Goal: Task Accomplishment & Management: Use online tool/utility

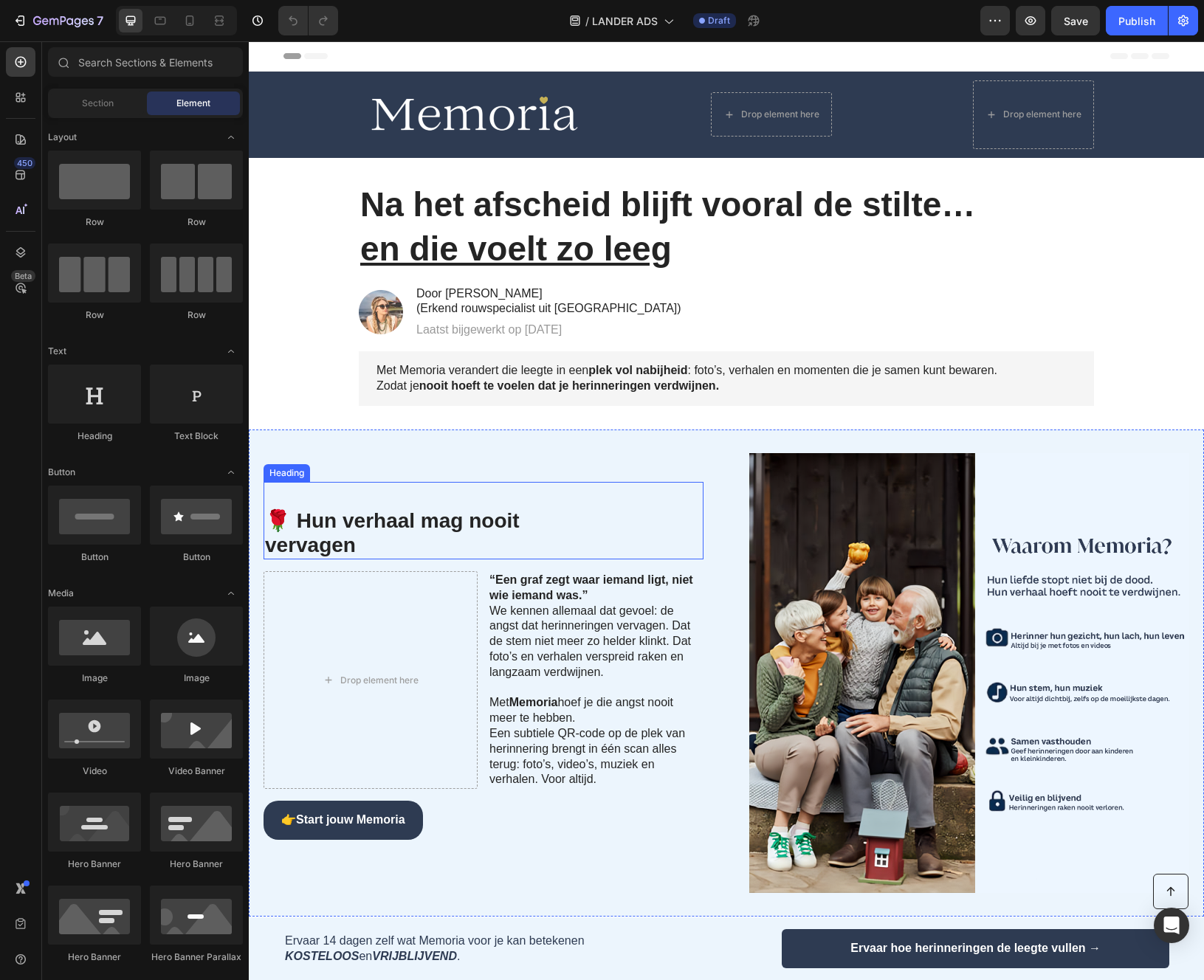
click at [544, 541] on h2 "🌹 Hun verhaal mag nooit vervagen" at bounding box center [429, 521] width 333 height 78
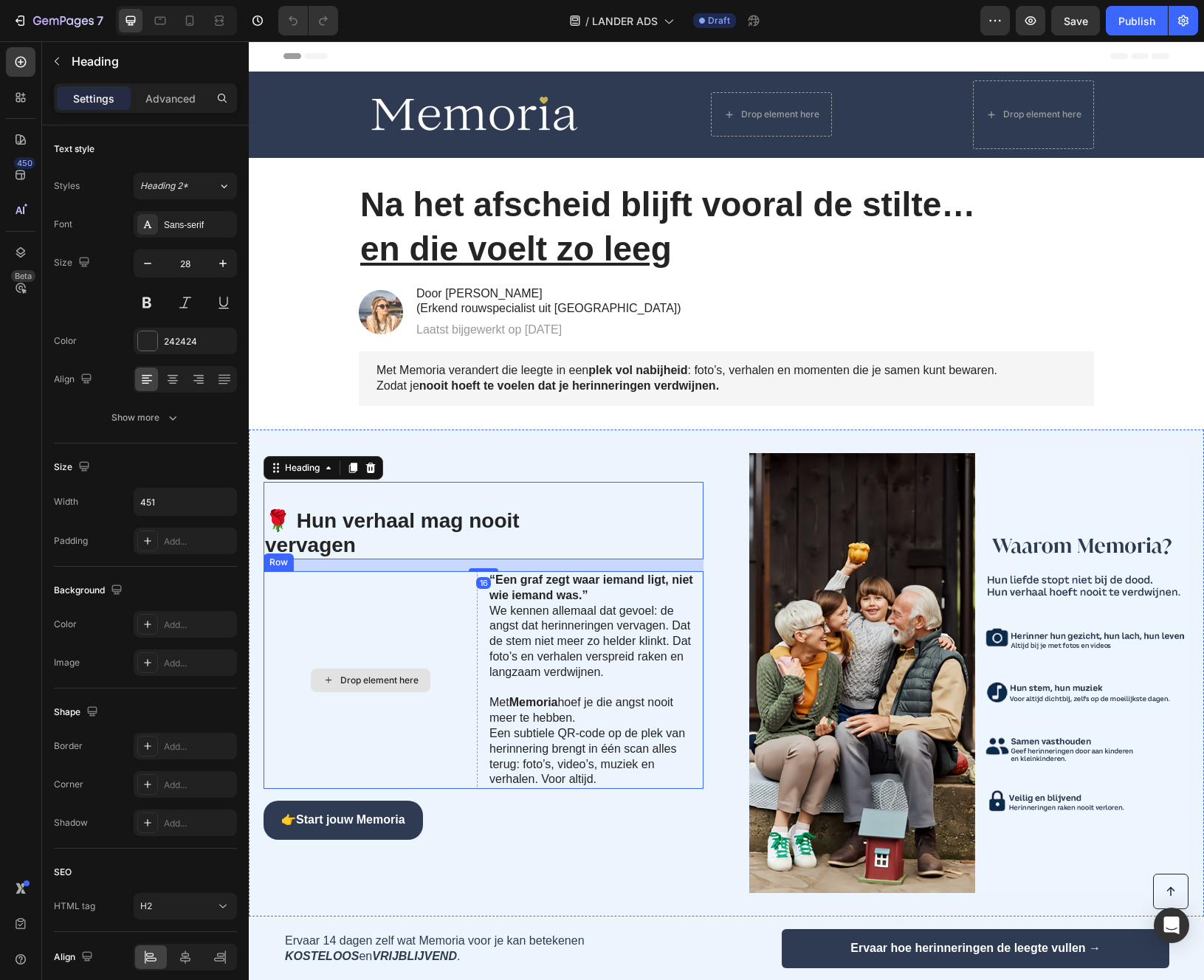
click at [369, 654] on div "Drop element here" at bounding box center [370, 680] width 214 height 218
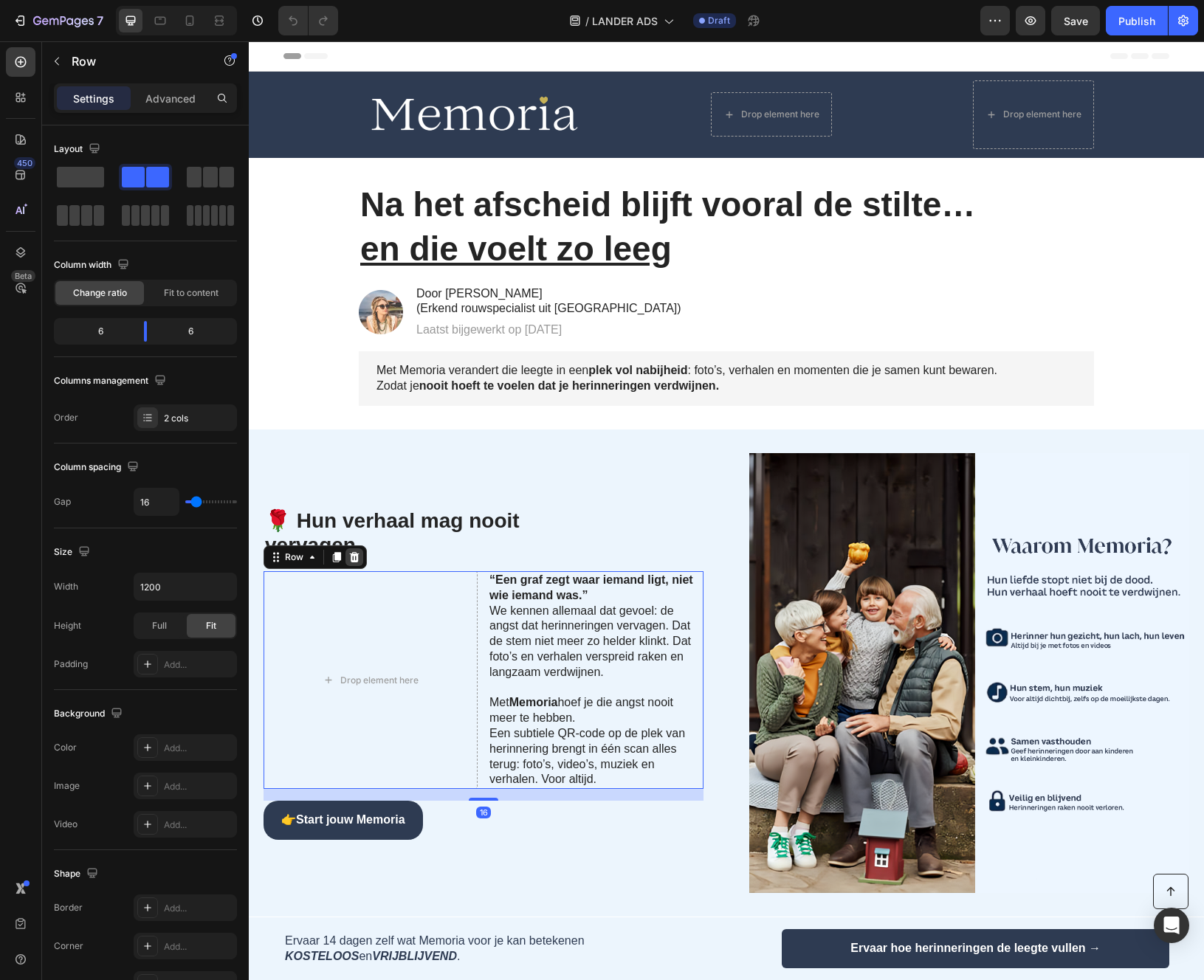
click at [354, 551] on icon at bounding box center [354, 557] width 12 height 12
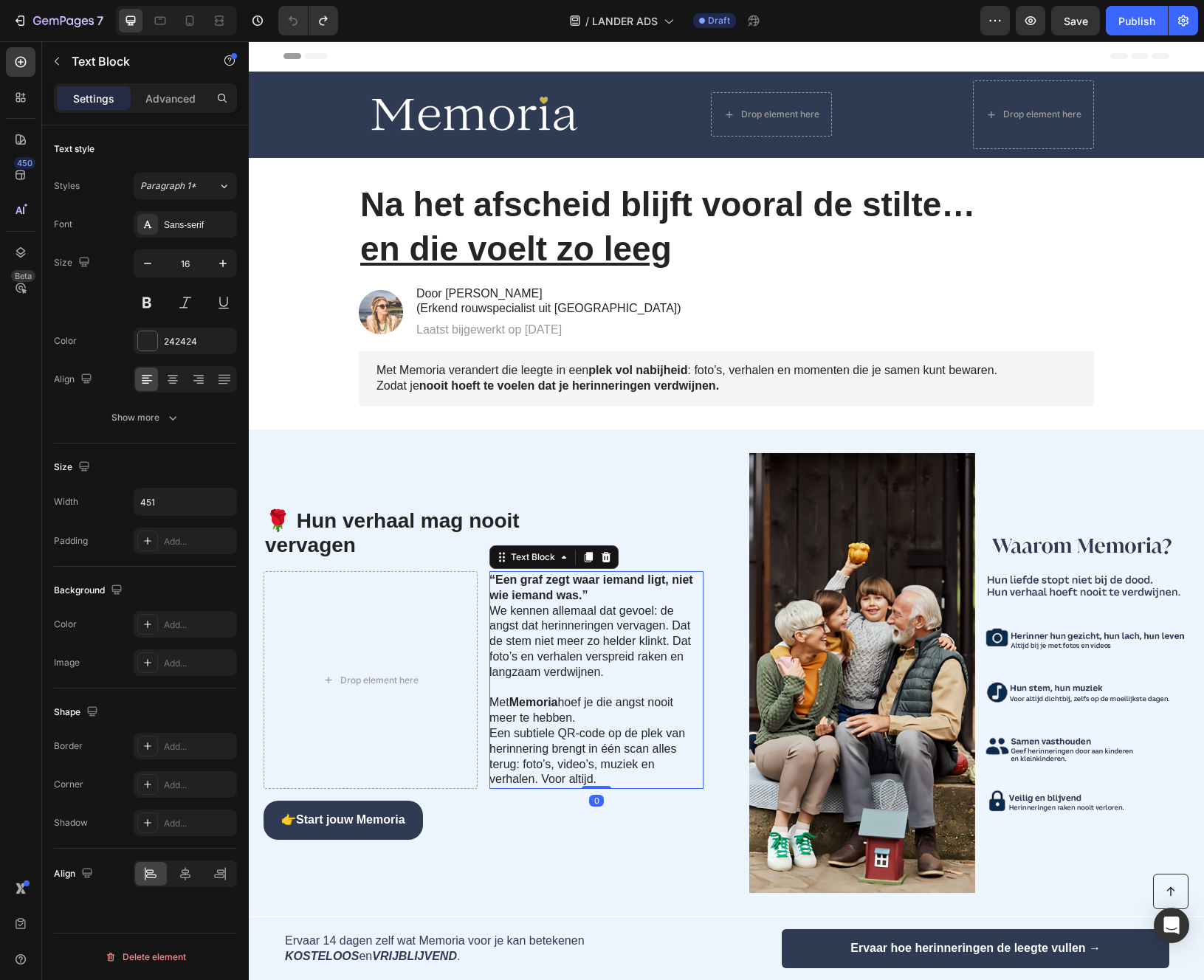
click at [531, 593] on strong "“Een graf zegt waar iemand ligt, niet wie iemand was.”" at bounding box center [591, 588] width 204 height 28
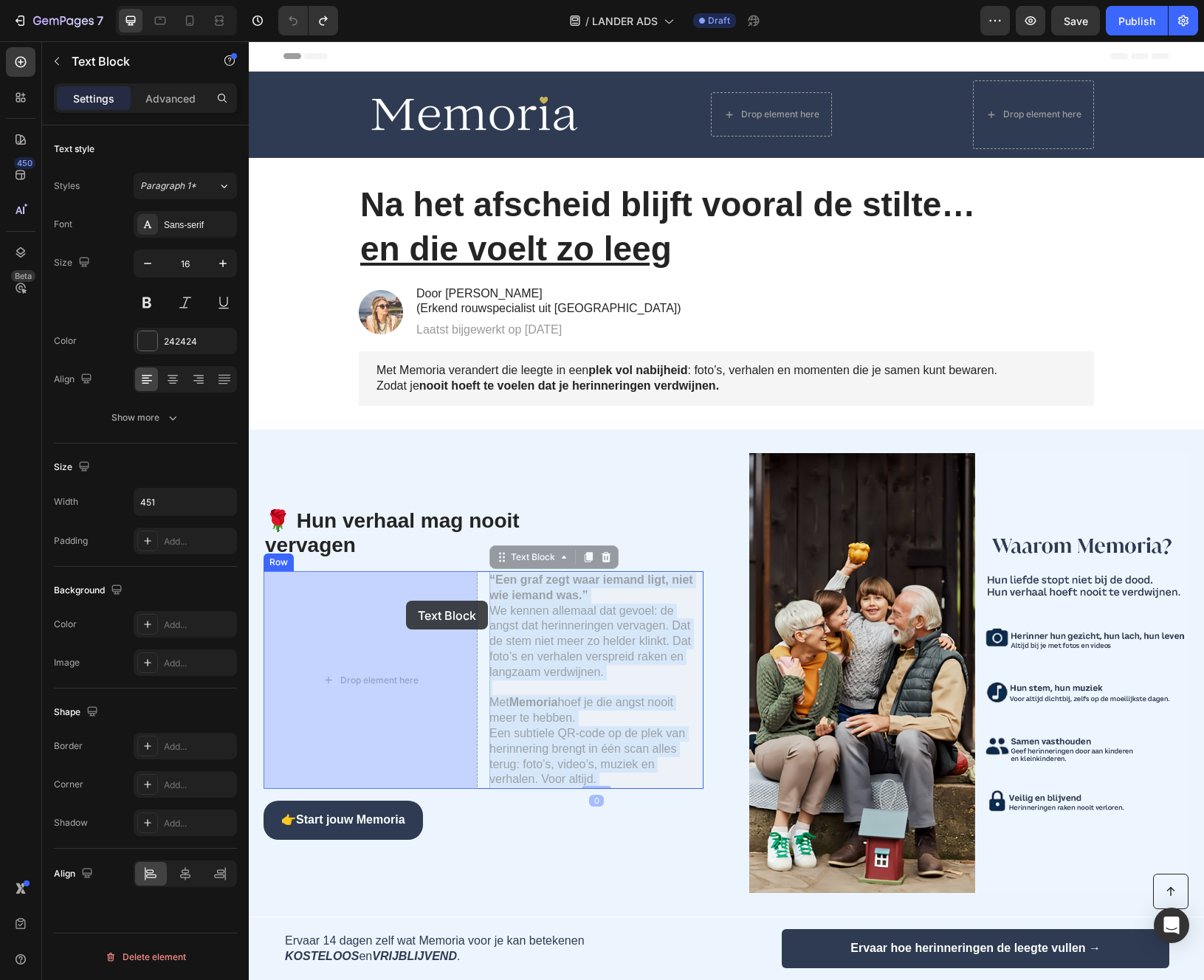
drag, startPoint x: 556, startPoint y: 600, endPoint x: 401, endPoint y: 602, distance: 155.0
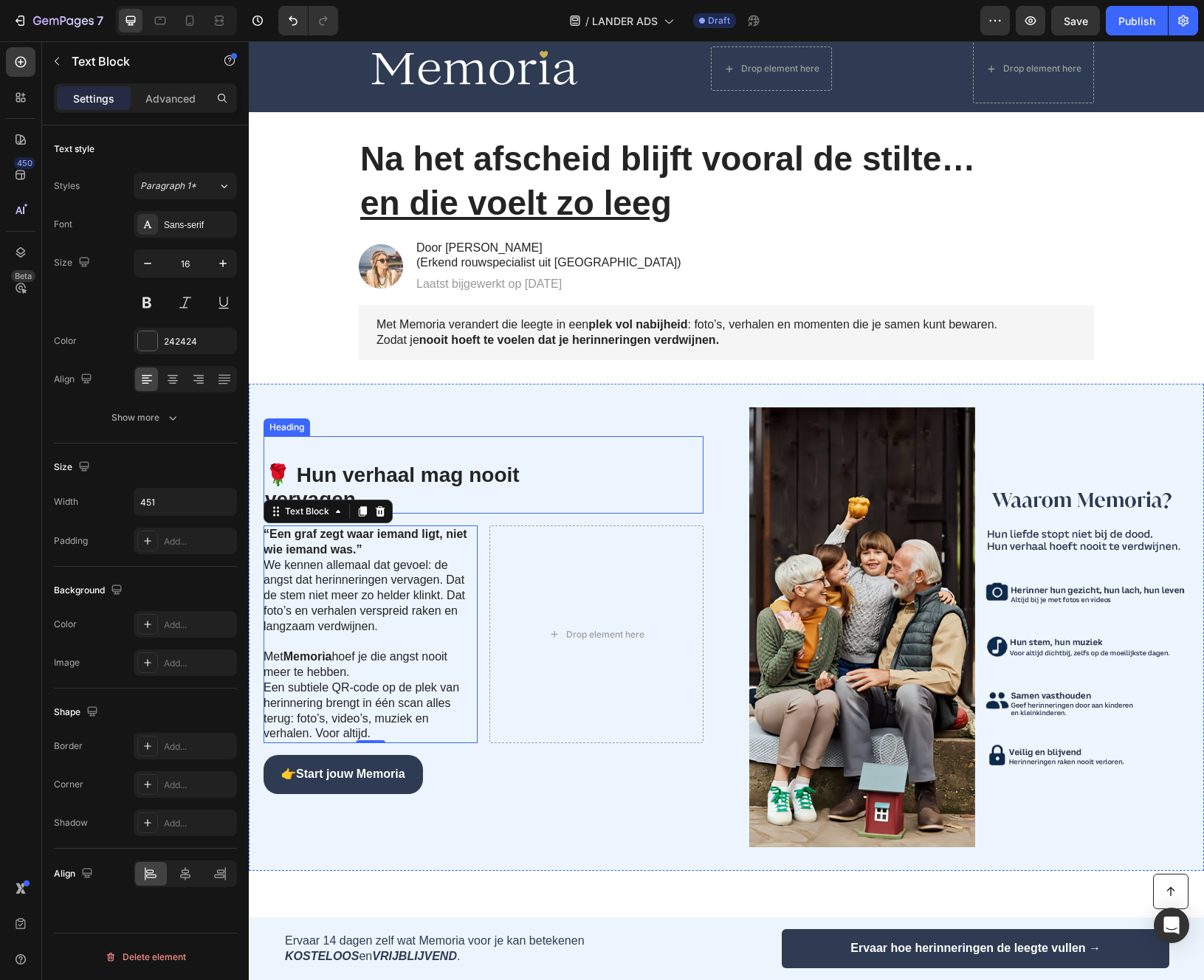
scroll to position [34, 0]
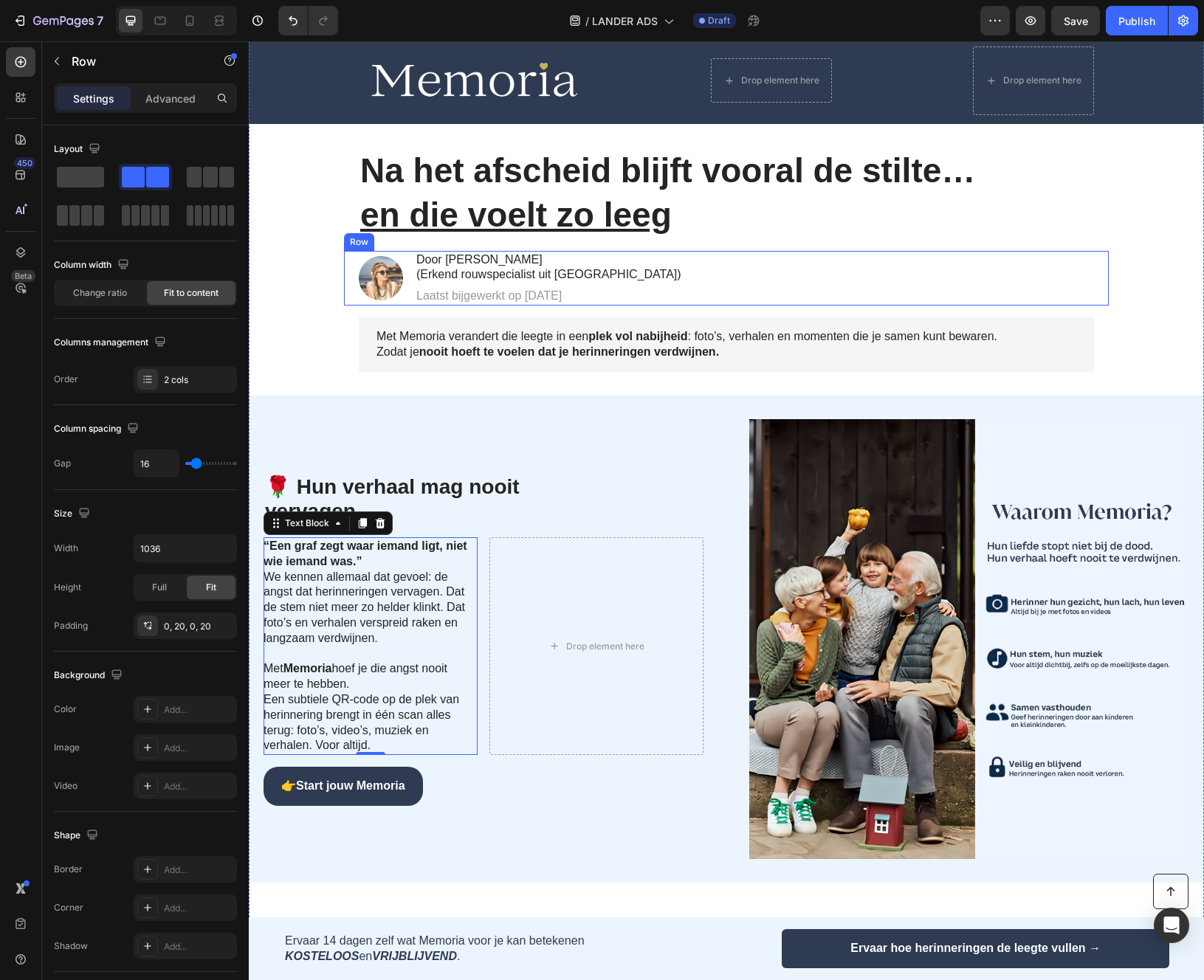
click at [662, 277] on div "Image Door Jessica Broekmeulen (Erkend rouwspecialist uit Amsterdam) Heading La…" at bounding box center [727, 278] width 765 height 55
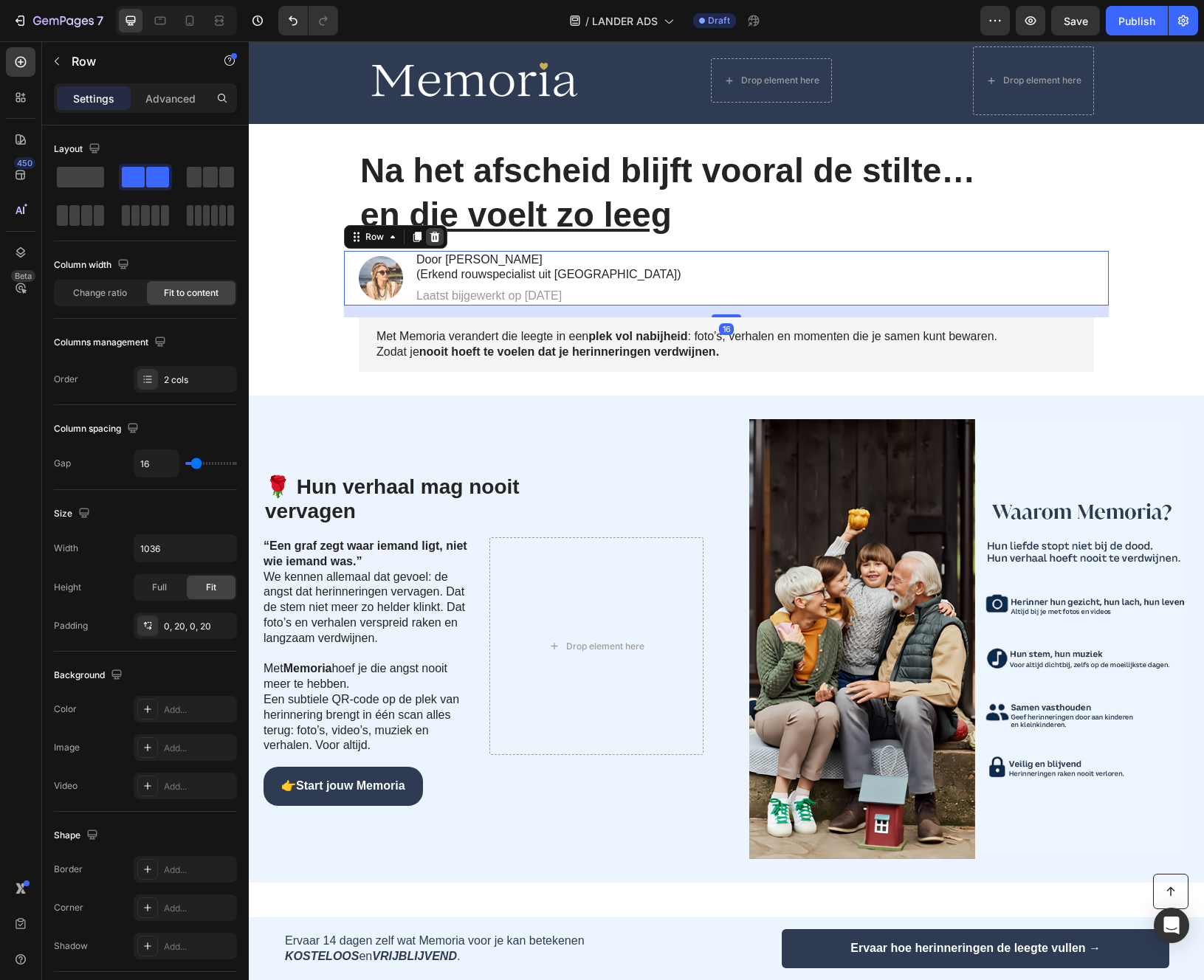
click at [439, 237] on icon at bounding box center [434, 237] width 12 height 12
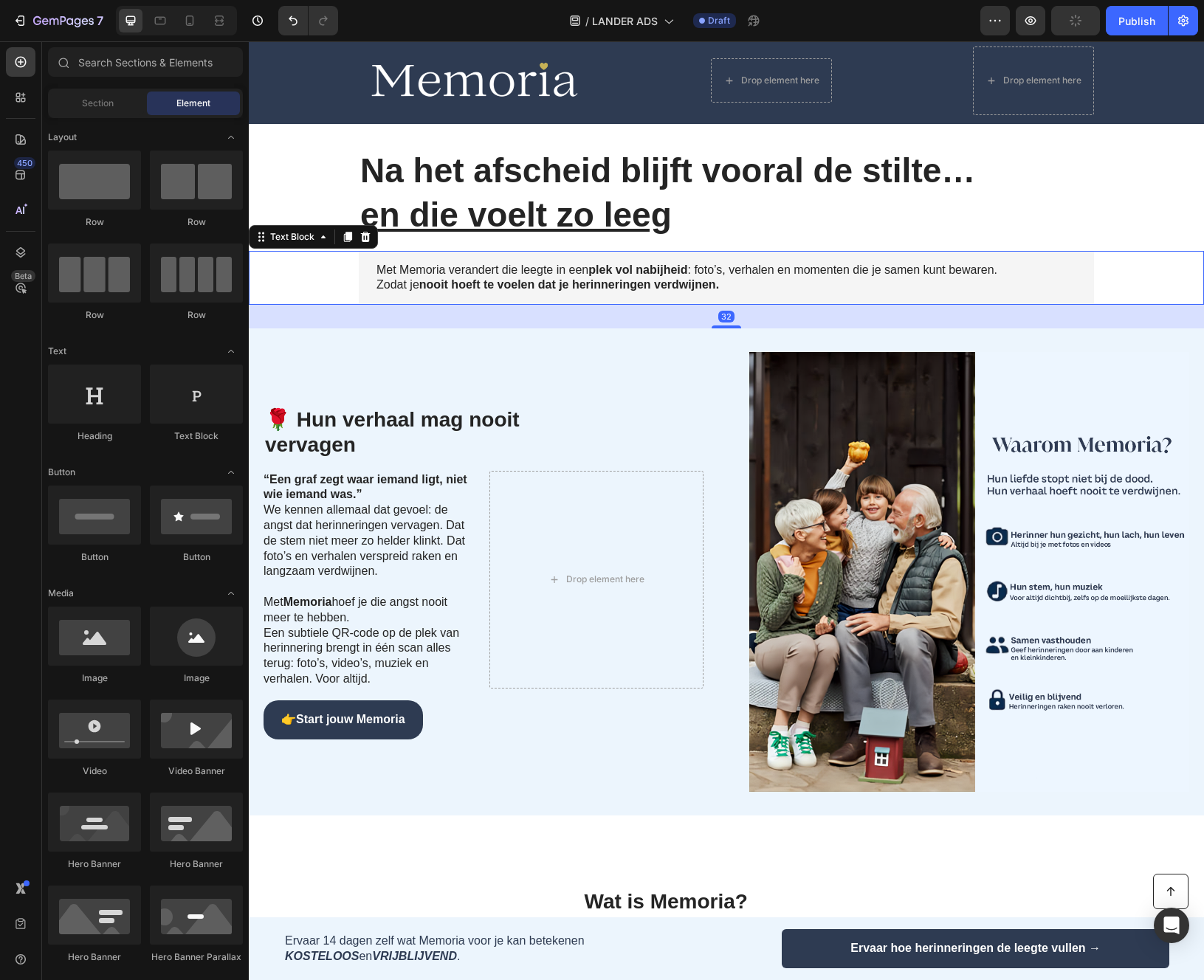
click at [686, 278] on strong "nooit hoeft te voelen dat je herinneringen verdwijnen." at bounding box center [569, 284] width 300 height 12
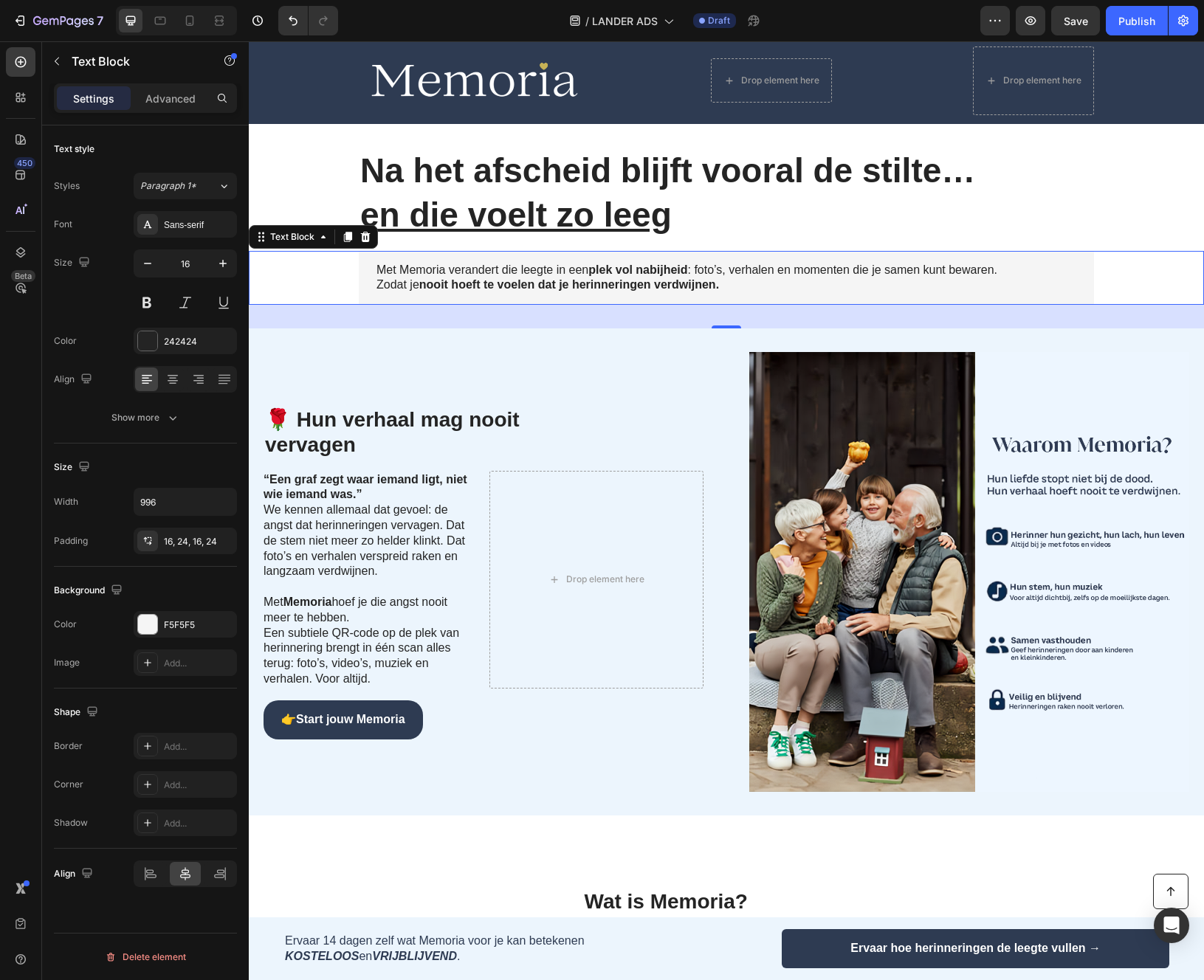
click at [509, 176] on strong "Na het afscheid blijft vooral de stilte…" at bounding box center [667, 171] width 615 height 38
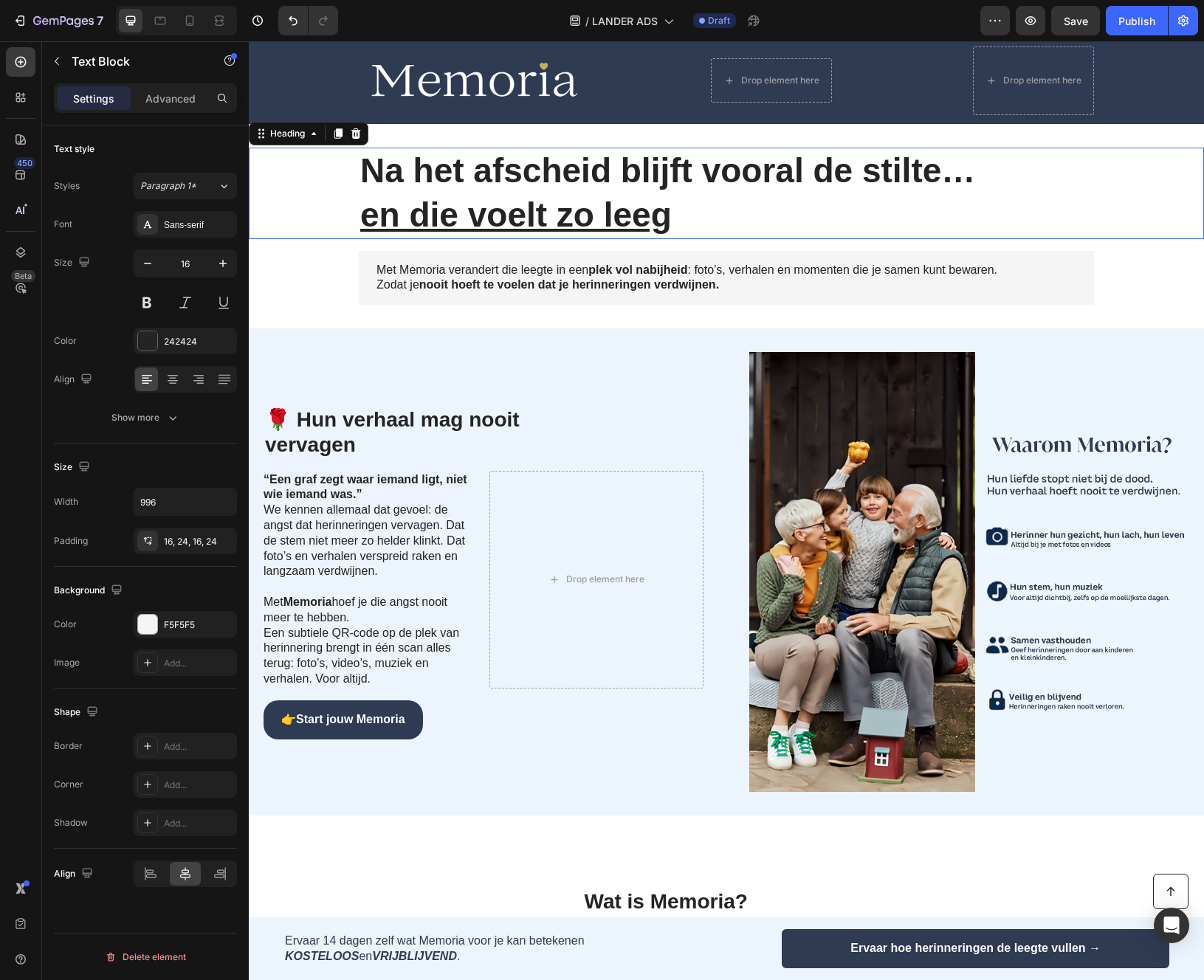
click at [509, 176] on strong "Na het afscheid blijft vooral de stilte…" at bounding box center [667, 171] width 615 height 38
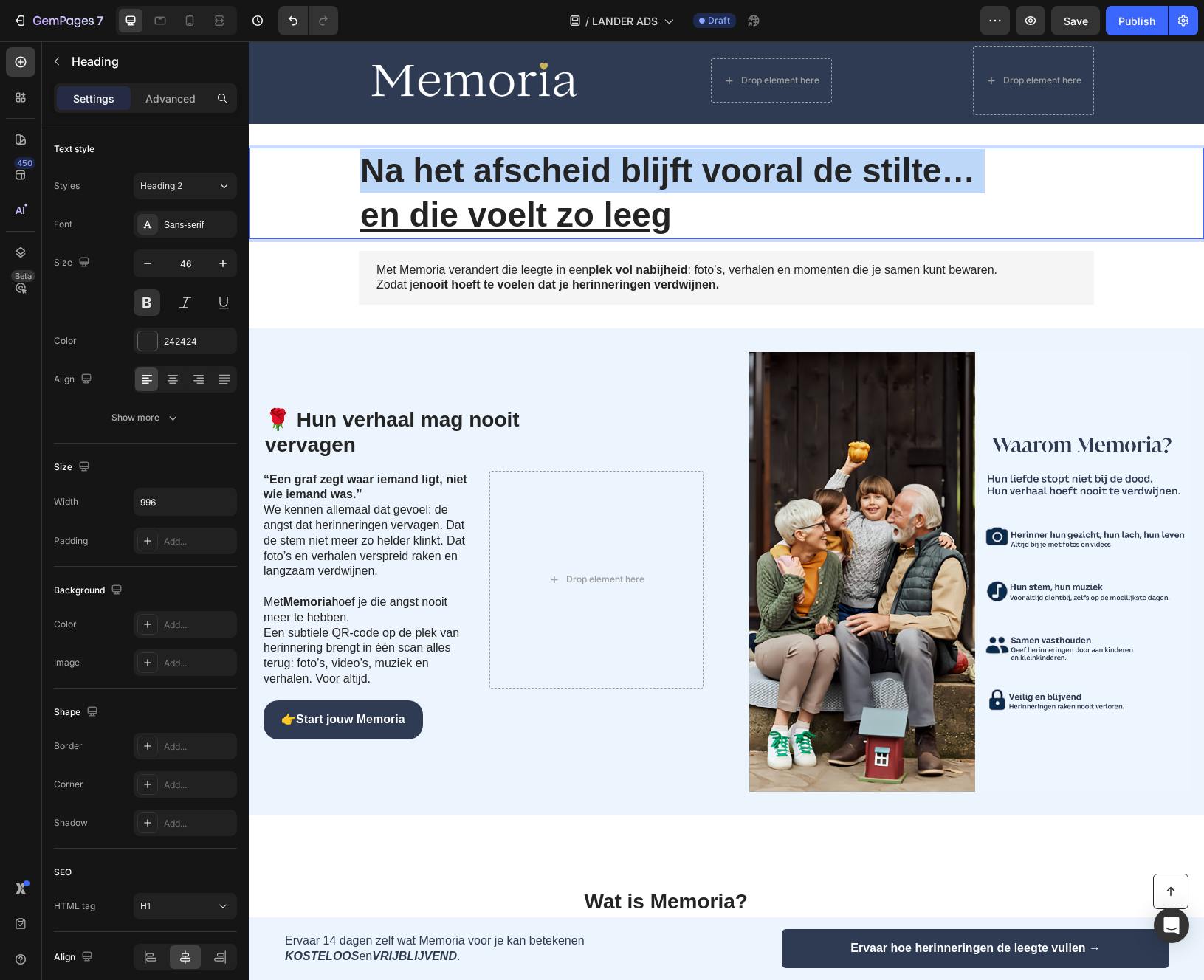
click at [509, 176] on strong "Na het afscheid blijft vooral de stilte…" at bounding box center [667, 171] width 615 height 38
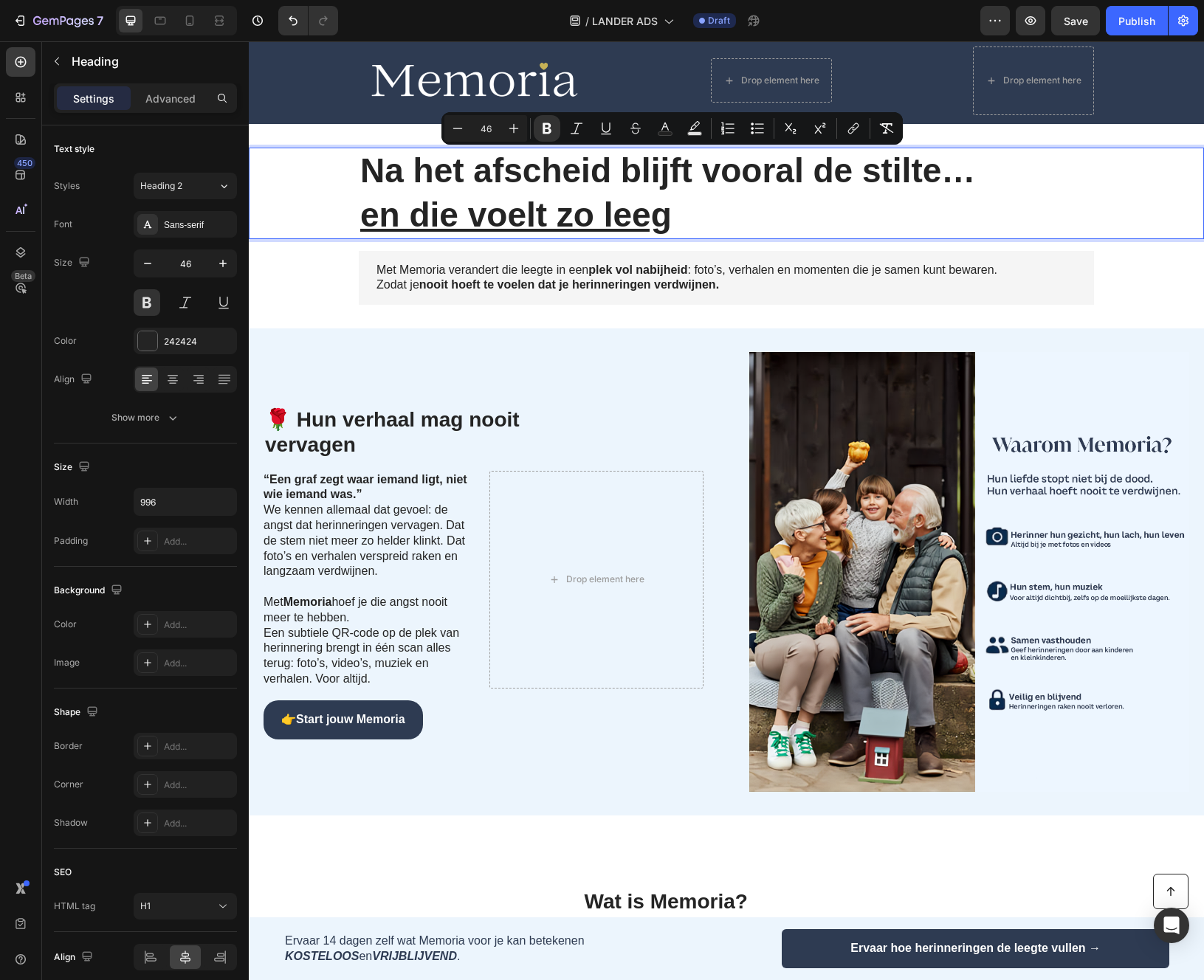
click at [672, 217] on p "Na het afscheid blijft vooral de stilte… en die voelt zo leeg" at bounding box center [726, 193] width 732 height 89
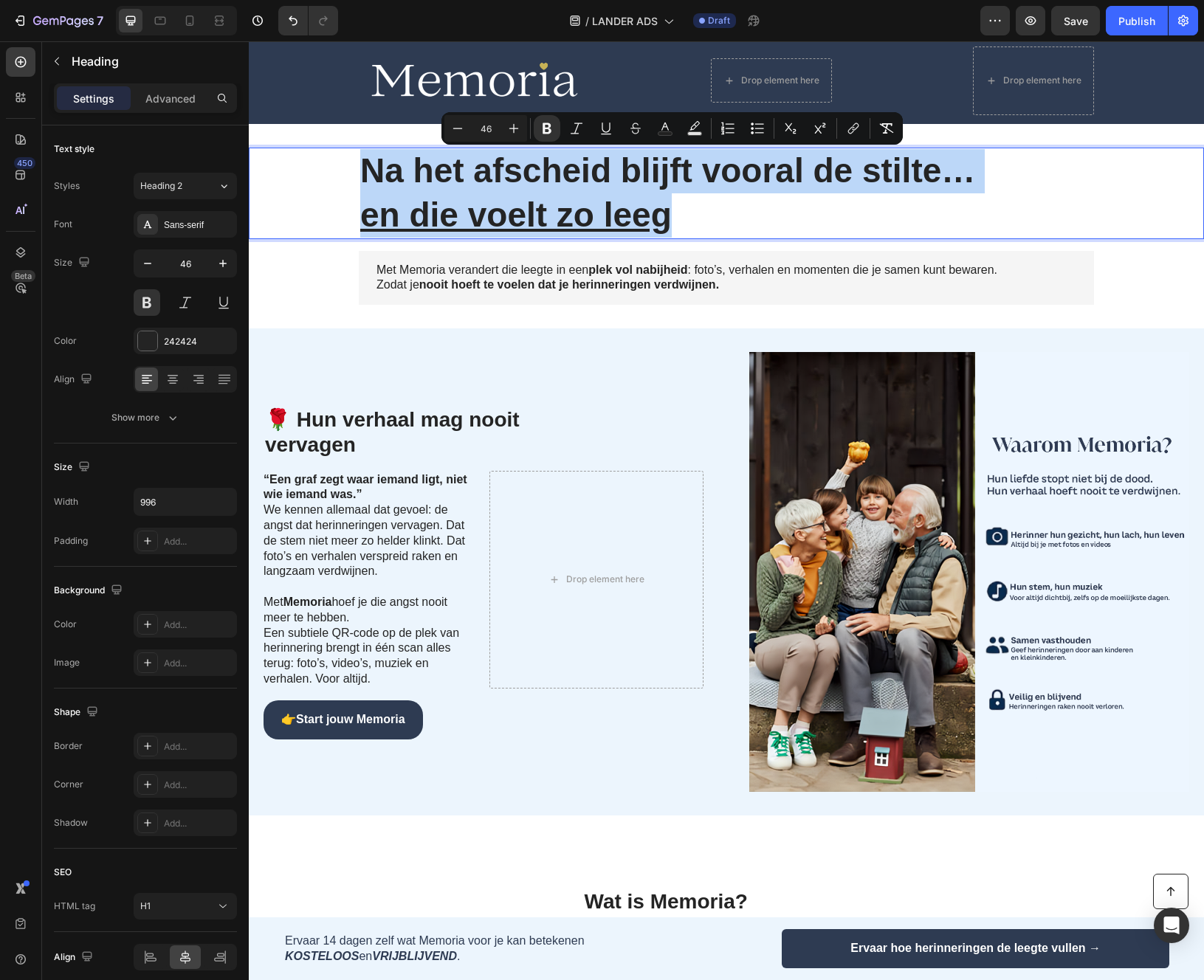
drag, startPoint x: 693, startPoint y: 217, endPoint x: 330, endPoint y: 147, distance: 369.7
click at [330, 147] on div "Na het afscheid blijft vooral de stilte… en die voelt zo leeg" at bounding box center [726, 193] width 925 height 92
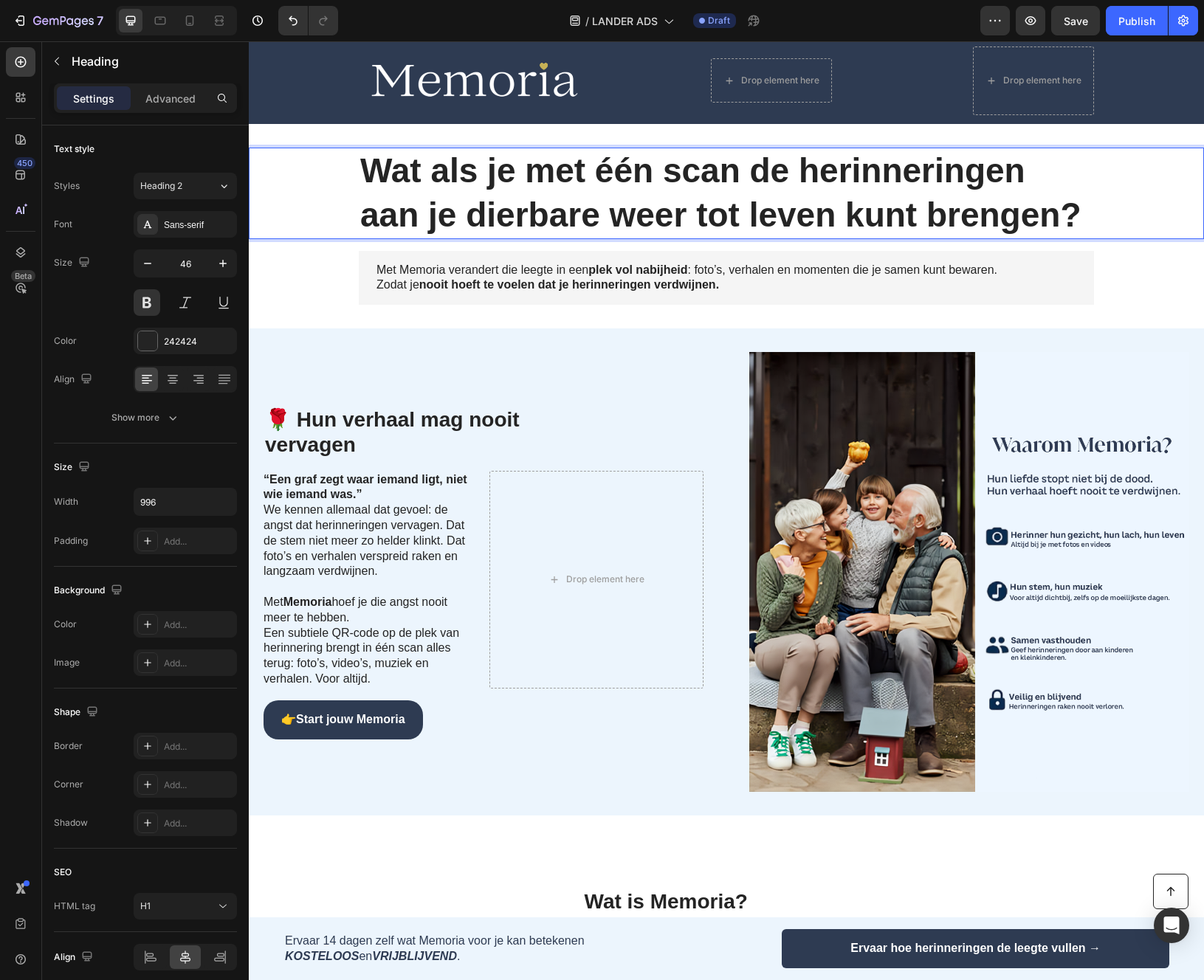
click at [626, 174] on strong "Wat als je met één scan de herinneringen aan je dierbare weer tot leven kunt br…" at bounding box center [720, 193] width 721 height 83
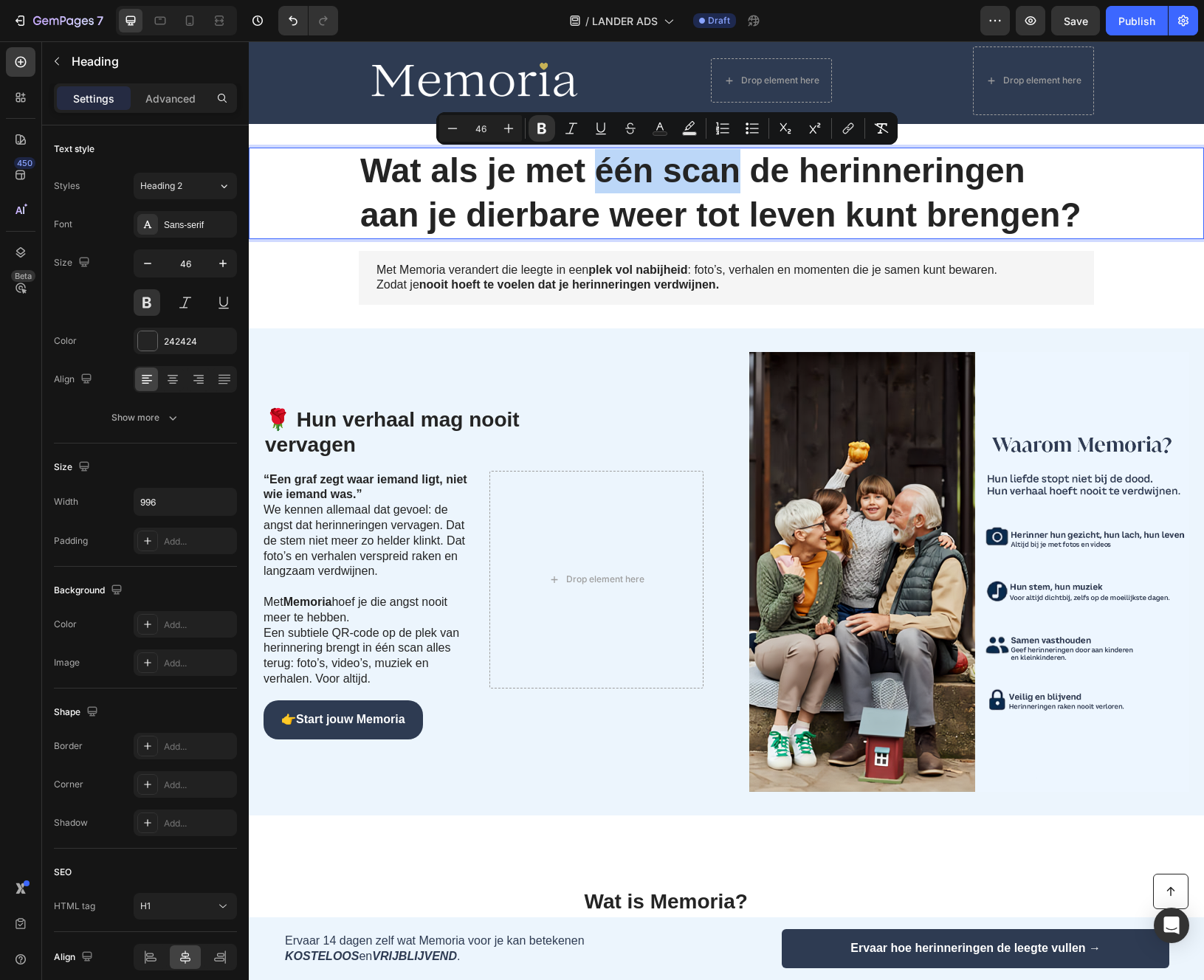
drag, startPoint x: 626, startPoint y: 174, endPoint x: 696, endPoint y: 173, distance: 70.0
click at [696, 173] on strong "Wat als je met één scan de herinneringen aan je dierbare weer tot leven kunt br…" at bounding box center [720, 193] width 721 height 83
click at [592, 124] on button "Underline" at bounding box center [601, 128] width 26 height 26
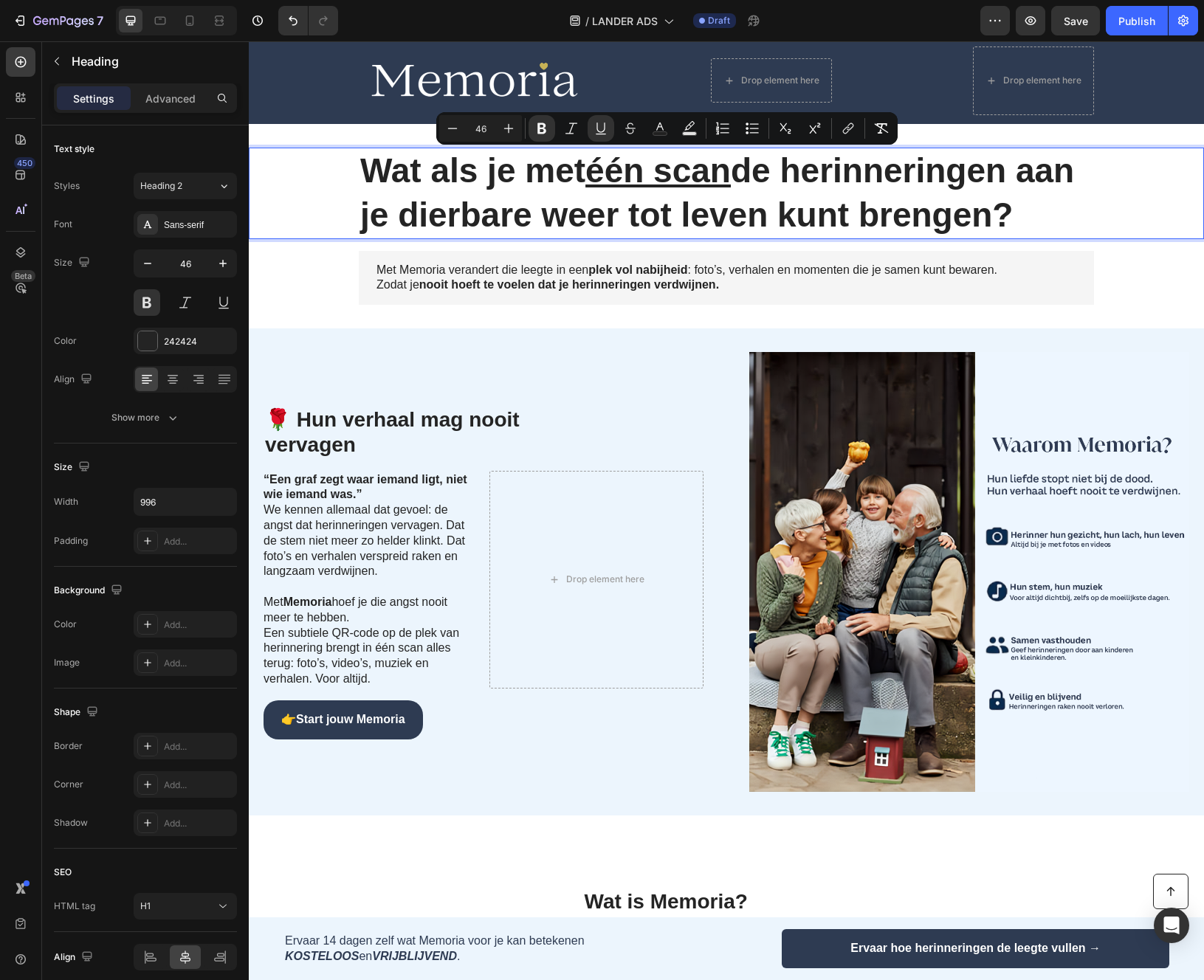
click at [535, 216] on strong "Wat als je met één scan de herinneringen aan je dierbare weer tot leven kunt br…" at bounding box center [717, 193] width 713 height 83
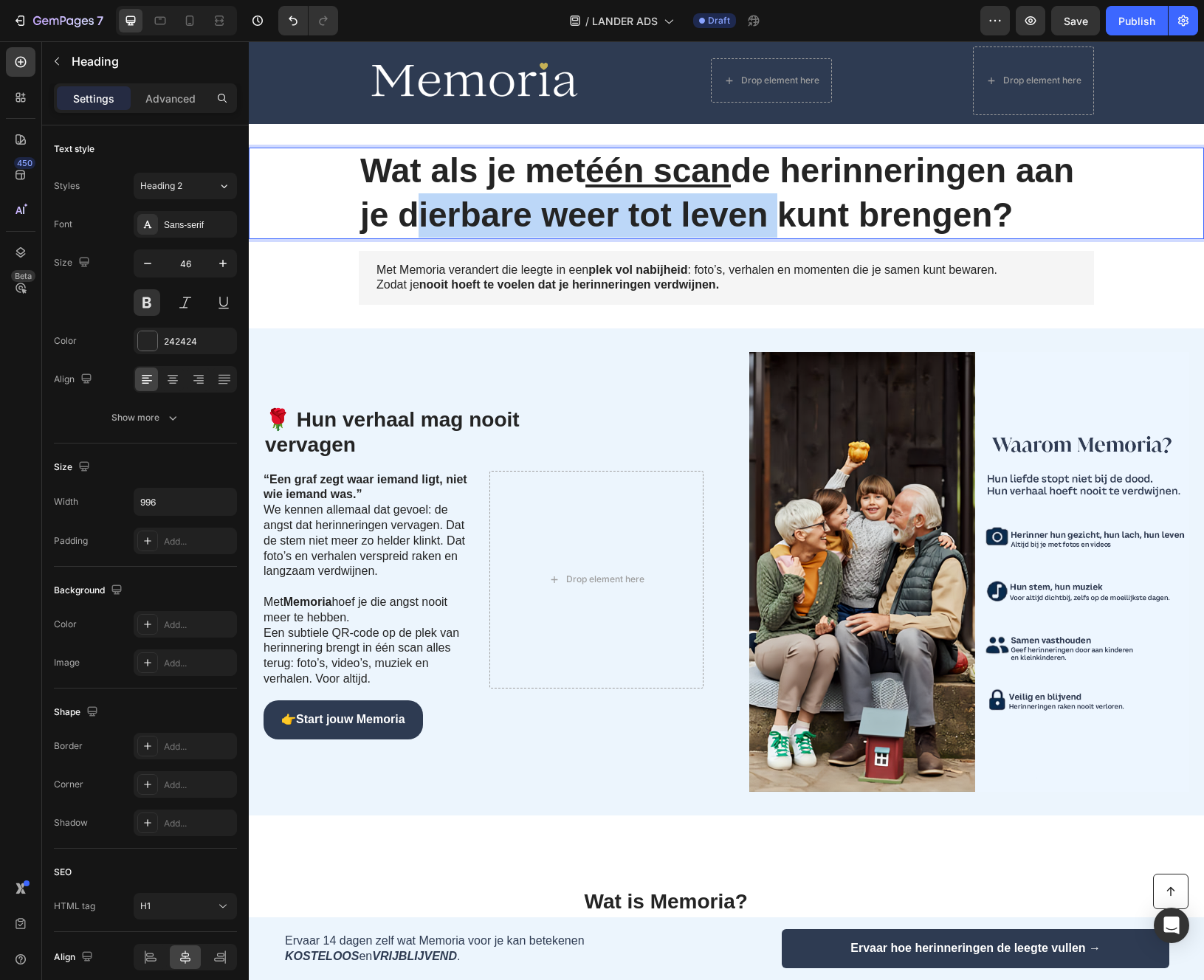
drag, startPoint x: 535, startPoint y: 216, endPoint x: 764, endPoint y: 216, distance: 229.0
click at [764, 216] on strong "Wat als je met één scan de herinneringen aan je dierbare weer tot leven kunt br…" at bounding box center [717, 193] width 713 height 83
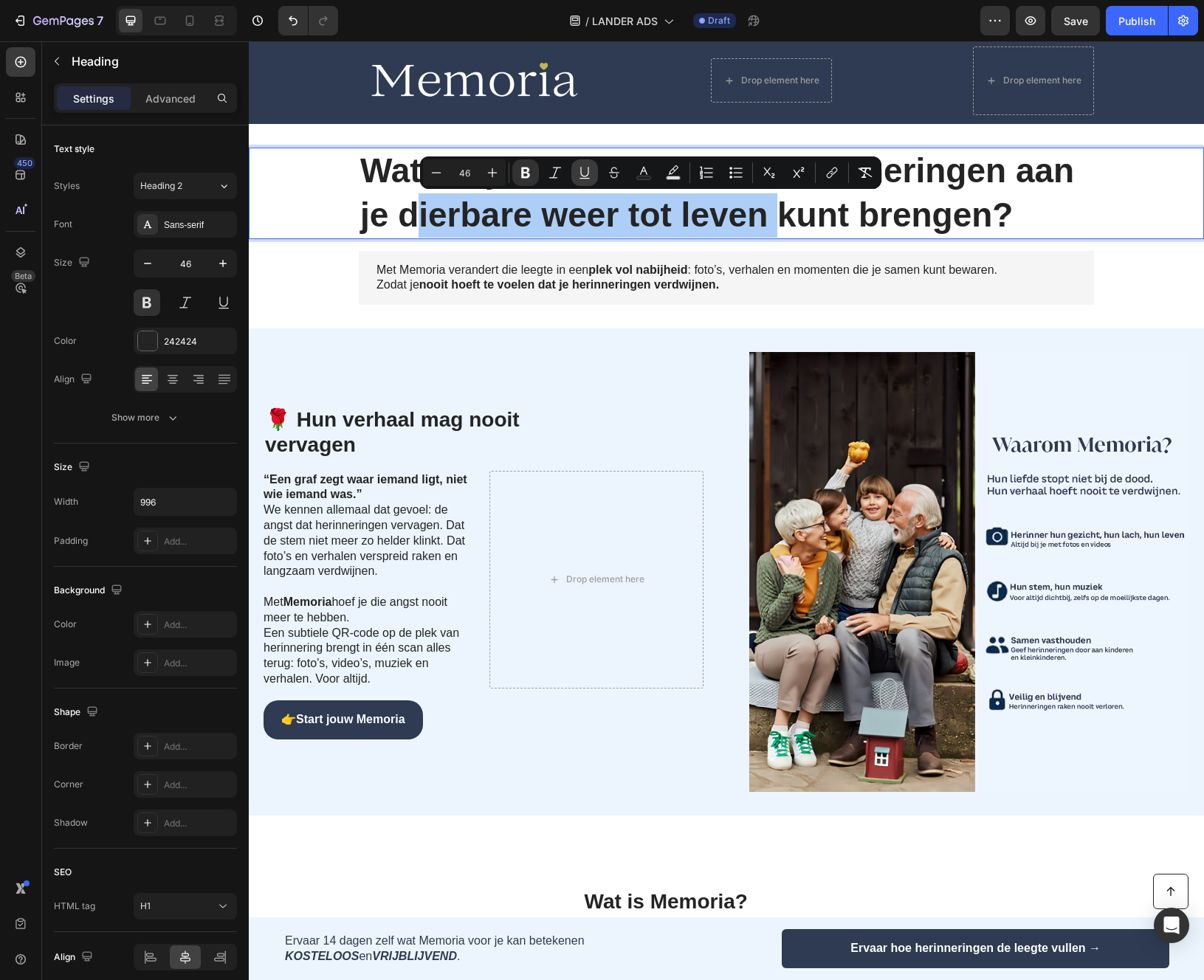
click at [581, 171] on icon "Editor contextual toolbar" at bounding box center [584, 172] width 8 height 10
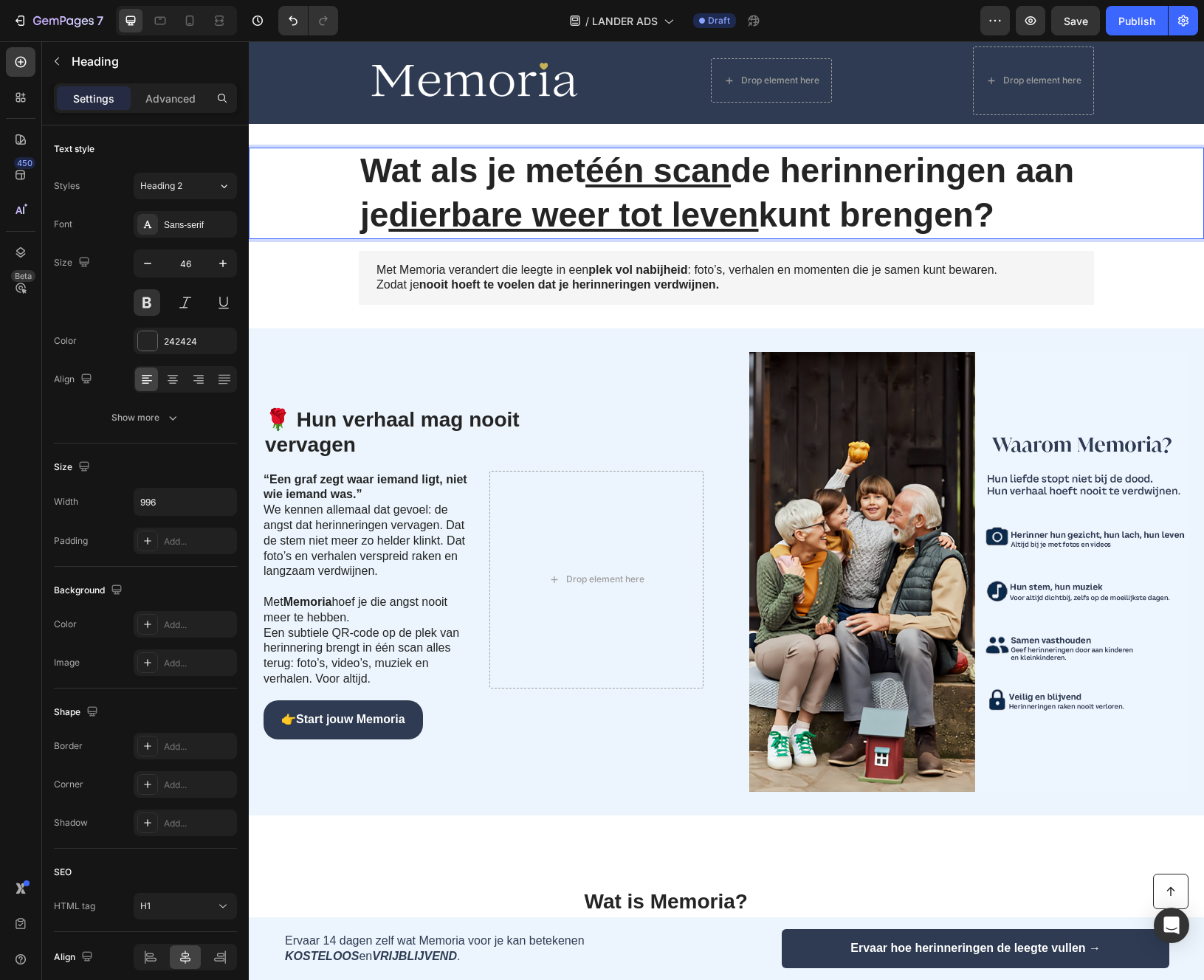
click at [1035, 211] on strong "Wat als je met één scan de herinneringen aan je dierbare weer tot leven kunt br…" at bounding box center [717, 193] width 713 height 83
click at [188, 22] on icon at bounding box center [189, 21] width 15 height 15
type input "30"
type input "100%"
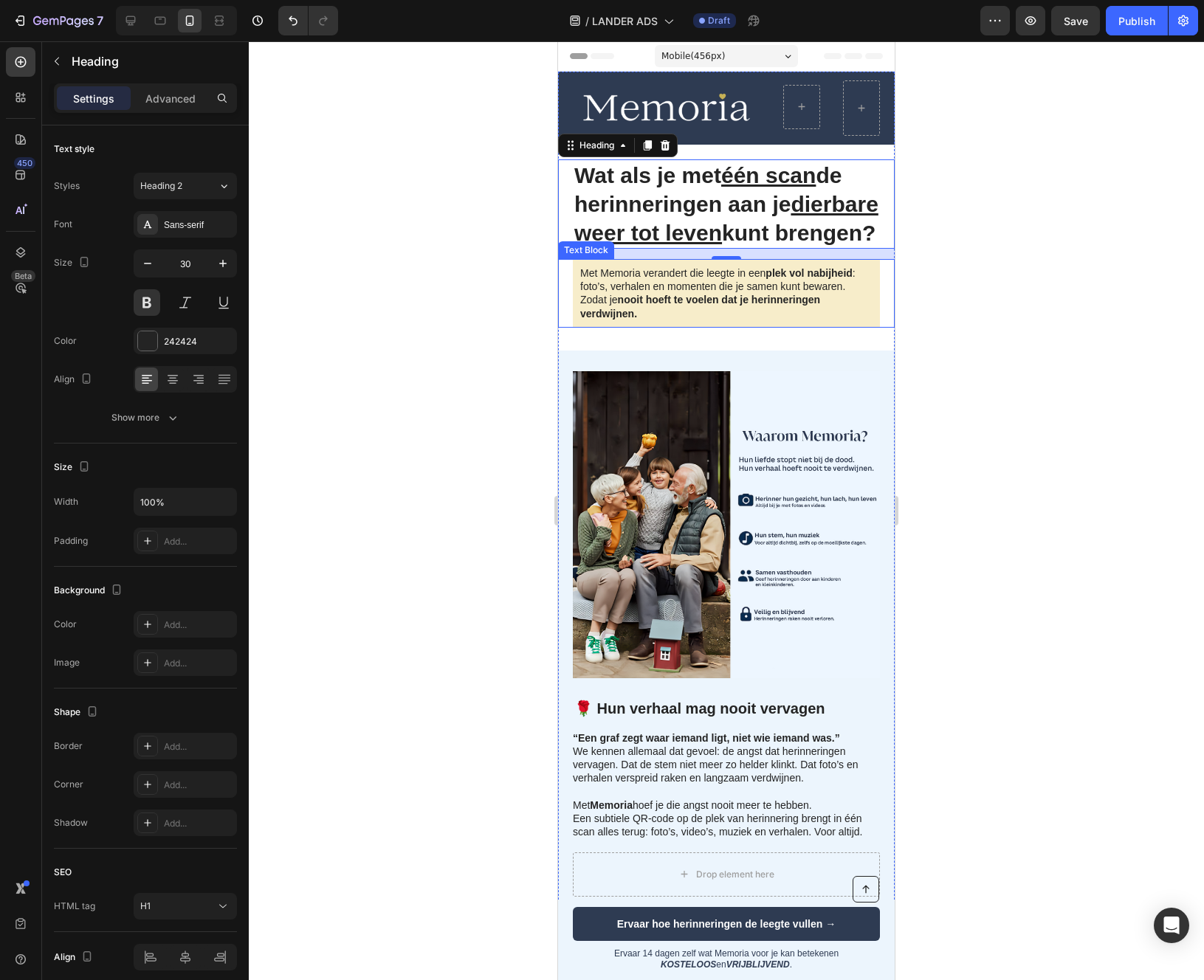
click at [684, 319] on strong "nooit hoeft te voelen dat je herinneringen verdwijnen." at bounding box center [700, 306] width 240 height 25
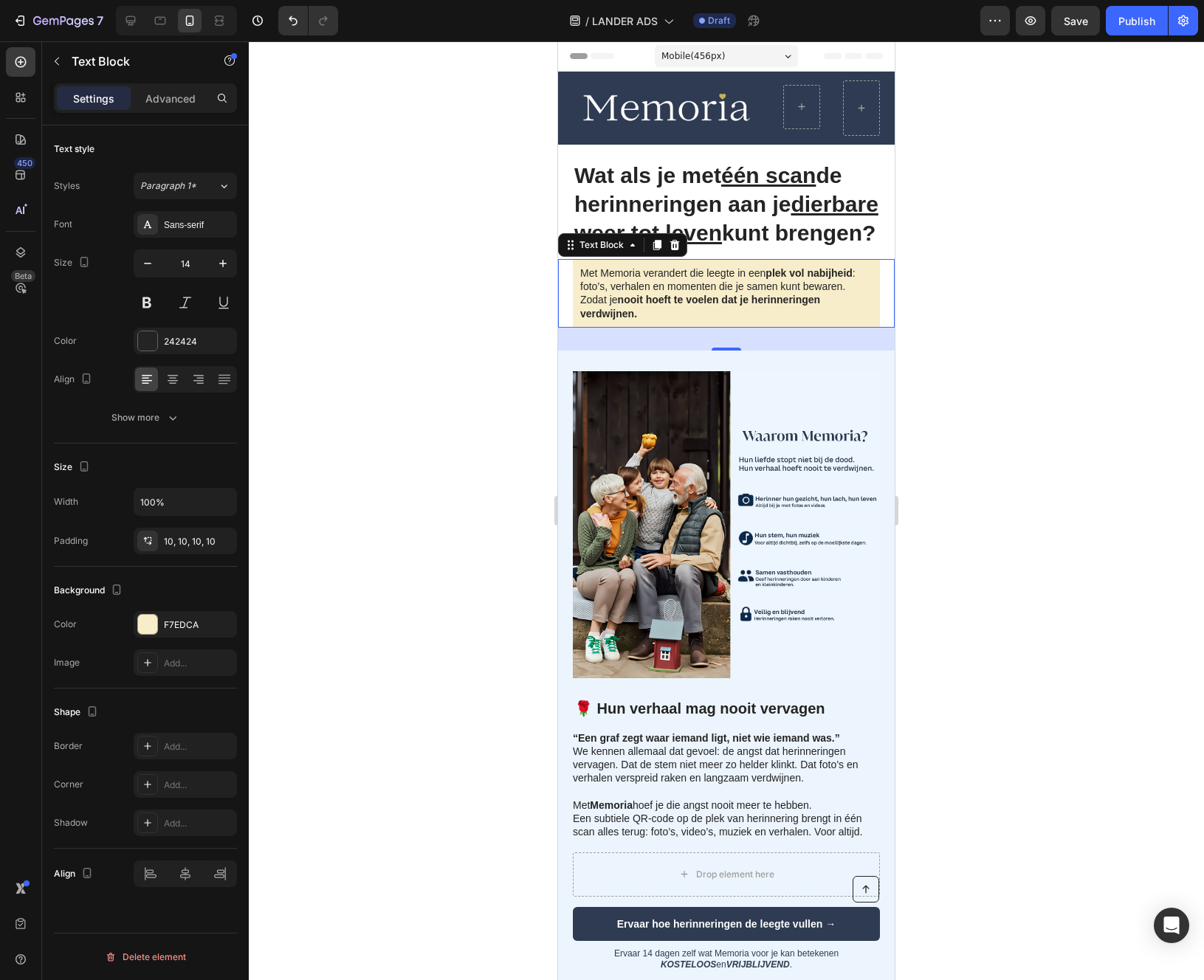
click at [631, 308] on p "Met Memoria verandert die leegte in een plek vol nabijheid : foto’s, verhalen e…" at bounding box center [726, 293] width 292 height 54
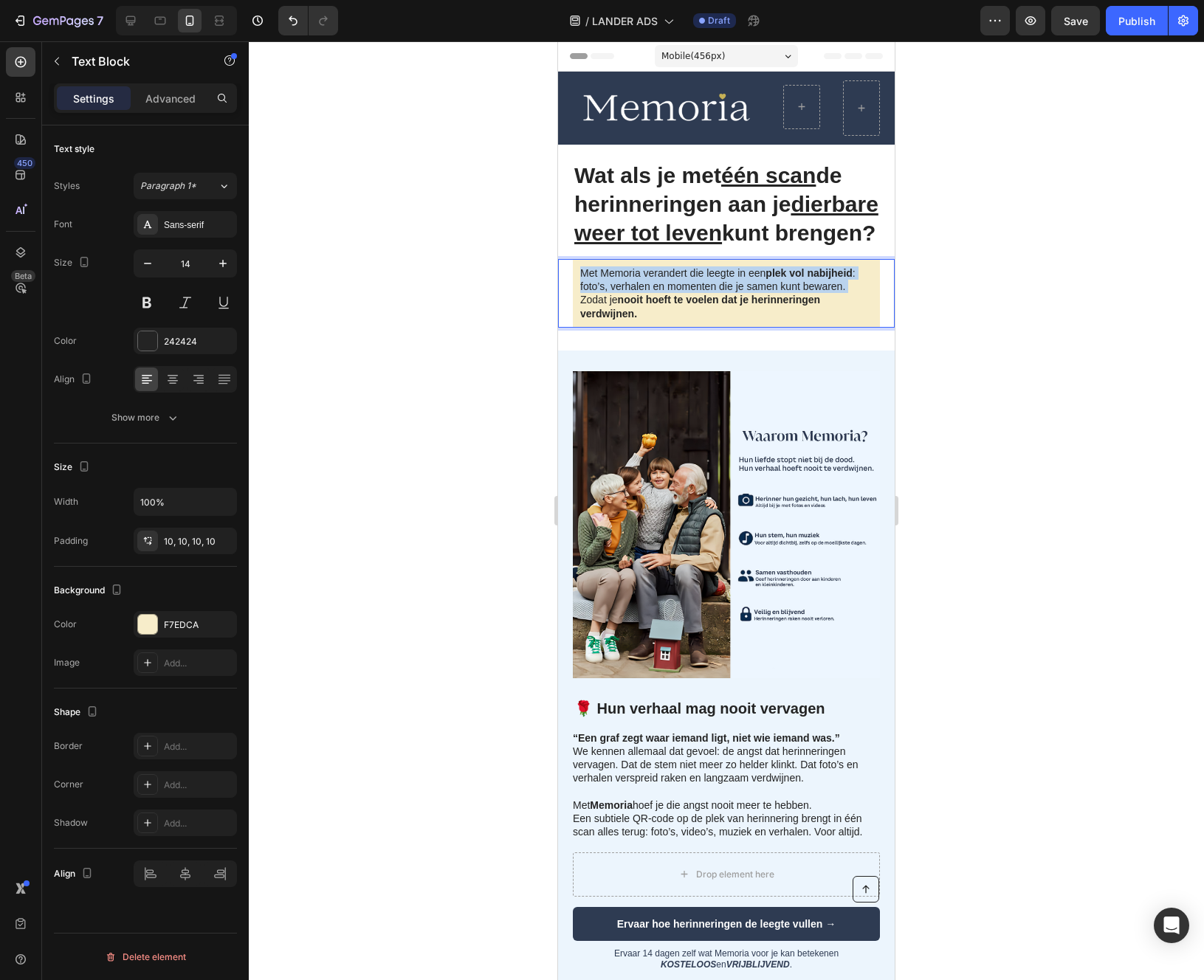
click at [631, 308] on p "Met Memoria verandert die leegte in een plek vol nabijheid : foto’s, verhalen e…" at bounding box center [726, 293] width 292 height 54
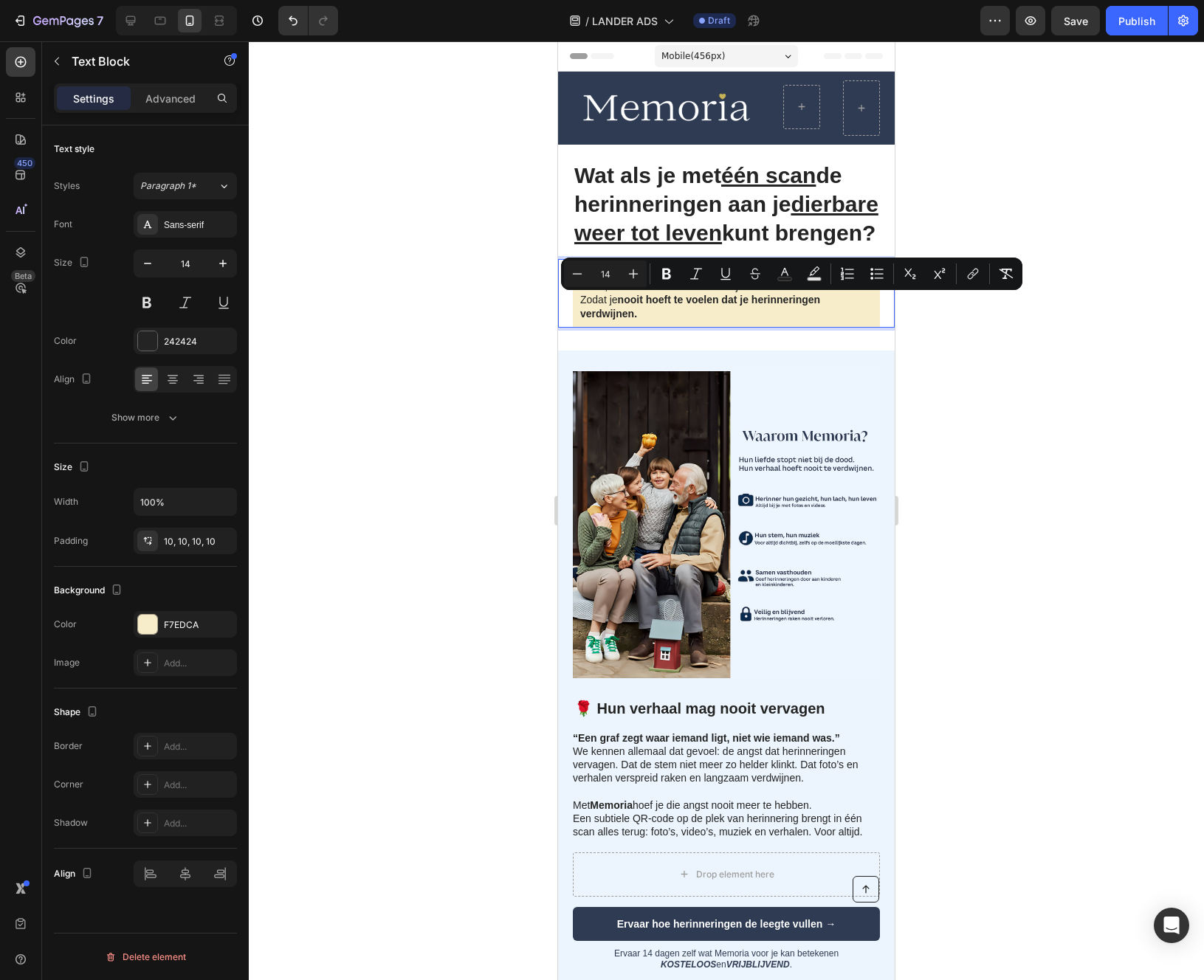
click at [646, 328] on div "Met Memoria verandert die leegte in een plek vol nabijheid : foto’s, verhalen e…" at bounding box center [726, 293] width 307 height 69
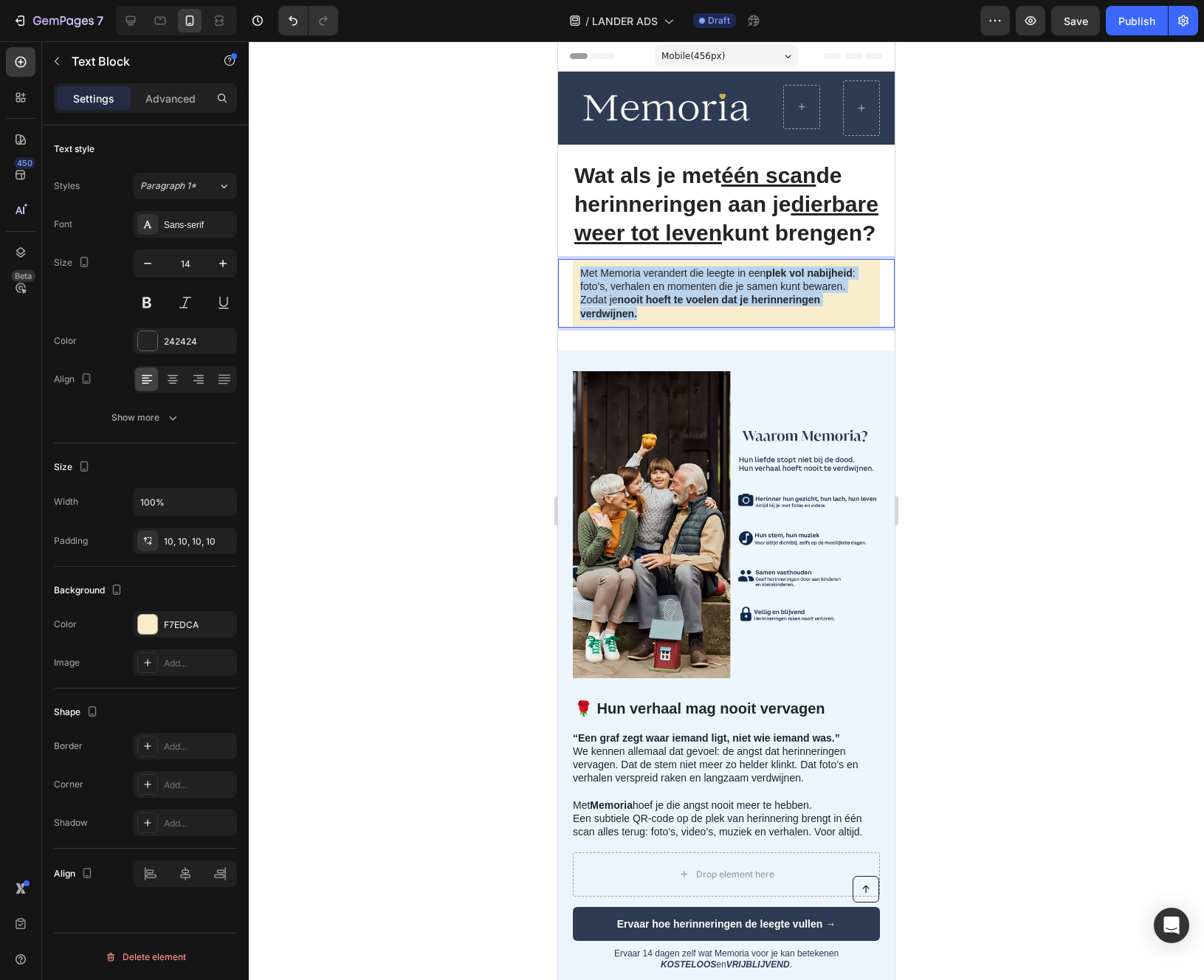
drag, startPoint x: 653, startPoint y: 339, endPoint x: 551, endPoint y: 296, distance: 110.7
click at [491, 365] on div at bounding box center [727, 511] width 955 height 939
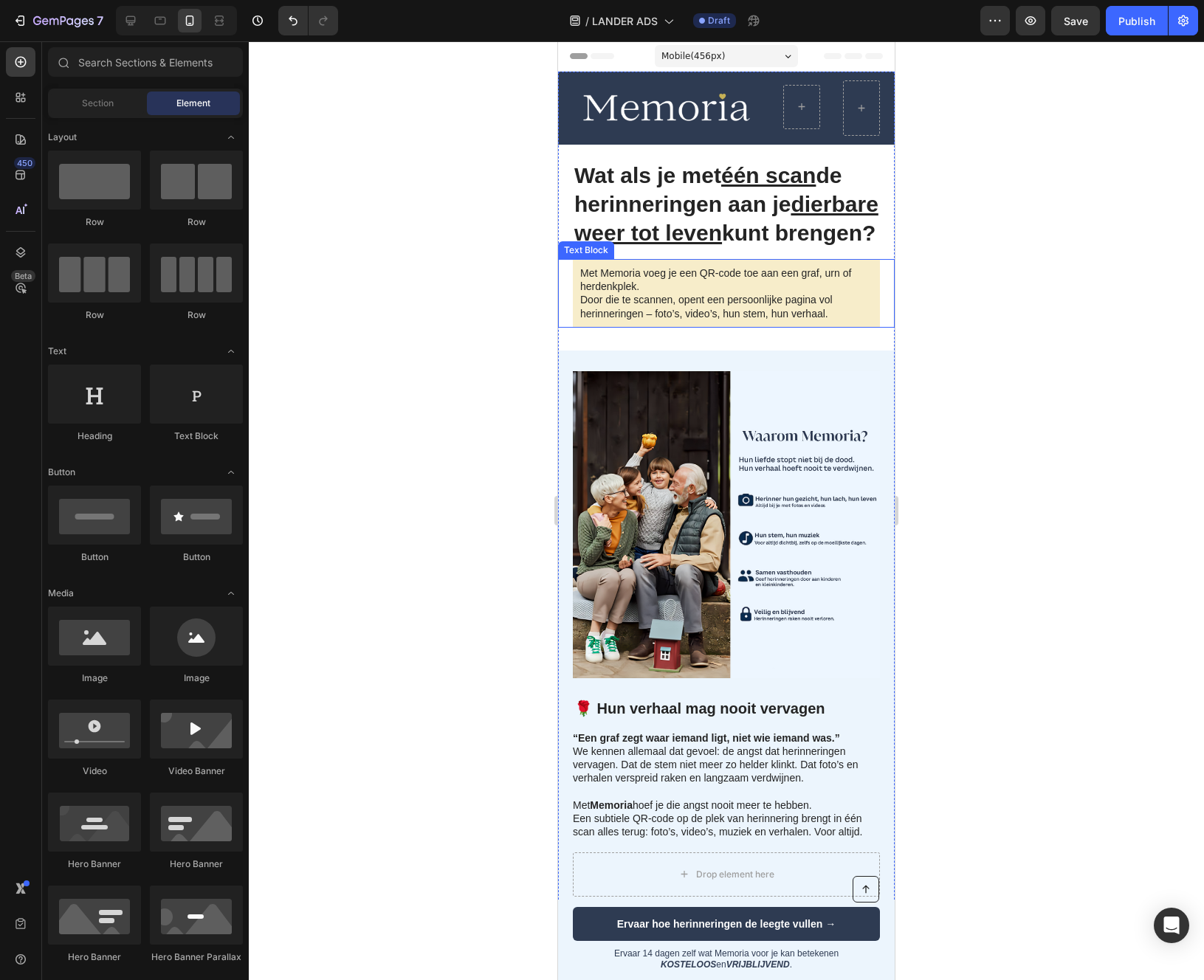
click at [679, 320] on p "Met Memoria voeg je een QR-code toe aan een graf, urn of herdenkplek. Door die …" at bounding box center [726, 293] width 292 height 54
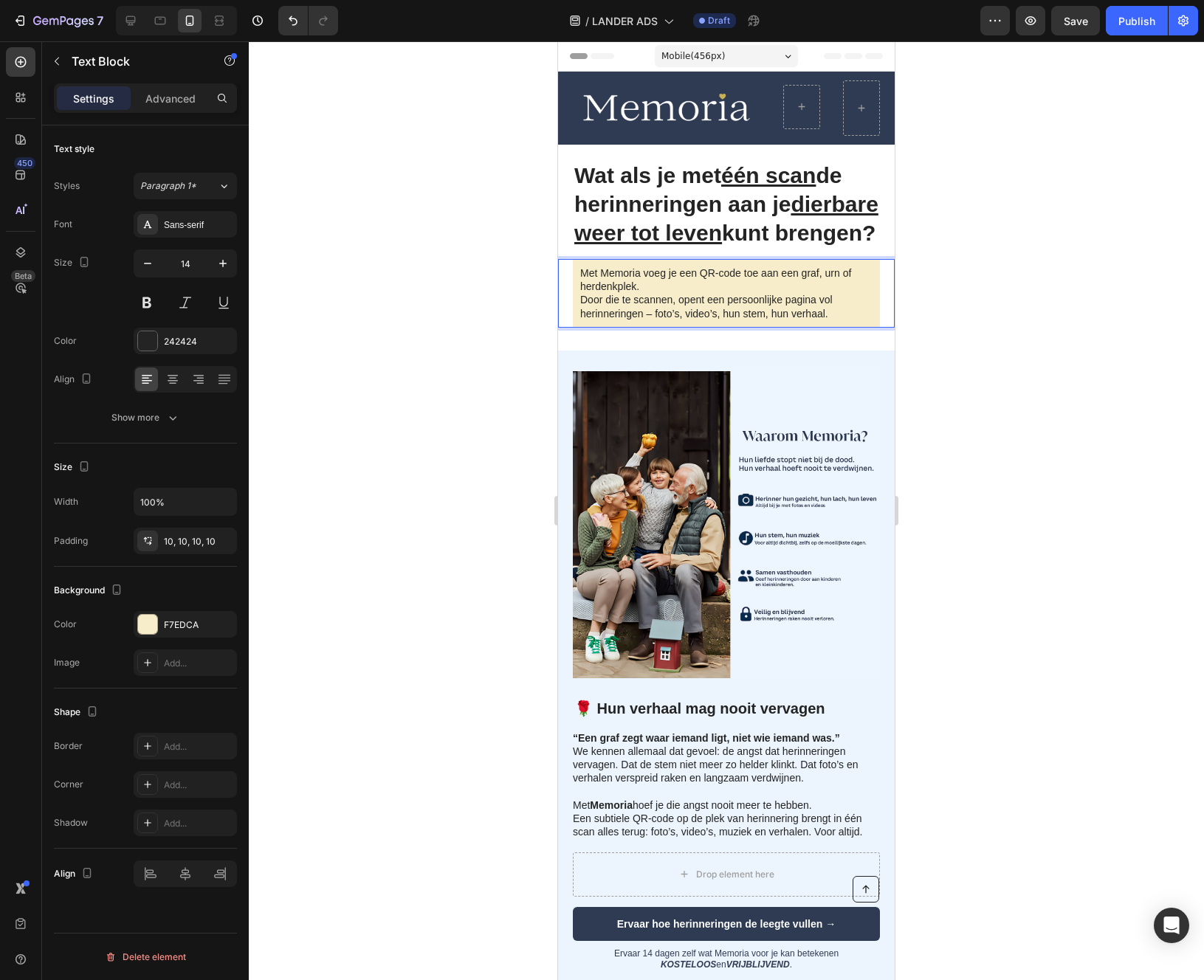
click at [679, 320] on p "Met Memoria voeg je een QR-code toe aan een graf, urn of herdenkplek. Door die …" at bounding box center [726, 293] width 292 height 54
click at [850, 320] on p "Met Memoria voeg je een QR-code toe aan een graf, urn of herdenkplek. Door die …" at bounding box center [726, 293] width 292 height 54
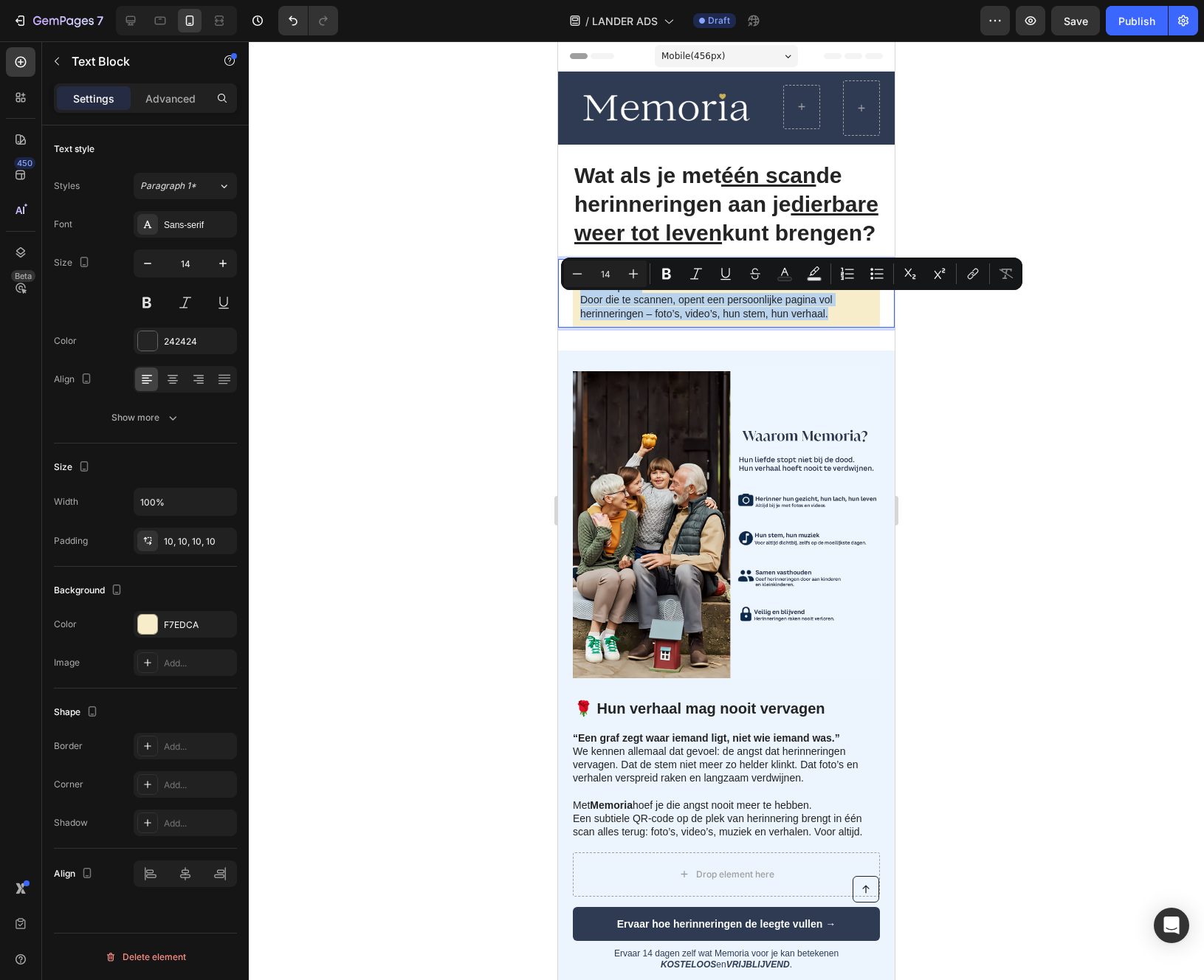
drag, startPoint x: 850, startPoint y: 345, endPoint x: 561, endPoint y: 302, distance: 292.2
click at [561, 301] on div "Met Memoria voeg je een QR-code toe aan een graf, urn of herdenkplek. Door die …" at bounding box center [726, 293] width 337 height 69
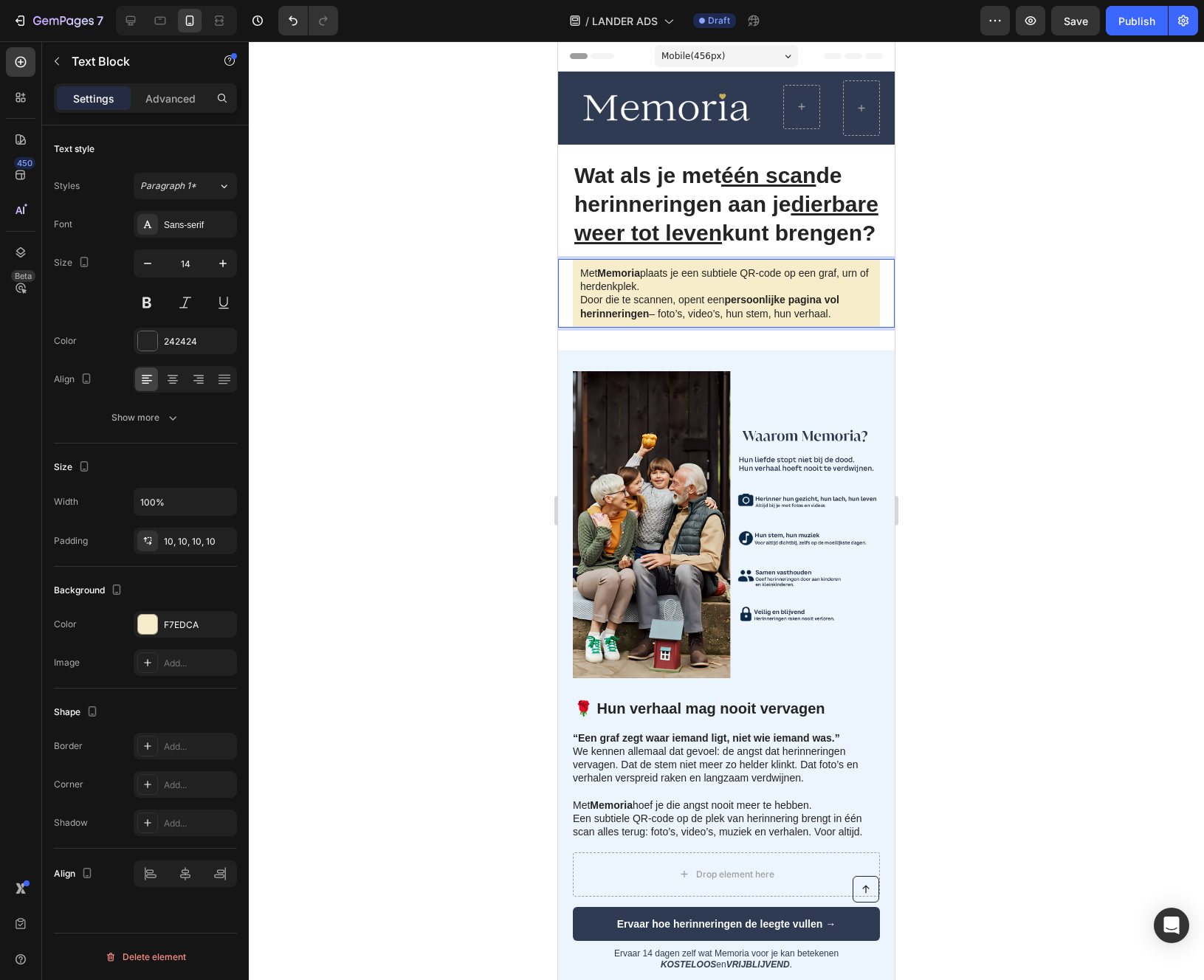
click at [442, 384] on div at bounding box center [727, 511] width 955 height 939
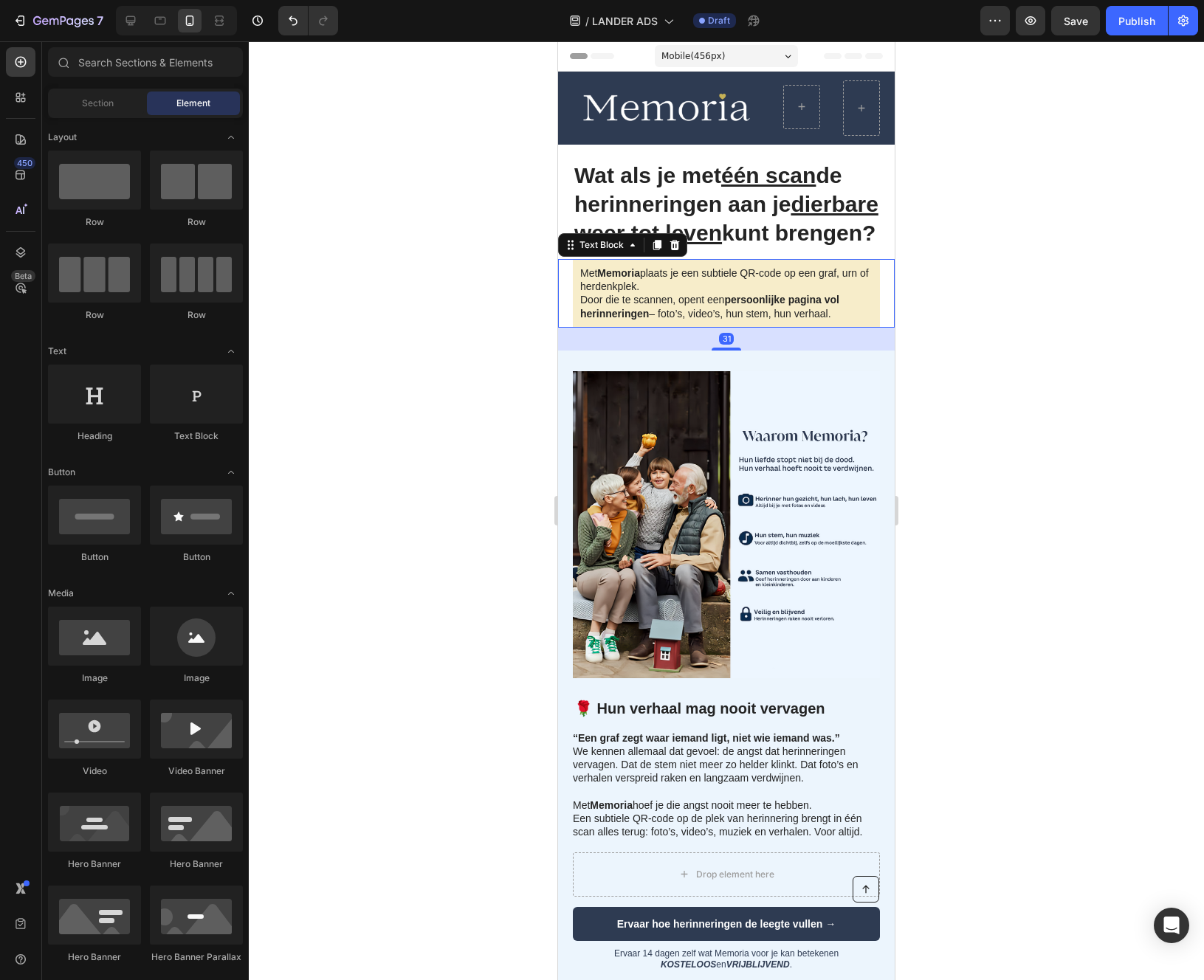
click at [574, 328] on div "Met Memoria plaats je een subtiele QR-code op een graf, urn of herdenkplek. Doo…" at bounding box center [726, 293] width 307 height 69
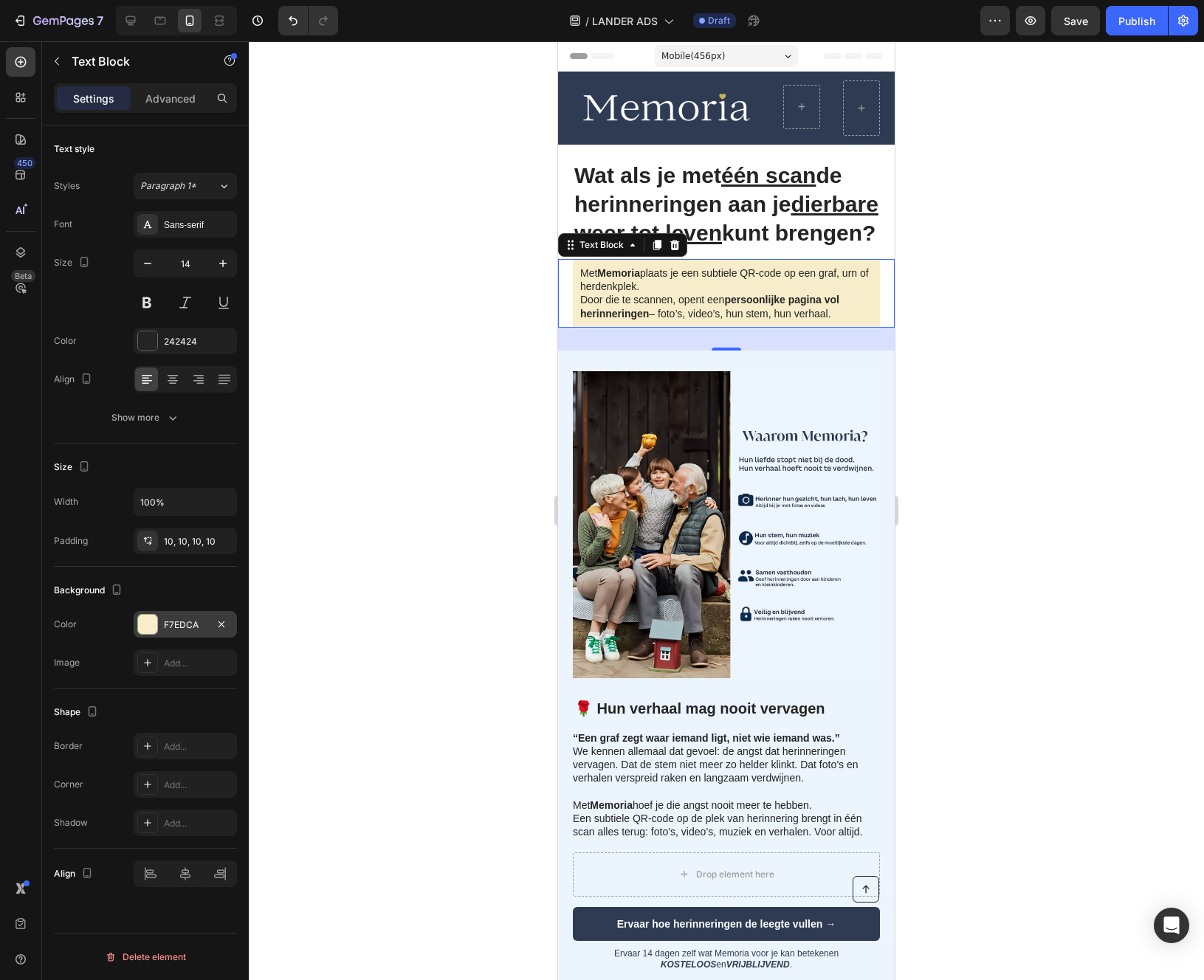
click at [181, 625] on div "F7EDCA" at bounding box center [185, 625] width 43 height 13
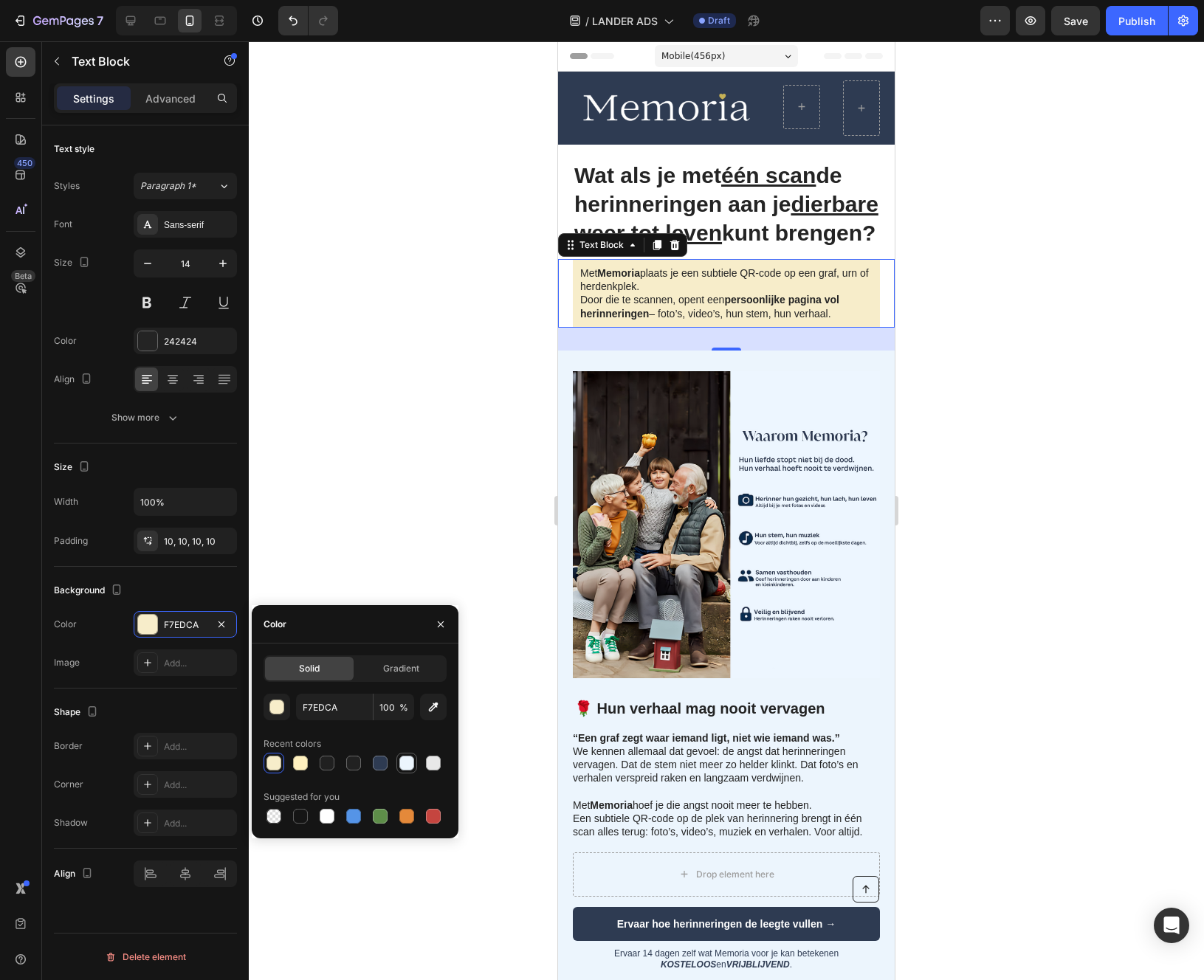
click at [411, 771] on div at bounding box center [406, 763] width 17 height 17
type input "ECF5FD"
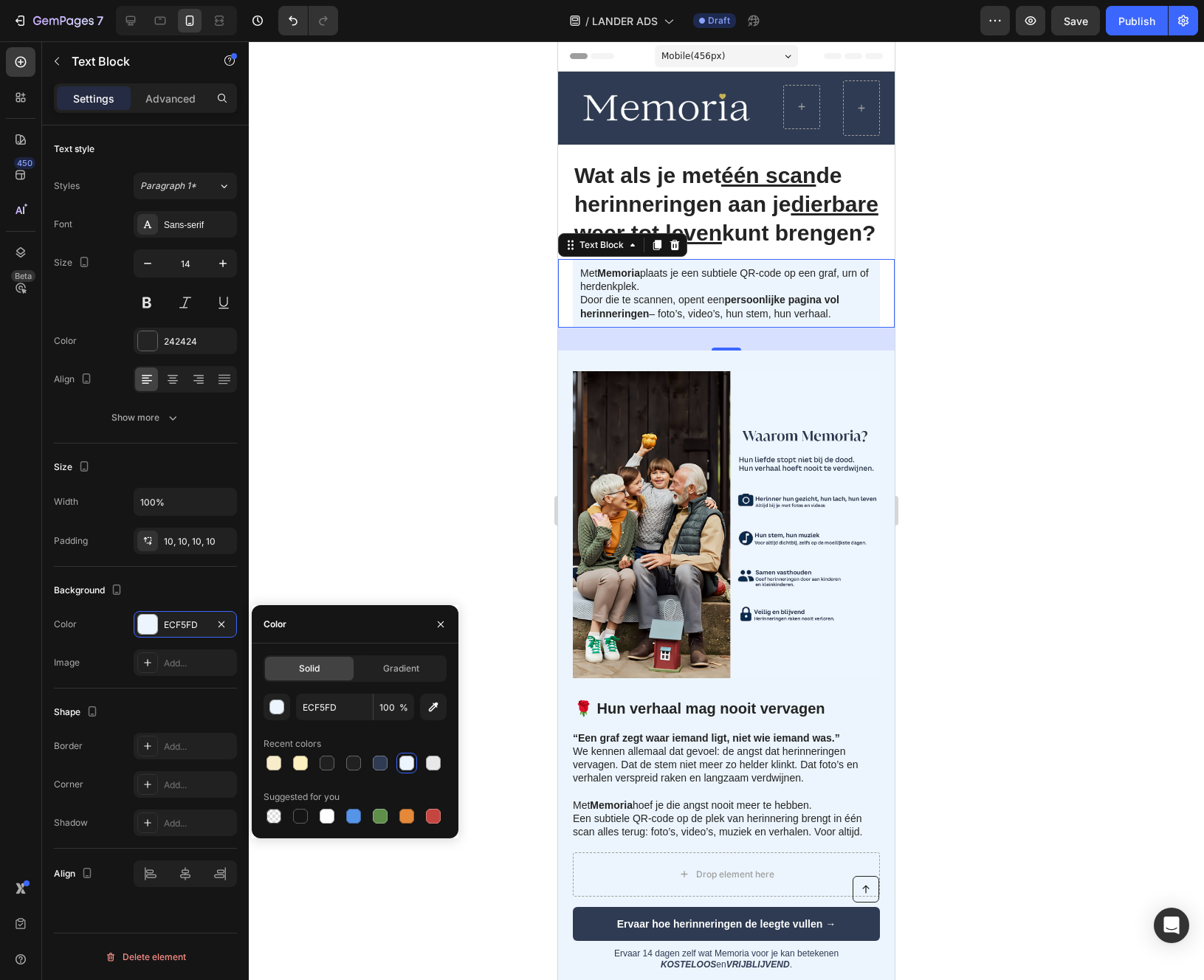
click at [401, 406] on div at bounding box center [727, 511] width 955 height 939
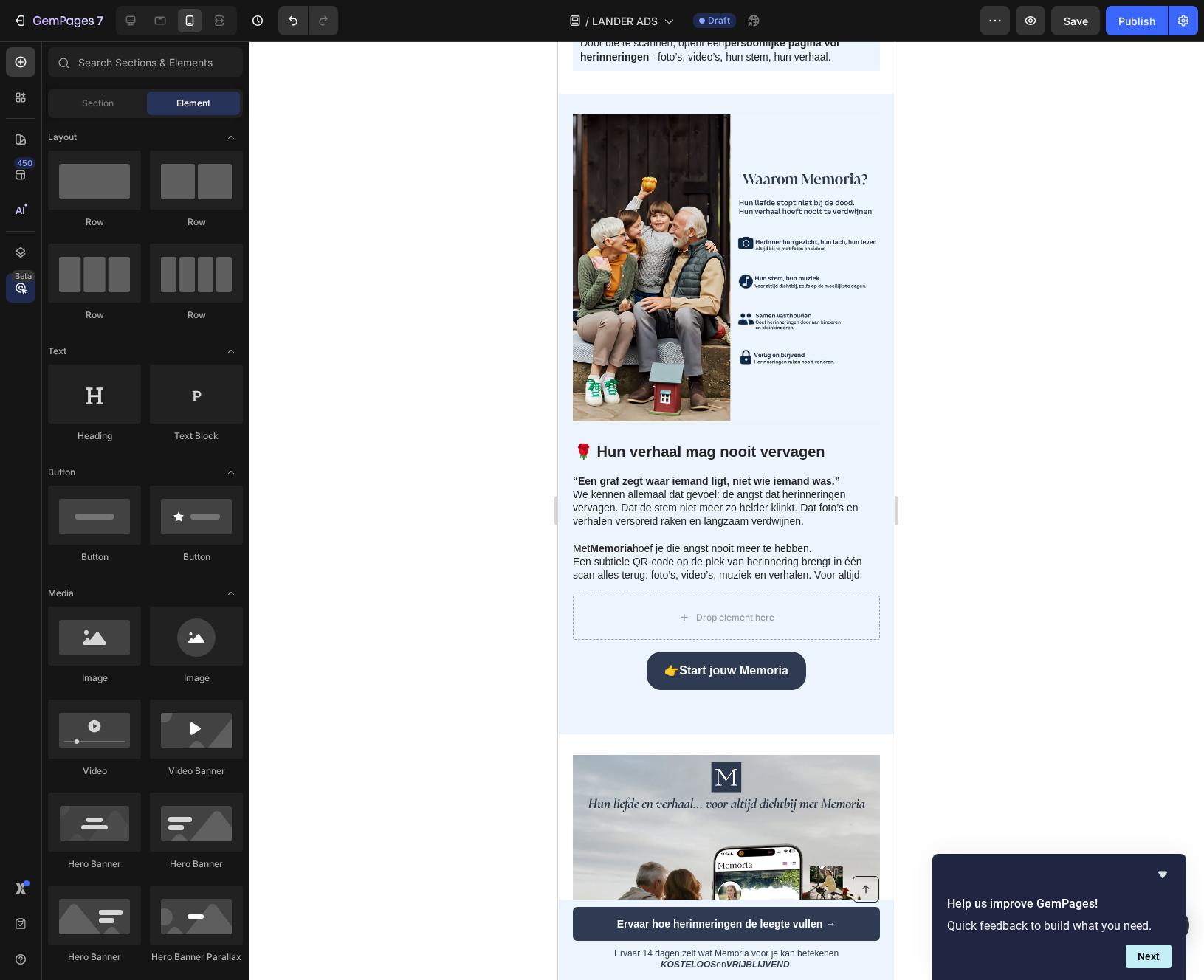
scroll to position [258, 0]
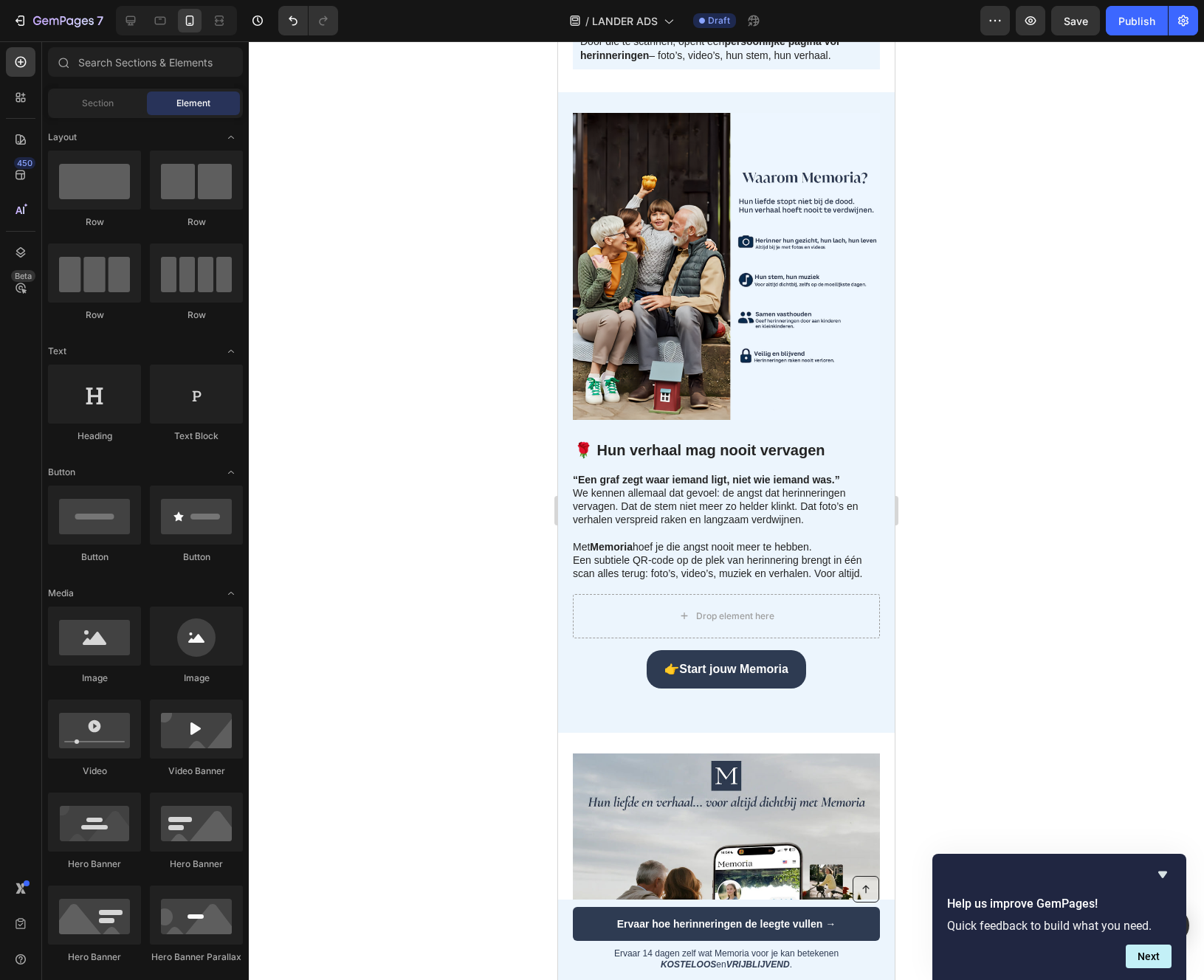
click at [745, 542] on p "“Een graf zegt waar iemand ligt, niet wie iemand was.” We kennen allemaal dat g…" at bounding box center [725, 527] width 305 height 108
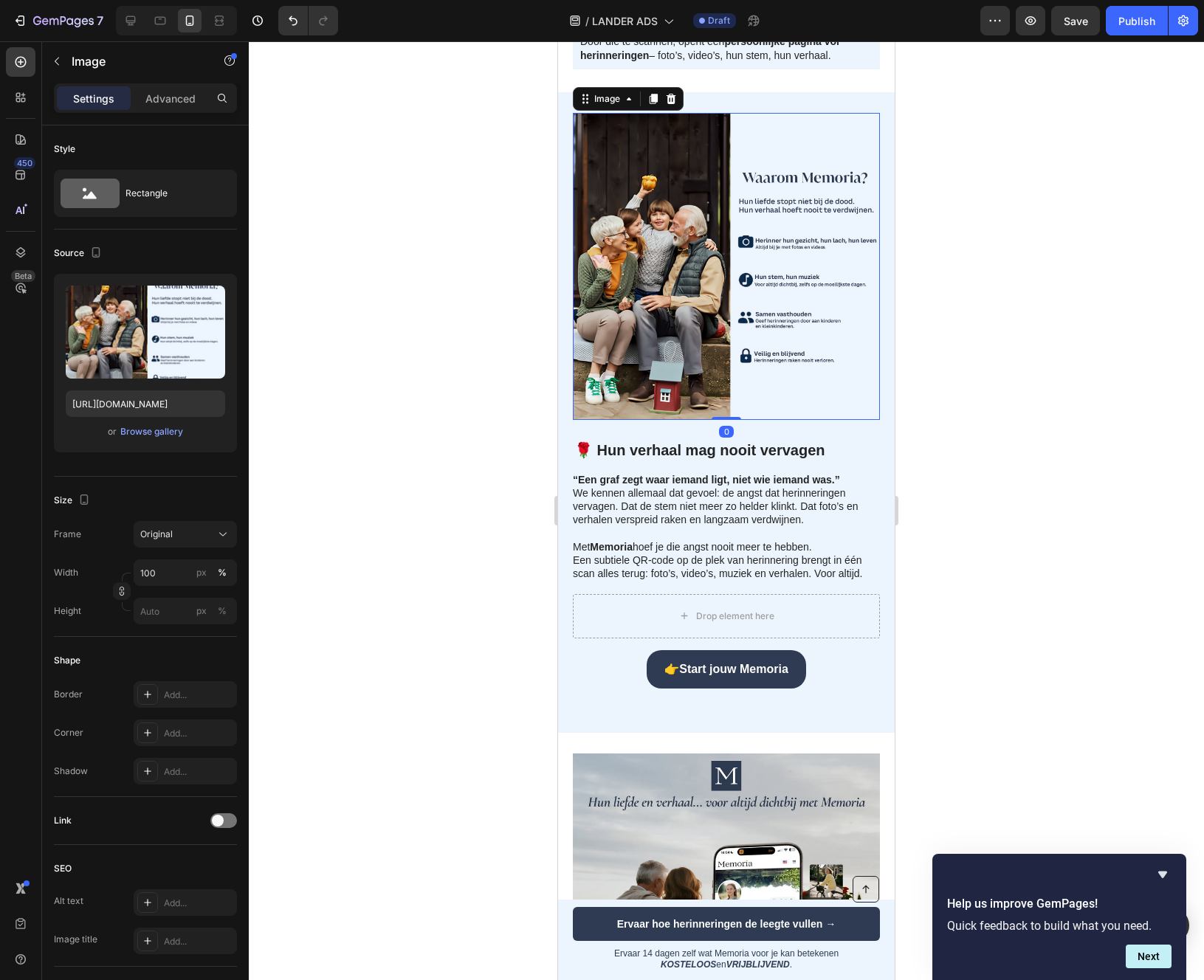
click at [764, 420] on img at bounding box center [726, 266] width 307 height 307
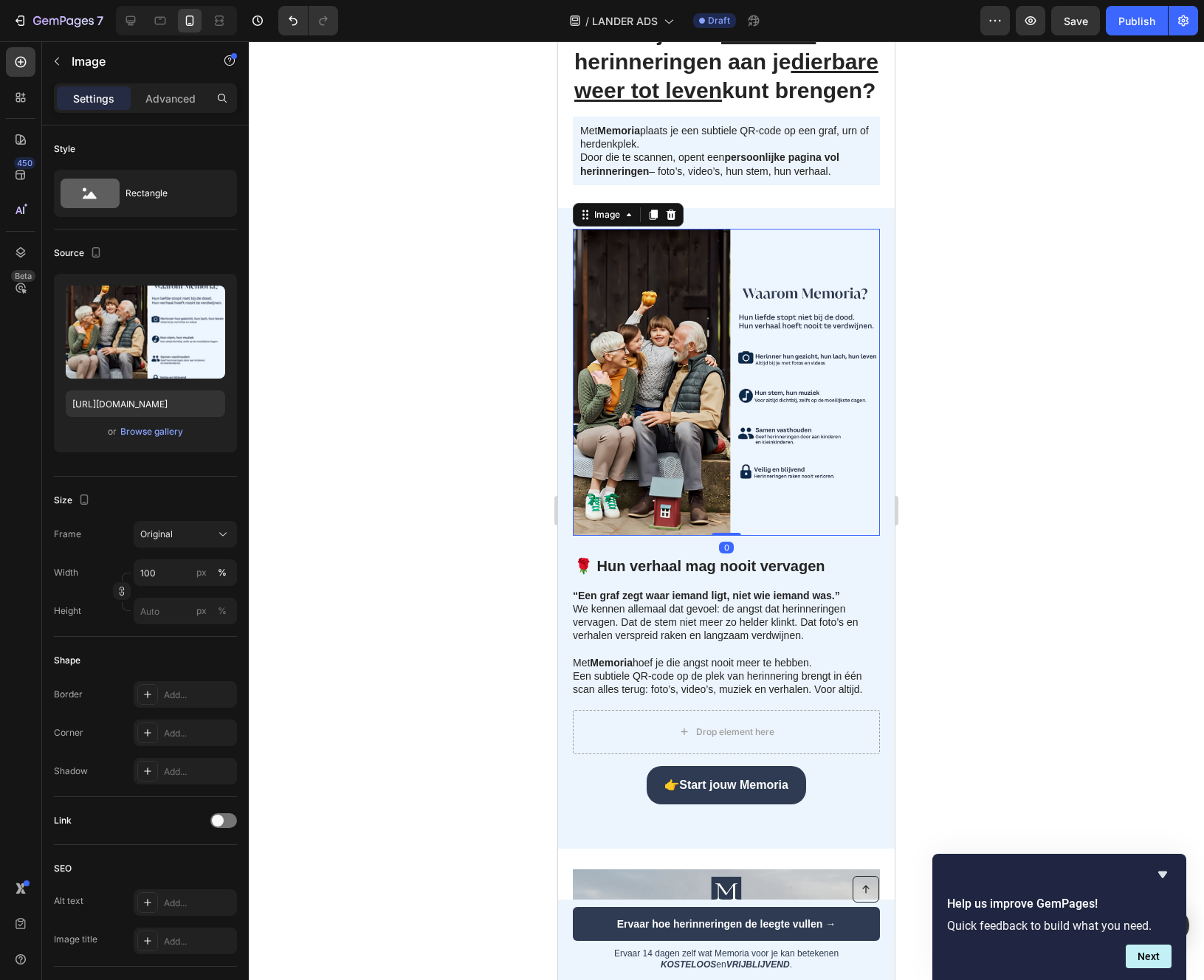
scroll to position [124, 0]
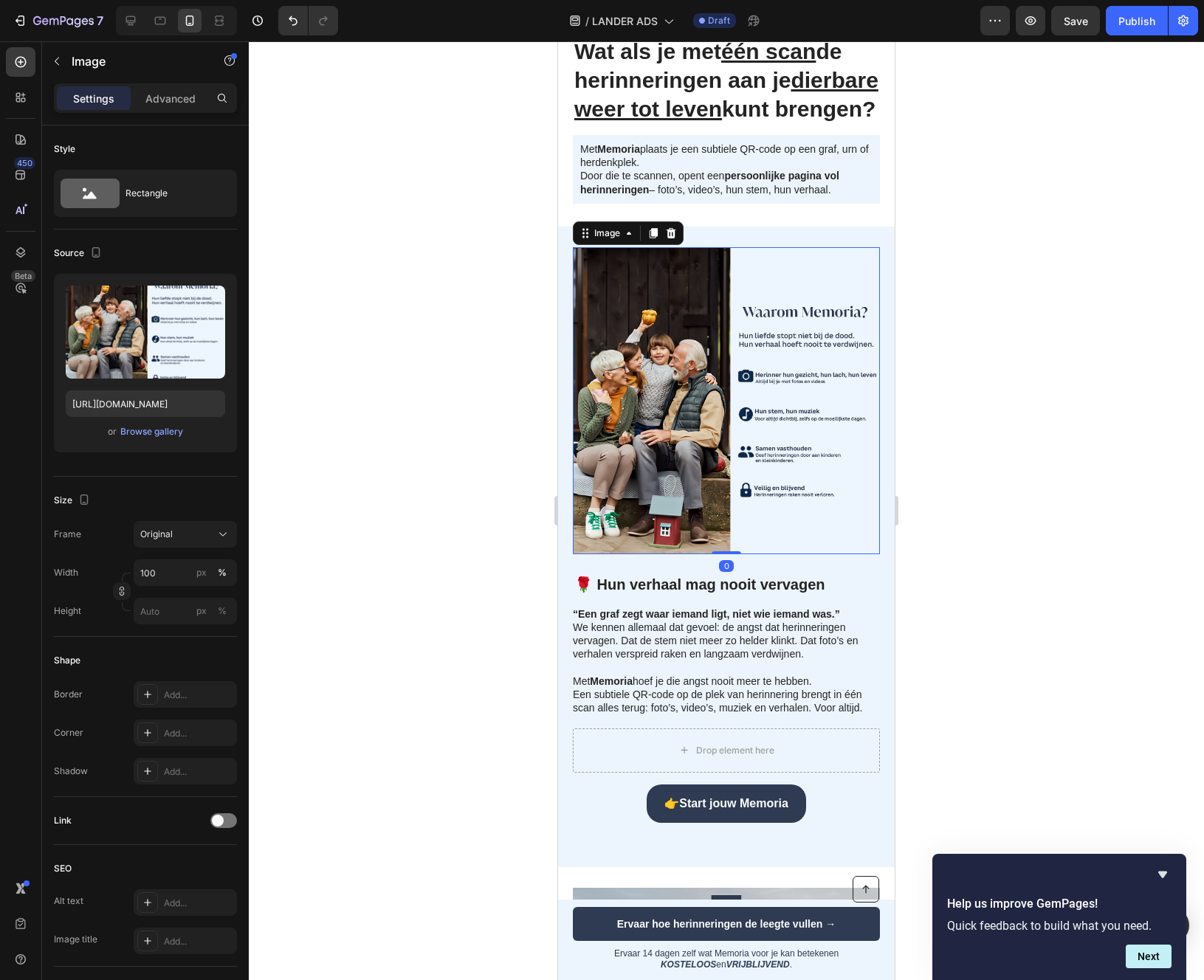
click at [458, 492] on div at bounding box center [727, 511] width 955 height 939
click at [741, 461] on img at bounding box center [726, 401] width 307 height 307
click at [471, 538] on div at bounding box center [727, 511] width 955 height 939
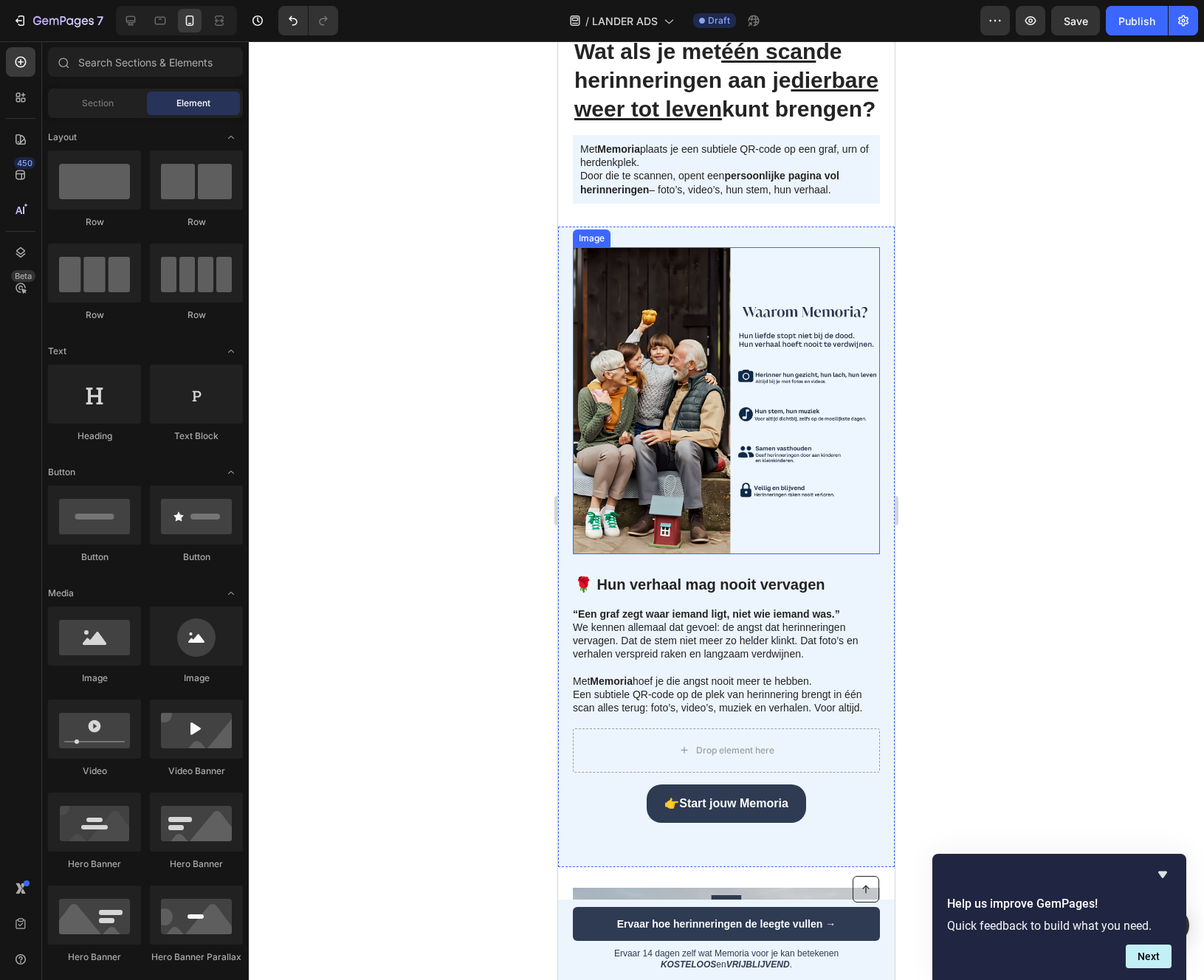
click at [725, 498] on img at bounding box center [726, 401] width 307 height 307
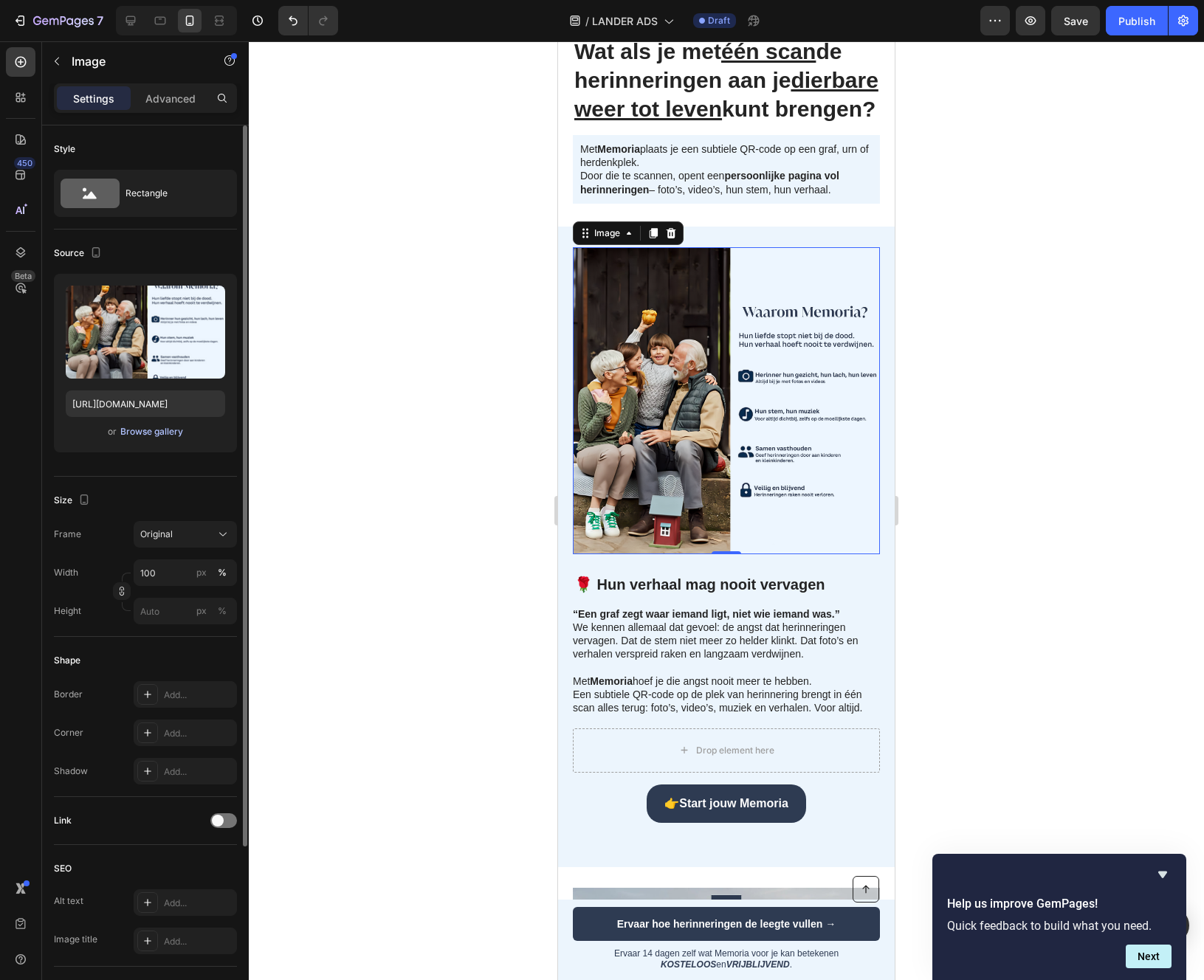
click at [166, 434] on div "Browse gallery" at bounding box center [151, 432] width 63 height 13
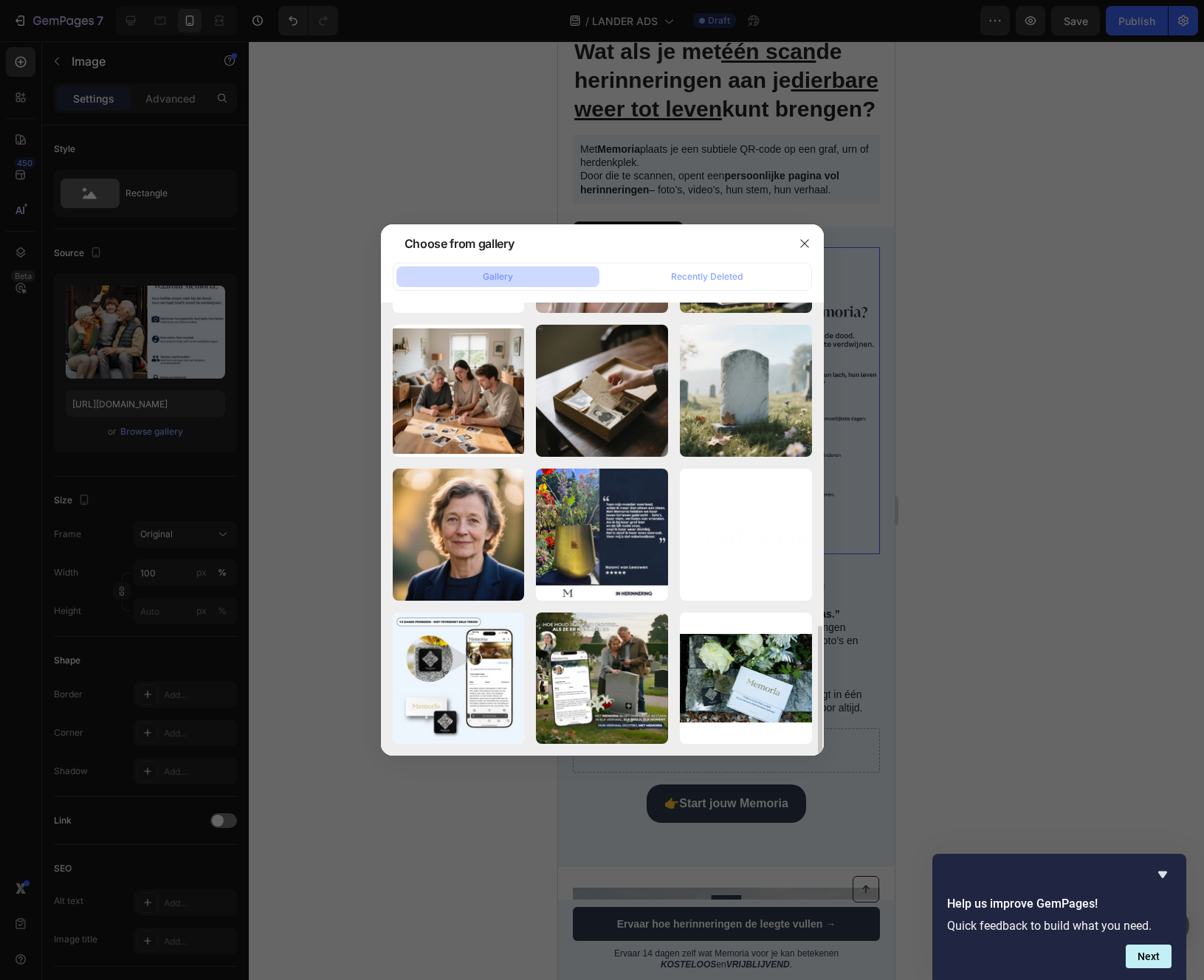
scroll to position [1138, 0]
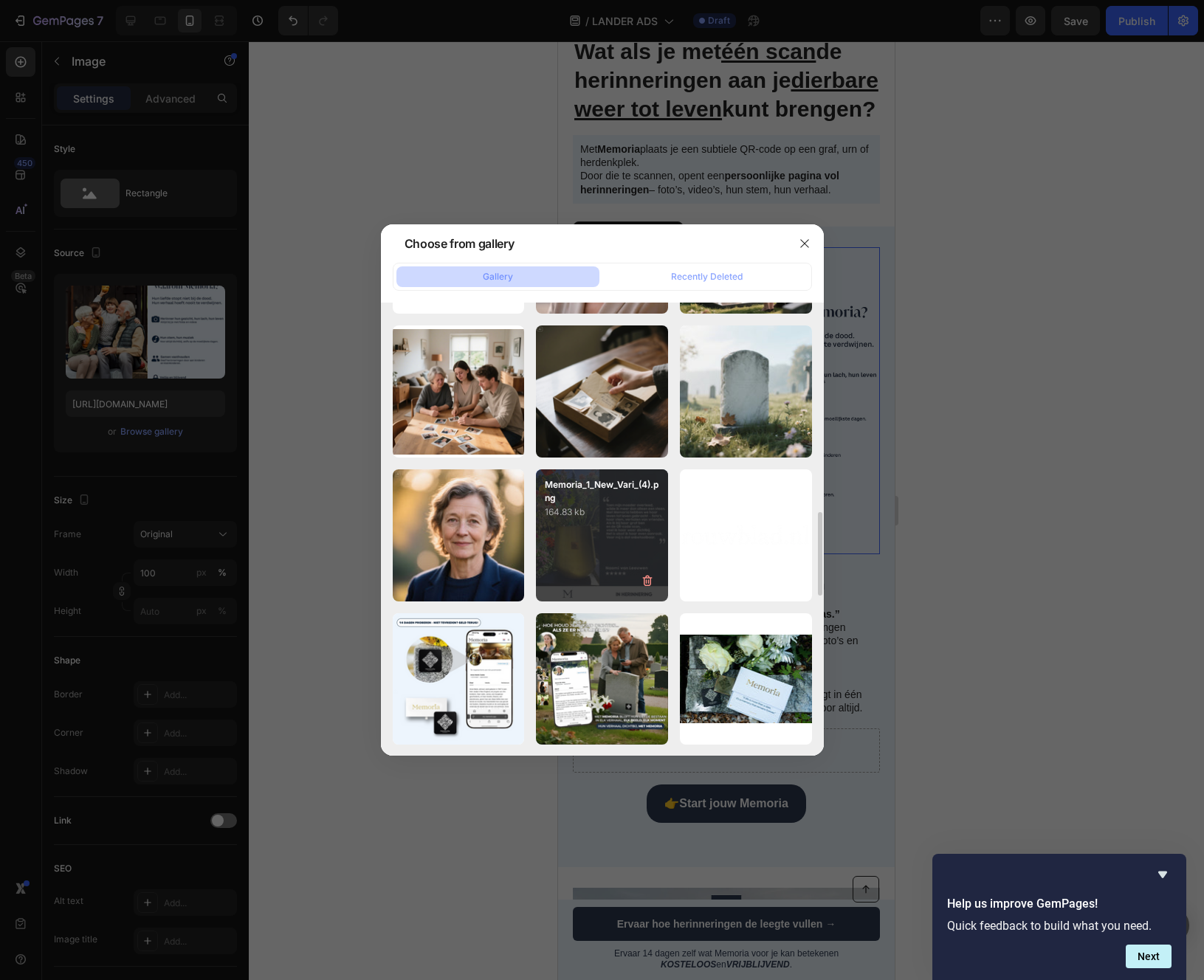
click at [597, 554] on div "Memoria_1_New_Vari_(4).png 164.83 kb" at bounding box center [602, 536] width 132 height 132
type input "[URL][DOMAIN_NAME]"
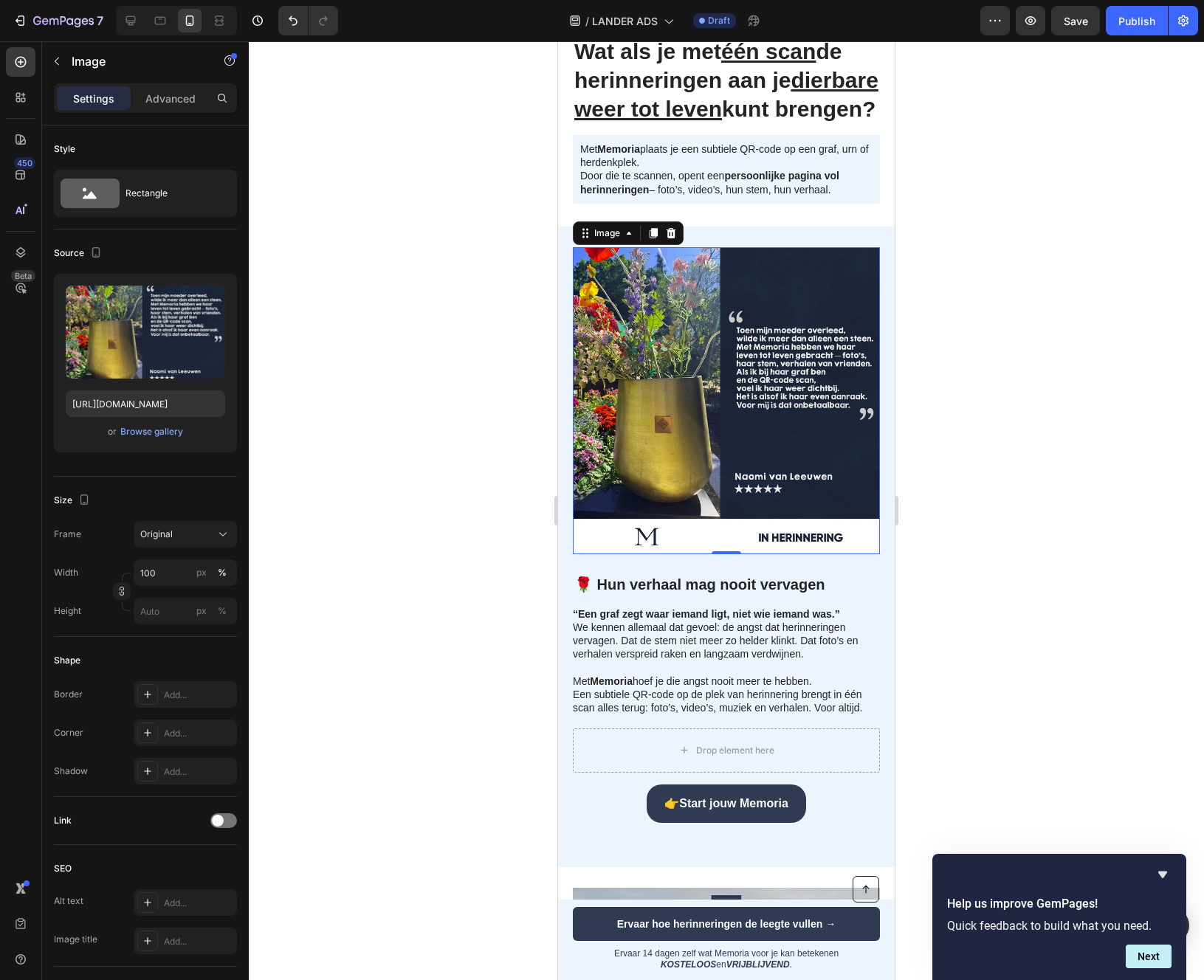
click at [1100, 583] on div at bounding box center [727, 511] width 955 height 939
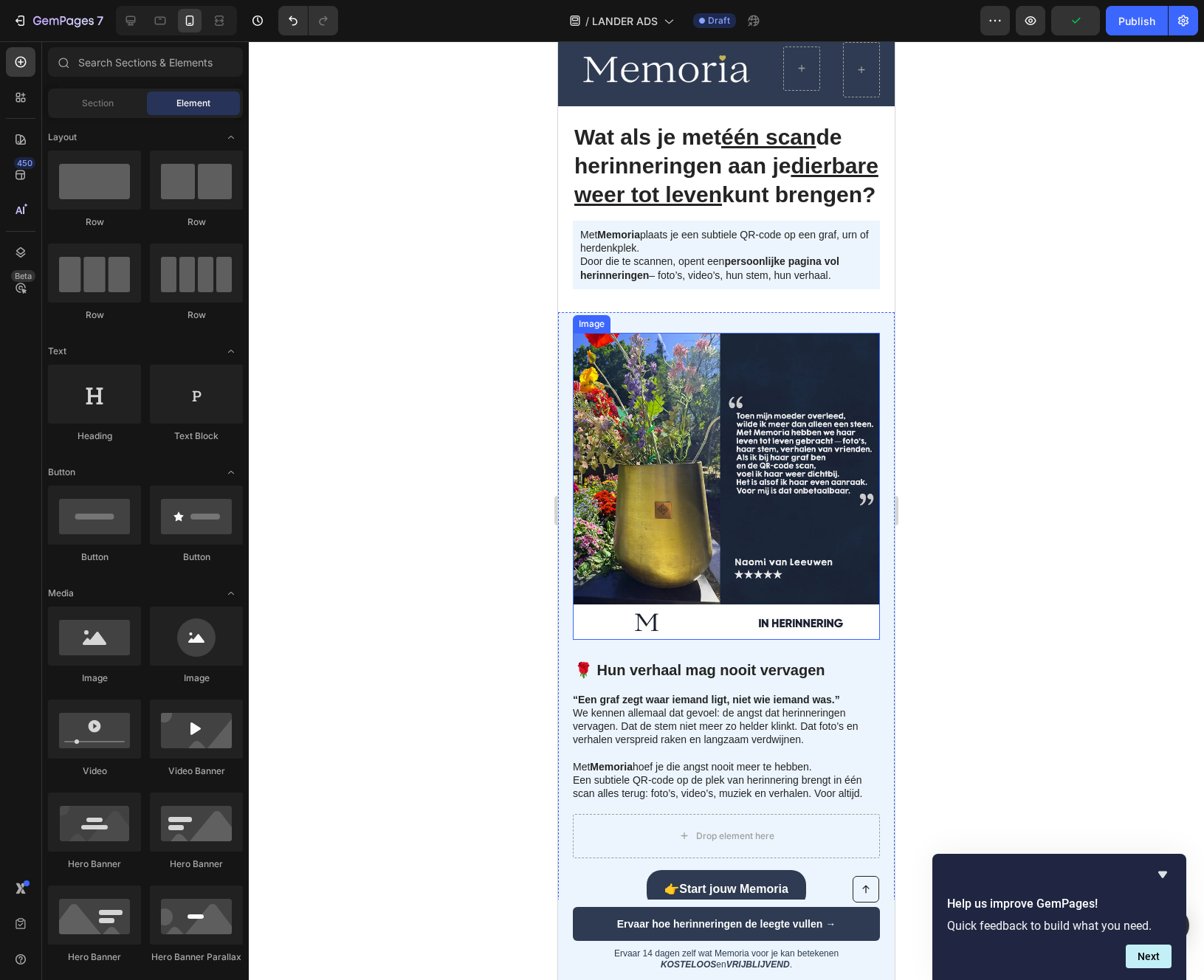
scroll to position [37, 0]
click at [614, 682] on h2 "🌹 Hun verhaal mag nooit vervagen" at bounding box center [726, 661] width 307 height 41
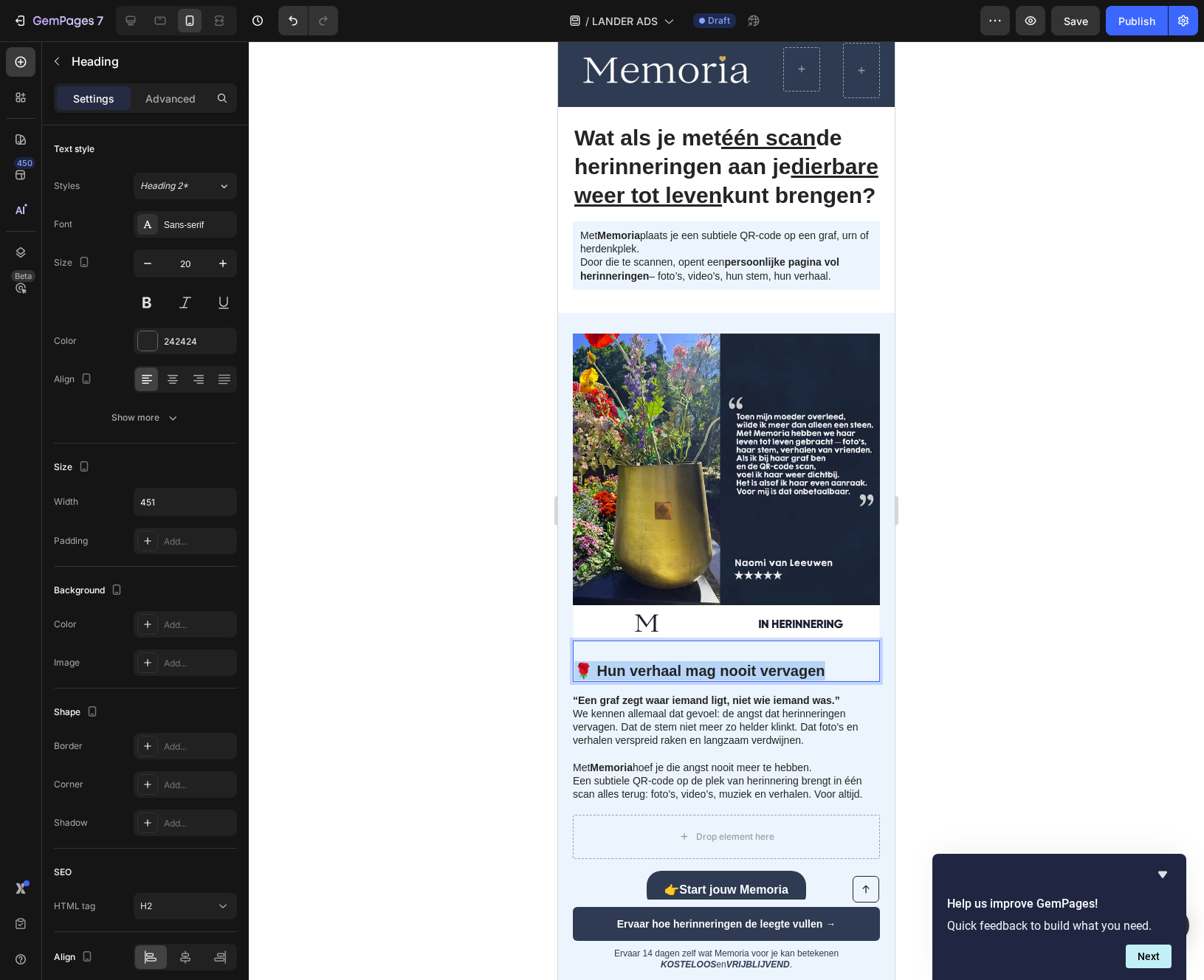
click at [614, 680] on p "🌹 Hun verhaal mag nooit vervagen" at bounding box center [726, 661] width 304 height 38
click at [584, 680] on p "💔 Waarom dit belangrijk is" at bounding box center [726, 661] width 304 height 38
click at [578, 680] on p "⁠⁠⁠⁠⁠⁠⁠ 💔 Waarom dit belangrijk is" at bounding box center [726, 661] width 304 height 38
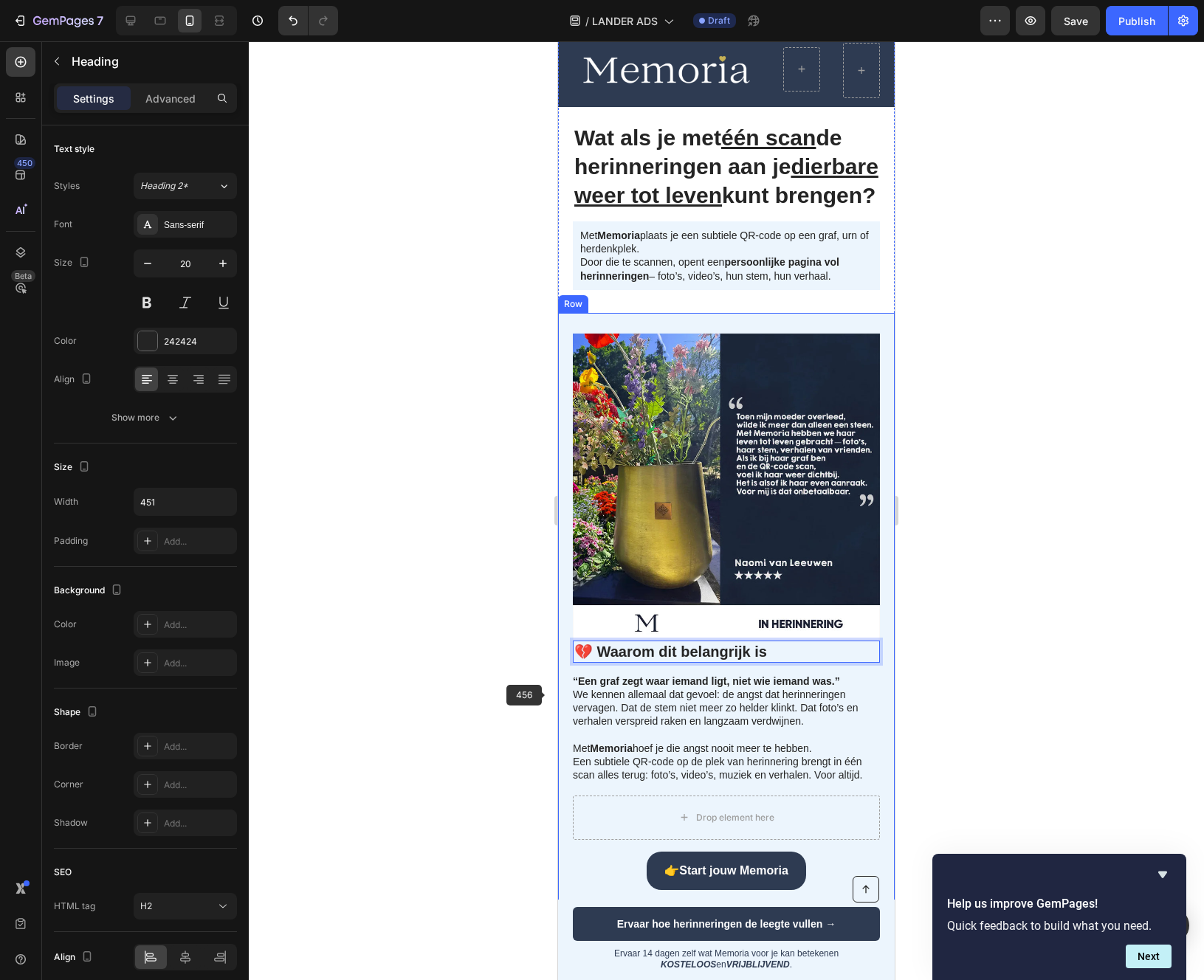
click at [522, 684] on div at bounding box center [727, 511] width 955 height 939
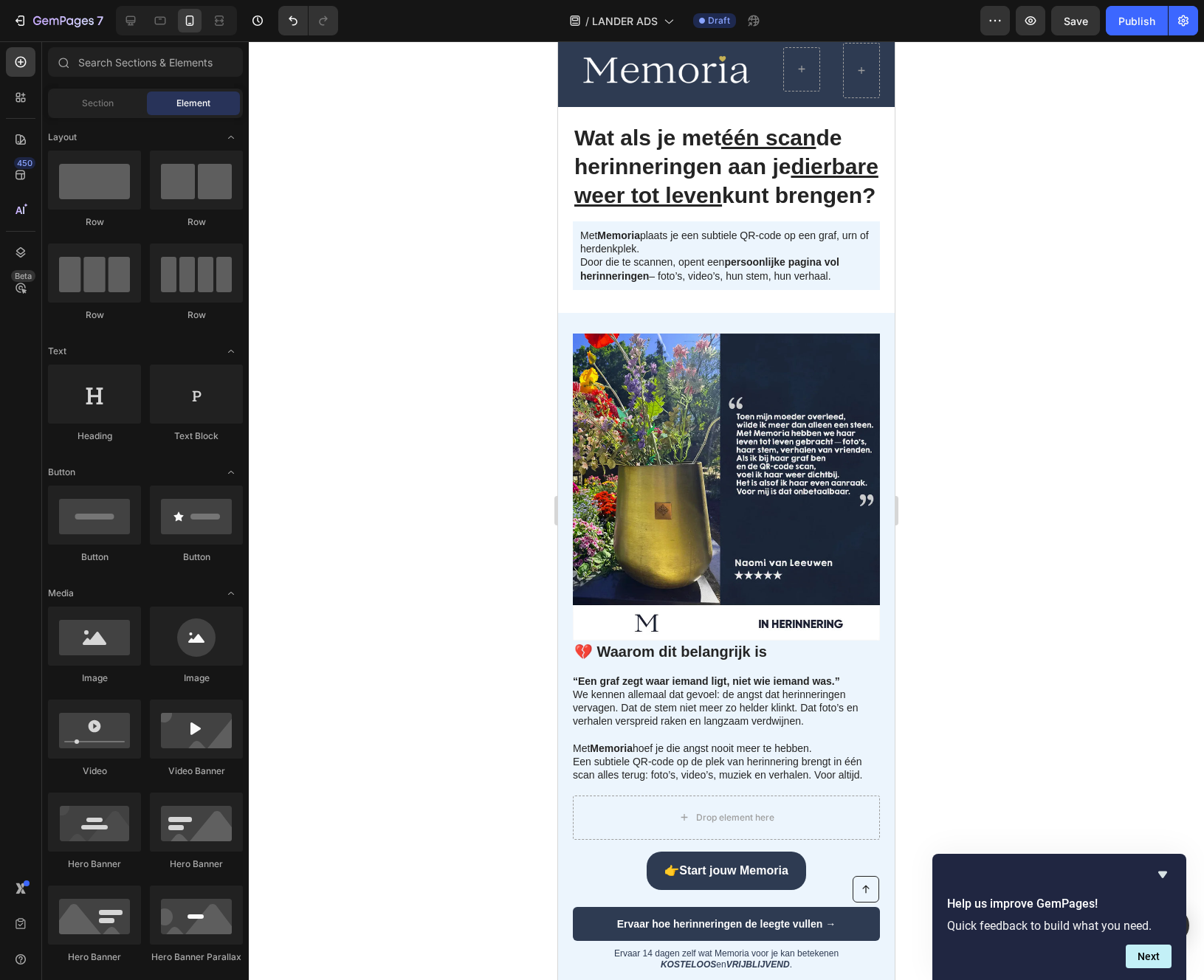
click at [616, 729] on p "“Een graf zegt waar iemand ligt, niet wie iemand was.” We kennen allemaal dat g…" at bounding box center [725, 728] width 305 height 108
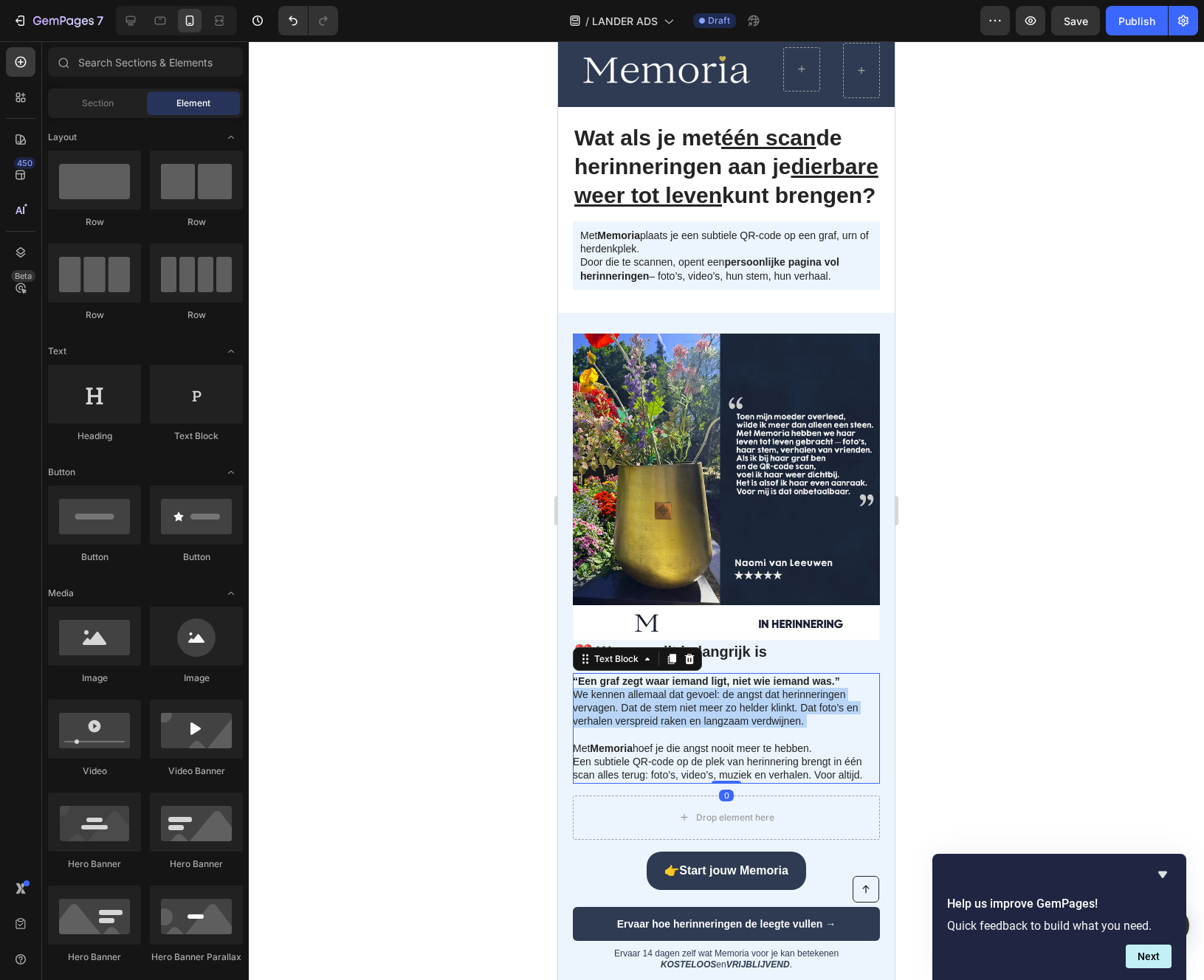
click at [616, 729] on p "“Een graf zegt waar iemand ligt, niet wie iemand was.” We kennen allemaal dat g…" at bounding box center [725, 728] width 305 height 108
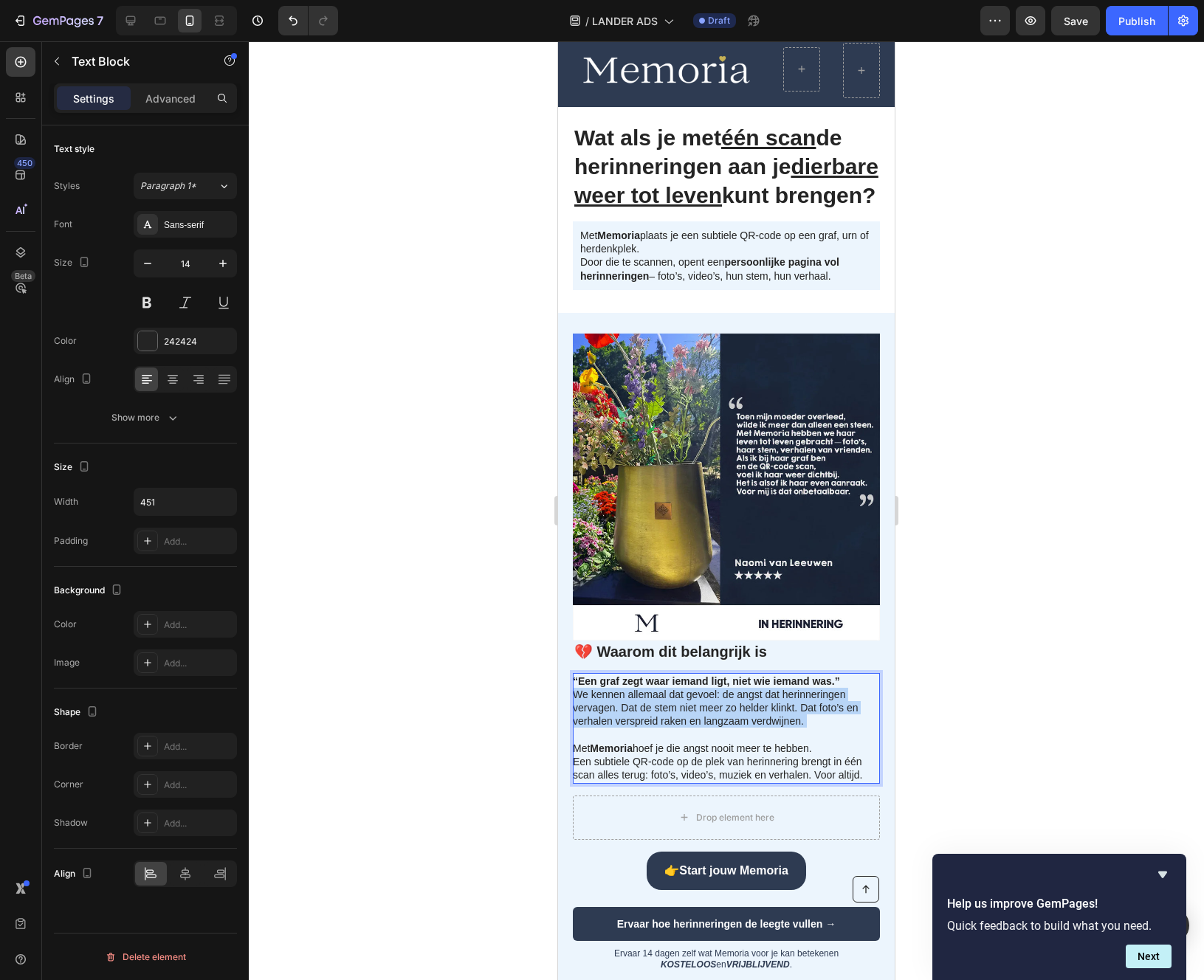
click at [616, 729] on p "“Een graf zegt waar iemand ligt, niet wie iemand was.” We kennen allemaal dat g…" at bounding box center [725, 728] width 305 height 108
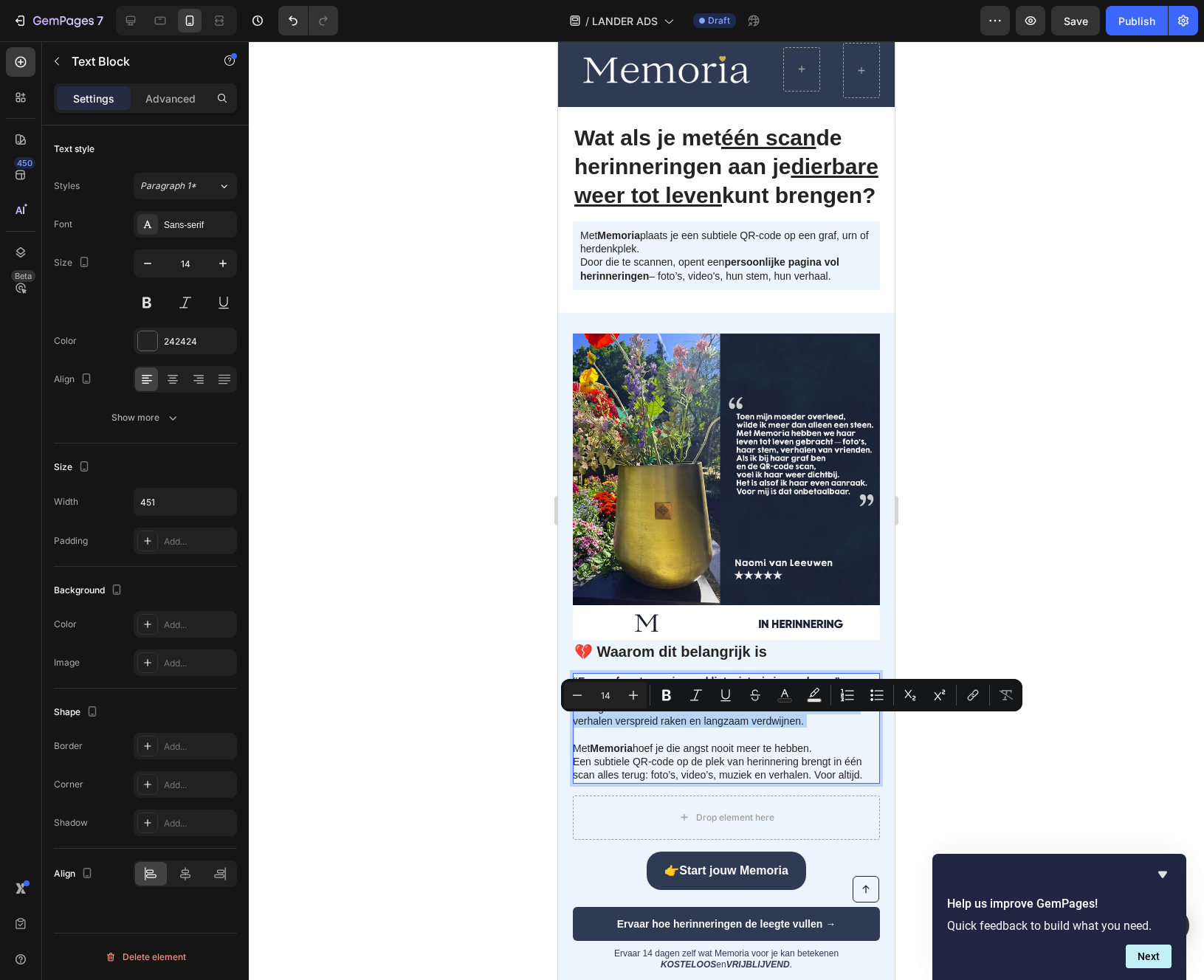
click at [801, 752] on p "“Een graf zegt waar iemand ligt, niet wie iemand was.” We kennen allemaal dat g…" at bounding box center [725, 728] width 305 height 108
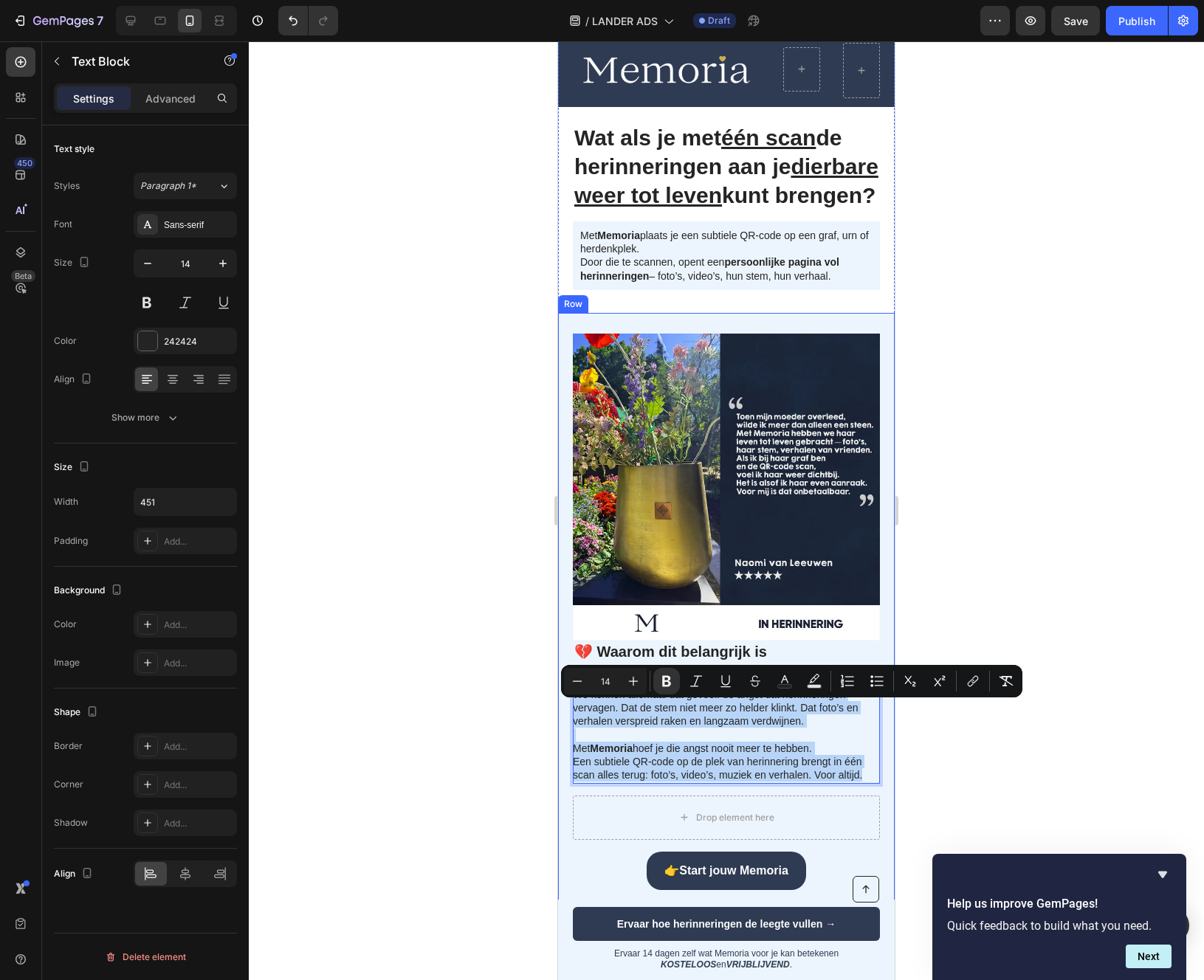
drag, startPoint x: 867, startPoint y: 802, endPoint x: 556, endPoint y: 677, distance: 335.2
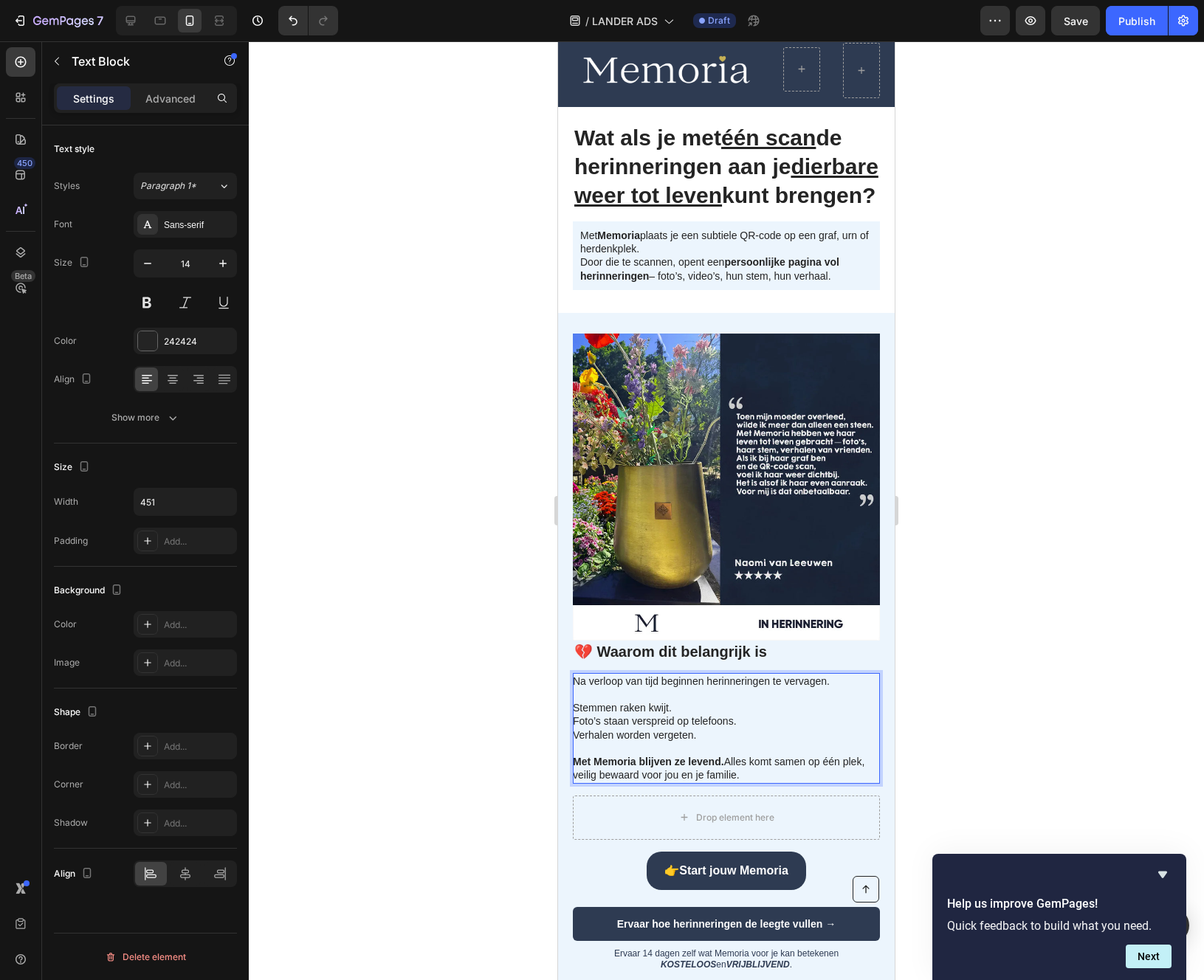
click at [573, 714] on p "Stemmen raken kwijt." at bounding box center [725, 701] width 305 height 26
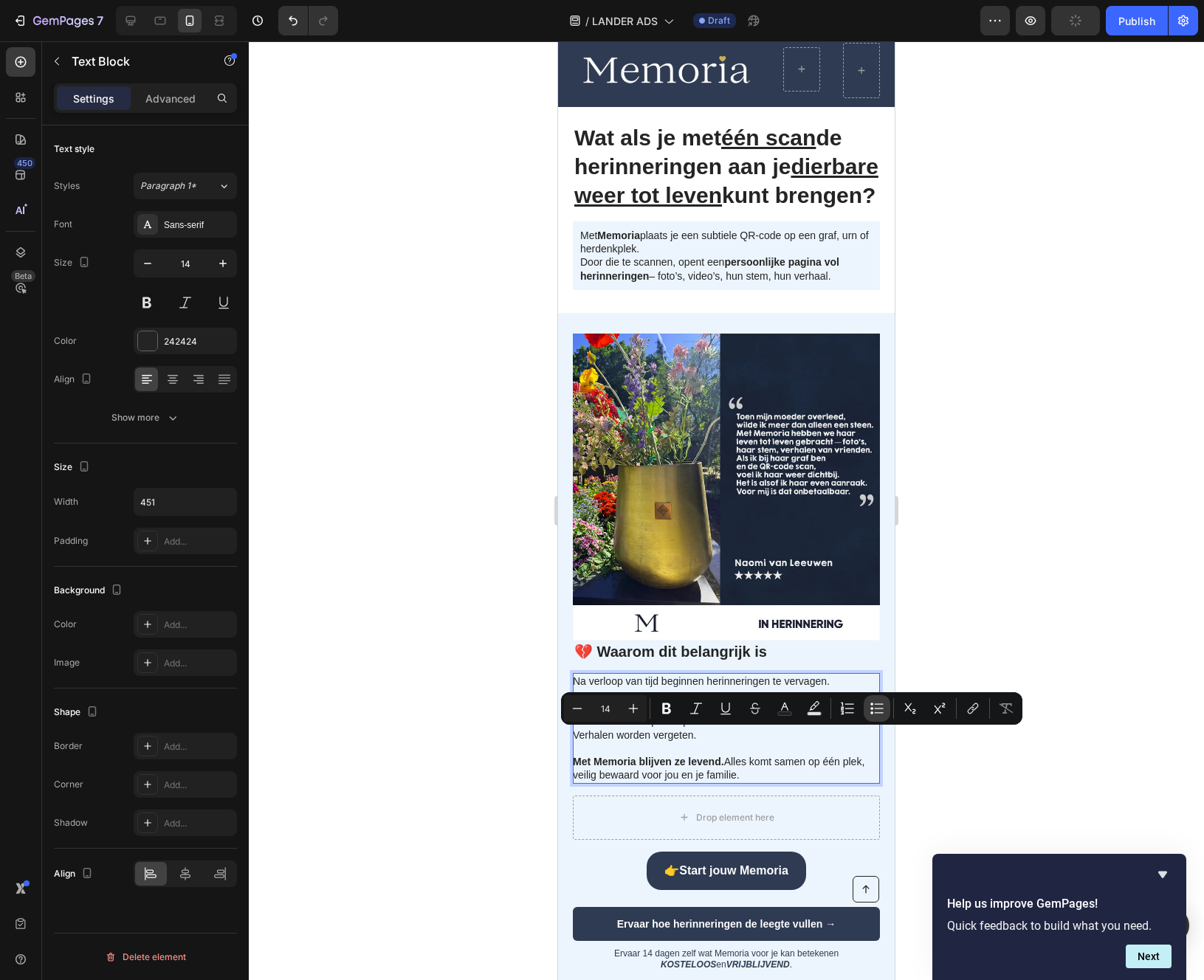
click at [875, 705] on icon "Editor contextual toolbar" at bounding box center [877, 709] width 15 height 15
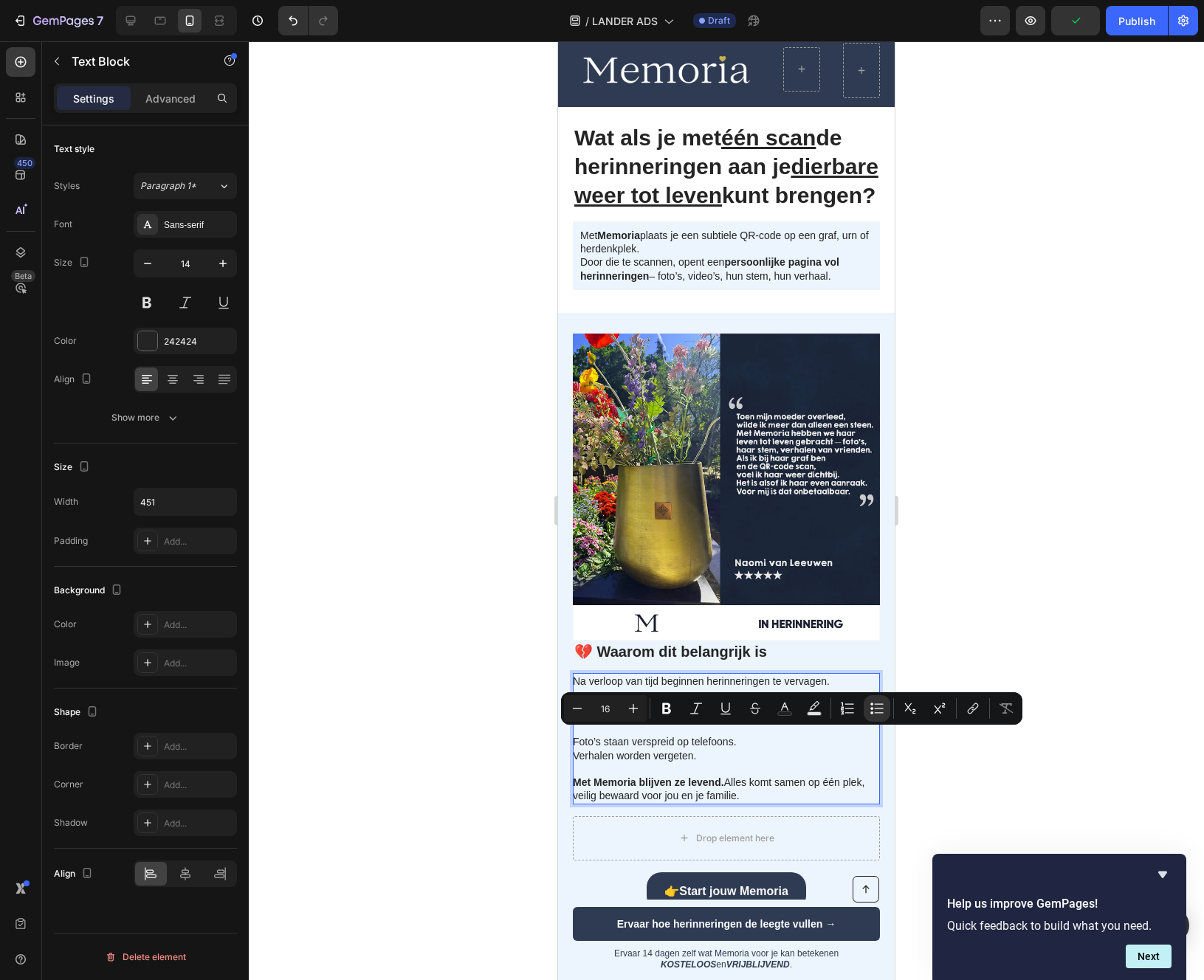
type input "14"
click at [614, 762] on p "Verhalen worden vergeten." at bounding box center [725, 756] width 305 height 13
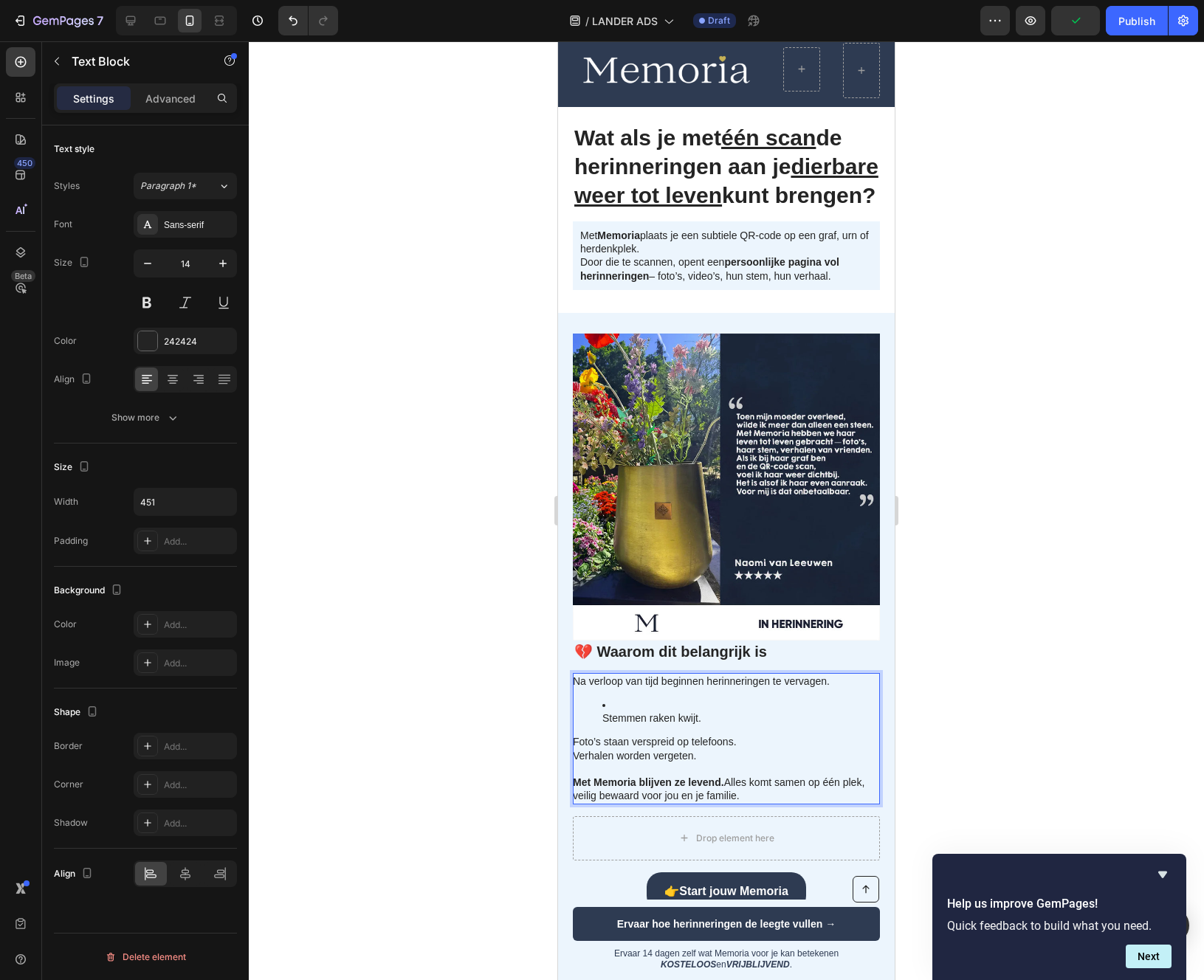
click at [617, 725] on li "Stemmen raken kwijt." at bounding box center [741, 712] width 276 height 26
drag, startPoint x: 617, startPoint y: 749, endPoint x: 697, endPoint y: 749, distance: 80.0
click at [697, 725] on li "Stemmen raken kwijt." at bounding box center [741, 712] width 276 height 26
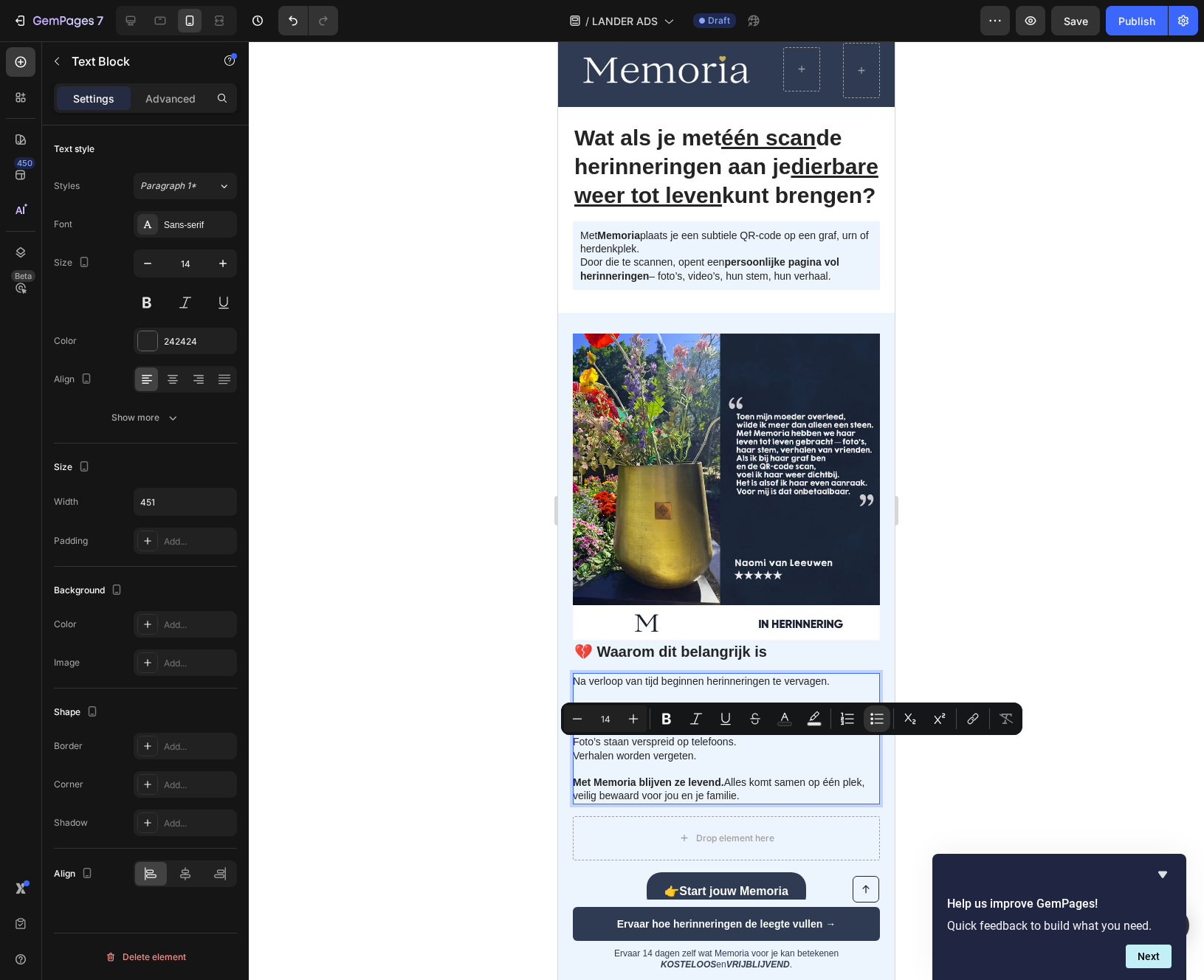
copy li "Stemmen raken kwijt."
click at [638, 725] on li "Stemmen raken kwijt." at bounding box center [741, 712] width 276 height 26
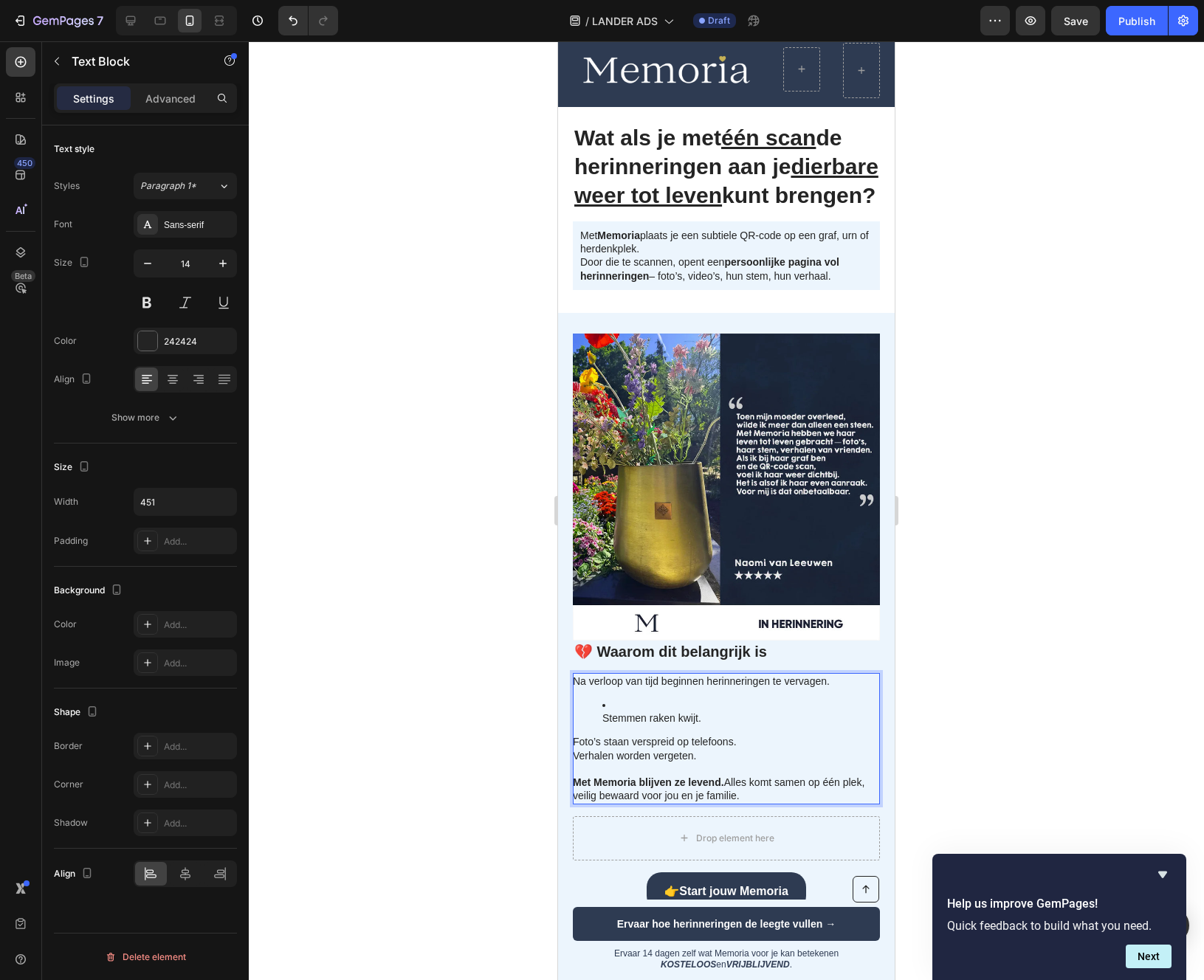
click at [623, 725] on li "Stemmen raken kwijt." at bounding box center [741, 712] width 276 height 26
click at [628, 725] on li "⁠⁠⁠⁠⁠⁠⁠ff Stemmen raken kwijt. Stemmen raken kwijt." at bounding box center [741, 712] width 276 height 26
click at [741, 725] on li "⁠⁠⁠⁠⁠⁠⁠Stemmen raken kwijt. Stemmen raken kwijt." at bounding box center [741, 712] width 276 height 26
click at [665, 725] on li "⁠⁠⁠⁠⁠⁠⁠Stemmen raken kwijt. Stemmen raken kwijt." at bounding box center [741, 712] width 276 height 26
click at [665, 725] on li "Stemmen raken kwijt. Stemmen raken kwijt." at bounding box center [741, 712] width 276 height 26
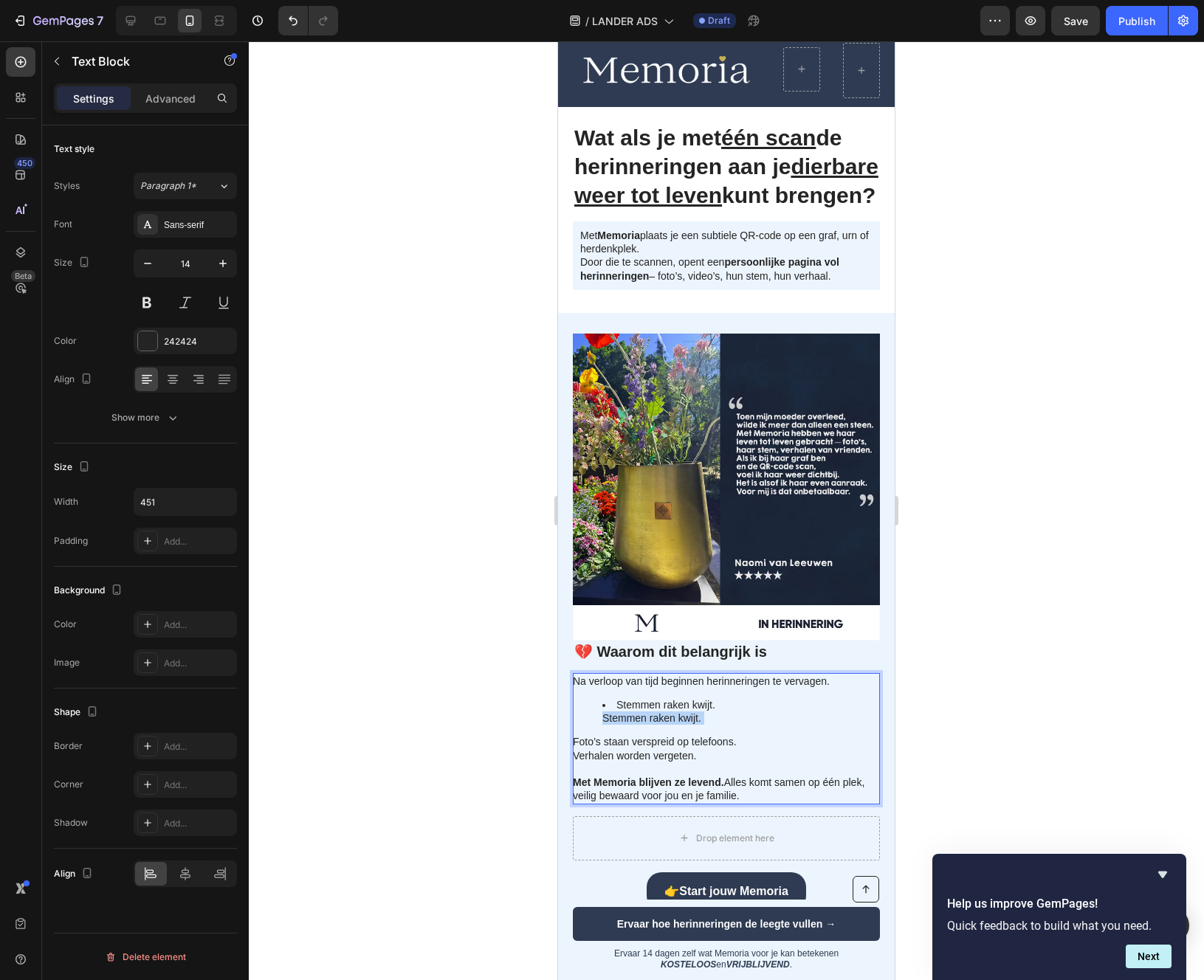
click at [665, 725] on li "Stemmen raken kwijt. Stemmen raken kwijt." at bounding box center [741, 712] width 276 height 26
click at [587, 748] on p "Foto’s staan verspreid op telefoons." at bounding box center [725, 742] width 305 height 13
copy p "Foto’s staan verspreid op telefoons."
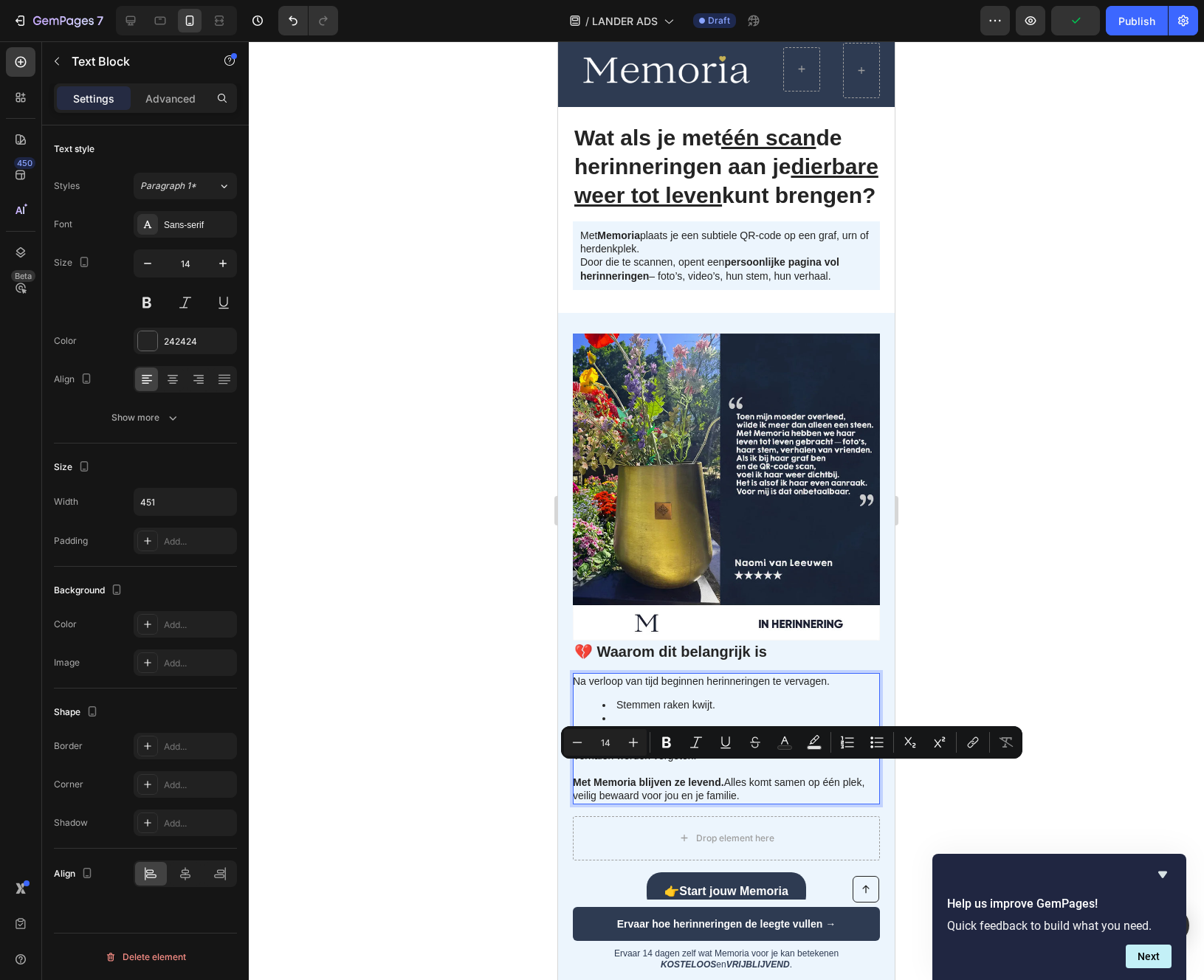
click at [639, 762] on p "Verhalen worden vergeten." at bounding box center [725, 756] width 305 height 13
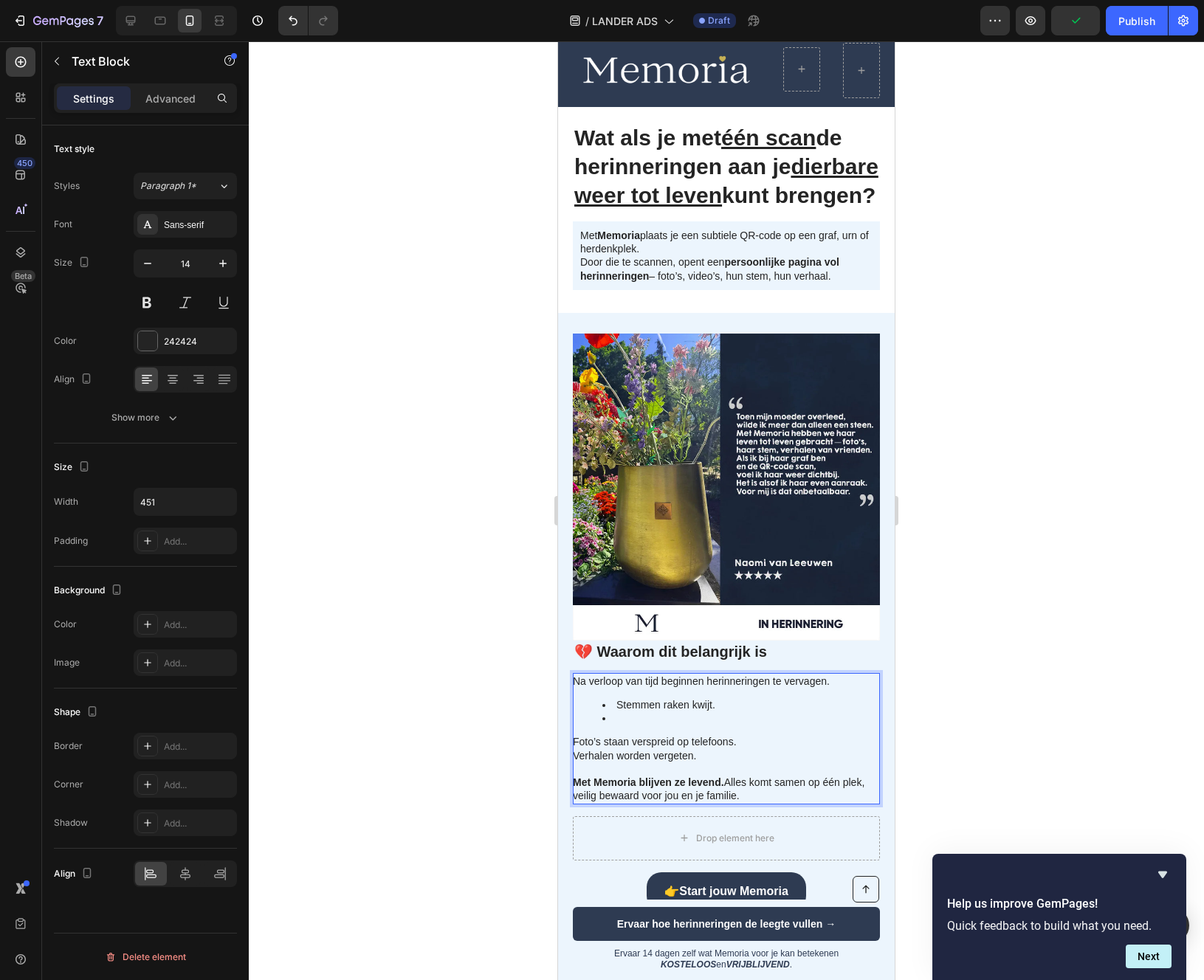
click at [629, 725] on li "Rich Text Editor. Editing area: main" at bounding box center [741, 718] width 276 height 13
click at [624, 725] on li "ffFoto’s staan verspreid op telefoons." at bounding box center [741, 718] width 276 height 13
click at [793, 725] on li "Foto’s staan verspreid op telefoons." at bounding box center [741, 718] width 276 height 13
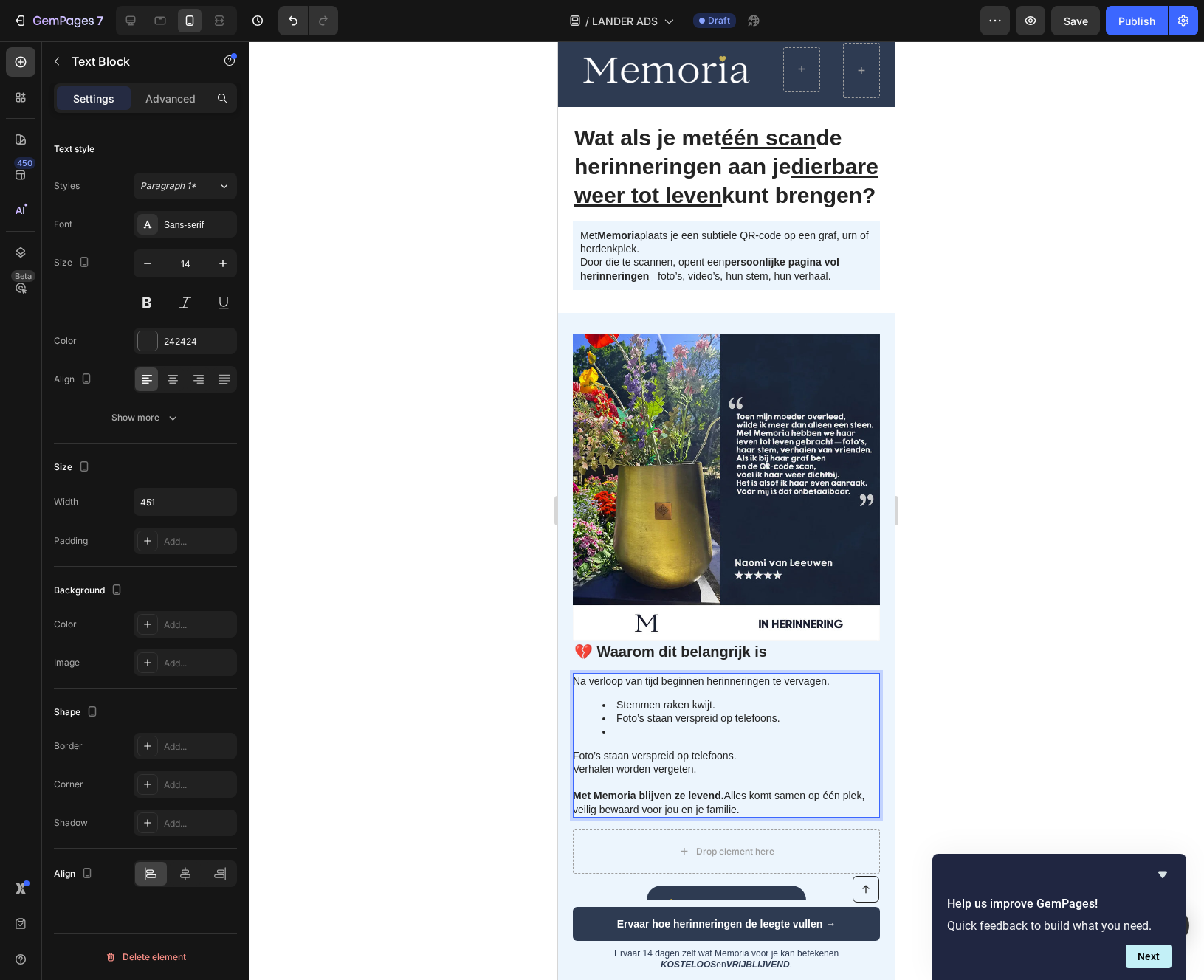
click at [598, 776] on p "Verhalen worden vergeten." at bounding box center [725, 769] width 305 height 13
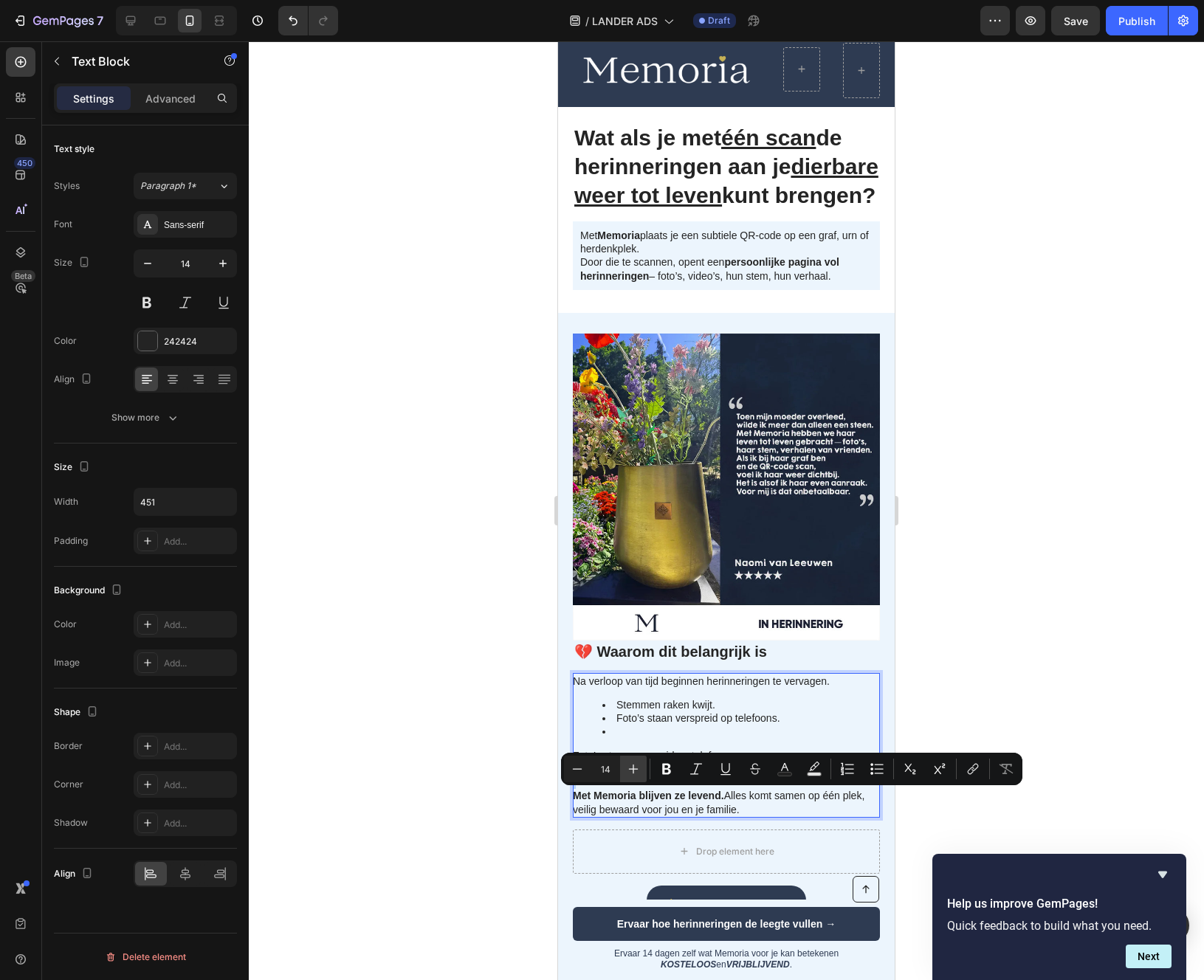
copy p "Verhalen worden vergeten."
click at [636, 712] on li "Stemmen raken kwijt." at bounding box center [741, 705] width 276 height 13
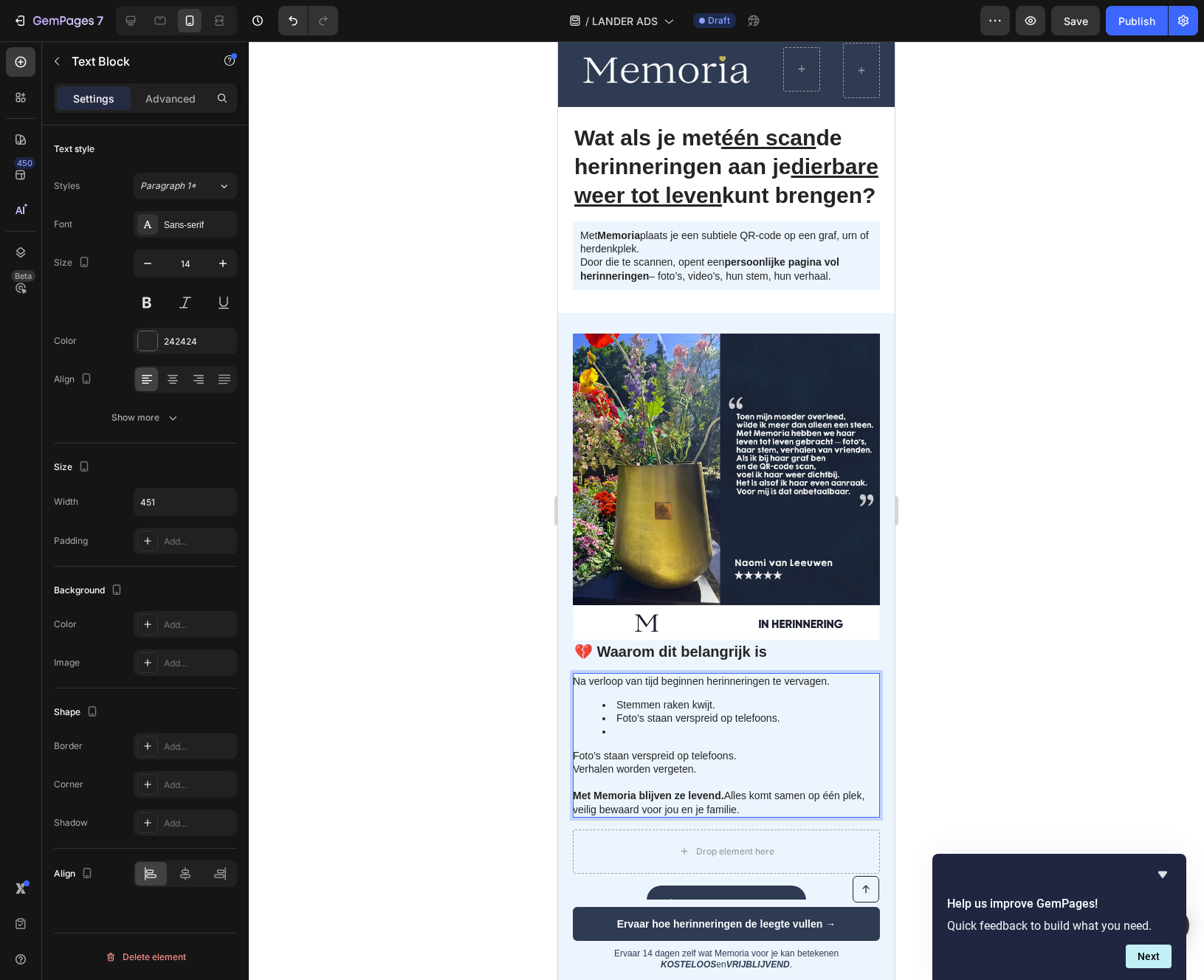
click at [626, 738] on li "Rich Text Editor. Editing area: main" at bounding box center [741, 732] width 276 height 13
click at [626, 738] on li "ffVerhalen worden vergeten." at bounding box center [741, 732] width 276 height 13
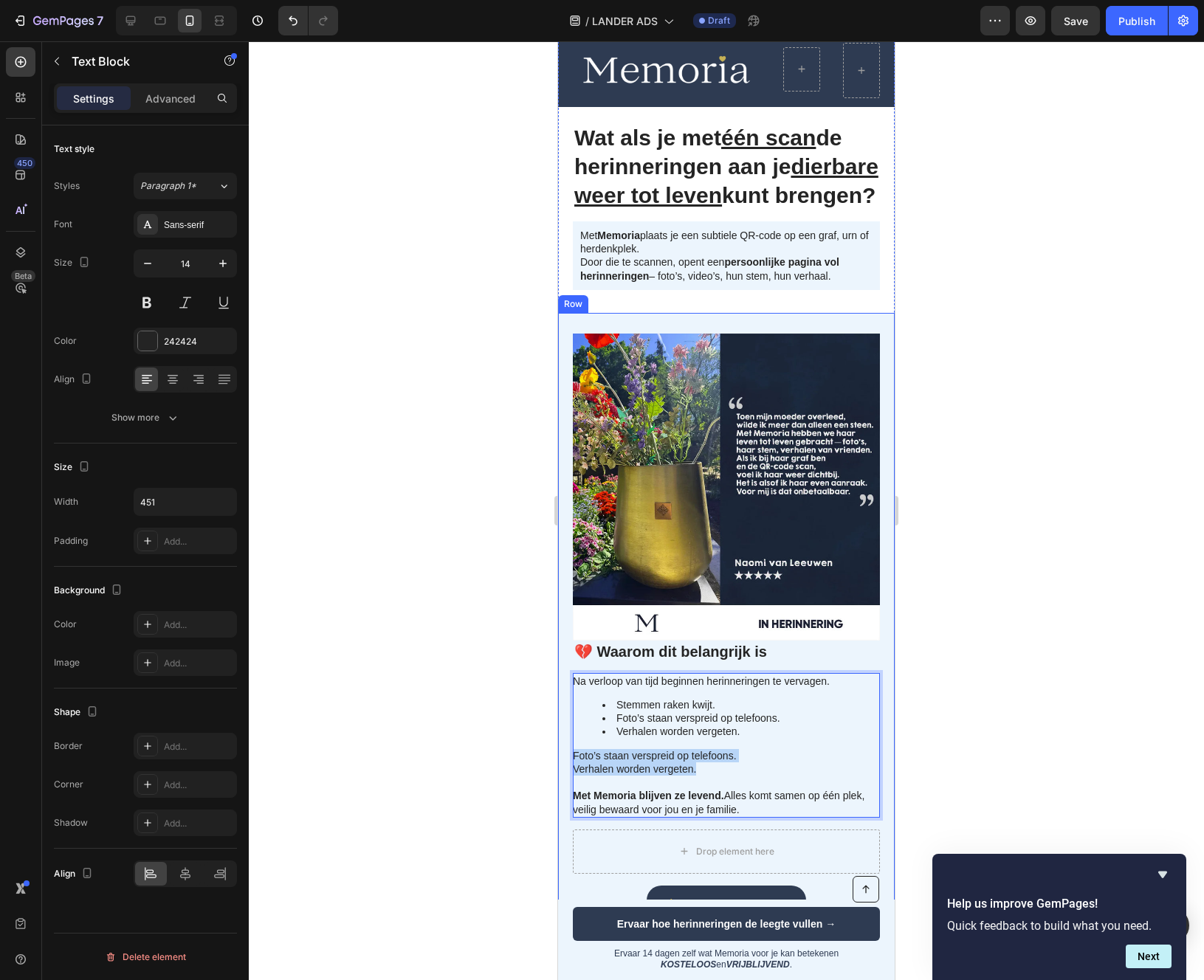
drag, startPoint x: 700, startPoint y: 801, endPoint x: 564, endPoint y: 788, distance: 136.6
click at [564, 788] on div "💔 Waarom dit belangrijk is Heading Na verloop van tijd beginnen herinneringen t…" at bounding box center [726, 641] width 337 height 656
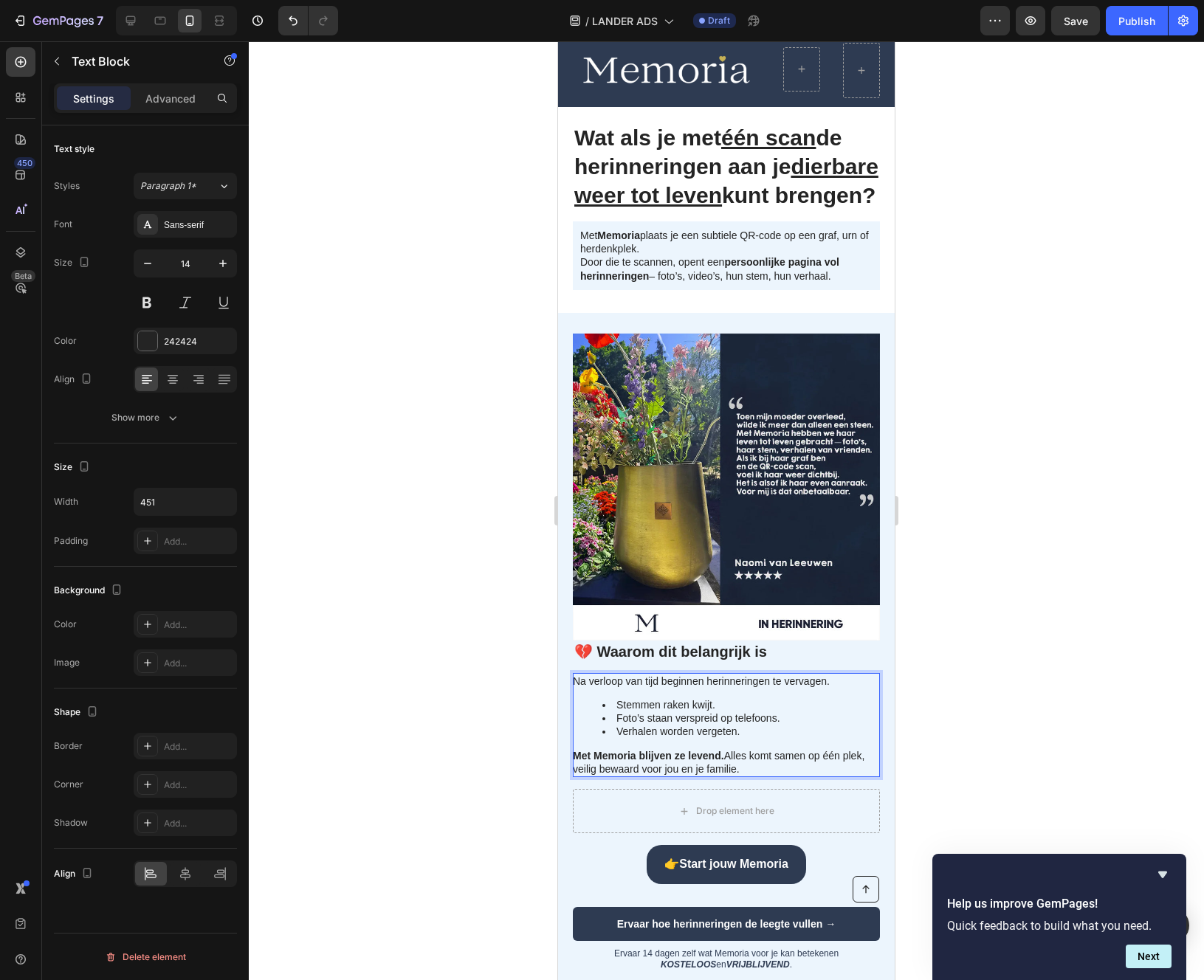
click at [496, 781] on div at bounding box center [727, 511] width 955 height 939
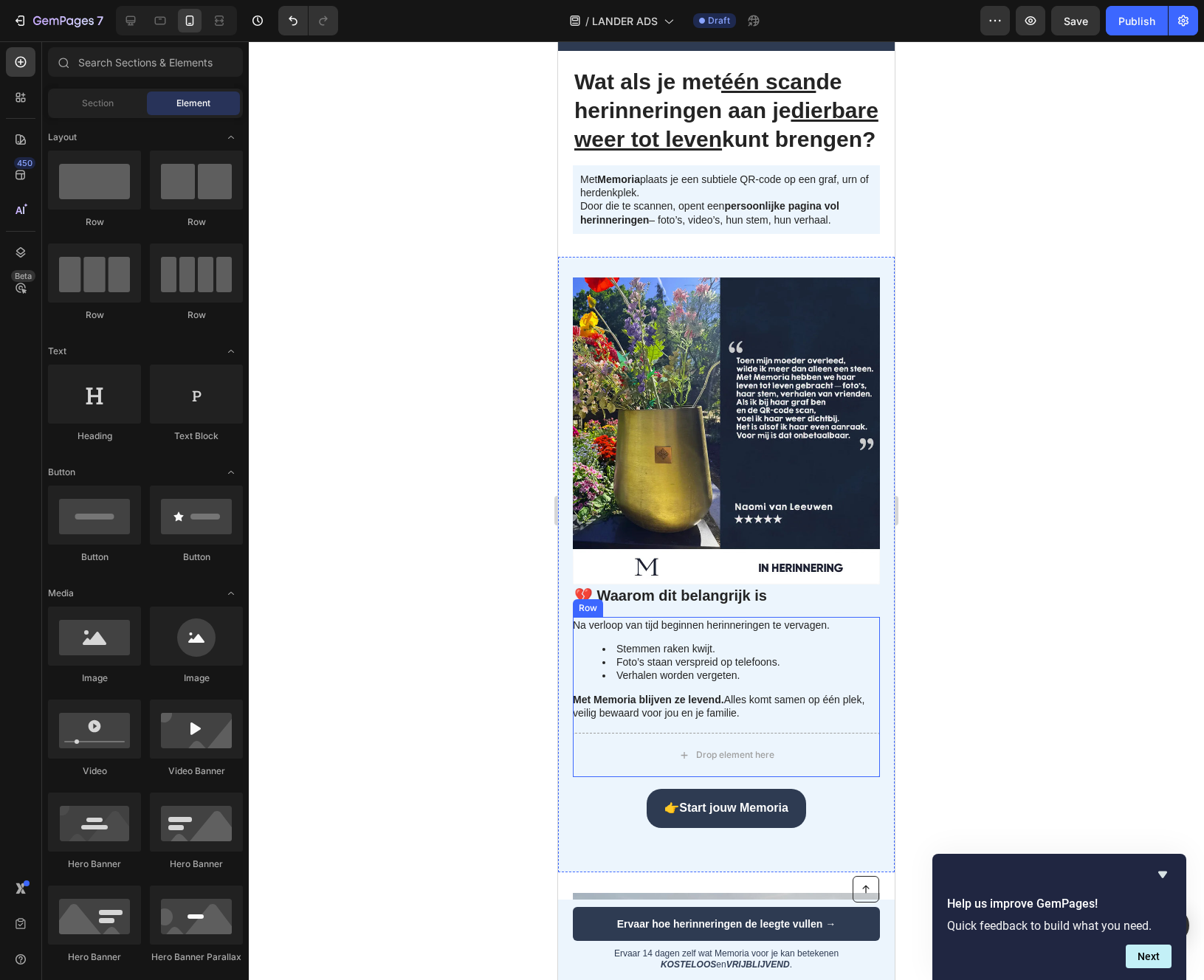
scroll to position [98, 0]
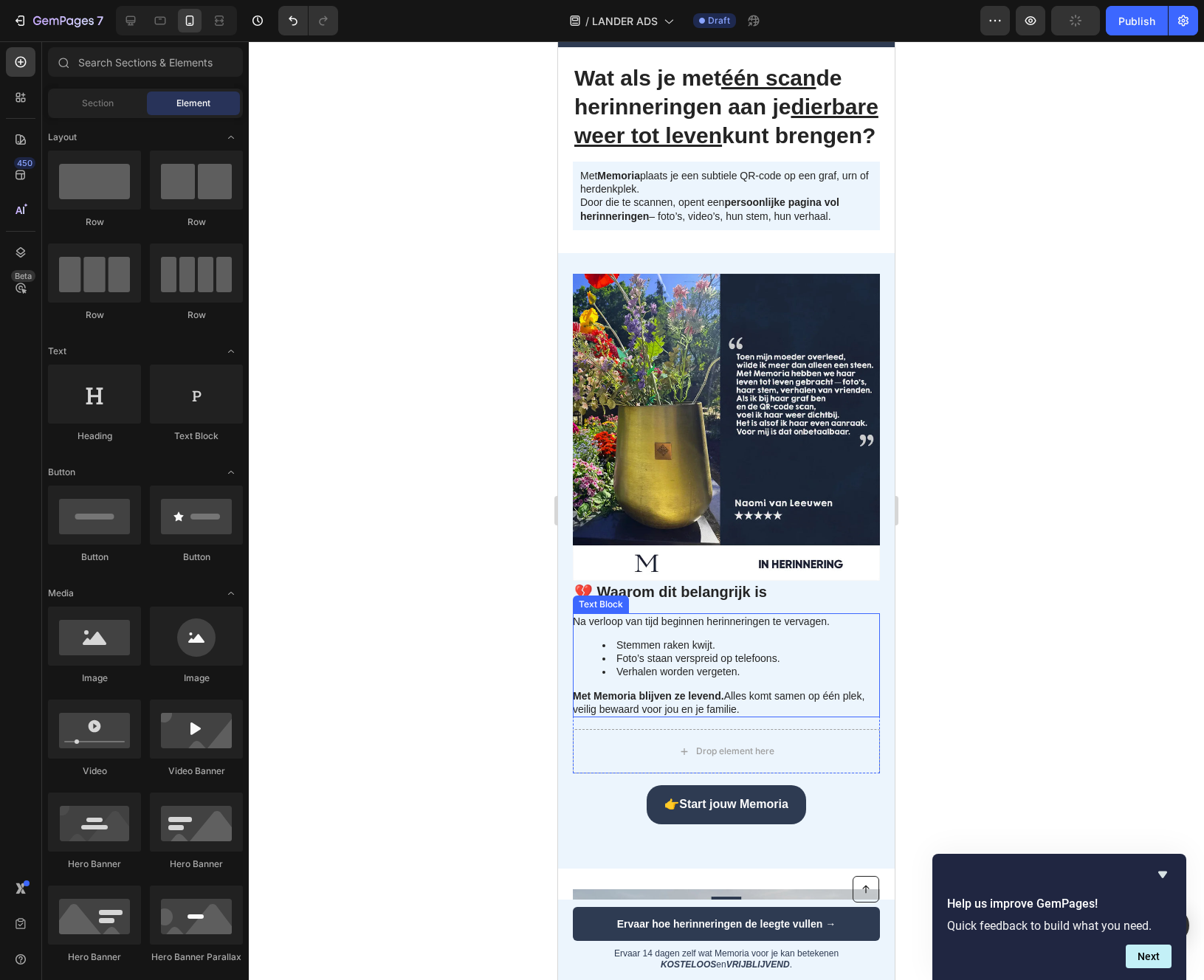
click at [731, 716] on p "Met Memoria blijven ze levend. Alles komt samen op één plek, veilig bewaard voo…" at bounding box center [725, 703] width 305 height 26
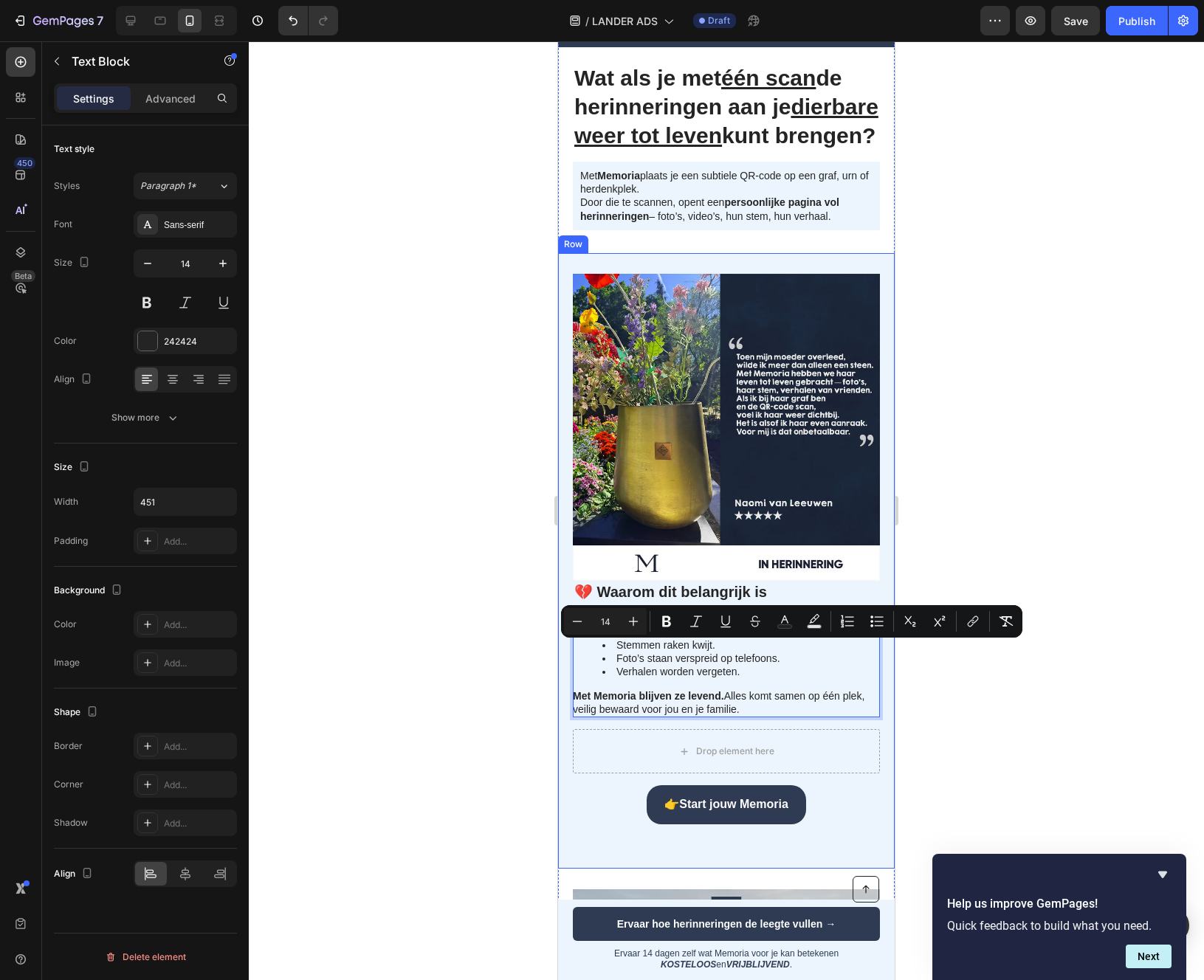
drag, startPoint x: 763, startPoint y: 739, endPoint x: 562, endPoint y: 643, distance: 222.7
click at [562, 643] on div "💔 Waarom dit belangrijk is Heading Na verloop van tijd beginnen herinneringen t…" at bounding box center [726, 561] width 337 height 616
copy div "Na verloop van tijd beginnen herinneringen te vervagen. Stemmen raken kwijt. Fo…"
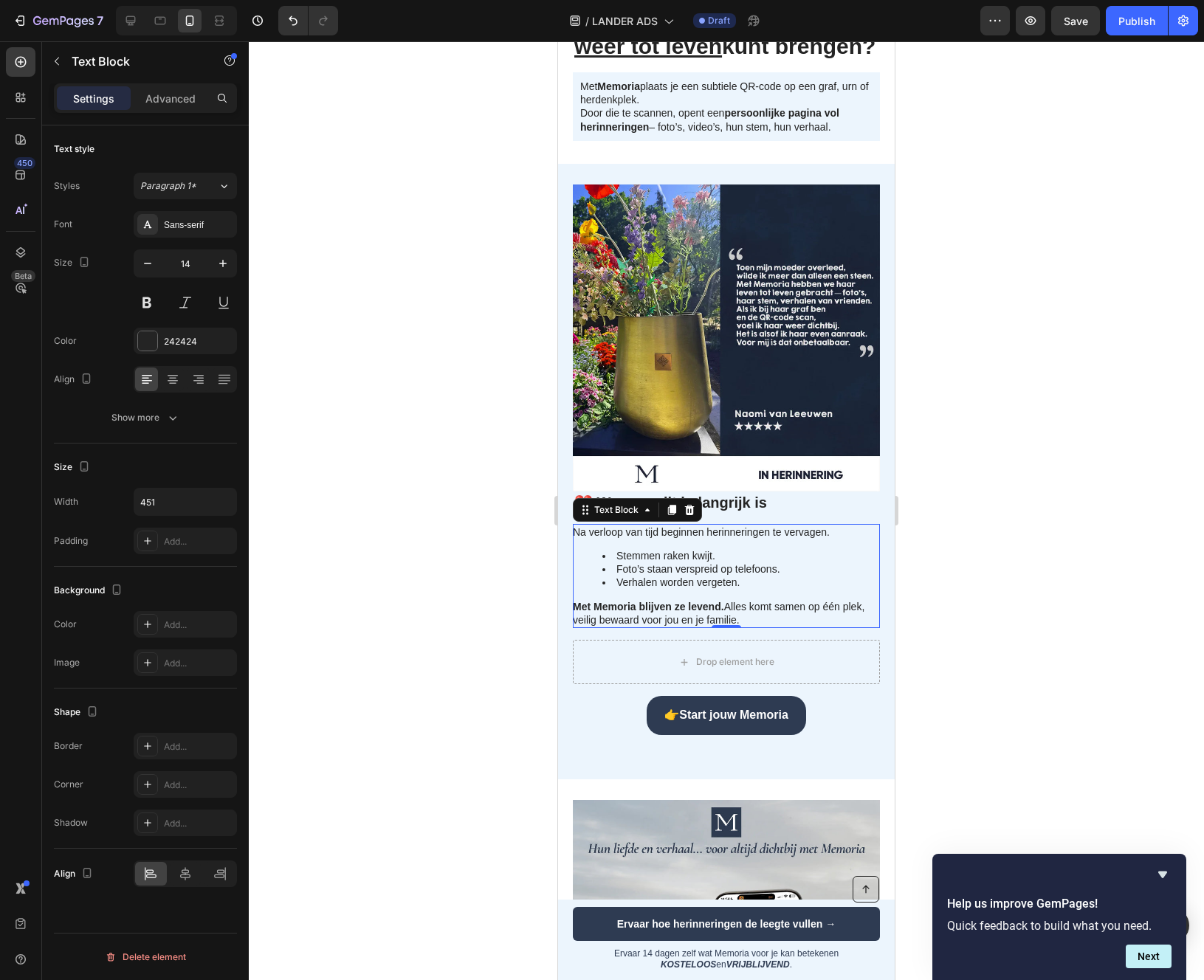
scroll to position [199, 0]
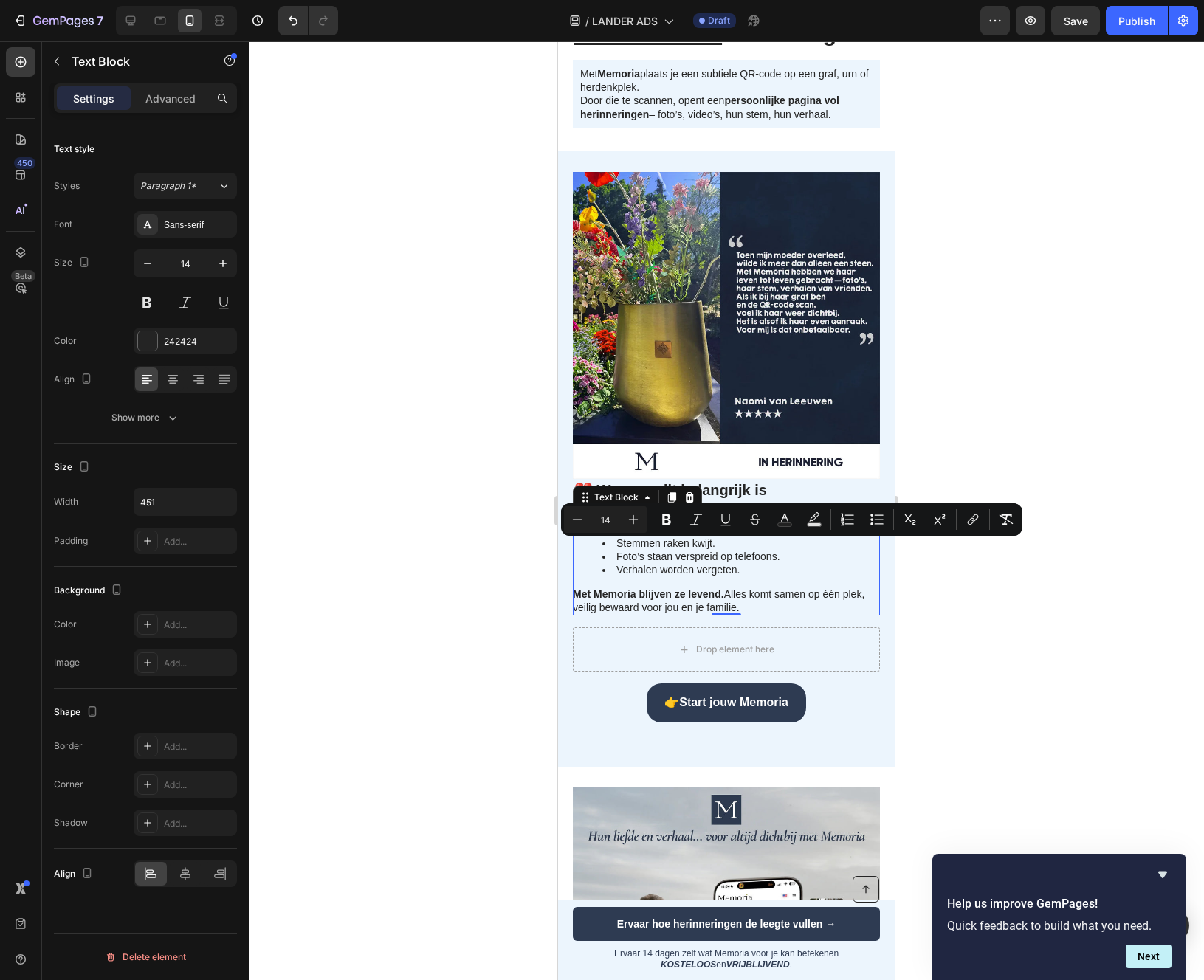
click at [637, 614] on p "Met Memoria blijven ze levend. Alles komt samen op één plek, veilig bewaard voo…" at bounding box center [725, 601] width 305 height 26
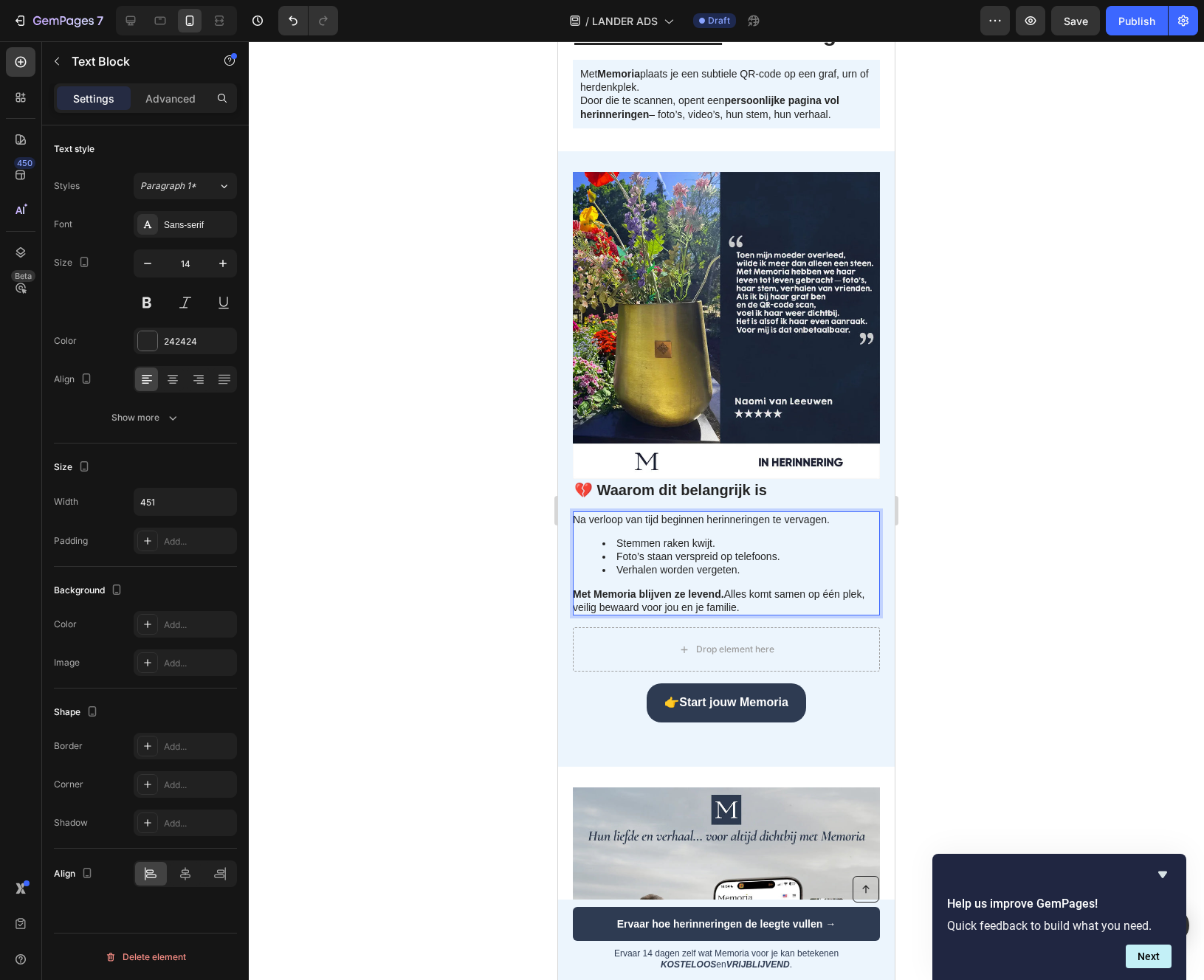
click at [637, 614] on p "Met Memoria blijven ze levend. Alles komt samen op één plek, veilig bewaard voo…" at bounding box center [725, 601] width 305 height 26
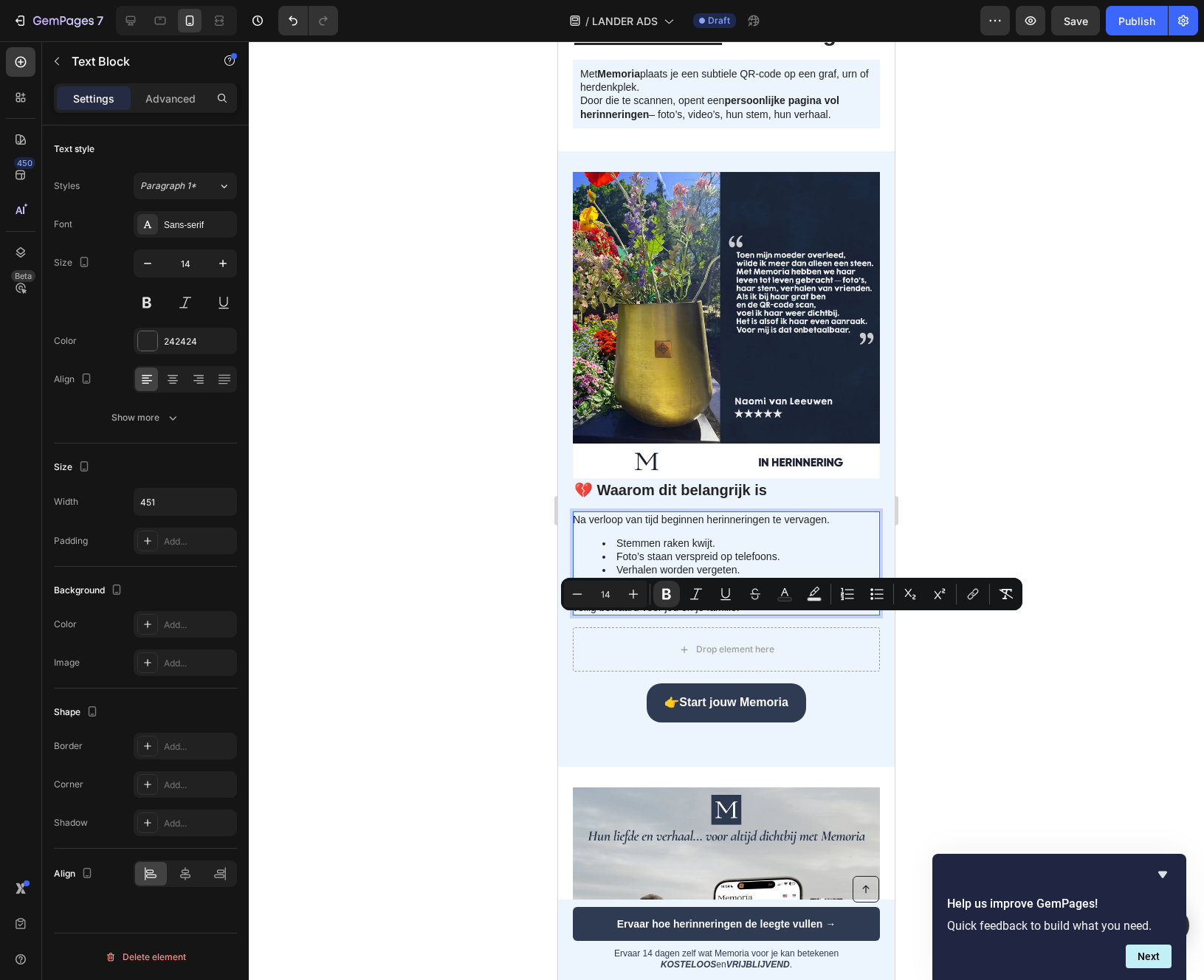
click at [760, 616] on div "Na verloop van tijd beginnen herinneringen te vervagen. Stemmen raken kwijt. Fo…" at bounding box center [726, 564] width 307 height 104
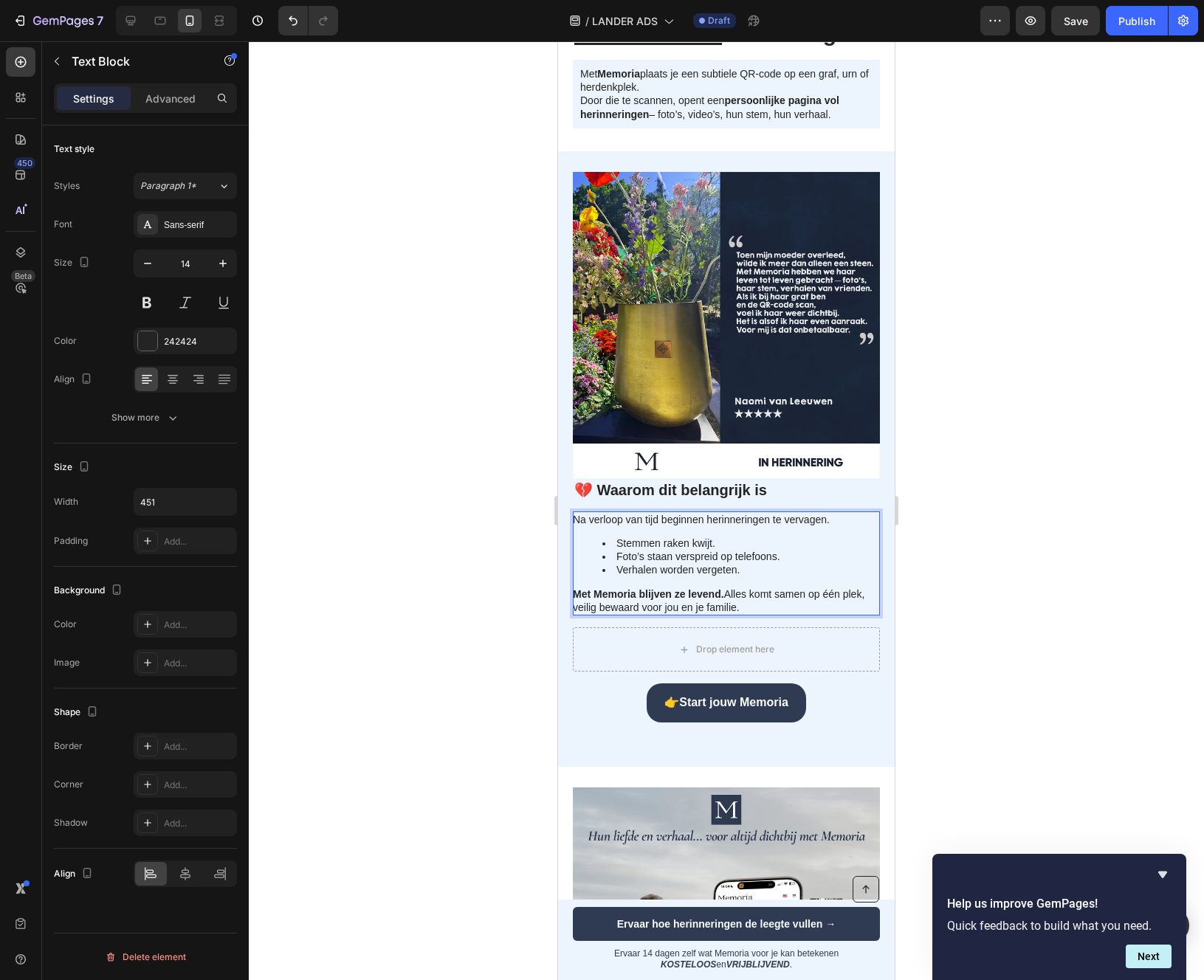
drag, startPoint x: 760, startPoint y: 637, endPoint x: 555, endPoint y: 550, distance: 222.7
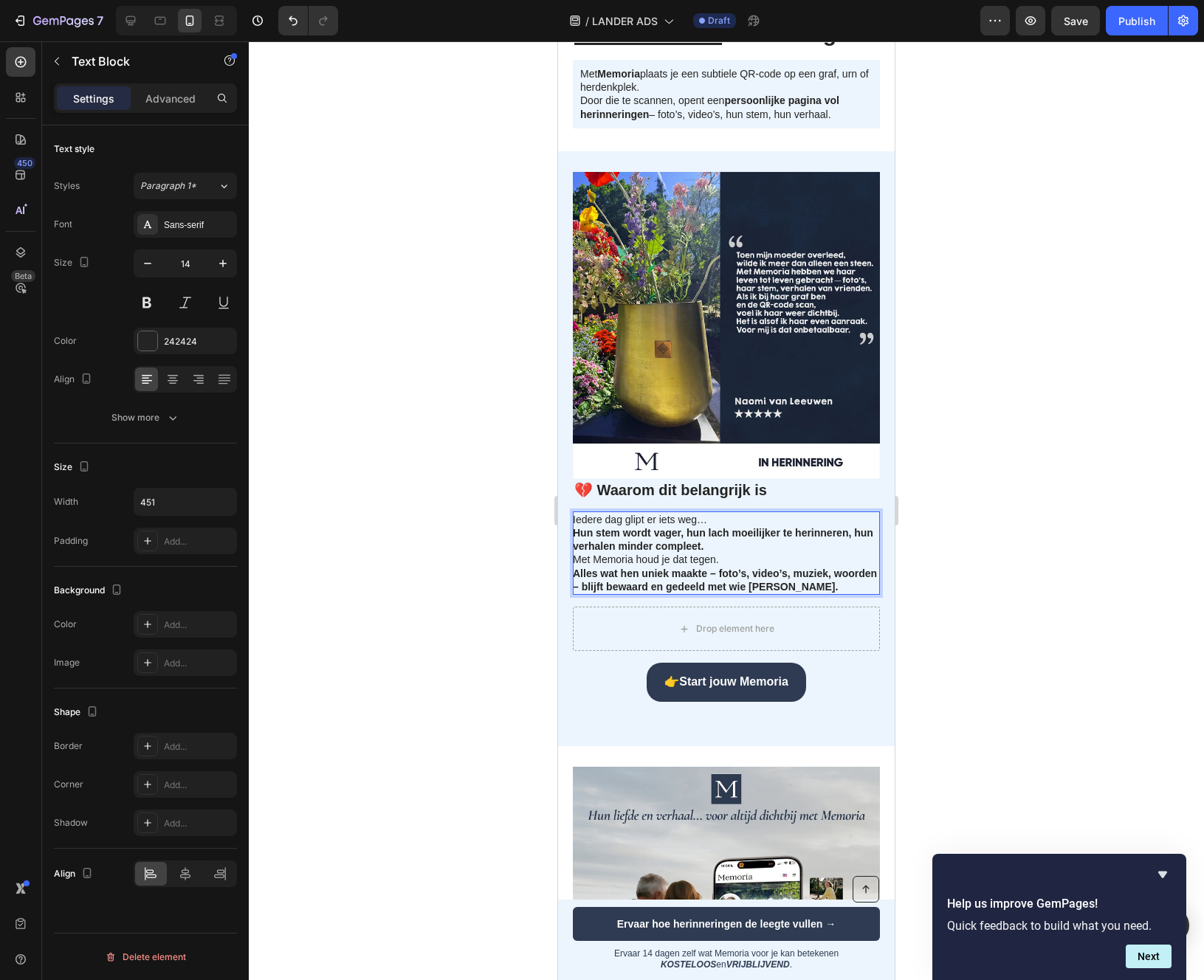
click at [577, 589] on p "Met Memoria houd je dat tegen. Alles wat hen uniek maakte – foto’s, video’s, mu…" at bounding box center [725, 573] width 305 height 41
click at [574, 589] on p "Met Memoria houd je dat tegen. Alles wat hen uniek maakte – foto’s, video’s, mu…" at bounding box center [725, 573] width 305 height 41
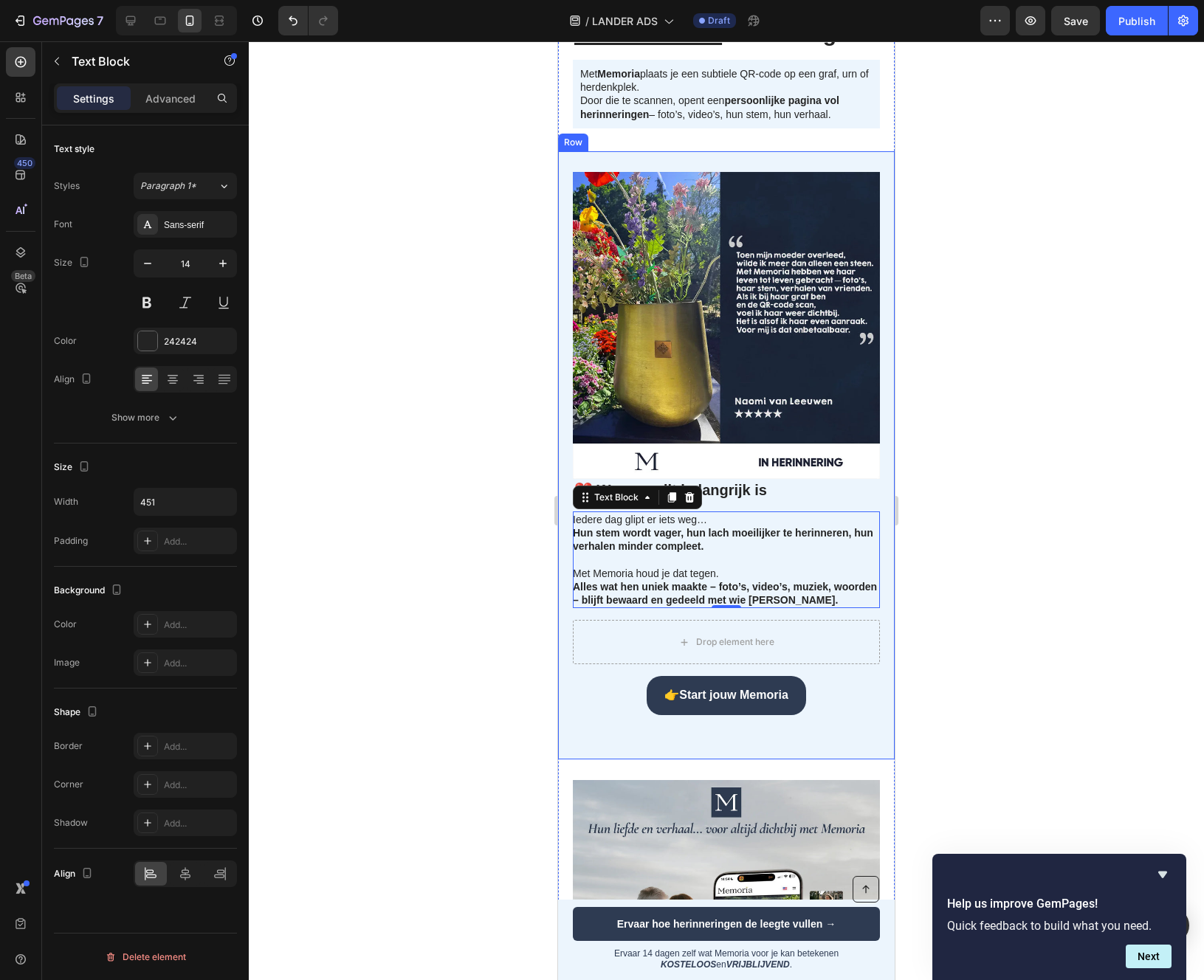
click at [508, 635] on div at bounding box center [727, 511] width 955 height 939
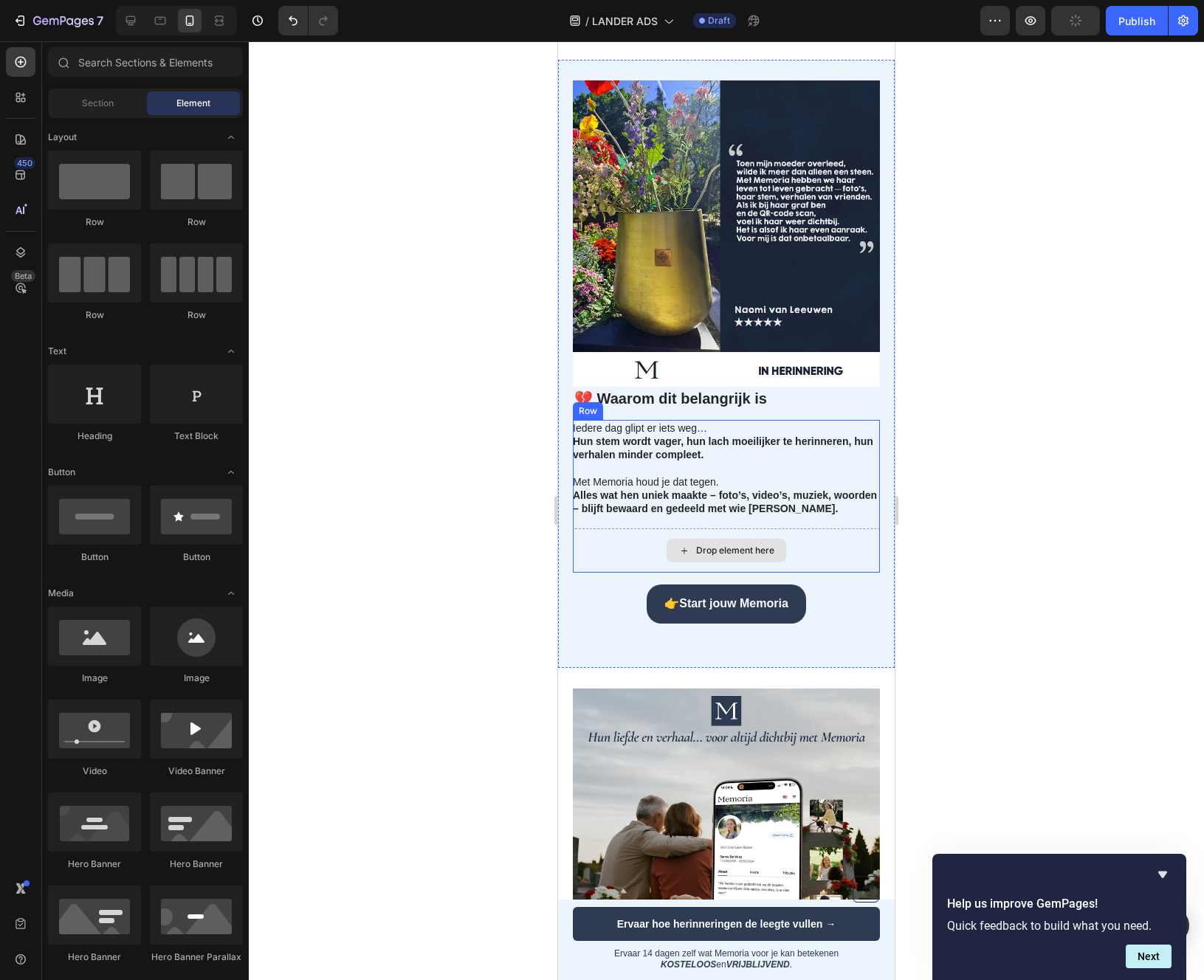
scroll to position [291, 0]
click at [596, 514] on strong "Alles wat hen uniek maakte – foto’s, video’s, muziek, woorden – blijft bewaard …" at bounding box center [724, 501] width 304 height 25
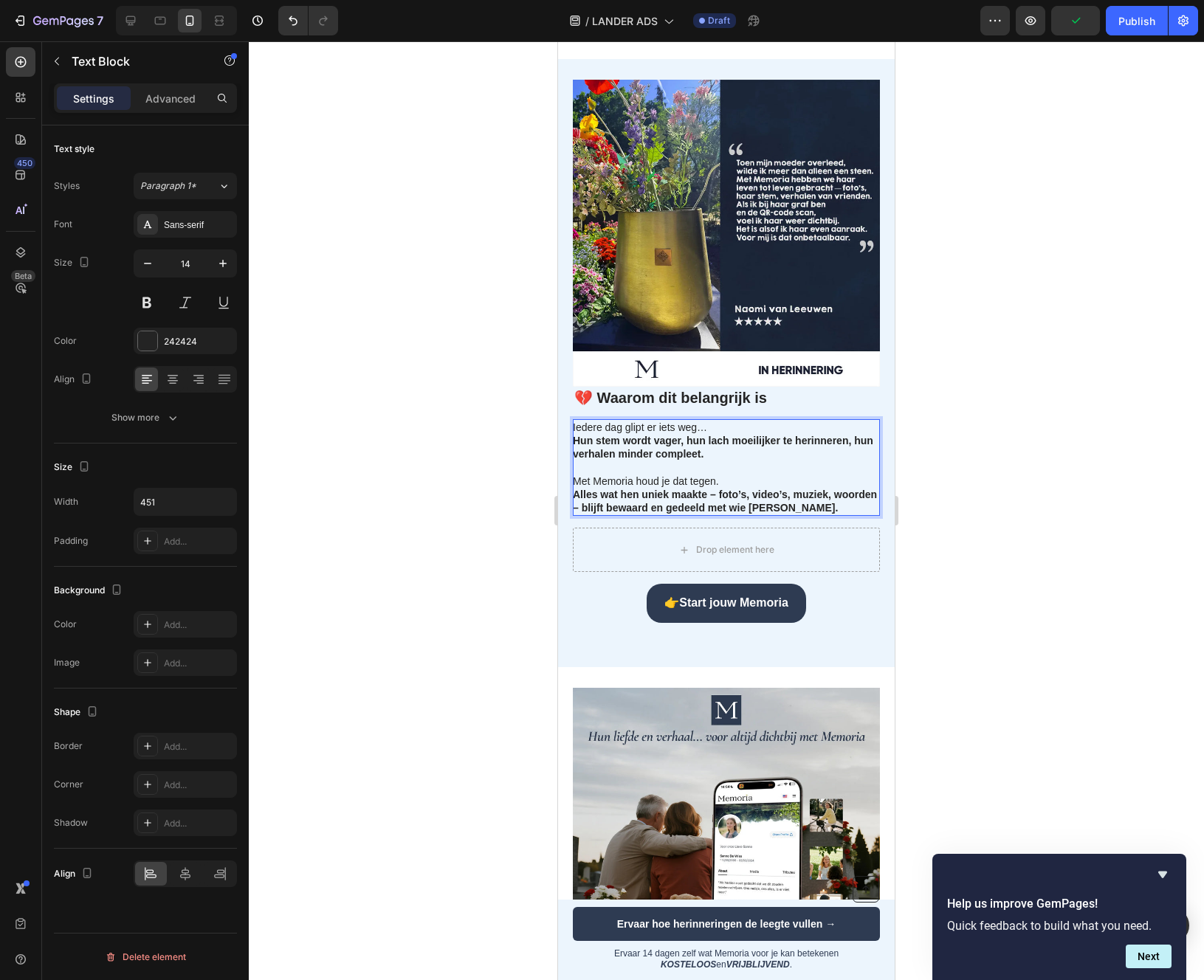
click at [583, 514] on strong "Alles wat hen uniek maakte – foto’s, video’s, muziek, woorden – blijft bewaard …" at bounding box center [724, 501] width 304 height 25
click at [488, 556] on div at bounding box center [727, 511] width 955 height 939
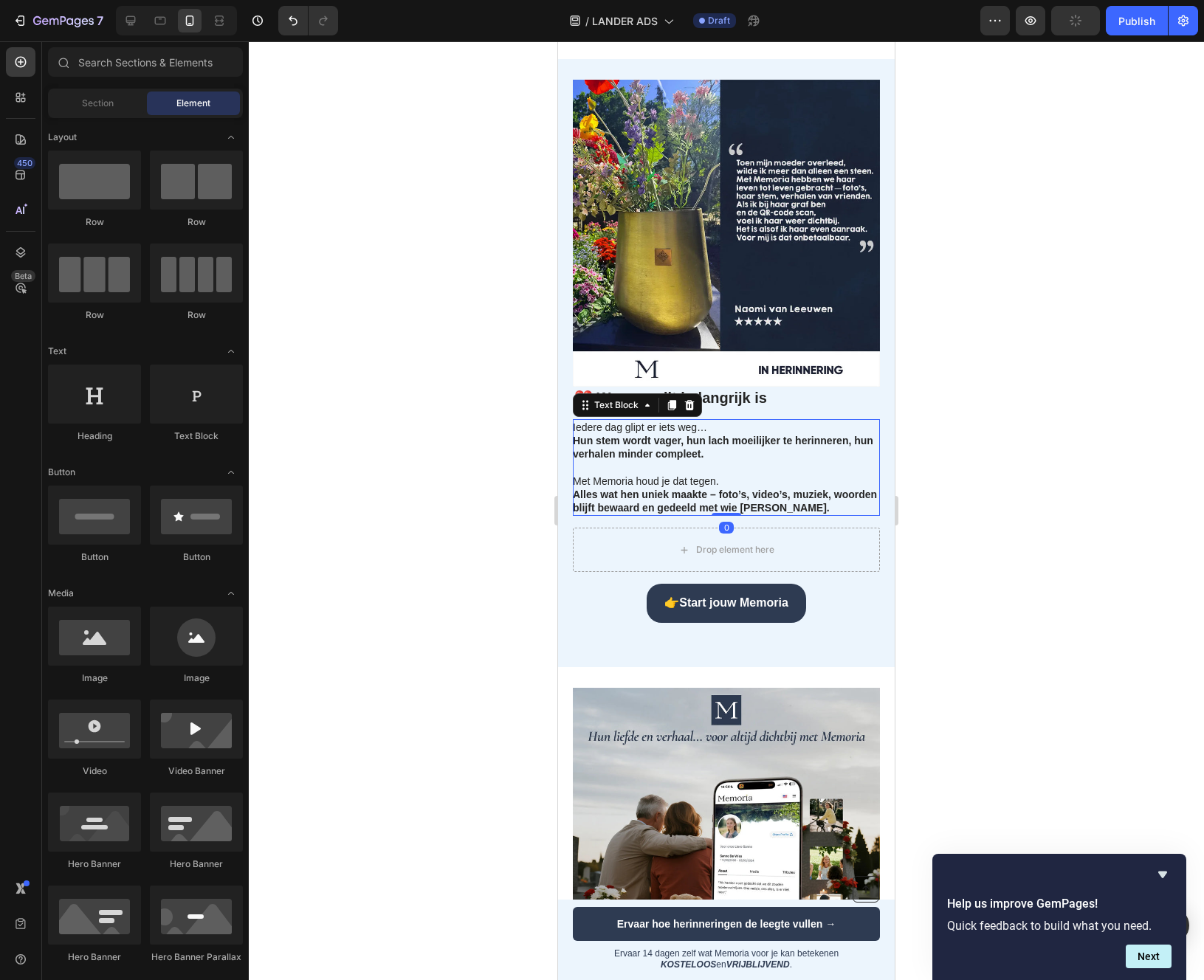
click at [671, 515] on p "Met Memoria houd je dat tegen. Alles wat hen uniek maakte – foto’s, video’s, mu…" at bounding box center [725, 488] width 305 height 54
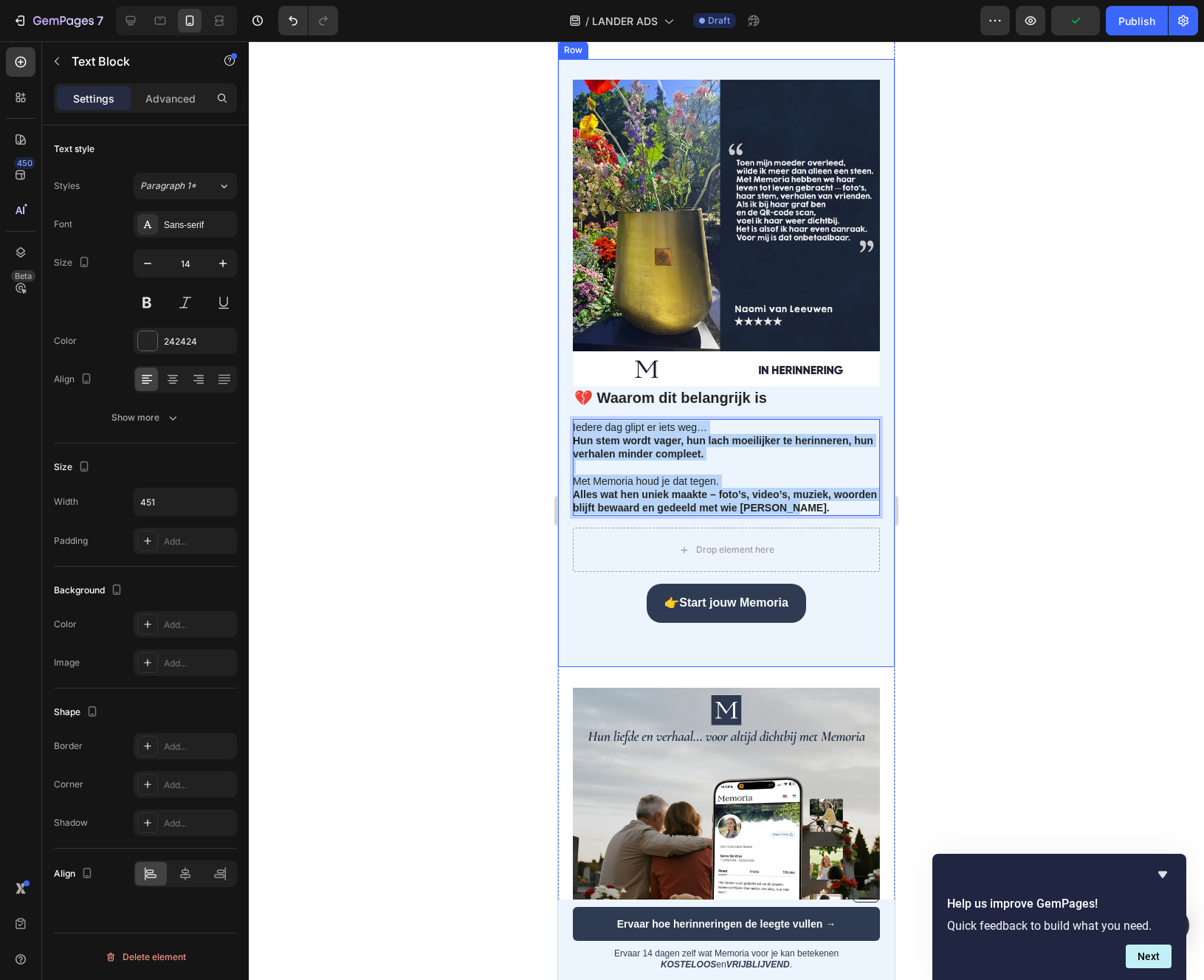
drag, startPoint x: 776, startPoint y: 535, endPoint x: 564, endPoint y: 450, distance: 228.4
click at [564, 450] on div "💔 Waarom dit belangrijk is Heading Iedere dag glipt er iets weg… Hun stem wordt…" at bounding box center [726, 363] width 337 height 608
copy div "Iedere dag glipt er iets weg… Hun stem wordt vager, hun lach moeilijker te heri…"
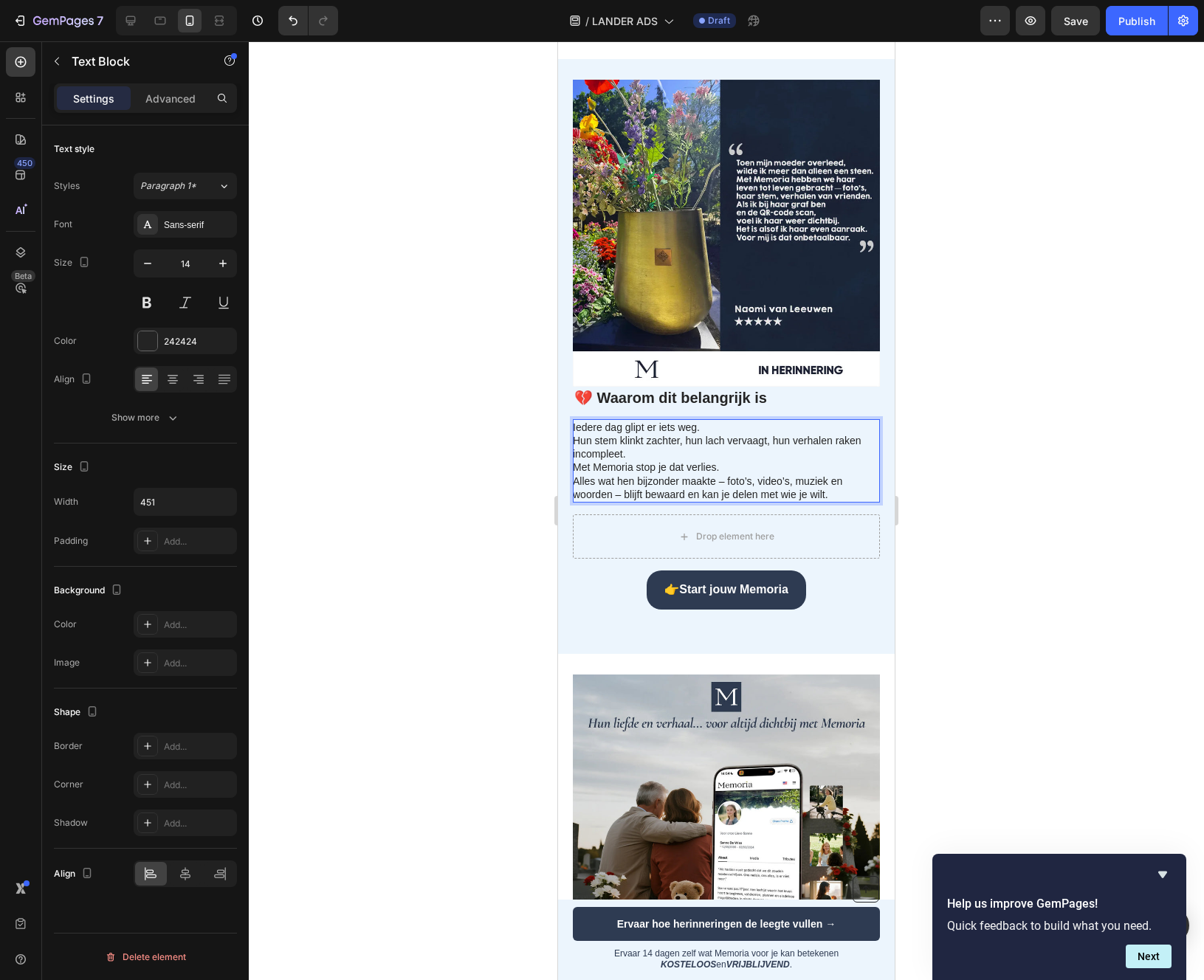
click at [574, 498] on p "Met Memoria stop je dat verlies. Alles wat hen bijzonder maakte – foto’s, video…" at bounding box center [725, 481] width 305 height 41
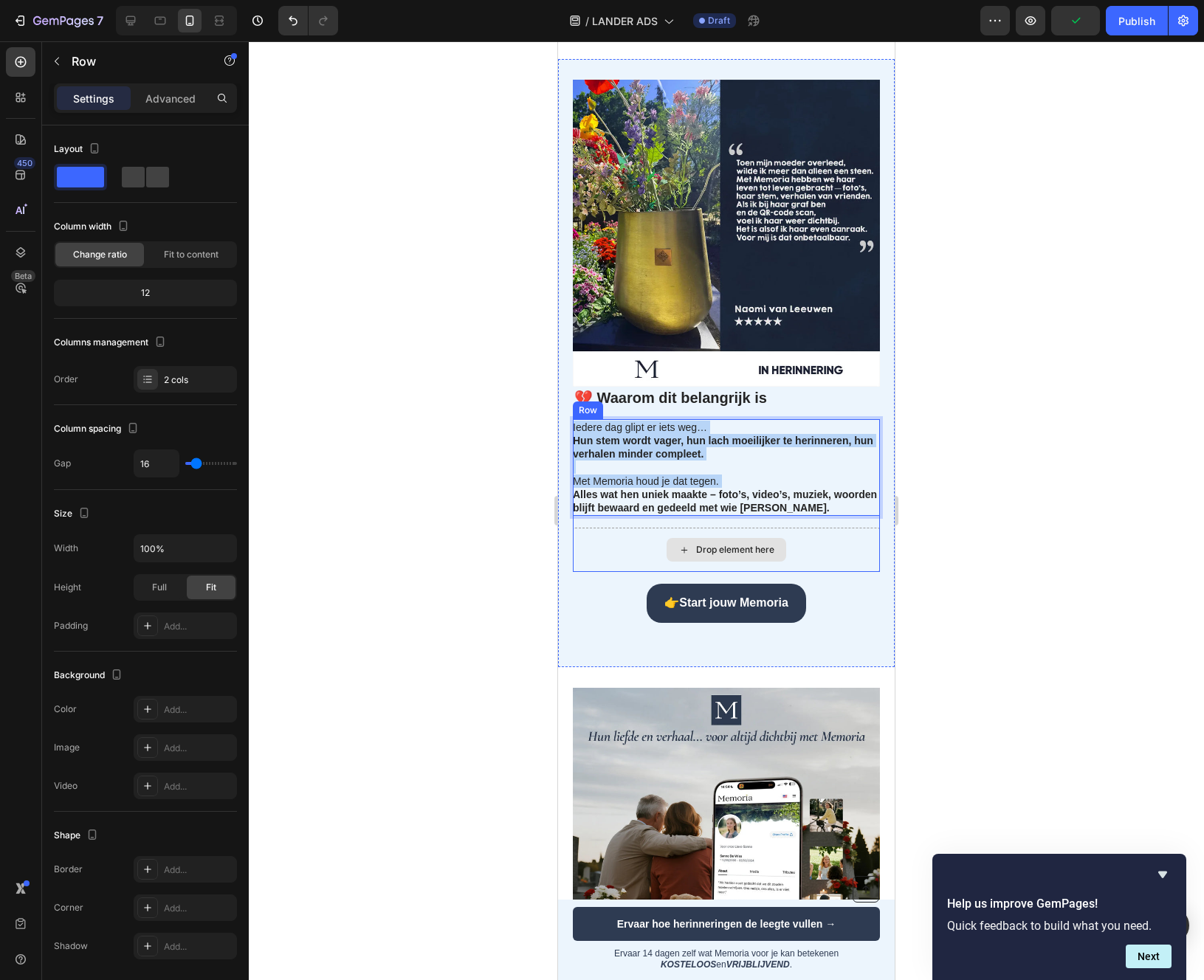
click at [592, 572] on div "Drop element here" at bounding box center [726, 550] width 307 height 45
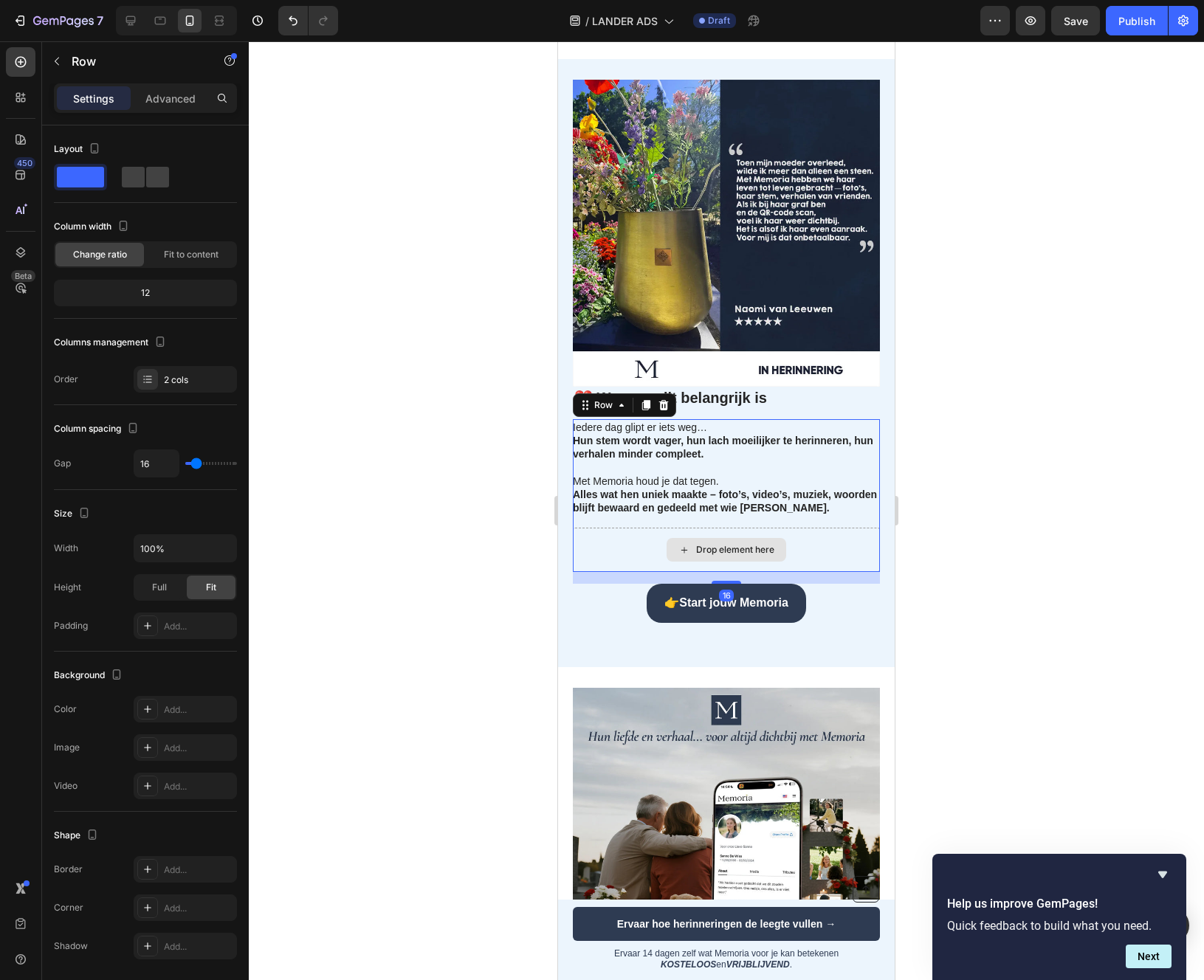
click at [602, 572] on div "Drop element here" at bounding box center [726, 550] width 307 height 45
click at [642, 572] on div "Drop element here" at bounding box center [726, 550] width 307 height 45
drag, startPoint x: 726, startPoint y: 602, endPoint x: 727, endPoint y: 591, distance: 11.0
click at [727, 572] on div "Iedere dag glipt er iets weg… Hun stem wordt vager, hun lach moeilijker te heri…" at bounding box center [726, 496] width 307 height 153
click at [581, 584] on div "16" at bounding box center [726, 578] width 307 height 12
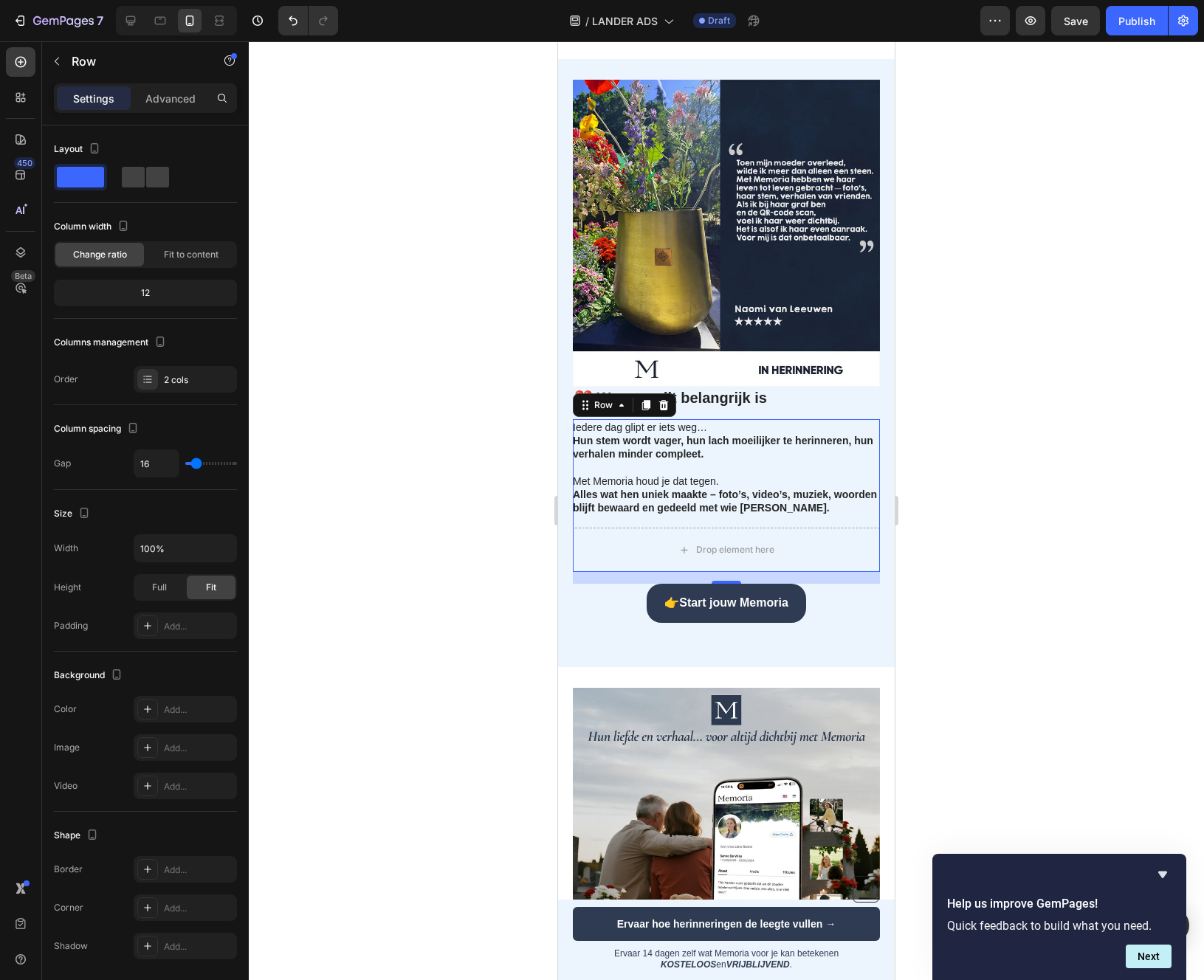
click at [703, 514] on strong "Alles wat hen uniek maakte – foto’s, video’s, muziek, woorden blijft bewaard en…" at bounding box center [724, 501] width 304 height 25
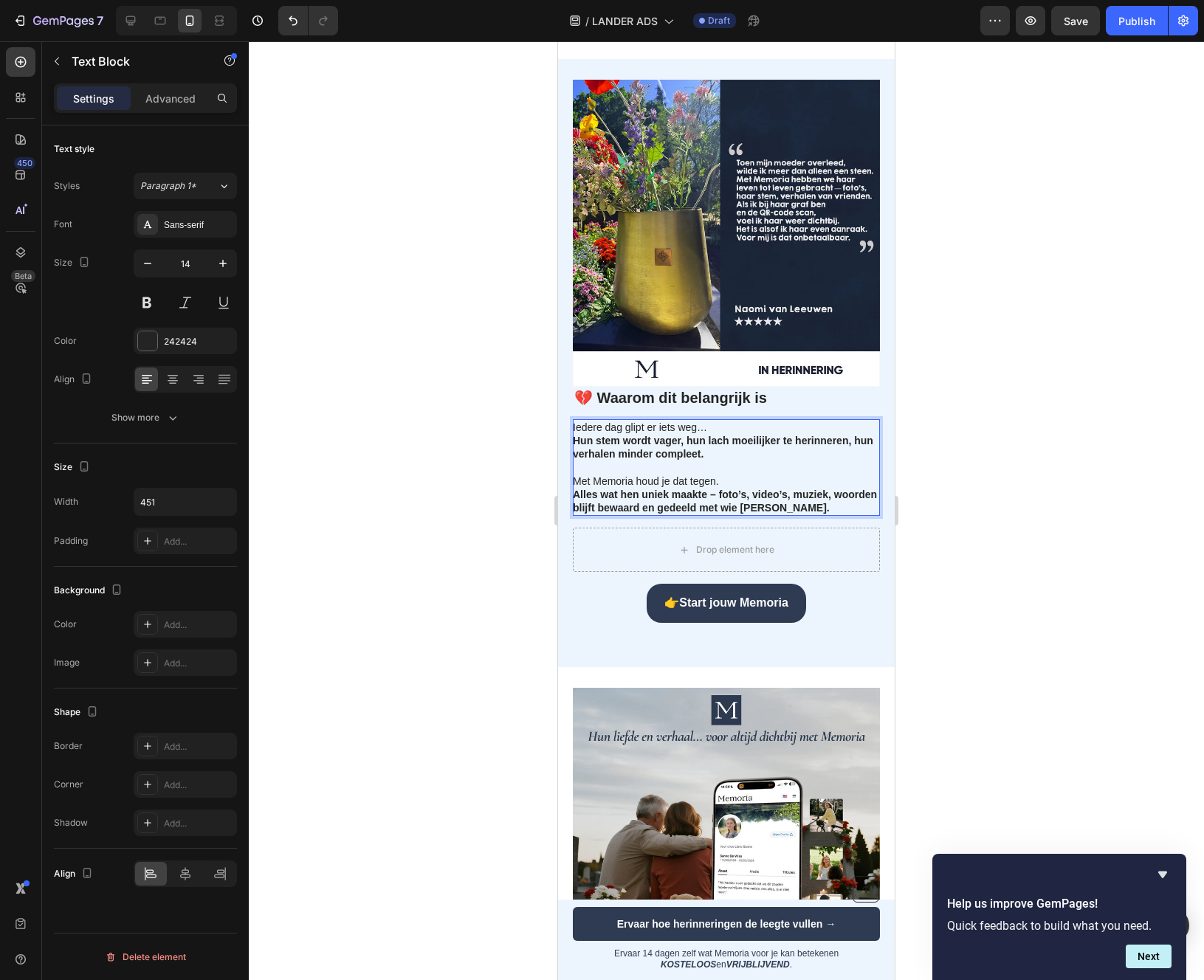
click at [794, 515] on p "Met Memoria houd je dat tegen. Alles wat hen uniek maakte – foto’s, video’s, mu…" at bounding box center [725, 488] width 305 height 54
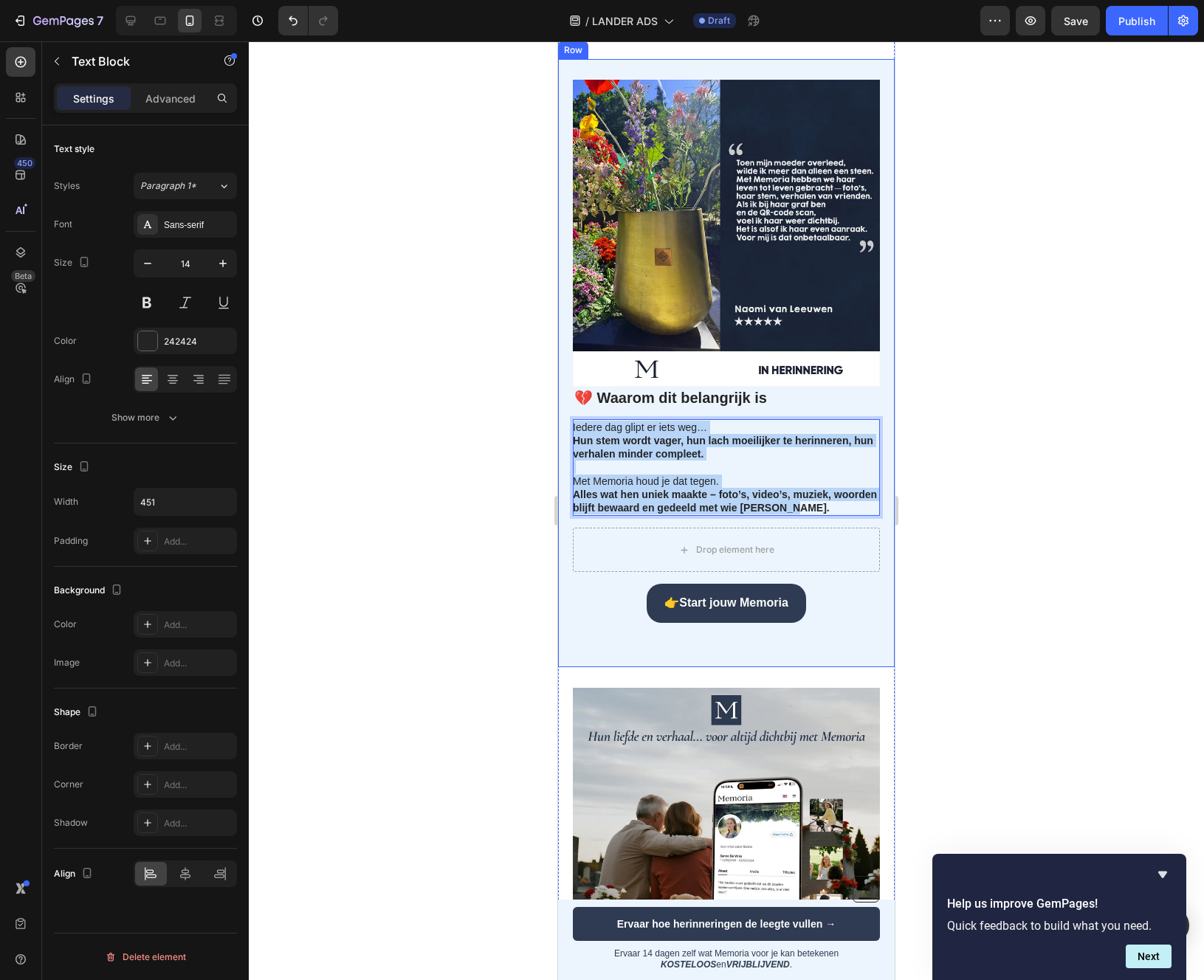
drag, startPoint x: 789, startPoint y: 532, endPoint x: 568, endPoint y: 449, distance: 236.1
click at [568, 449] on div "💔 Waarom dit belangrijk is Heading Iedere dag glipt er iets weg… Hun stem wordt…" at bounding box center [726, 363] width 337 height 608
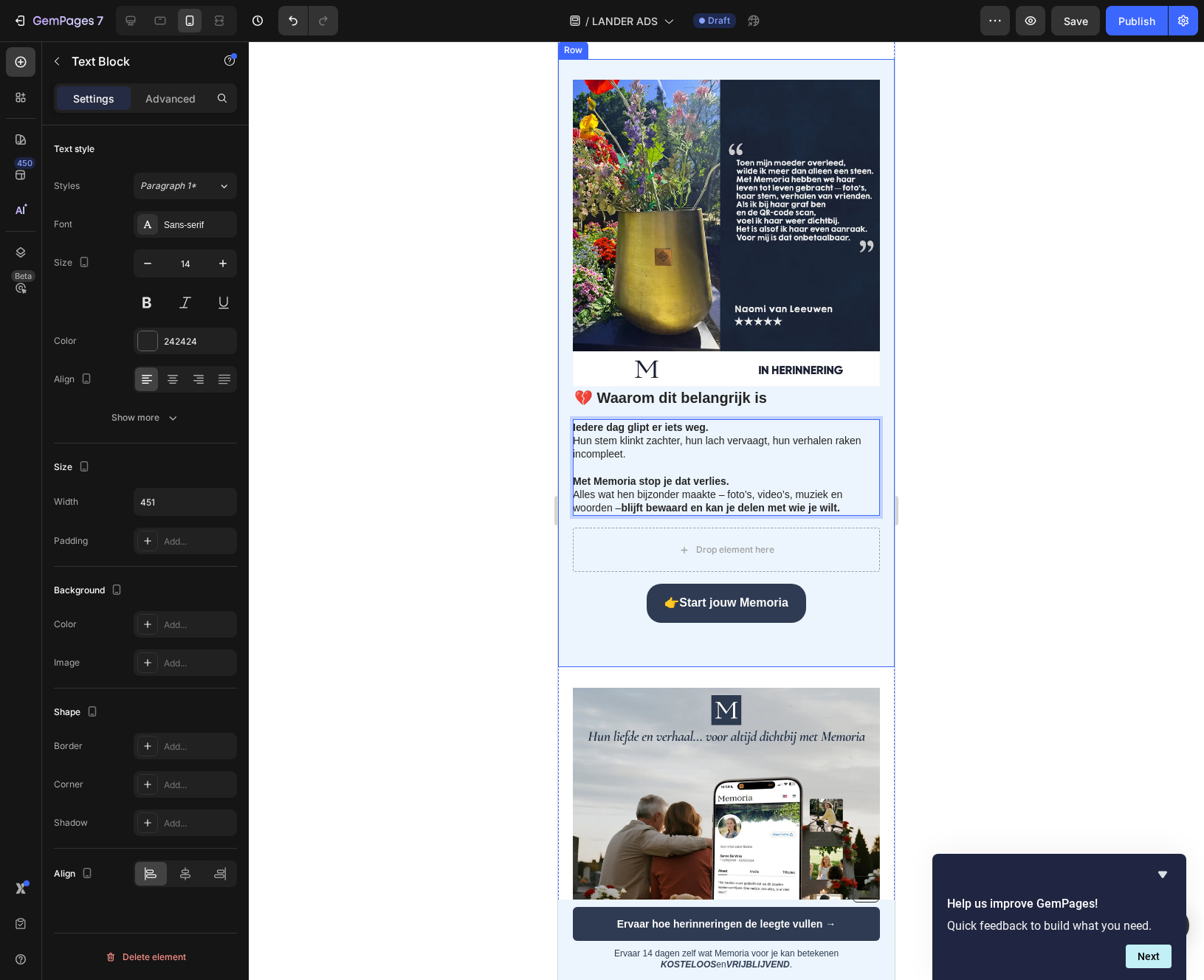
click at [501, 518] on div at bounding box center [727, 511] width 955 height 939
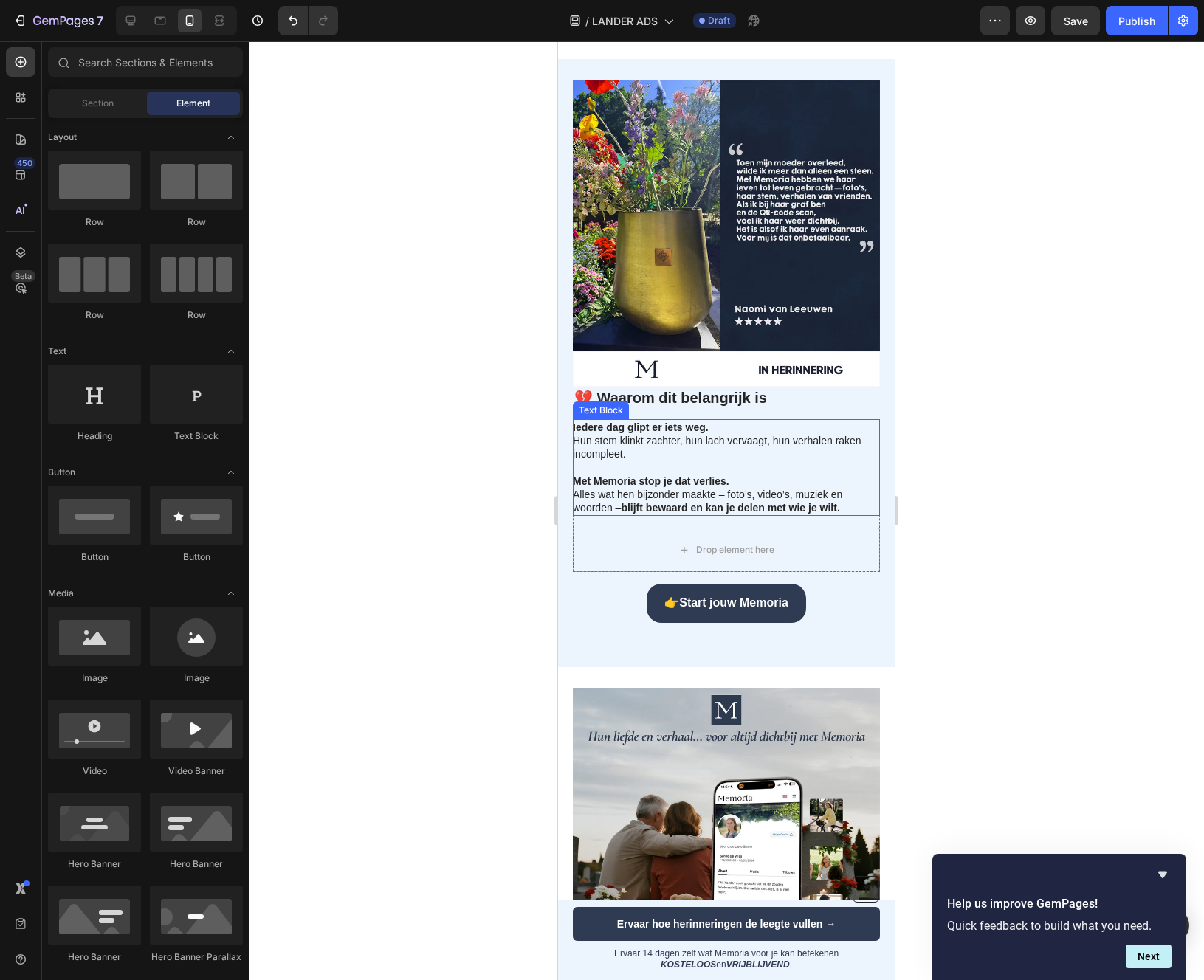
click at [799, 492] on p "Met Memoria stop je dat verlies. Alles wat hen bijzonder maakte – foto’s, video…" at bounding box center [725, 488] width 305 height 54
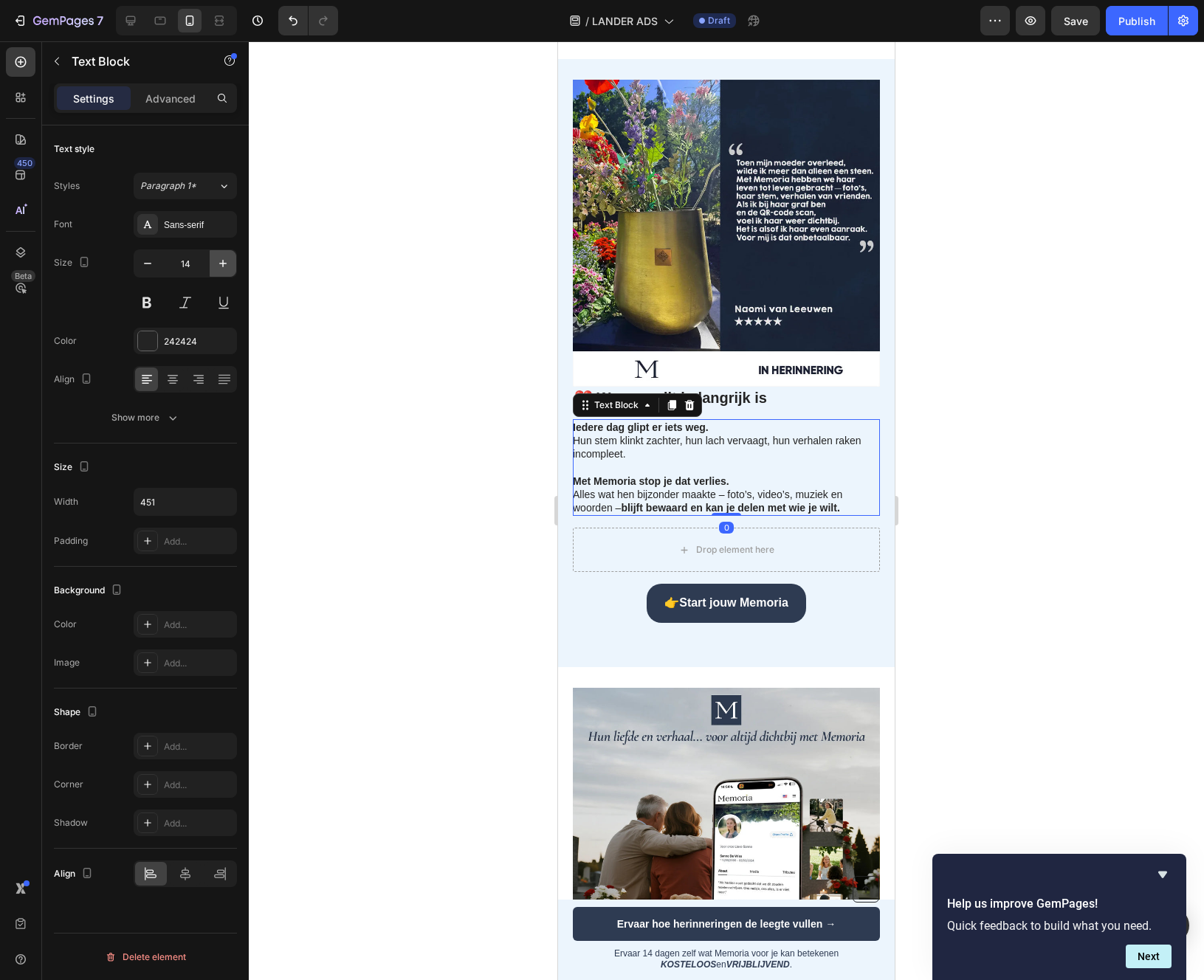
click at [219, 267] on icon "button" at bounding box center [223, 263] width 15 height 15
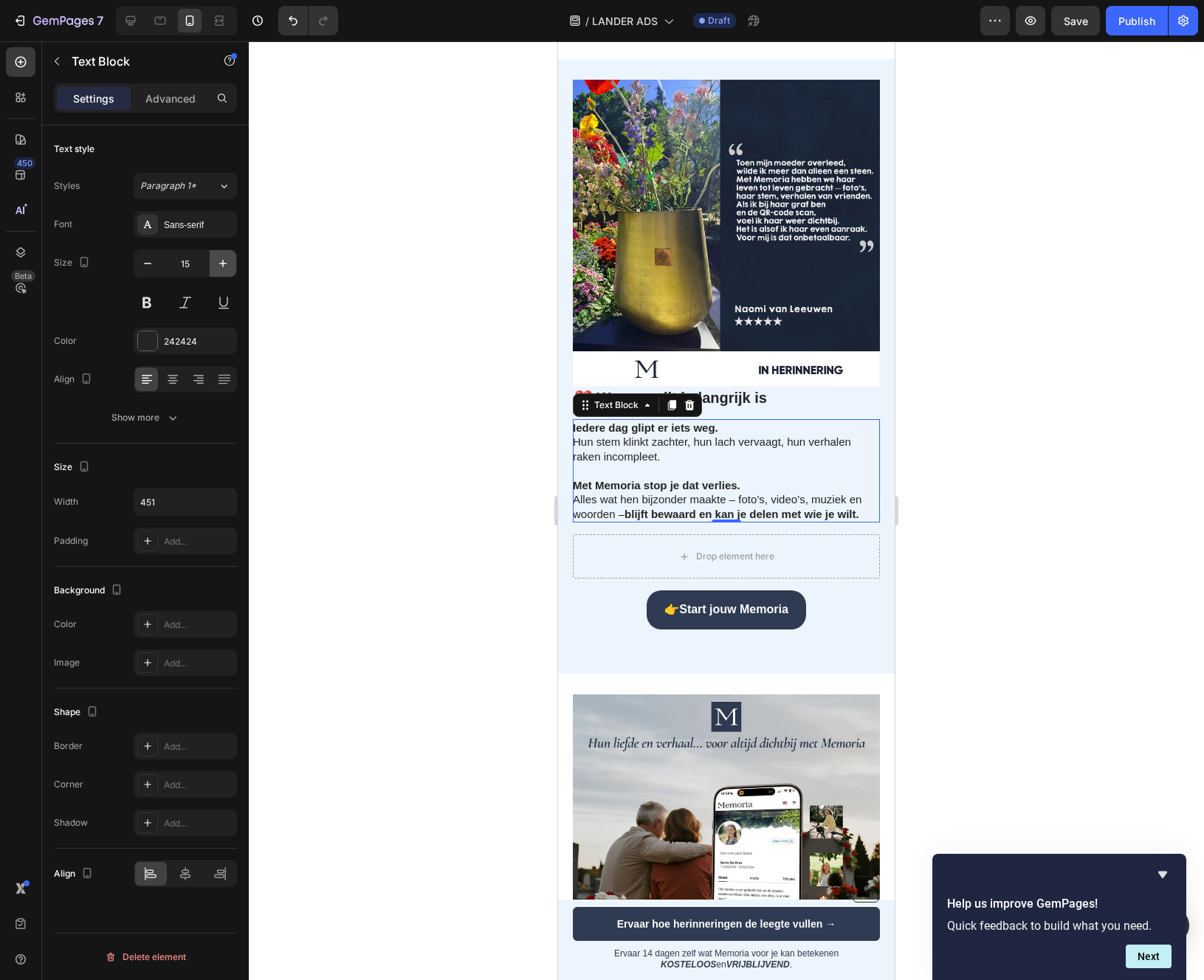
click at [219, 266] on icon "button" at bounding box center [223, 263] width 15 height 15
type input "16"
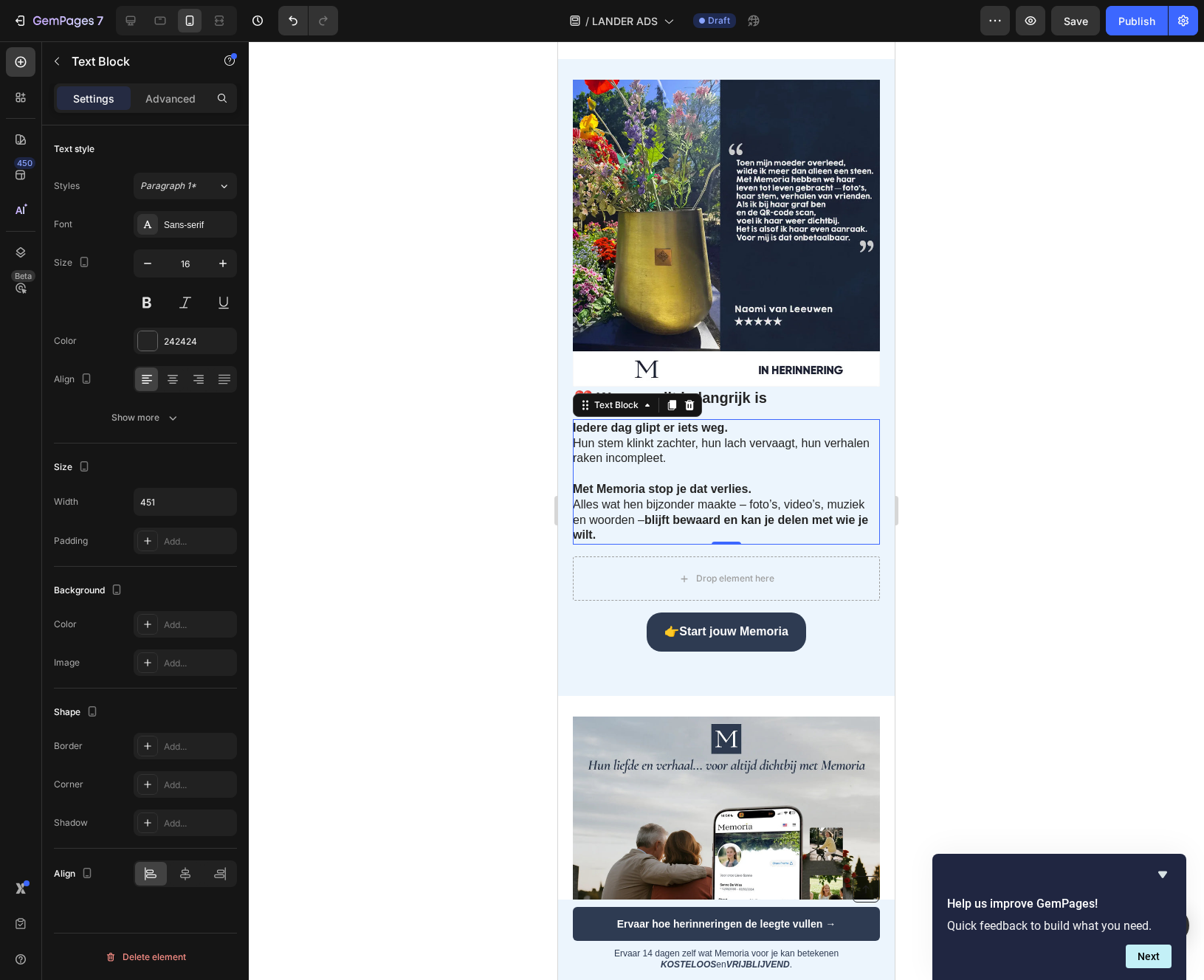
click at [372, 728] on div at bounding box center [727, 511] width 955 height 939
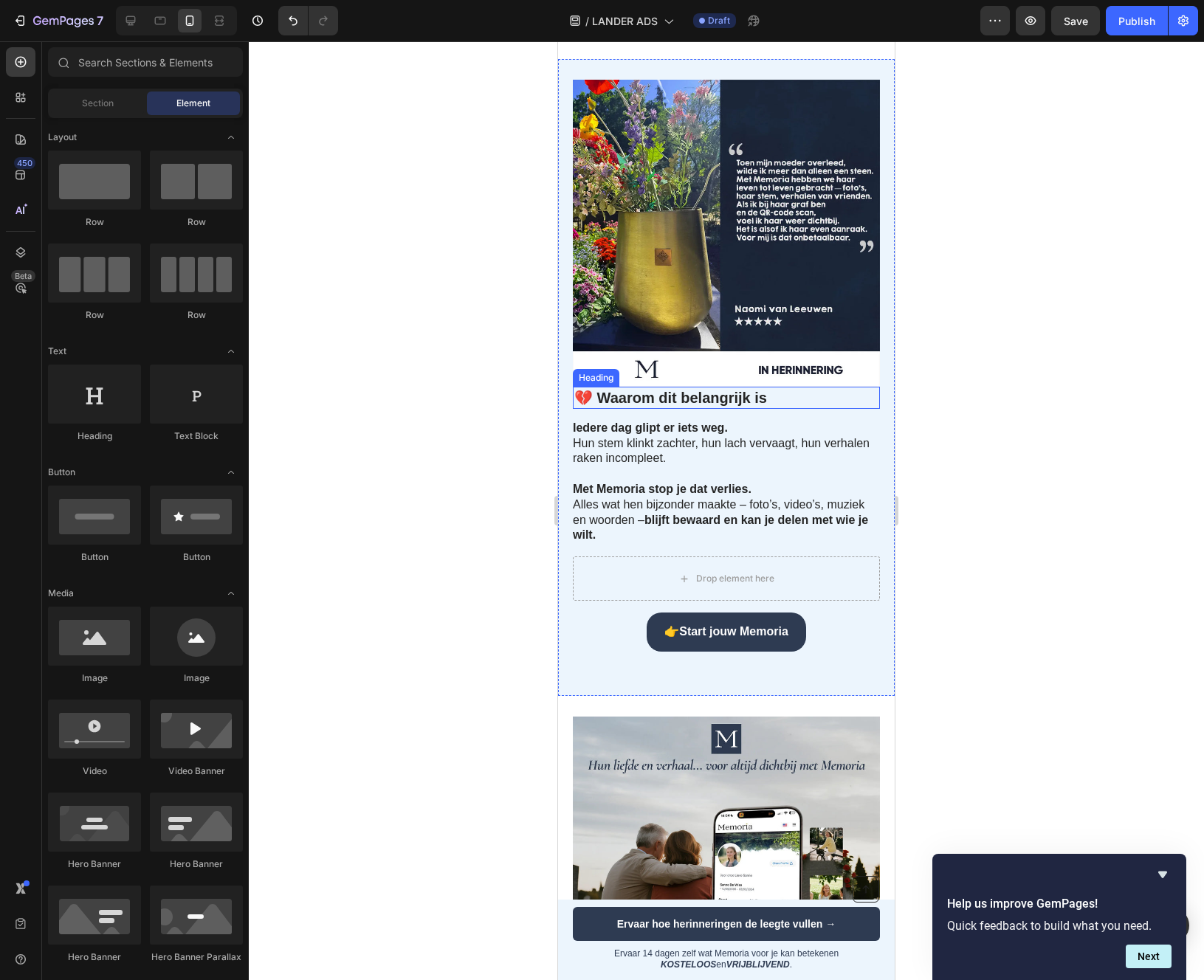
click at [672, 407] on p "💔 Waarom dit belangrijk is" at bounding box center [726, 397] width 304 height 19
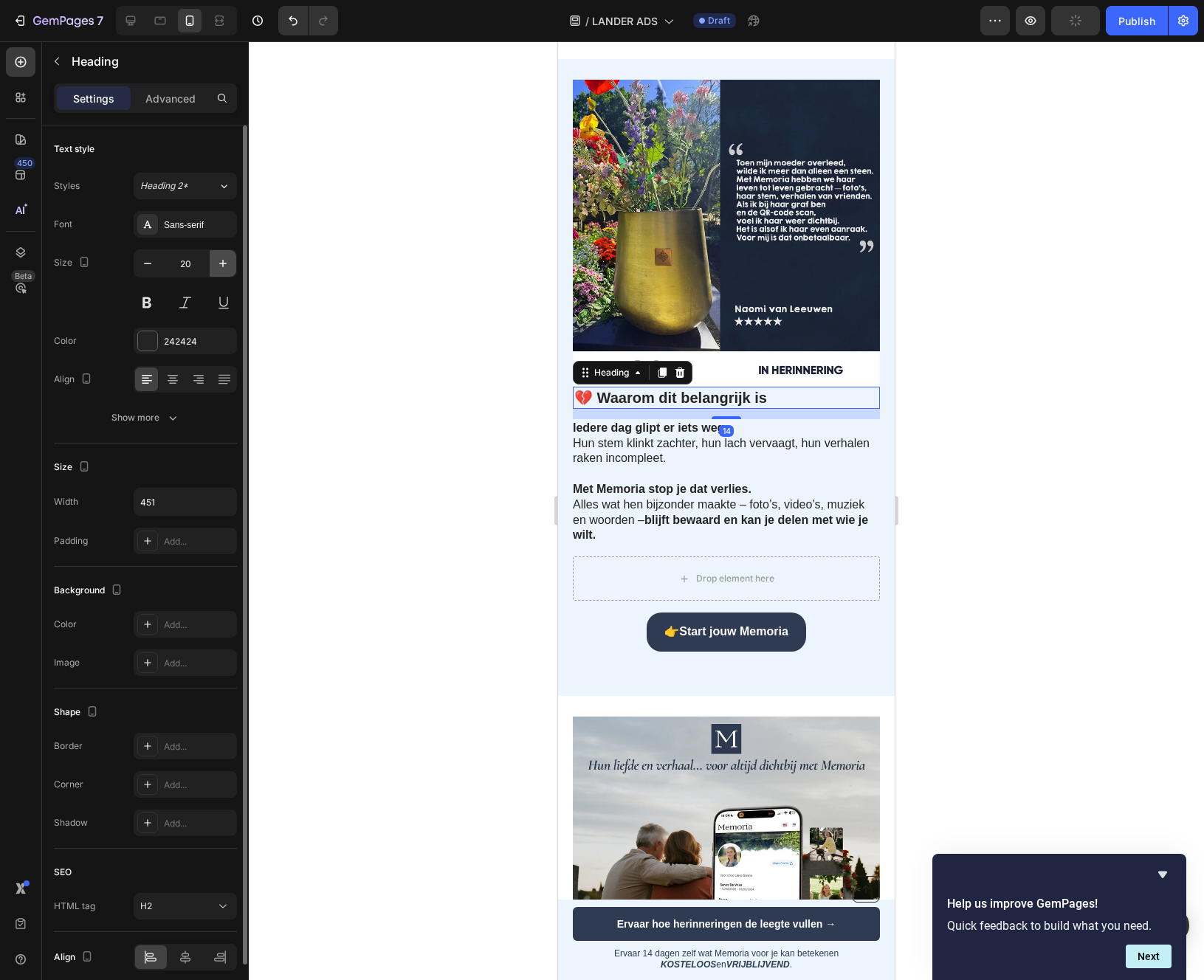
click at [215, 263] on icon "button" at bounding box center [223, 263] width 15 height 15
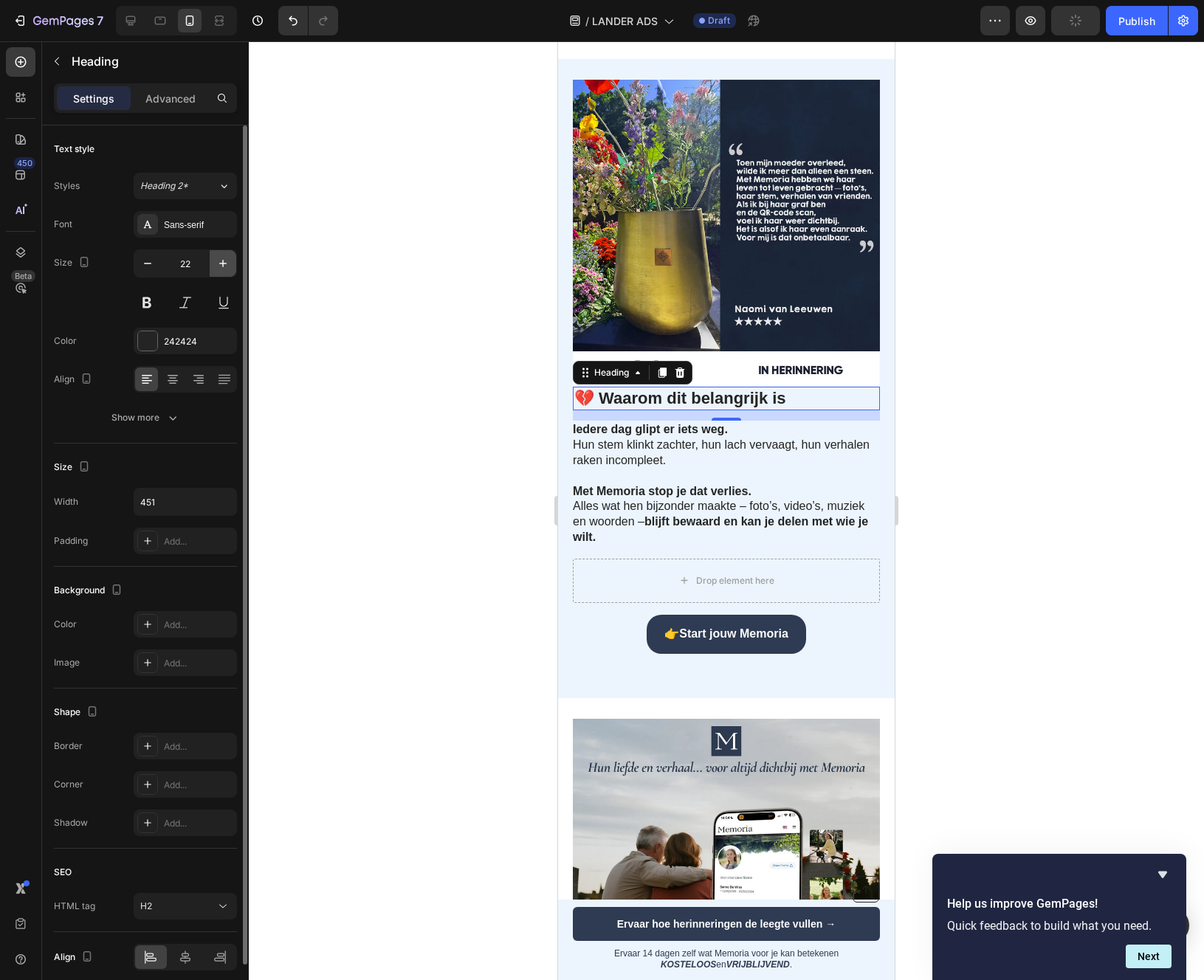
click at [215, 263] on icon "button" at bounding box center [223, 263] width 15 height 15
click at [215, 262] on icon "button" at bounding box center [223, 263] width 15 height 15
type input "24"
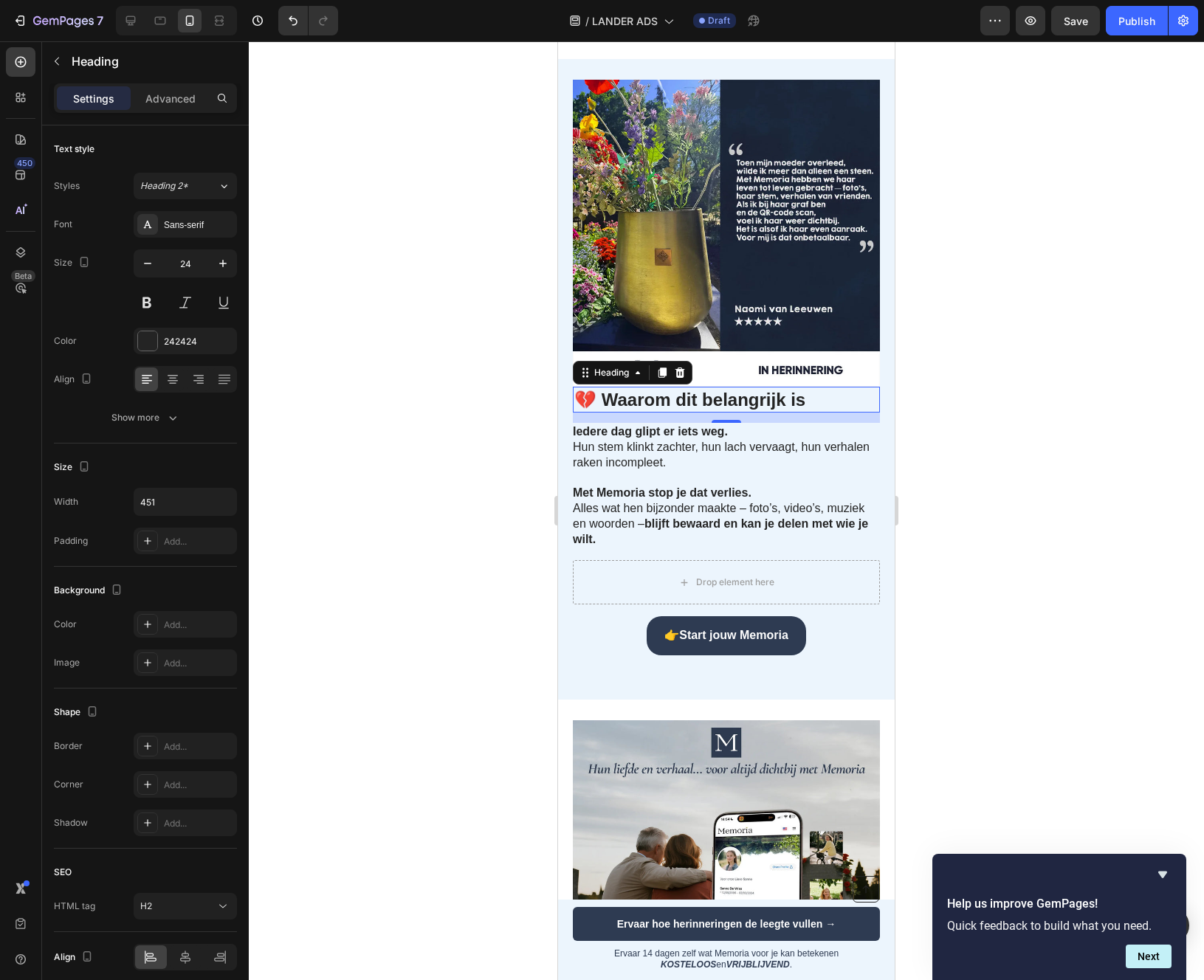
click at [463, 592] on div at bounding box center [727, 511] width 955 height 939
click at [682, 411] on p "💔 Waarom dit belangrijk is" at bounding box center [726, 400] width 304 height 23
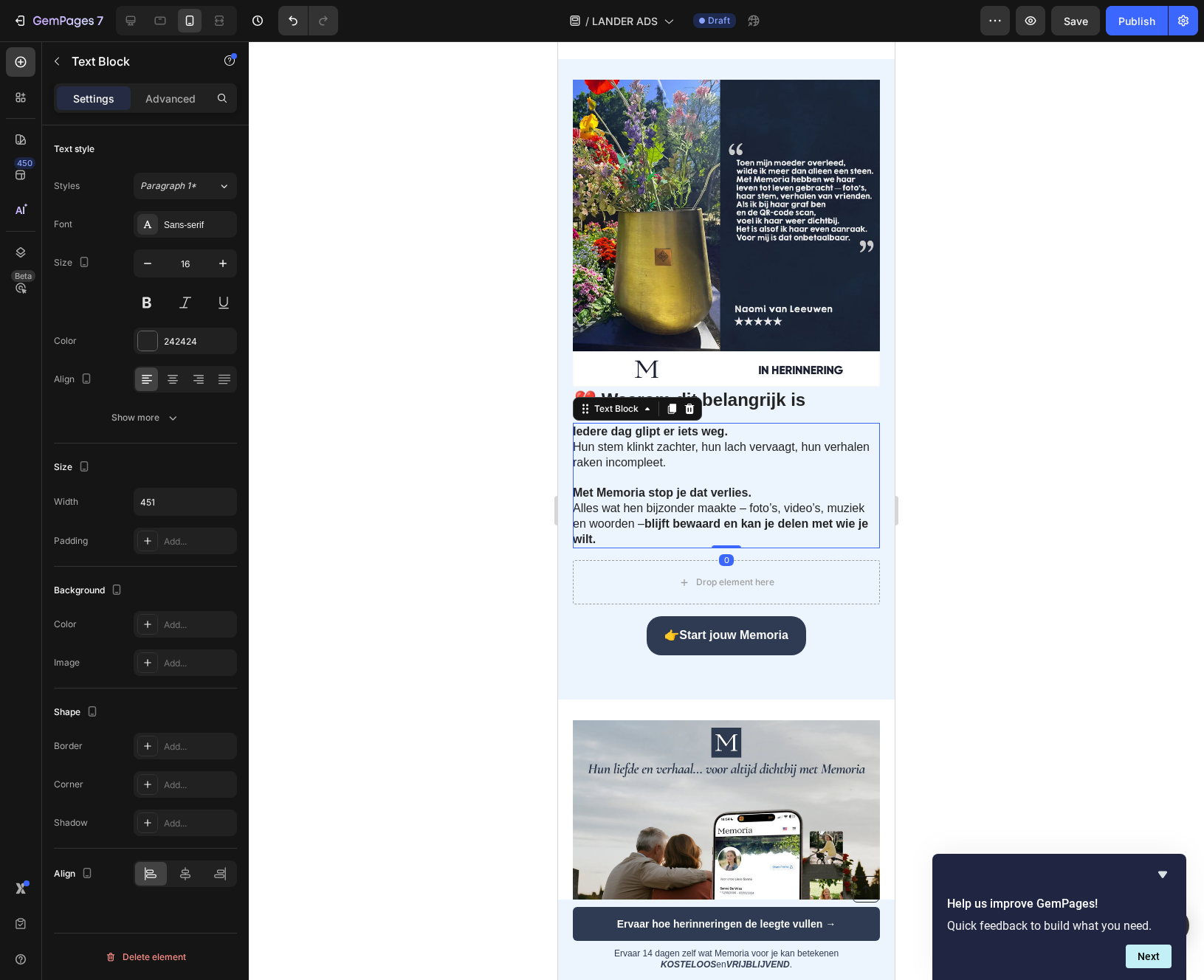
click at [653, 536] on p "Met Memoria stop je dat verlies. Alles wat hen bijzonder maakte – foto’s, video…" at bounding box center [725, 508] width 305 height 77
click at [423, 478] on div at bounding box center [727, 511] width 955 height 939
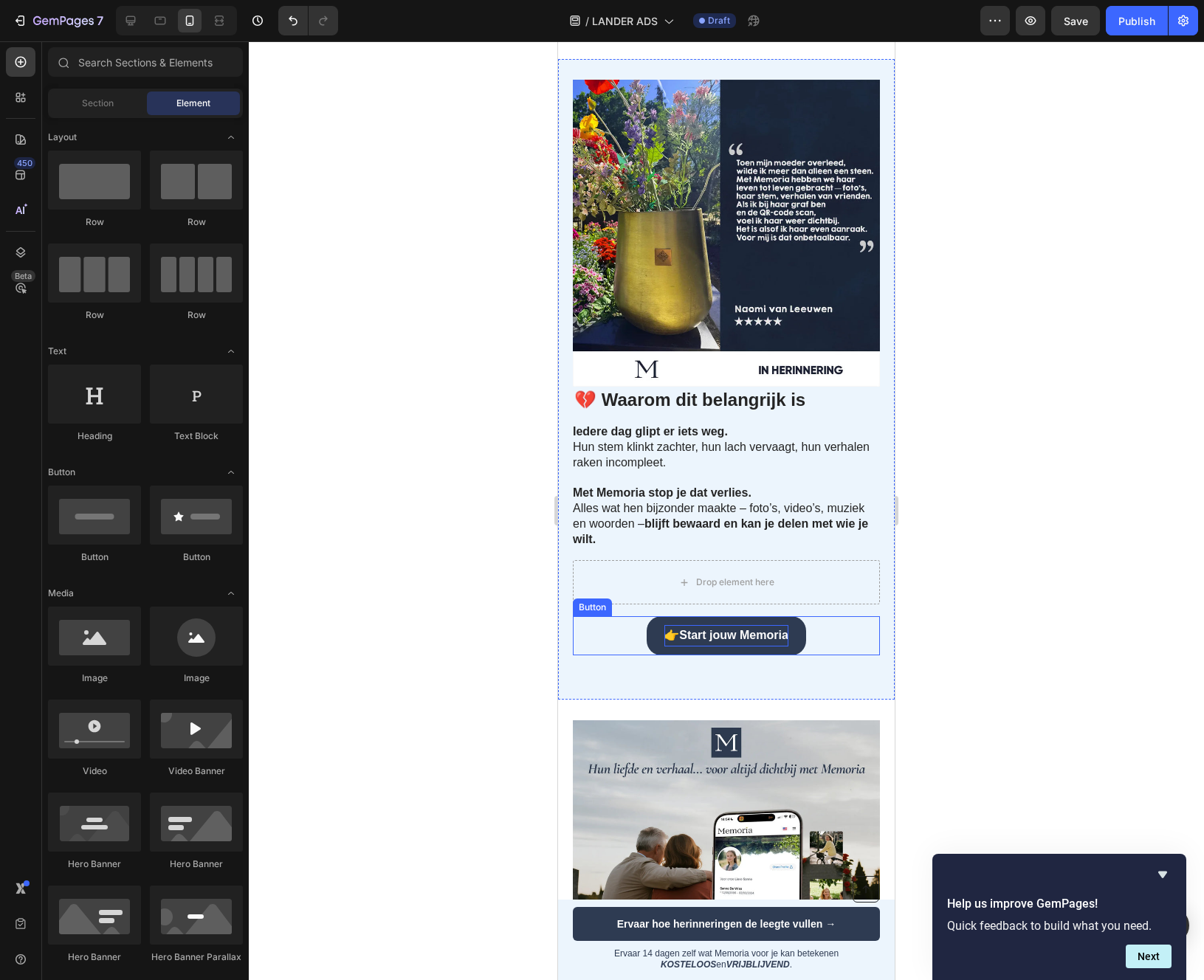
click at [712, 641] on strong "Start jouw Memoria" at bounding box center [734, 635] width 109 height 12
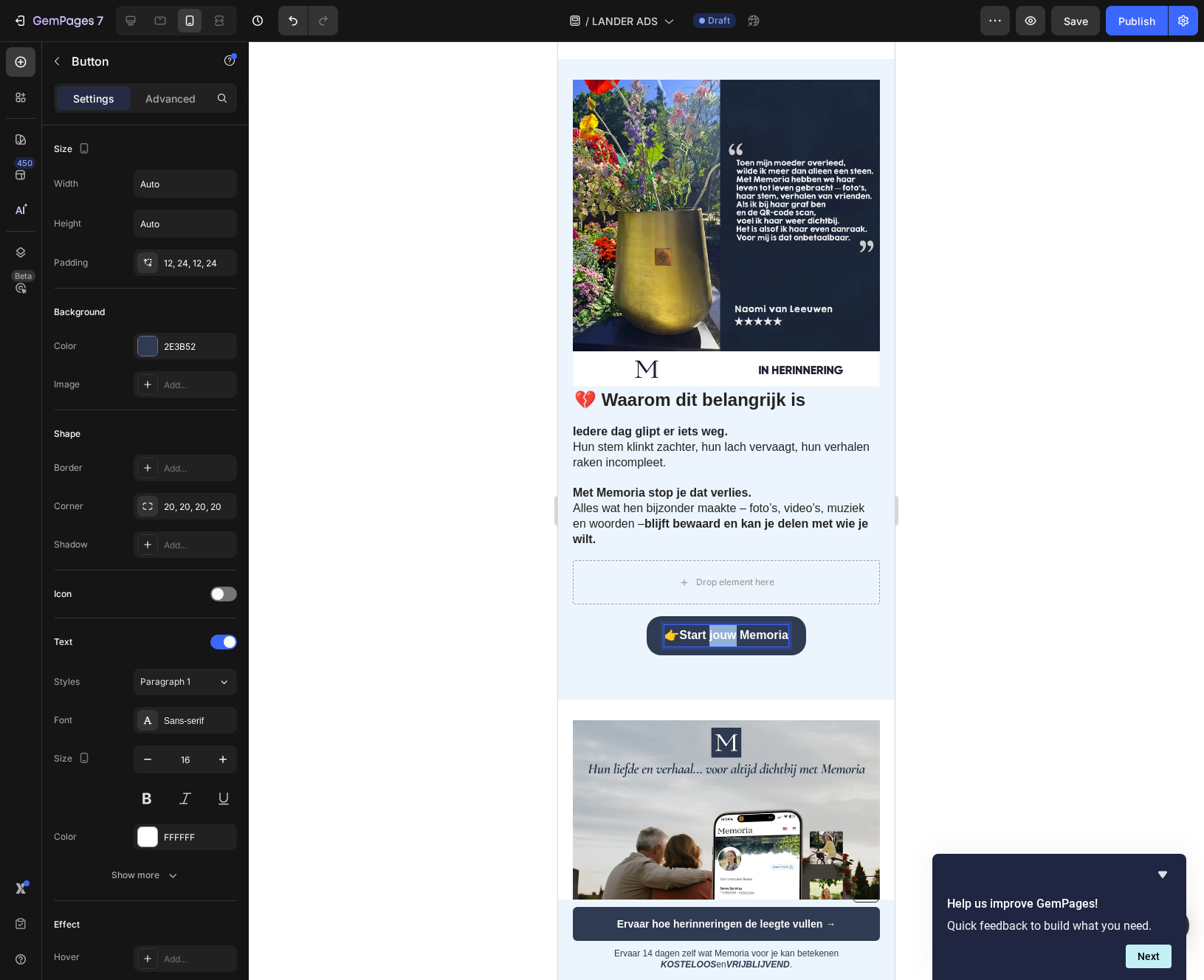
click at [712, 641] on strong "Start jouw Memoria" at bounding box center [734, 635] width 109 height 12
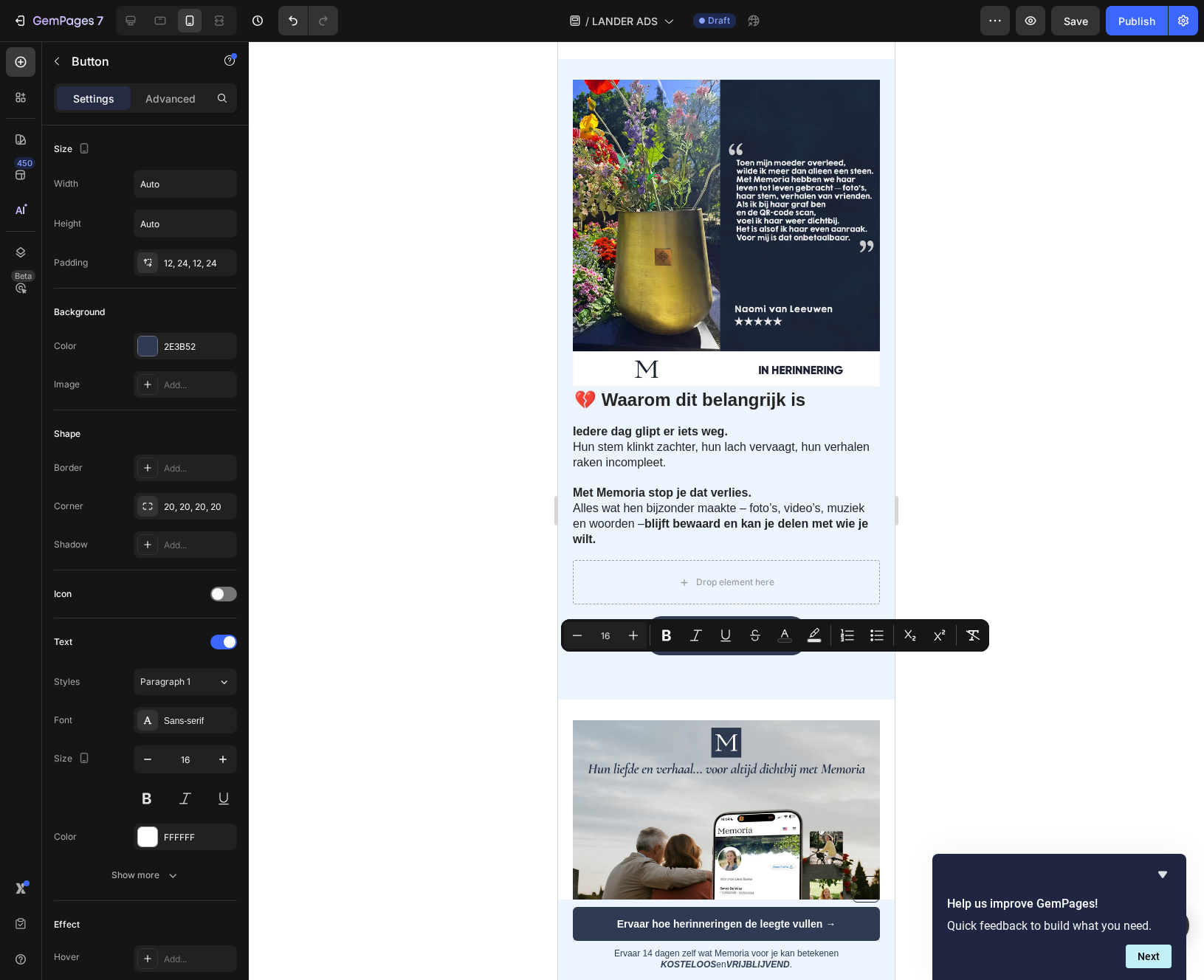
click at [694, 641] on strong "Start jouw Memoria" at bounding box center [734, 635] width 109 height 12
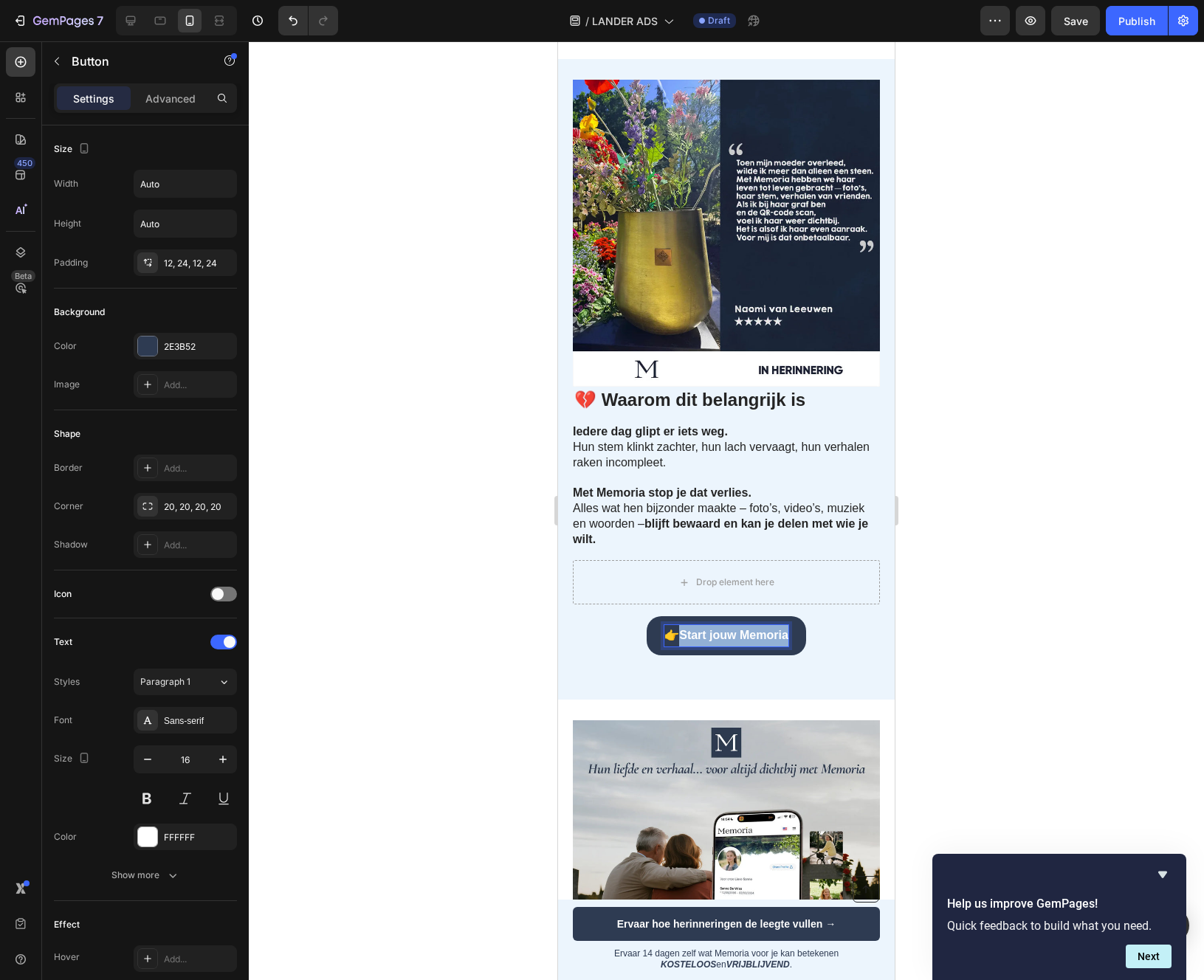
drag, startPoint x: 694, startPoint y: 667, endPoint x: 789, endPoint y: 667, distance: 95.0
click at [789, 641] on strong "Start jouw Memoria" at bounding box center [734, 635] width 109 height 12
click at [1068, 703] on div at bounding box center [727, 511] width 955 height 939
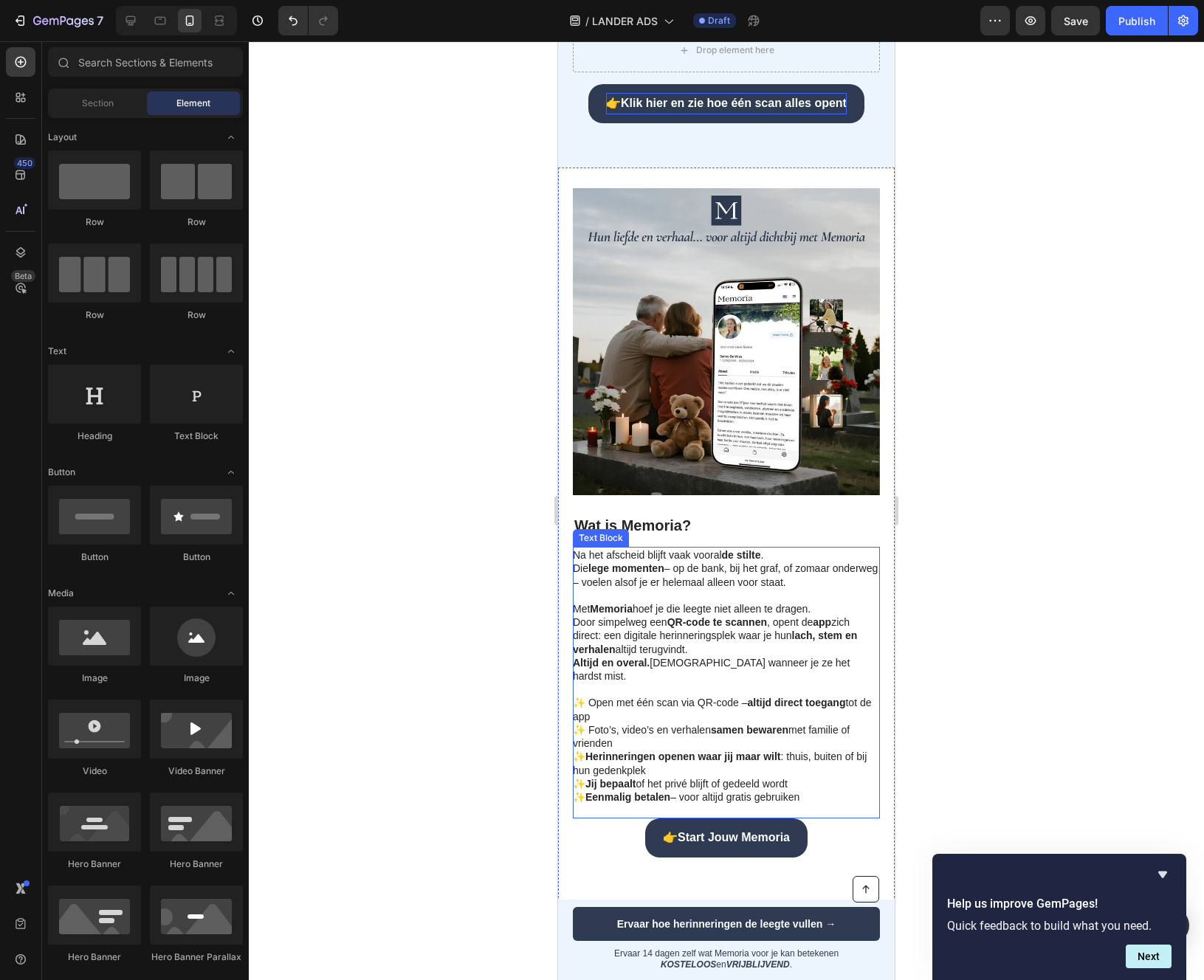
scroll to position [856, 0]
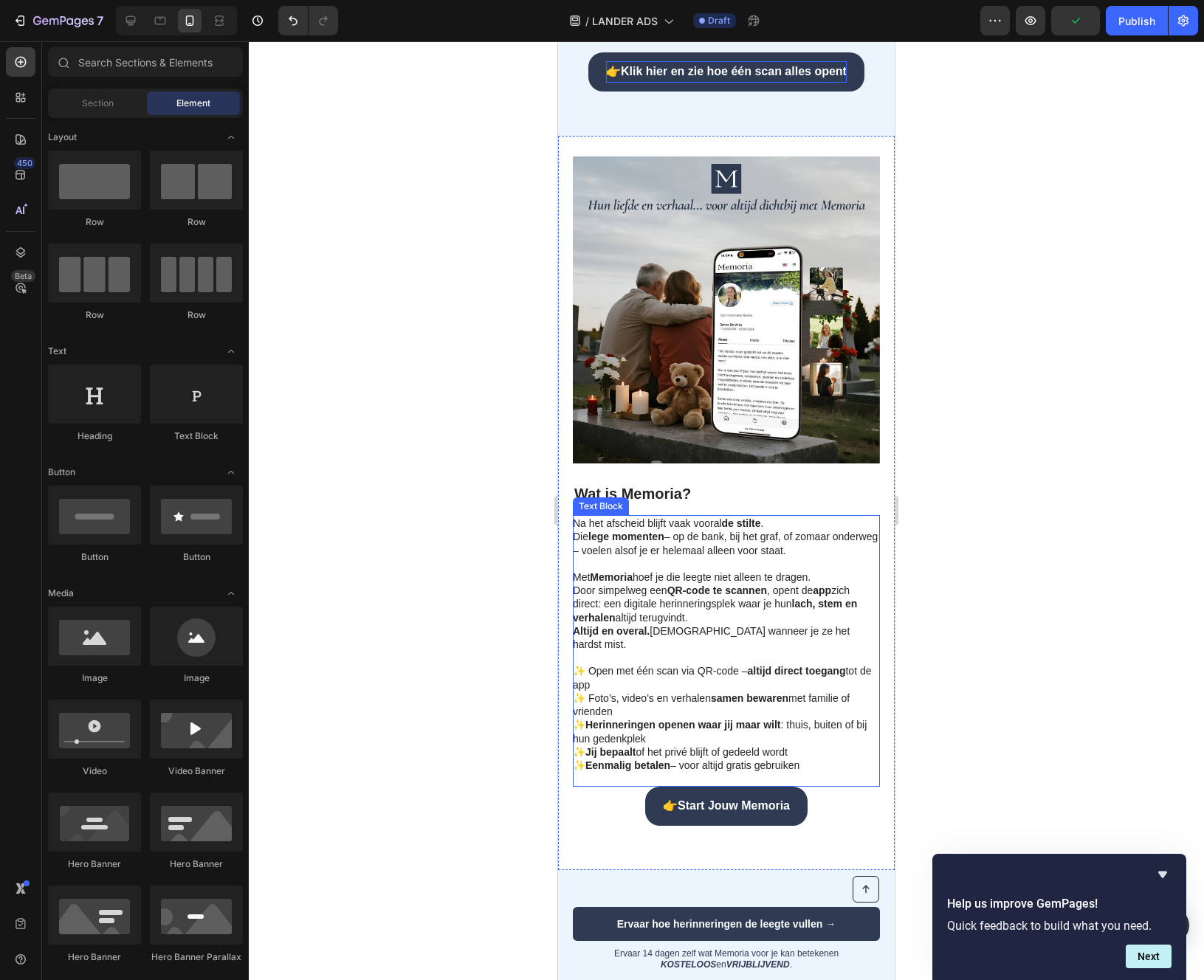
click at [611, 622] on p "Met Memoria hoef je die leegte niet alleen te dragen. Door simpelweg een QR-cod…" at bounding box center [725, 665] width 305 height 215
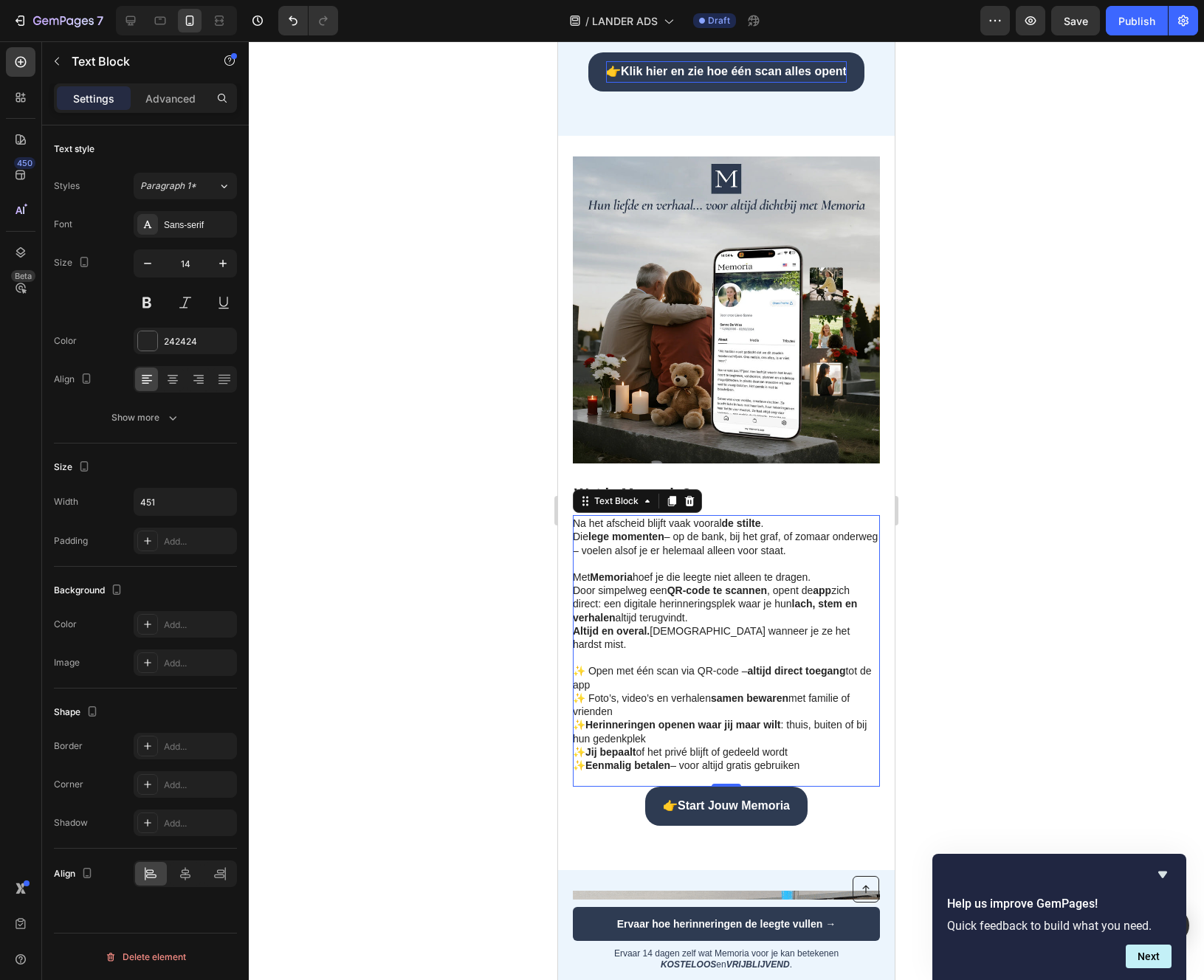
click at [609, 617] on p "Met Memoria hoef je die leegte niet alleen te dragen. Door simpelweg een QR-cod…" at bounding box center [725, 665] width 305 height 215
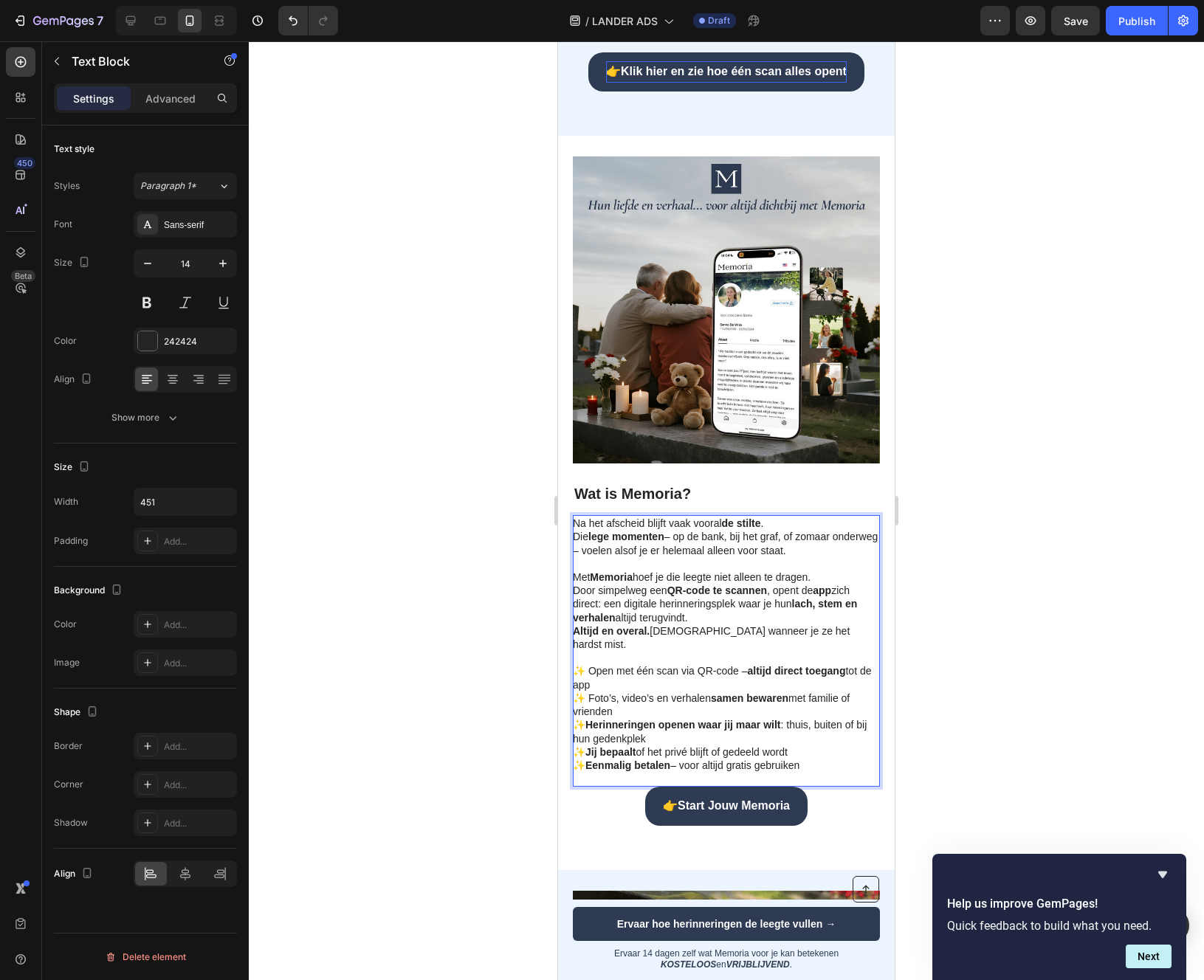
click at [579, 550] on p "Na het afscheid blijft vaak vooral de stilte . Die lege momenten – op de bank, …" at bounding box center [725, 536] width 305 height 41
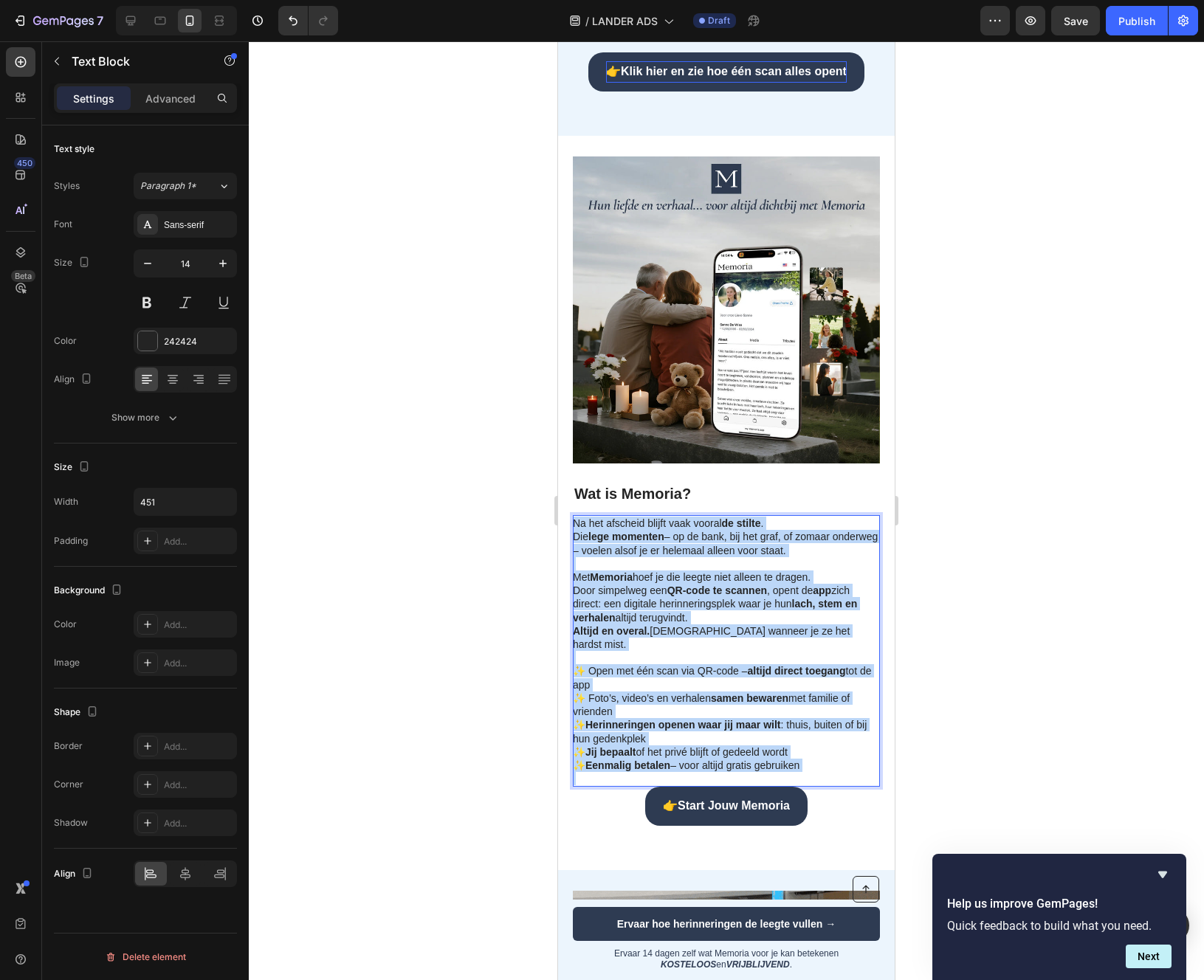
drag, startPoint x: 579, startPoint y: 550, endPoint x: 936, endPoint y: 814, distance: 444.0
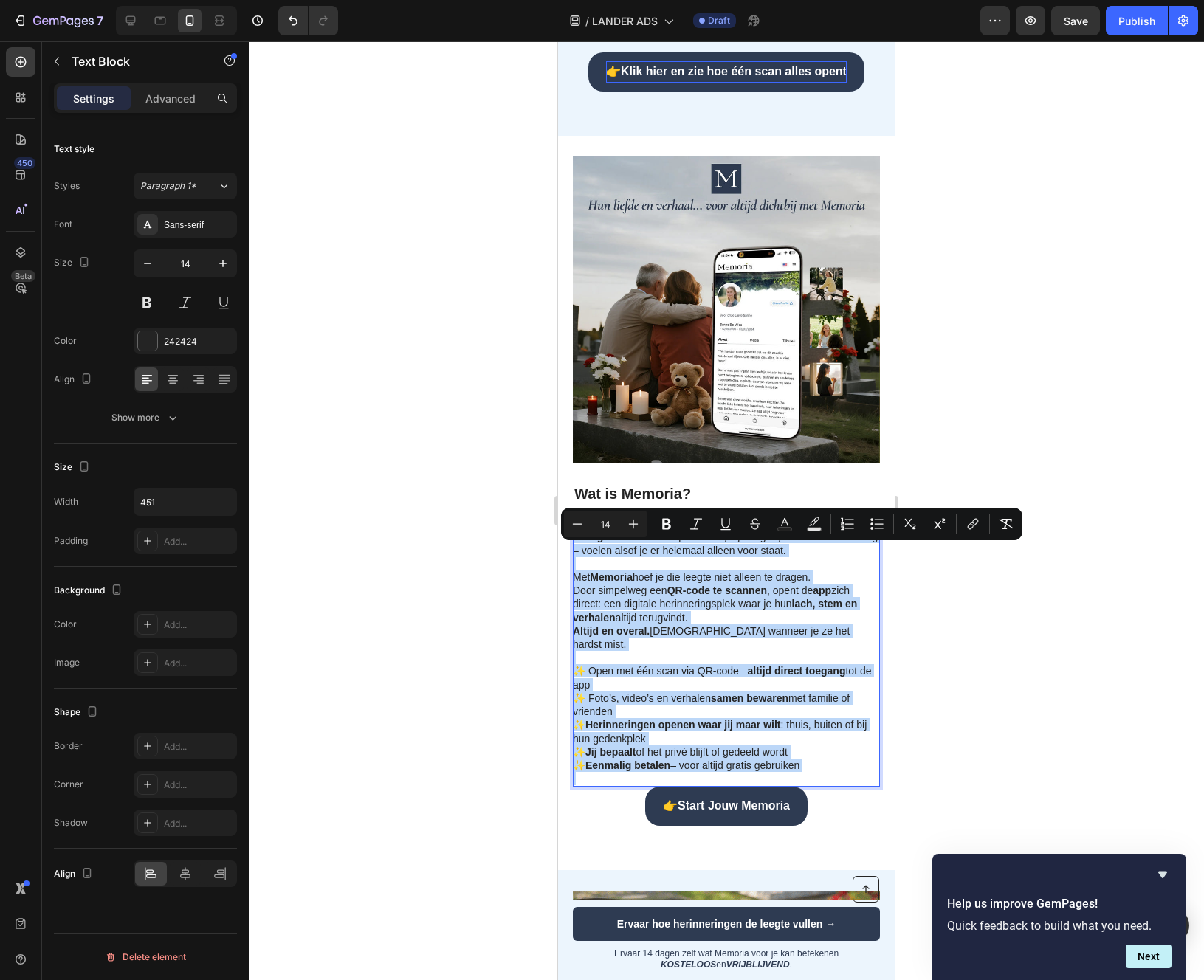
copy div "Na het afscheid blijft vaak vooral de stilte . Die lege momenten – op de bank, …"
click at [648, 598] on p "Met Memoria hoef je die leegte niet alleen te dragen. Door simpelweg een QR-cod…" at bounding box center [725, 665] width 305 height 215
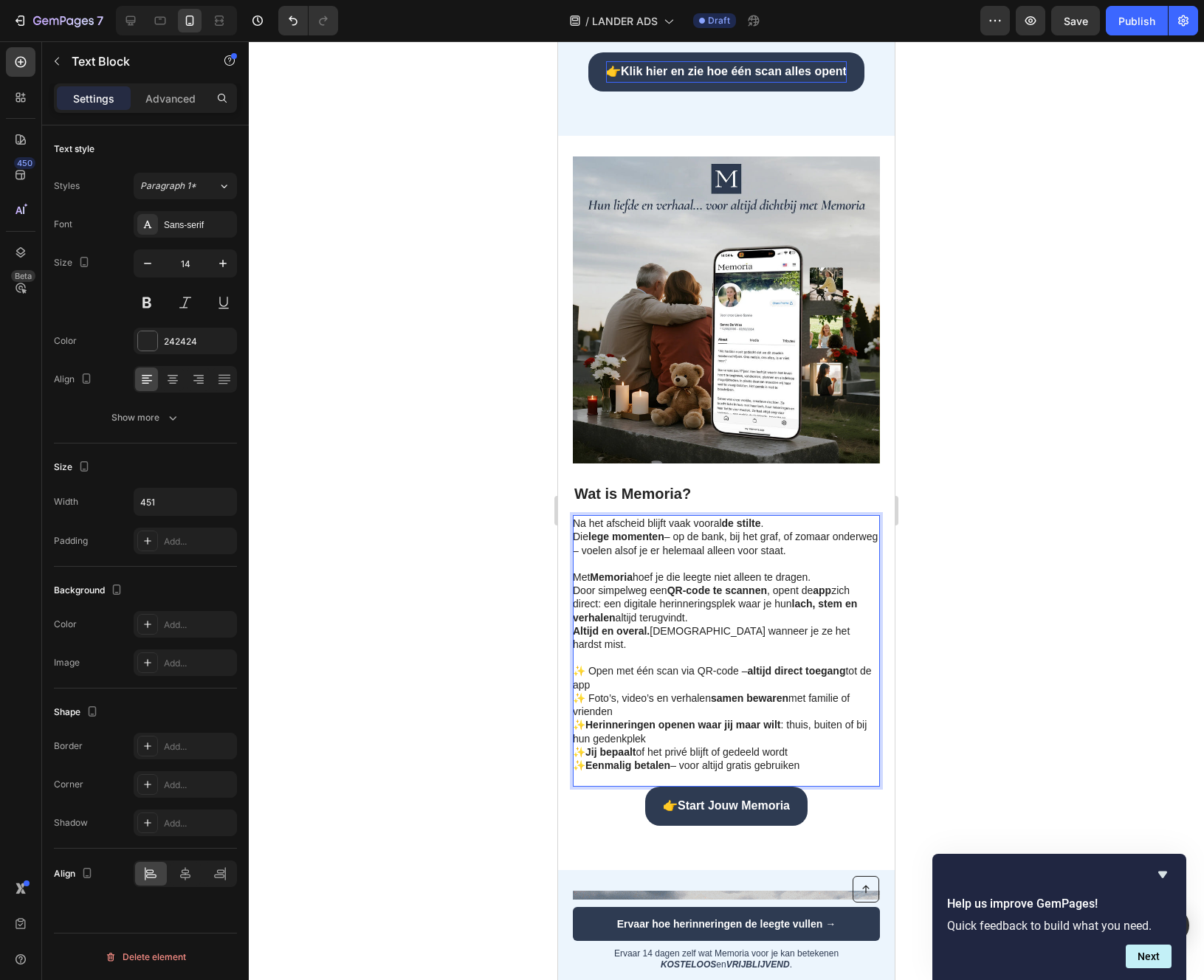
click at [577, 550] on p "Na het afscheid blijft vaak vooral de stilte . Die lege momenten – op de bank, …" at bounding box center [725, 536] width 305 height 41
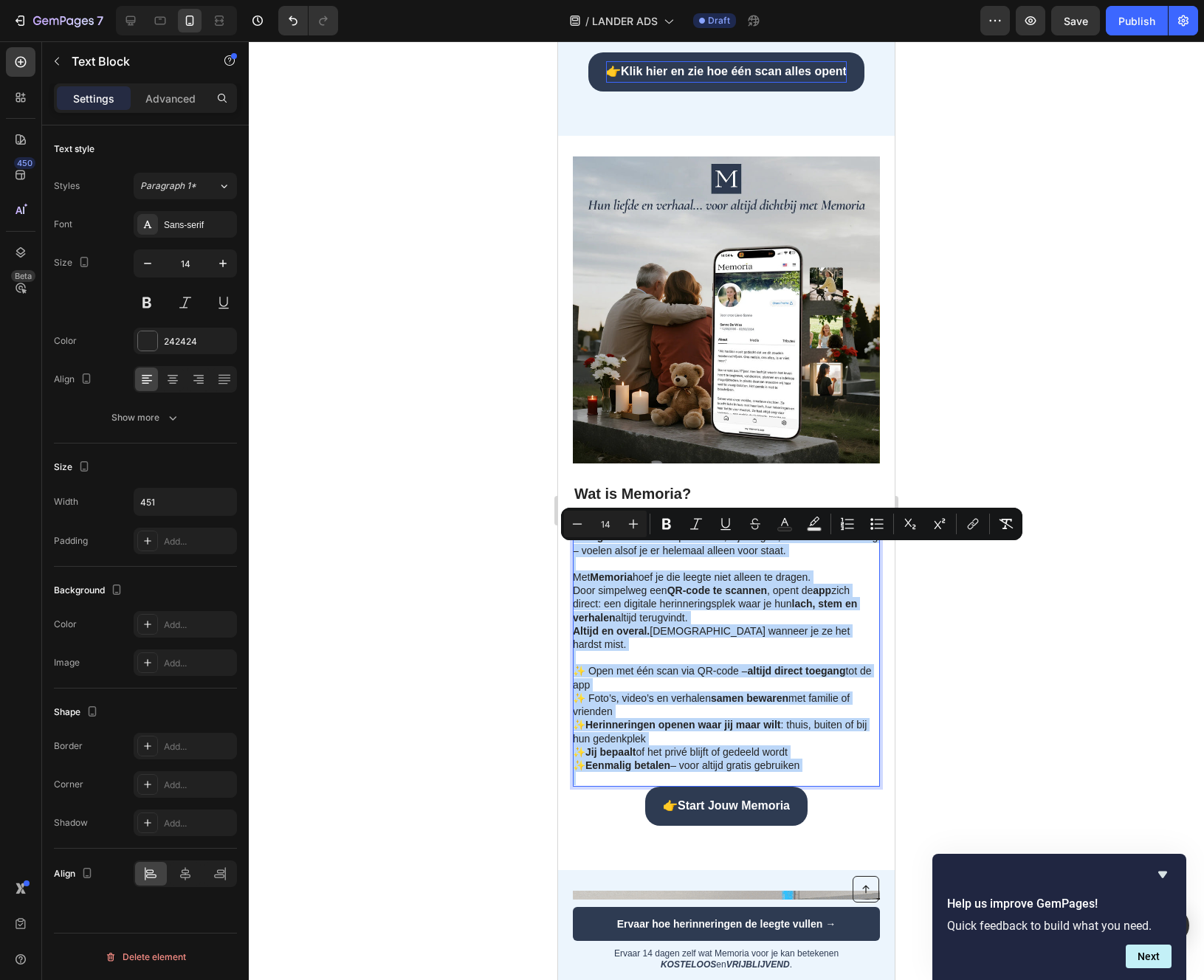
drag, startPoint x: 577, startPoint y: 550, endPoint x: 815, endPoint y: 800, distance: 345.2
click at [811, 787] on div "Na het afscheid blijft vaak vooral de stilte . Die lege momenten – op de bank, …" at bounding box center [726, 651] width 307 height 271
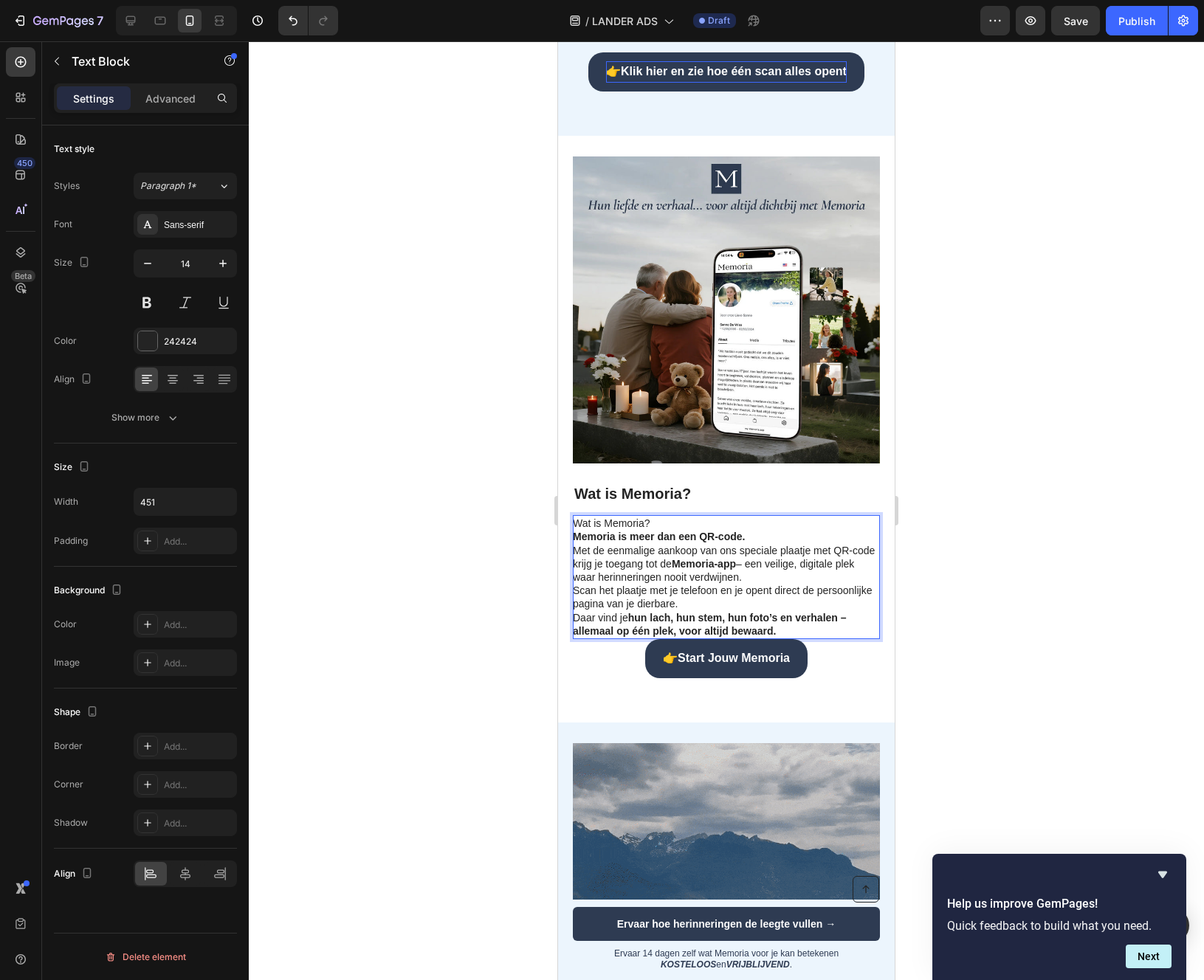
click at [574, 543] on strong "Memoria is meer dan een QR-code." at bounding box center [659, 536] width 172 height 12
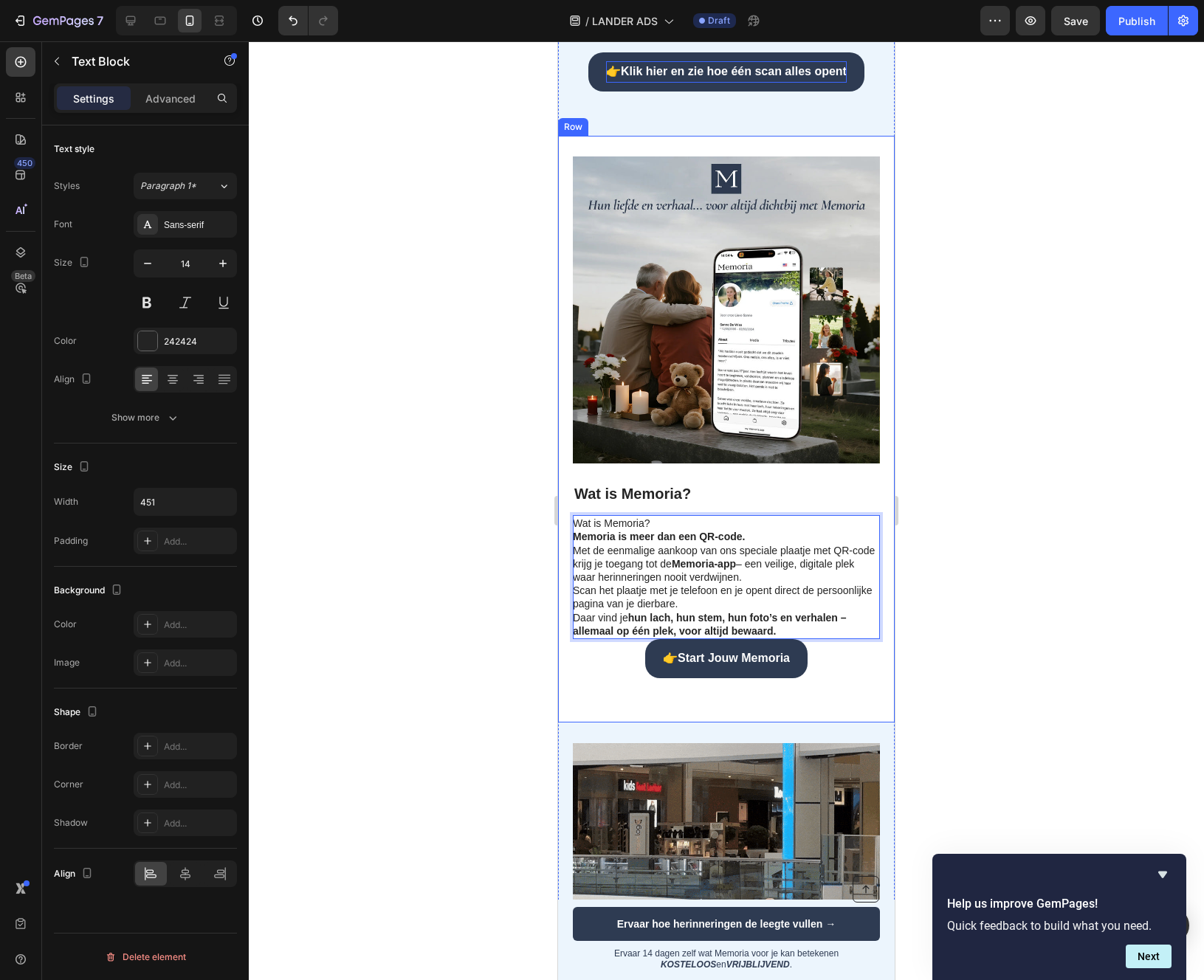
drag, startPoint x: 654, startPoint y: 545, endPoint x: 565, endPoint y: 546, distance: 89.0
click at [565, 545] on div "Image Wat is Memoria? Heading Wat is Memoria? Memoria is meer dan een QR-code. …" at bounding box center [726, 429] width 337 height 587
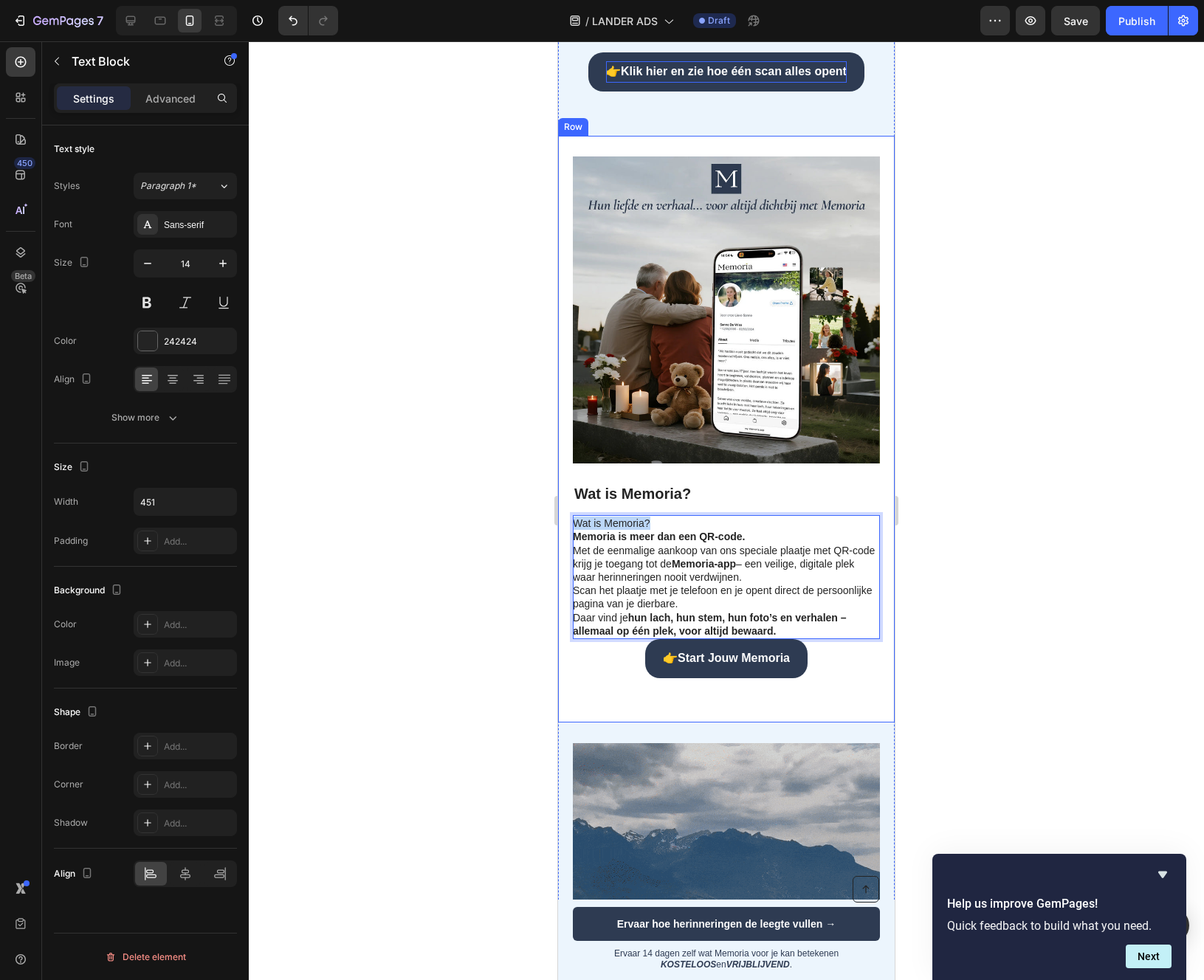
drag, startPoint x: 638, startPoint y: 552, endPoint x: 572, endPoint y: 552, distance: 66.0
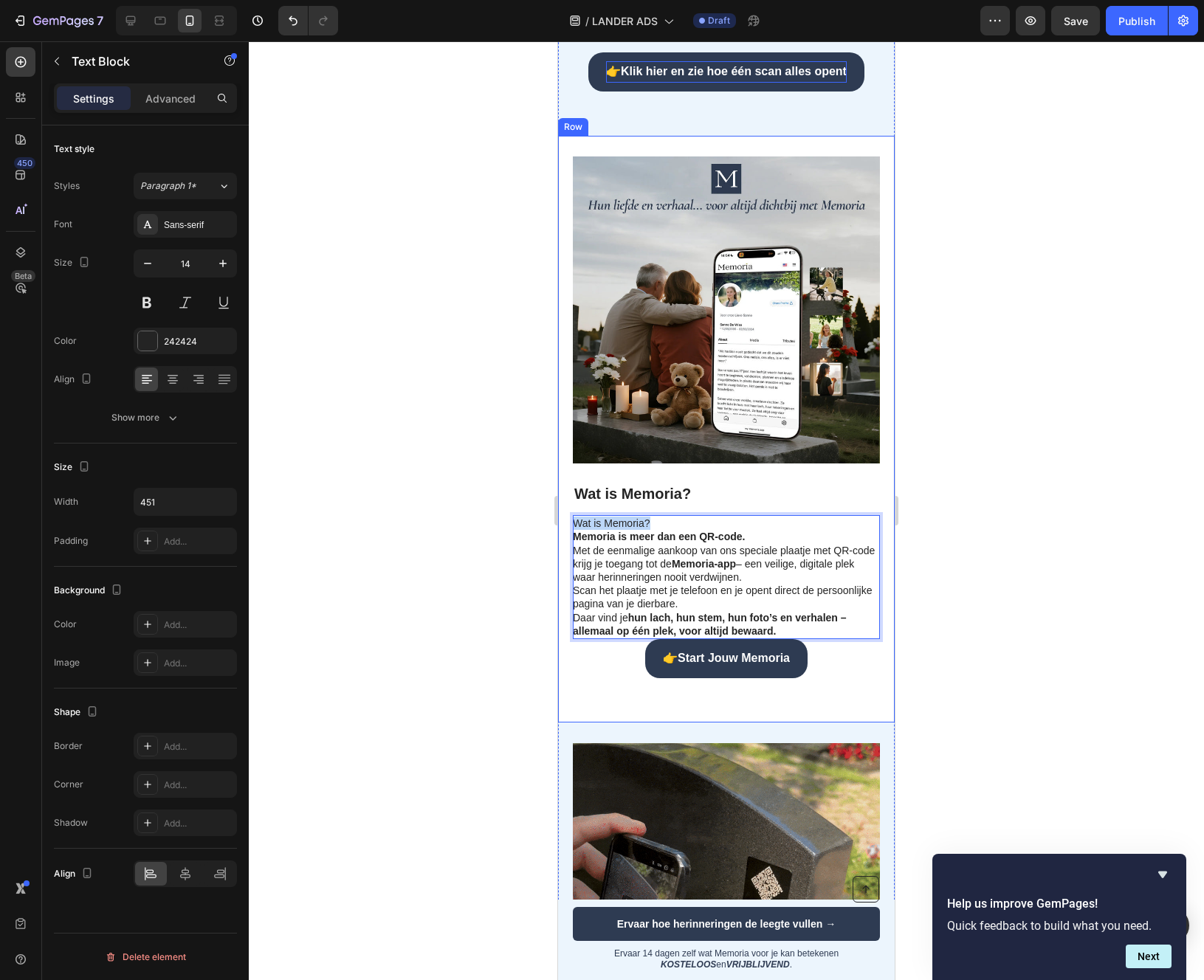
click at [571, 551] on div "Image Wat is Memoria? Heading Wat is Memoria? Memoria is meer dan een QR-code. …" at bounding box center [726, 429] width 337 height 587
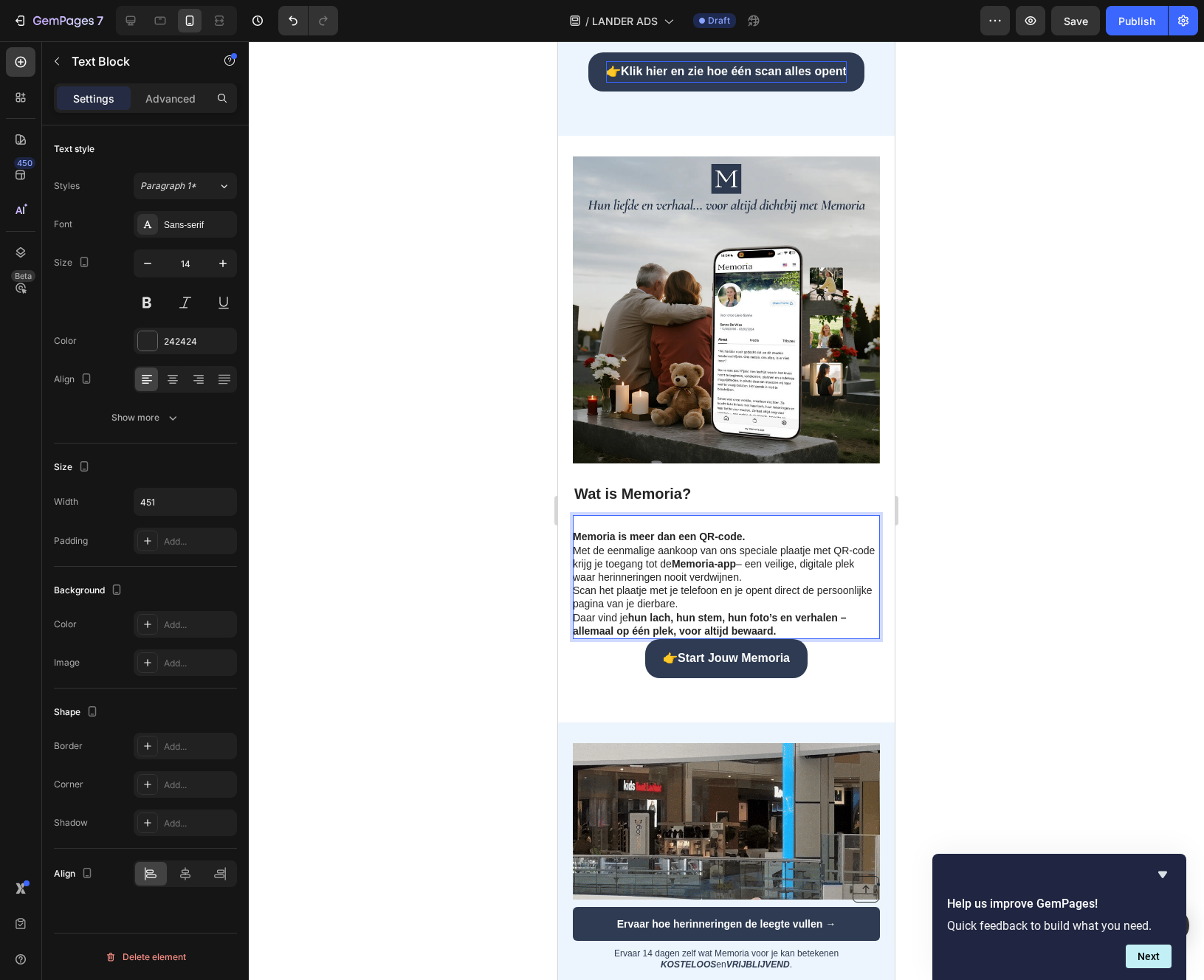
click at [577, 543] on strong "Memoria is meer dan een QR-code." at bounding box center [659, 536] width 172 height 12
click at [576, 543] on strong "Memoria is meer dan een QR-code." at bounding box center [659, 536] width 172 height 12
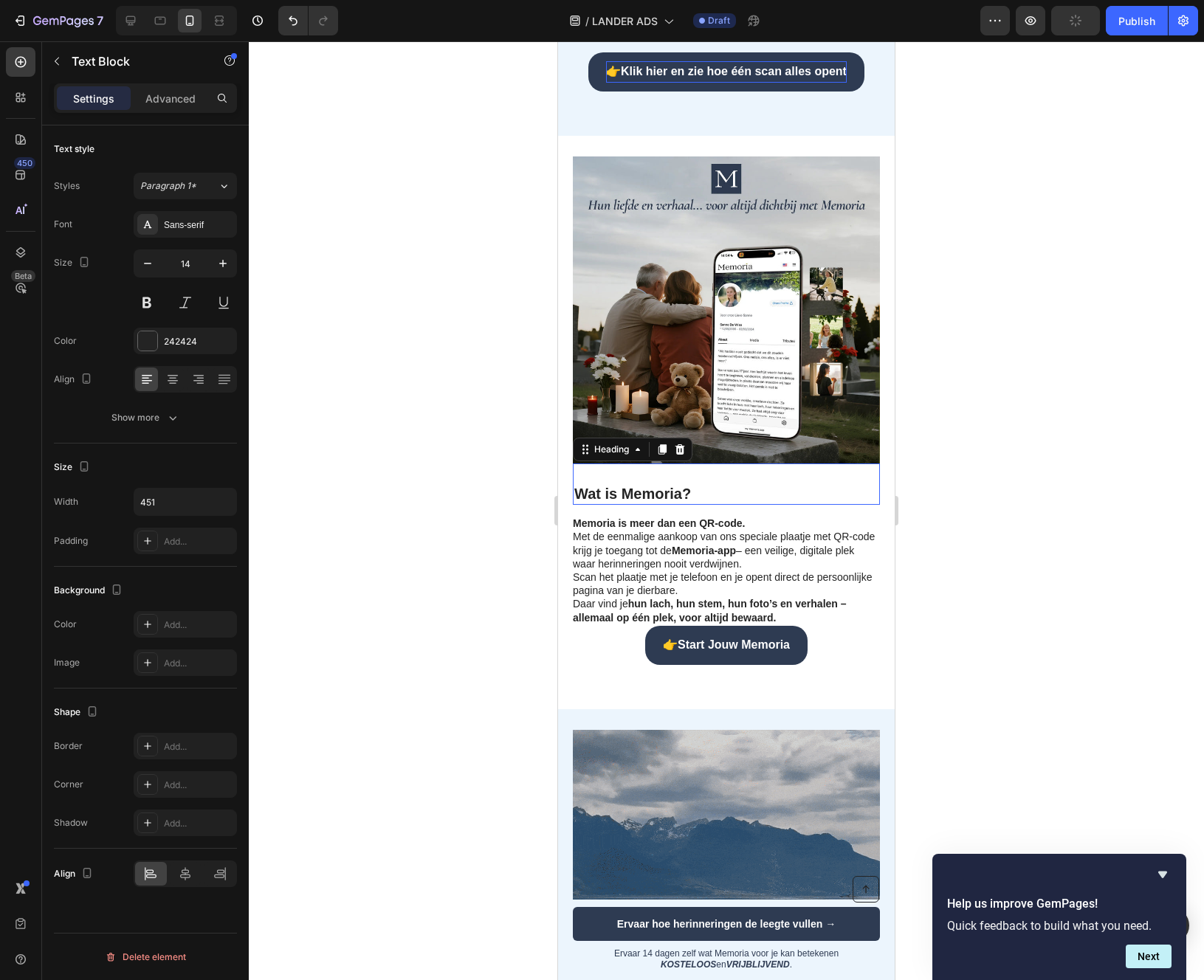
click at [645, 502] on strong "Wat is Memoria?" at bounding box center [632, 494] width 117 height 17
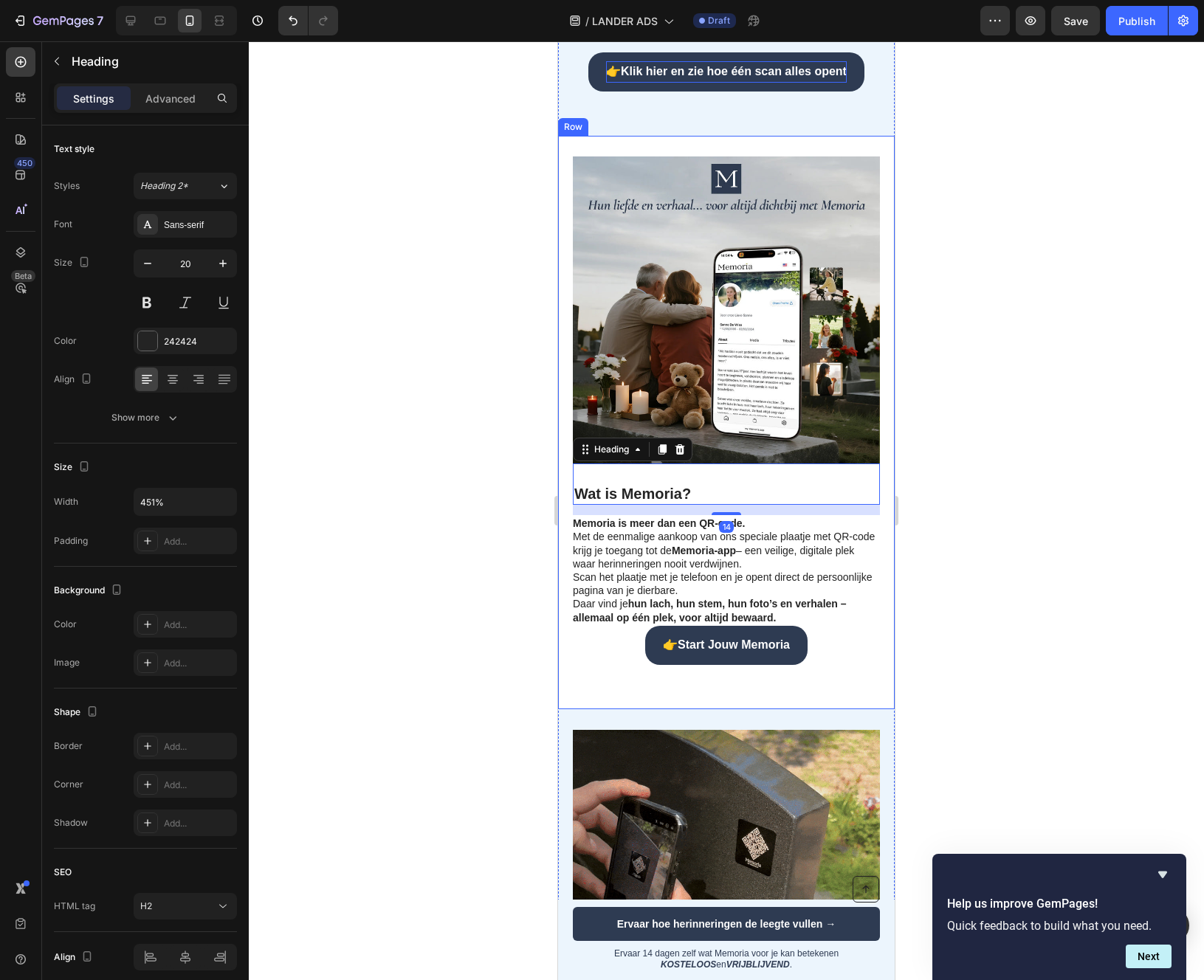
click at [489, 521] on div at bounding box center [727, 511] width 955 height 939
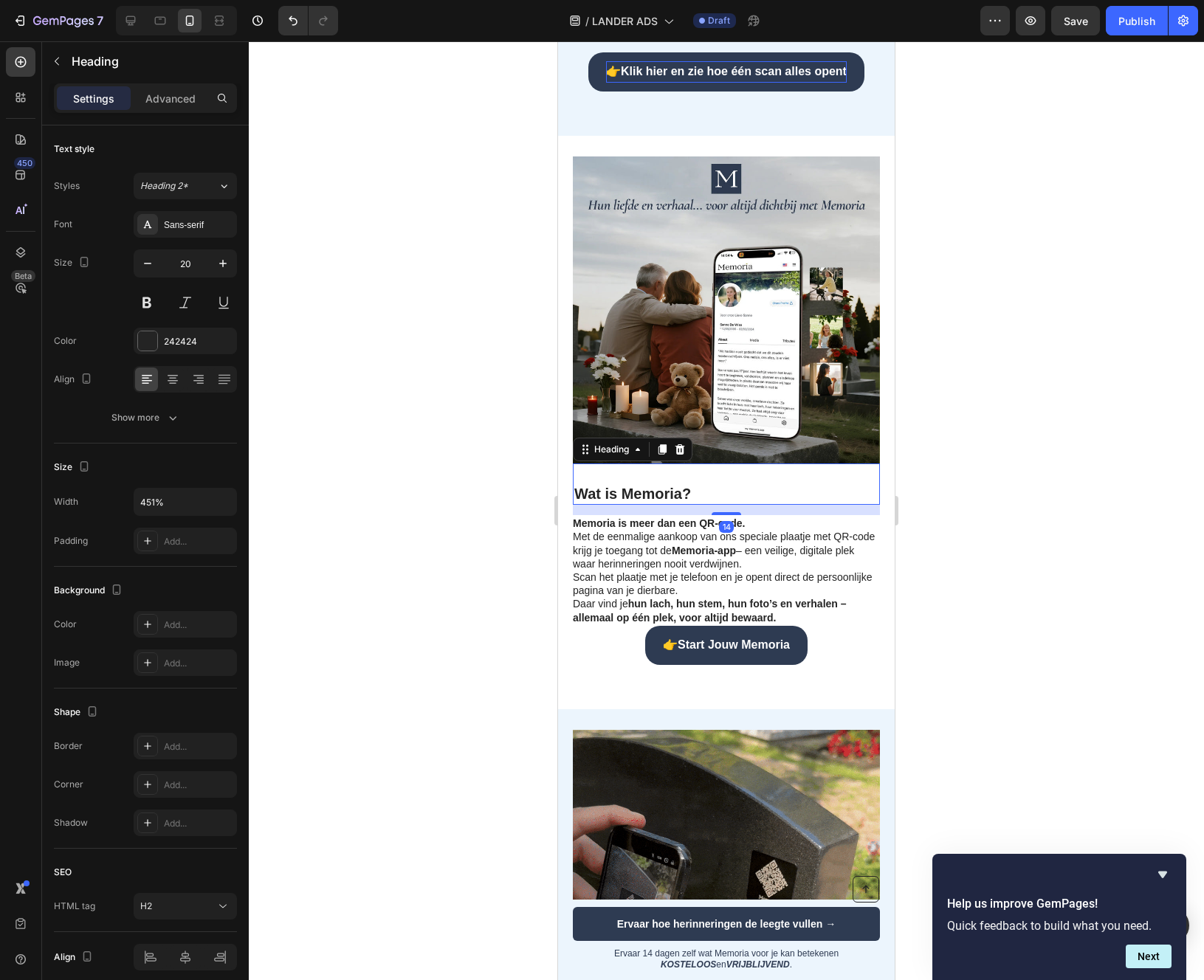
click at [674, 502] on strong "Wat is Memoria?" at bounding box center [632, 494] width 117 height 17
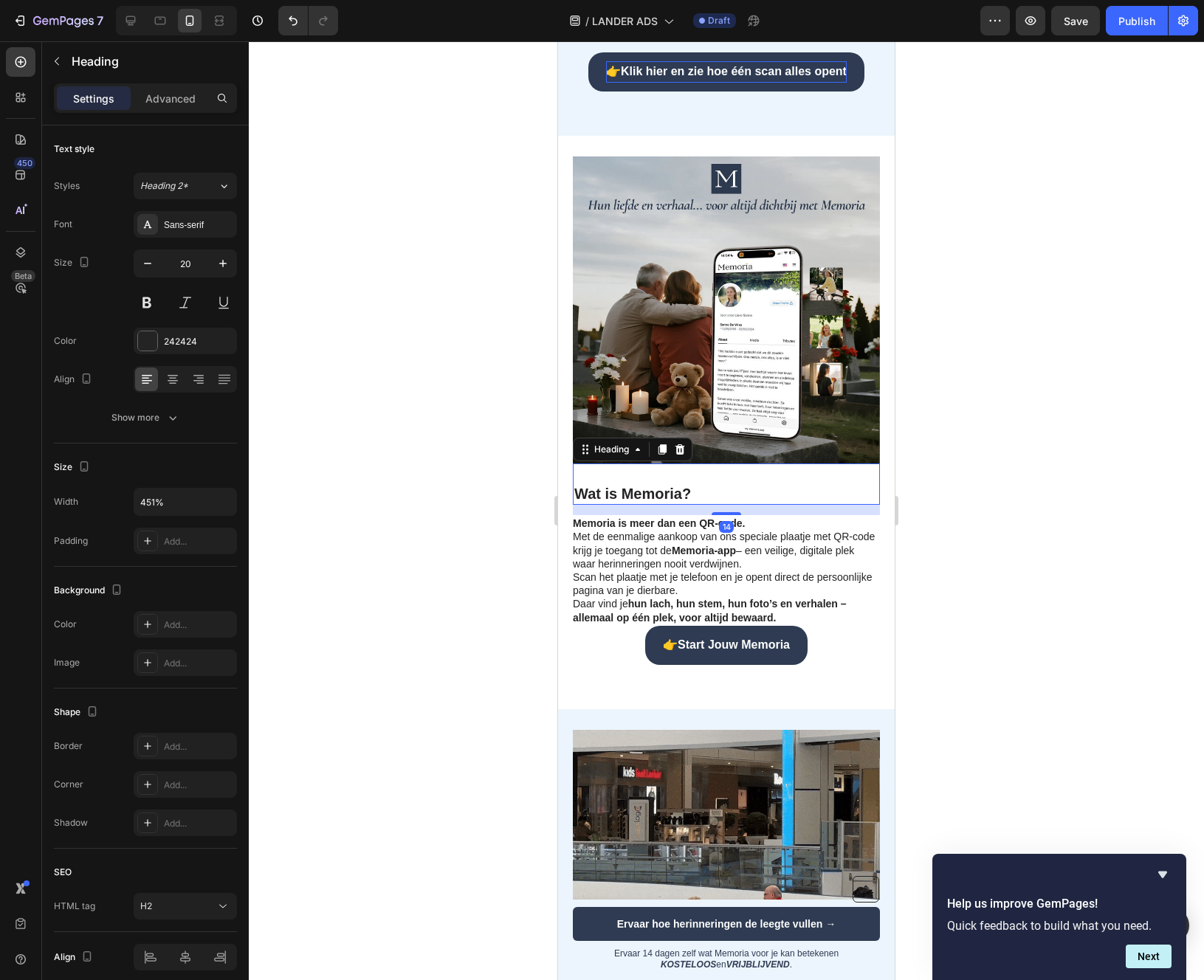
click at [489, 590] on div at bounding box center [727, 511] width 955 height 939
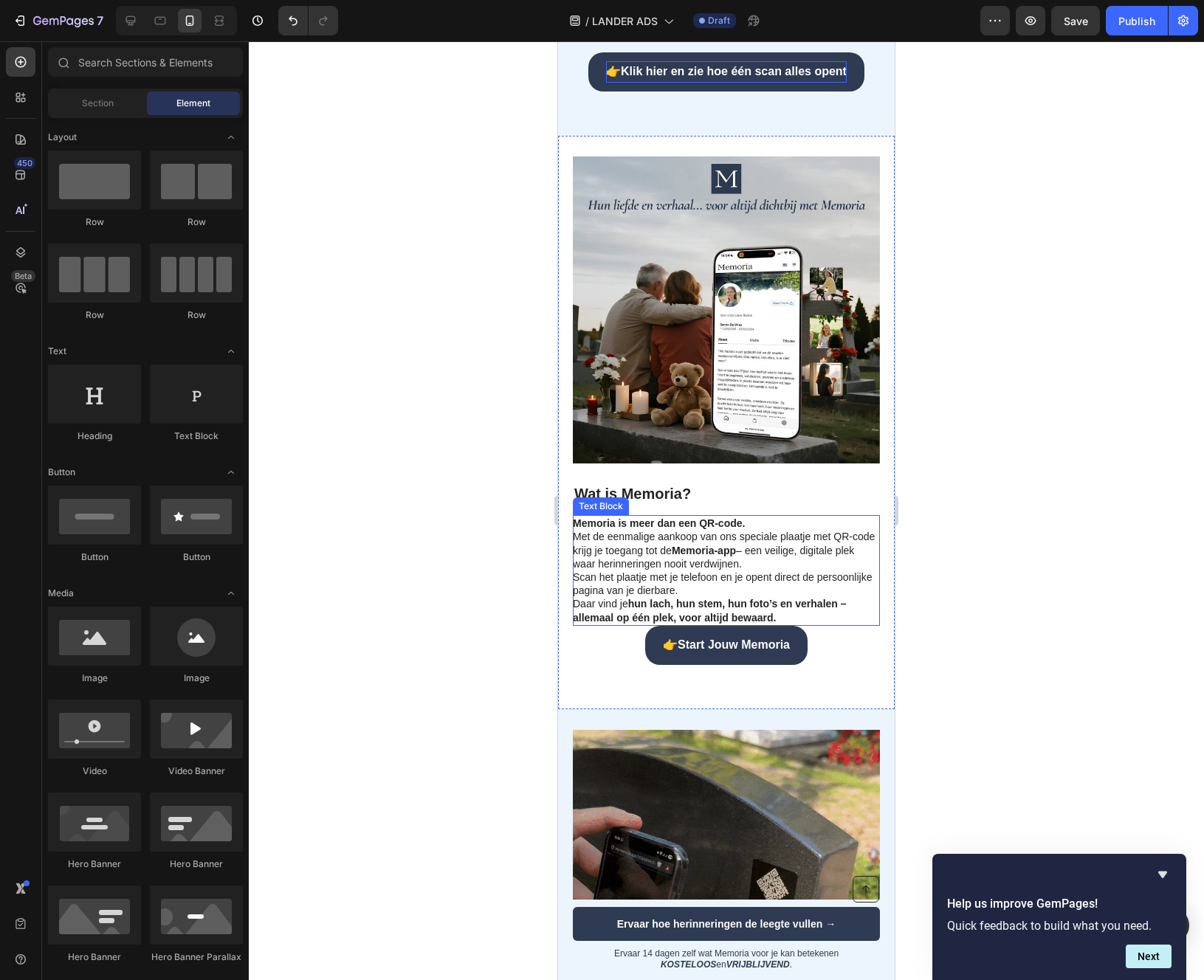
click at [685, 570] on p "Memoria is meer dan een QR-code. Met de eenmalige aankoop van ons speciale plaa…" at bounding box center [725, 543] width 305 height 54
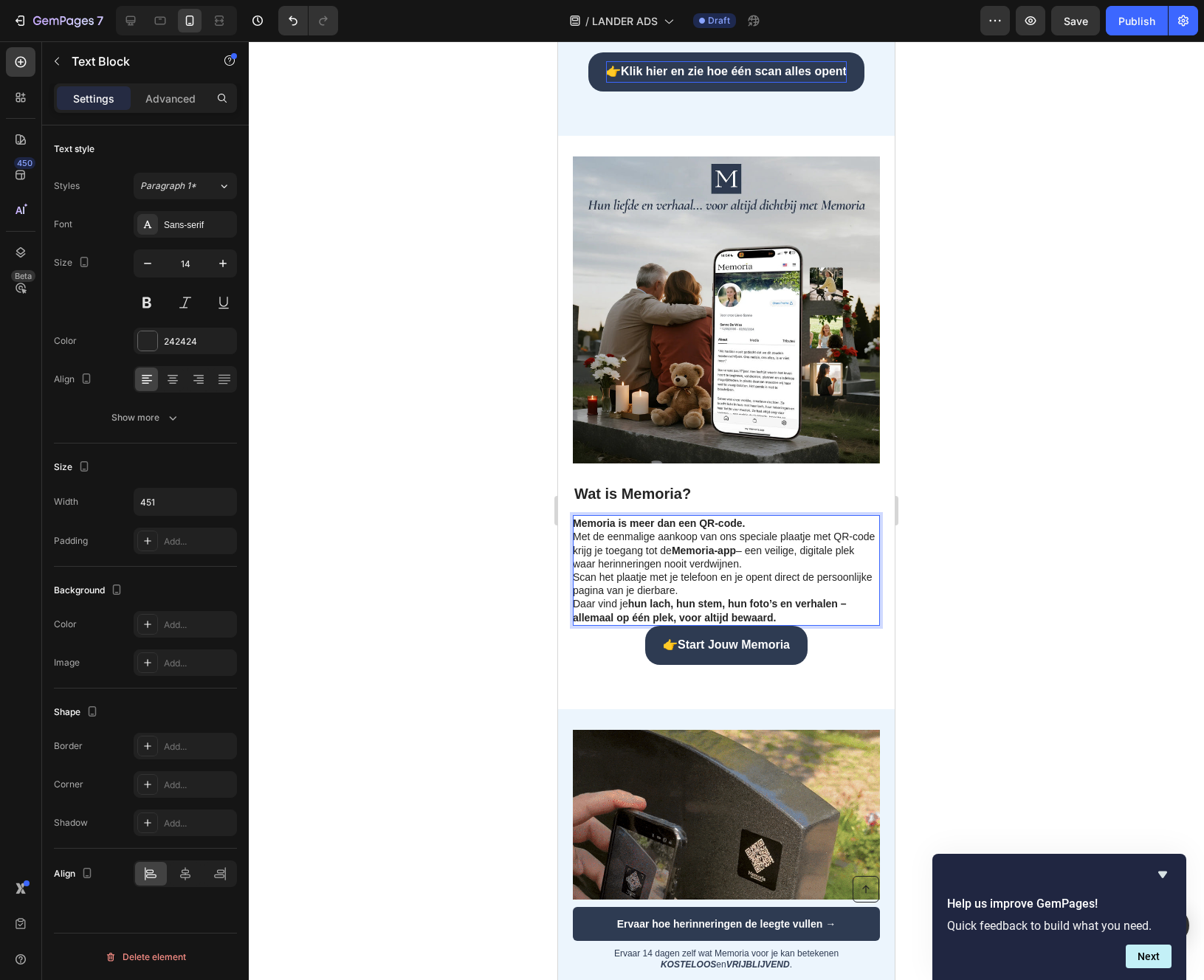
click at [574, 564] on p "Memoria is meer dan een QR-code. Met de eenmalige aankoop van ons speciale plaa…" at bounding box center [725, 543] width 305 height 54
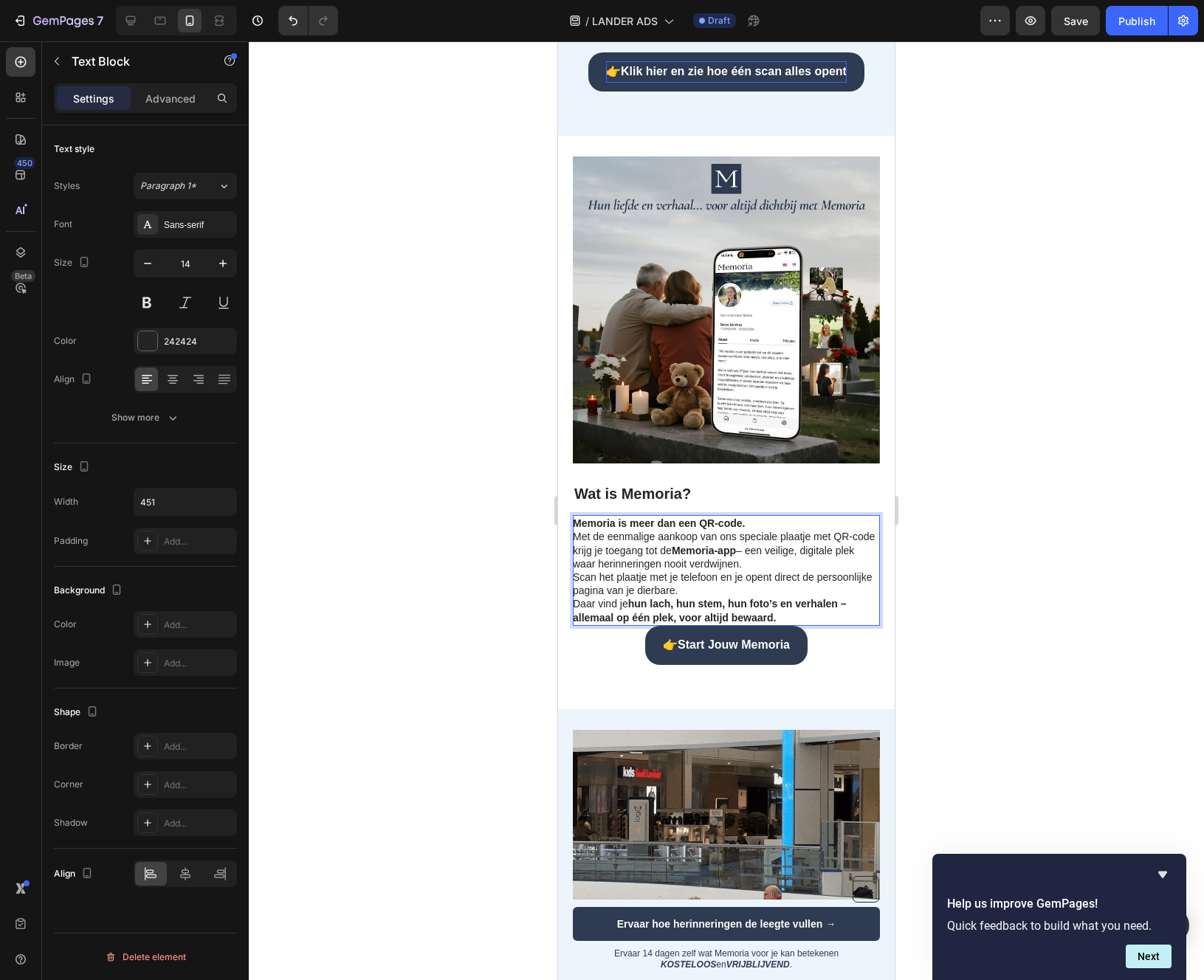
click at [575, 569] on p "Memoria is meer dan een QR-code. Met de eenmalige aankoop van ons speciale plaa…" at bounding box center [725, 543] width 305 height 54
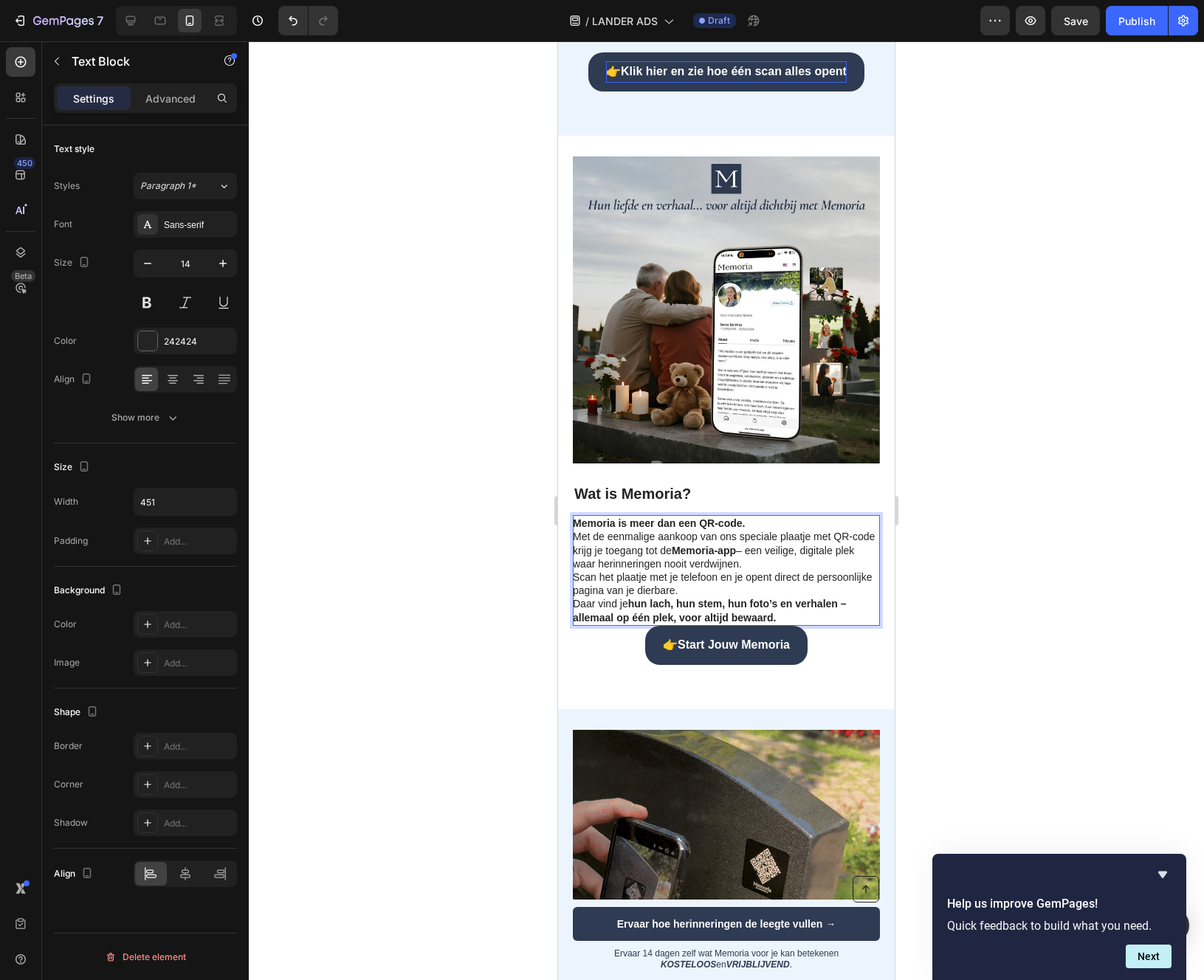
click at [573, 608] on p "Scan het plaatje met je telefoon en je opent direct de persoonlijke pagina van …" at bounding box center [725, 597] width 305 height 54
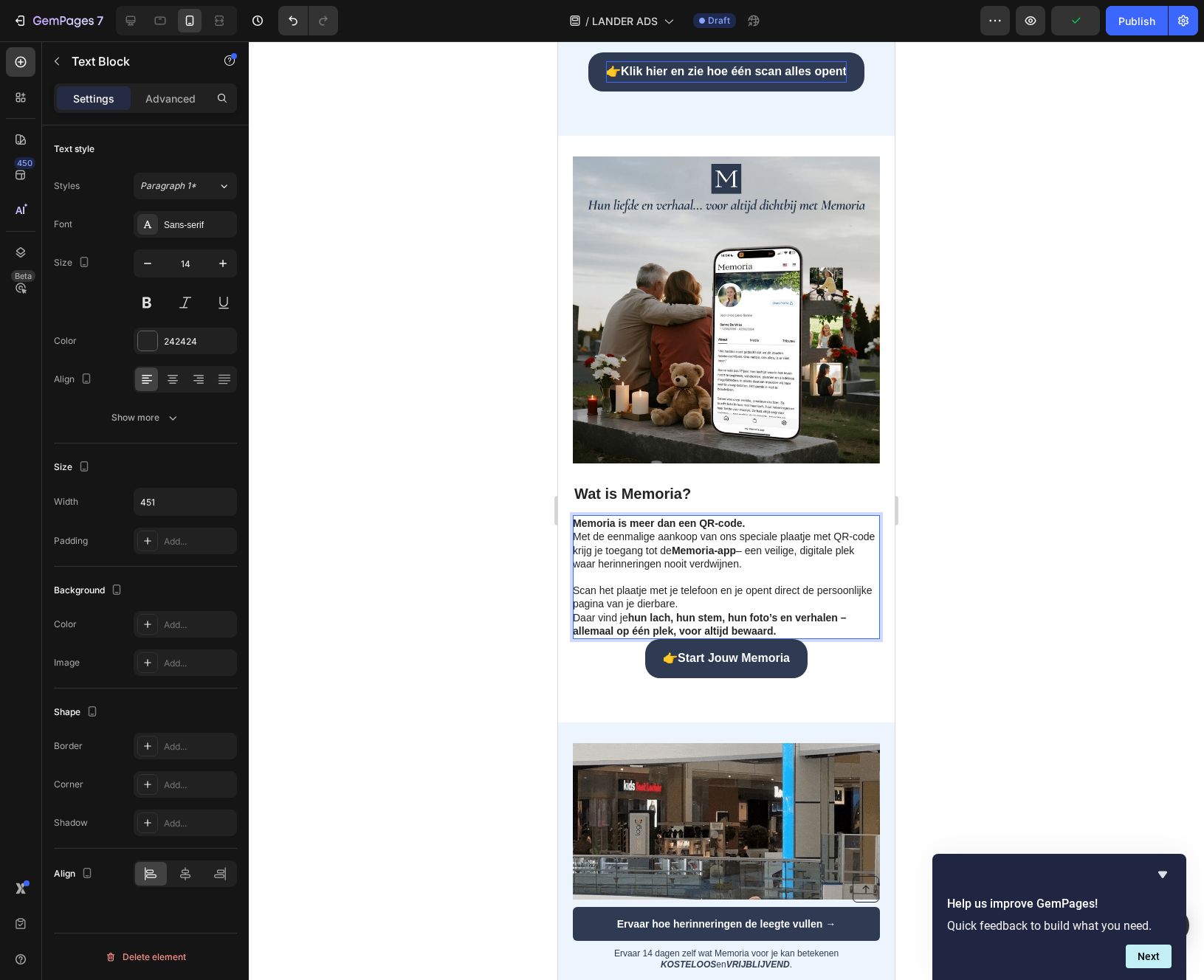
click at [778, 638] on p "Scan het plaatje met je telefoon en je opent direct de persoonlijke pagina van …" at bounding box center [725, 603] width 305 height 67
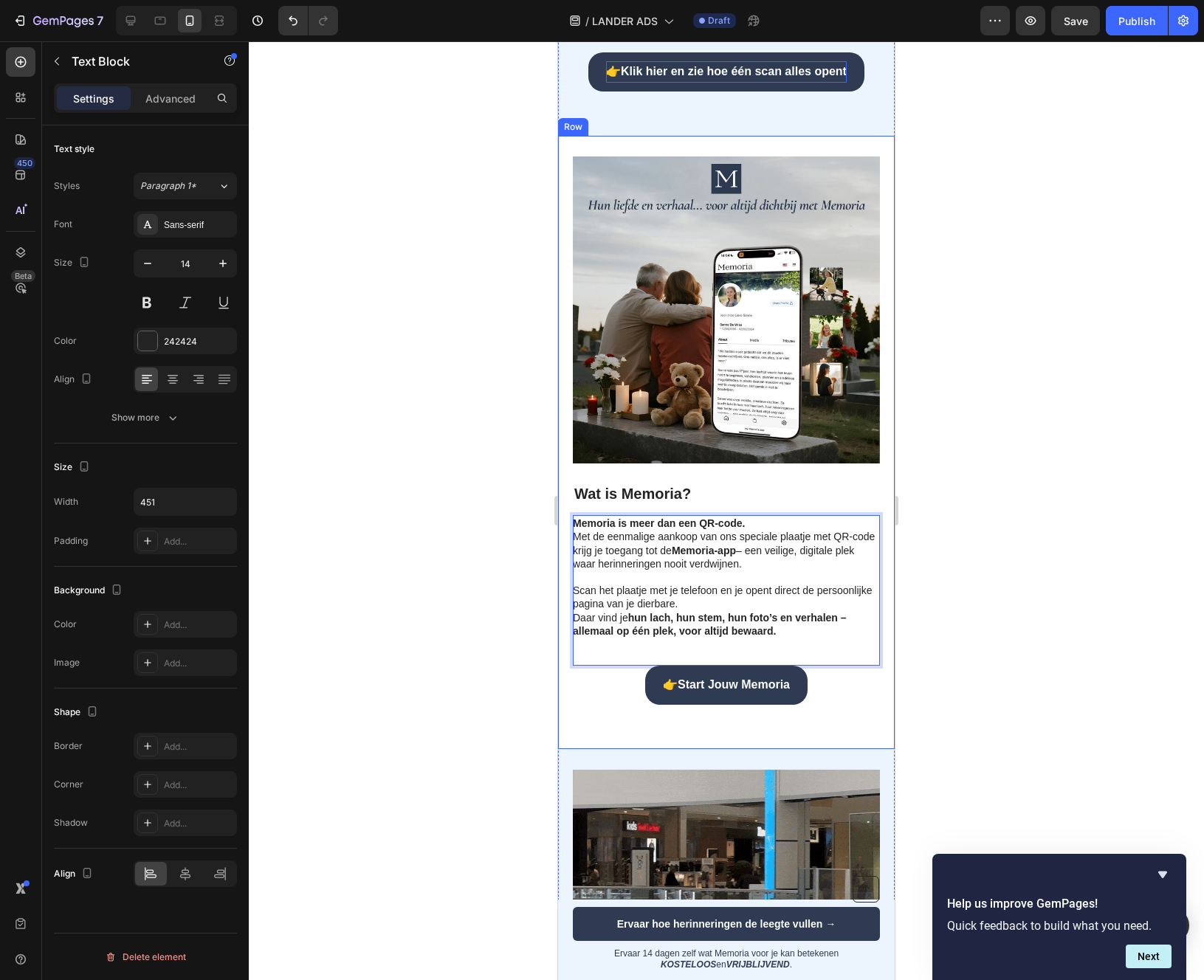
click at [504, 659] on div at bounding box center [727, 511] width 955 height 939
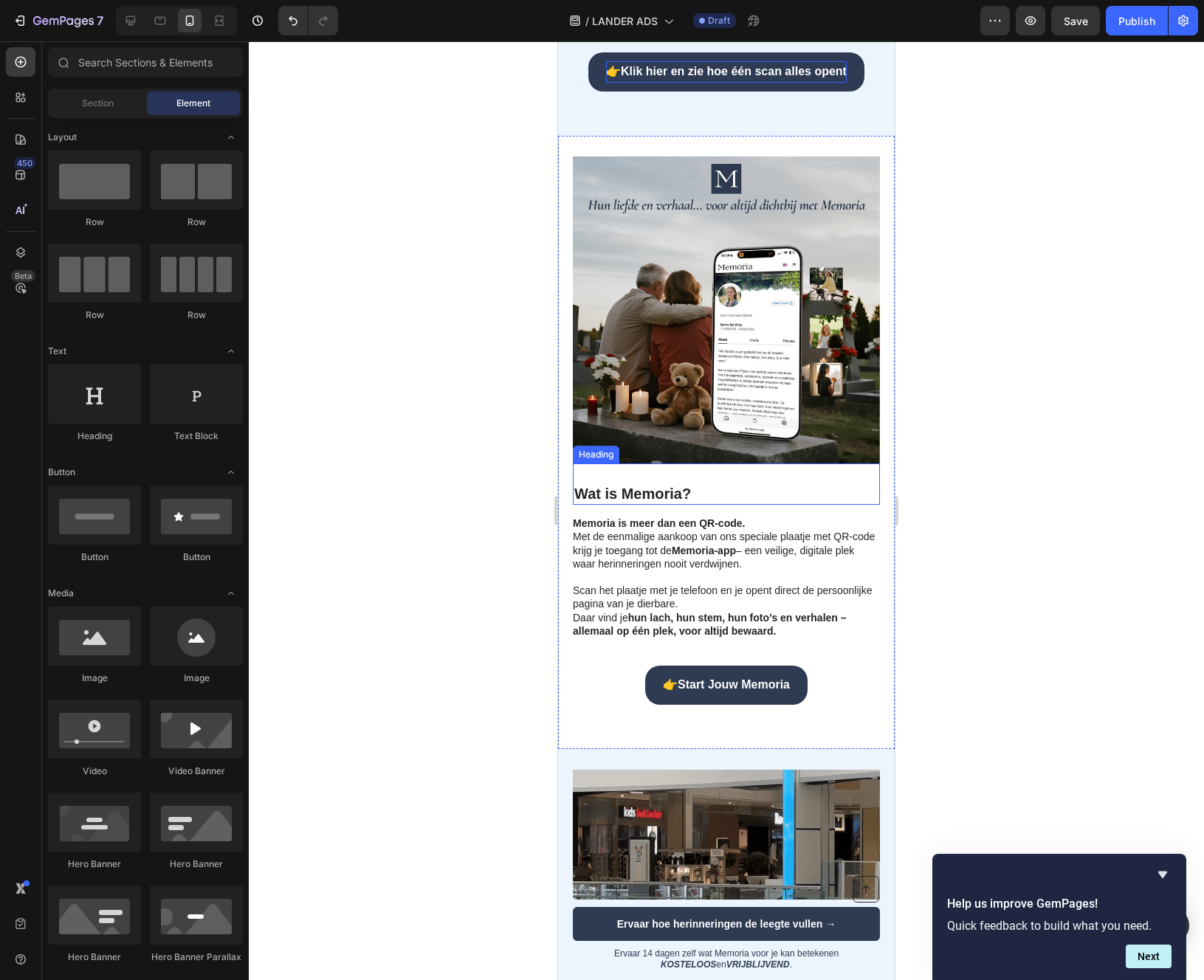
click at [712, 505] on h2 "Wat is Memoria?" at bounding box center [726, 484] width 307 height 41
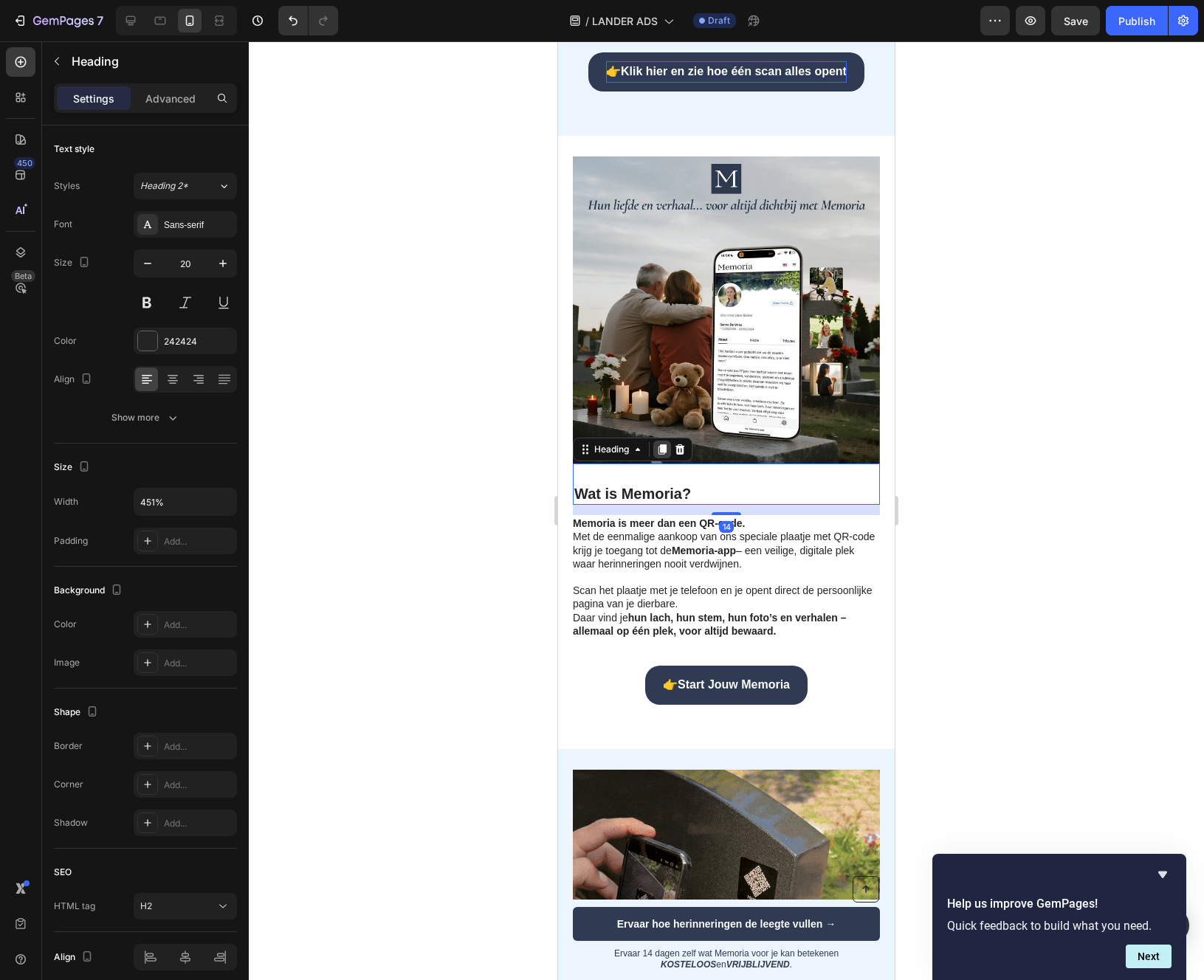
click at [659, 455] on icon at bounding box center [662, 449] width 12 height 12
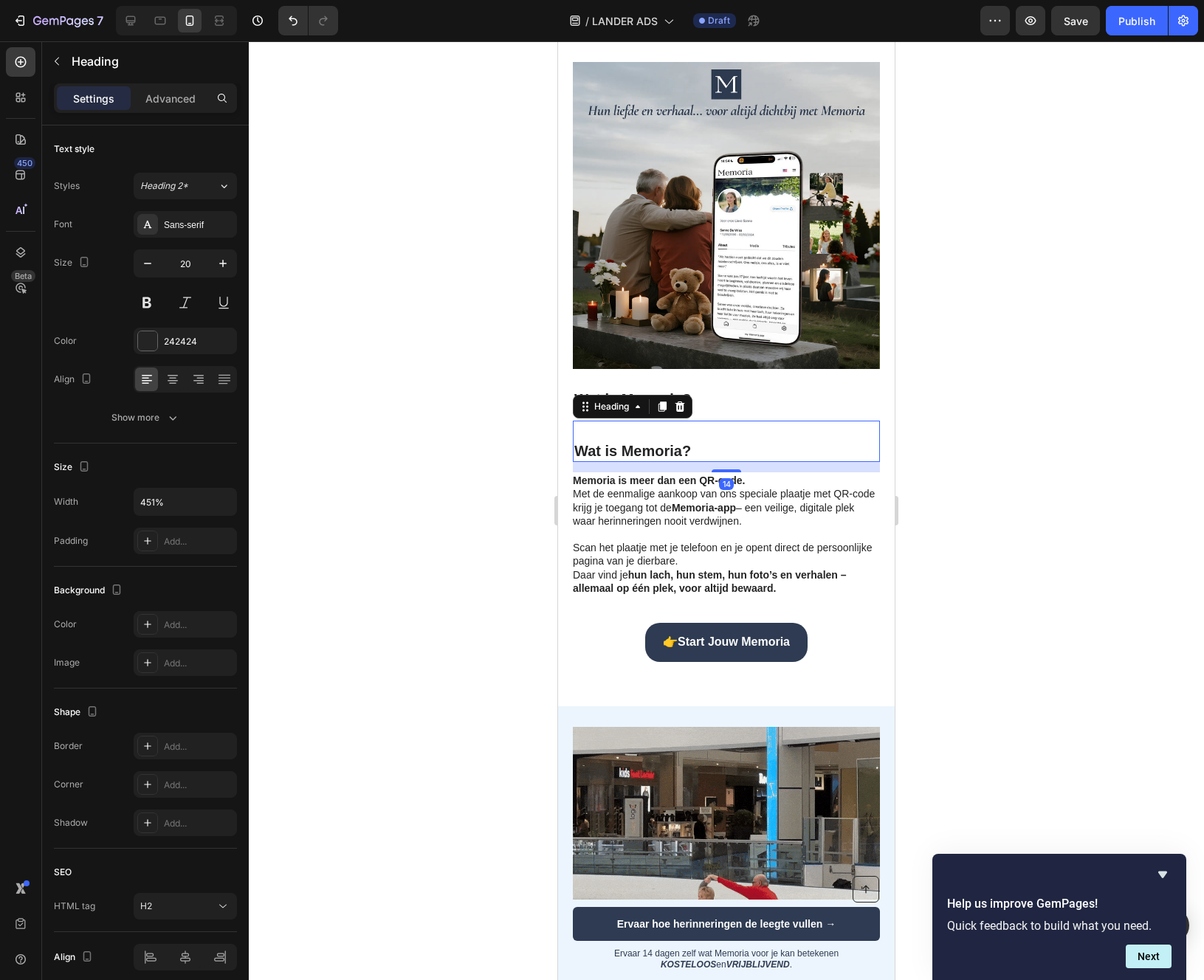
scroll to position [955, 0]
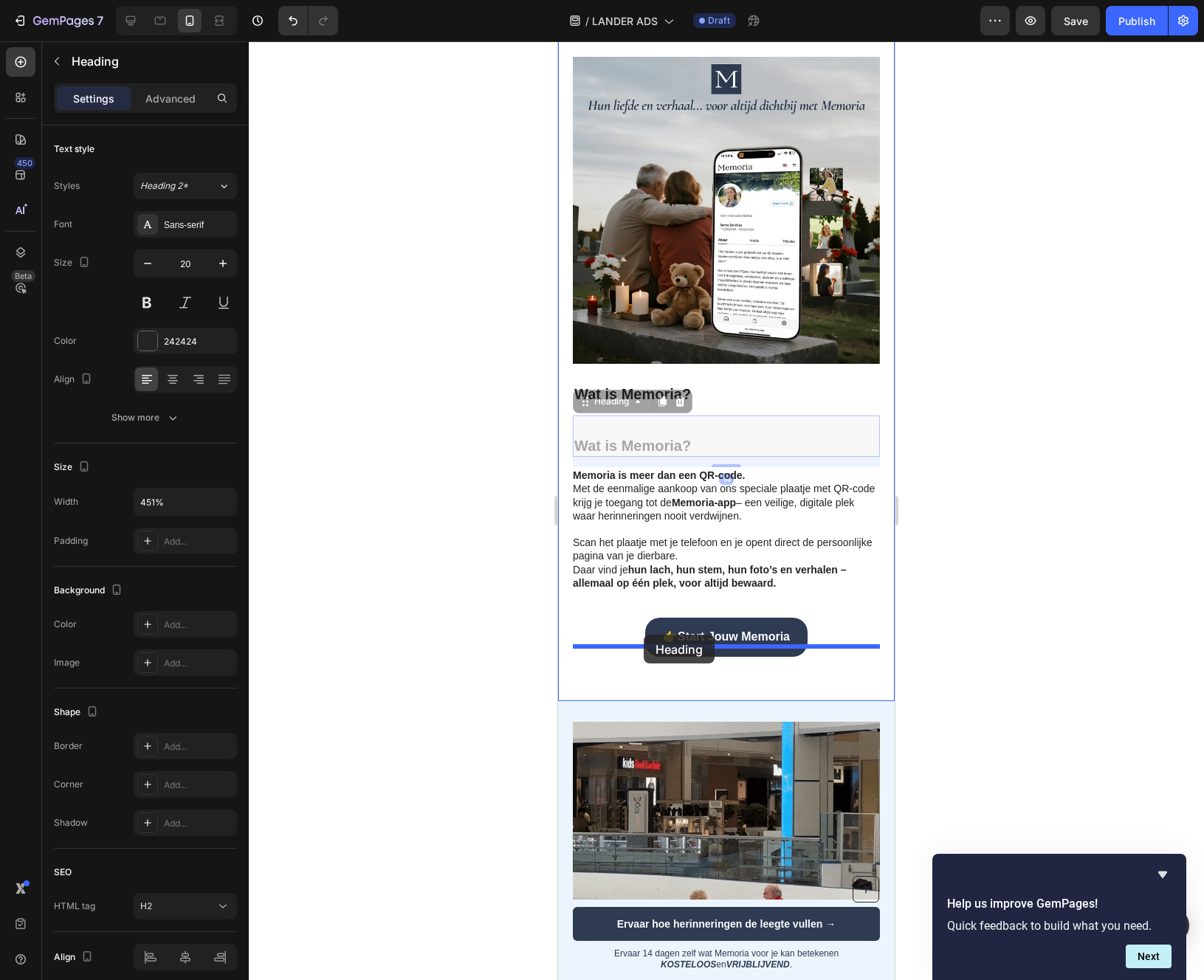
drag, startPoint x: 579, startPoint y: 431, endPoint x: 644, endPoint y: 637, distance: 216.0
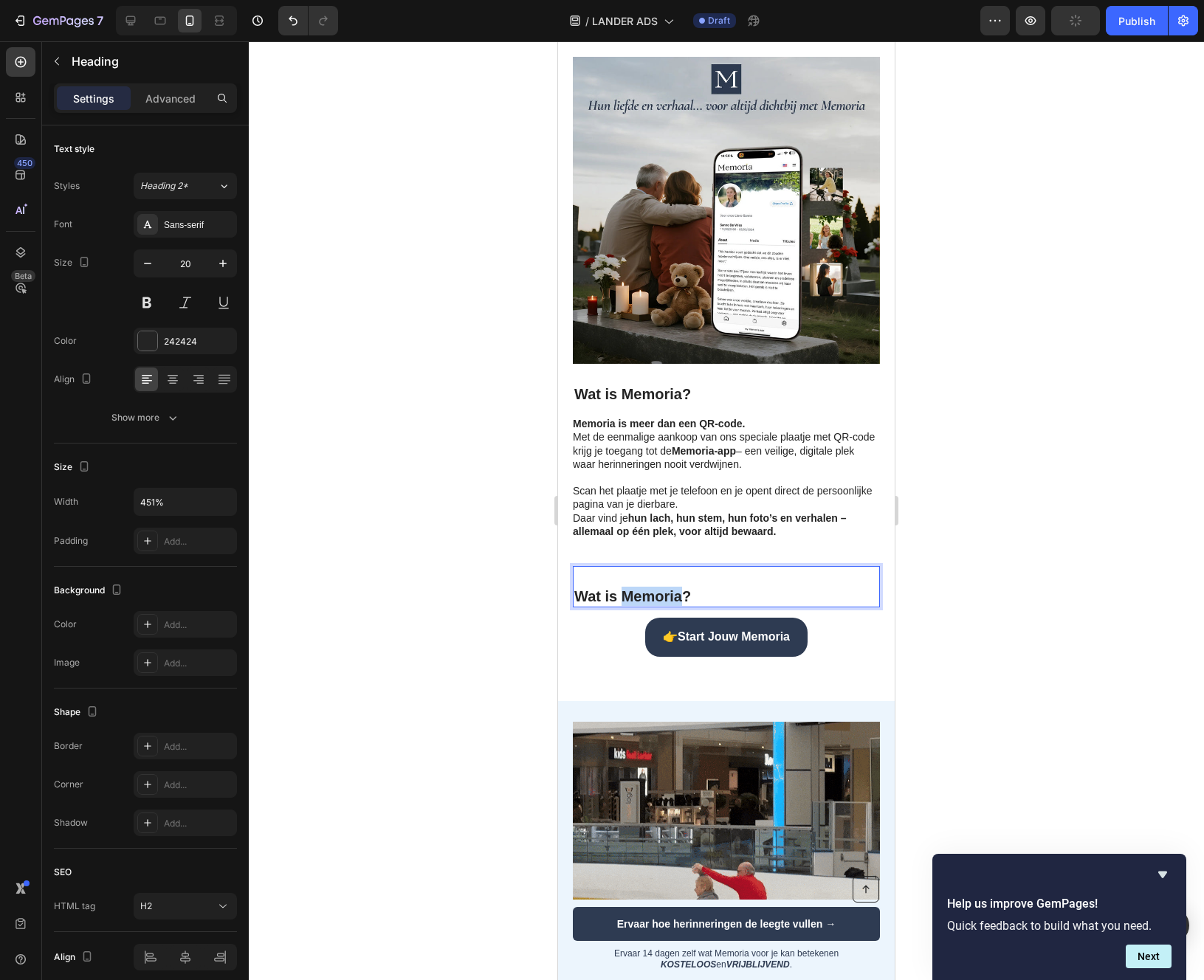
click at [641, 604] on strong "Wat is Memoria?" at bounding box center [632, 597] width 117 height 17
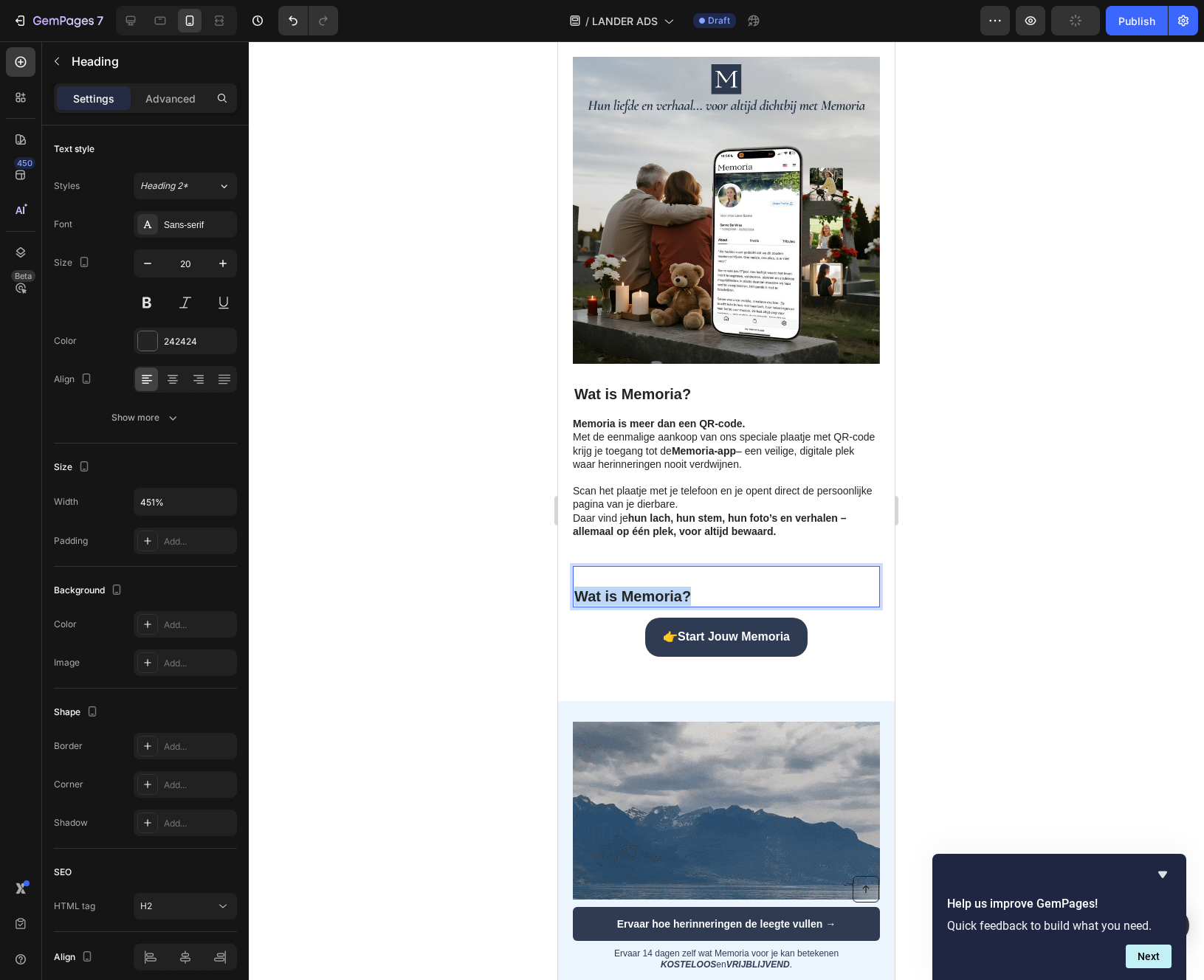
click at [641, 604] on strong "Wat is Memoria?" at bounding box center [632, 597] width 117 height 17
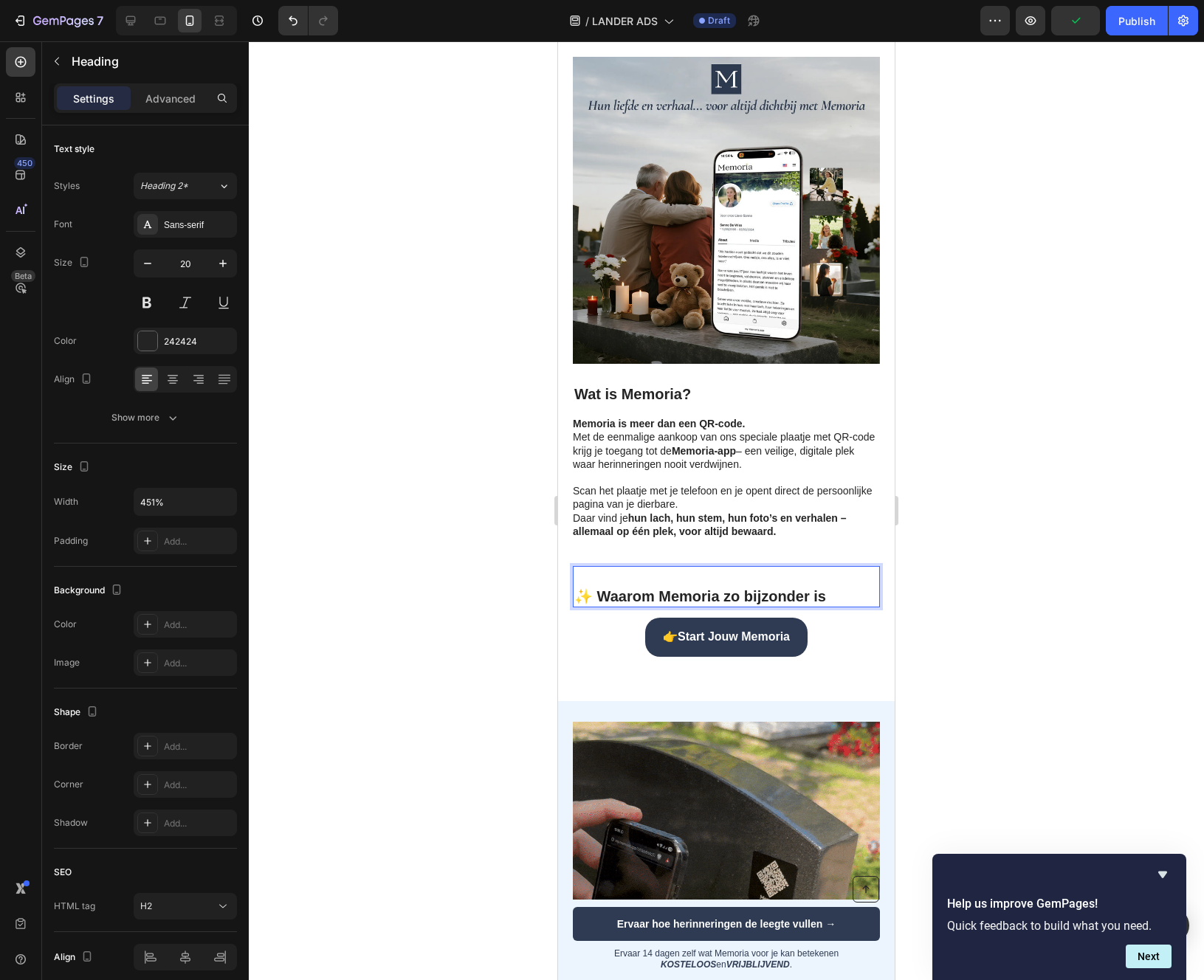
click at [589, 602] on p "✨ Waarom Memoria zo bijzonder is" at bounding box center [726, 587] width 304 height 38
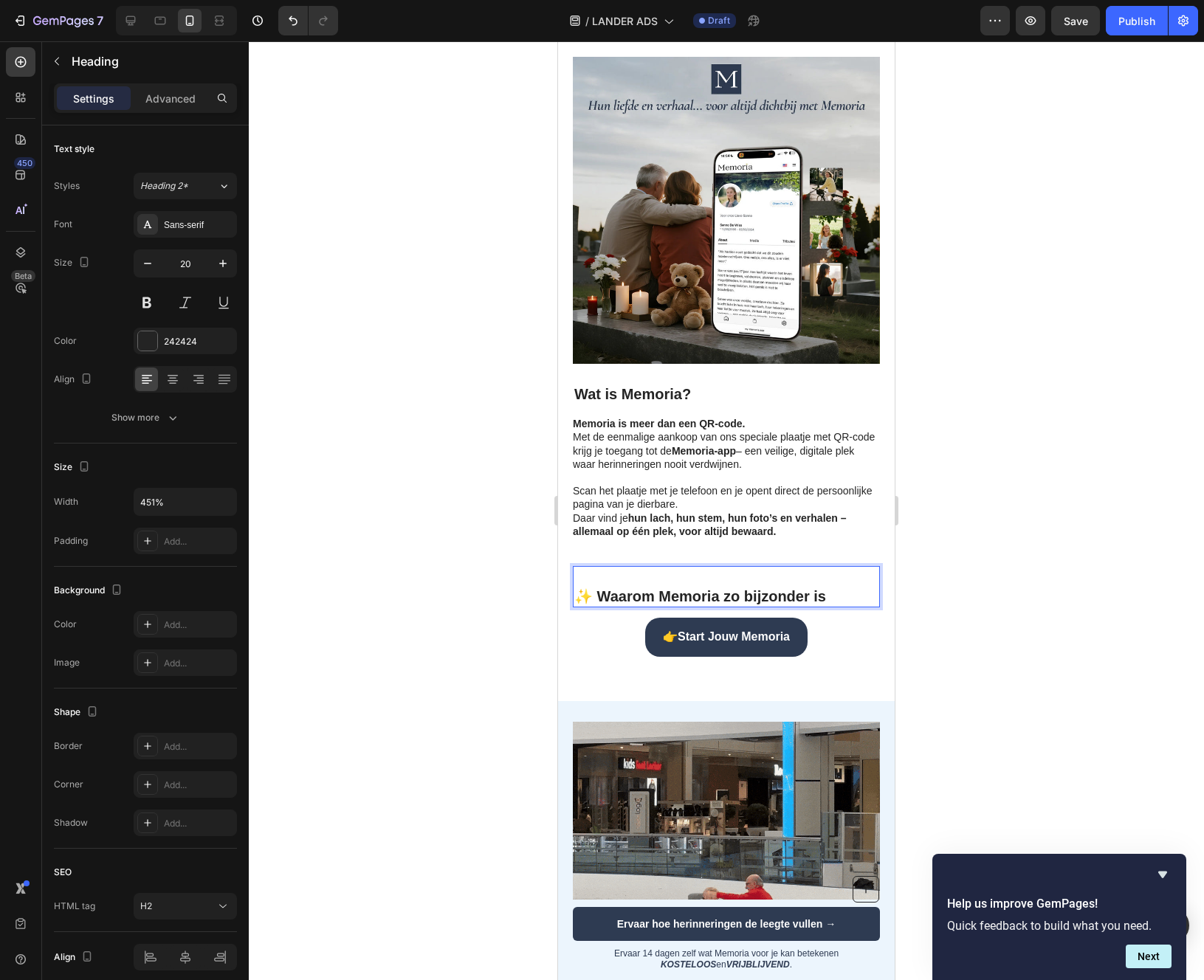
click at [575, 606] on p "⁠⁠⁠⁠⁠⁠⁠ ✨ Waarom Memoria zo bijzonder is" at bounding box center [726, 587] width 304 height 38
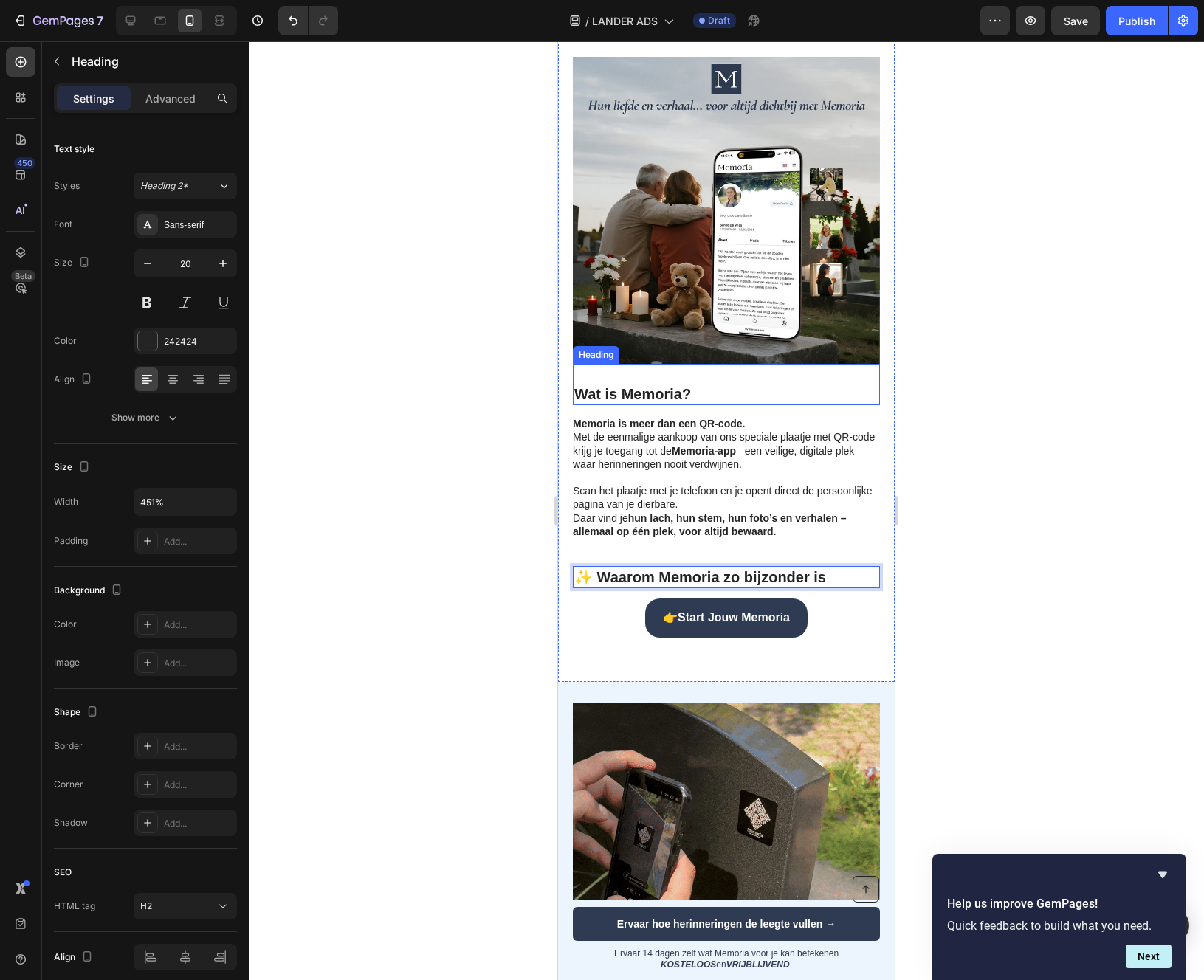
click at [579, 402] on strong "Wat is Memoria?" at bounding box center [632, 394] width 117 height 17
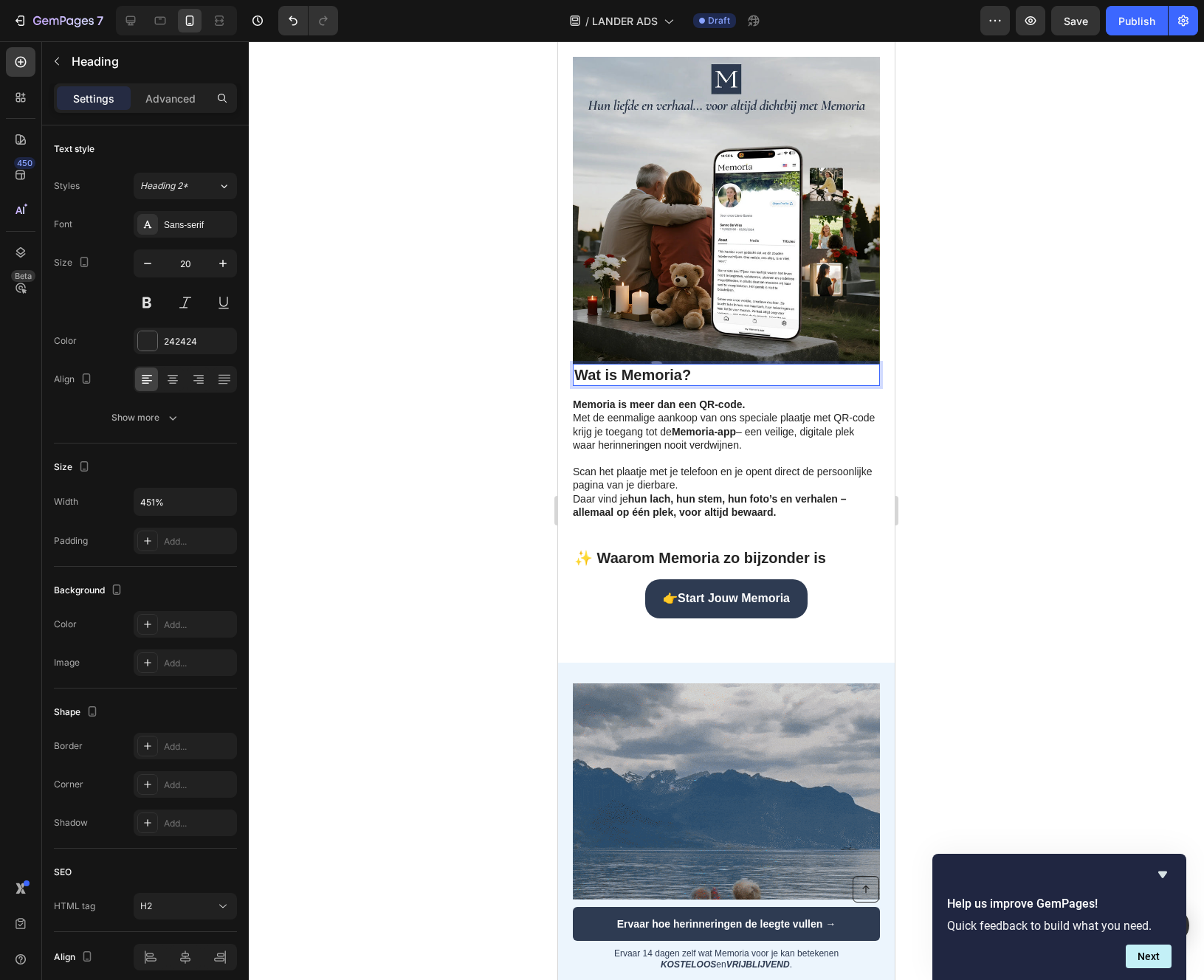
click at [478, 445] on div at bounding box center [727, 511] width 955 height 939
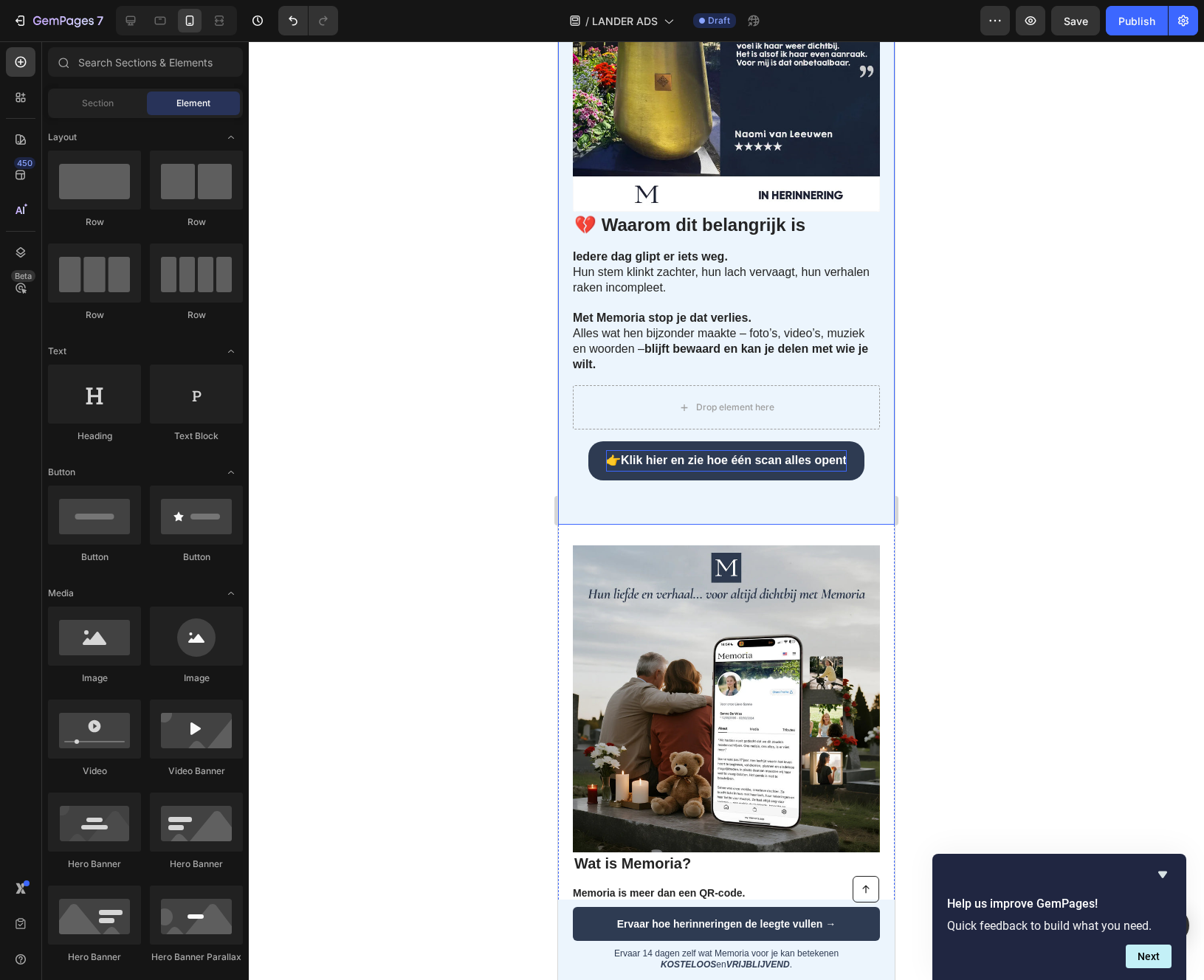
scroll to position [936, 0]
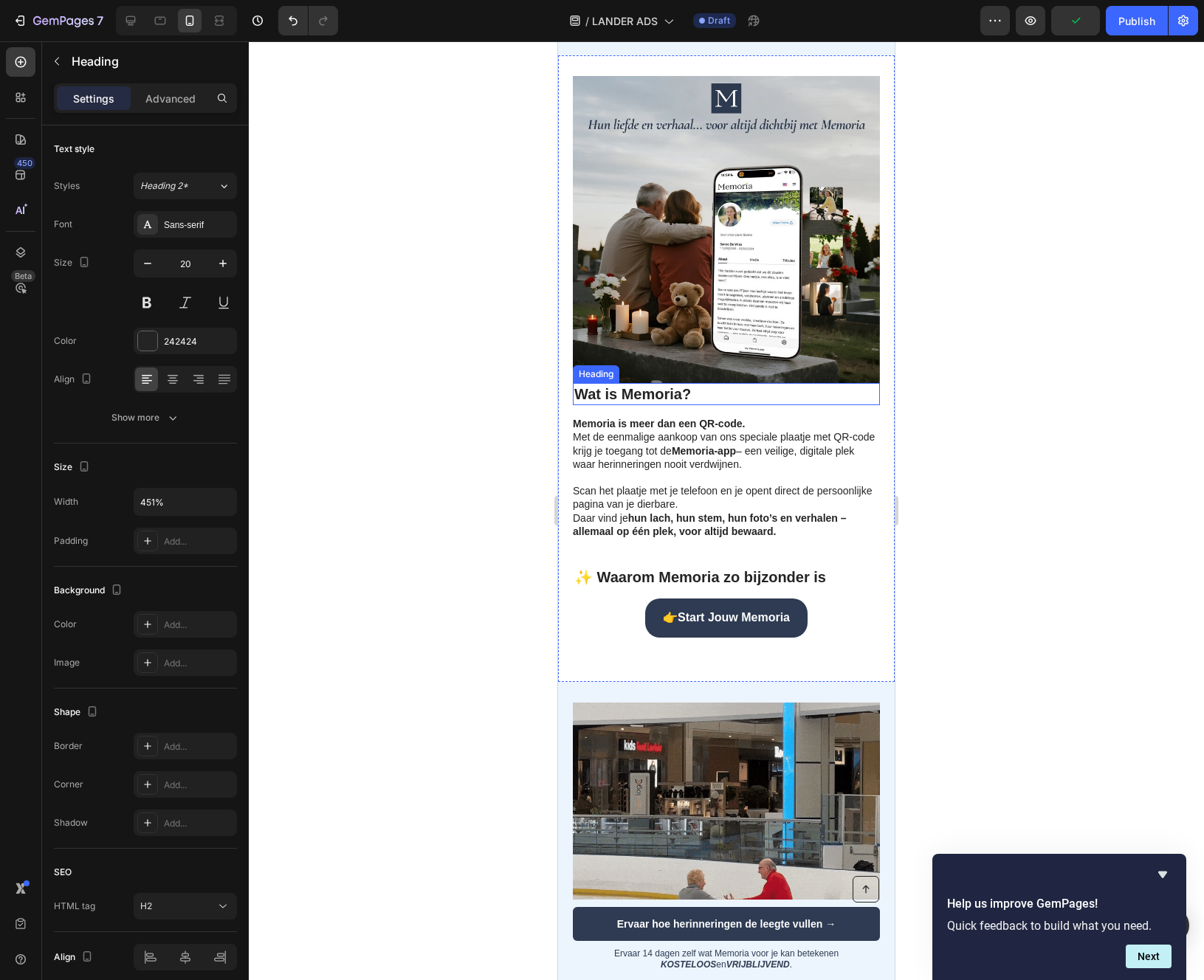
click at [713, 404] on p "⁠⁠⁠⁠⁠⁠⁠ Wat is Memoria?" at bounding box center [726, 394] width 304 height 19
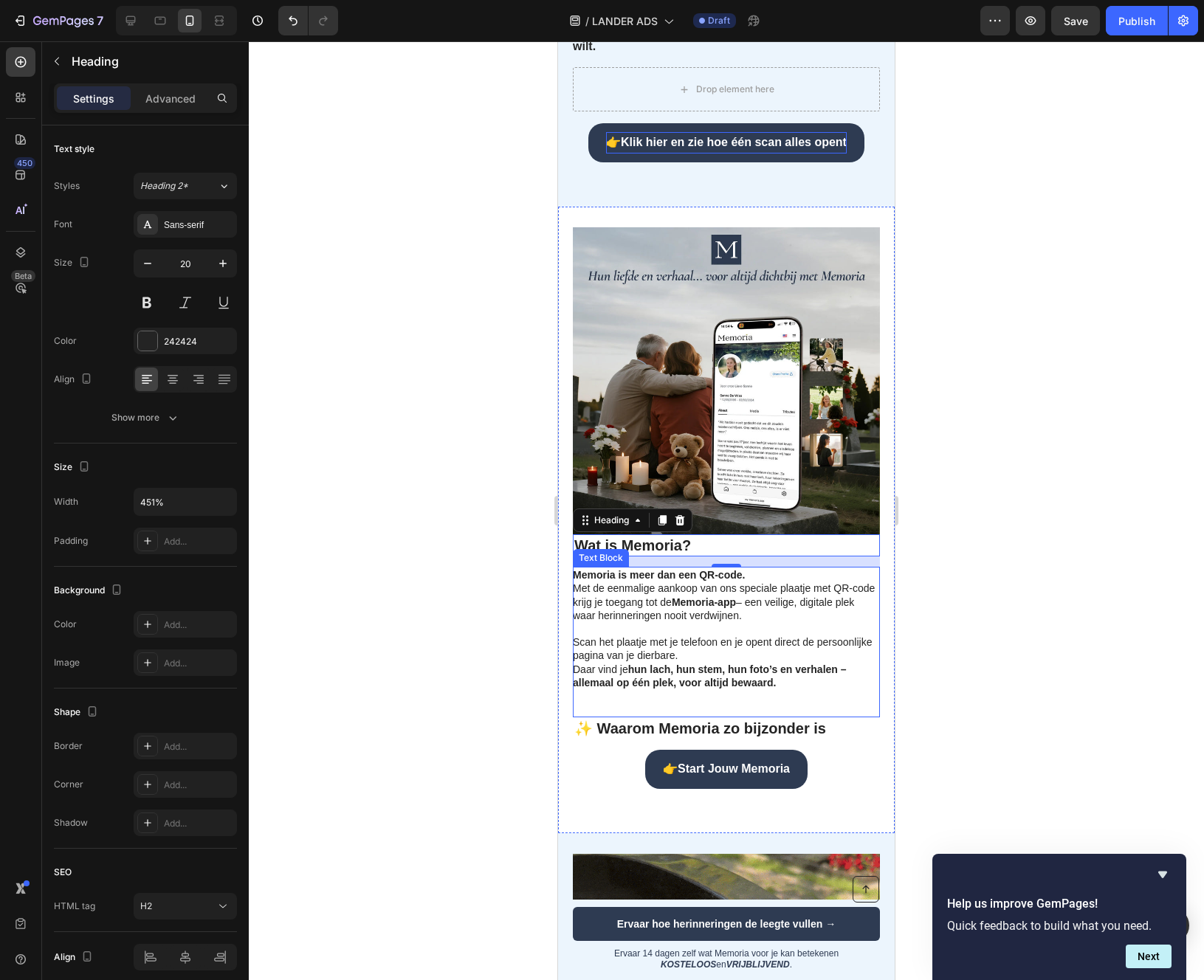
scroll to position [570, 0]
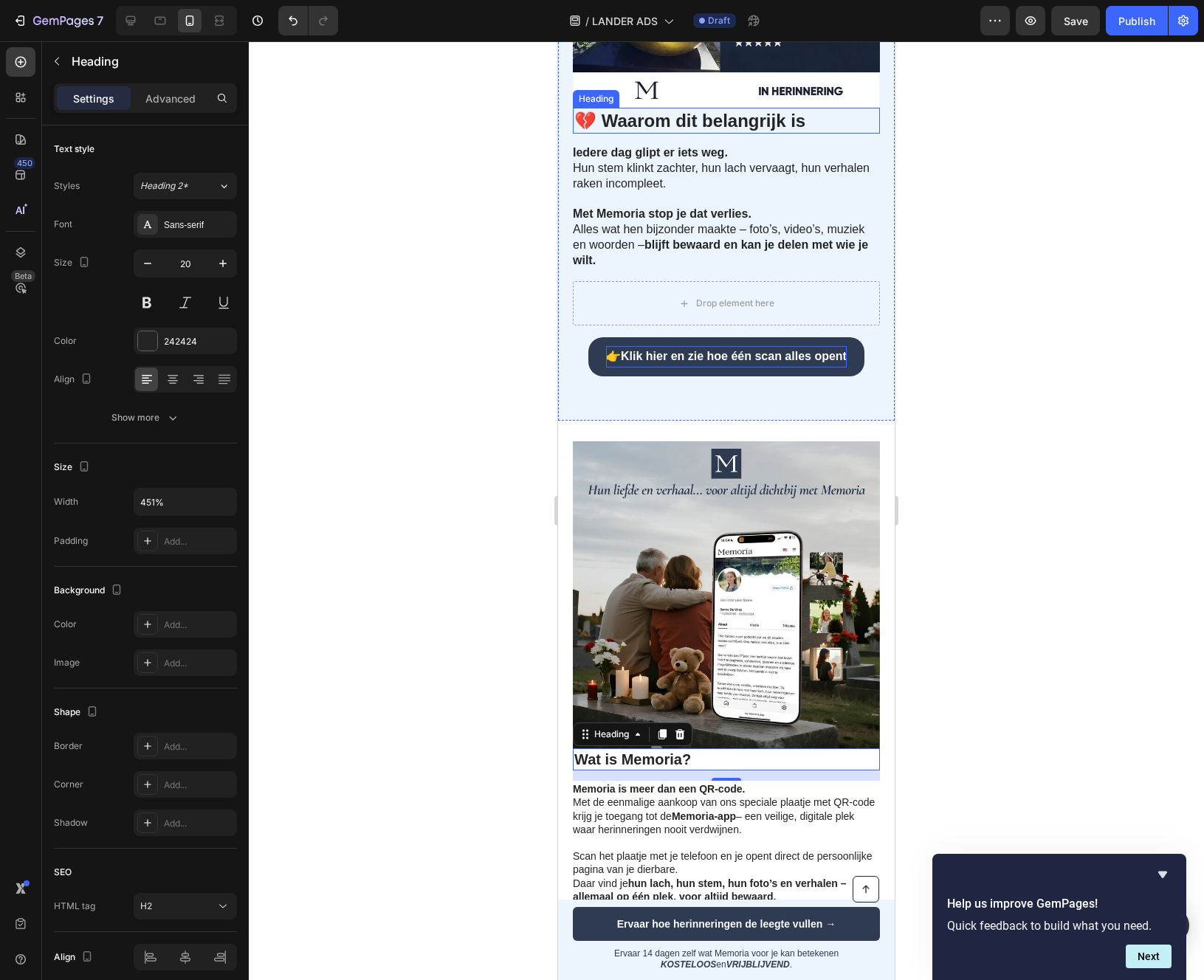
click at [703, 132] on p "💔 Waarom dit belangrijk is" at bounding box center [726, 121] width 304 height 23
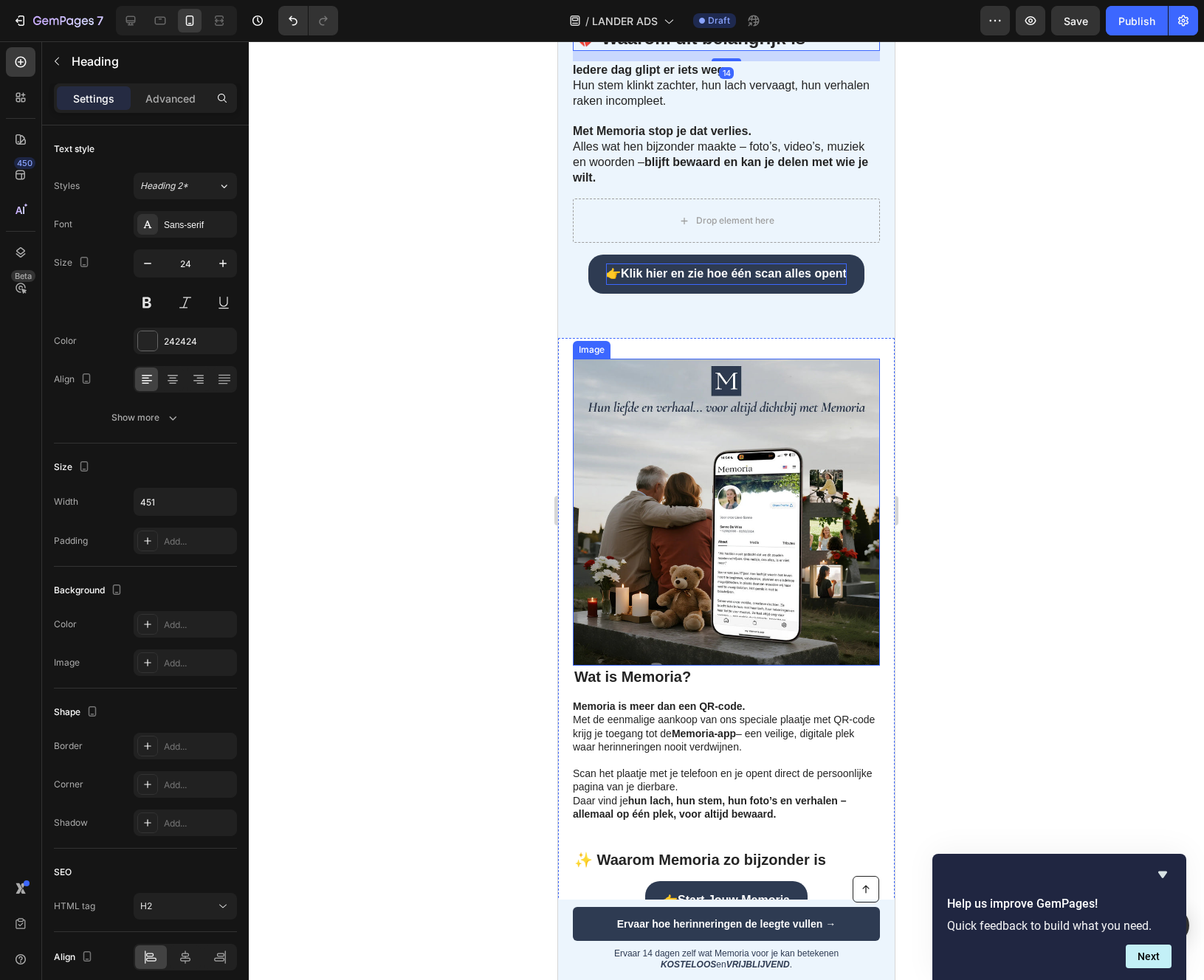
scroll to position [751, 0]
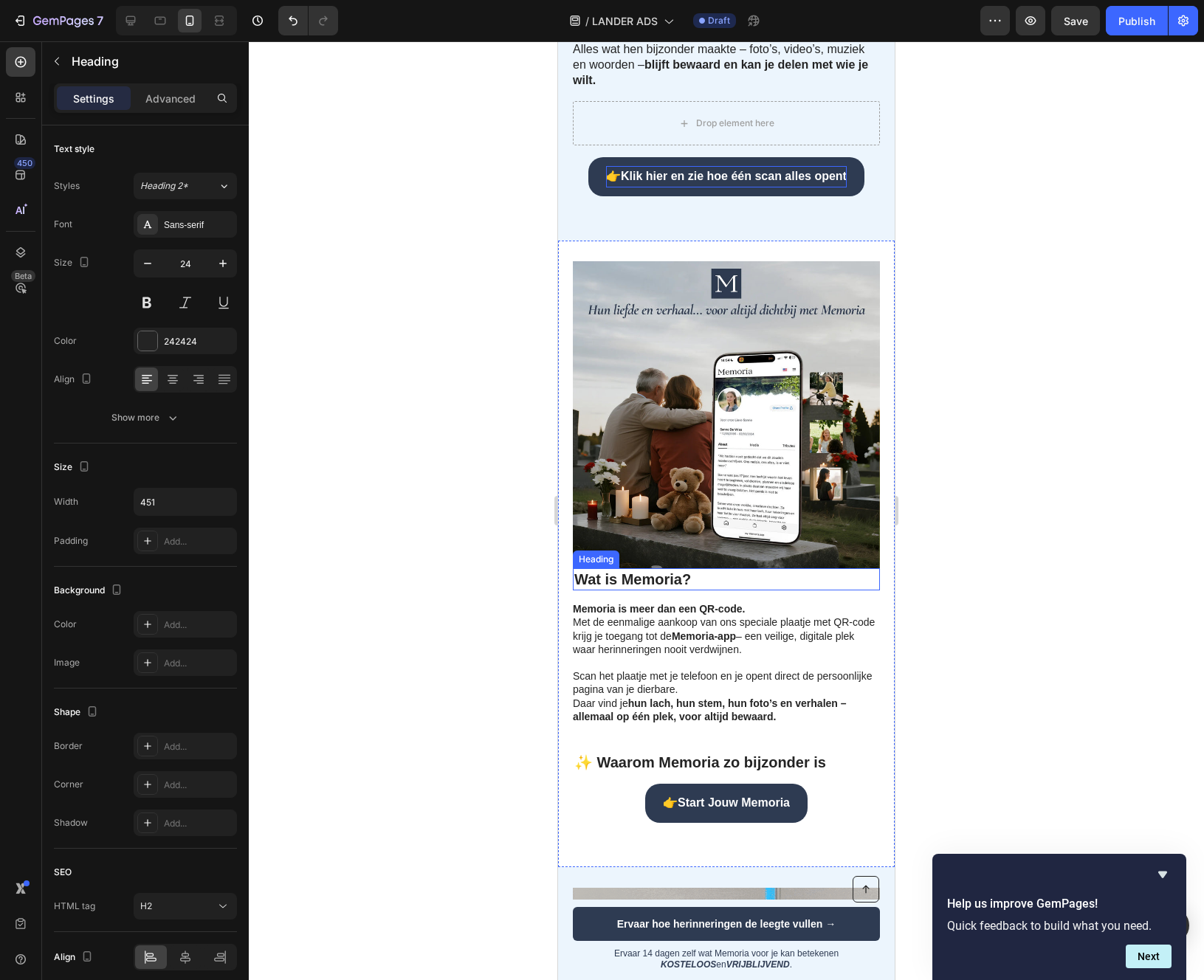
click at [642, 588] on strong "Wat is Memoria?" at bounding box center [632, 579] width 117 height 17
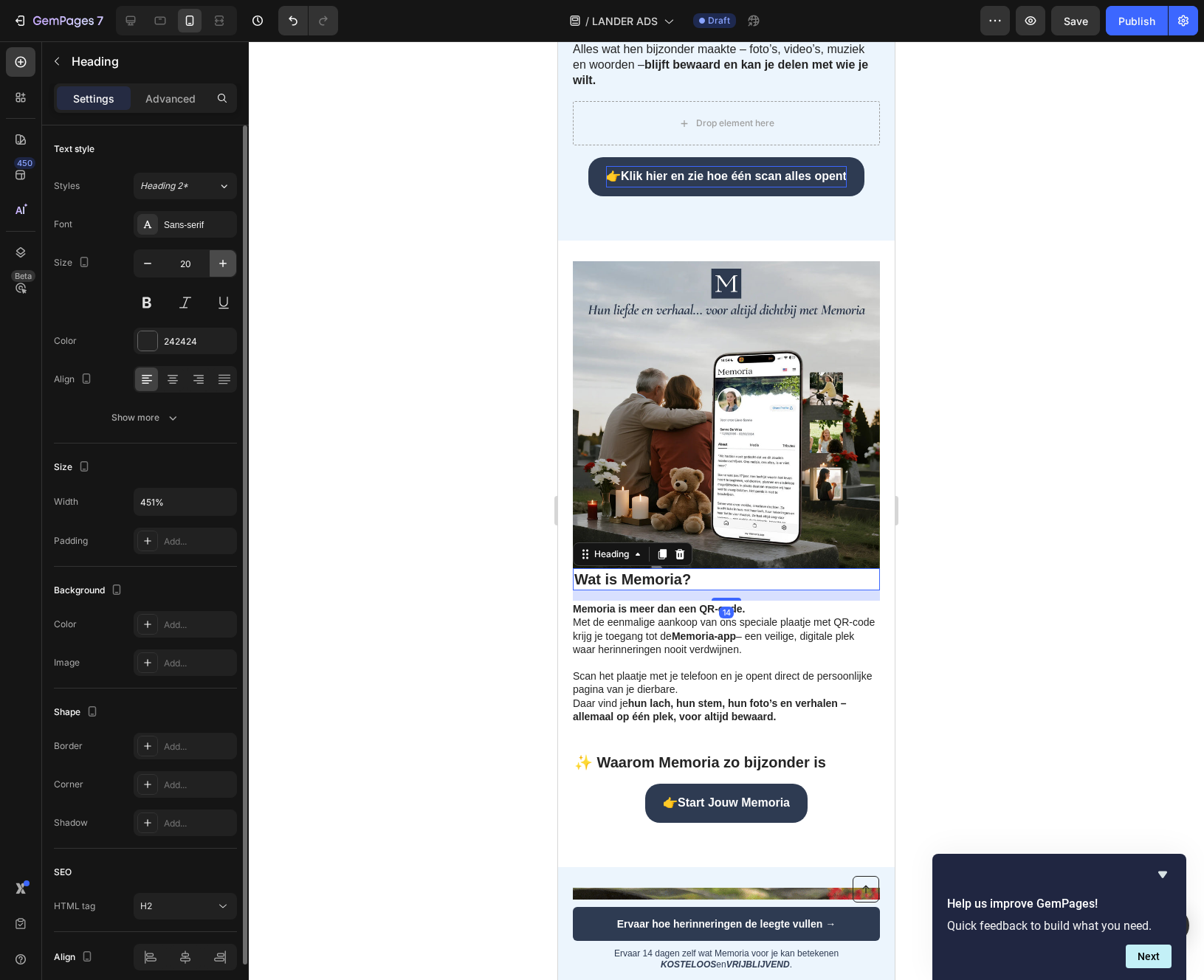
click at [222, 266] on icon "button" at bounding box center [223, 263] width 15 height 15
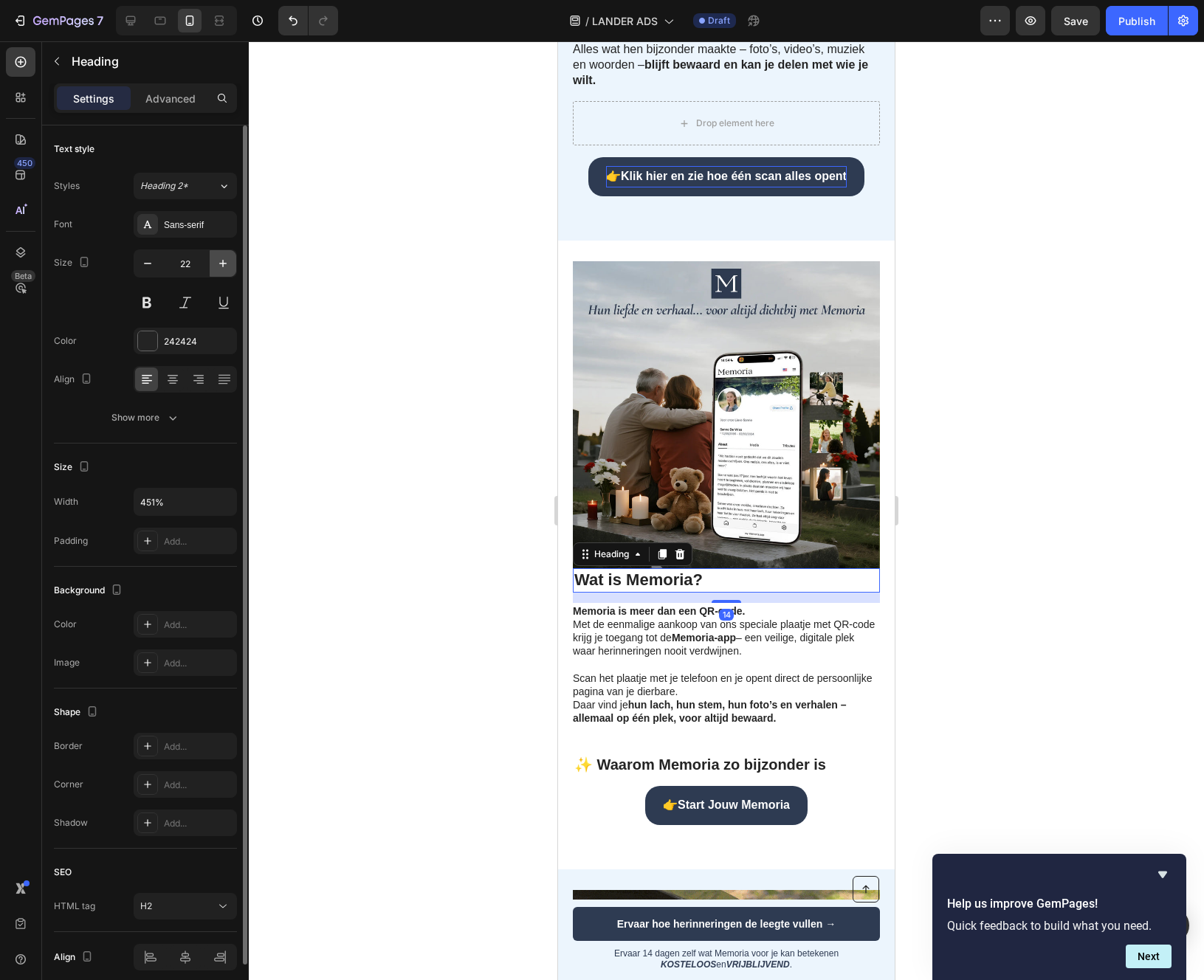
click at [222, 266] on icon "button" at bounding box center [223, 263] width 15 height 15
type input "24"
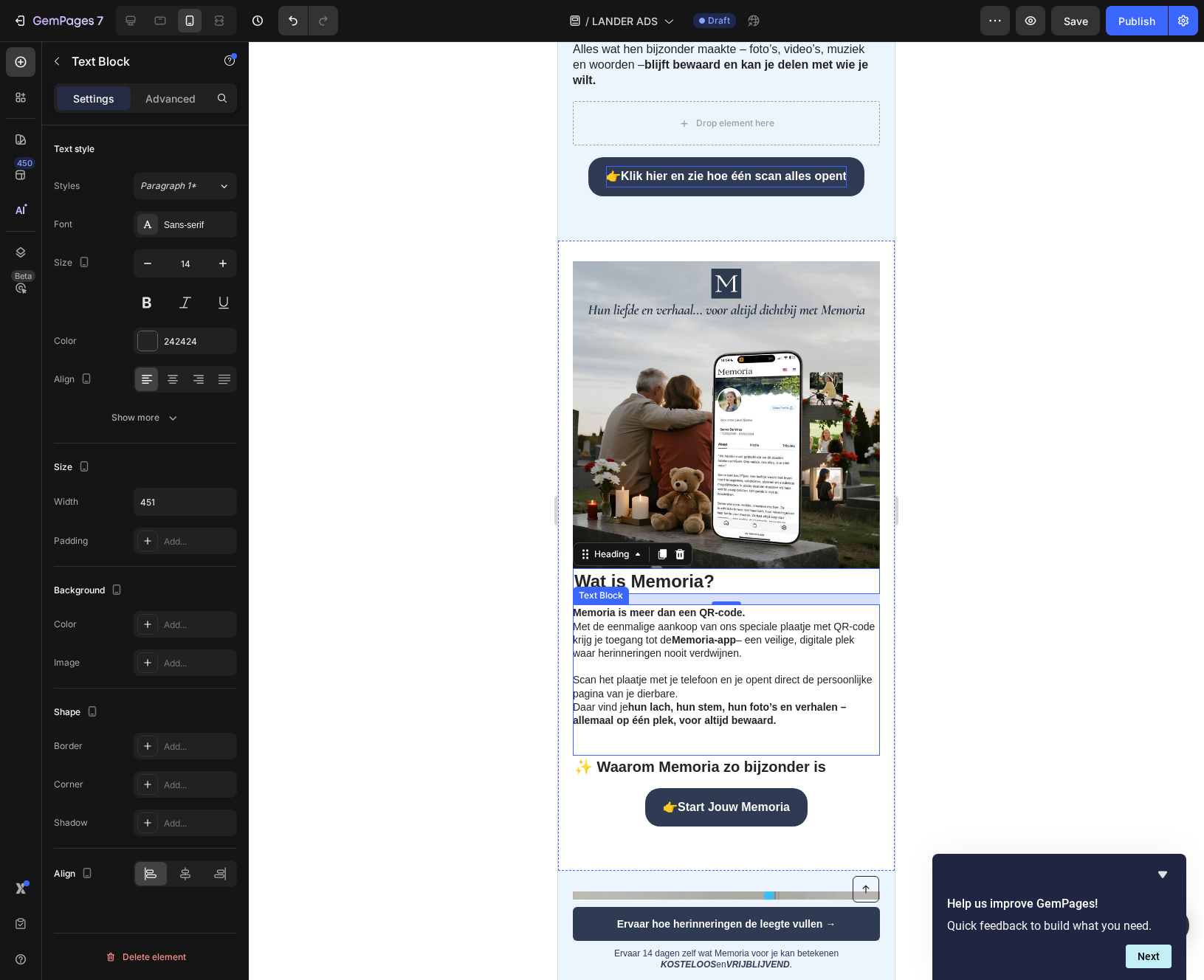
click at [670, 660] on p "Memoria is meer dan een QR-code. Met de eenmalige aankoop van ons speciale plaa…" at bounding box center [725, 632] width 305 height 54
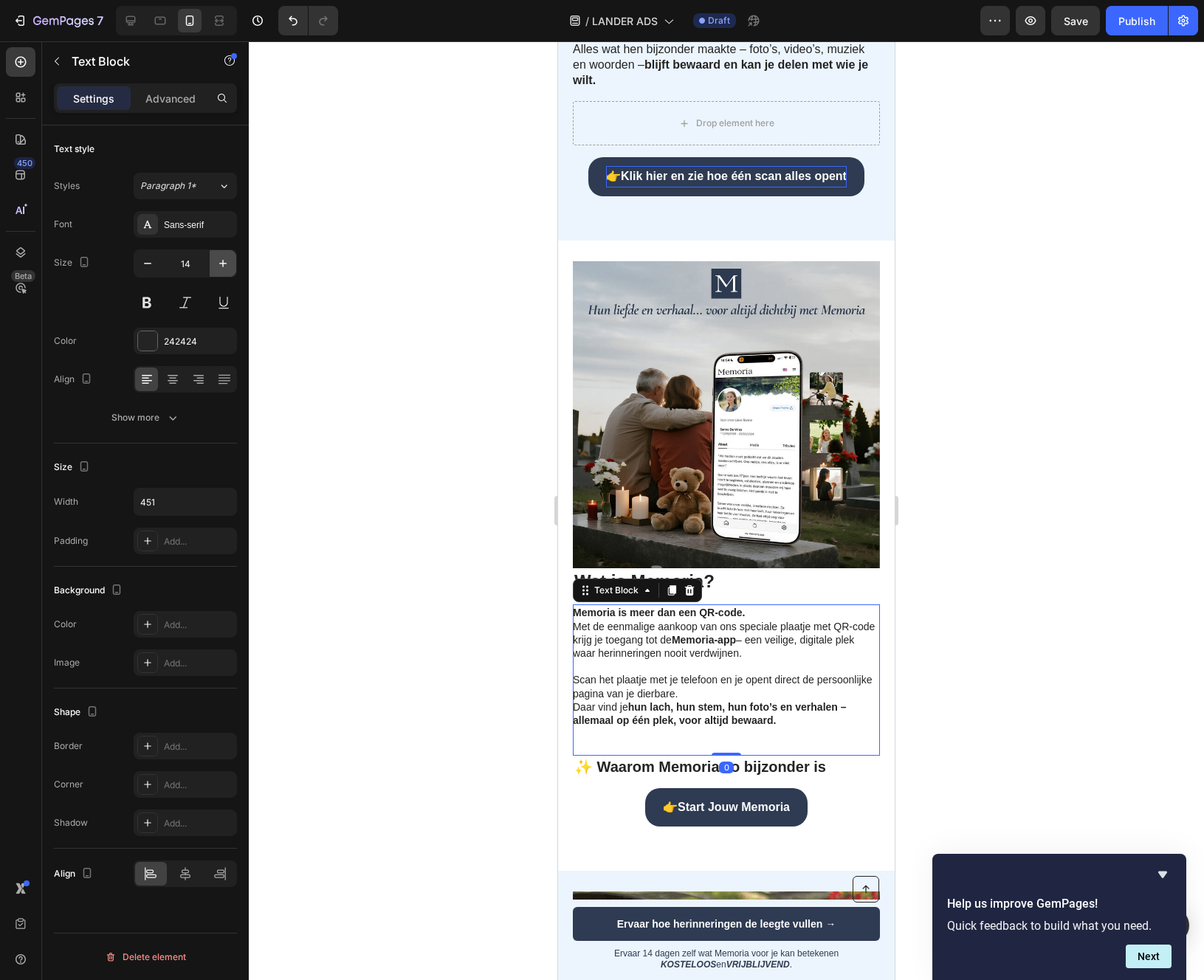
click at [218, 263] on icon "button" at bounding box center [223, 263] width 15 height 15
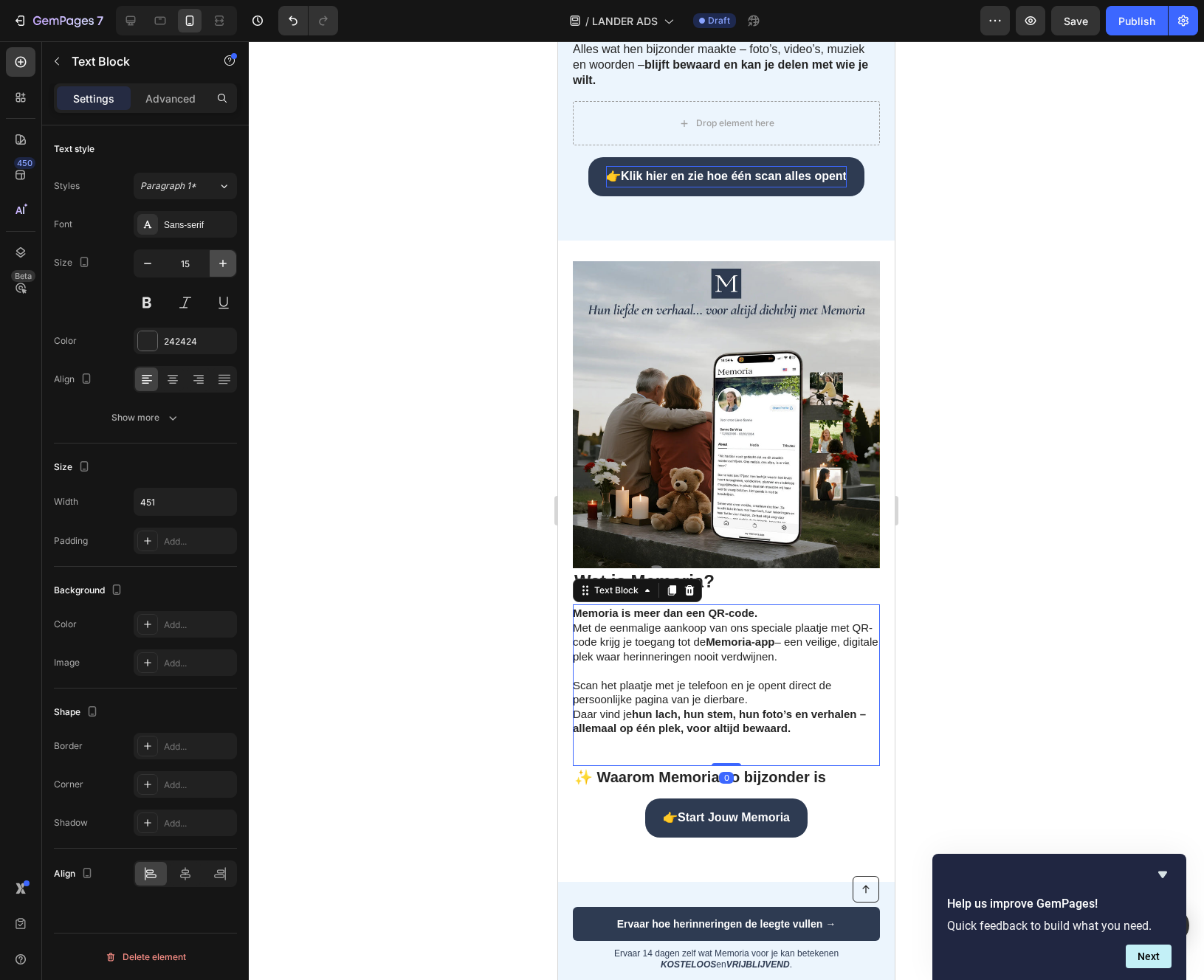
click at [218, 263] on icon "button" at bounding box center [223, 263] width 15 height 15
type input "16"
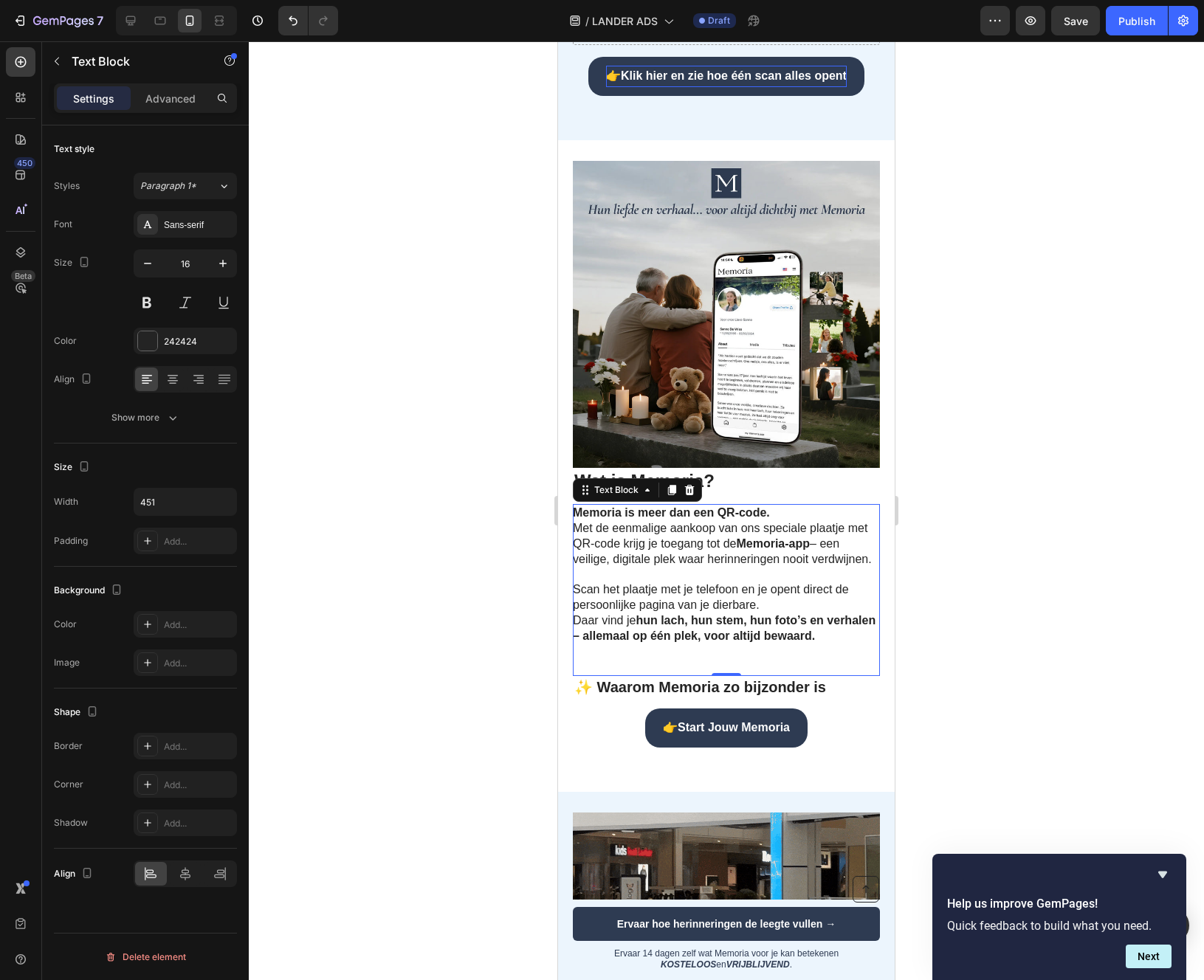
scroll to position [850, 0]
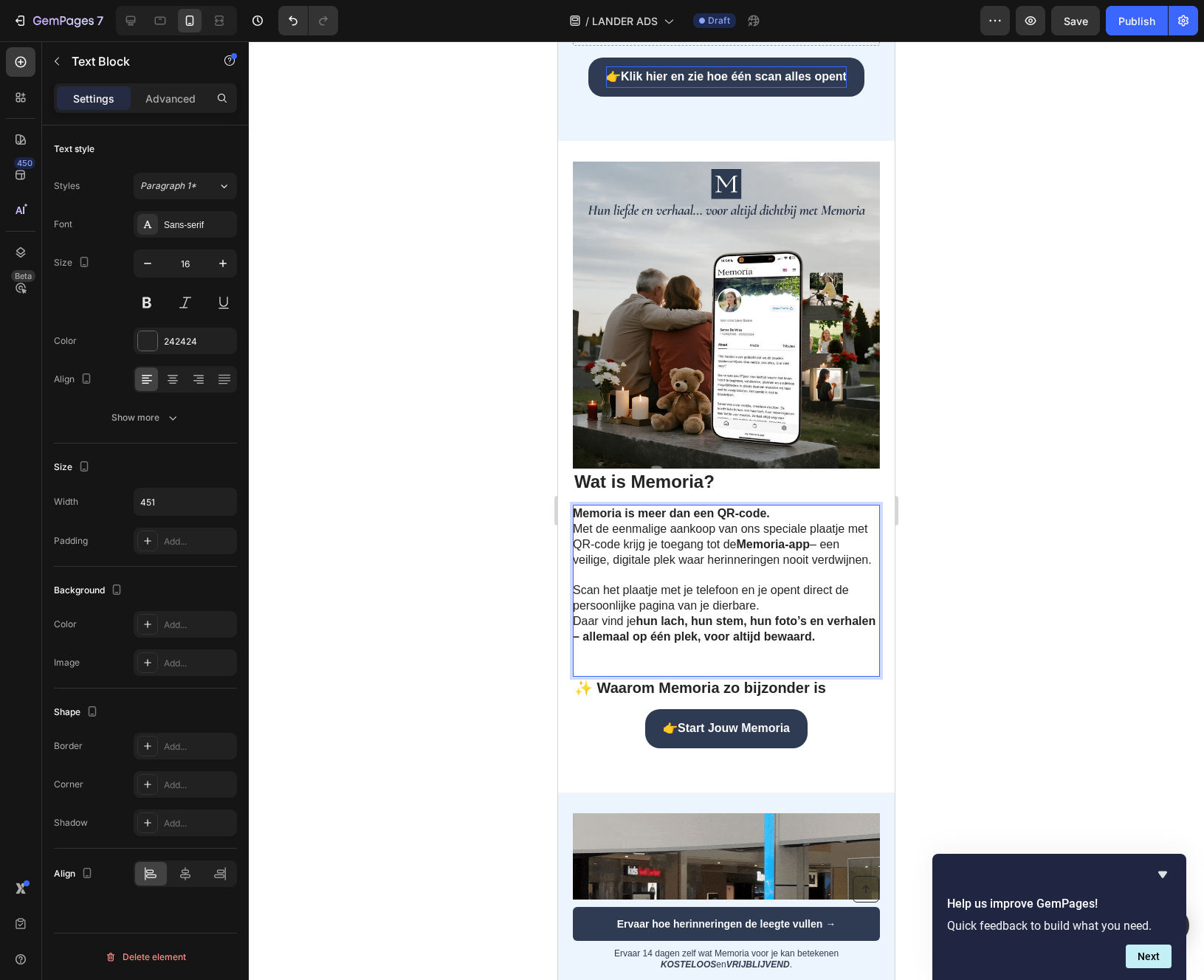
click at [630, 676] on p "Scan het plaatje met je telefoon en je opent direct de persoonlijke pagina van …" at bounding box center [725, 622] width 305 height 108
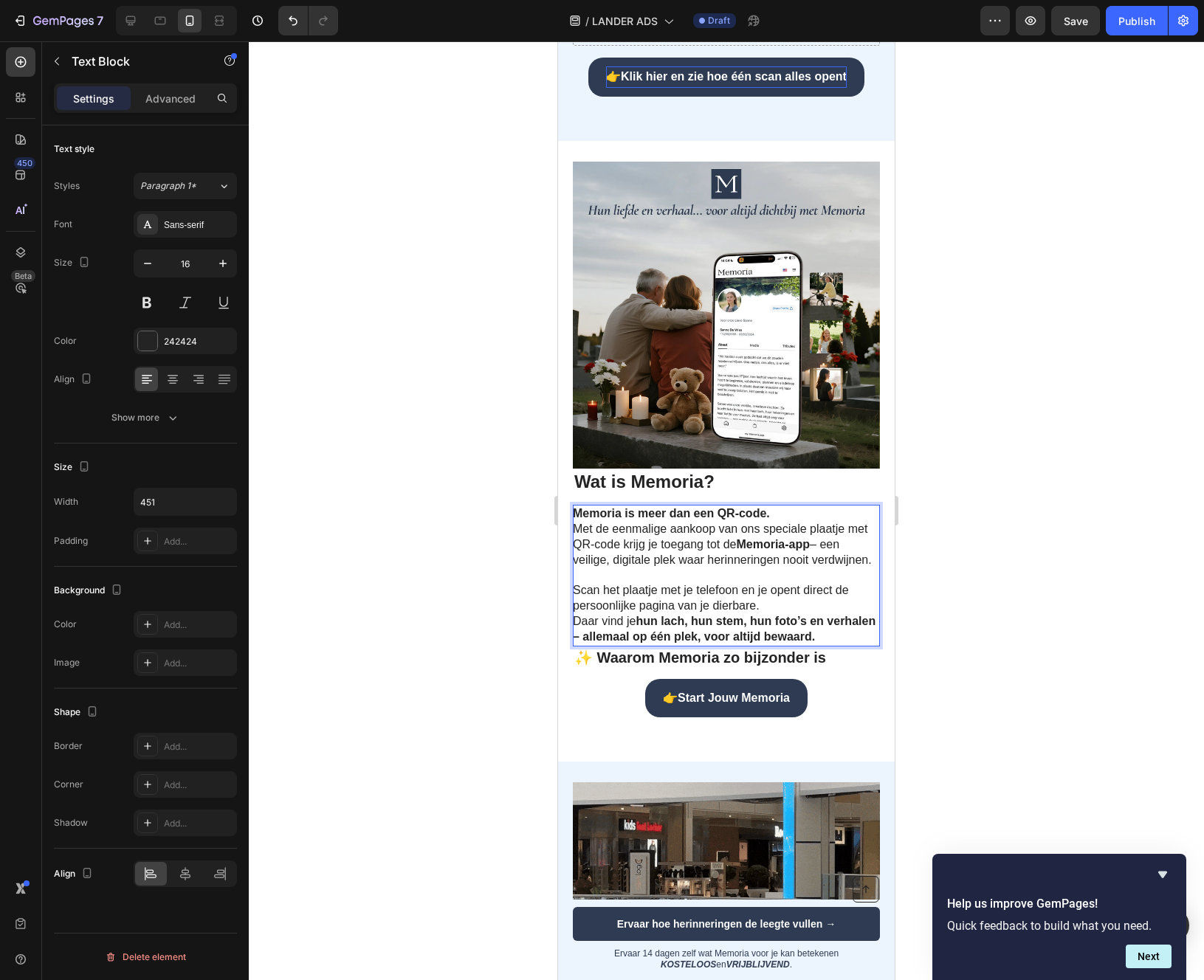
click at [427, 665] on div at bounding box center [727, 511] width 955 height 939
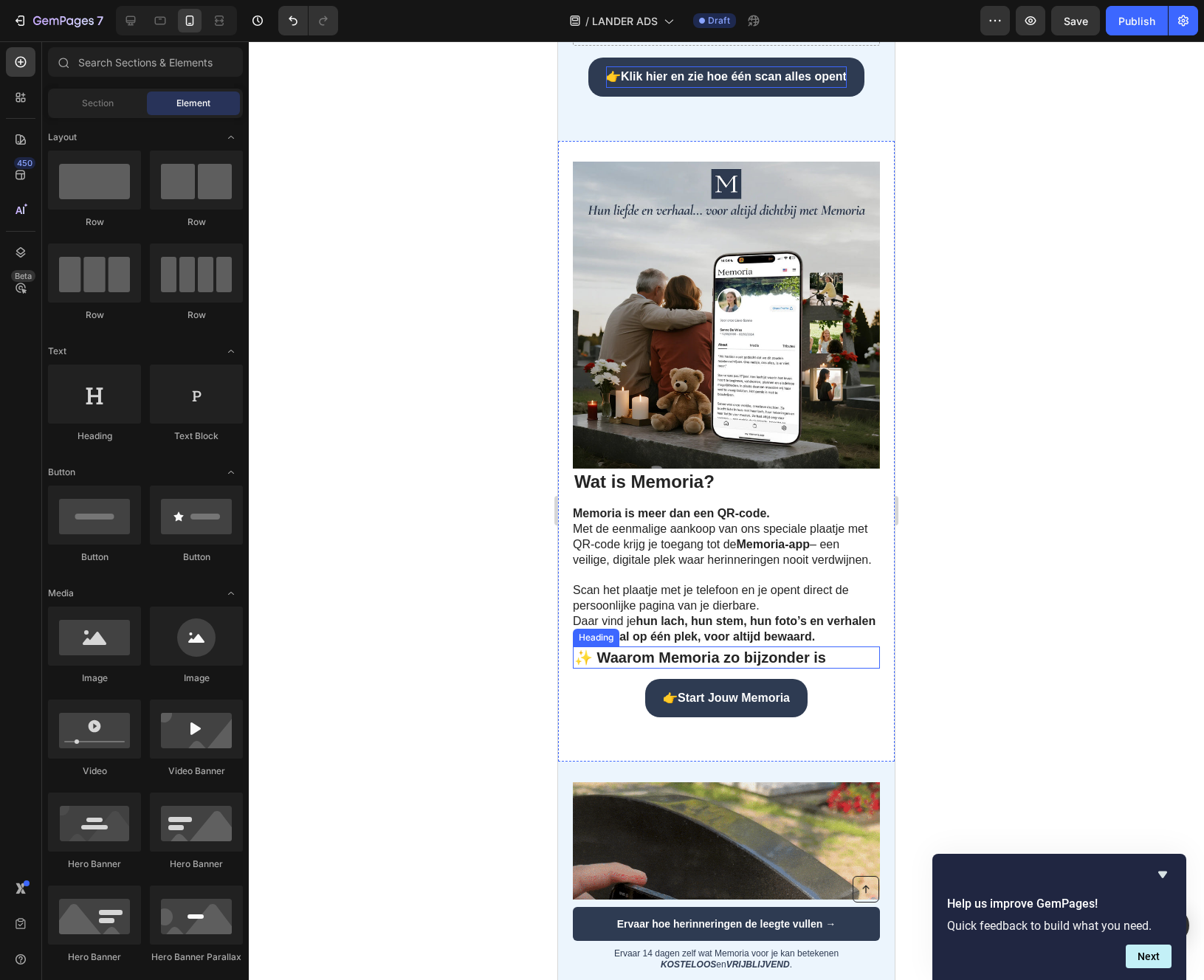
click at [583, 667] on p "✨ Waarom Memoria zo bijzonder is" at bounding box center [726, 657] width 304 height 19
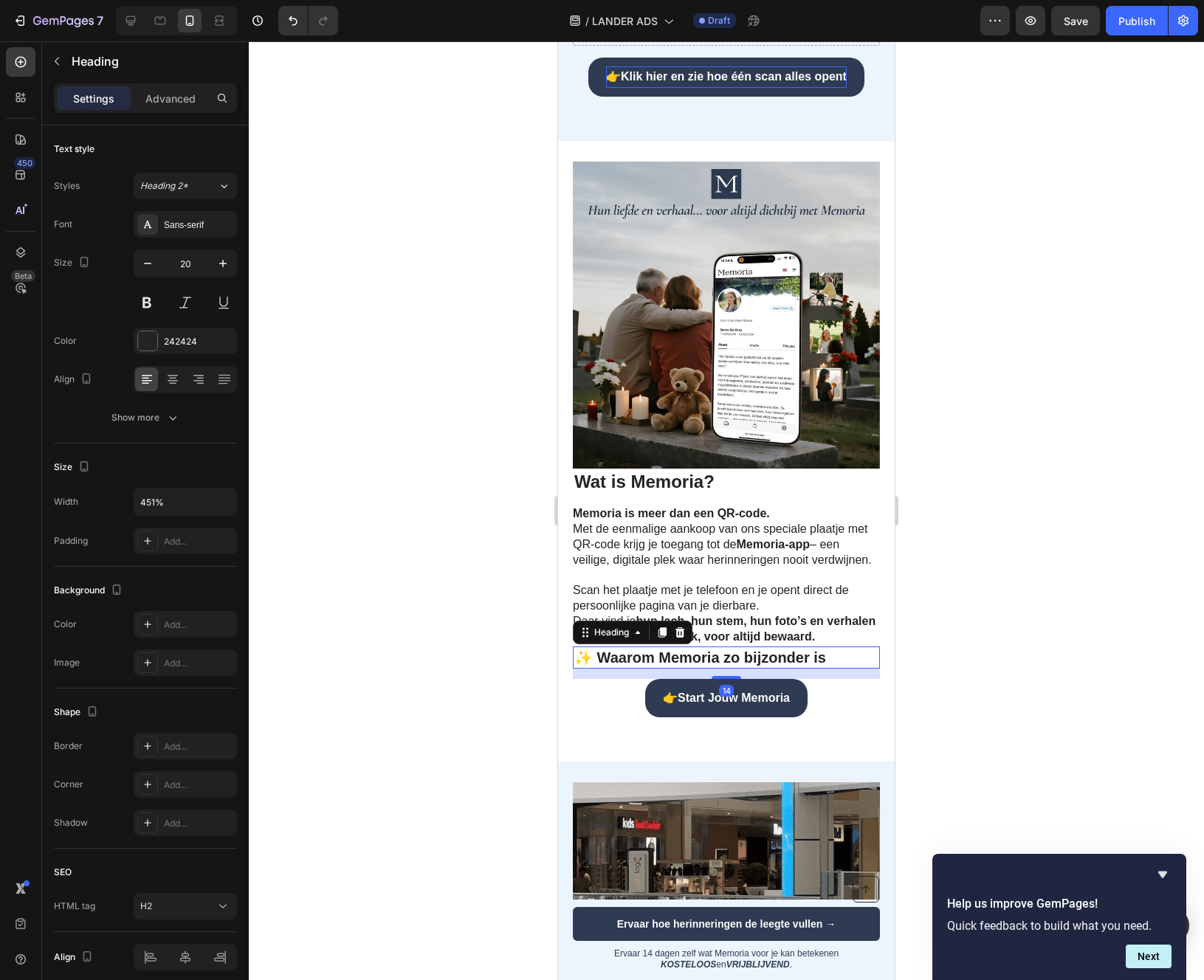
click at [783, 646] on p "Scan het plaatje met je telefoon en je opent direct de persoonlijke pagina van …" at bounding box center [725, 607] width 305 height 77
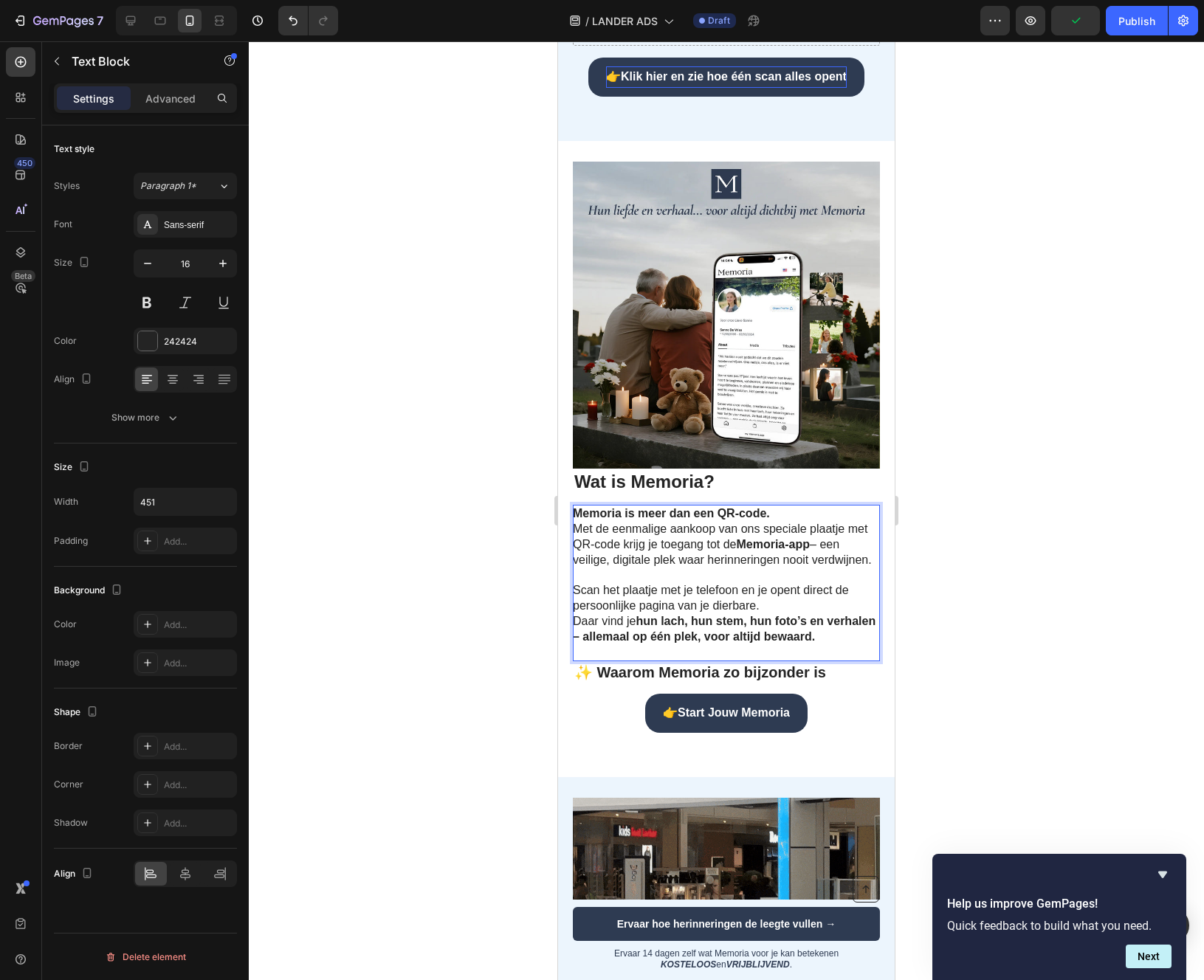
click at [611, 643] on strong "hun lach, hun stem, hun foto’s en verhalen – allemaal op één plek, voor altijd …" at bounding box center [724, 629] width 303 height 28
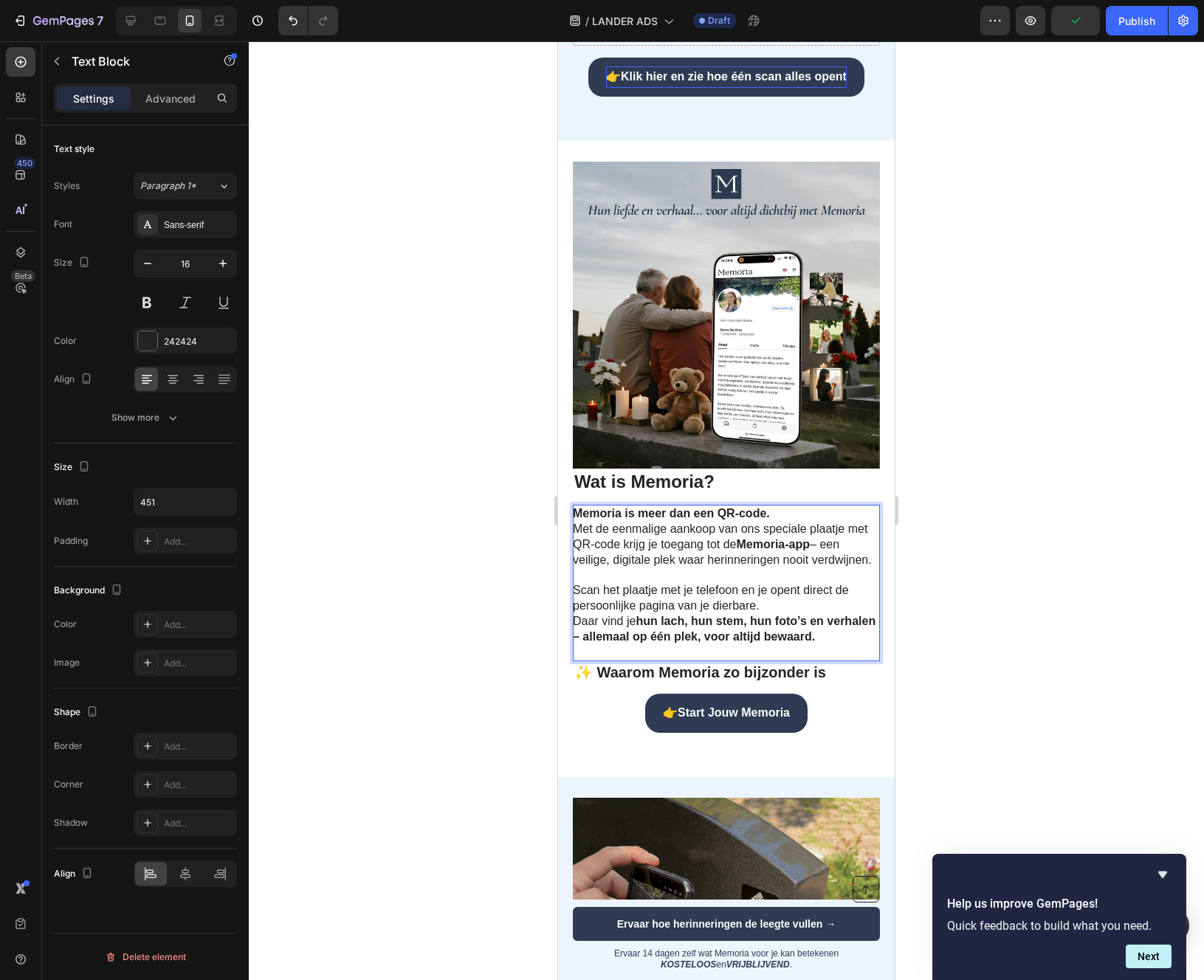
click at [507, 659] on div at bounding box center [727, 511] width 955 height 939
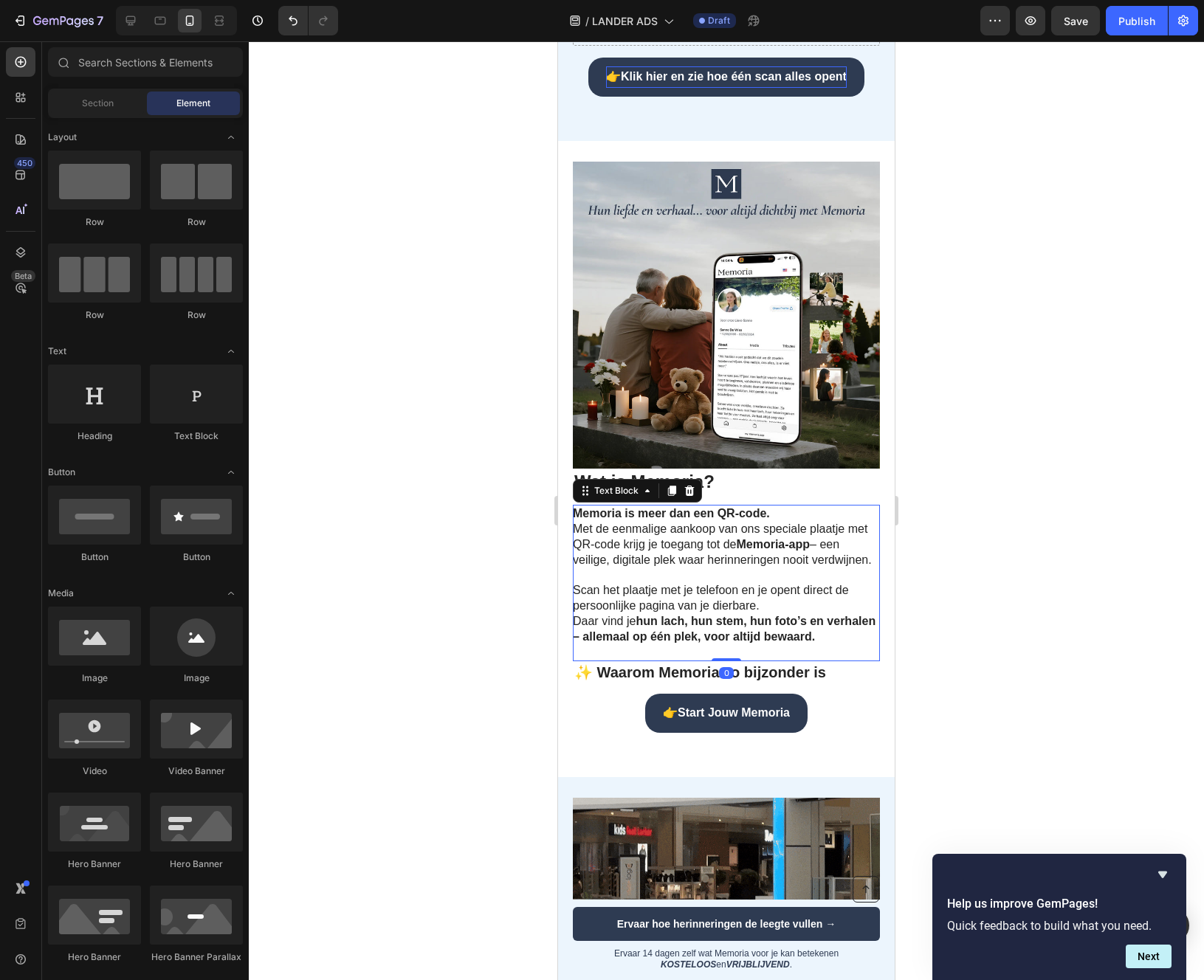
click at [760, 603] on p "Scan het plaatje met je telefoon en je opent direct de persoonlijke pagina van …" at bounding box center [725, 607] width 305 height 77
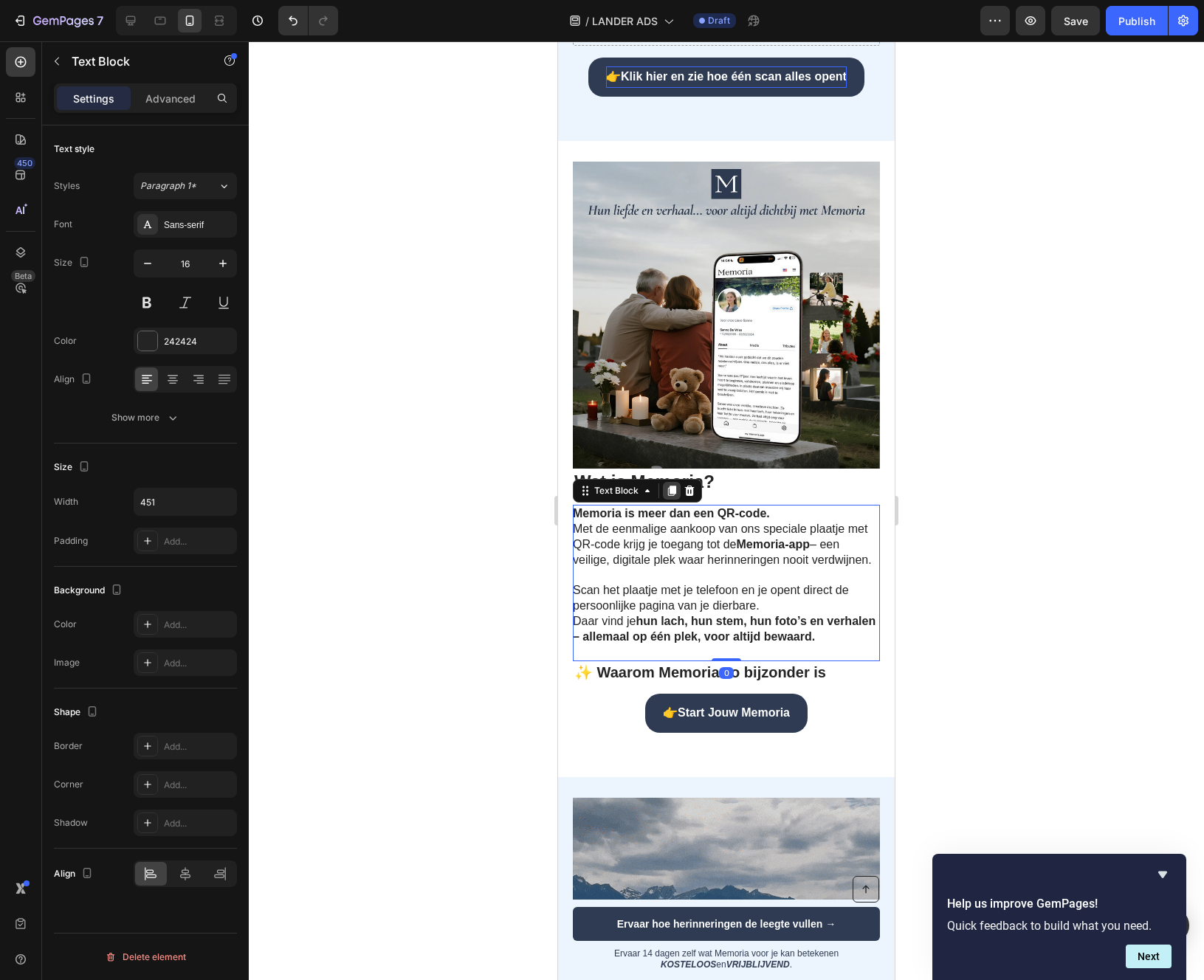
click at [669, 497] on icon at bounding box center [672, 492] width 8 height 10
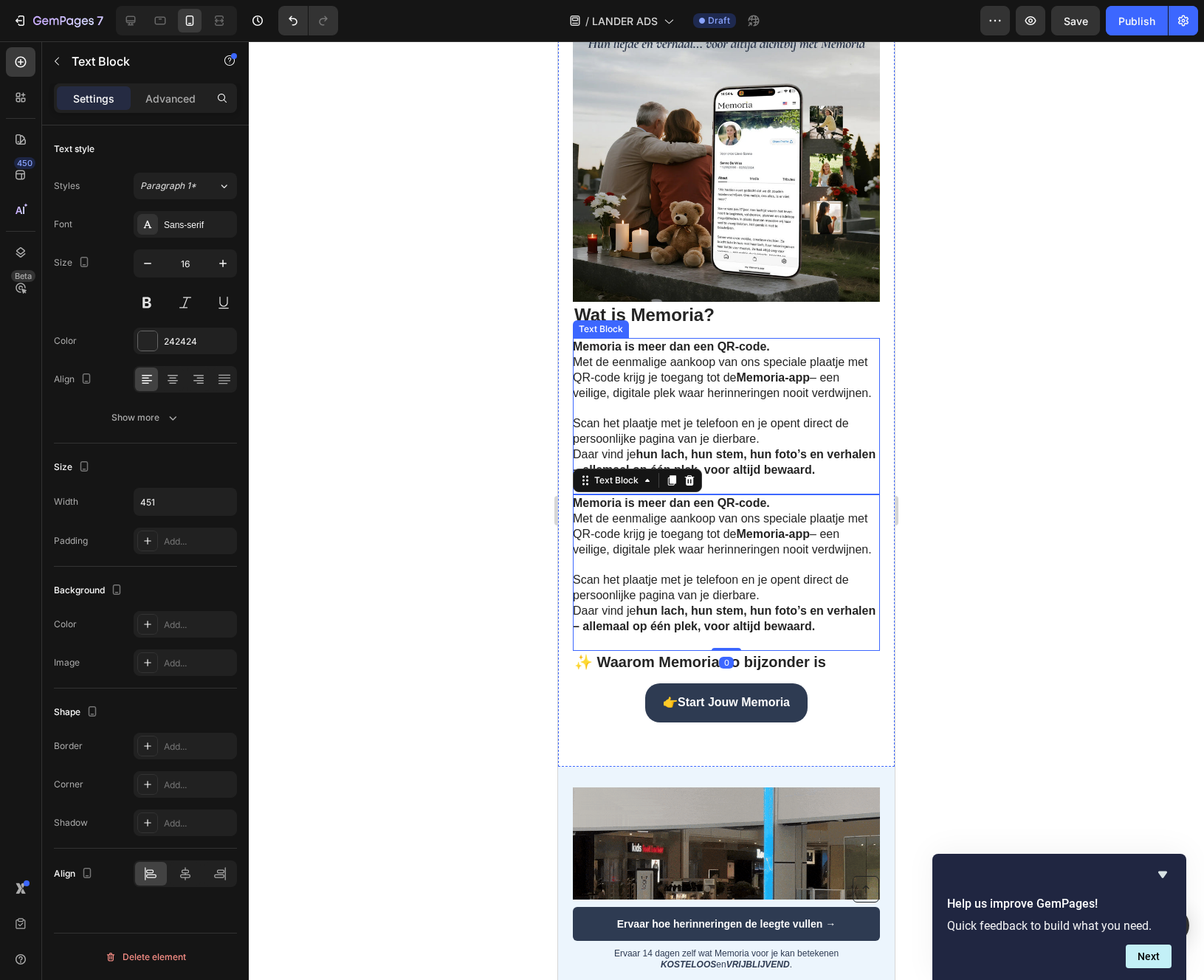
scroll to position [1032, 0]
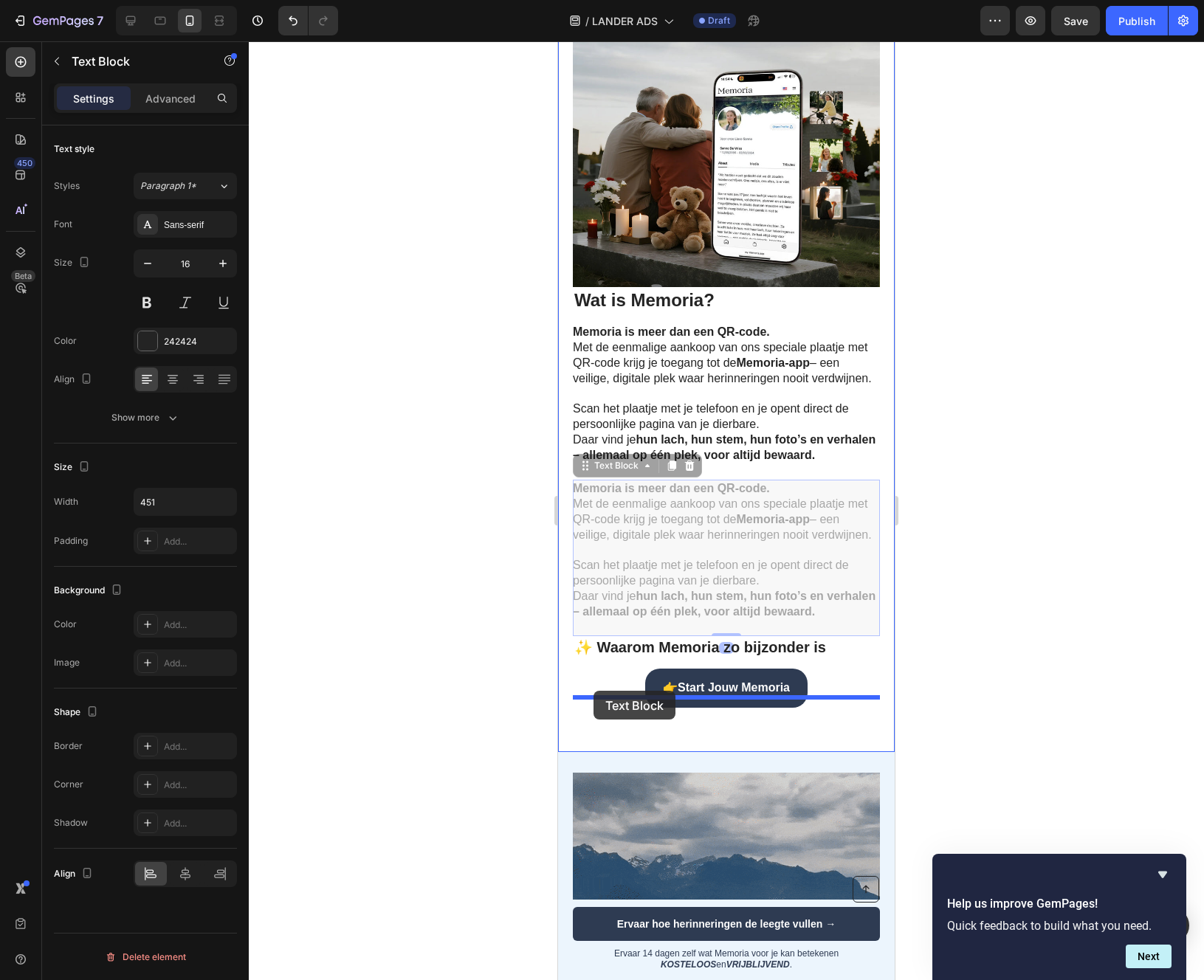
drag, startPoint x: 584, startPoint y: 494, endPoint x: 595, endPoint y: 694, distance: 200.3
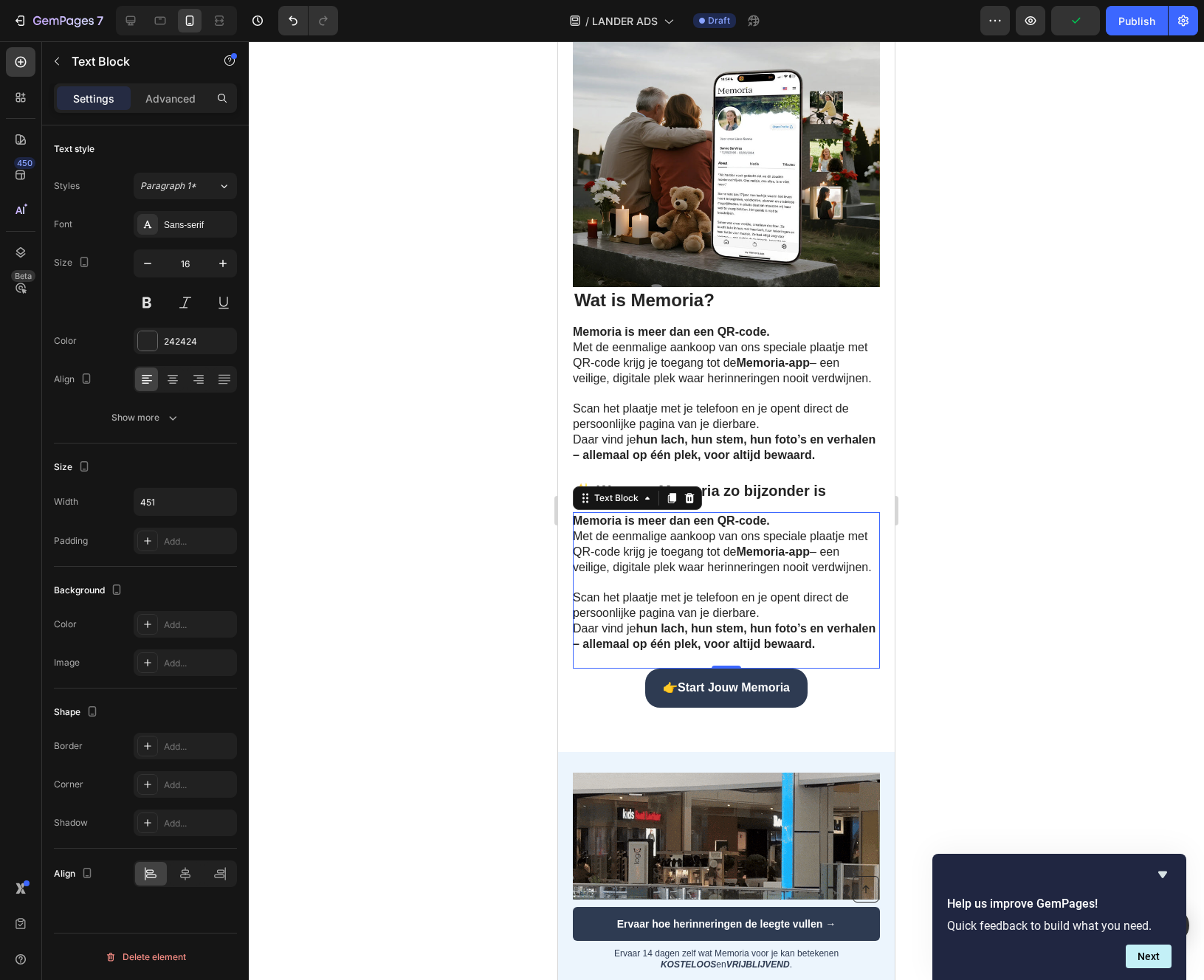
click at [628, 652] on p "Scan het plaatje met je telefoon en je opent direct de persoonlijke pagina van …" at bounding box center [725, 614] width 305 height 77
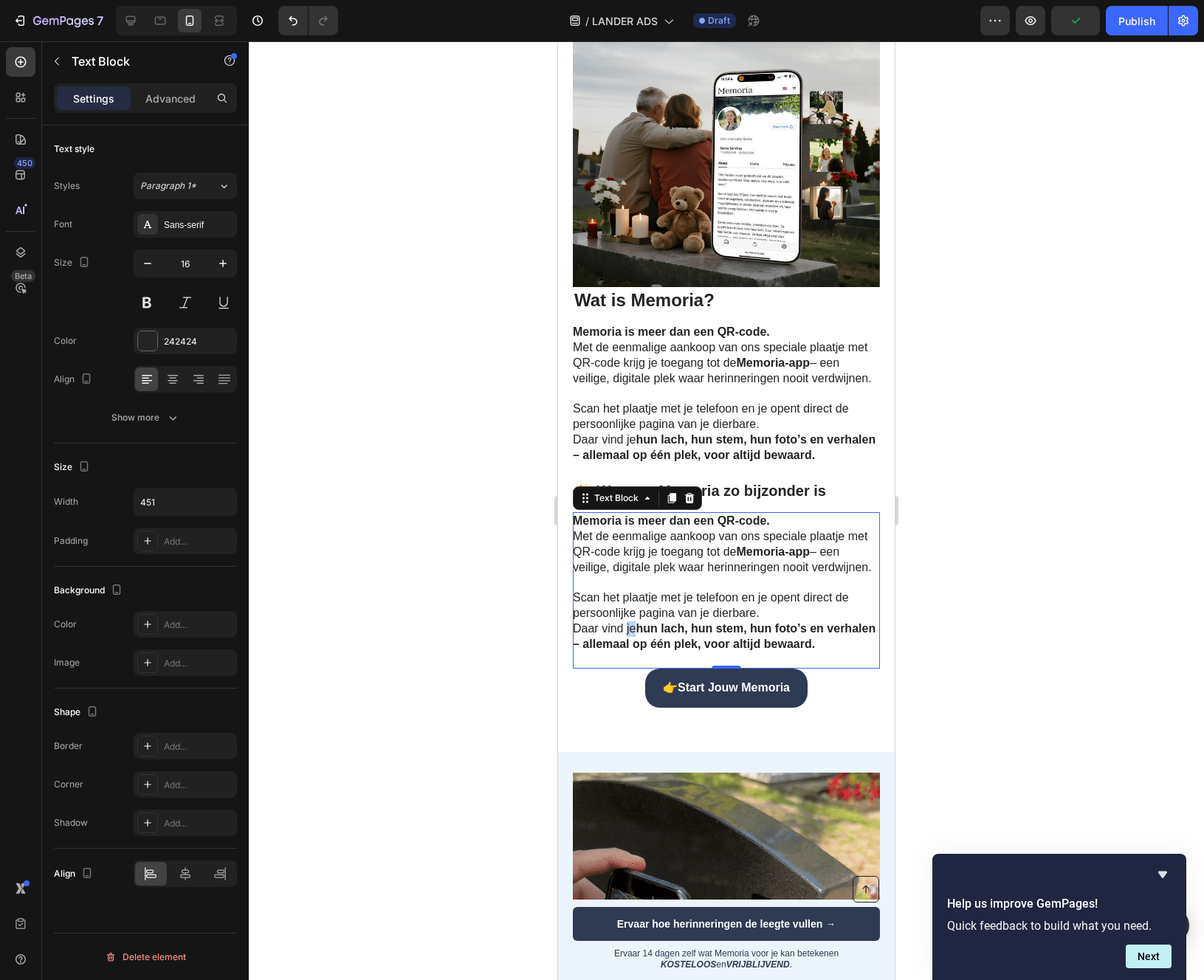
click at [628, 652] on p "Scan het plaatje met je telefoon en je opent direct de persoonlijke pagina van …" at bounding box center [725, 614] width 305 height 77
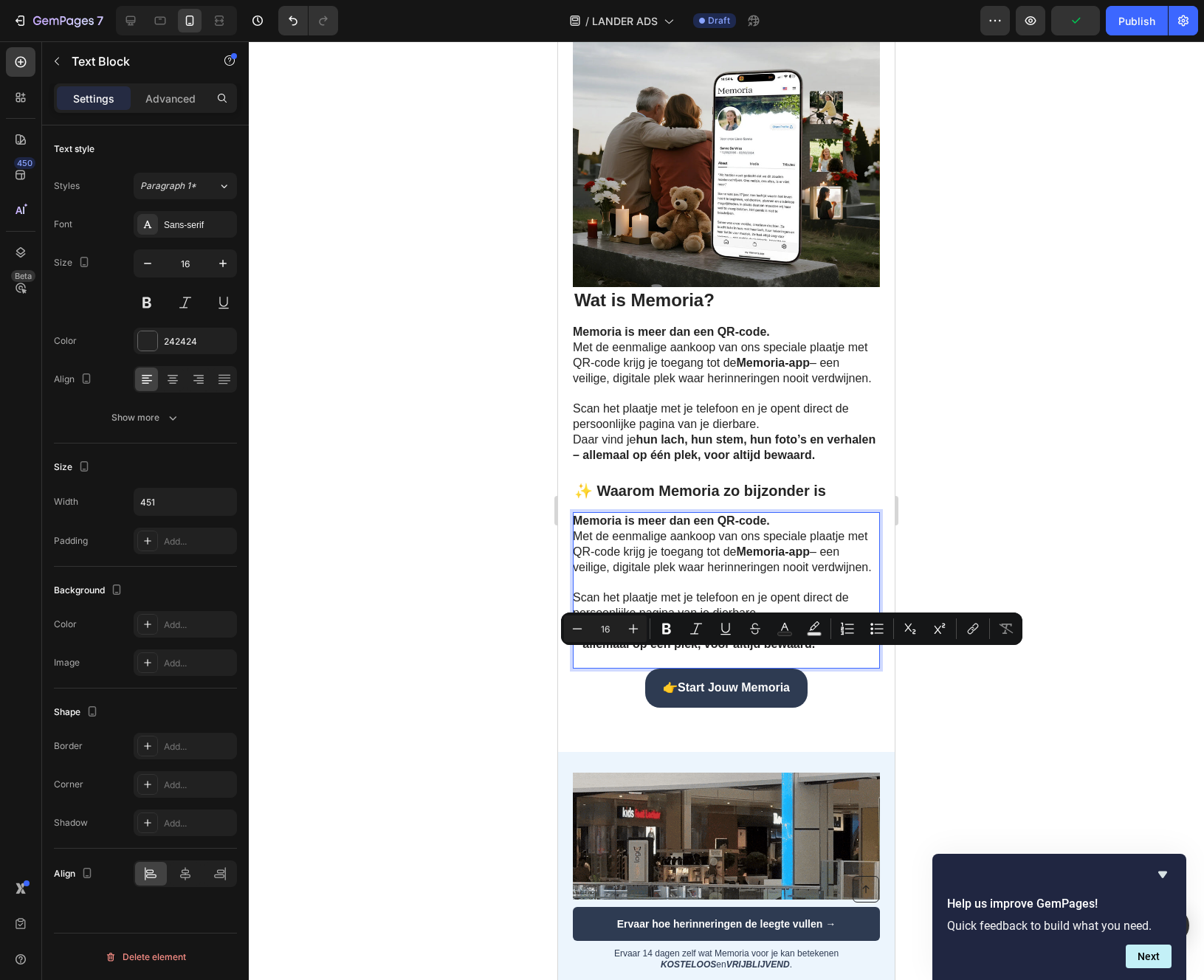
click at [751, 668] on p "Rich Text Editor. Editing area: main" at bounding box center [725, 660] width 305 height 16
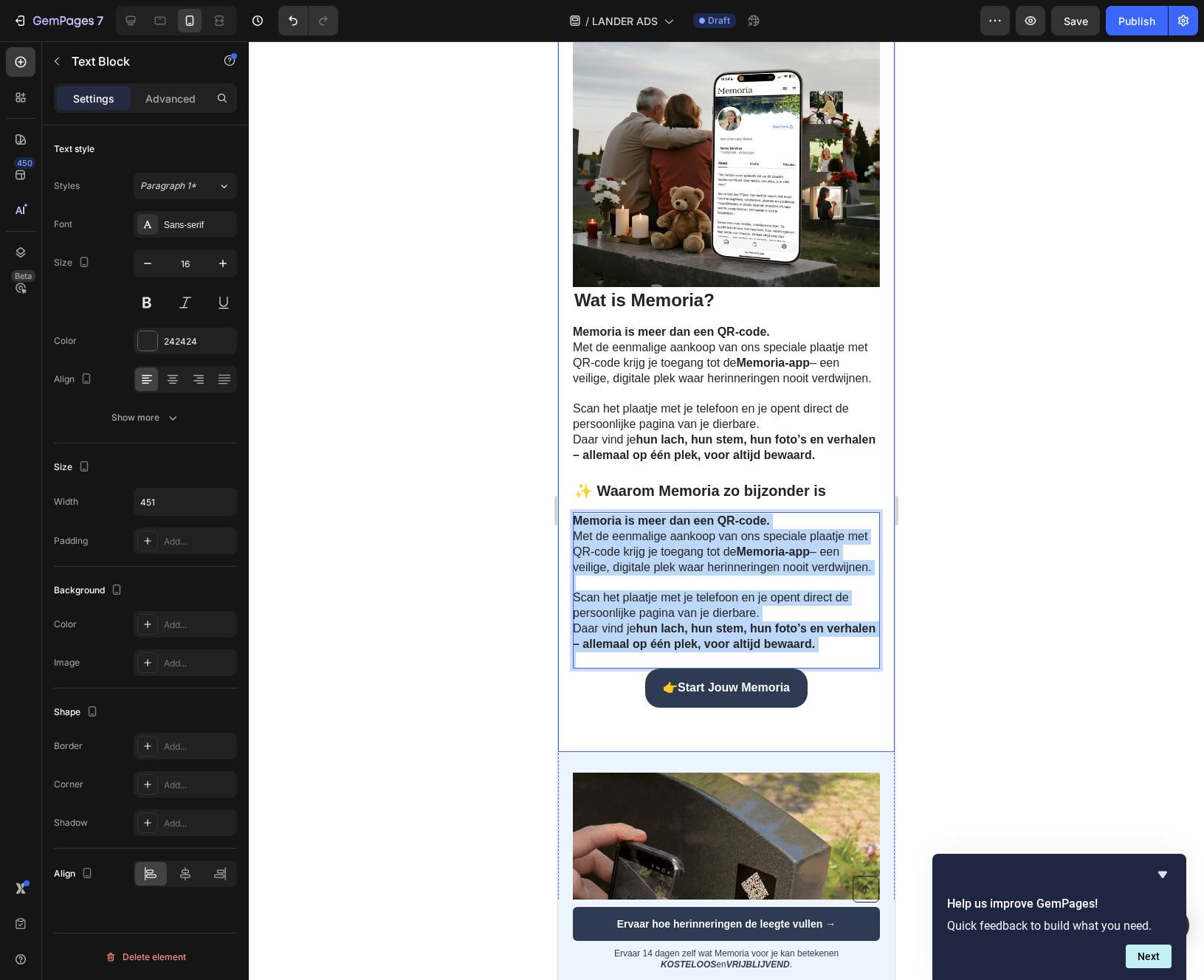
drag, startPoint x: 590, startPoint y: 689, endPoint x: 567, endPoint y: 545, distance: 145.8
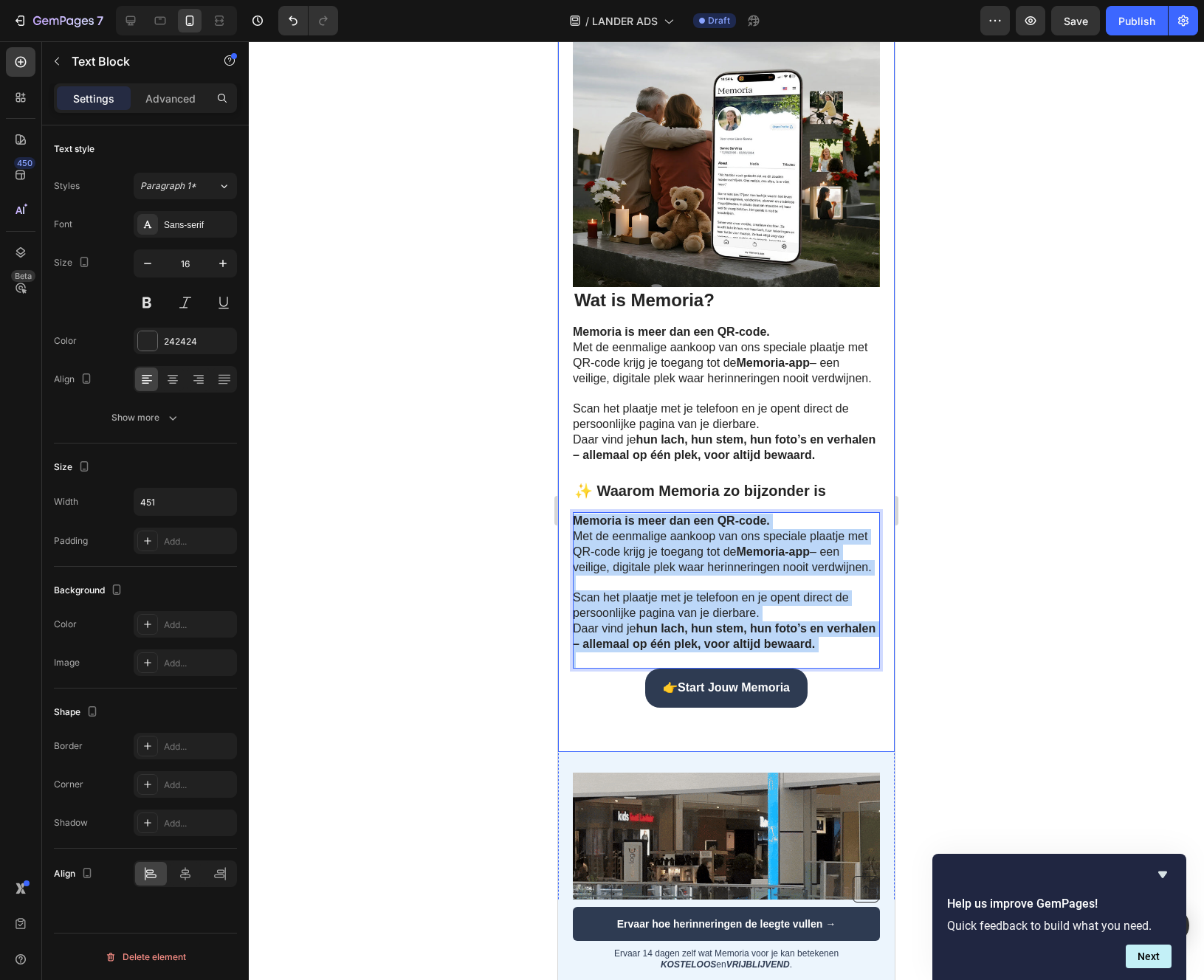
click at [567, 544] on div "Image ⁠⁠⁠⁠⁠⁠⁠ Wat is Memoria? Heading Memoria is meer dan een QR-code. Met de e…" at bounding box center [726, 356] width 337 height 793
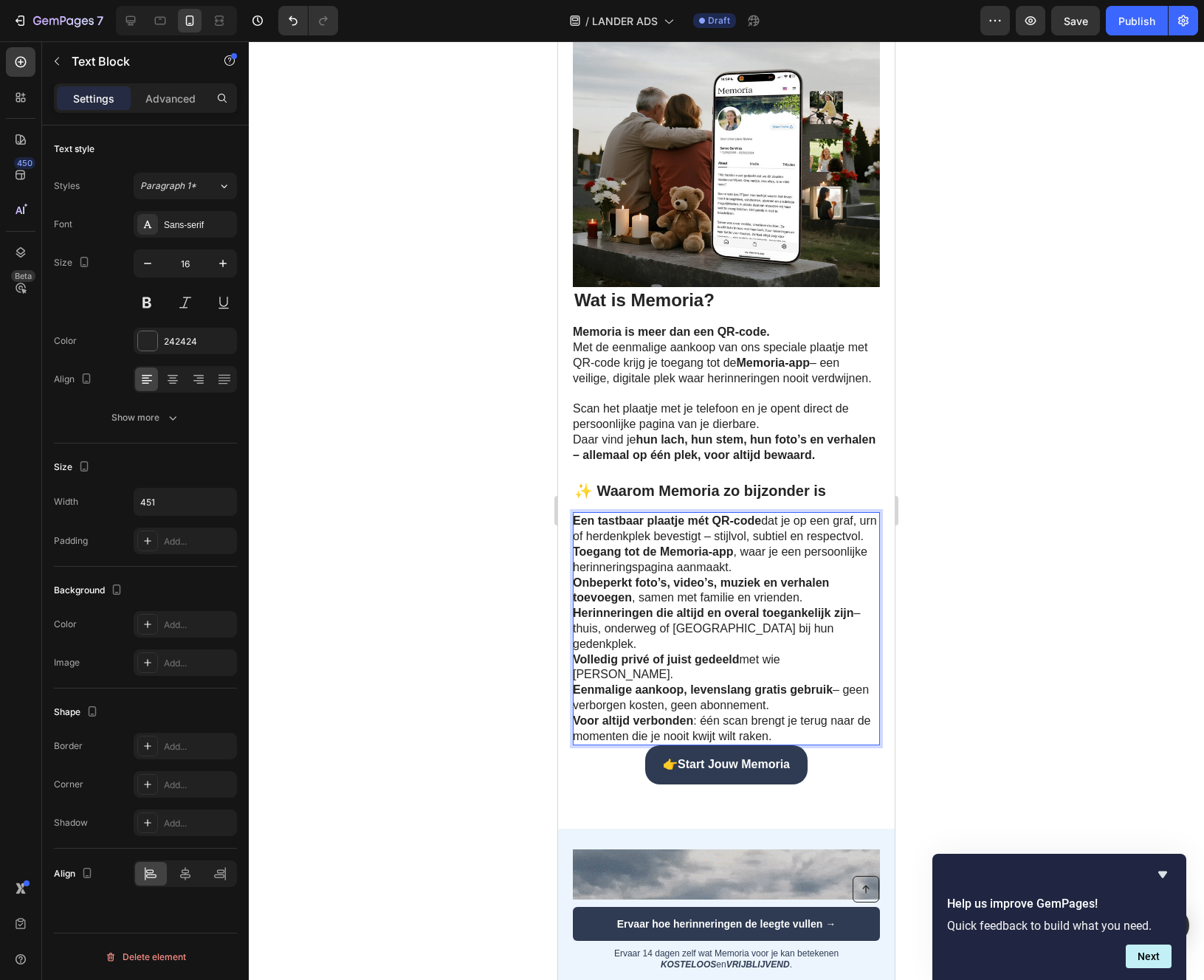
click at [574, 527] on strong "Een tastbaar plaatje mét QR-code" at bounding box center [666, 521] width 188 height 12
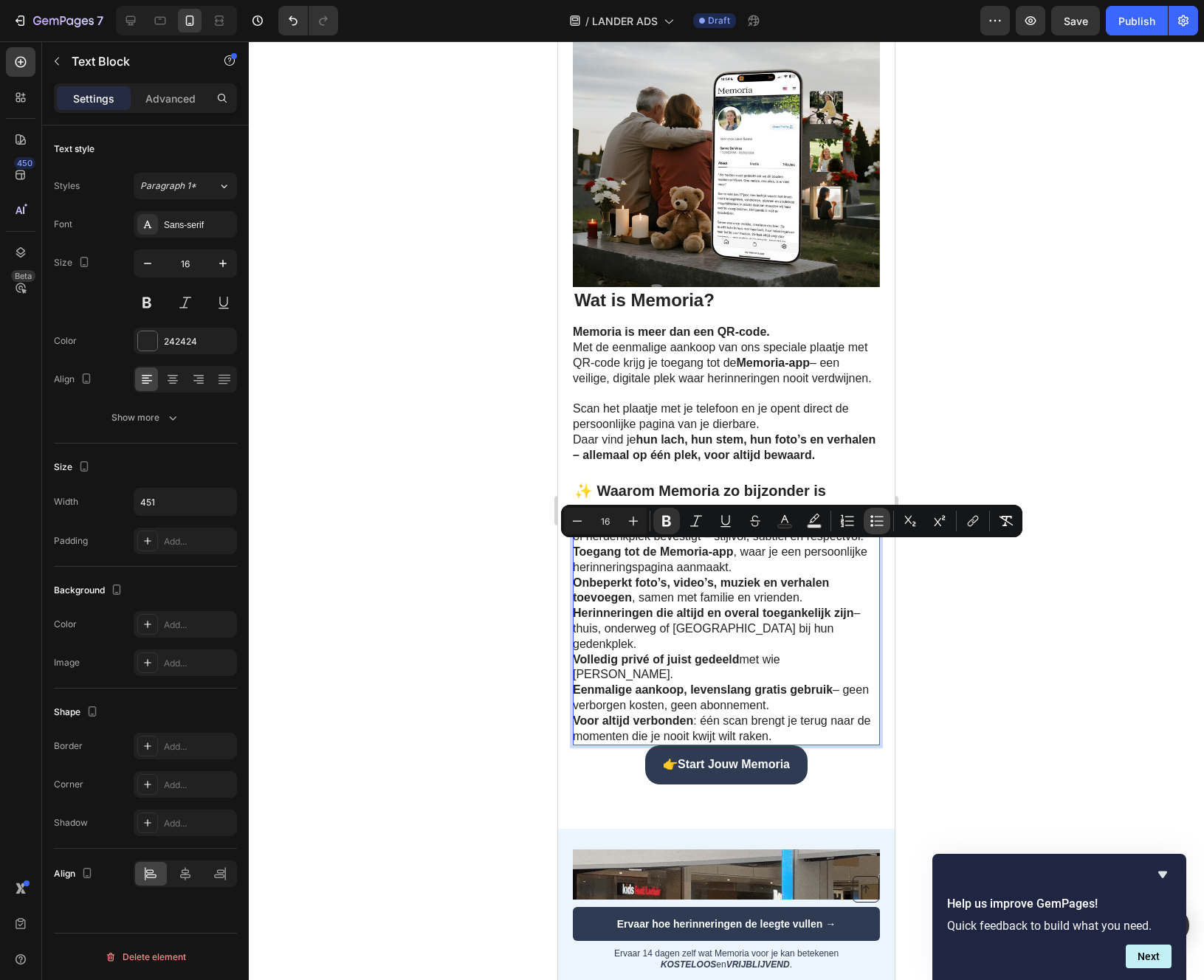
click at [868, 521] on button "Bulleted List" at bounding box center [877, 521] width 26 height 26
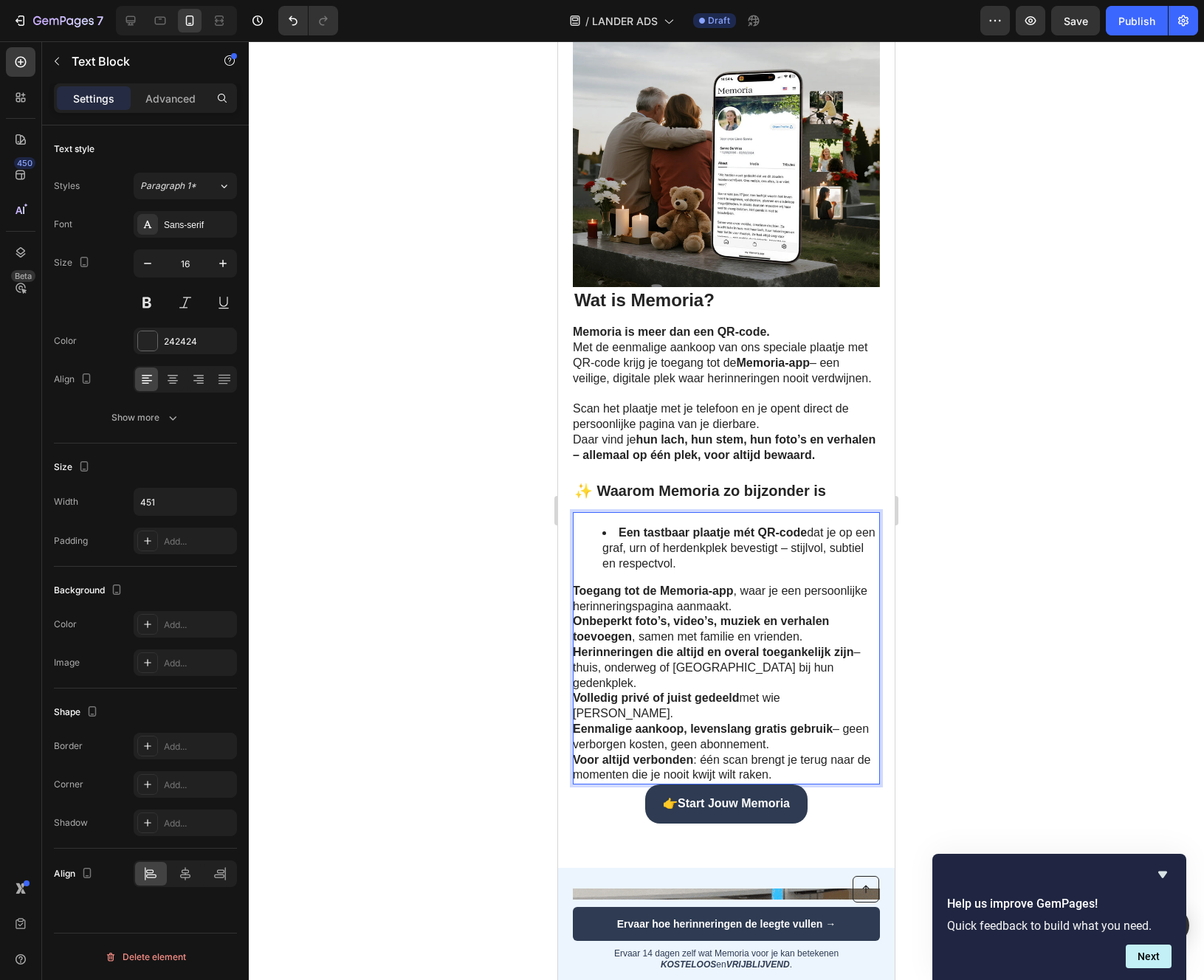
click at [643, 539] on strong "Een tastbaar plaatje mét QR-code" at bounding box center [712, 532] width 188 height 12
click at [733, 571] on li "Een tastbaar plaatje mét QR-code dat je op een graf, urn of herdenkplek bevesti…" at bounding box center [741, 548] width 276 height 46
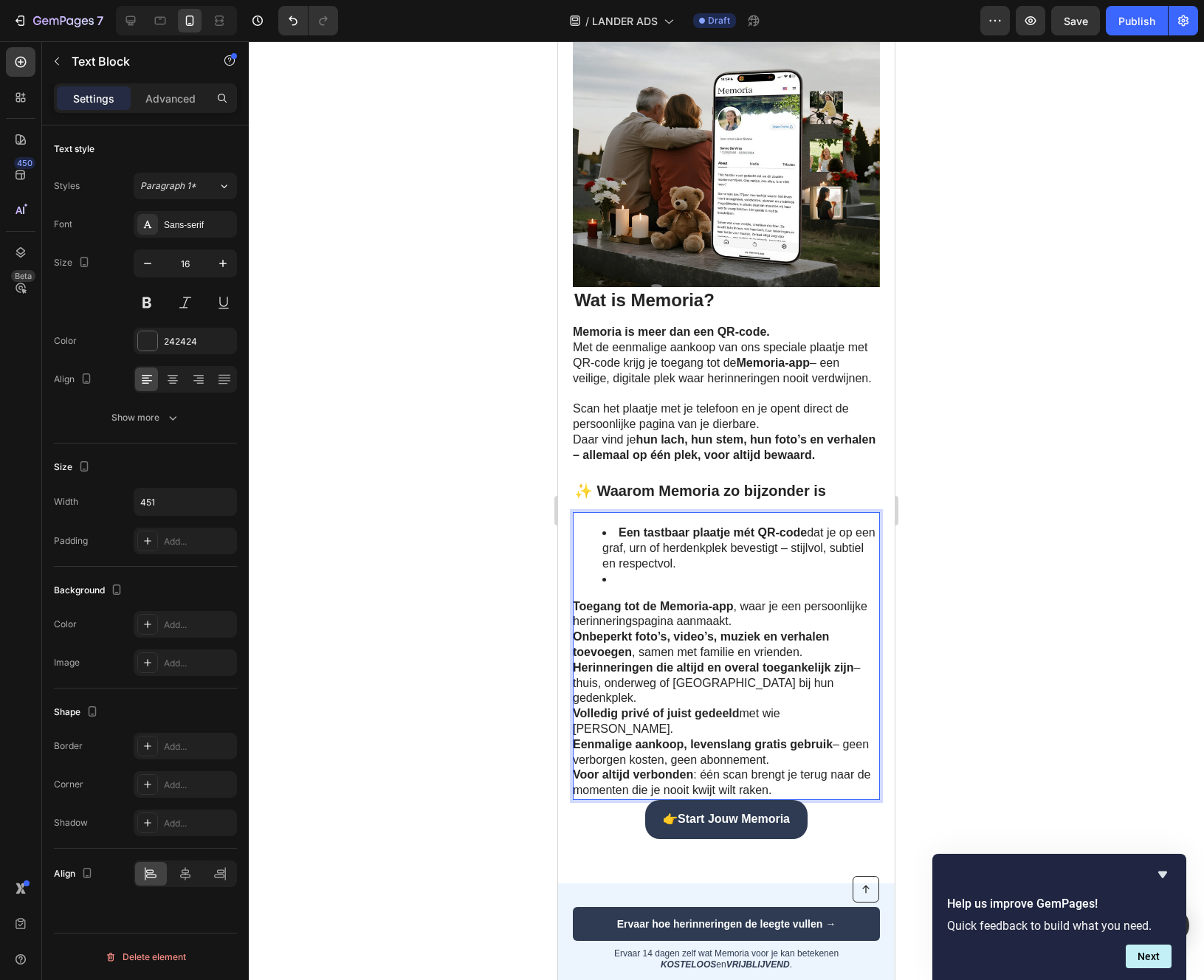
click at [589, 612] on strong "Toegang tot de Memoria-app" at bounding box center [653, 606] width 161 height 12
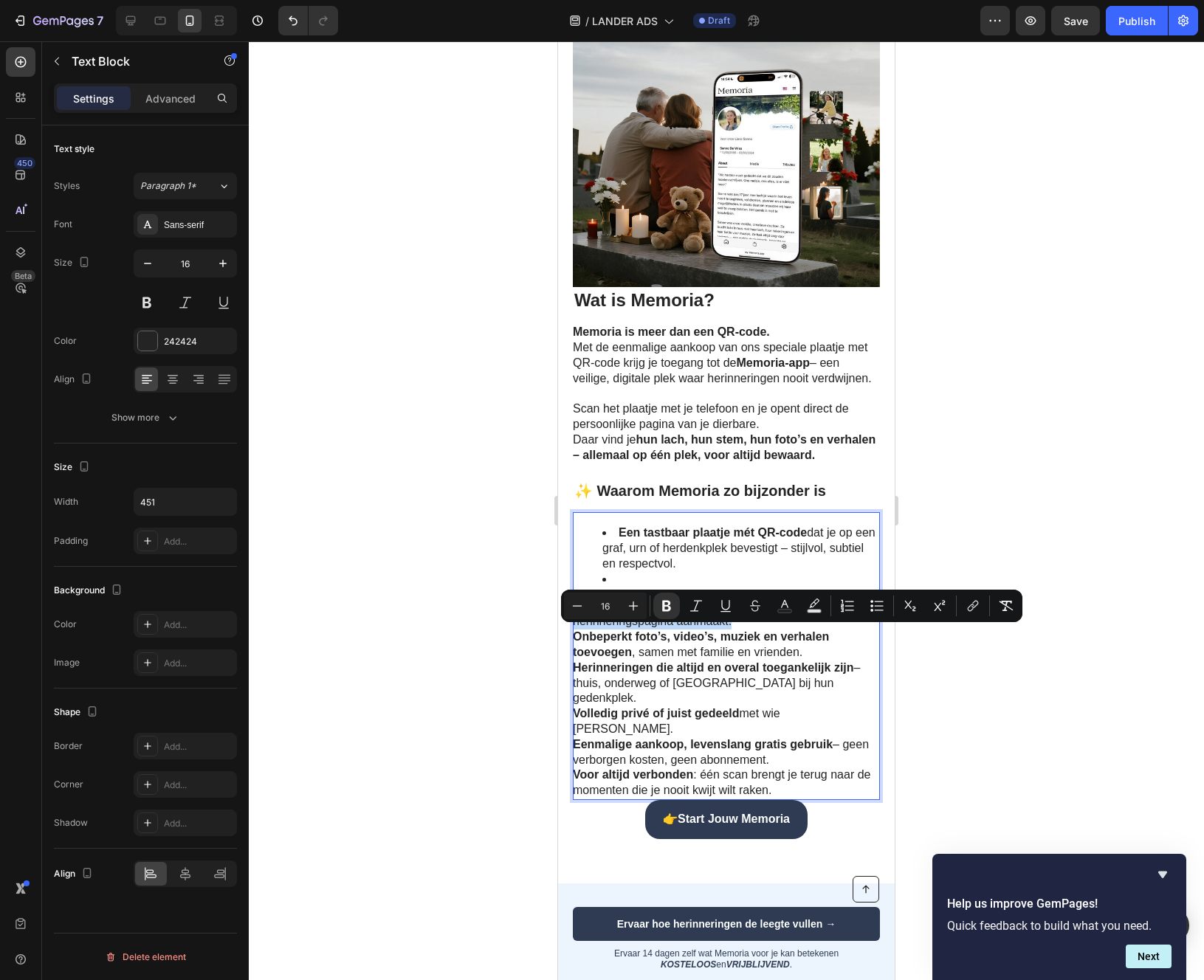
copy p "Toegang tot de Memoria-app , waar je een persoonlijke herinneringspagina aanmaa…"
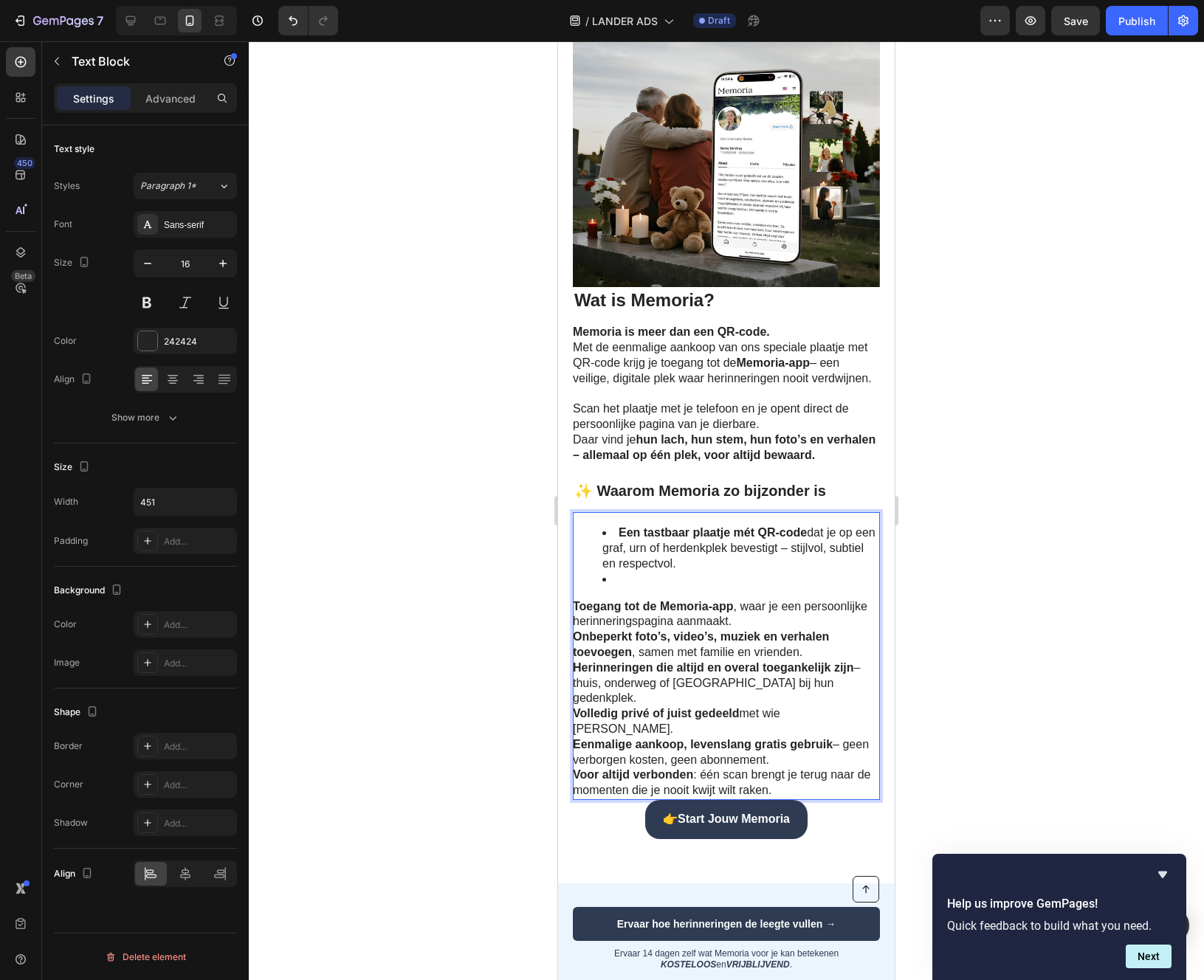
click at [693, 571] on li "Een tastbaar plaatje mét QR-code dat je op een graf, urn of herdenkplek bevesti…" at bounding box center [741, 548] width 276 height 46
click at [637, 588] on li "Rich Text Editor. Editing area: main" at bounding box center [741, 579] width 276 height 16
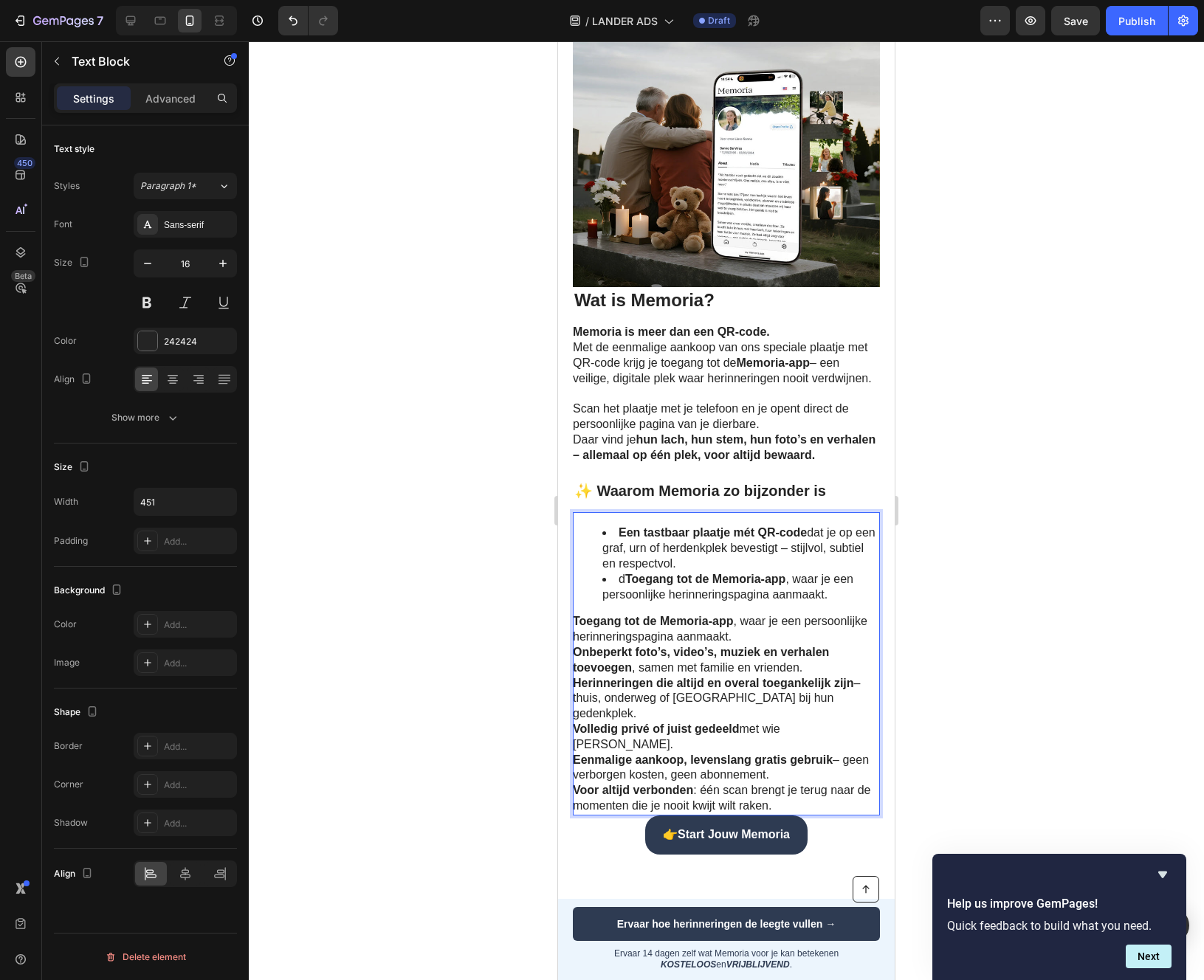
click at [626, 585] on strong "Toegang tot de Memoria-app" at bounding box center [705, 579] width 161 height 12
click at [829, 603] on li "Toegang tot de Memoria-app , waar je een persoonlijke herinneringspagina aanmaa…" at bounding box center [741, 587] width 276 height 31
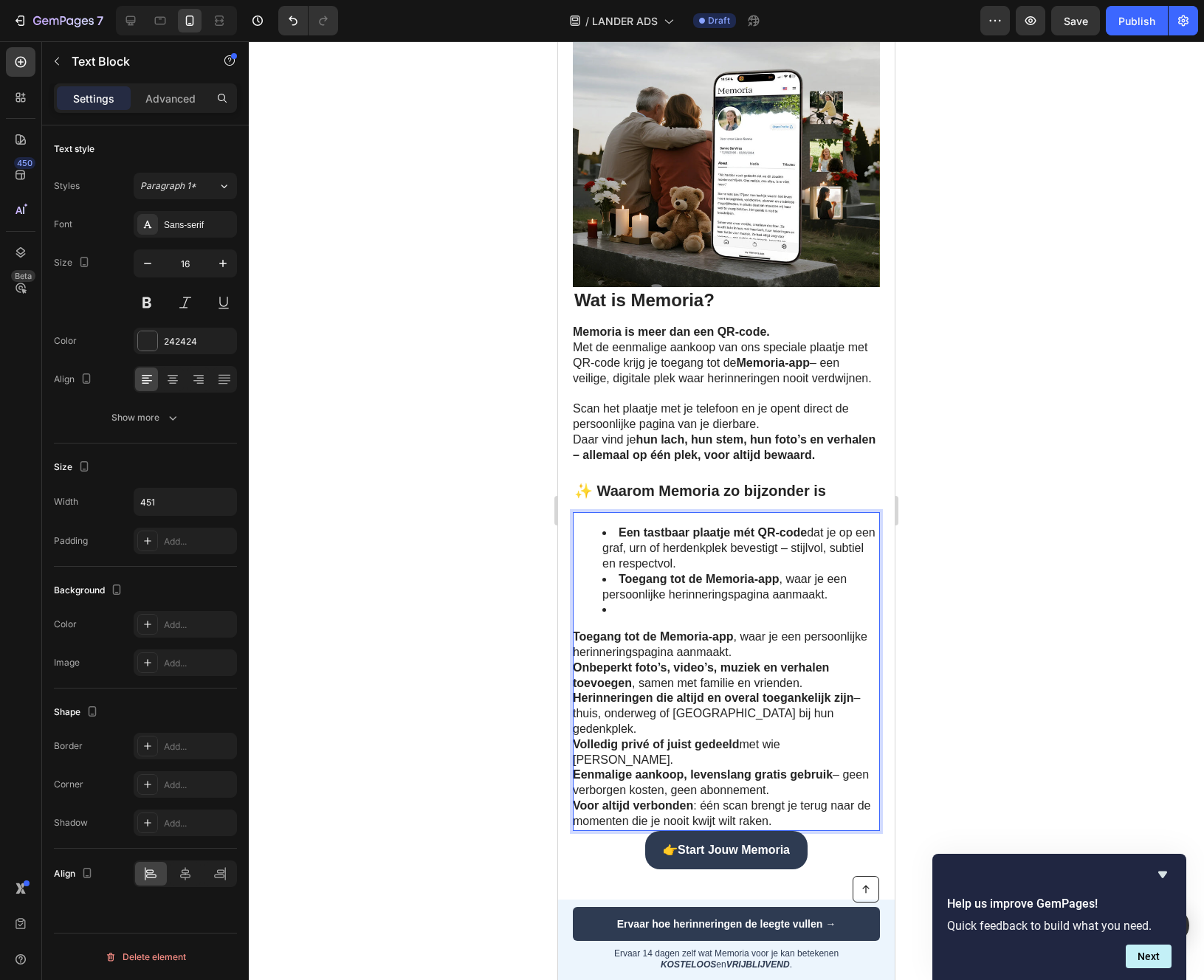
click at [628, 643] on strong "Toegang tot de Memoria-app" at bounding box center [653, 637] width 161 height 12
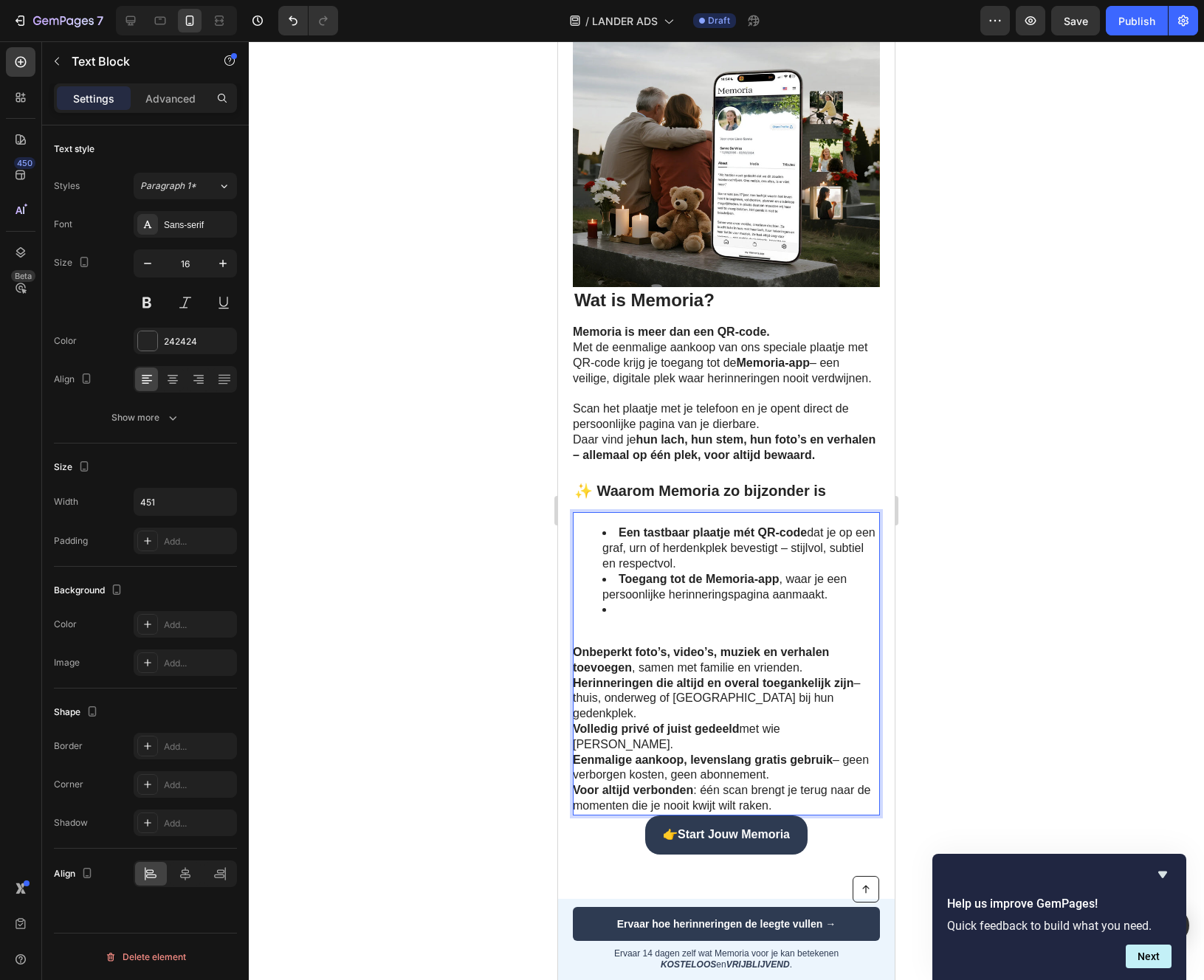
click at [596, 674] on strong "Onbeperkt foto’s, video’s, muziek en verhalen toevoegen" at bounding box center [700, 660] width 256 height 28
copy p "Onbeperkt foto’s, video’s, muziek en verhalen toevoegen , samen met familie en …"
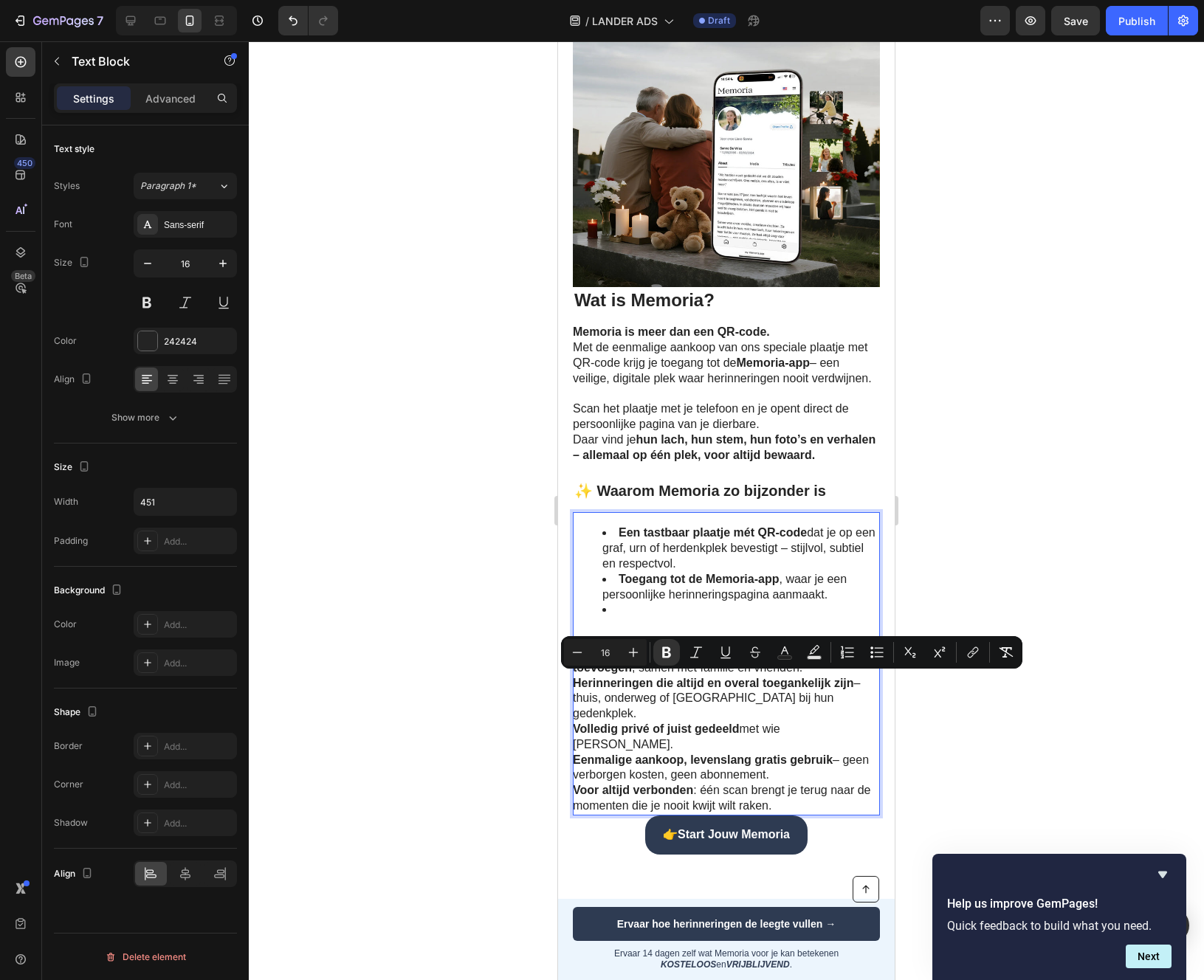
drag, startPoint x: 698, startPoint y: 604, endPoint x: 691, endPoint y: 608, distance: 8.1
click at [698, 585] on strong "Toegang tot de Memoria-app" at bounding box center [698, 579] width 161 height 12
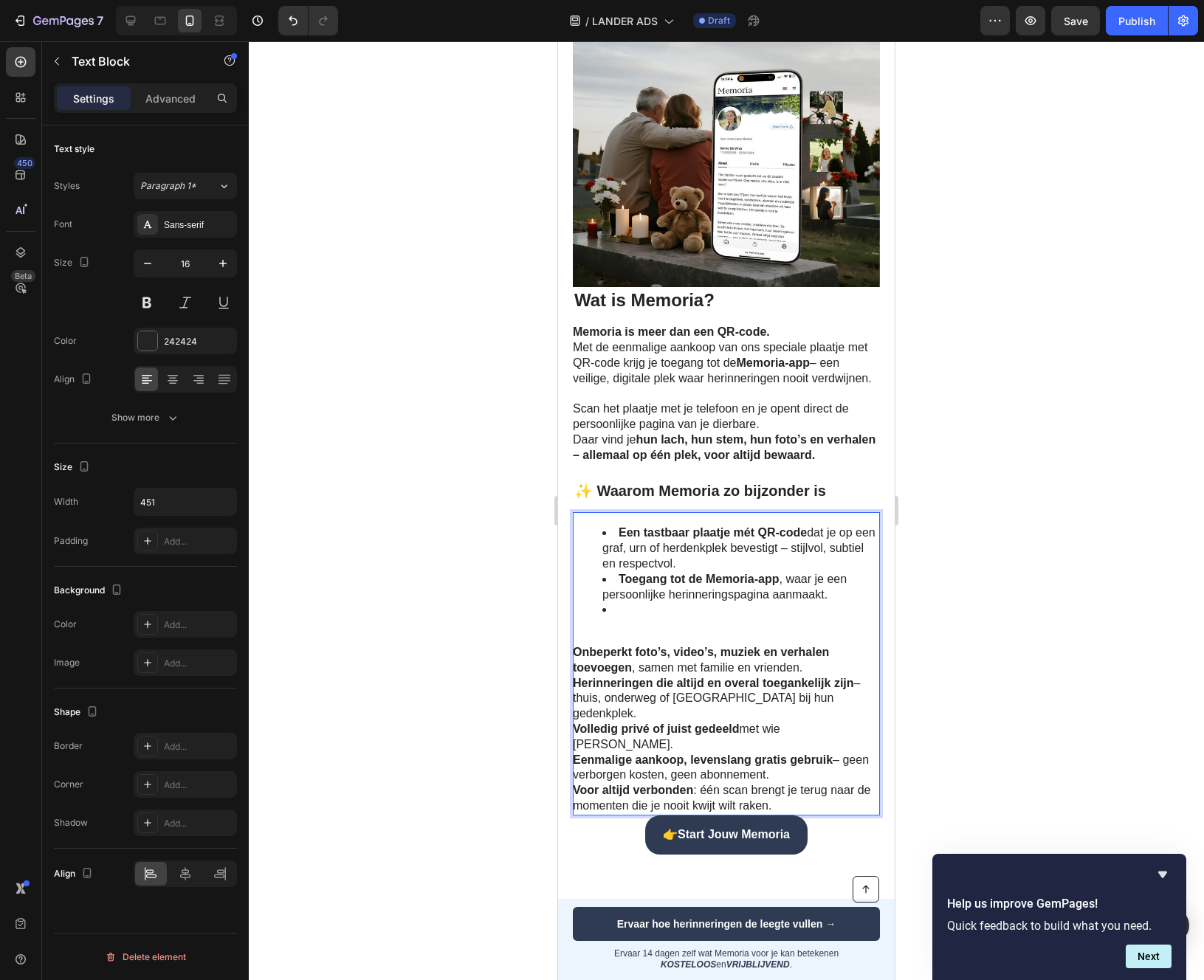
click at [640, 618] on li "Rich Text Editor. Editing area: main" at bounding box center [741, 610] width 276 height 16
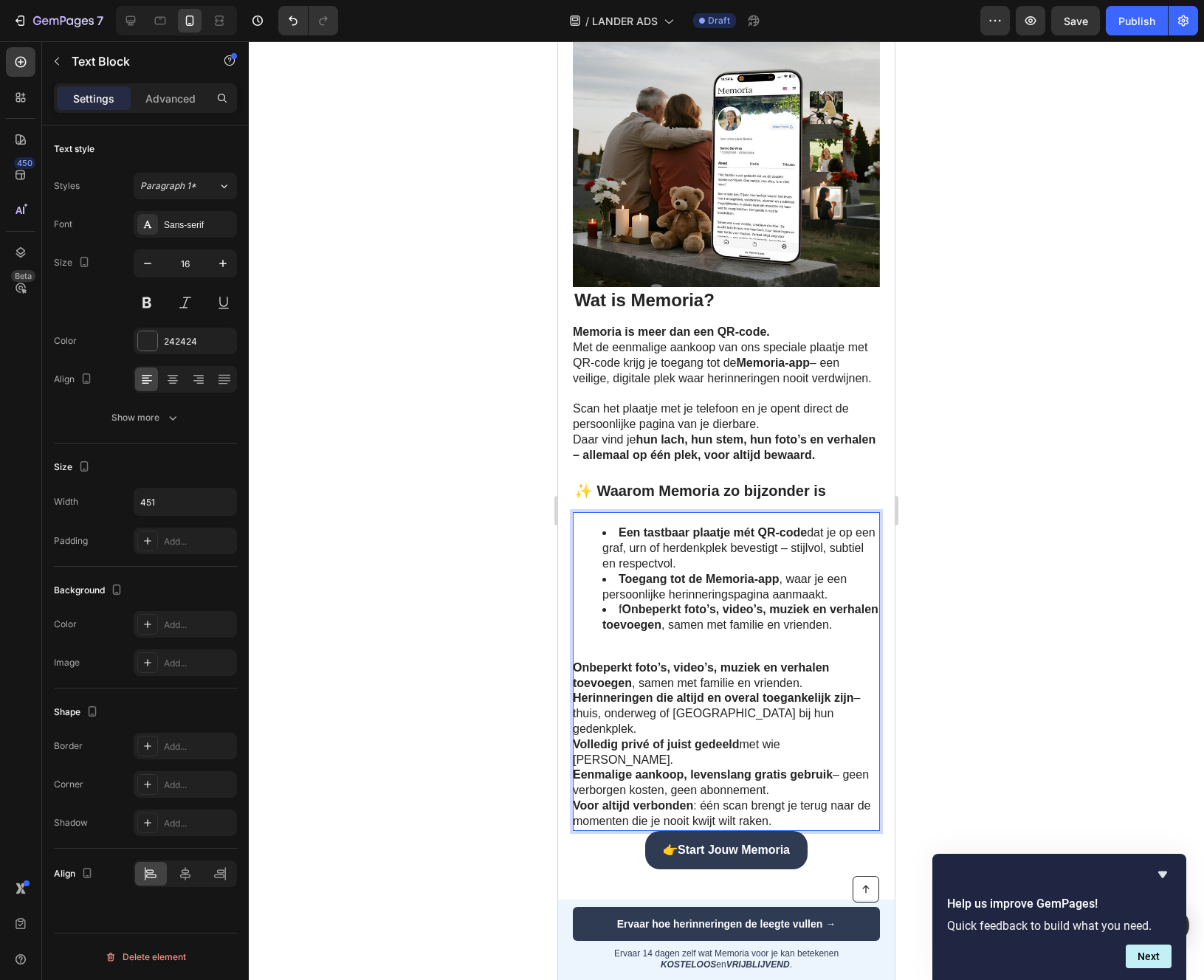
click at [624, 632] on strong "Onbeperkt foto’s, video’s, muziek en verhalen toevoegen" at bounding box center [741, 617] width 276 height 28
click at [841, 633] on li "Onbeperkt foto’s, video’s, muziek en verhalen toevoegen , samen met familie en …" at bounding box center [741, 617] width 276 height 31
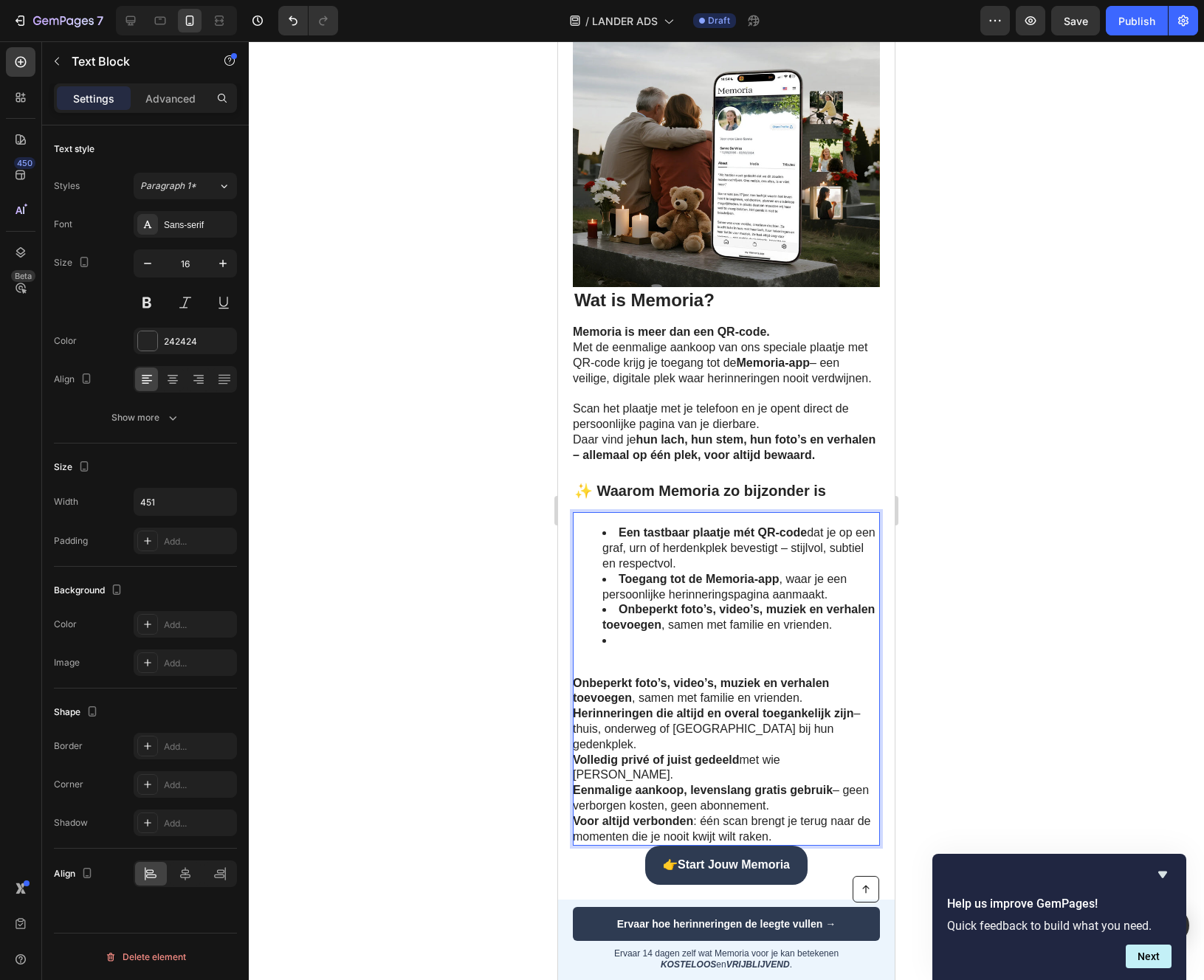
click at [618, 705] on strong "Onbeperkt foto’s, video’s, muziek en verhalen toevoegen" at bounding box center [700, 691] width 256 height 28
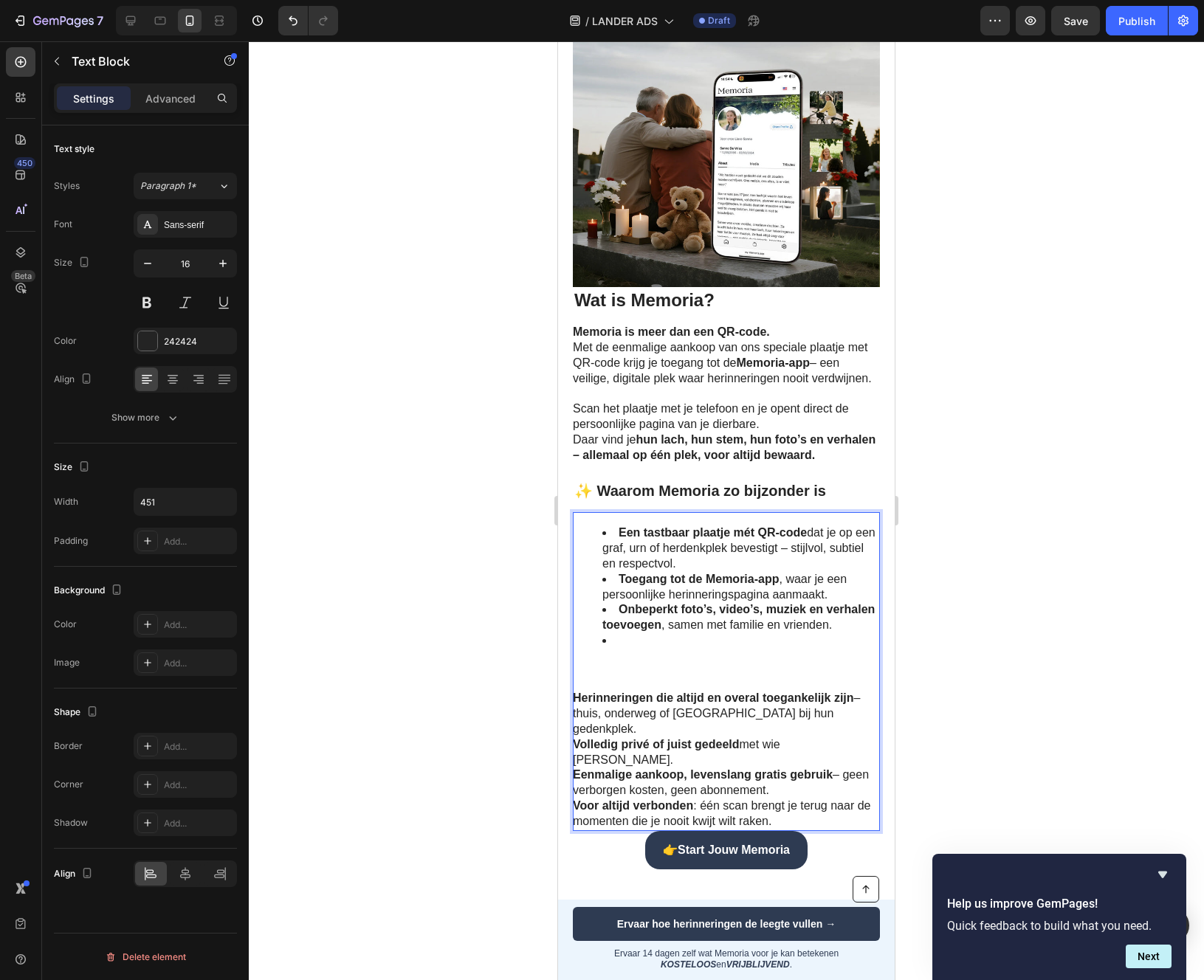
click at [611, 704] on strong "Herinneringen die altijd en overal toegankelijk zijn" at bounding box center [713, 698] width 281 height 12
copy p "Herinneringen die altijd en overal toegankelijk zijn – thuis, onderweg of juist…"
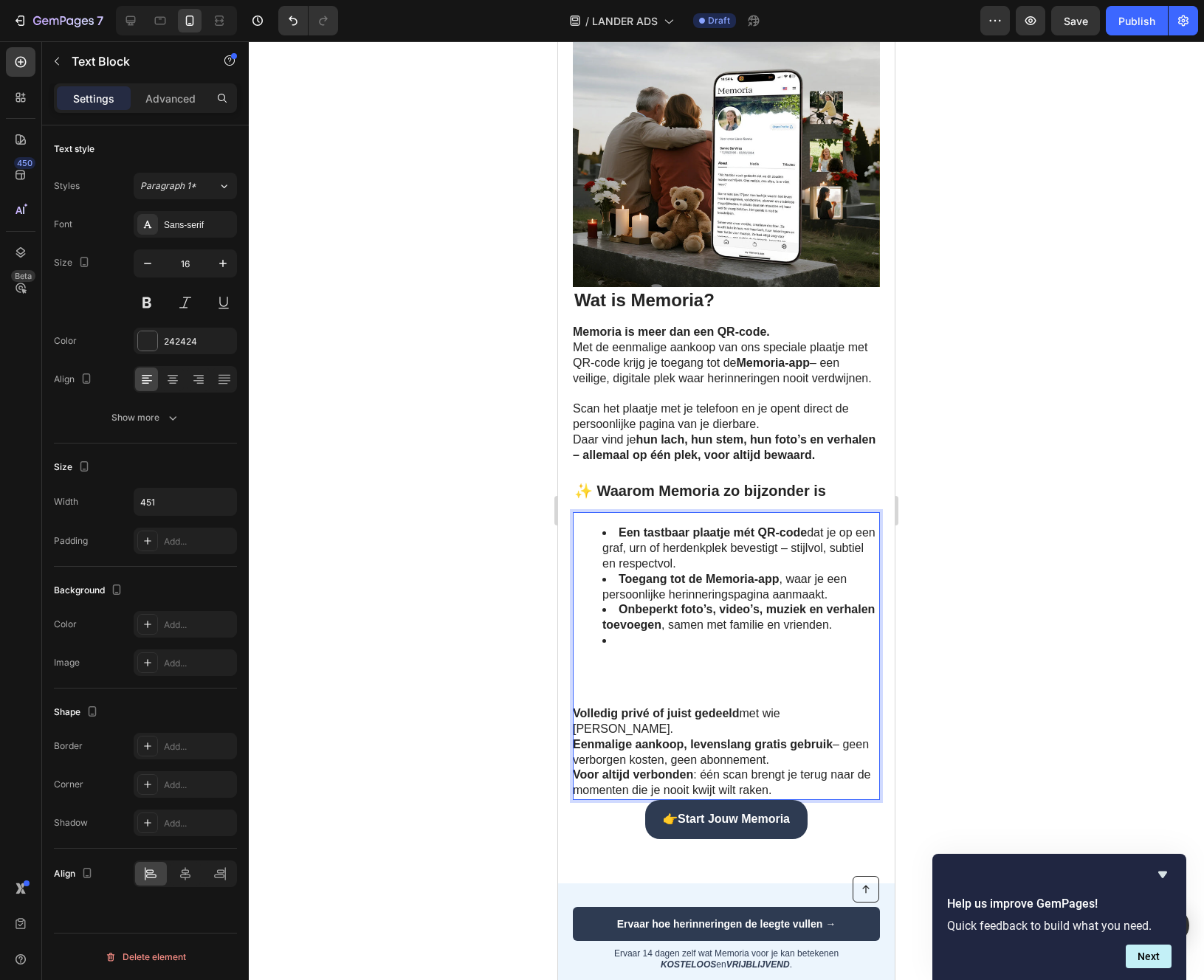
click at [631, 649] on li "Rich Text Editor. Editing area: main" at bounding box center [741, 641] width 276 height 16
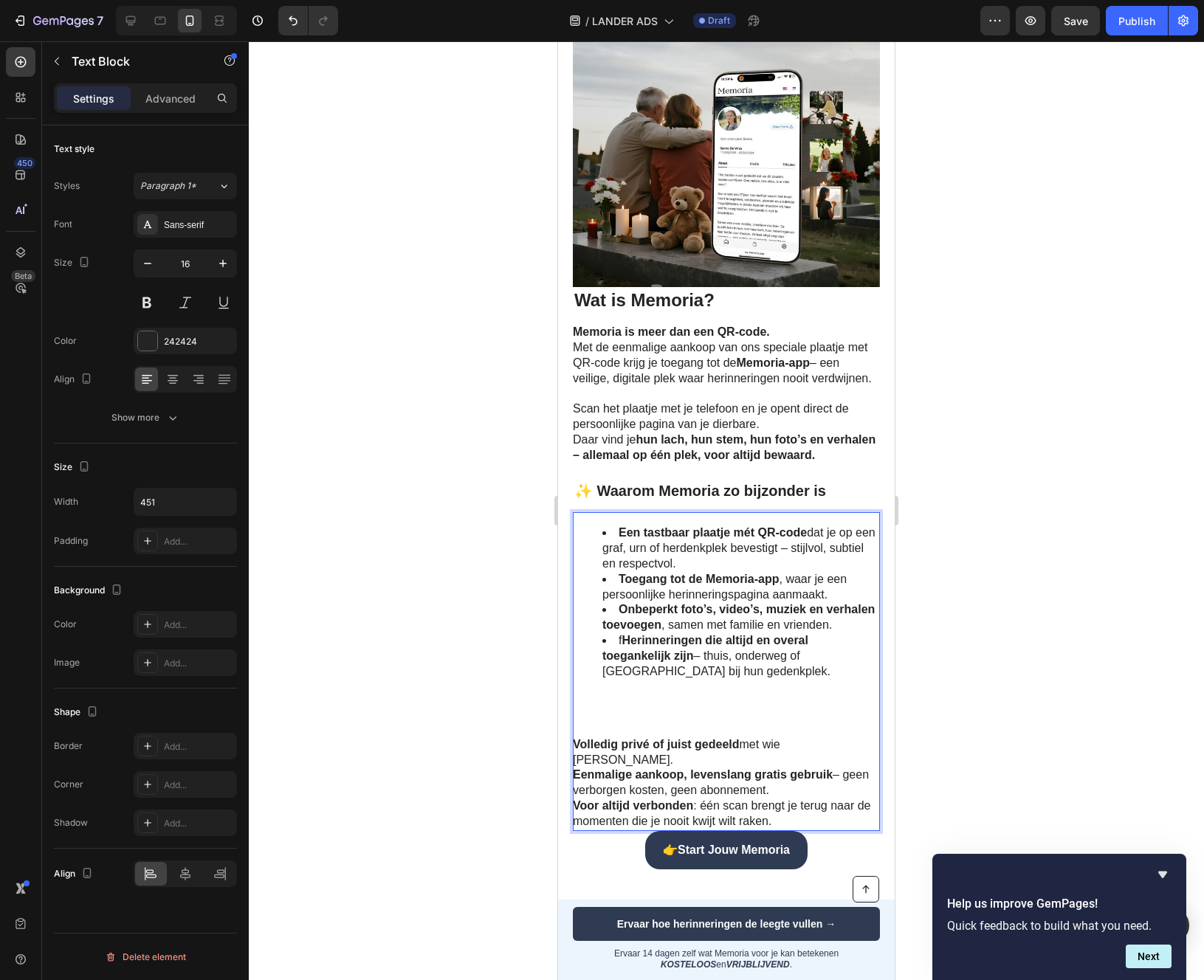
click at [625, 662] on strong "Herinneringen die altijd en overal toegankelijk zijn" at bounding box center [705, 648] width 206 height 28
click at [866, 680] on li "Herinneringen die altijd en overal toegankelijk zijn – thuis, onderweg of juist…" at bounding box center [741, 656] width 276 height 46
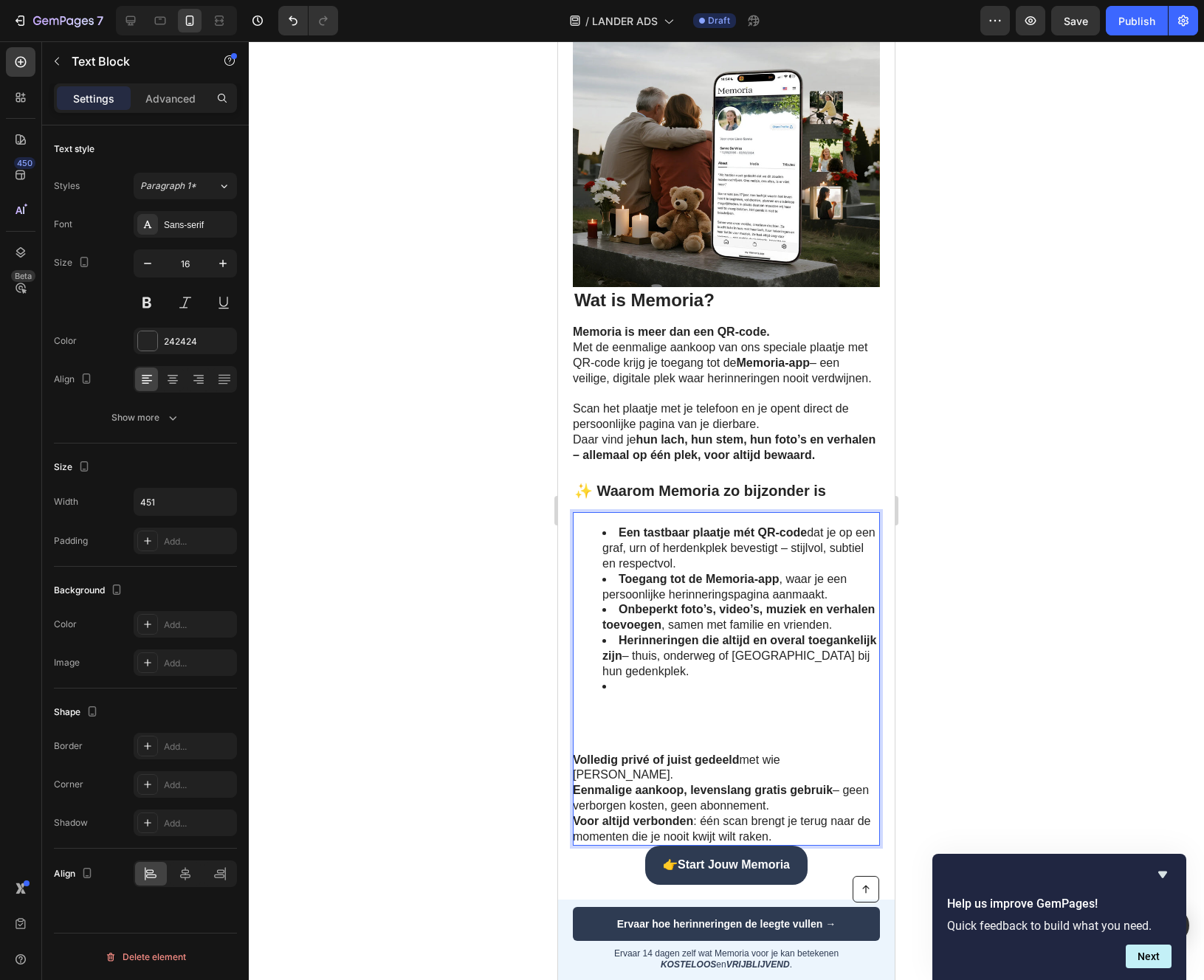
click at [607, 781] on p "Volledig privé of juist gedeeld met wie jij wilt." at bounding box center [725, 768] width 305 height 31
copy p "Volledig privé of juist gedeeld met wie jij wilt."
click at [674, 694] on li "Rich Text Editor. Editing area: main" at bounding box center [741, 687] width 276 height 16
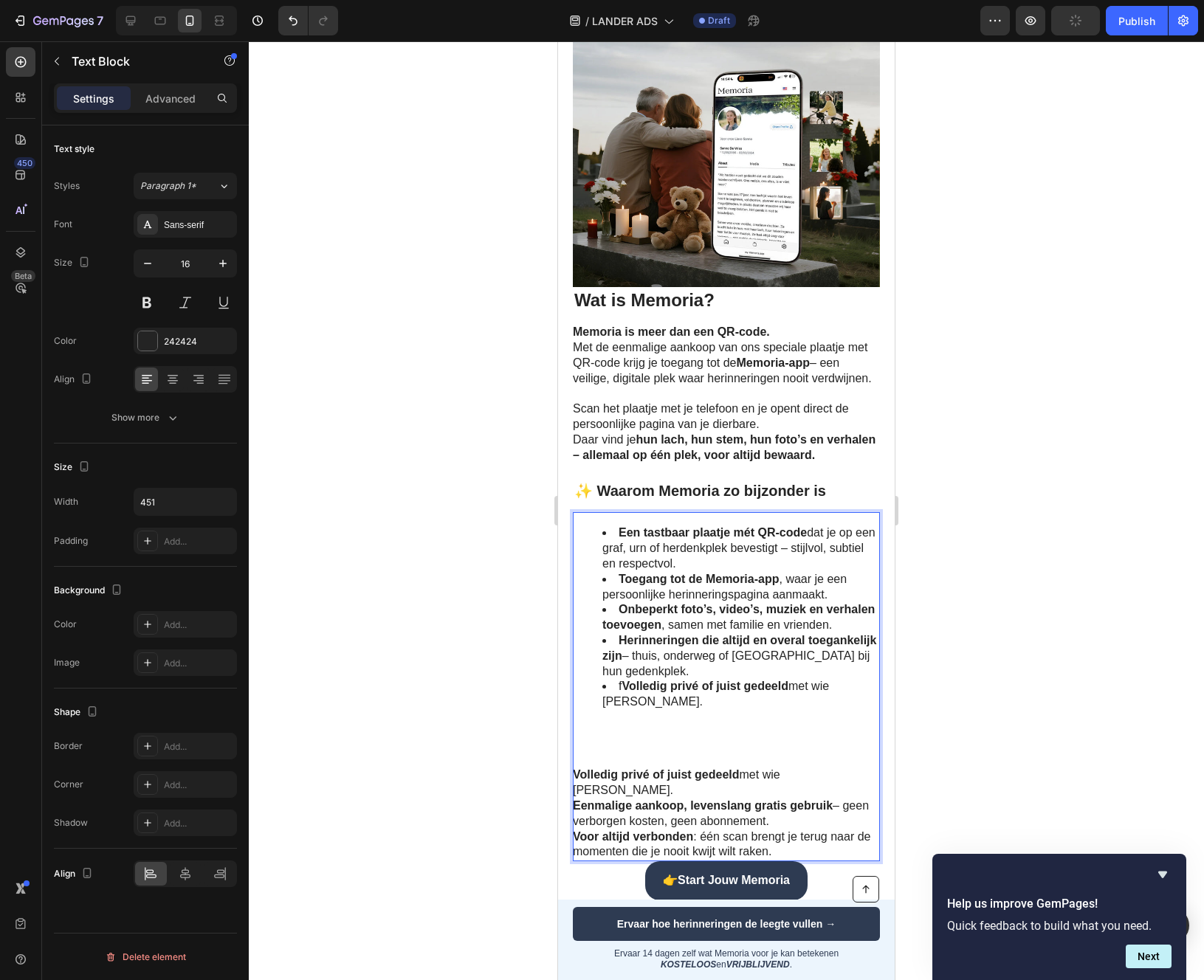
click at [625, 693] on strong "Volledig privé of juist gedeeld" at bounding box center [705, 685] width 167 height 12
click at [860, 700] on li "Volledig privé of juist gedeeld met wie jij wilt." at bounding box center [741, 694] width 276 height 31
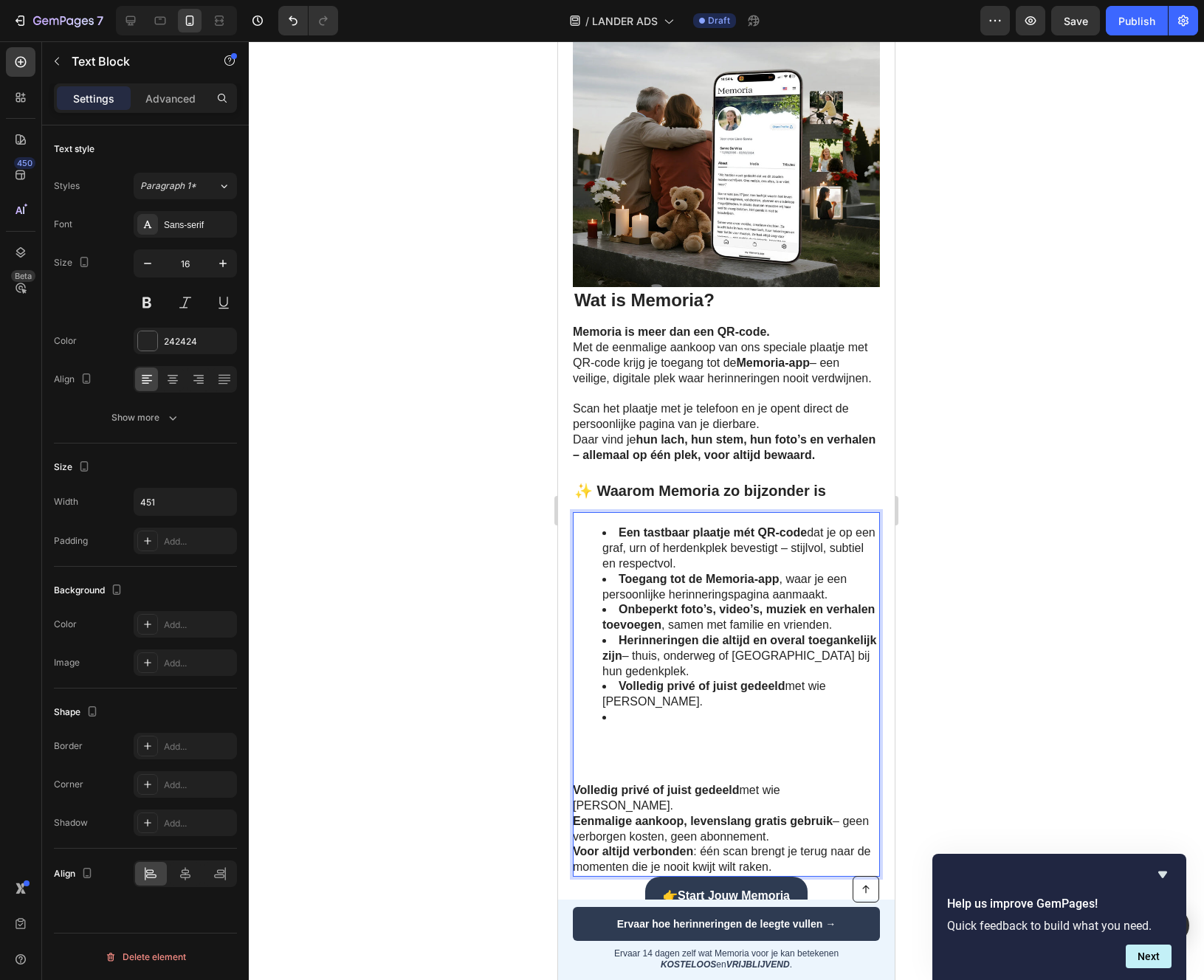
click at [696, 789] on strong "Volledig privé of juist gedeeld" at bounding box center [656, 790] width 167 height 12
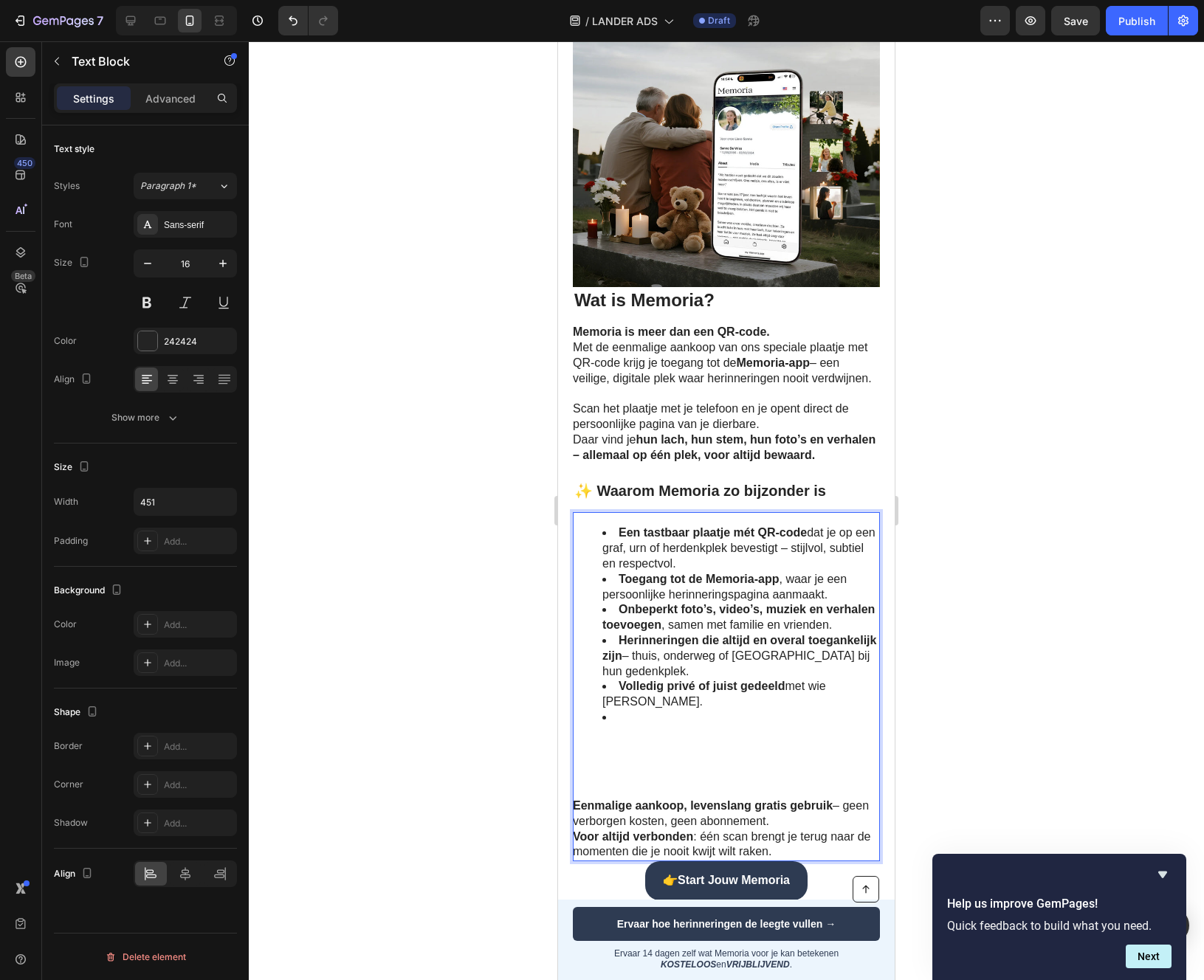
click at [652, 807] on strong "Eenmalige aankoop, levenslang gratis gebruik" at bounding box center [703, 805] width 260 height 12
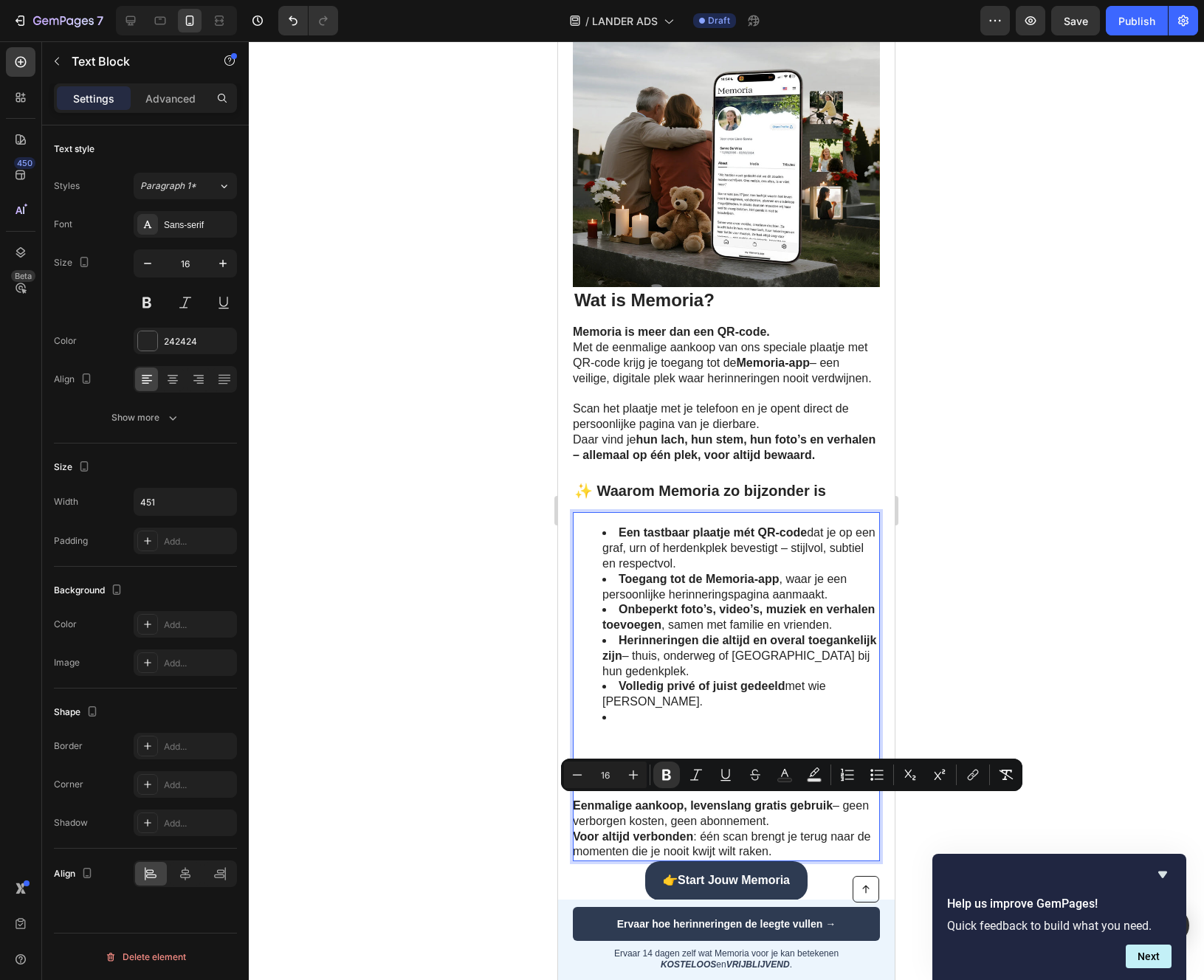
click at [647, 718] on li "Rich Text Editor. Editing area: main" at bounding box center [741, 718] width 276 height 16
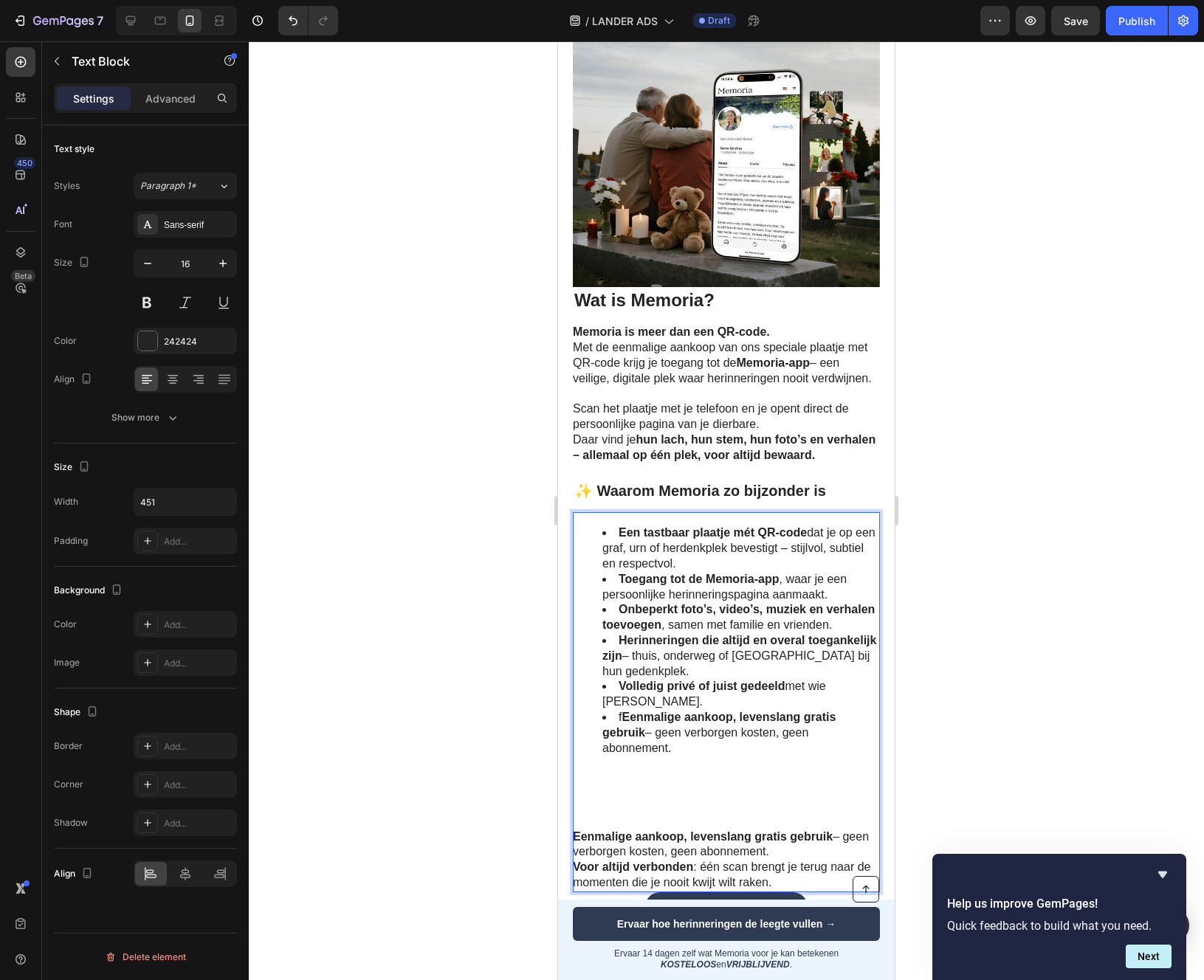
click at [622, 716] on strong "Eenmalige aankoop, levenslang gratis gebruik" at bounding box center [719, 725] width 233 height 28
click at [681, 747] on li "Eenmalige aankoop, levenslang gratis gebruik – geen verborgen kosten, geen abon…" at bounding box center [741, 733] width 276 height 46
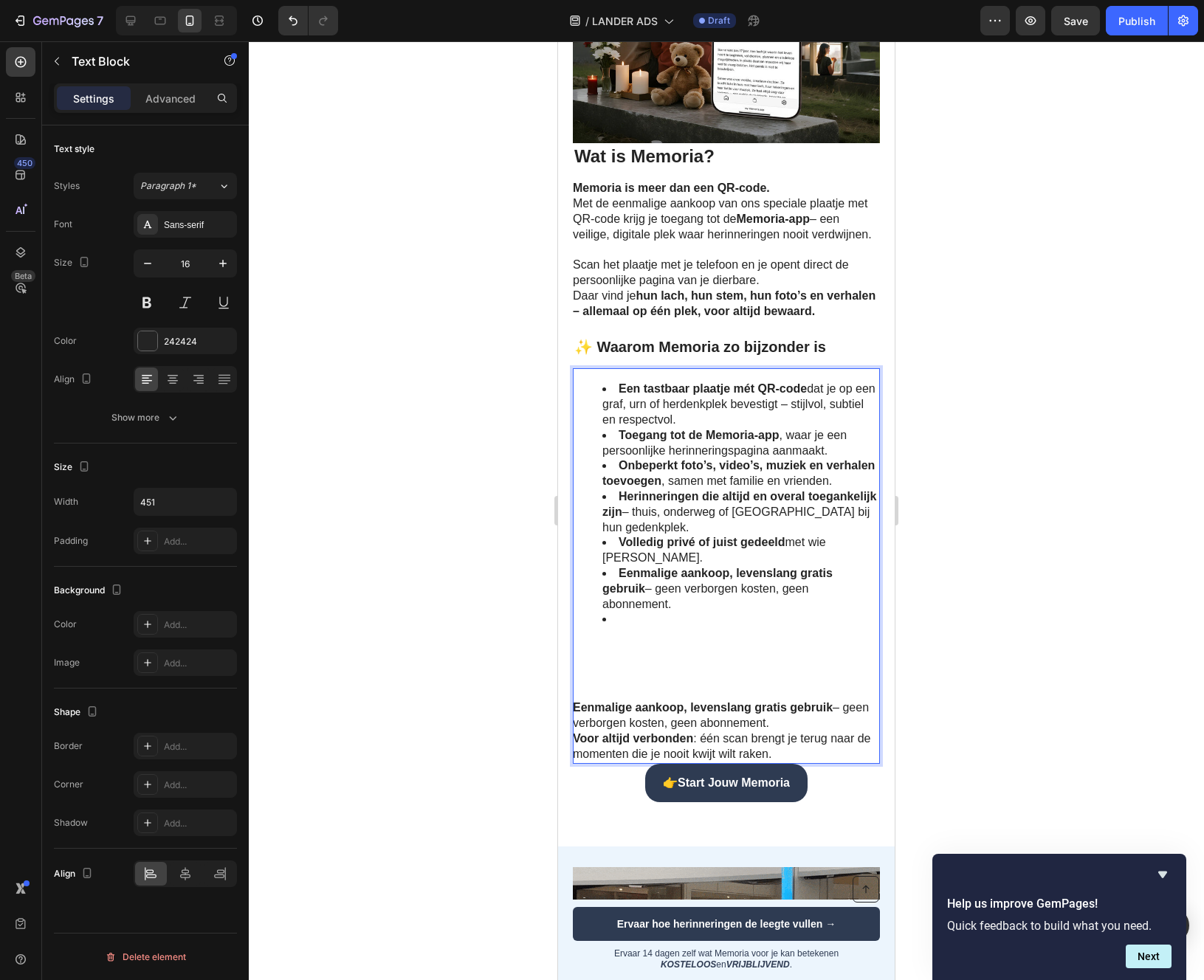
scroll to position [1212, 0]
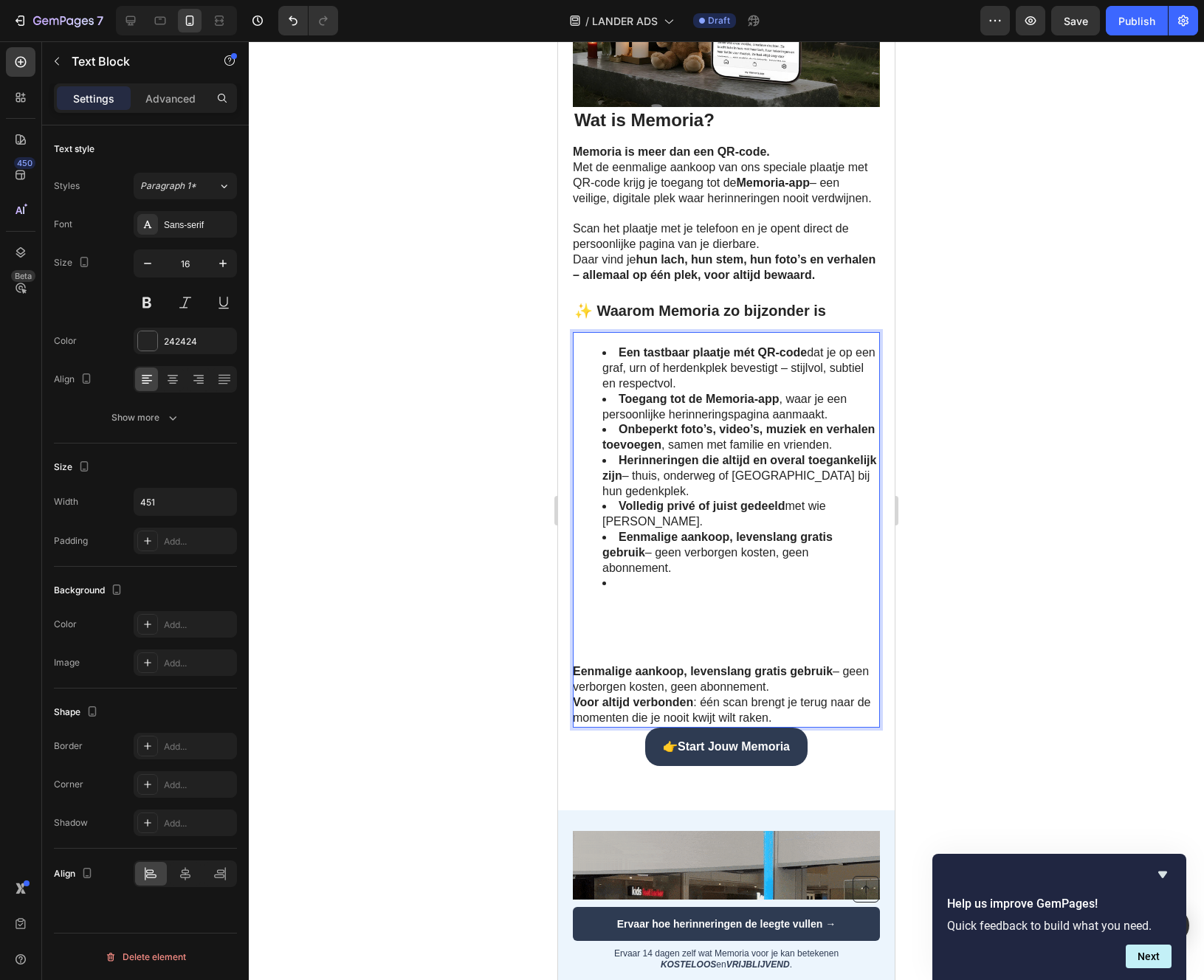
click at [611, 670] on strong "Eenmalige aankoop, levenslang gratis gebruik" at bounding box center [703, 671] width 260 height 12
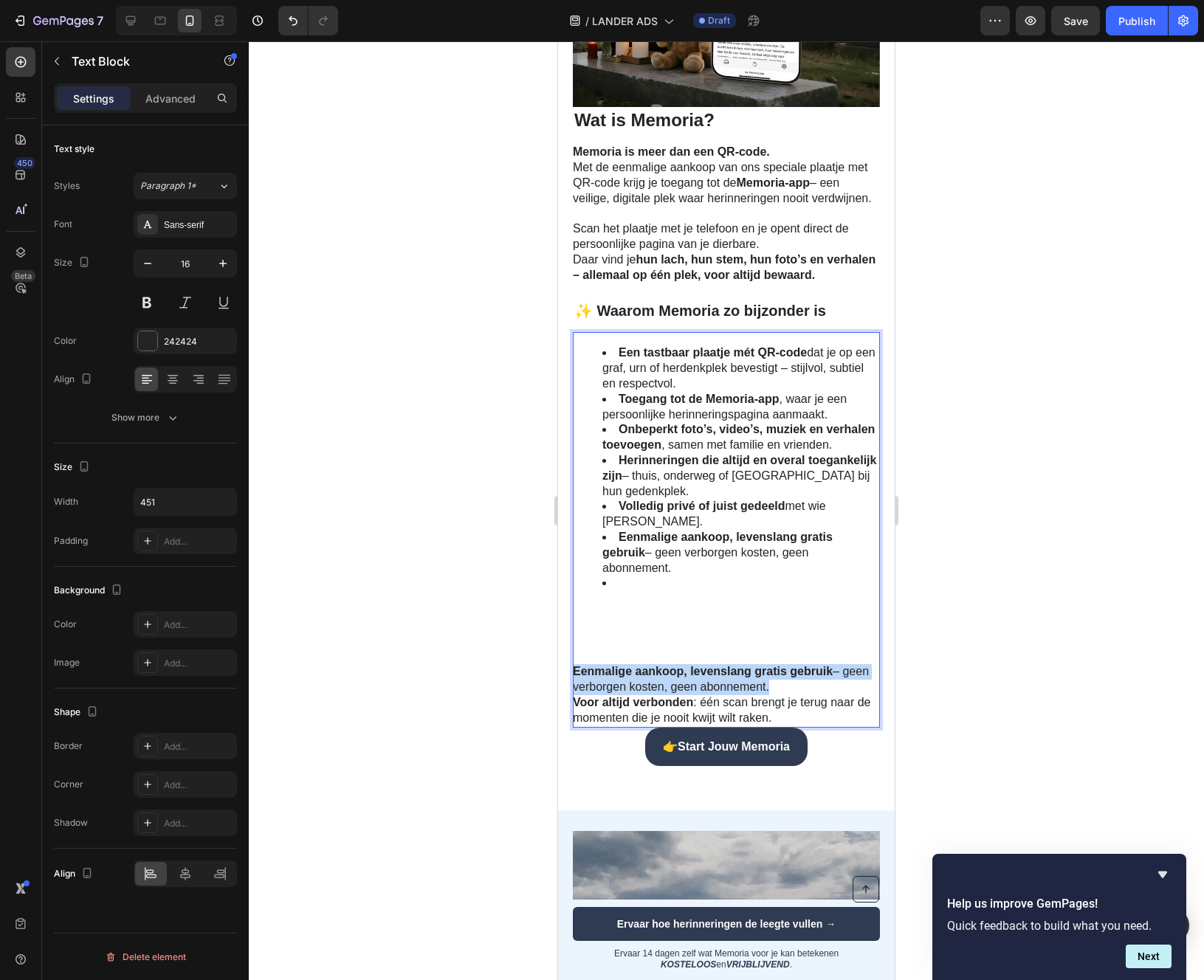
click at [611, 670] on strong "Eenmalige aankoop, levenslang gratis gebruik" at bounding box center [703, 671] width 260 height 12
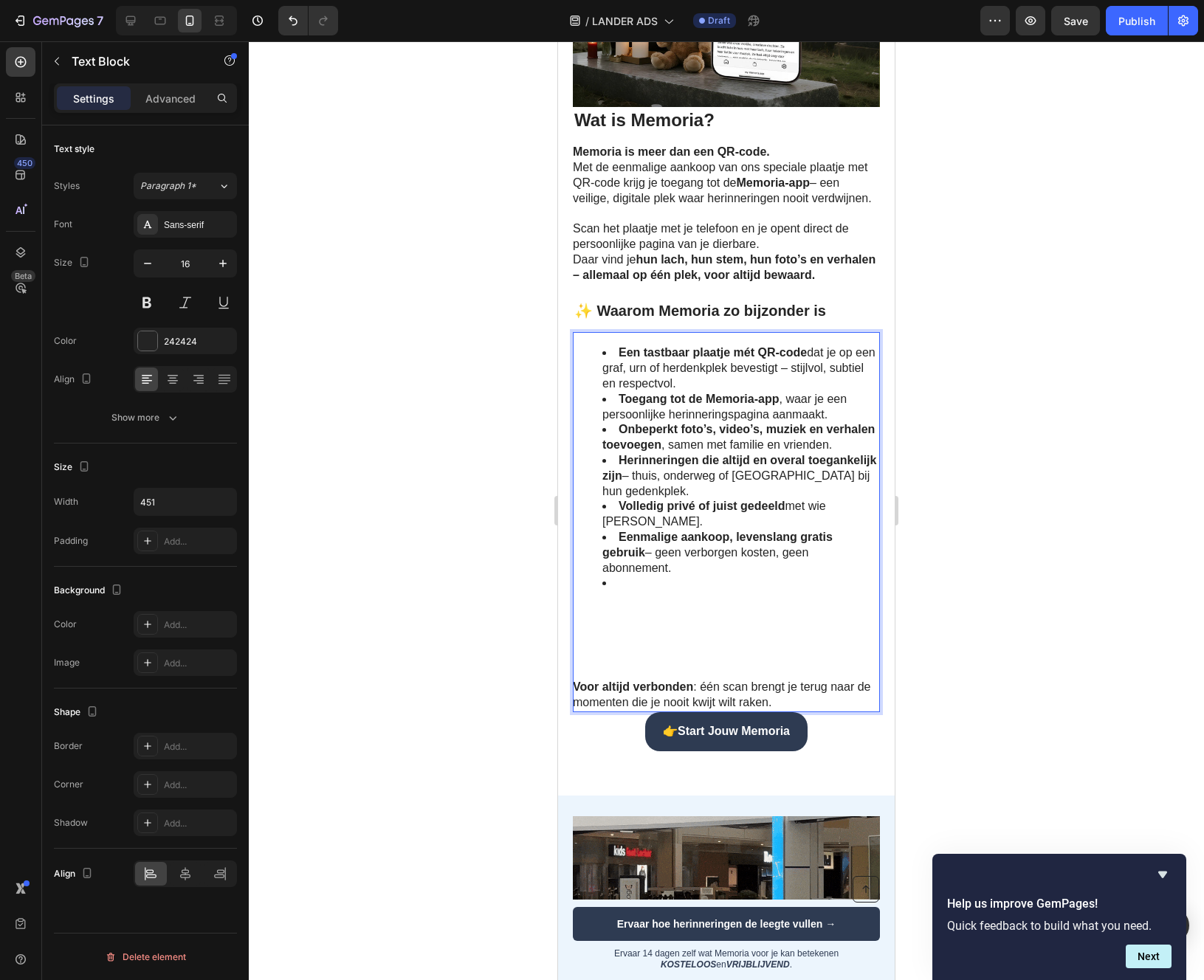
click at [607, 696] on p "Voor altijd verbonden : één scan brengt je terug naar de momenten die je nooit …" at bounding box center [725, 694] width 305 height 31
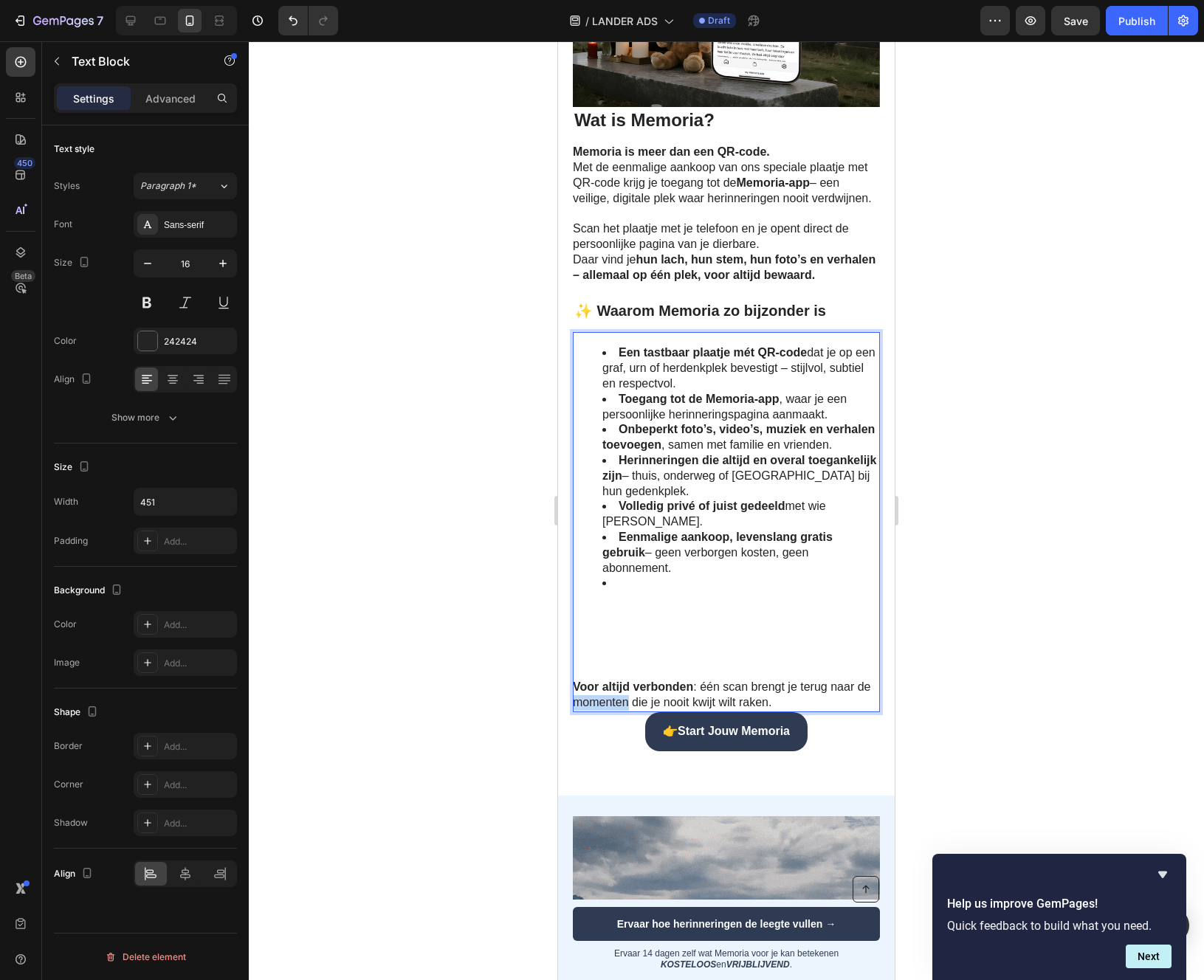
click at [607, 696] on p "Voor altijd verbonden : één scan brengt je terug naar de momenten die je nooit …" at bounding box center [725, 694] width 305 height 31
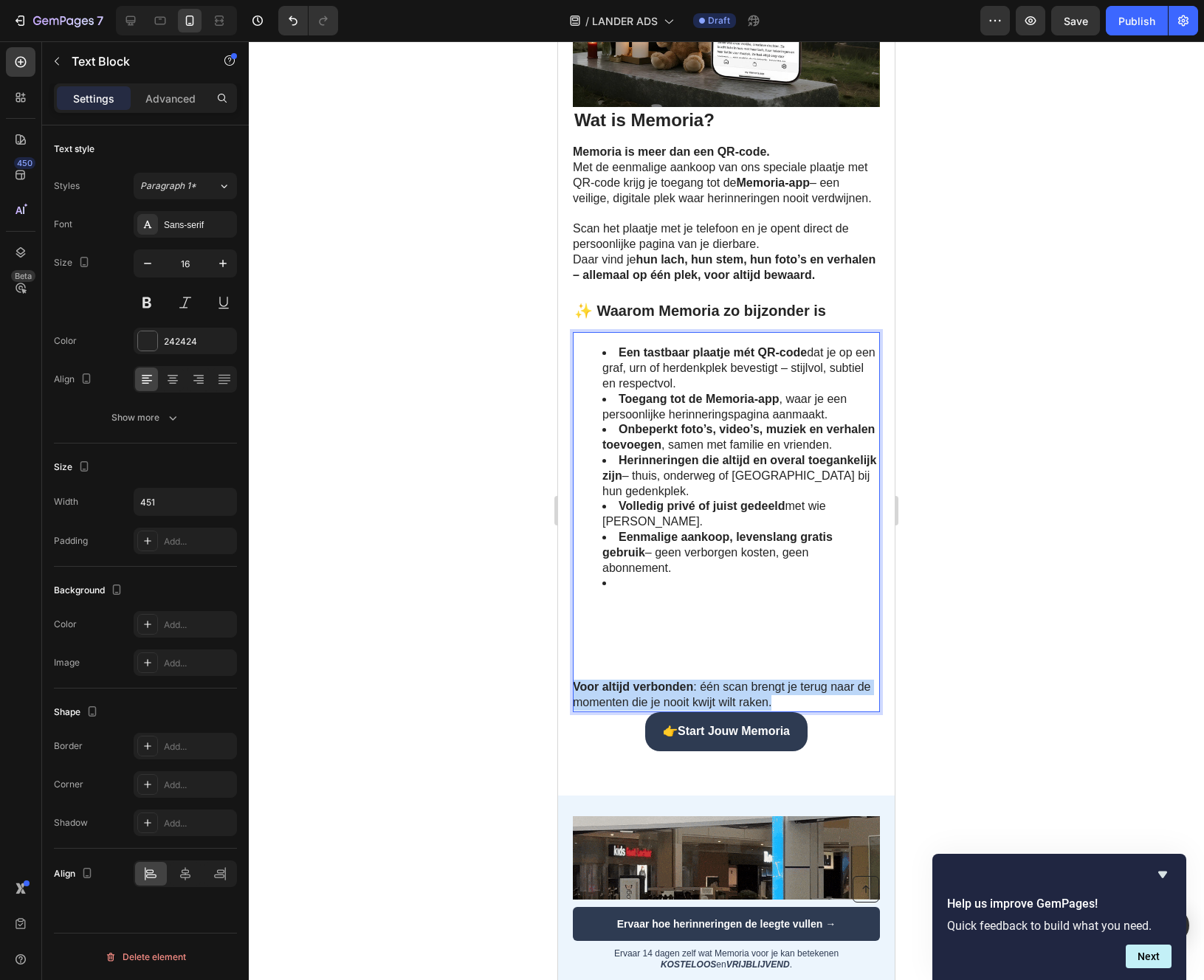
click at [607, 696] on p "Voor altijd verbonden : één scan brengt je terug naar de momenten die je nooit …" at bounding box center [725, 694] width 305 height 31
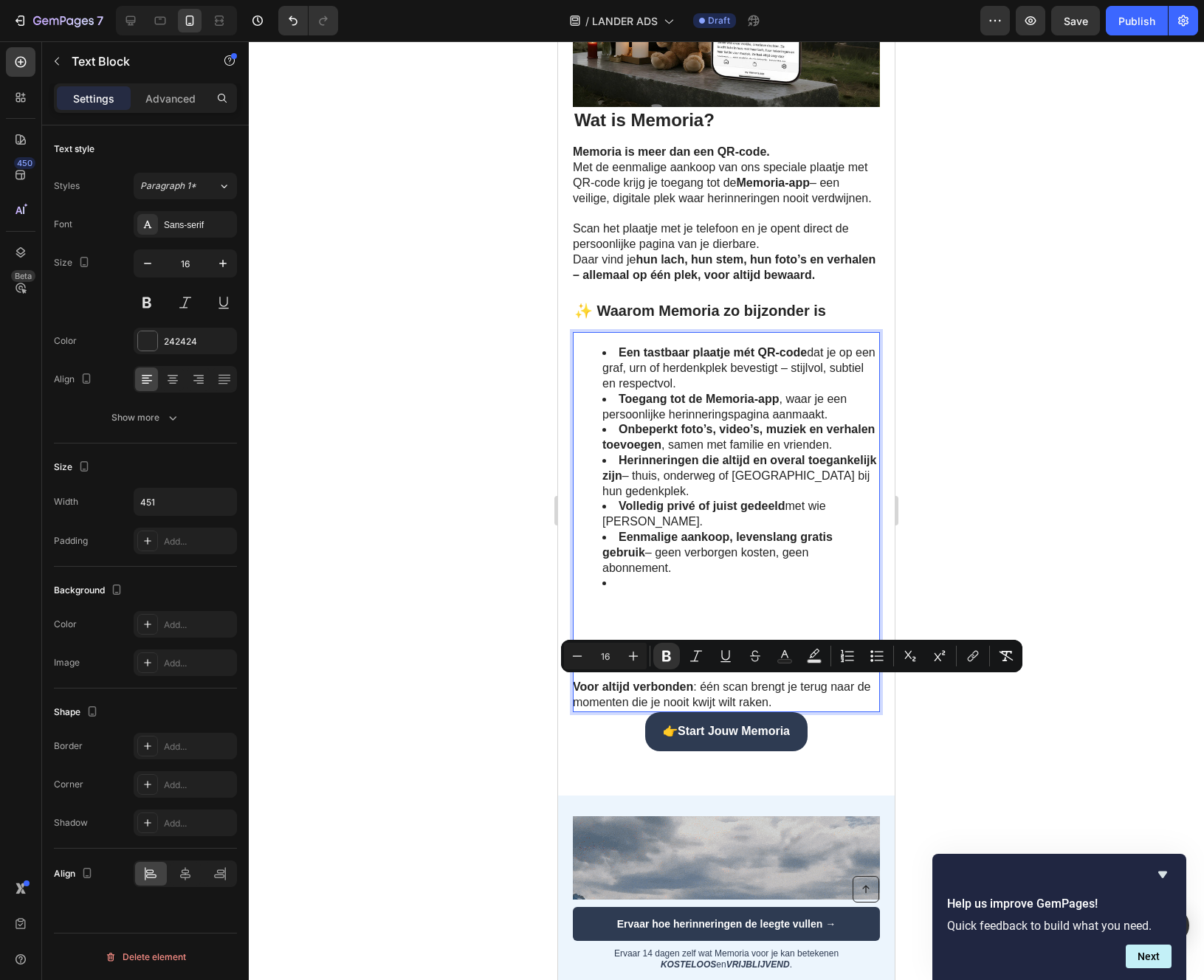
click at [634, 581] on li "Rich Text Editor. Editing area: main" at bounding box center [741, 584] width 276 height 16
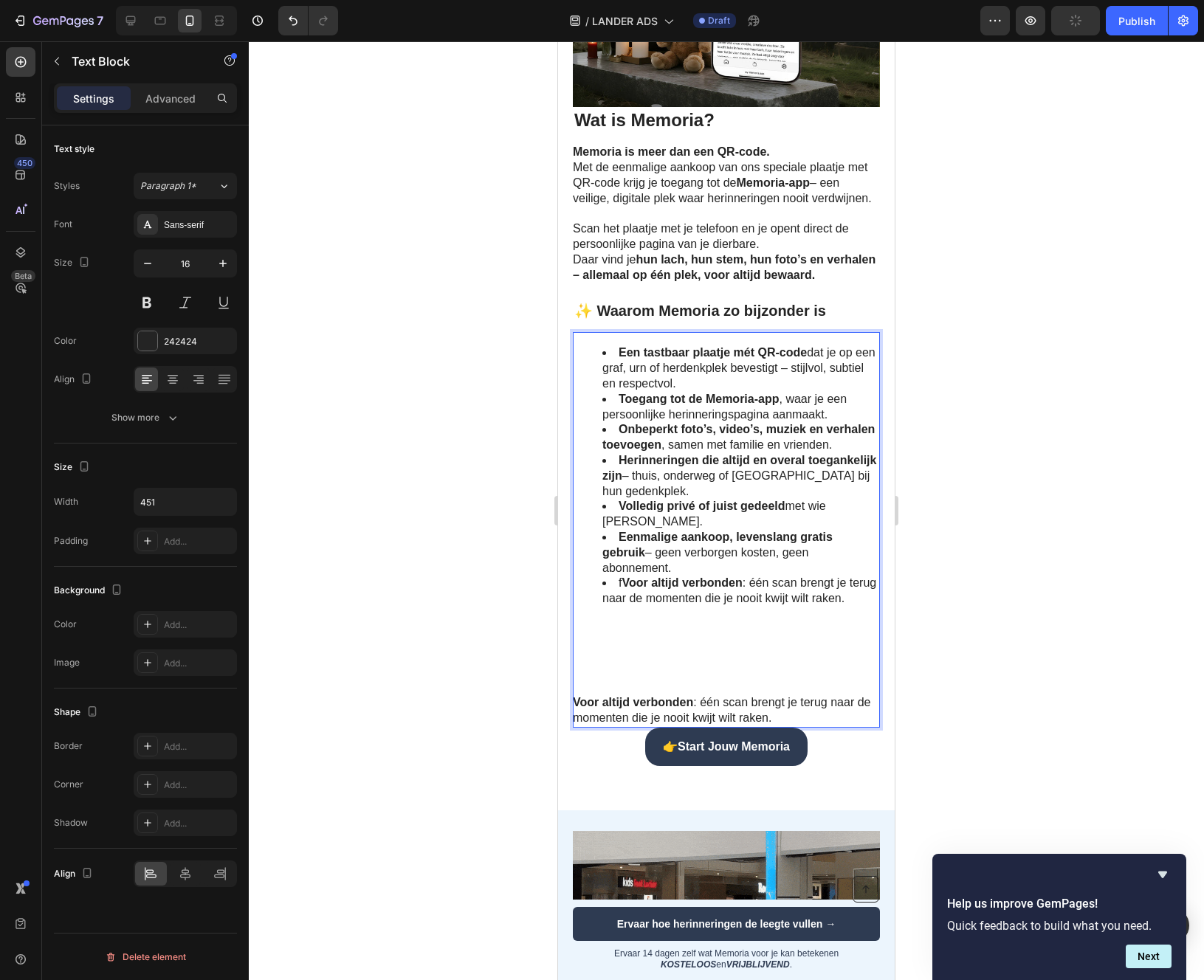
click at [624, 582] on strong "Voor altijd verbonden" at bounding box center [681, 583] width 120 height 12
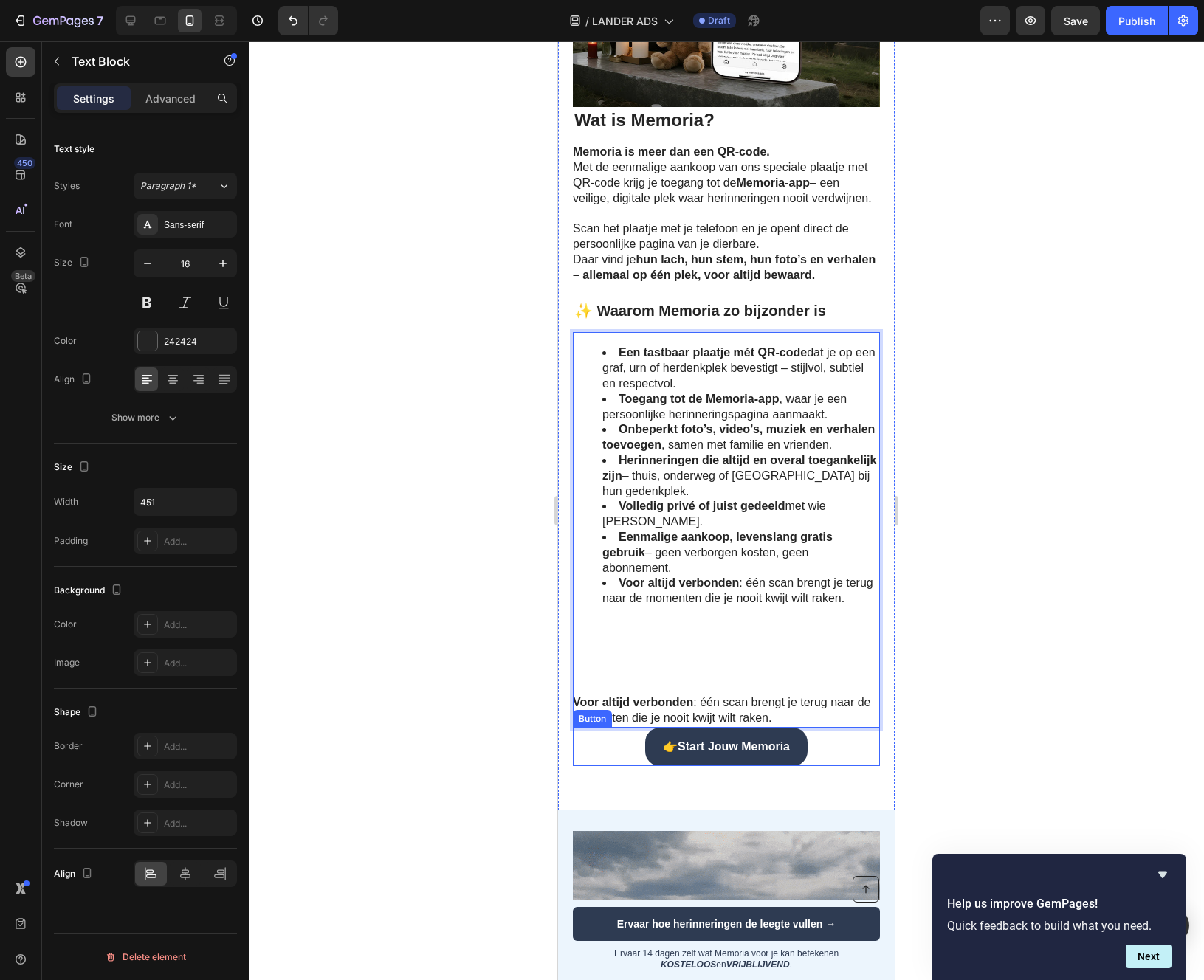
click at [607, 713] on div "Button" at bounding box center [592, 719] width 33 height 13
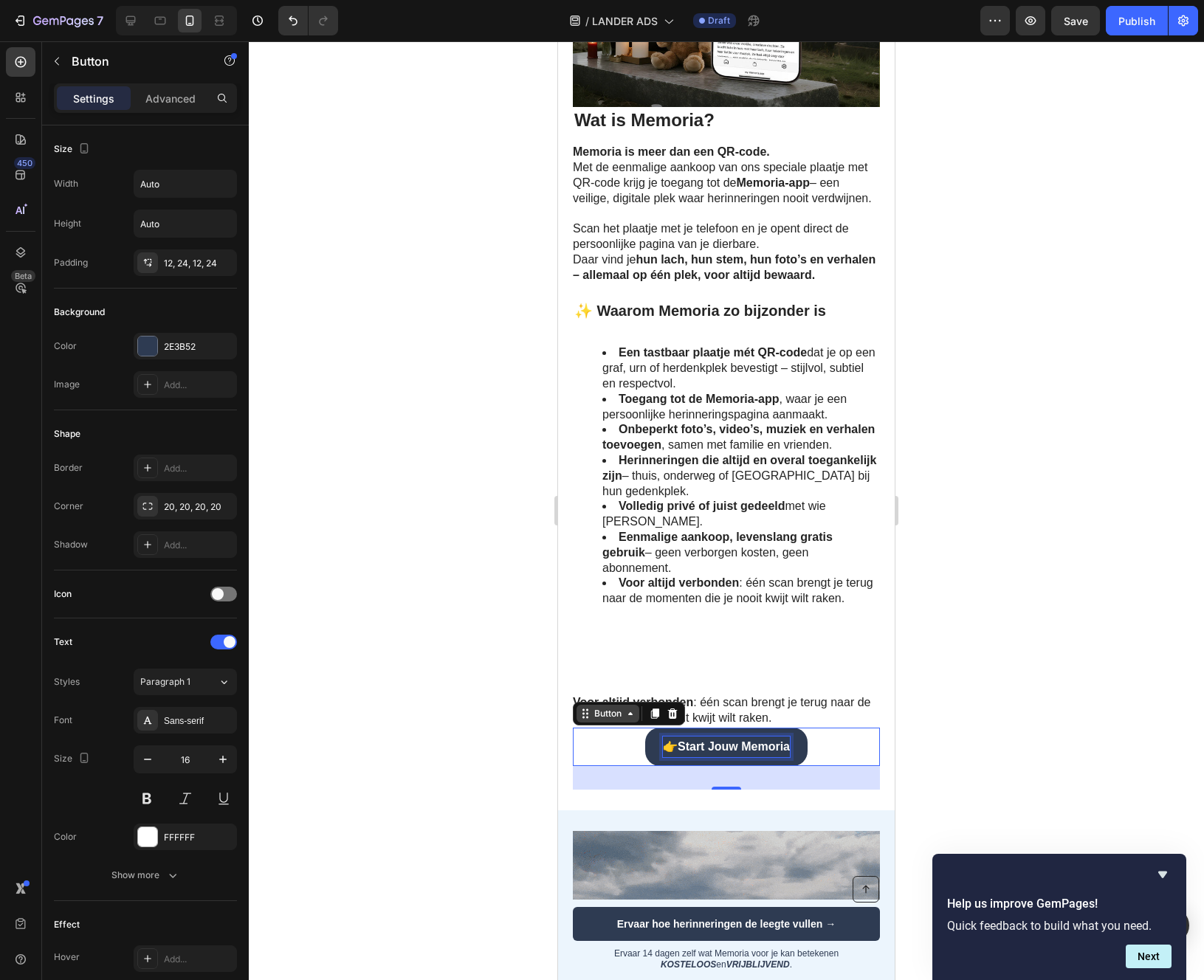
click at [607, 709] on div "Button" at bounding box center [607, 713] width 33 height 13
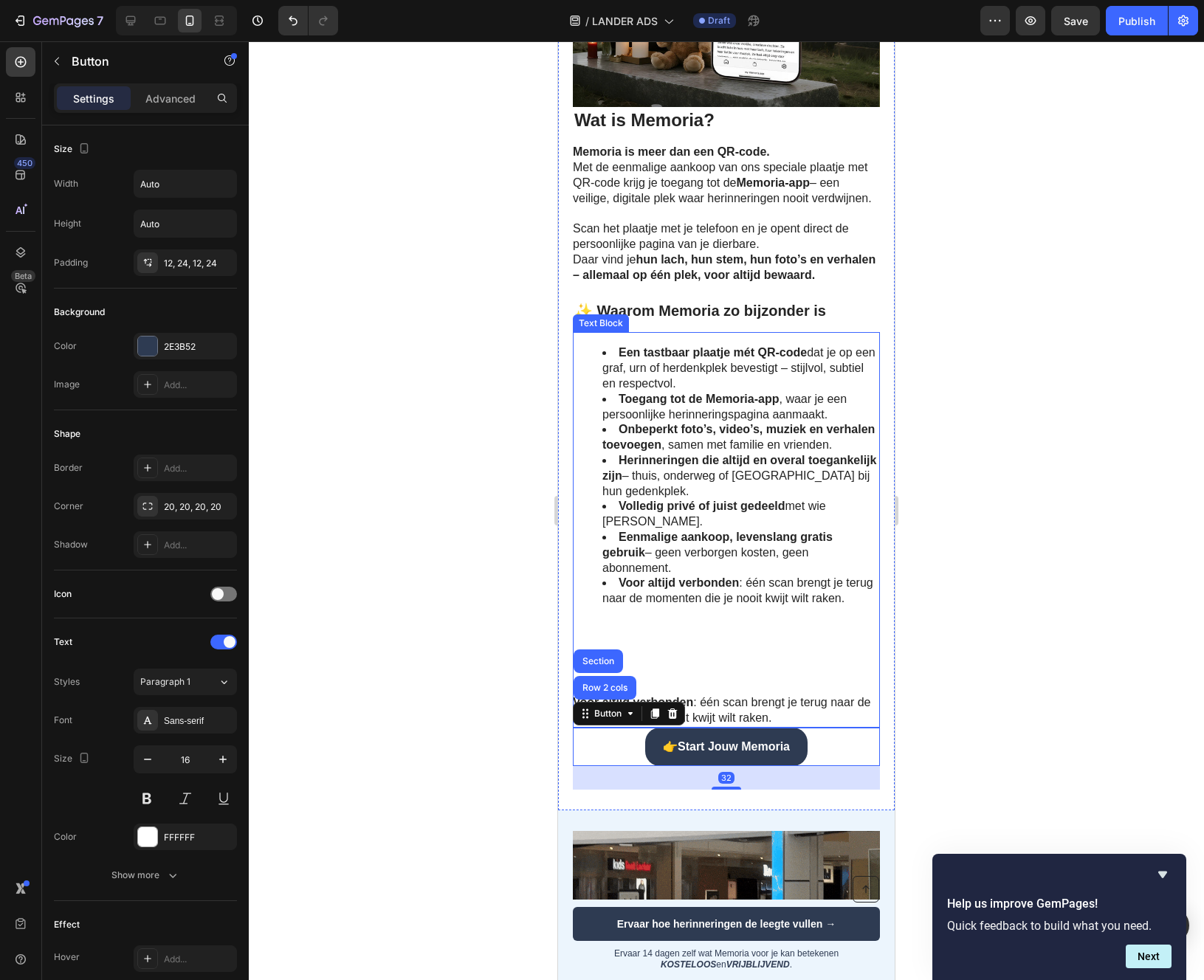
click at [761, 709] on p "Voor altijd verbonden : één scan brengt je terug naar de momenten die je nooit …" at bounding box center [725, 710] width 305 height 31
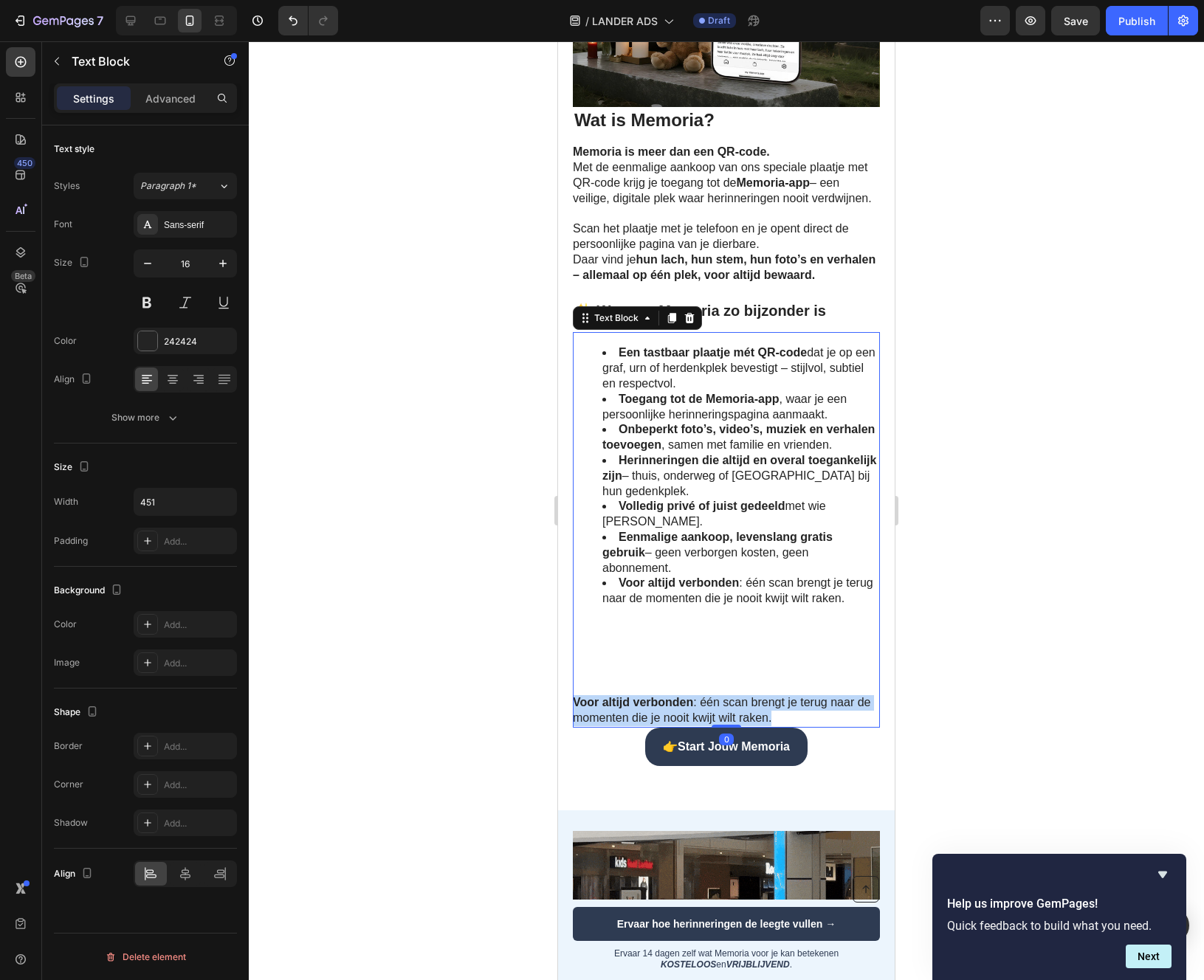
click at [761, 709] on p "Voor altijd verbonden : één scan brengt je terug naar de momenten die je nooit …" at bounding box center [725, 710] width 305 height 31
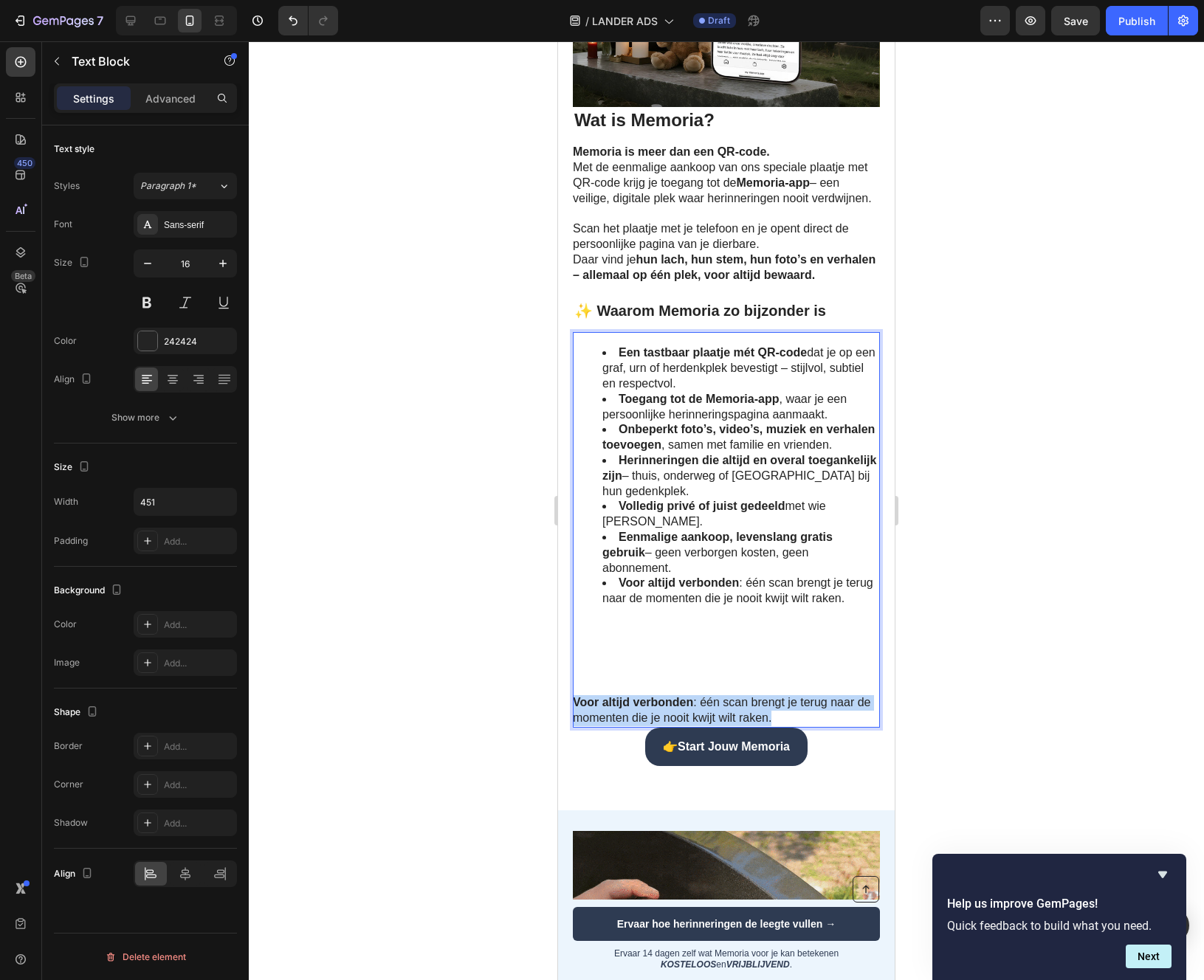
click at [761, 709] on p "Voor altijd verbonden : één scan brengt je terug naar de momenten die je nooit …" at bounding box center [725, 710] width 305 height 31
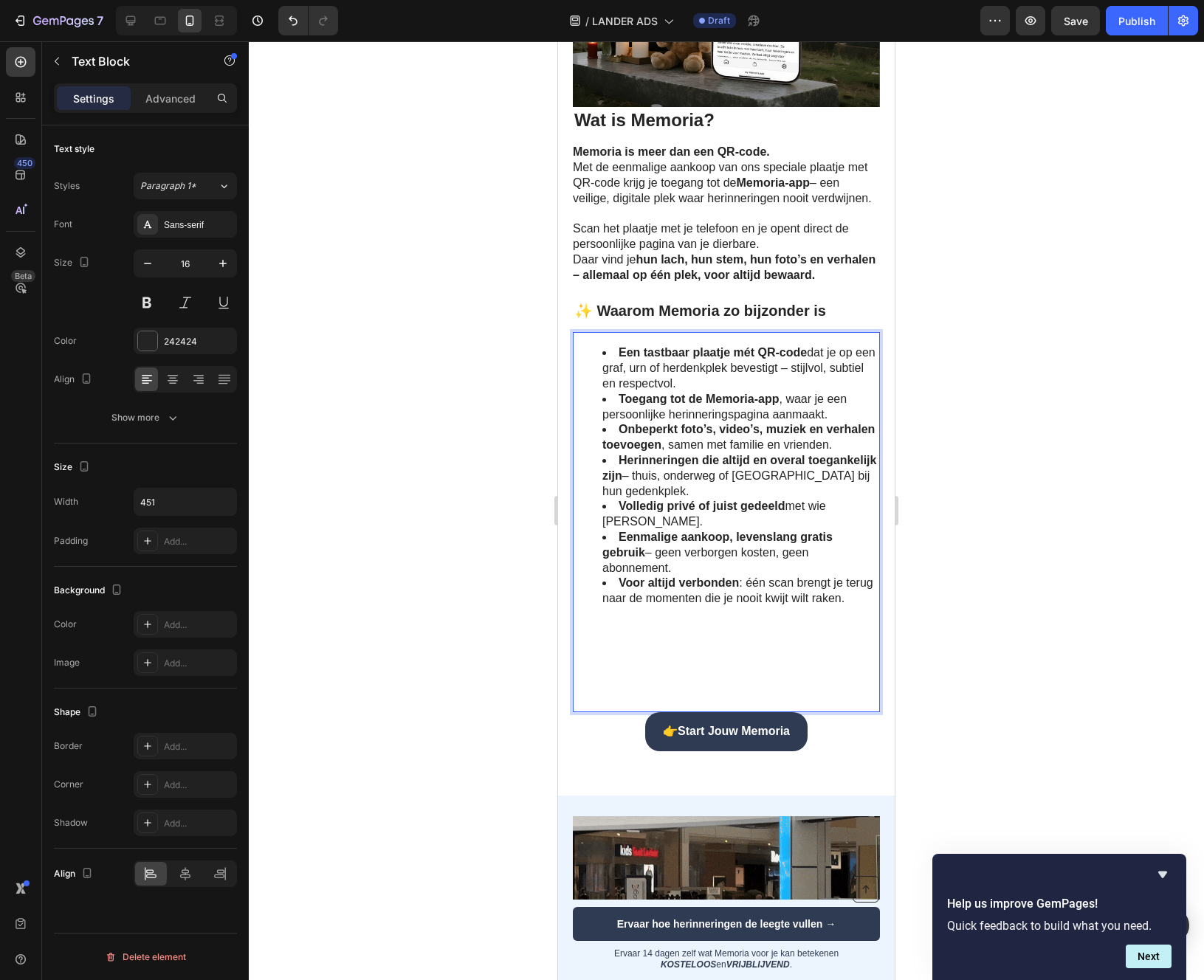
click at [592, 699] on p "Rich Text Editor. Editing area: main" at bounding box center [725, 703] width 305 height 16
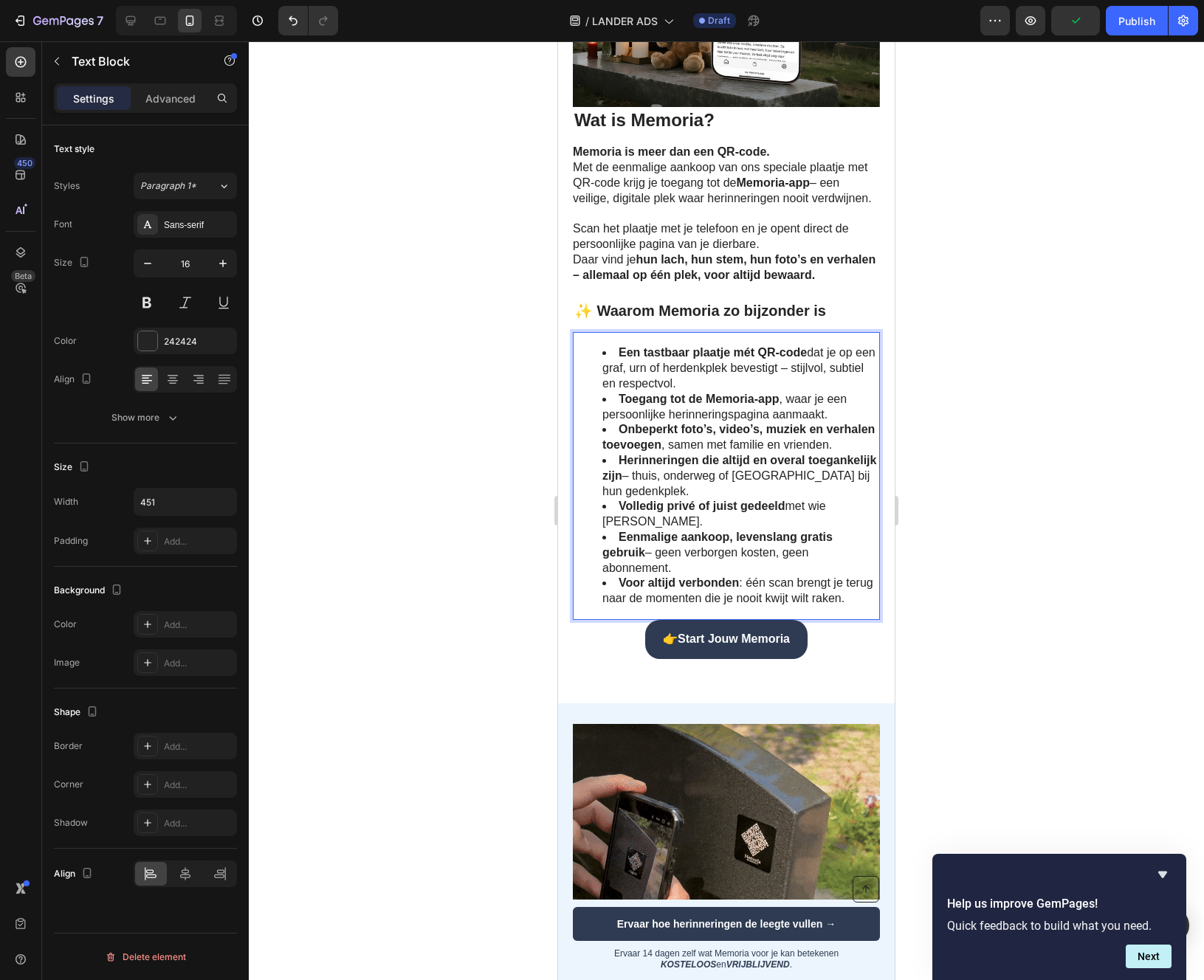
click at [1073, 557] on div at bounding box center [727, 511] width 955 height 939
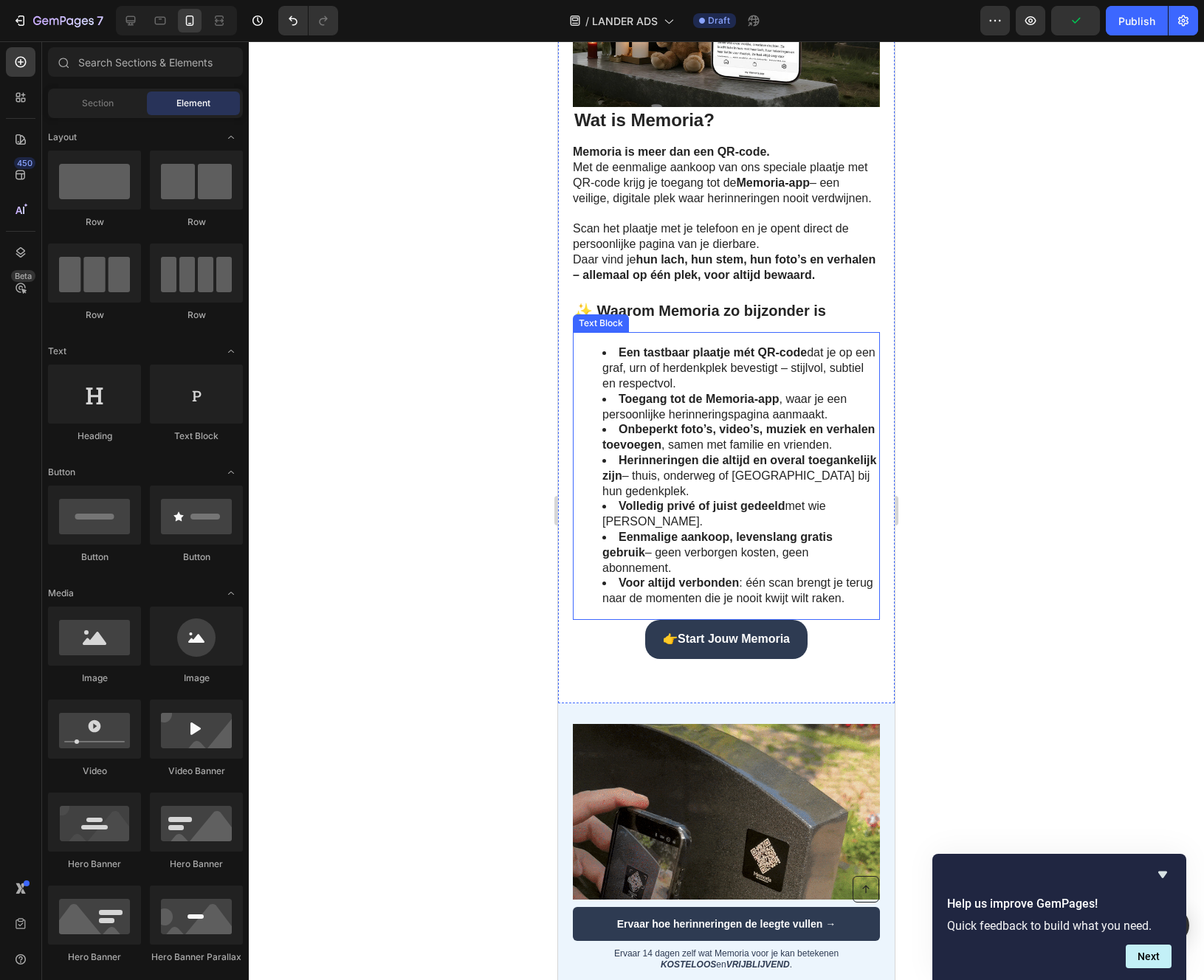
click at [732, 451] on strong "Onbeperkt foto’s, video’s, muziek en verhalen toevoegen" at bounding box center [738, 437] width 272 height 28
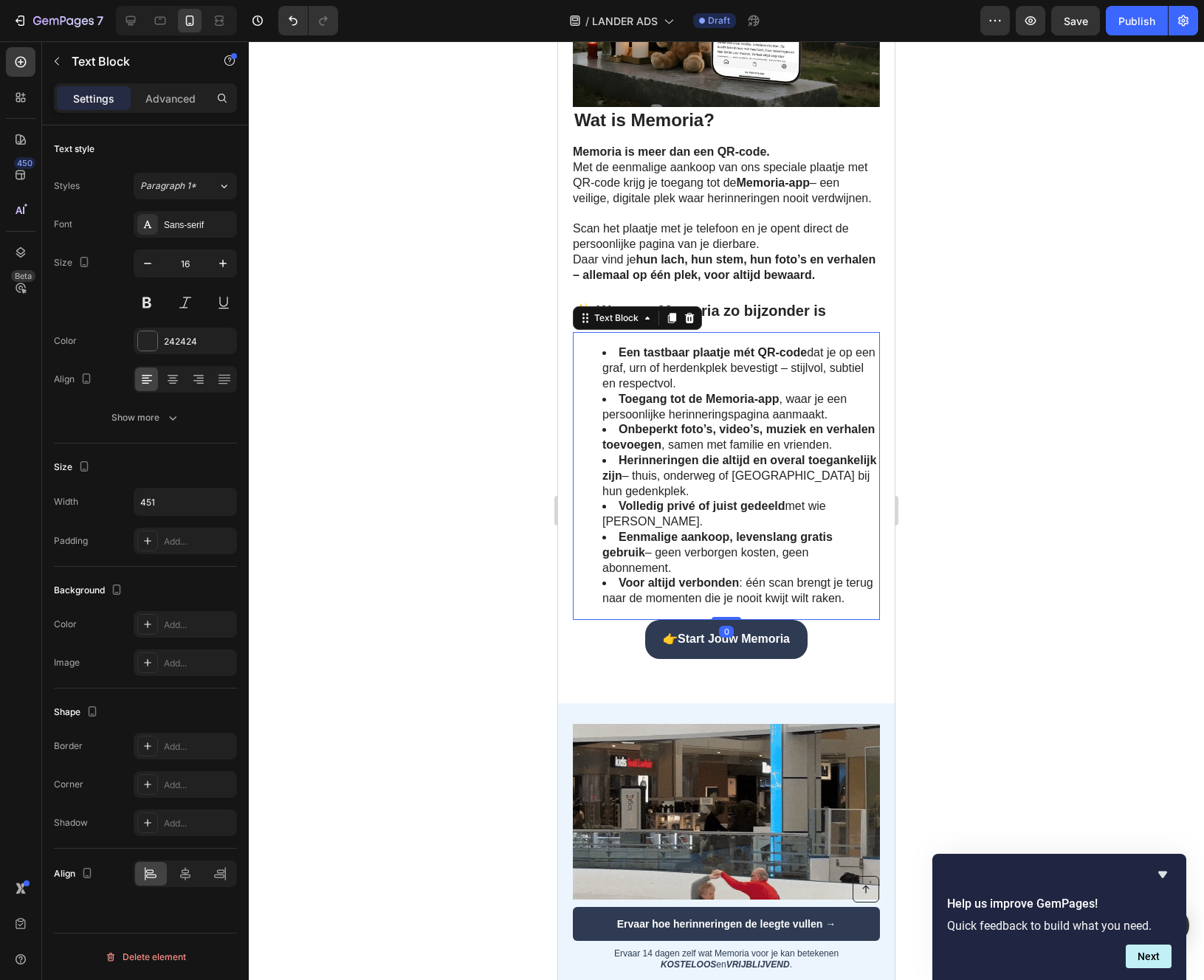
click at [641, 370] on div "Een tastbaar plaatje mét QR-code dat je op een graf, urn of herdenkplek bevesti…" at bounding box center [726, 476] width 307 height 288
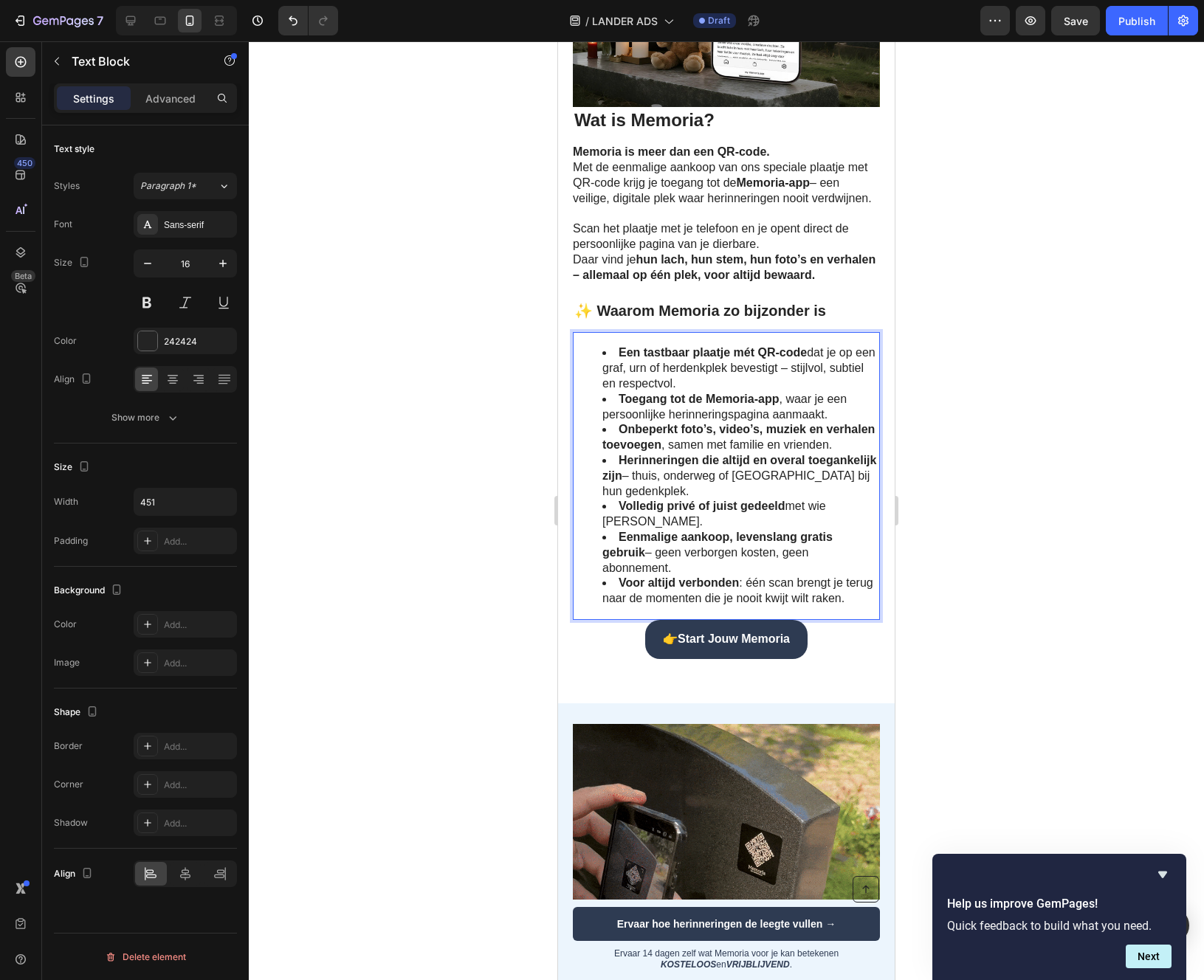
click at [629, 360] on div "Een tastbaar plaatje mét QR-code dat je op een graf, urn of herdenkplek bevesti…" at bounding box center [726, 476] width 307 height 288
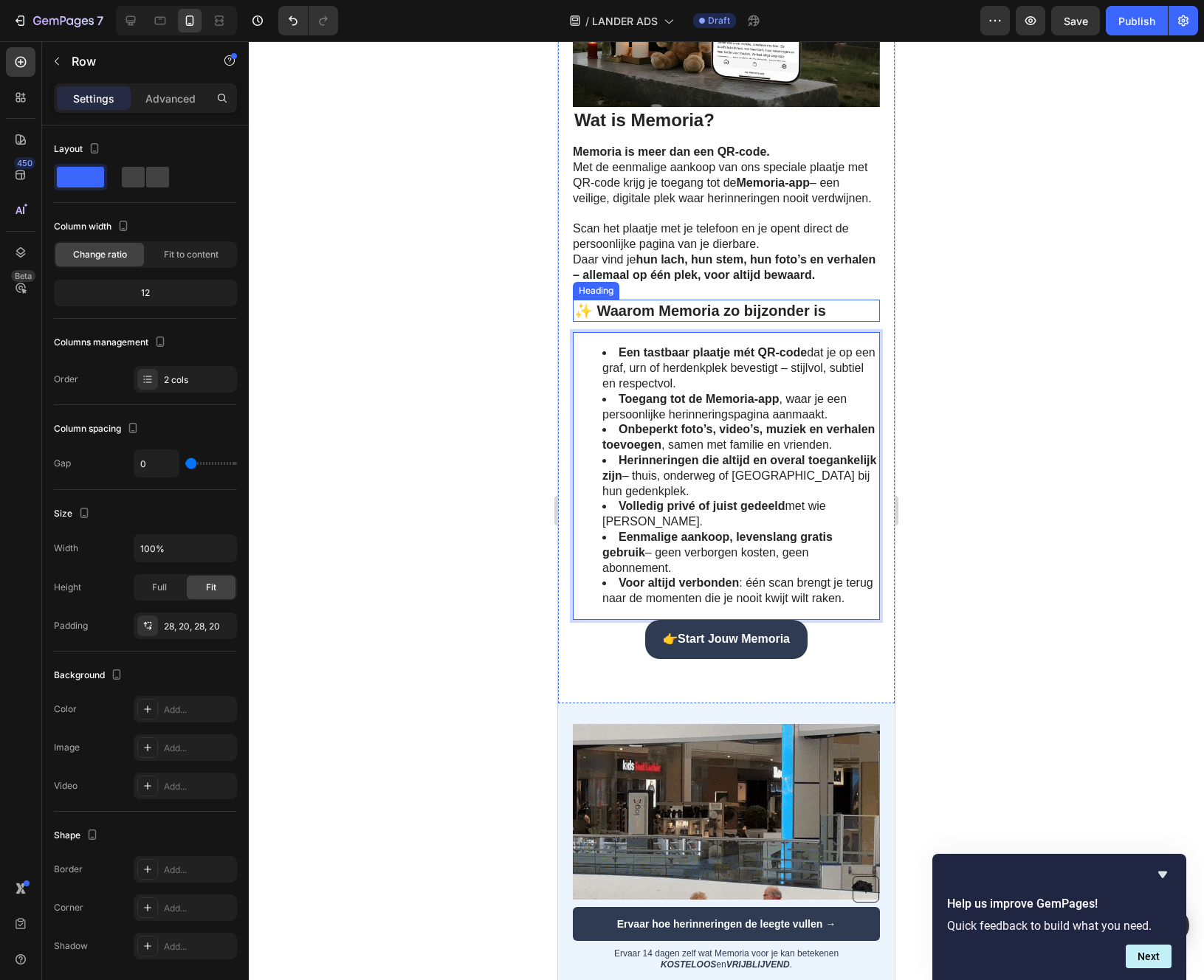
click at [631, 351] on div "⁠⁠⁠⁠⁠⁠⁠ Wat is Memoria? Heading Memoria is meer dan een QR-code. Met de eenmali…" at bounding box center [726, 395] width 307 height 576
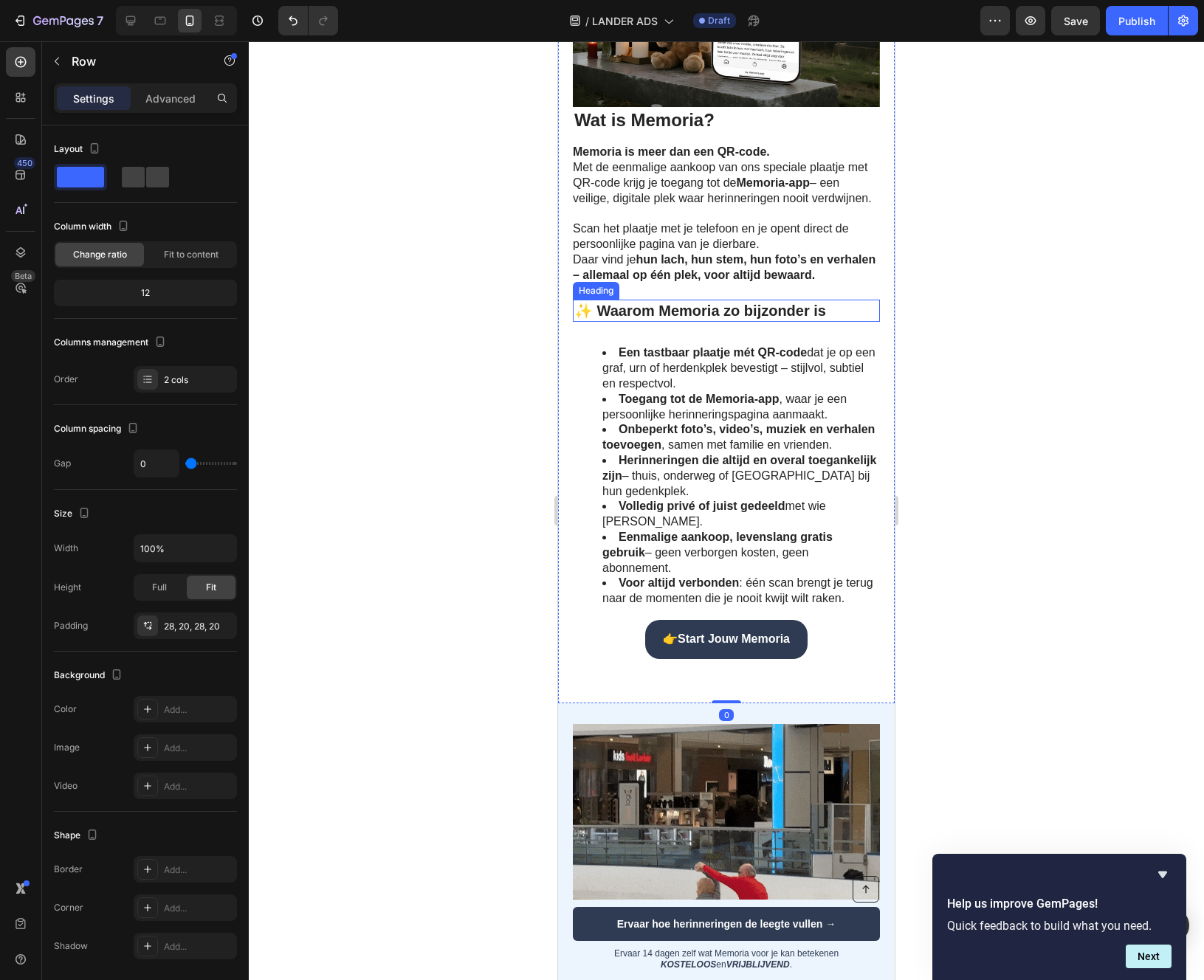
click at [645, 320] on p "✨ Waarom Memoria zo bijzonder is" at bounding box center [726, 310] width 304 height 19
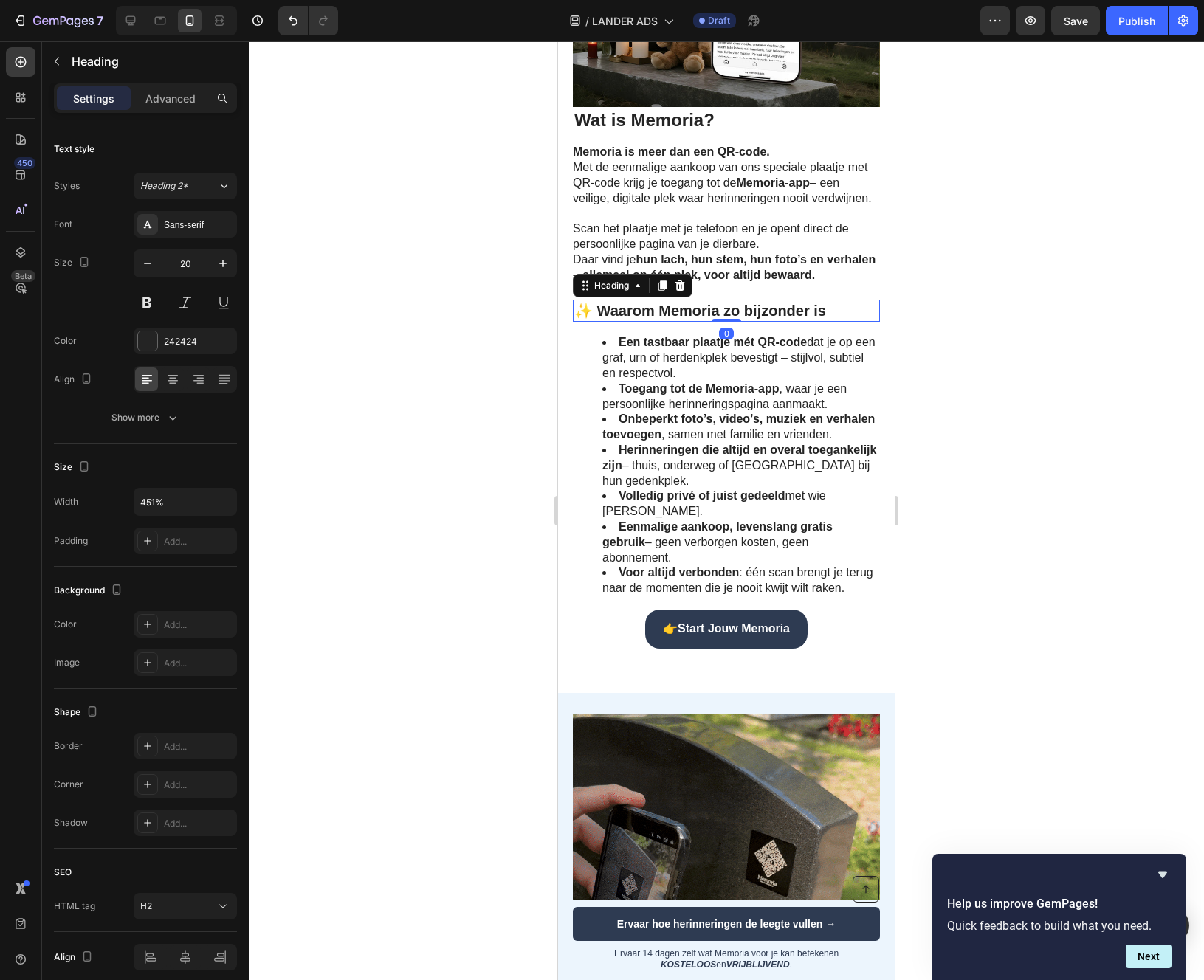
drag, startPoint x: 727, startPoint y: 358, endPoint x: 727, endPoint y: 329, distance: 29.0
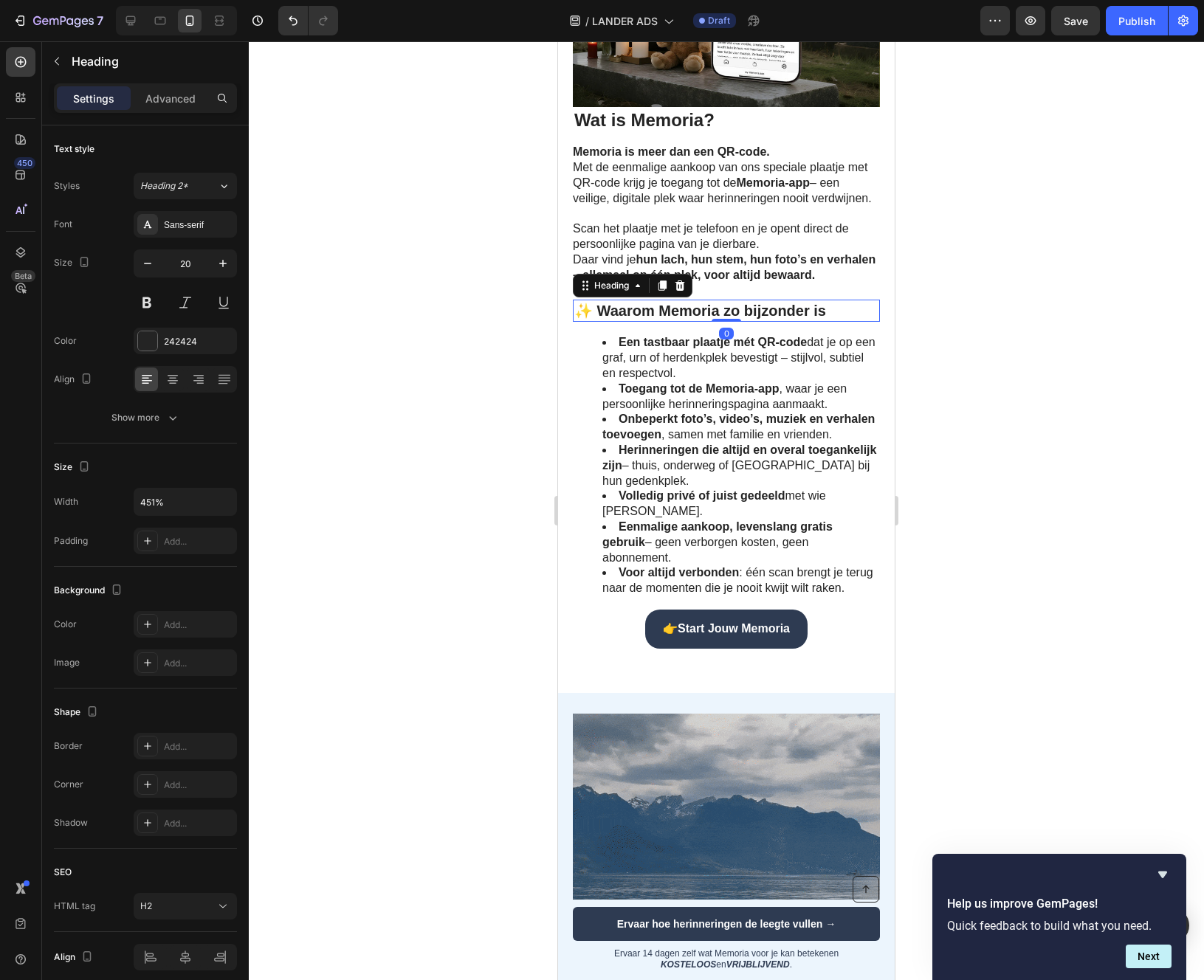
click at [727, 322] on div "✨ Waarom Memoria zo bijzonder is Heading 0" at bounding box center [726, 310] width 307 height 22
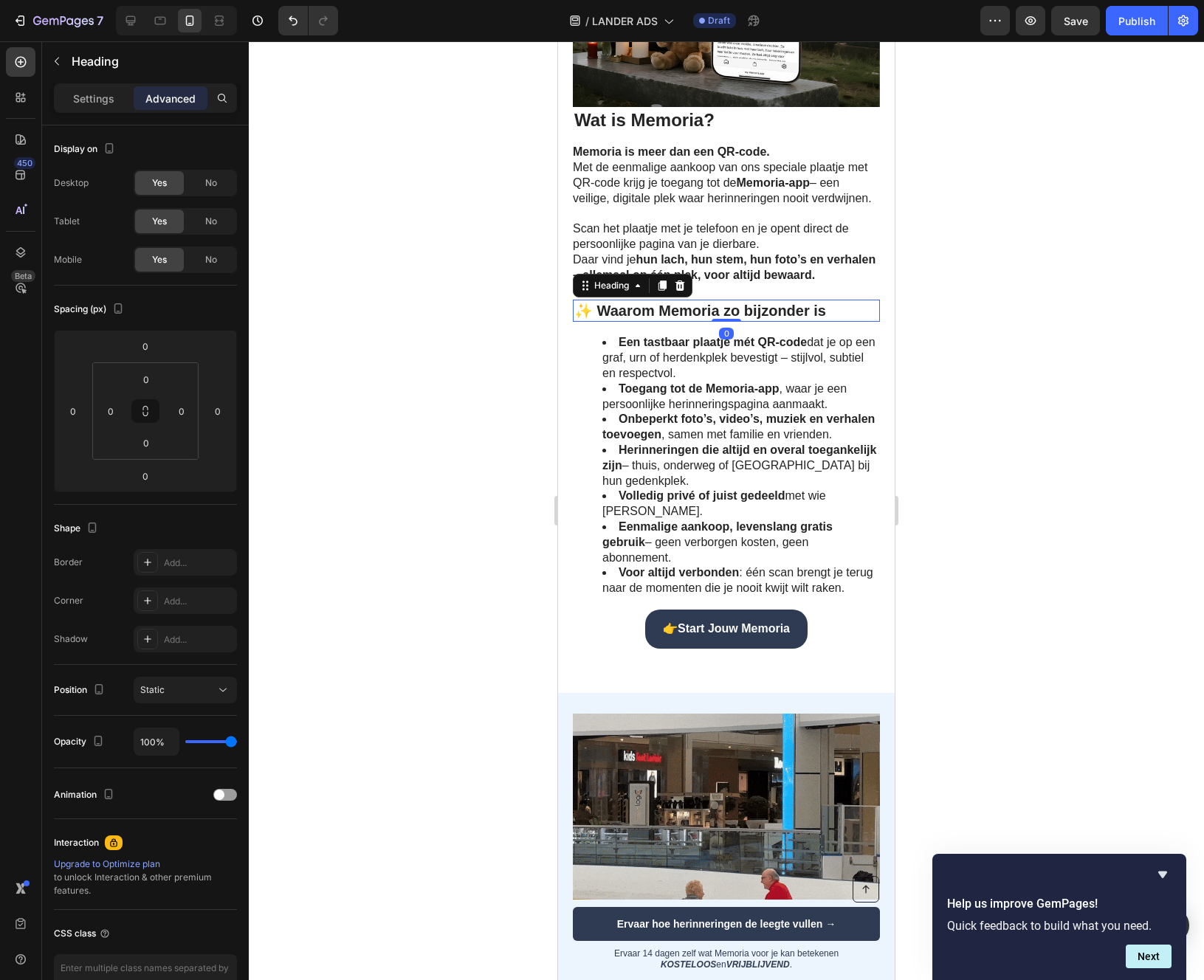
click at [975, 406] on div at bounding box center [727, 511] width 955 height 939
click at [672, 320] on p "✨ Waarom Memoria zo bijzonder is" at bounding box center [726, 310] width 304 height 19
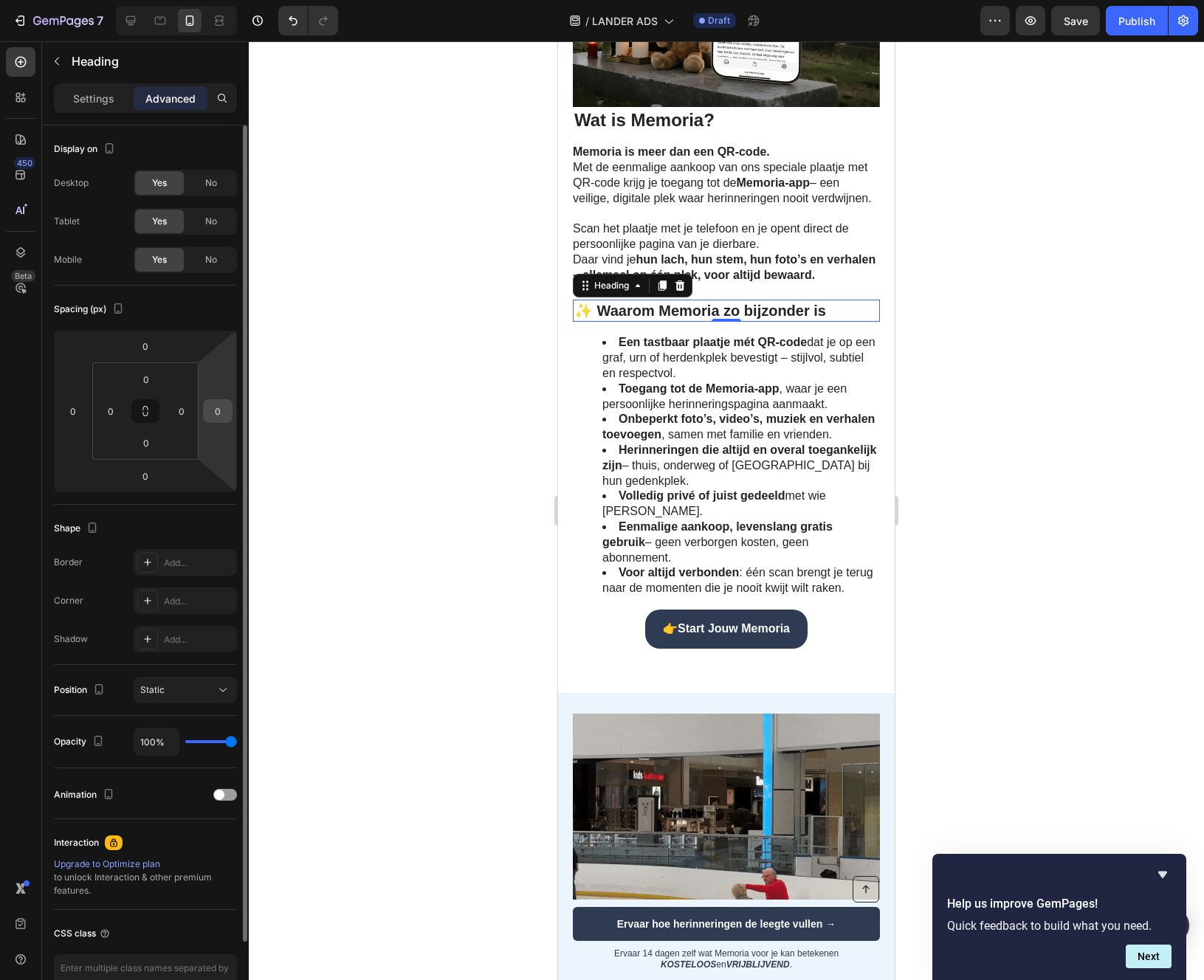
scroll to position [88, 0]
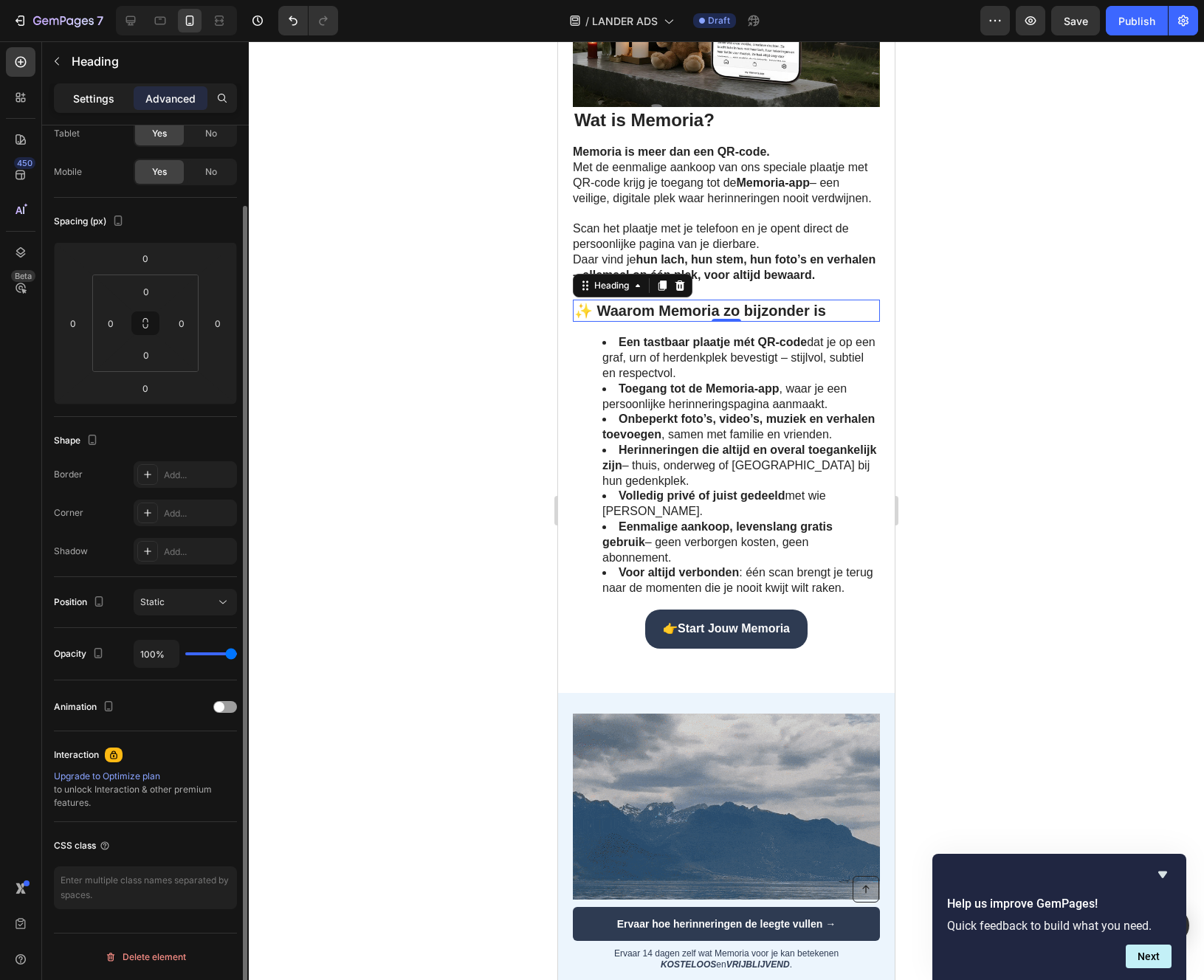
click at [101, 99] on p "Settings" at bounding box center [94, 98] width 41 height 16
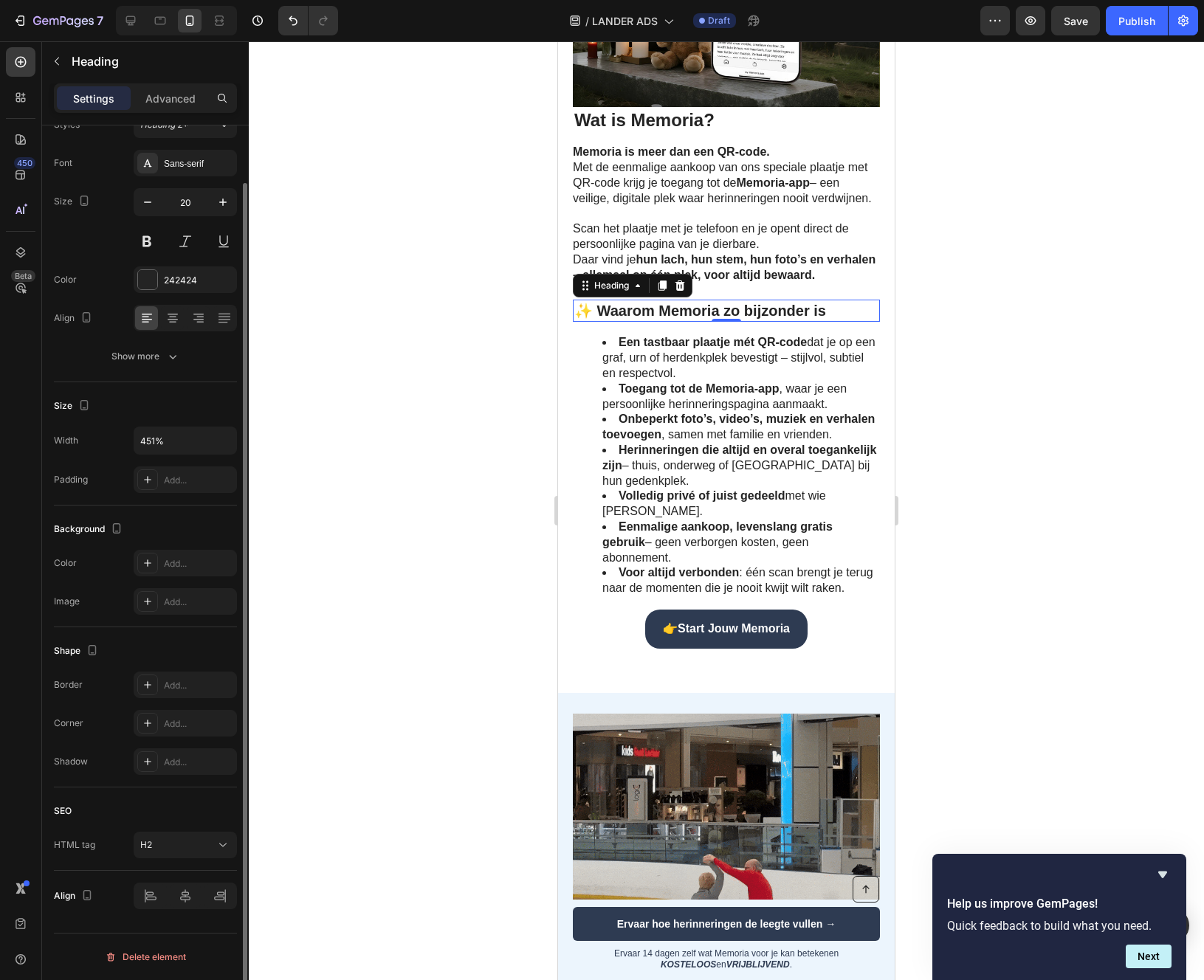
scroll to position [61, 0]
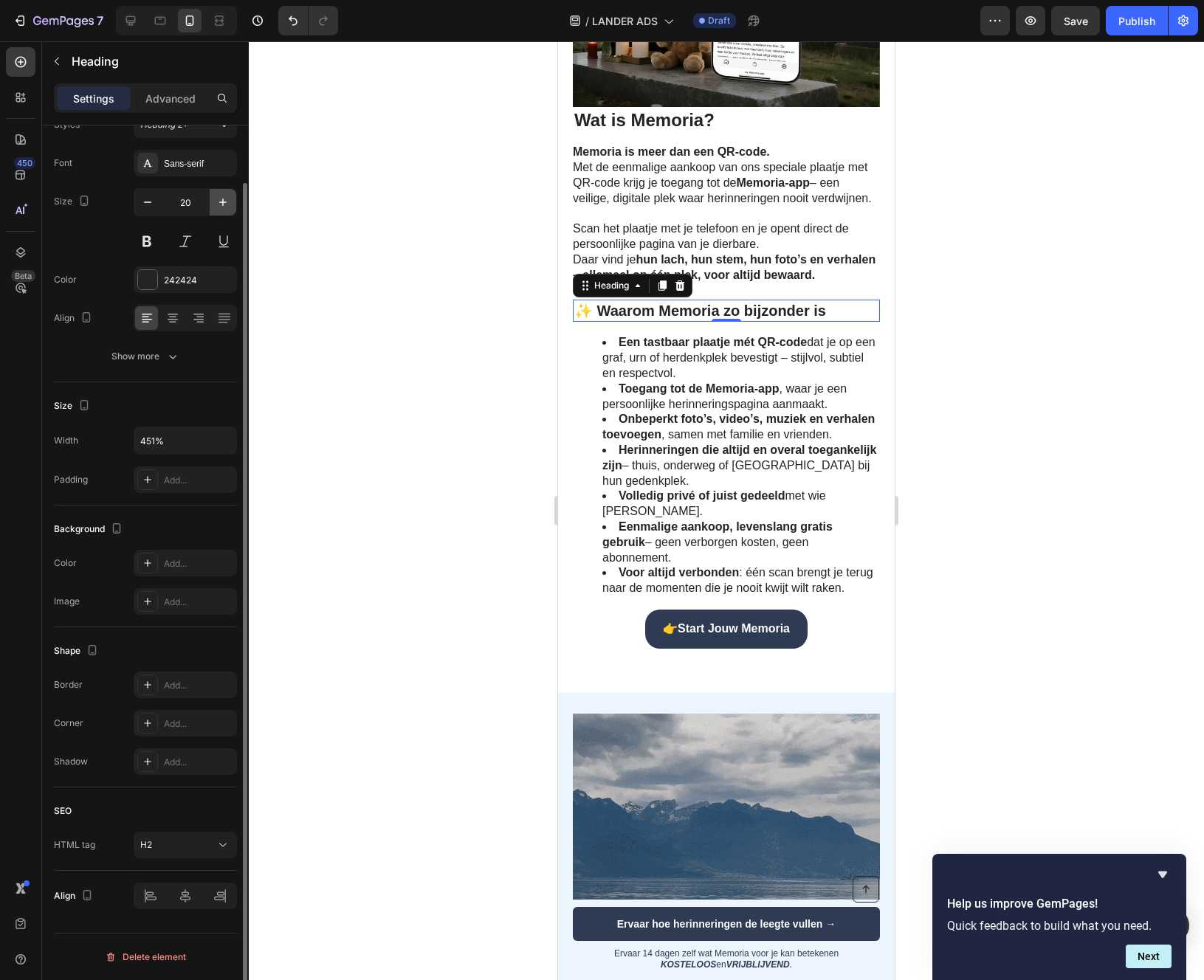
click at [221, 200] on icon "button" at bounding box center [223, 202] width 15 height 15
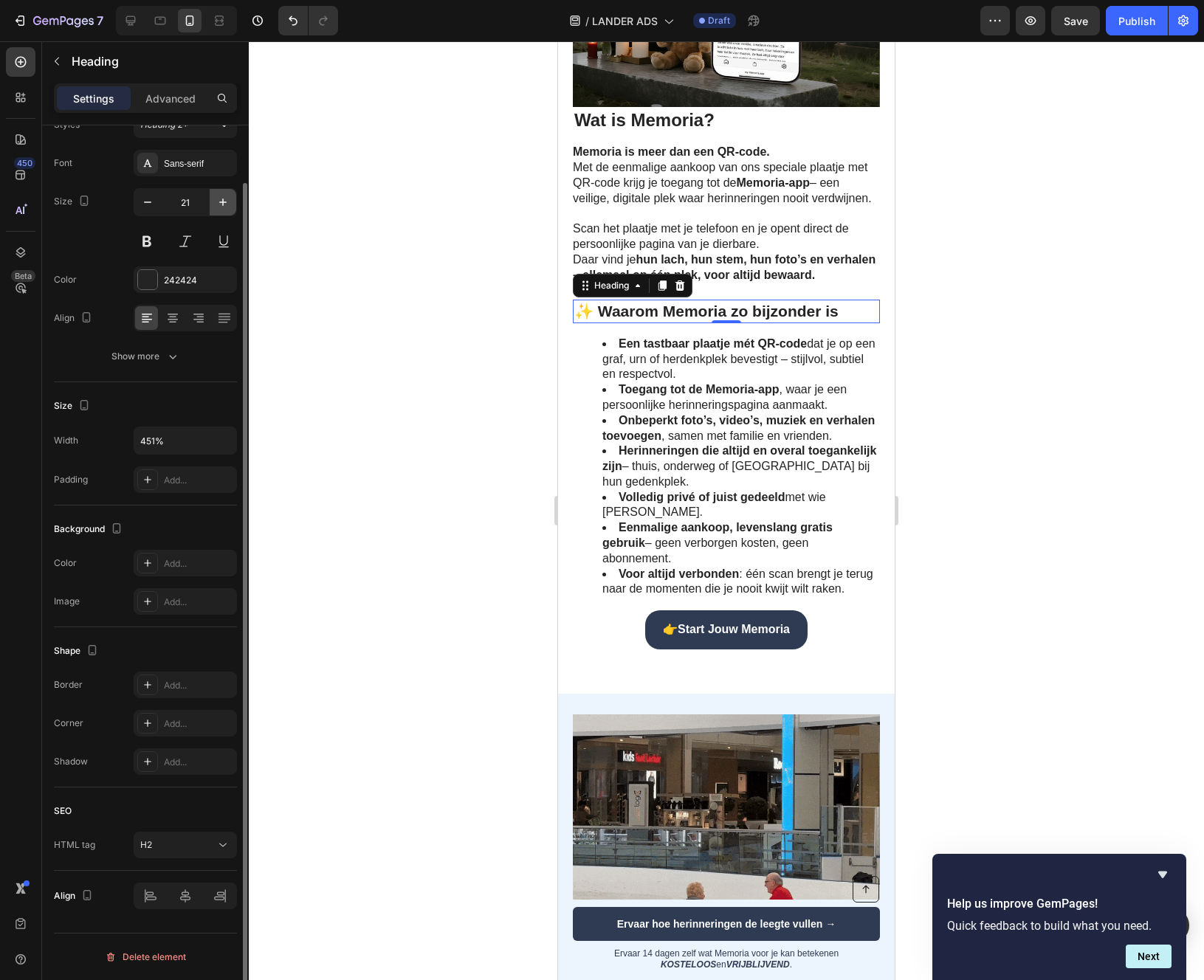
click at [221, 200] on icon "button" at bounding box center [223, 202] width 15 height 15
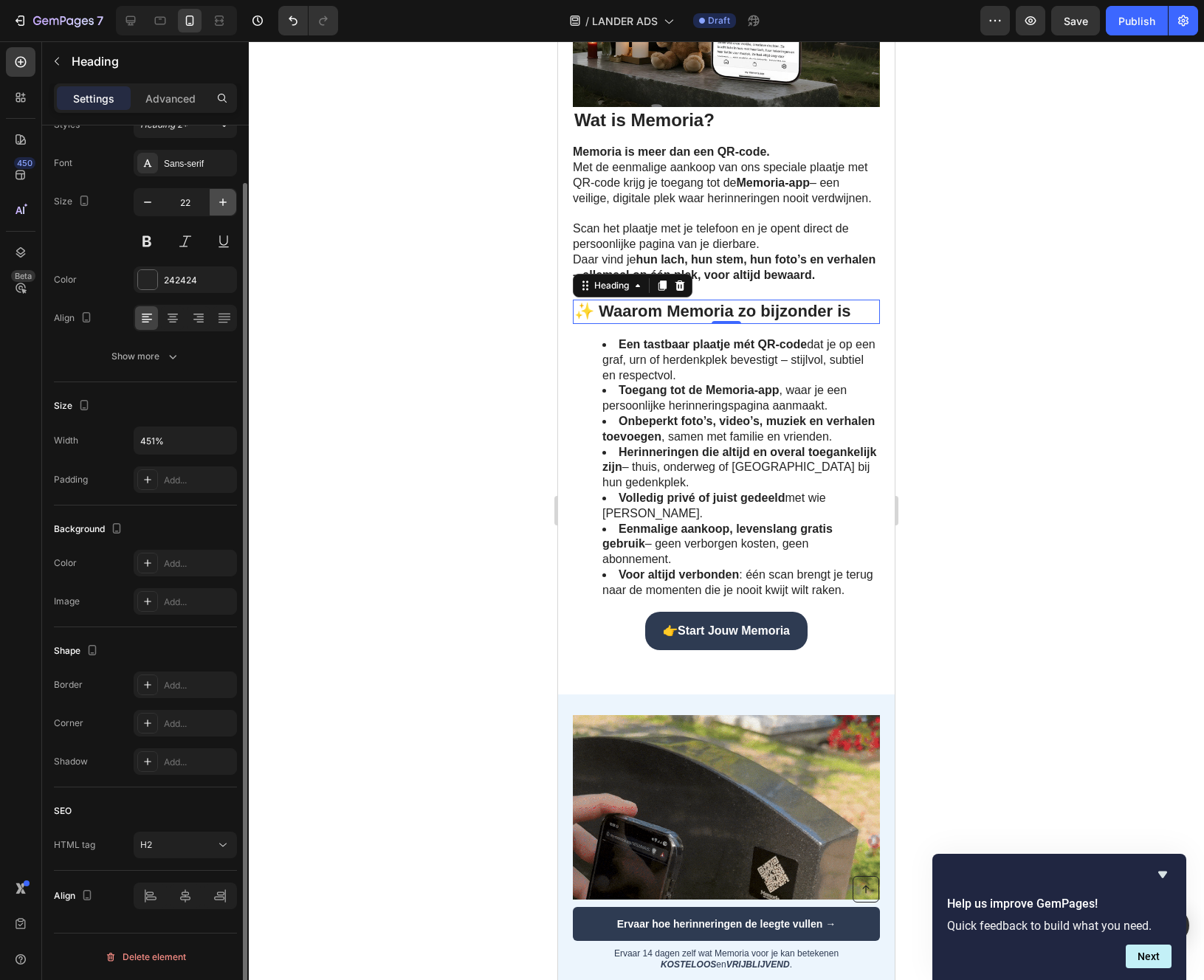
click at [221, 200] on icon "button" at bounding box center [223, 202] width 15 height 15
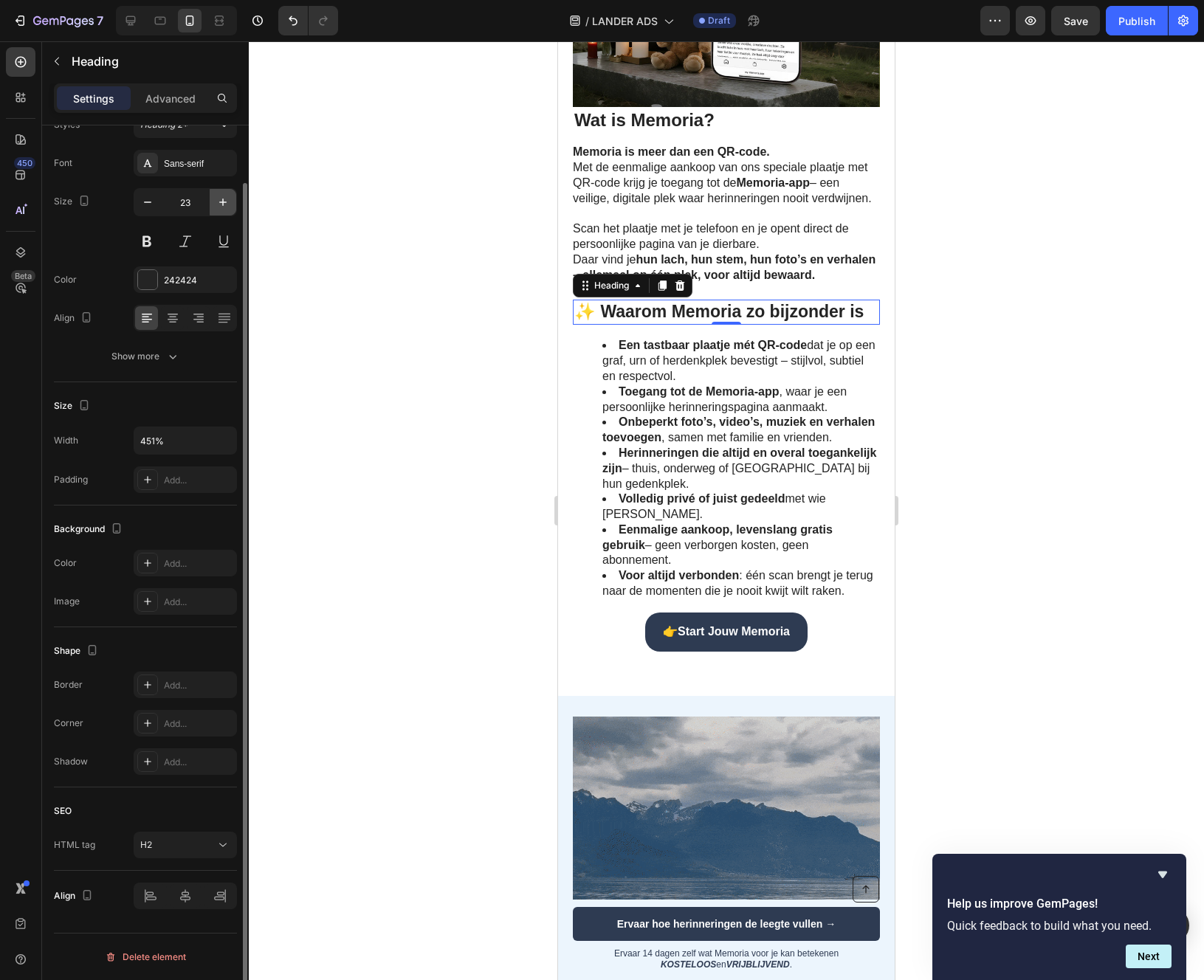
click at [221, 200] on icon "button" at bounding box center [223, 202] width 15 height 15
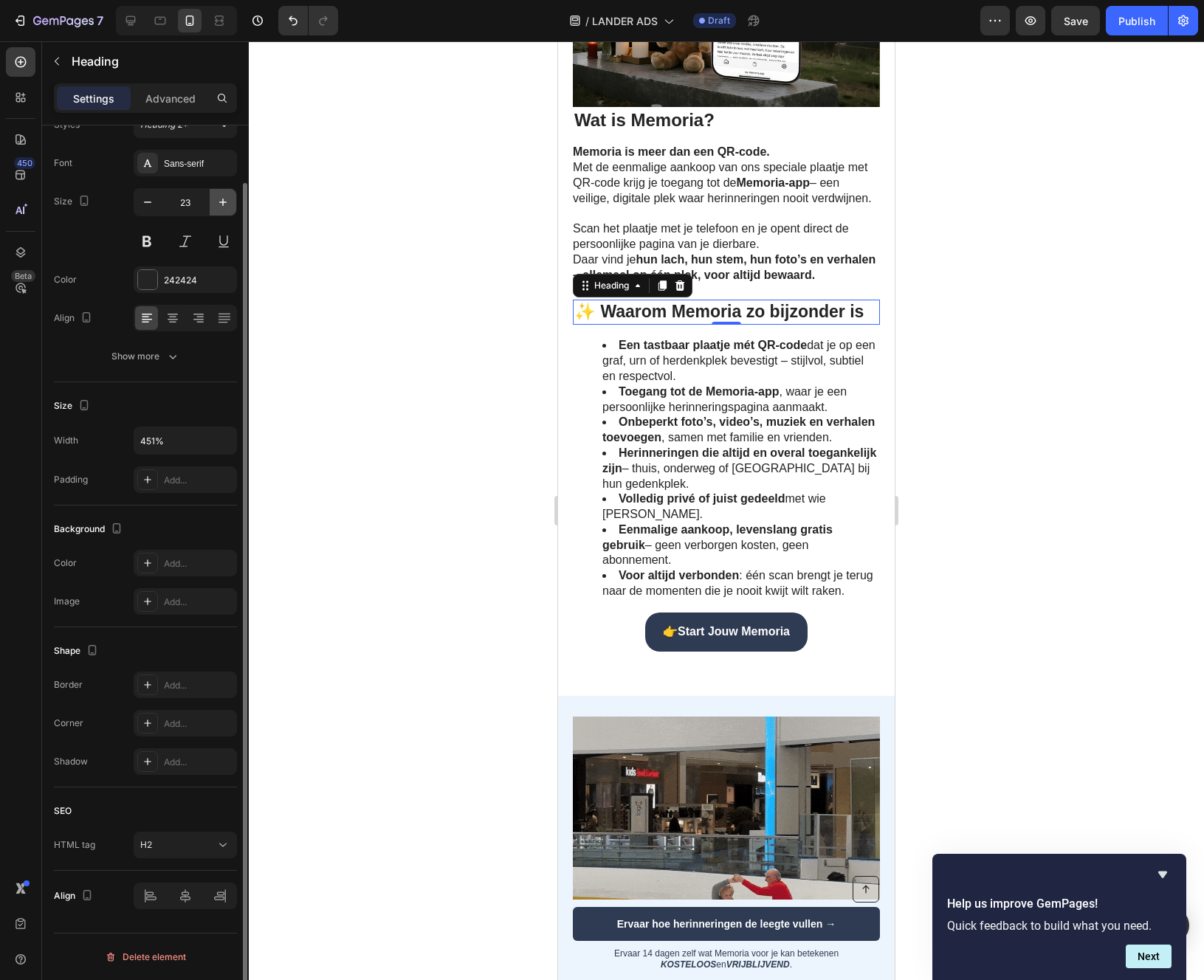
type input "24"
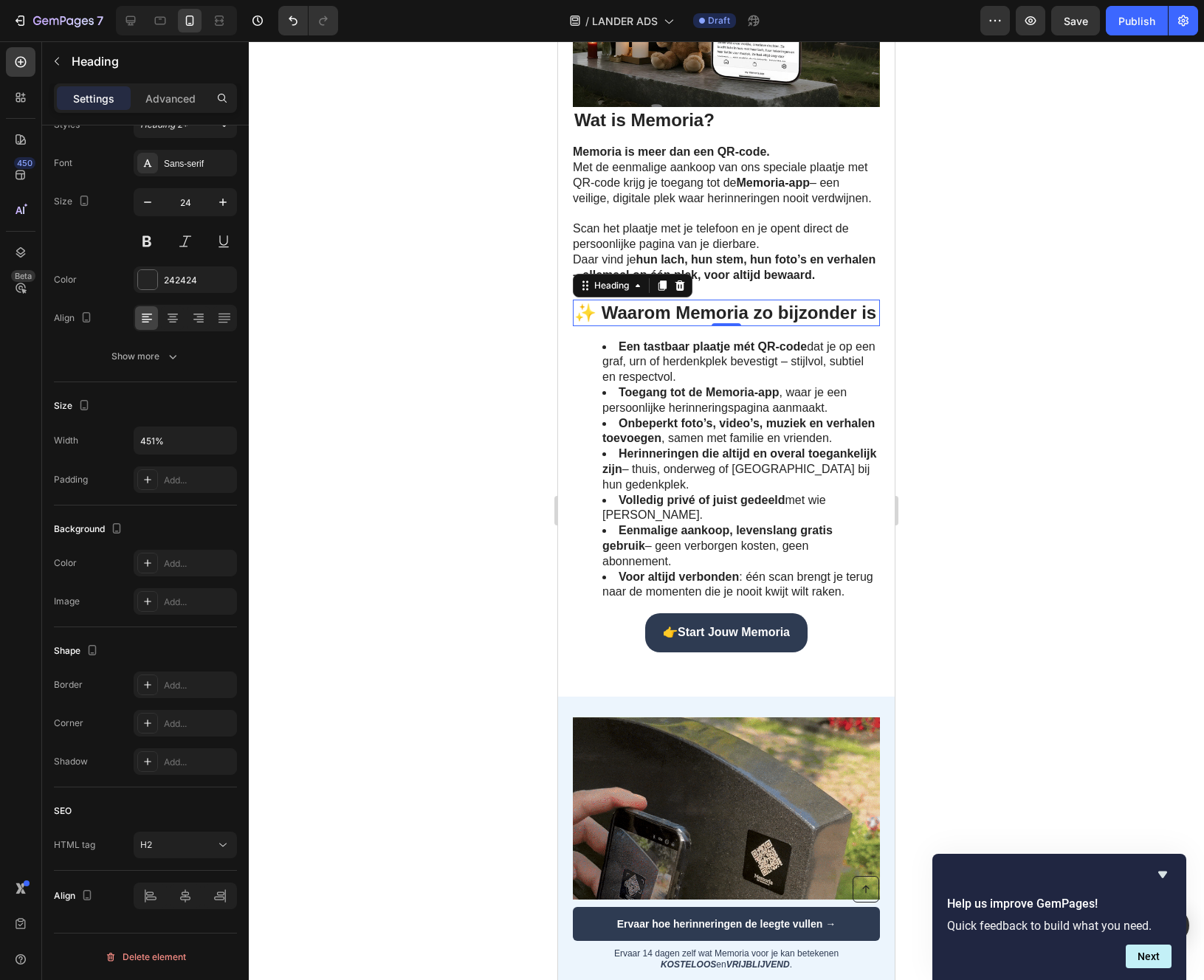
click at [986, 519] on div at bounding box center [727, 511] width 955 height 939
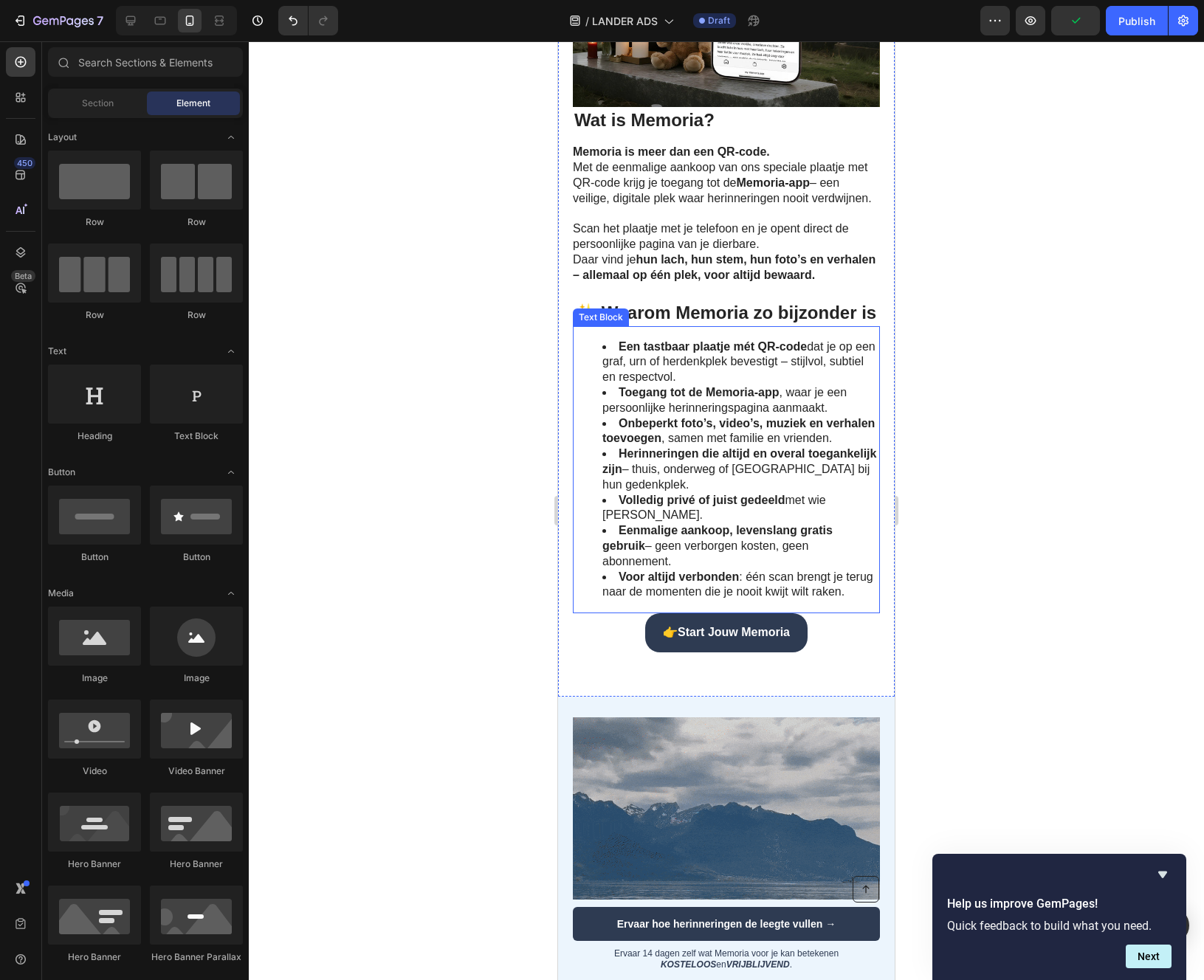
scroll to position [1192, 0]
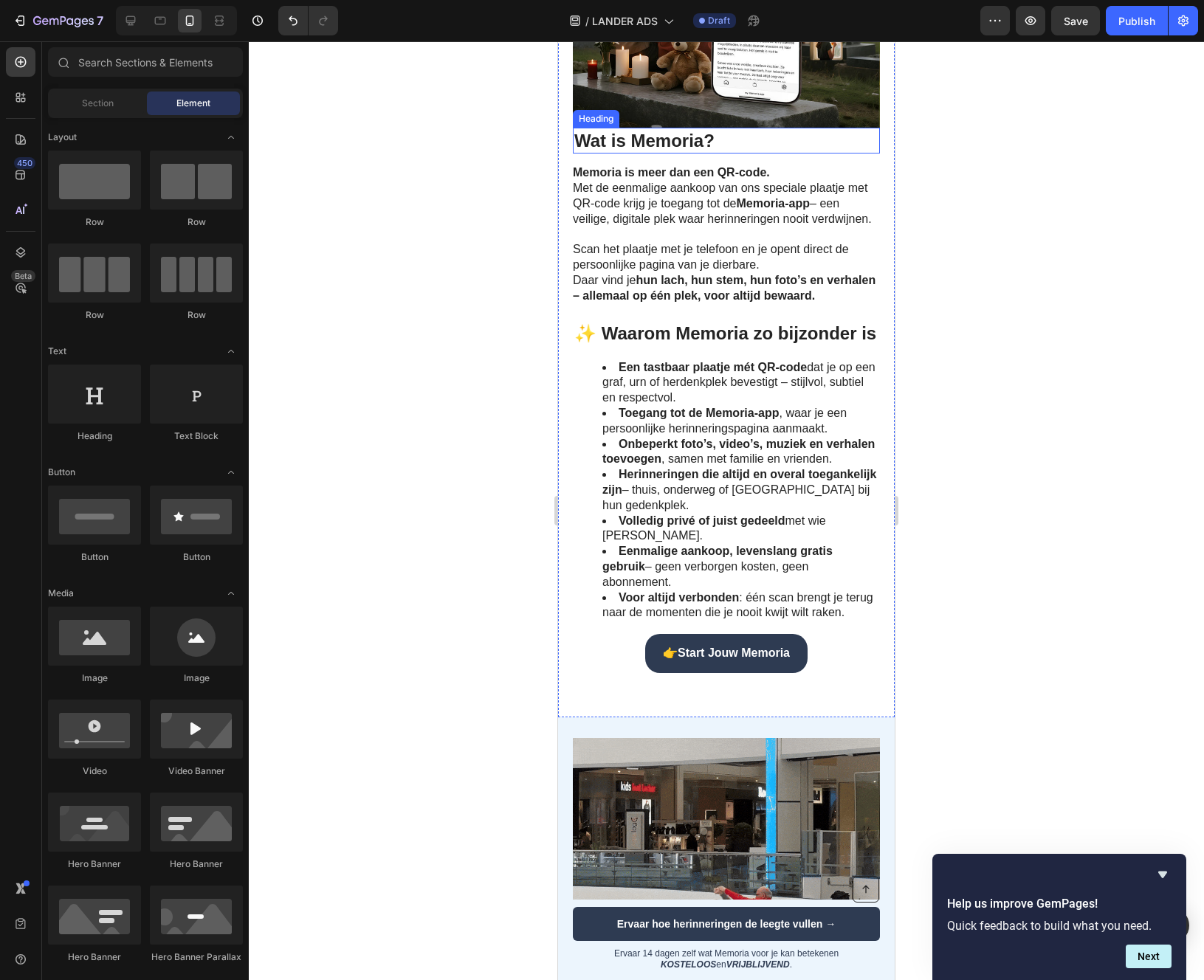
click at [606, 151] on strong "Wat is Memoria?" at bounding box center [644, 141] width 140 height 20
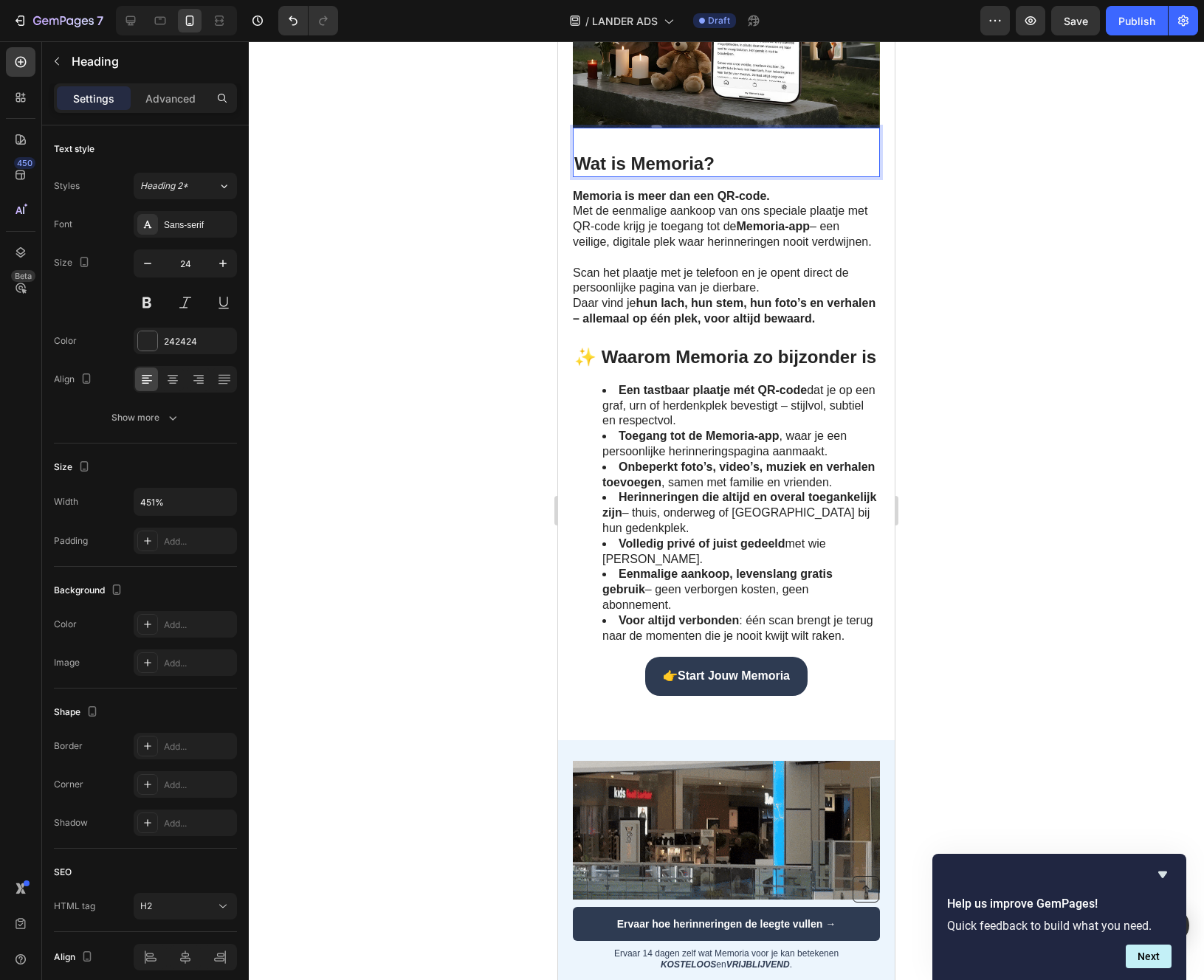
click at [469, 219] on div at bounding box center [727, 511] width 955 height 939
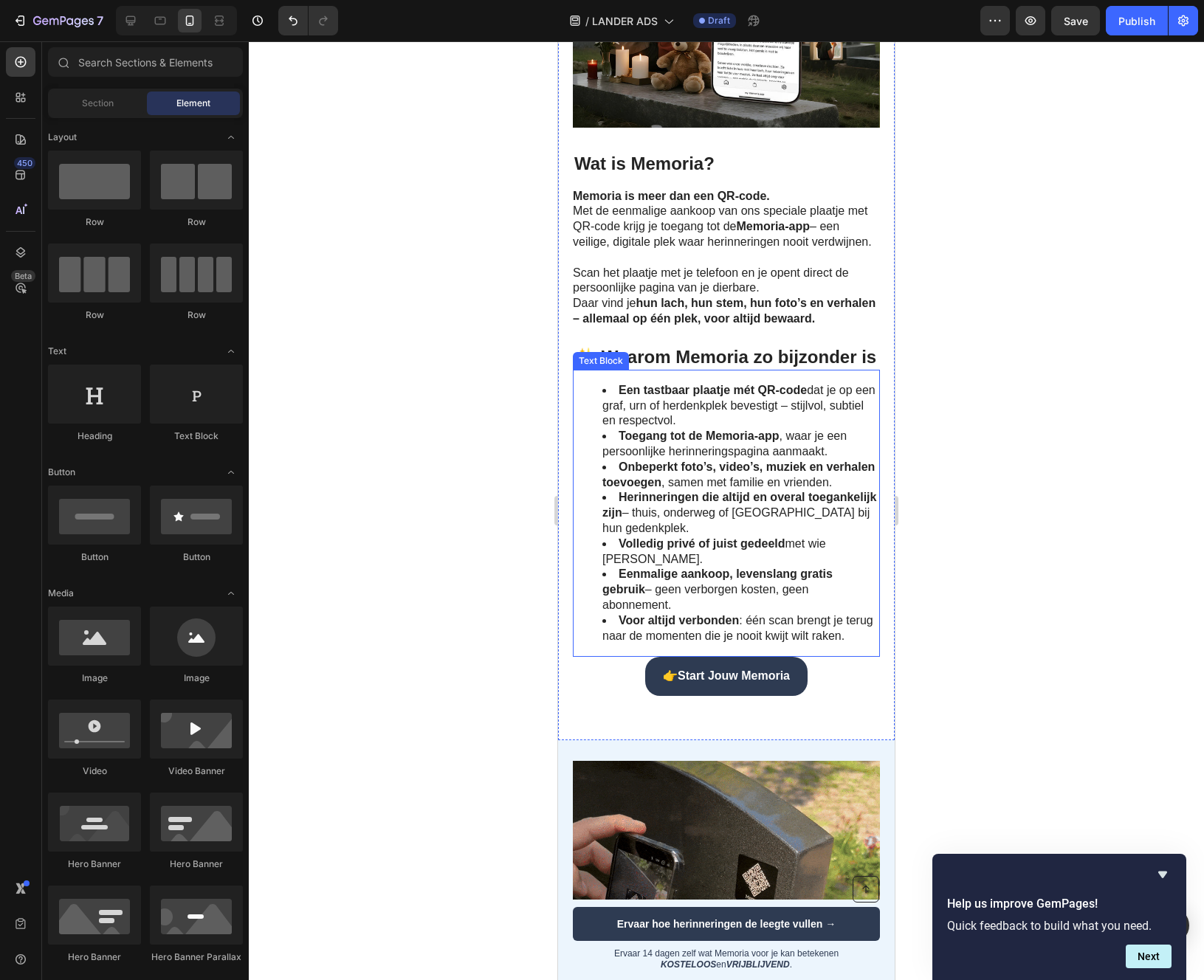
scroll to position [1155, 0]
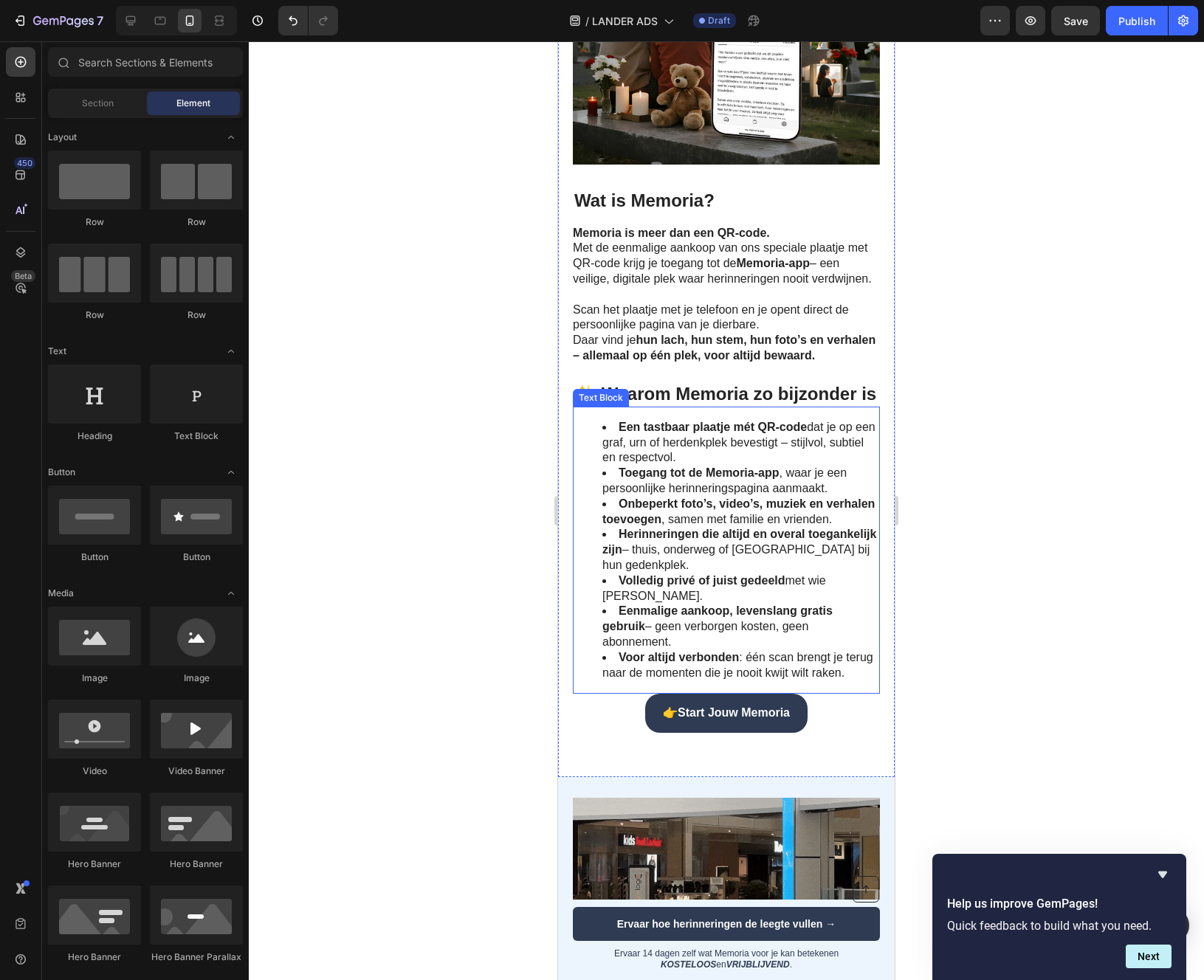
click at [589, 405] on div "Text Block" at bounding box center [601, 398] width 50 height 13
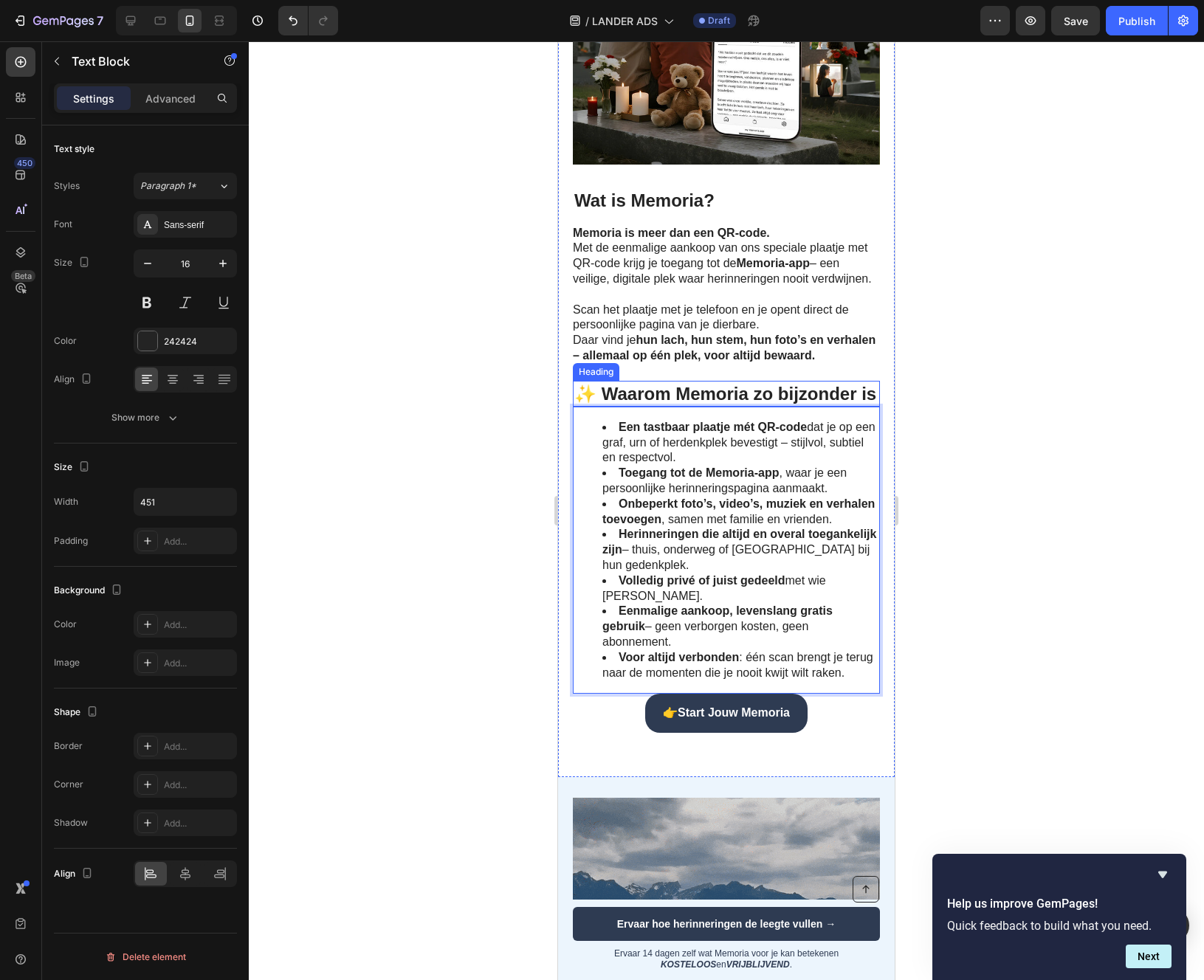
click at [587, 406] on p "✨ Waarom Memoria zo bijzonder is" at bounding box center [726, 394] width 304 height 23
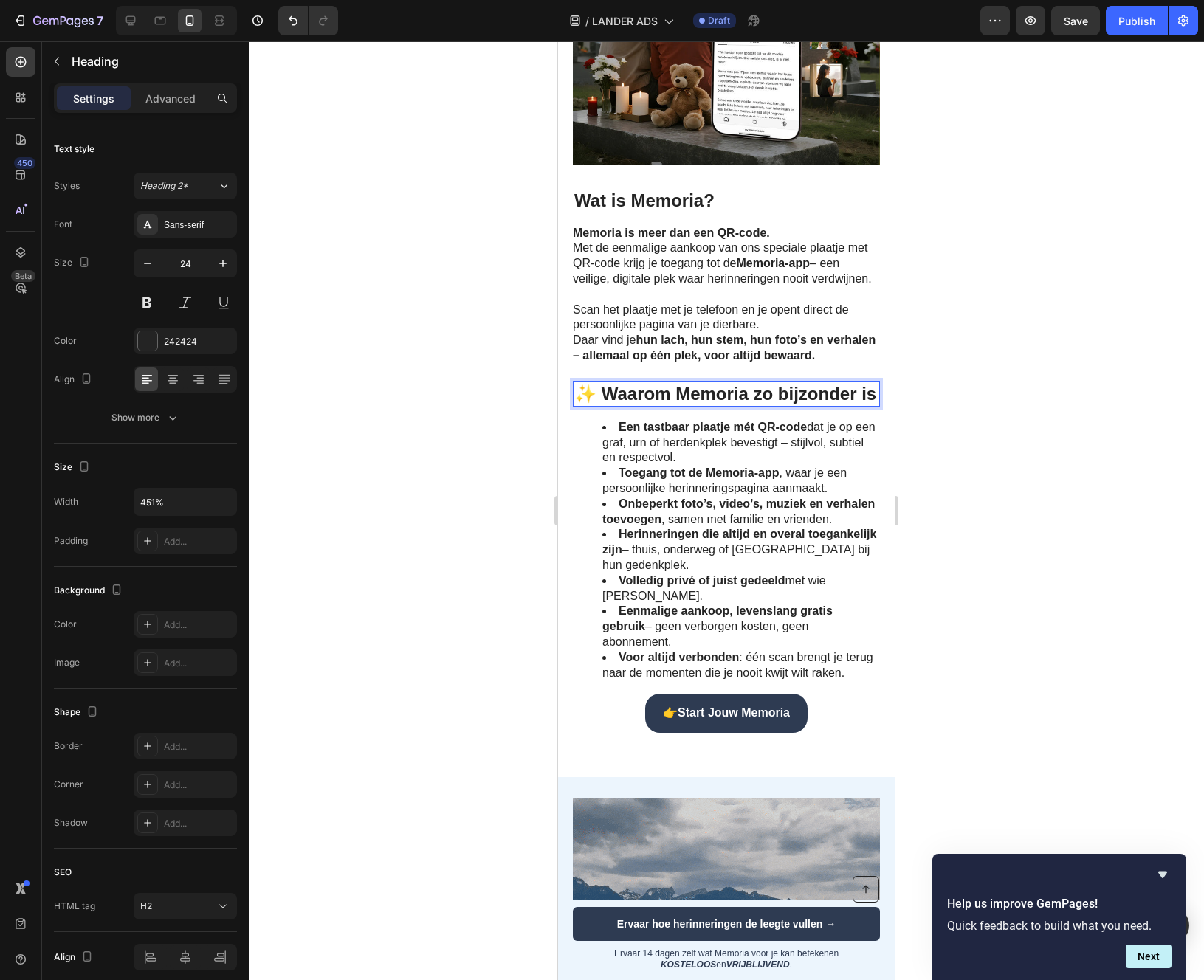
click at [583, 406] on p "✨ Waarom Memoria zo bijzonder is" at bounding box center [726, 394] width 304 height 23
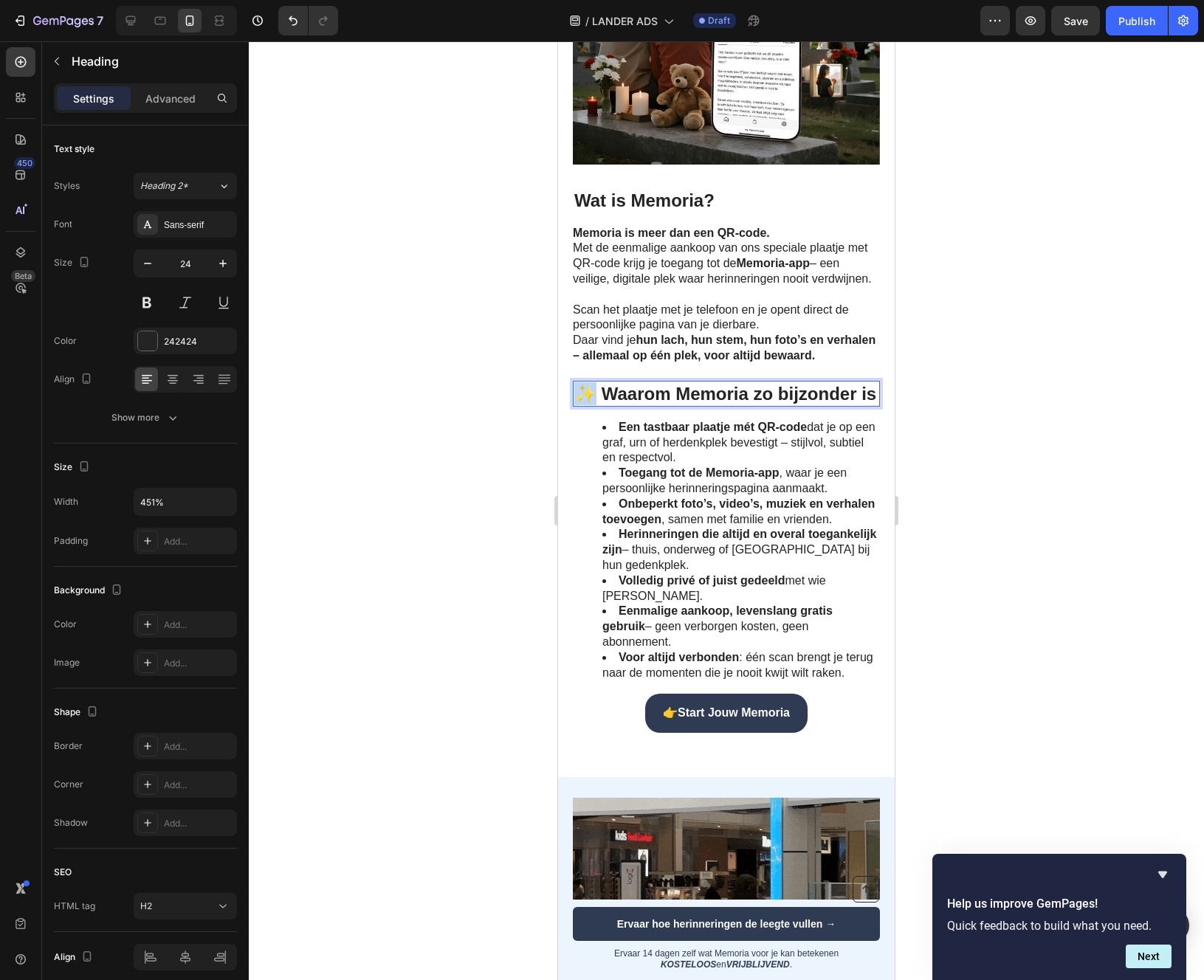
click at [583, 406] on p "✨ Waarom Memoria zo bijzonder is" at bounding box center [726, 394] width 304 height 23
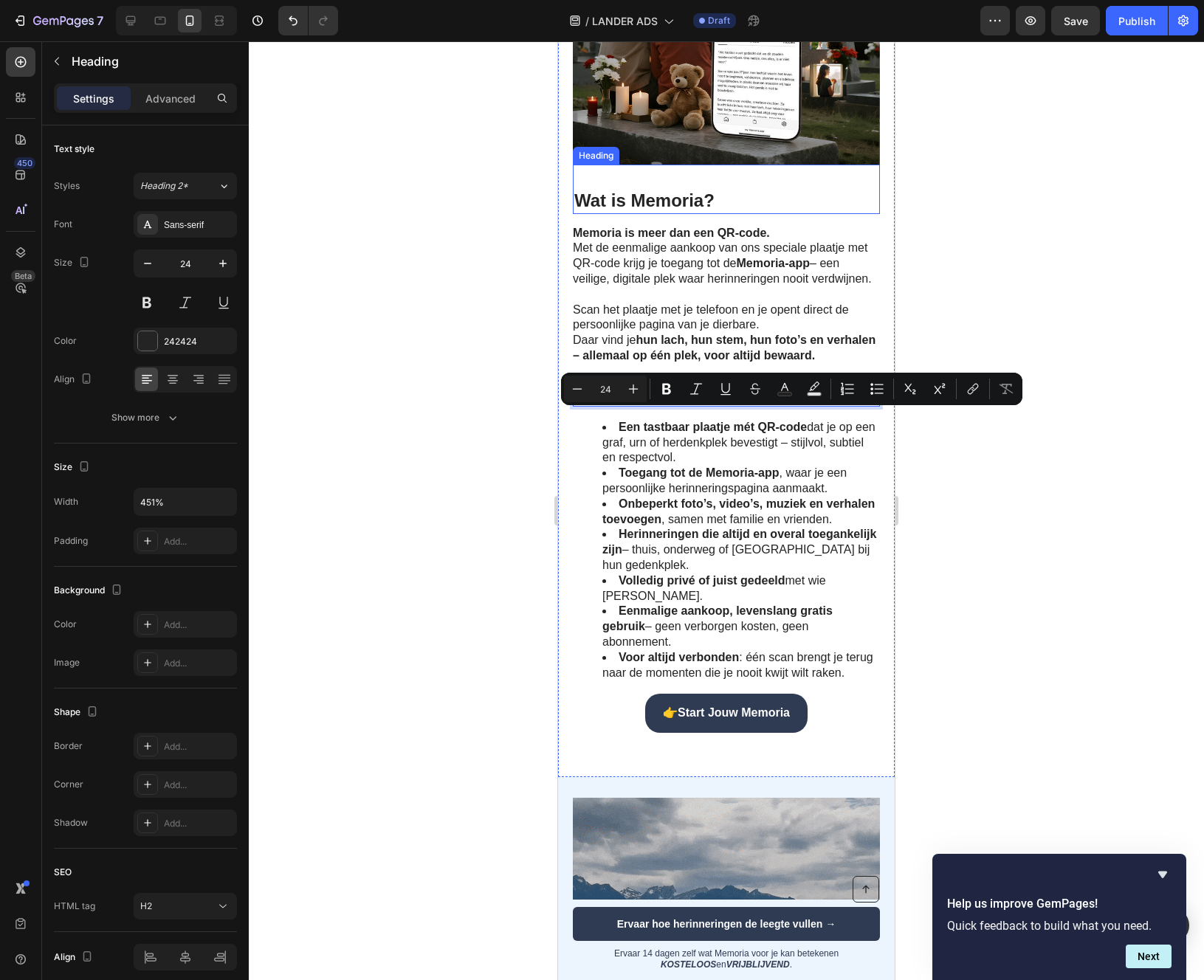
click at [576, 210] on strong "Wat is Memoria?" at bounding box center [644, 200] width 140 height 20
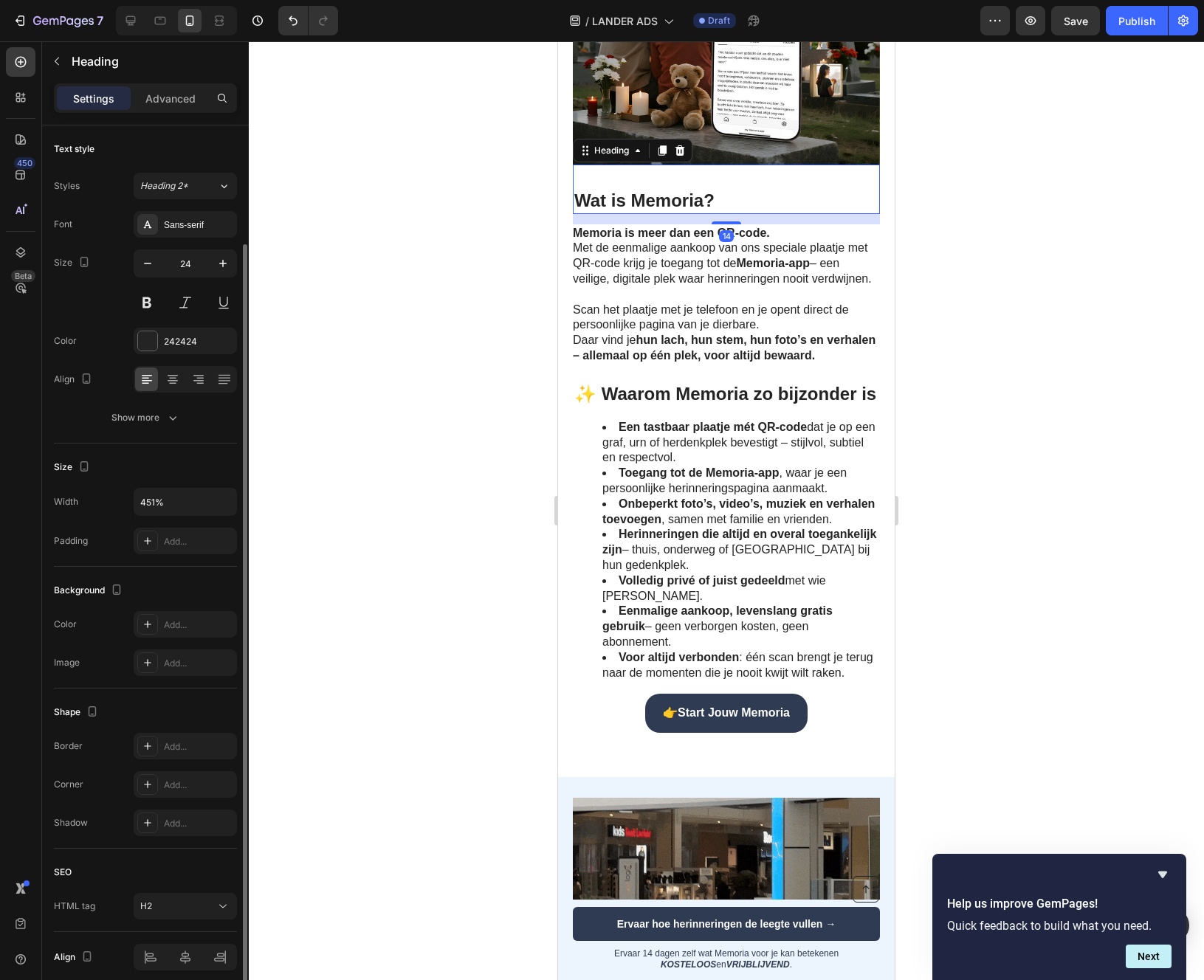
scroll to position [61, 0]
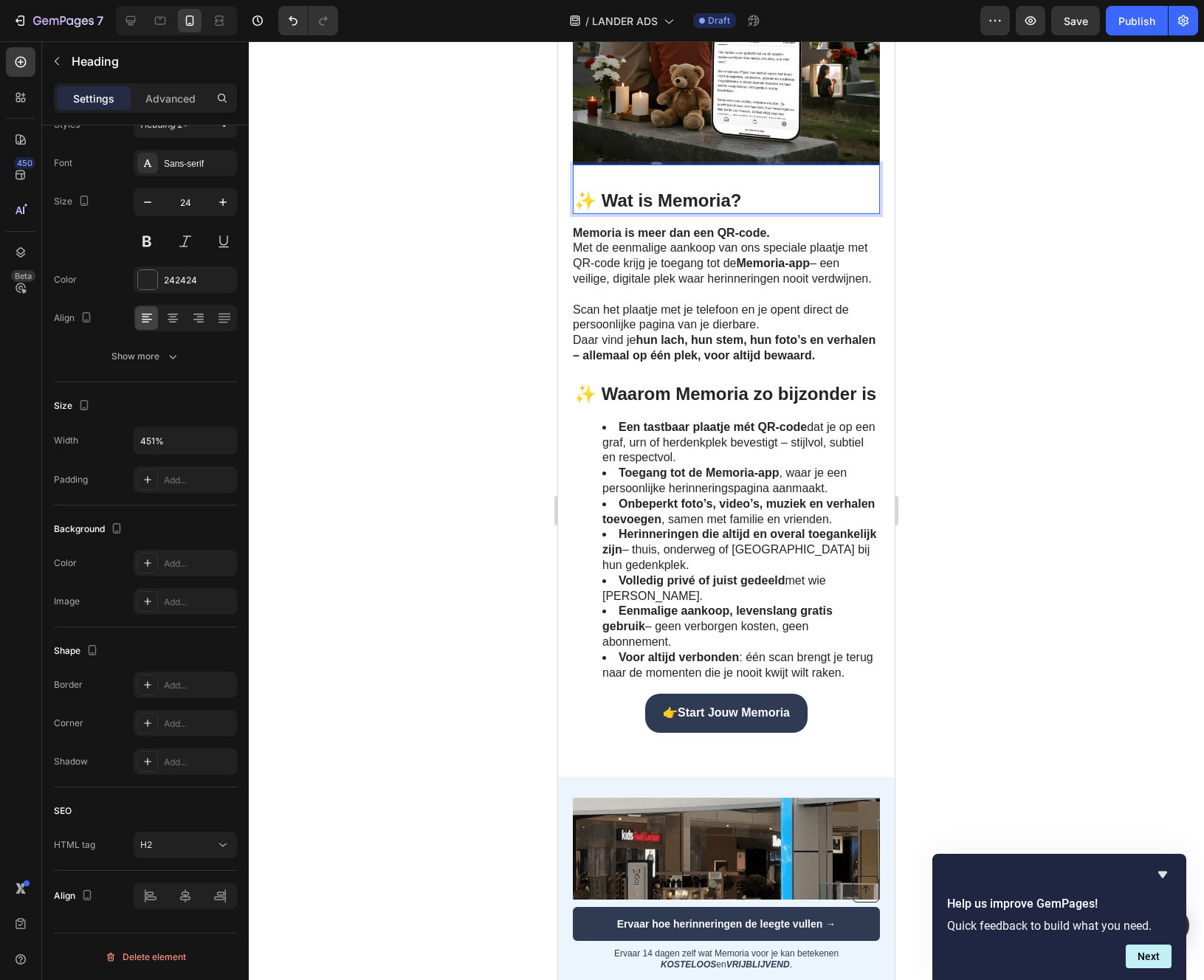
click at [1027, 342] on div at bounding box center [727, 511] width 955 height 939
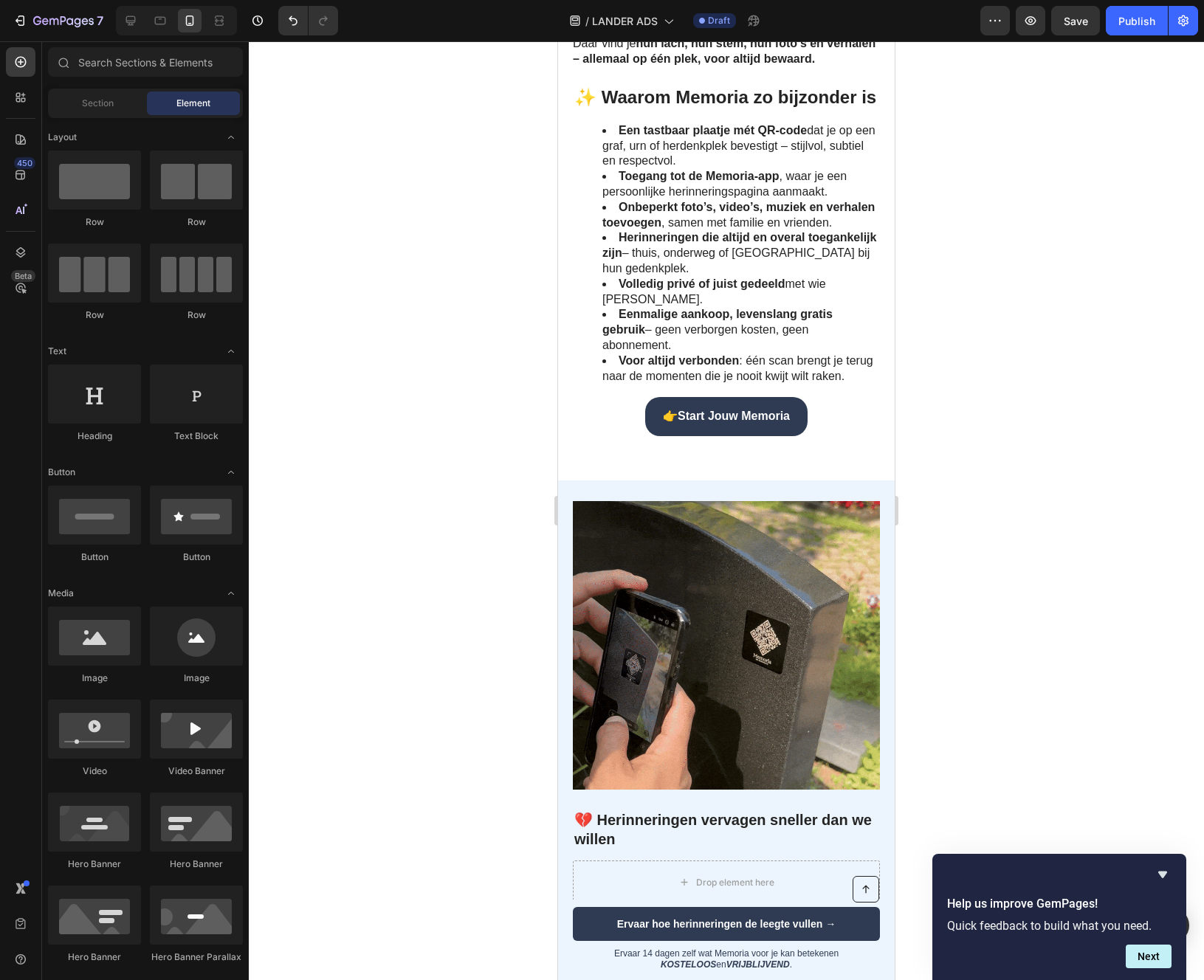
scroll to position [1458, 0]
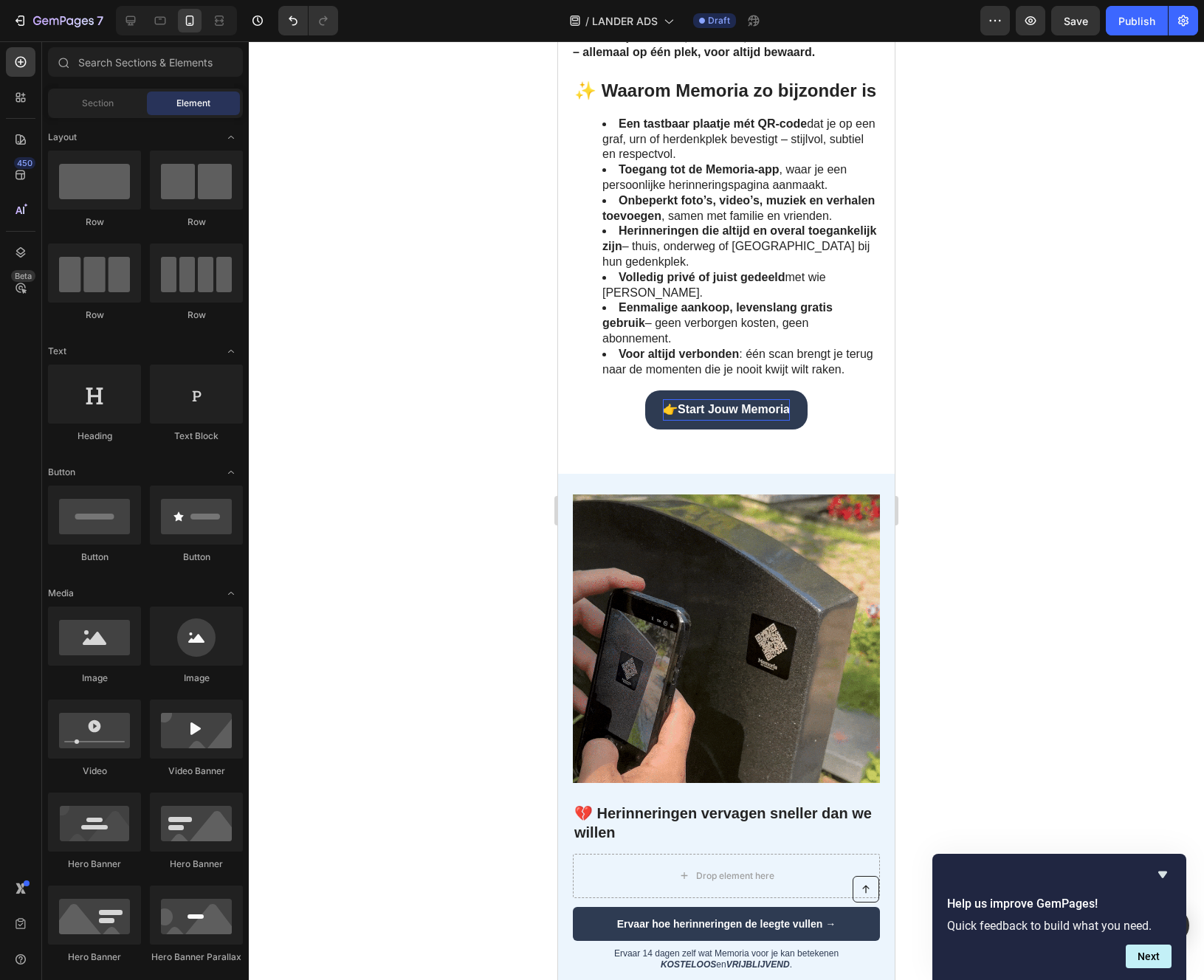
click at [715, 413] on strong "Start Jouw Memoria" at bounding box center [734, 409] width 113 height 12
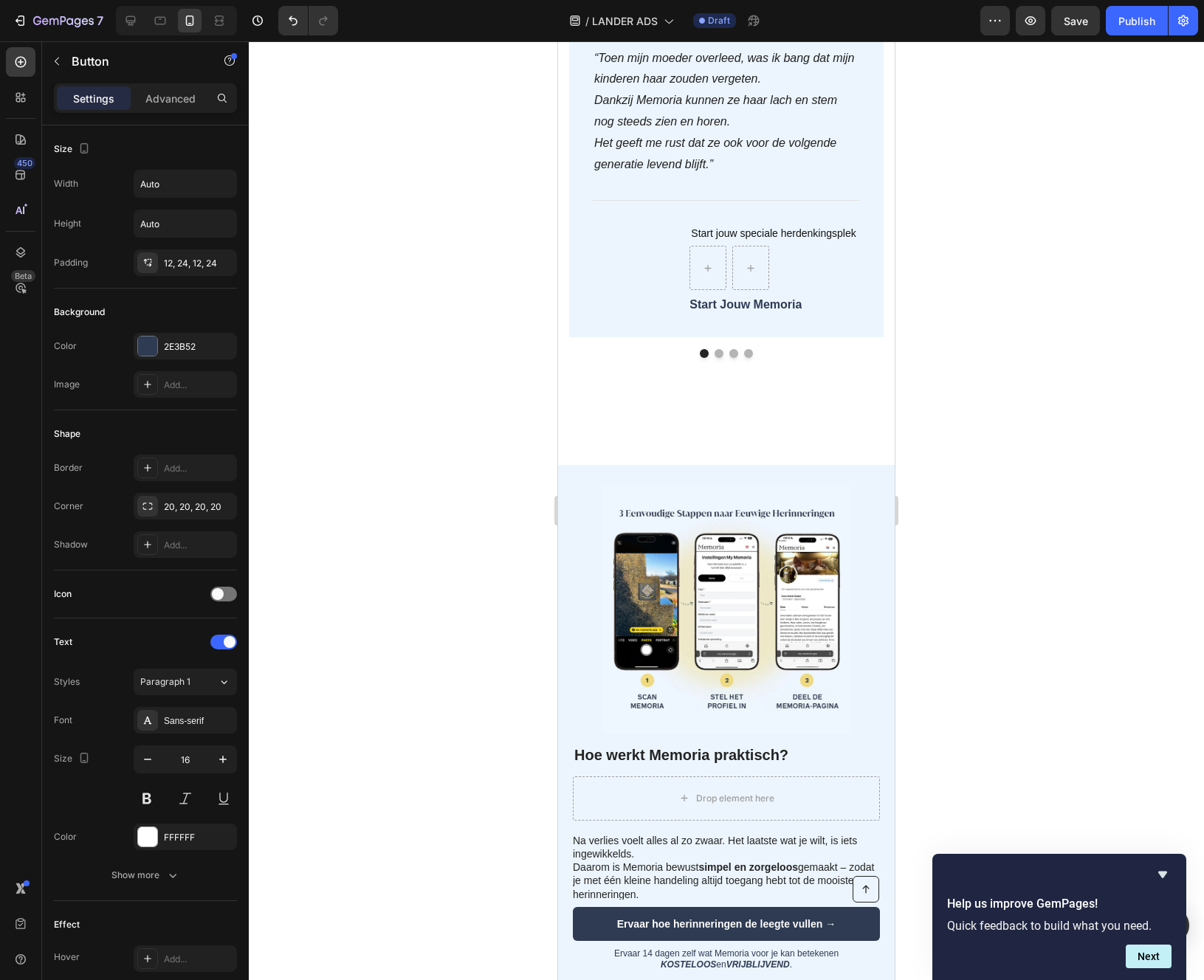
scroll to position [2885, 0]
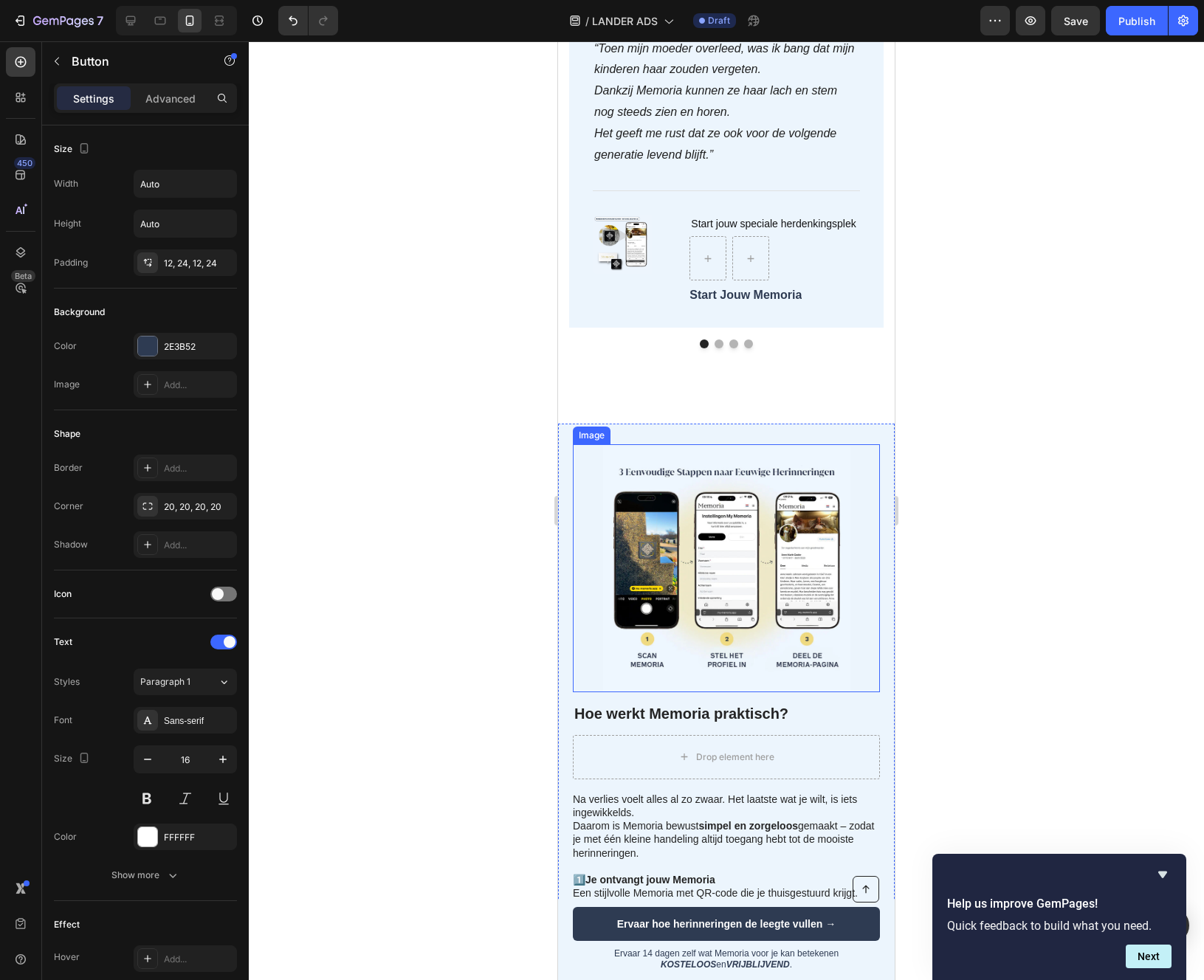
click at [578, 484] on div at bounding box center [726, 568] width 307 height 247
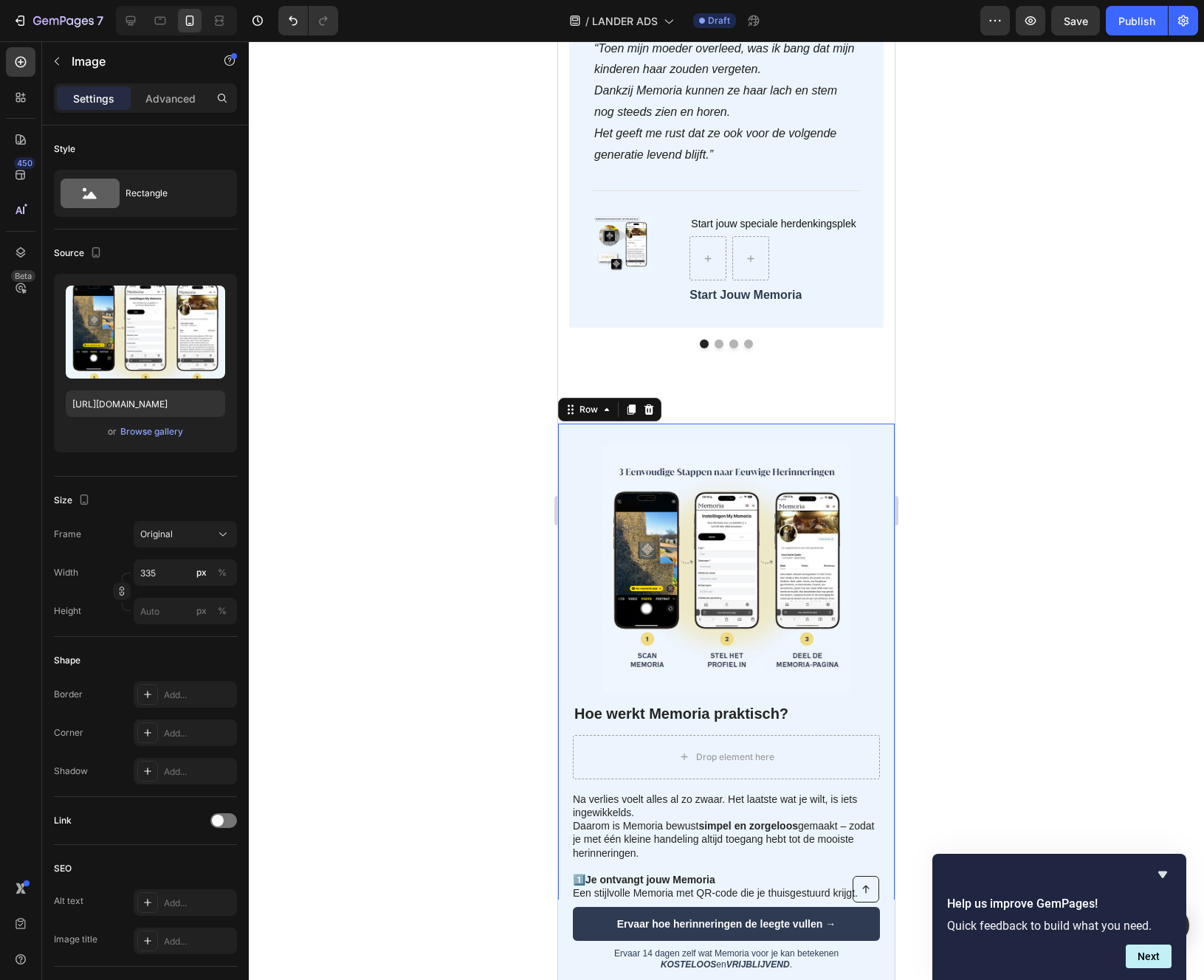
click at [564, 471] on div "Hoe werkt Memoria praktisch? Heading Drop element here Na verlies voelt alles a…" at bounding box center [726, 844] width 337 height 842
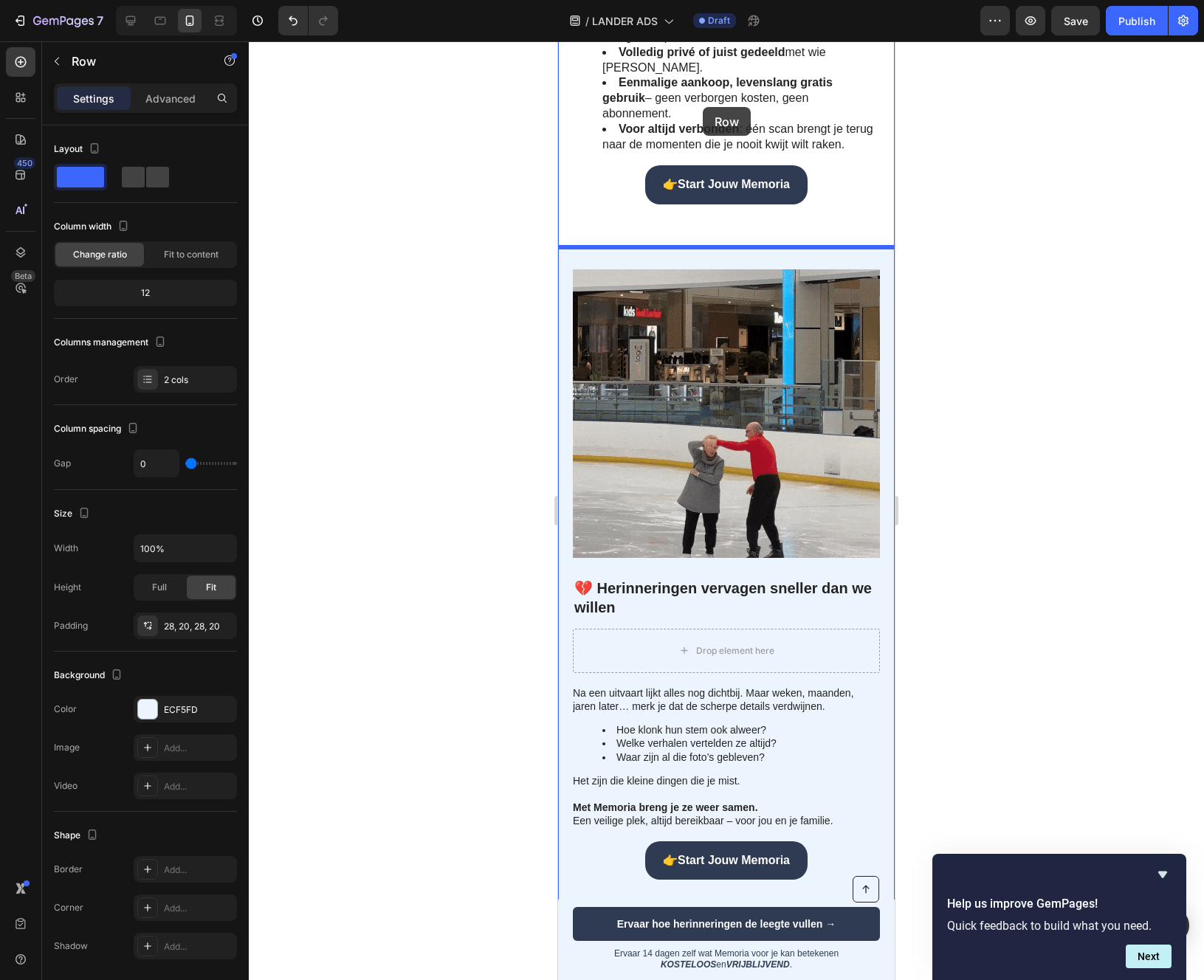
scroll to position [1657, 0]
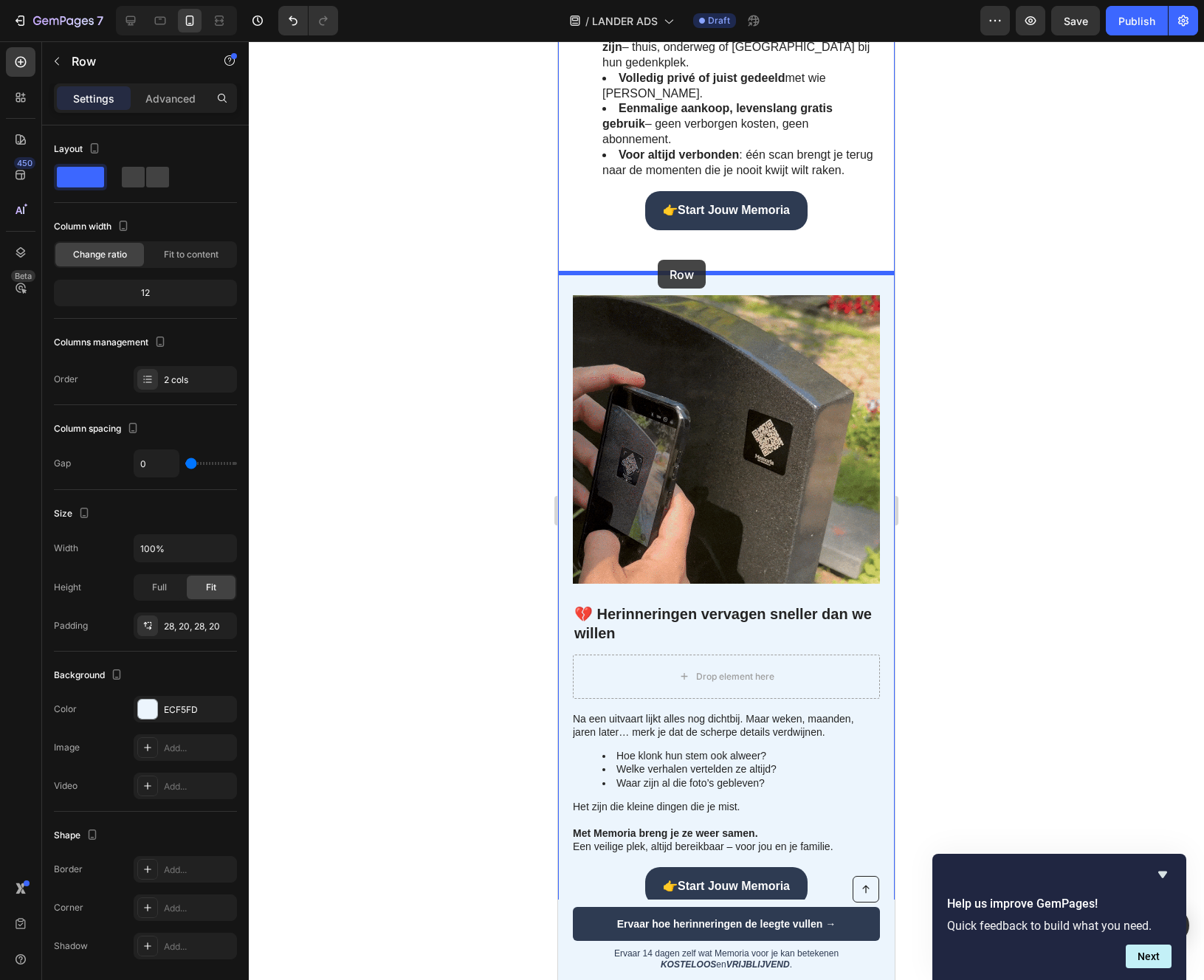
drag, startPoint x: 574, startPoint y: 857, endPoint x: 658, endPoint y: 260, distance: 602.9
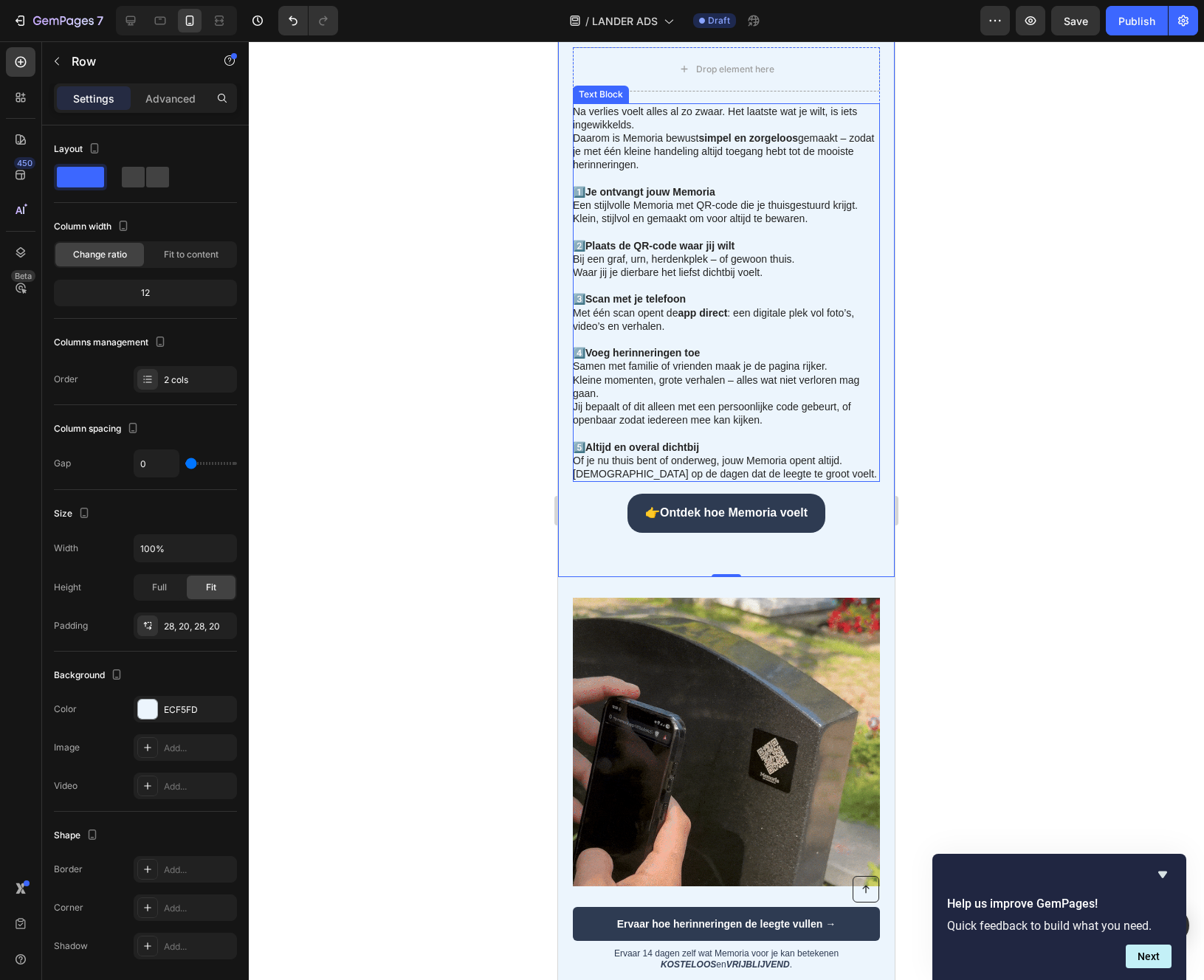
scroll to position [2204, 0]
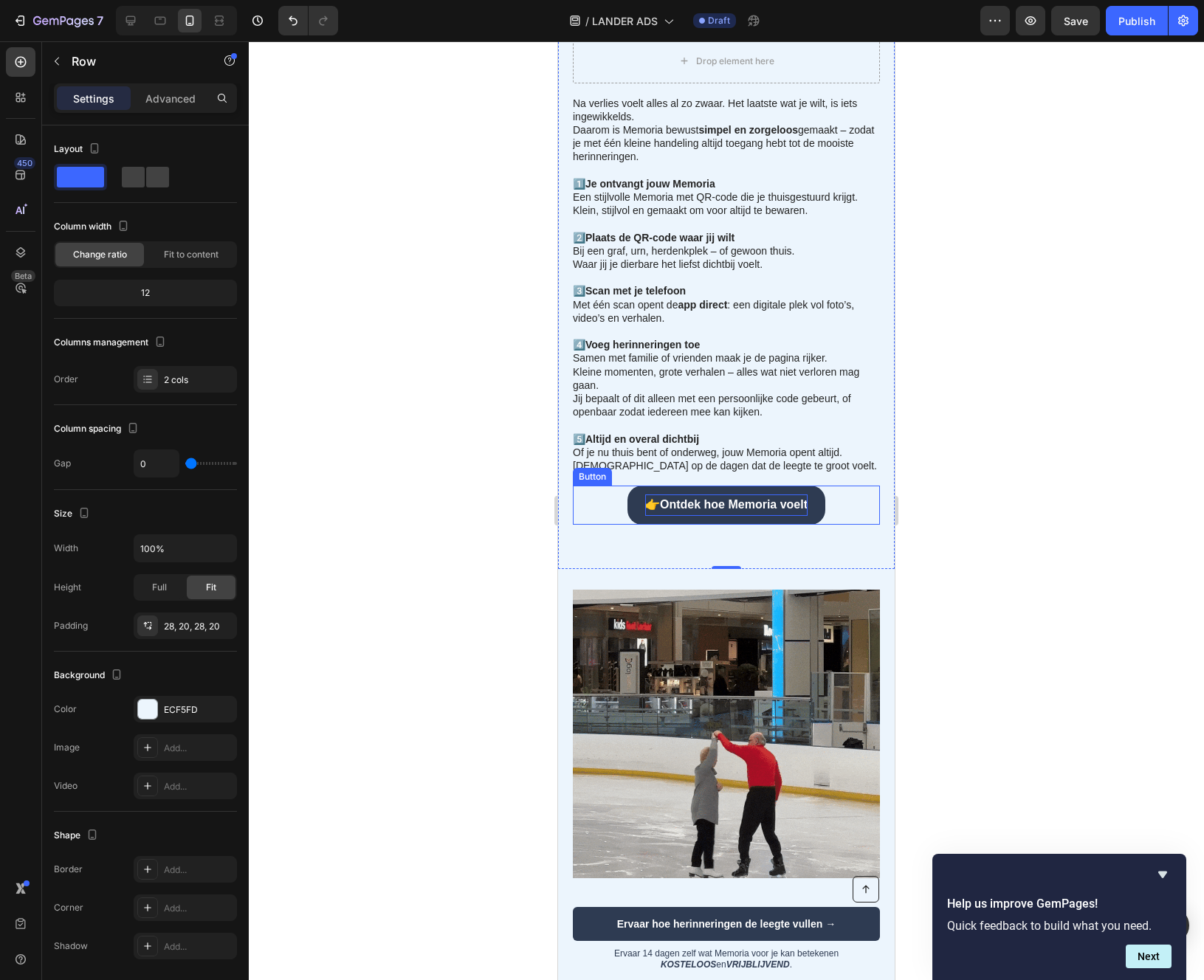
click at [705, 507] on strong "Ontdek hoe Memoria voelt" at bounding box center [733, 504] width 147 height 12
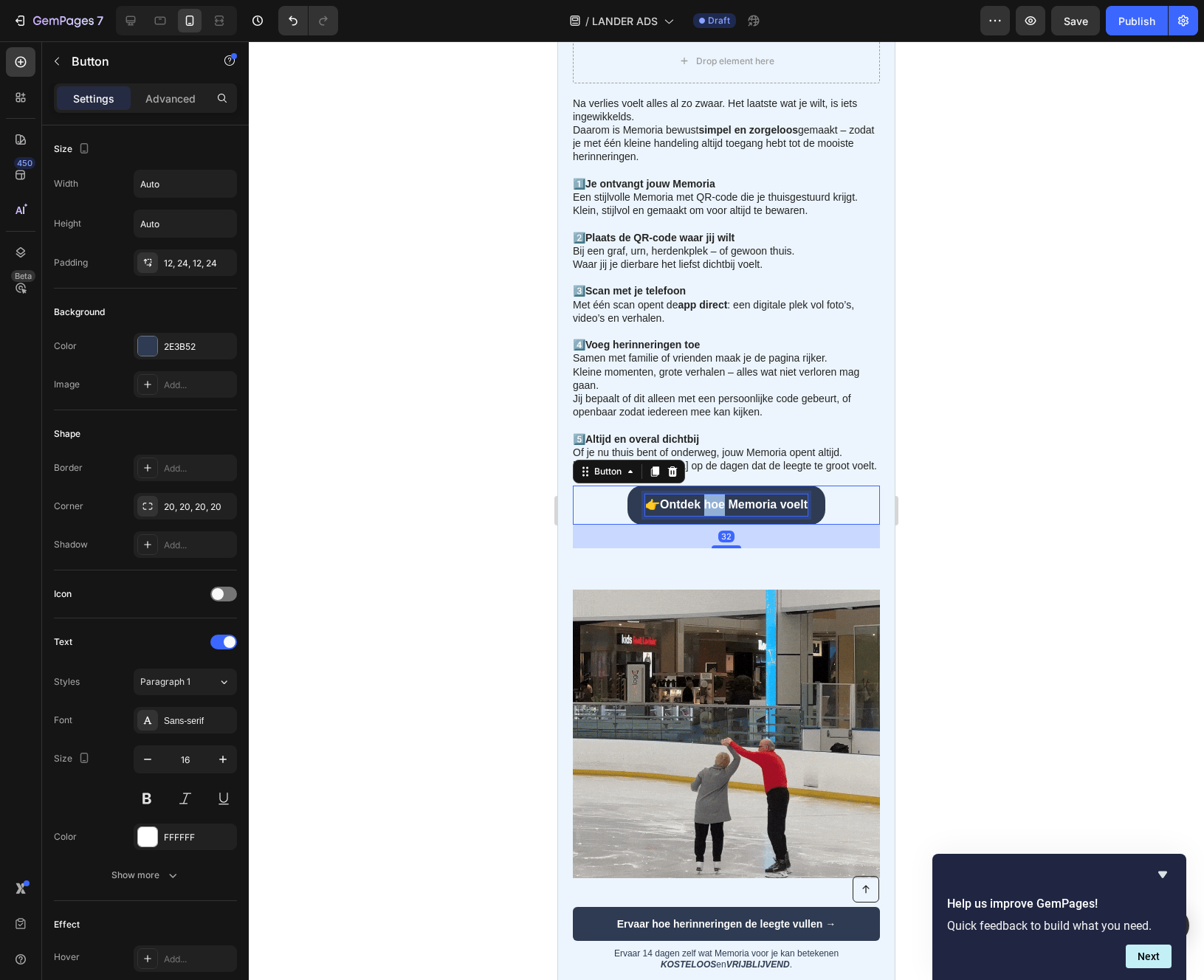
click at [705, 507] on strong "Ontdek hoe Memoria voelt" at bounding box center [733, 504] width 147 height 12
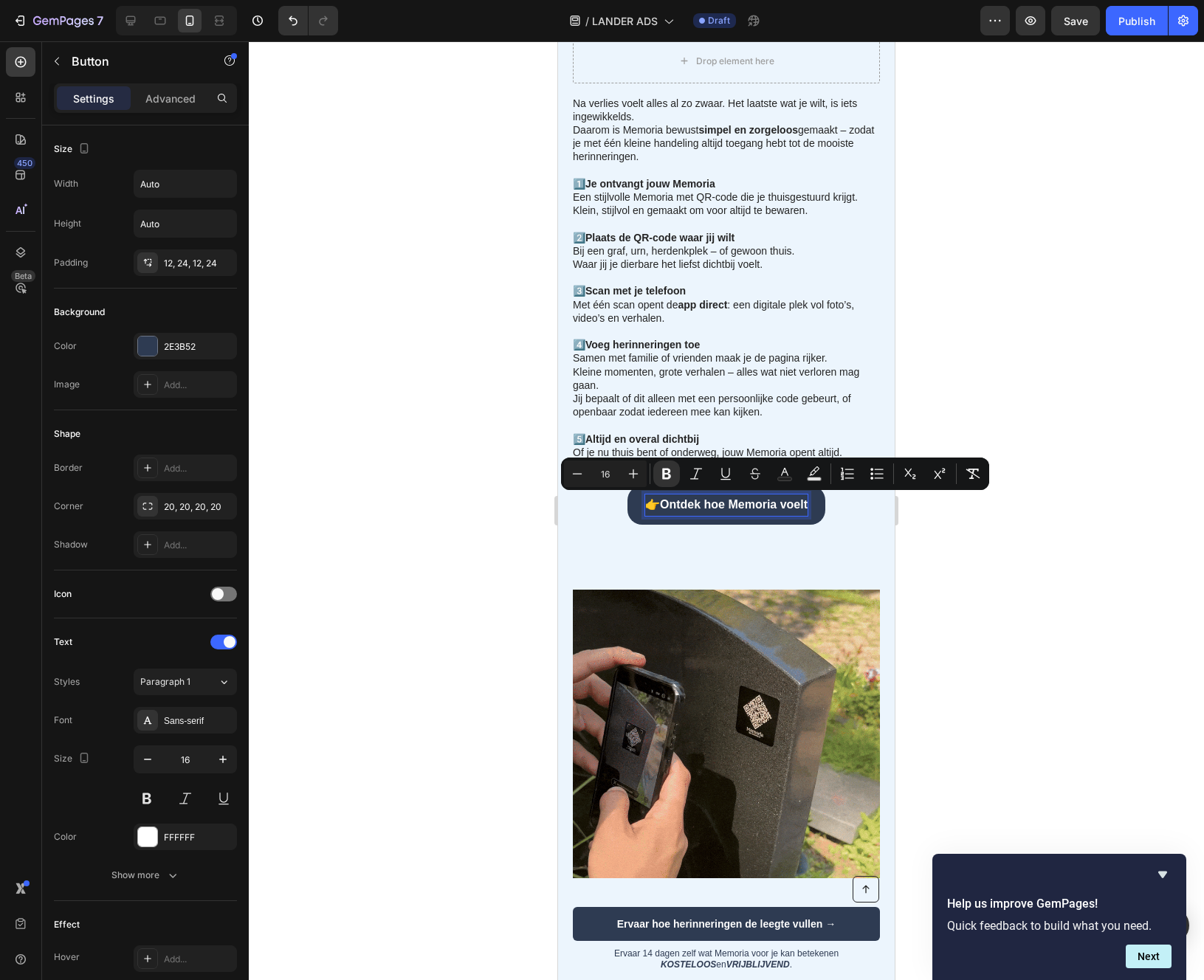
click at [681, 503] on strong "Ontdek hoe Memoria voelt" at bounding box center [733, 504] width 147 height 12
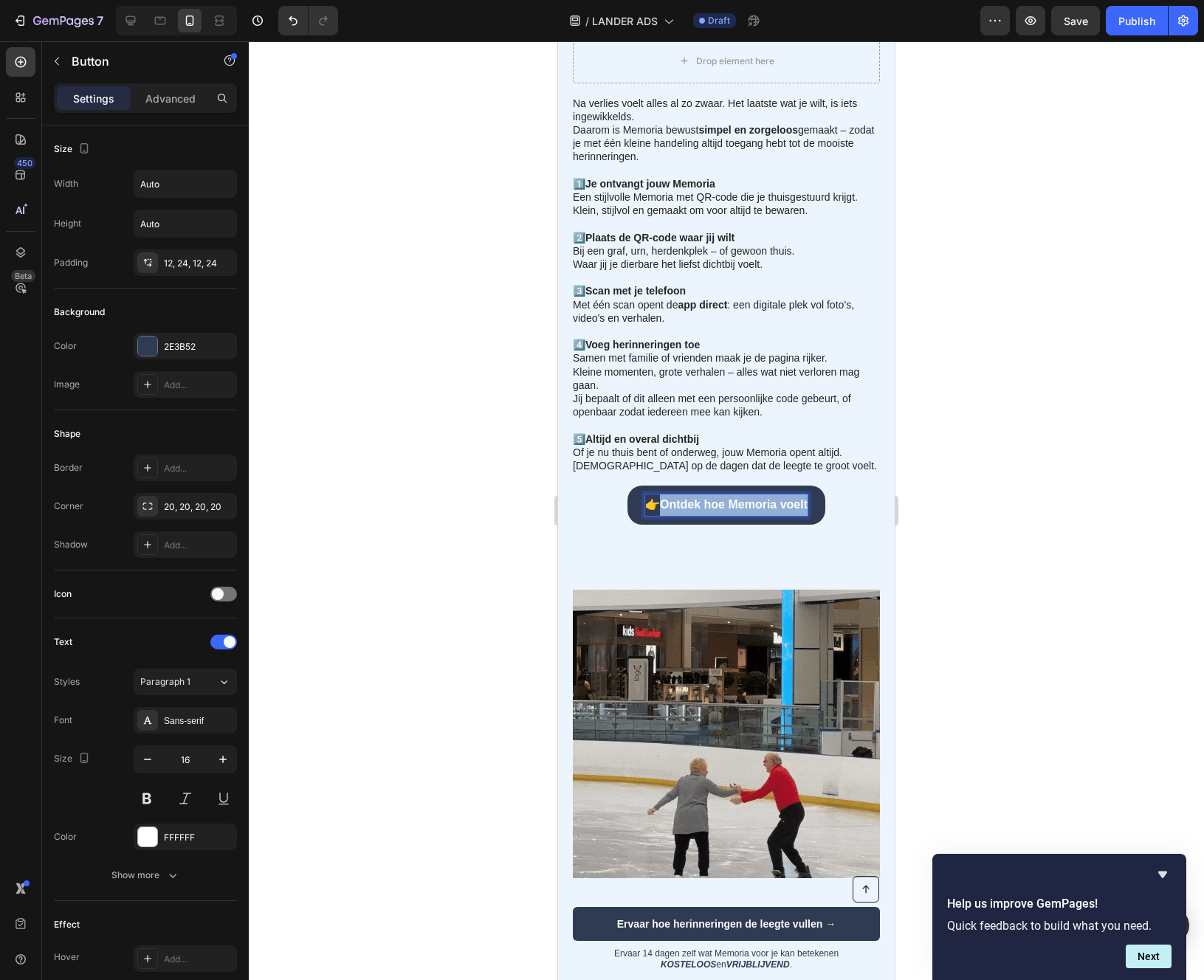
drag, startPoint x: 681, startPoint y: 503, endPoint x: 812, endPoint y: 503, distance: 131.0
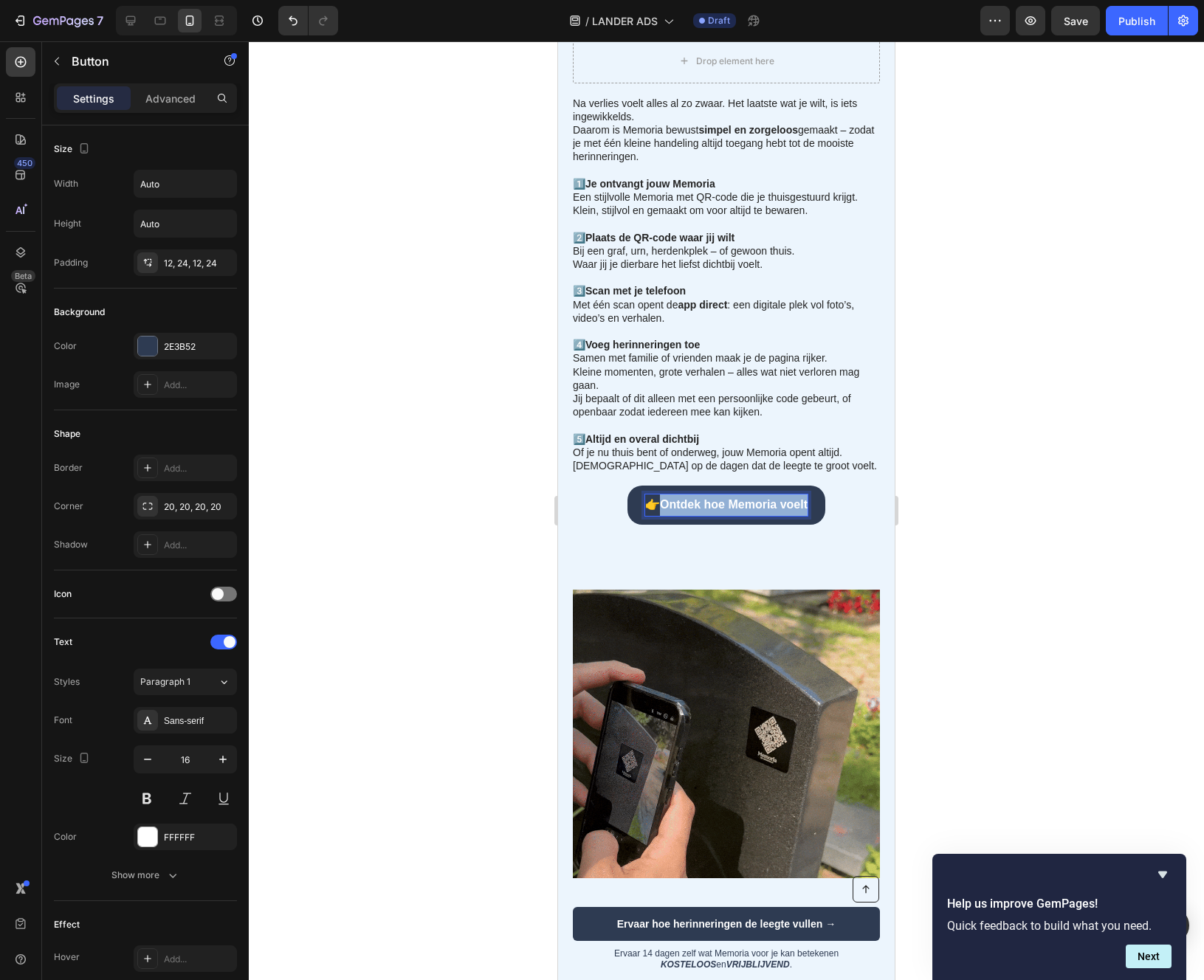
click at [812, 503] on link "👉 Ontdek hoe Memoria voelt" at bounding box center [726, 505] width 198 height 39
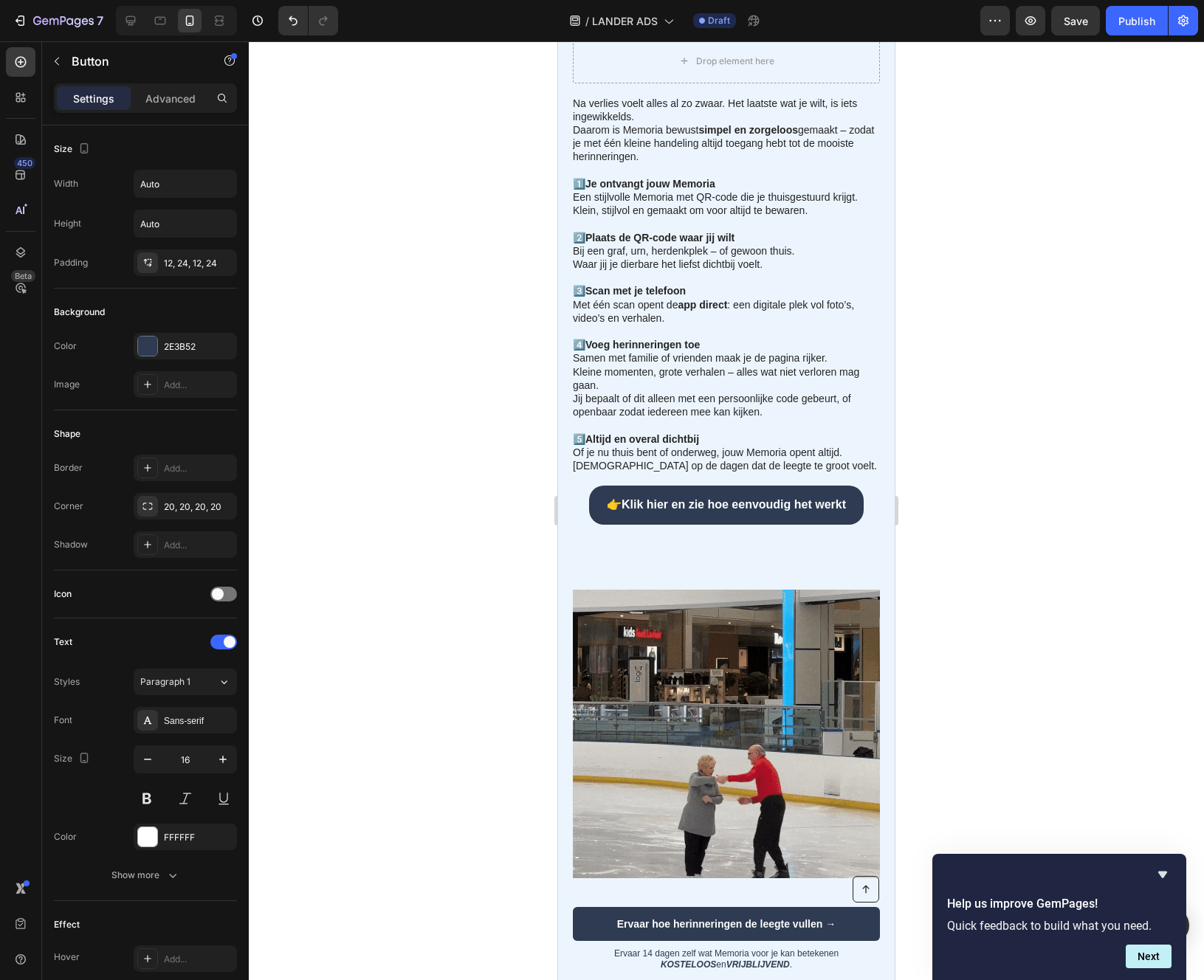
click at [467, 526] on div at bounding box center [727, 511] width 955 height 939
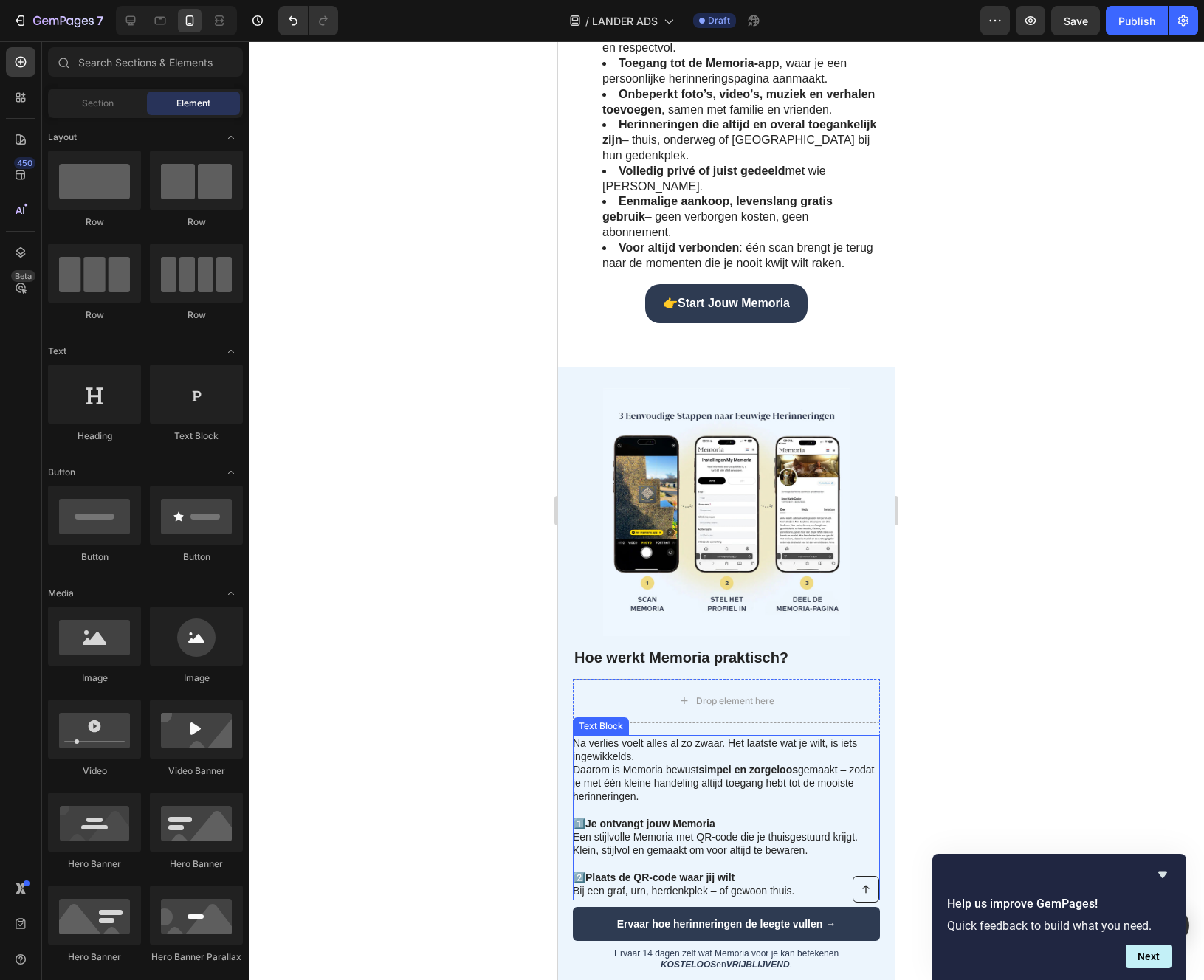
scroll to position [1544, 0]
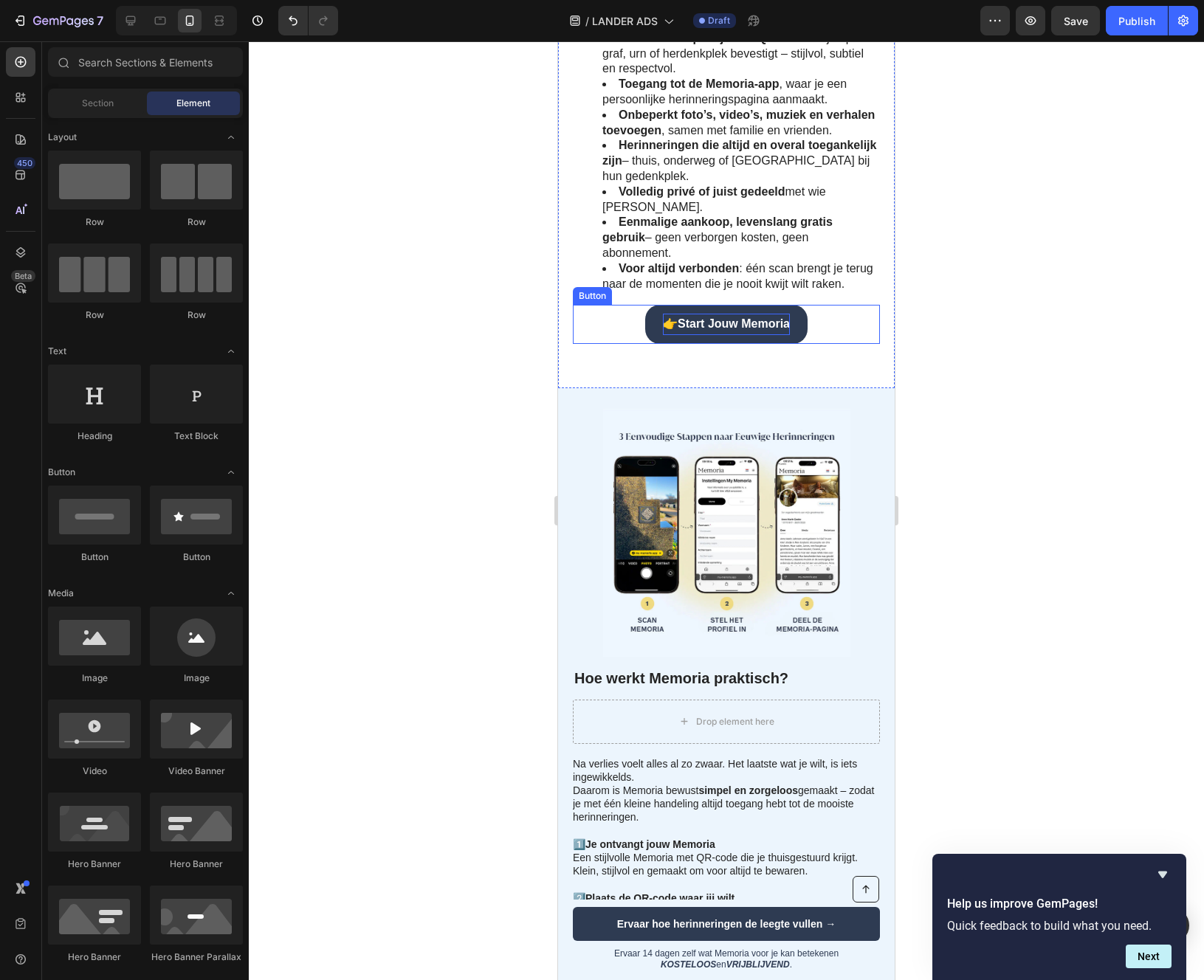
click at [693, 319] on strong "Start Jouw Memoria" at bounding box center [734, 324] width 113 height 12
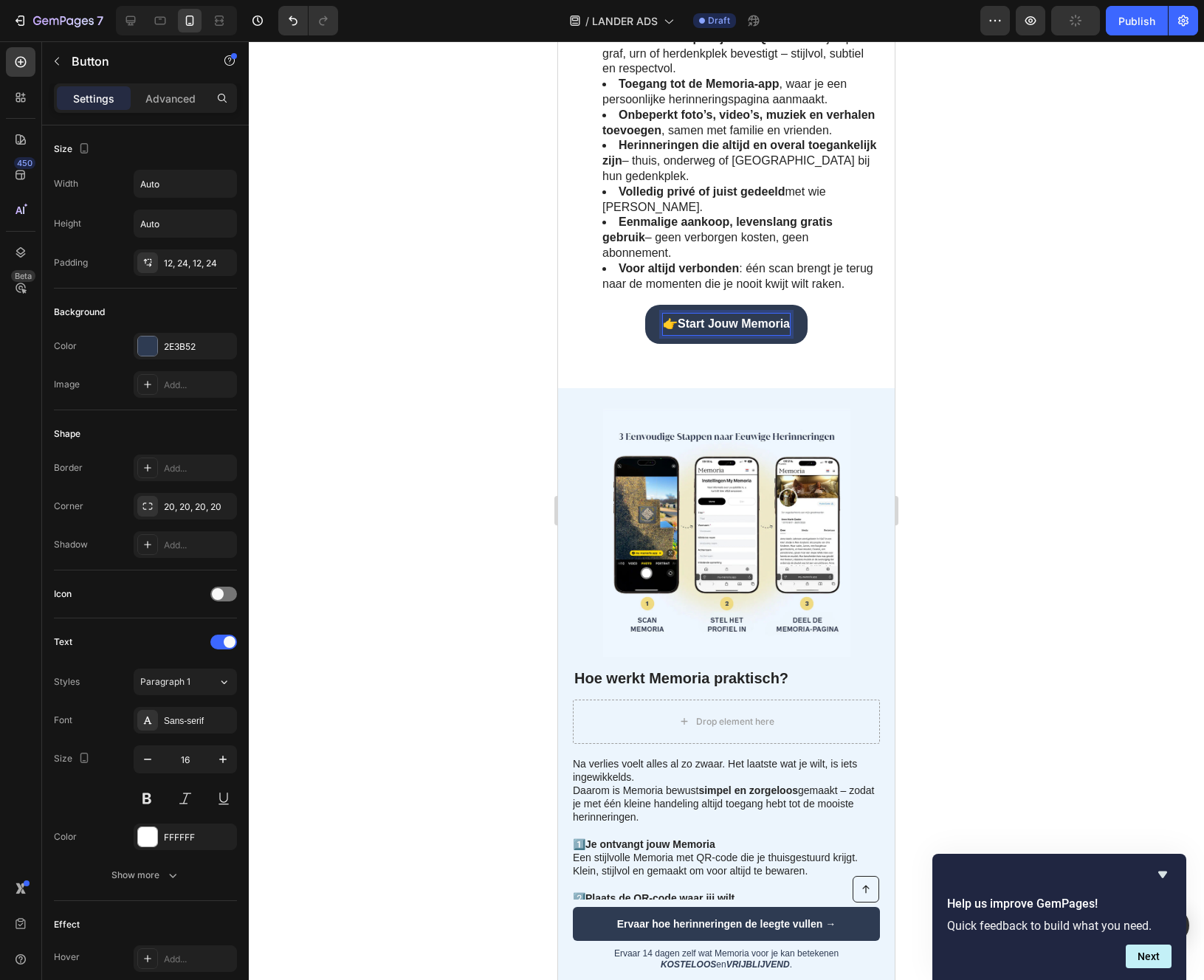
click at [684, 318] on strong "Start Jouw Memoria" at bounding box center [734, 324] width 113 height 12
drag, startPoint x: 684, startPoint y: 318, endPoint x: 775, endPoint y: 318, distance: 91.0
click at [775, 318] on strong "Start Jouw Memoria" at bounding box center [734, 324] width 113 height 12
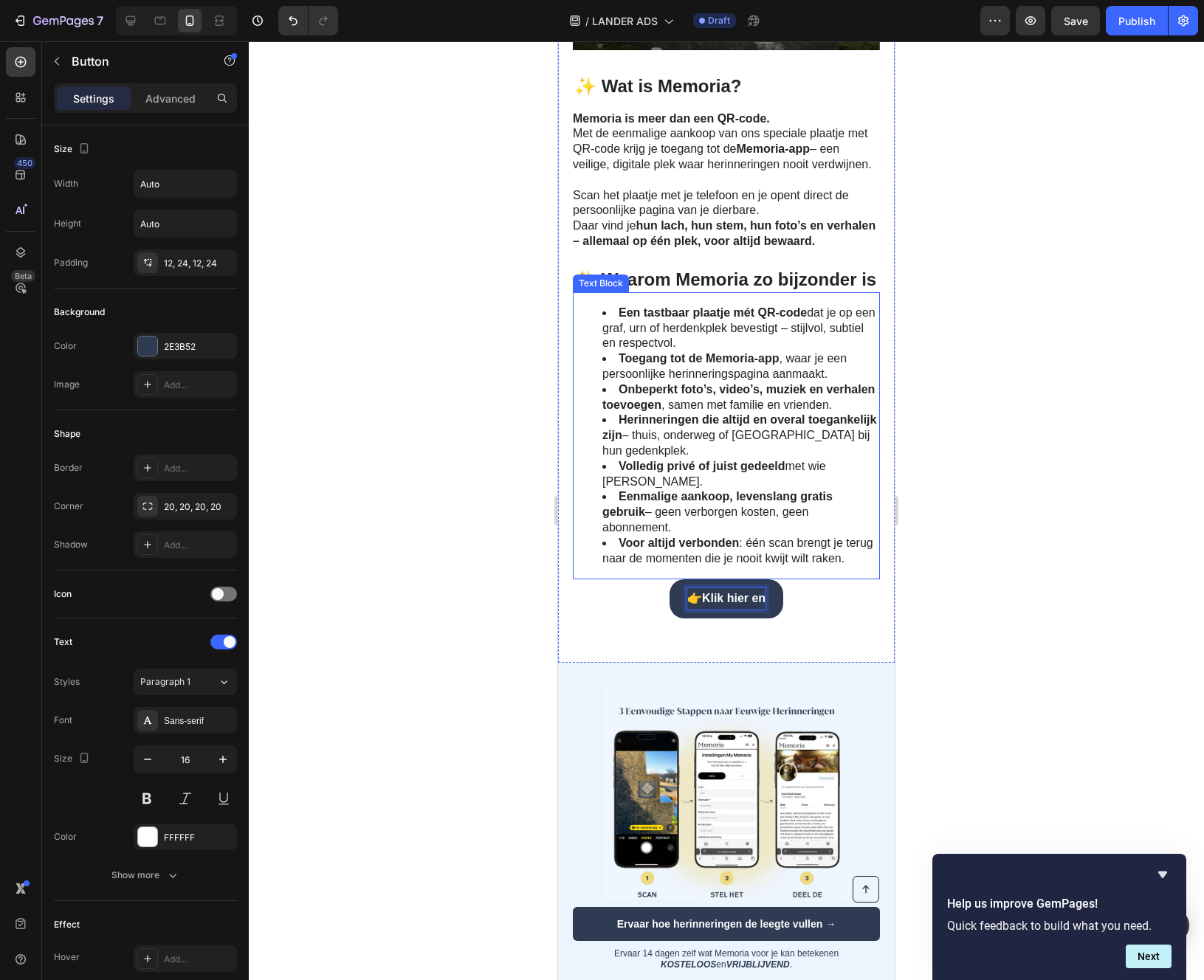
scroll to position [1243, 0]
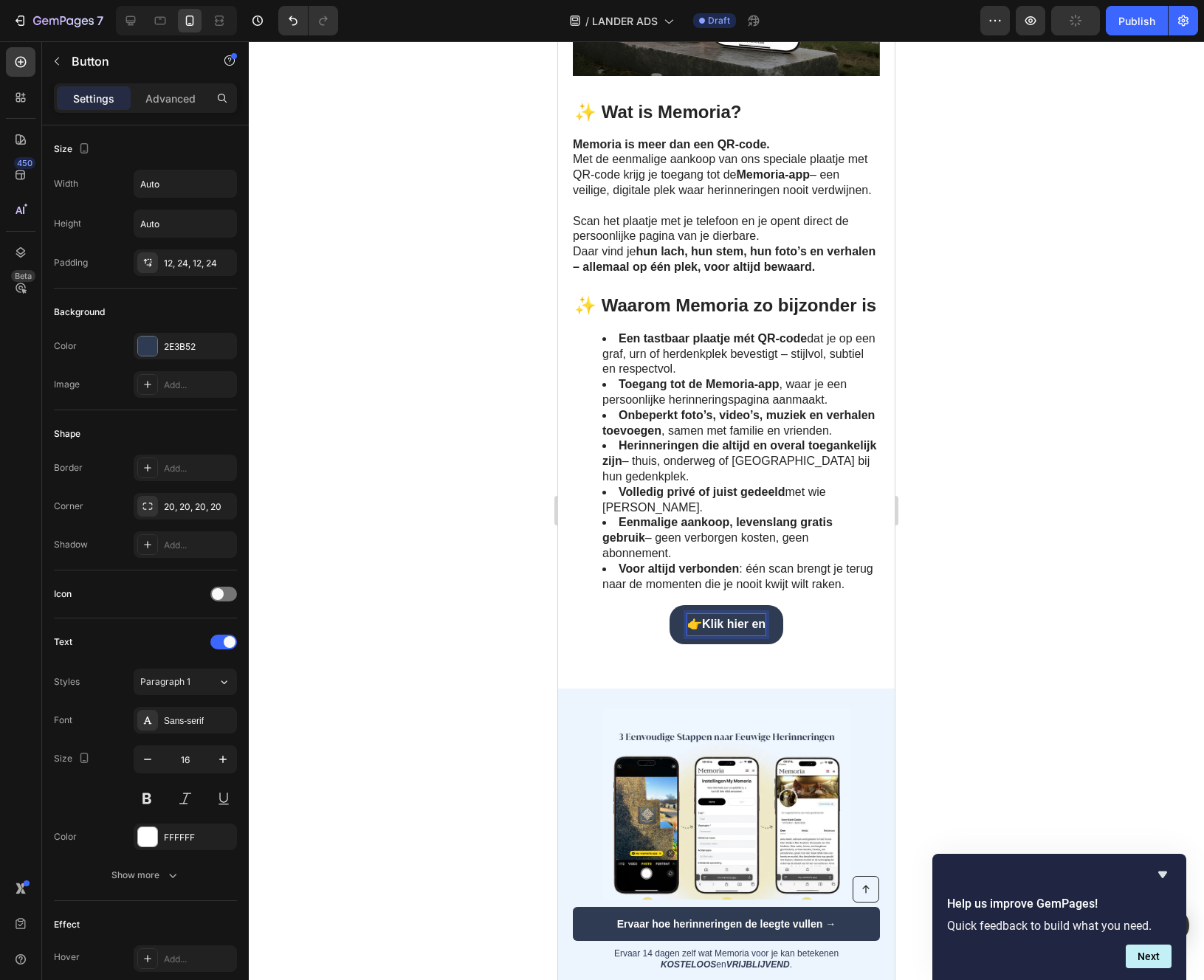
click at [760, 625] on strong "Klik hier en" at bounding box center [733, 624] width 64 height 12
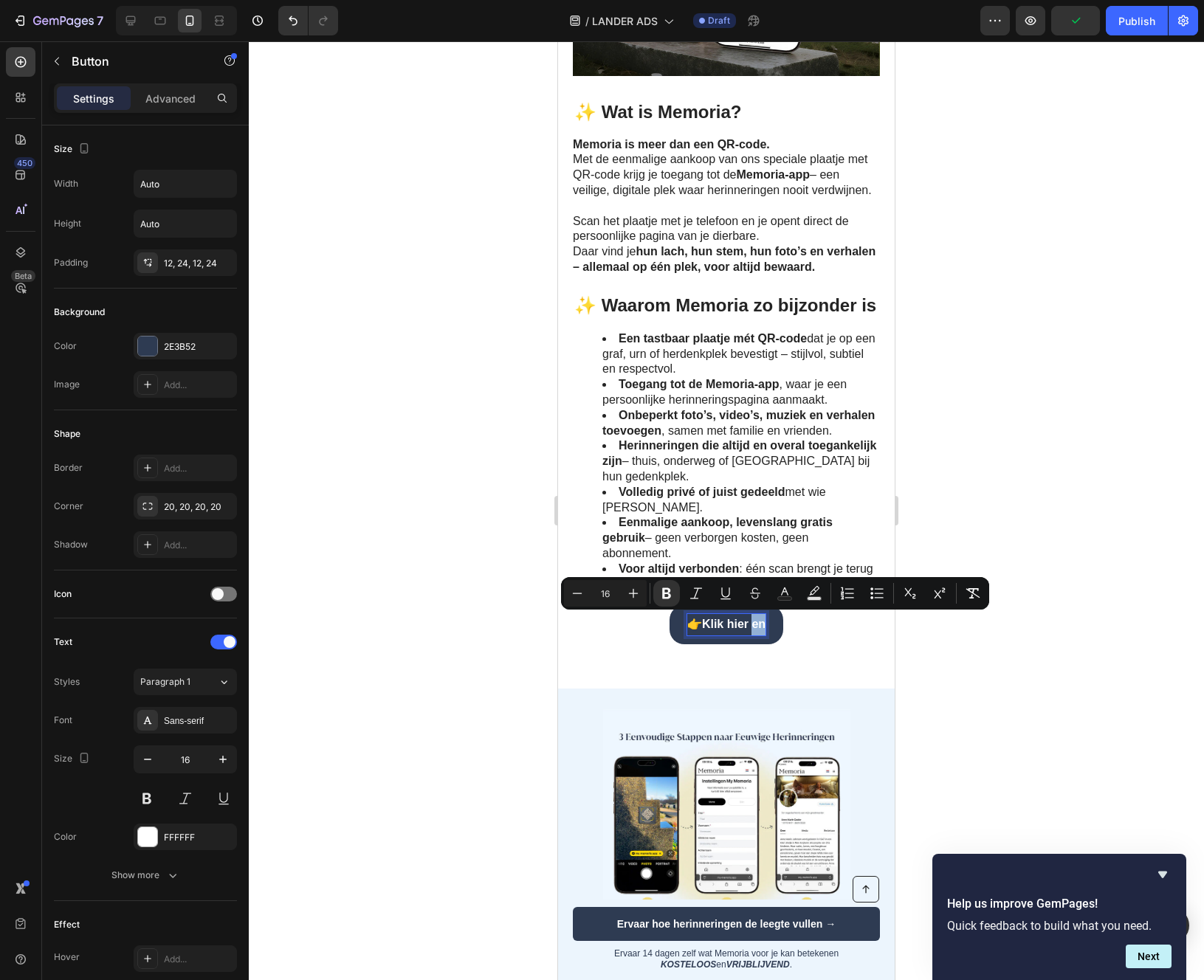
click at [765, 625] on strong "Klik hier en" at bounding box center [733, 624] width 64 height 12
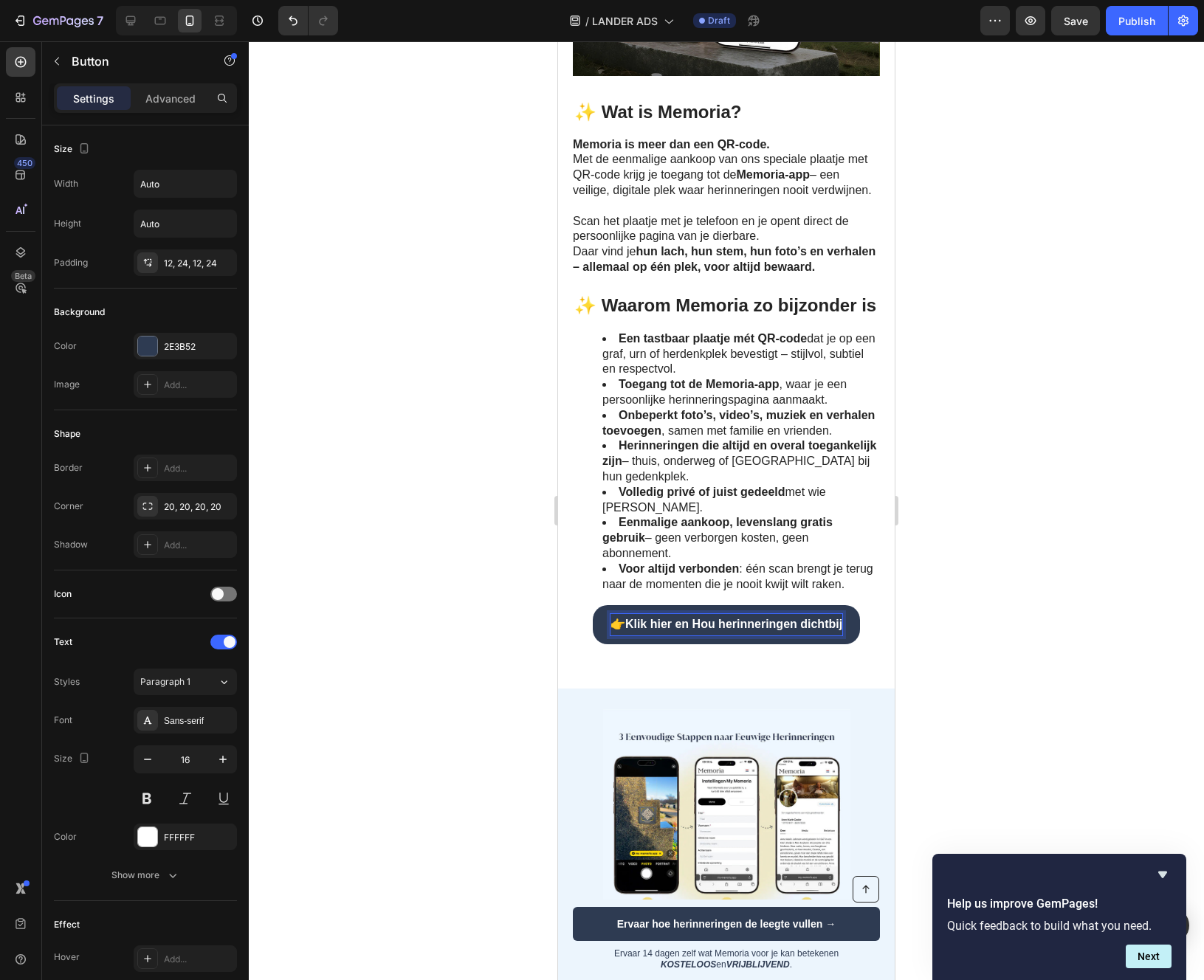
click at [699, 622] on strong "Klik hier en Hou herinneringen dichtbij" at bounding box center [733, 624] width 217 height 12
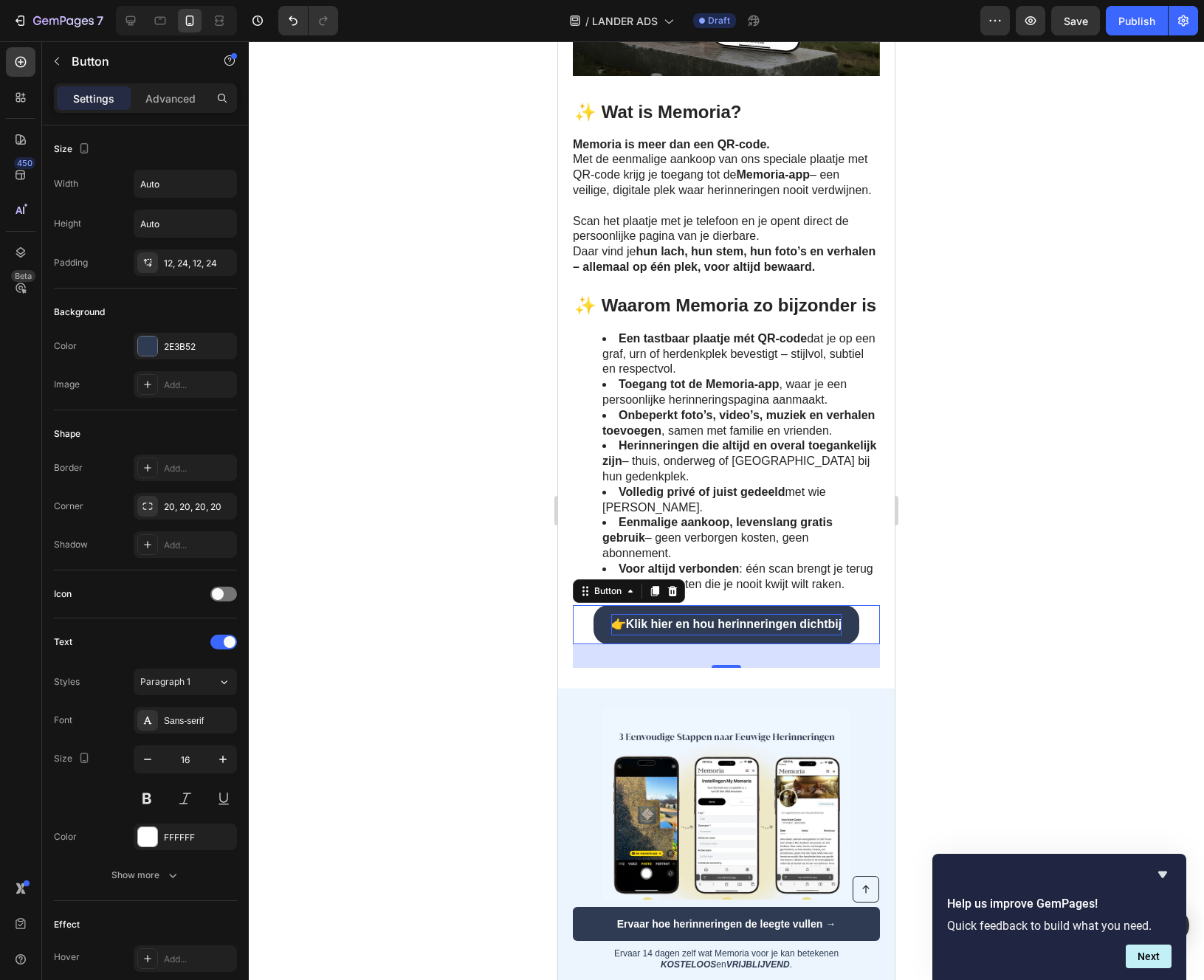
click at [430, 616] on div at bounding box center [727, 511] width 955 height 939
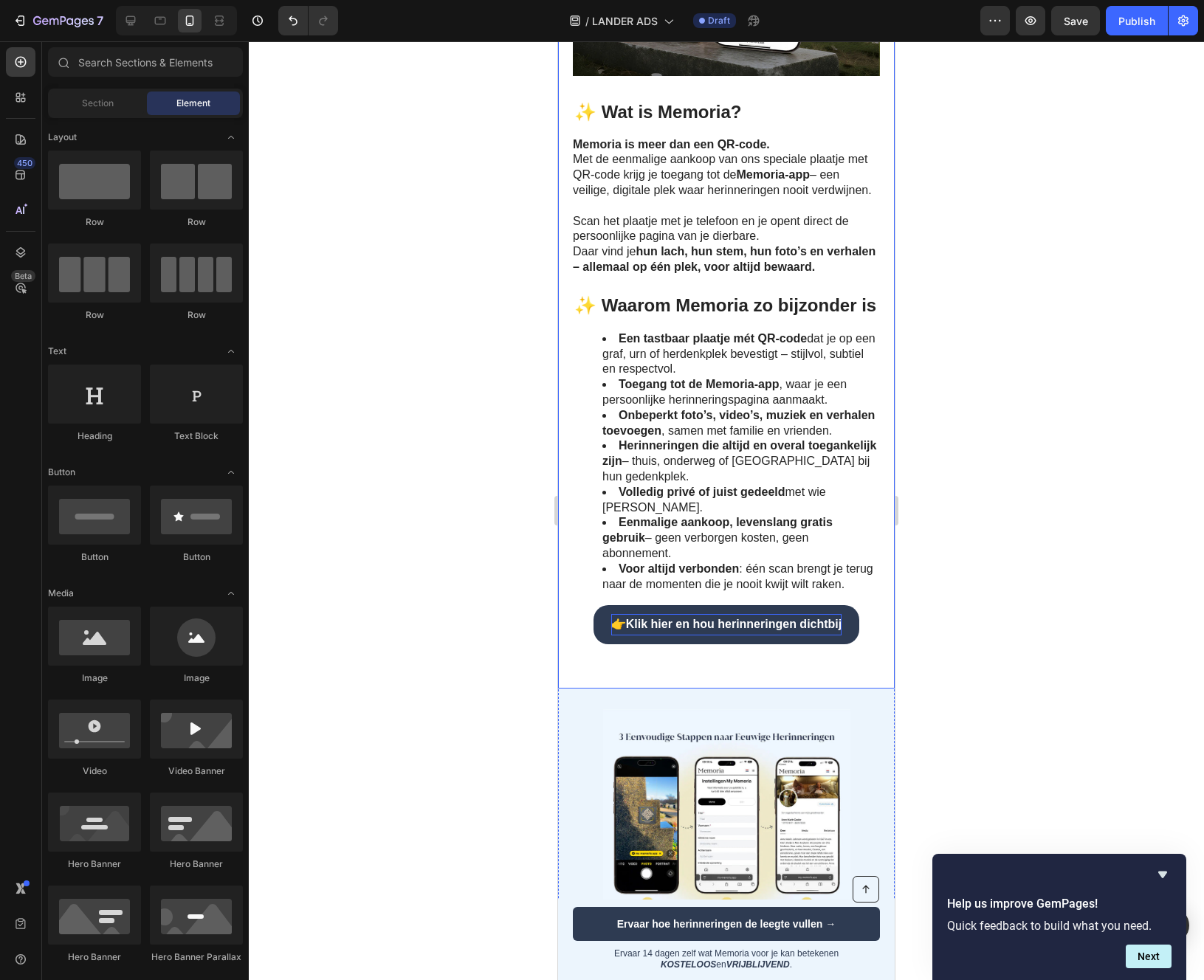
scroll to position [1859, 0]
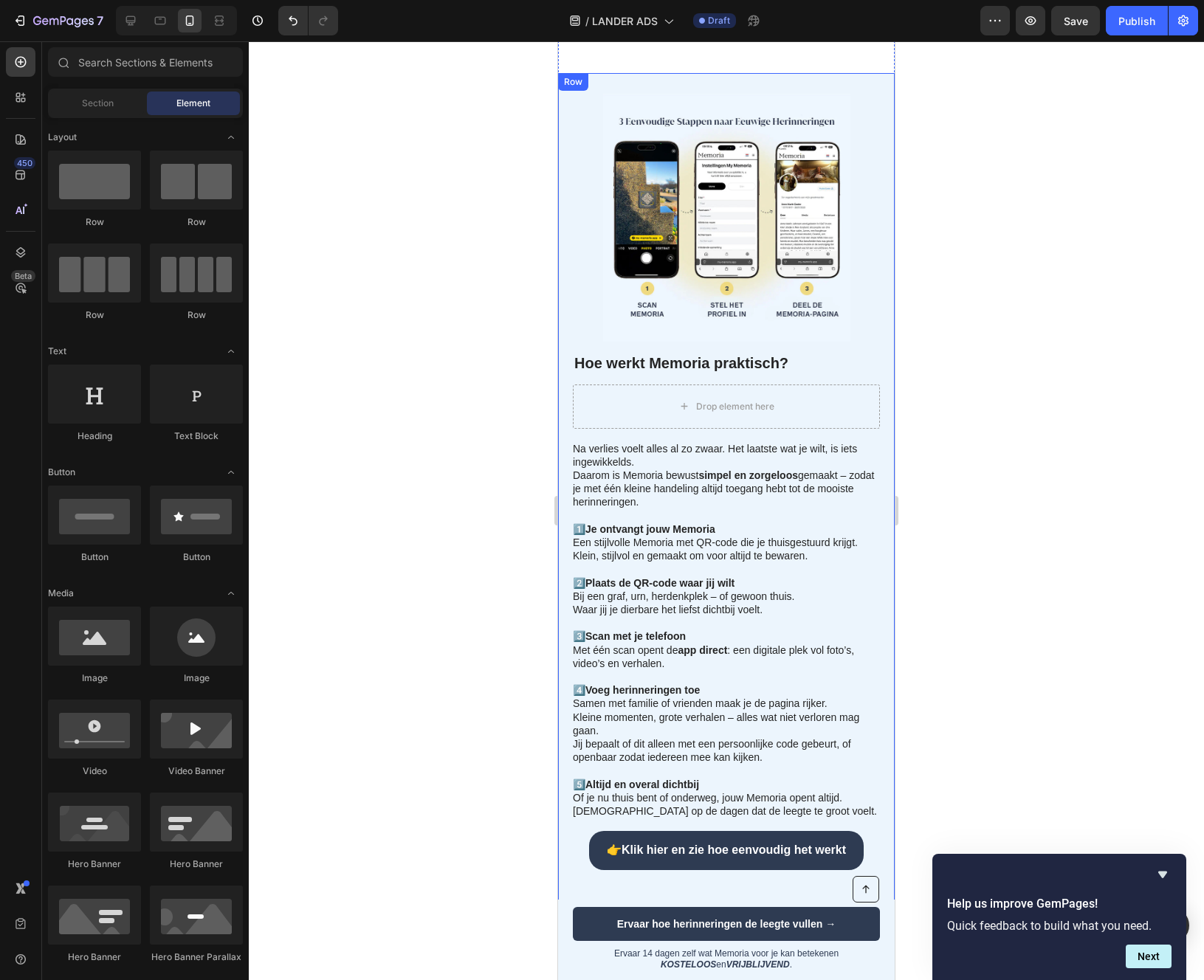
click at [645, 362] on h2 "Hoe werkt Memoria praktisch?" at bounding box center [726, 363] width 307 height 22
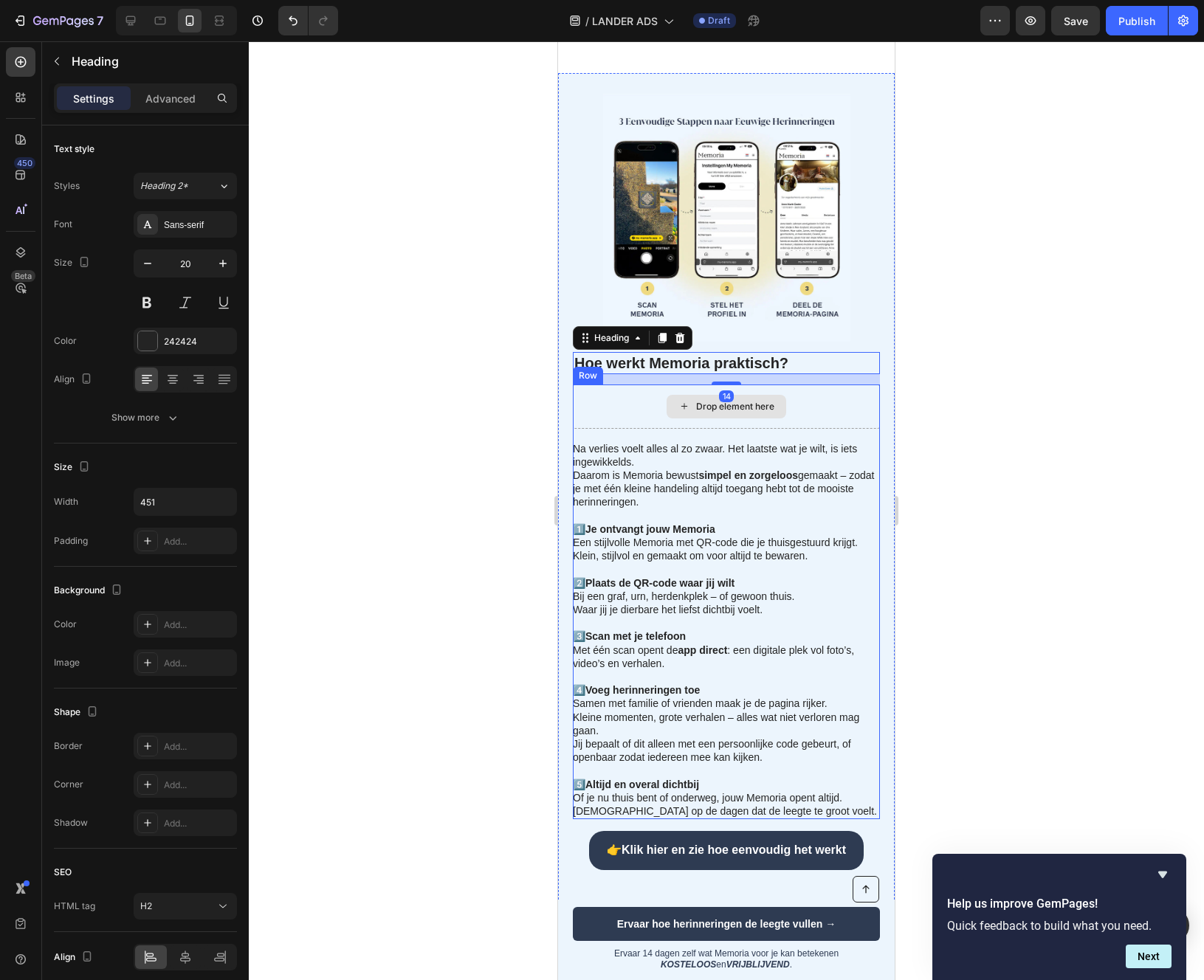
click at [723, 410] on div "Drop element here" at bounding box center [735, 406] width 79 height 12
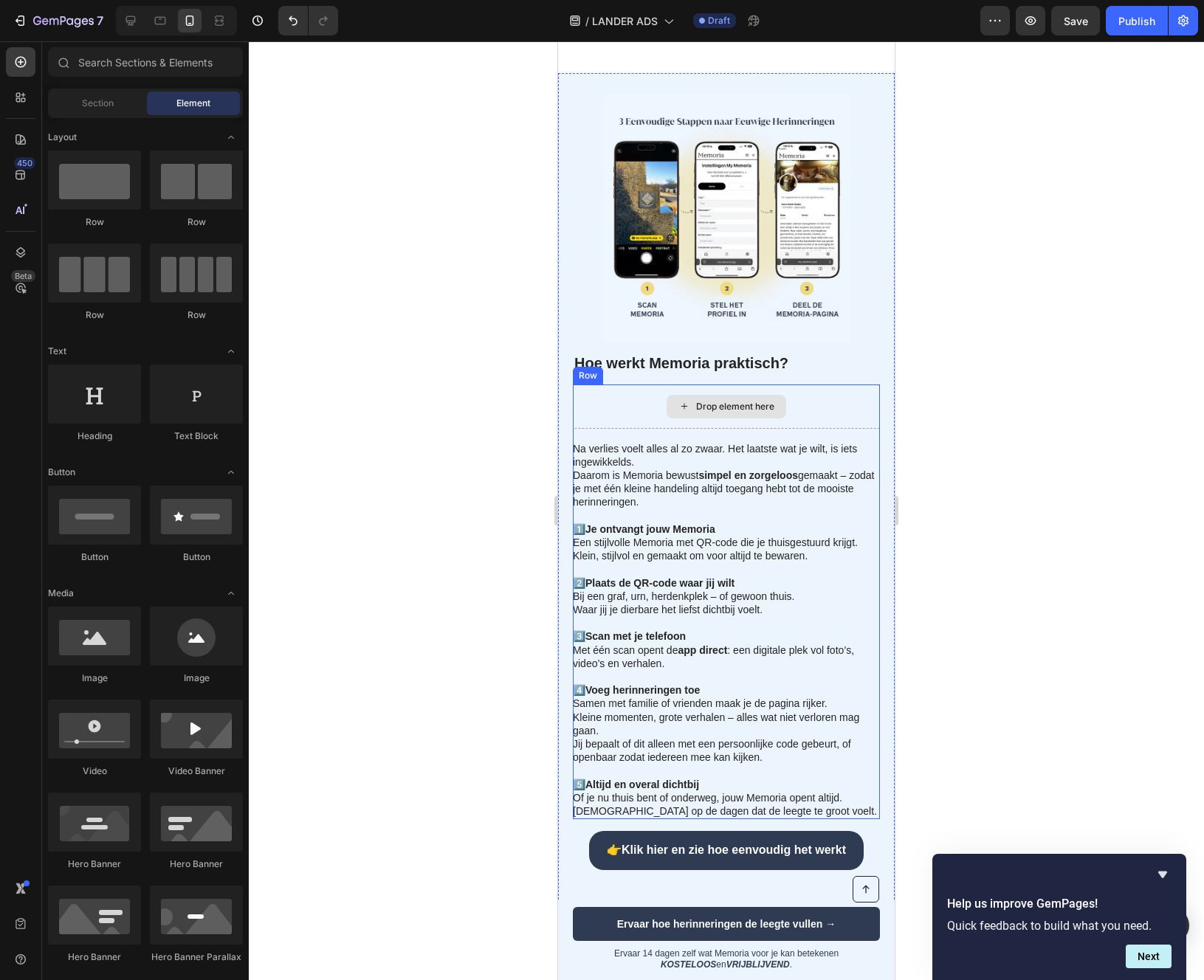
click at [620, 416] on div "Drop element here" at bounding box center [726, 407] width 307 height 45
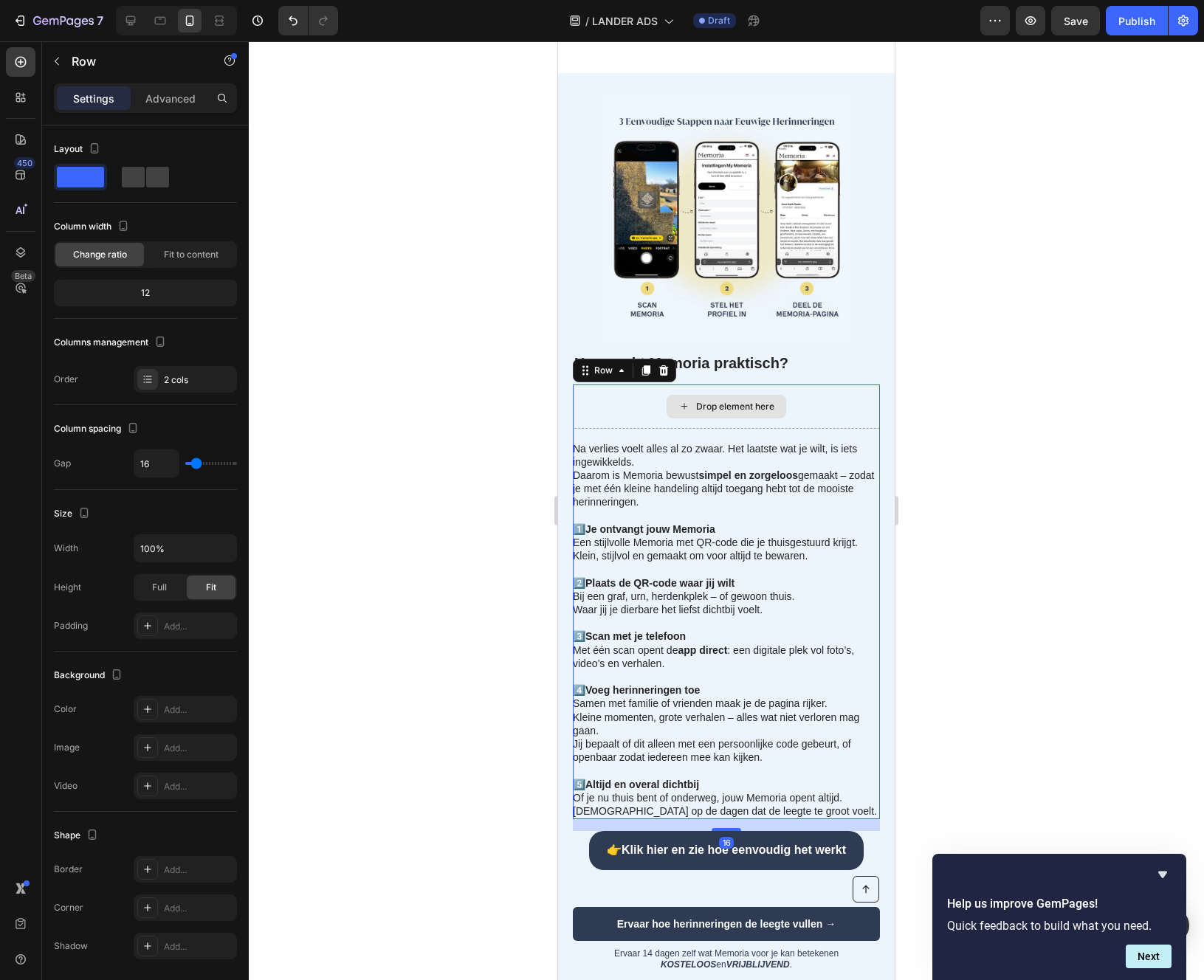
click at [620, 416] on div "Drop element here" at bounding box center [726, 407] width 307 height 45
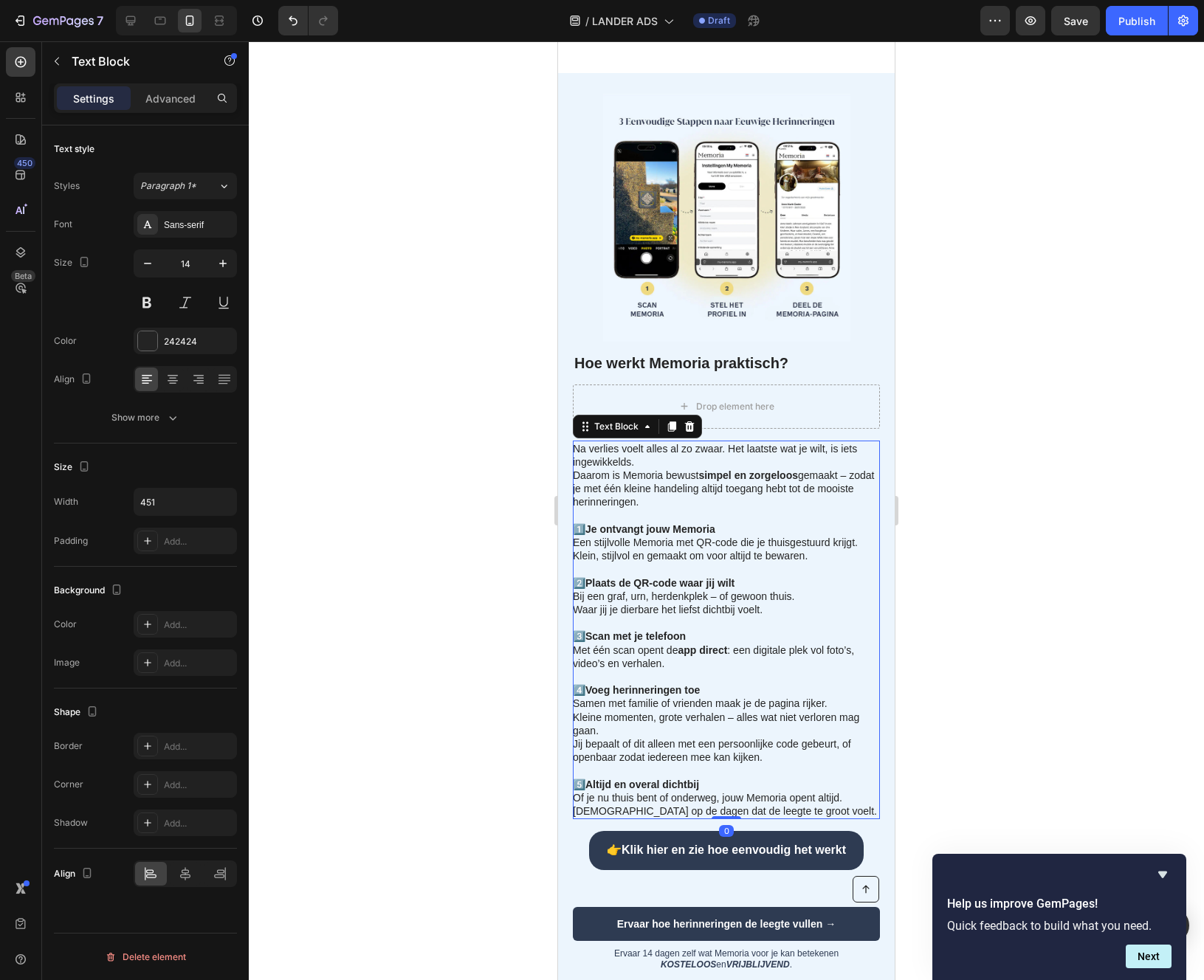
click at [631, 493] on p "Na verlies voelt alles al zo zwaar. Het laatste wat je wilt, is iets ingewikkel…" at bounding box center [725, 502] width 305 height 121
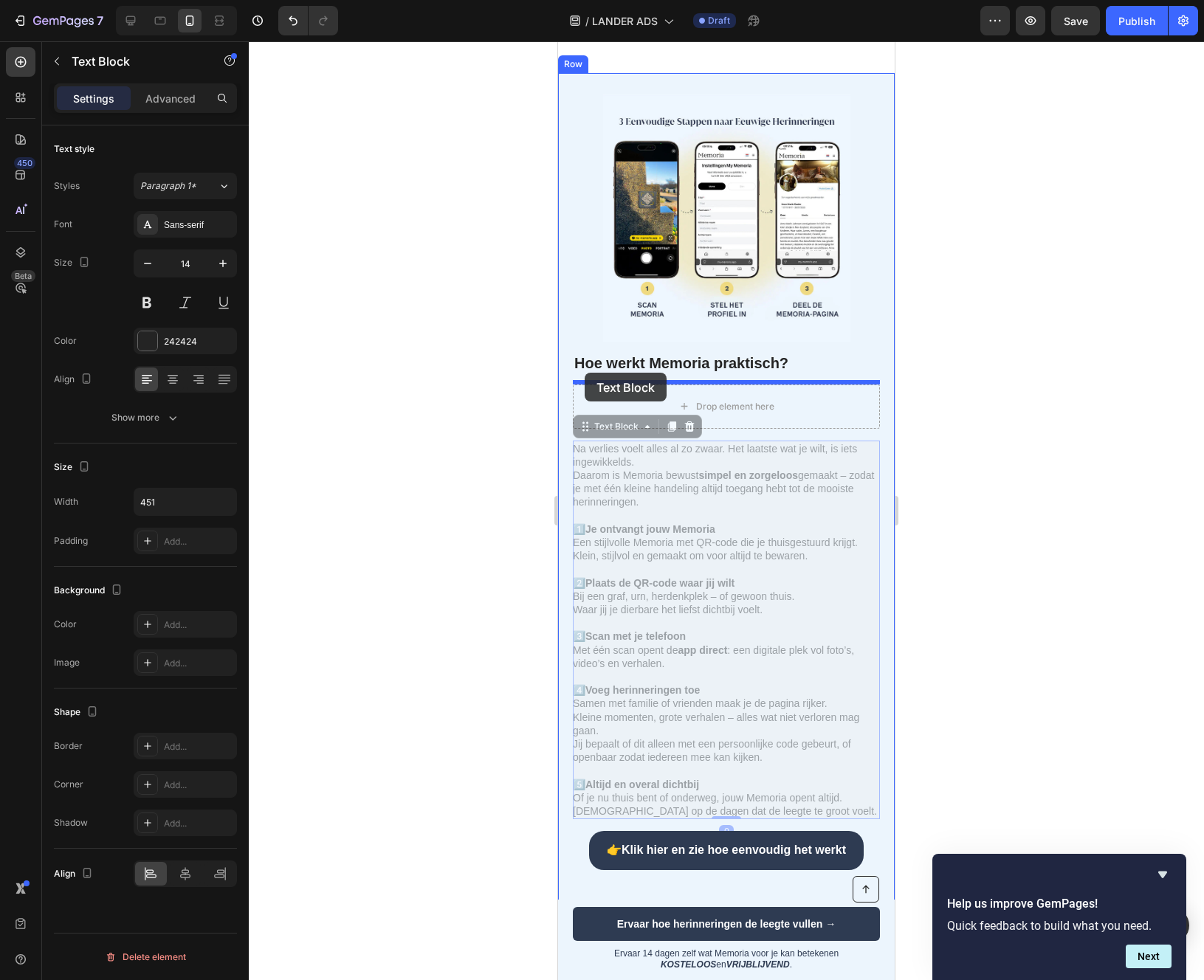
drag, startPoint x: 582, startPoint y: 425, endPoint x: 584, endPoint y: 374, distance: 51.0
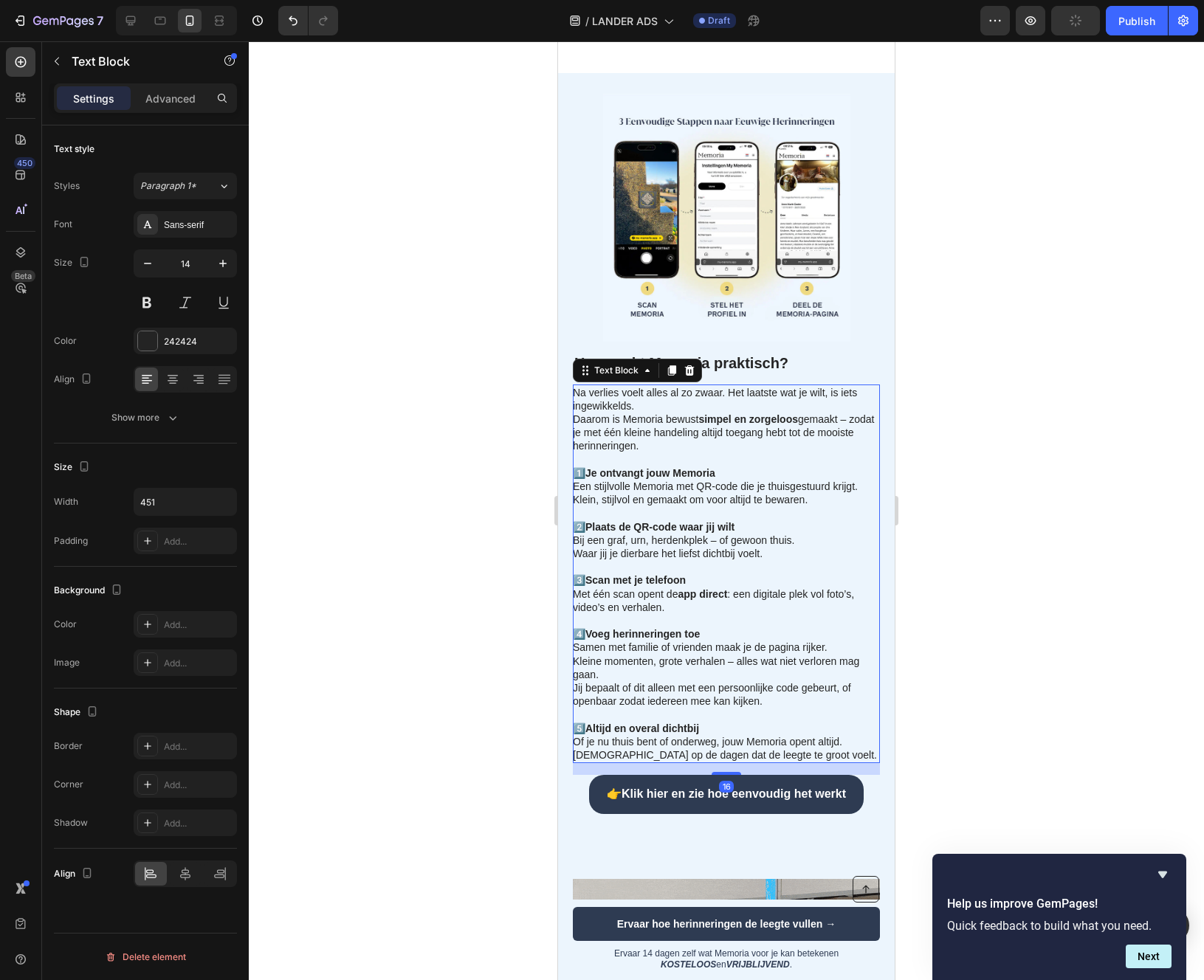
click at [1094, 588] on div at bounding box center [727, 511] width 955 height 939
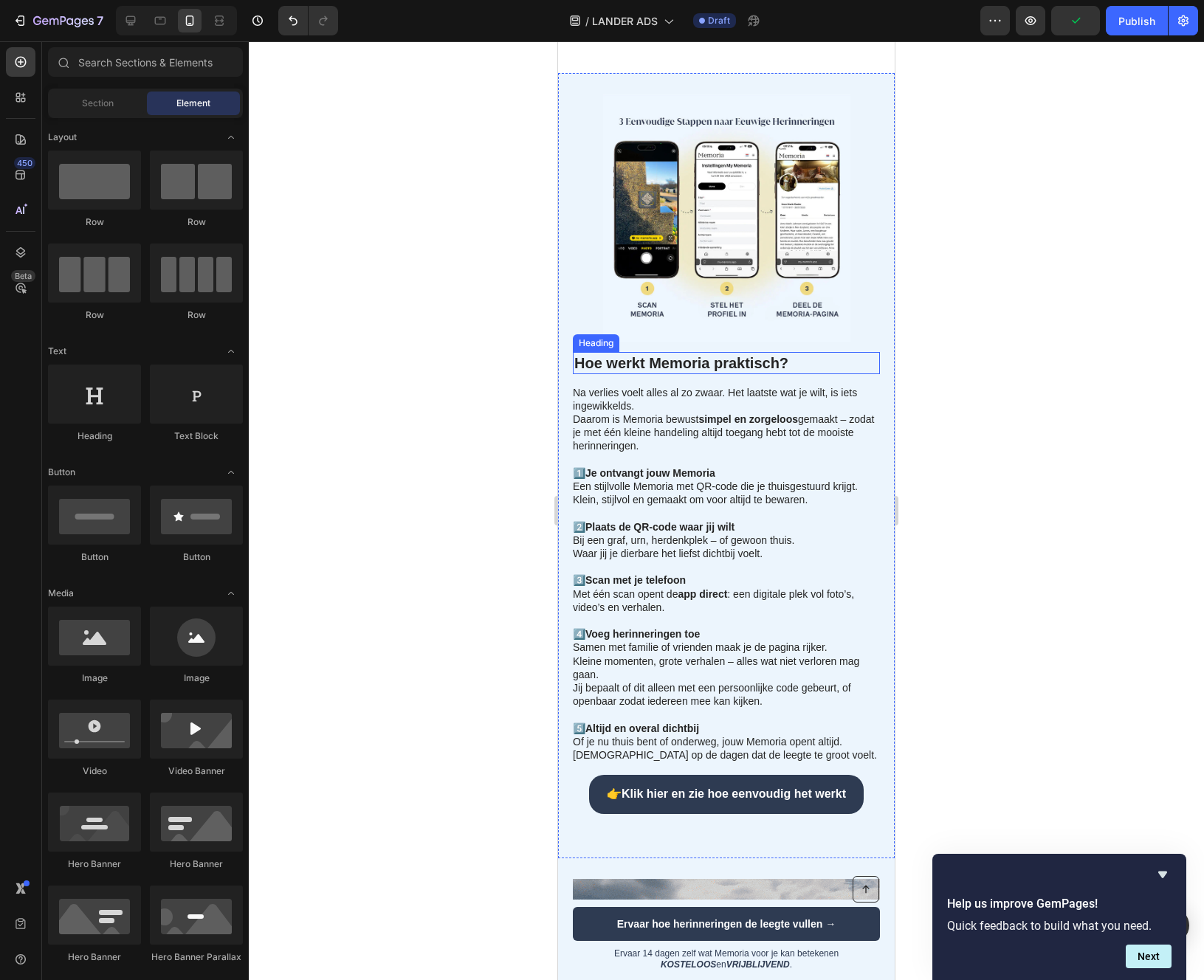
click at [583, 357] on h2 "Hoe werkt Memoria praktisch?" at bounding box center [726, 363] width 307 height 22
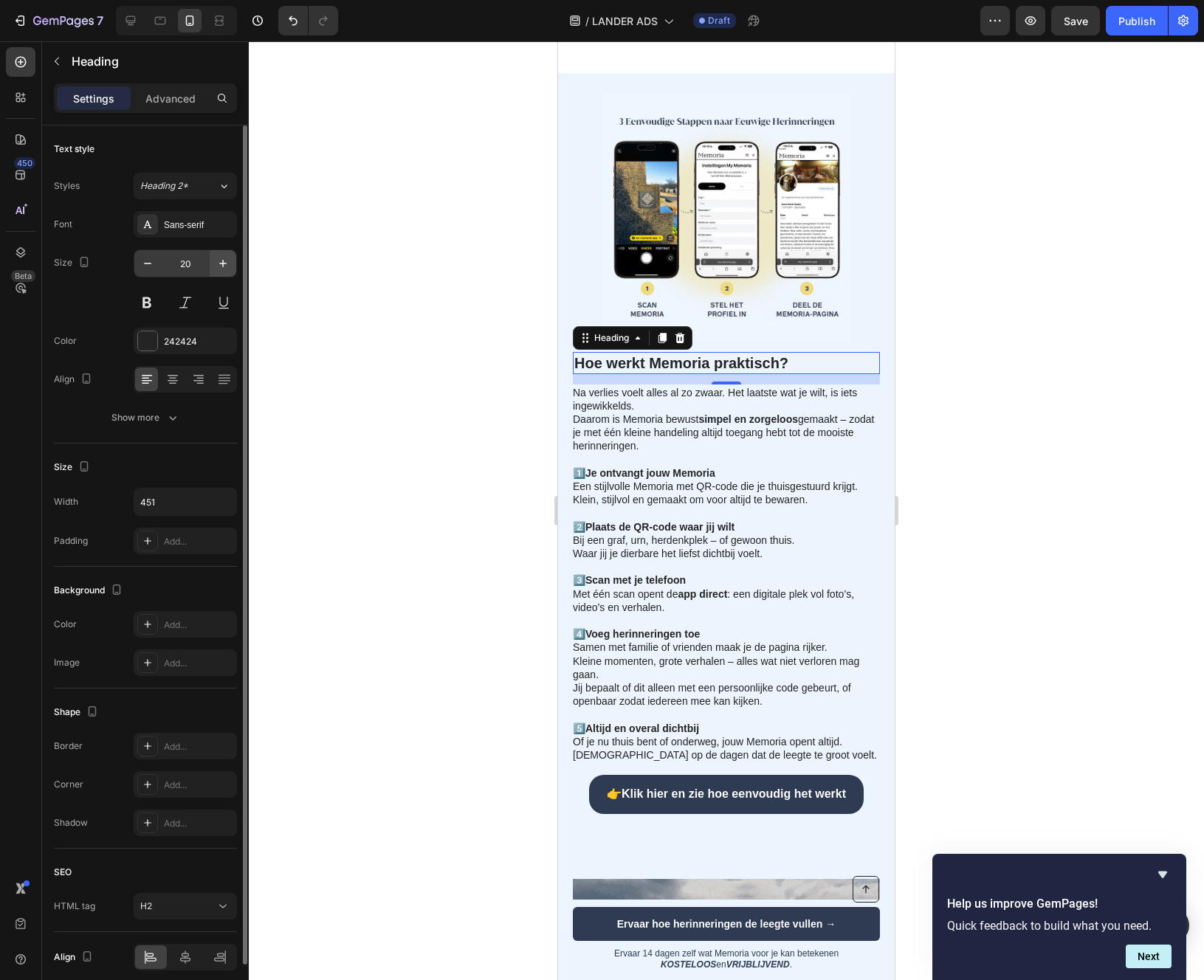
click at [213, 270] on button "button" at bounding box center [223, 263] width 26 height 26
click at [215, 270] on icon "button" at bounding box center [223, 263] width 15 height 15
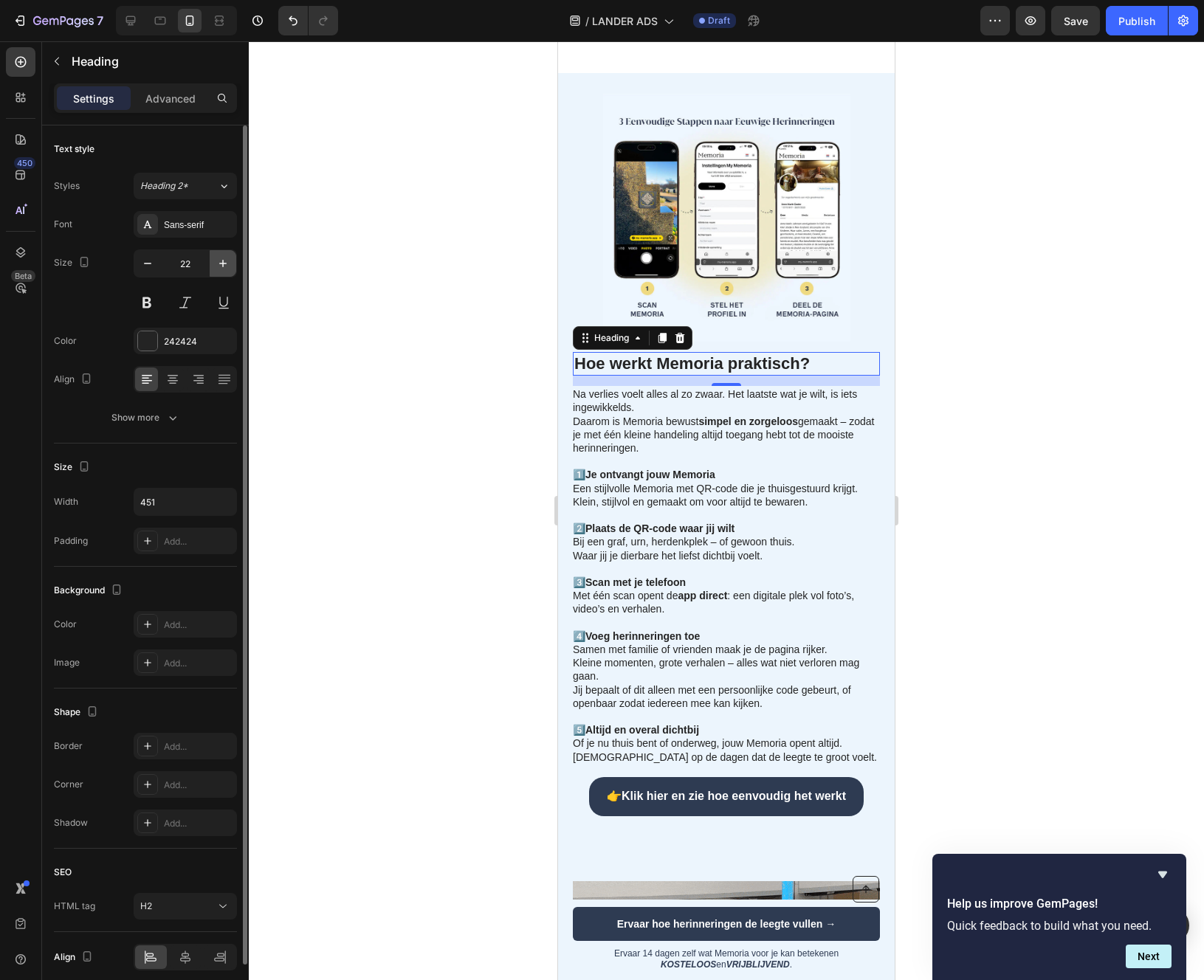
click at [222, 267] on icon "button" at bounding box center [223, 263] width 15 height 15
type input "24"
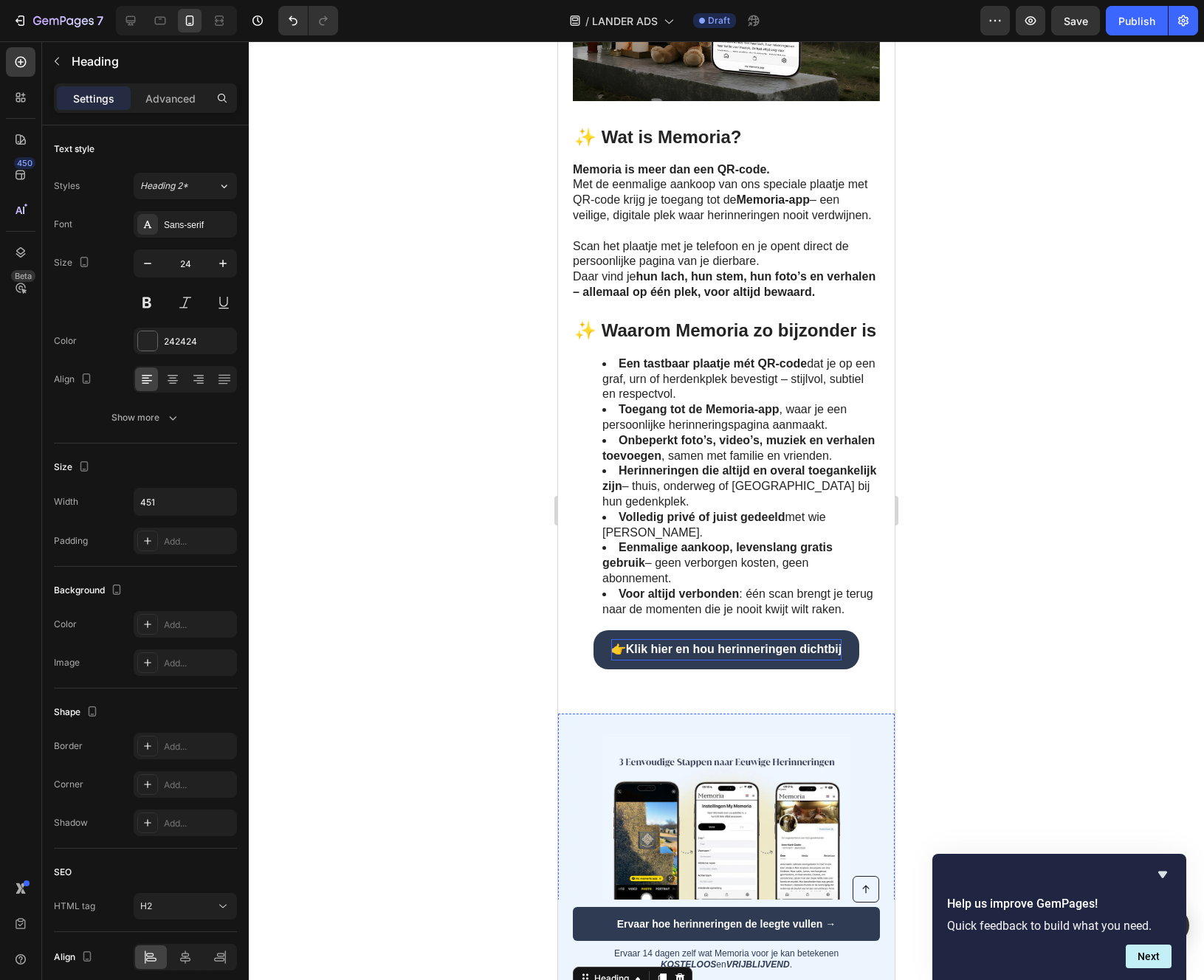
scroll to position [1200, 0]
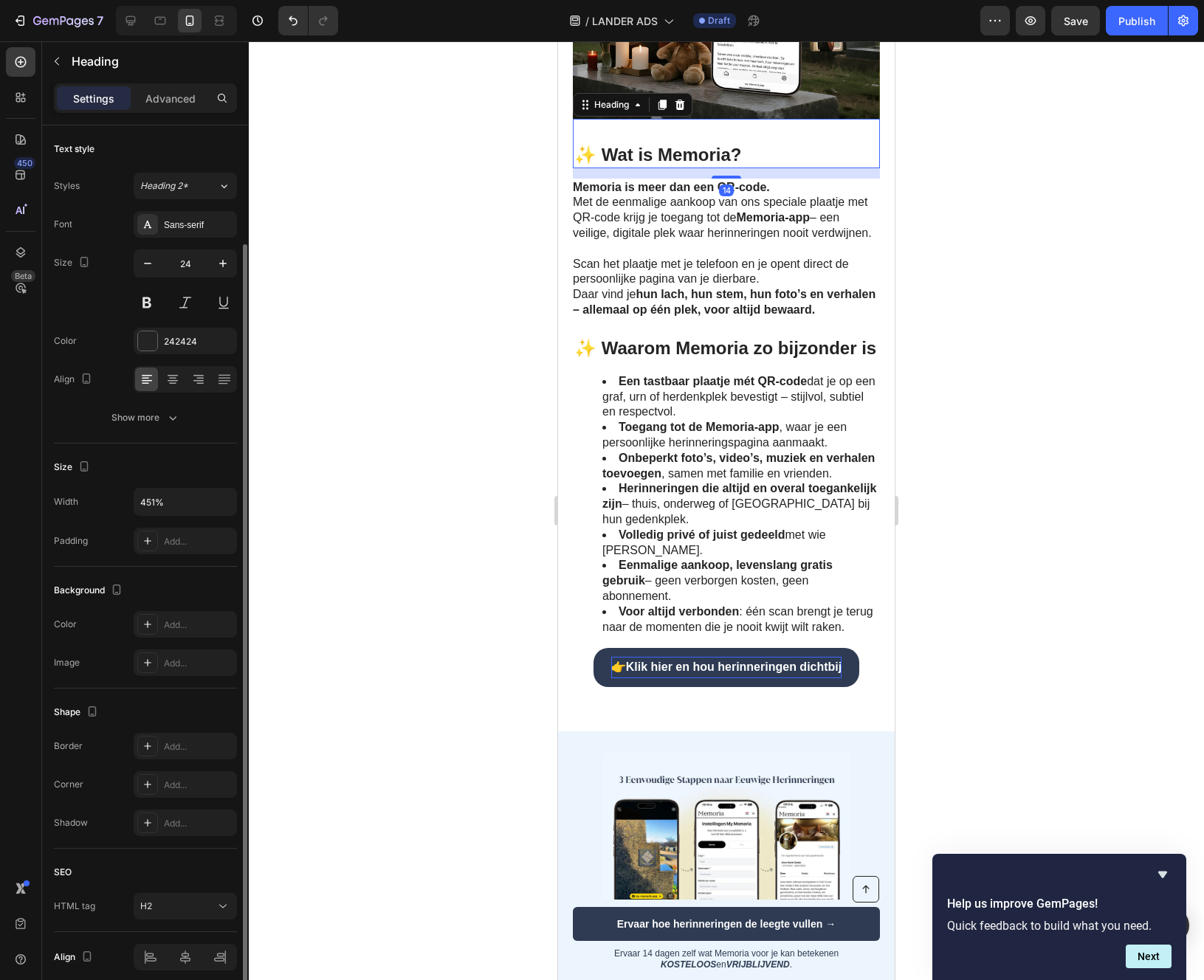
click at [579, 165] on strong "✨ Wat is Memoria?" at bounding box center [658, 155] width 167 height 20
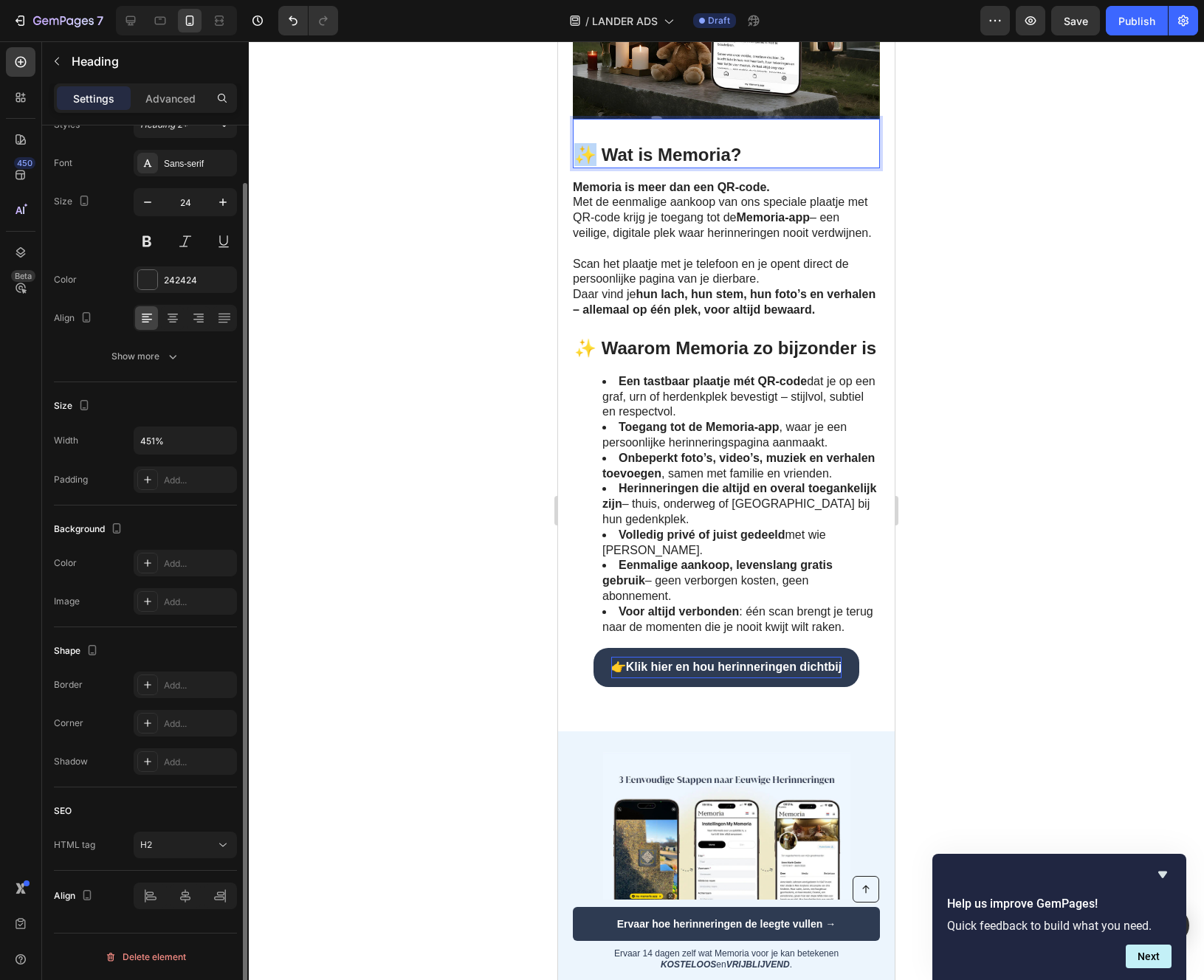
click at [583, 165] on strong "✨ Wat is Memoria?" at bounding box center [658, 155] width 167 height 20
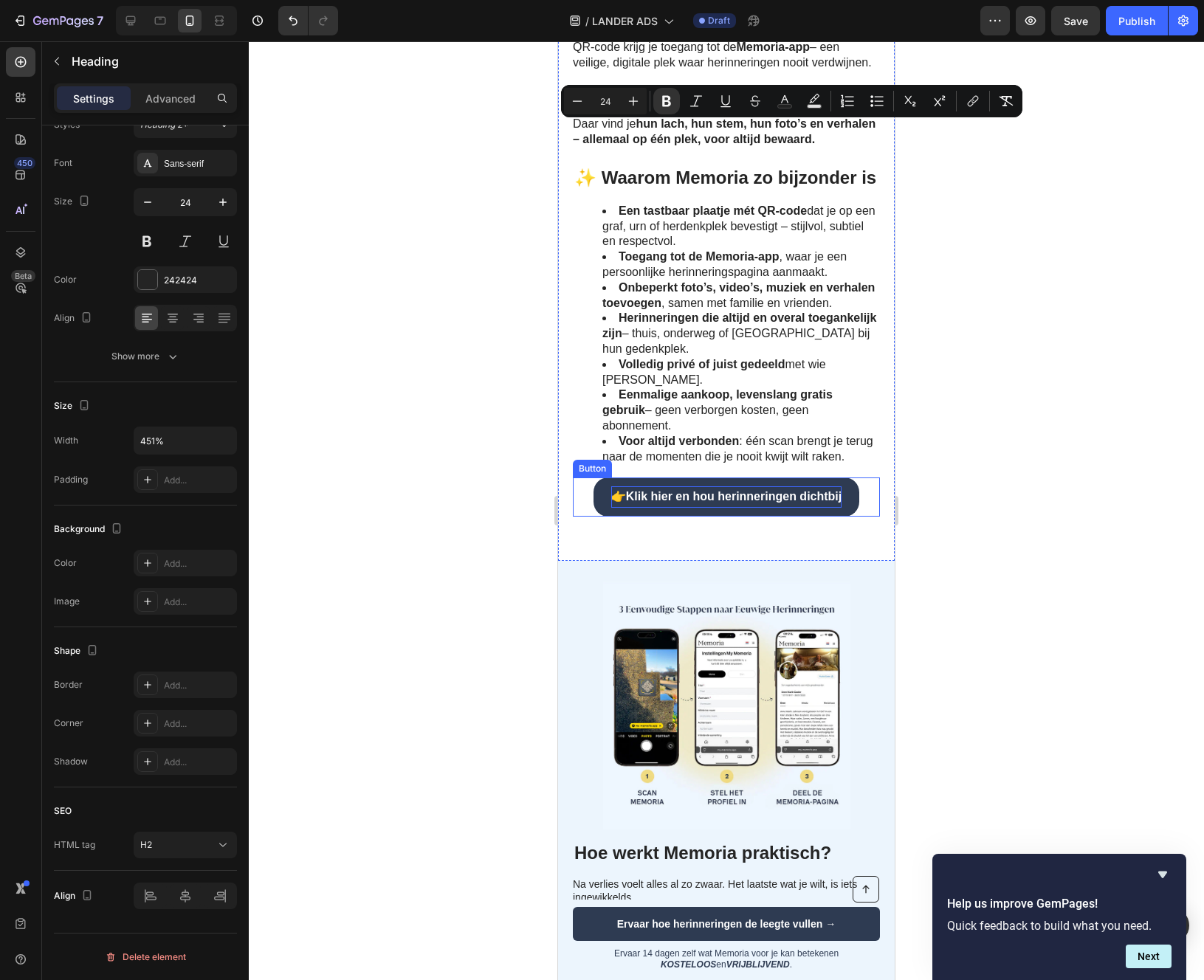
scroll to position [1672, 0]
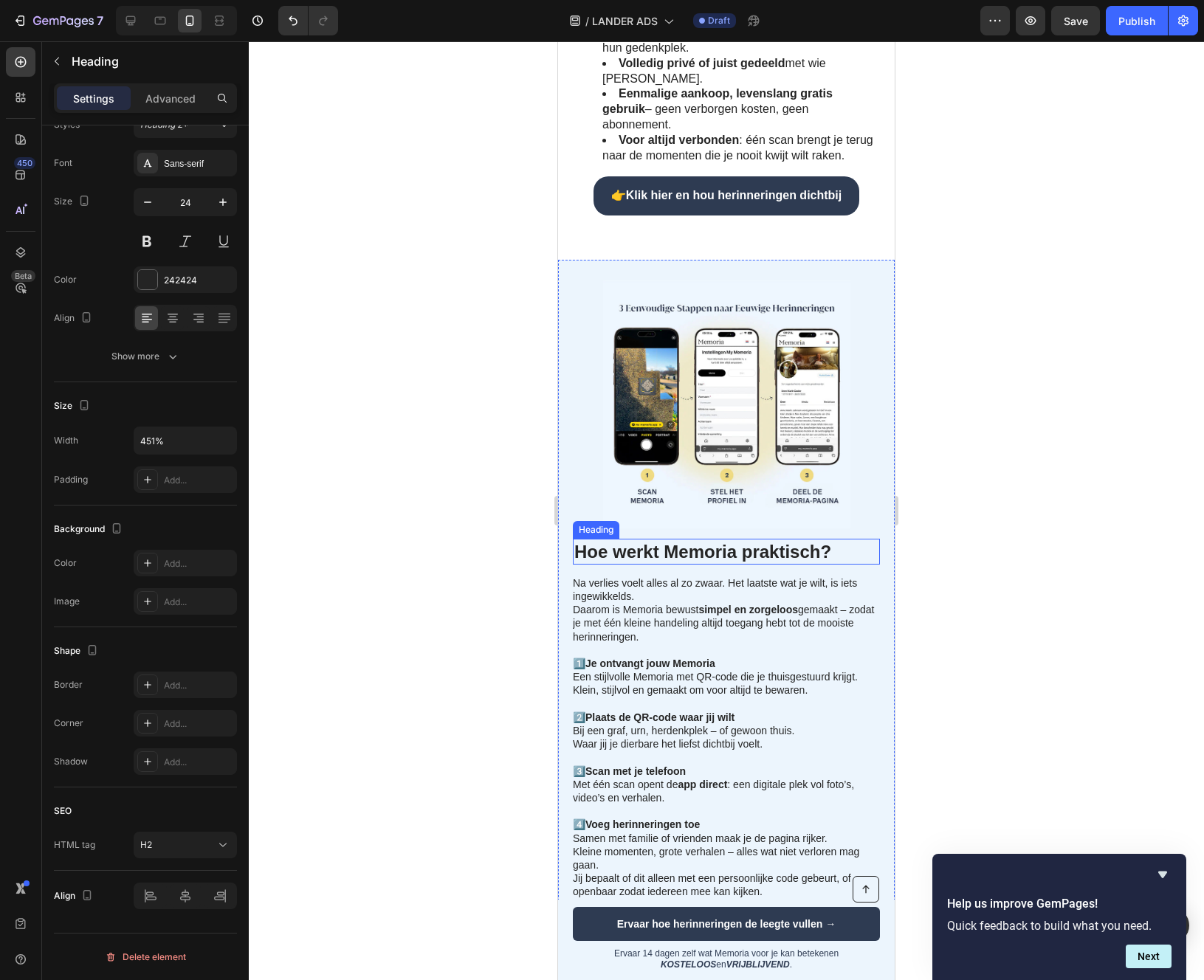
click at [588, 550] on h2 "Hoe werkt Memoria praktisch?" at bounding box center [726, 551] width 307 height 26
click at [579, 550] on h2 "Hoe werkt Memoria praktisch?" at bounding box center [726, 551] width 307 height 26
click at [485, 551] on div at bounding box center [727, 511] width 955 height 939
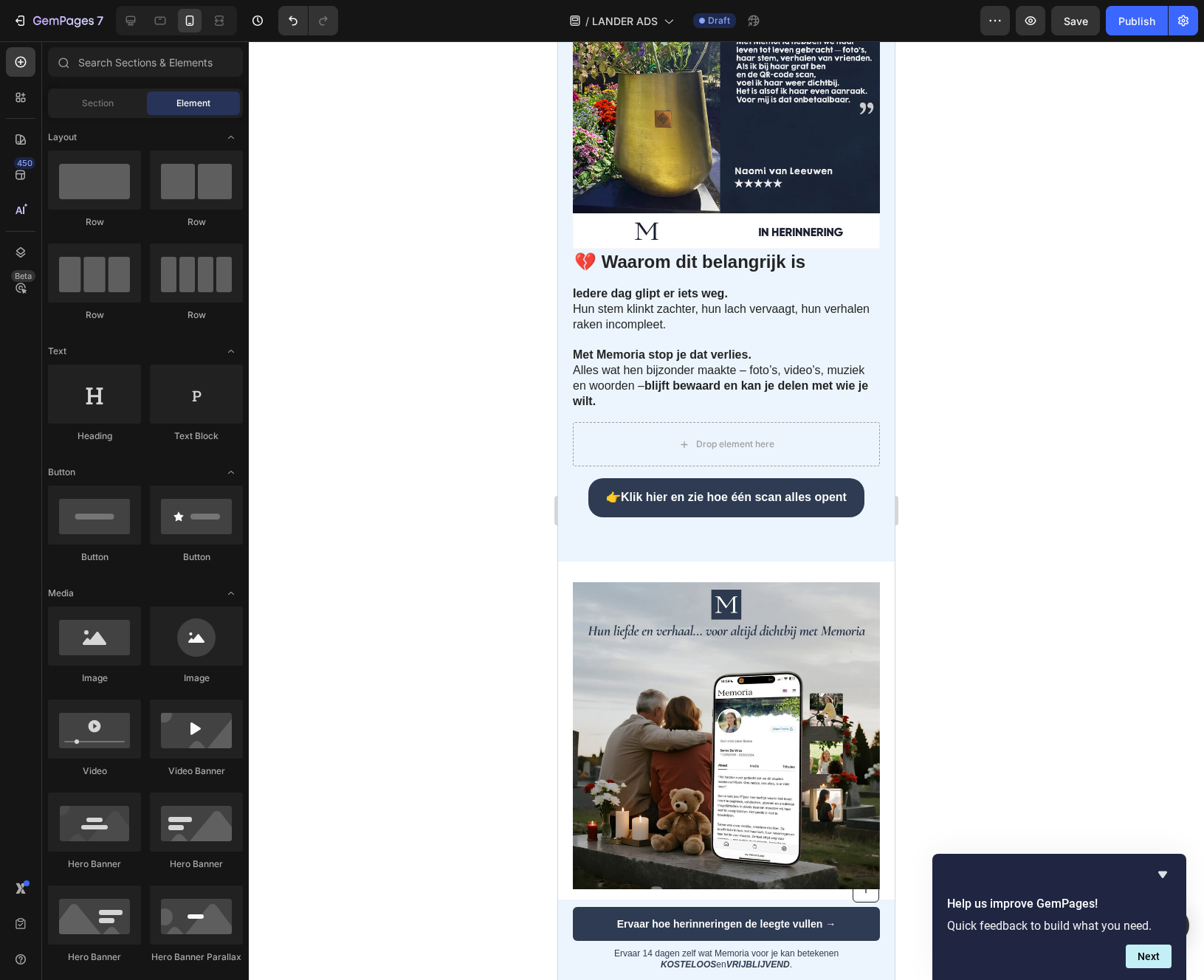
scroll to position [408, 0]
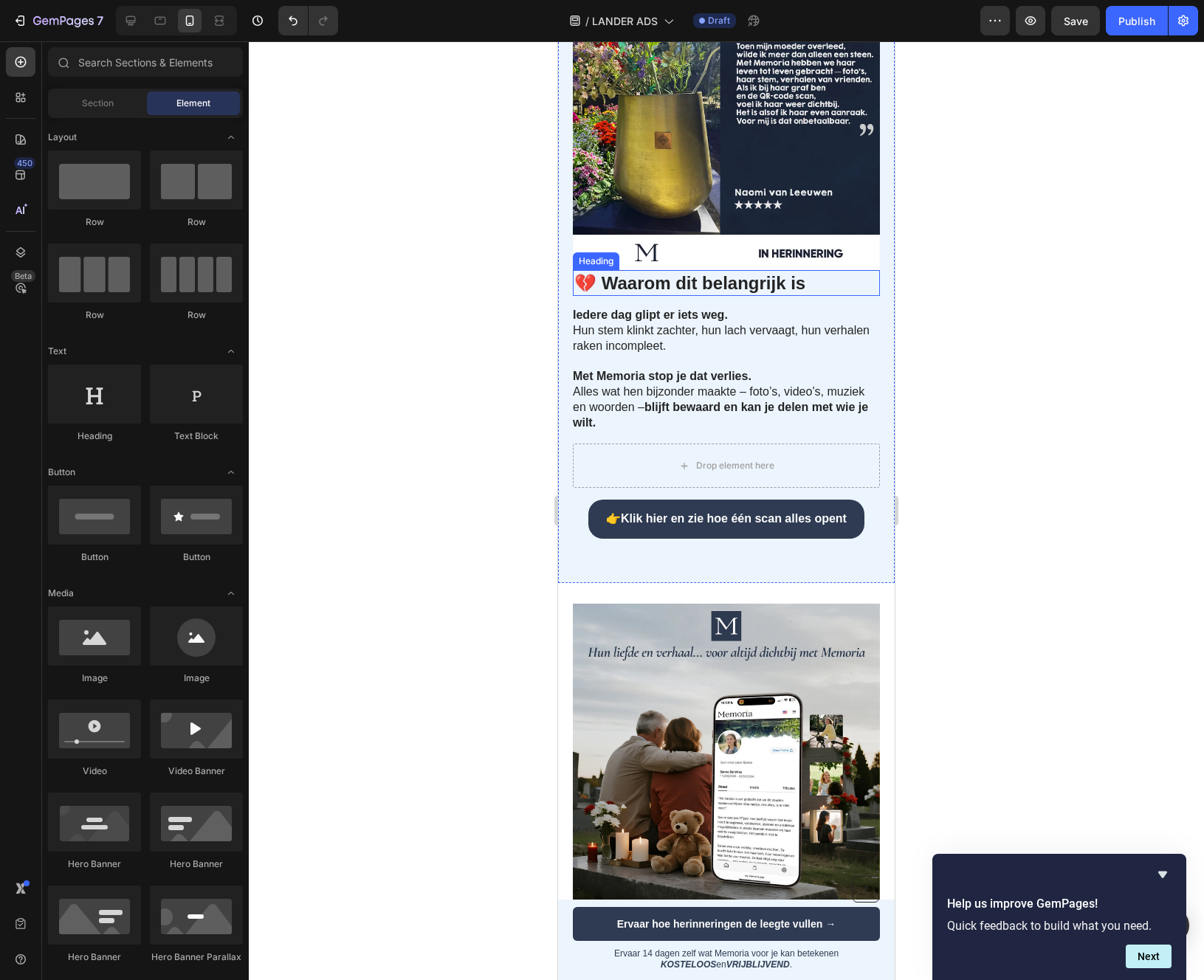
click at [594, 296] on h2 "💔 Waarom dit belangrijk is" at bounding box center [726, 282] width 307 height 26
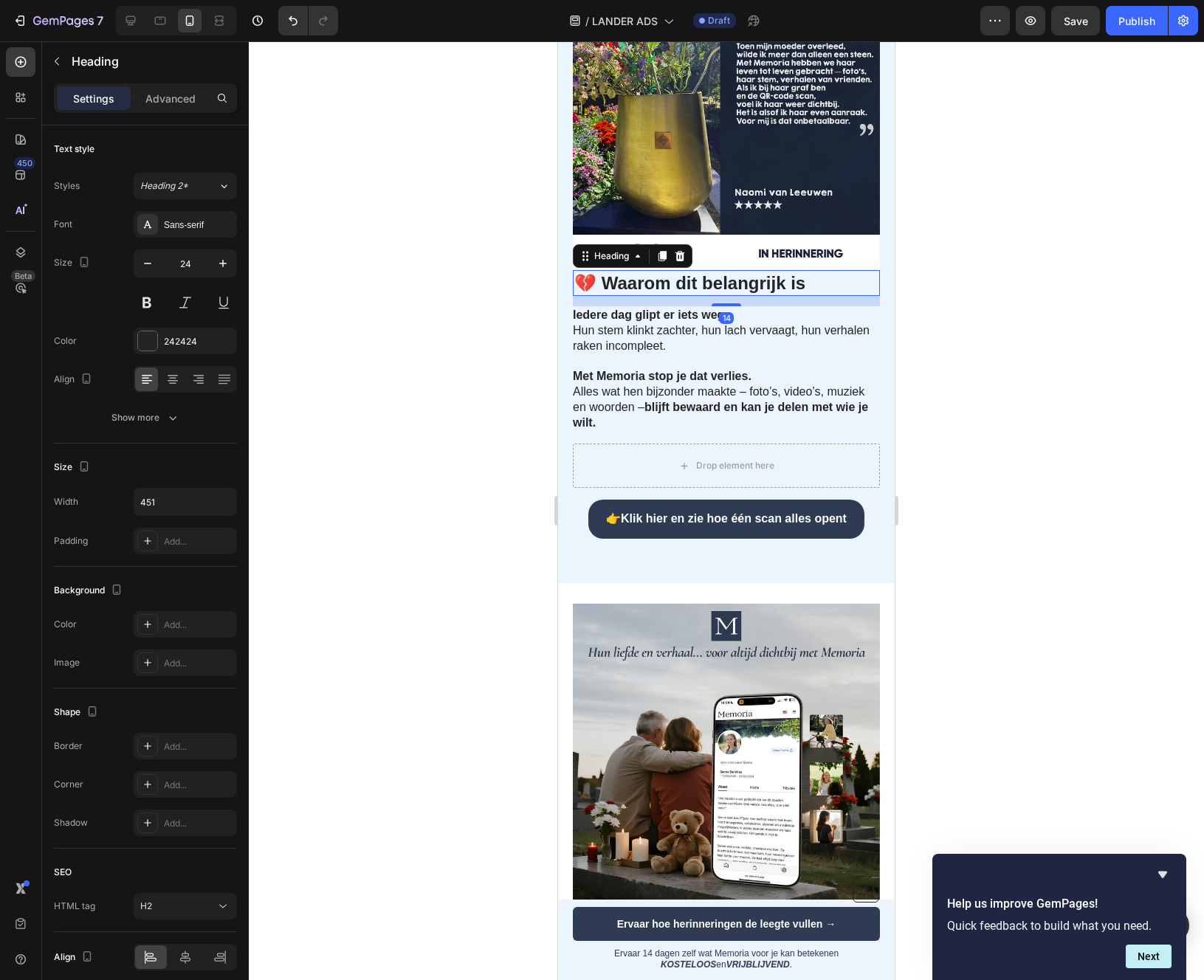
click at [594, 296] on h2 "💔 Waarom dit belangrijk is" at bounding box center [726, 282] width 307 height 26
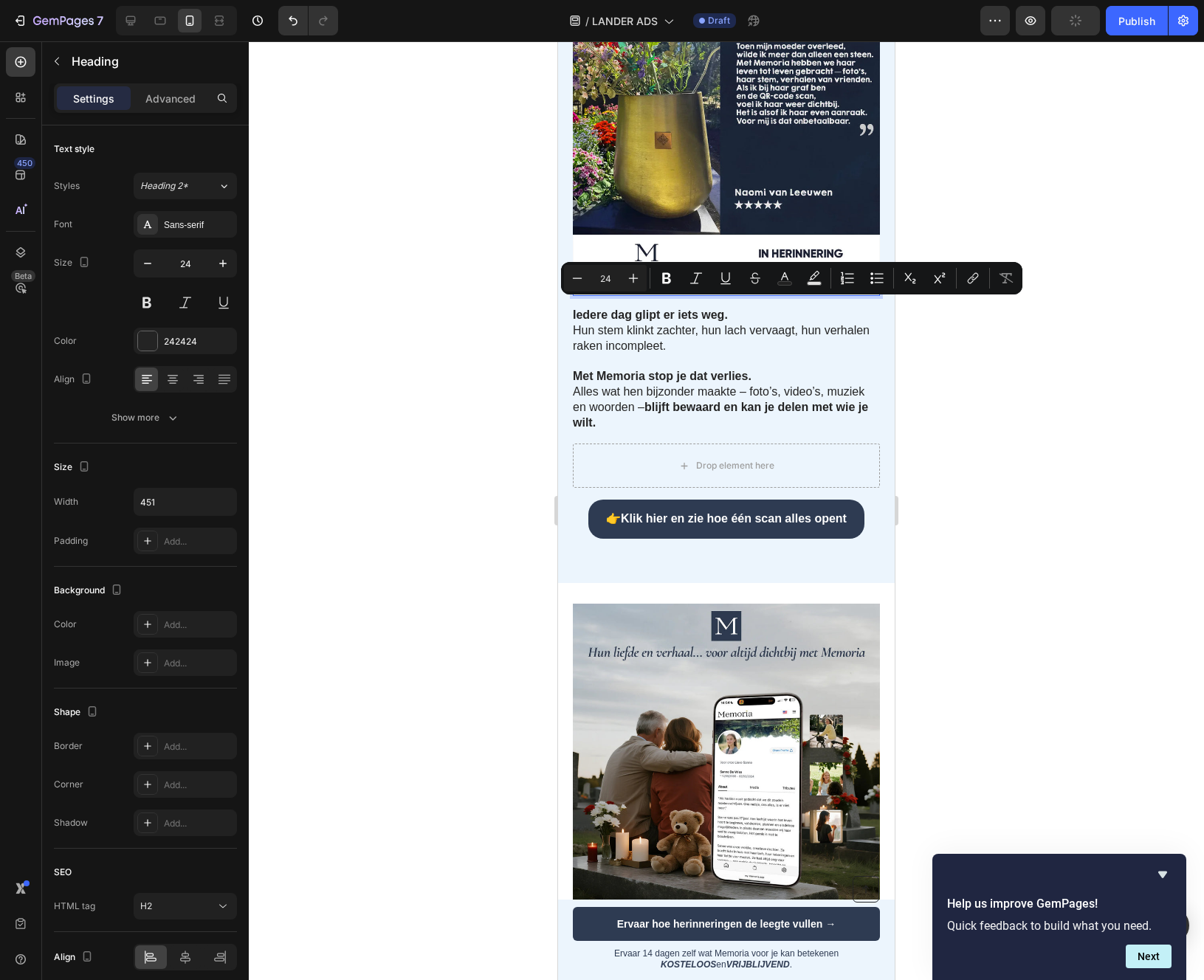
click at [584, 295] on p "💔 Waarom dit belangrijk is" at bounding box center [726, 283] width 304 height 23
click at [583, 295] on p "💔 Waarom dit belangrijk is" at bounding box center [726, 283] width 304 height 23
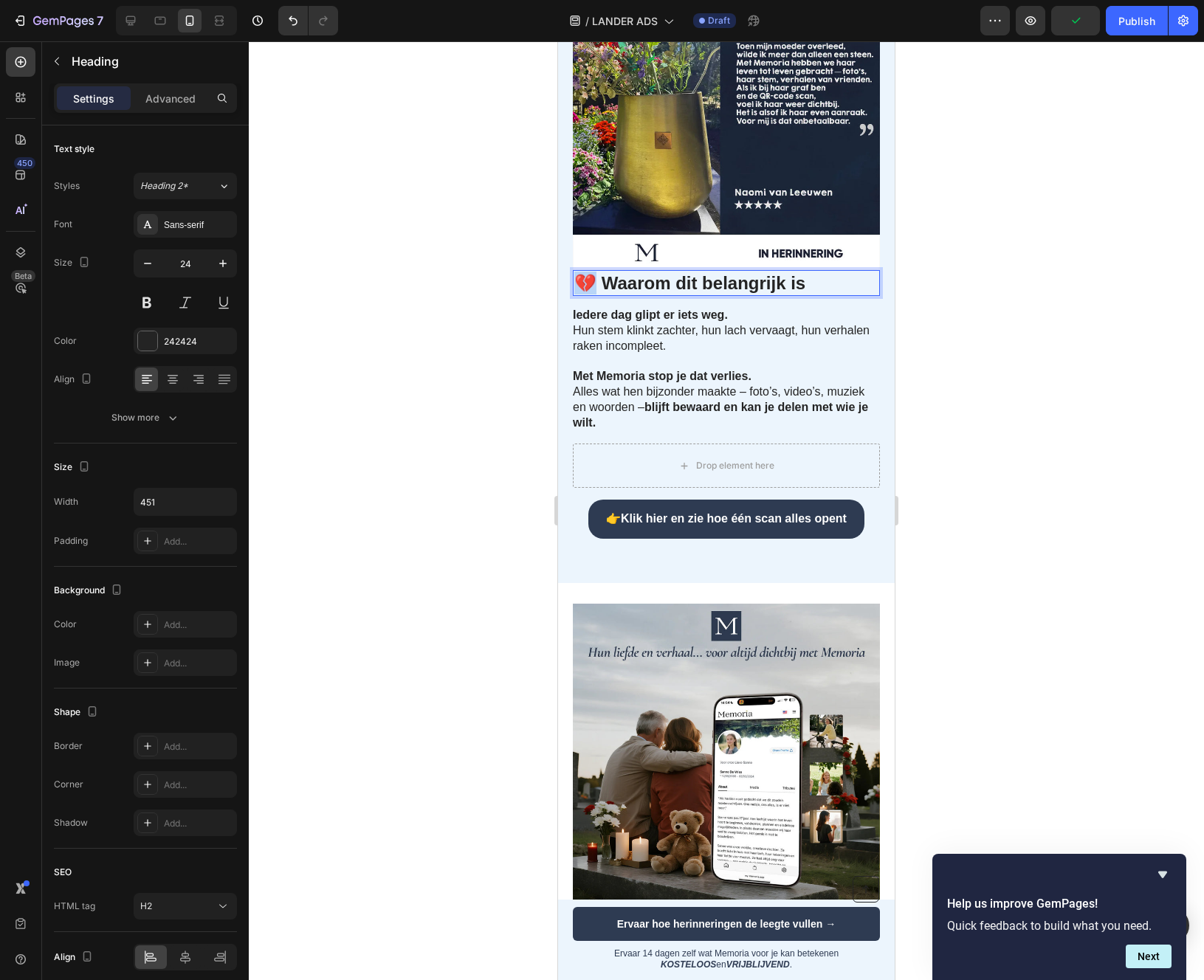
click at [583, 295] on p "💔 Waarom dit belangrijk is" at bounding box center [726, 283] width 304 height 23
click at [506, 305] on div at bounding box center [727, 511] width 955 height 939
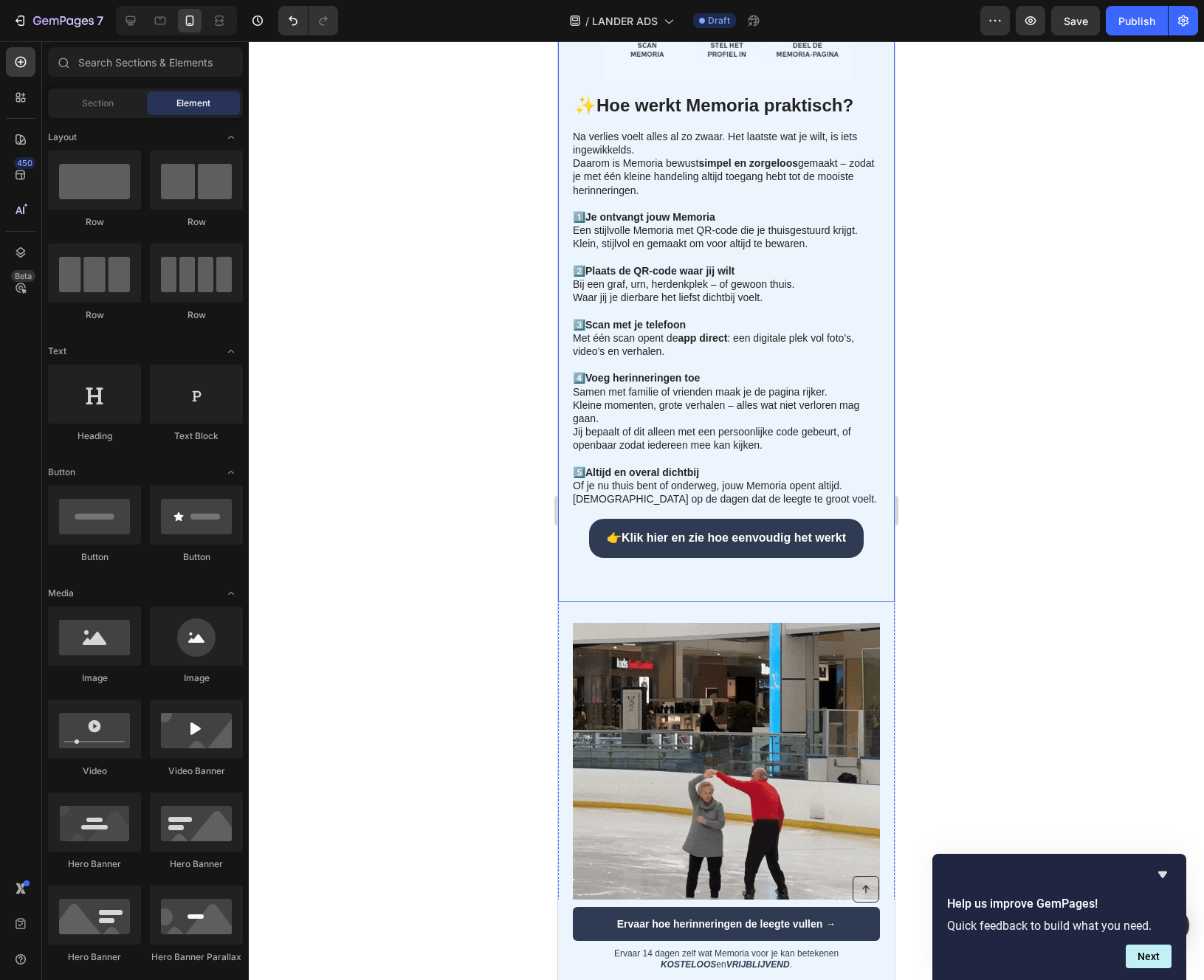
scroll to position [2122, 0]
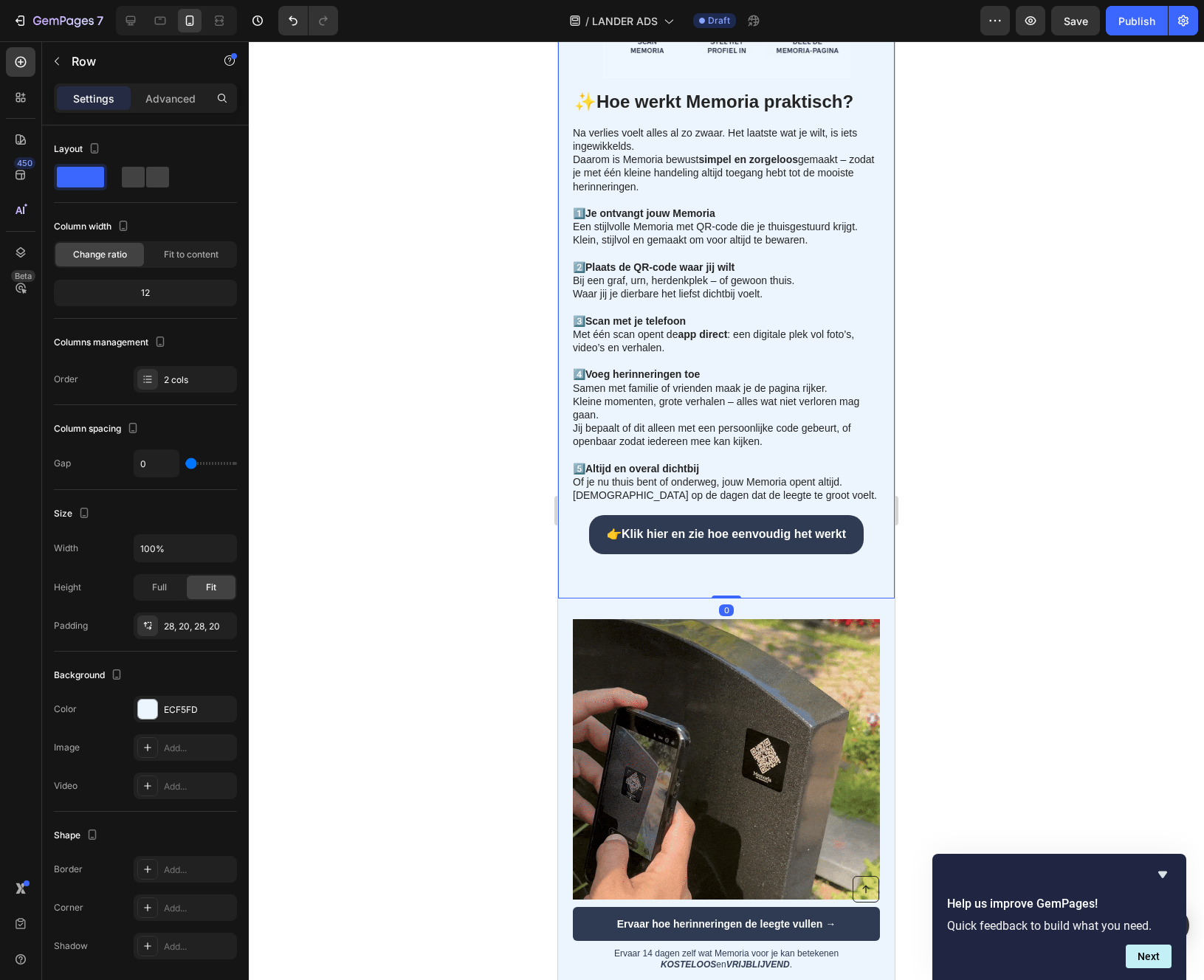
click at [712, 591] on div "⁠⁠⁠⁠⁠⁠⁠ ✨ Hoe werkt Memoria praktisch? Heading Na verlies voelt alles al zo zwa…" at bounding box center [726, 204] width 337 height 789
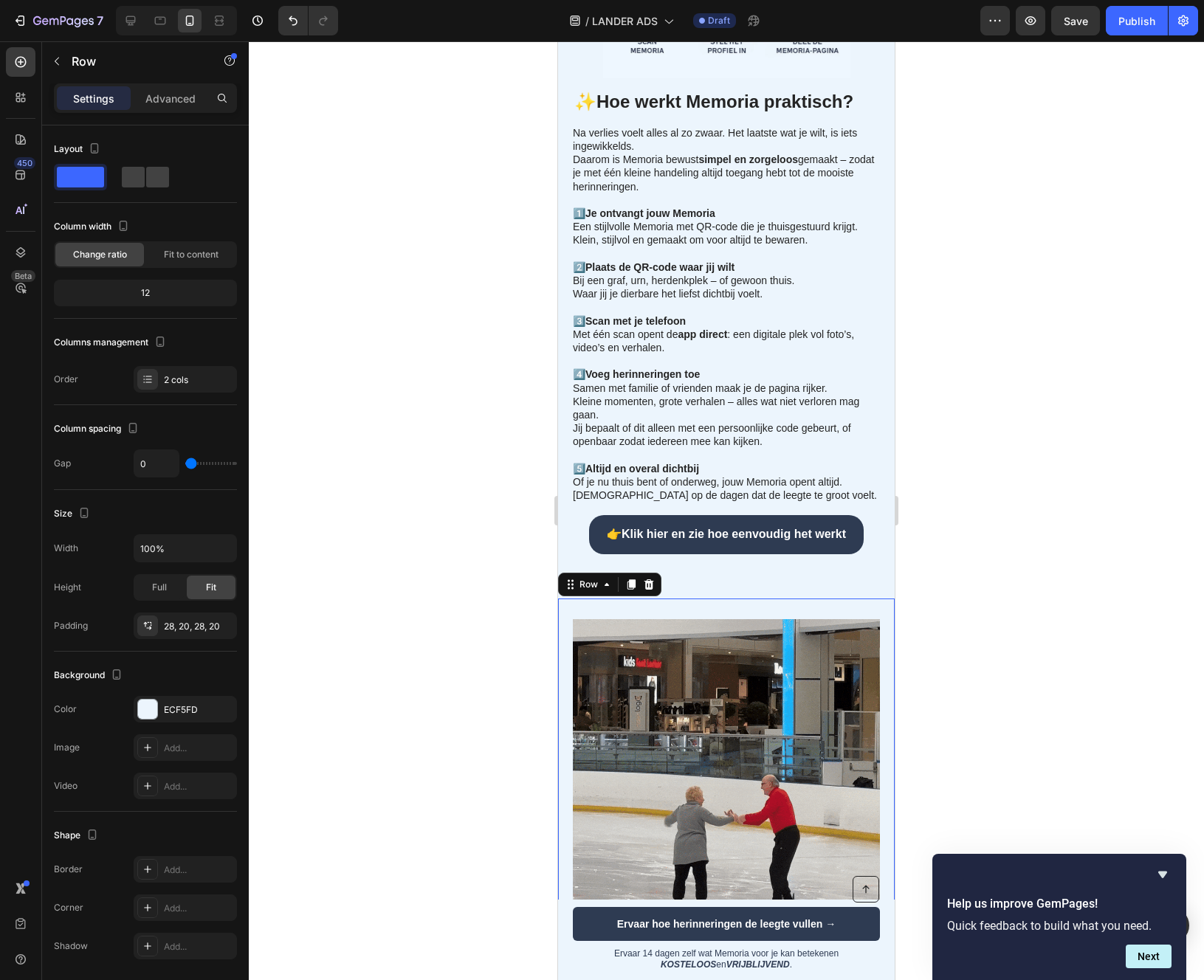
scroll to position [50, 0]
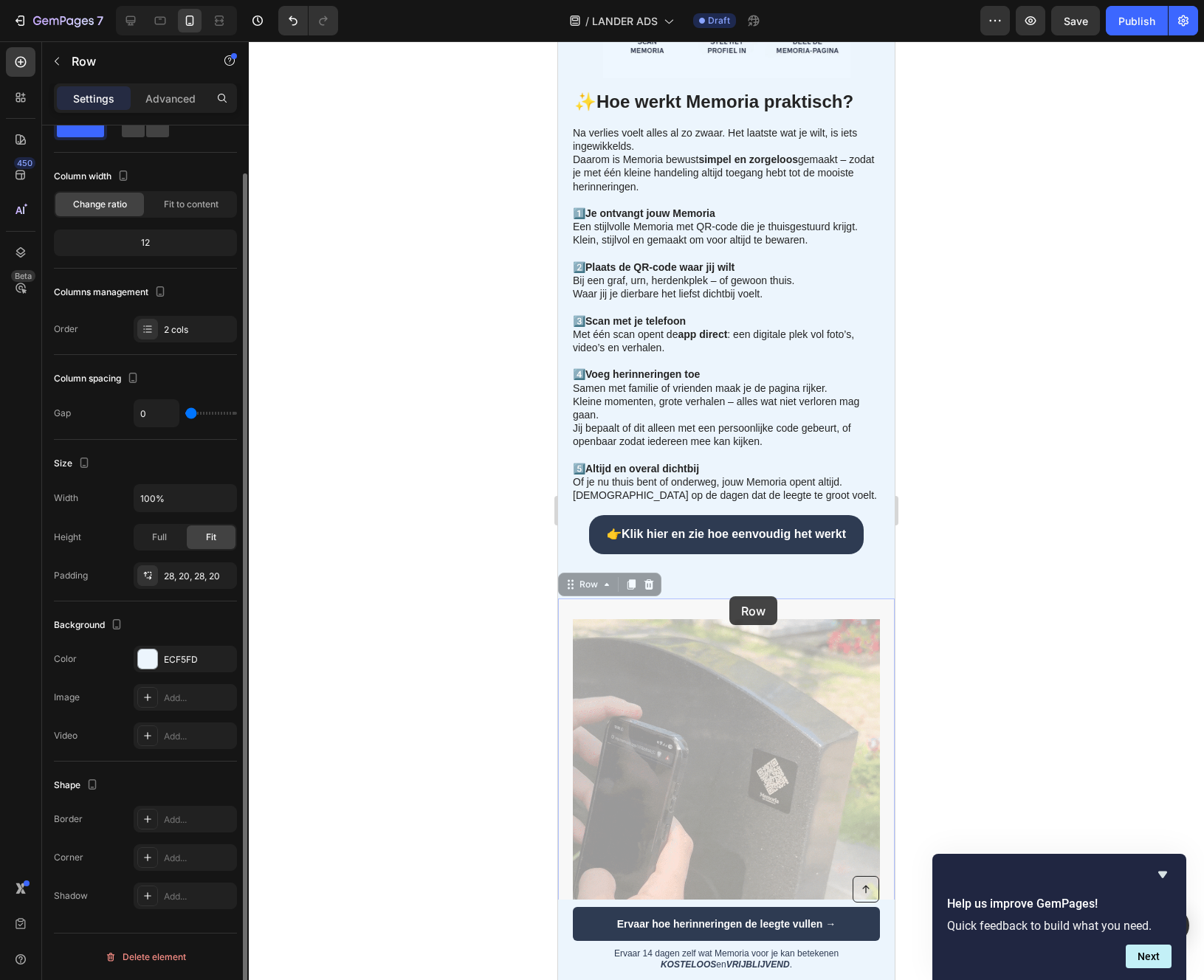
drag, startPoint x: 729, startPoint y: 597, endPoint x: 729, endPoint y: 588, distance: 9.0
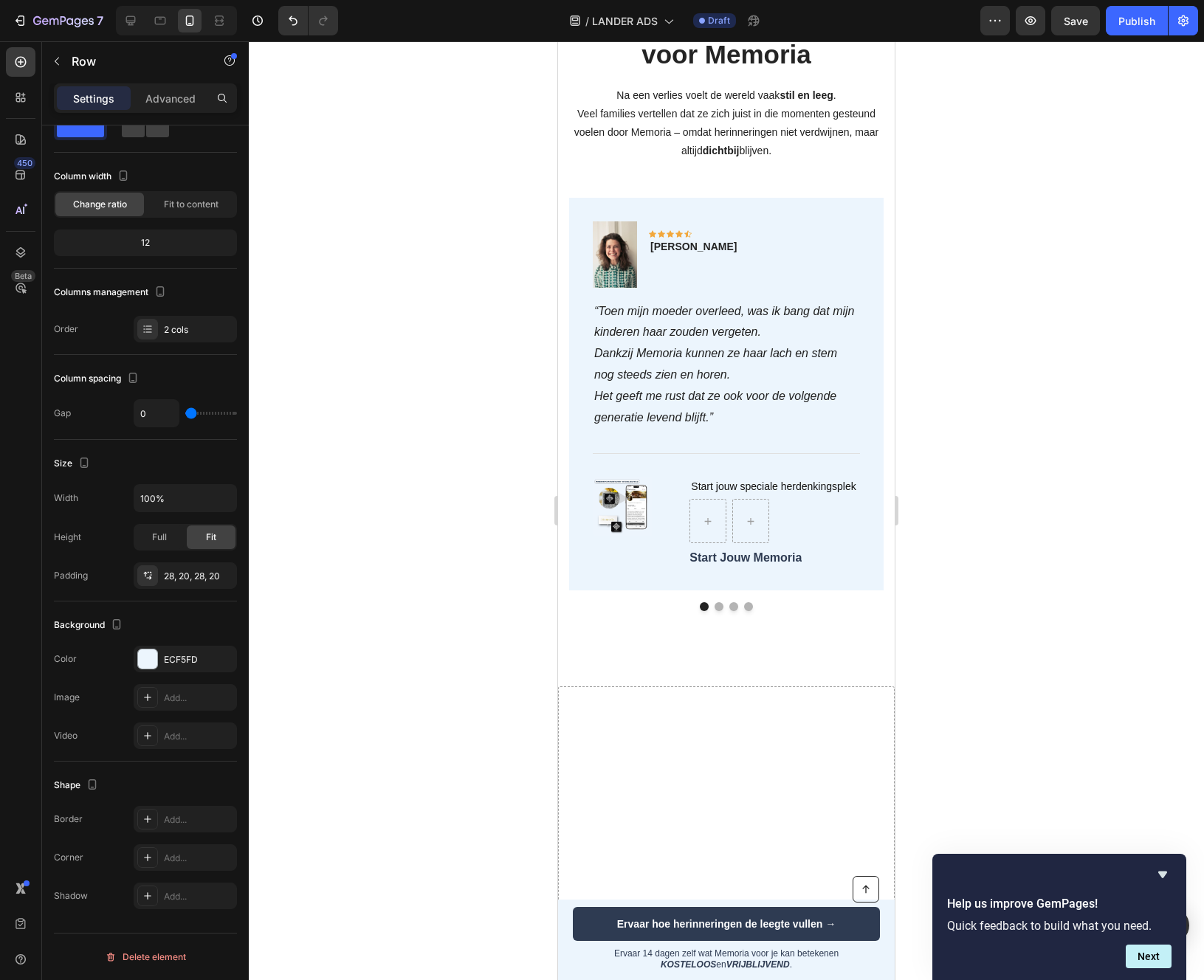
scroll to position [3456, 0]
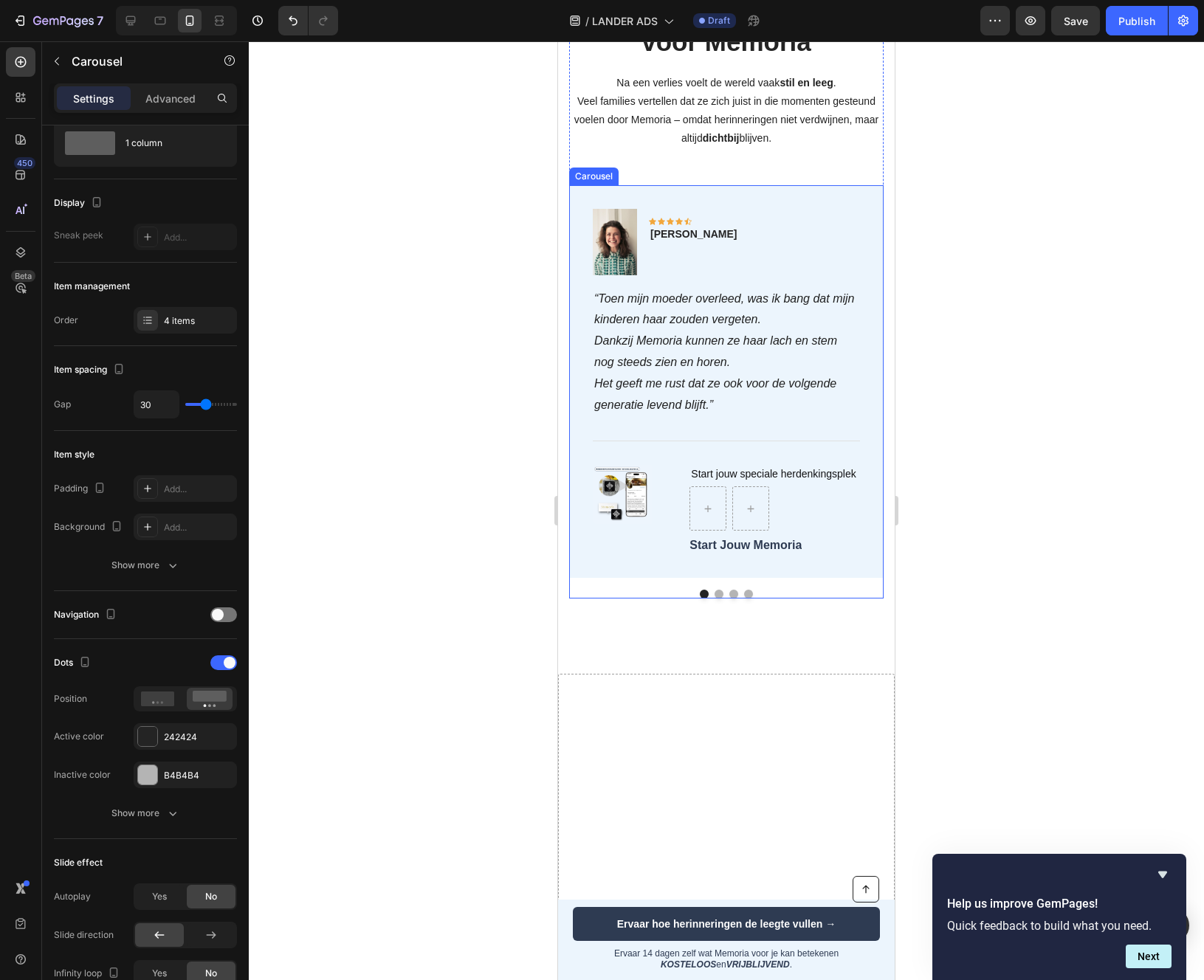
click at [718, 591] on button "Dot" at bounding box center [718, 594] width 9 height 9
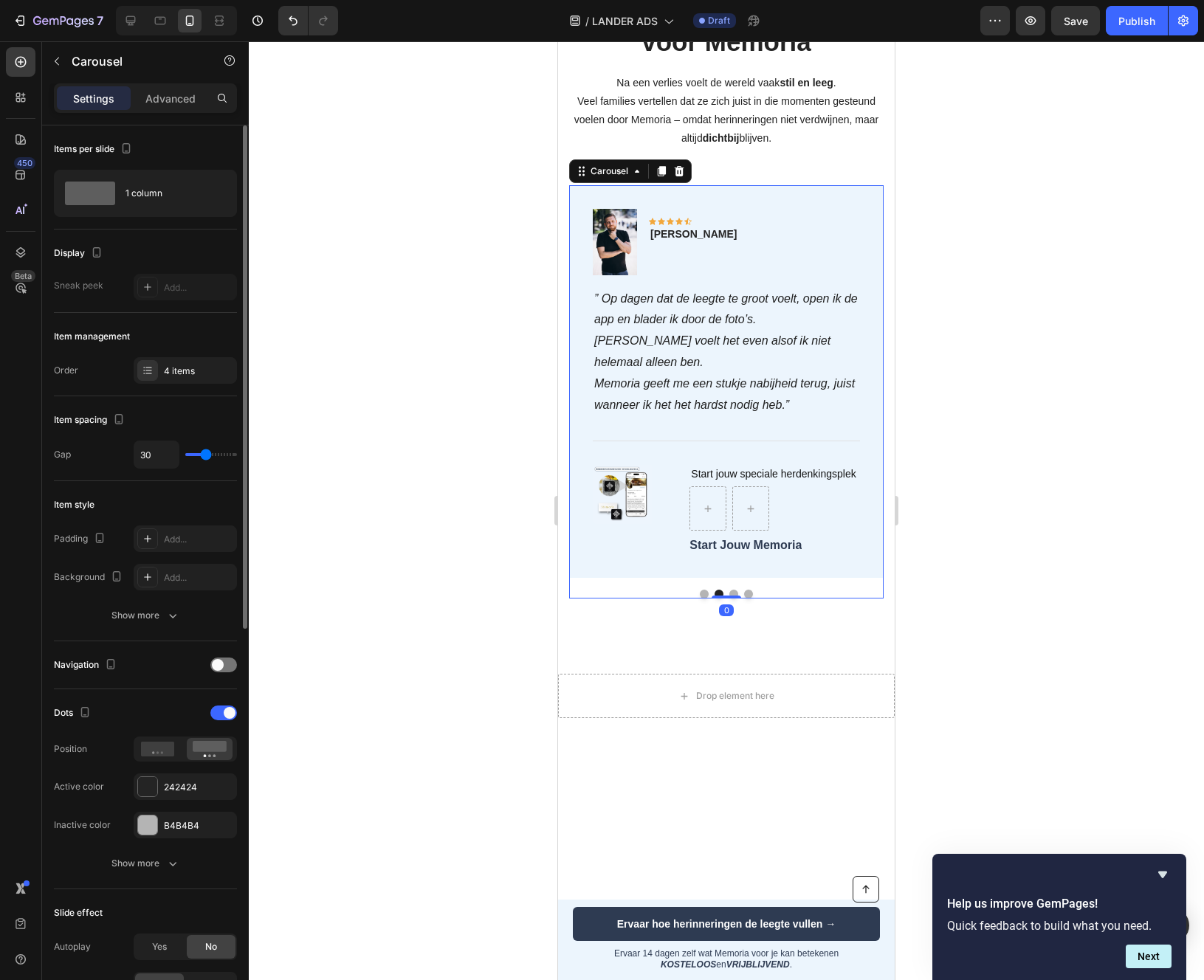
click at [707, 593] on button "Dot" at bounding box center [704, 594] width 9 height 9
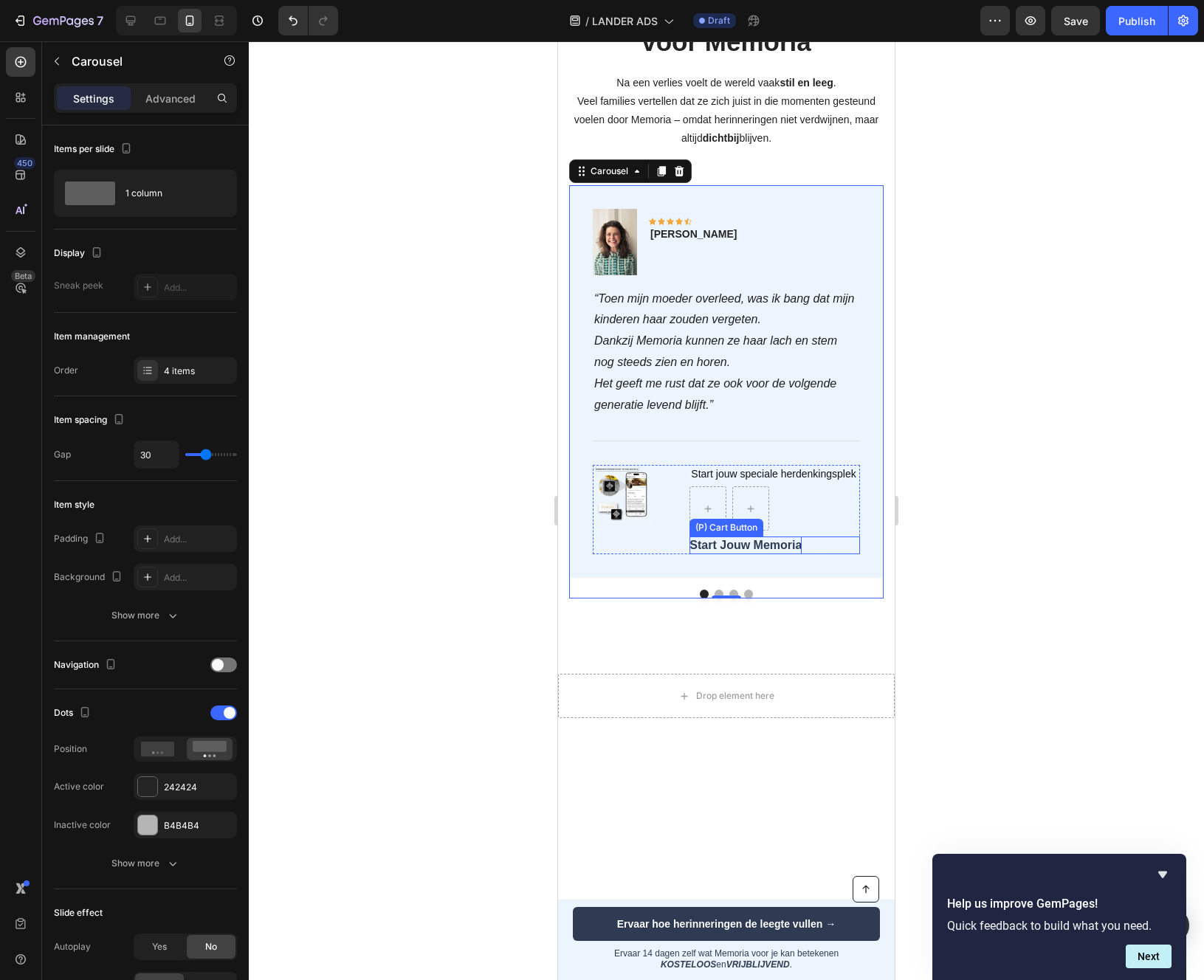
click at [700, 545] on div "Start Jouw Memoria" at bounding box center [746, 545] width 113 height 17
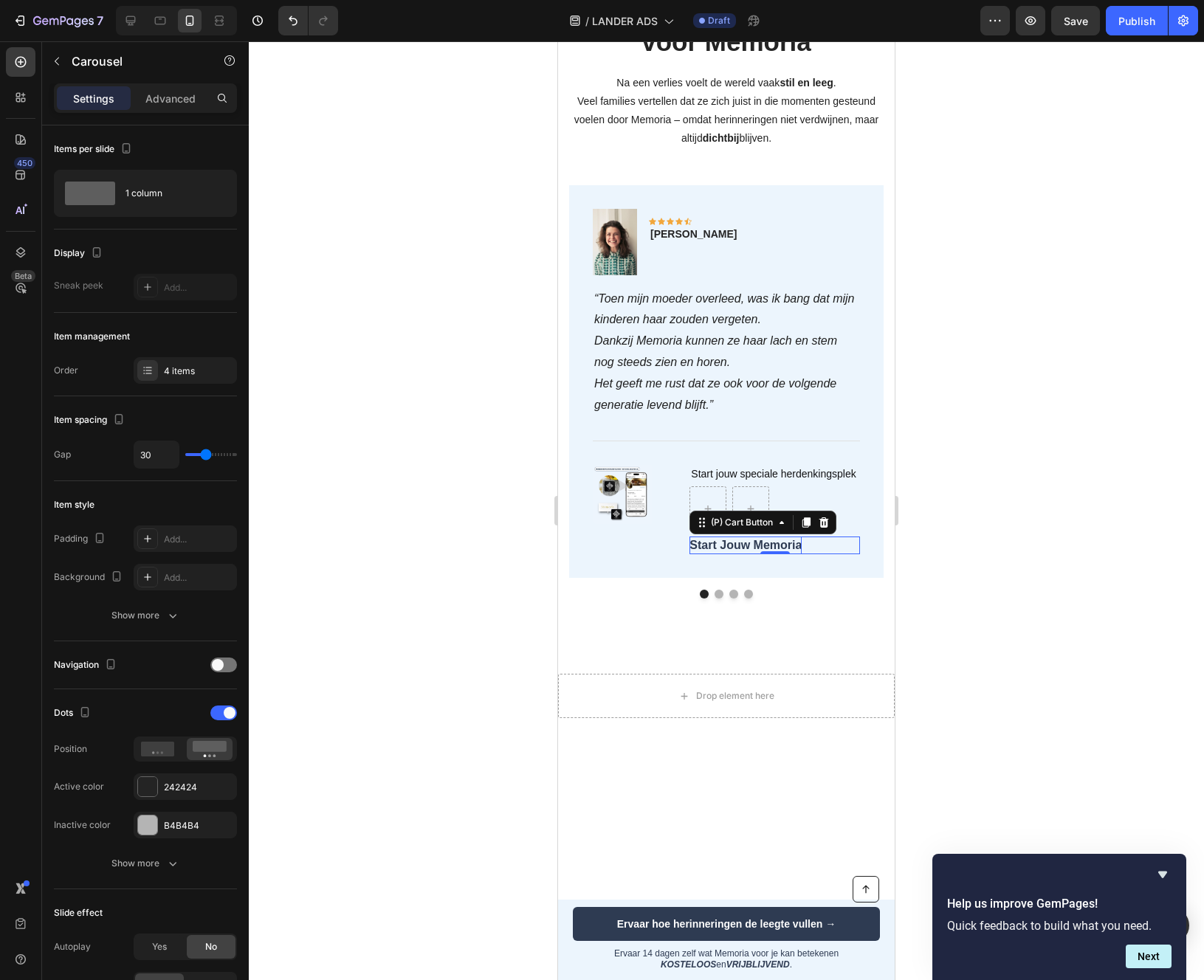
click at [700, 545] on div "Start Jouw Memoria" at bounding box center [746, 545] width 113 height 17
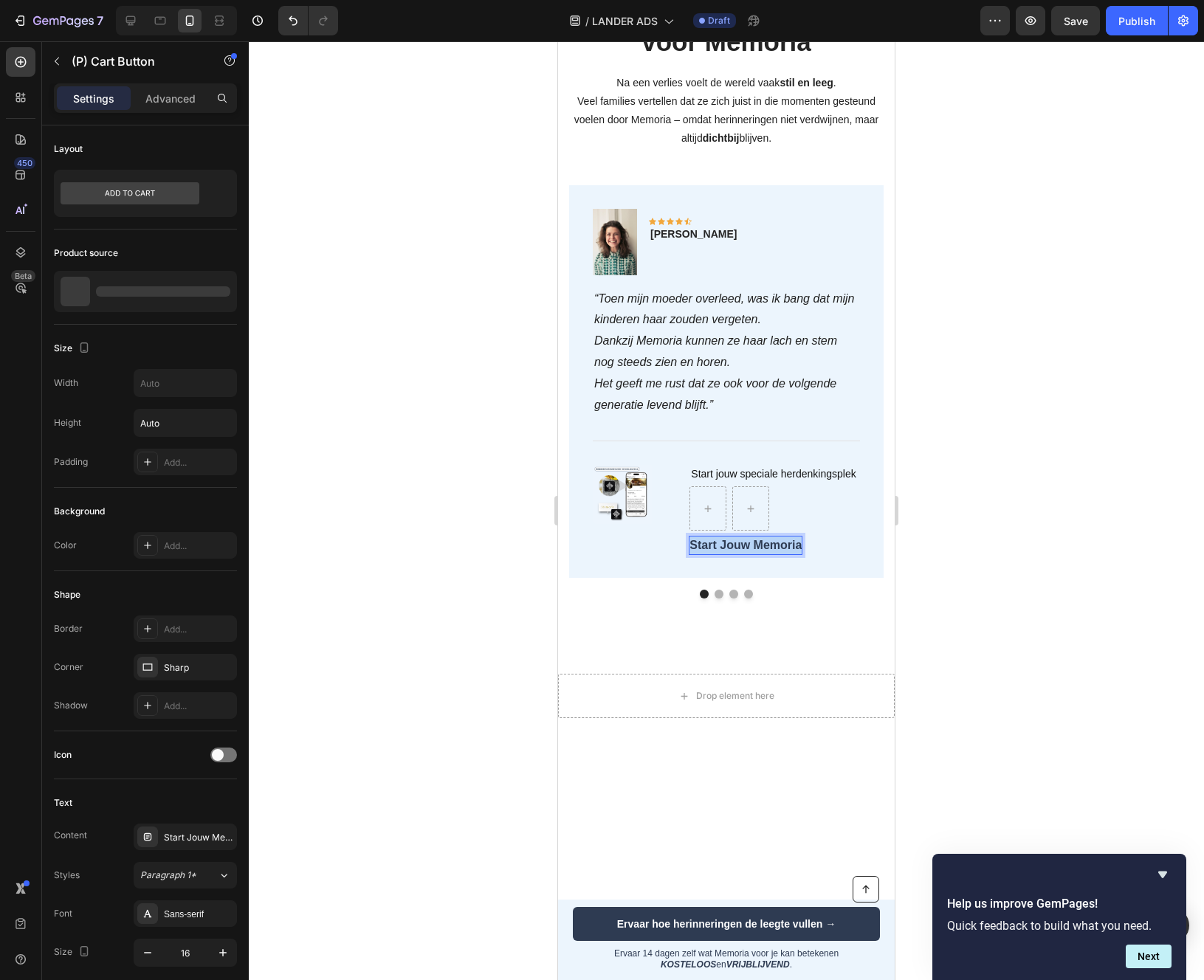
drag, startPoint x: 700, startPoint y: 545, endPoint x: 767, endPoint y: 545, distance: 67.0
click at [767, 545] on p "Start Jouw Memoria" at bounding box center [746, 545] width 113 height 17
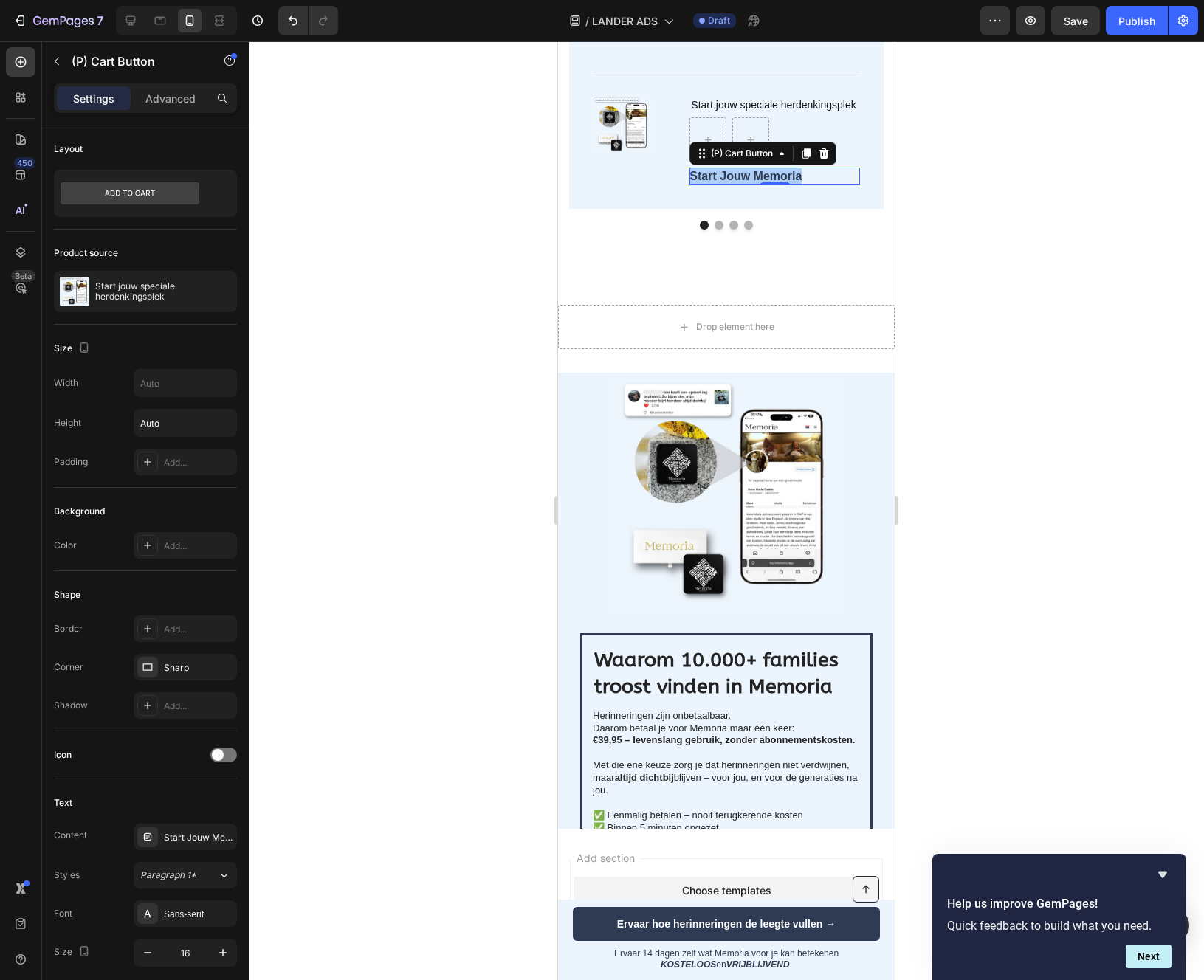
scroll to position [3762, 0]
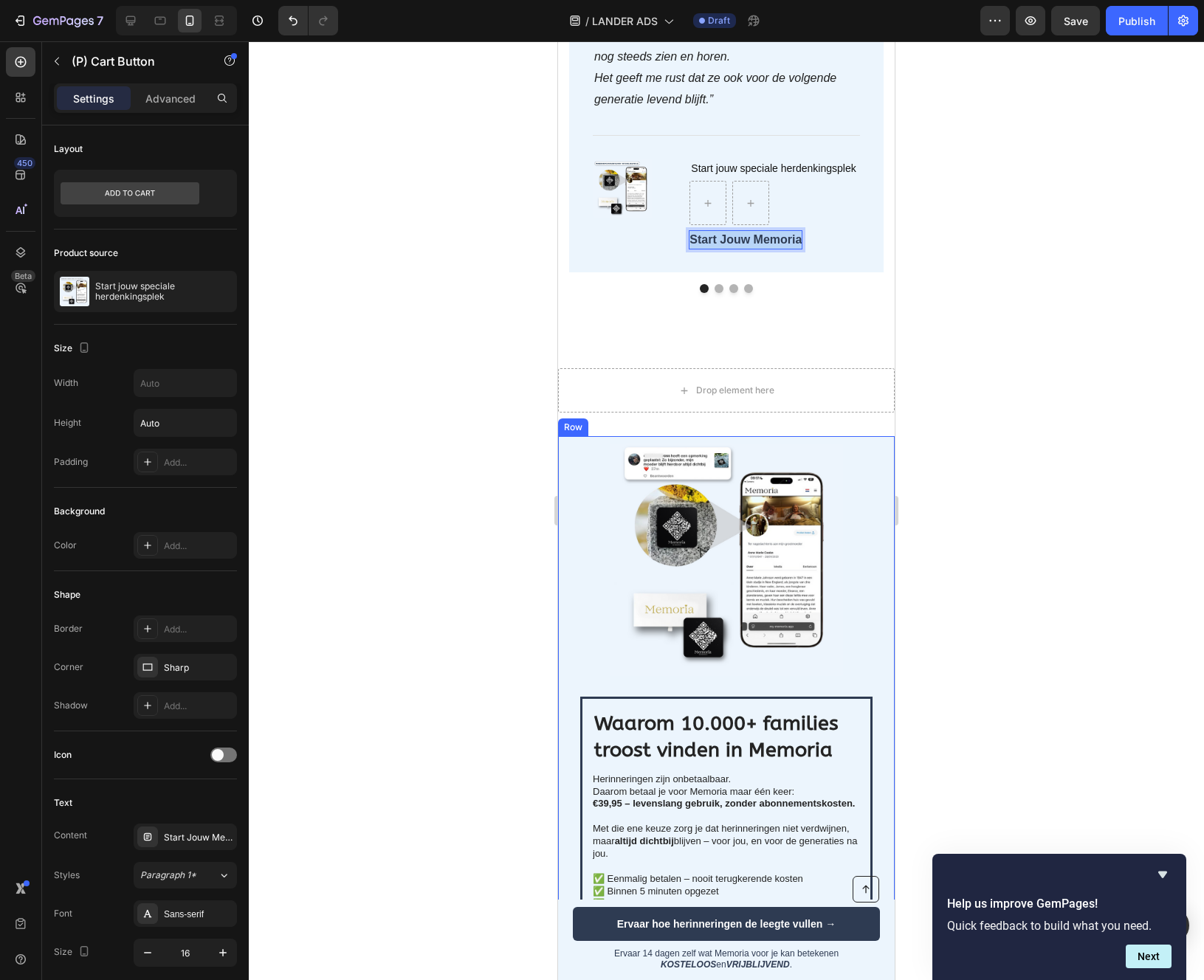
click at [575, 449] on div "Waarom 10.000+ families troost vinden in Memoria Heading Herinneringen zijn onb…" at bounding box center [726, 755] width 337 height 638
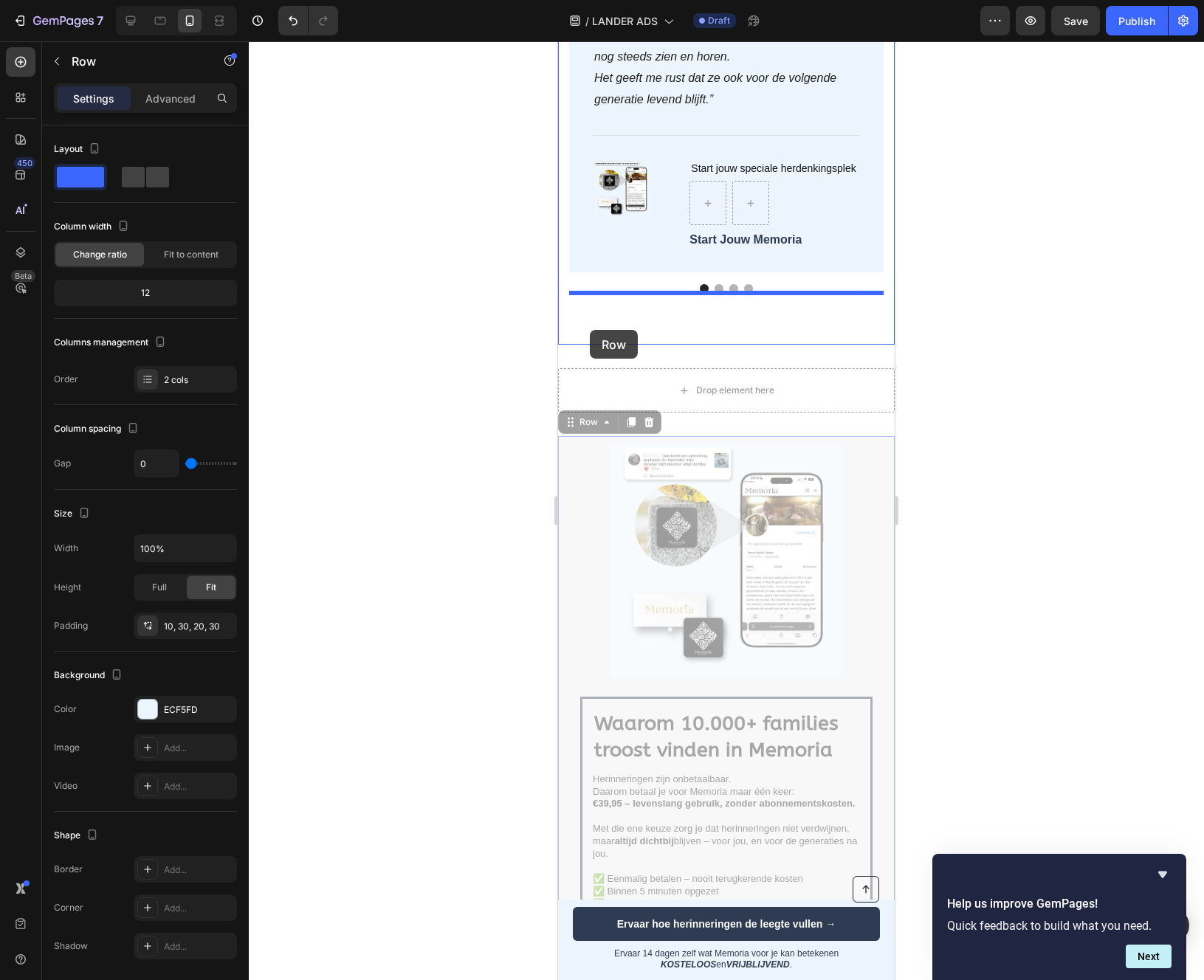
drag, startPoint x: 566, startPoint y: 421, endPoint x: 590, endPoint y: 330, distance: 94.1
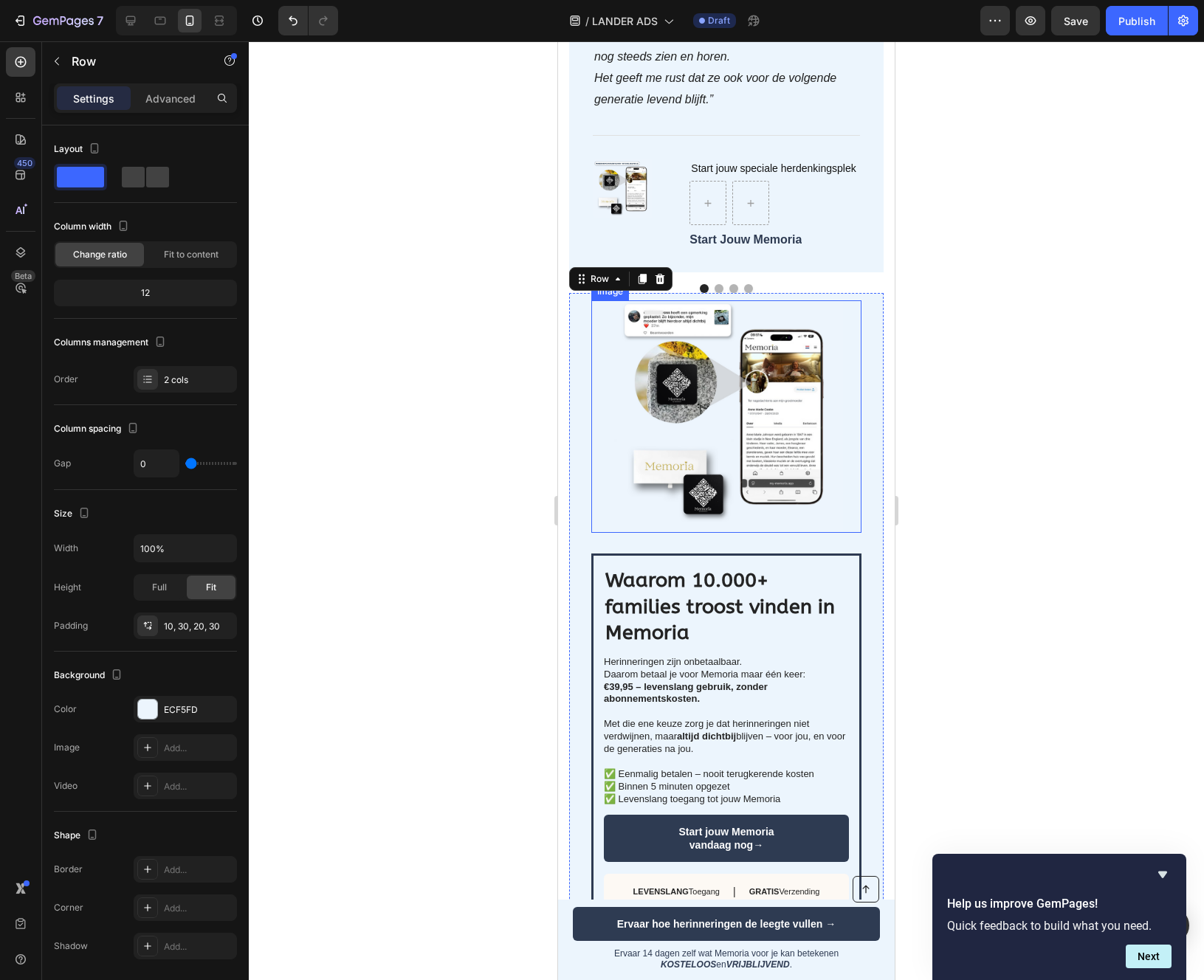
scroll to position [3753, 0]
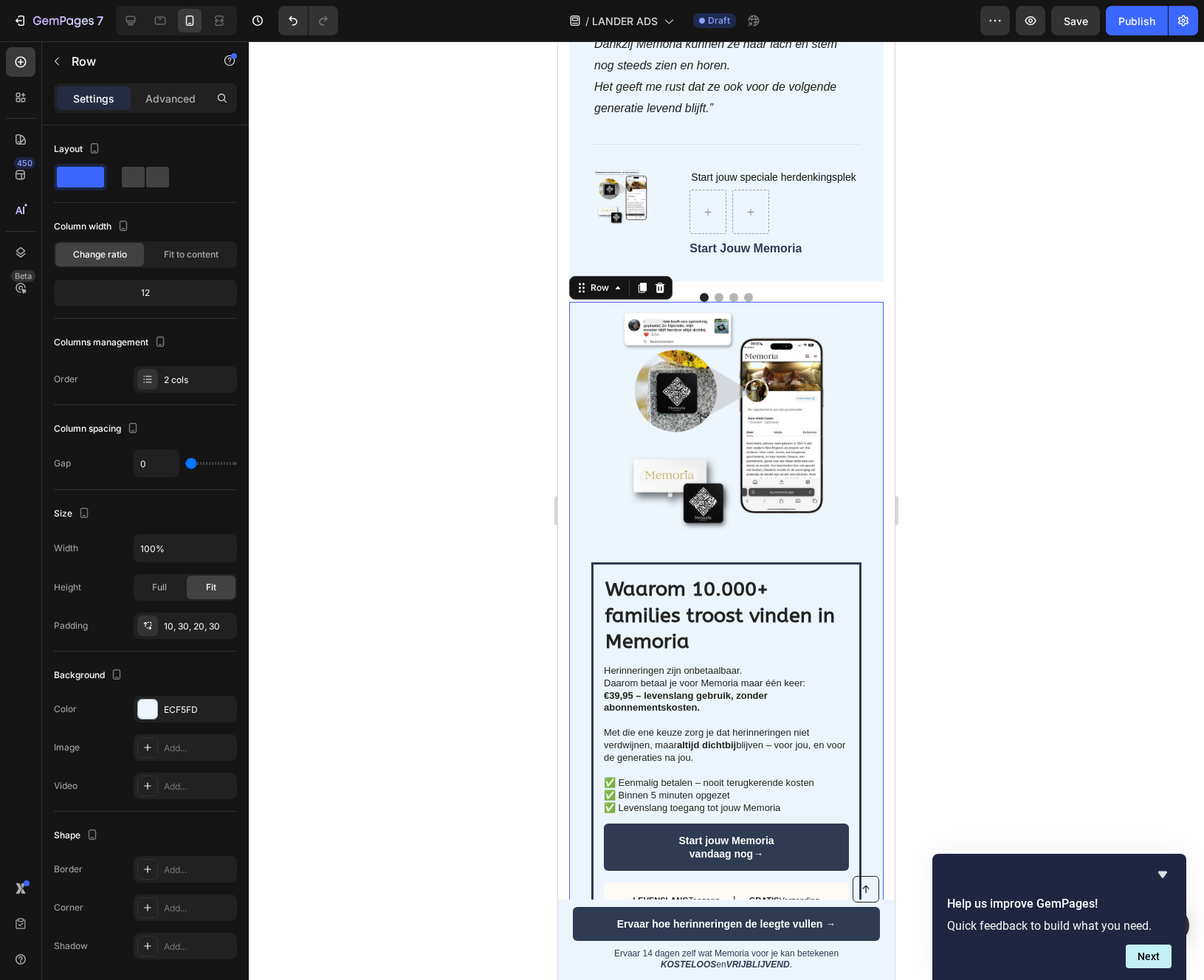
click at [426, 413] on div at bounding box center [727, 511] width 955 height 939
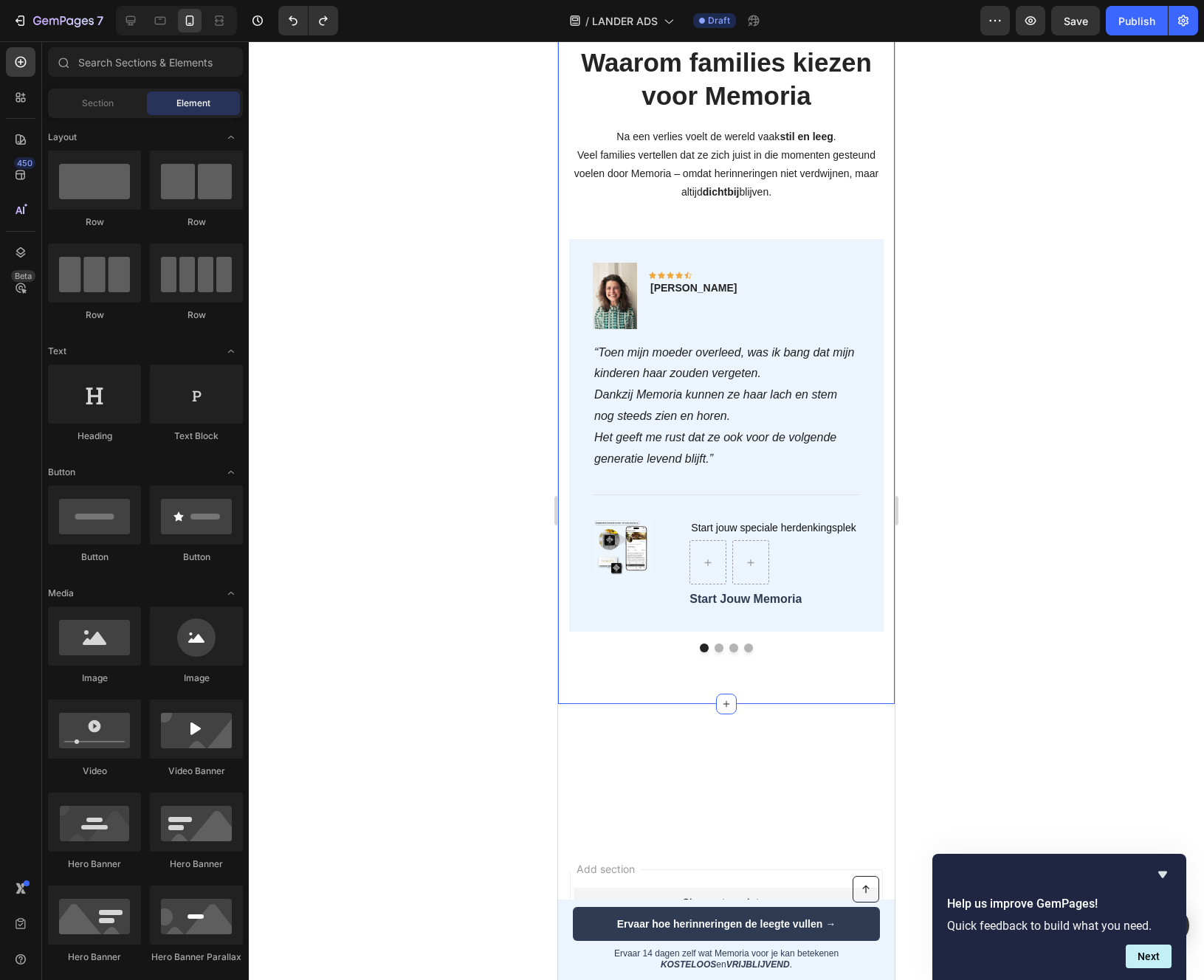
scroll to position [3540, 0]
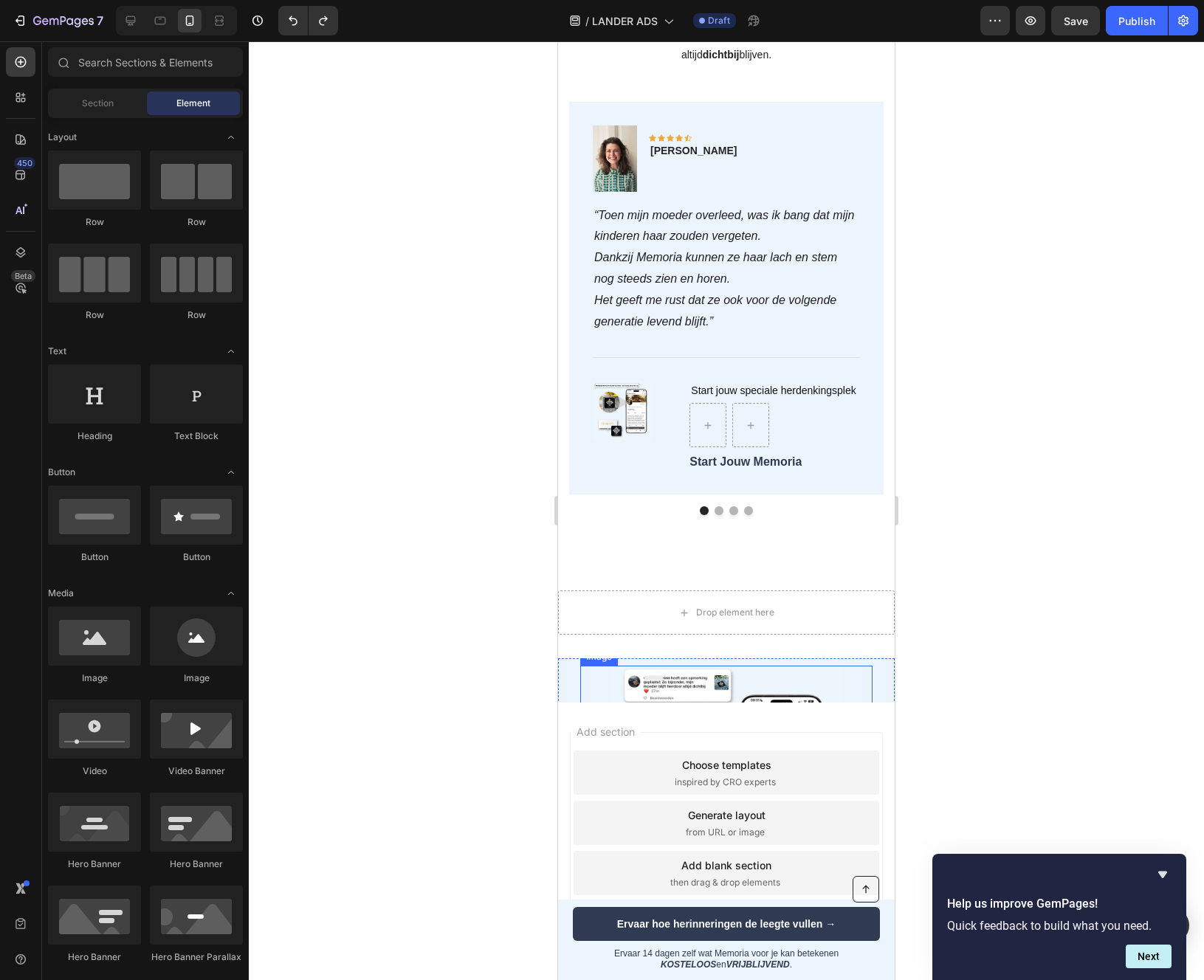
click at [588, 689] on div at bounding box center [726, 781] width 292 height 233
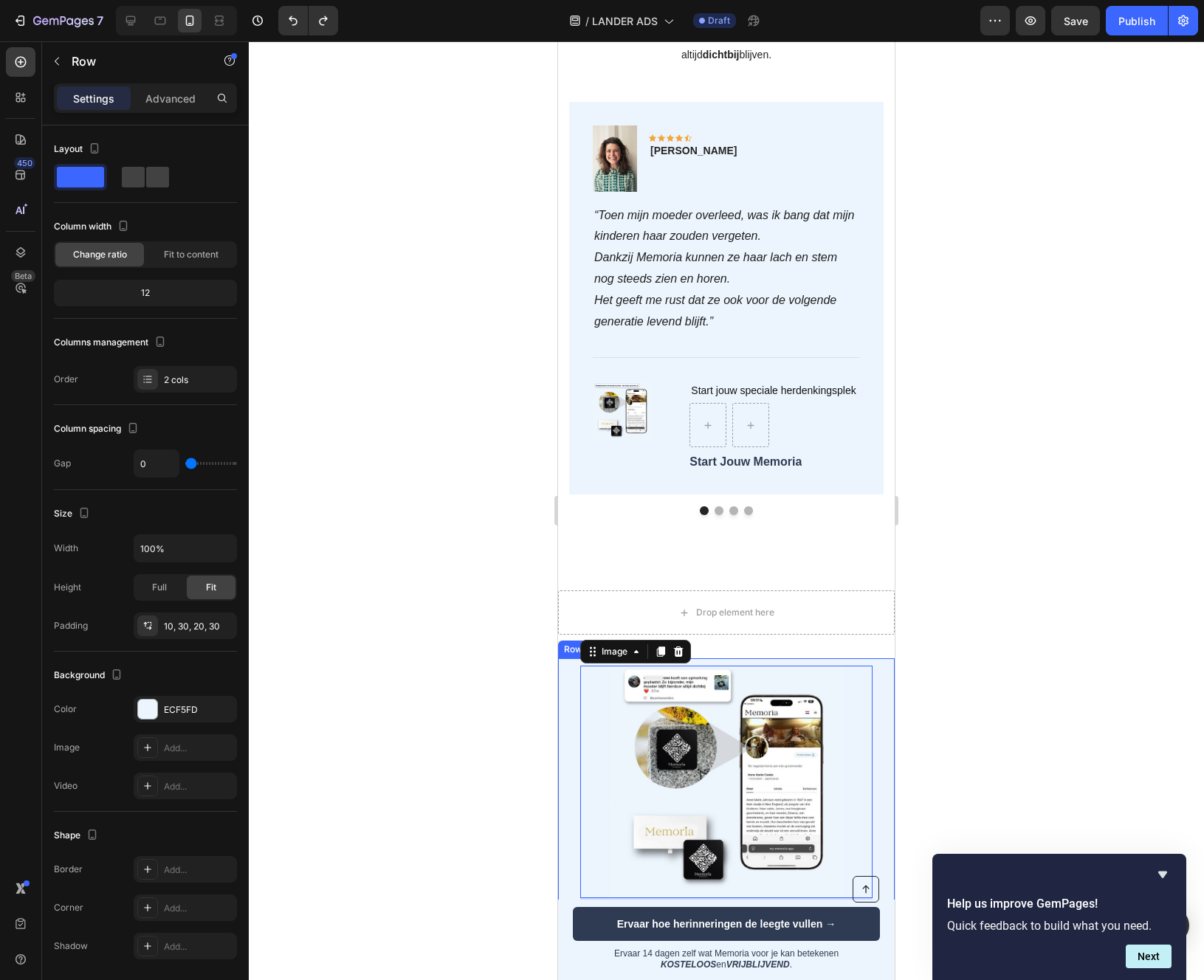
click at [564, 689] on div "Waarom 10.000+ families troost vinden in Memoria Heading Herinneringen zijn onb…" at bounding box center [726, 978] width 337 height 638
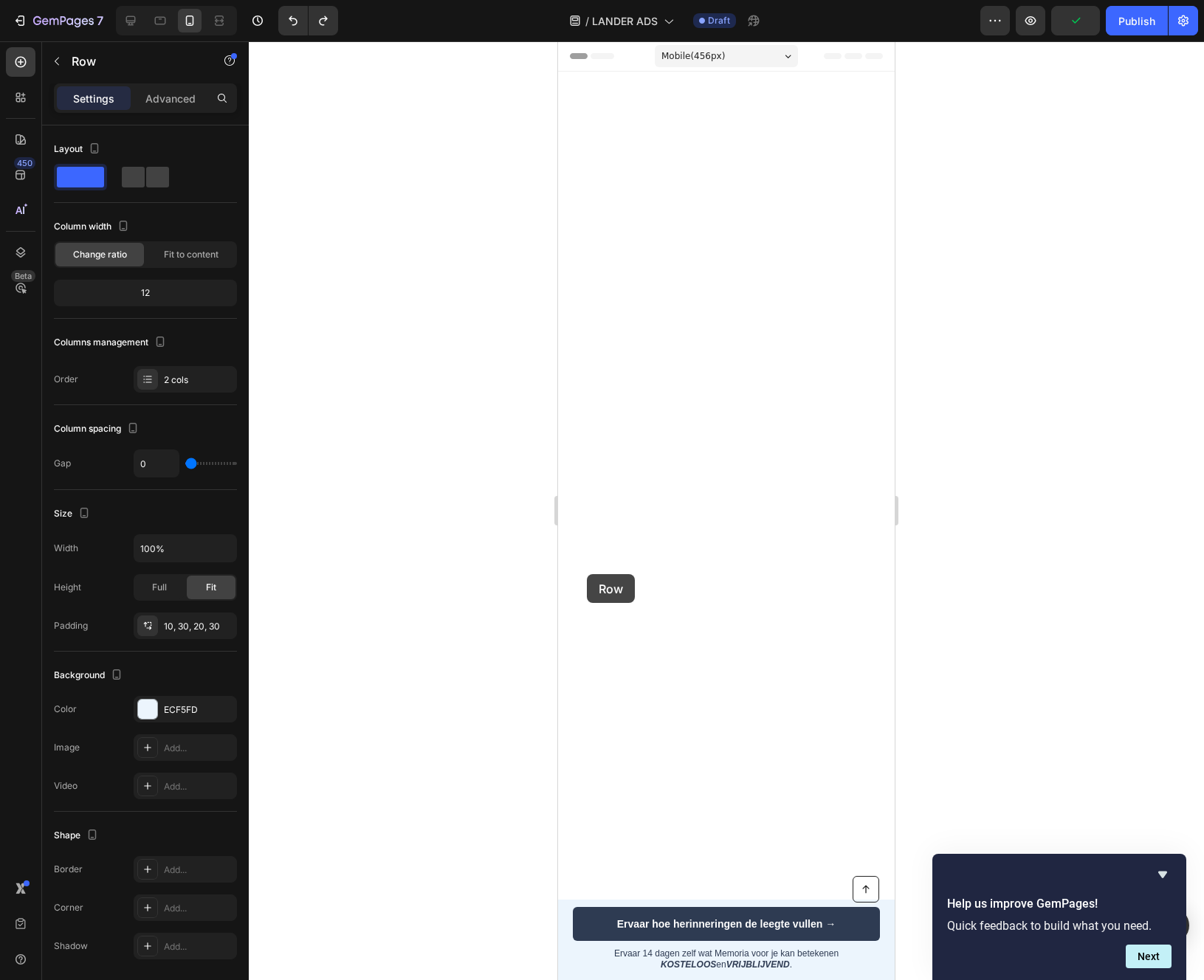
scroll to position [3540, 0]
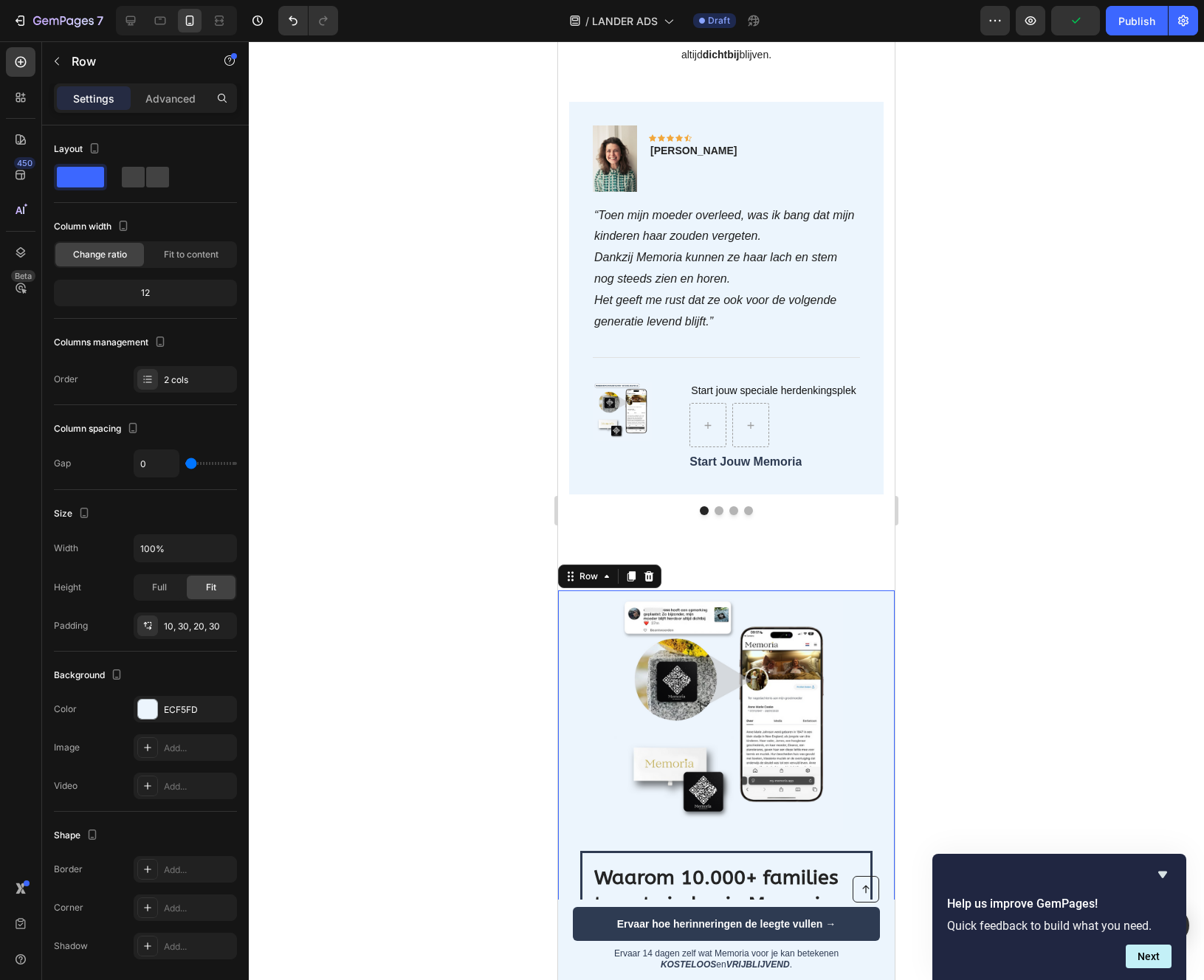
click at [1031, 622] on div at bounding box center [727, 511] width 955 height 939
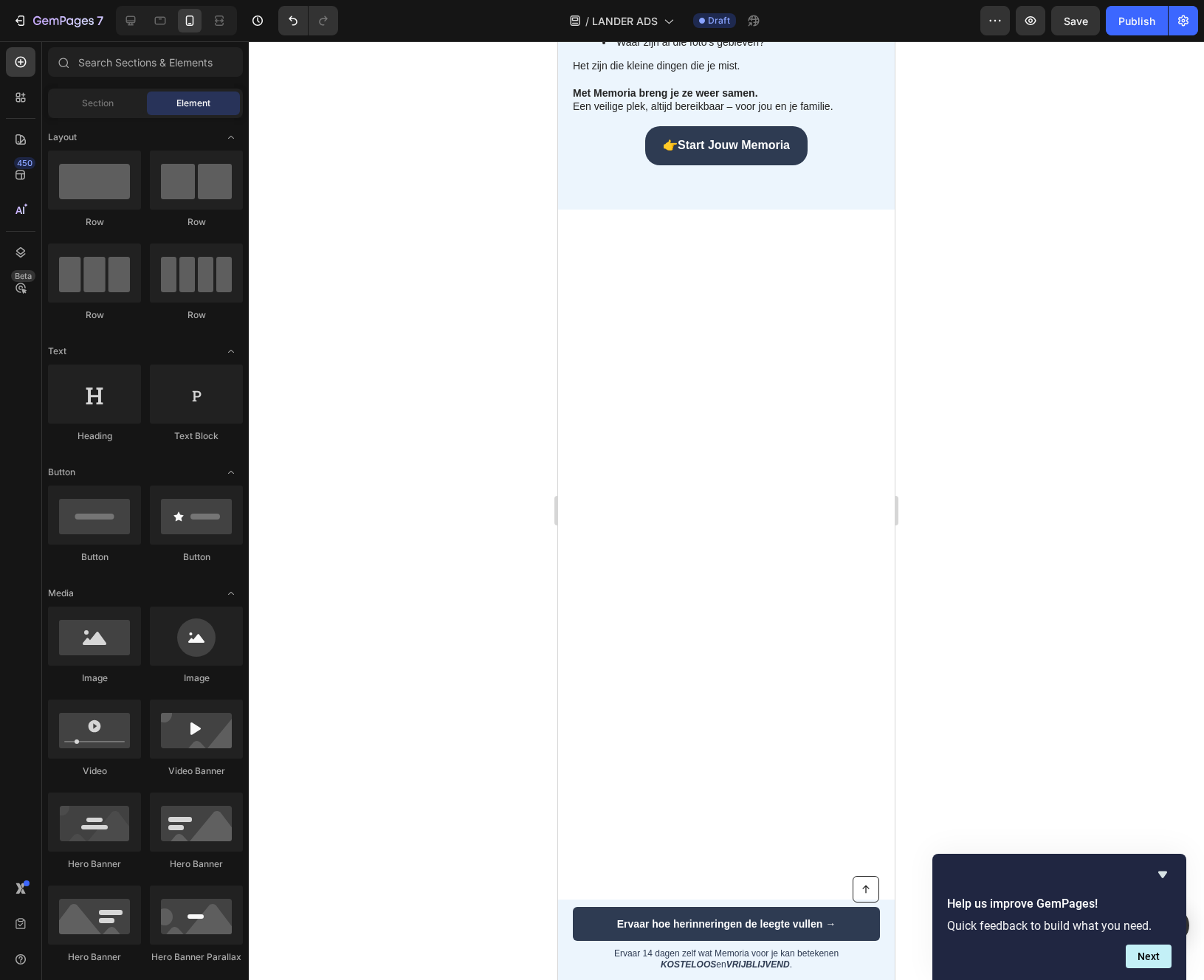
scroll to position [2276, 0]
click at [734, 210] on div "💔 Herinneringen vervagen sneller dan we willen Heading Drop element here Na een…" at bounding box center [726, 17] width 337 height 387
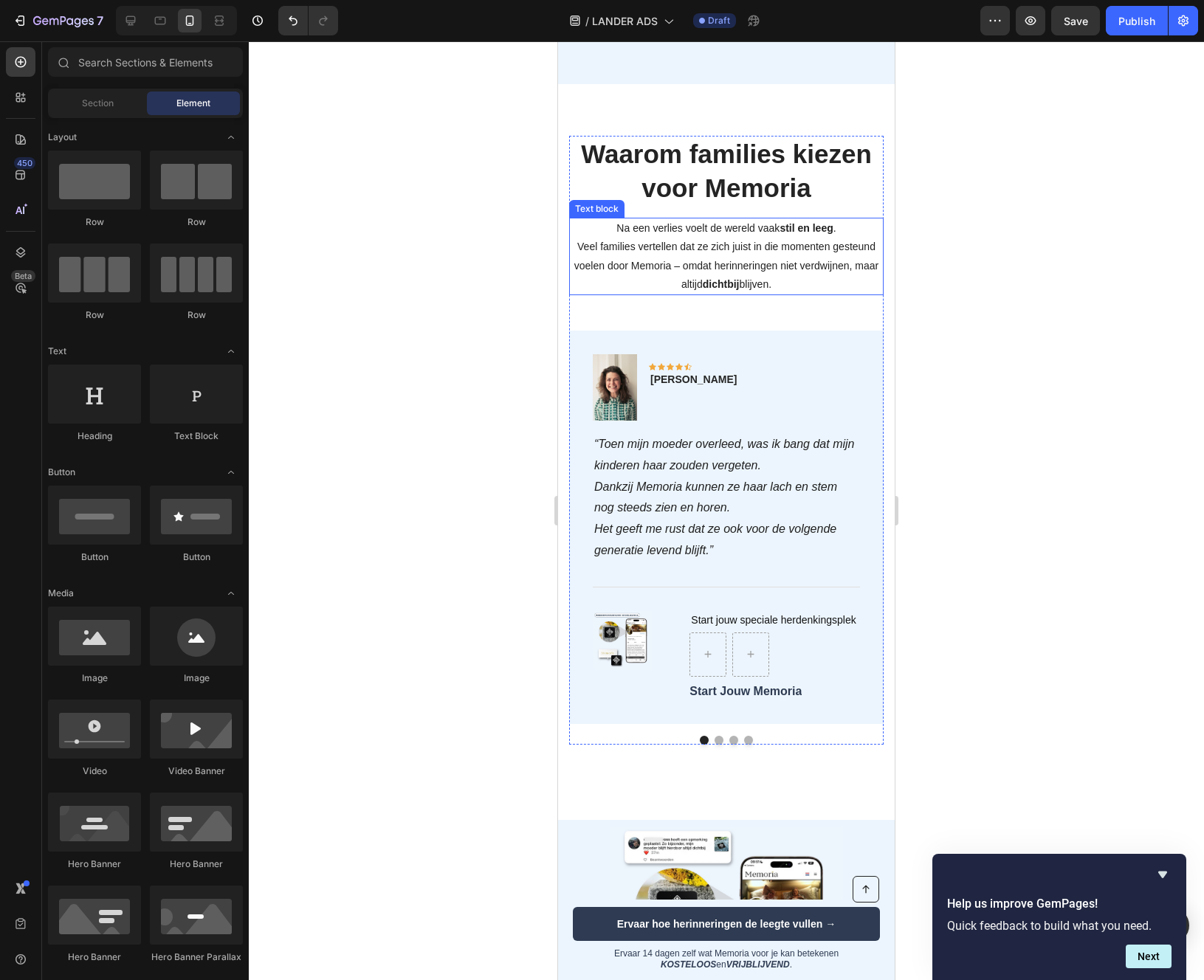
scroll to position [2685, 0]
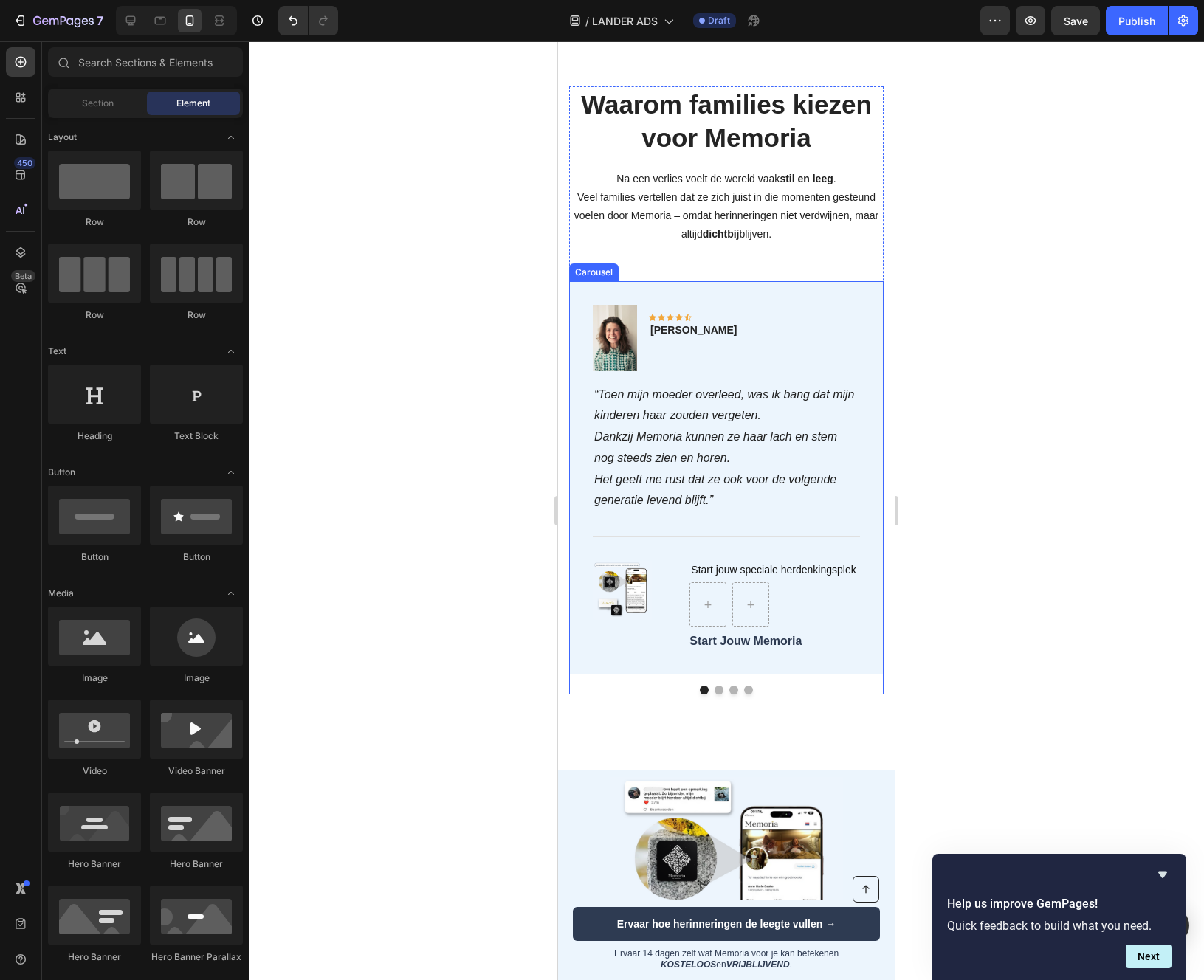
click at [718, 689] on button "Dot" at bounding box center [718, 690] width 9 height 9
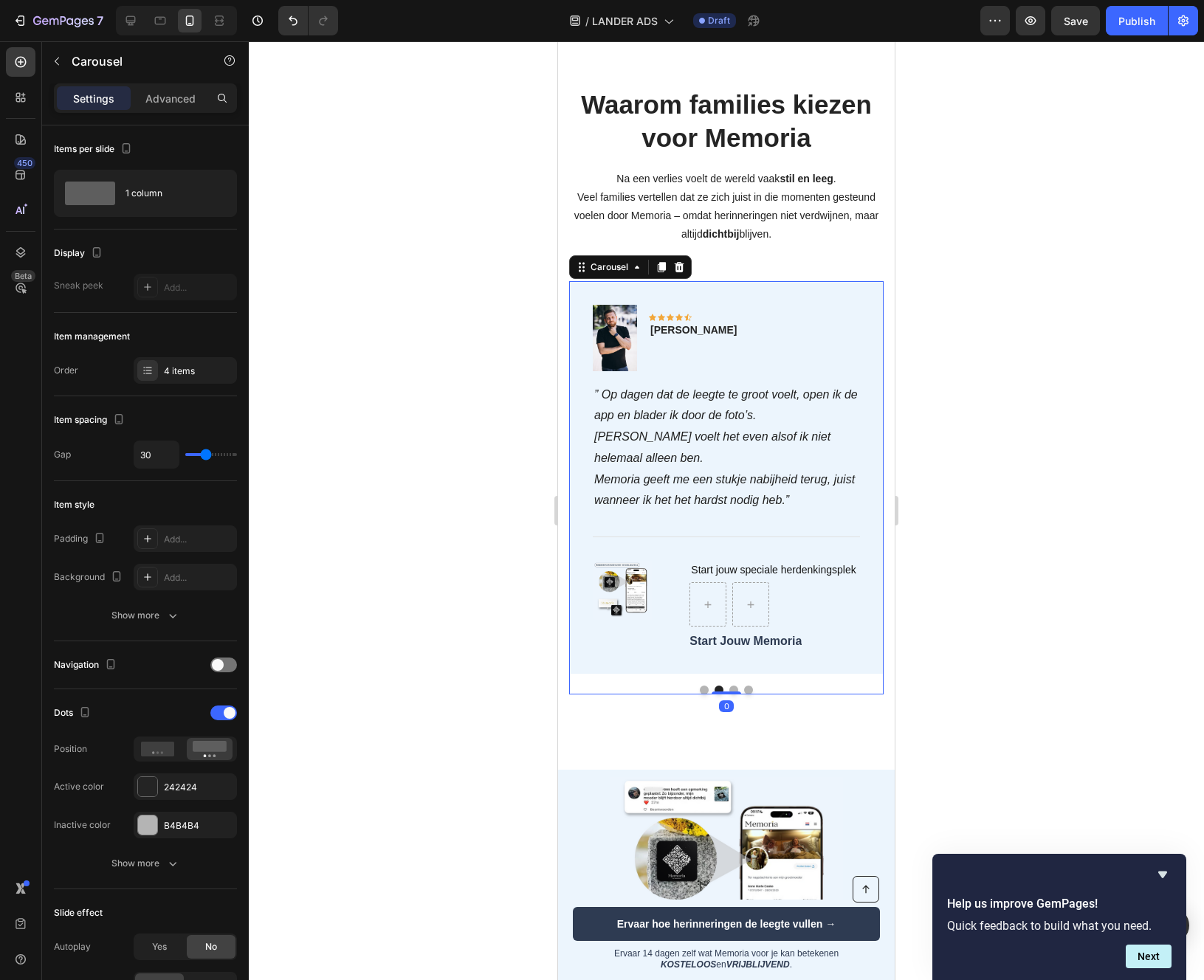
click at [736, 686] on button "Dot" at bounding box center [733, 690] width 9 height 9
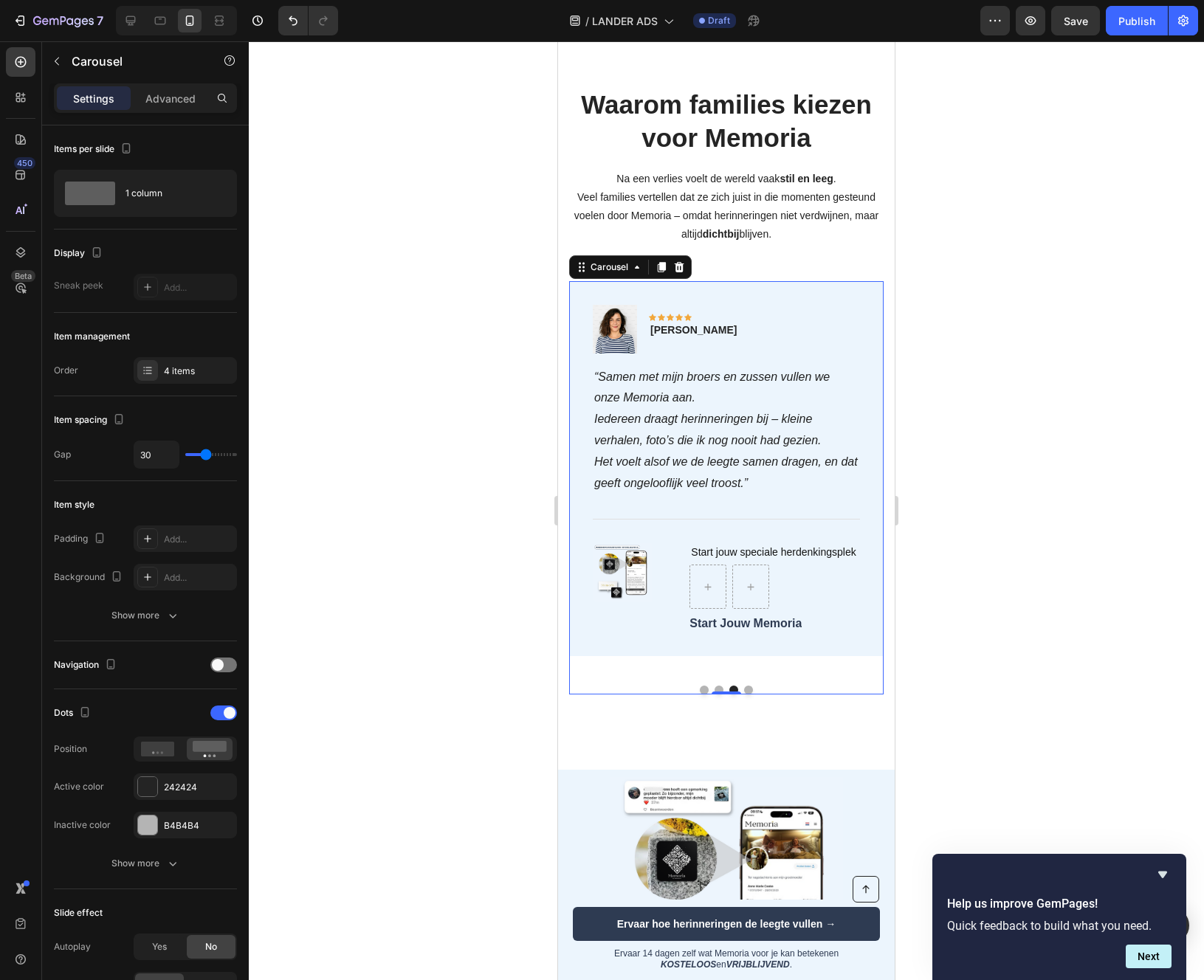
click at [750, 692] on button "Dot" at bounding box center [748, 690] width 9 height 9
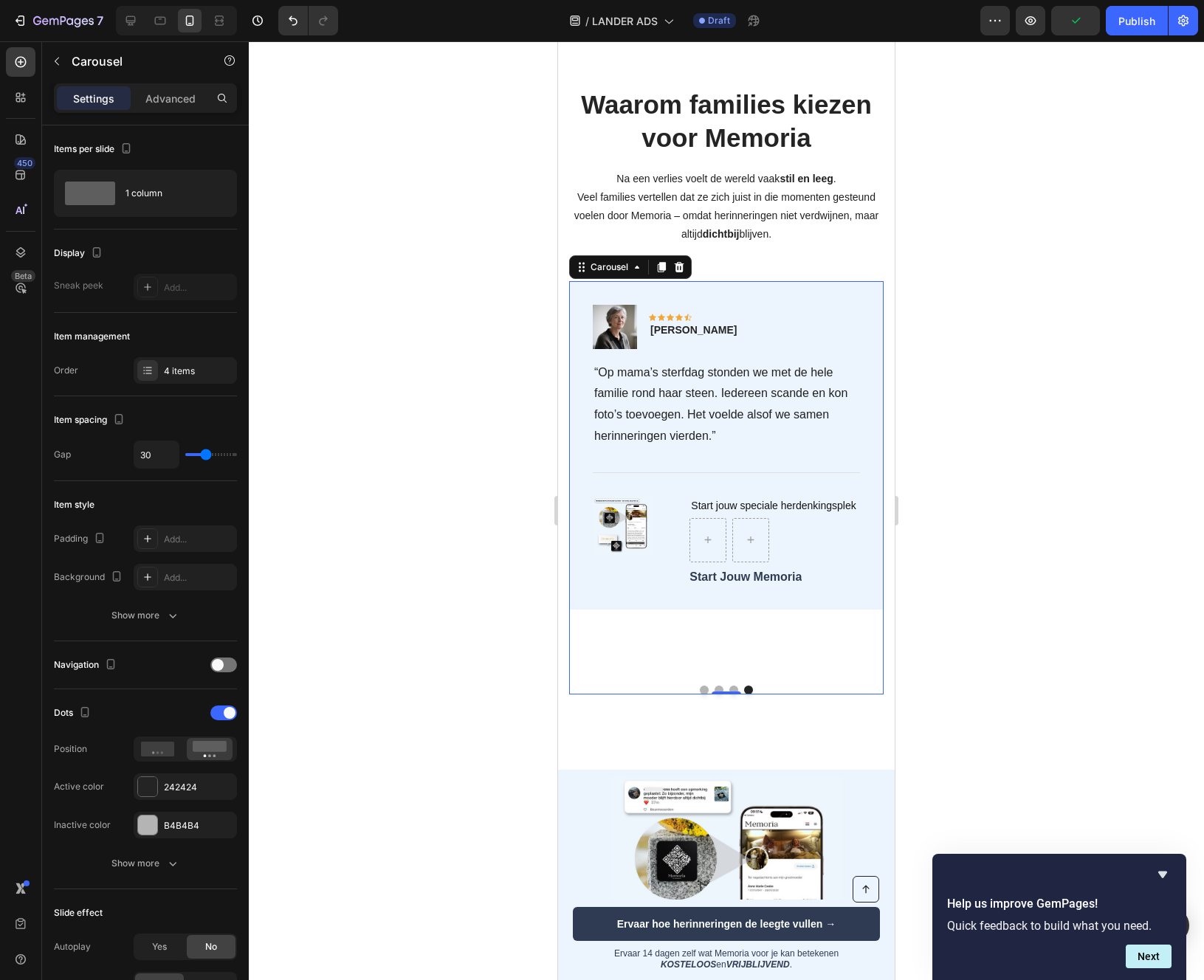
click at [704, 688] on button "Dot" at bounding box center [704, 690] width 9 height 9
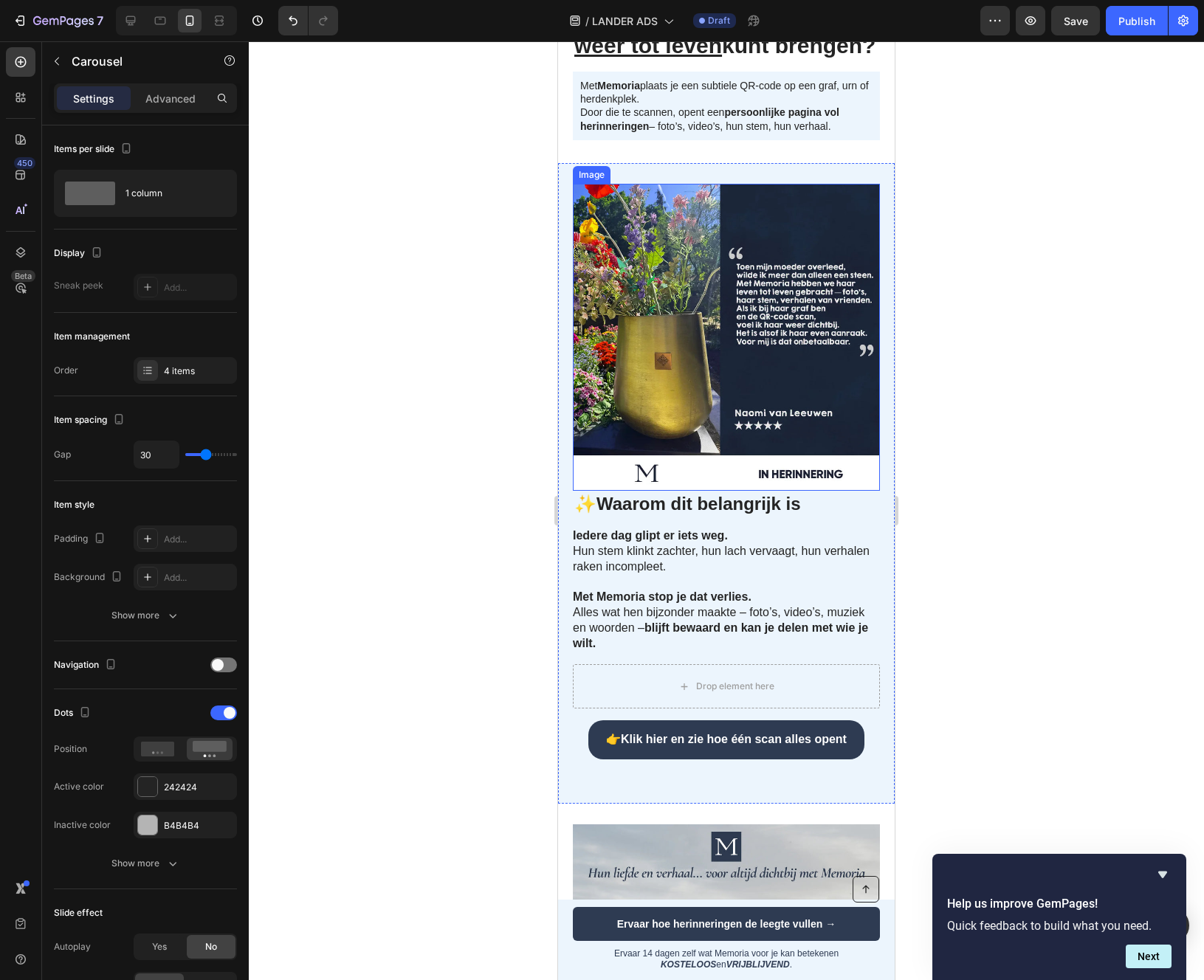
scroll to position [516, 0]
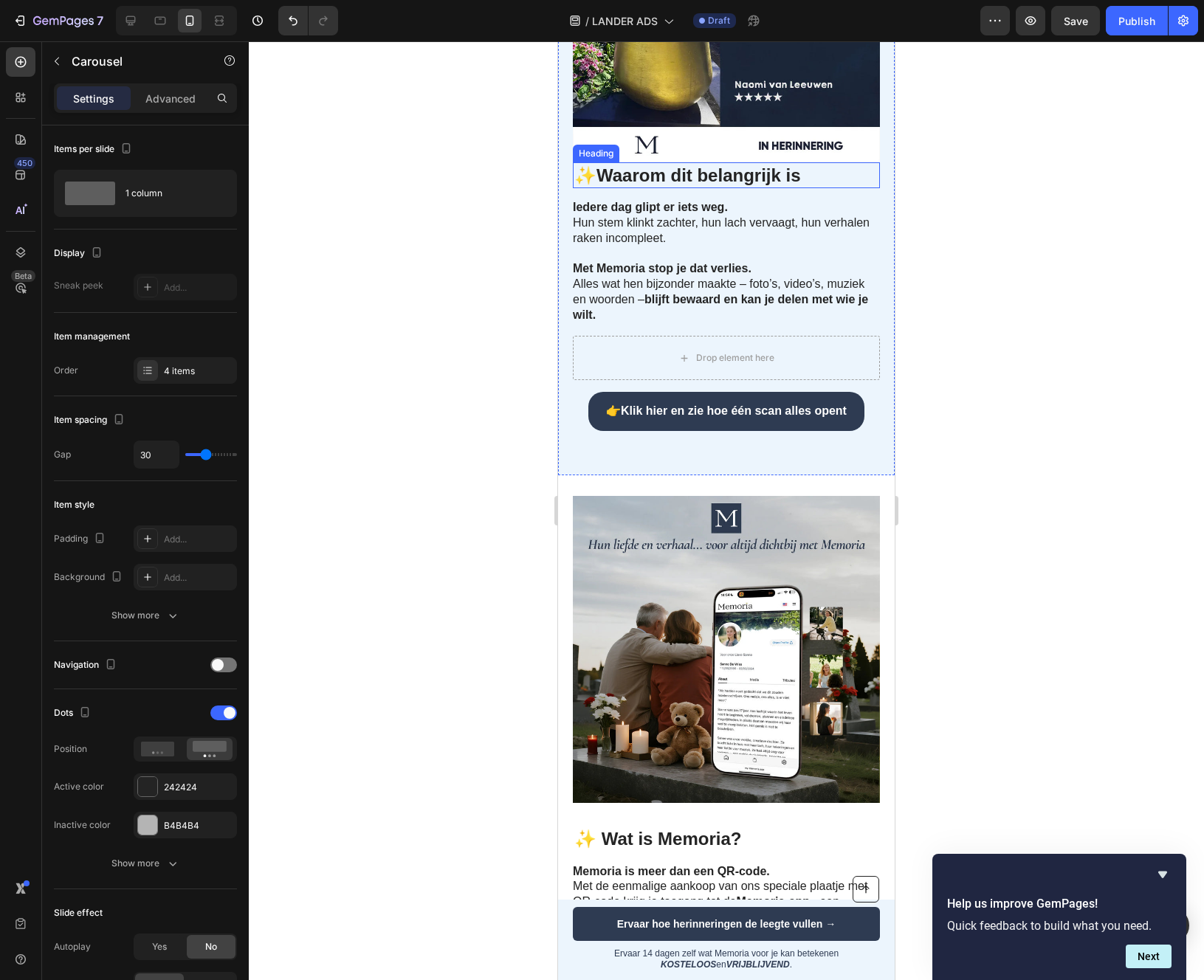
click at [577, 185] on strong "✨" at bounding box center [585, 175] width 22 height 20
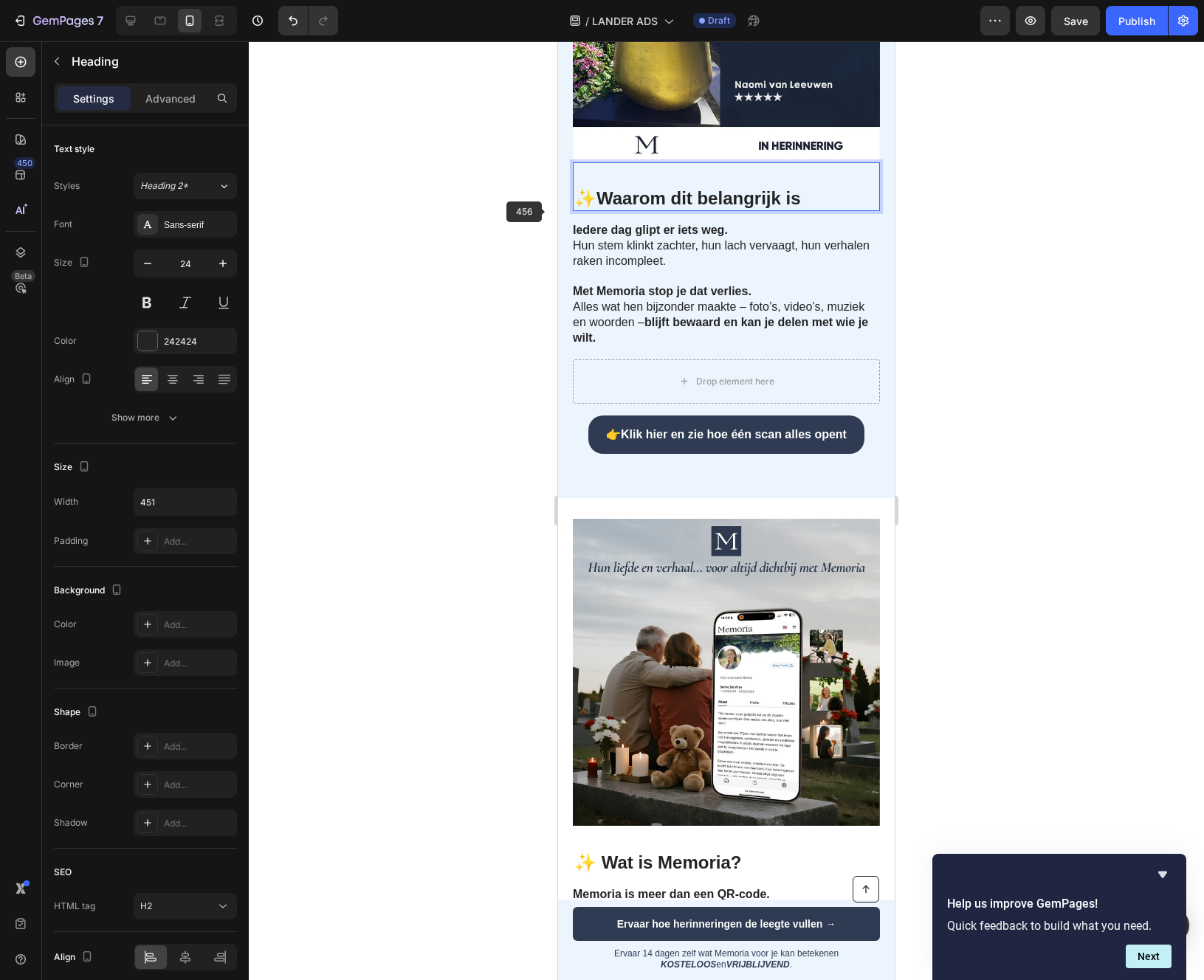
click at [475, 227] on div at bounding box center [727, 511] width 955 height 939
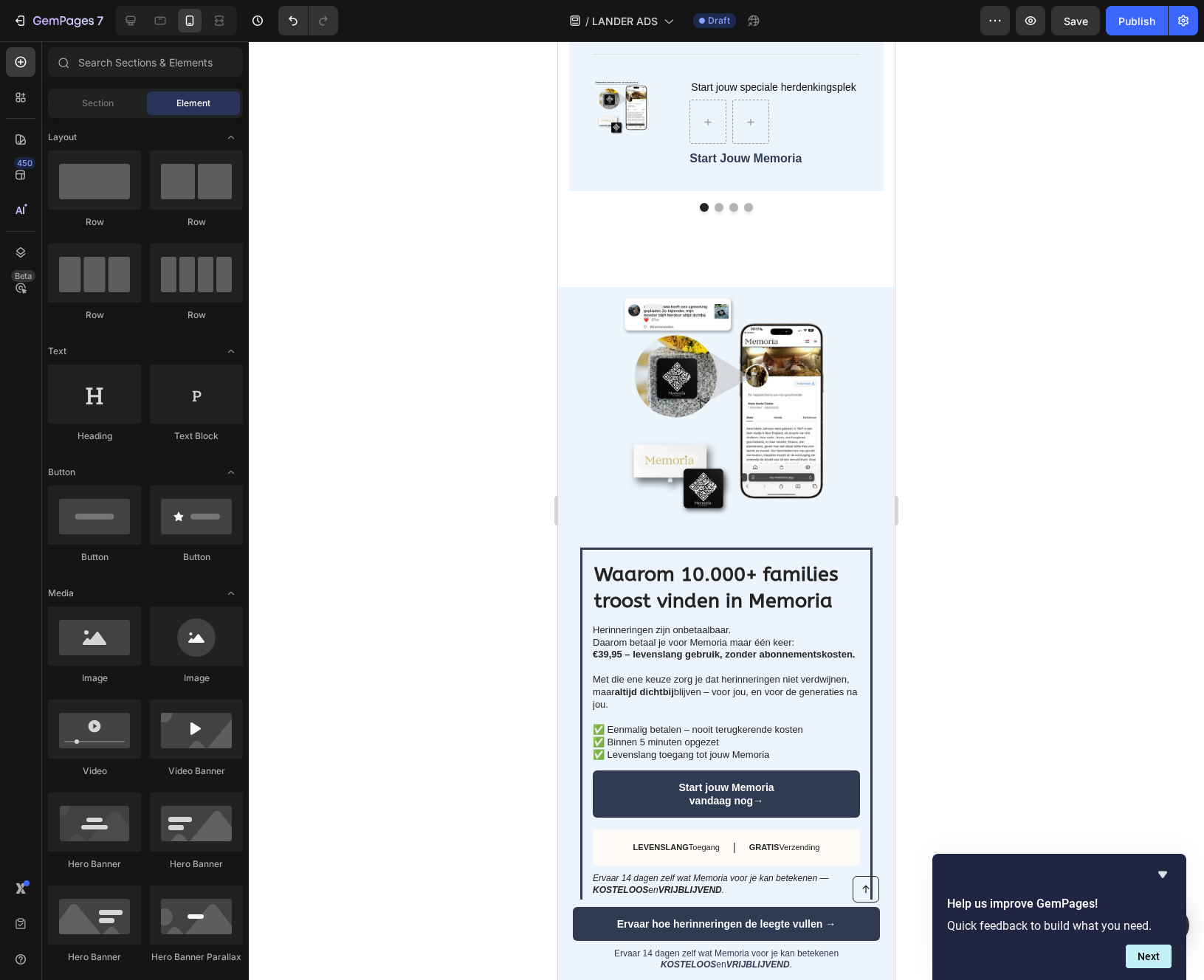
scroll to position [3212, 0]
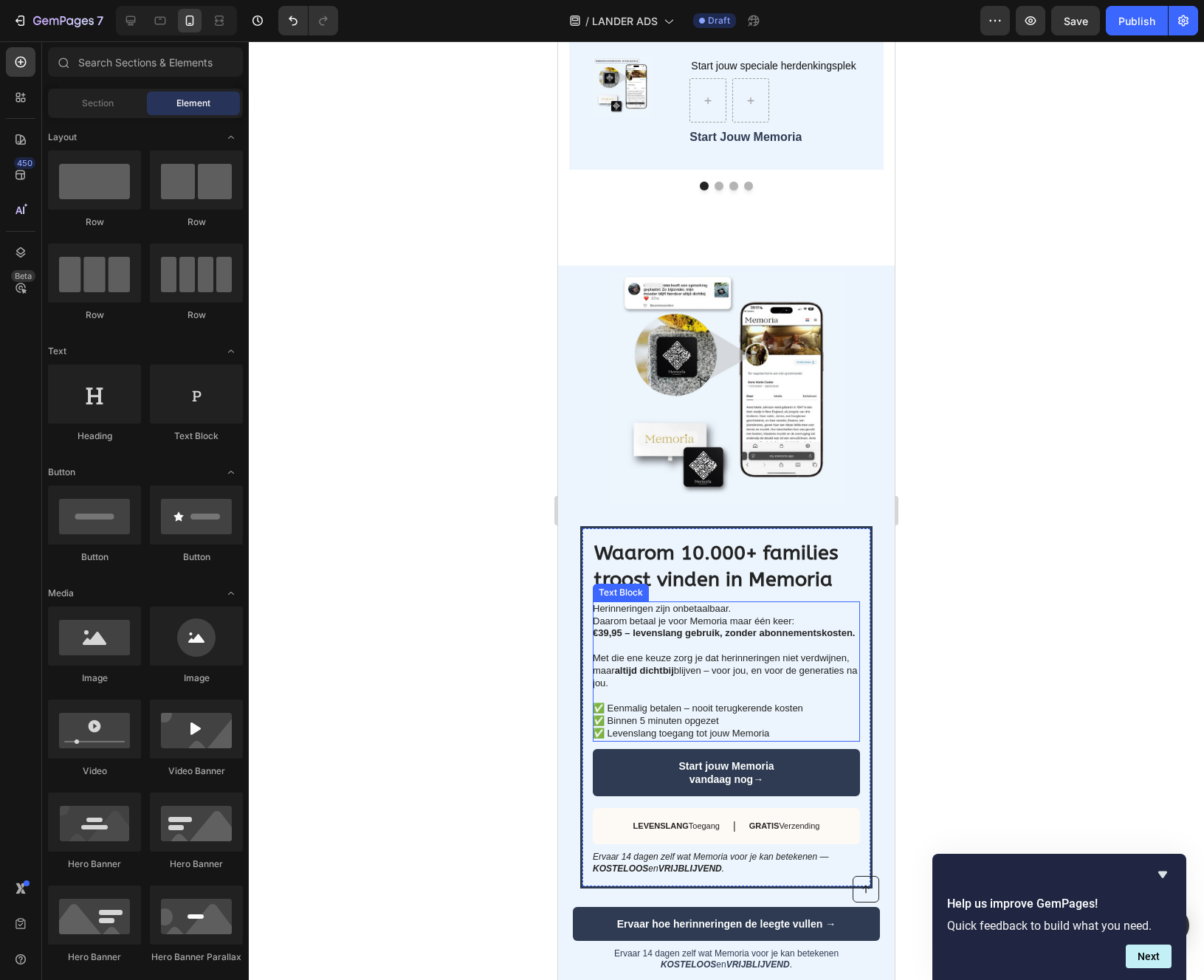
click at [616, 646] on p "Herinneringen zijn onbetaalbaar. Daarom betaal je voor Memoria maar één keer: €…" at bounding box center [725, 672] width 266 height 137
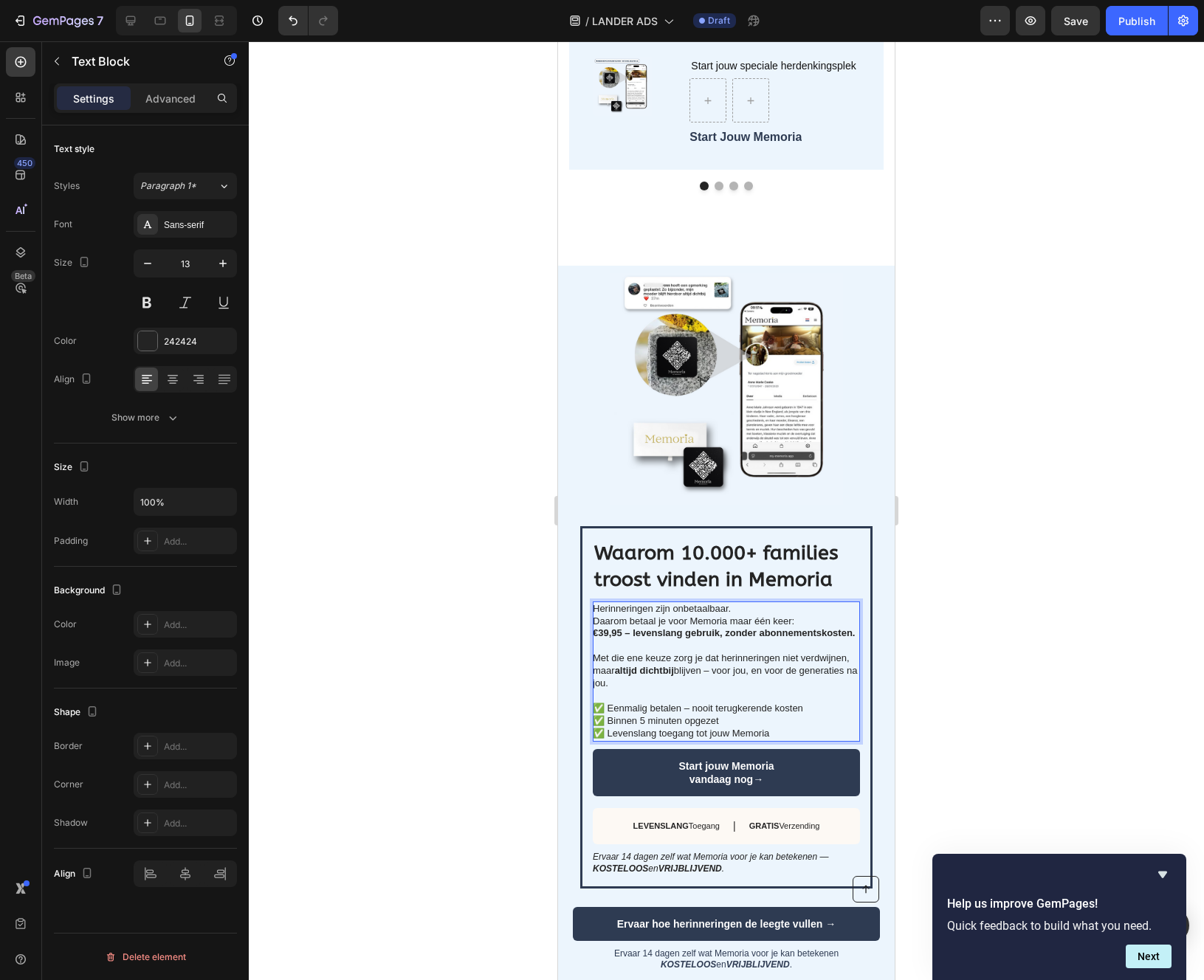
click at [612, 640] on p "Herinneringen zijn onbetaalbaar. Daarom betaal je voor Memoria maar één keer: €…" at bounding box center [725, 672] width 266 height 137
click at [608, 636] on strong "€39,95 – levenslang gebruik, zonder abonnementskosten." at bounding box center [723, 632] width 262 height 11
click at [606, 635] on strong "€39,95 – levenslang gebruik, zonder abonnementskosten." at bounding box center [723, 632] width 262 height 11
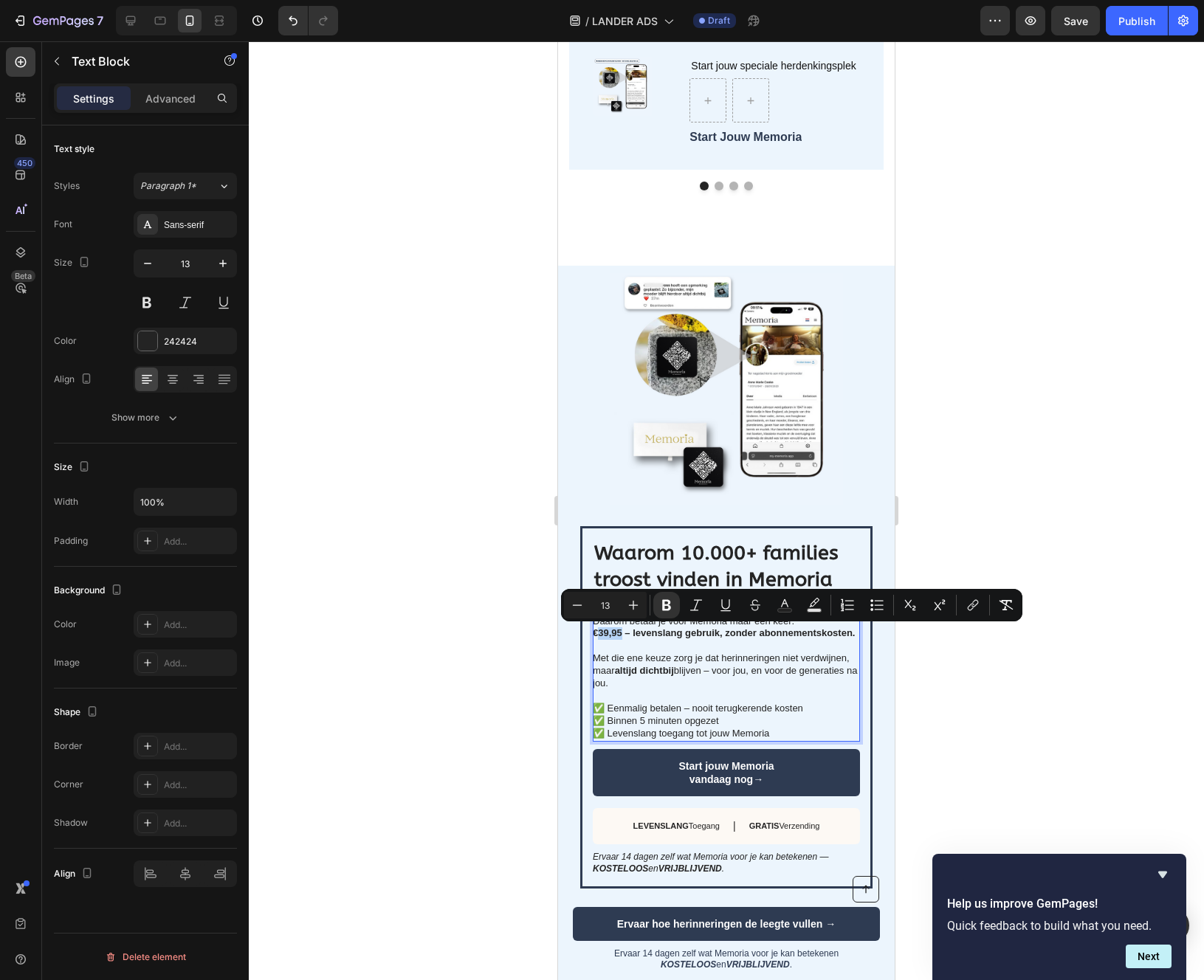
click at [610, 634] on strong "€39,95 – levenslang gebruik, zonder abonnementskosten." at bounding box center [723, 632] width 262 height 11
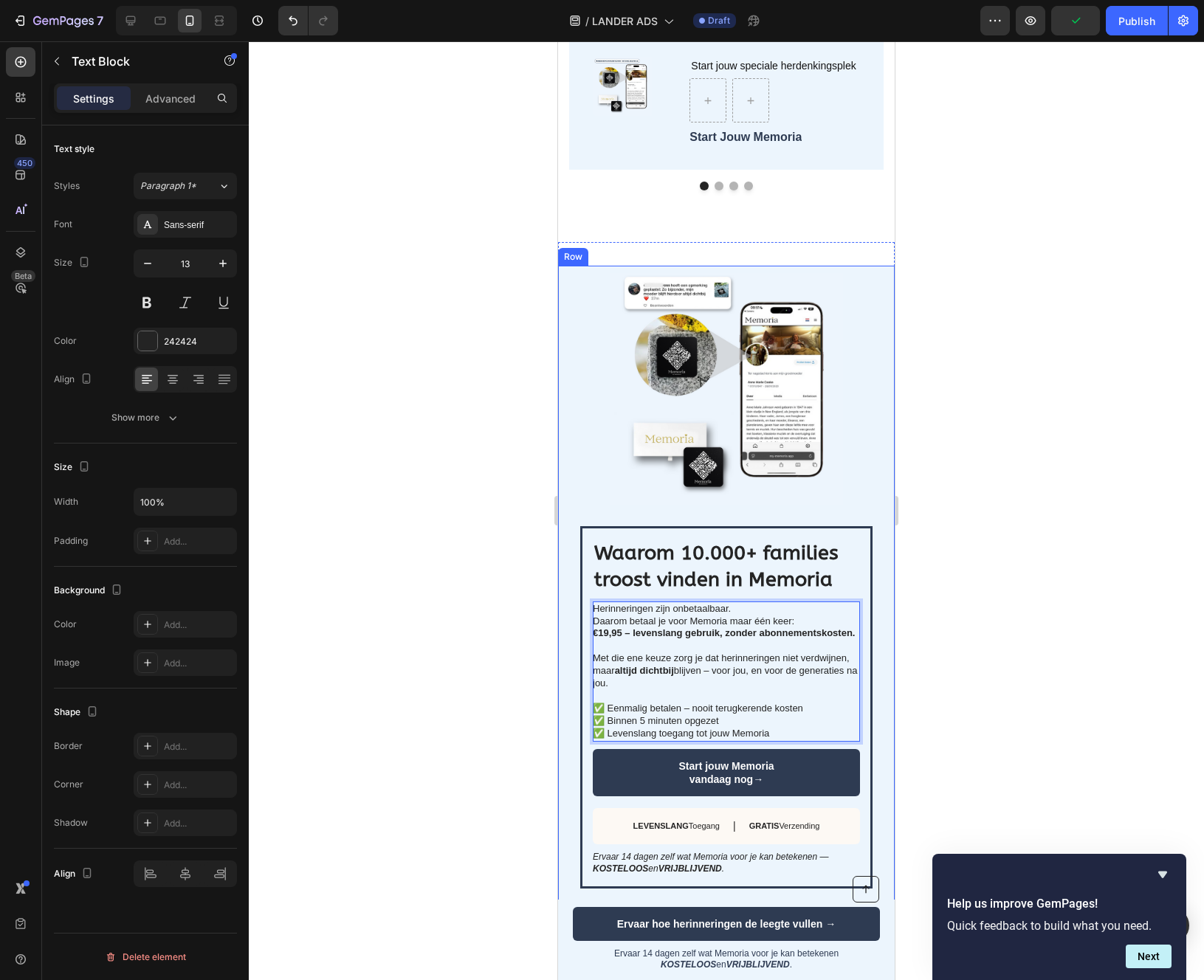
click at [516, 663] on div at bounding box center [727, 511] width 955 height 939
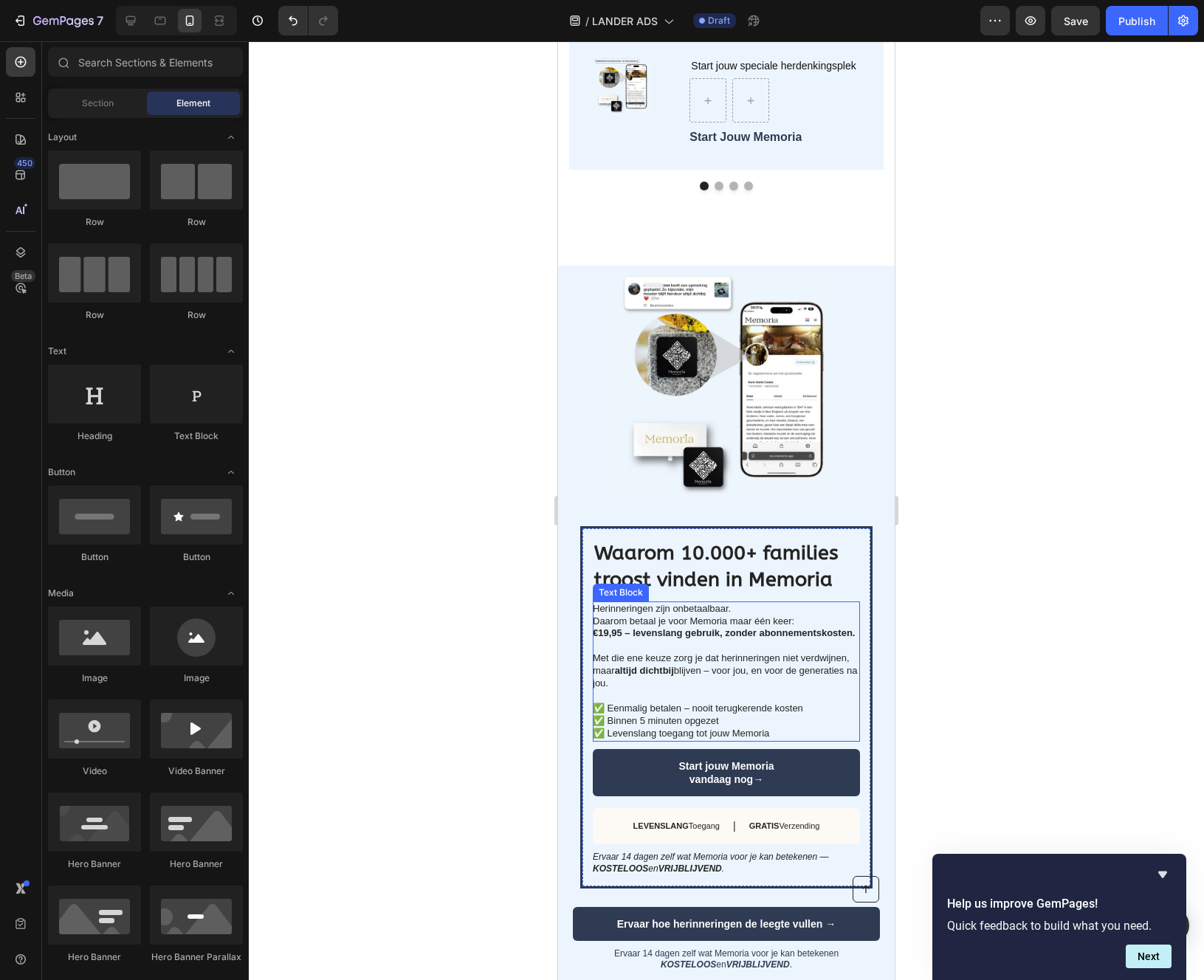
click at [660, 645] on p "Herinneringen zijn onbetaalbaar. Daarom betaal je voor Memoria maar één keer: €…" at bounding box center [725, 672] width 266 height 137
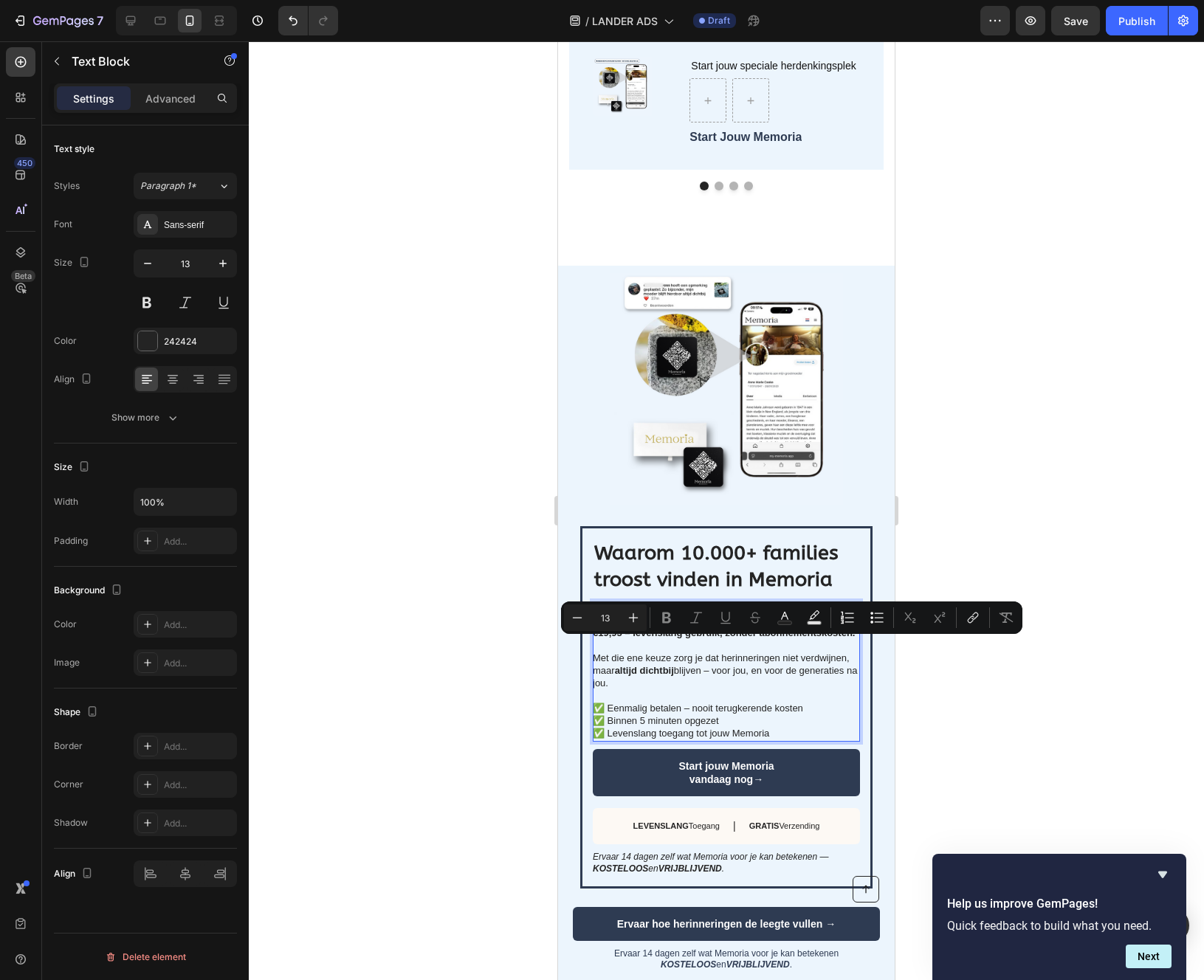
click at [658, 649] on p "Herinneringen zijn onbetaalbaar. Daarom betaal je voor Memoria maar één keer: €…" at bounding box center [725, 672] width 266 height 137
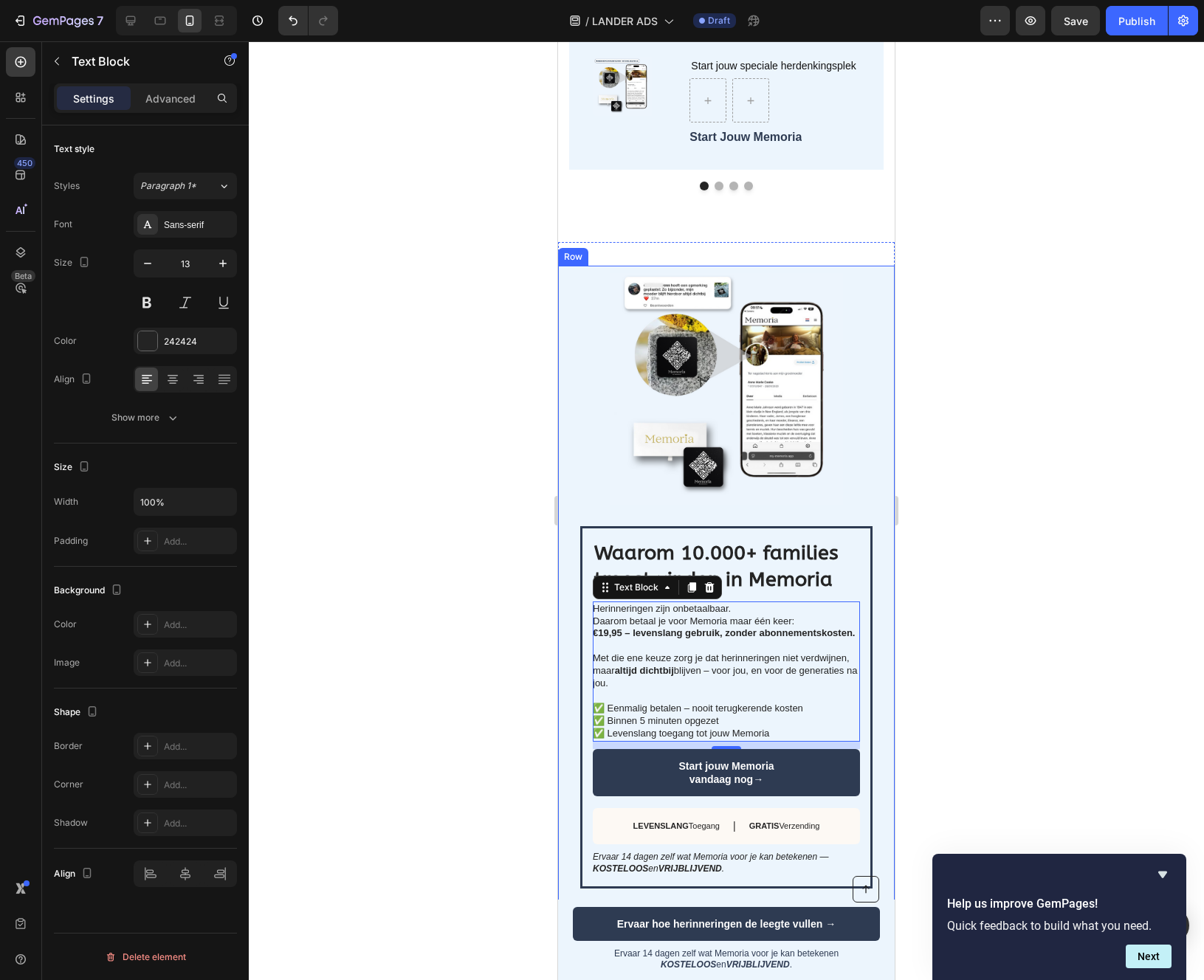
click at [502, 666] on div at bounding box center [727, 511] width 955 height 939
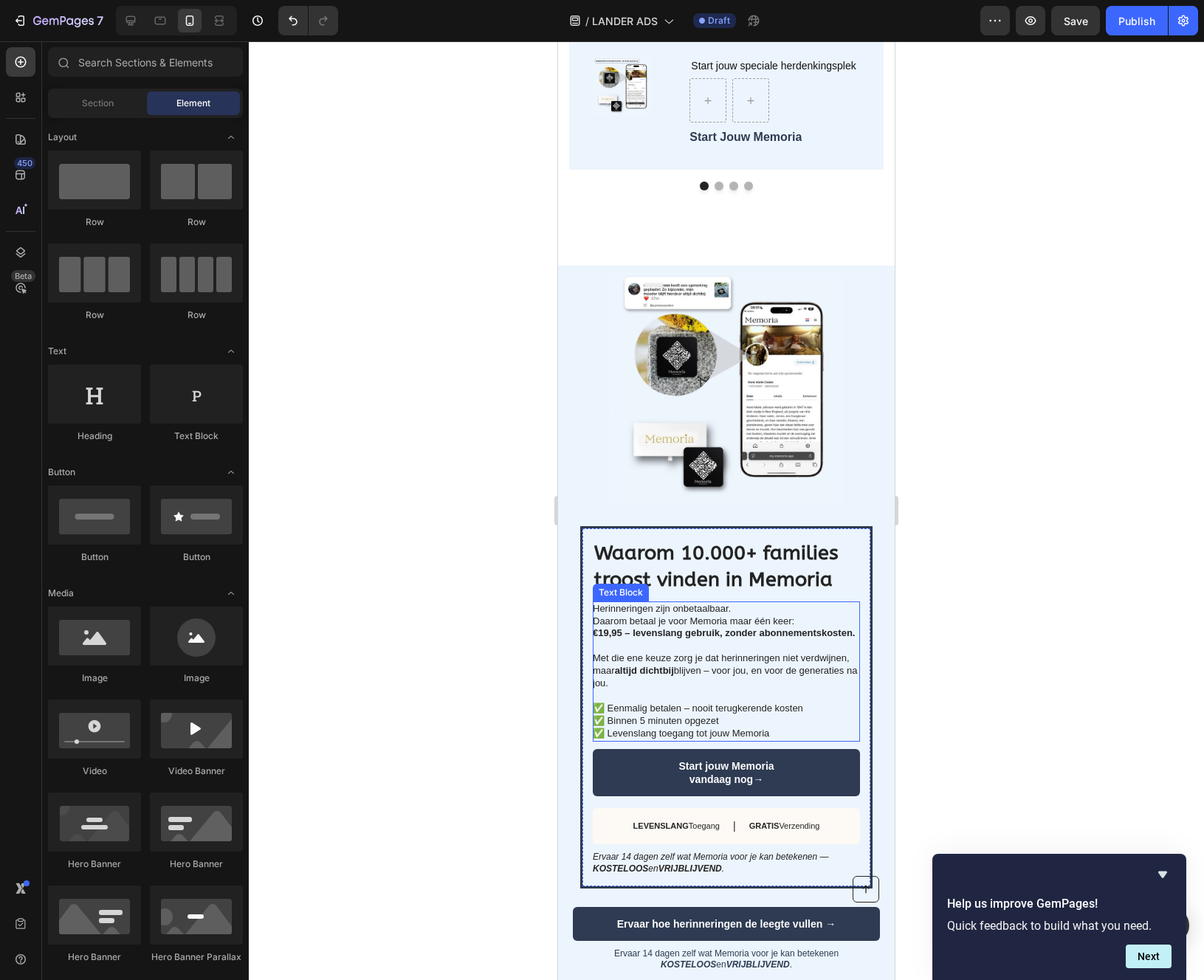
click at [634, 723] on p "Herinneringen zijn onbetaalbaar. Daarom betaal je voor Memoria maar één keer: €…" at bounding box center [725, 672] width 266 height 137
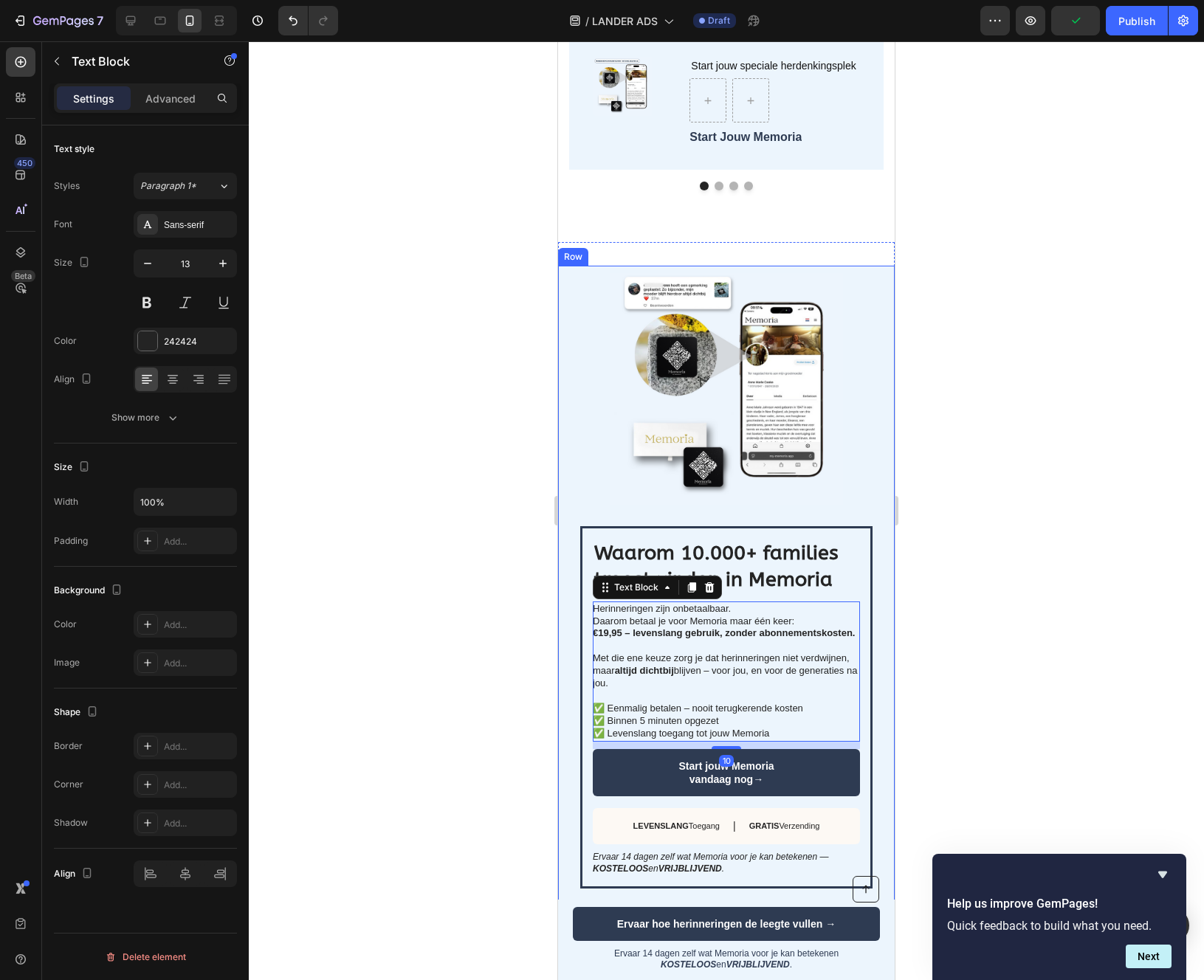
click at [482, 731] on div at bounding box center [727, 511] width 955 height 939
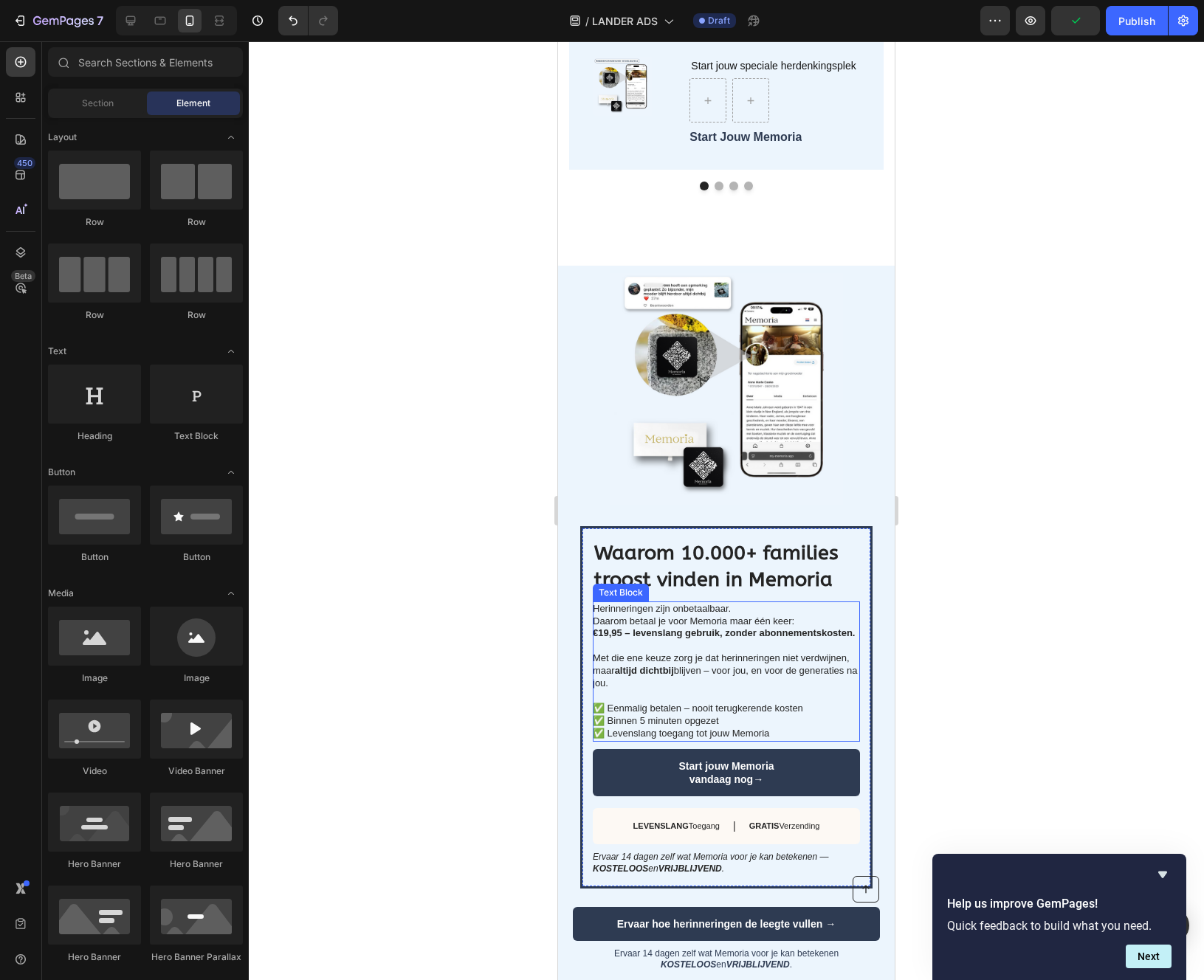
click at [722, 731] on p "Herinneringen zijn onbetaalbaar. Daarom betaal je voor Memoria maar één keer: €…" at bounding box center [725, 672] width 266 height 137
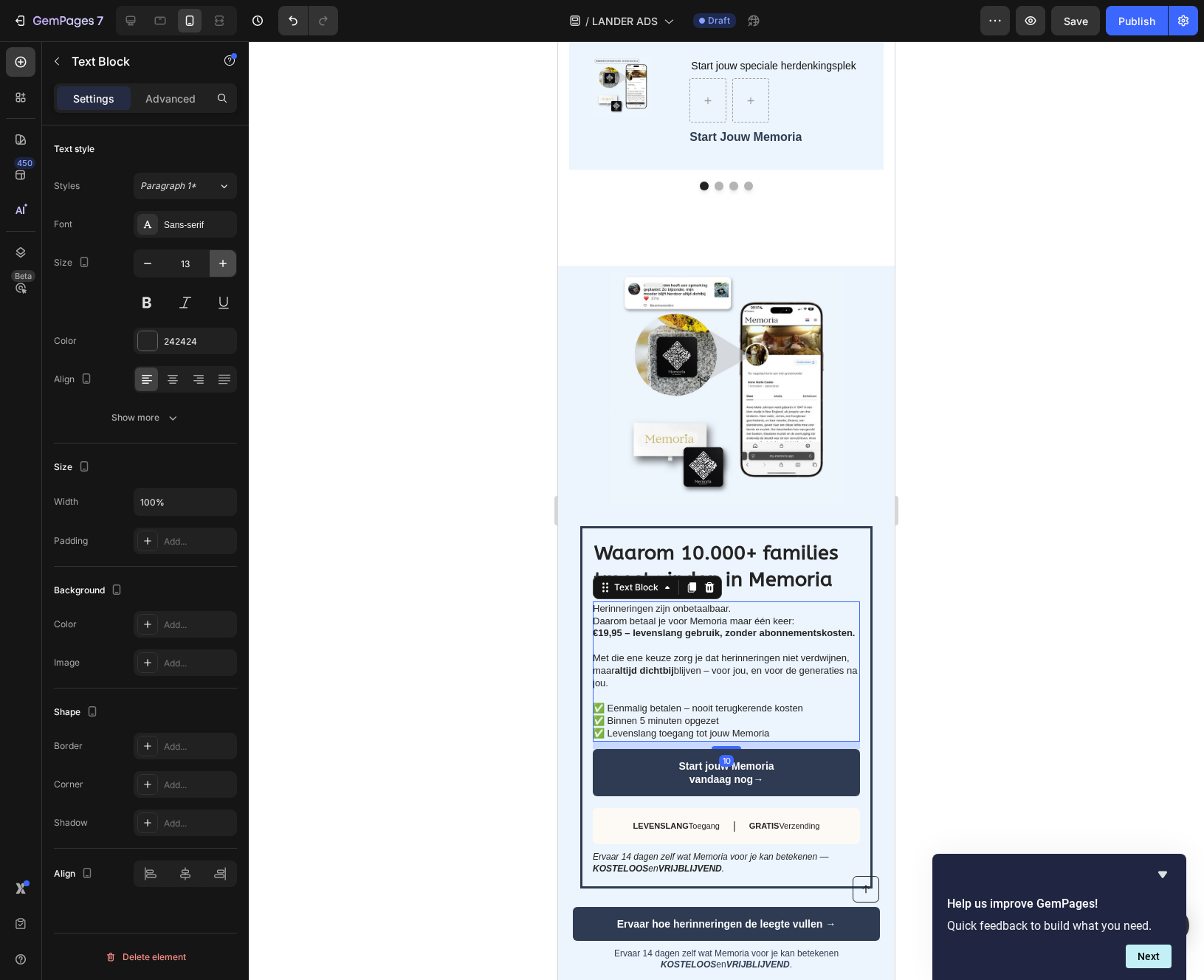
click at [220, 260] on icon "button" at bounding box center [223, 263] width 15 height 15
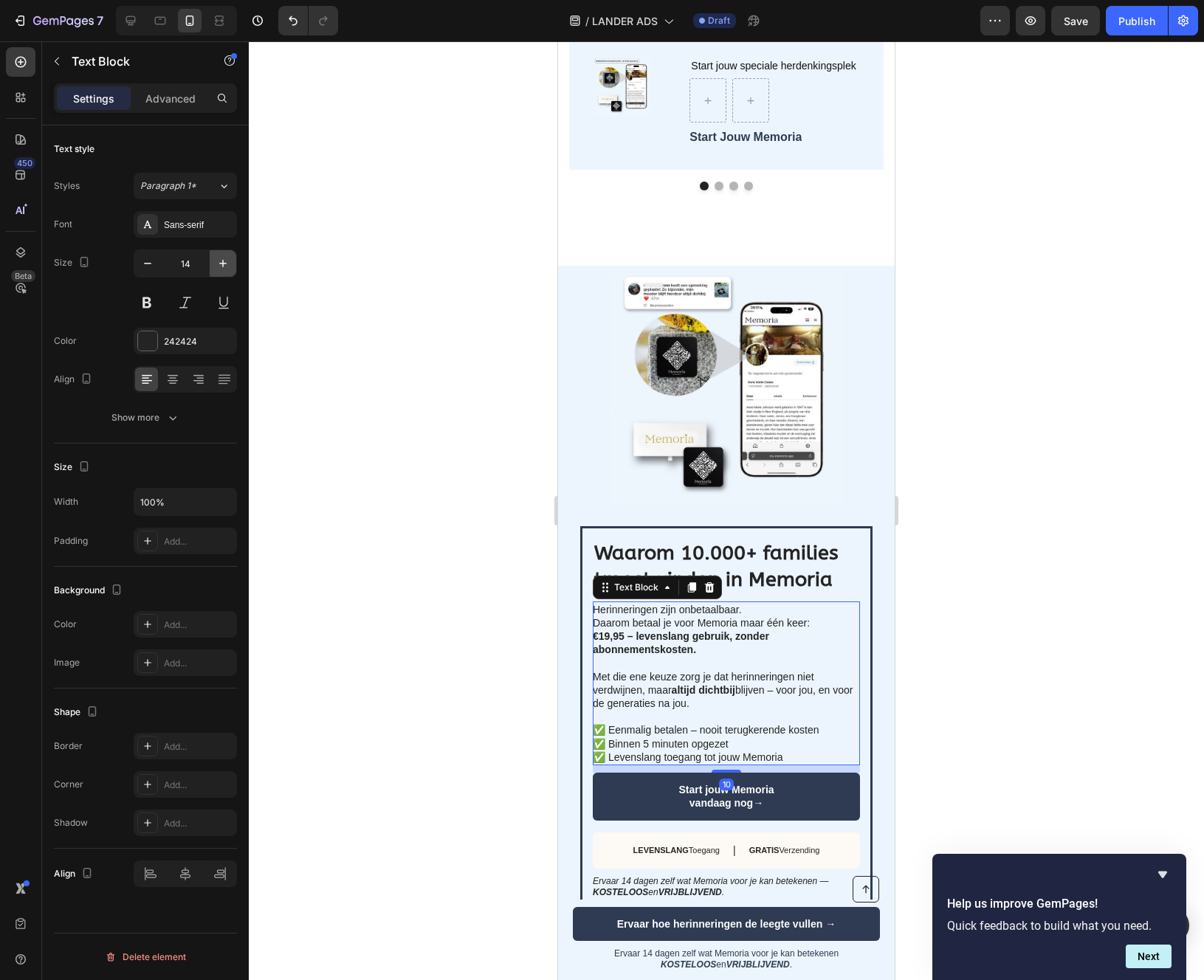
click at [220, 260] on icon "button" at bounding box center [223, 263] width 15 height 15
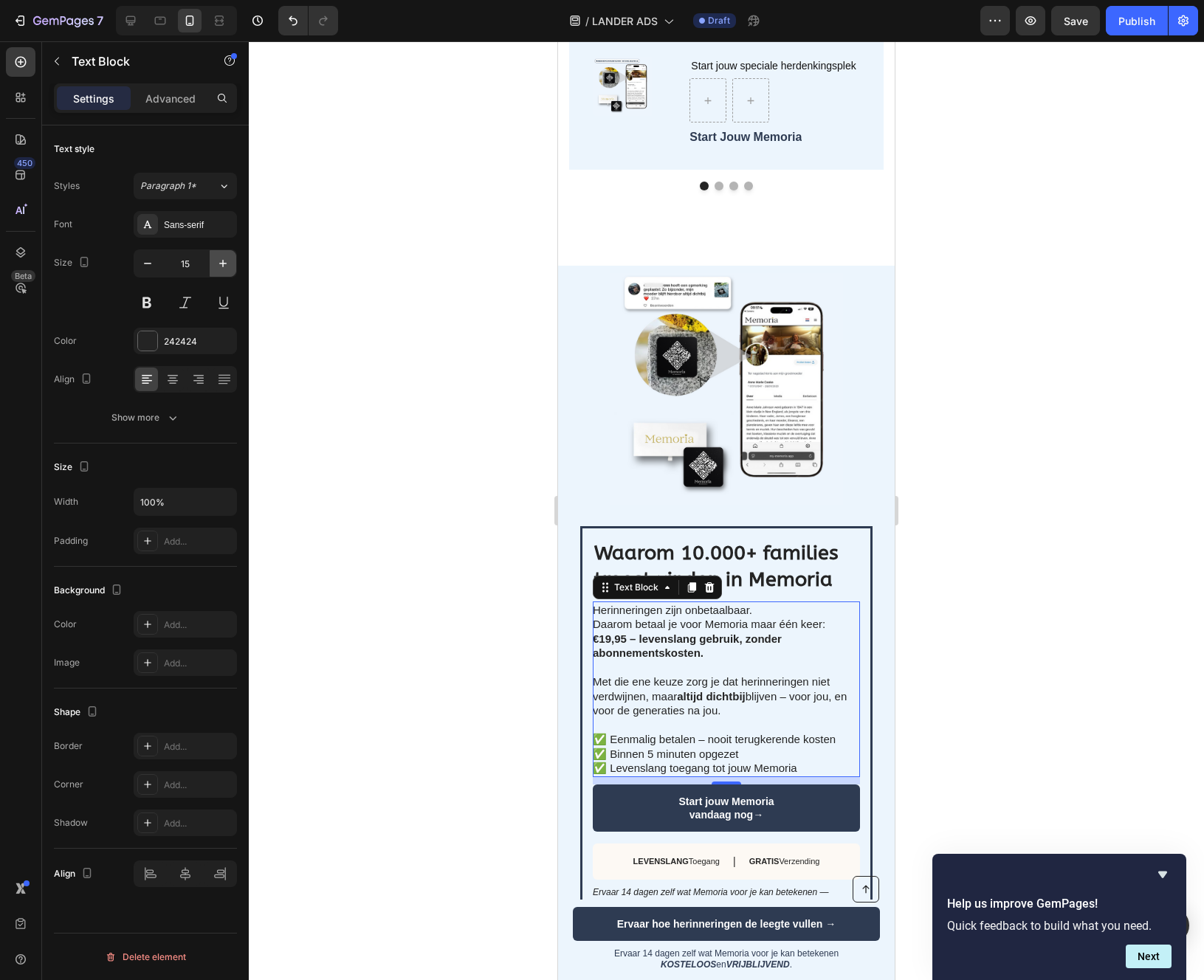
click at [220, 260] on icon "button" at bounding box center [223, 263] width 15 height 15
type input "16"
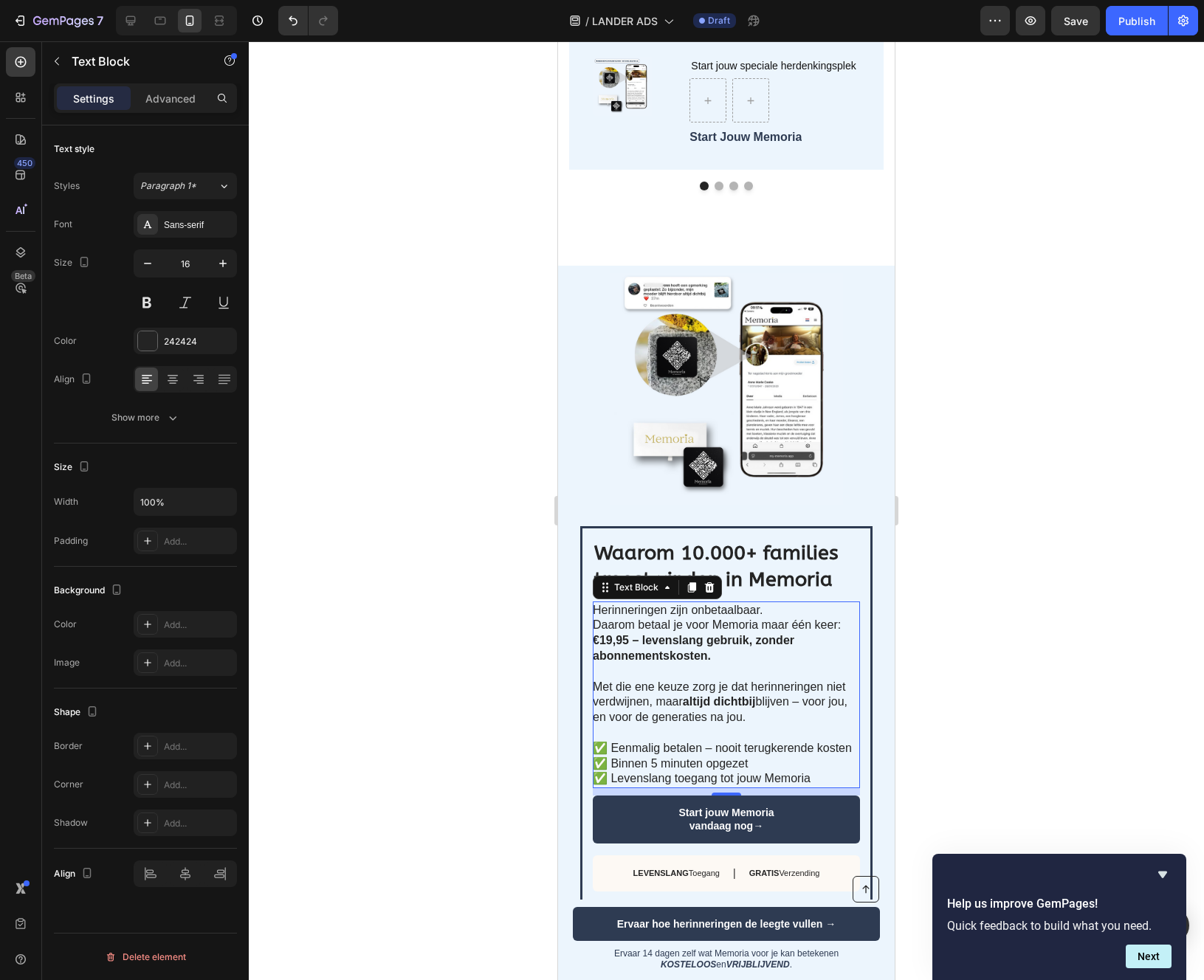
click at [408, 680] on div at bounding box center [727, 511] width 955 height 939
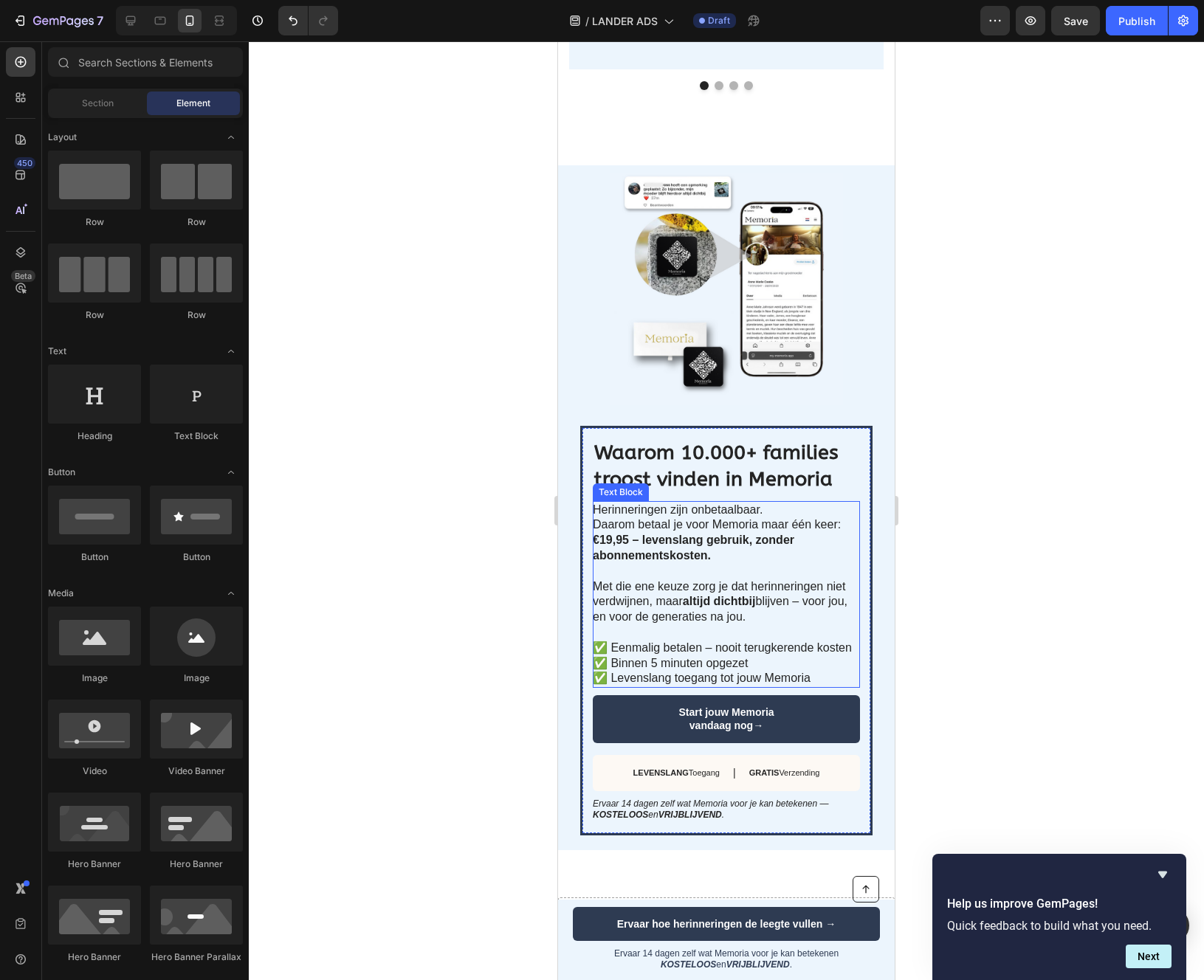
scroll to position [3333, 0]
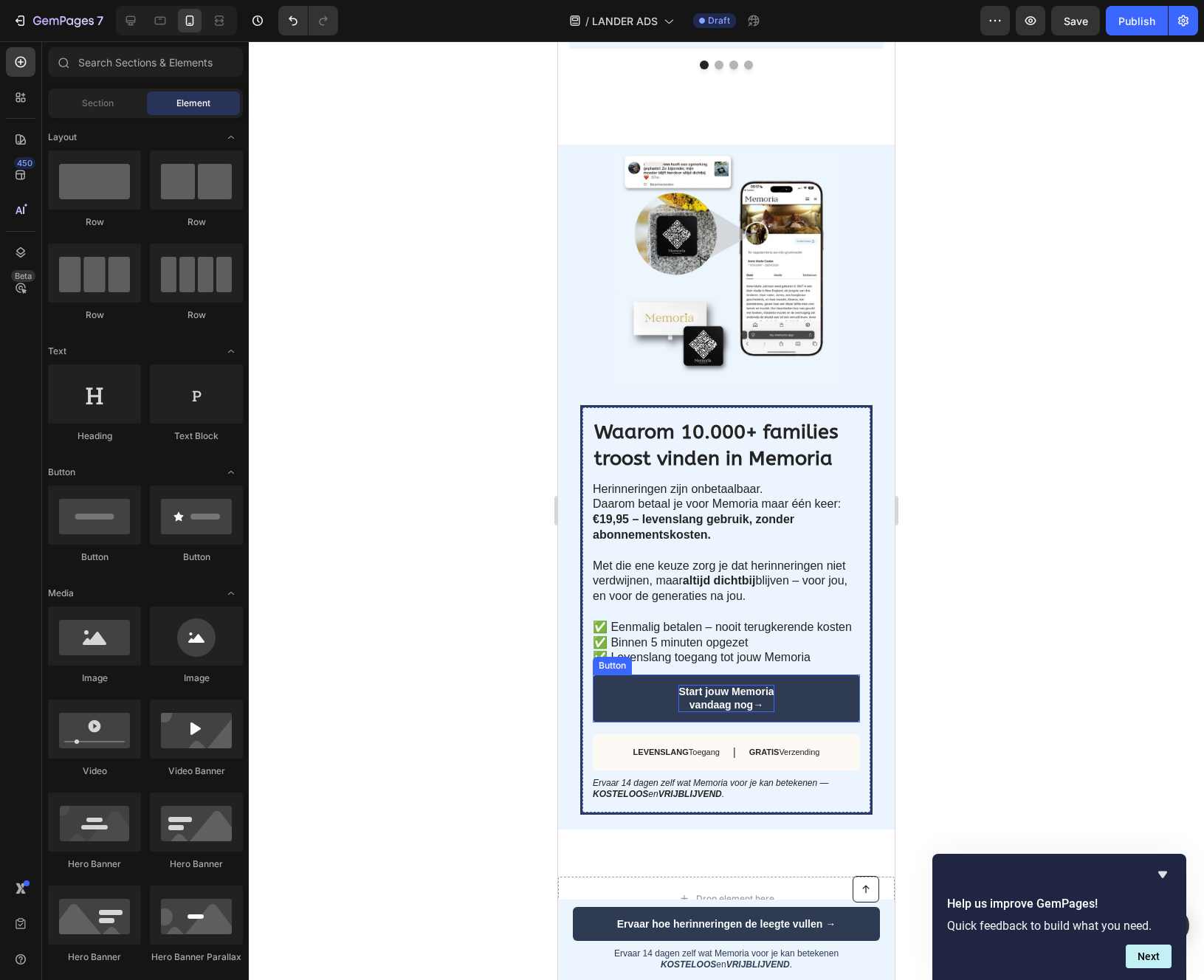
click at [755, 701] on p "Start jouw Memoria vandaag nog→" at bounding box center [726, 699] width 95 height 26
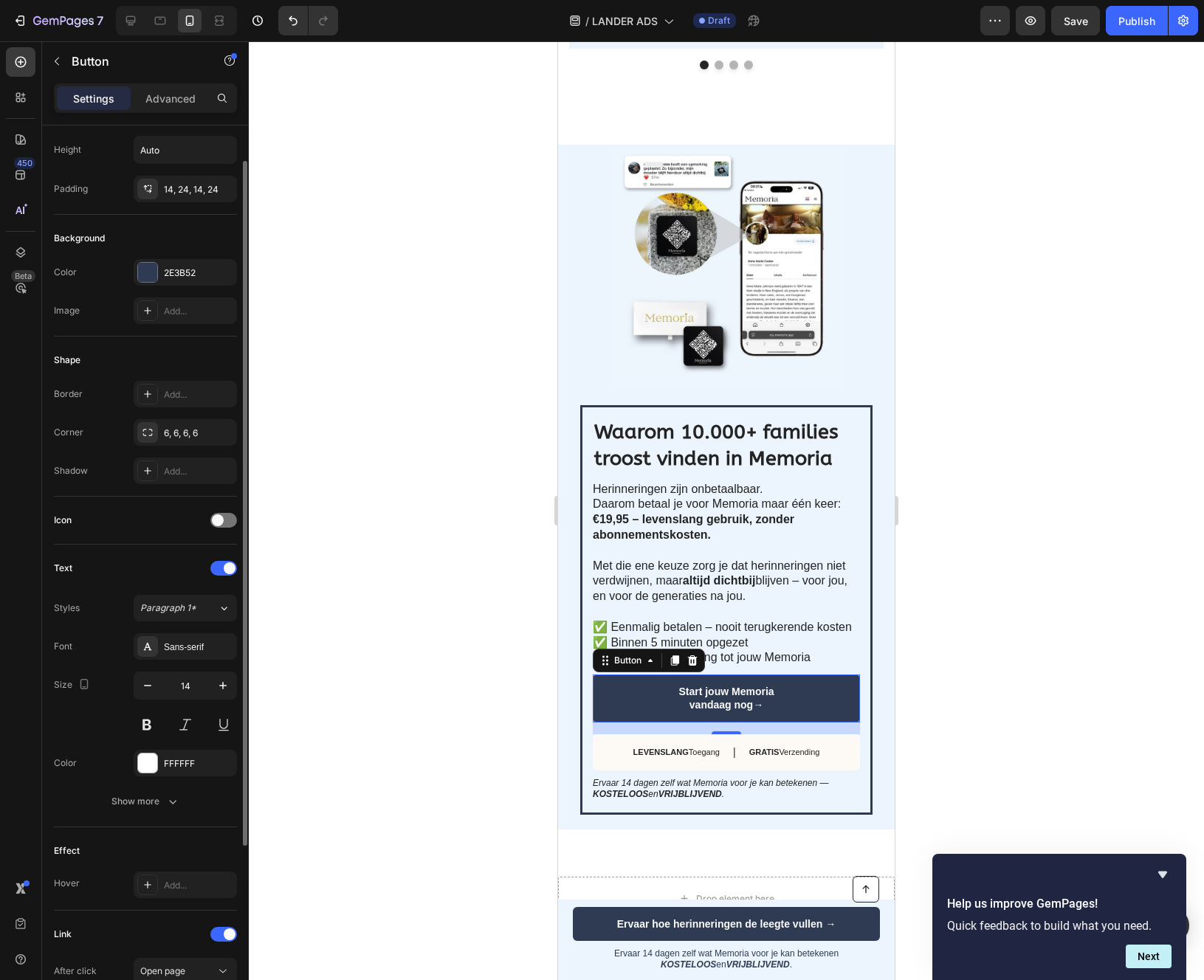
scroll to position [80, 0]
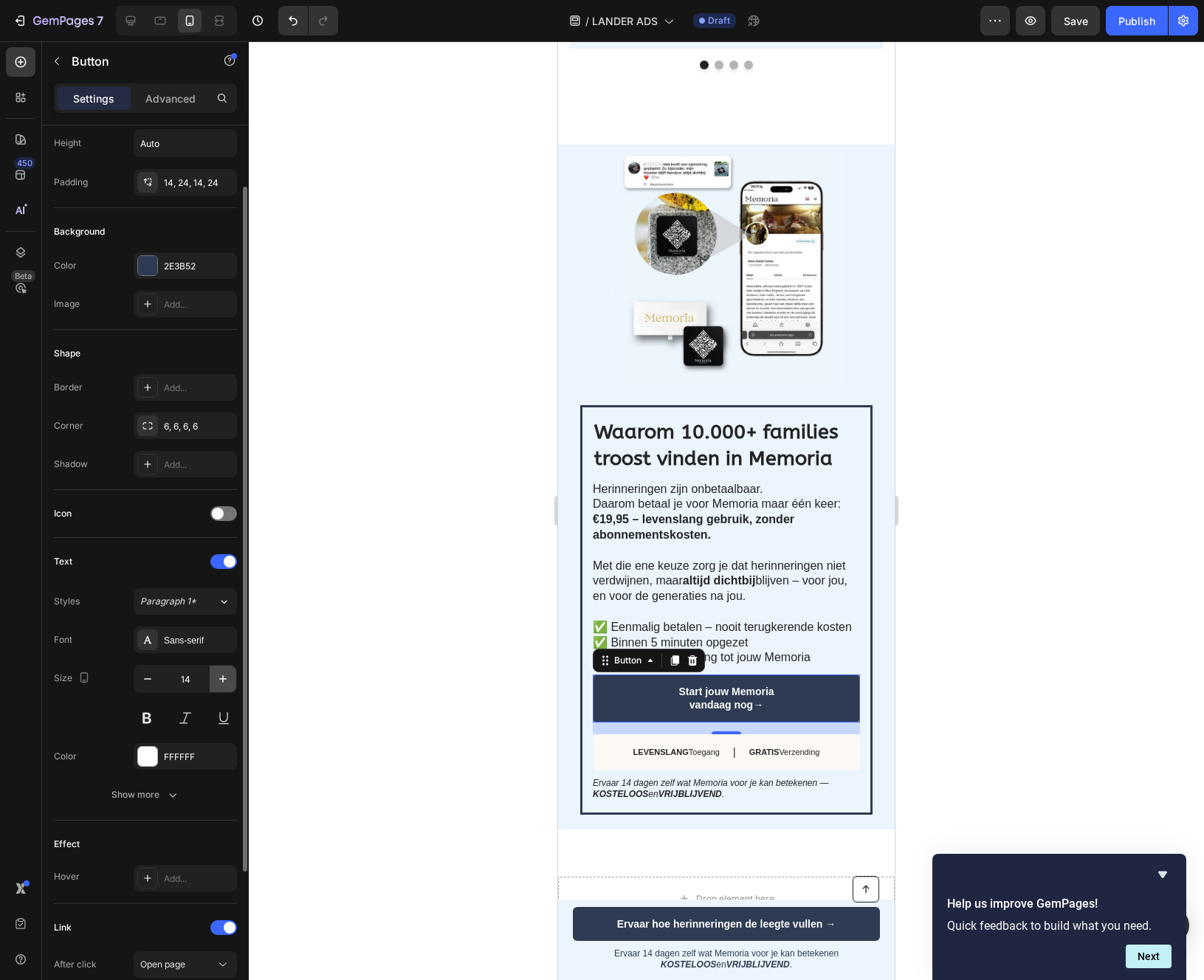
click at [223, 680] on icon "button" at bounding box center [223, 679] width 7 height 7
type input "16"
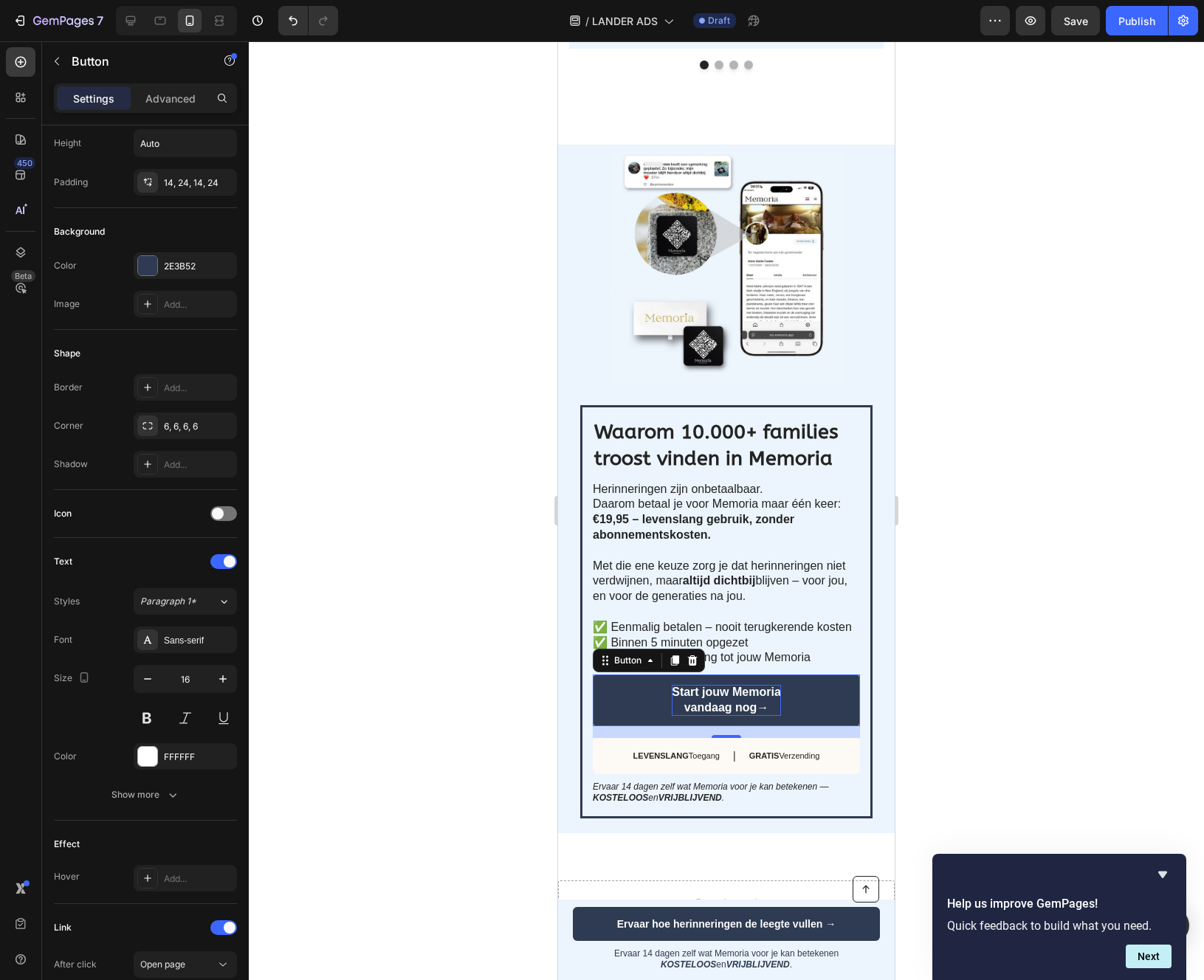
click at [738, 689] on p "Start jouw Memoria vandaag nog→" at bounding box center [727, 700] width 109 height 31
click at [702, 699] on p "Start jouw Memoria vandaag nog→" at bounding box center [727, 700] width 109 height 31
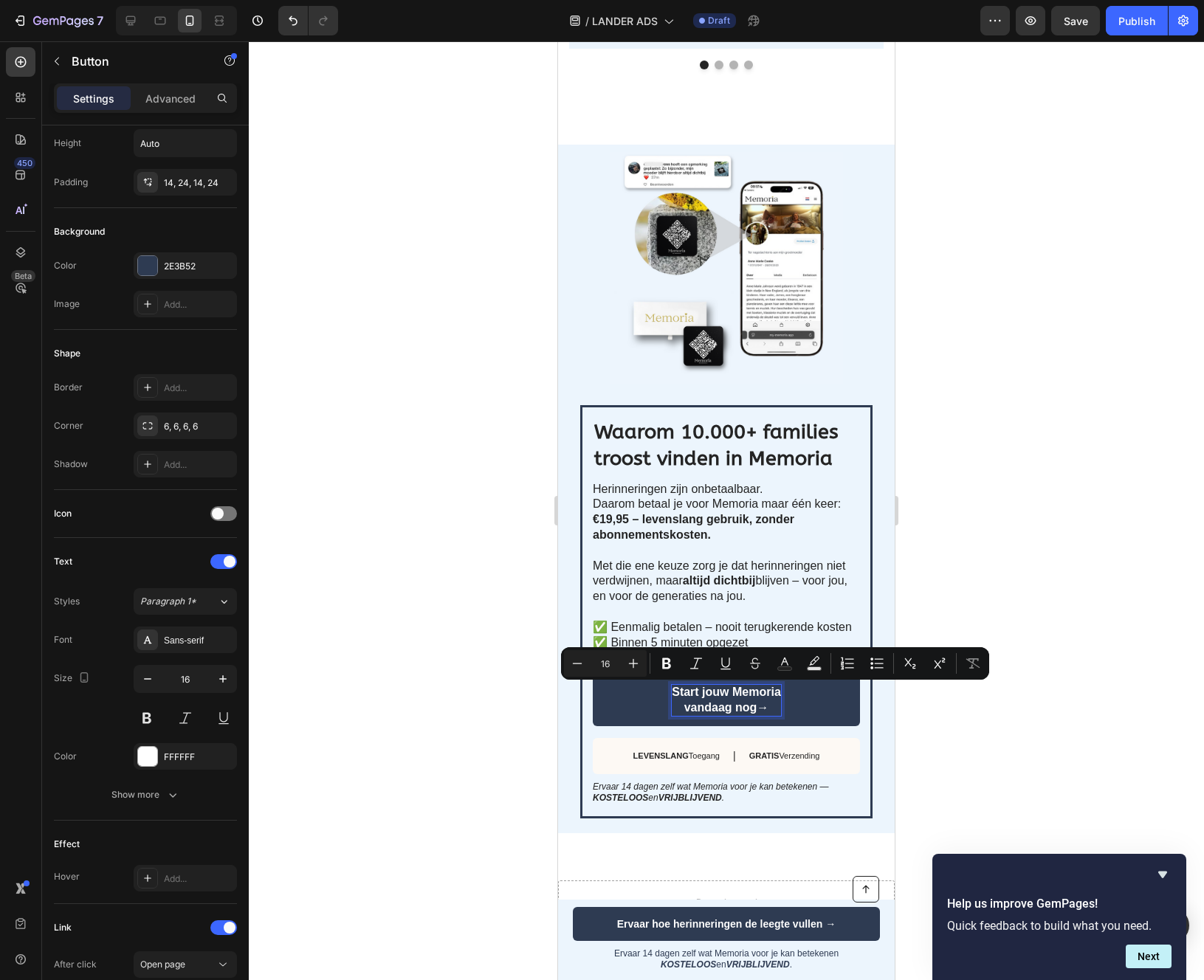
click at [681, 694] on p "Start jouw Memoria vandaag nog→" at bounding box center [727, 700] width 109 height 31
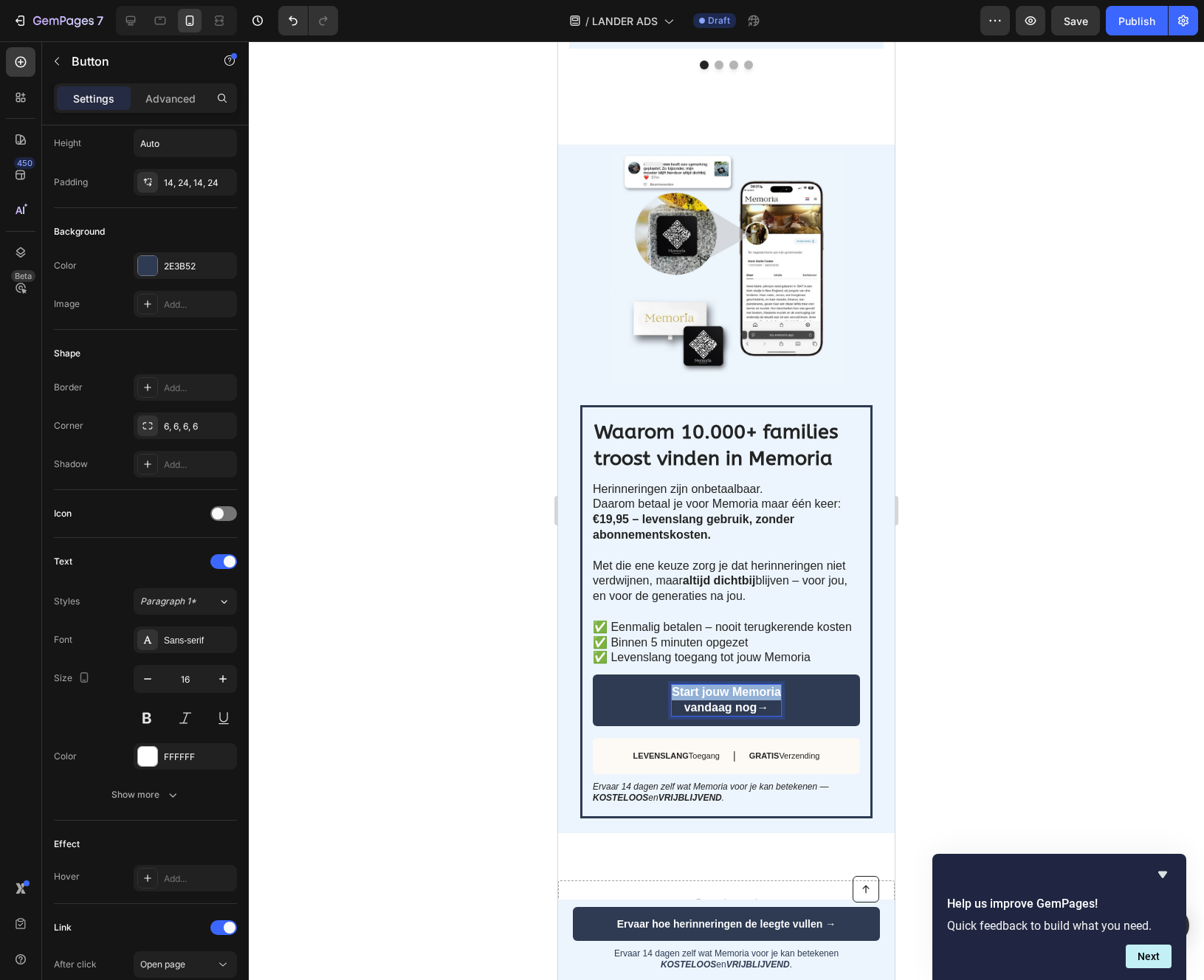
drag, startPoint x: 681, startPoint y: 694, endPoint x: 761, endPoint y: 694, distance: 80.0
click at [761, 694] on p "Start jouw Memoria vandaag nog→" at bounding box center [727, 700] width 109 height 31
click at [1053, 756] on div at bounding box center [727, 511] width 955 height 939
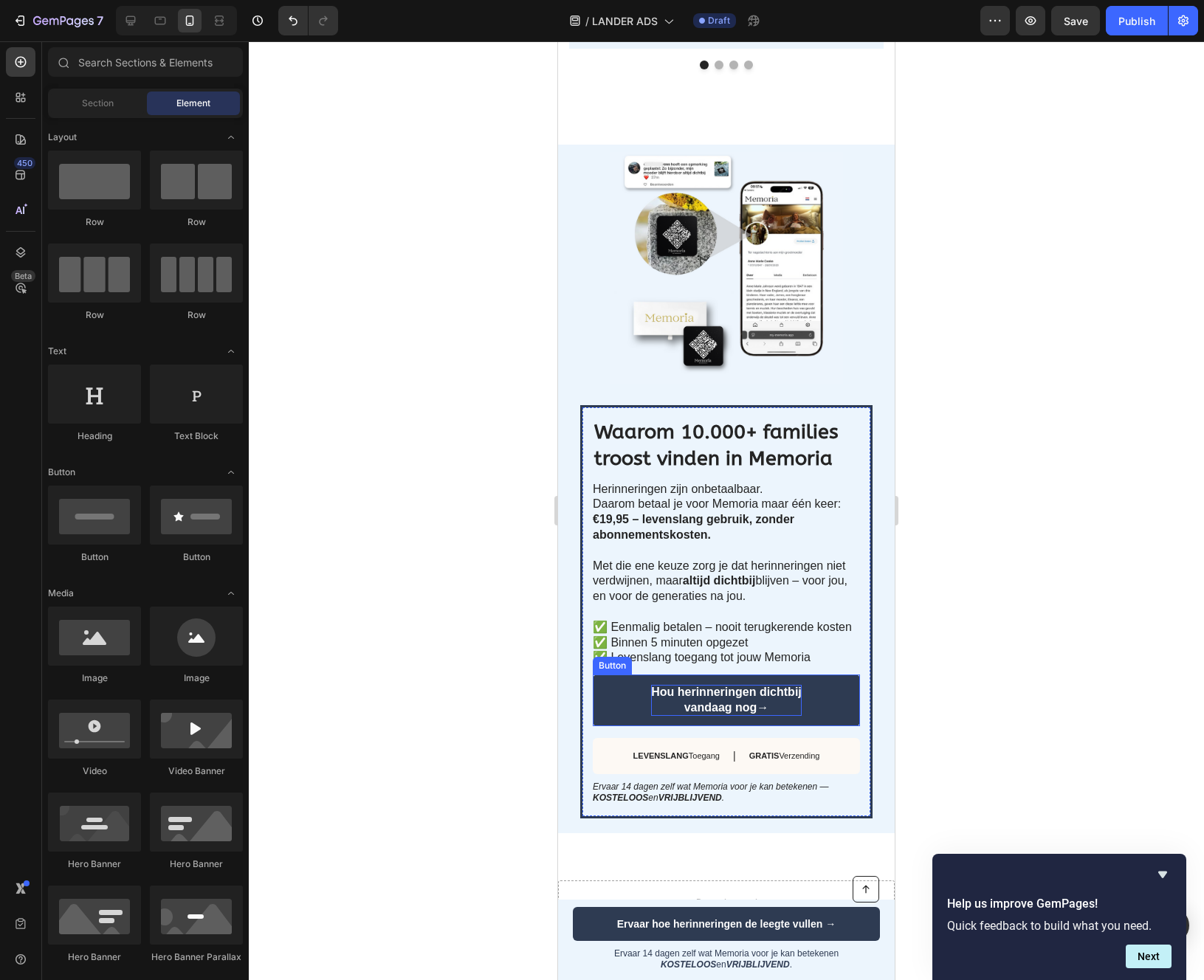
click at [741, 697] on p "Hou herinneringen dichtbij vandaag nog→" at bounding box center [727, 700] width 151 height 31
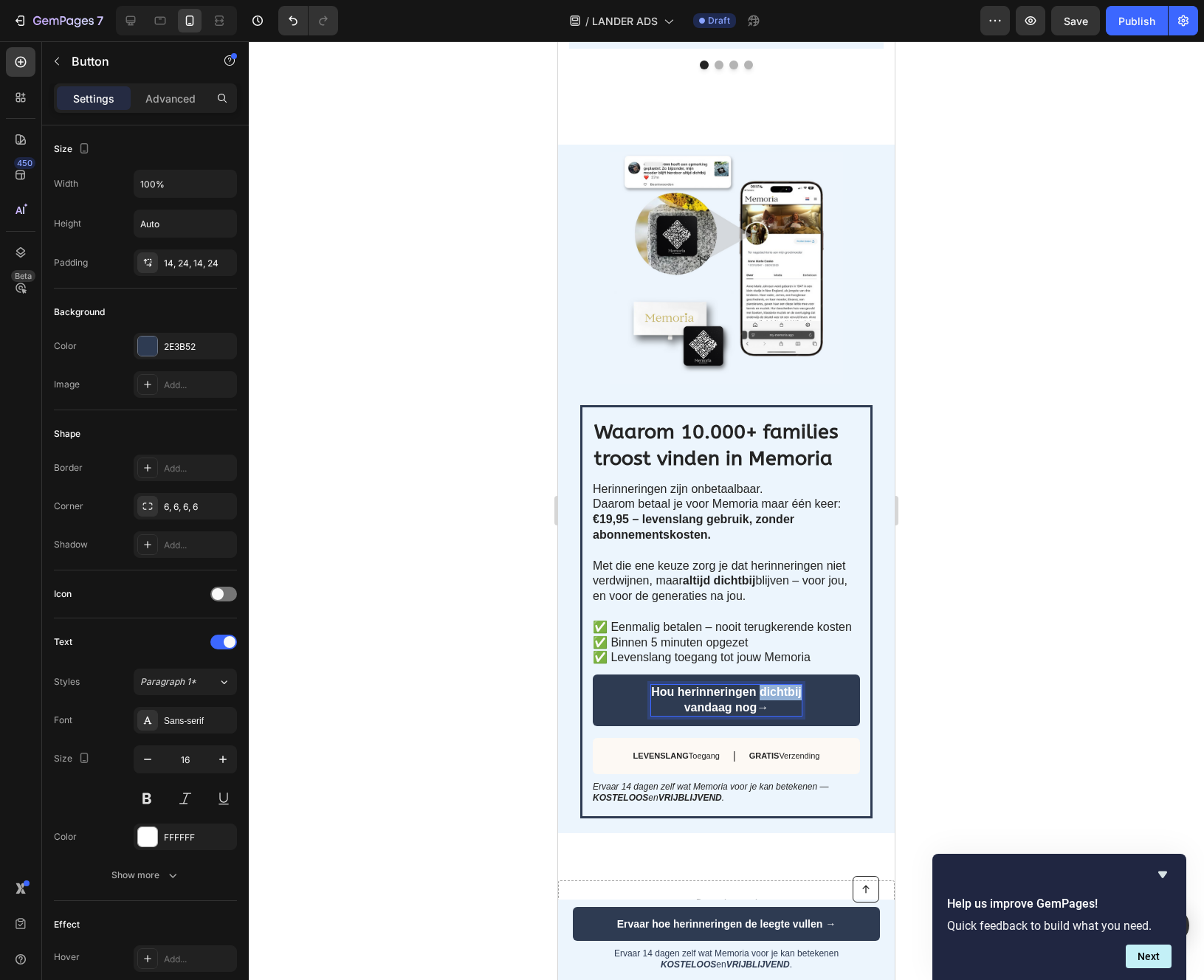
click at [765, 693] on p "Hou herinneringen dichtbij vandaag nog→" at bounding box center [727, 700] width 151 height 31
click at [684, 708] on p "Hou herinneringen vandaag nog→" at bounding box center [726, 700] width 105 height 31
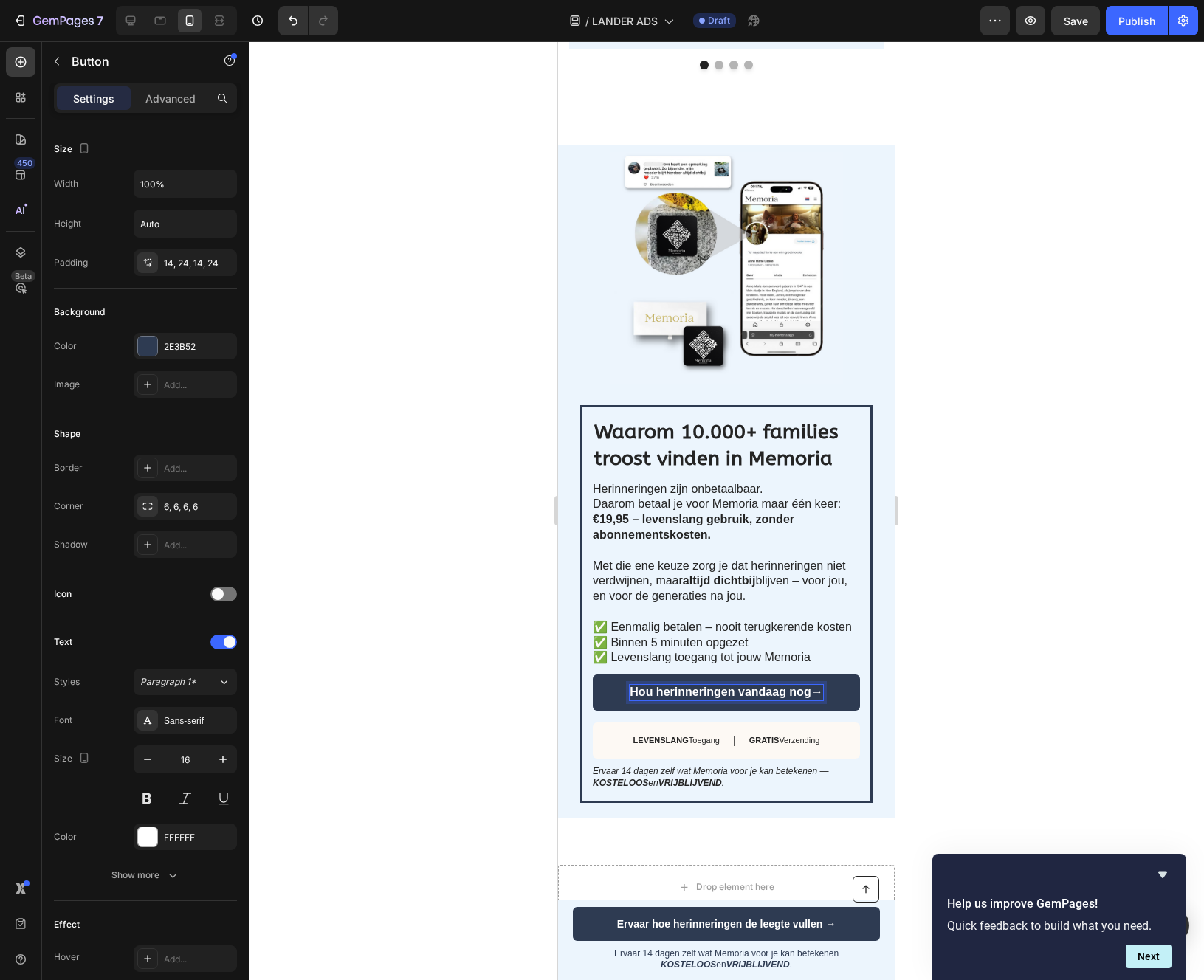
click at [809, 690] on p "Hou herinneringen vandaag nog→" at bounding box center [726, 693] width 193 height 16
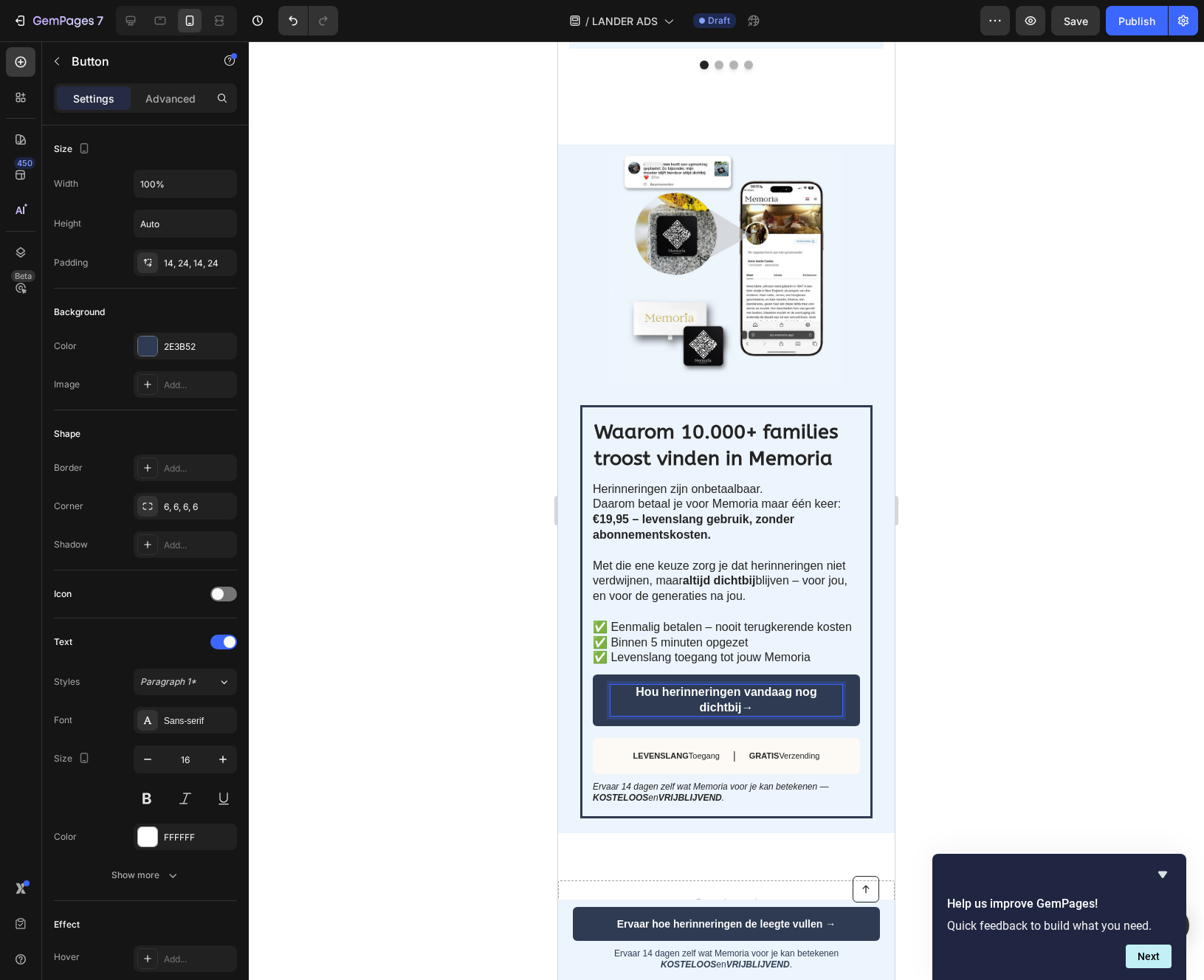
click at [795, 692] on p "Hou herinneringen vandaag nog dichtbij→" at bounding box center [727, 700] width 232 height 31
click at [519, 706] on div at bounding box center [727, 511] width 955 height 939
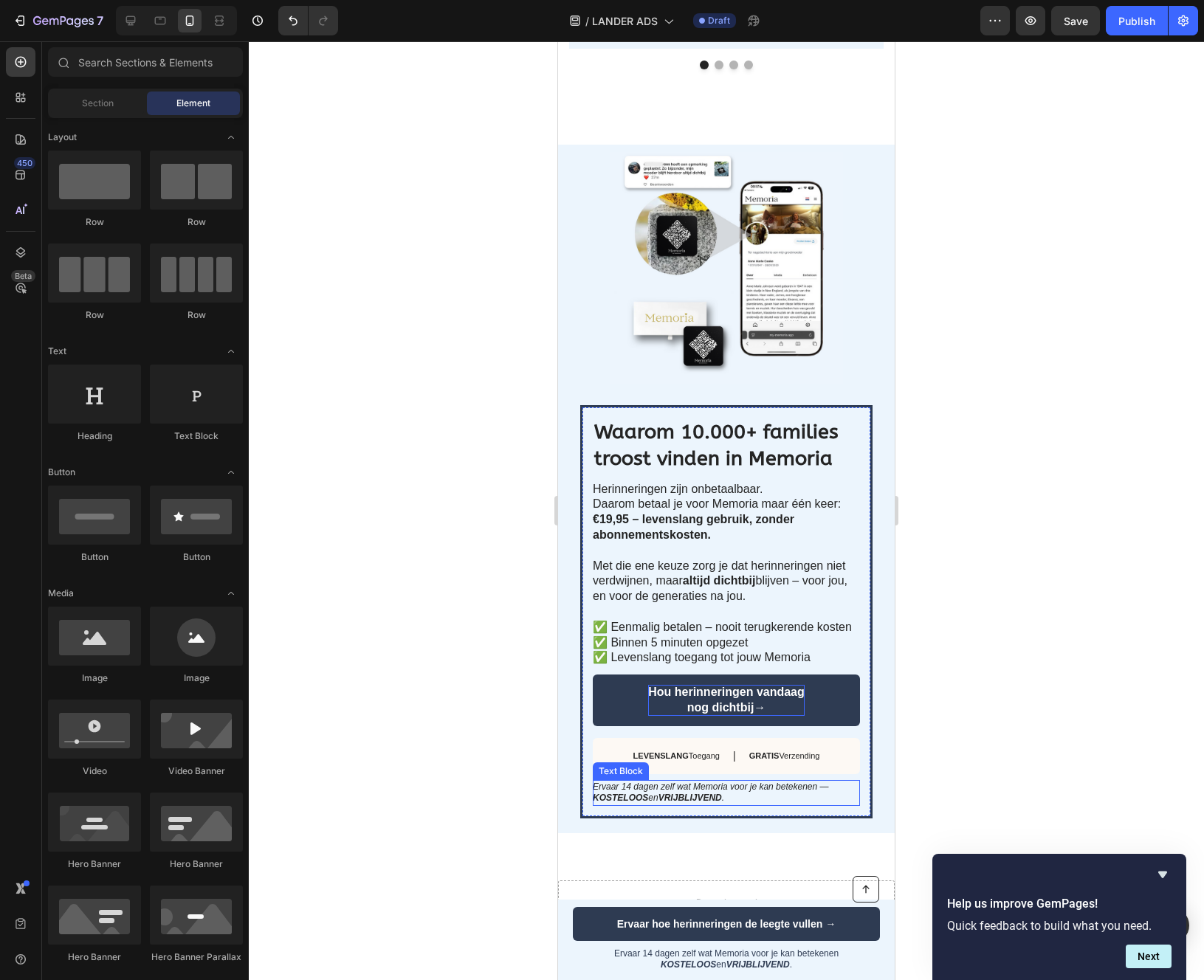
click at [718, 795] on strong "VRIJBLIJVEND" at bounding box center [690, 798] width 64 height 10
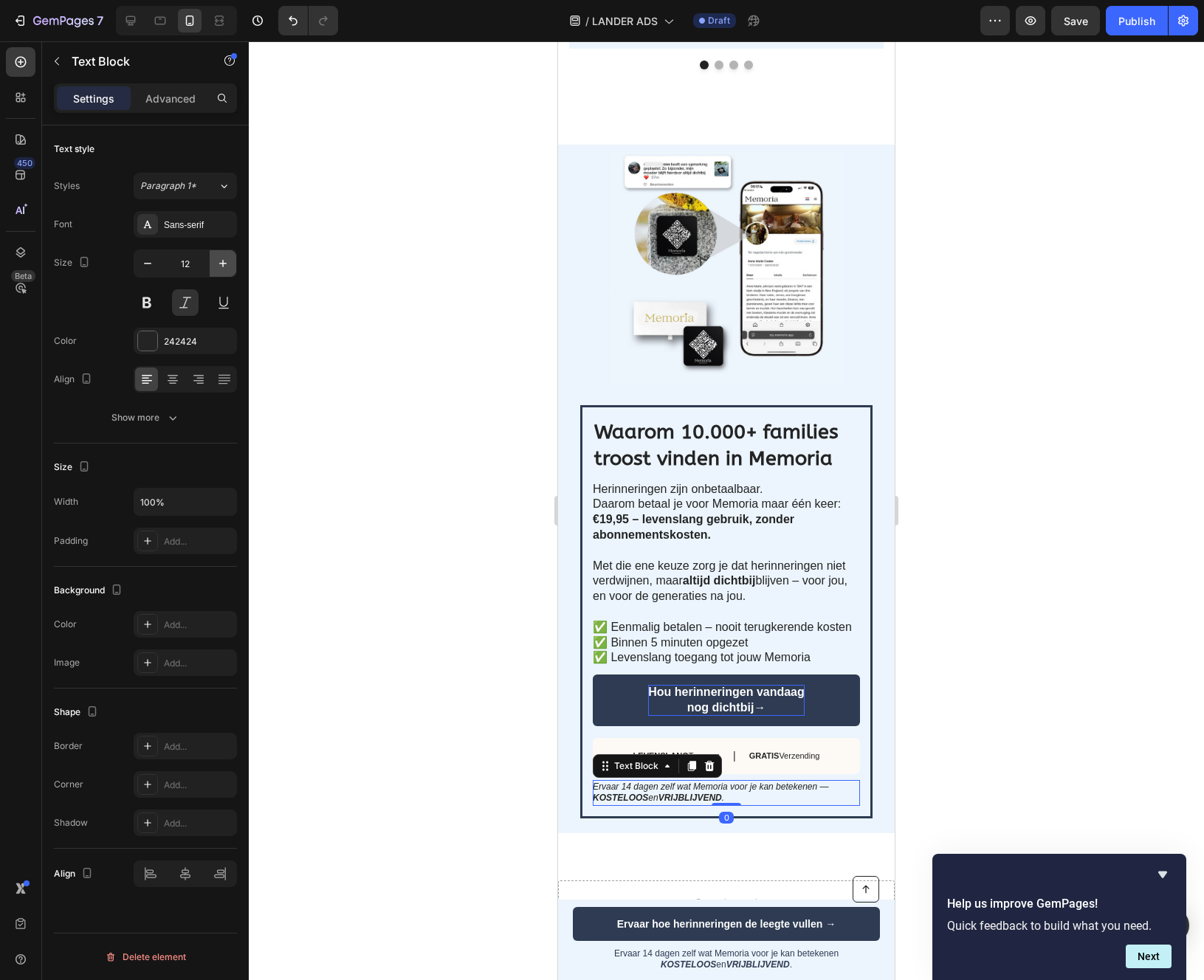
click at [219, 256] on icon "button" at bounding box center [223, 263] width 15 height 15
type input "14"
click at [426, 755] on div at bounding box center [727, 511] width 955 height 939
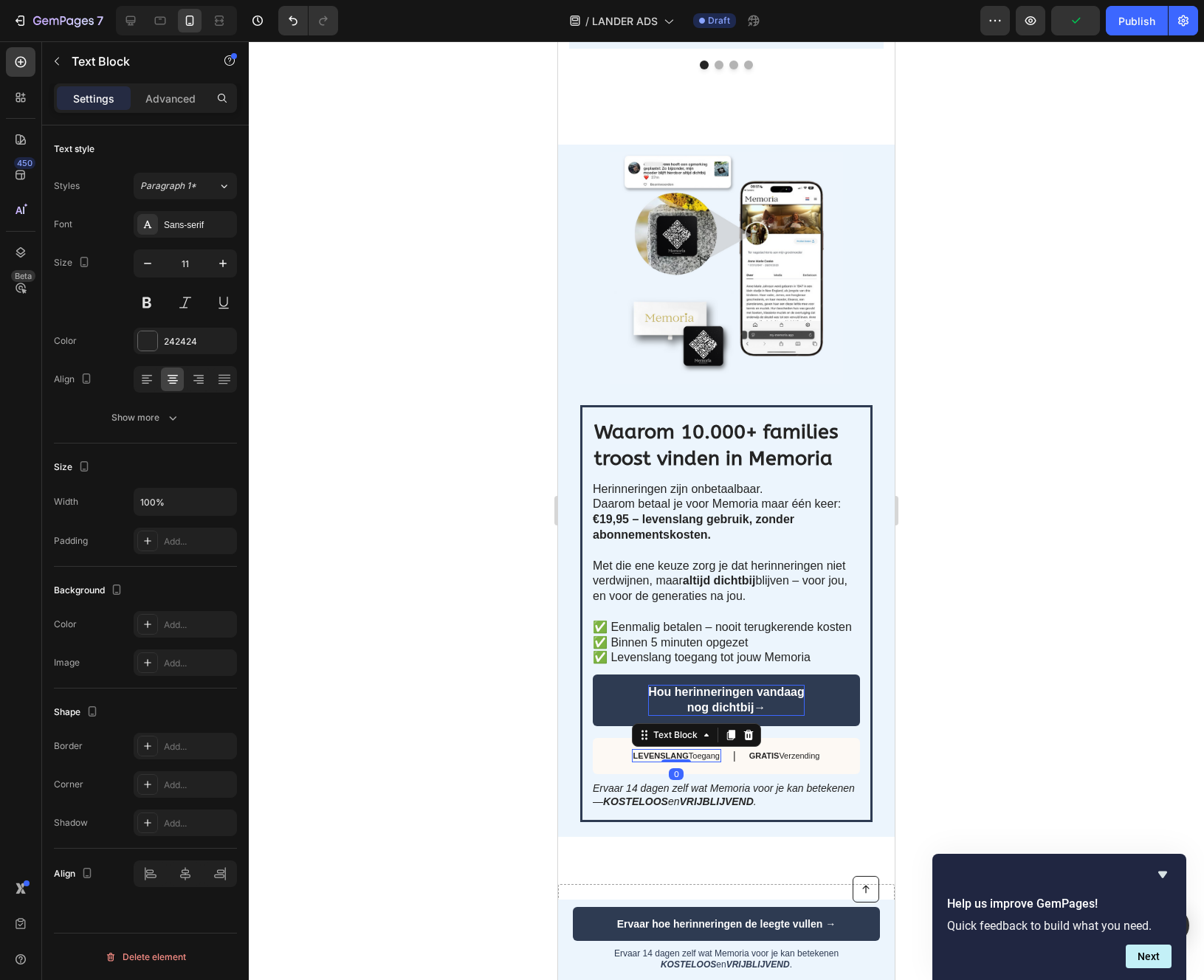
click at [698, 761] on p "LEVENSLANG Toegang" at bounding box center [676, 756] width 86 height 10
click at [222, 260] on icon "button" at bounding box center [223, 263] width 15 height 15
click at [221, 259] on icon "button" at bounding box center [223, 263] width 15 height 15
type input "14"
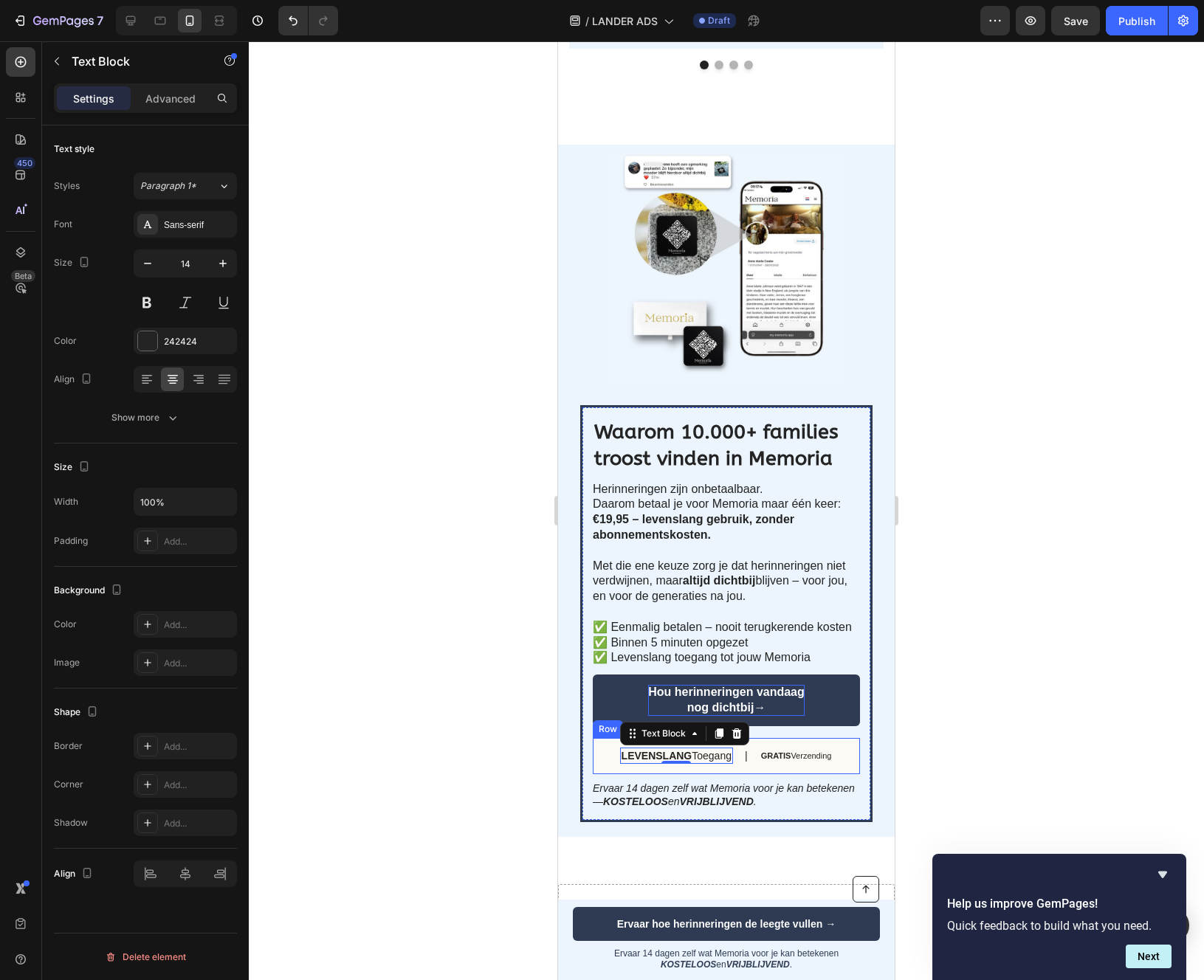
click at [802, 763] on div "GRATIS Verzending Text Block" at bounding box center [796, 757] width 74 height 18
click at [802, 757] on p "GRATIS Verzending" at bounding box center [797, 756] width 71 height 10
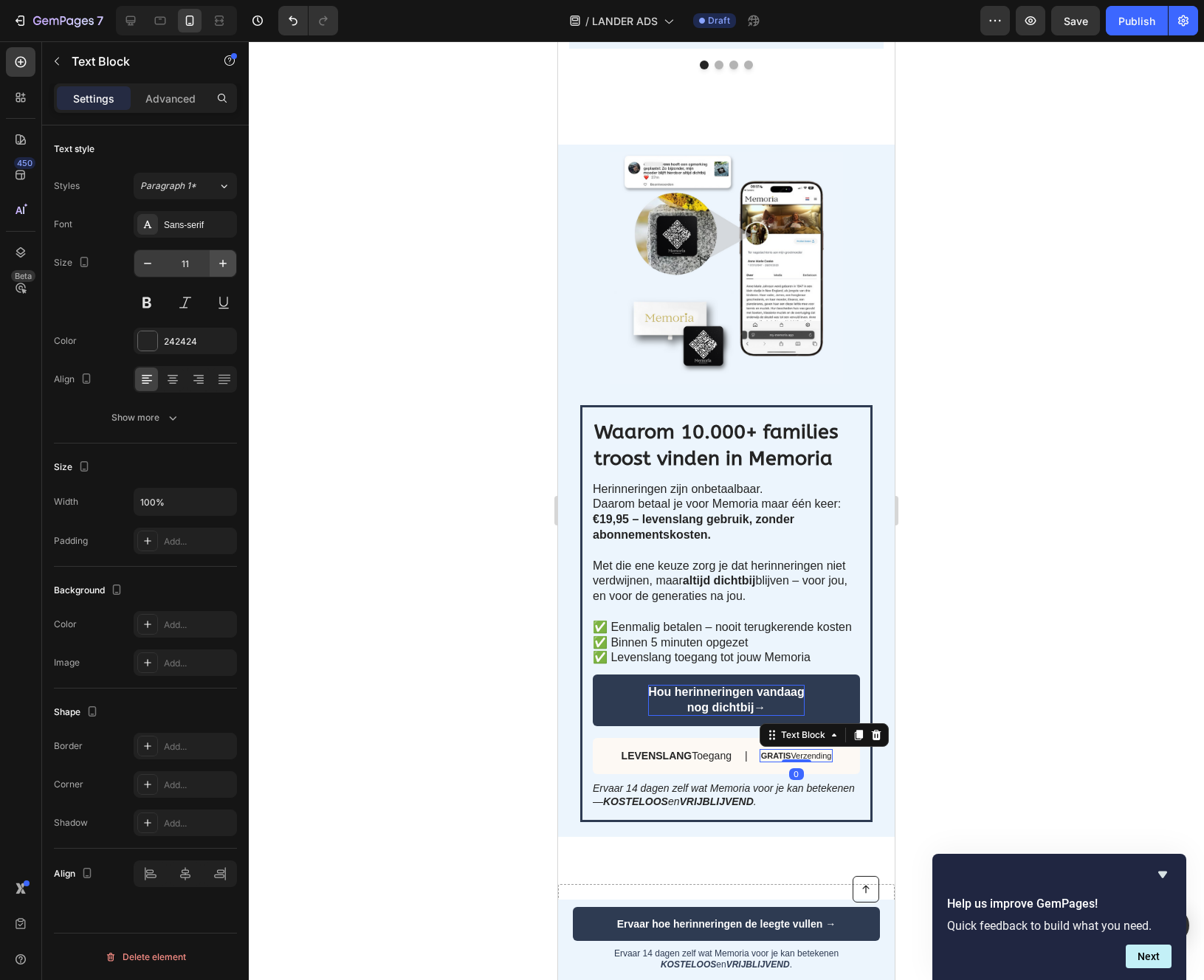
click at [229, 270] on icon "button" at bounding box center [223, 263] width 15 height 15
click at [149, 264] on icon "button" at bounding box center [147, 263] width 15 height 15
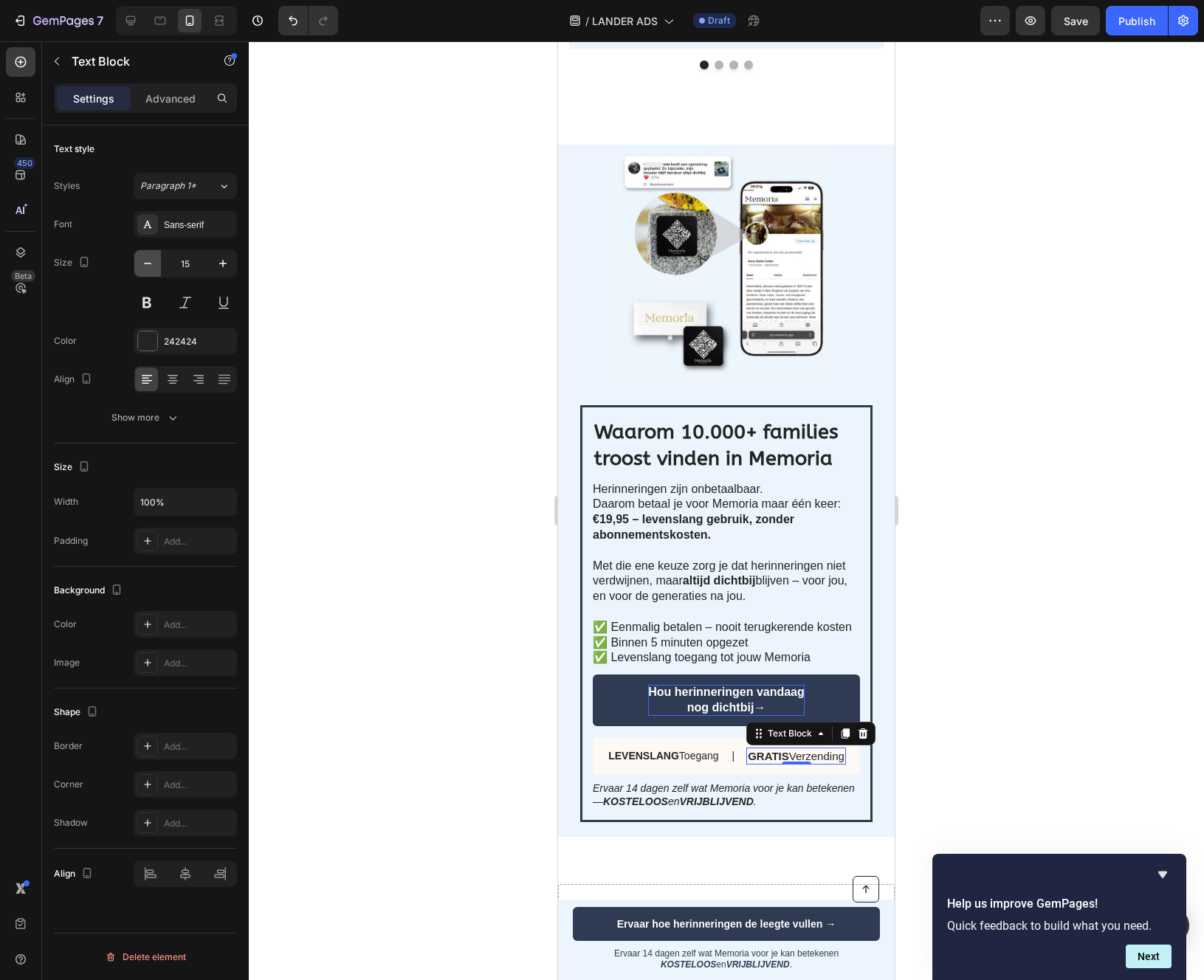
type input "14"
click at [713, 507] on p "Herinneringen zijn onbetaalbaar. Daarom betaal je voor Memoria maar één keer: €…" at bounding box center [725, 574] width 266 height 185
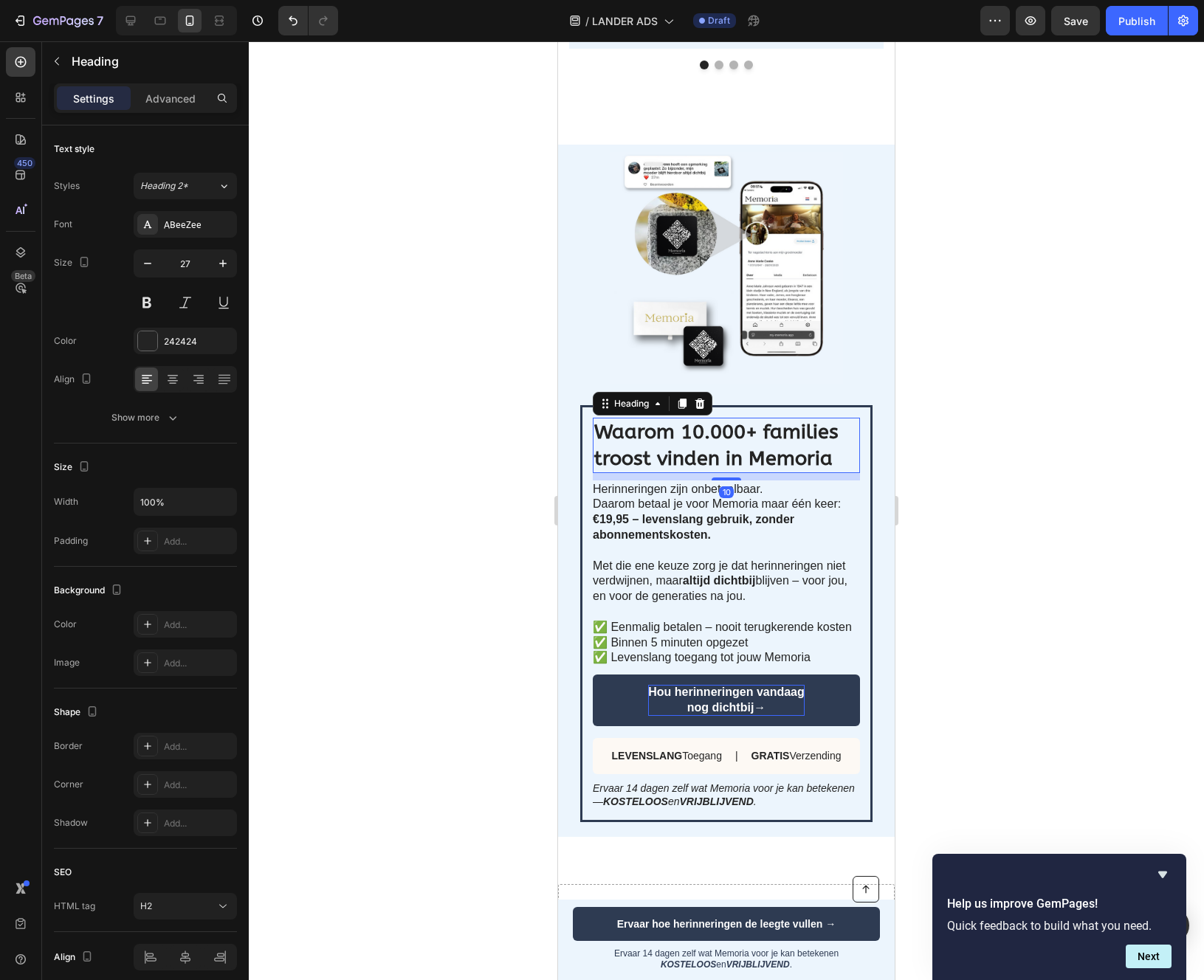
click at [757, 439] on strong "Waarom 10.000+ families troost vinden in Memoria" at bounding box center [716, 444] width 244 height 50
click at [225, 259] on icon "button" at bounding box center [223, 263] width 15 height 15
type input "28"
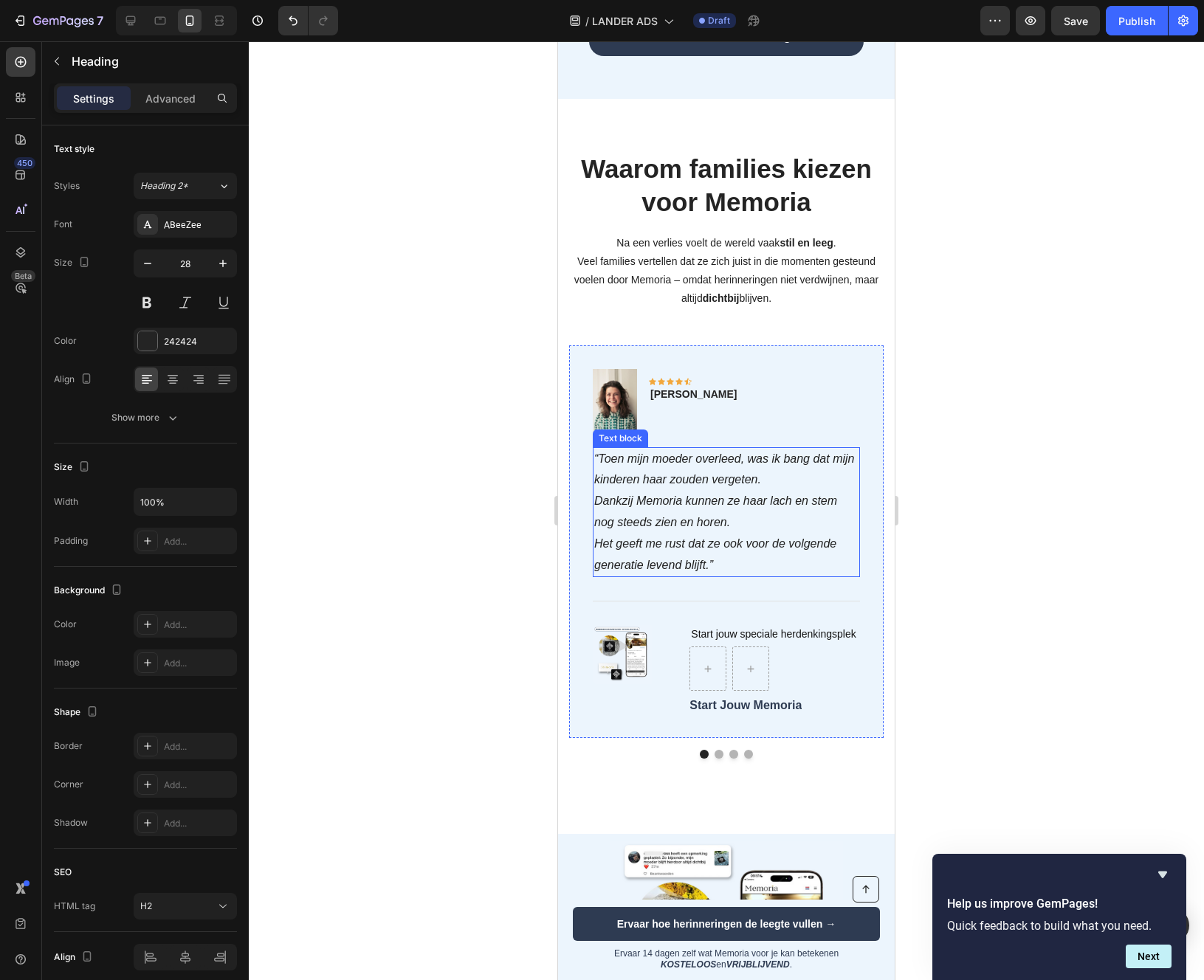
scroll to position [2640, 0]
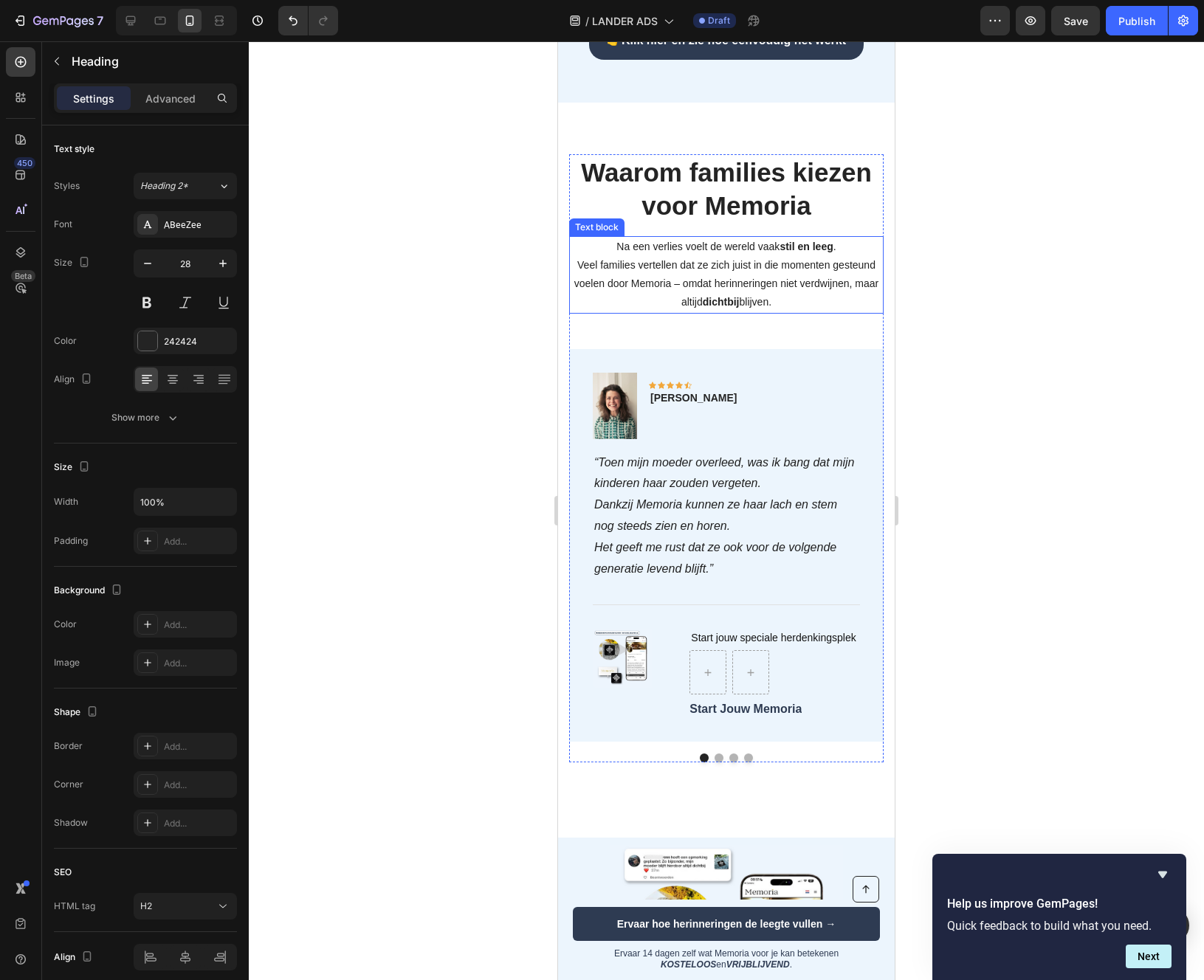
click at [723, 271] on p "Na een verlies voelt de wereld vaak stil en leeg . Veel families vertellen dat …" at bounding box center [726, 275] width 311 height 74
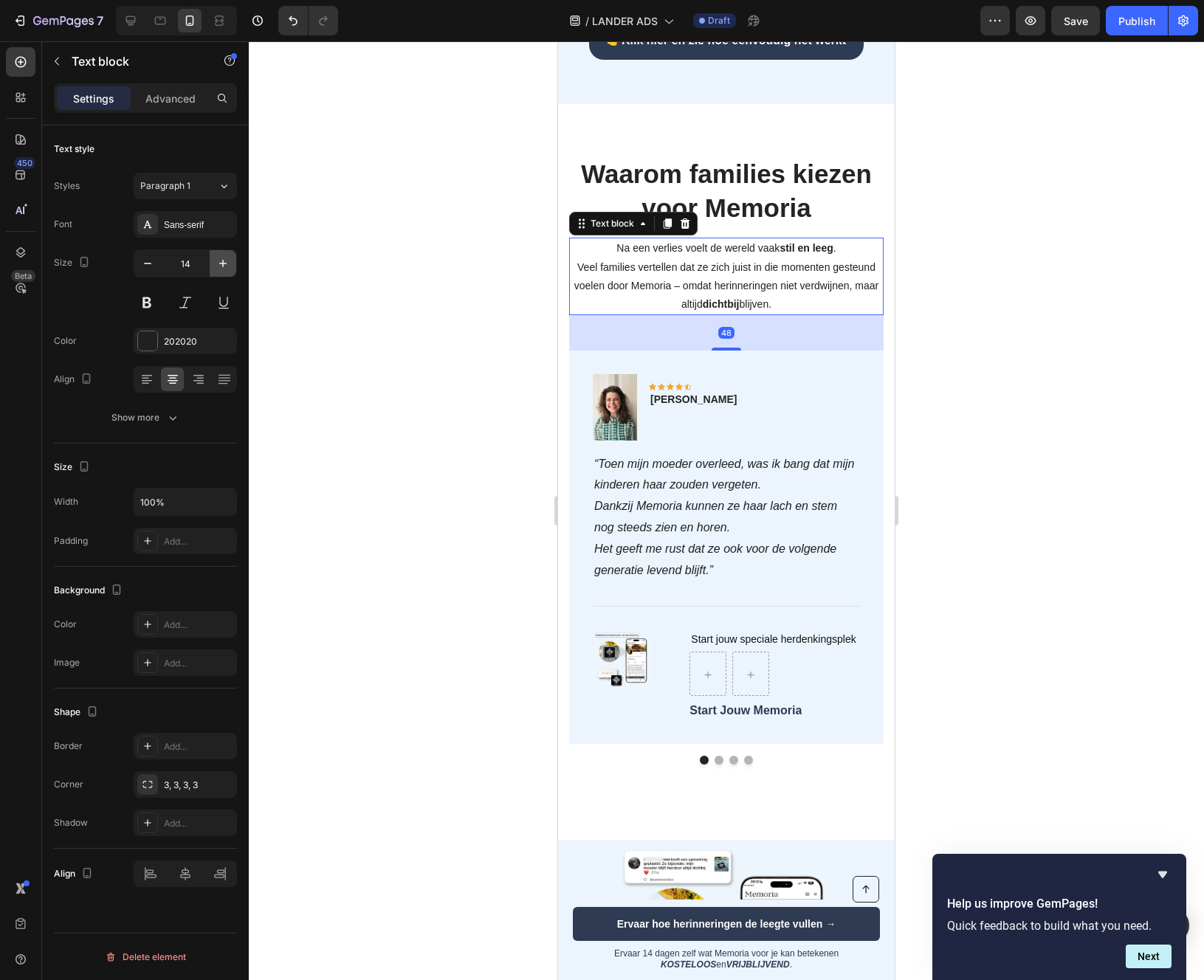
click at [222, 262] on icon "button" at bounding box center [223, 263] width 15 height 15
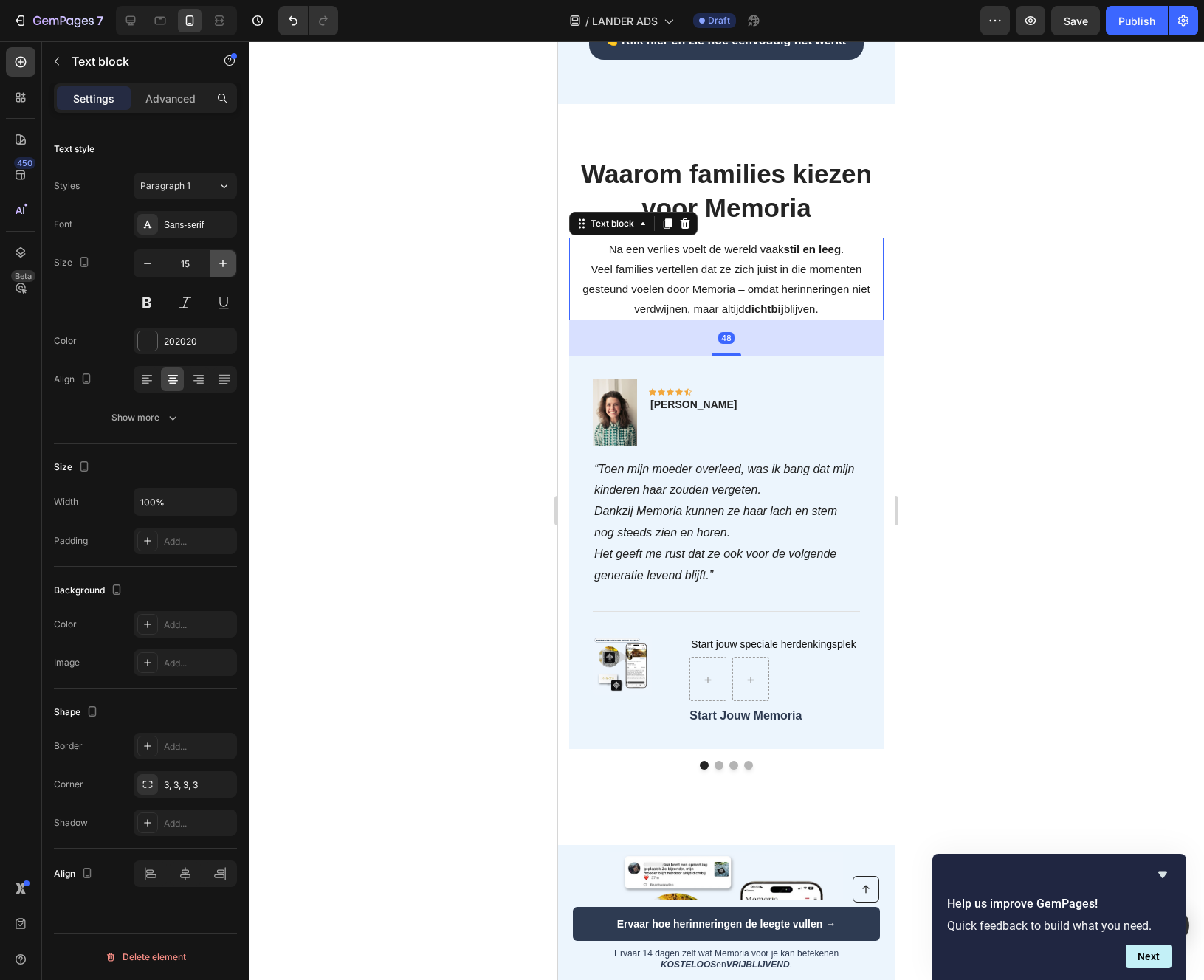
click at [222, 262] on icon "button" at bounding box center [223, 263] width 15 height 15
type input "16"
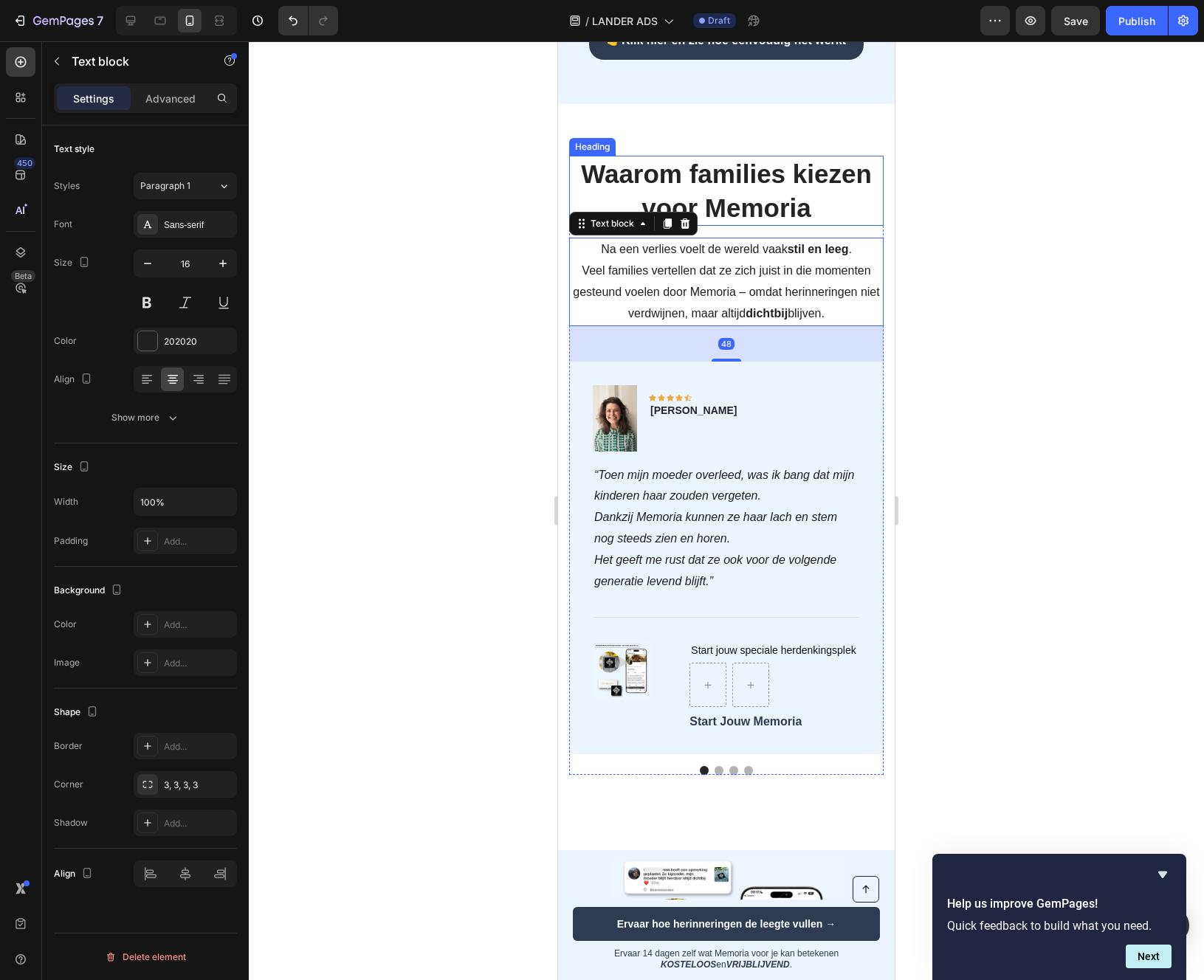
click at [743, 193] on strong "Waarom families kiezen voor Memoria" at bounding box center [726, 191] width 290 height 63
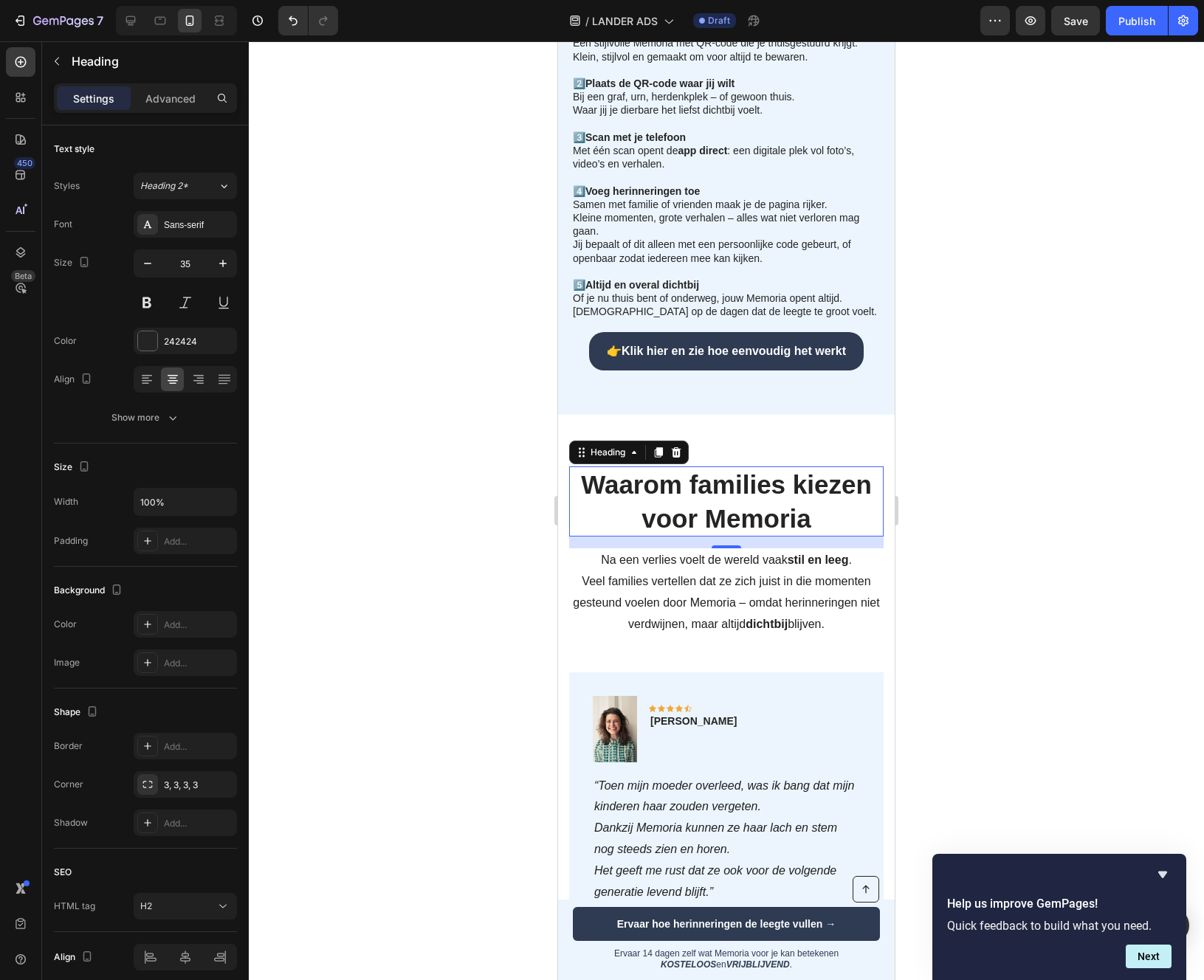
scroll to position [2668, 0]
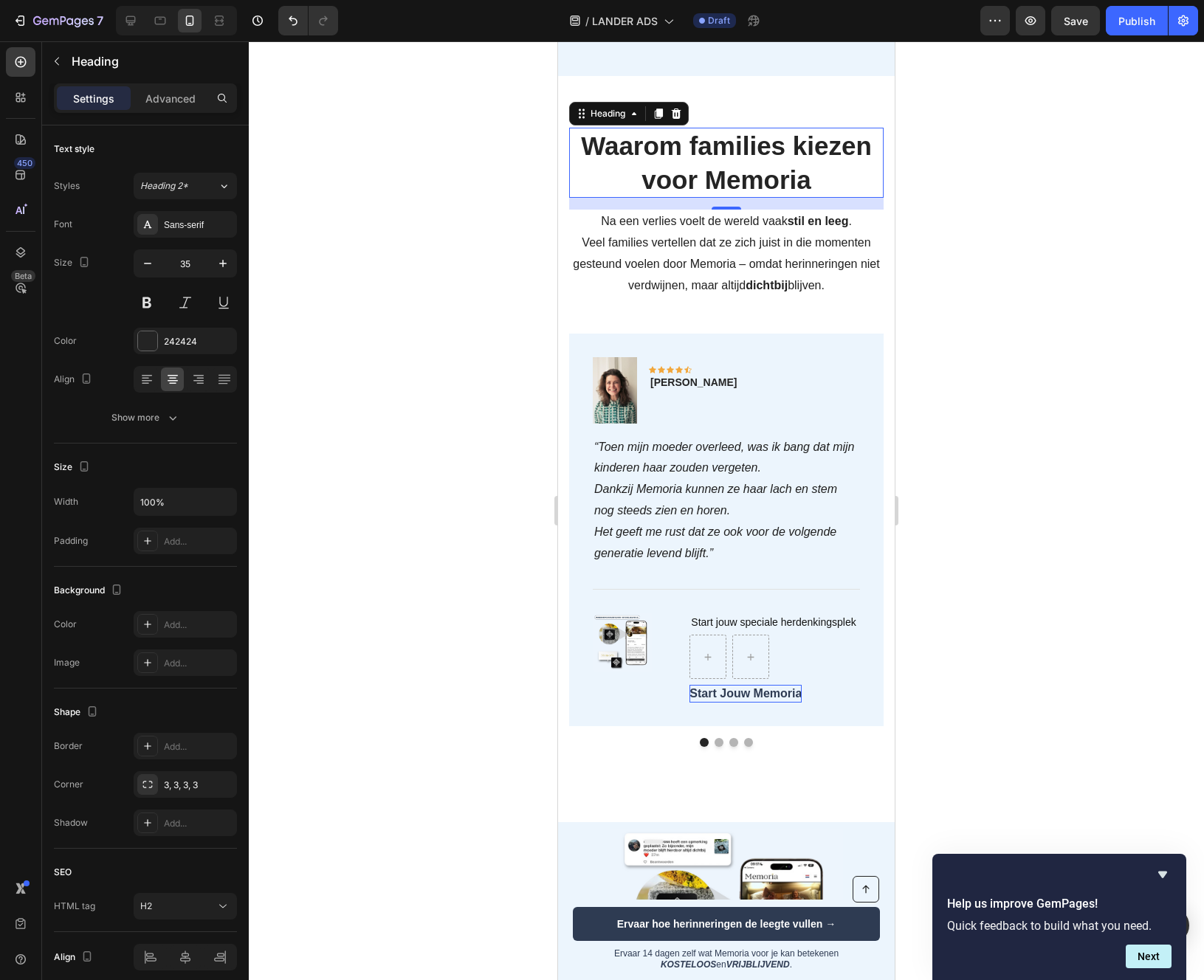
click at [726, 690] on div "Start Jouw Memoria" at bounding box center [746, 694] width 113 height 17
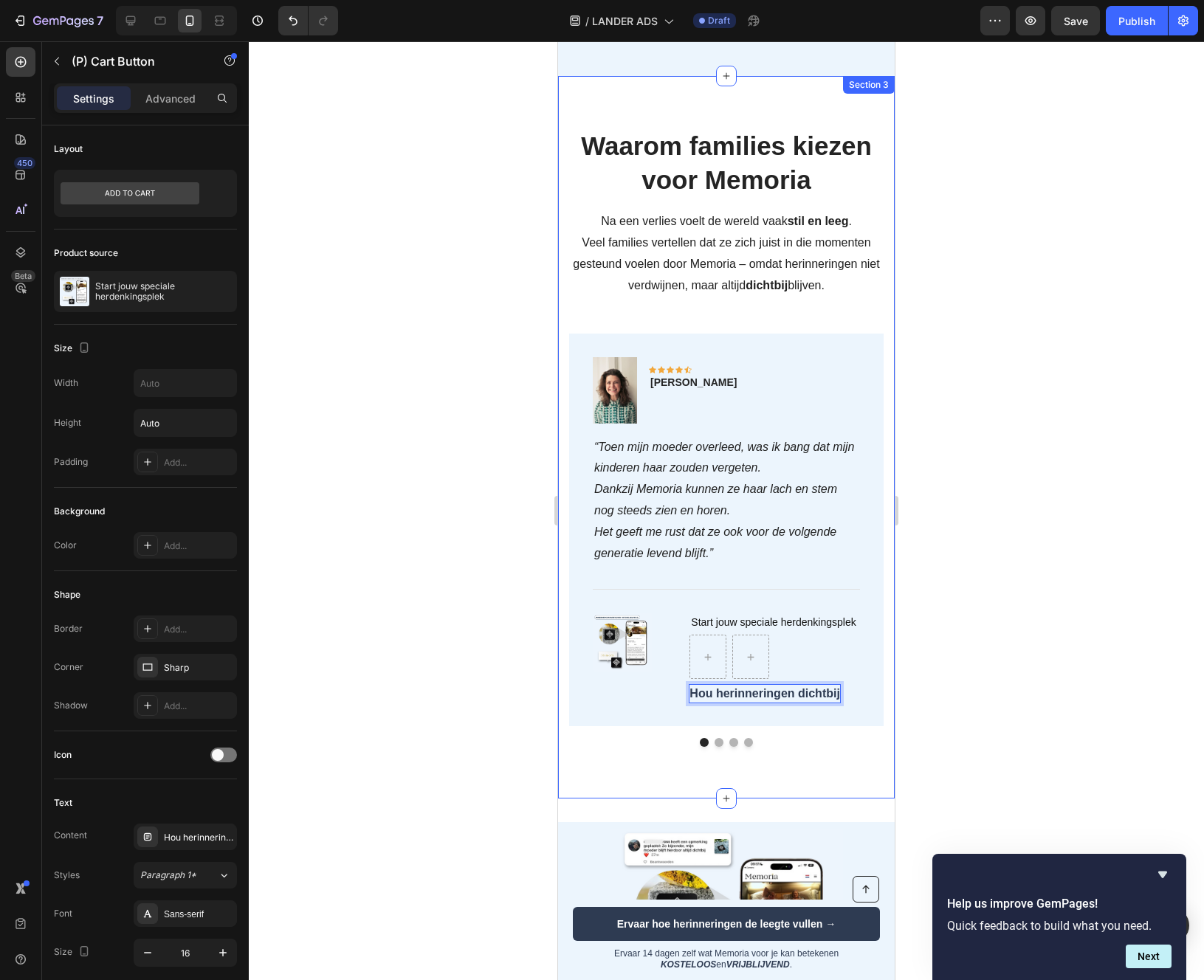
click at [973, 676] on div at bounding box center [727, 511] width 955 height 939
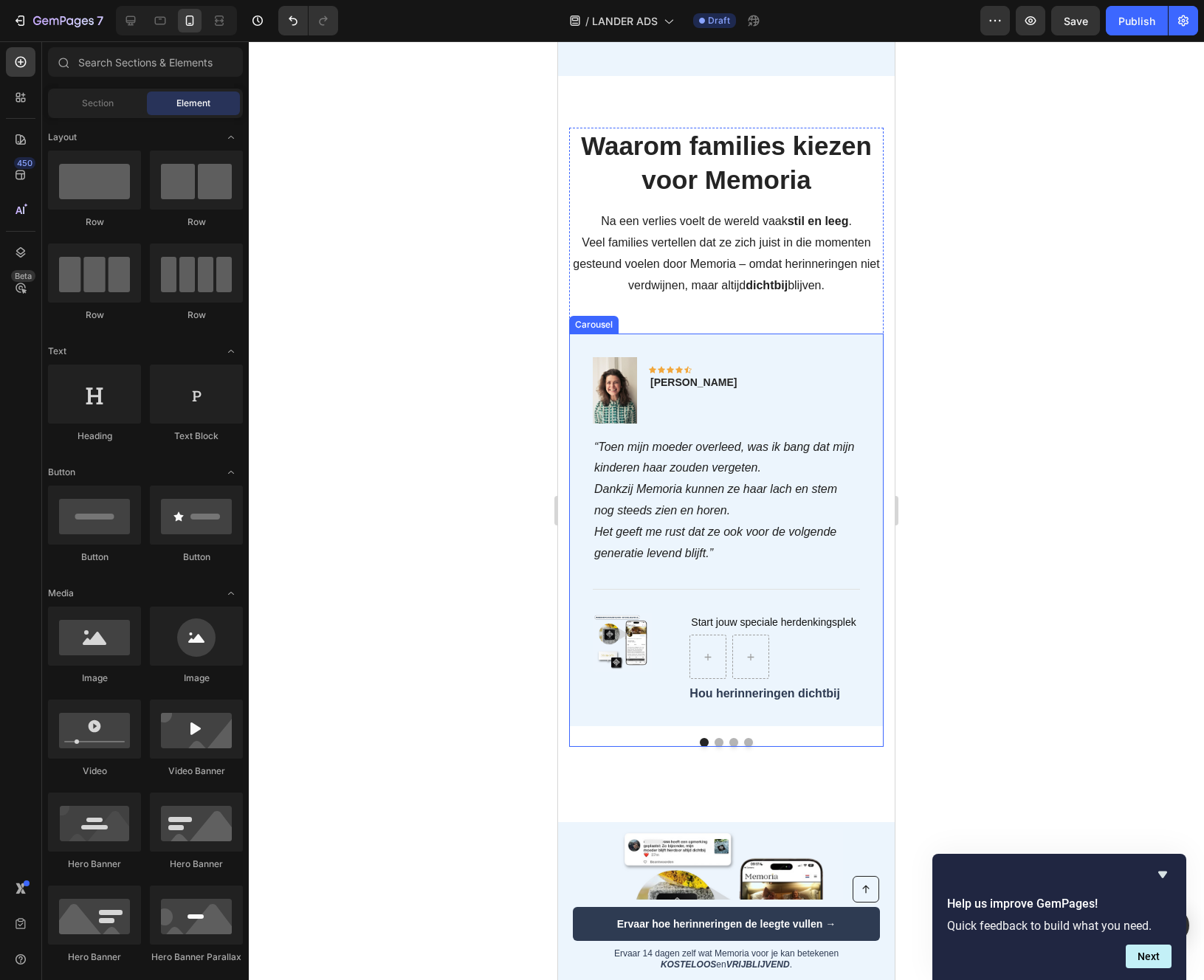
click at [712, 738] on div at bounding box center [727, 742] width 314 height 9
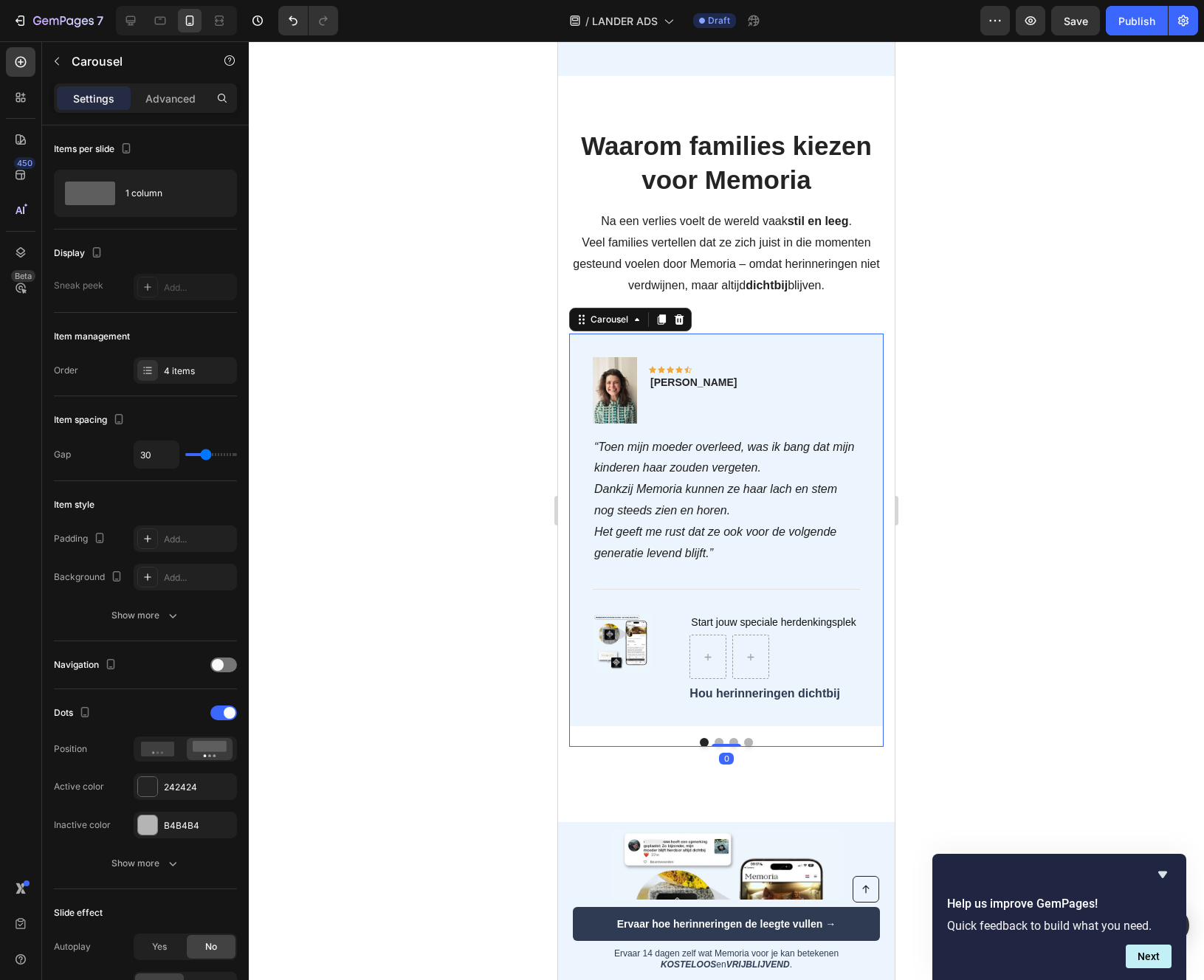
click at [718, 739] on button "Dot" at bounding box center [718, 742] width 9 height 9
click at [745, 691] on div "Start Jouw Memoria" at bounding box center [746, 694] width 113 height 17
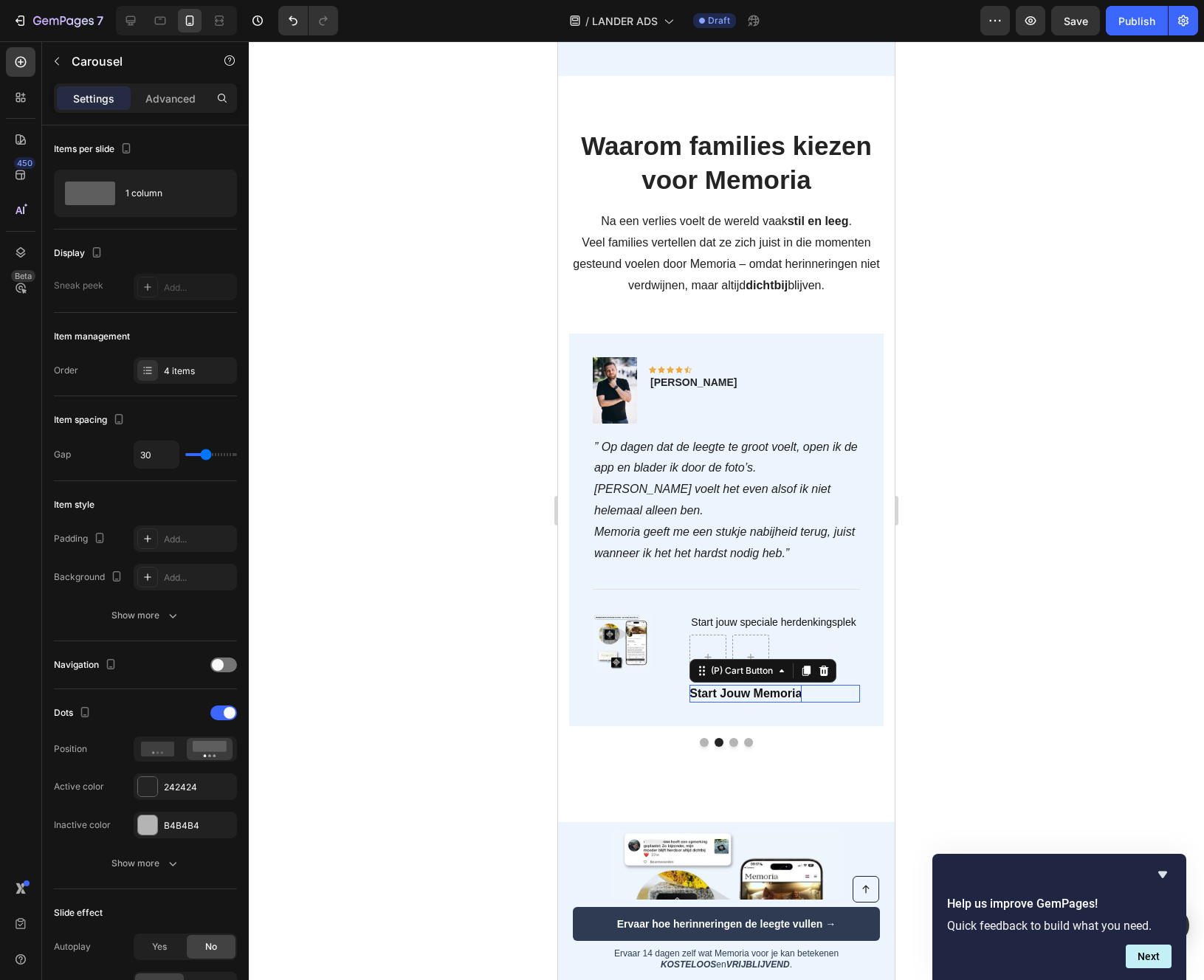
click at [745, 691] on div "Start Jouw Memoria" at bounding box center [746, 694] width 113 height 17
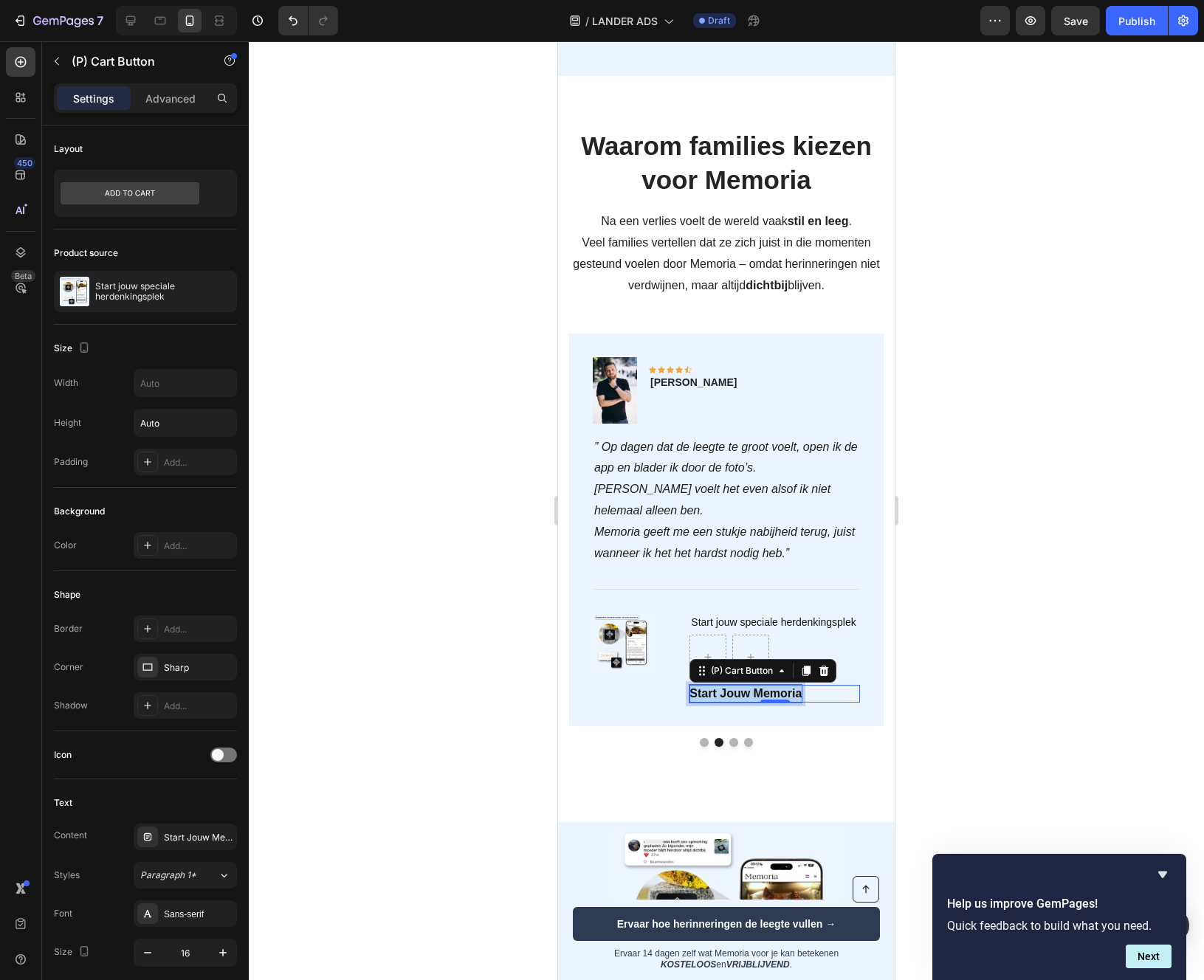
click at [745, 691] on p "Start Jouw Memoria" at bounding box center [746, 694] width 113 height 17
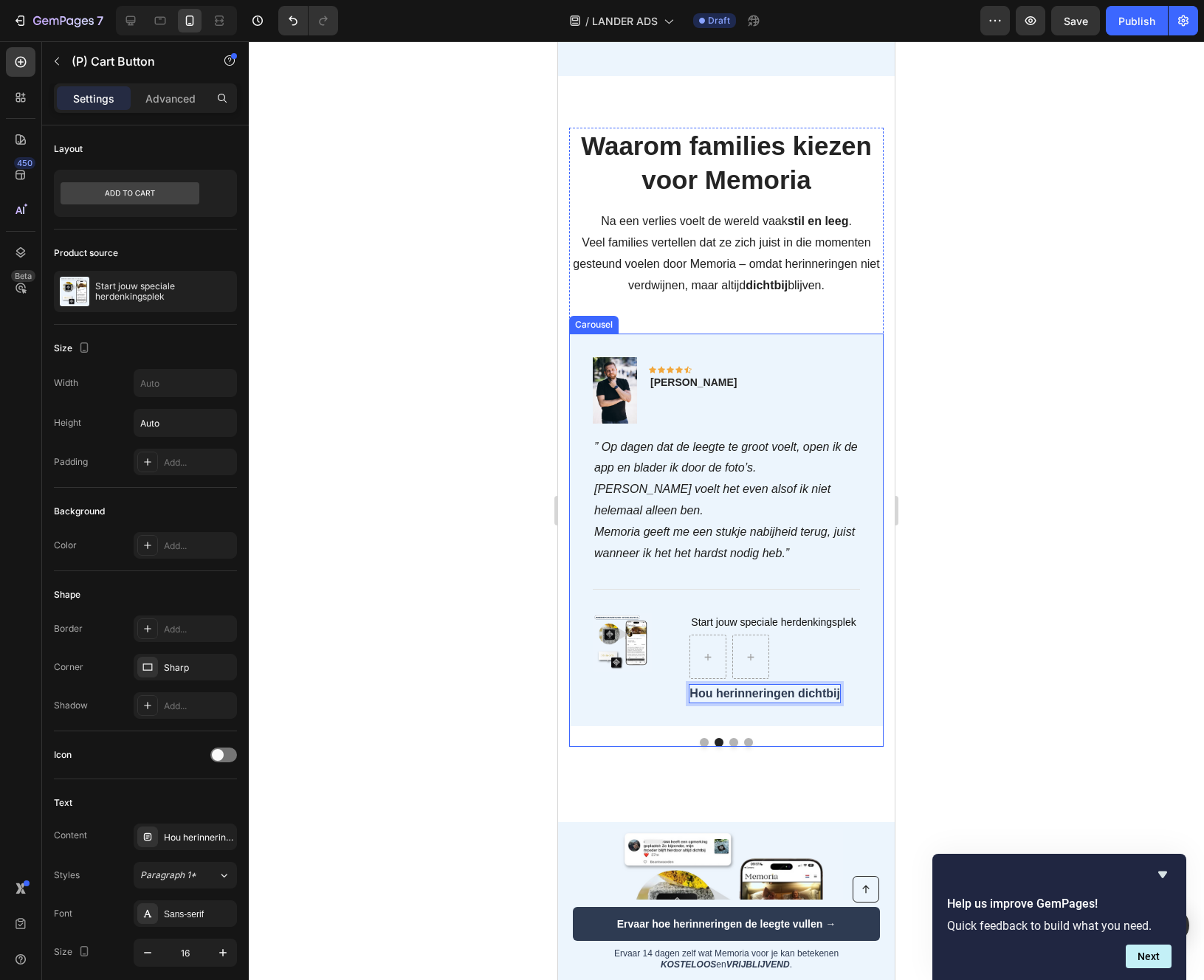
click at [732, 738] on button "Dot" at bounding box center [733, 742] width 9 height 9
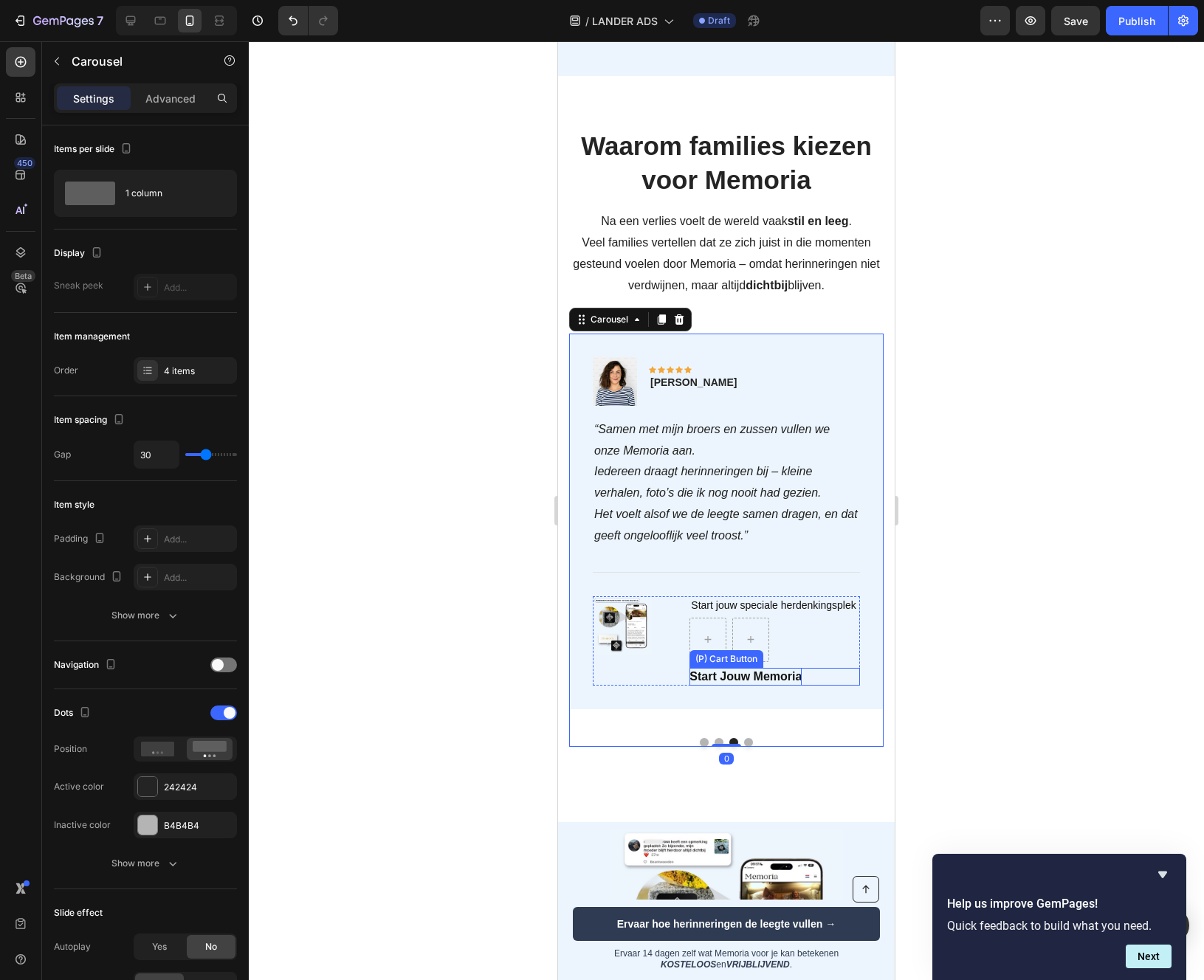
click at [708, 679] on div "Start Jouw Memoria" at bounding box center [746, 676] width 113 height 17
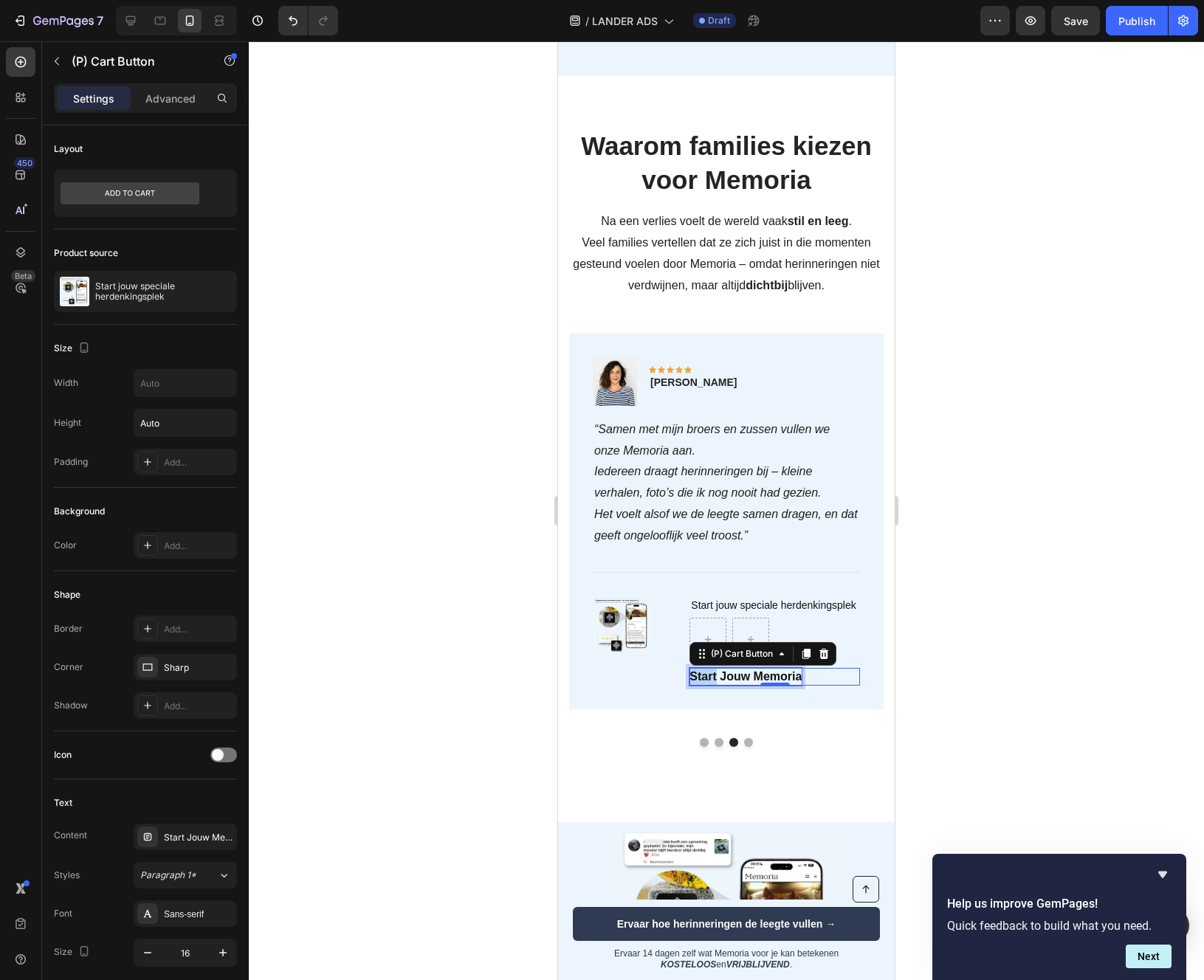
click at [708, 679] on div "Start Jouw Memoria" at bounding box center [746, 676] width 113 height 17
click at [708, 679] on p "Start Jouw Memoria" at bounding box center [746, 676] width 113 height 17
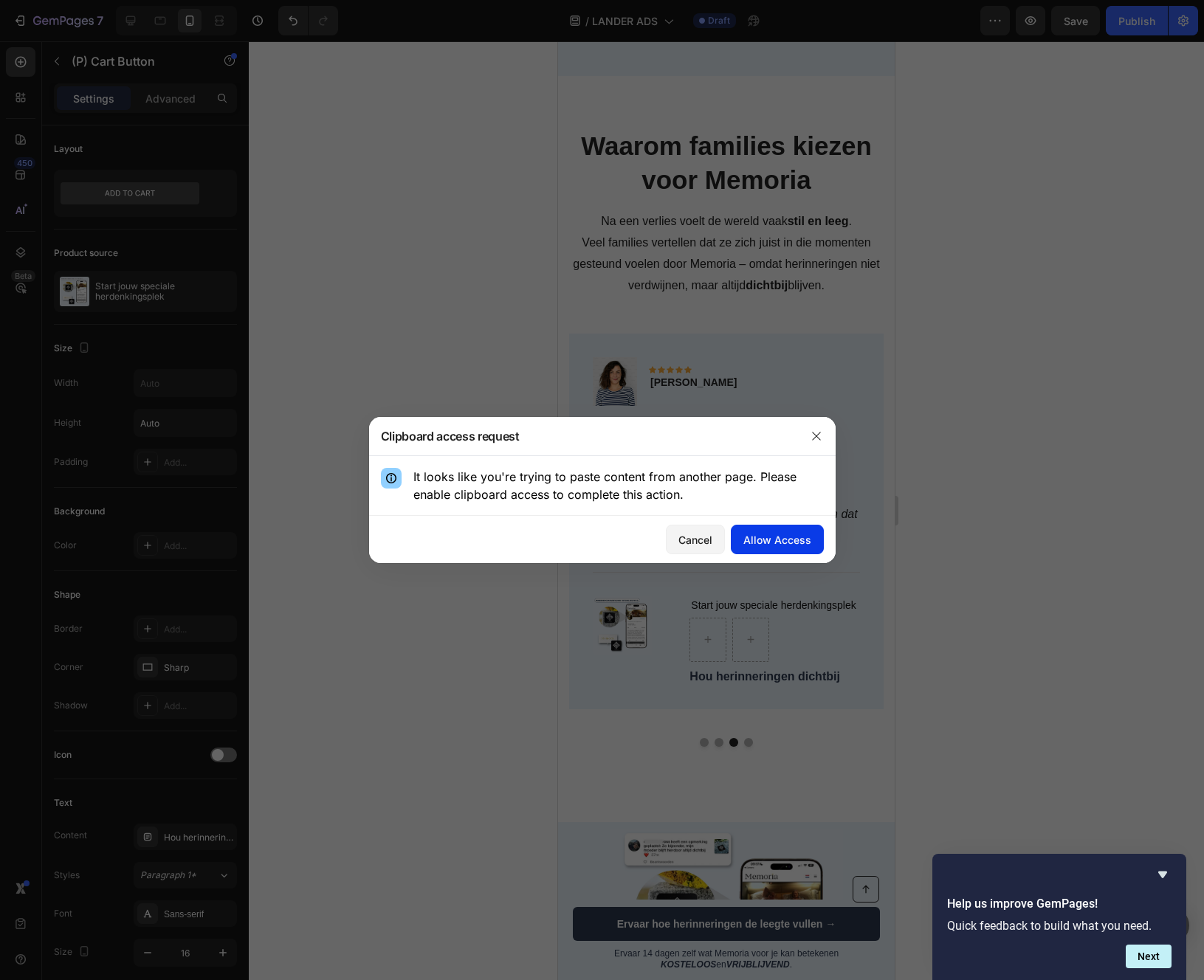
click at [786, 540] on div "Allow Access" at bounding box center [777, 540] width 68 height 16
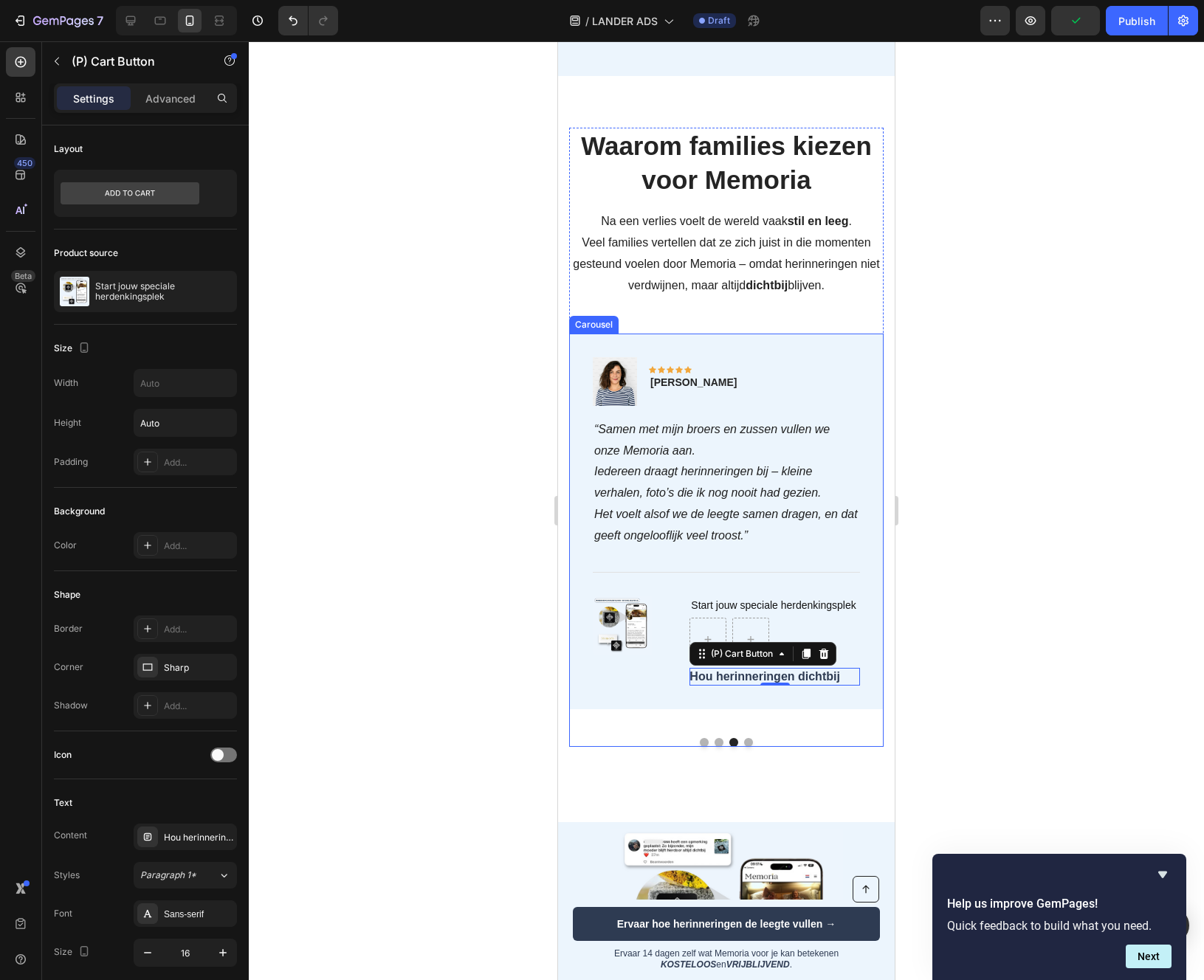
click at [747, 741] on button "Dot" at bounding box center [748, 742] width 9 height 9
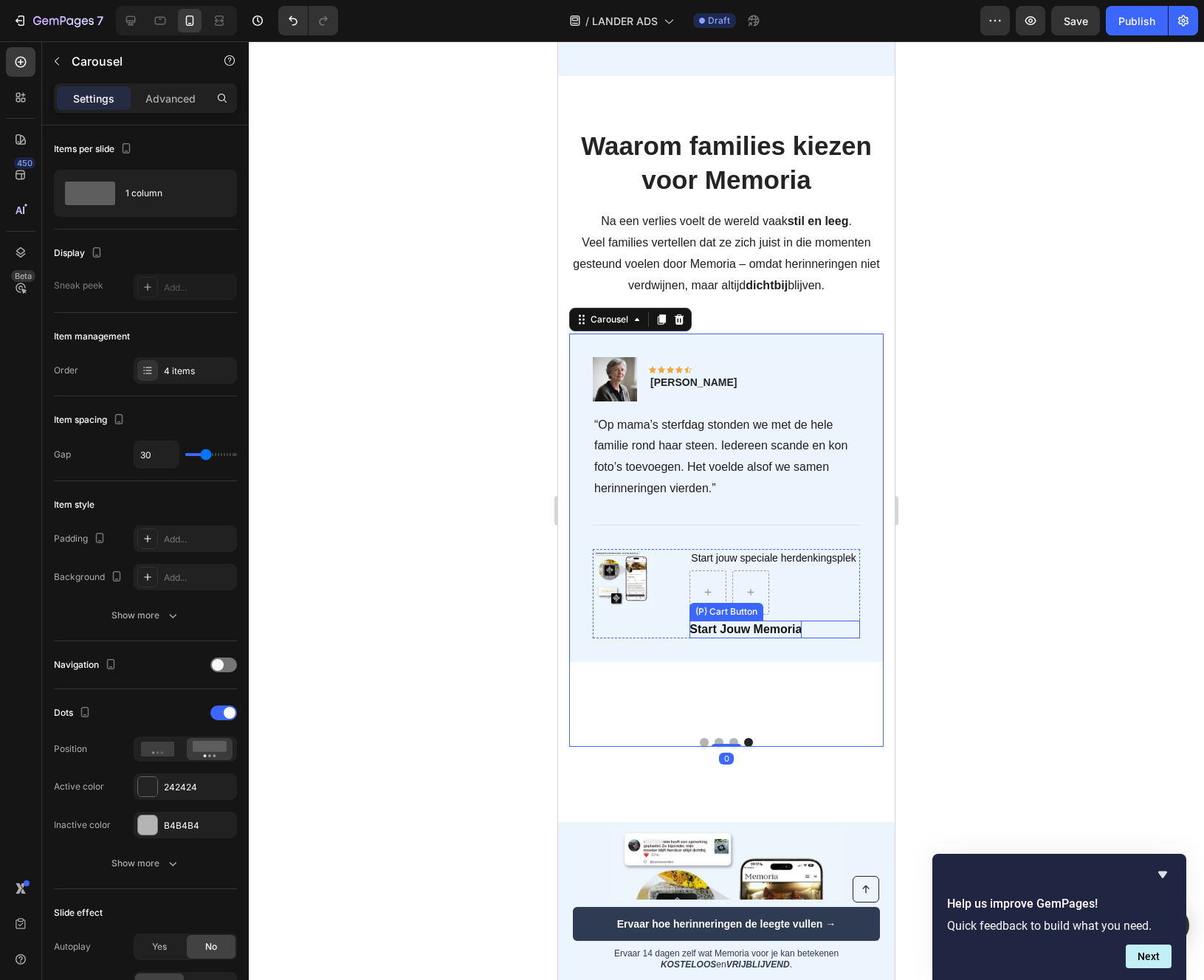
click at [727, 625] on div "Start Jouw Memoria" at bounding box center [746, 629] width 113 height 17
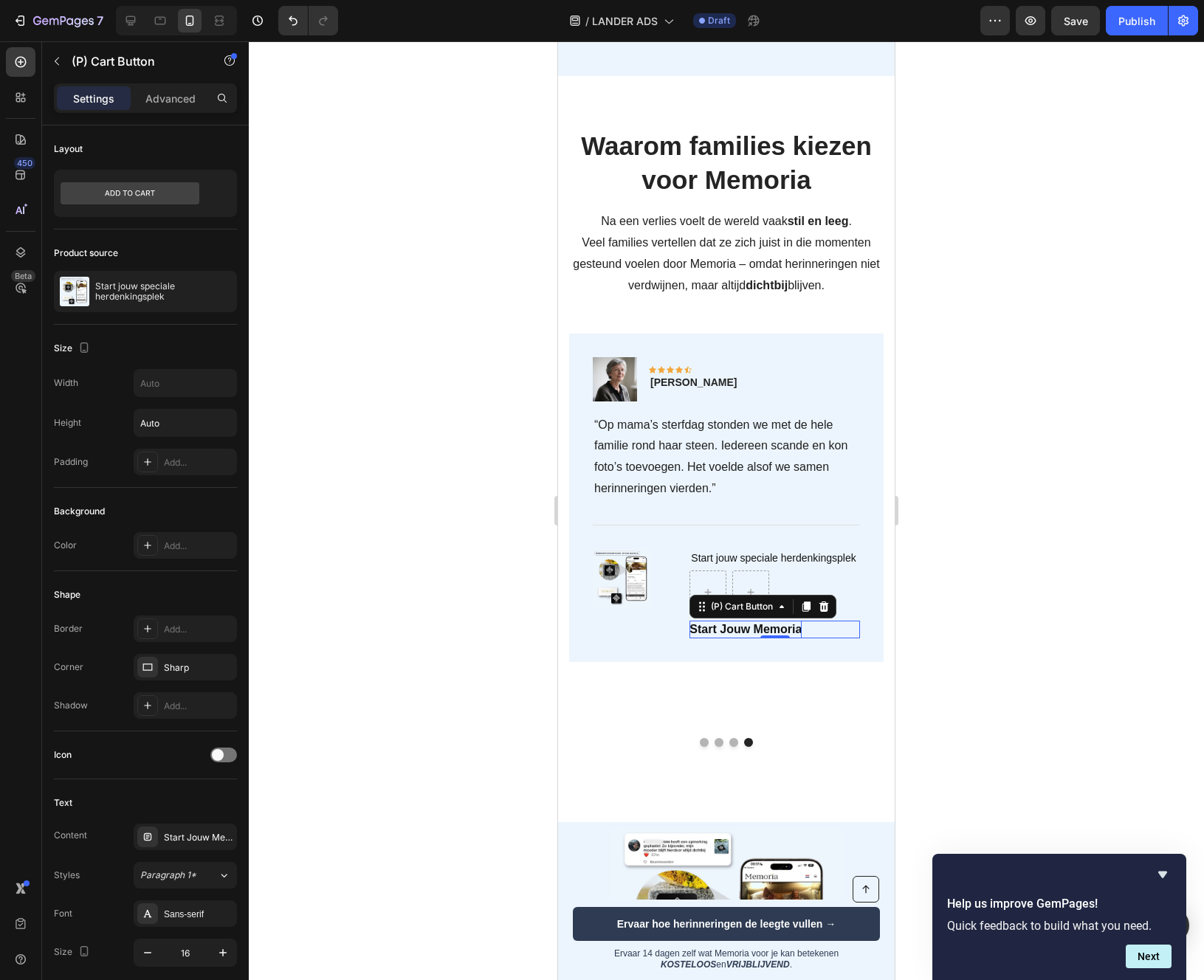
click at [727, 625] on div "Start Jouw Memoria" at bounding box center [746, 629] width 113 height 17
click at [727, 625] on p "Start Jouw Memoria" at bounding box center [746, 629] width 113 height 17
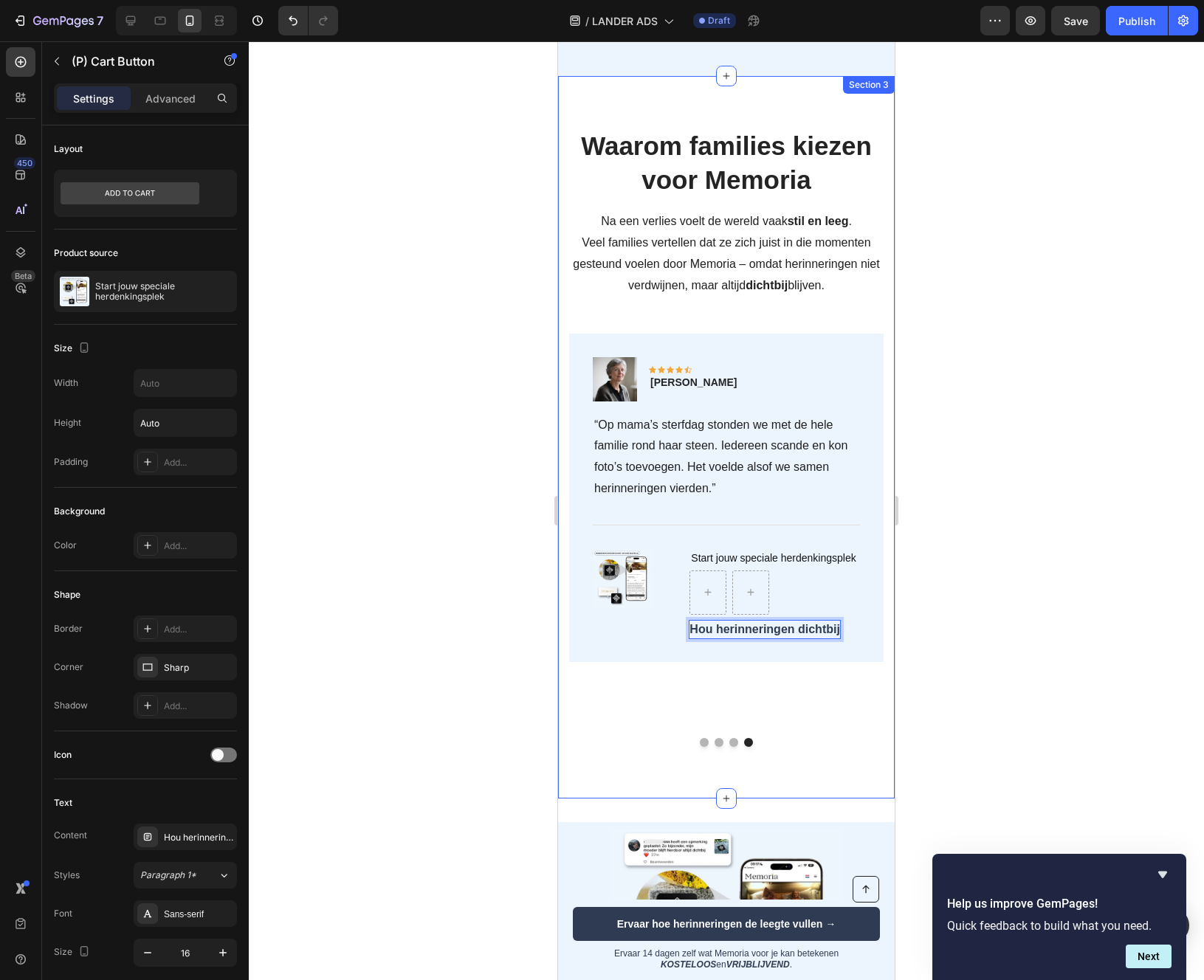
click at [489, 678] on div at bounding box center [727, 511] width 955 height 939
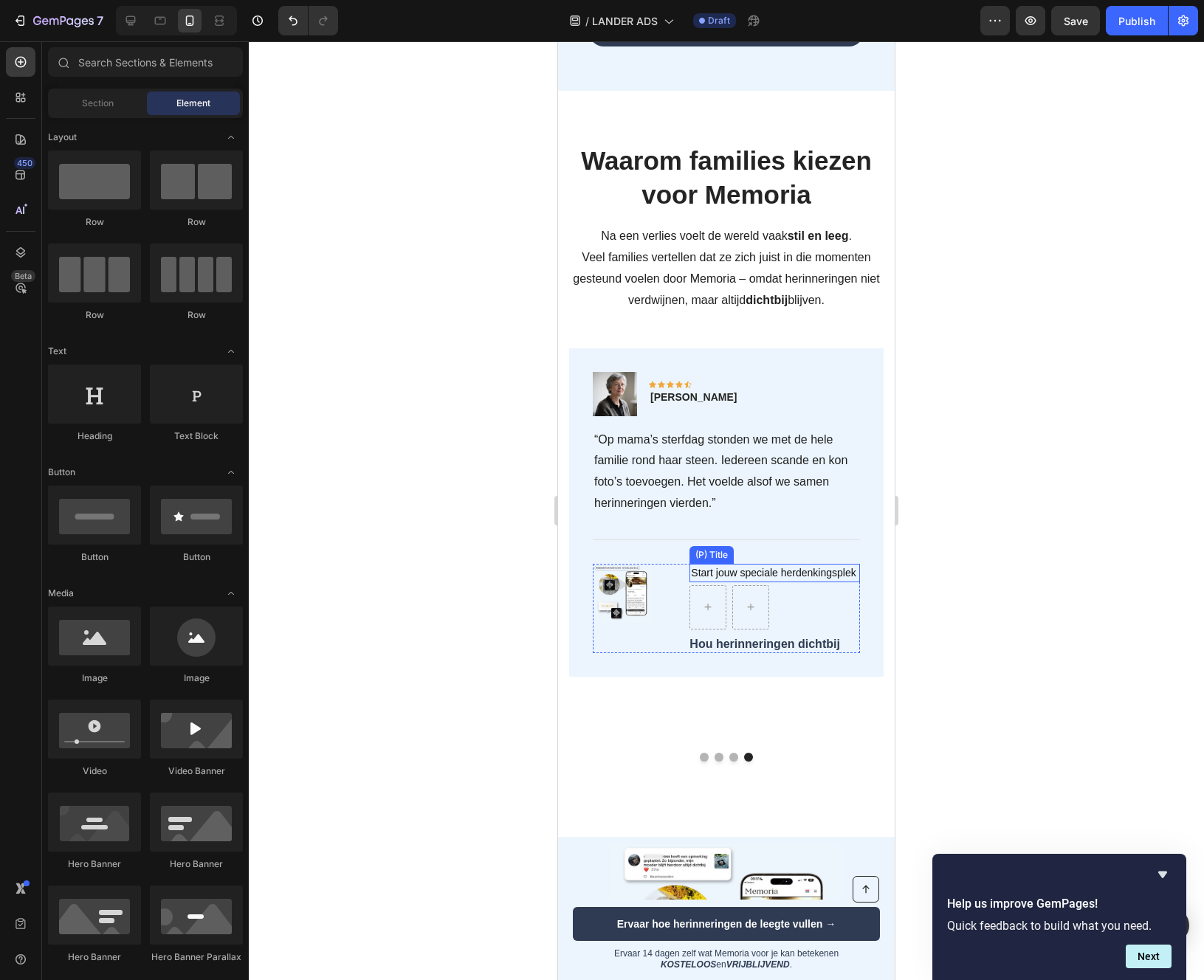
scroll to position [2653, 0]
click at [760, 568] on h1 "Start jouw speciale herdenkingsplek" at bounding box center [775, 574] width 170 height 18
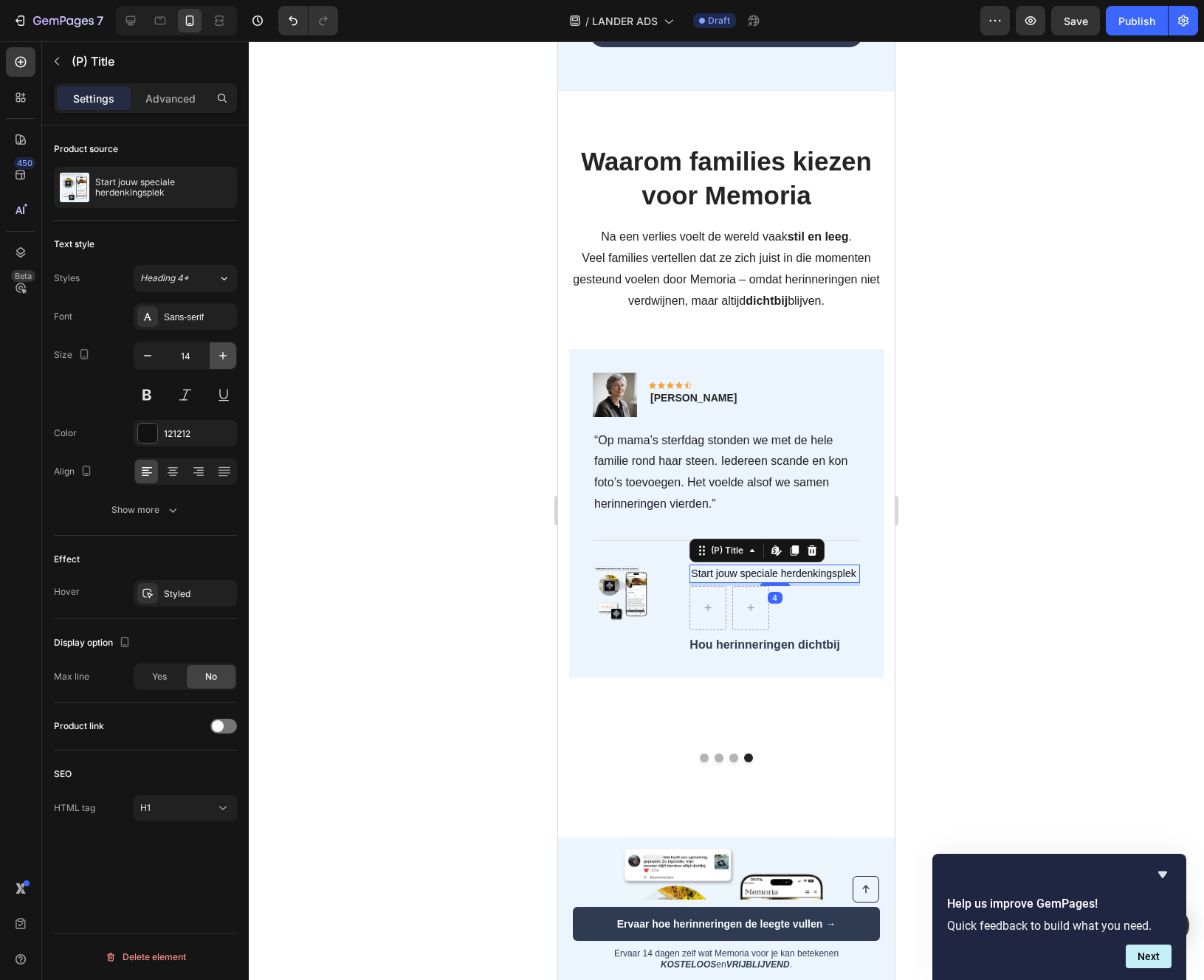
click at [210, 354] on button "button" at bounding box center [223, 356] width 26 height 26
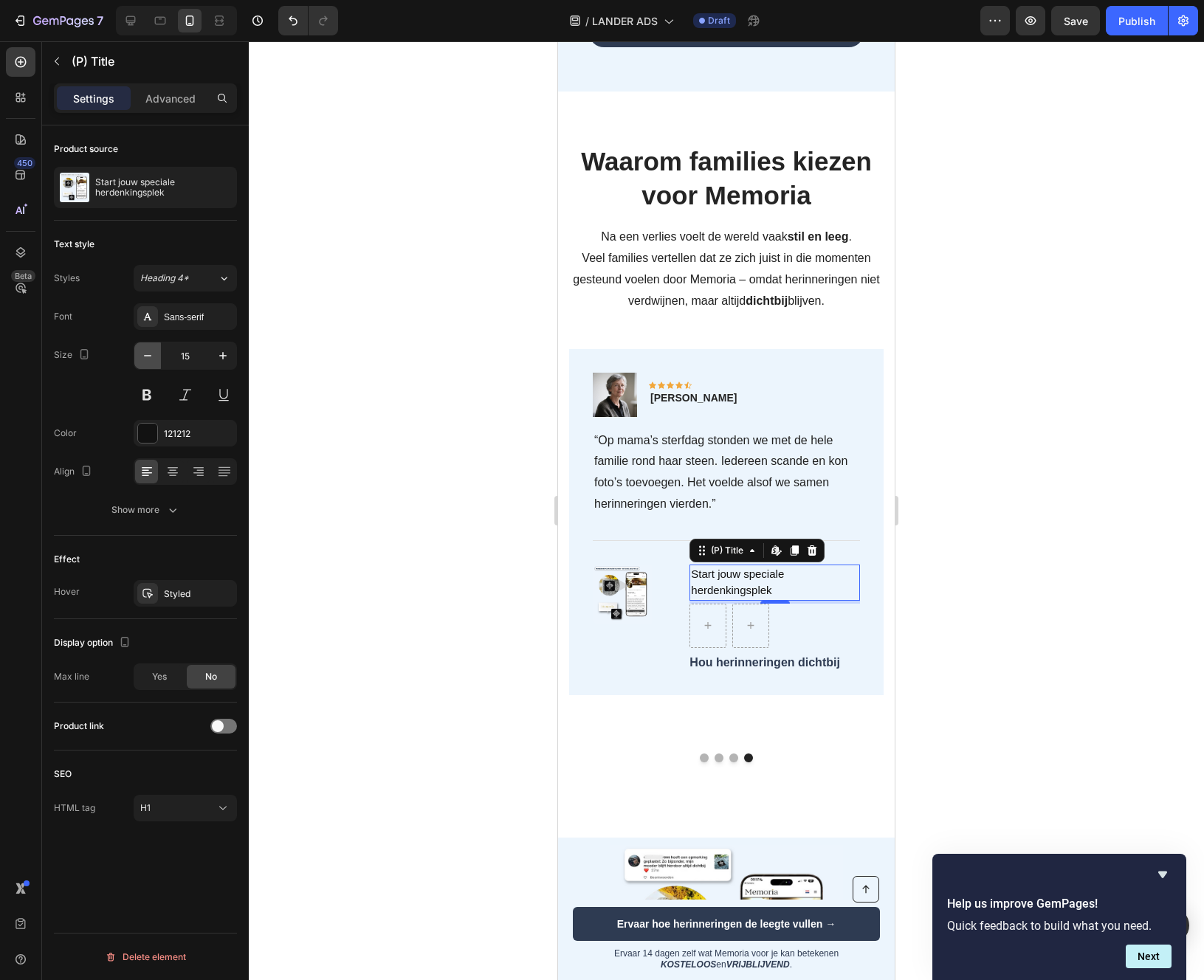
click at [142, 353] on icon "button" at bounding box center [147, 356] width 15 height 15
type input "14"
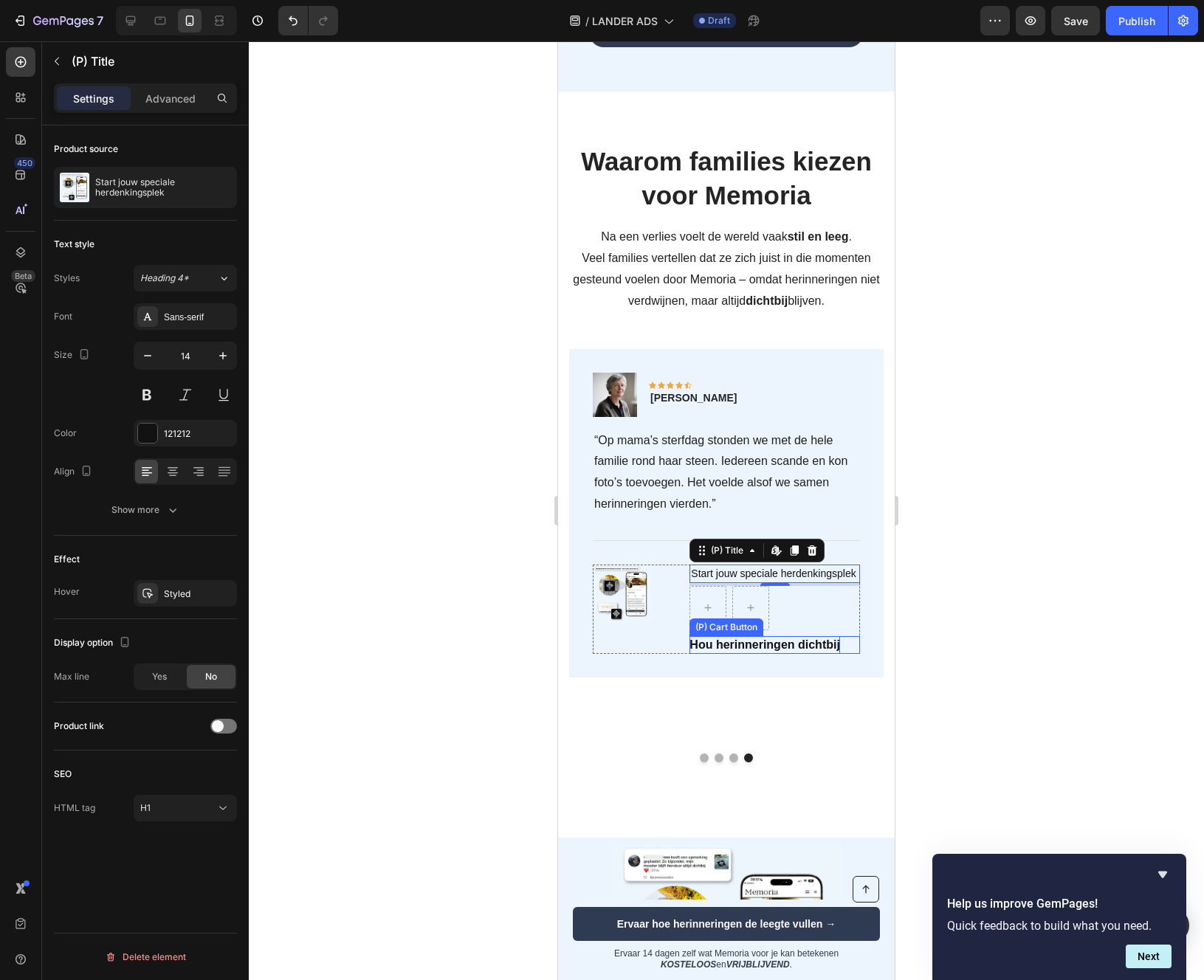
click at [731, 641] on p "Hou herinneringen dichtbij" at bounding box center [765, 645] width 151 height 17
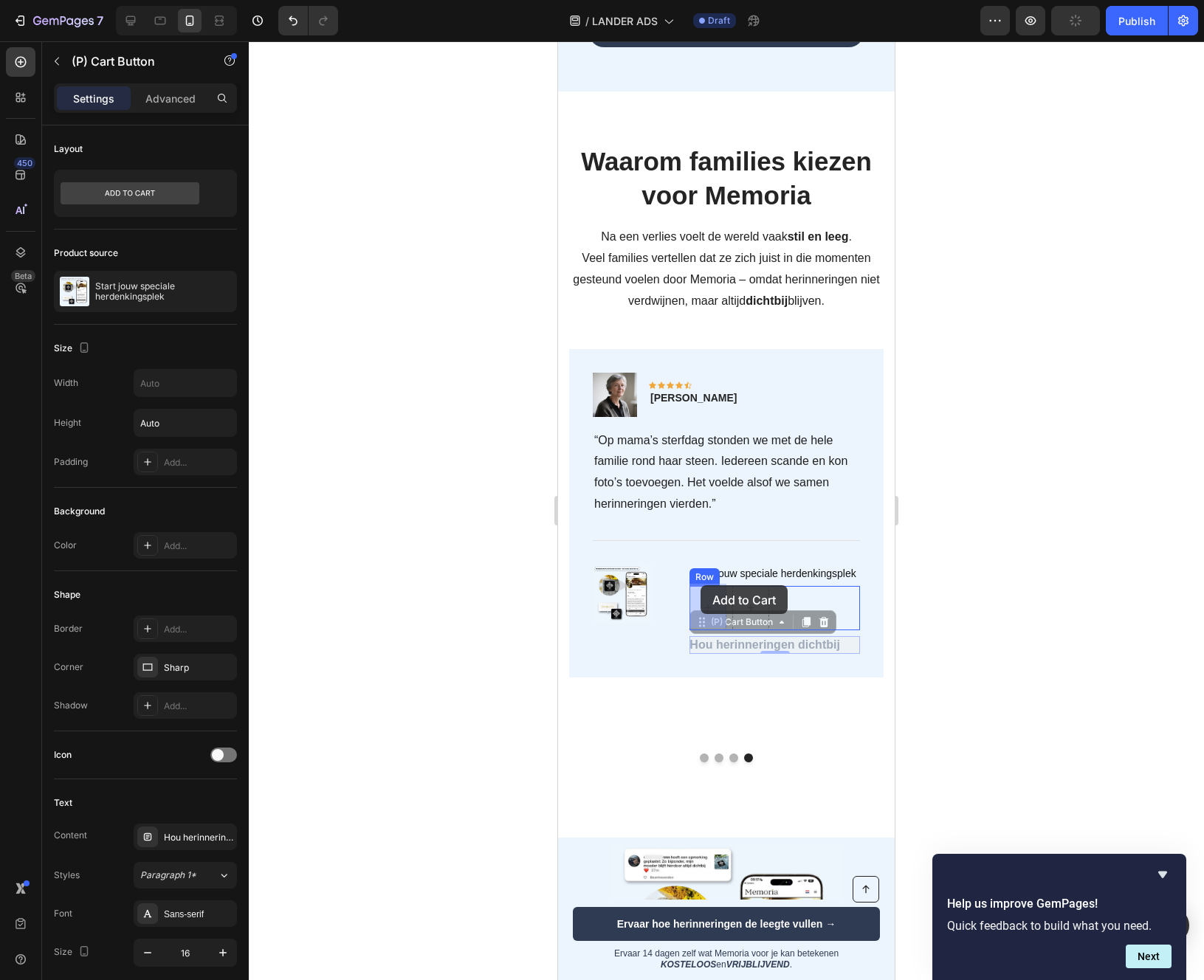
drag, startPoint x: 698, startPoint y: 618, endPoint x: 700, endPoint y: 584, distance: 34.1
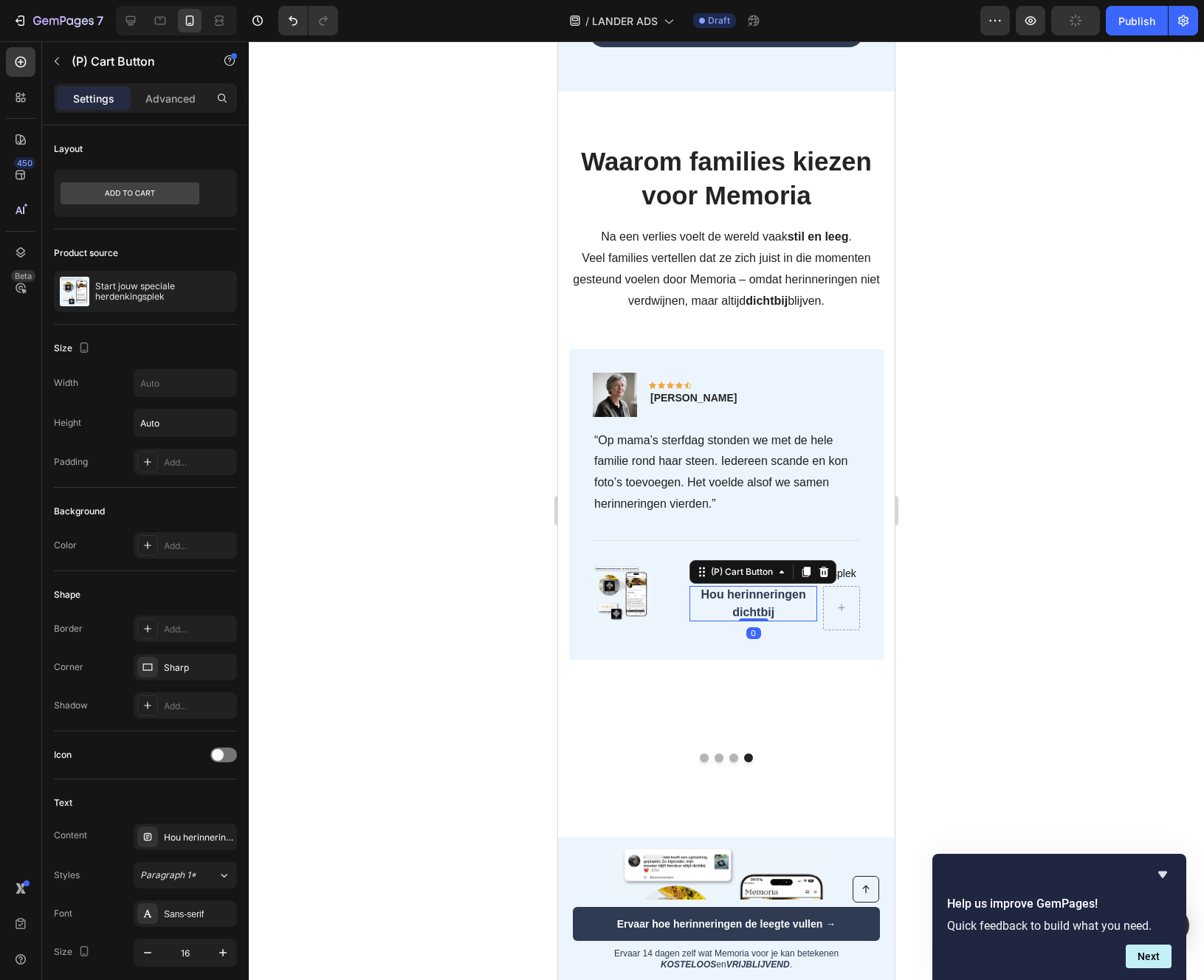
click at [947, 622] on div at bounding box center [727, 511] width 955 height 939
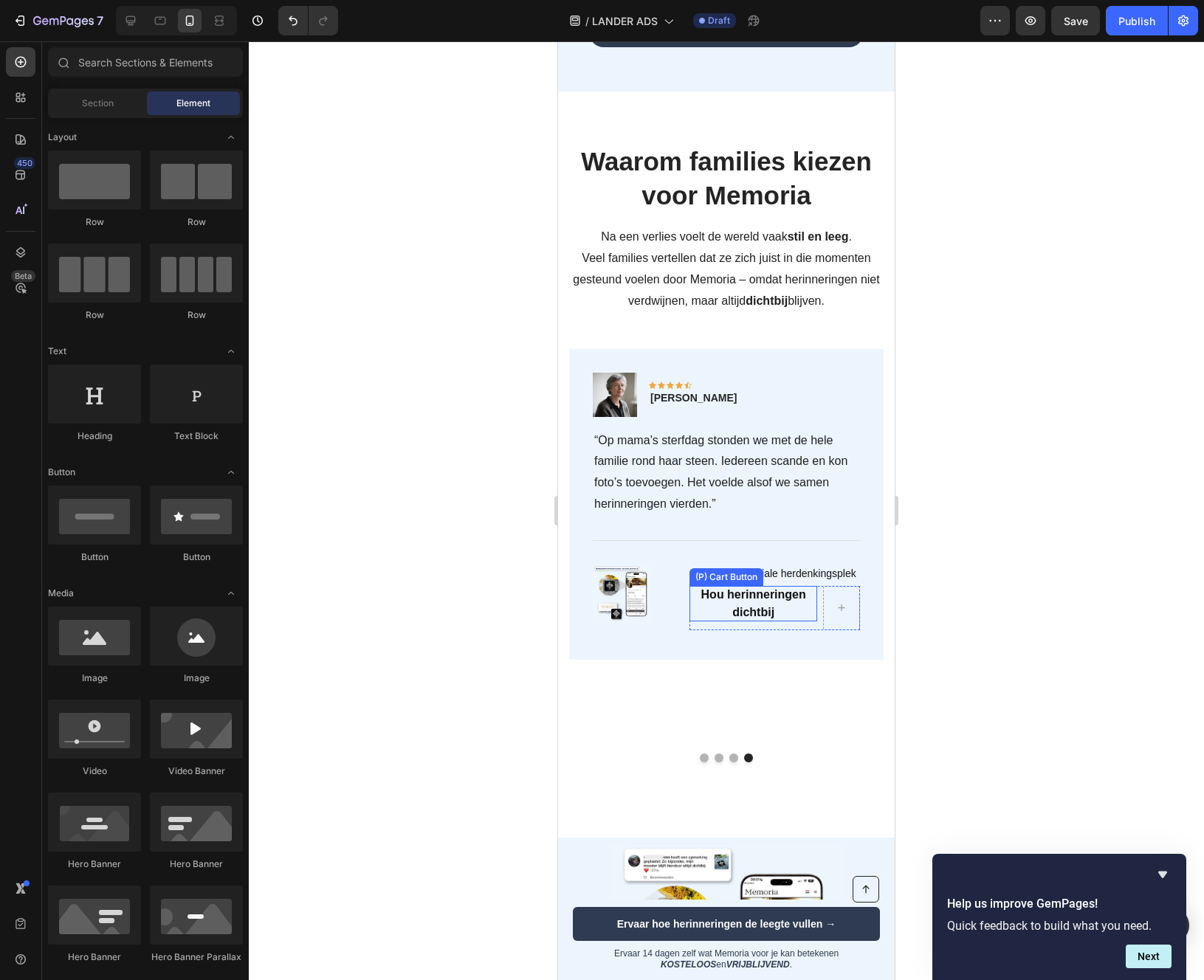
click at [787, 610] on div "Hou herinneringen dichtbij" at bounding box center [753, 603] width 127 height 36
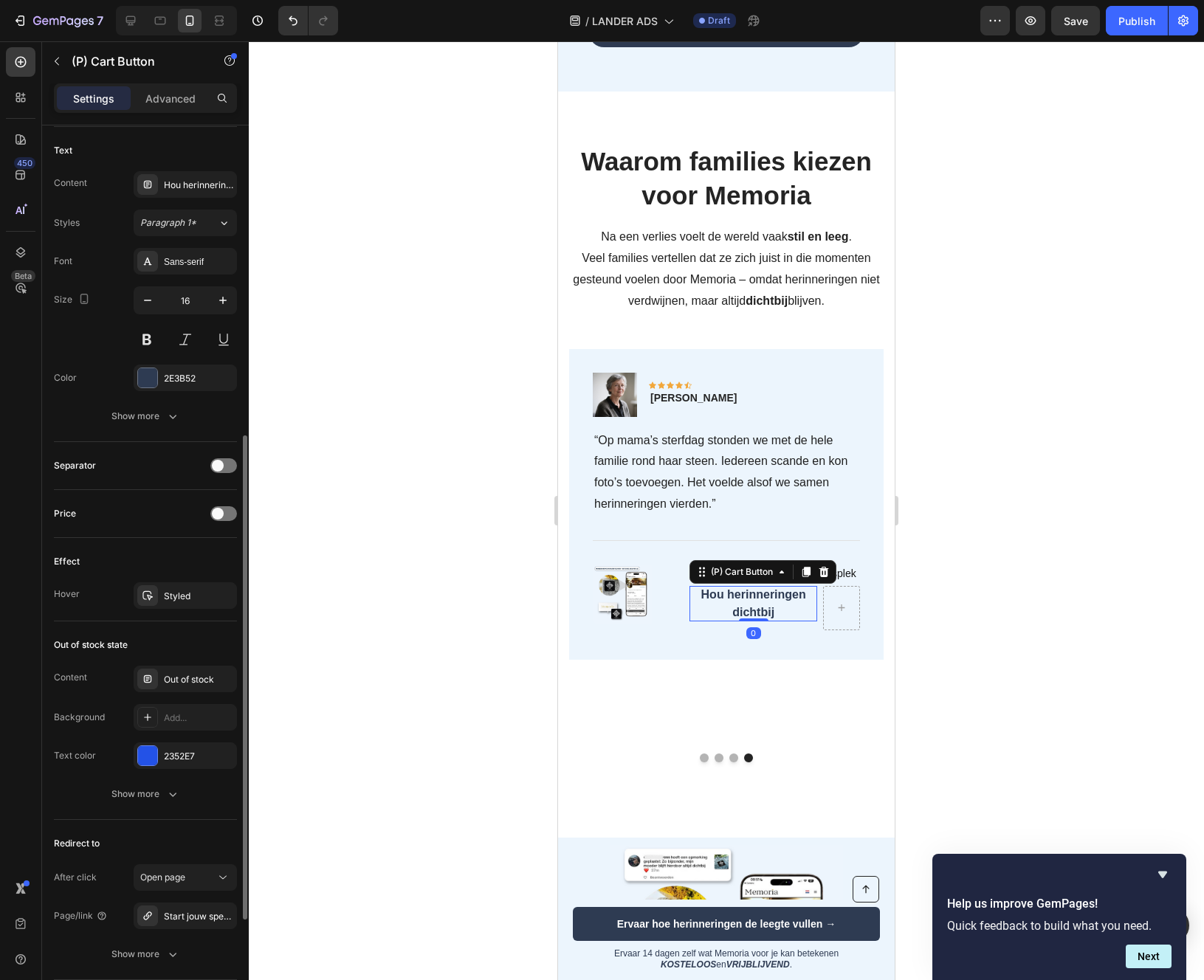
scroll to position [684, 0]
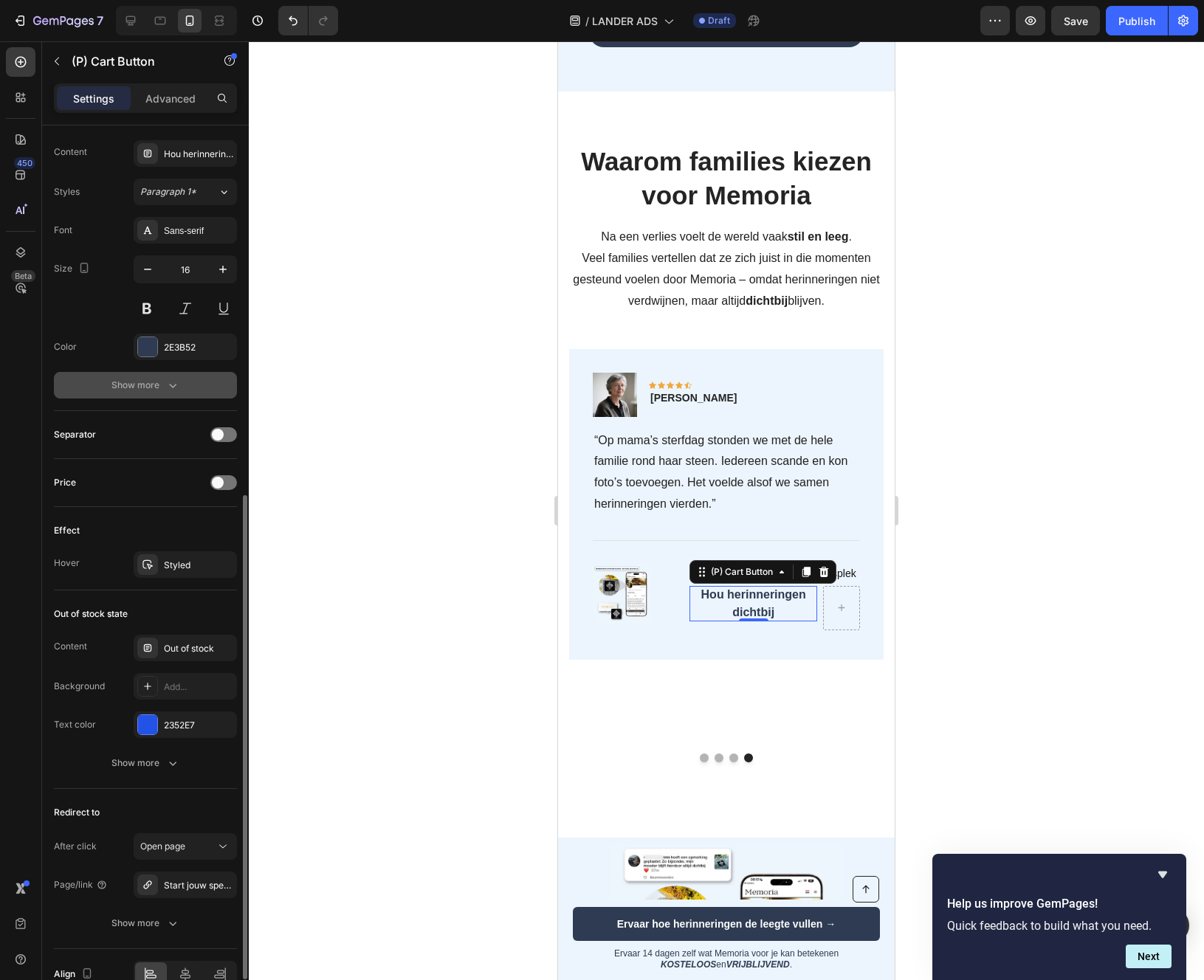
click at [161, 382] on div "Show more" at bounding box center [146, 386] width 69 height 15
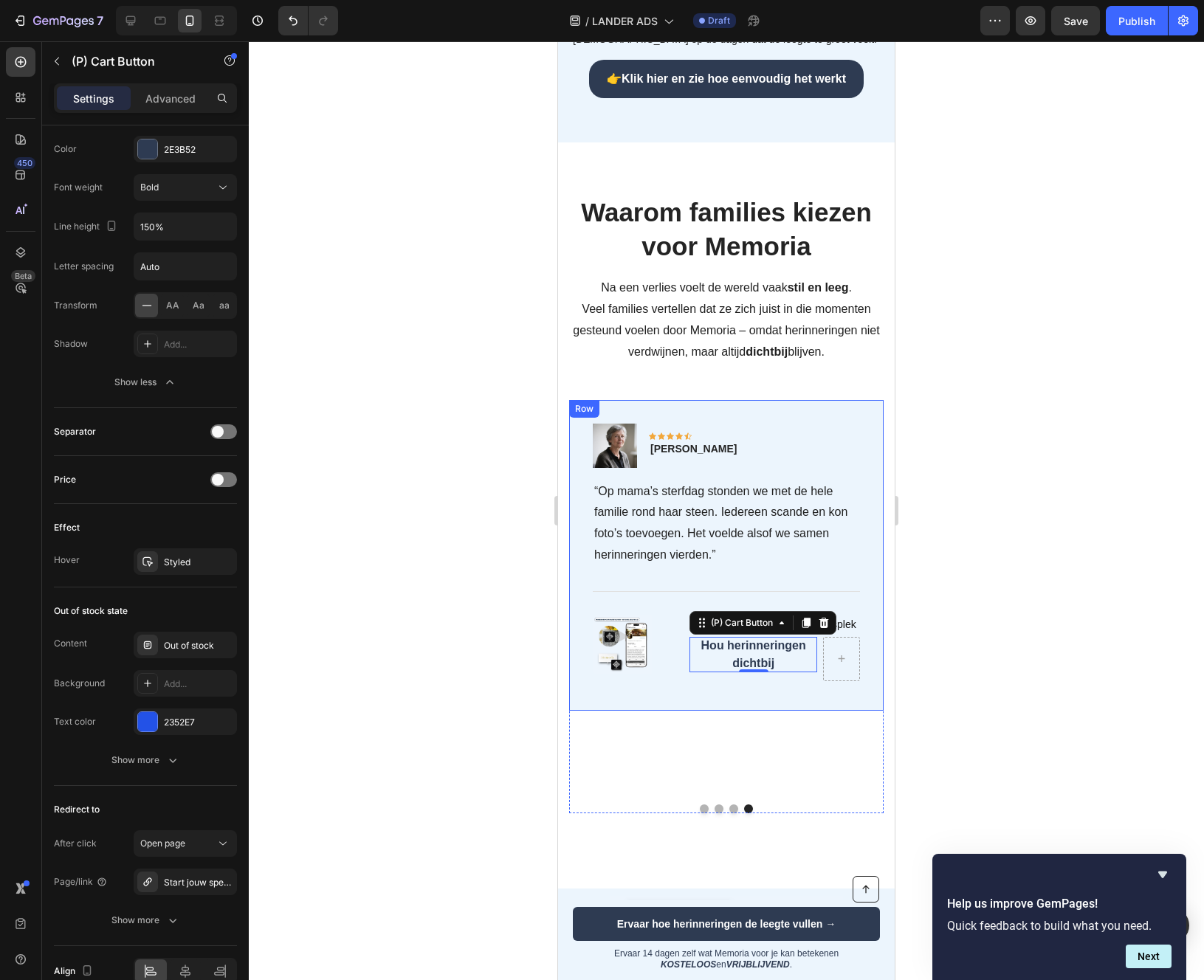
scroll to position [2593, 0]
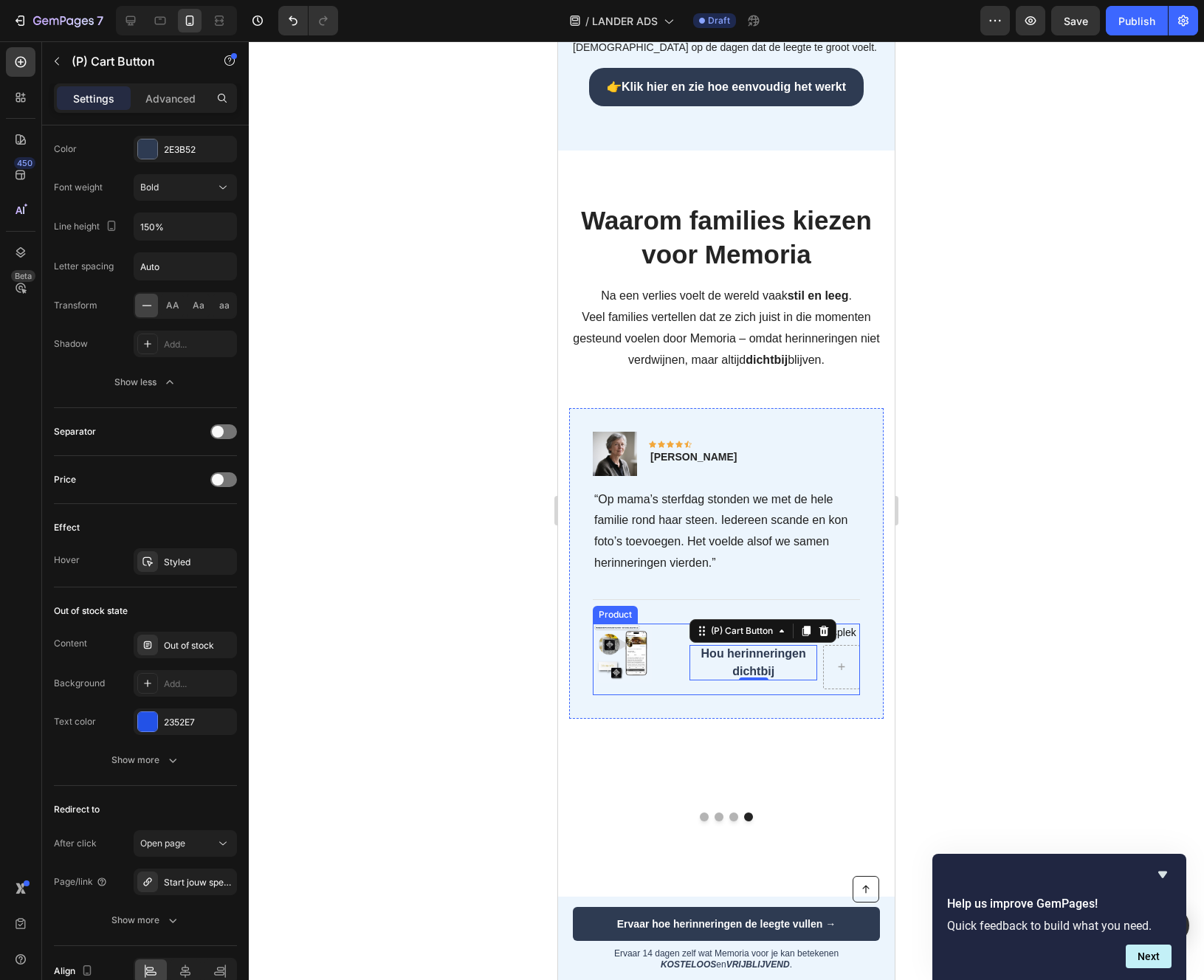
click at [666, 670] on div at bounding box center [635, 653] width 85 height 59
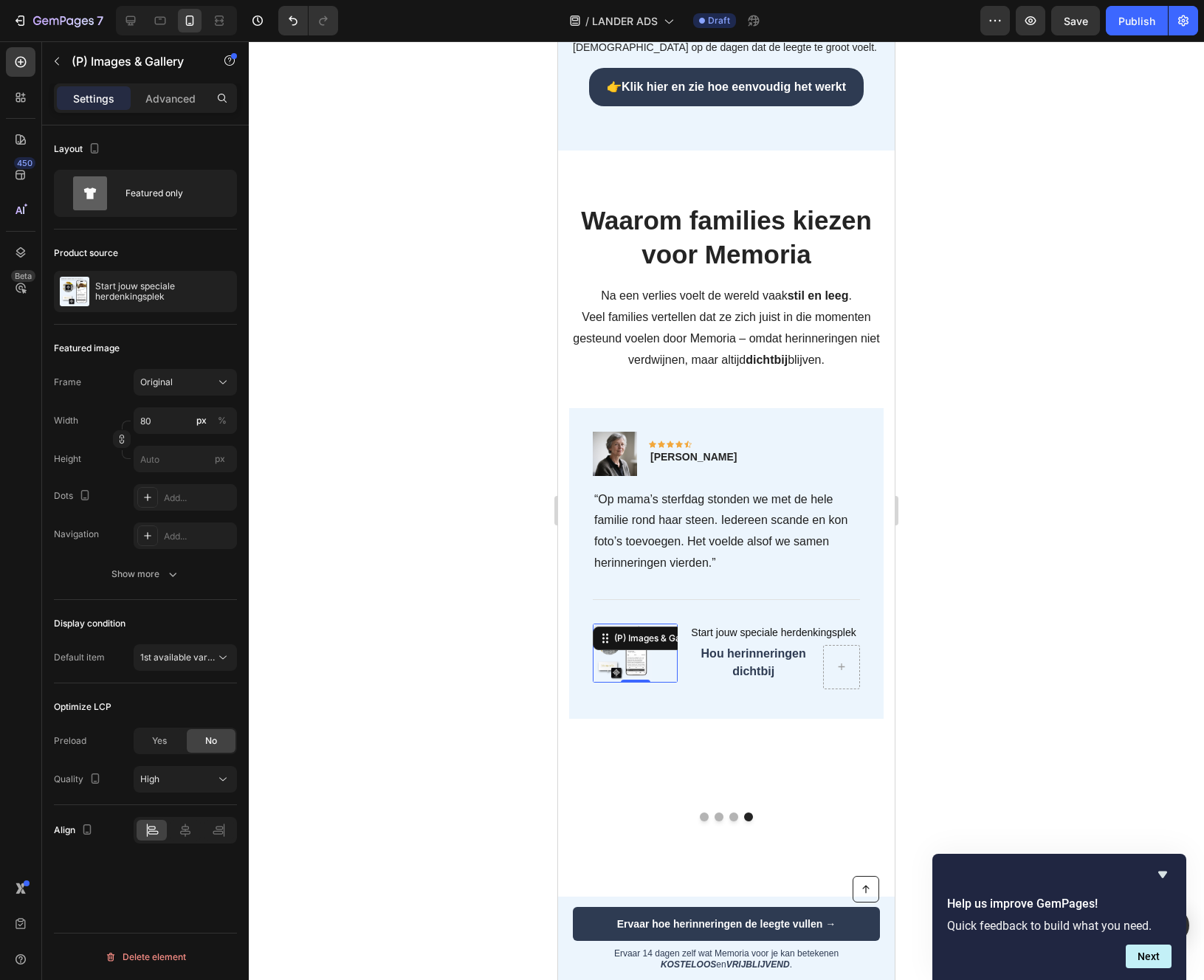
scroll to position [0, 0]
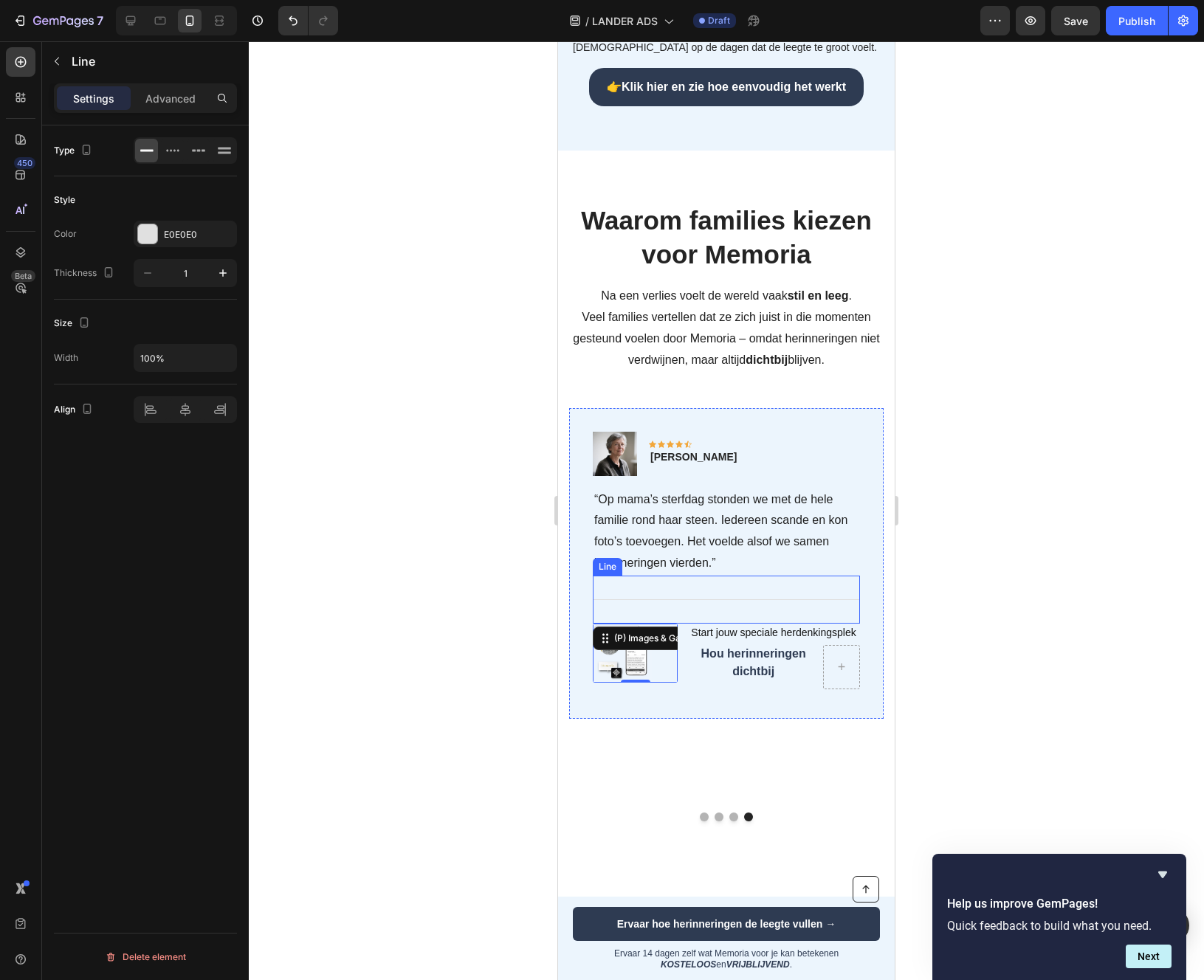
click at [630, 599] on div at bounding box center [726, 599] width 267 height 1
click at [683, 557] on icon at bounding box center [684, 561] width 10 height 10
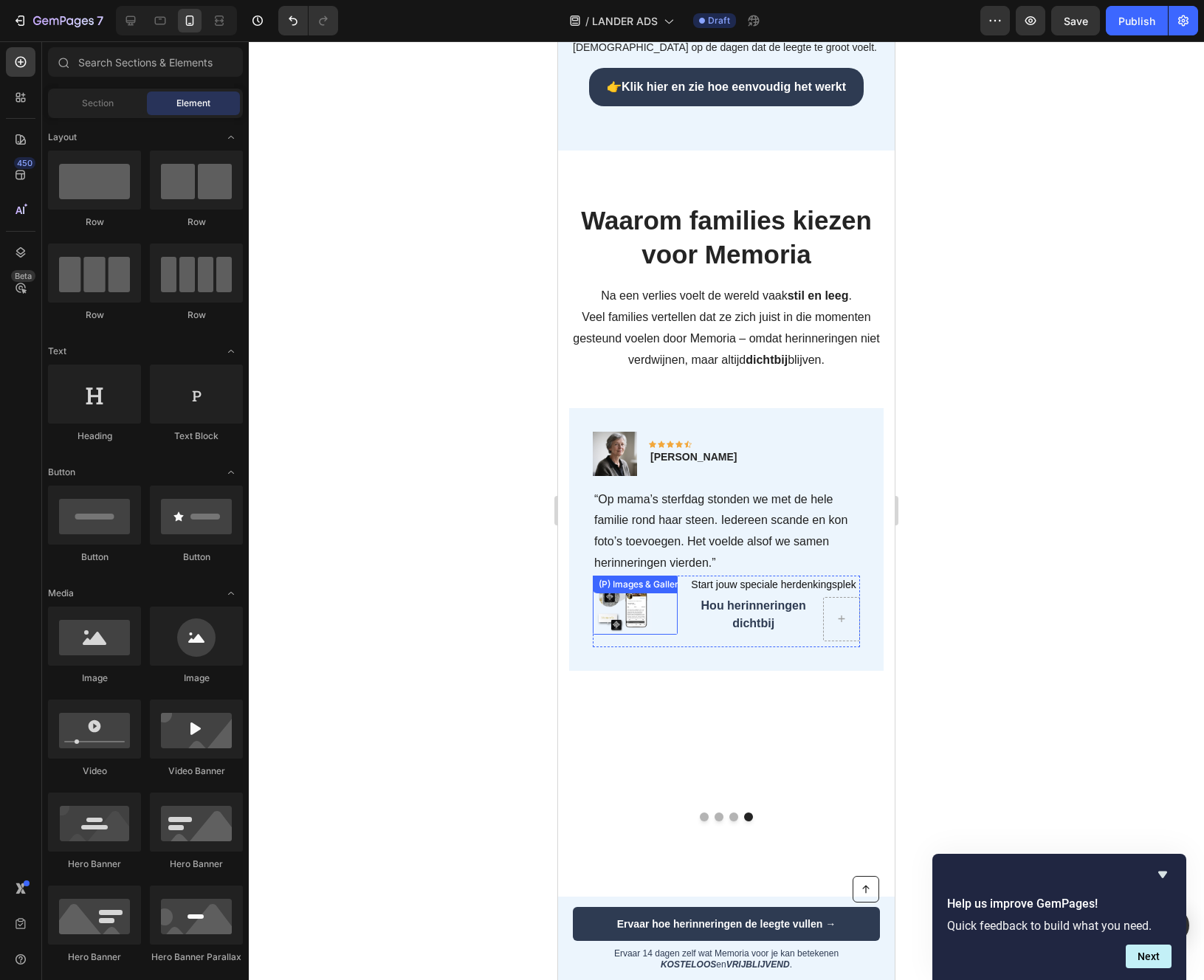
click at [621, 586] on div "(P) Images & Gallery" at bounding box center [641, 584] width 91 height 13
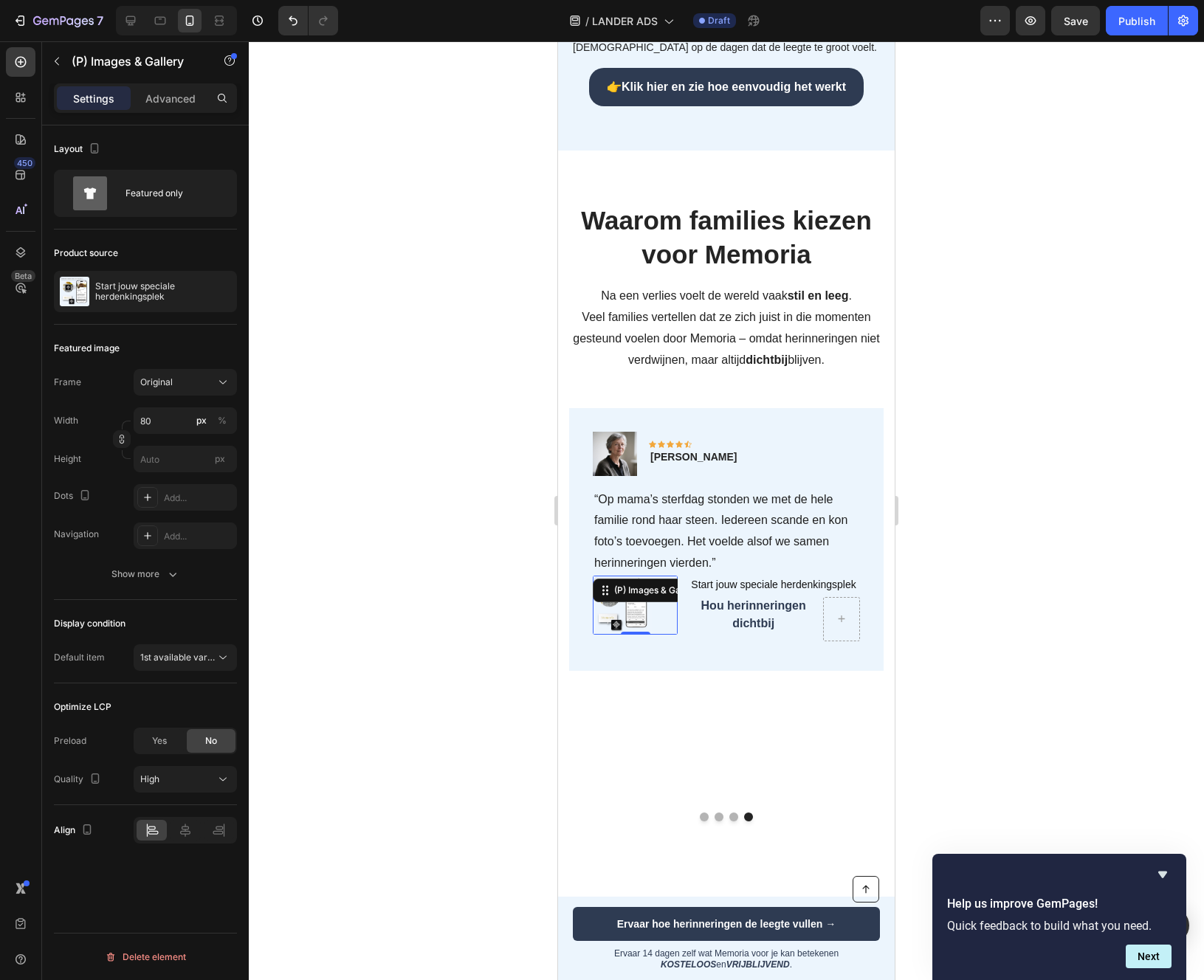
click at [662, 617] on div at bounding box center [635, 605] width 85 height 59
click at [770, 611] on div "Hou herinneringen dichtbij" at bounding box center [753, 615] width 127 height 36
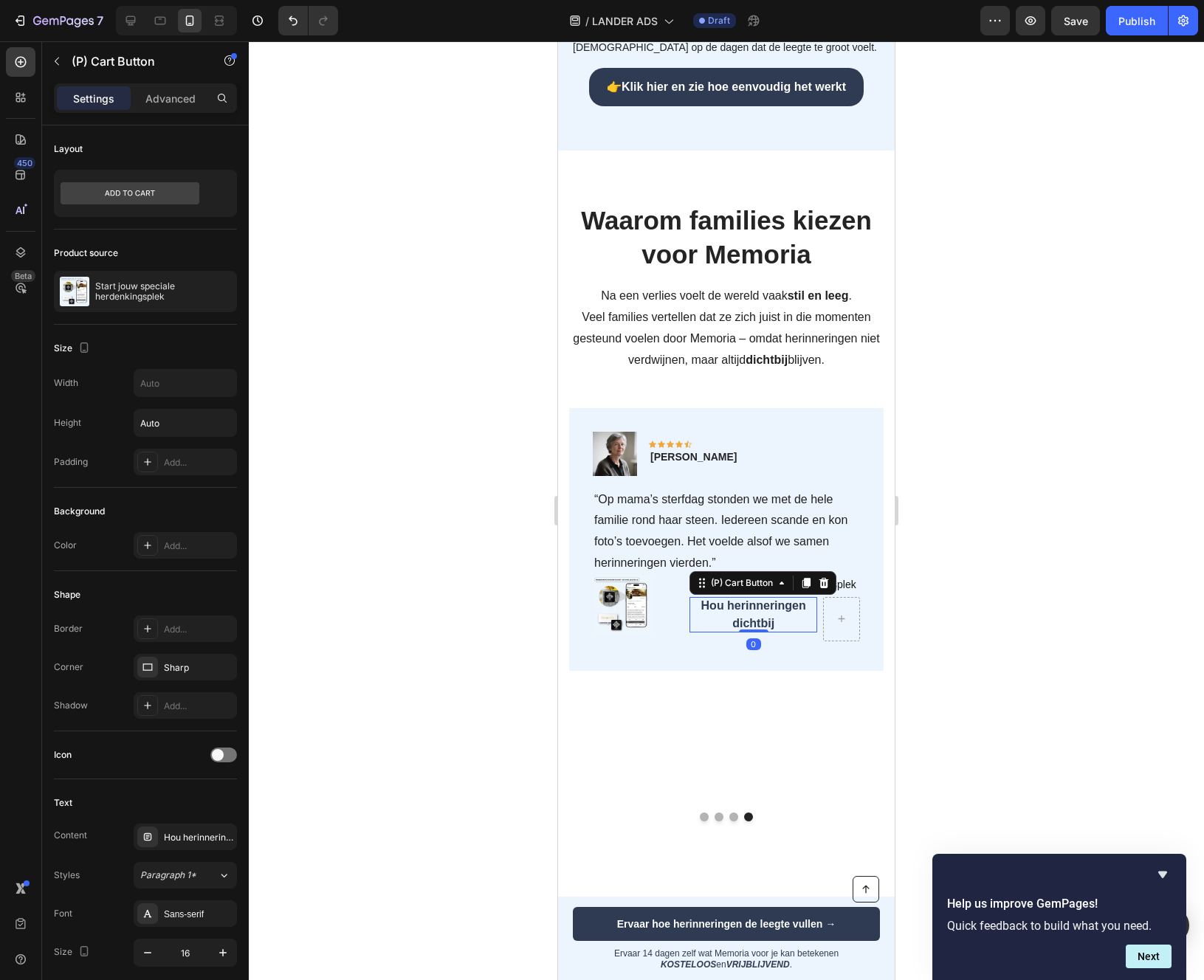
click at [829, 585] on icon at bounding box center [823, 583] width 12 height 12
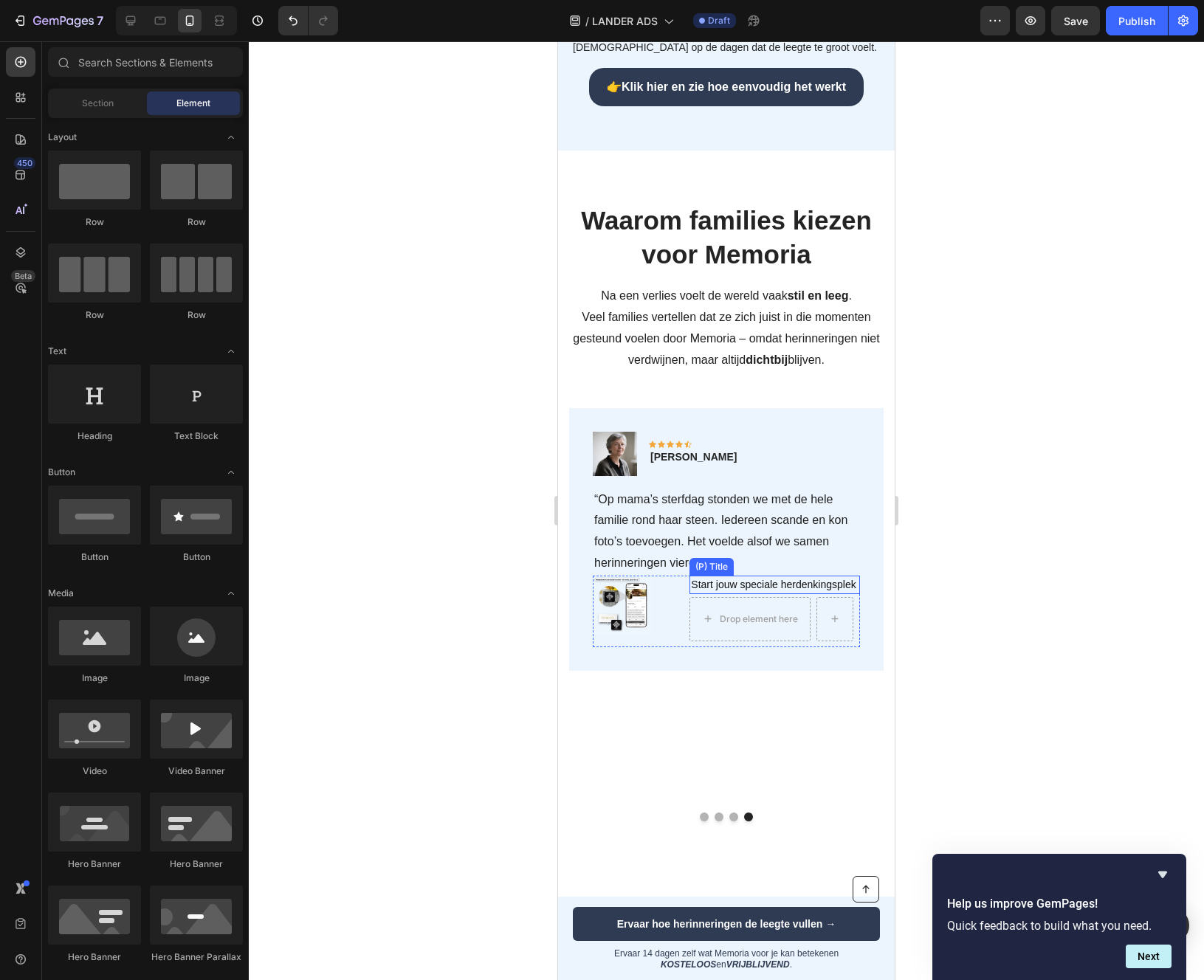
click at [764, 584] on h1 "Start jouw speciale herdenkingsplek" at bounding box center [775, 585] width 170 height 18
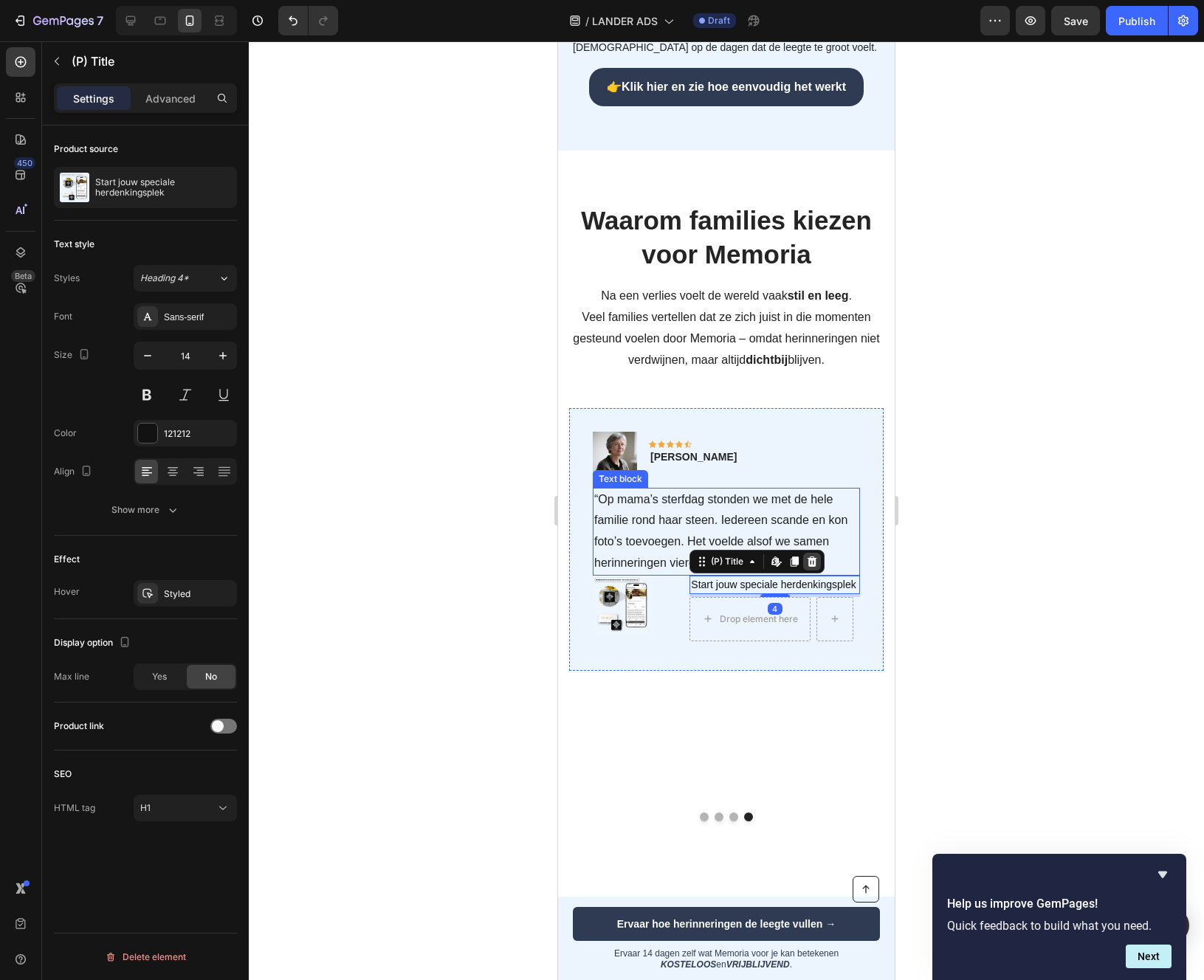
click at [816, 563] on icon at bounding box center [812, 562] width 12 height 12
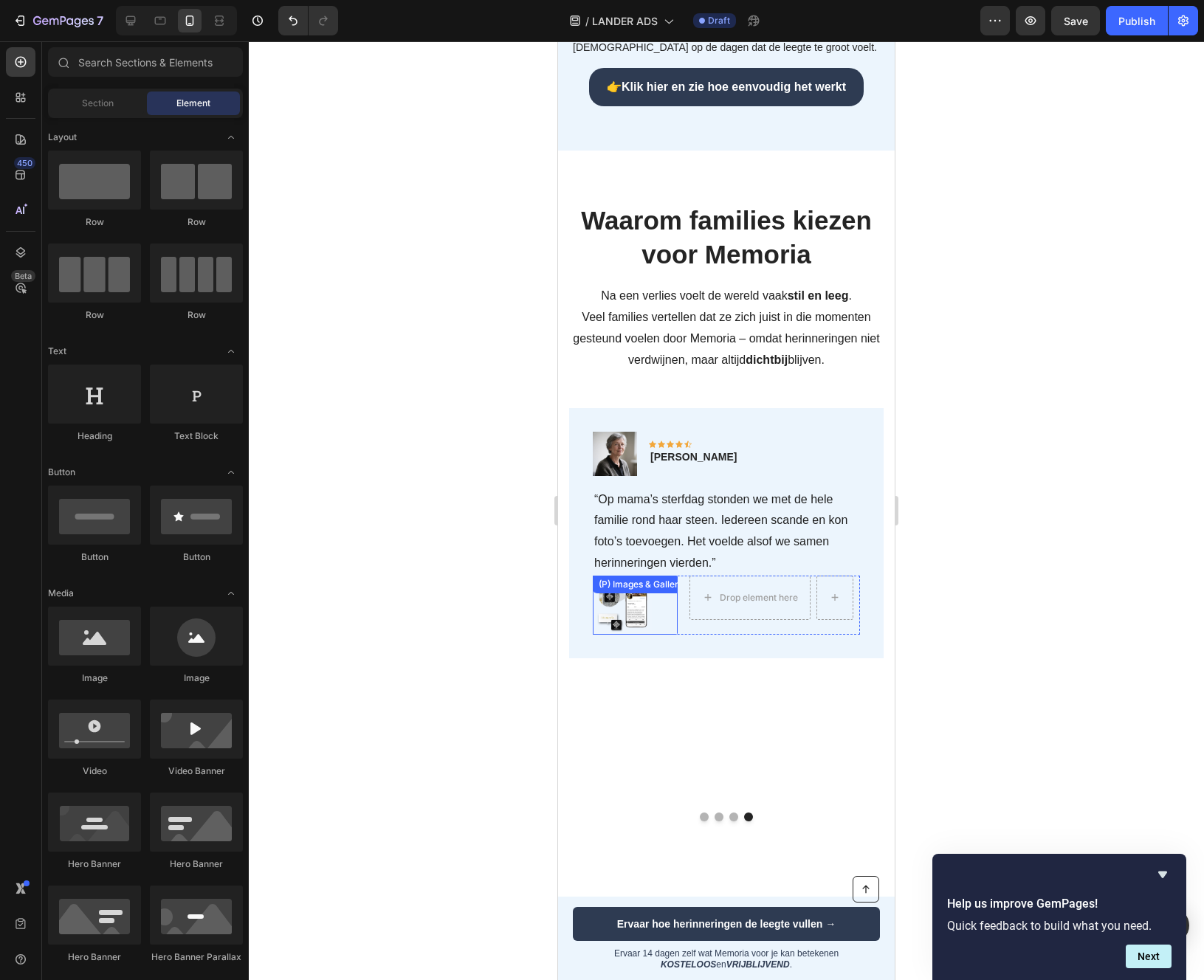
click at [645, 608] on img at bounding box center [621, 605] width 59 height 59
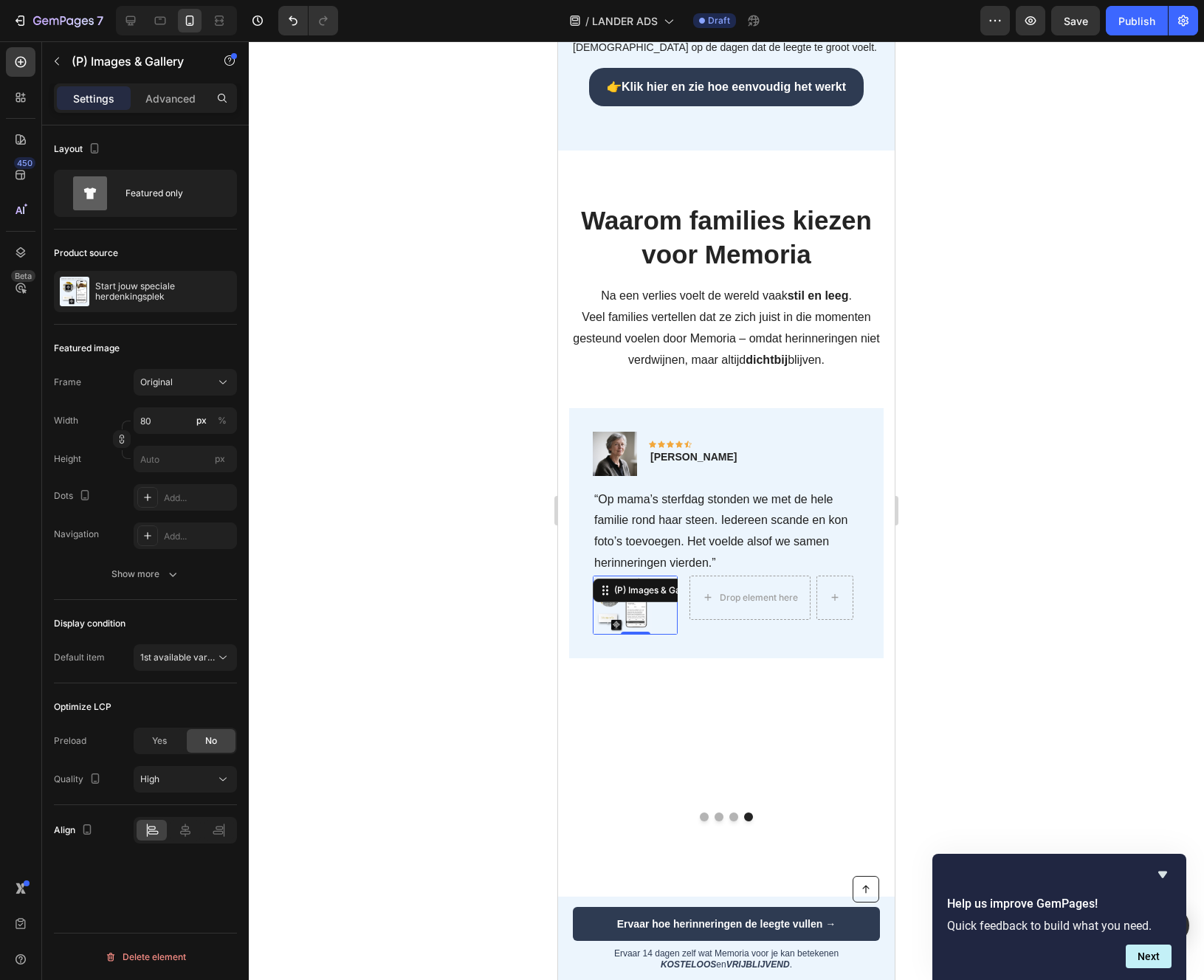
click at [627, 608] on img at bounding box center [621, 605] width 59 height 59
drag, startPoint x: 627, startPoint y: 608, endPoint x: 623, endPoint y: 655, distance: 47.2
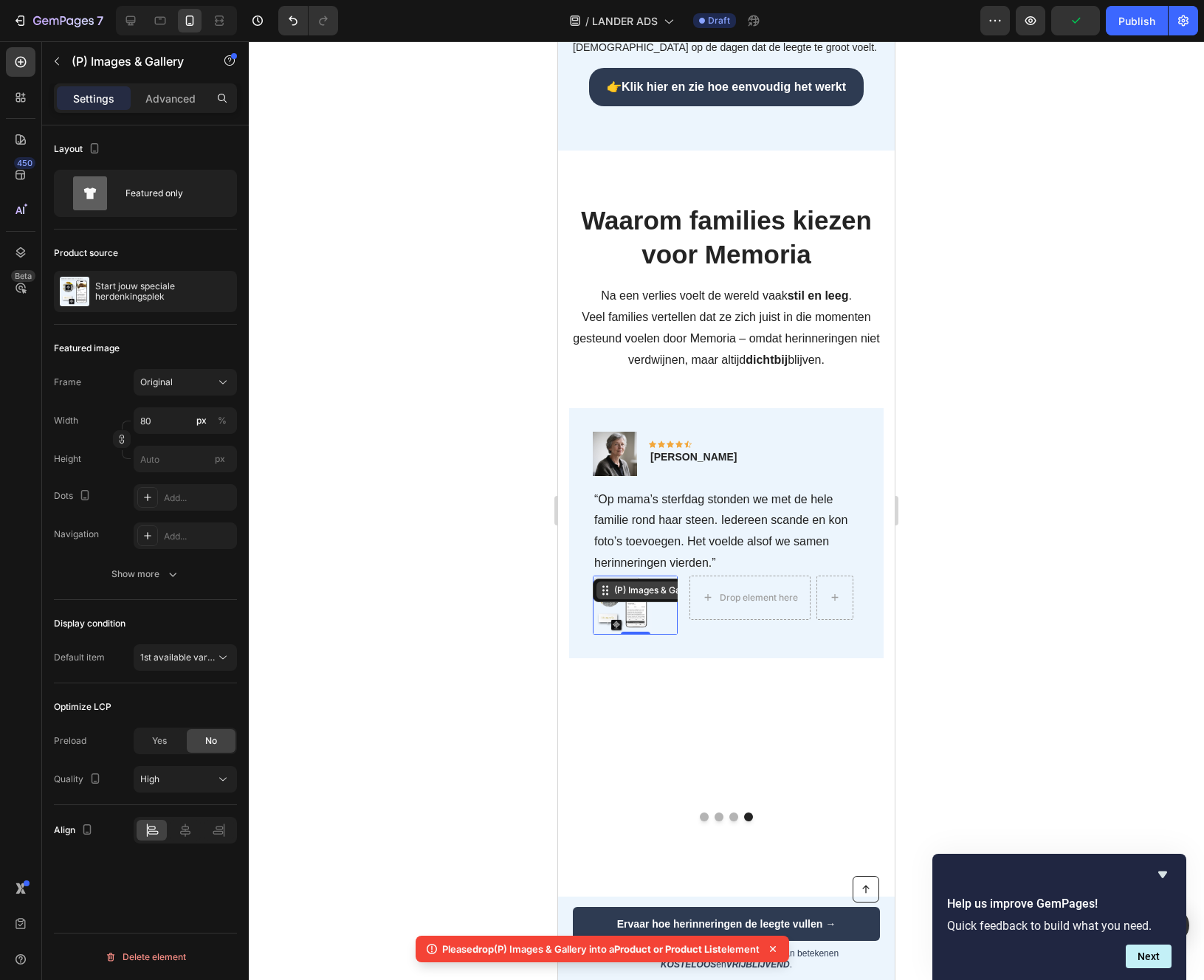
click at [662, 596] on div "(P) Images & Gallery" at bounding box center [656, 590] width 120 height 17
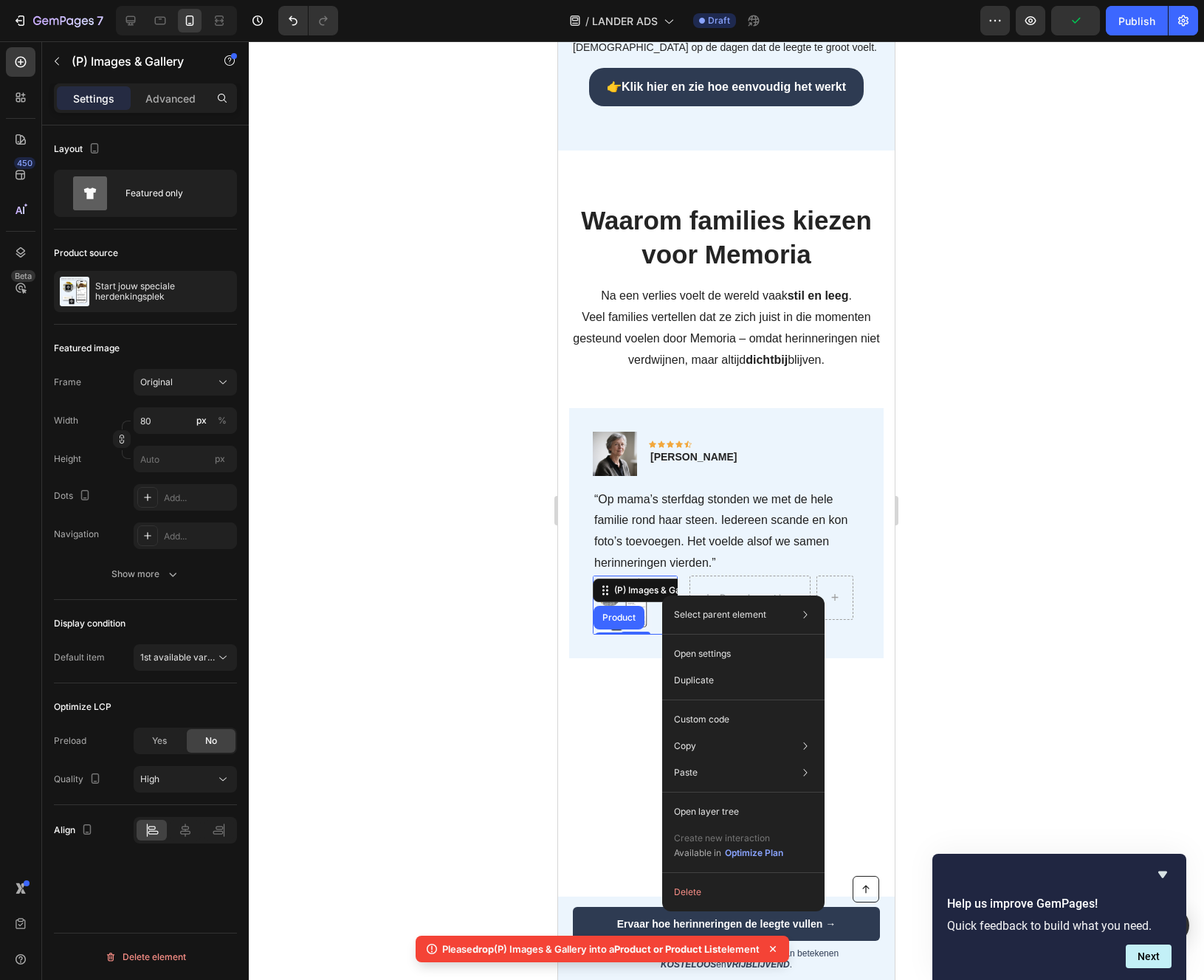
drag, startPoint x: 662, startPoint y: 596, endPoint x: 656, endPoint y: 614, distance: 19.0
click at [683, 887] on button "Delete" at bounding box center [743, 892] width 151 height 26
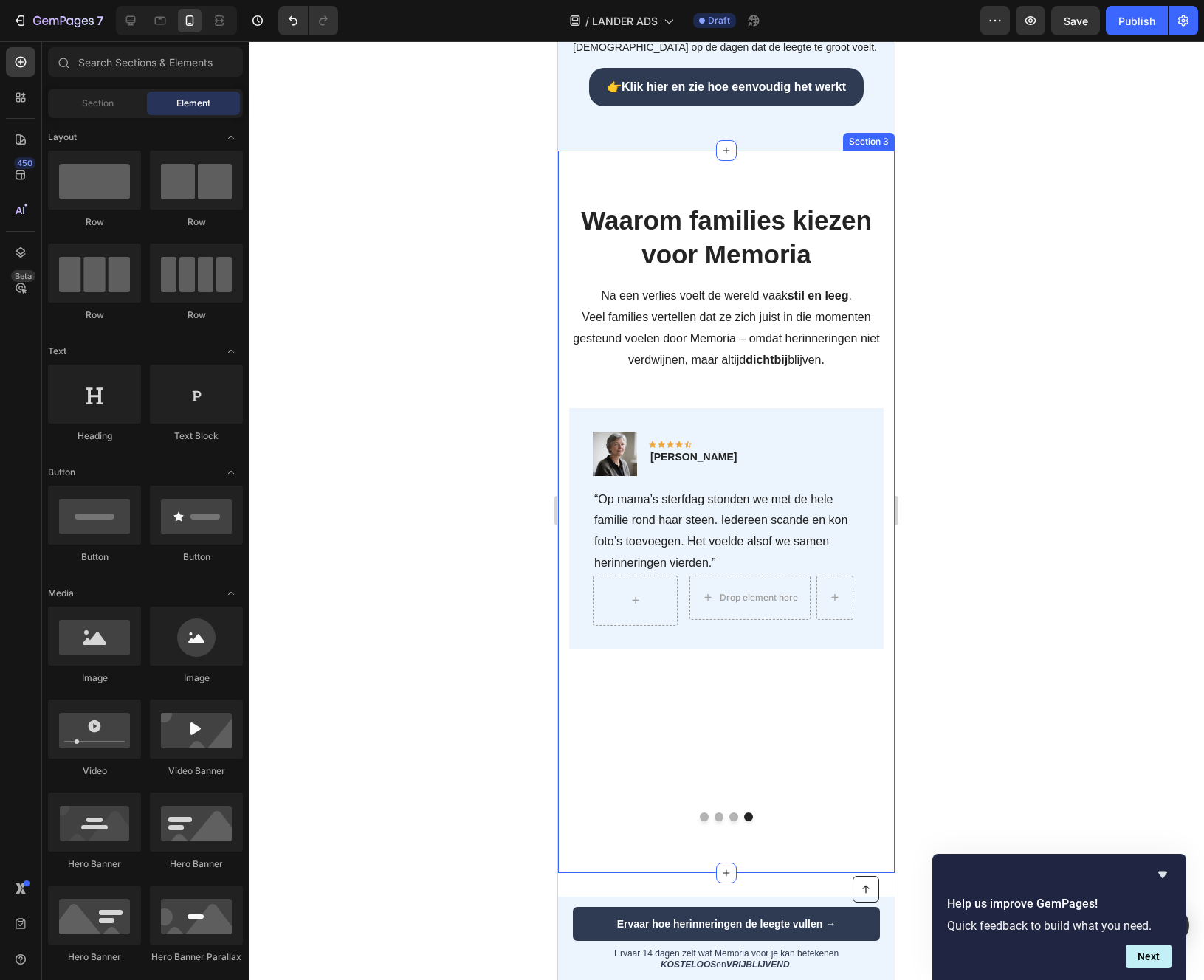
click at [735, 817] on button "Dot" at bounding box center [733, 817] width 9 height 9
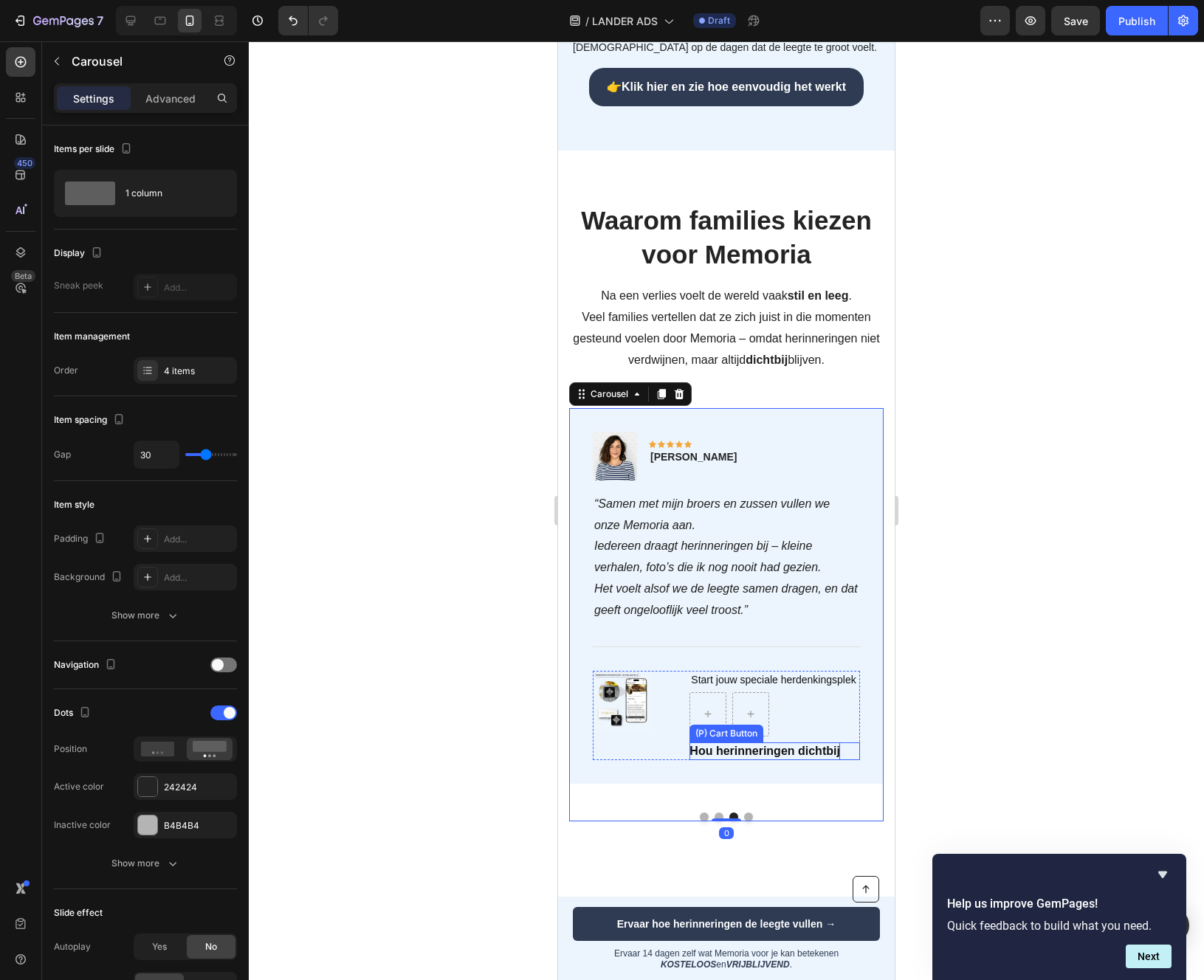
click at [755, 751] on p "Hou herinneringen dichtbij" at bounding box center [765, 751] width 151 height 17
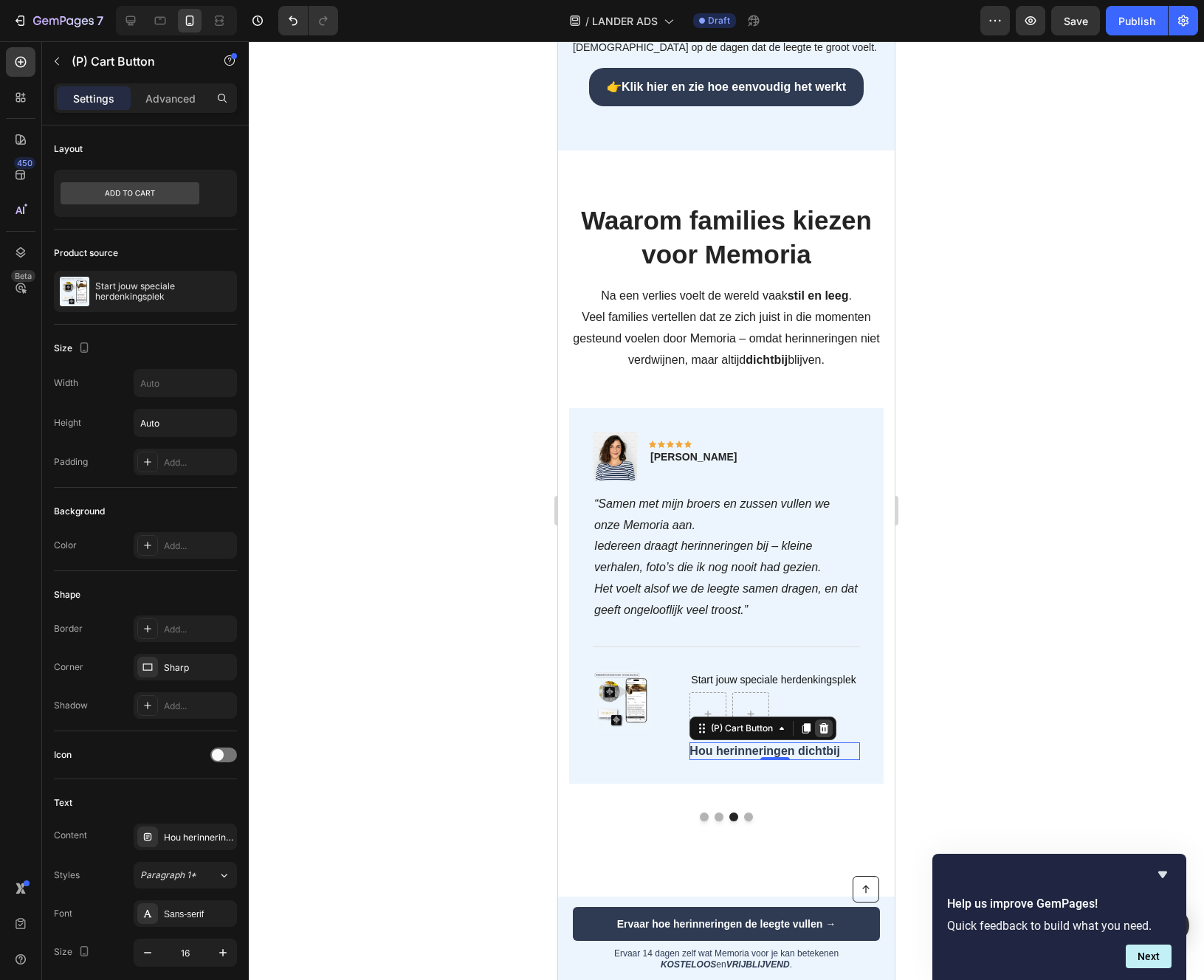
click at [824, 723] on icon at bounding box center [824, 728] width 10 height 10
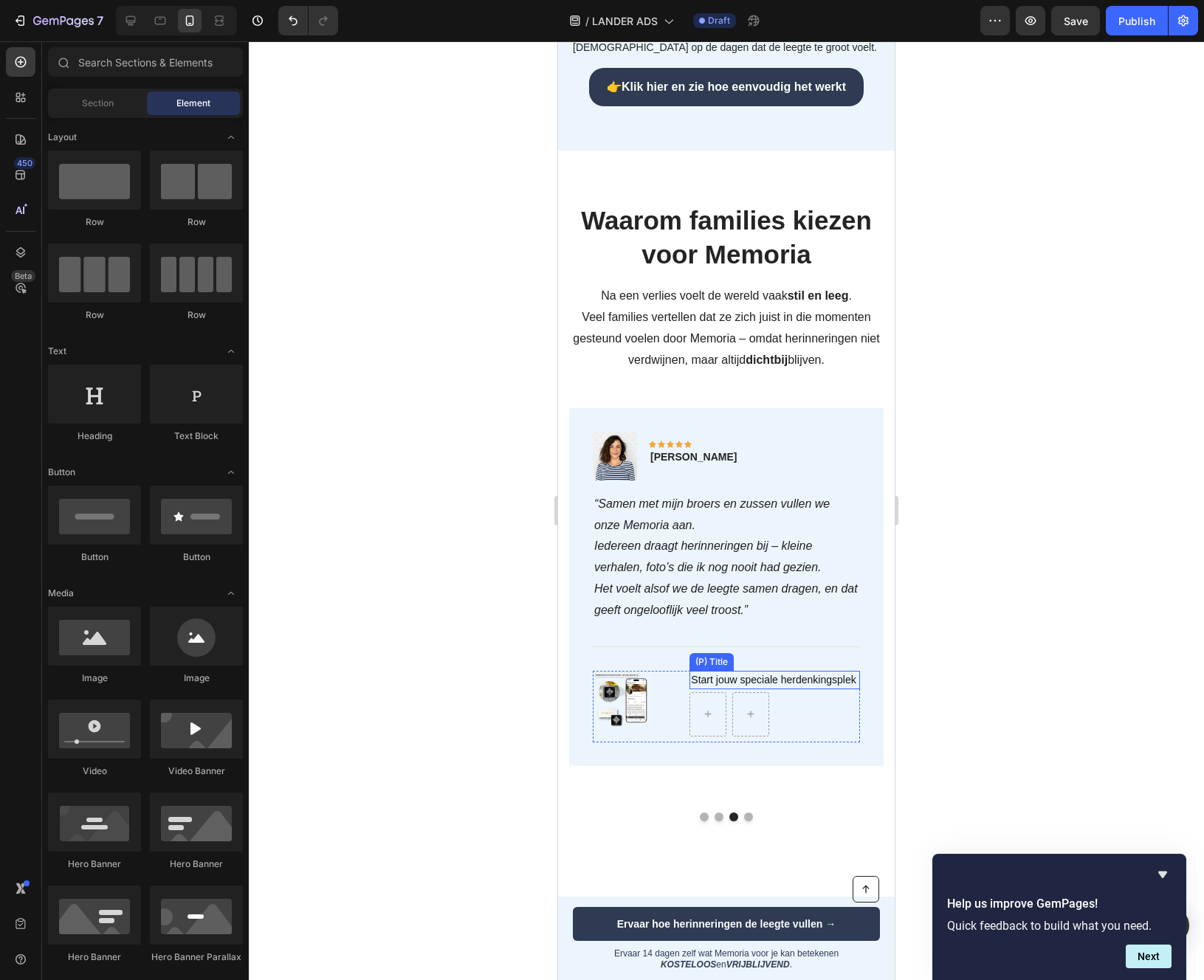
click at [822, 667] on div "Image Icon Icon Icon Icon Icon Row Anja Tuinen Text block Row “Samen met mijn b…" at bounding box center [726, 587] width 267 height 310
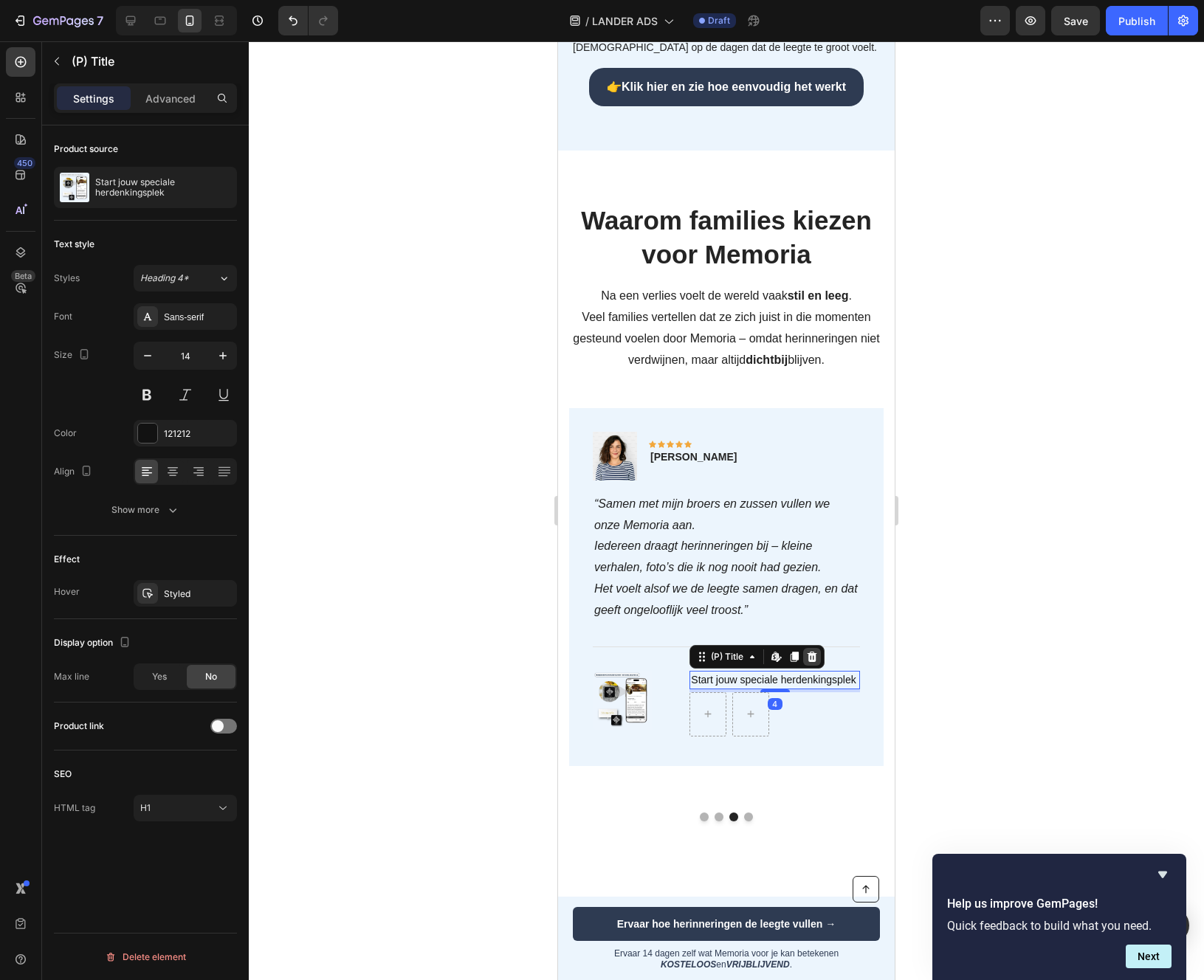
click at [811, 651] on icon at bounding box center [812, 657] width 12 height 12
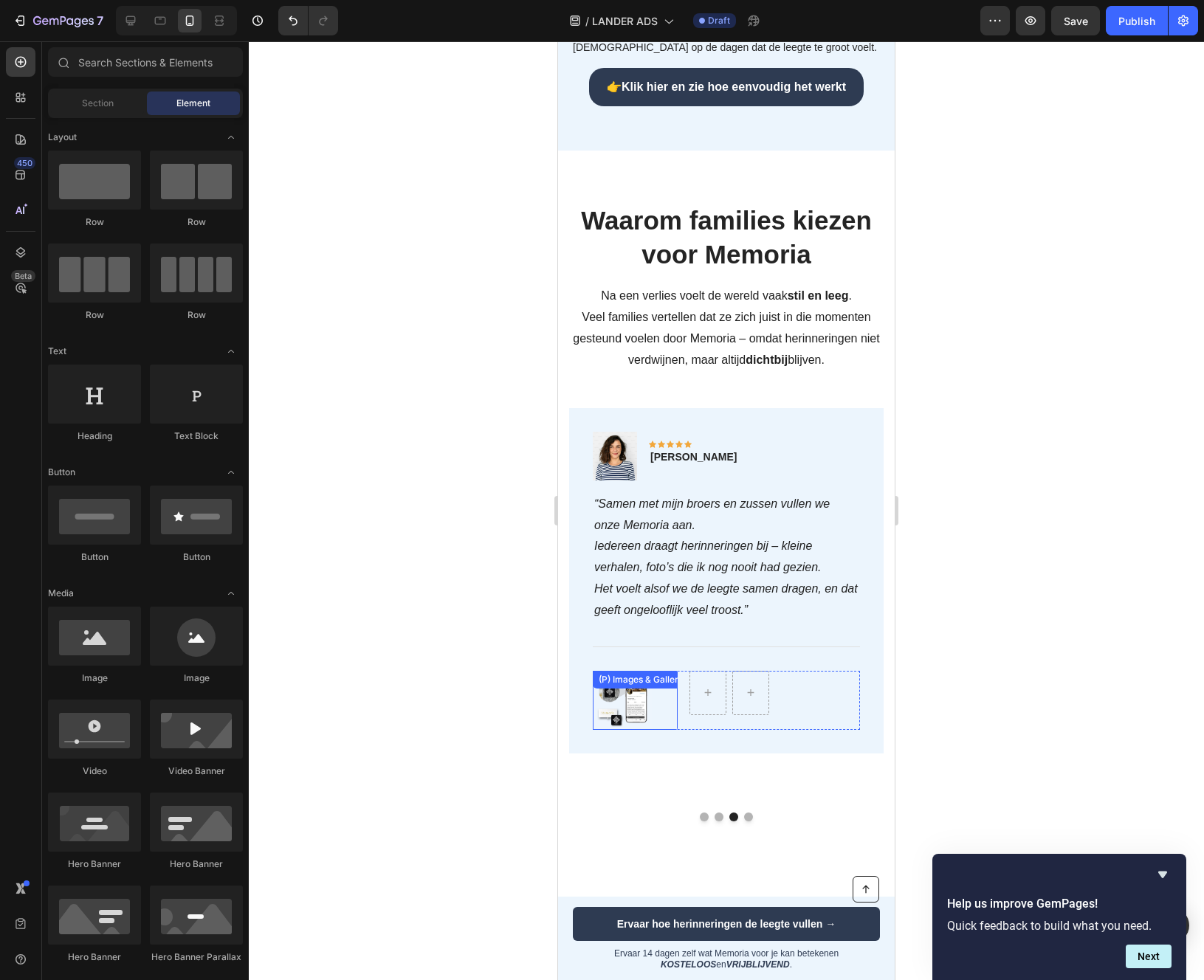
click at [649, 690] on div "(P) Images & Gallery" at bounding box center [635, 700] width 85 height 59
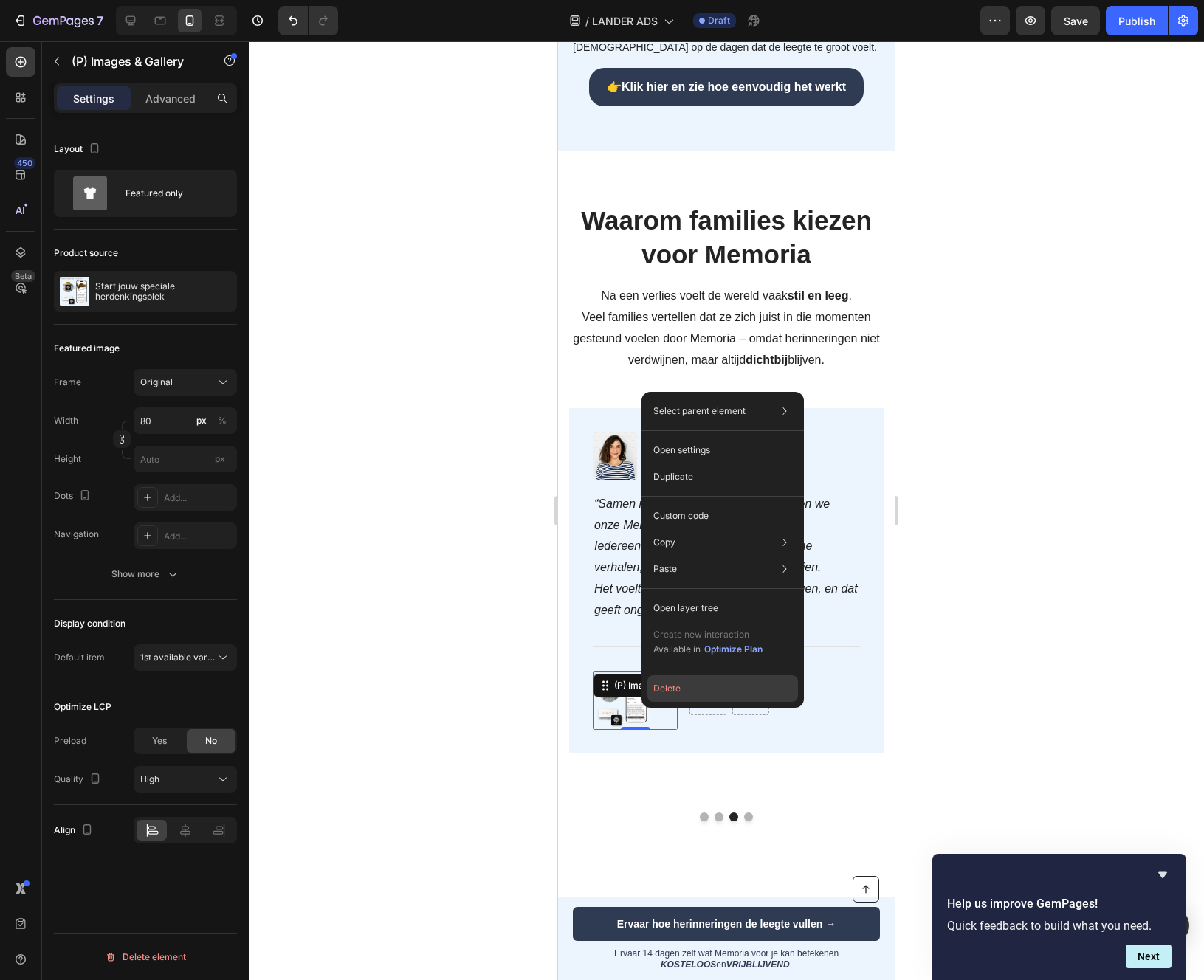
click at [676, 696] on button "Delete" at bounding box center [722, 689] width 151 height 26
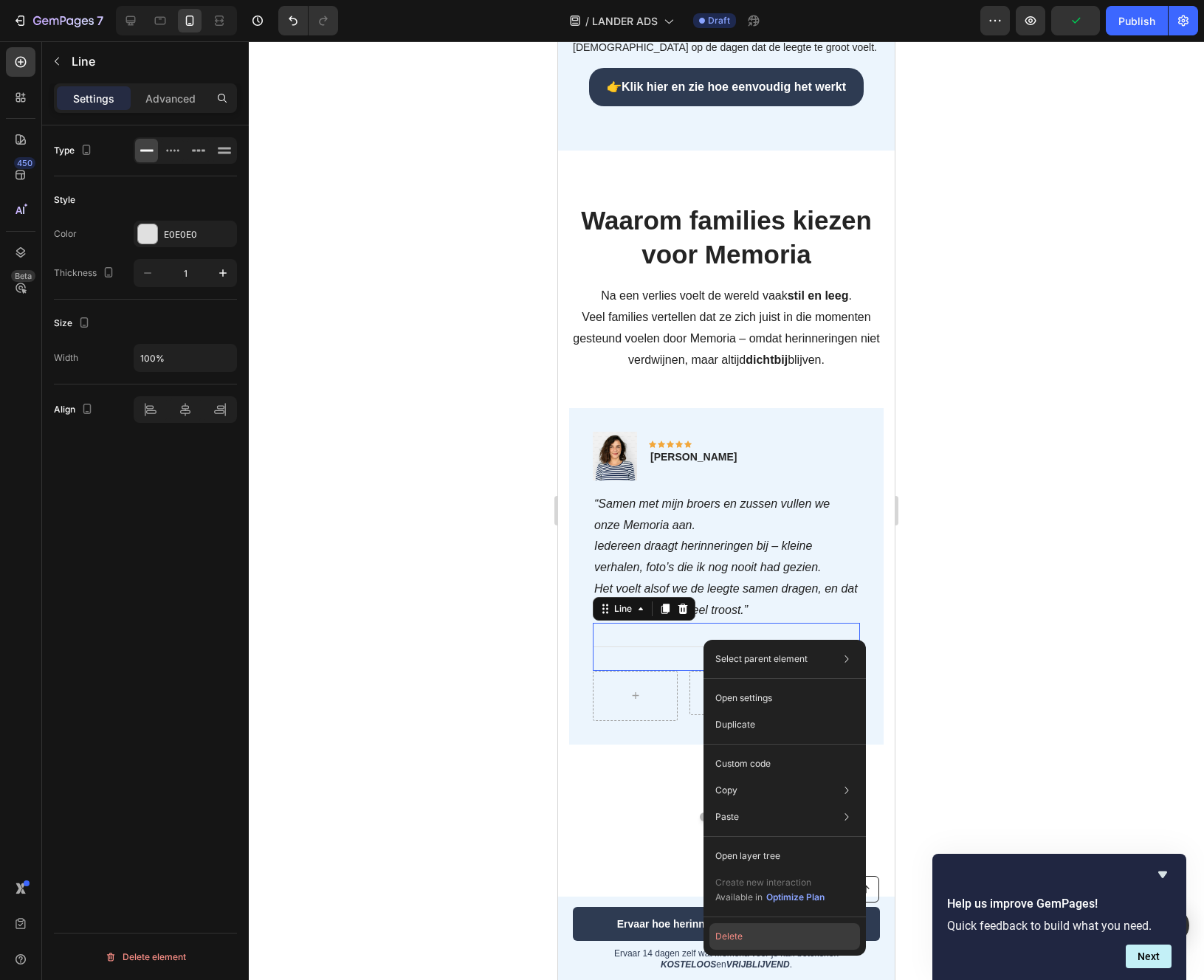
click at [727, 932] on button "Delete" at bounding box center [784, 937] width 151 height 26
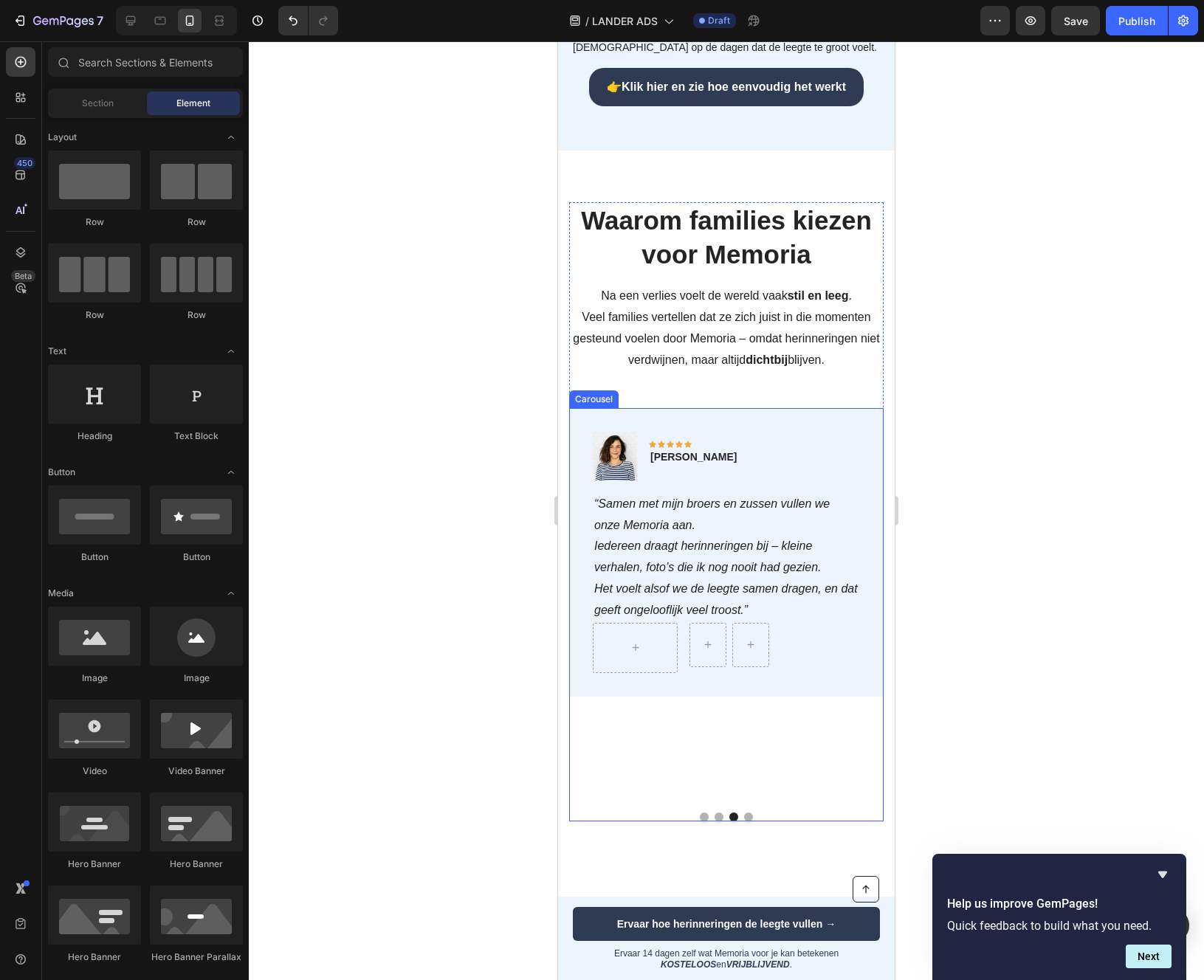
click at [725, 813] on div at bounding box center [727, 817] width 314 height 9
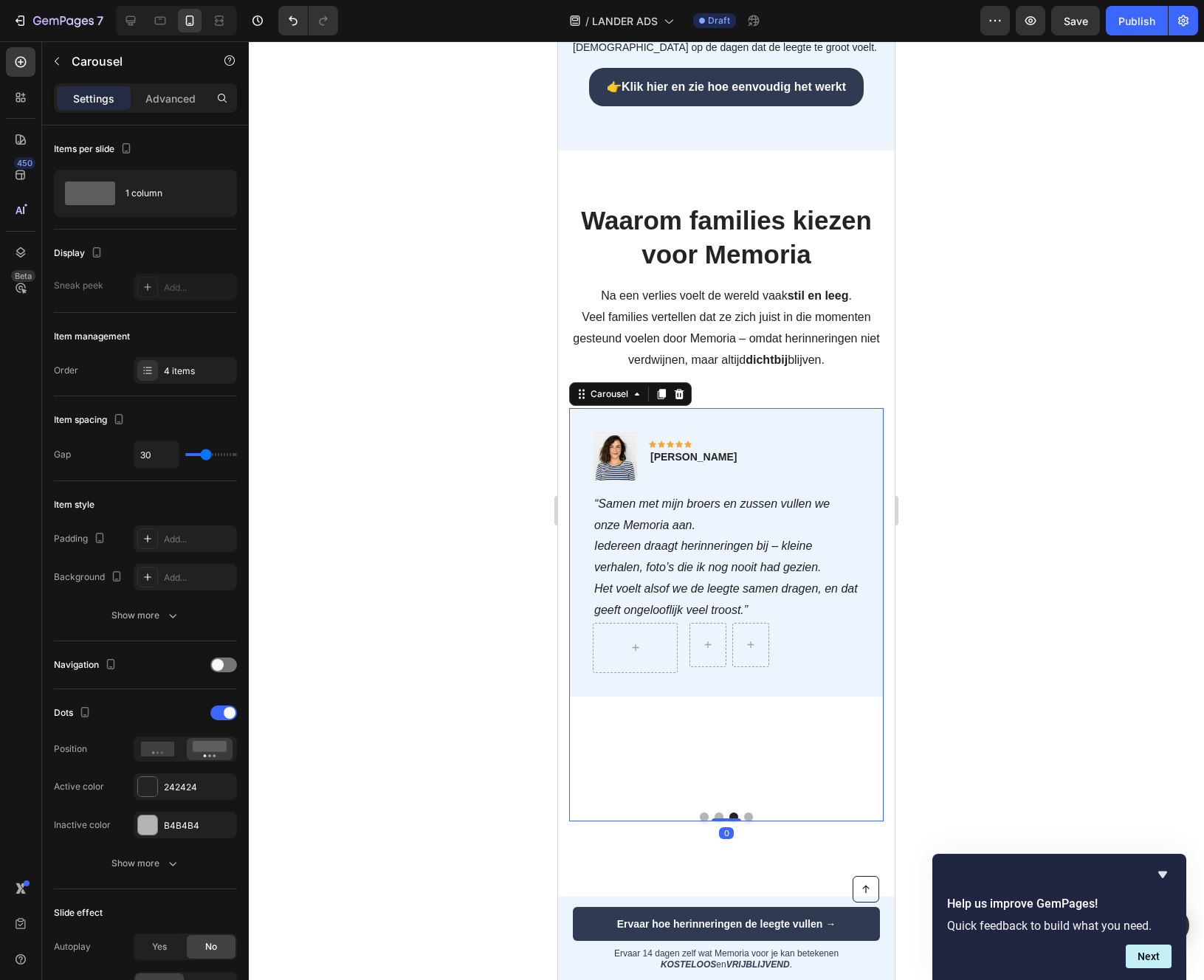
click at [722, 815] on button "Dot" at bounding box center [718, 817] width 9 height 9
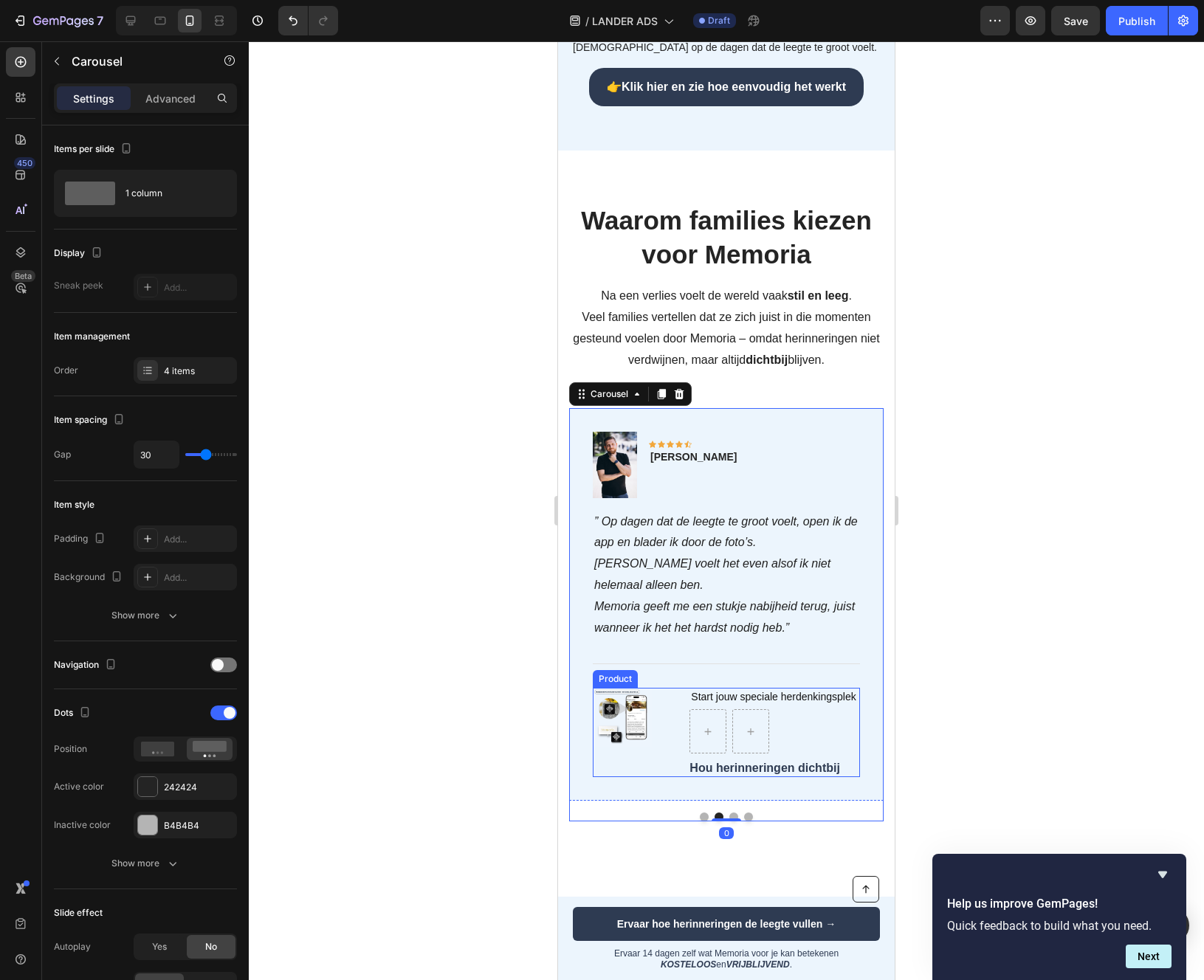
click at [784, 693] on h1 "Start jouw speciale herdenkingsplek" at bounding box center [775, 697] width 170 height 18
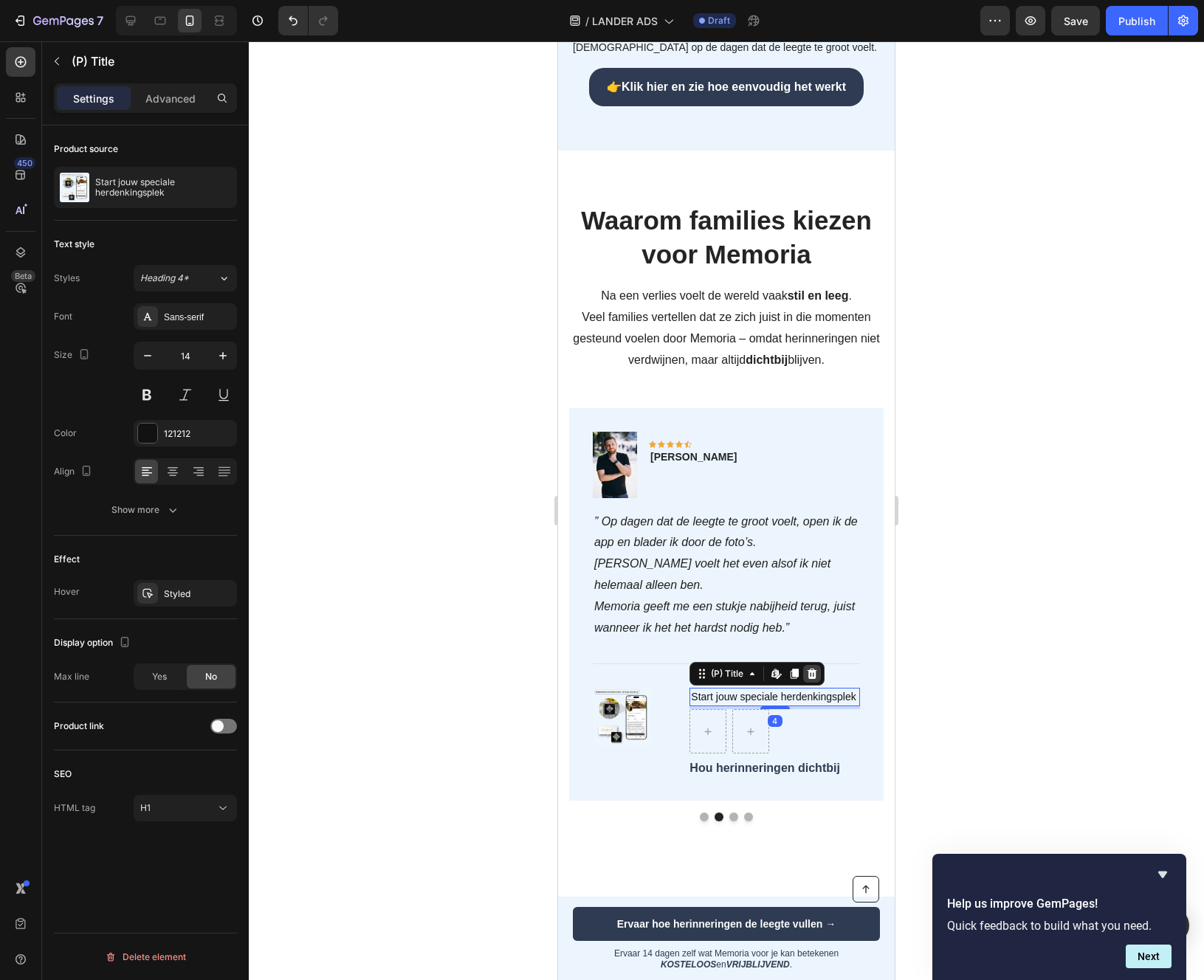
click at [809, 672] on icon at bounding box center [813, 674] width 10 height 10
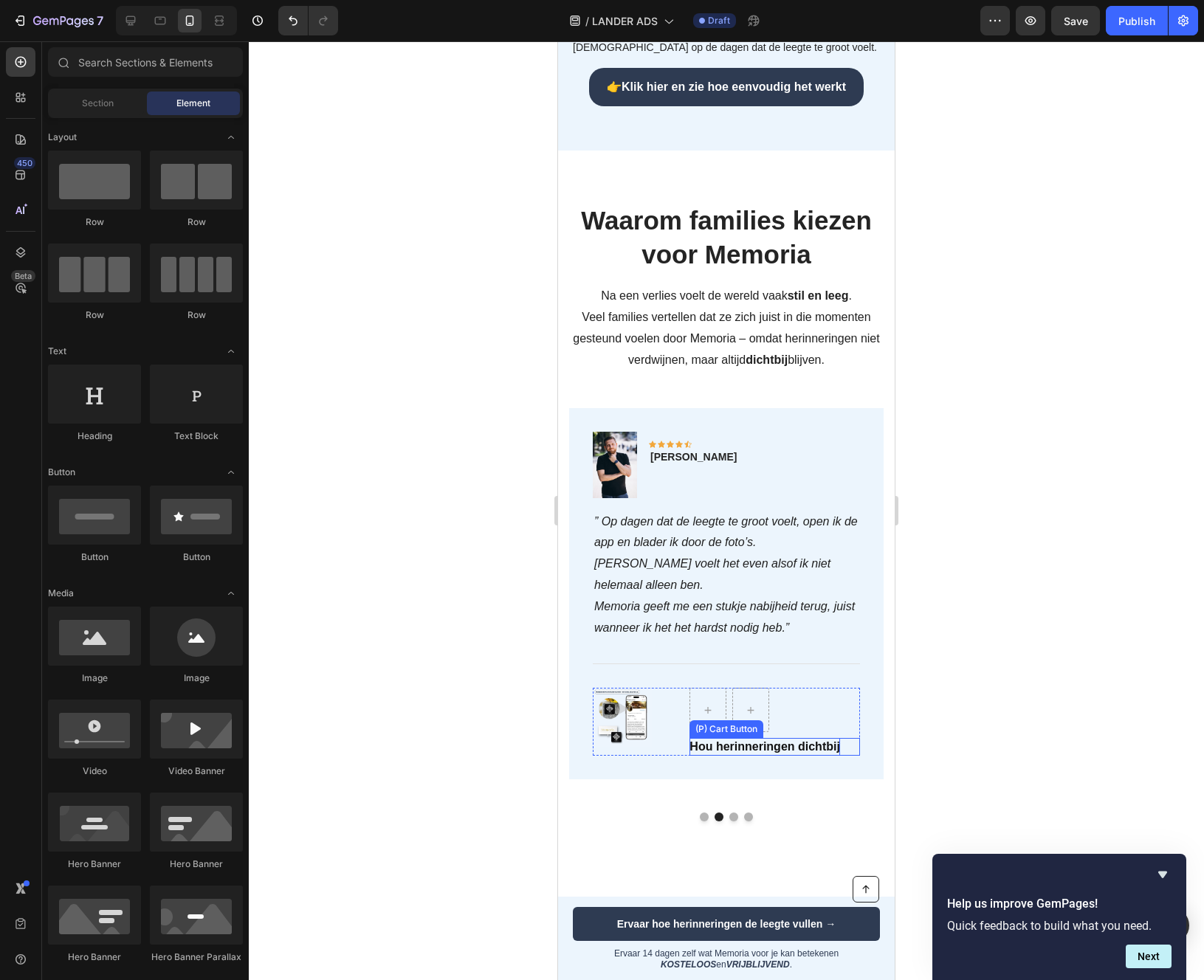
click at [789, 741] on p "Hou herinneringen dichtbij" at bounding box center [765, 747] width 151 height 17
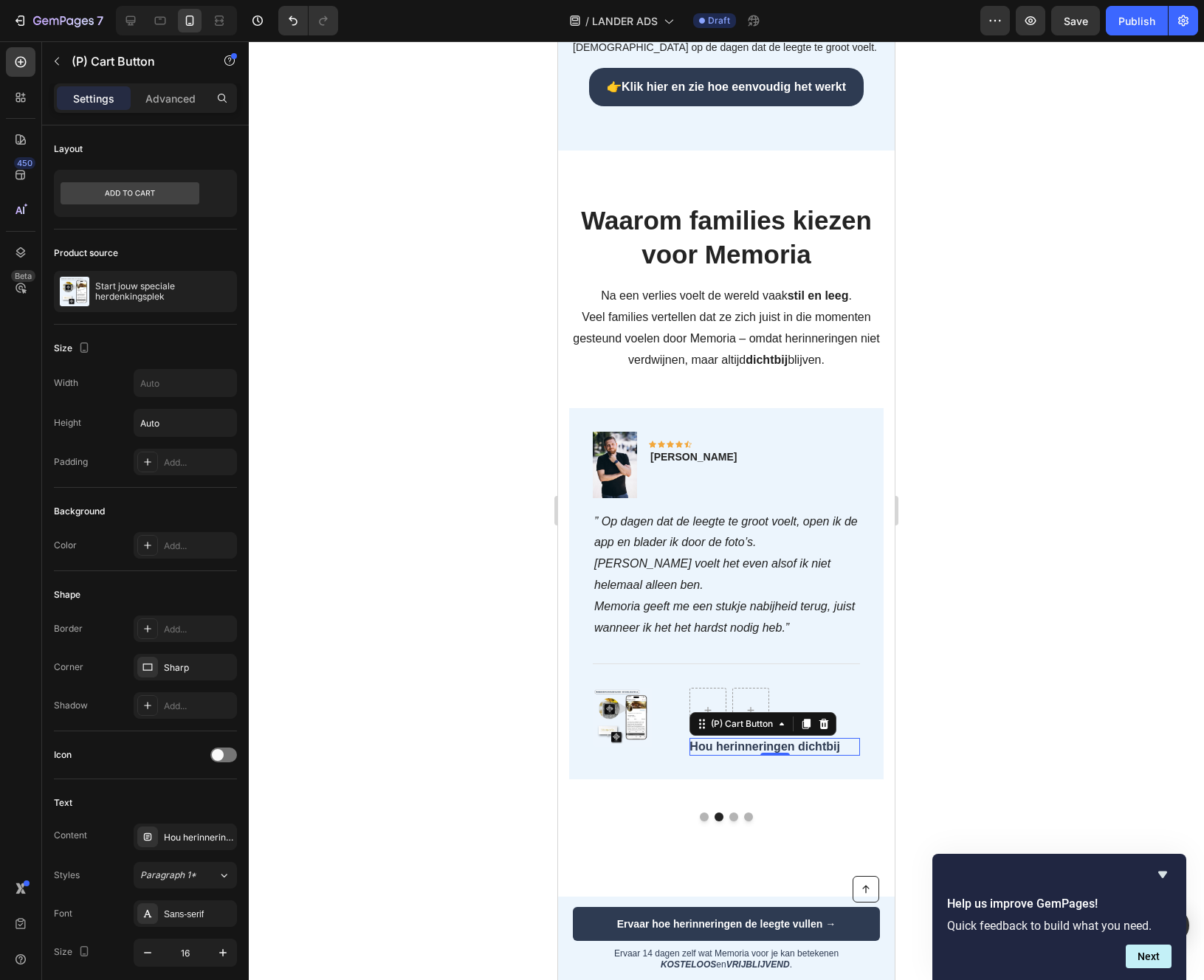
click at [827, 720] on icon at bounding box center [824, 724] width 10 height 10
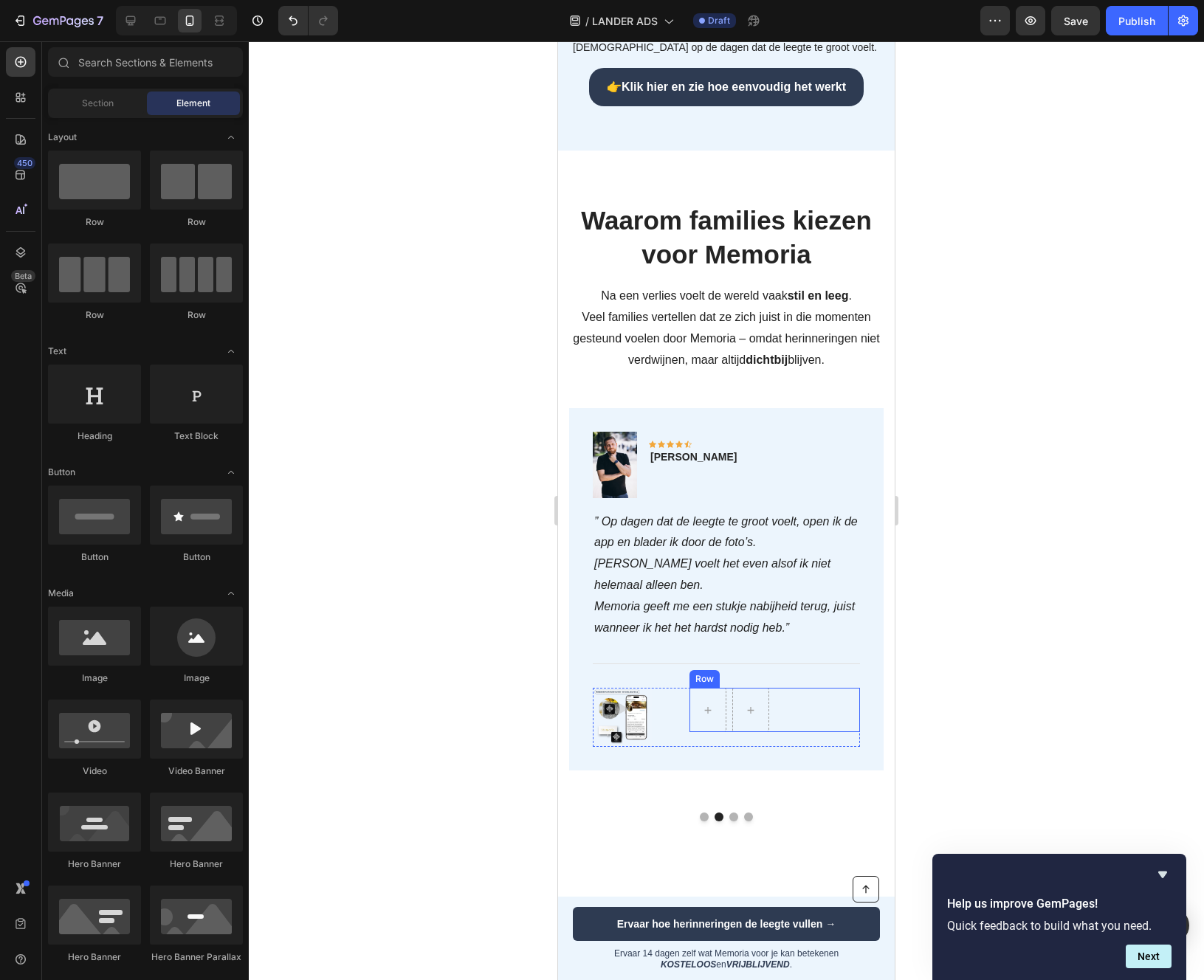
click at [789, 702] on div "Row" at bounding box center [775, 710] width 170 height 45
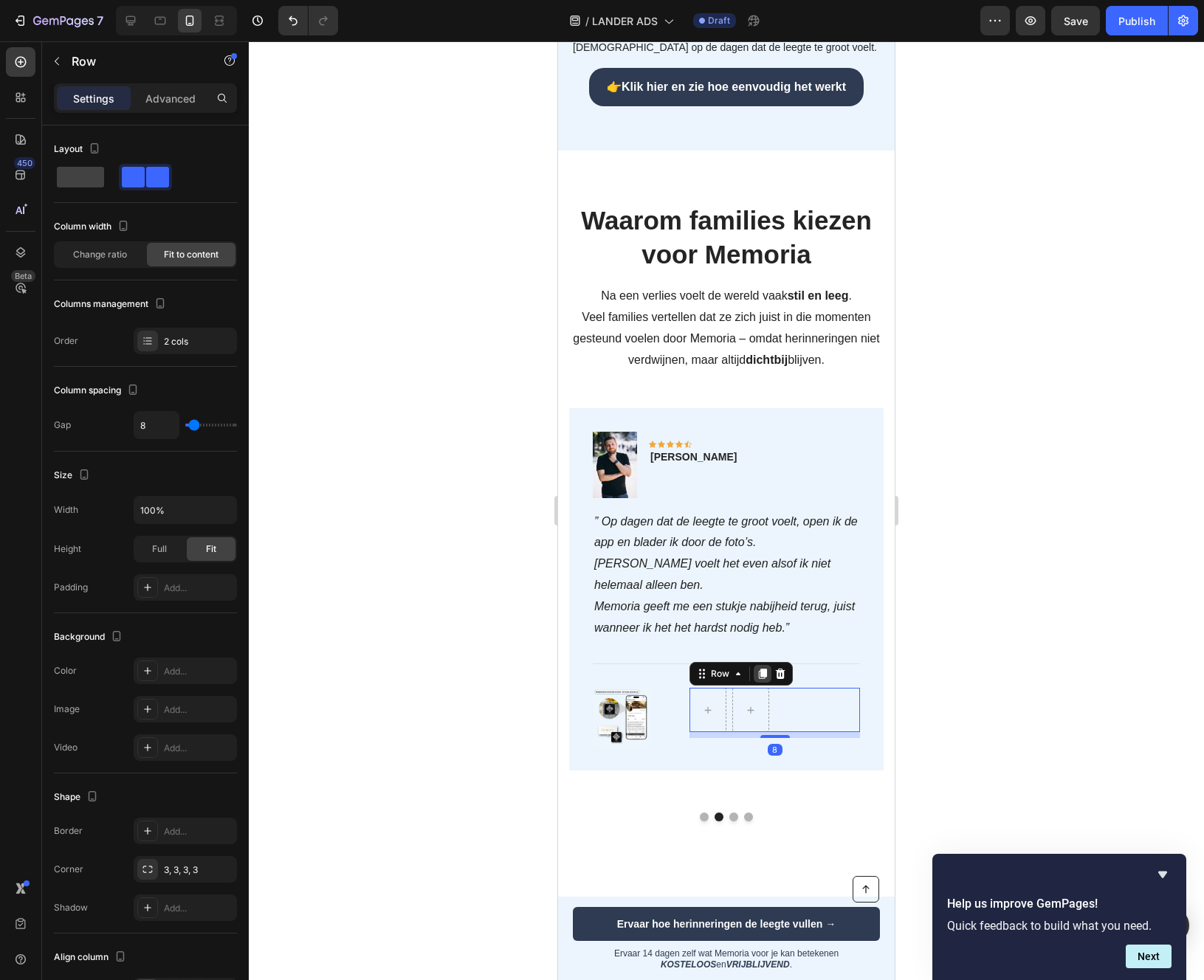
click at [770, 670] on div at bounding box center [762, 674] width 17 height 17
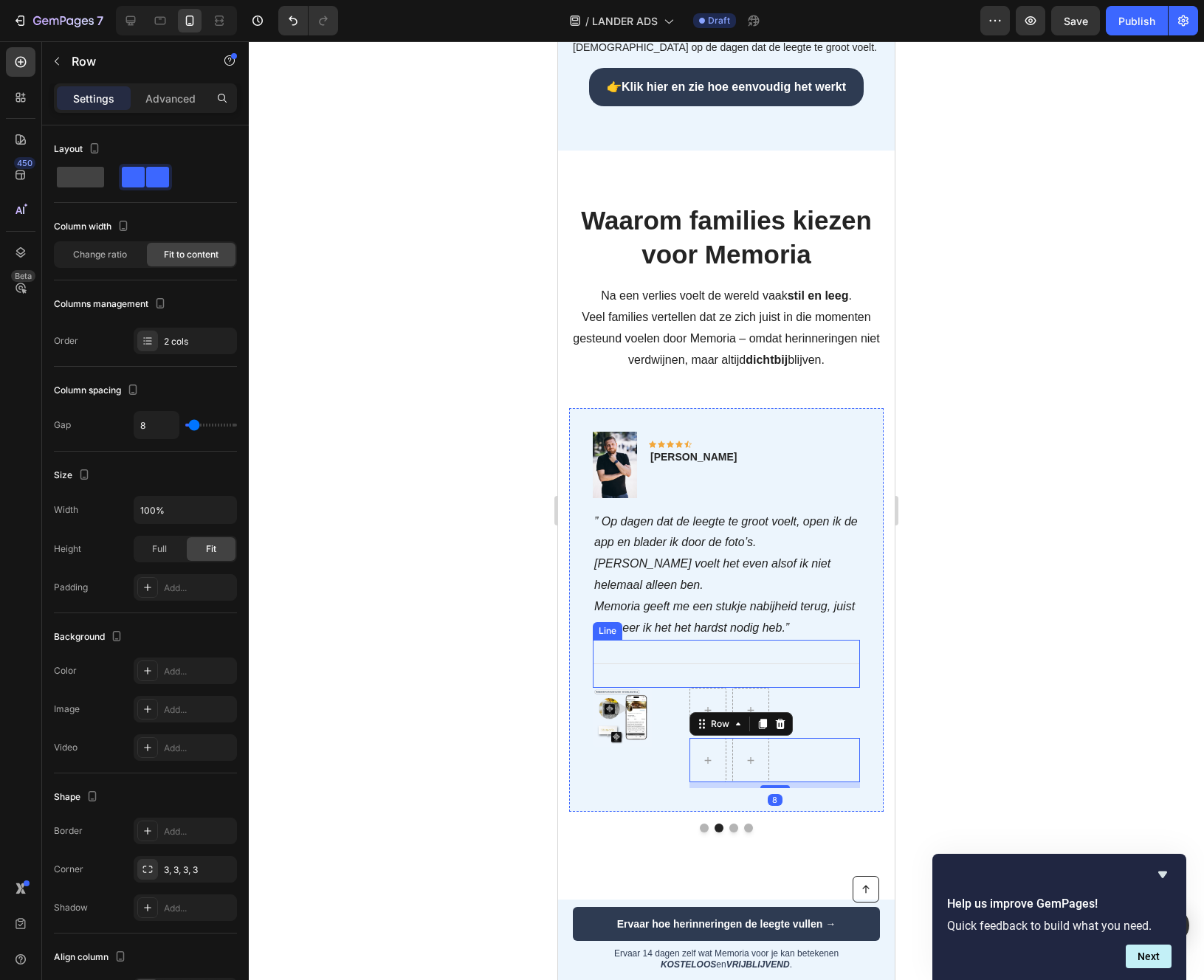
click at [784, 670] on div "Title Line" at bounding box center [726, 664] width 267 height 48
click at [775, 740] on div "Row" at bounding box center [775, 761] width 170 height 45
click at [783, 720] on icon at bounding box center [780, 724] width 10 height 10
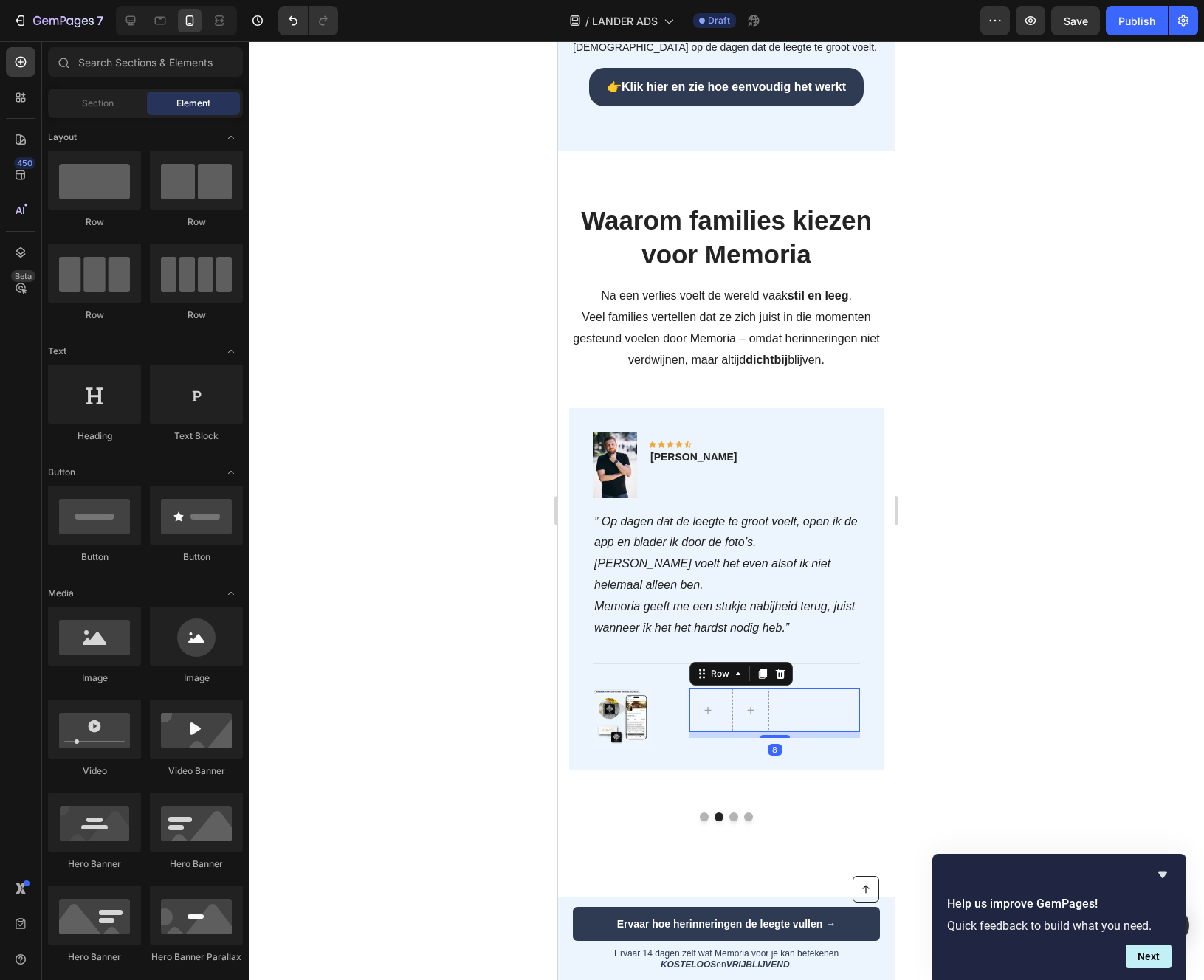
click at [791, 723] on div "Row 8" at bounding box center [775, 710] width 170 height 45
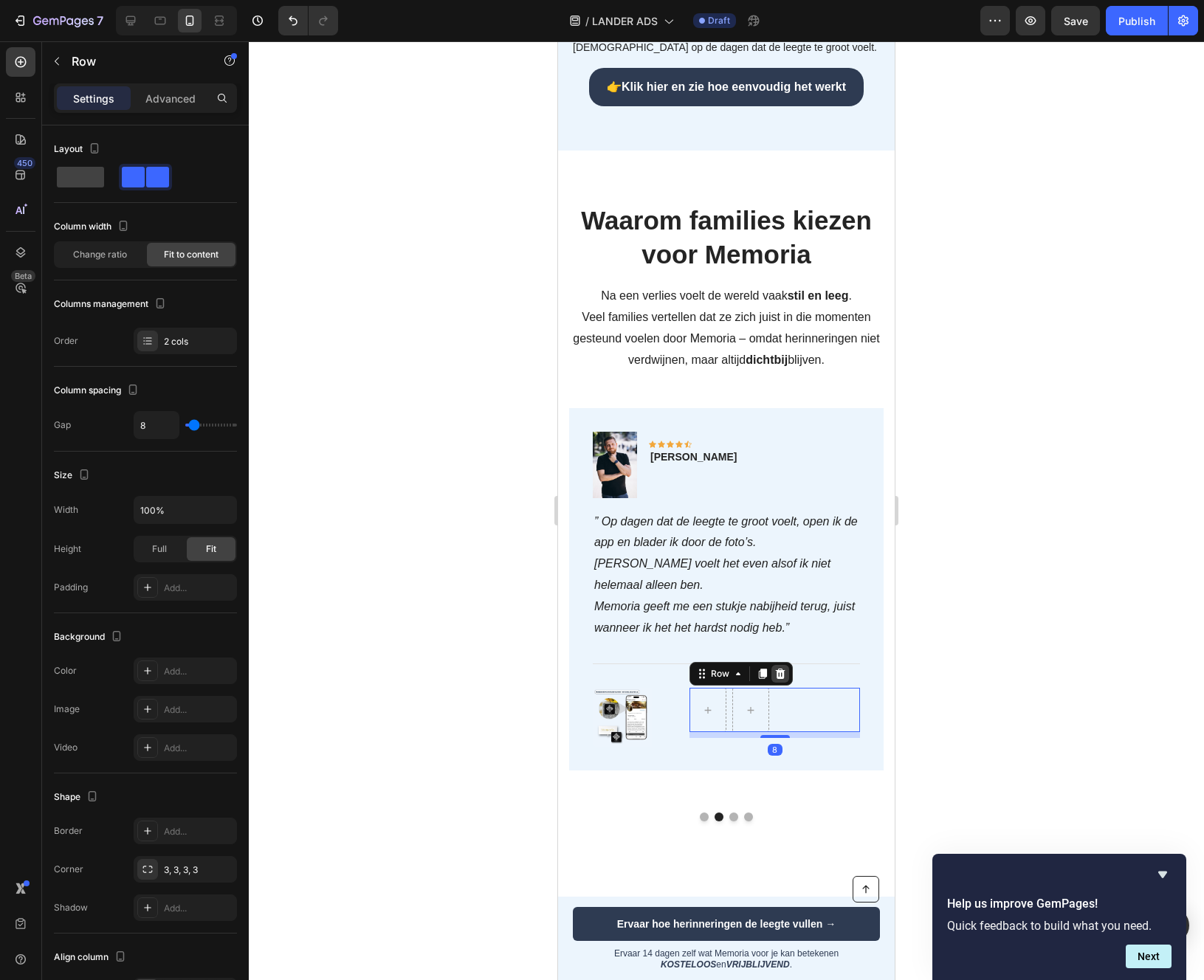
click at [782, 680] on div at bounding box center [779, 674] width 17 height 17
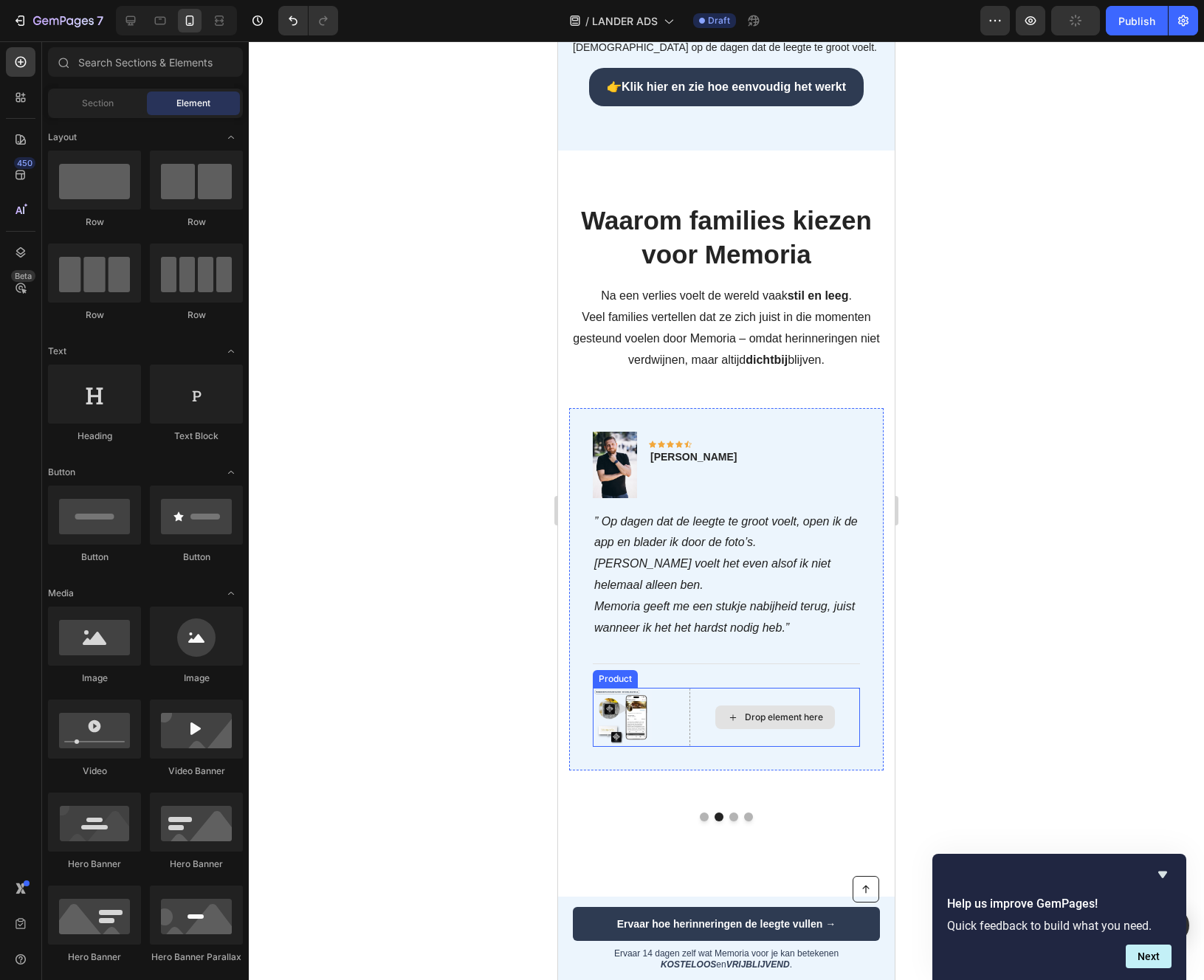
click at [665, 723] on div at bounding box center [635, 717] width 85 height 59
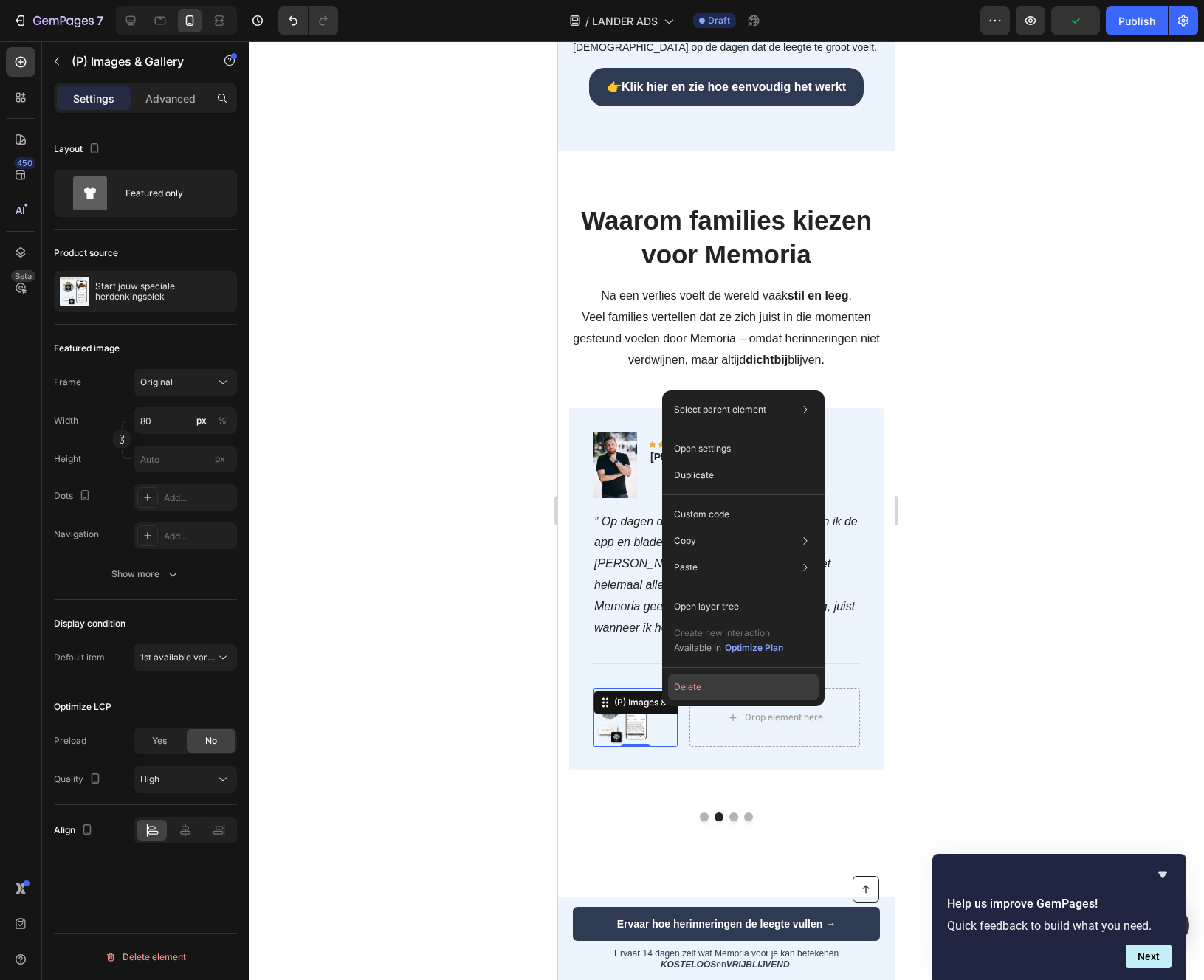
click at [705, 686] on button "Delete" at bounding box center [743, 687] width 151 height 26
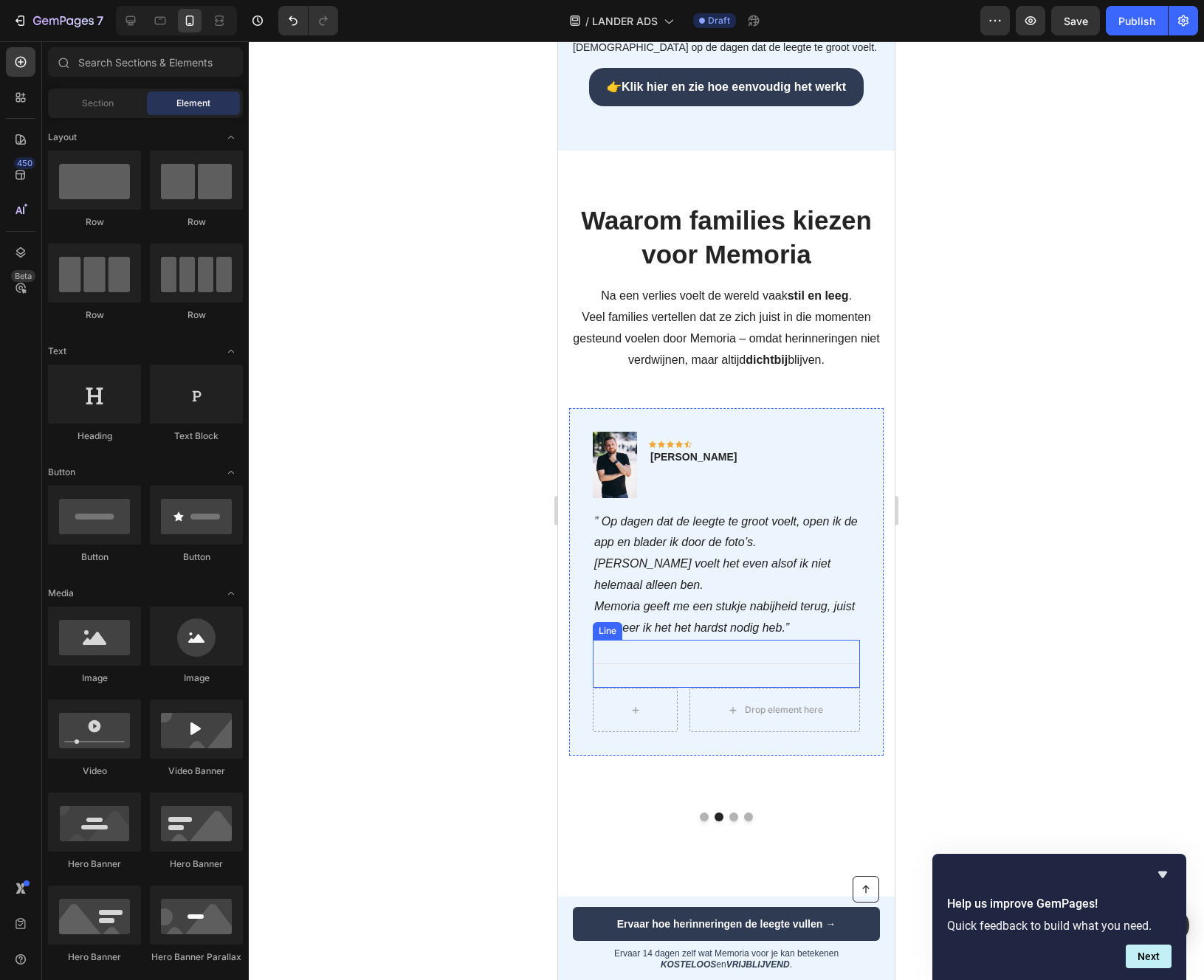
click at [748, 656] on div "Title Line" at bounding box center [726, 664] width 267 height 48
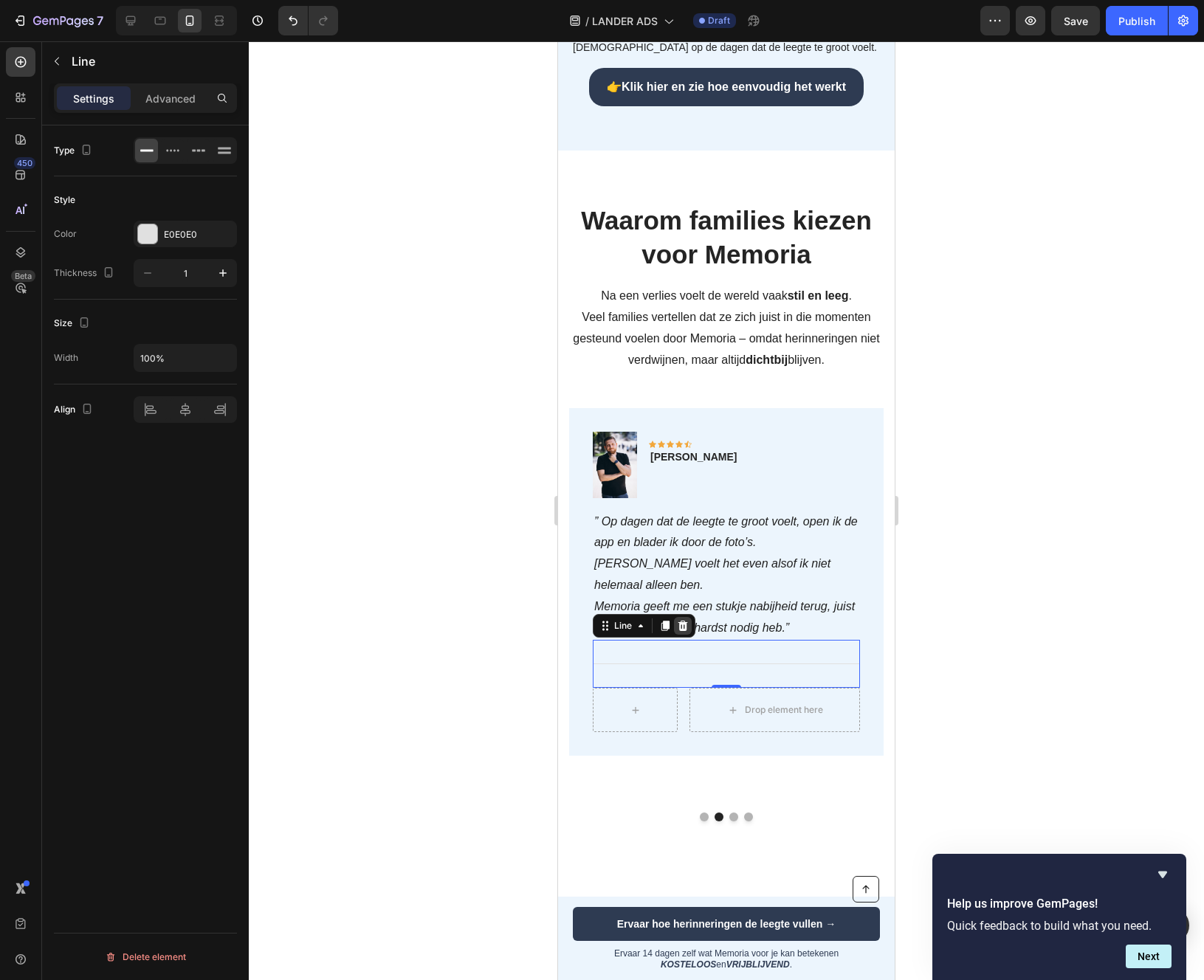
click at [686, 620] on icon at bounding box center [683, 626] width 12 height 12
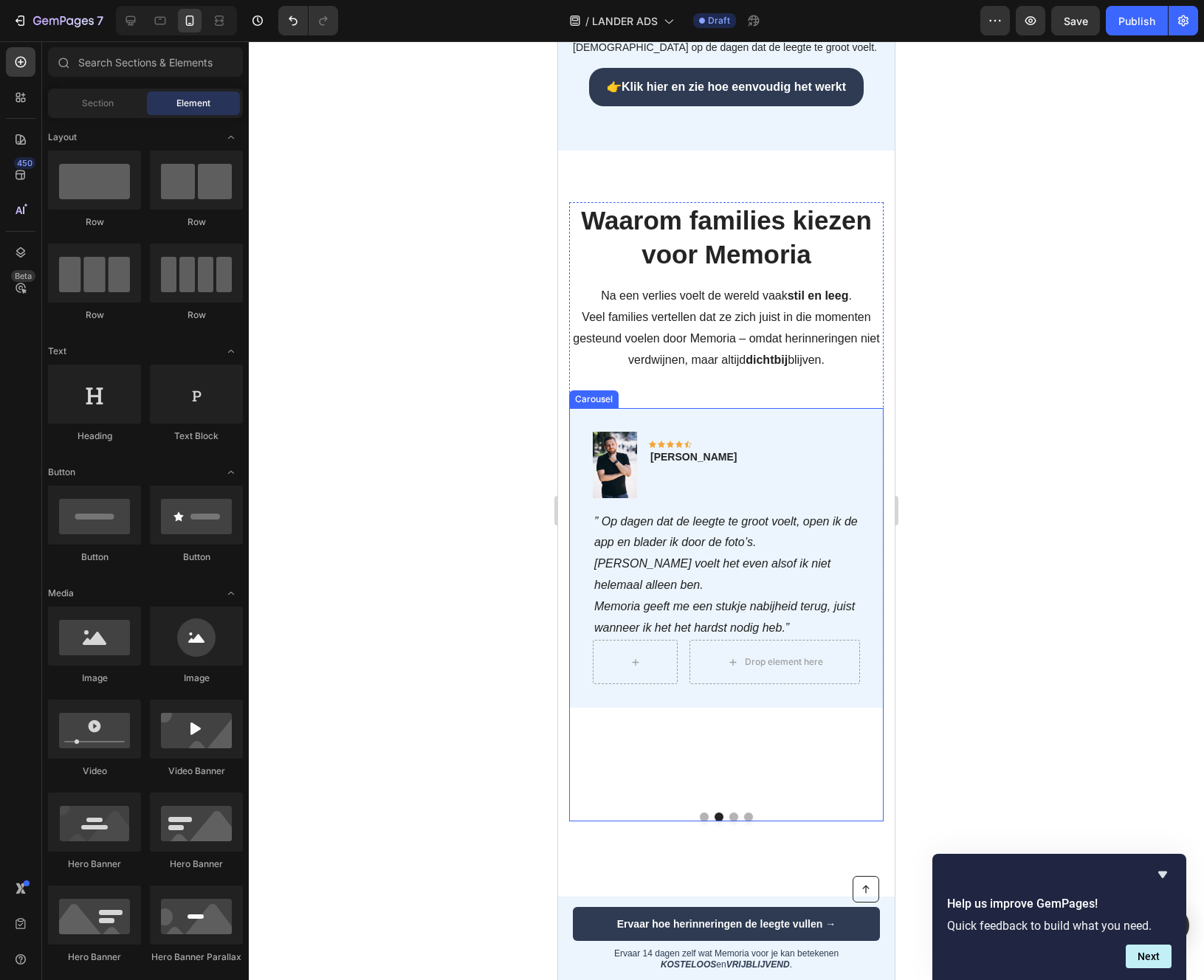
click at [740, 815] on div at bounding box center [727, 817] width 314 height 9
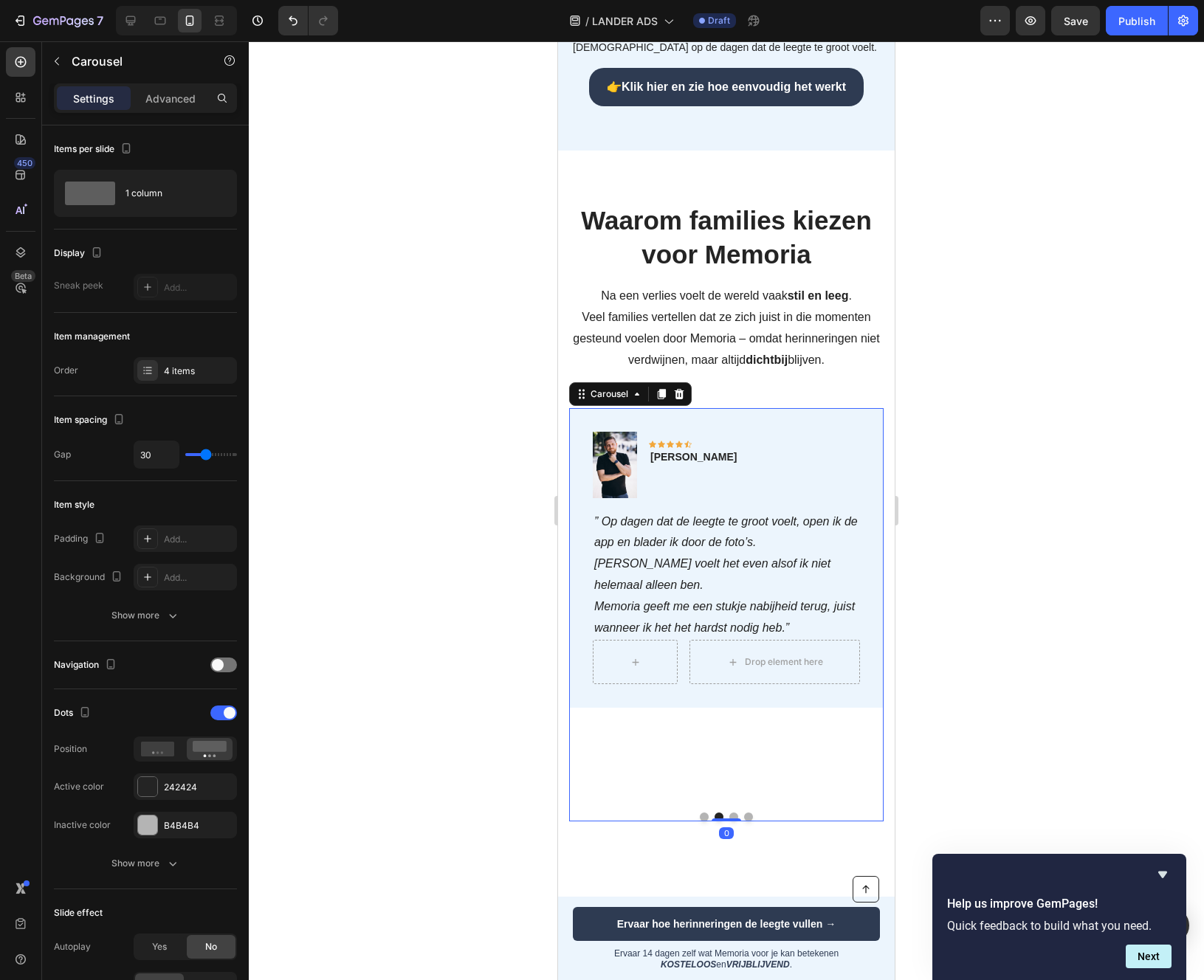
click at [734, 815] on button "Dot" at bounding box center [733, 817] width 9 height 9
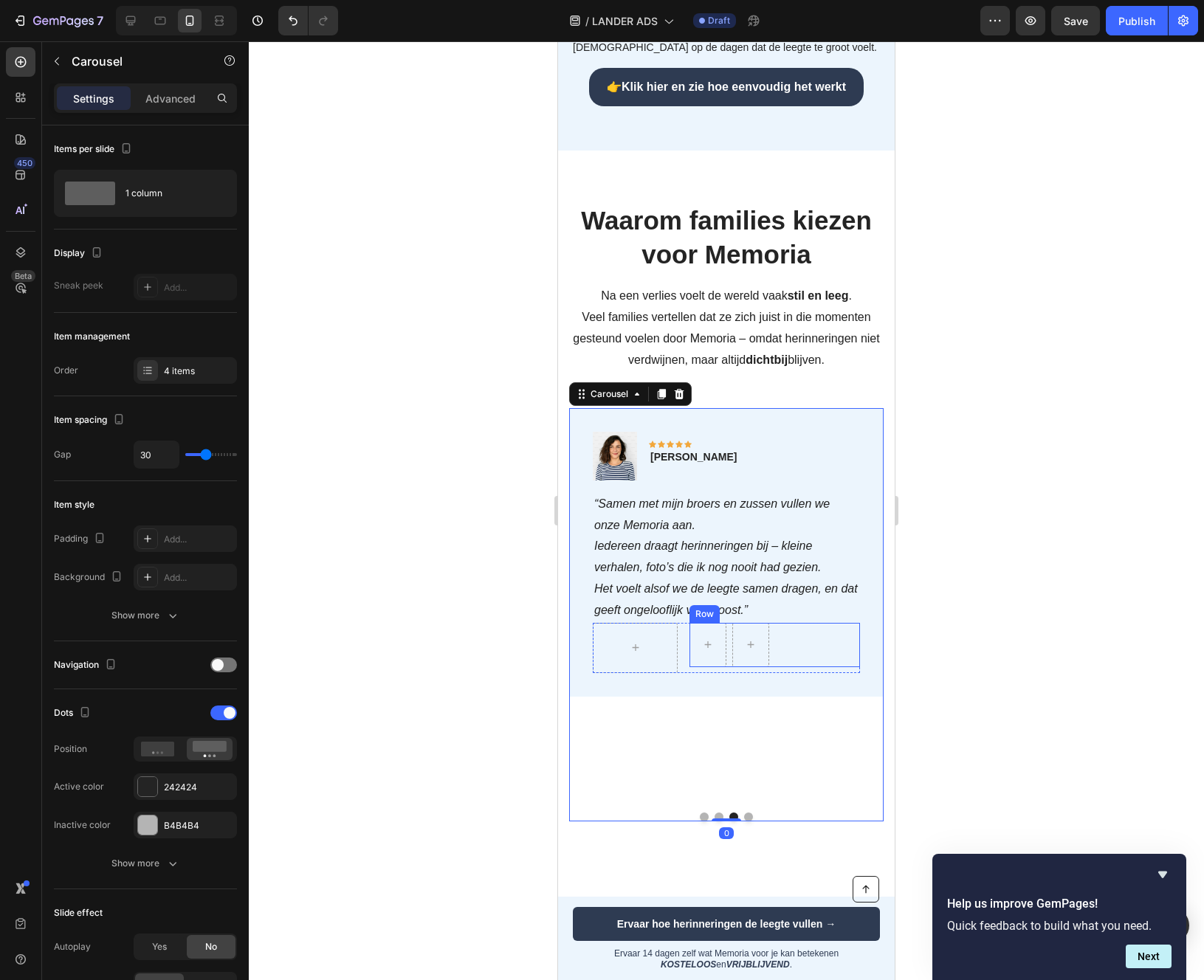
click at [783, 645] on div "Row" at bounding box center [775, 646] width 170 height 45
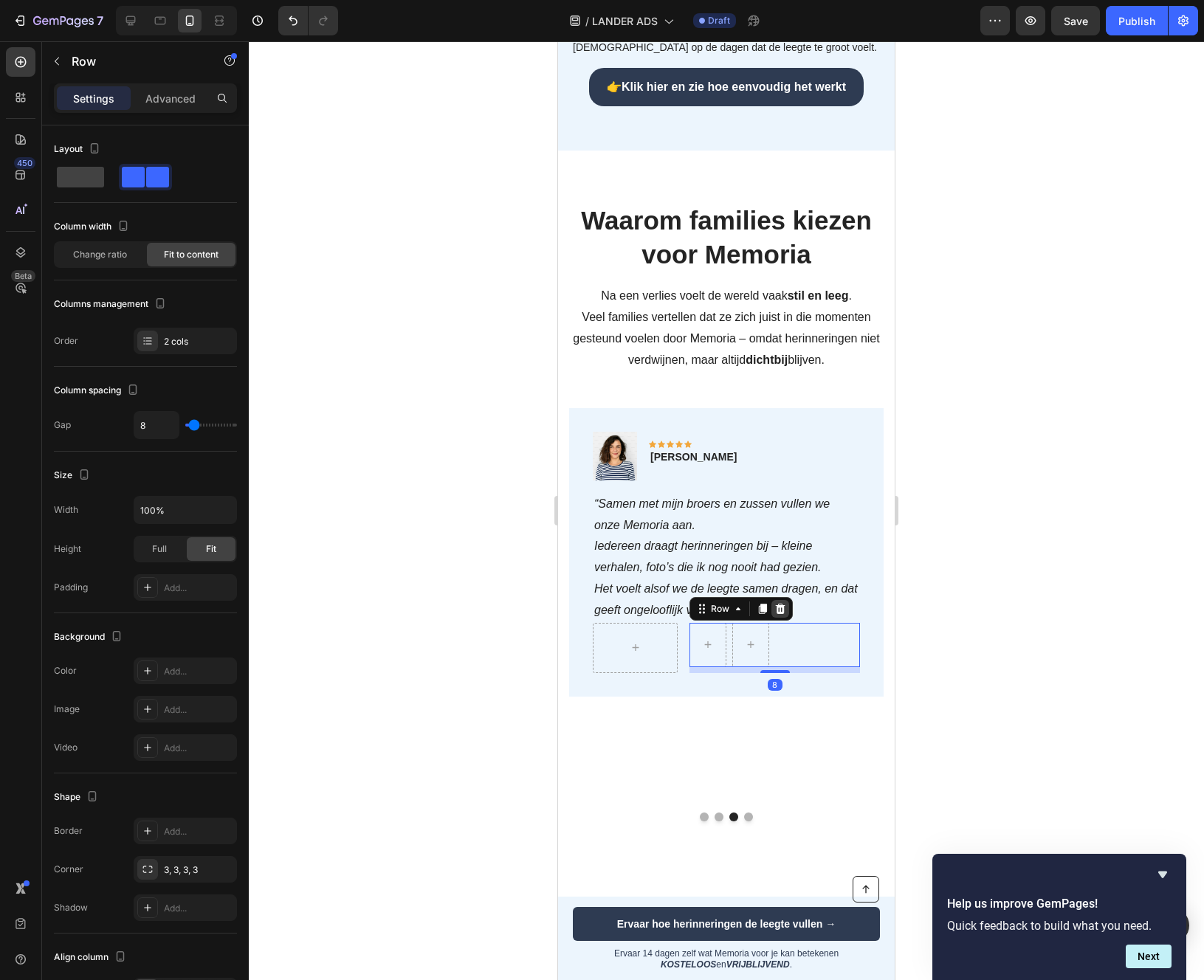
click at [782, 605] on icon at bounding box center [780, 608] width 10 height 10
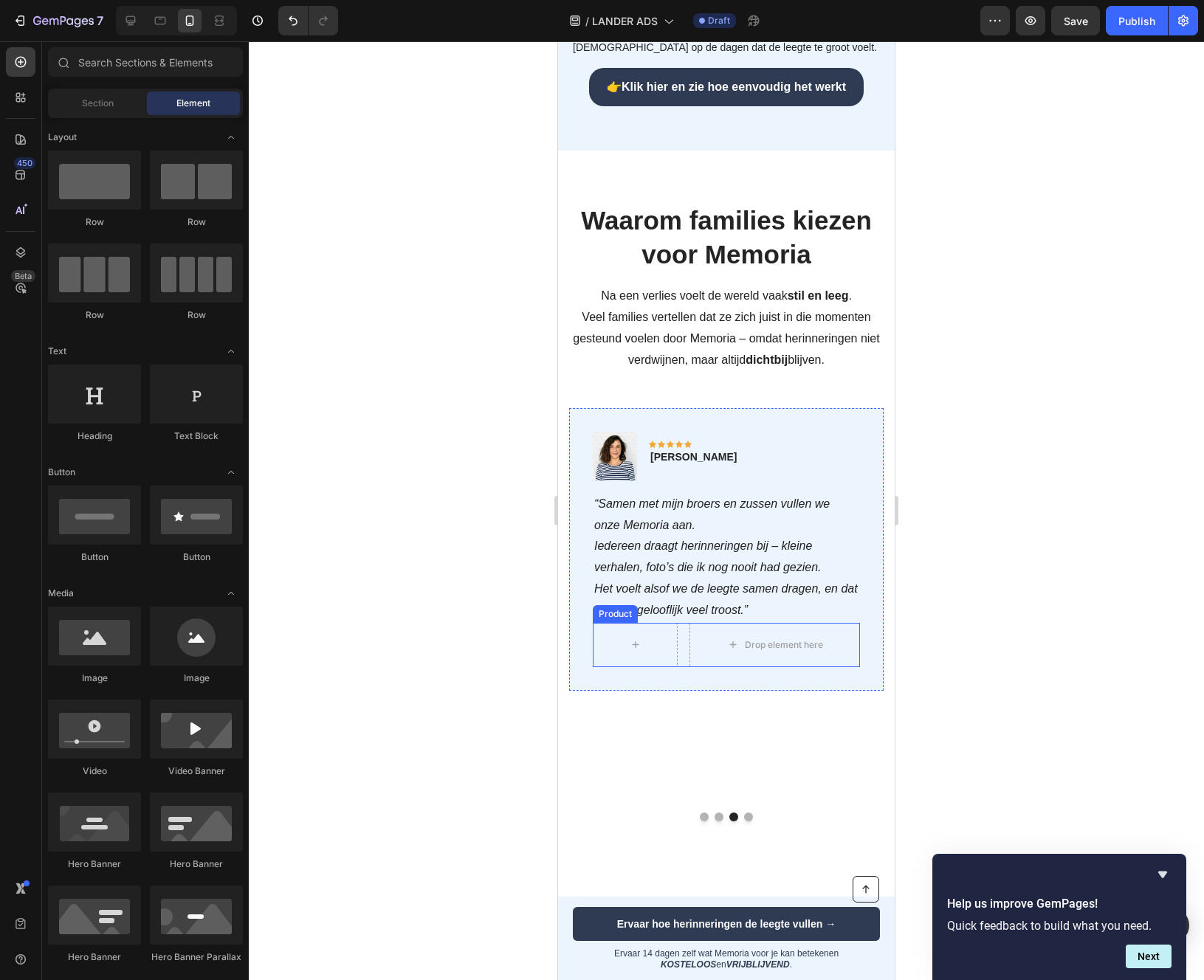
click at [686, 646] on div "Drop element here Product" at bounding box center [726, 646] width 267 height 45
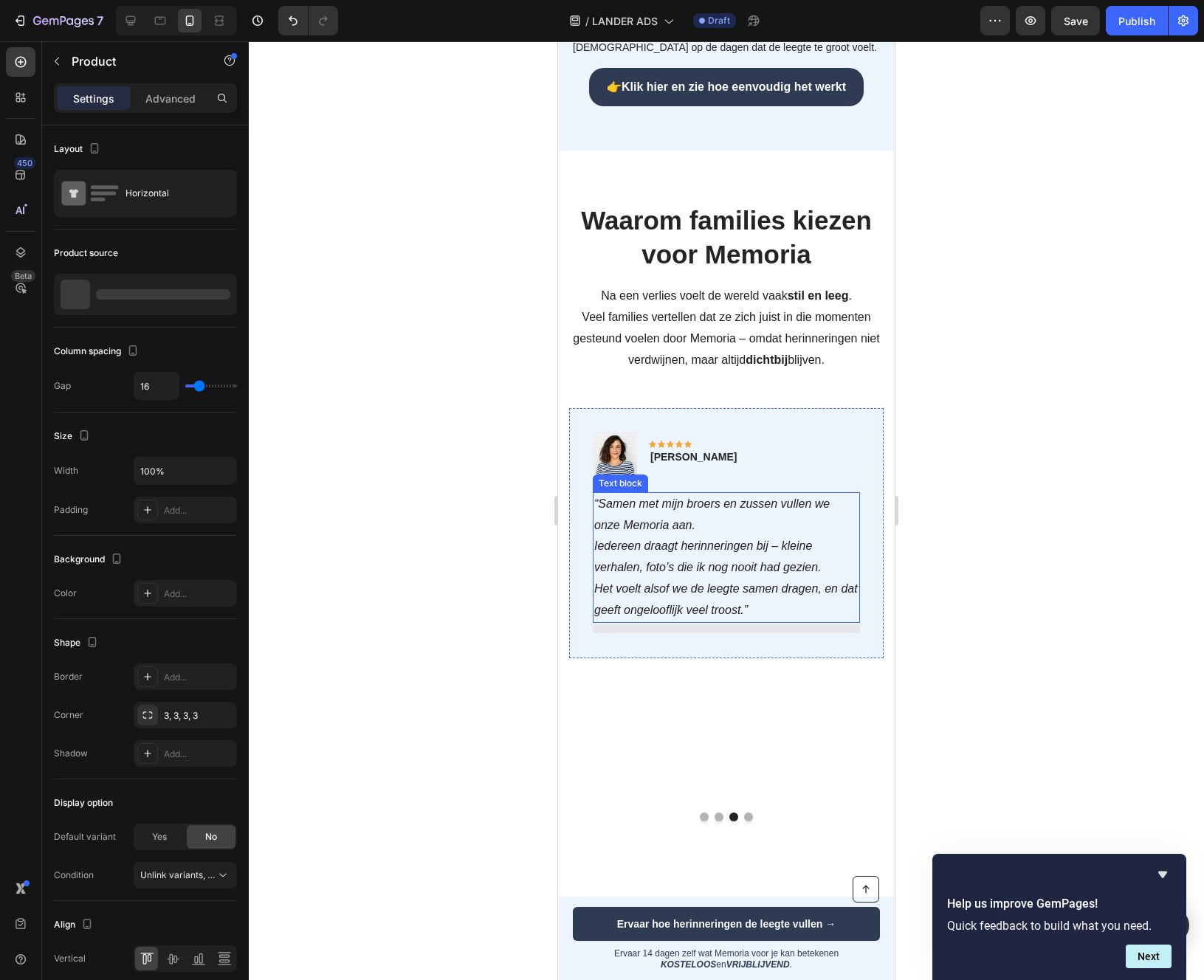
click at [700, 610] on icon "Het voelt alsof we de leegte samen dragen, en dat geeft ongelooflijk veel troos…" at bounding box center [726, 599] width 263 height 34
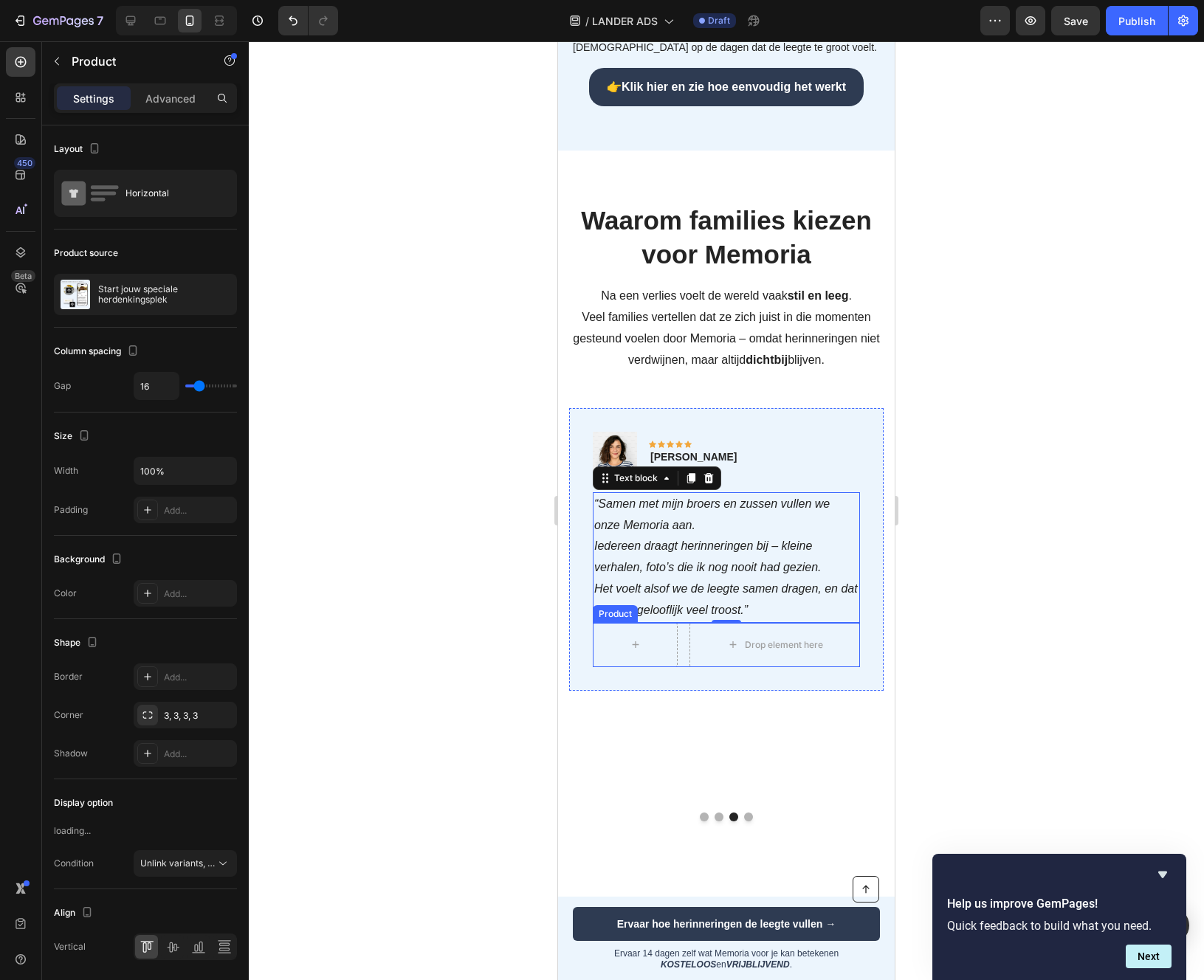
click at [679, 654] on div "Drop element here Product" at bounding box center [726, 646] width 267 height 45
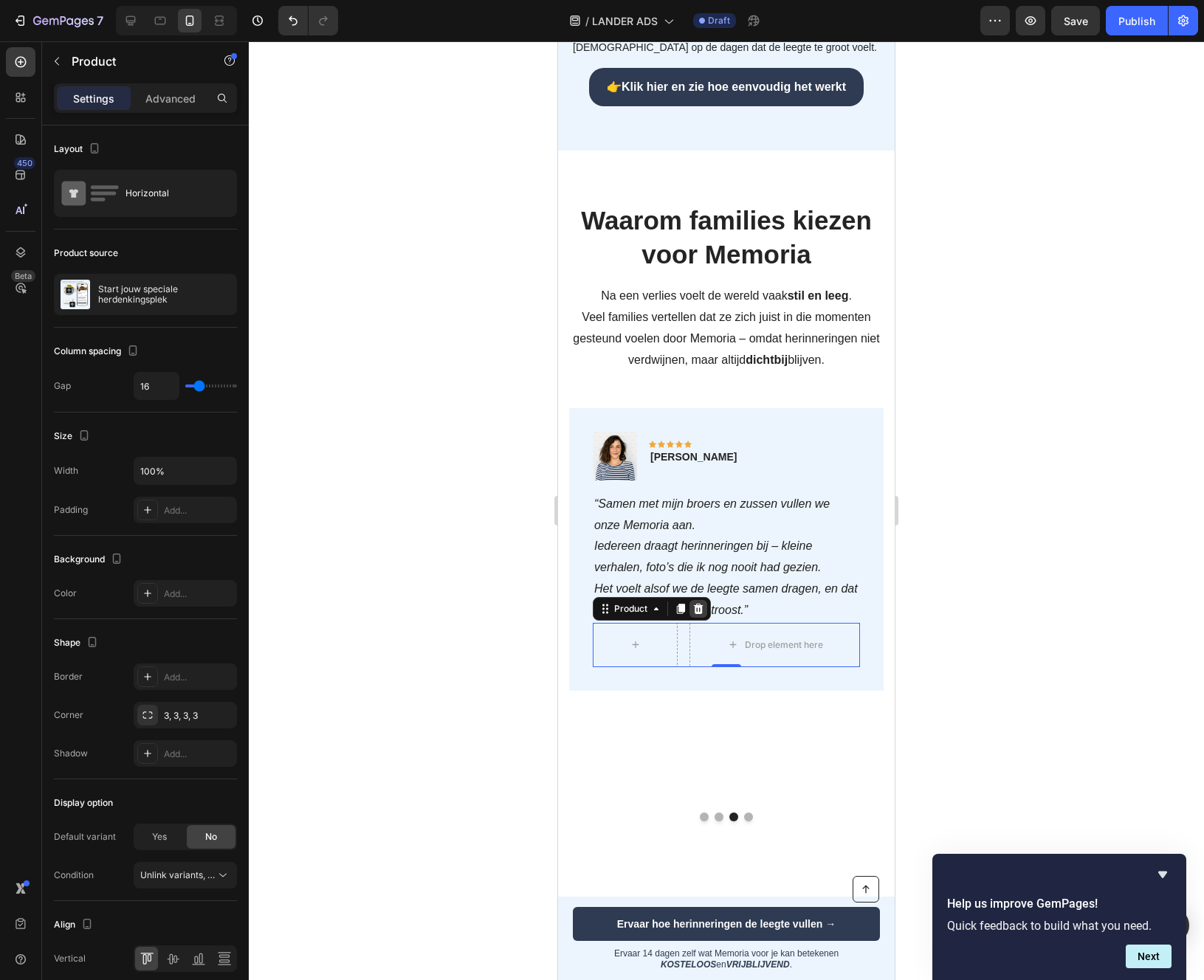
click at [699, 603] on icon at bounding box center [698, 609] width 12 height 12
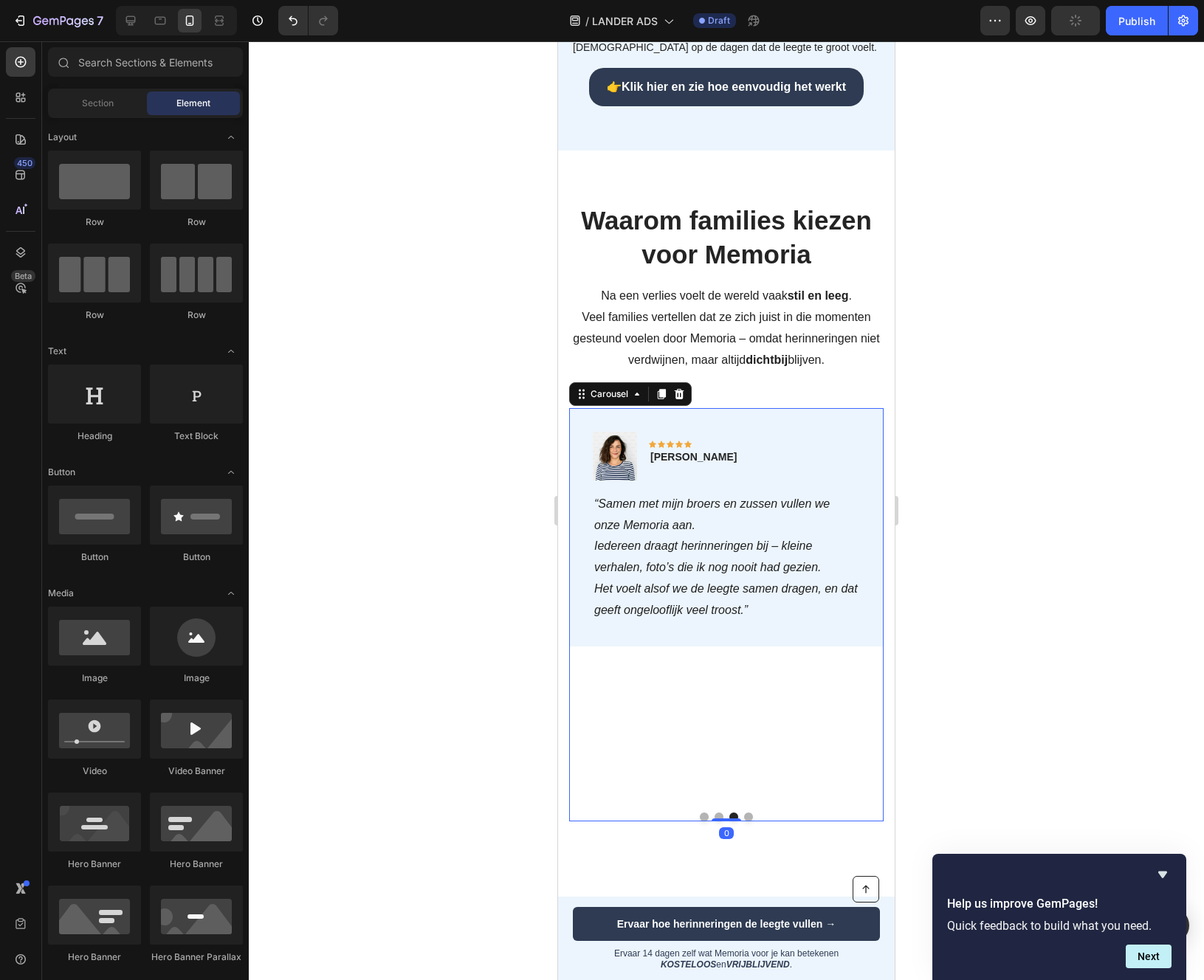
click at [744, 814] on button "Dot" at bounding box center [748, 817] width 9 height 9
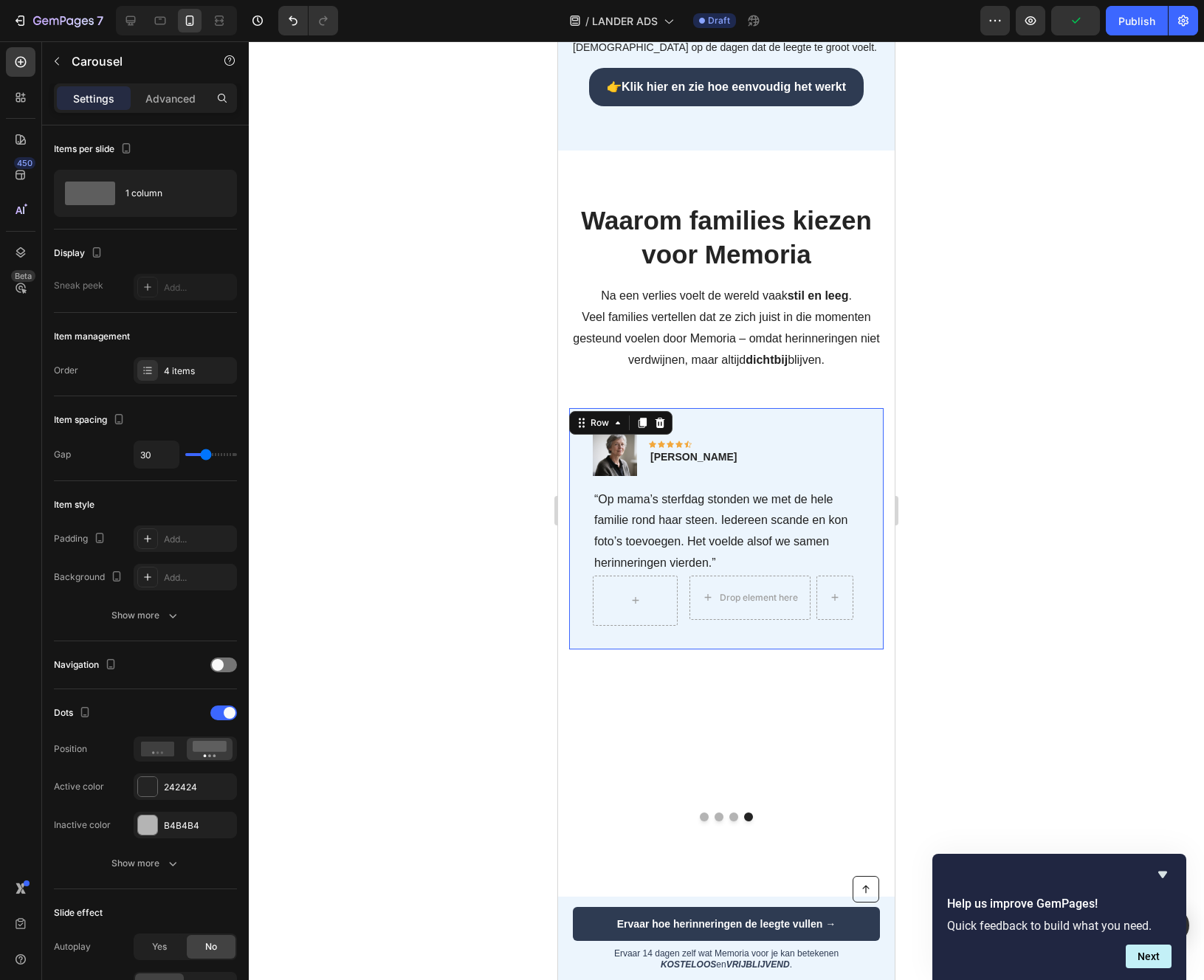
click at [715, 632] on div "Image Icon Icon Icon Icon Icon Row Karin de Vries Text block Row “Op mama’s ste…" at bounding box center [727, 529] width 314 height 242
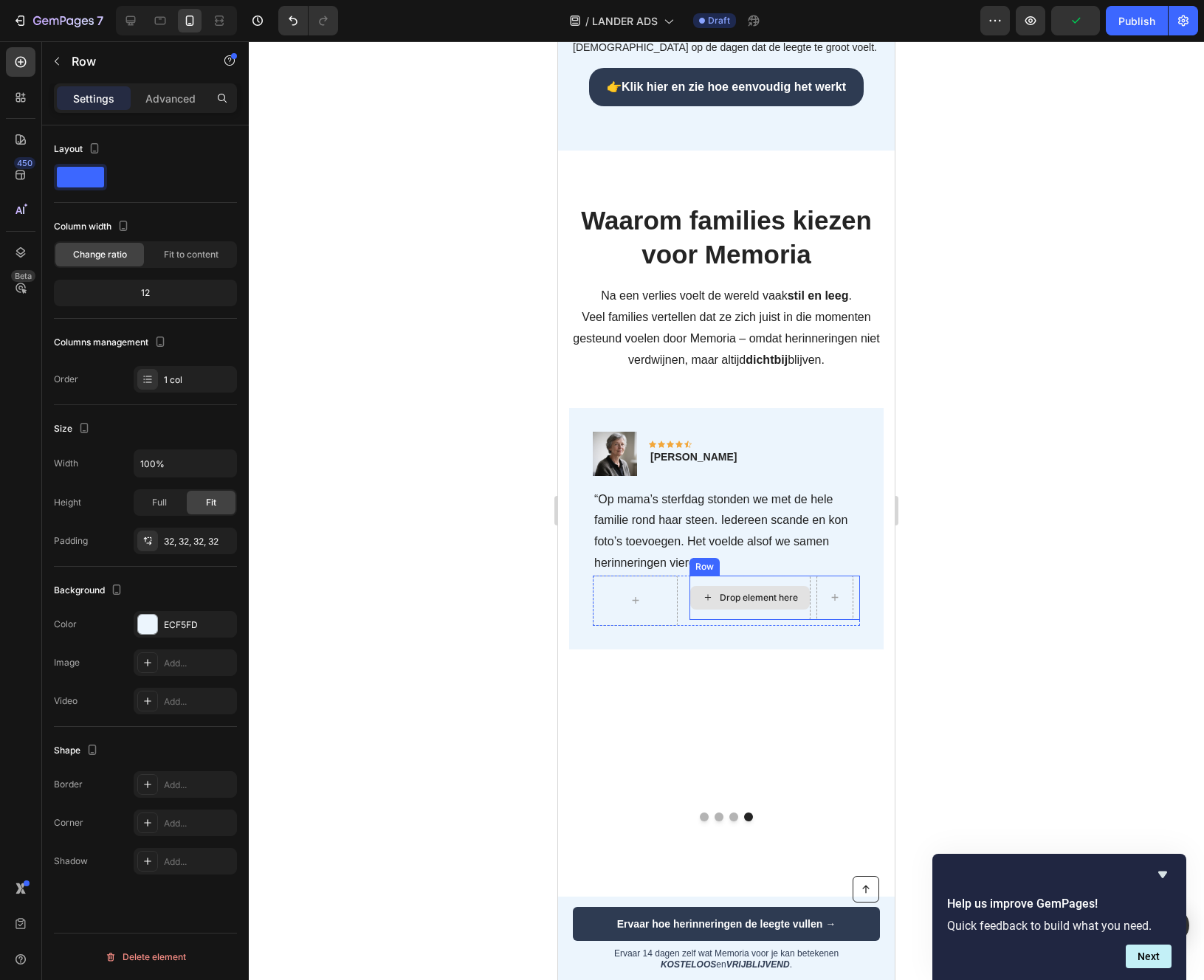
click at [713, 605] on div "Drop element here" at bounding box center [750, 598] width 119 height 24
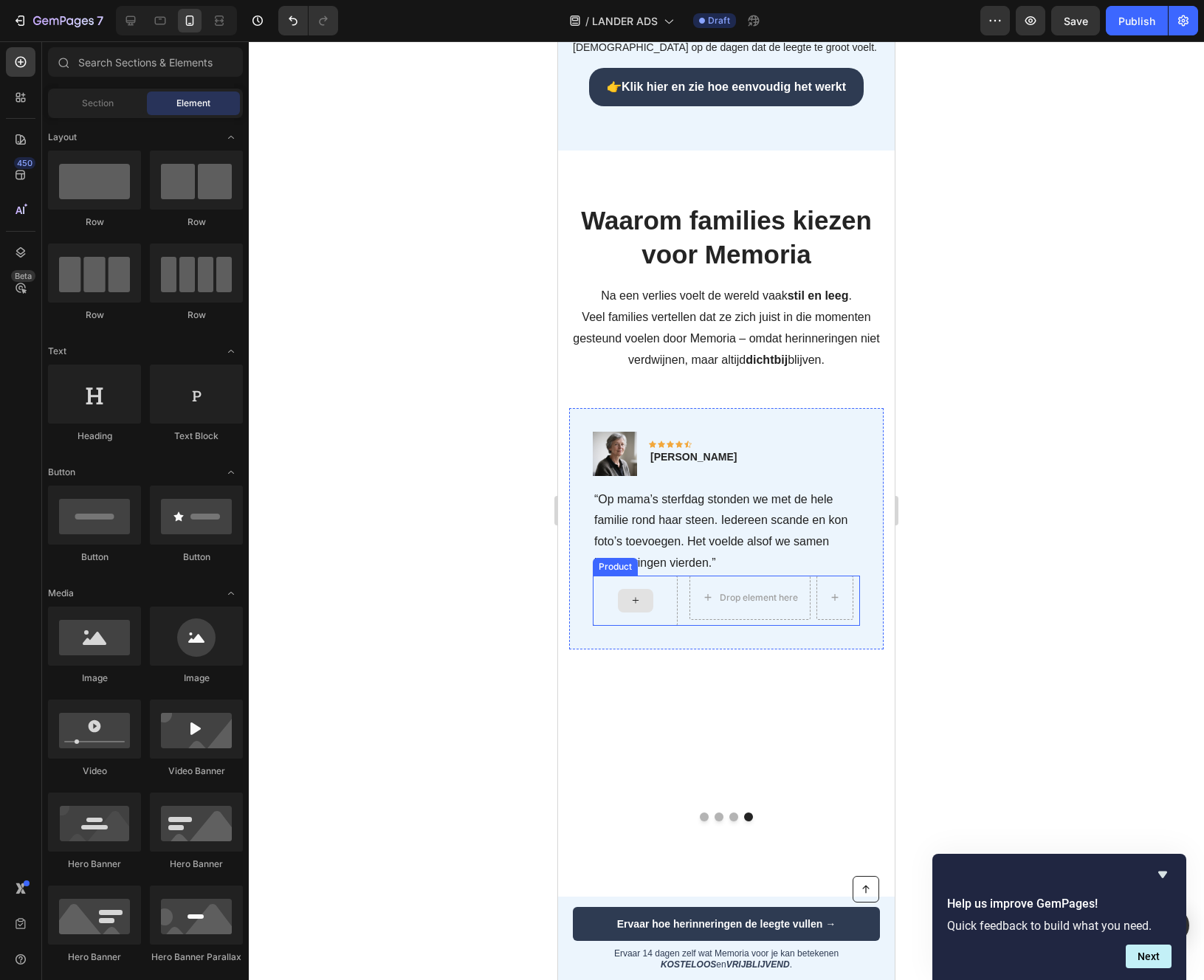
click at [677, 596] on div at bounding box center [635, 601] width 85 height 50
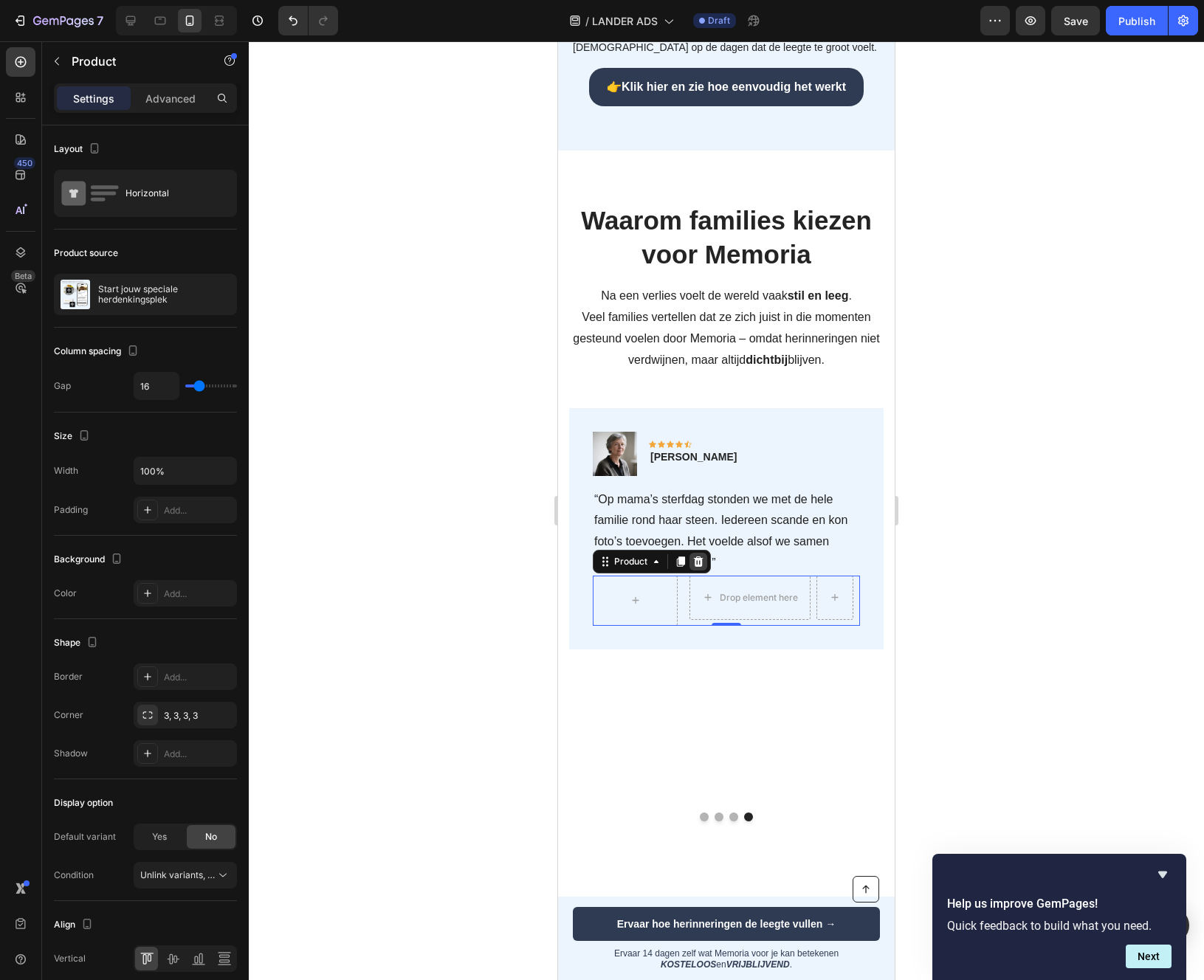
click at [701, 556] on icon at bounding box center [698, 562] width 12 height 12
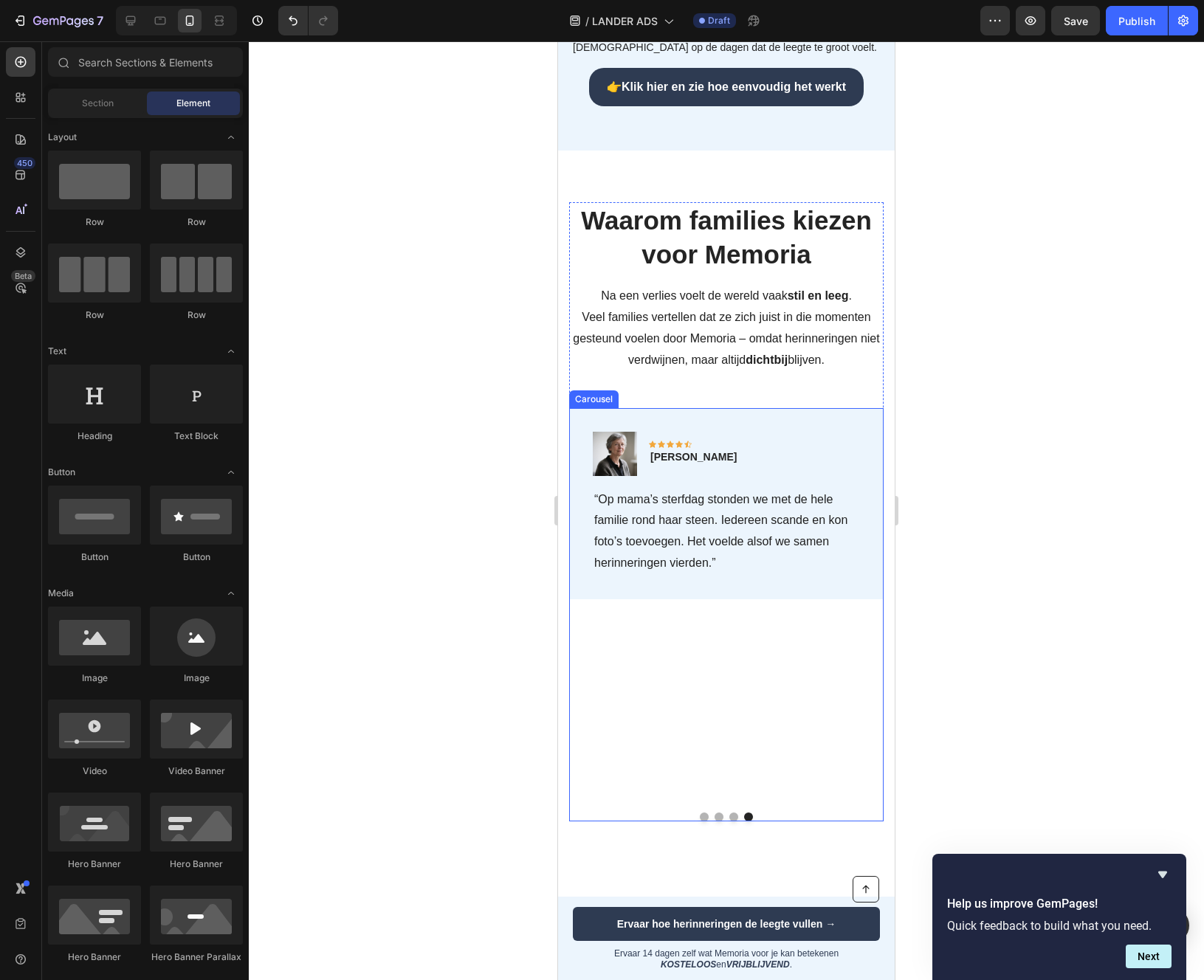
click at [719, 815] on button "Dot" at bounding box center [718, 817] width 9 height 9
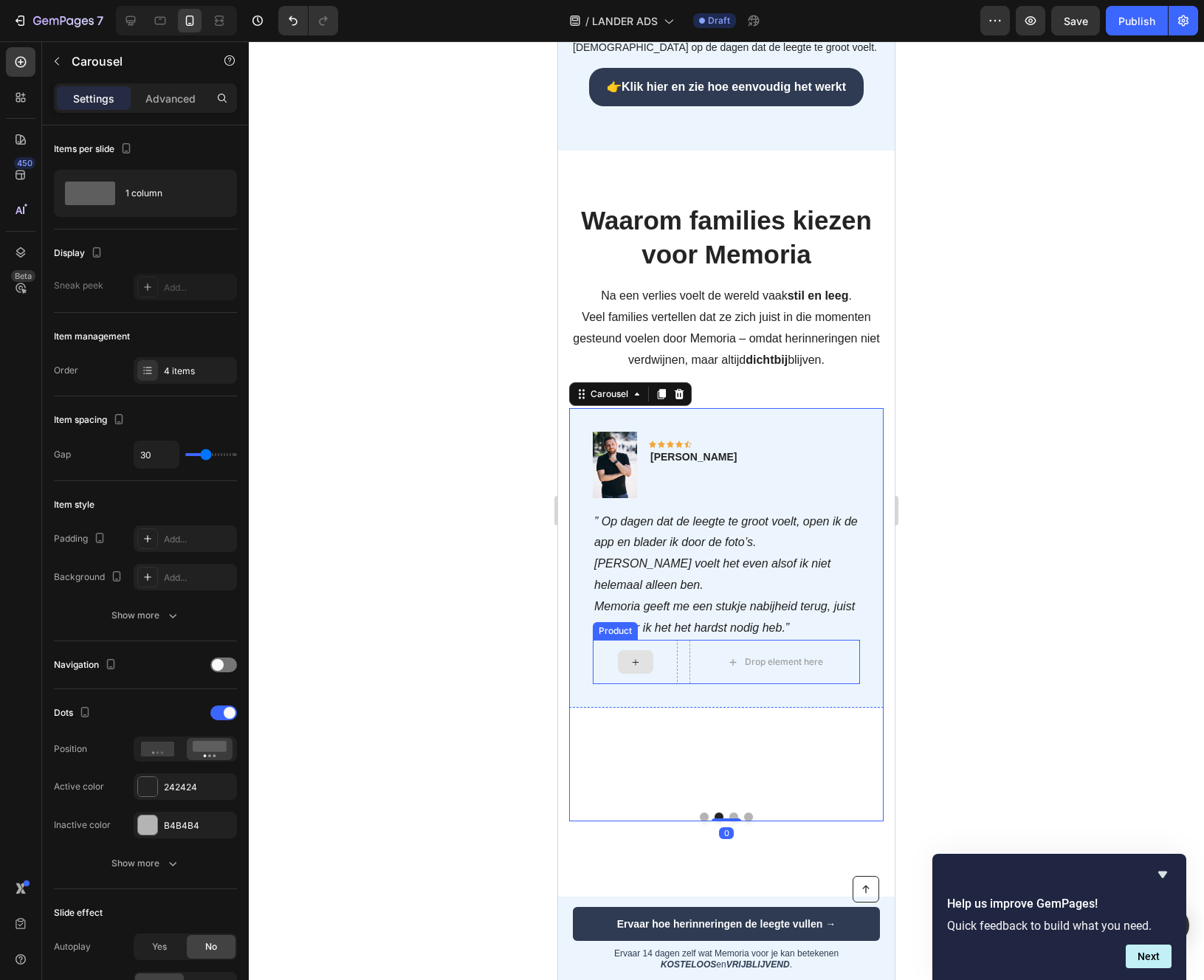
click at [599, 660] on div at bounding box center [635, 662] width 85 height 45
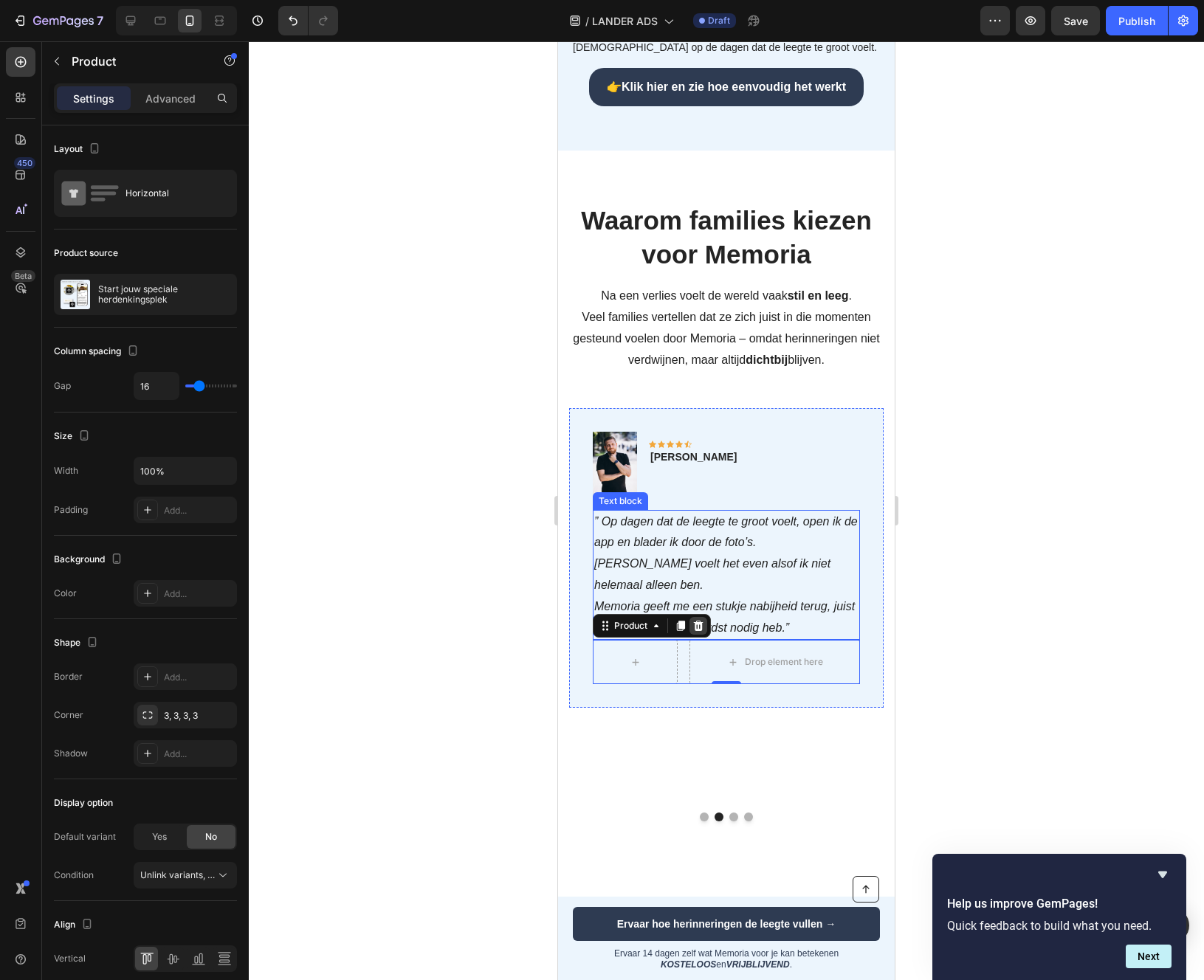
click at [699, 623] on icon at bounding box center [698, 626] width 12 height 12
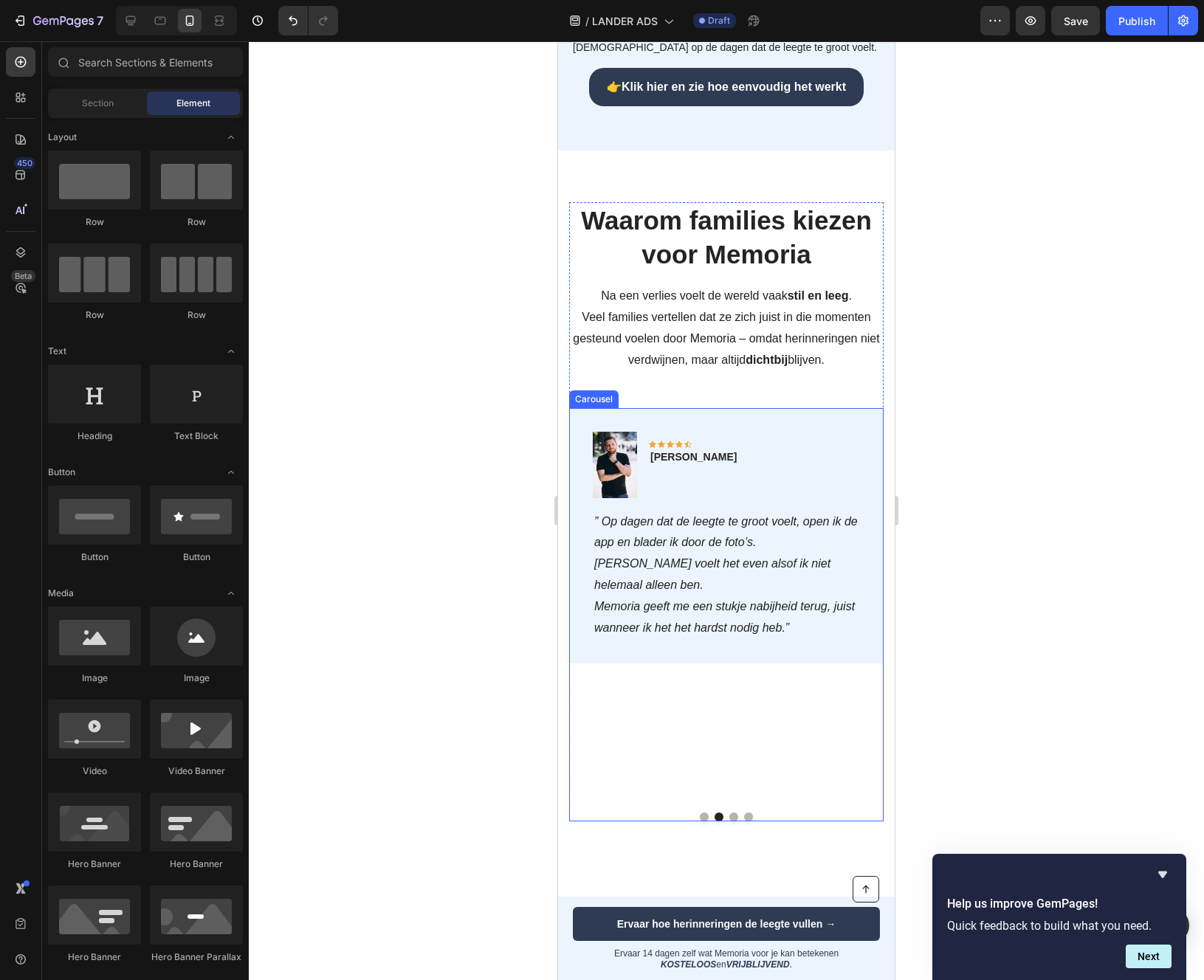
click at [703, 814] on button "Dot" at bounding box center [704, 817] width 9 height 9
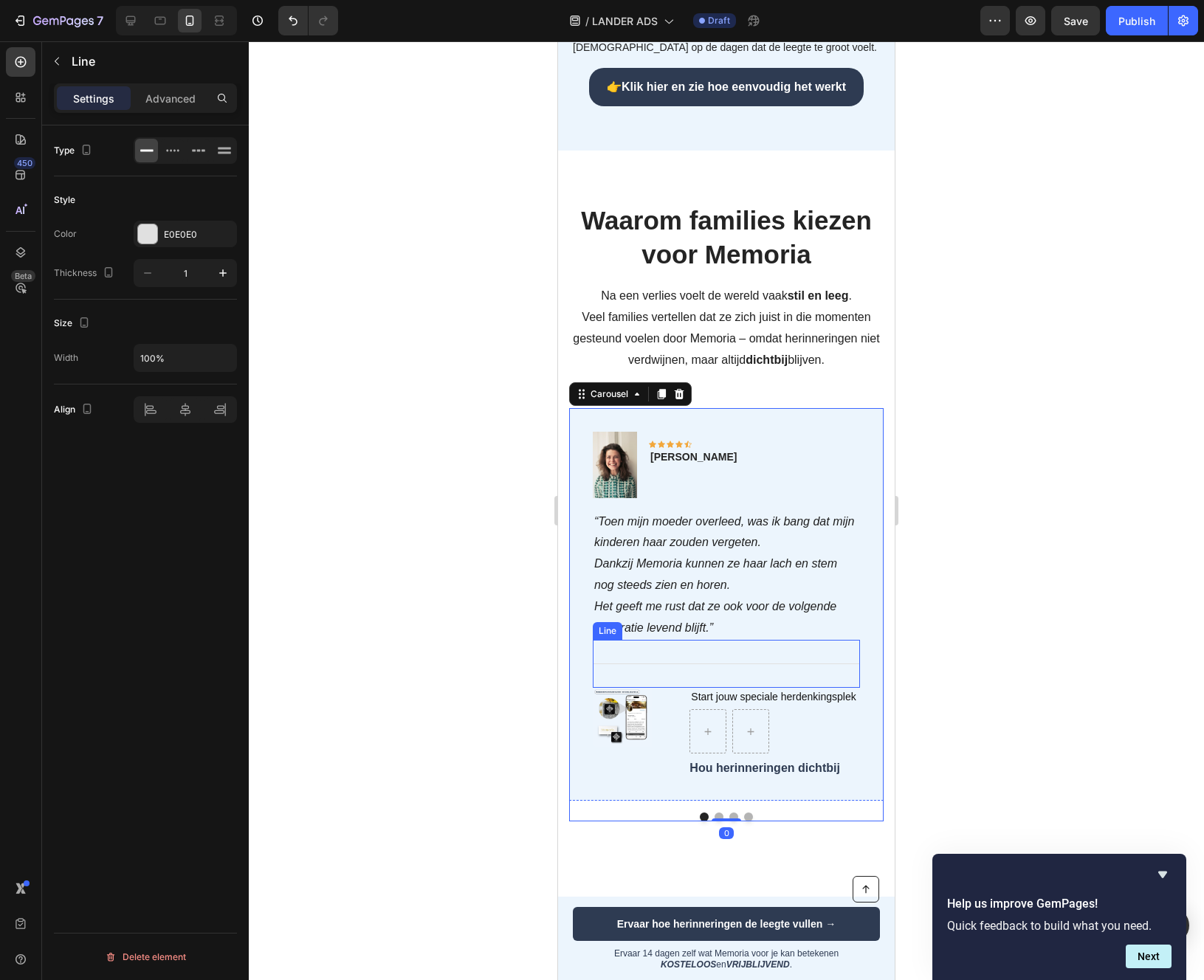
click at [603, 669] on div "Title Line" at bounding box center [726, 664] width 267 height 48
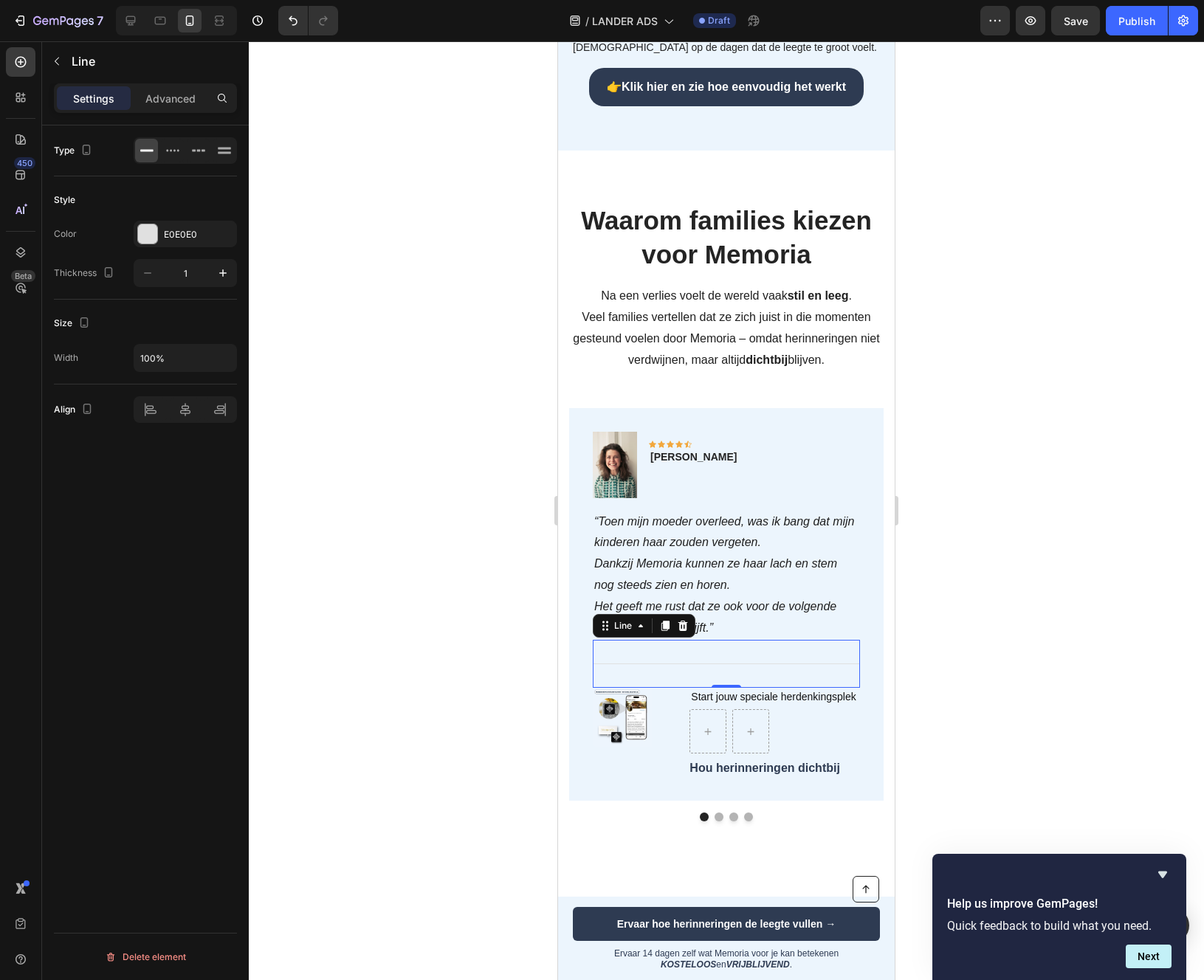
click at [682, 625] on icon at bounding box center [684, 626] width 10 height 10
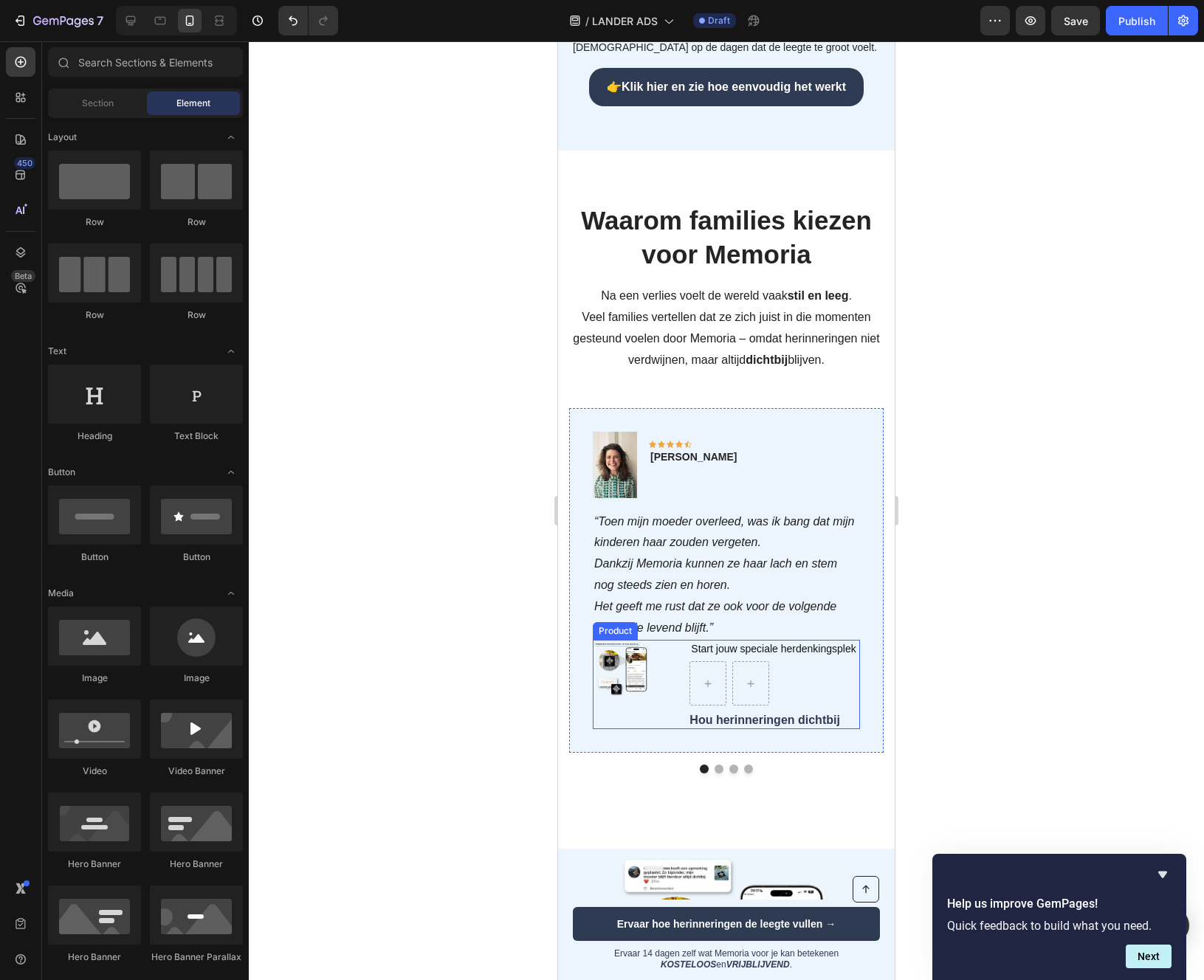
click at [605, 704] on div "(P) Images & Gallery" at bounding box center [635, 685] width 85 height 89
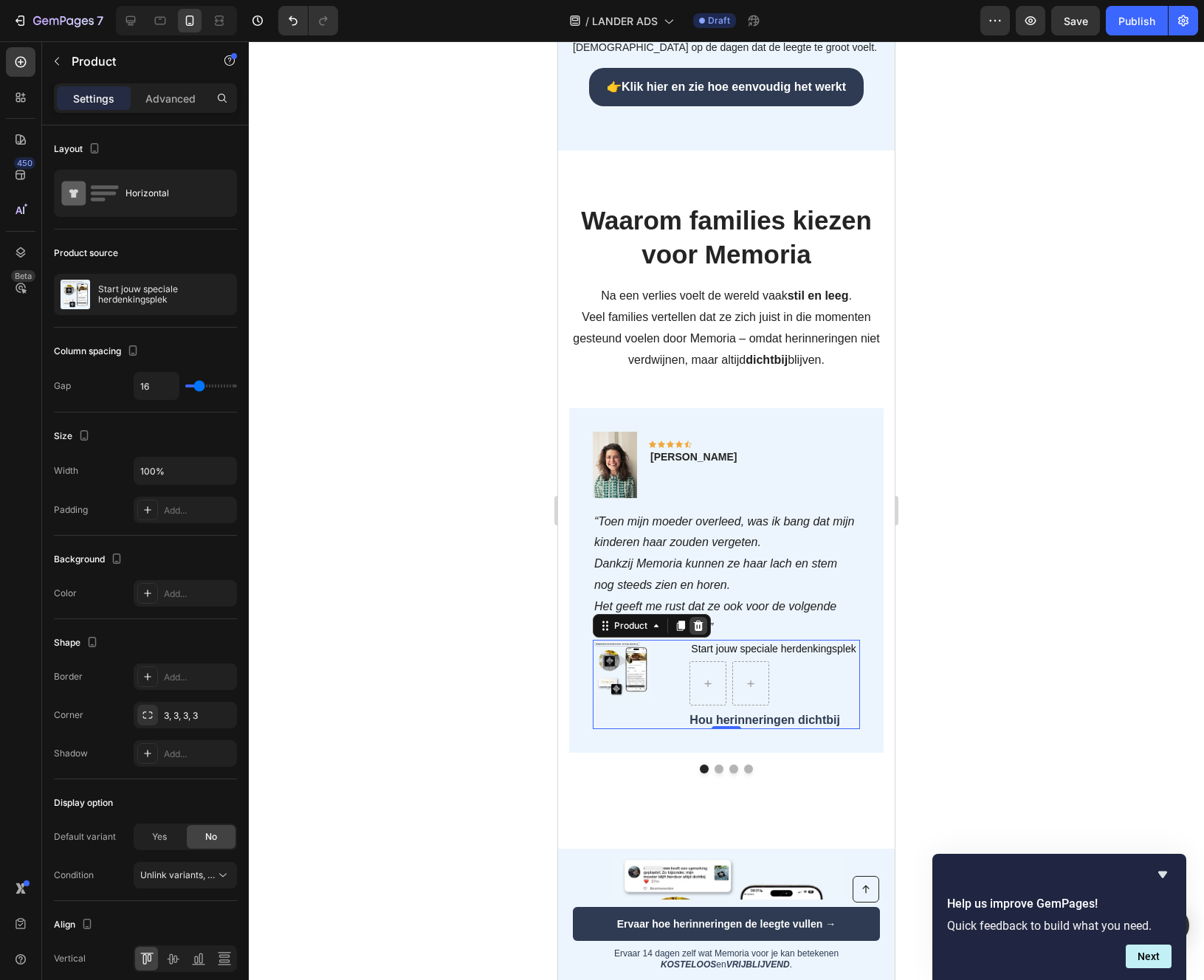
click at [700, 626] on icon at bounding box center [698, 626] width 10 height 10
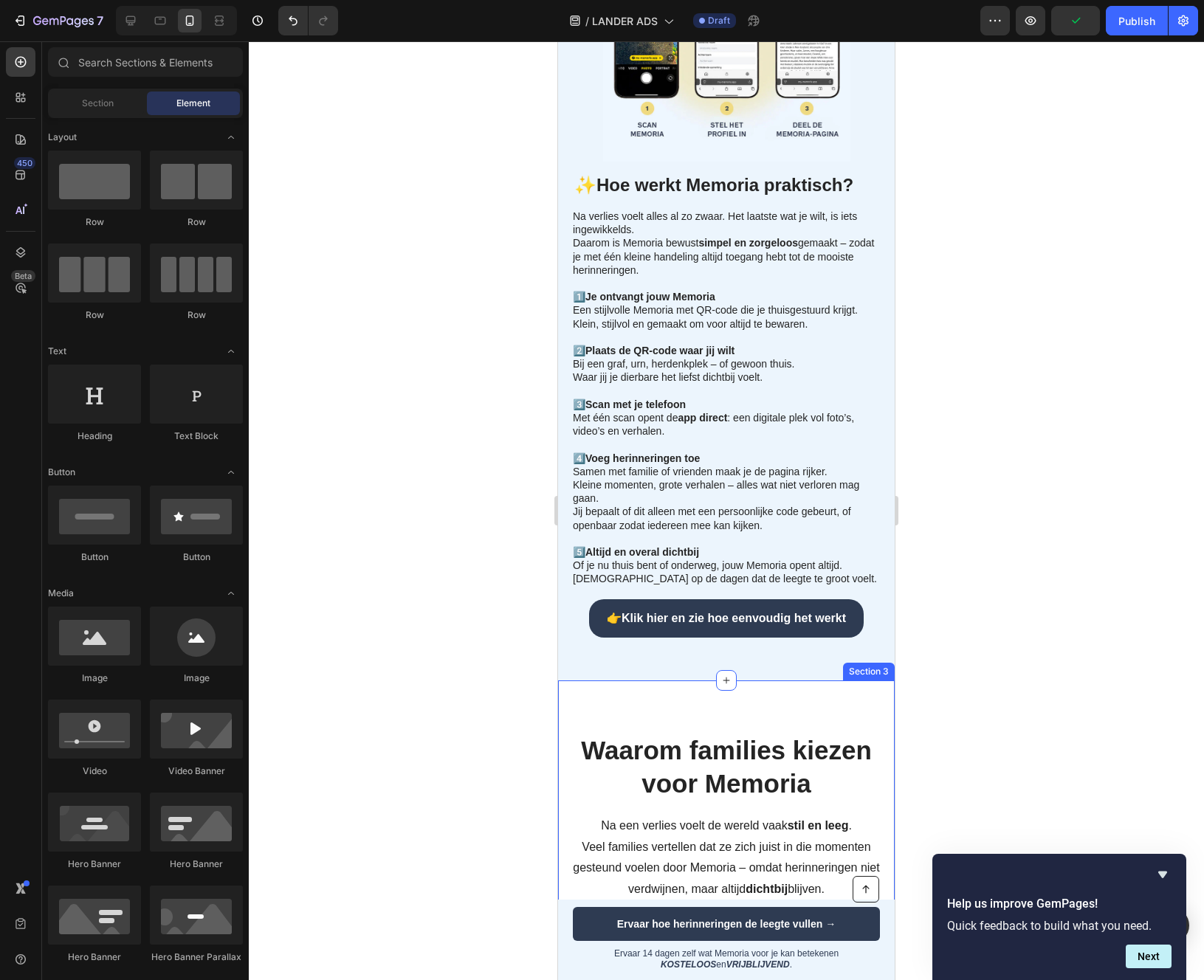
scroll to position [2042, 0]
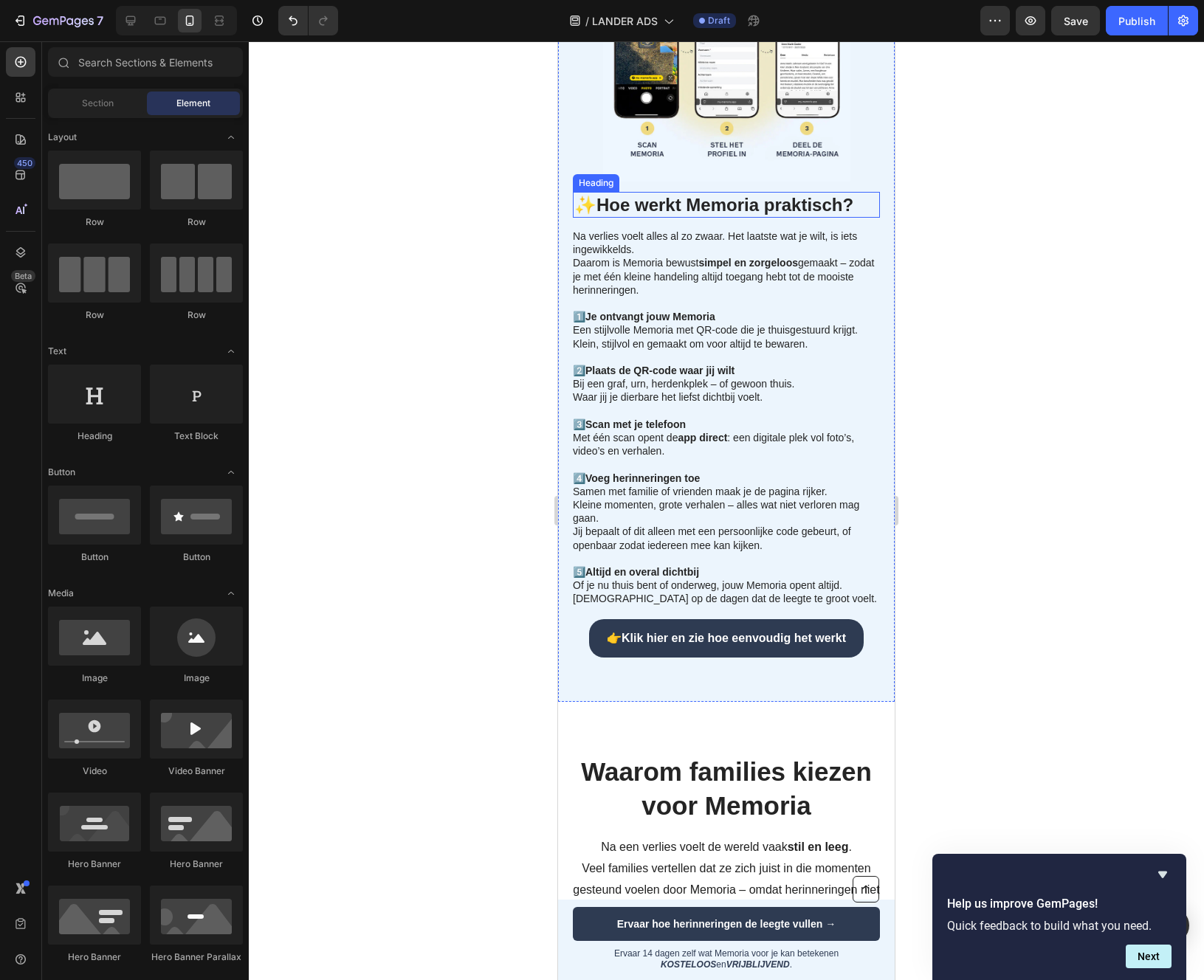
click at [686, 204] on h2 "✨ Hoe werkt Memoria praktisch?" at bounding box center [726, 204] width 307 height 26
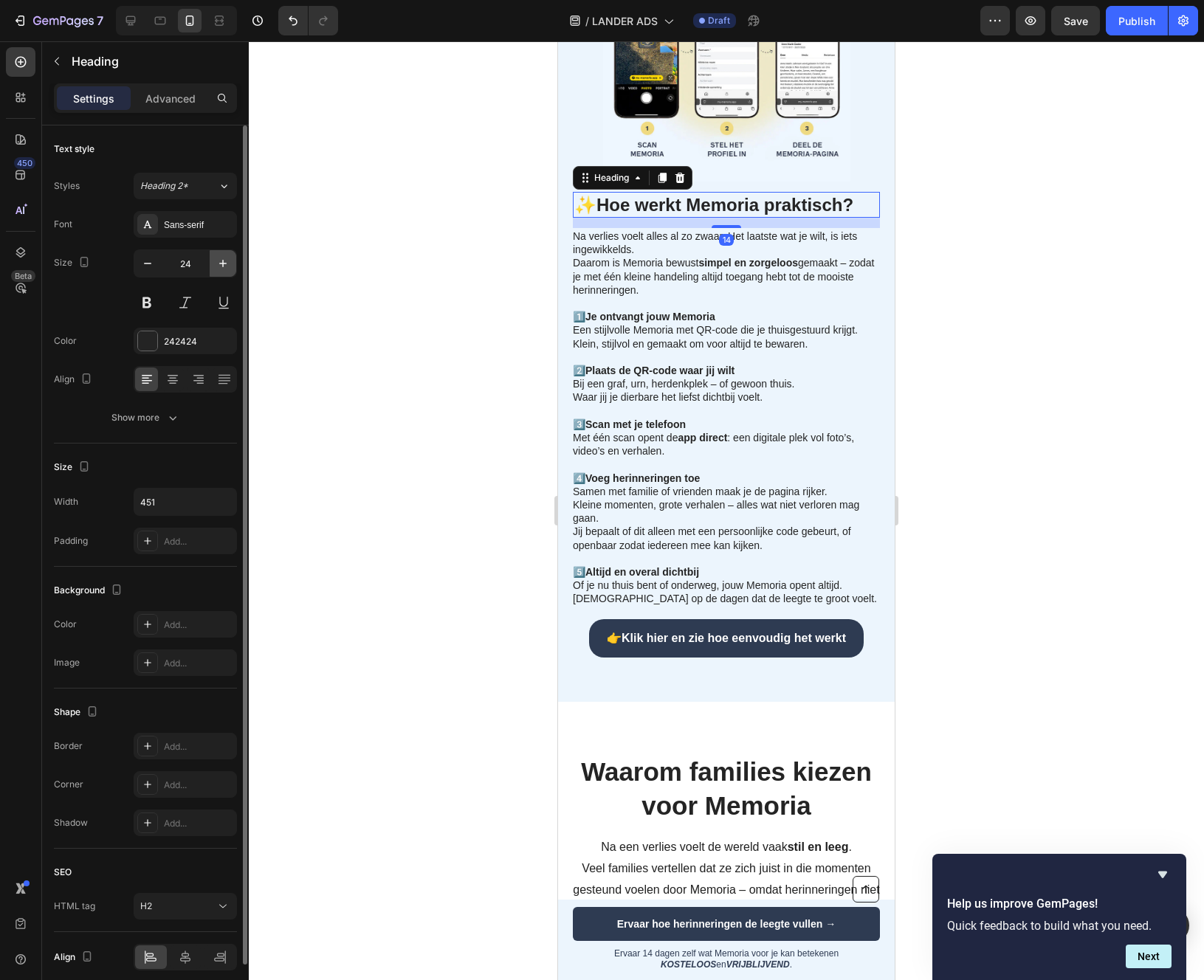
click at [226, 267] on icon "button" at bounding box center [223, 263] width 15 height 15
type input "26"
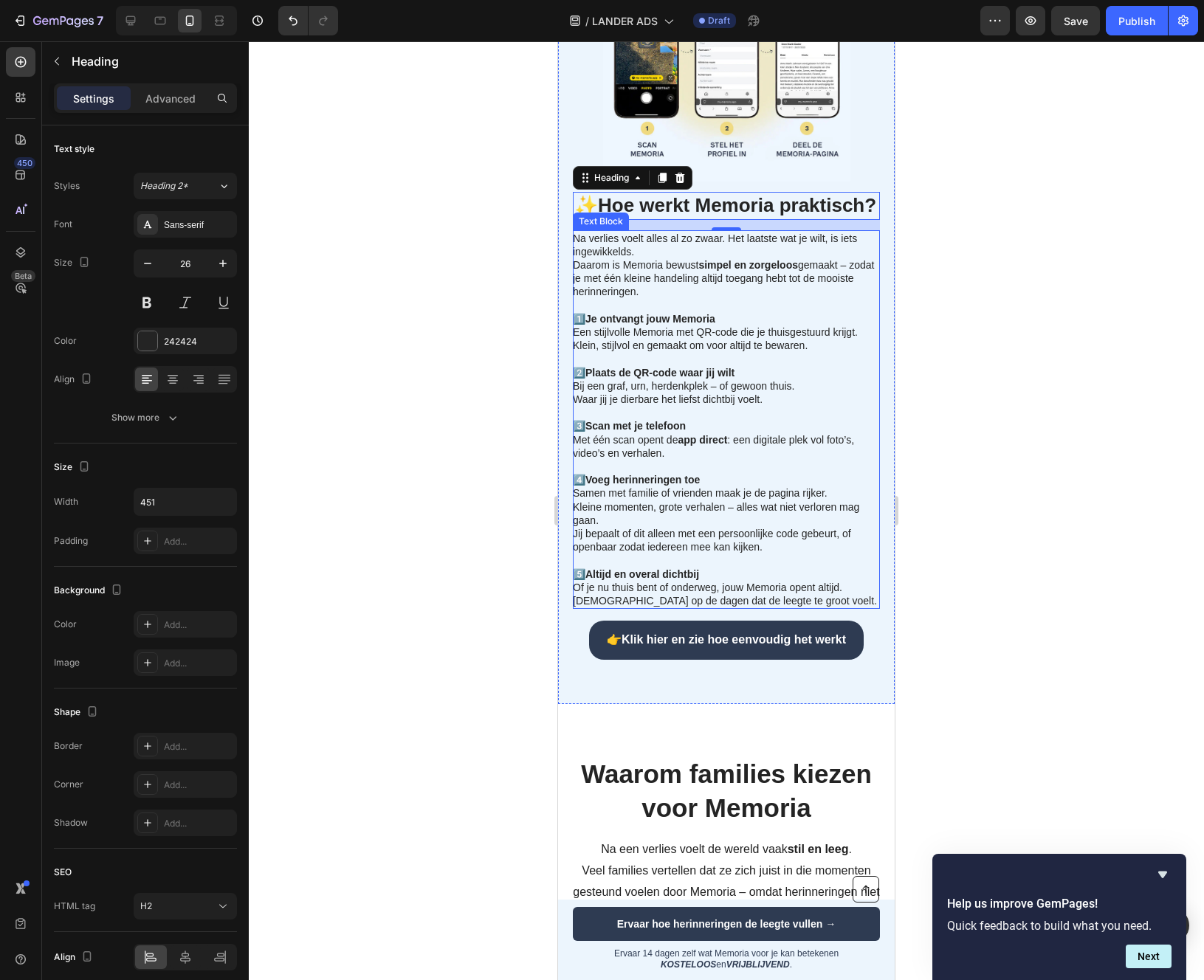
click at [702, 276] on p "Na verlies voelt alles al zo zwaar. Het laatste wat je wilt, is iets ingewikkel…" at bounding box center [725, 292] width 305 height 121
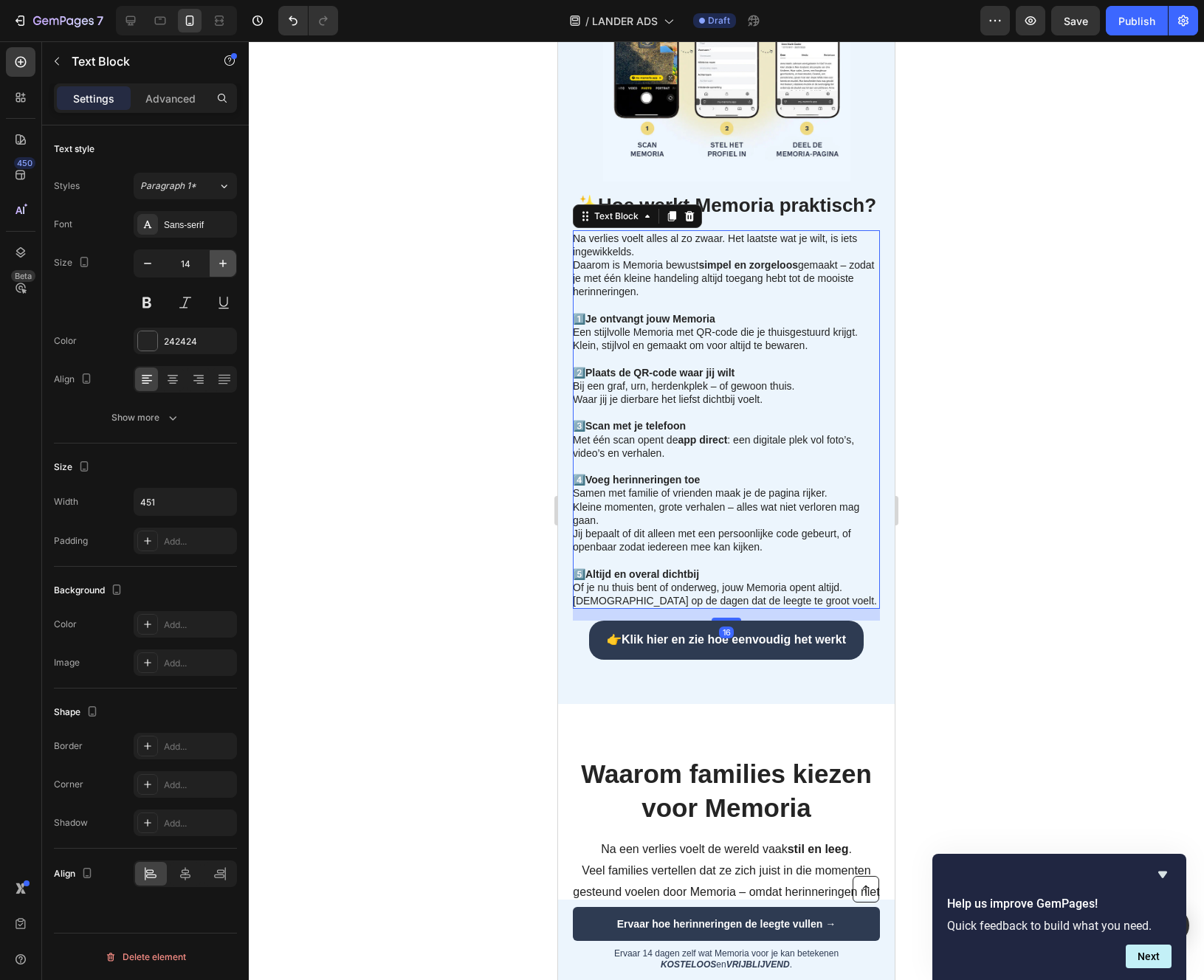
click at [228, 265] on icon "button" at bounding box center [223, 263] width 15 height 15
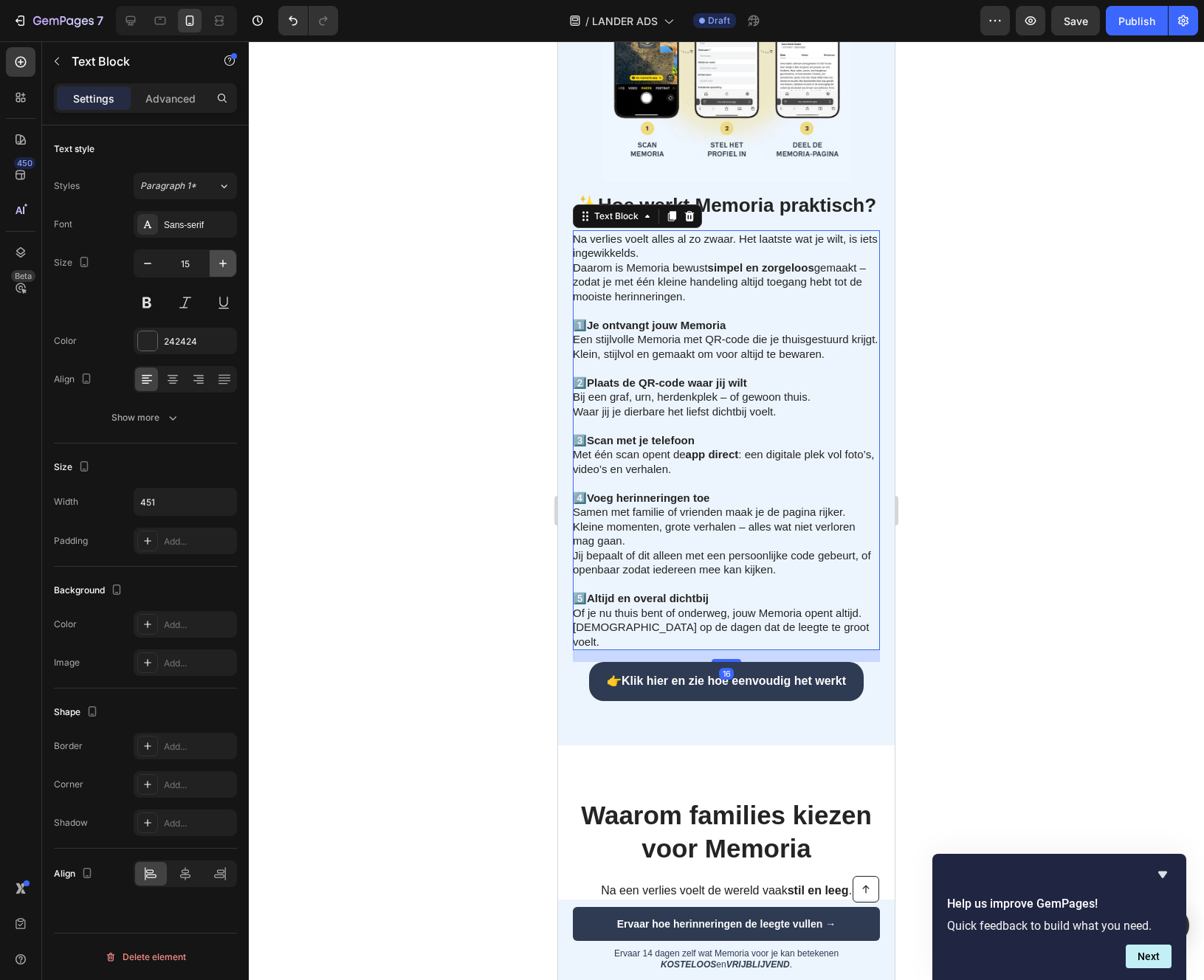
click at [228, 265] on icon "button" at bounding box center [223, 263] width 15 height 15
type input "16"
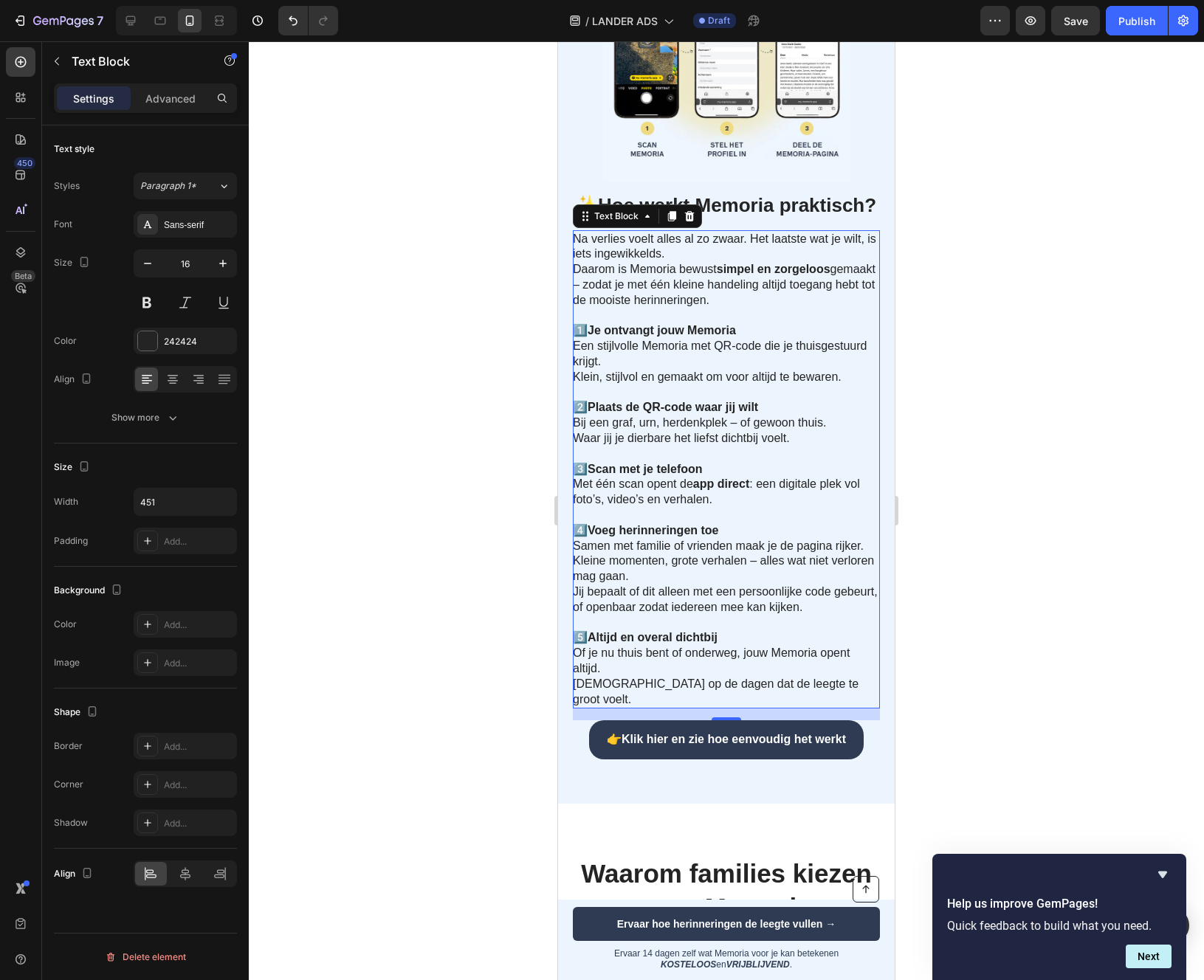
click at [362, 455] on div at bounding box center [727, 511] width 955 height 939
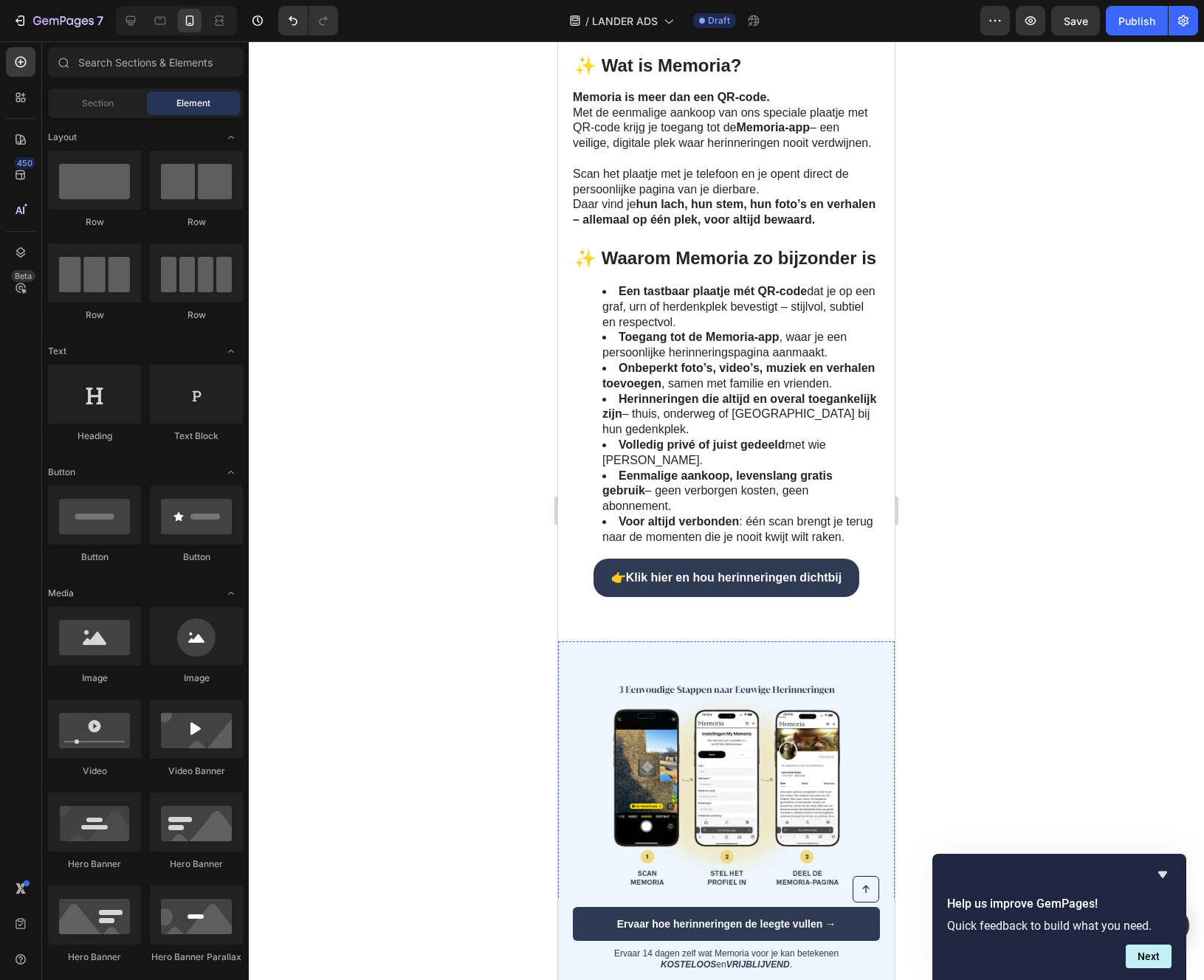
scroll to position [1268, 0]
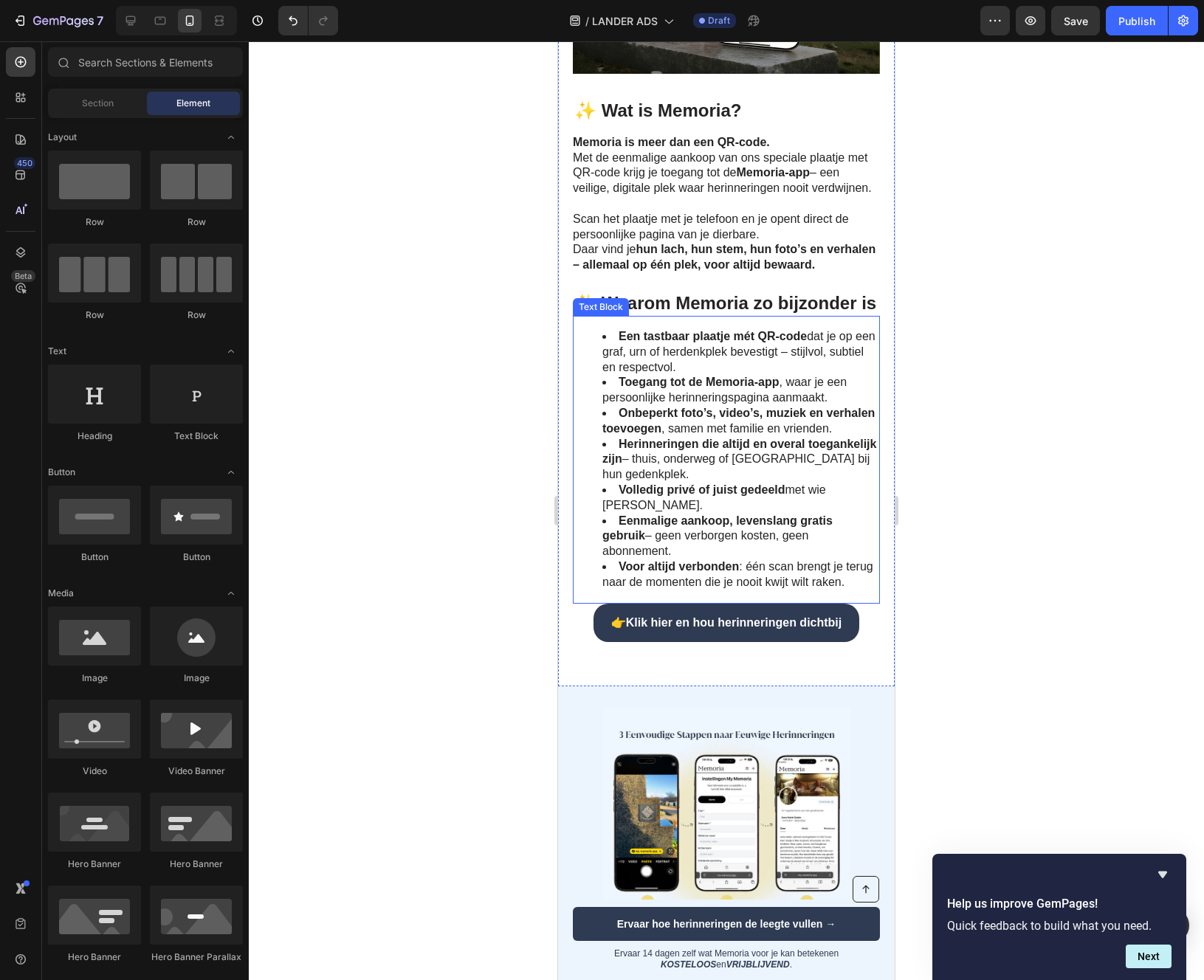
click at [686, 466] on strong "Herinneringen die altijd en overal toegankelijk zijn" at bounding box center [739, 452] width 274 height 28
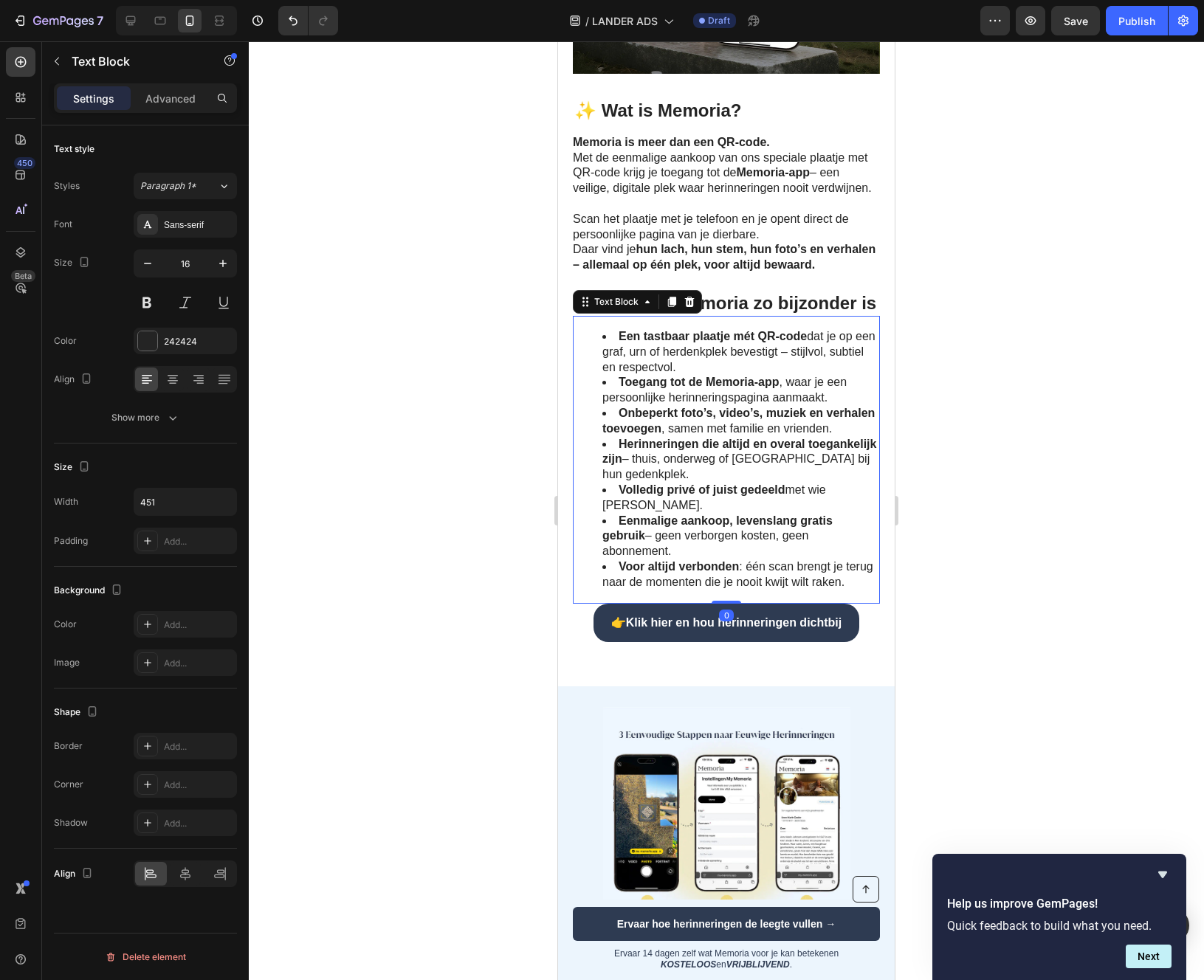
scroll to position [1201, 0]
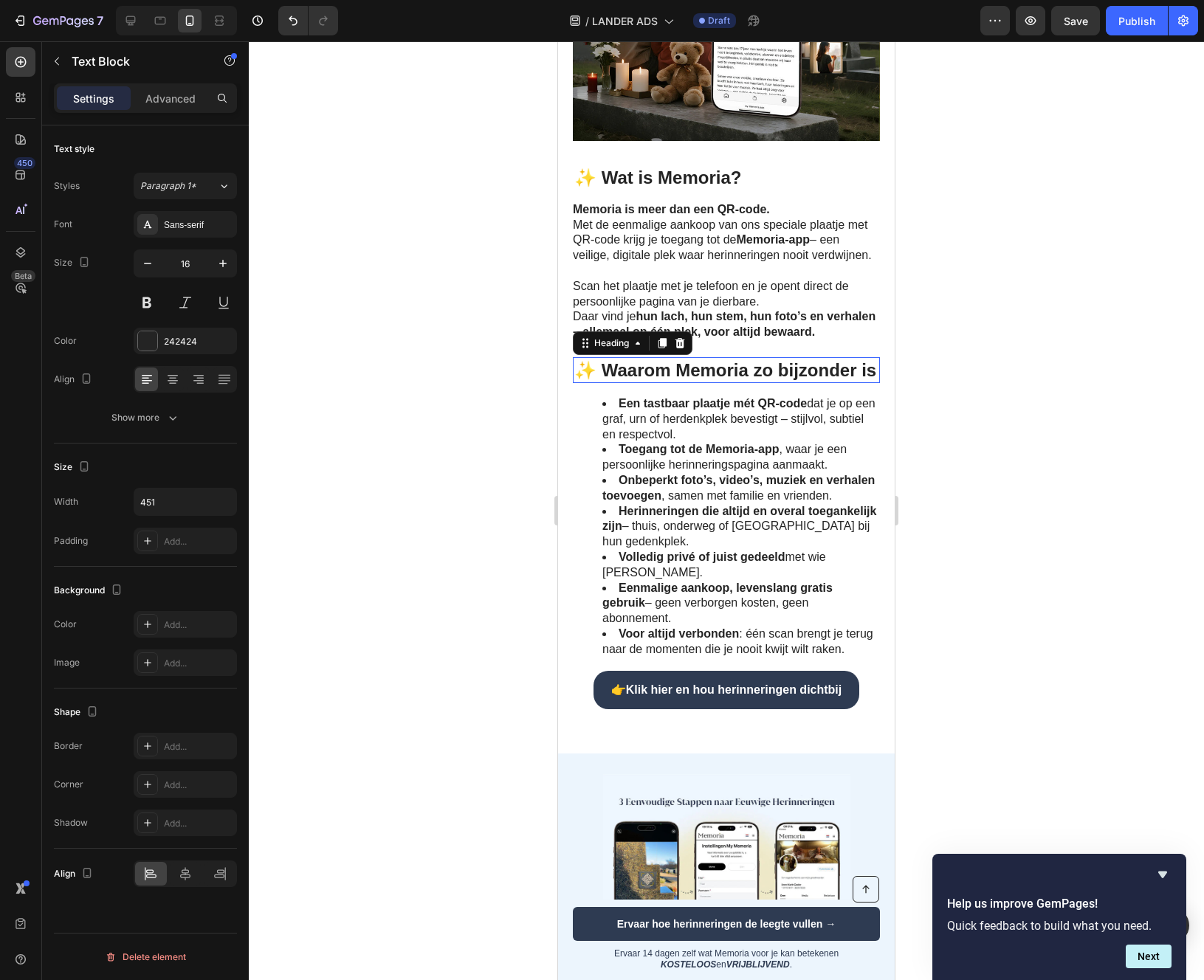
click at [734, 383] on h2 "✨ Waarom Memoria zo bijzonder is" at bounding box center [726, 370] width 307 height 26
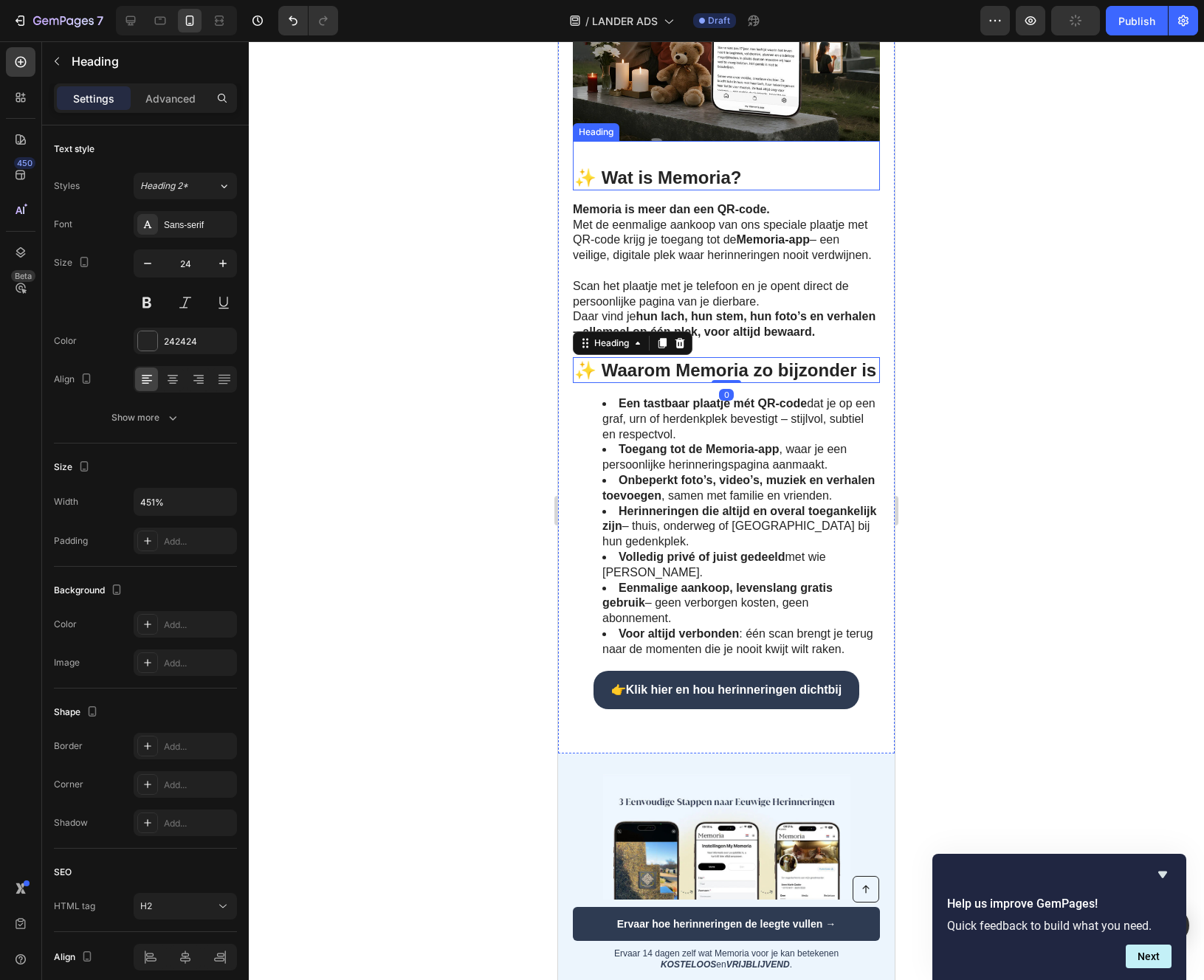
click at [663, 188] on strong "✨ Wat is Memoria?" at bounding box center [658, 177] width 167 height 20
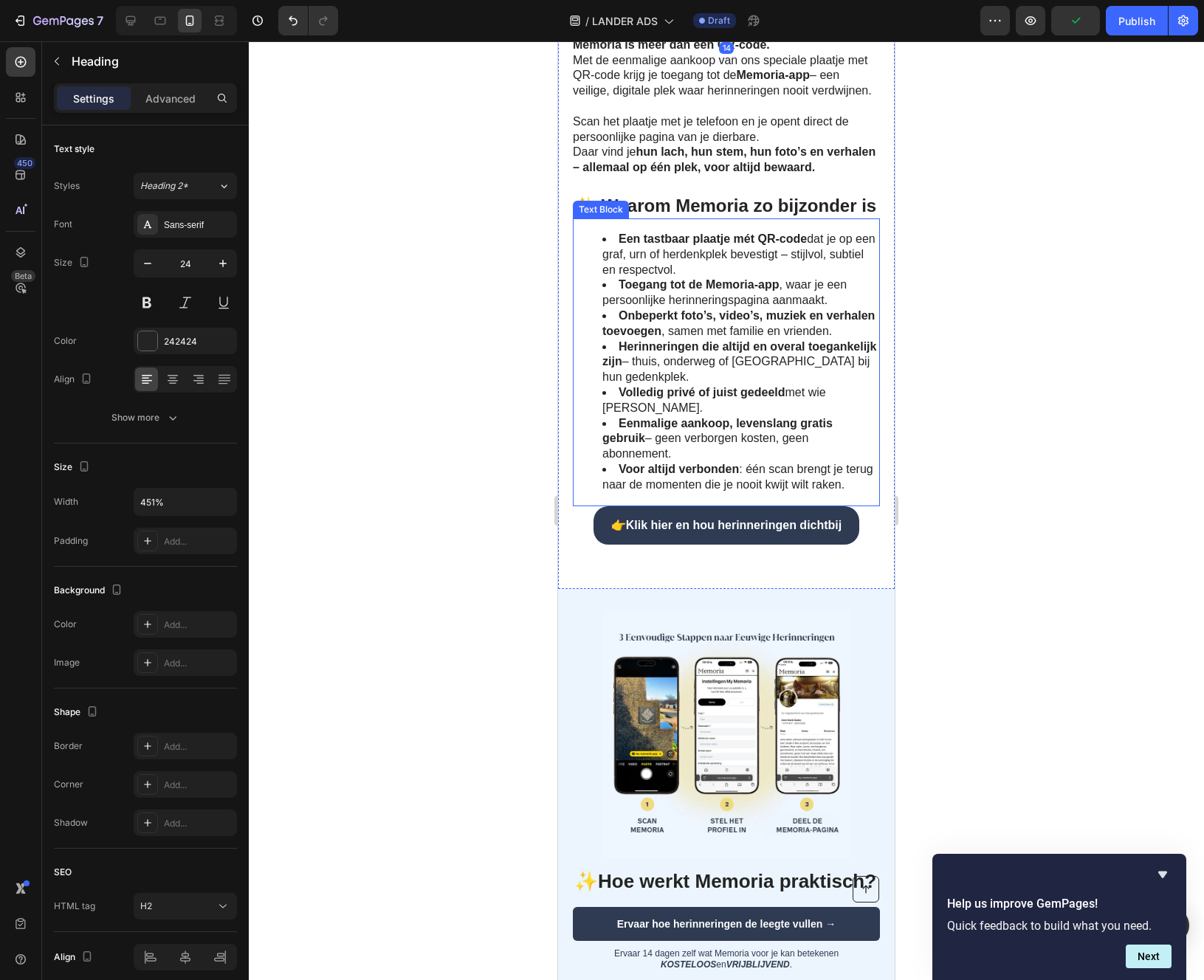
scroll to position [1672, 0]
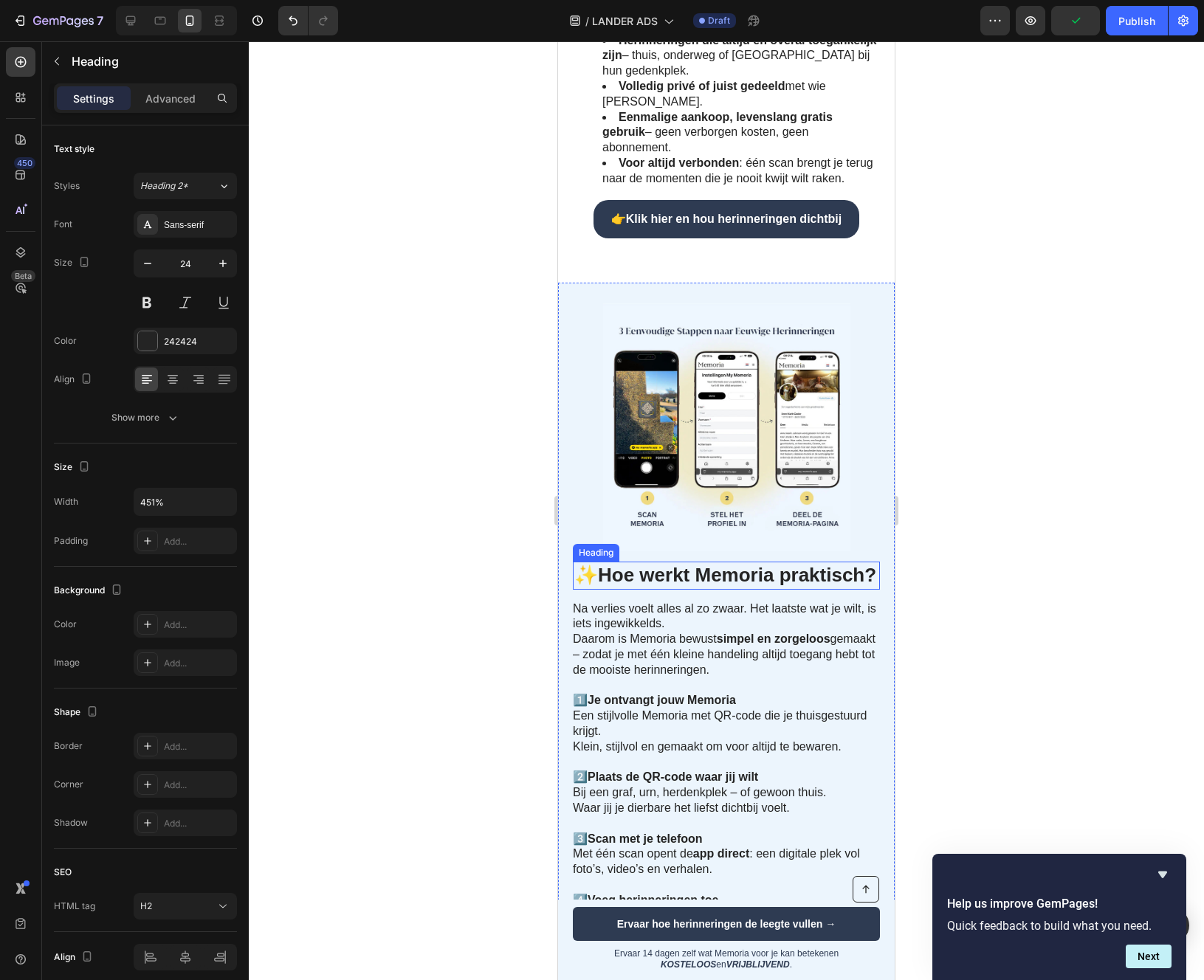
click at [700, 579] on h2 "✨ Hoe werkt Memoria praktisch?" at bounding box center [726, 576] width 307 height 28
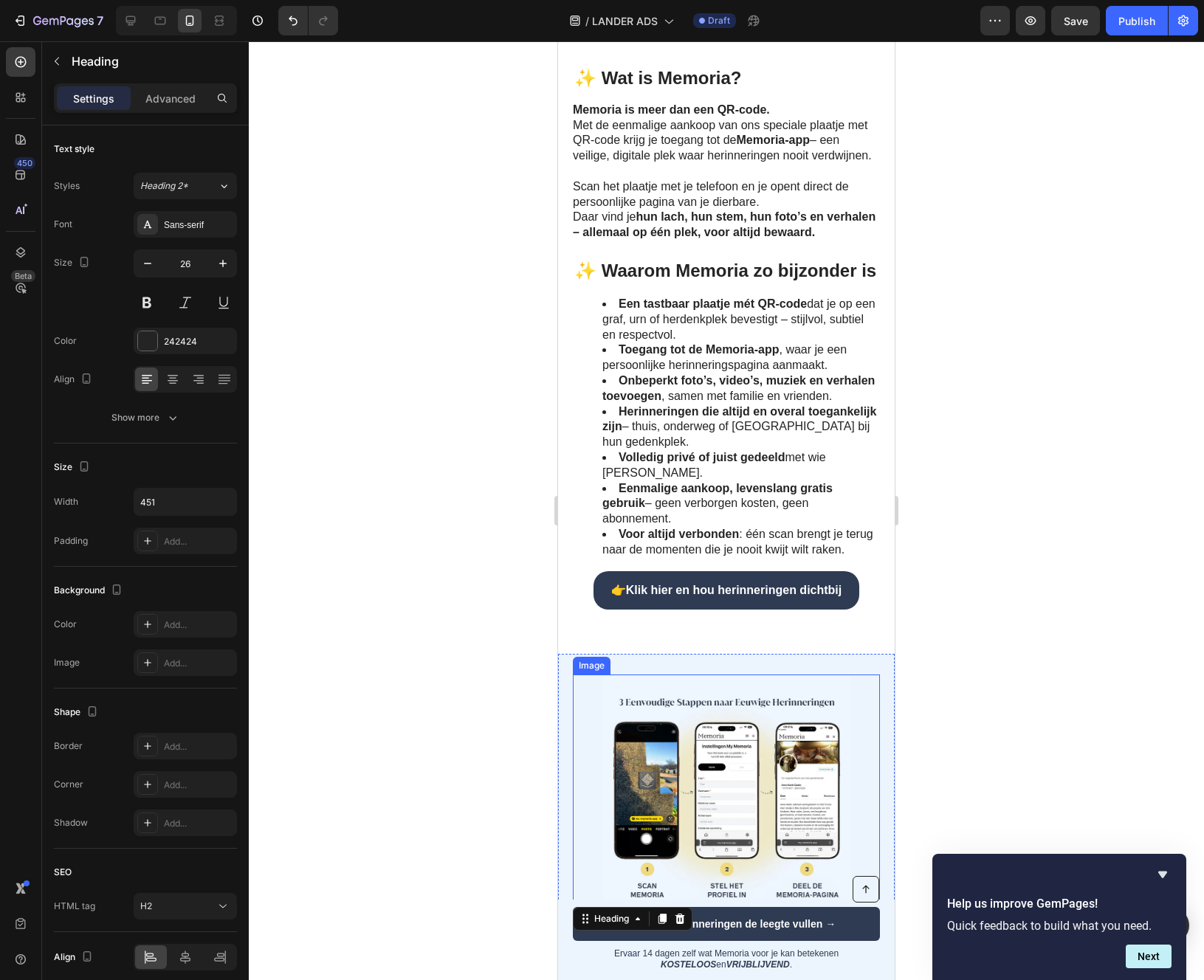
scroll to position [1181, 0]
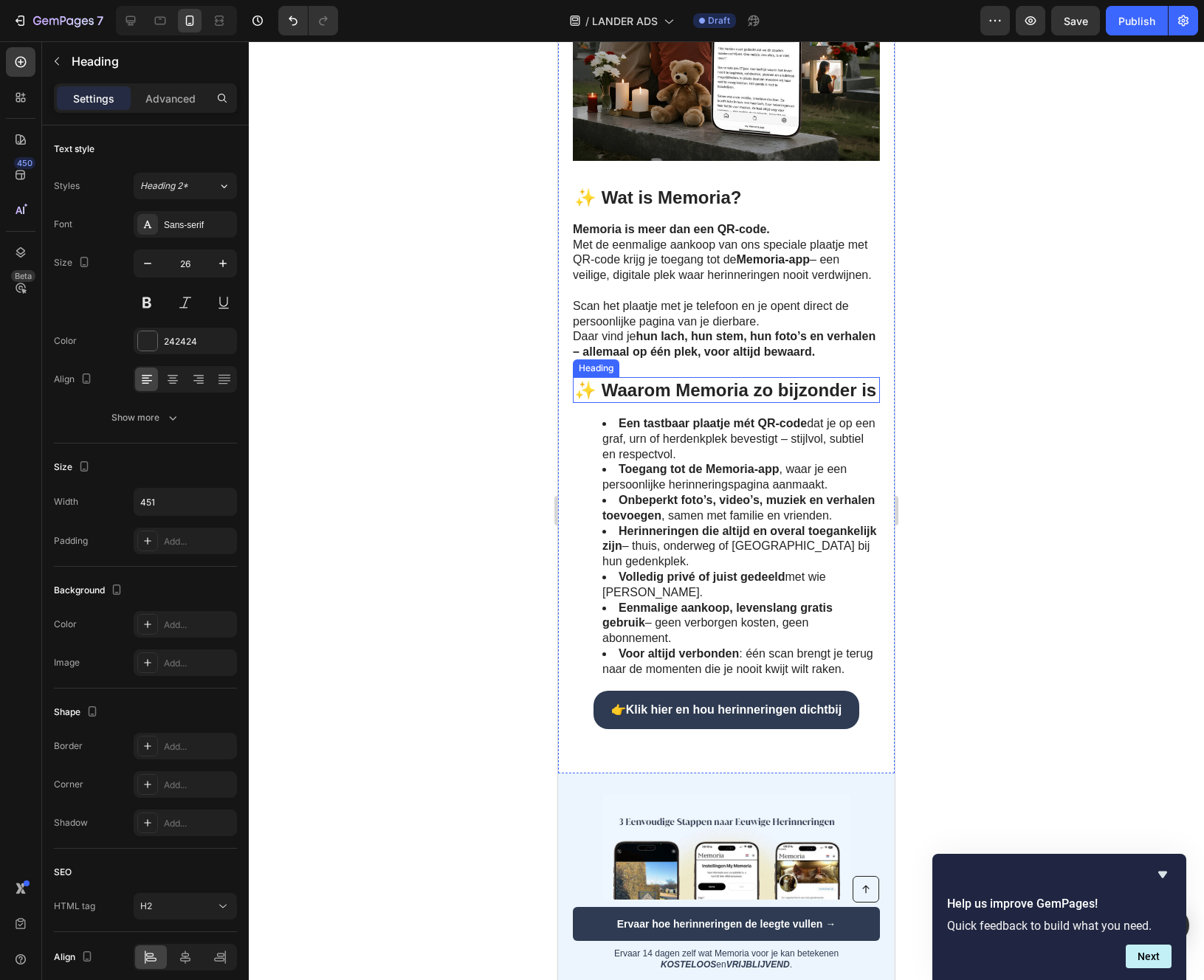
click at [676, 403] on h2 "✨ Waarom Memoria zo bijzonder is" at bounding box center [726, 390] width 307 height 26
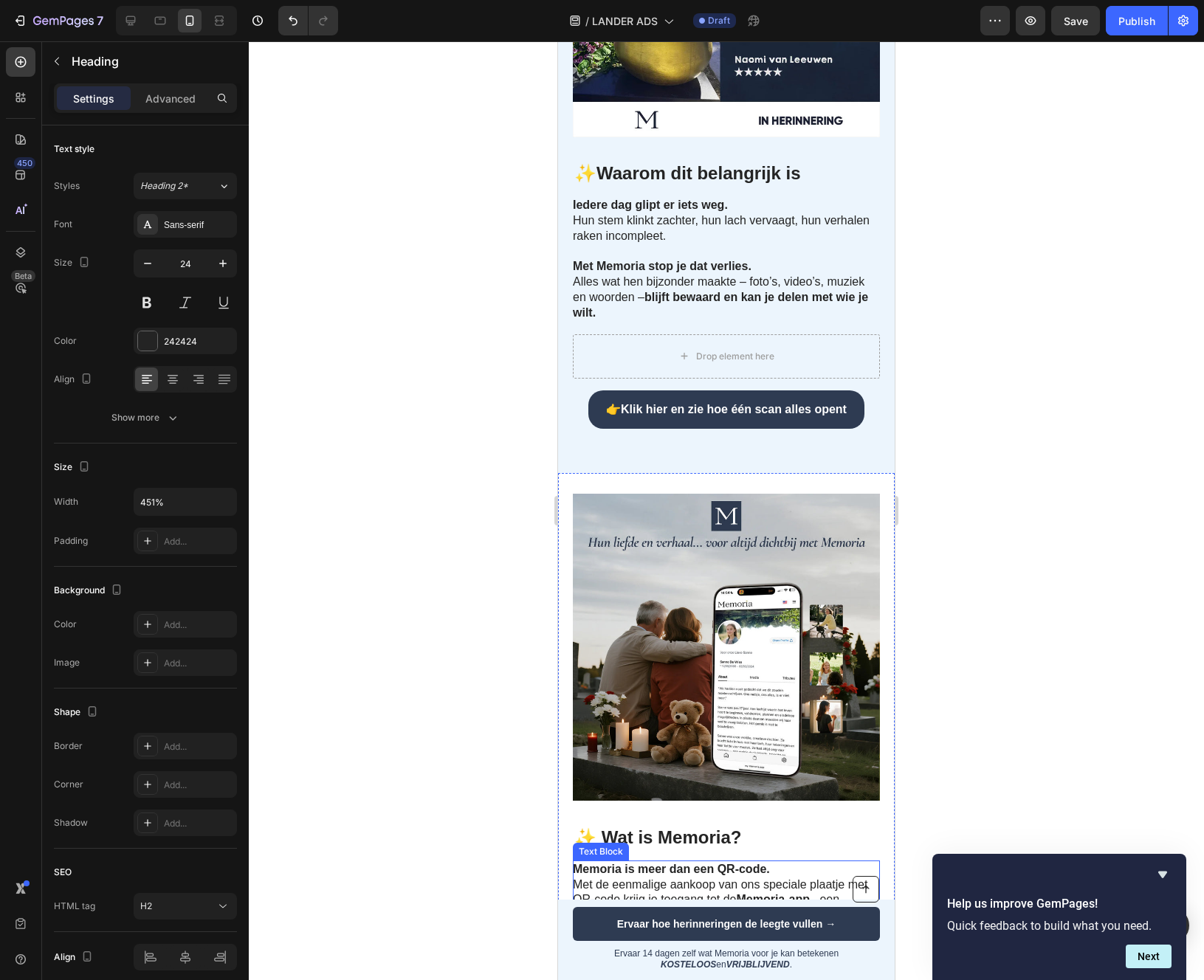
scroll to position [509, 0]
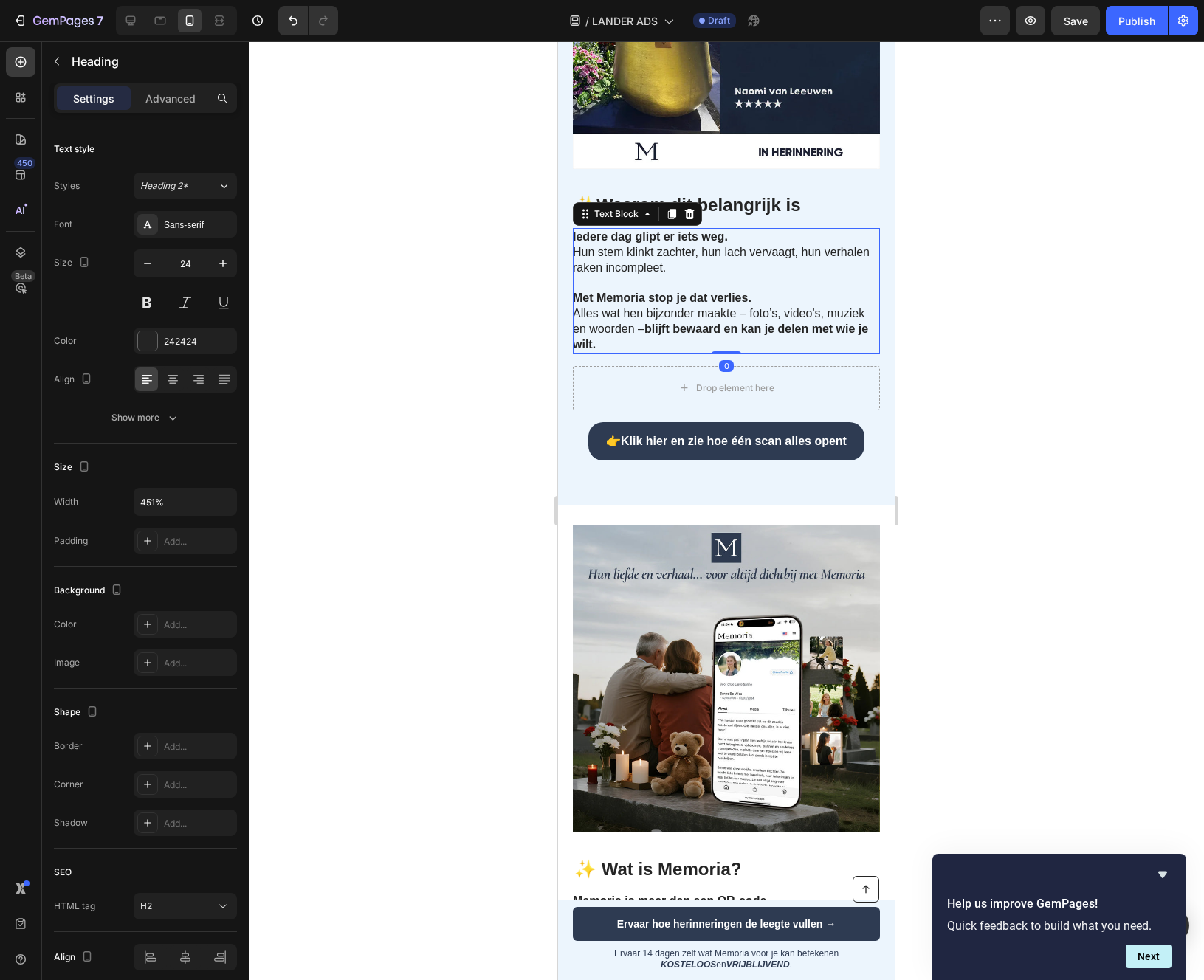
click at [652, 273] on p "Iedere dag glipt er iets weg. Hun stem klinkt zachter, hun lach vervaagt, hun v…" at bounding box center [725, 252] width 305 height 46
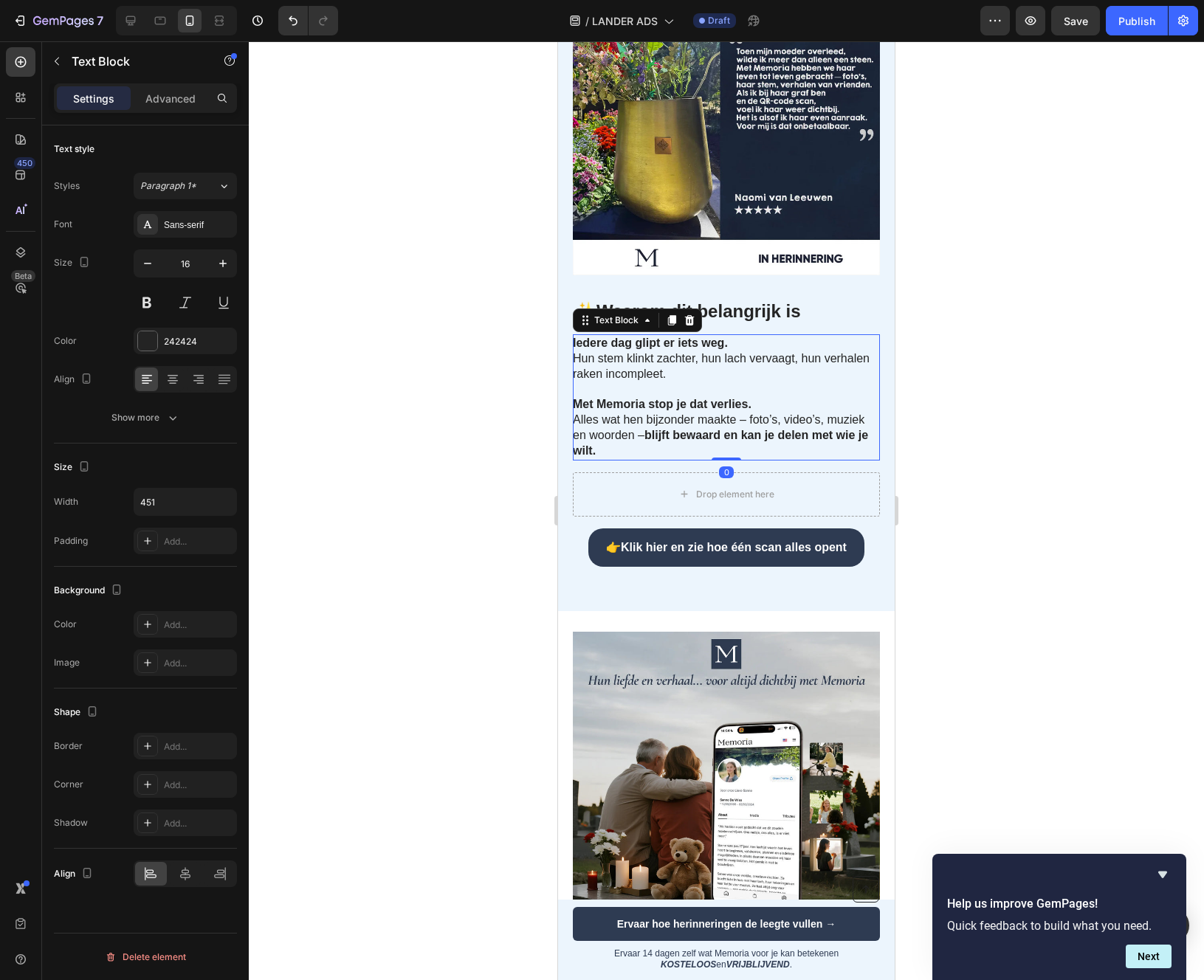
scroll to position [386, 0]
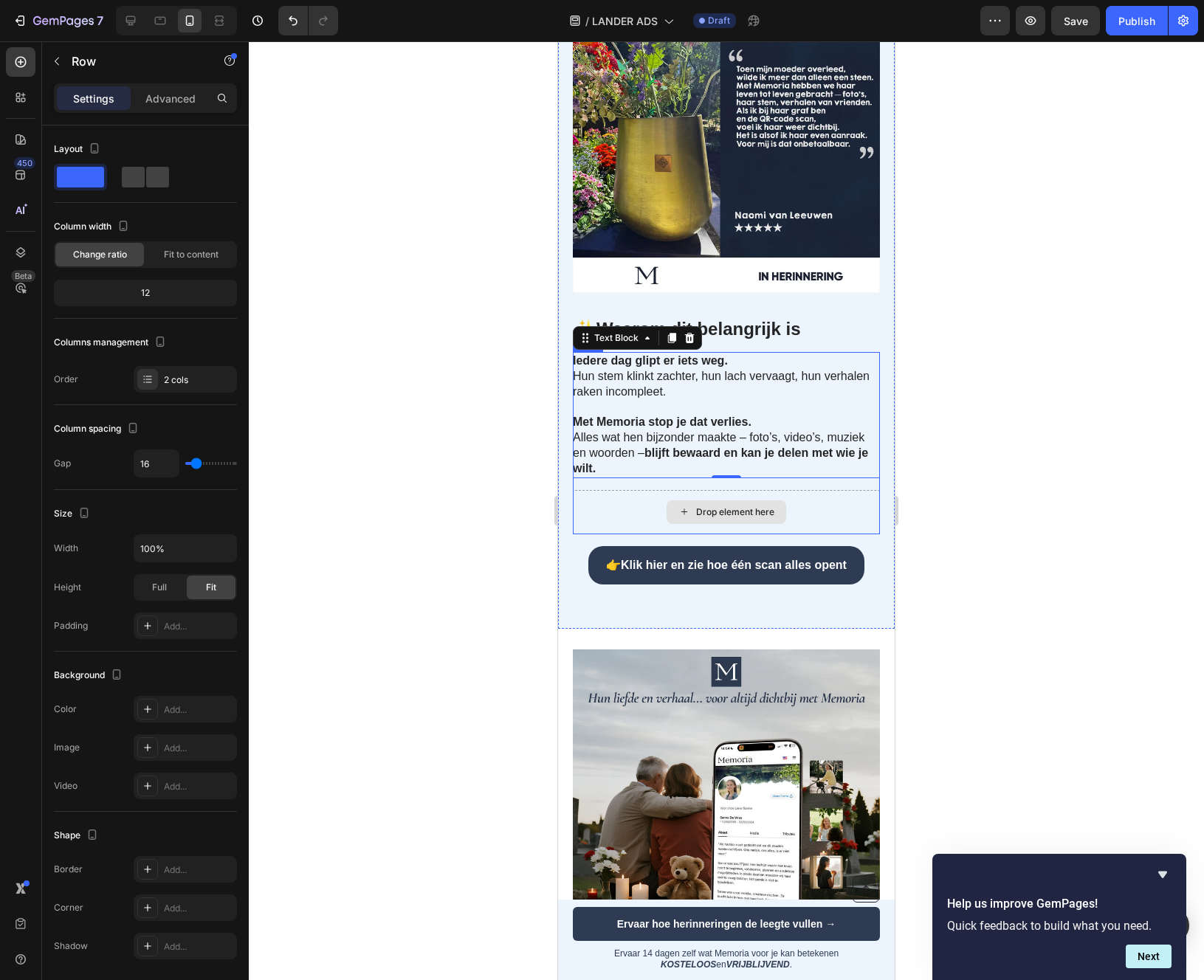
click at [578, 535] on div "Drop element here" at bounding box center [726, 512] width 307 height 45
click at [601, 529] on div "Drop element here" at bounding box center [726, 512] width 307 height 45
click at [584, 585] on div "👉 Klik hier en zie hoe één scan alles opent Button" at bounding box center [726, 565] width 307 height 39
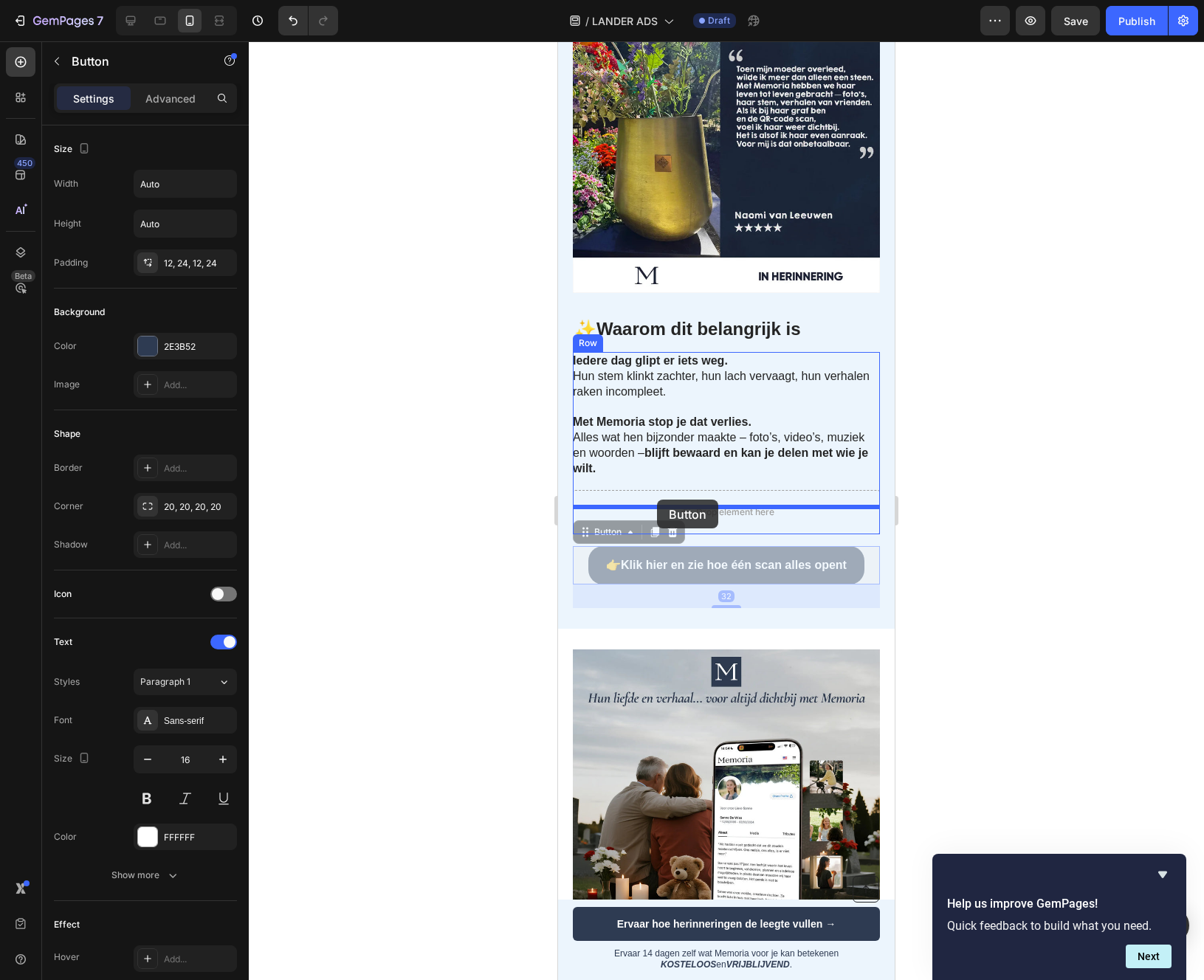
drag, startPoint x: 582, startPoint y: 564, endPoint x: 657, endPoint y: 501, distance: 97.9
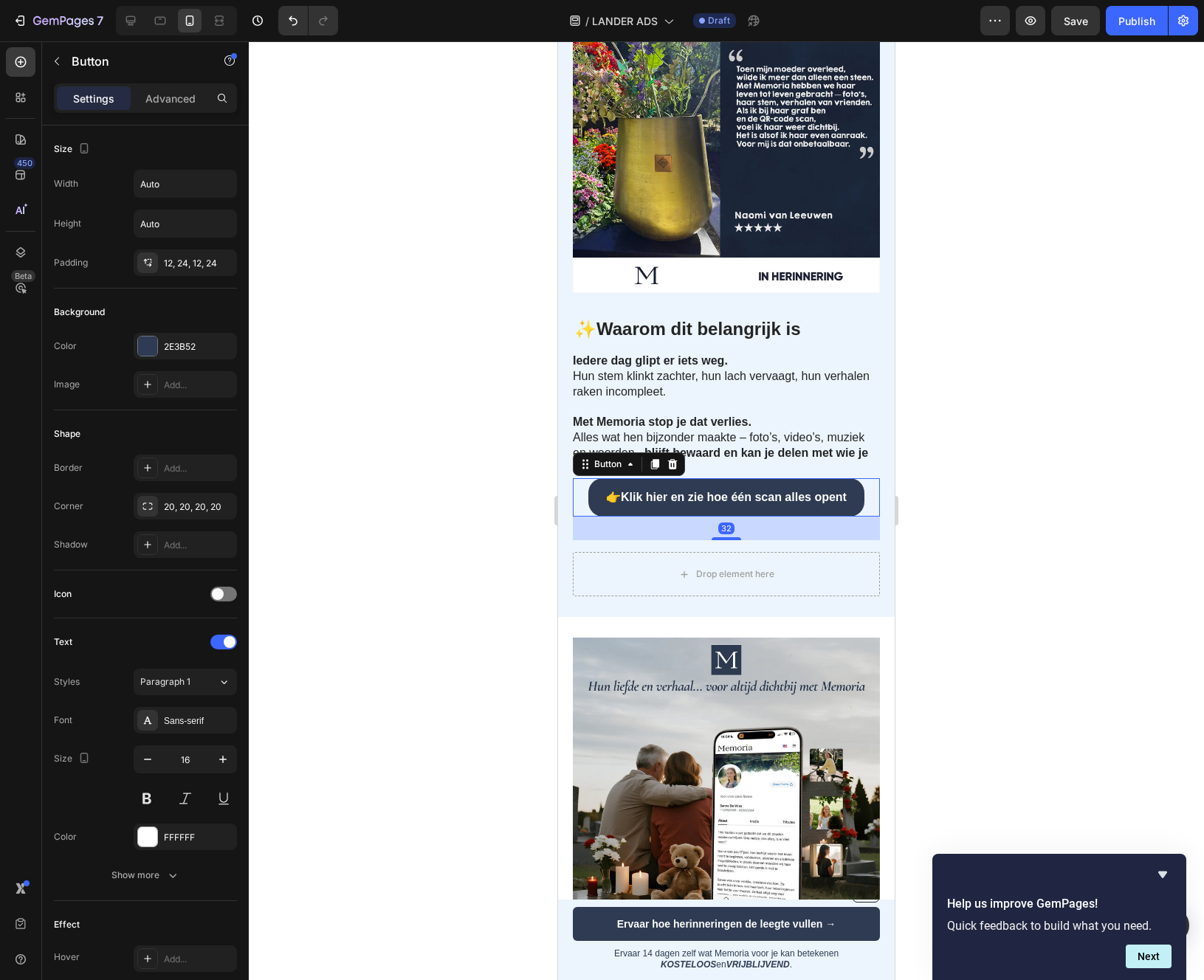
click at [966, 571] on div at bounding box center [727, 511] width 955 height 939
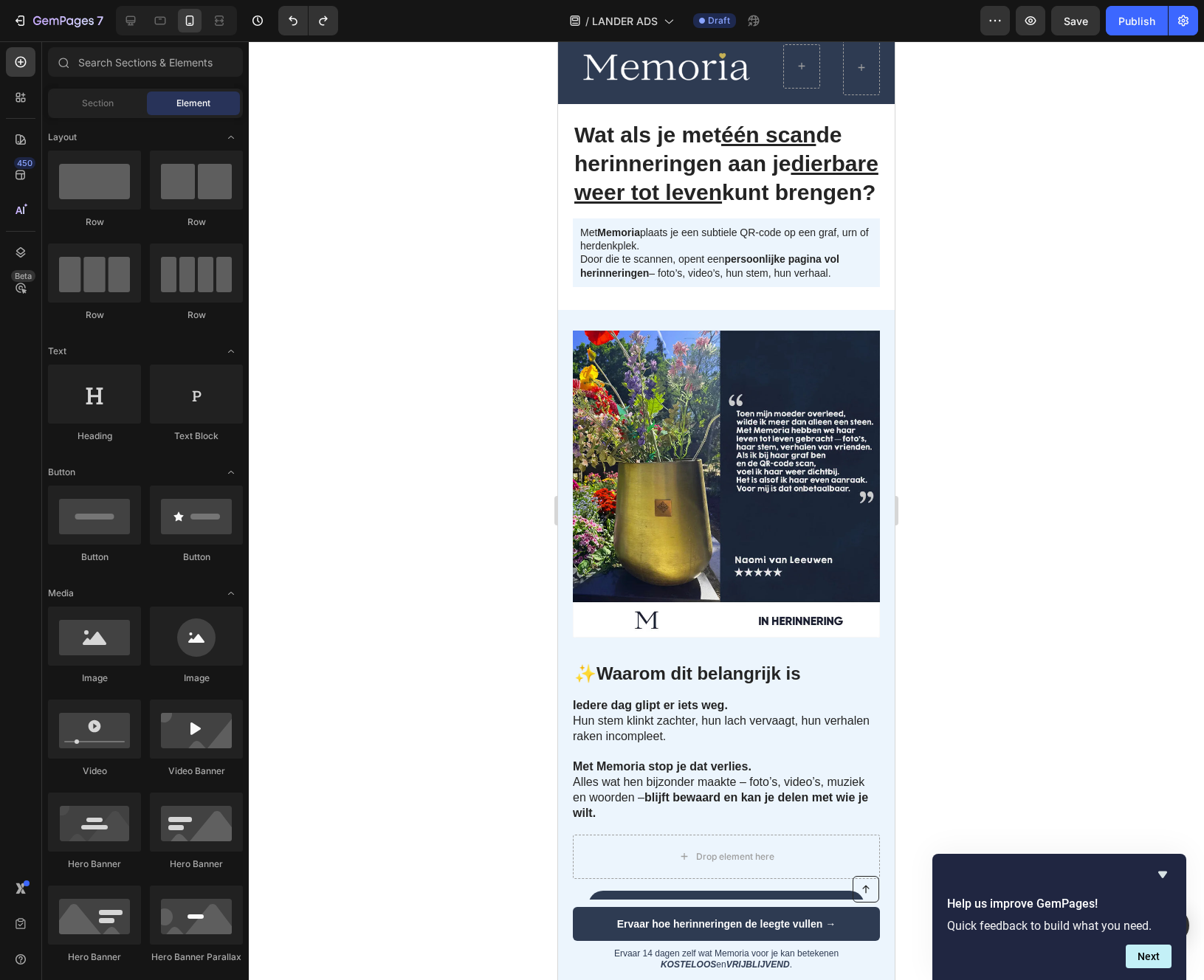
scroll to position [0, 0]
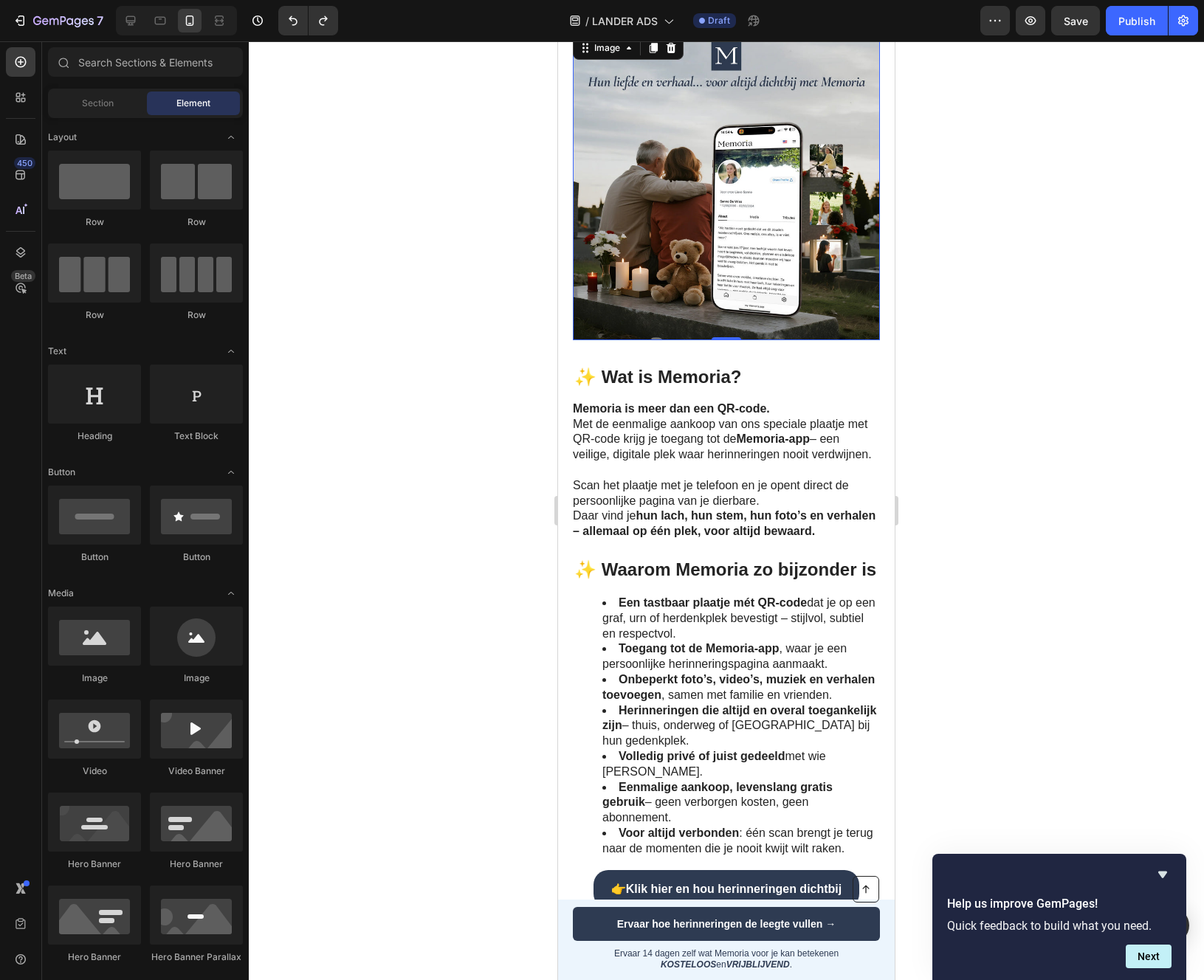
click at [772, 329] on img at bounding box center [726, 186] width 307 height 307
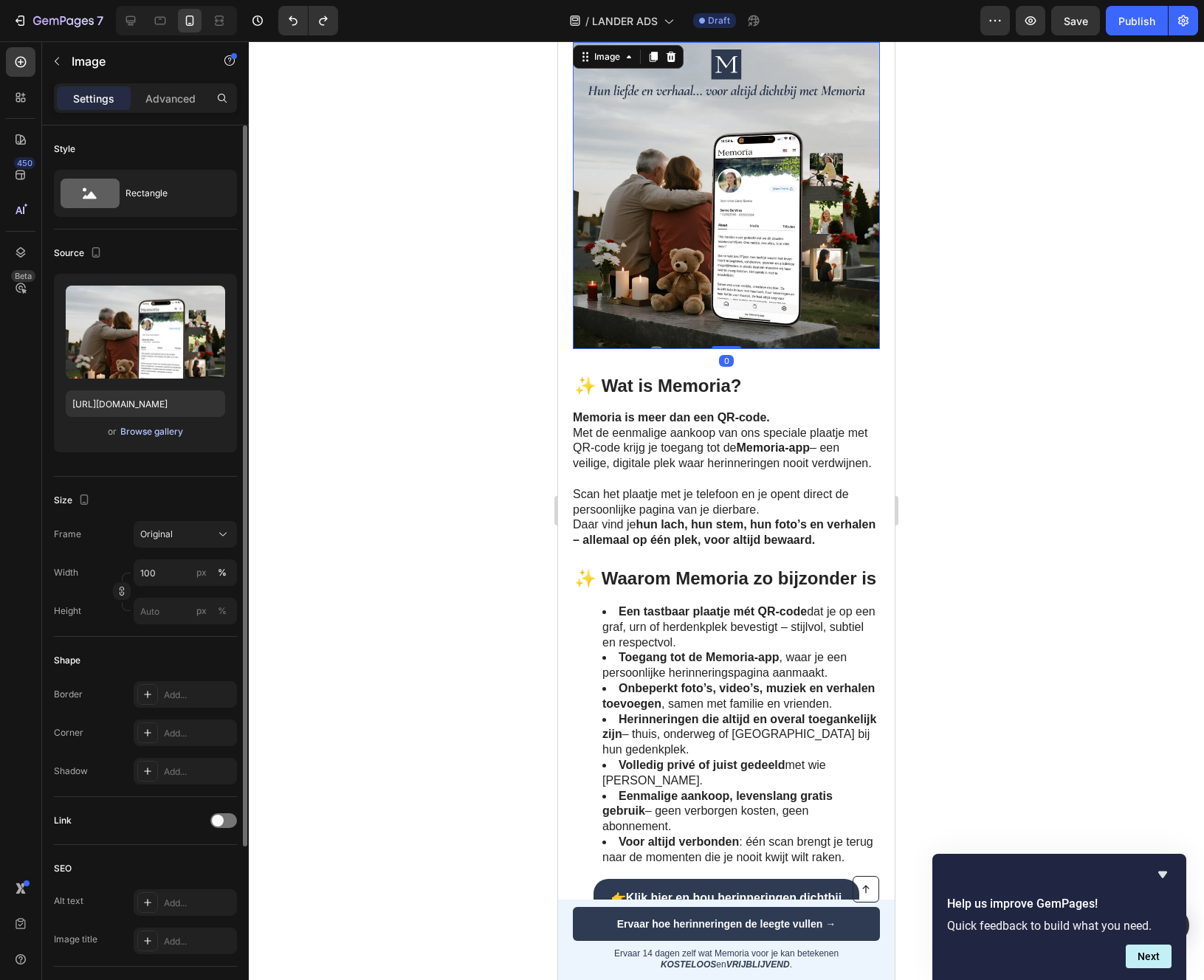
click at [160, 435] on div "Browse gallery" at bounding box center [151, 432] width 63 height 13
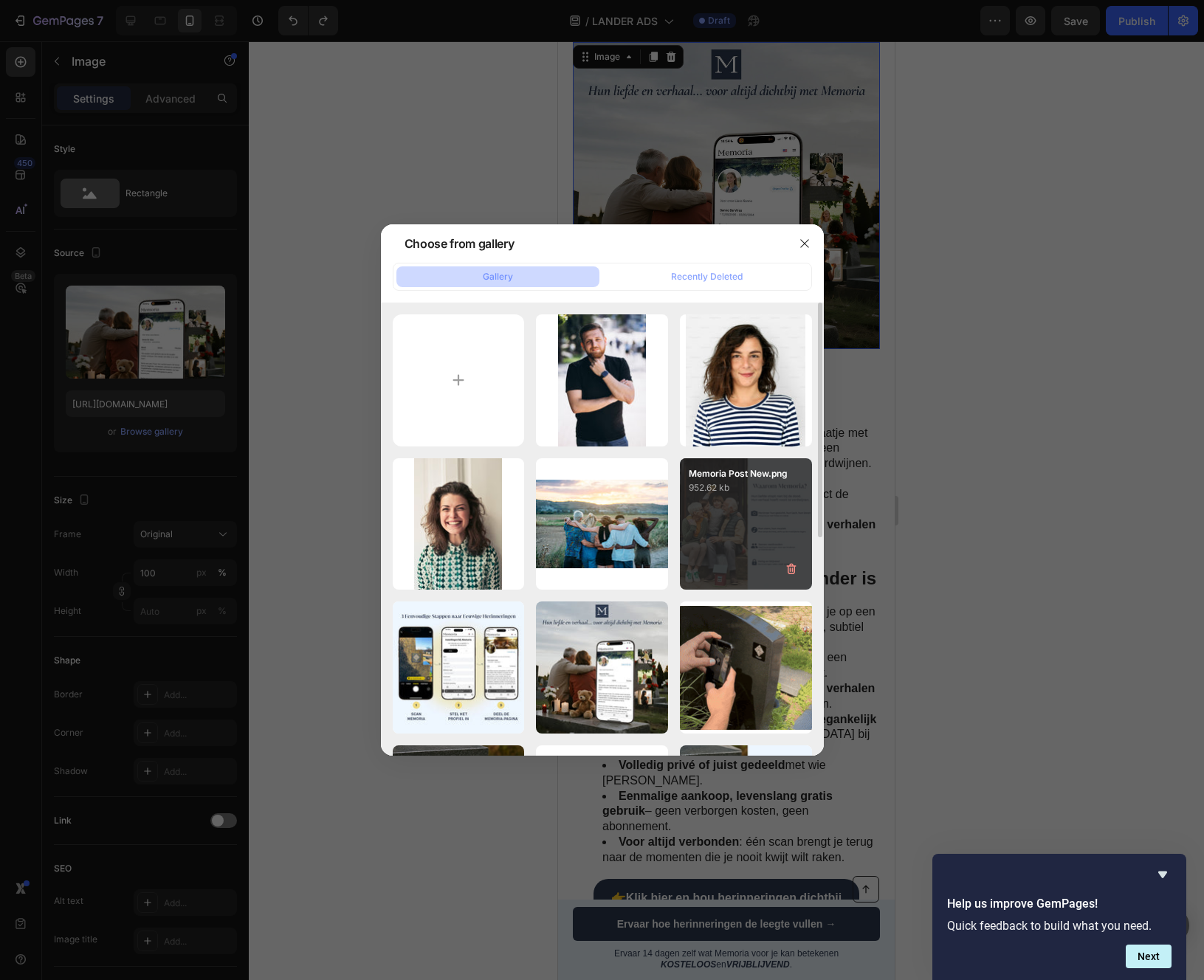
click at [727, 556] on div "Memoria Post New.png 952.62 kb" at bounding box center [746, 525] width 132 height 132
type input "https://cdn.shopify.com/s/files/1/0933/5796/5636/files/gempages_581103884580160…"
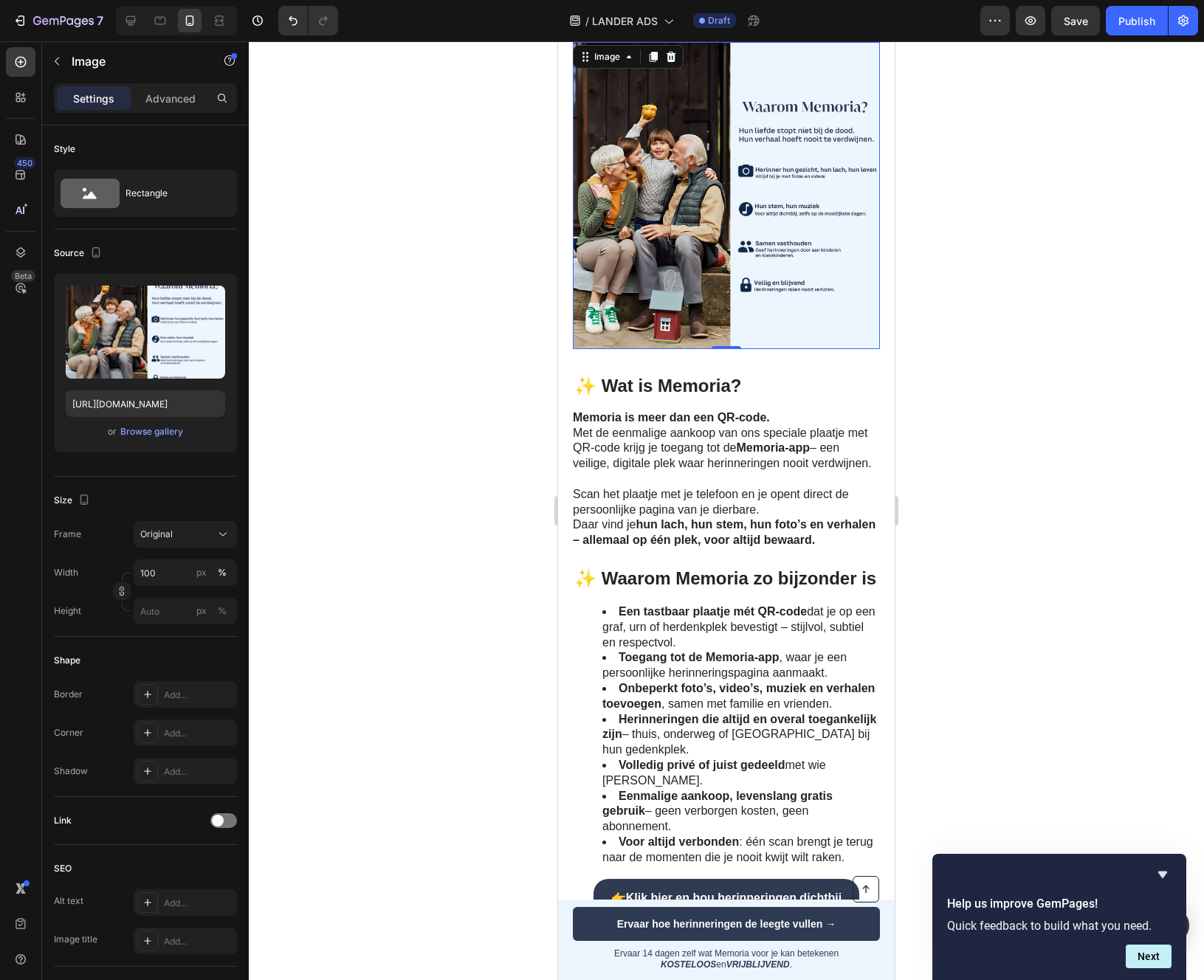
click at [1047, 502] on div at bounding box center [727, 511] width 955 height 939
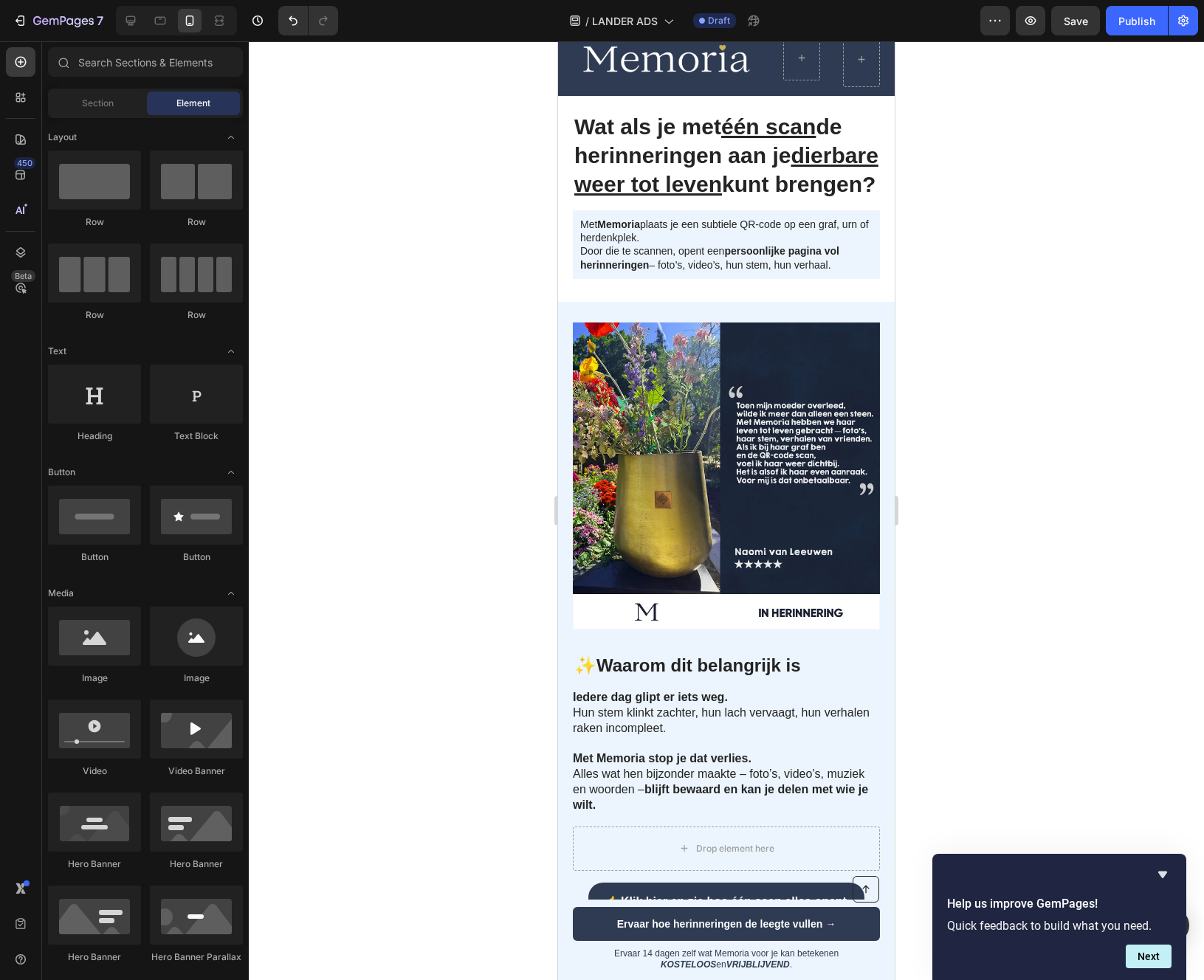
scroll to position [0, 0]
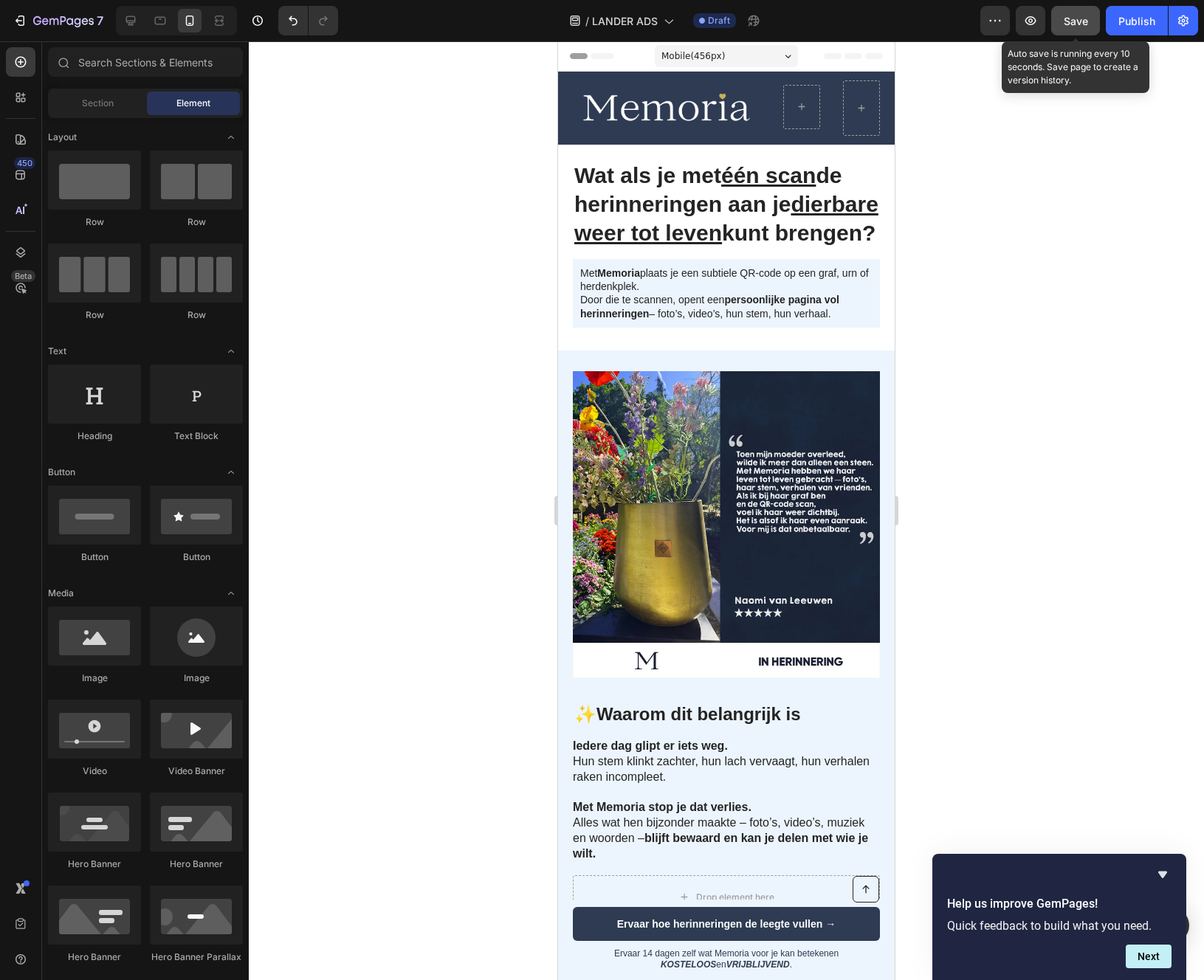
click at [1096, 19] on button "Save" at bounding box center [1075, 21] width 49 height 30
click at [134, 17] on icon at bounding box center [131, 21] width 15 height 15
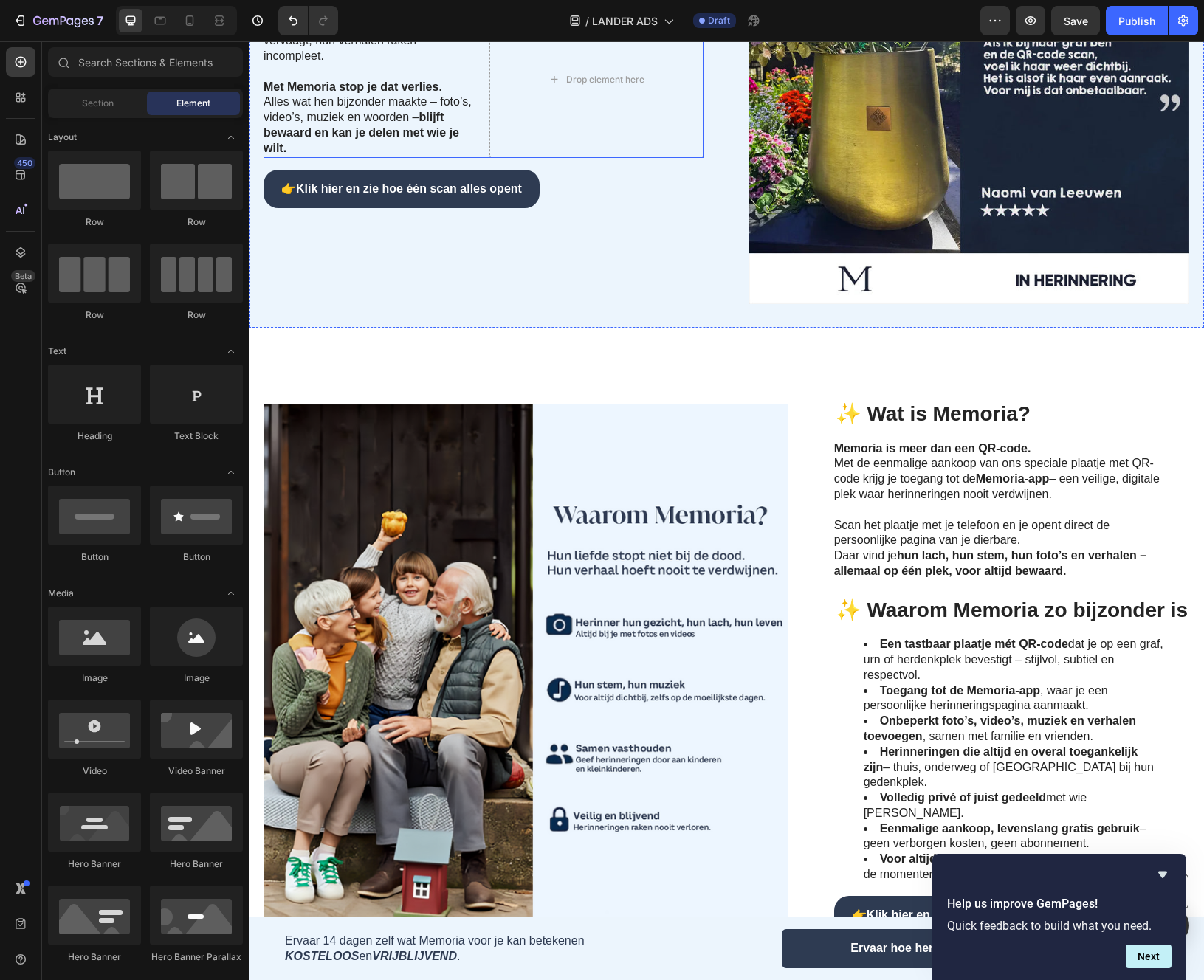
scroll to position [177, 0]
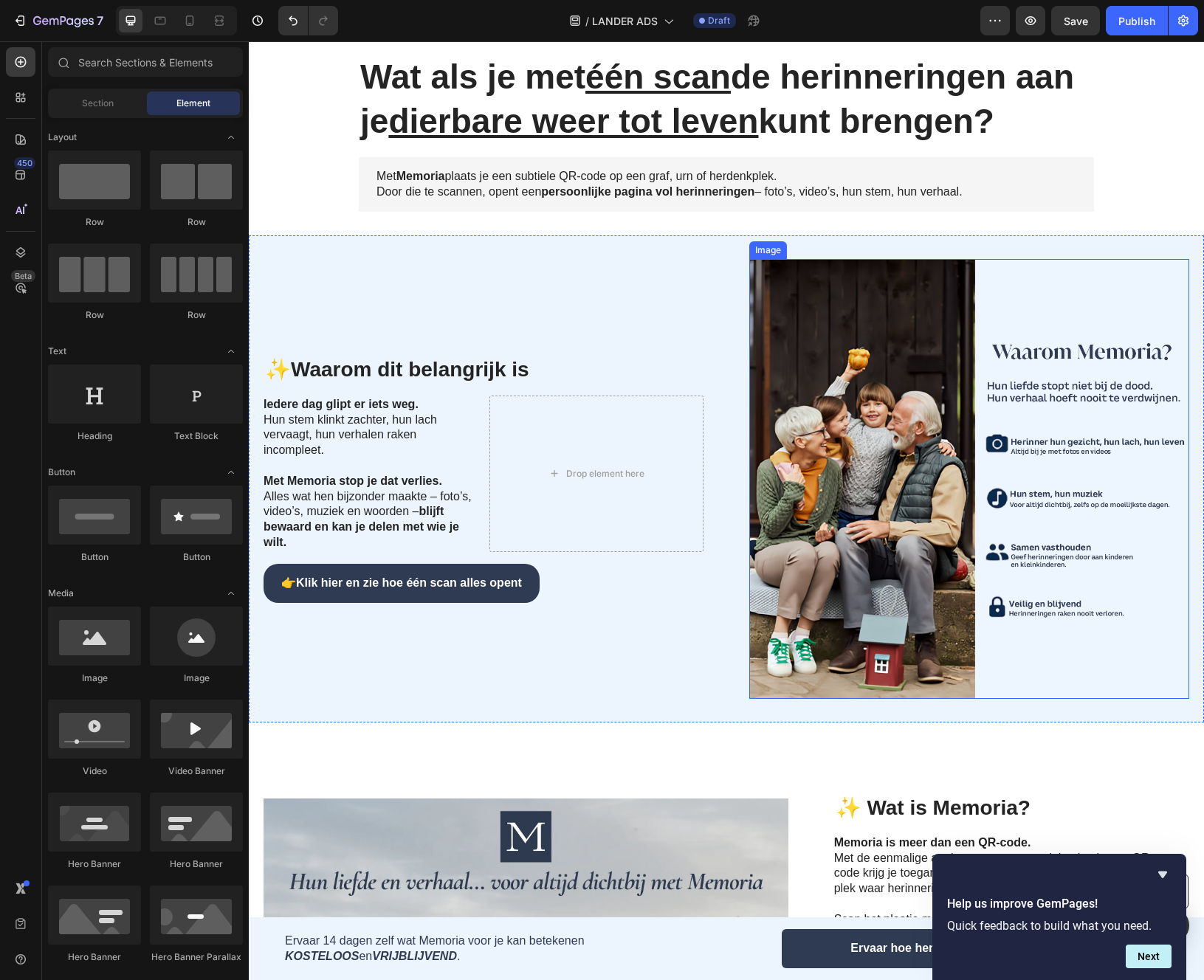
click at [937, 547] on img at bounding box center [969, 479] width 440 height 440
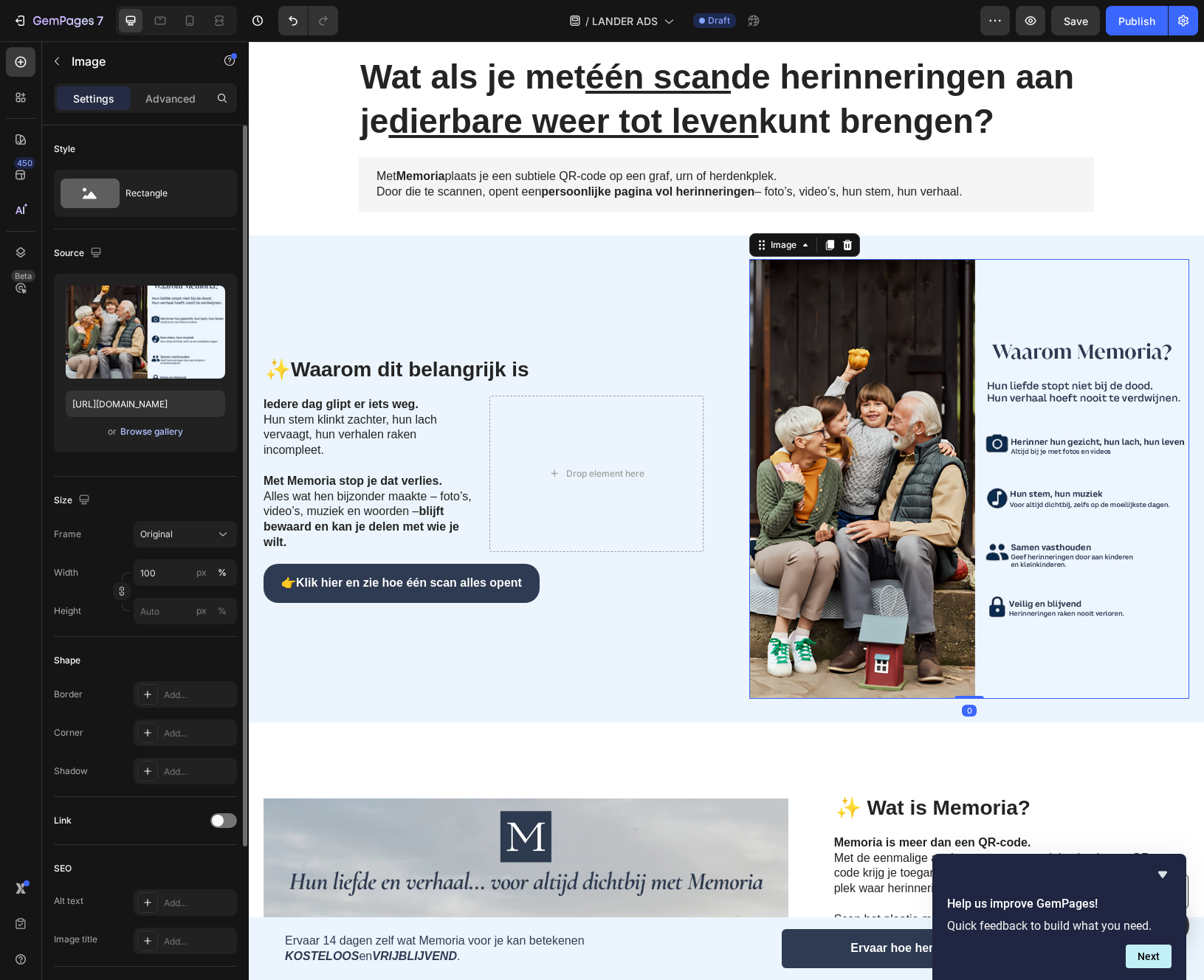
click at [140, 425] on div "Browse gallery" at bounding box center [151, 432] width 63 height 13
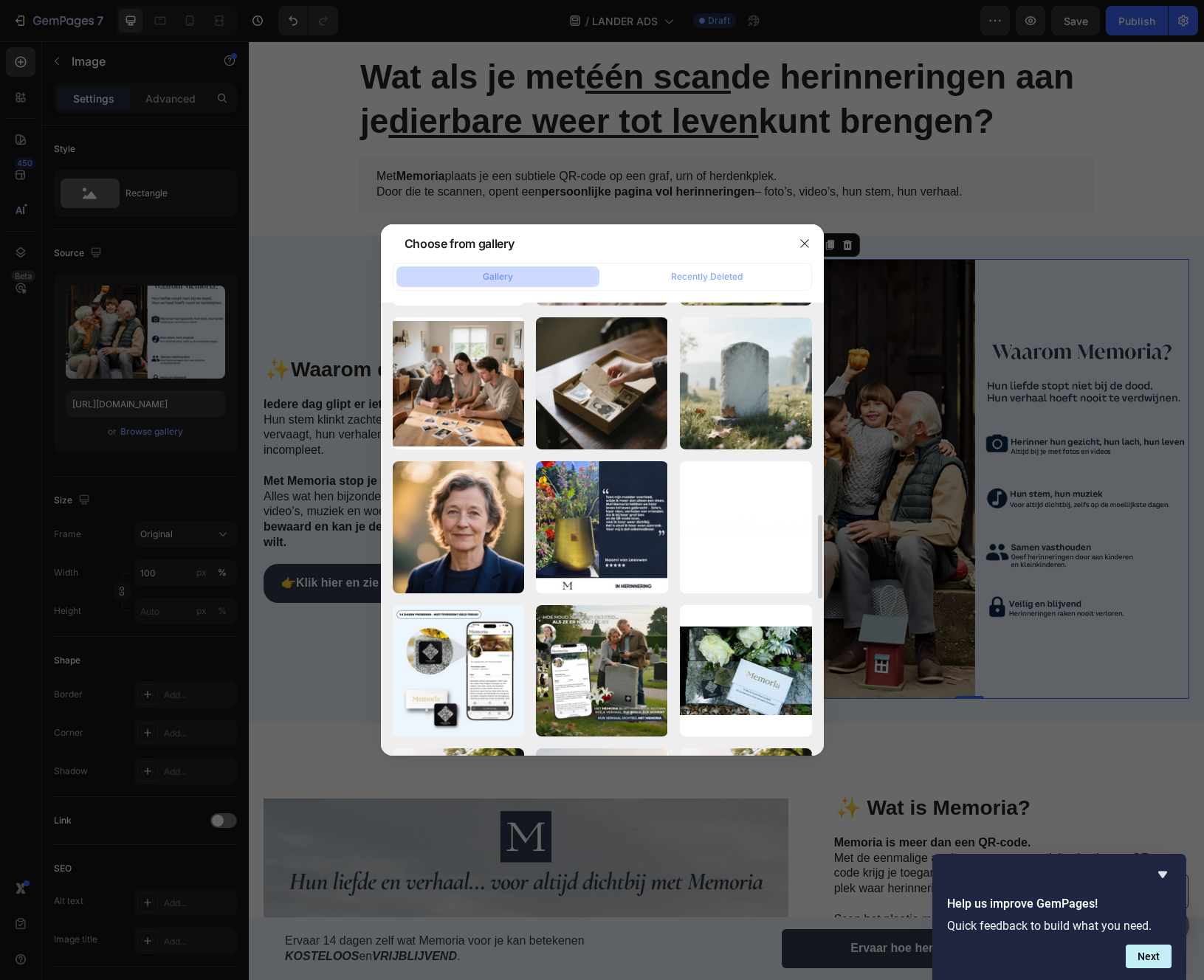
scroll to position [1147, 0]
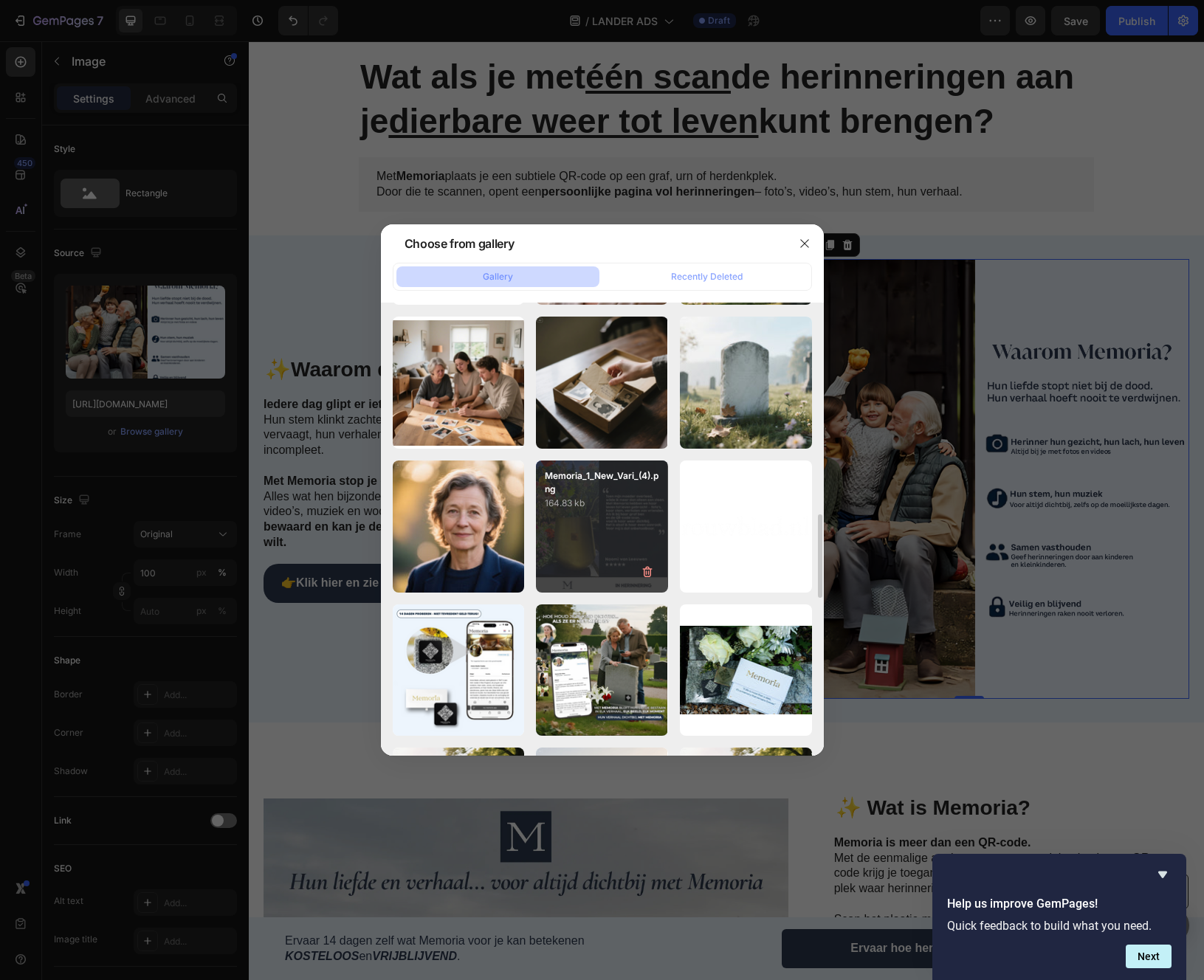
click at [609, 536] on div "Memoria_1_New_Vari_(4).png 164.83 kb" at bounding box center [602, 527] width 132 height 132
type input "[URL][DOMAIN_NAME]"
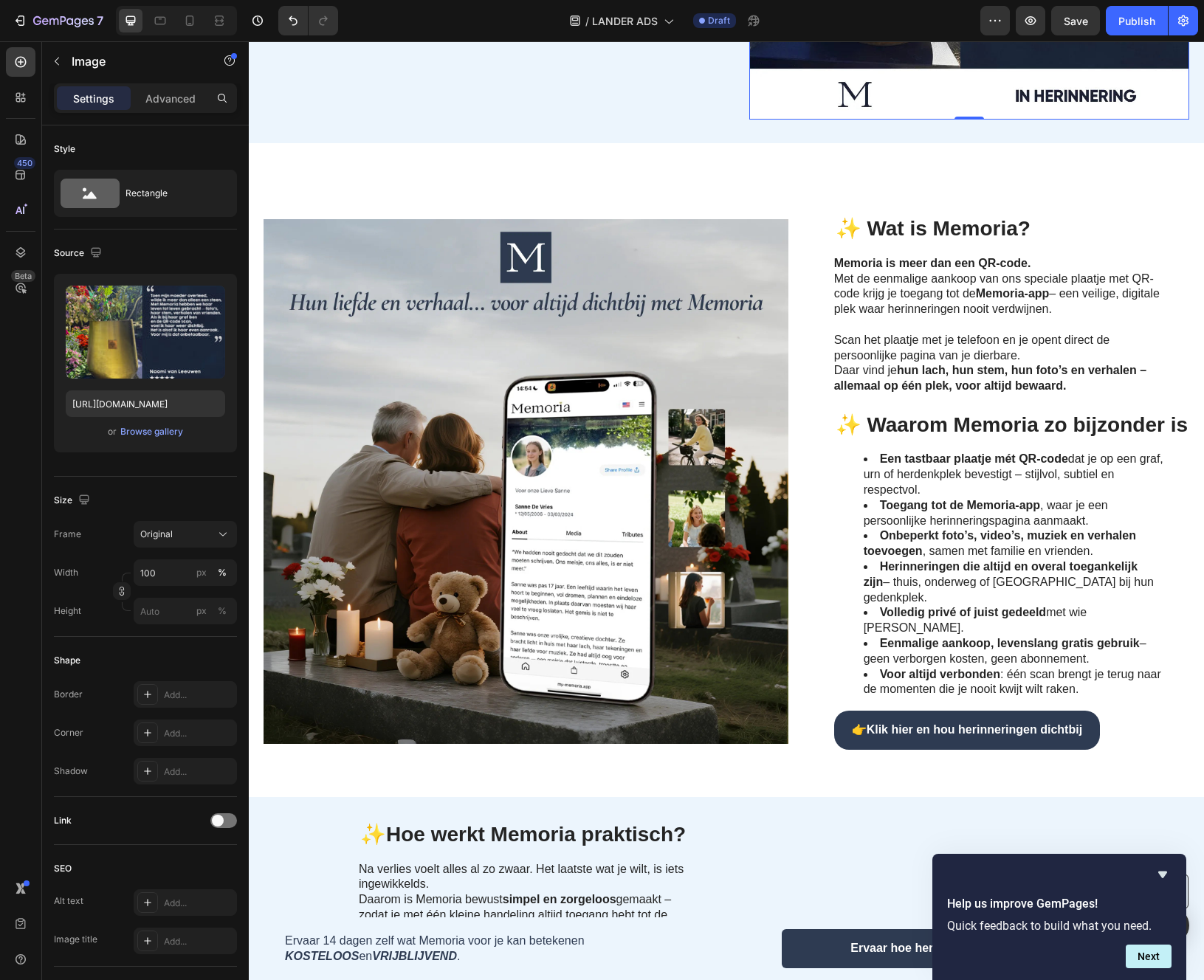
scroll to position [773, 0]
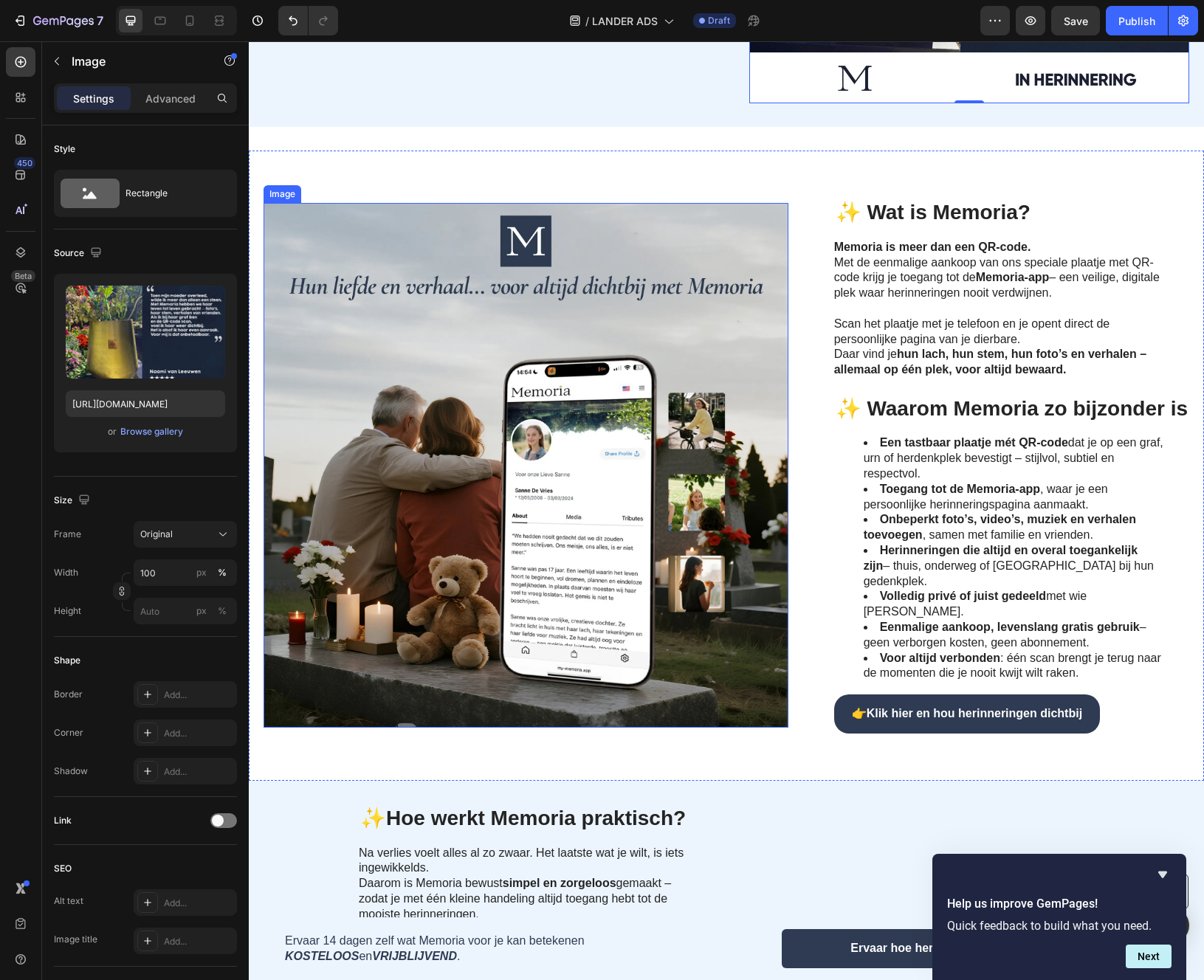
click at [649, 557] on img at bounding box center [525, 465] width 525 height 525
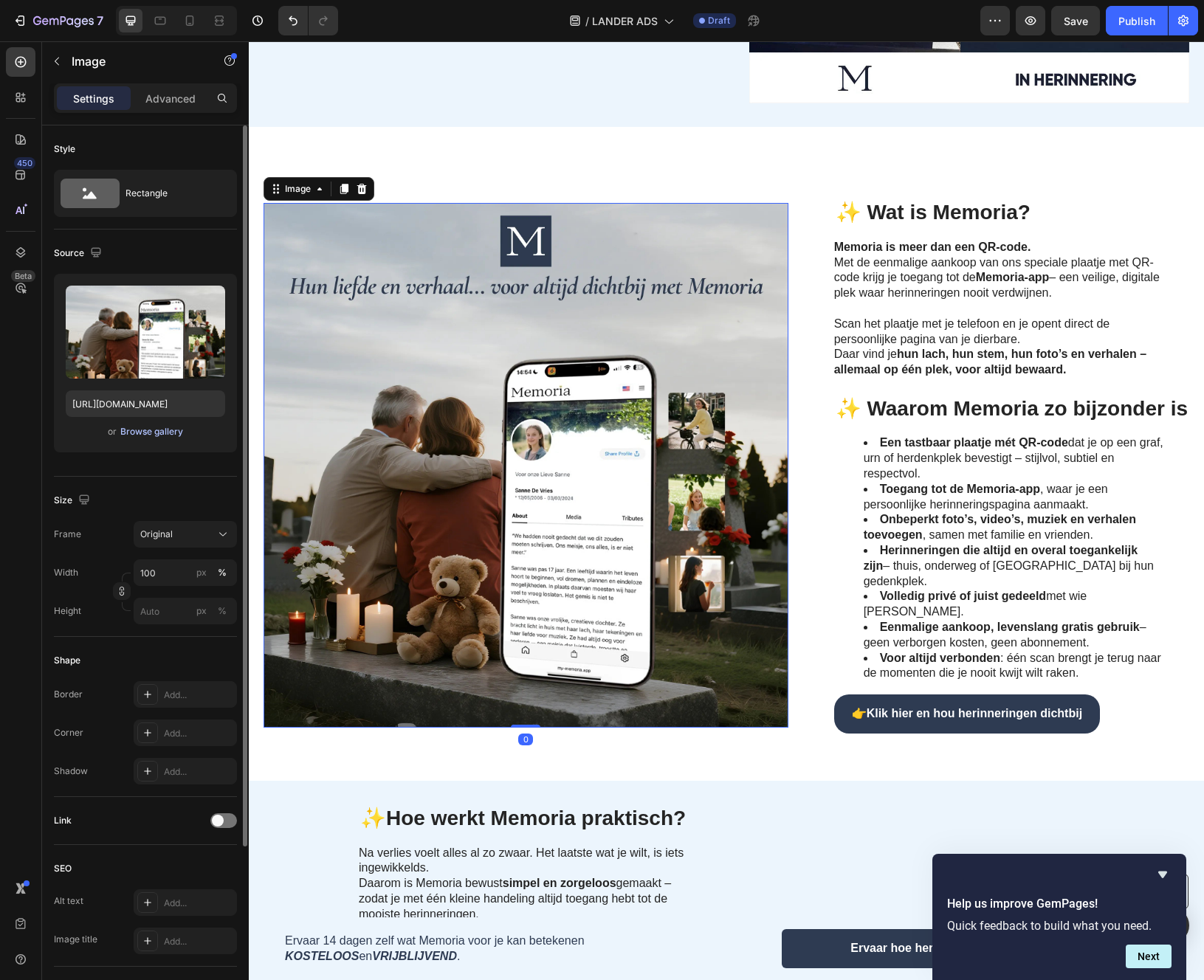
click at [150, 427] on div "Browse gallery" at bounding box center [151, 432] width 63 height 13
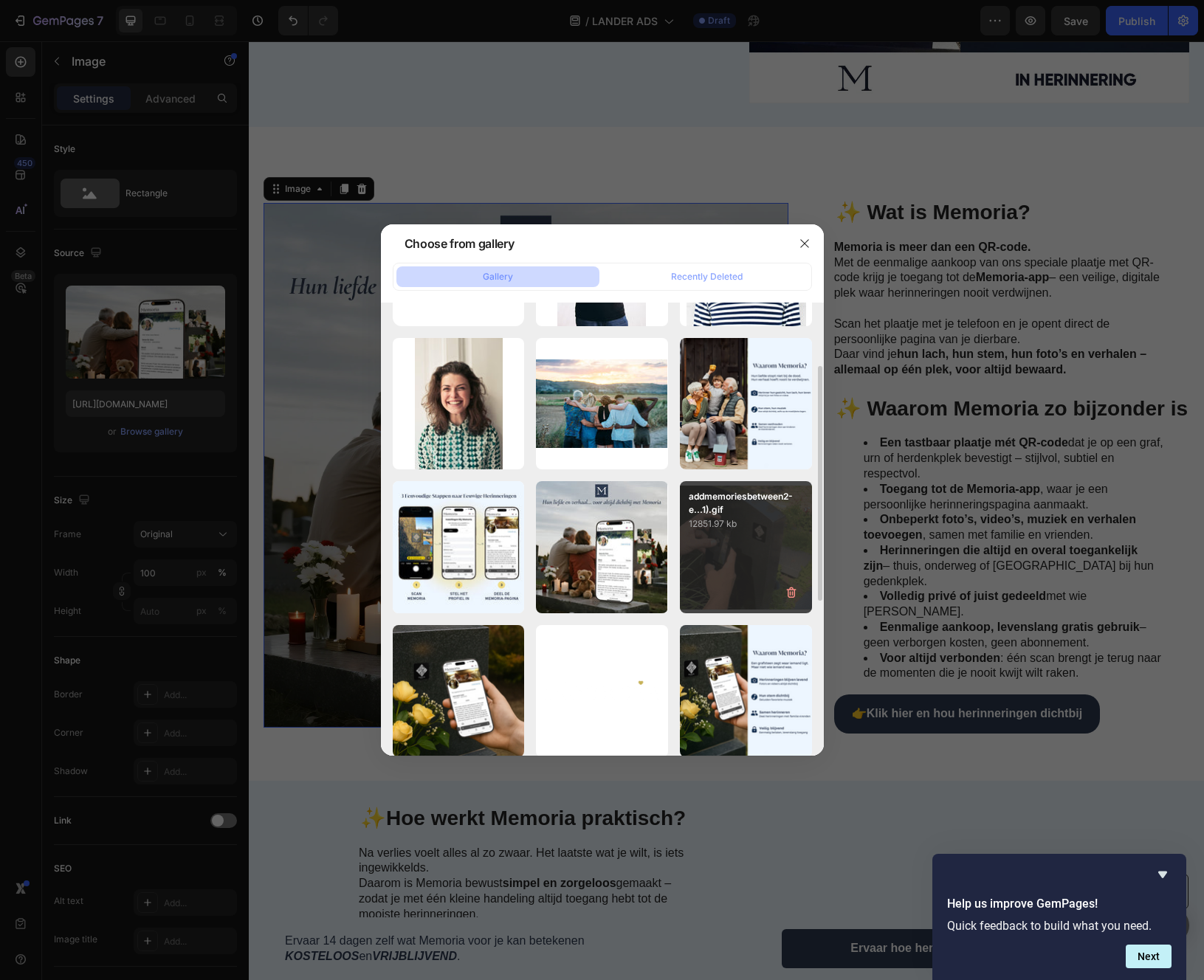
scroll to position [122, 0]
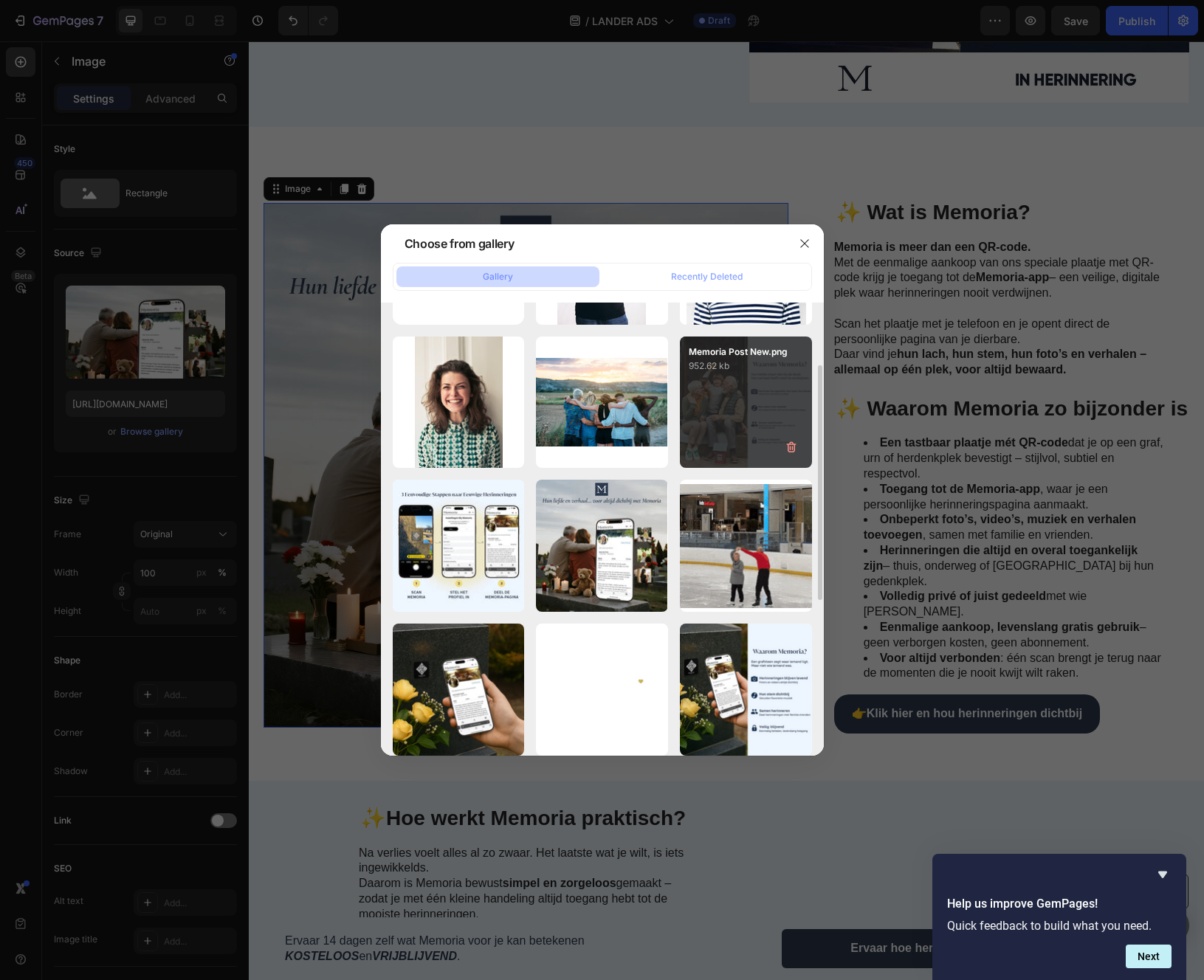
click at [778, 418] on div "Memoria Post New.png 952.62 kb" at bounding box center [746, 403] width 132 height 132
type input "https://cdn.shopify.com/s/files/1/0933/5796/5636/files/gempages_581103884580160…"
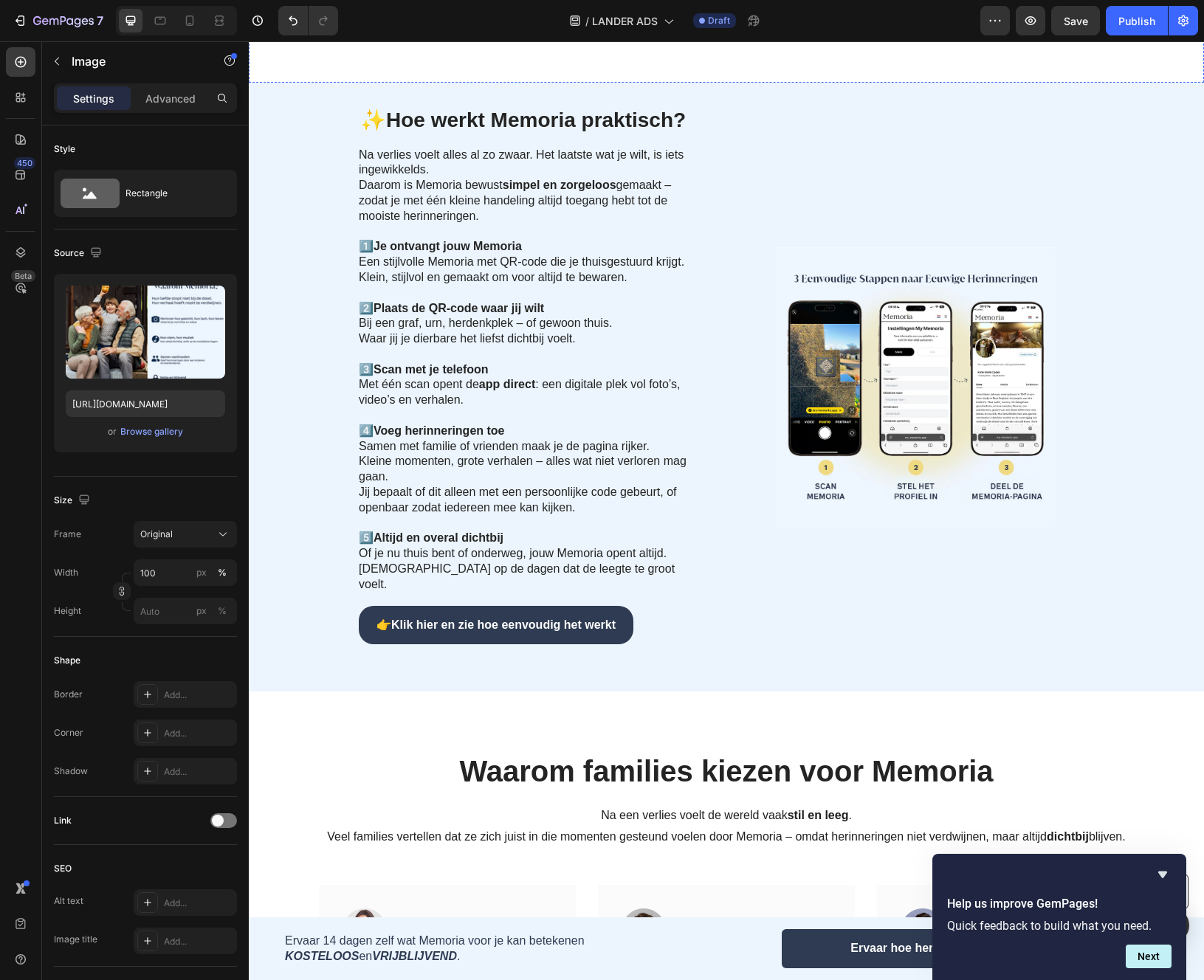
scroll to position [1588, 0]
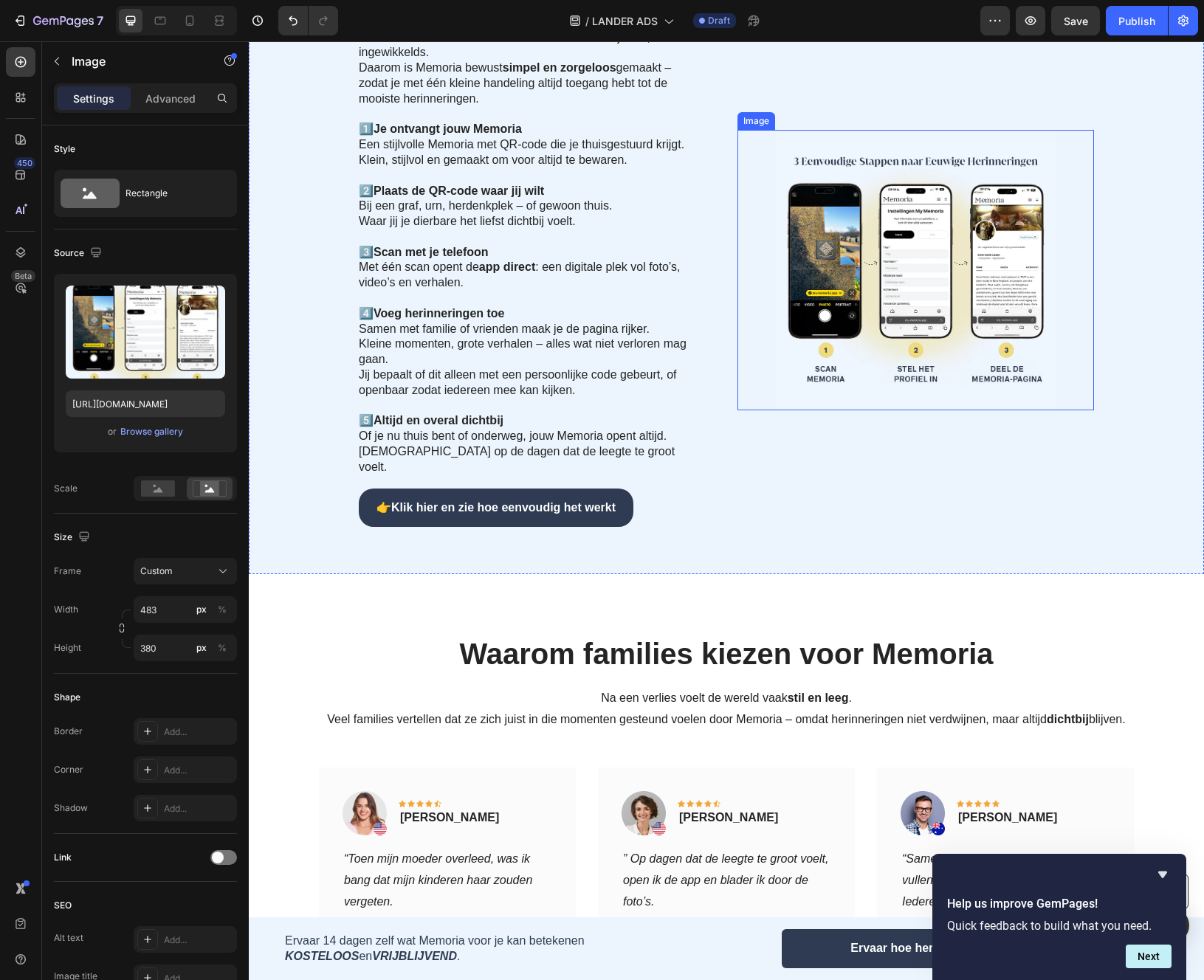
click at [981, 258] on img at bounding box center [915, 270] width 357 height 281
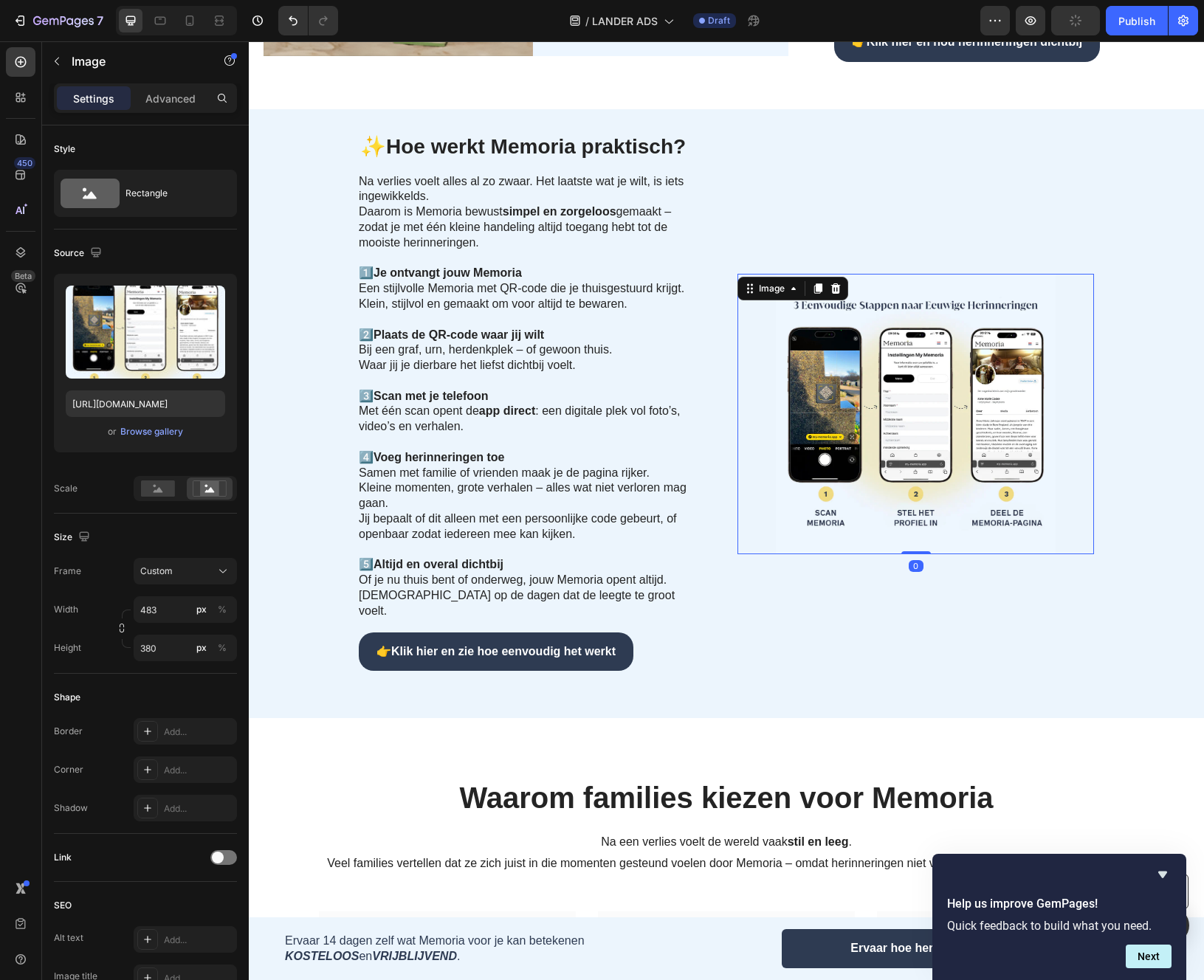
scroll to position [1415, 0]
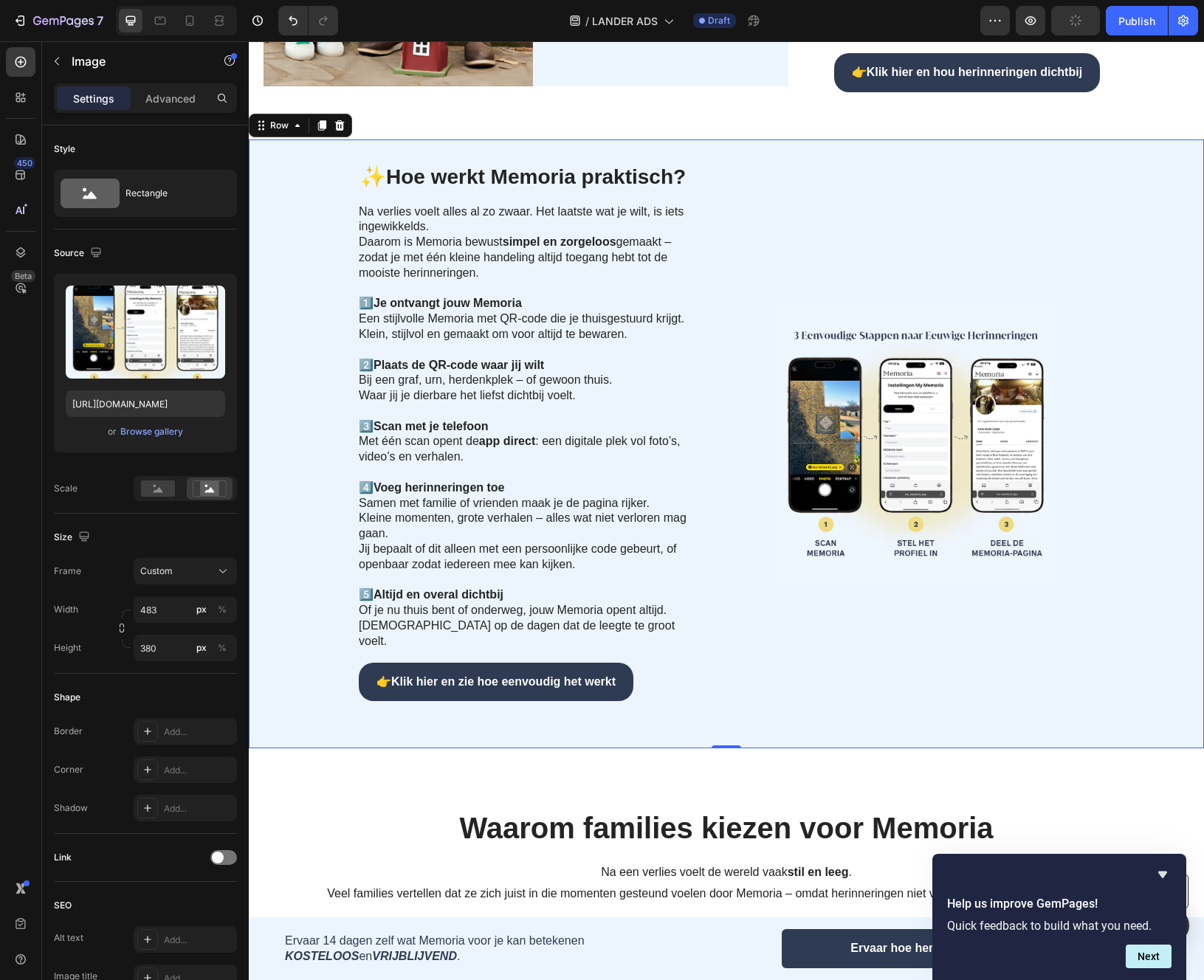
click at [909, 209] on div "Image" at bounding box center [915, 444] width 357 height 563
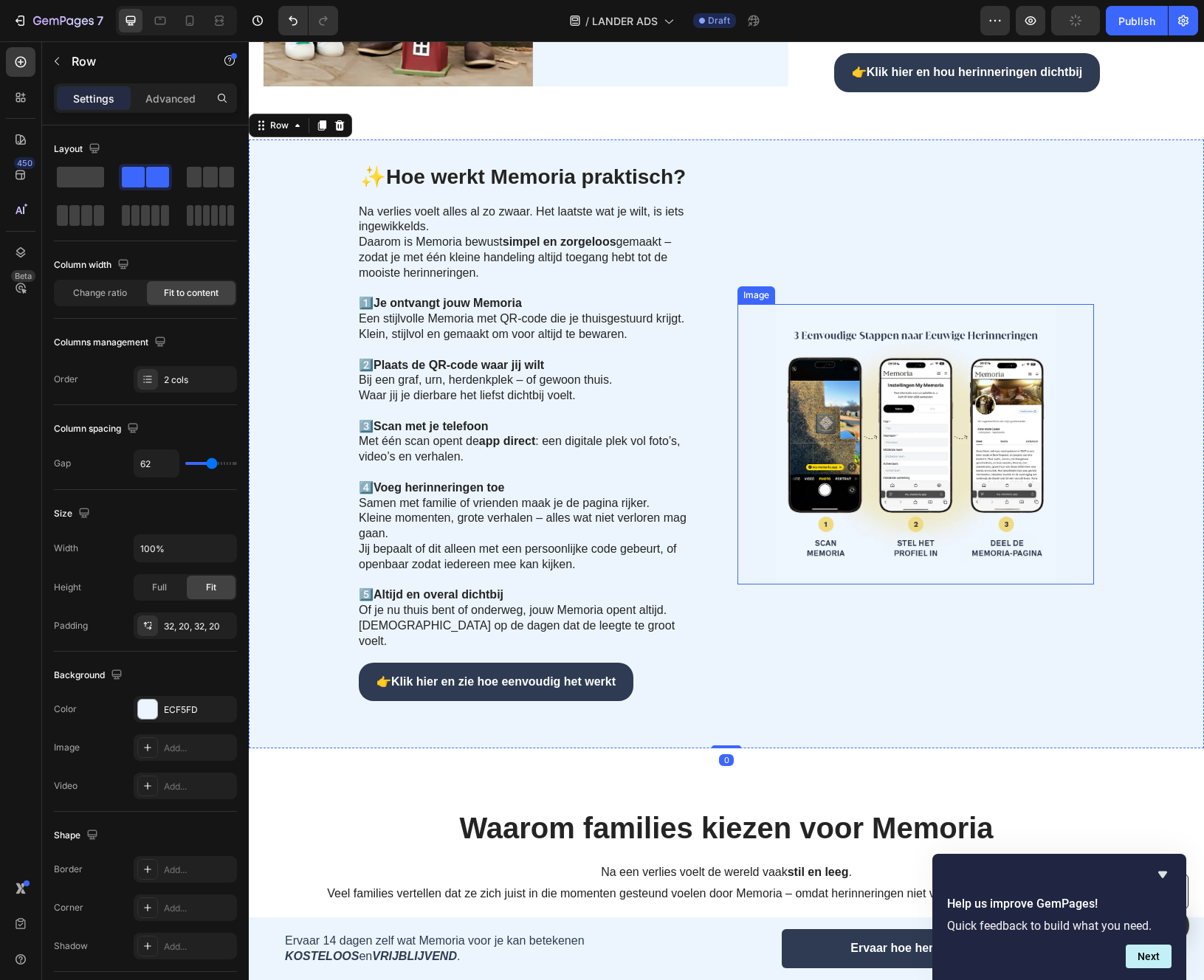
click at [884, 342] on img at bounding box center [915, 444] width 357 height 281
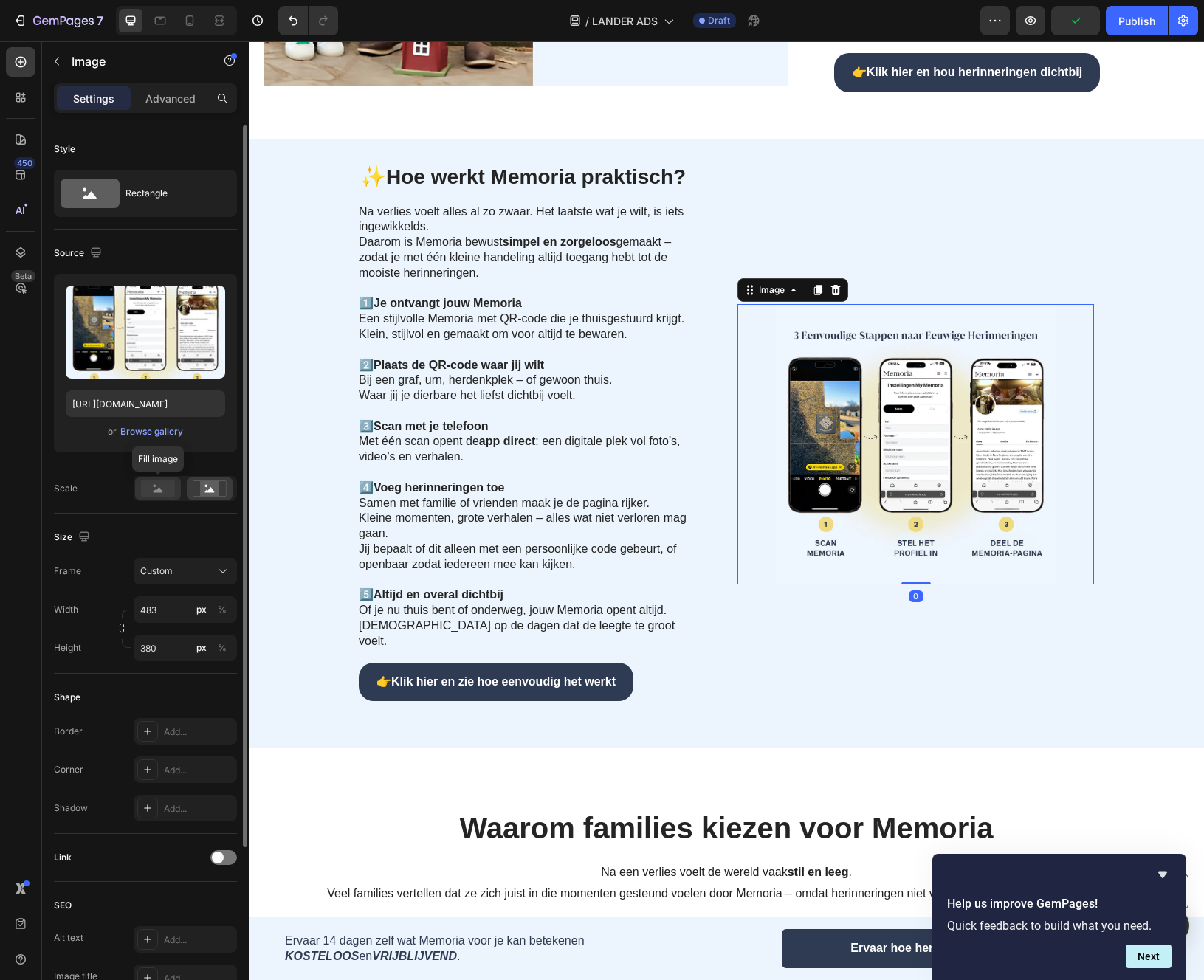
click at [148, 491] on rect at bounding box center [157, 489] width 34 height 17
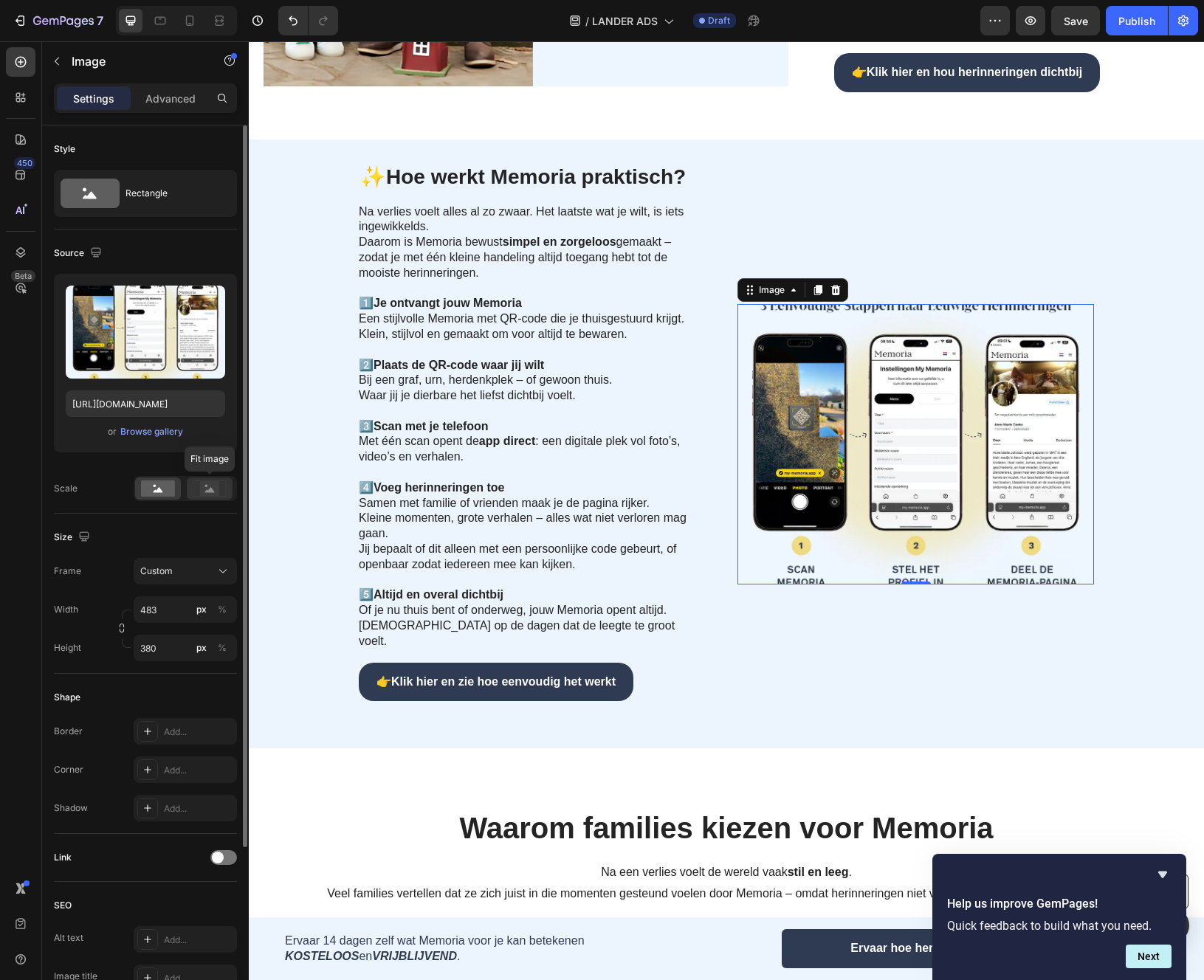
click at [204, 488] on rect at bounding box center [209, 489] width 19 height 15
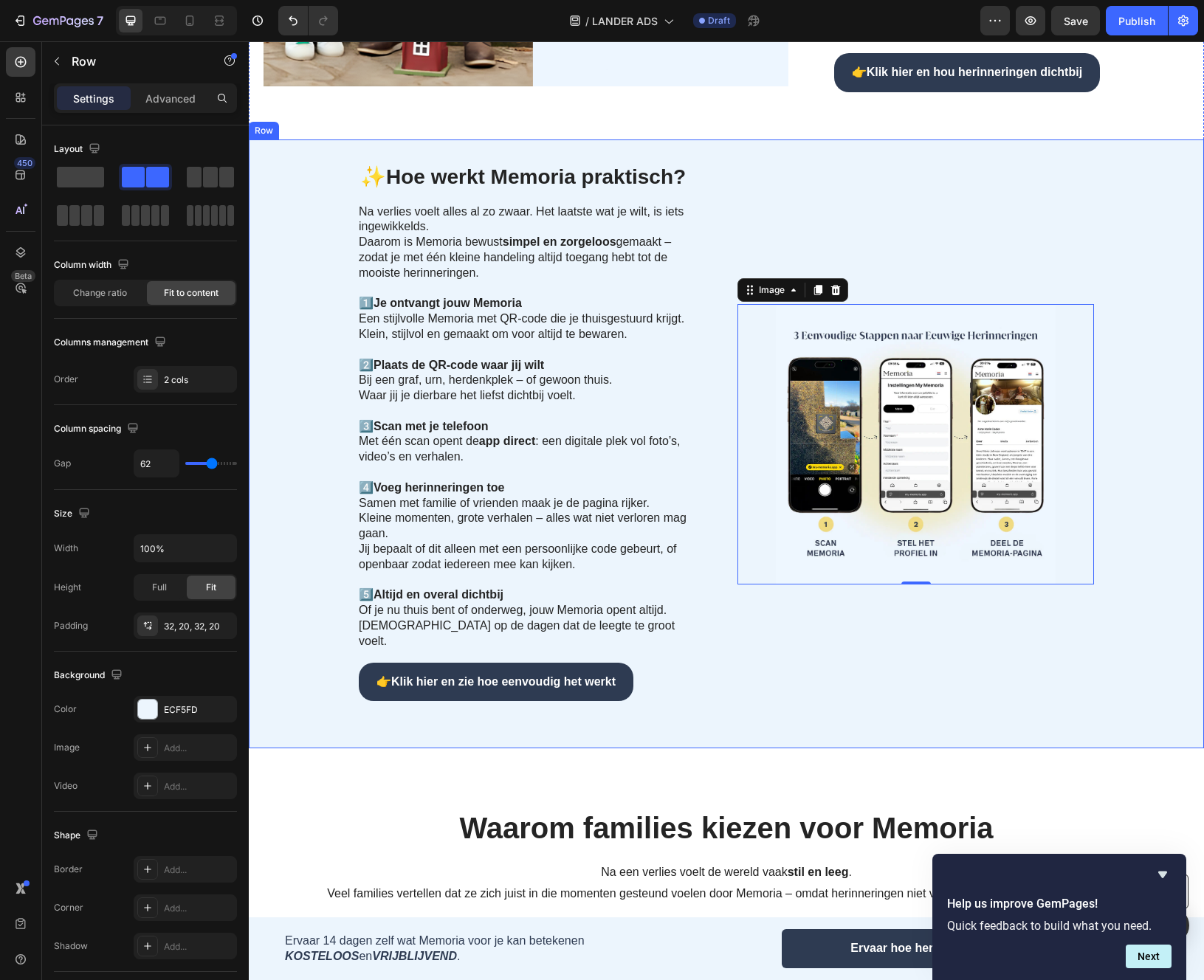
click at [866, 579] on div "Image 0" at bounding box center [915, 444] width 357 height 563
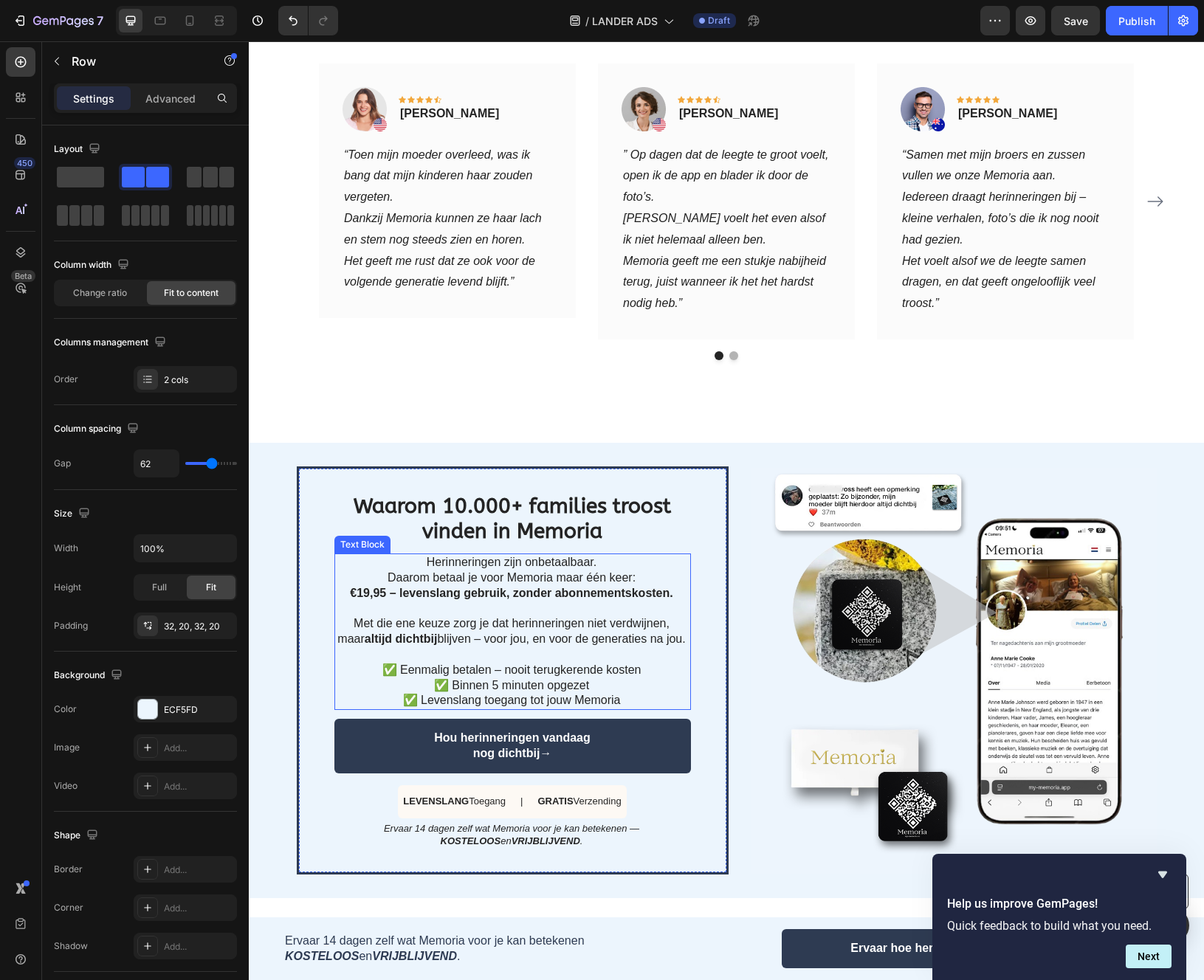
scroll to position [1973, 0]
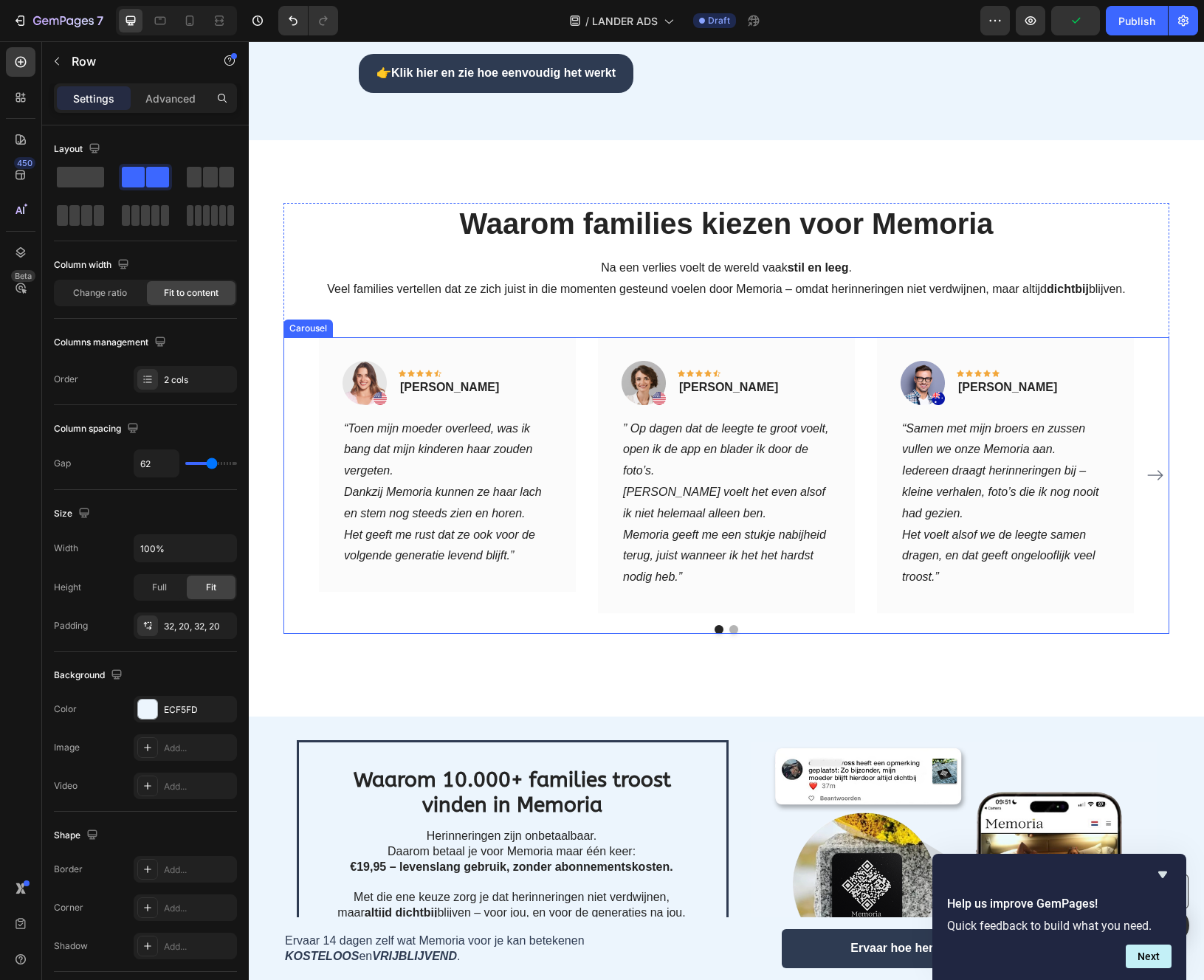
click at [509, 529] on icon "Het geeft me rust dat ze ook voor de volgende generatie levend blijft.”" at bounding box center [439, 545] width 191 height 34
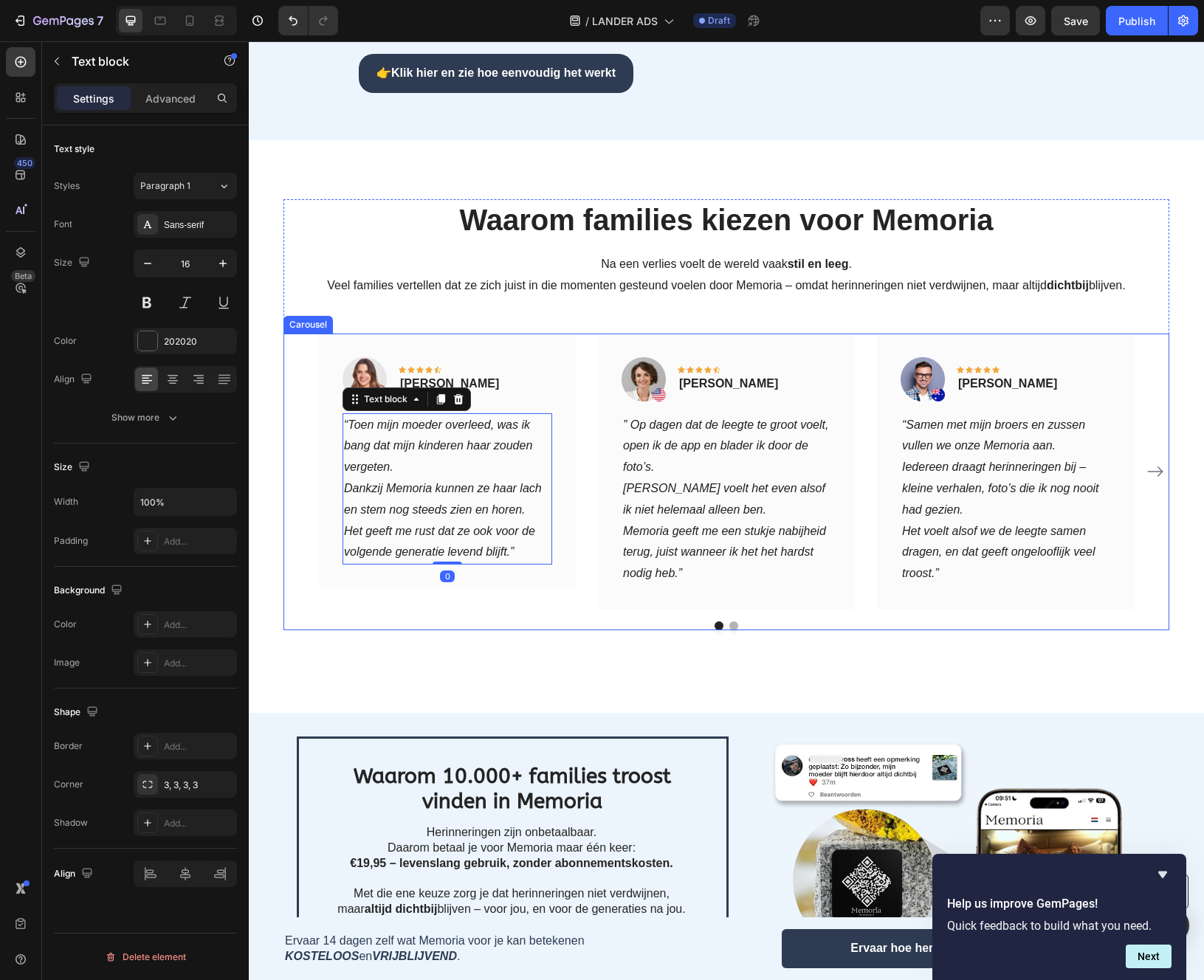
click at [730, 622] on button "Dot" at bounding box center [733, 626] width 9 height 9
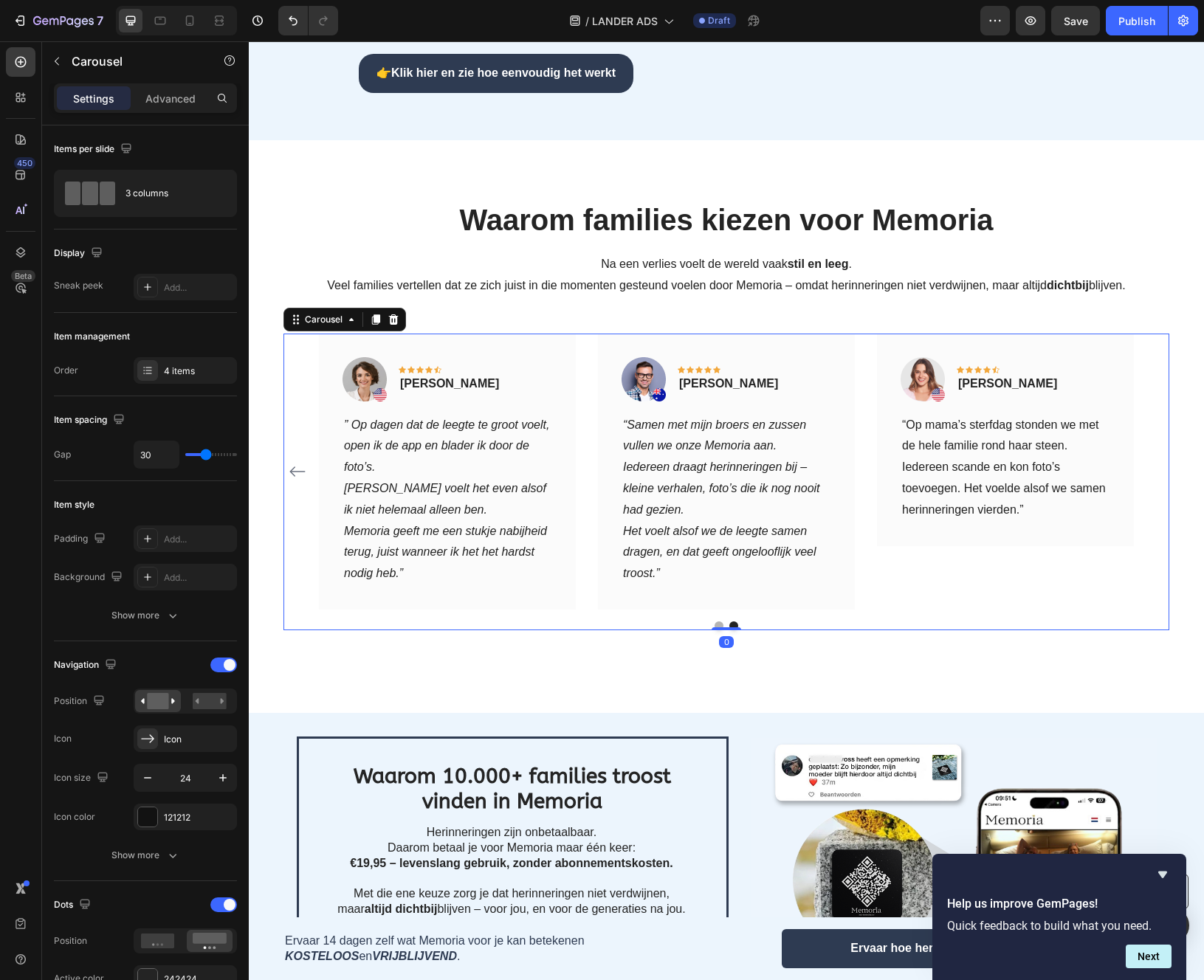
click at [705, 622] on div at bounding box center [726, 626] width 885 height 9
click at [714, 622] on div at bounding box center [726, 626] width 885 height 9
click at [719, 622] on button "Dot" at bounding box center [718, 626] width 9 height 9
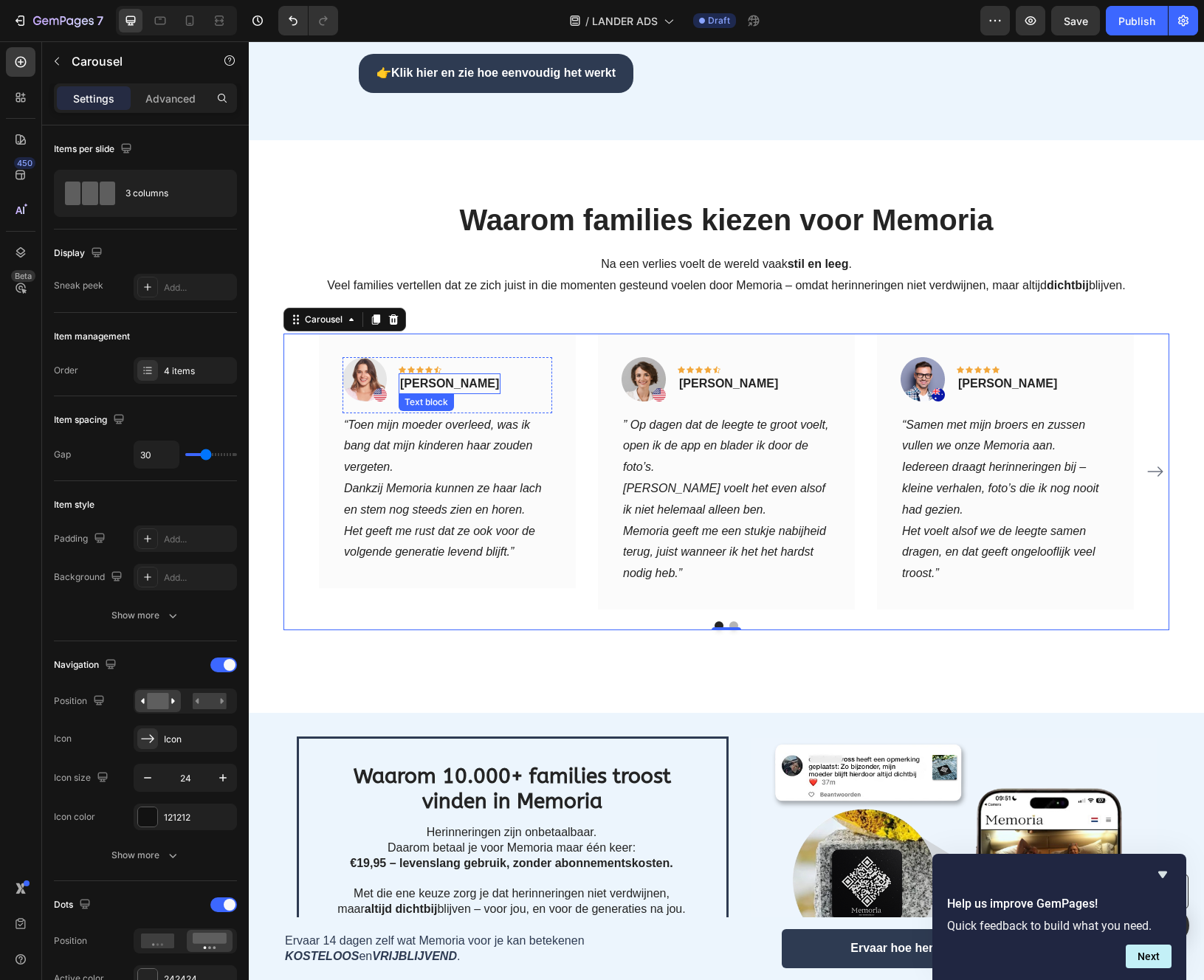
click at [397, 358] on div "Image Icon Icon Icon Icon Icon Row Rita Carroll Text block Row" at bounding box center [447, 386] width 209 height 56
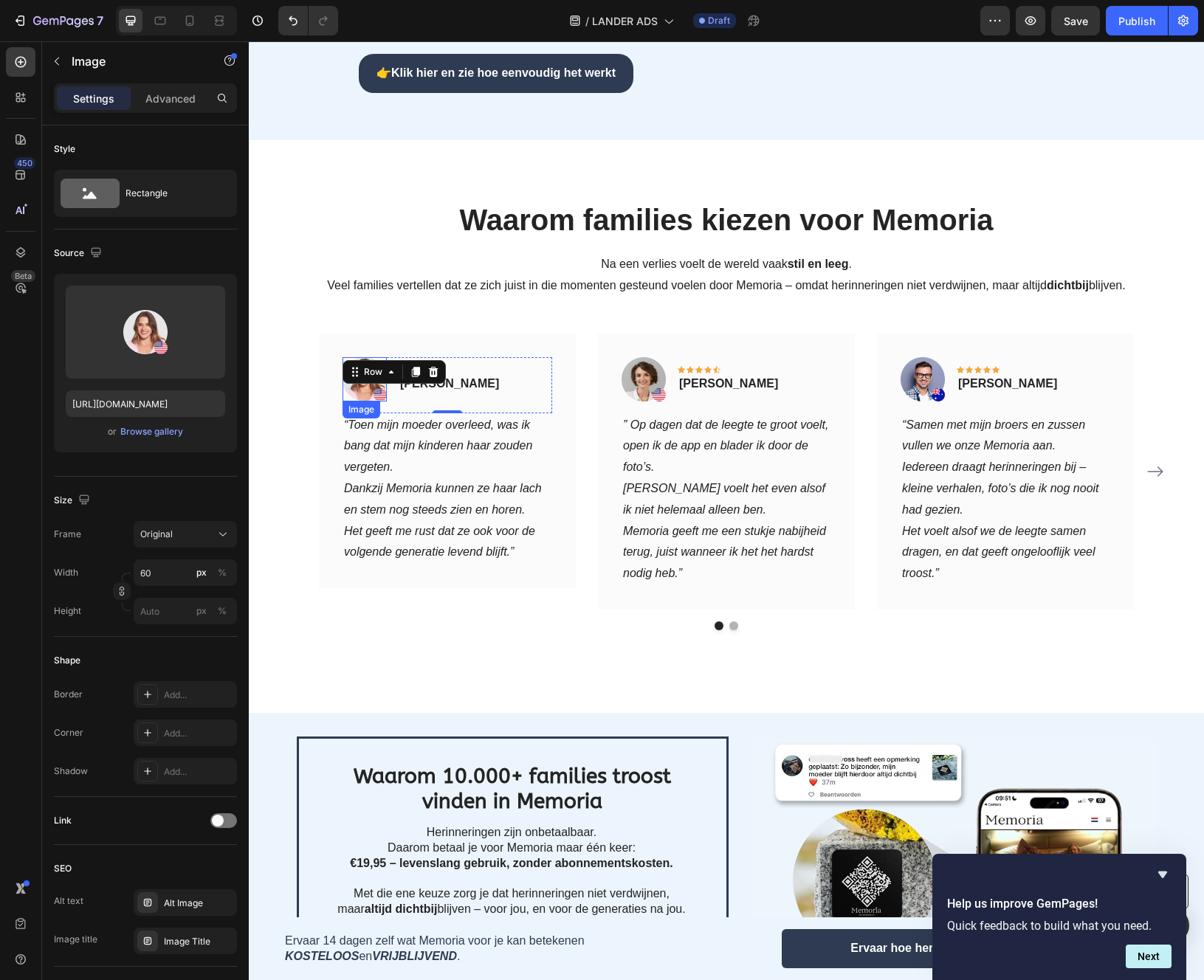
click at [366, 358] on img at bounding box center [365, 380] width 45 height 45
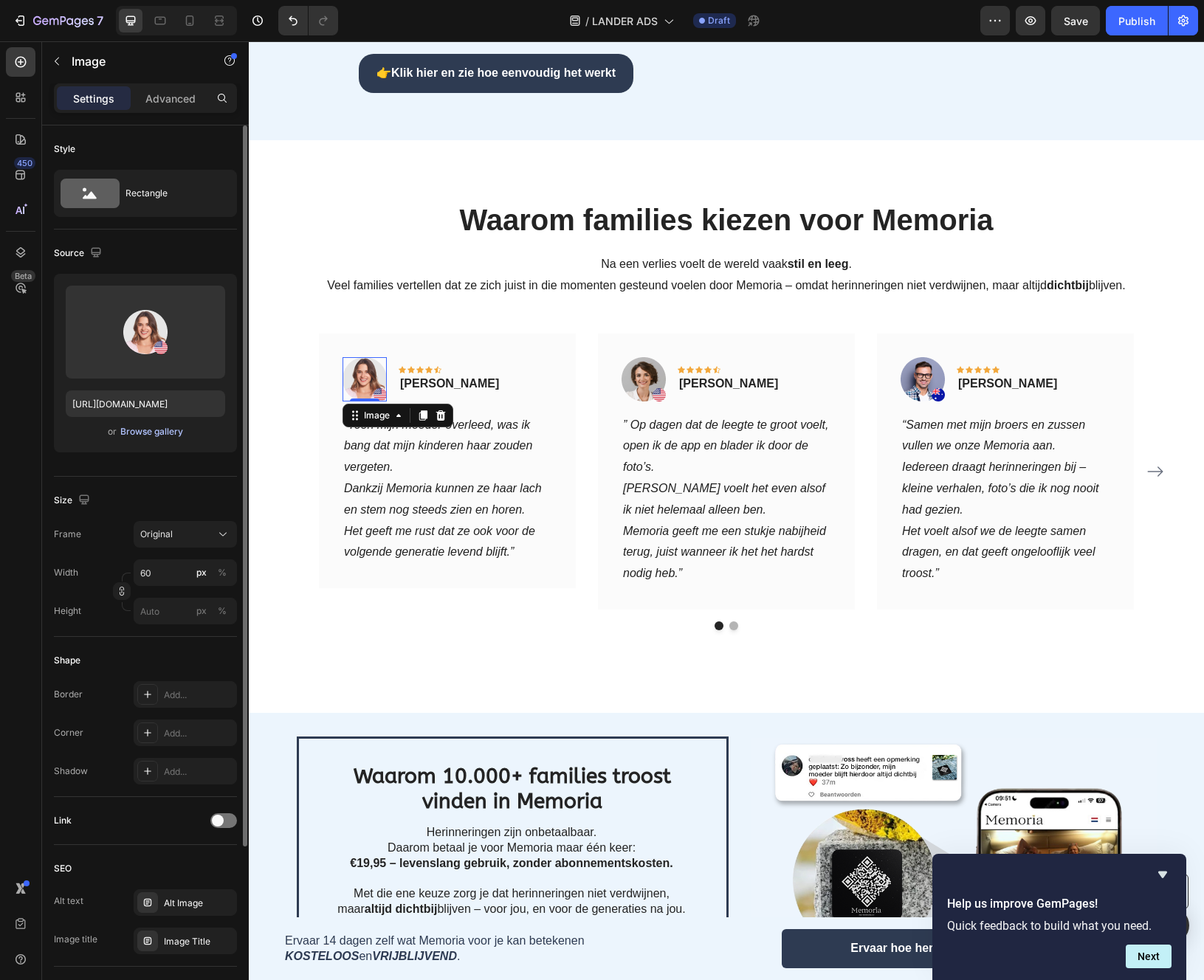
click at [158, 428] on div "Browse gallery" at bounding box center [151, 432] width 63 height 13
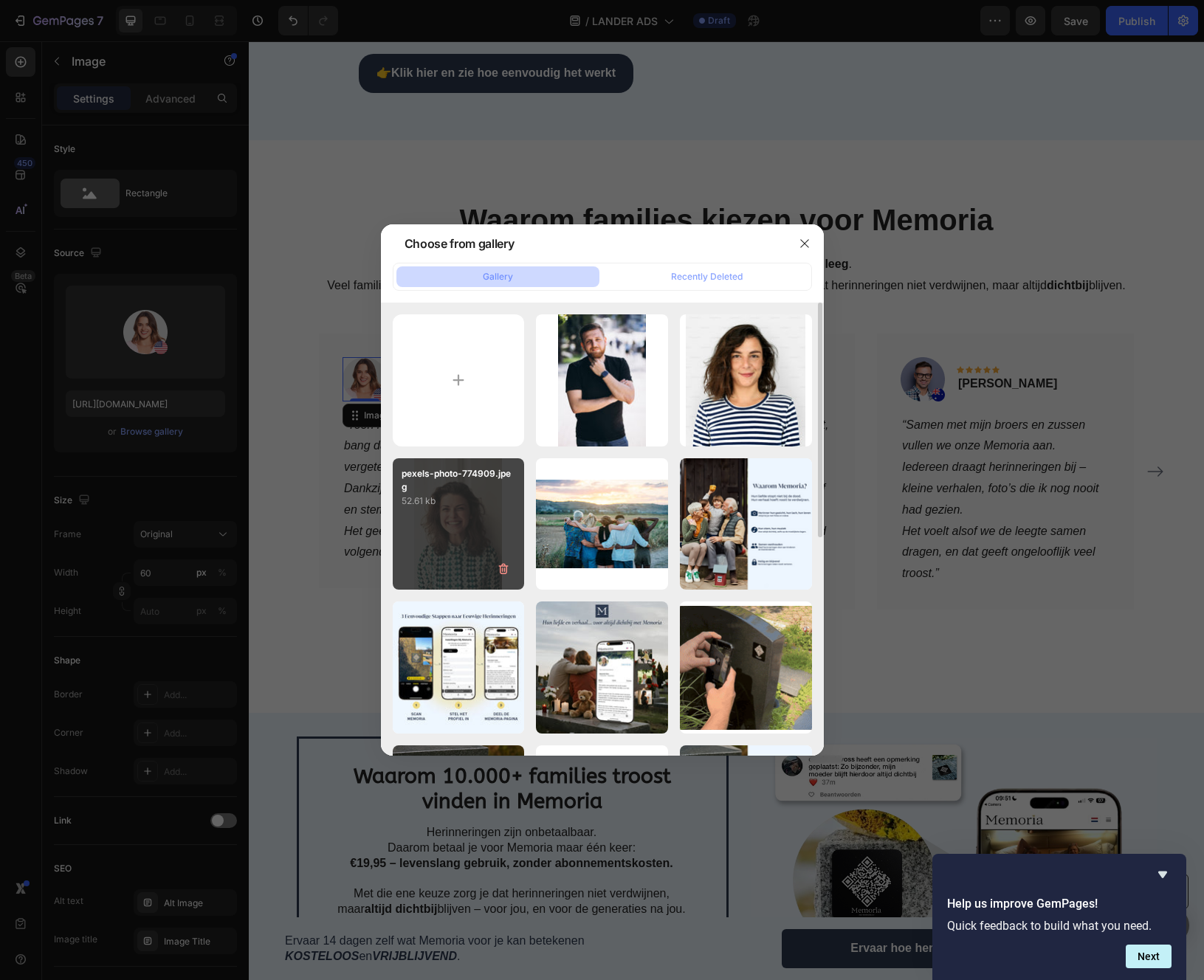
click at [446, 540] on div "pexels-photo-774909.jpeg 52.61 kb" at bounding box center [458, 525] width 132 height 132
type input "https://cdn.shopify.com/s/files/1/0933/5796/5636/files/gempages_581103884580160…"
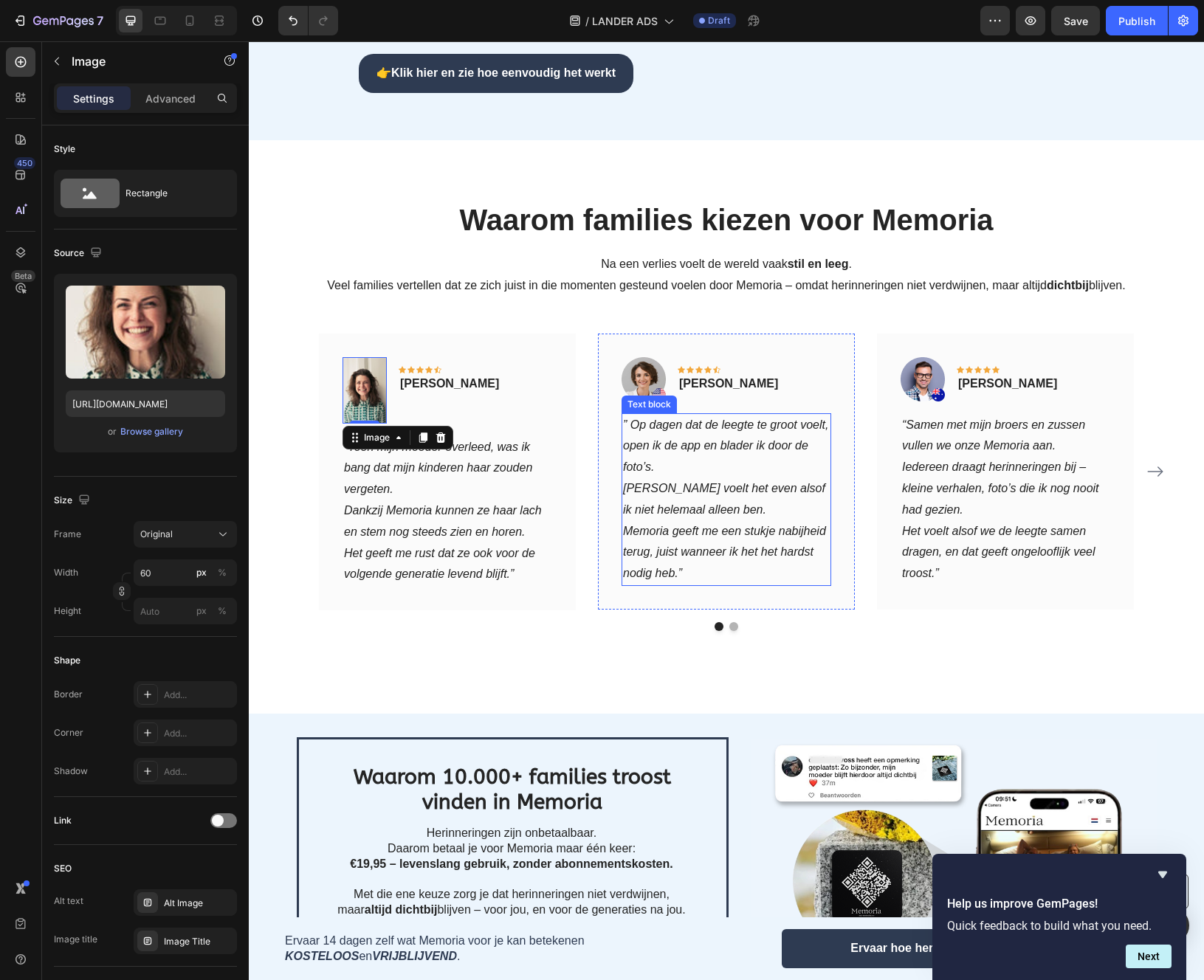
click at [717, 525] on icon "Memoria geeft me een stukje nabijheid terug, juist wanneer ik het het hardst no…" at bounding box center [724, 552] width 203 height 55
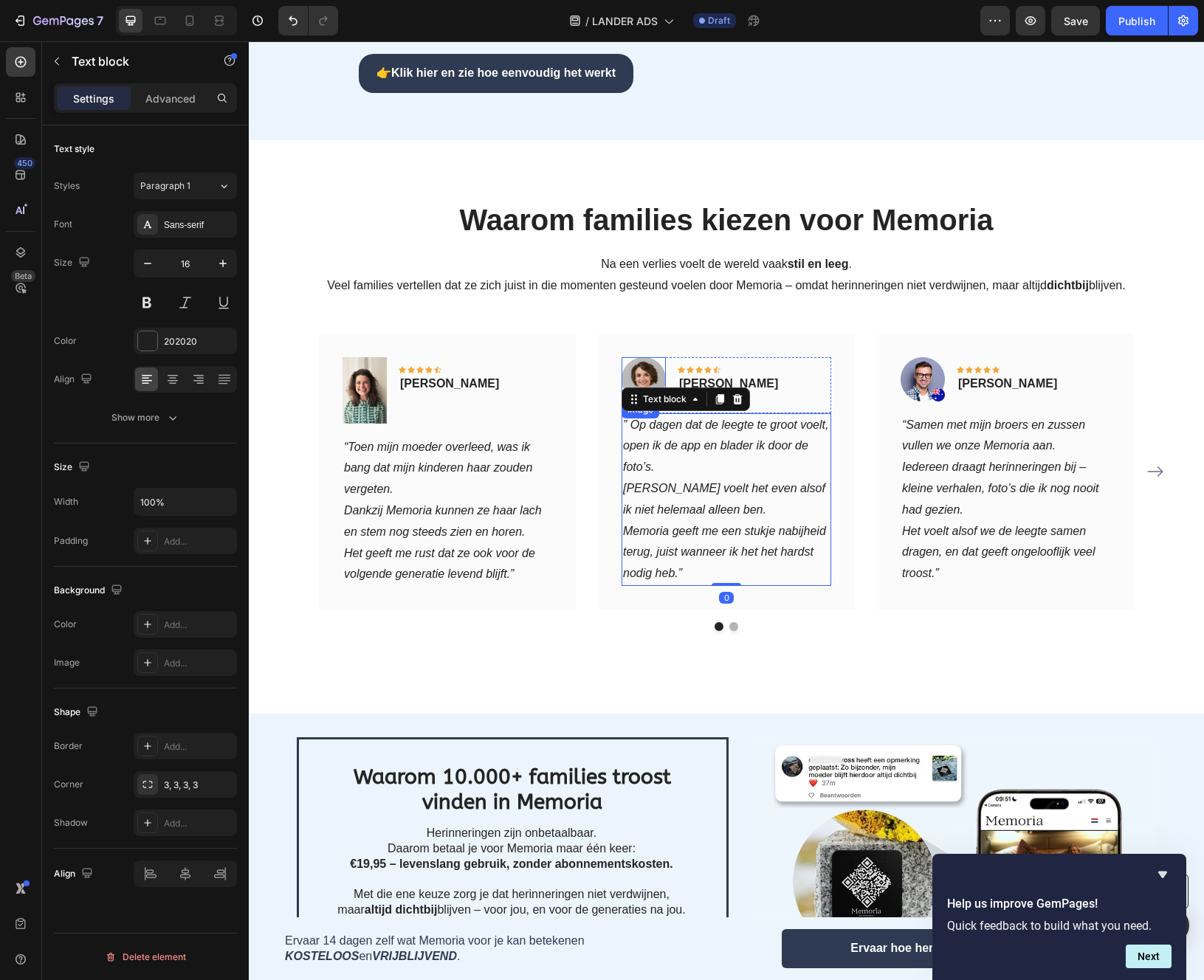
click at [651, 358] on img at bounding box center [644, 380] width 45 height 45
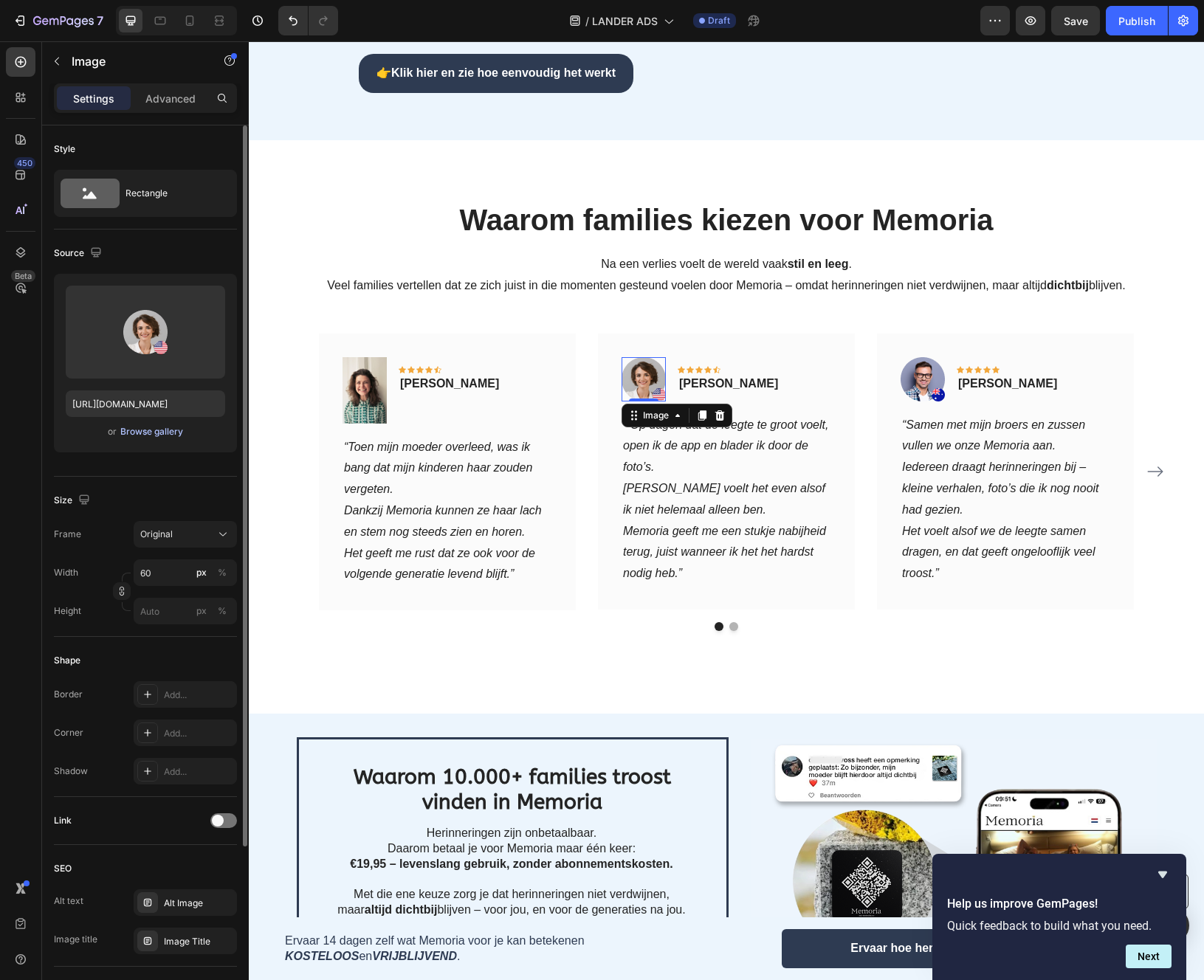
click at [148, 436] on div "Browse gallery" at bounding box center [151, 432] width 63 height 13
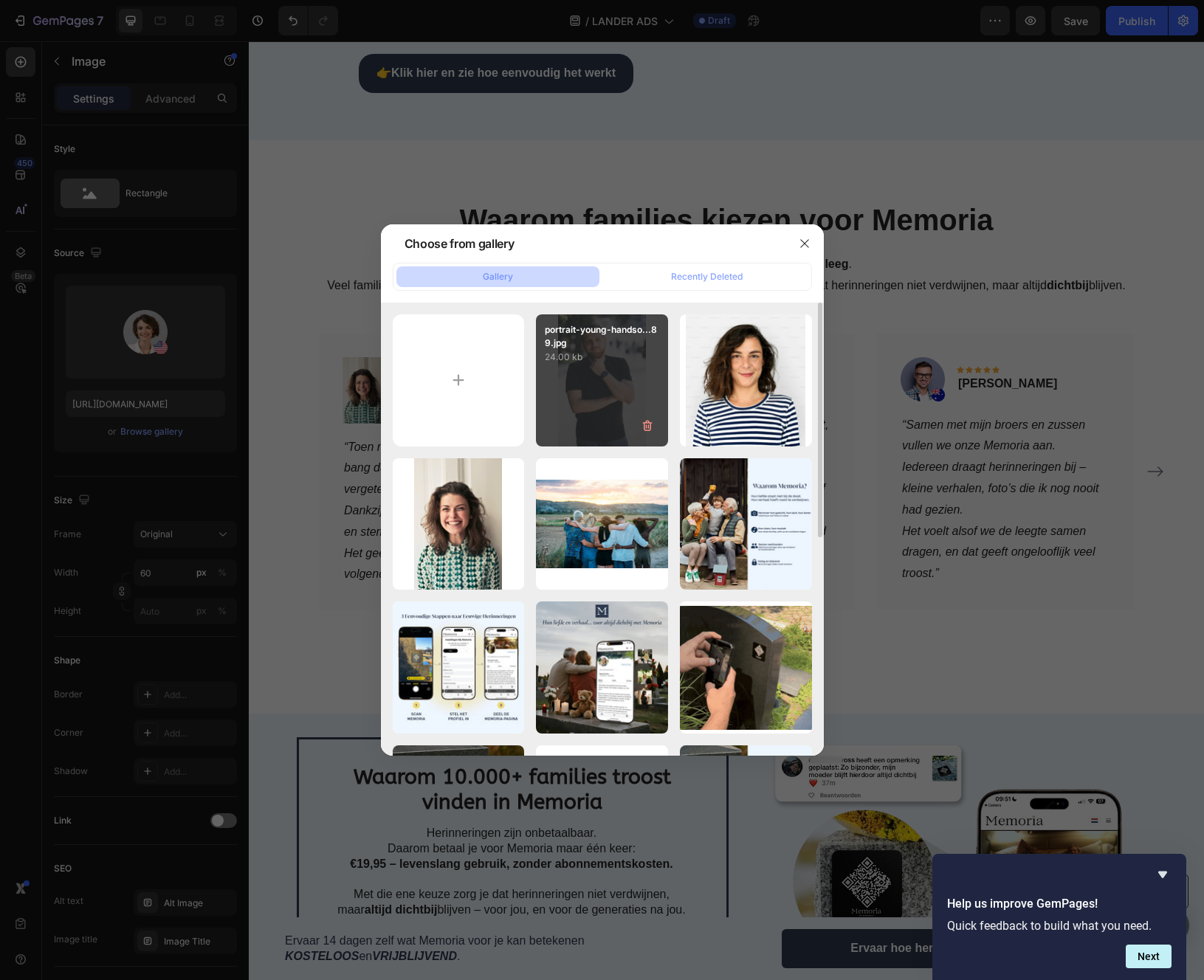
click at [607, 422] on div "portrait-young-handso...89.jpg 24.00 kb" at bounding box center [602, 381] width 132 height 132
type input "https://cdn.shopify.com/s/files/1/0933/5796/5636/files/gempages_581103884580160…"
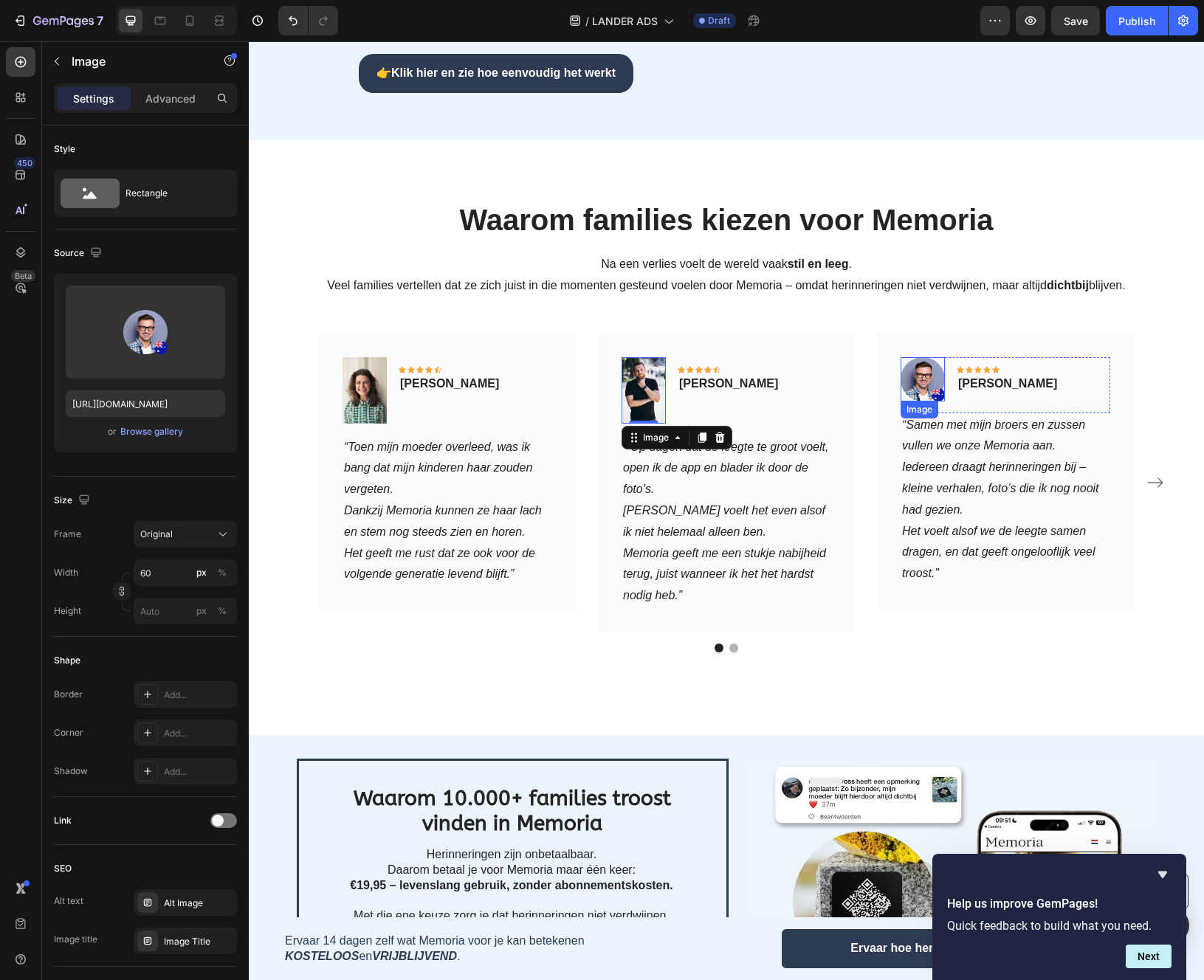
click at [928, 358] on img at bounding box center [923, 380] width 45 height 45
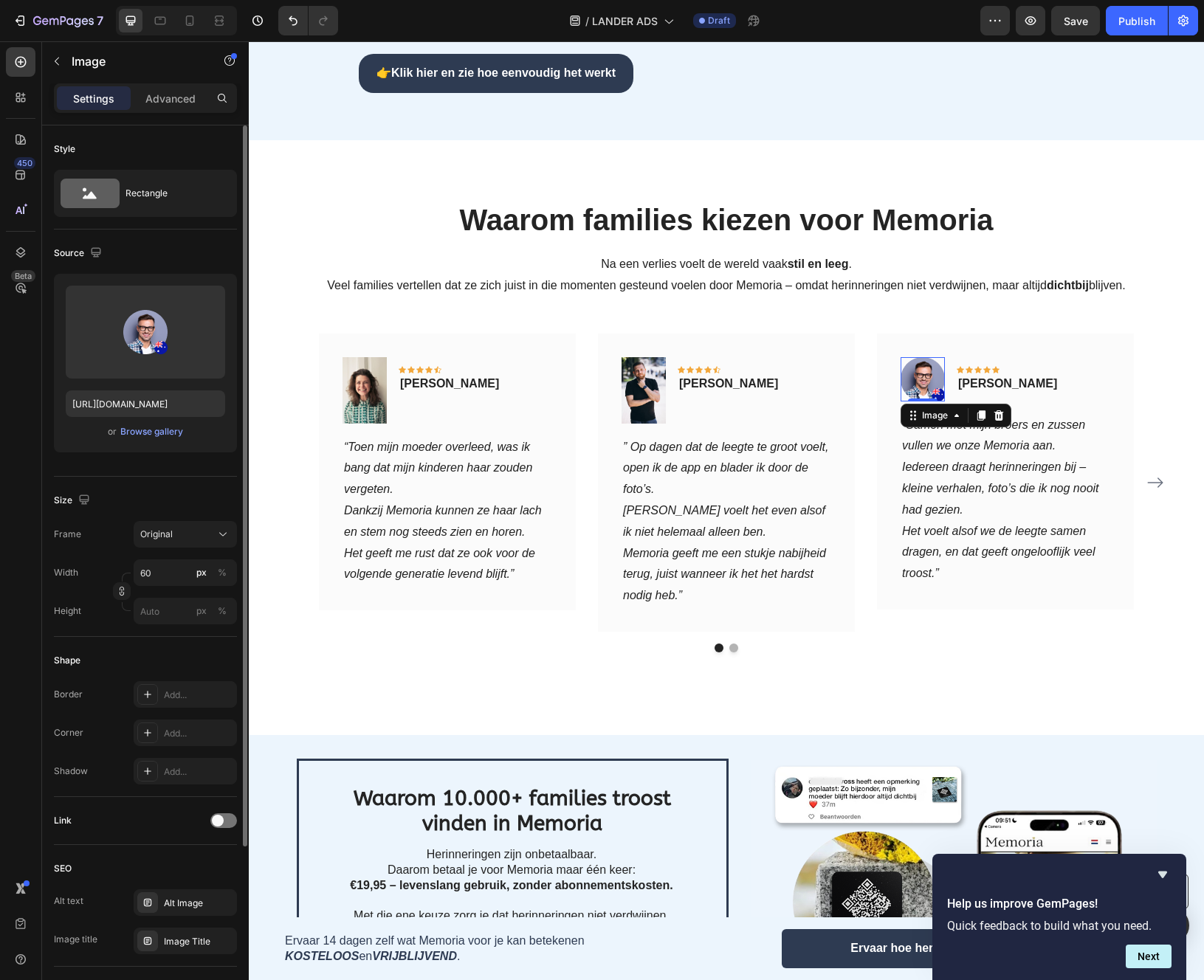
click at [142, 440] on div "Upload Image https://ucarecdn.com/a054956d-472f-45b6-8c32-2ba11b9e1646/-/format…" at bounding box center [145, 363] width 183 height 179
click at [145, 427] on div "Browse gallery" at bounding box center [151, 432] width 63 height 13
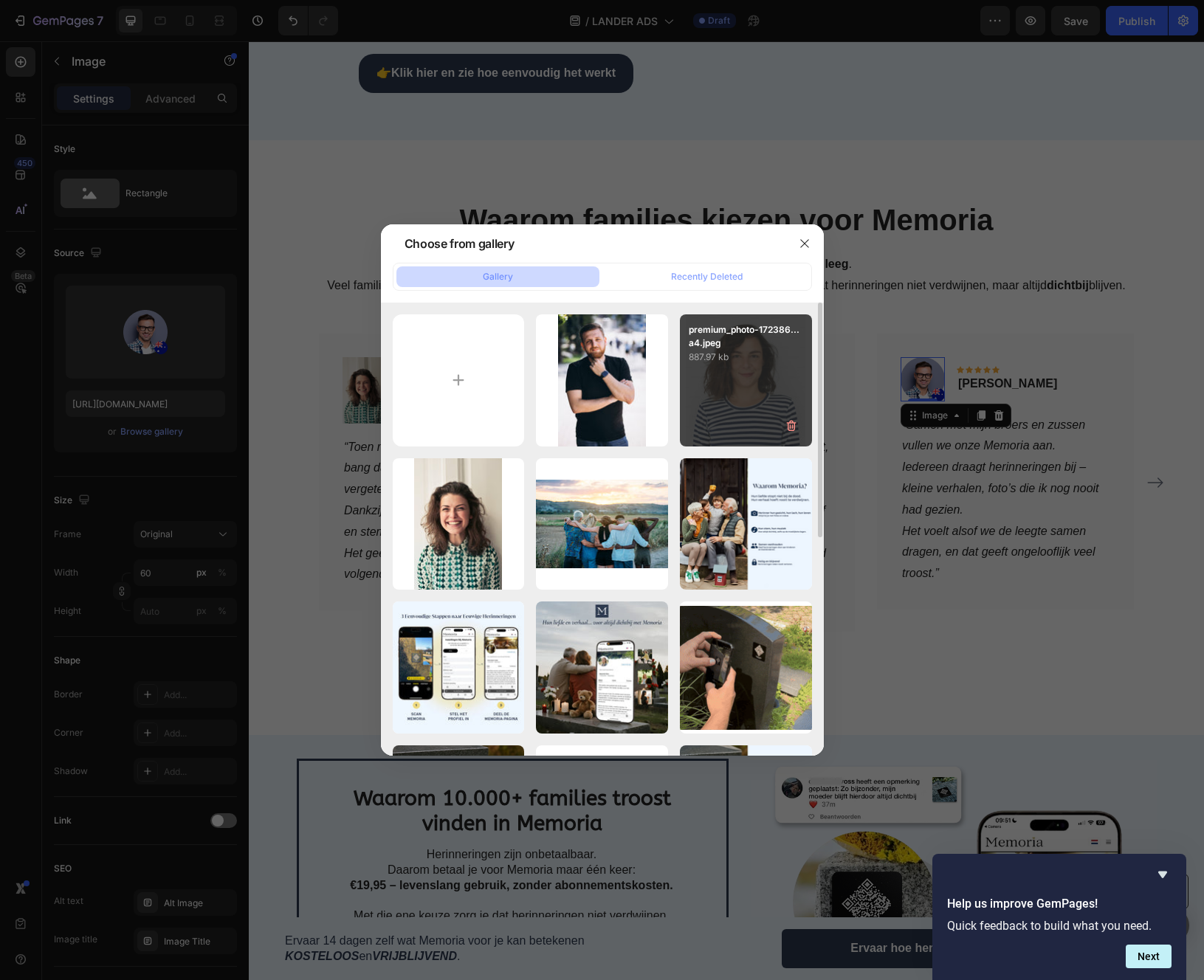
click at [710, 401] on div "premium_photo-172386...a4.jpeg 887.97 kb" at bounding box center [746, 381] width 132 height 132
type input "https://cdn.shopify.com/s/files/1/0933/5796/5636/files/gempages_581103884580160…"
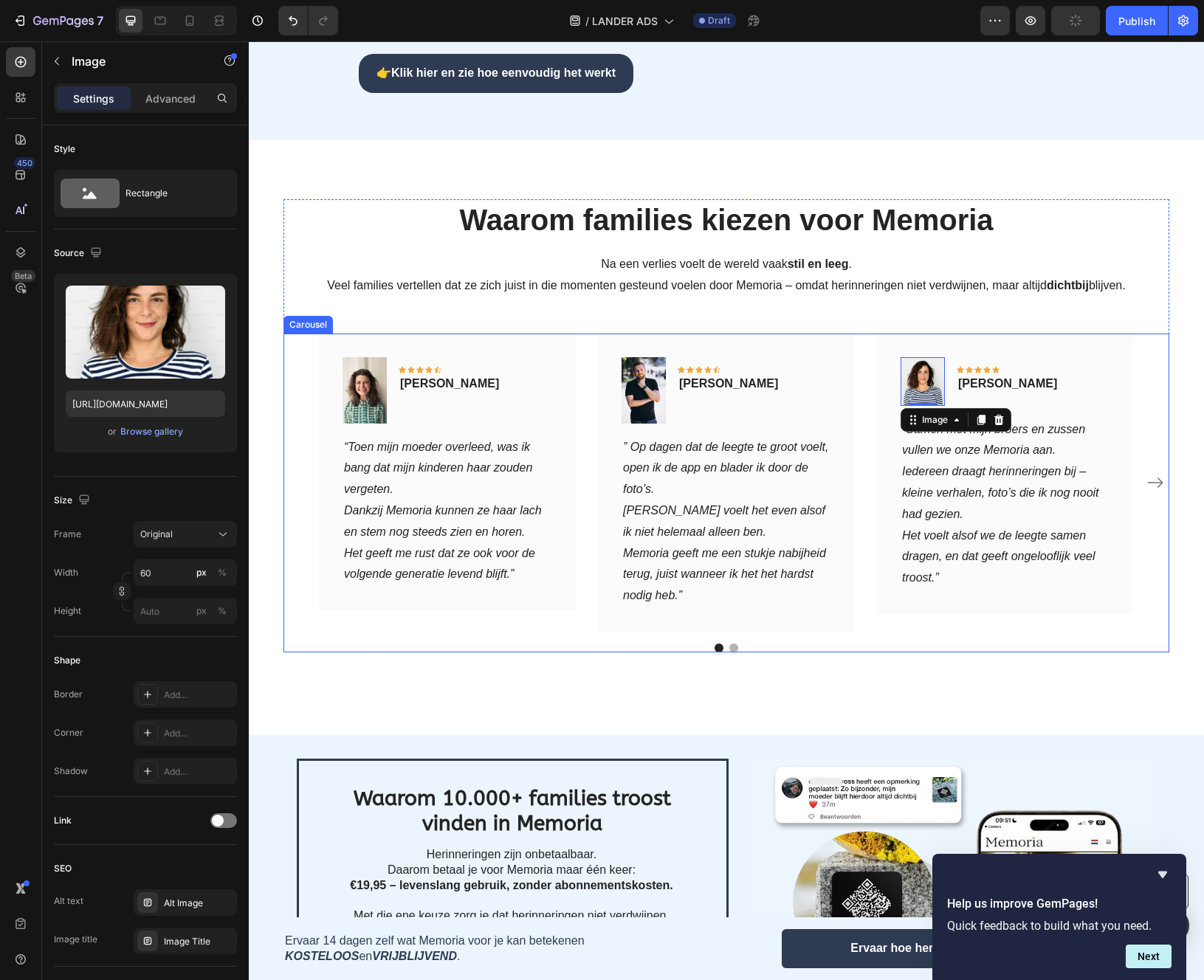
click at [732, 644] on button "Dot" at bounding box center [733, 648] width 9 height 9
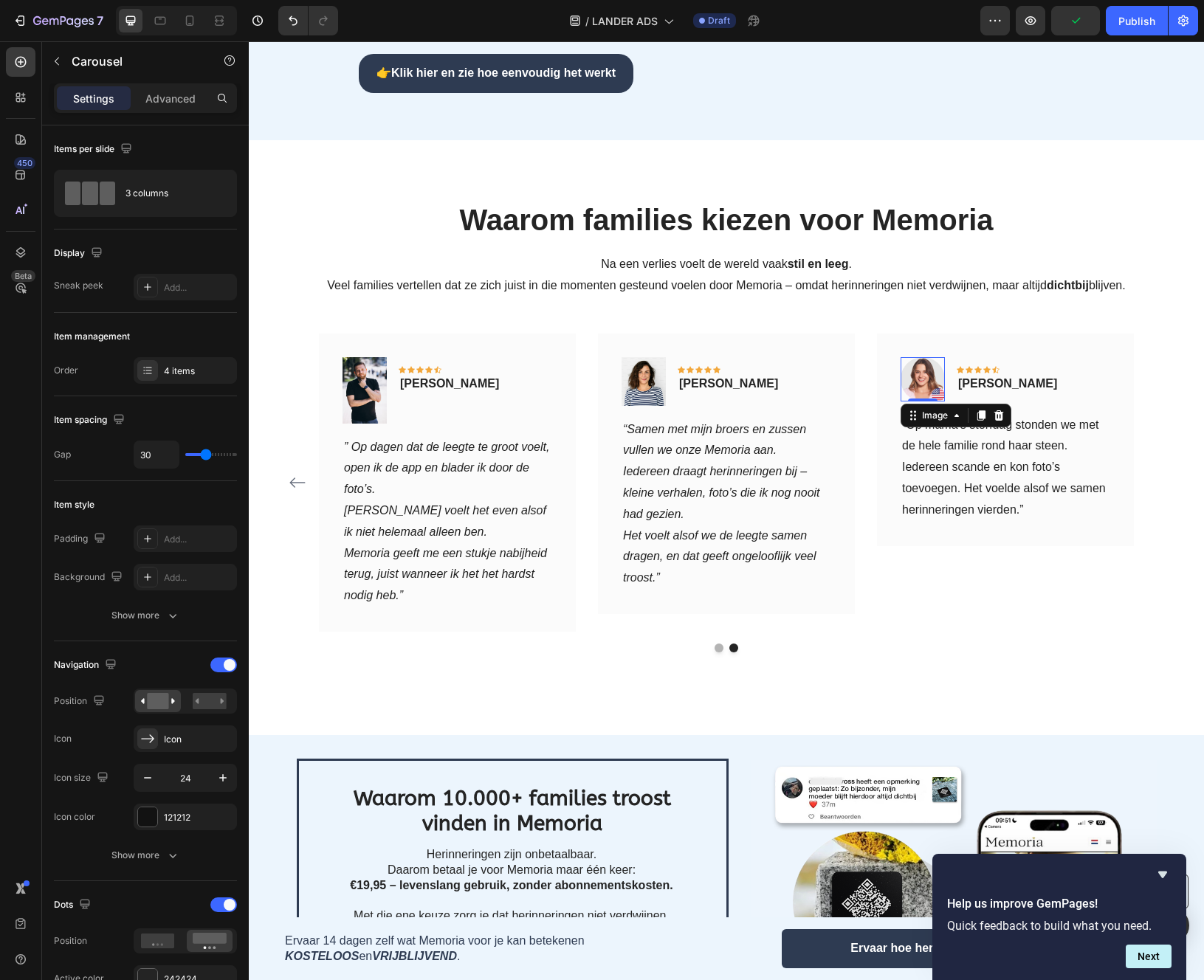
click at [923, 358] on img at bounding box center [923, 380] width 45 height 45
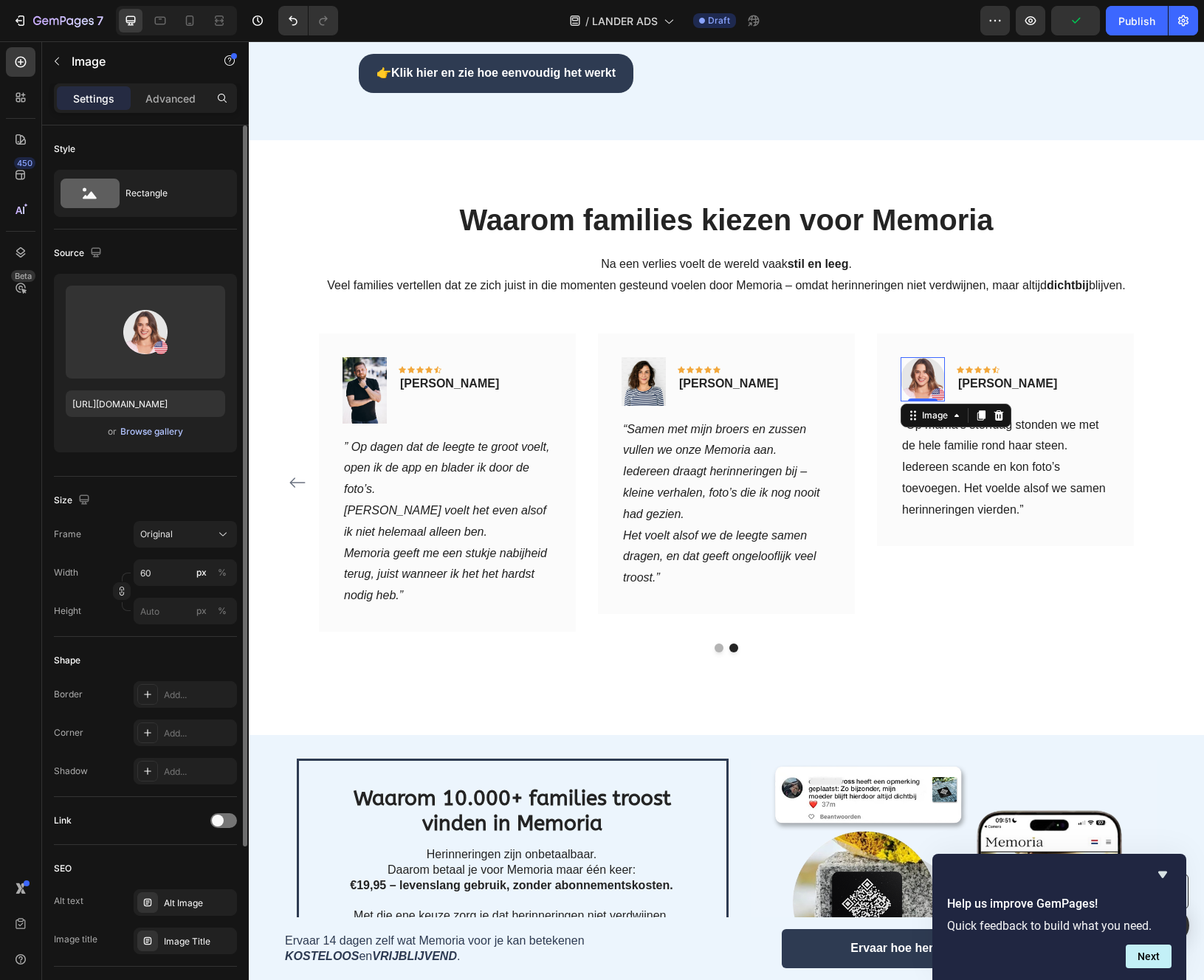
click at [161, 430] on div "Browse gallery" at bounding box center [151, 432] width 63 height 13
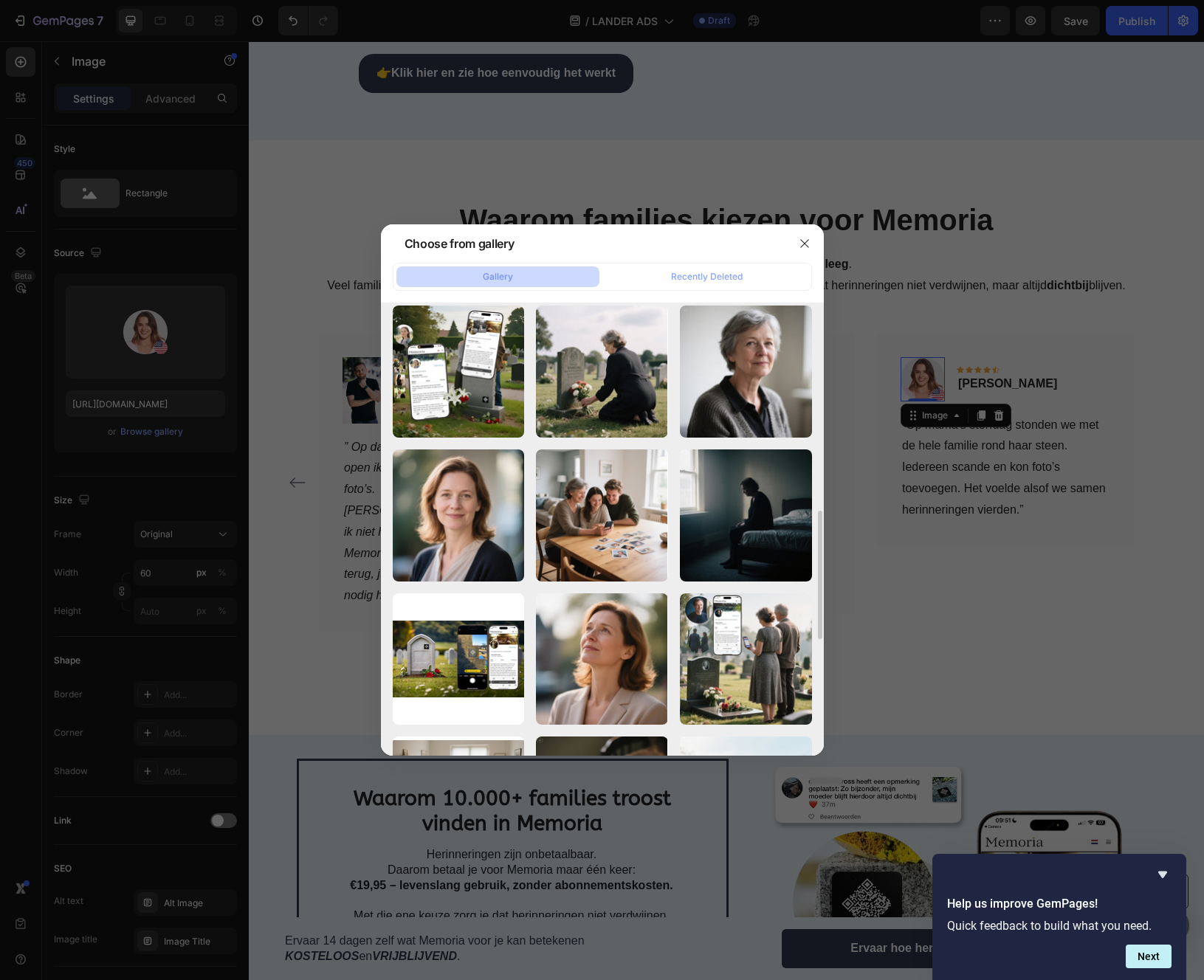
scroll to position [728, 0]
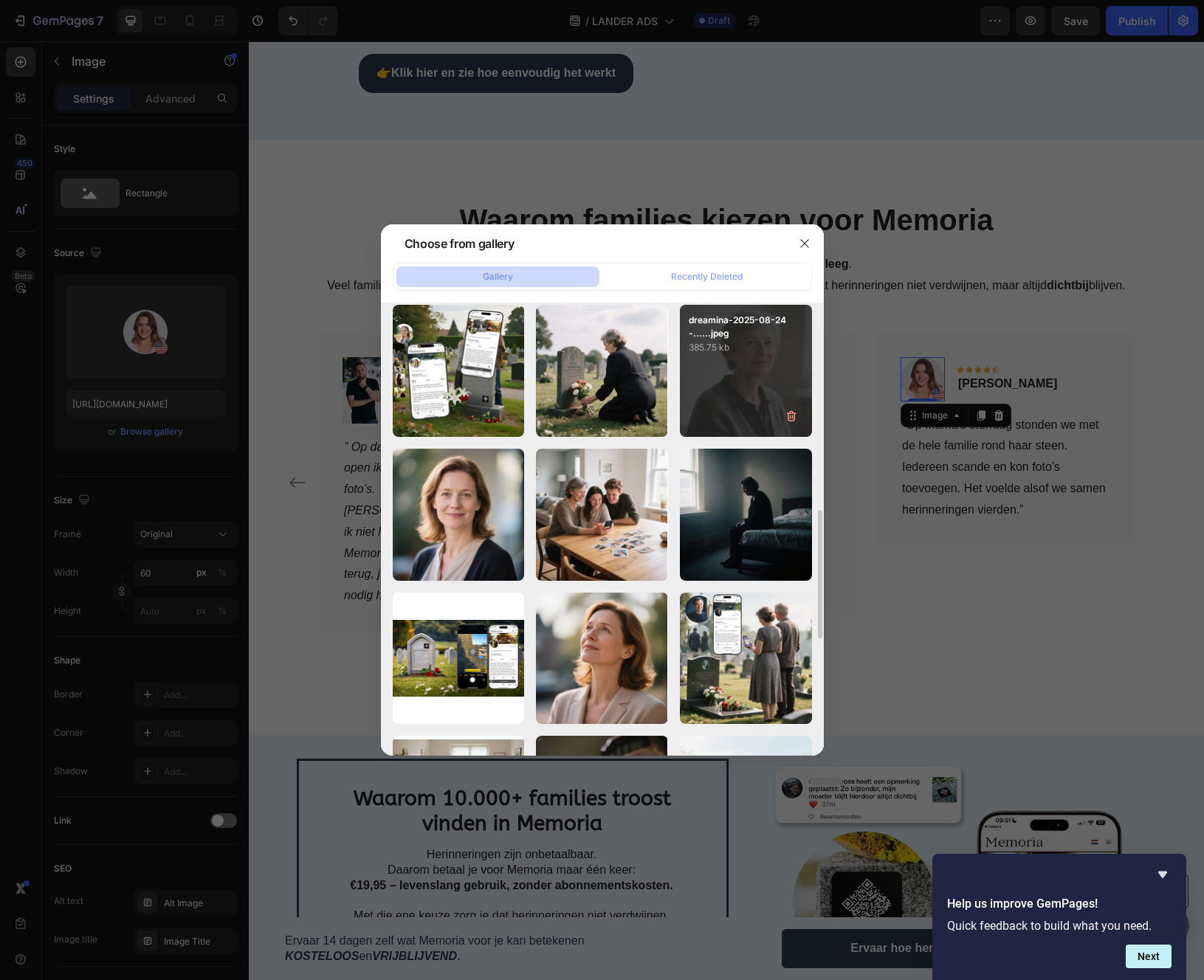
click at [765, 366] on div "dreamina-2025-08-24-......jpeg 385.75 kb" at bounding box center [746, 371] width 132 height 132
type input "https://cdn.shopify.com/s/files/1/0933/5796/5636/files/gempages_581103884580160…"
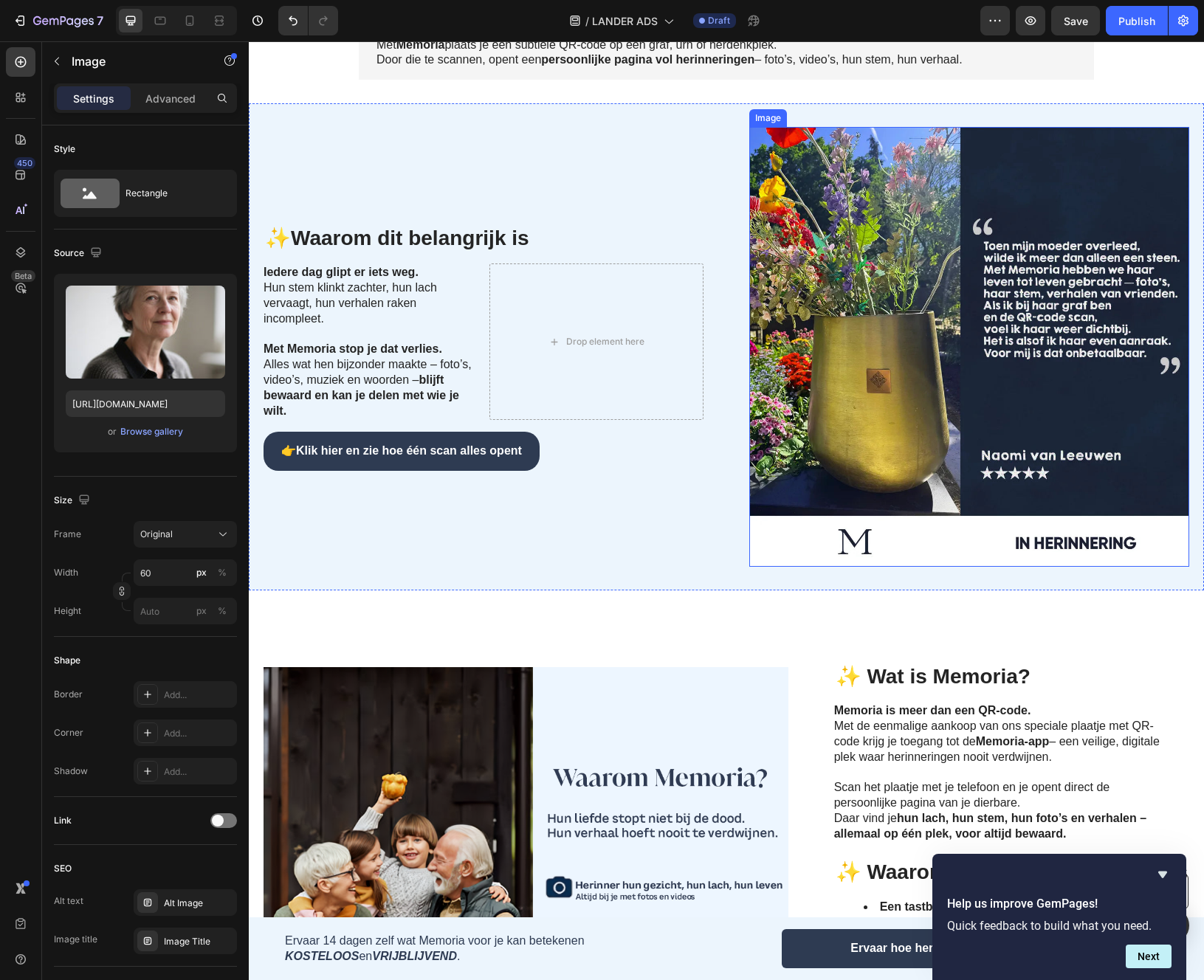
scroll to position [272, 0]
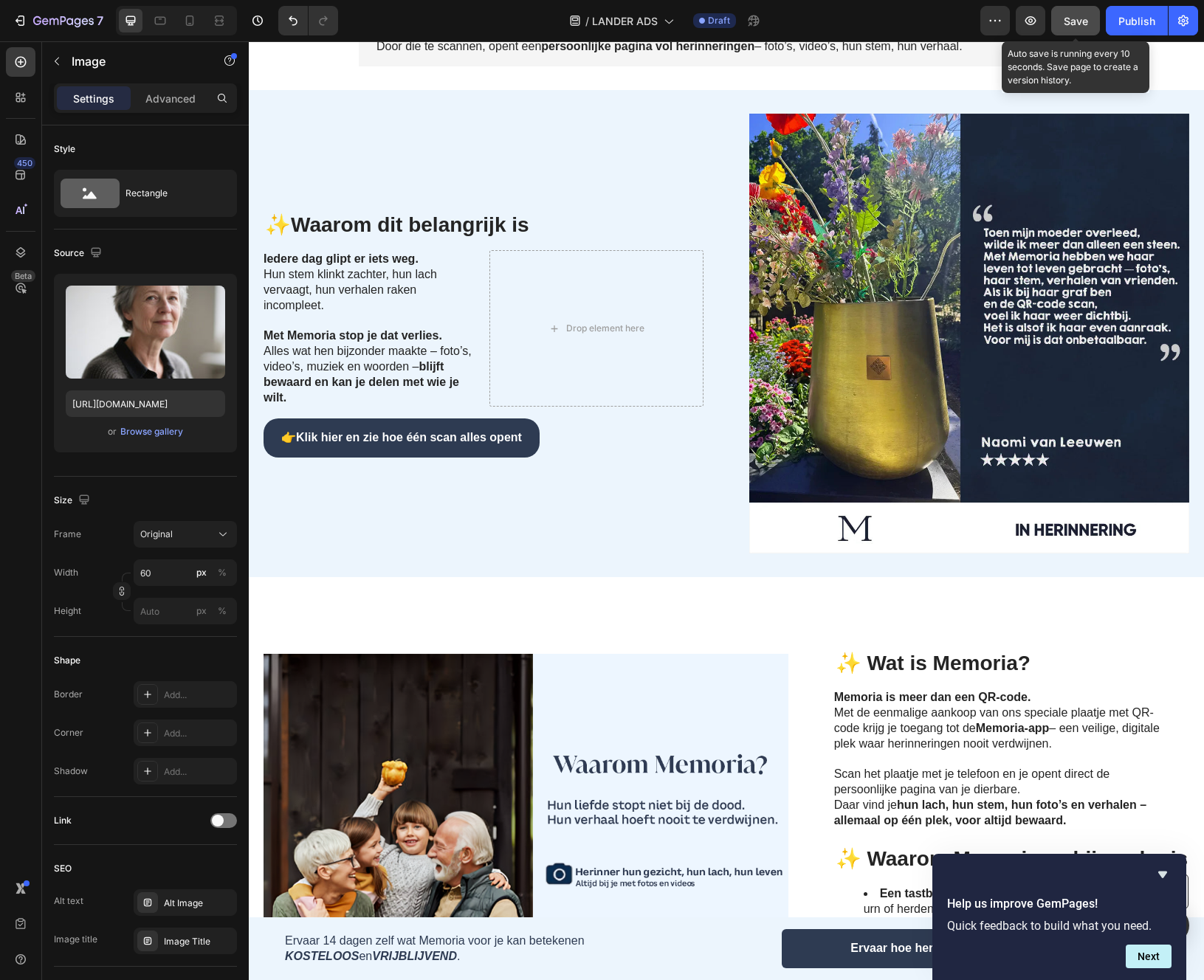
click at [1088, 22] on button "Save" at bounding box center [1075, 21] width 49 height 30
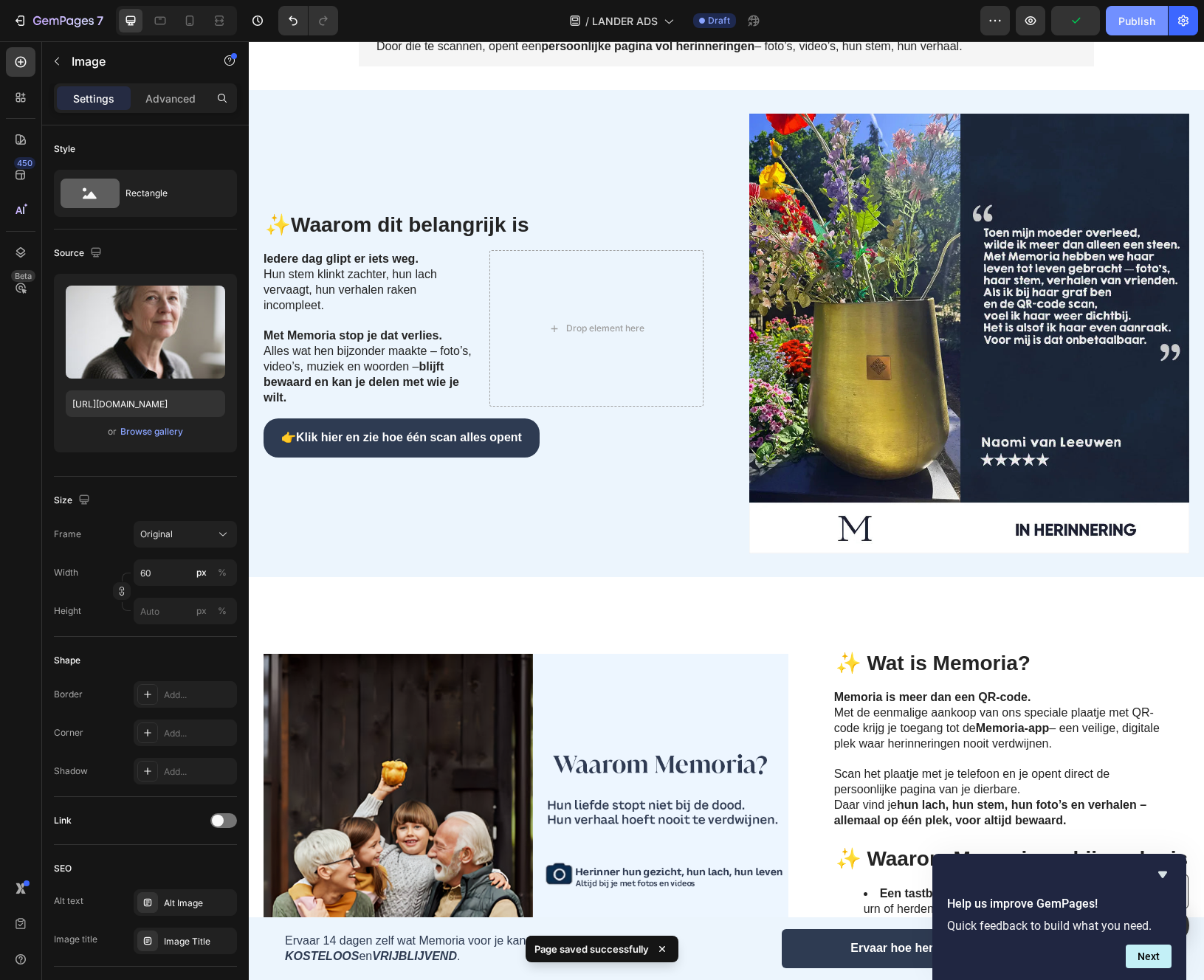
click at [1158, 24] on button "Publish" at bounding box center [1136, 21] width 62 height 30
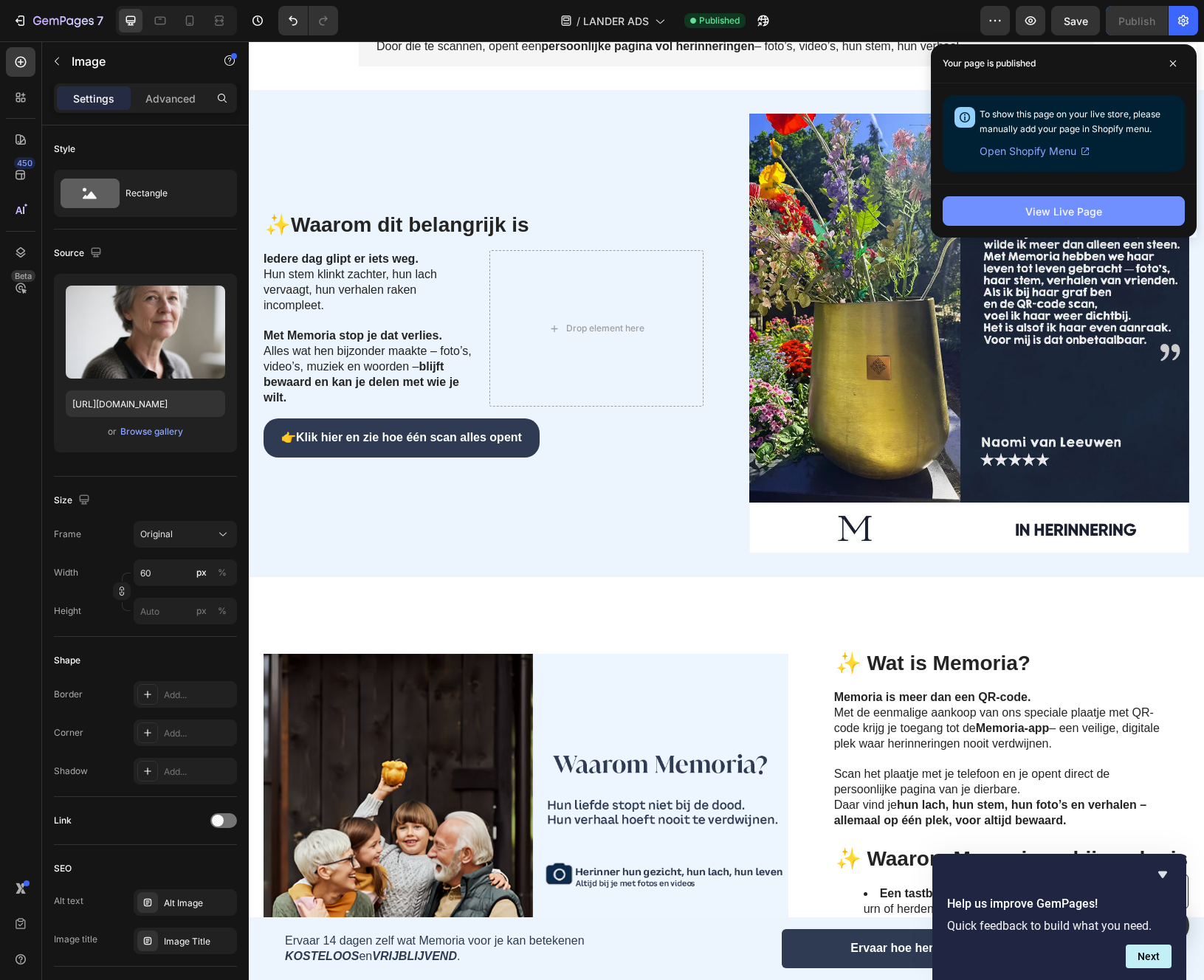
click at [1067, 218] on div "View Live Page" at bounding box center [1063, 211] width 77 height 16
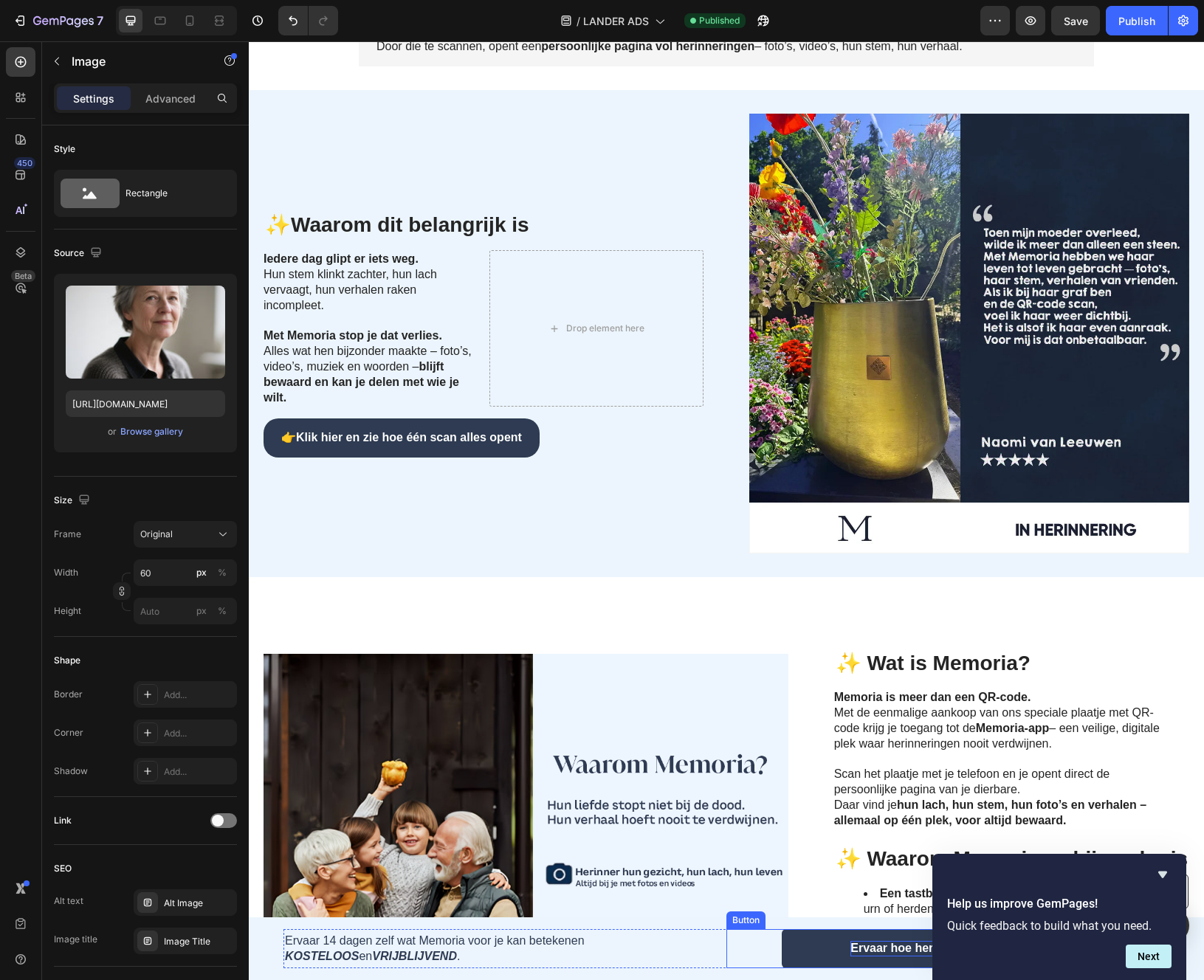
click at [892, 944] on p "Ervaar hoe herinneringen de leegte vullen →" at bounding box center [975, 949] width 250 height 16
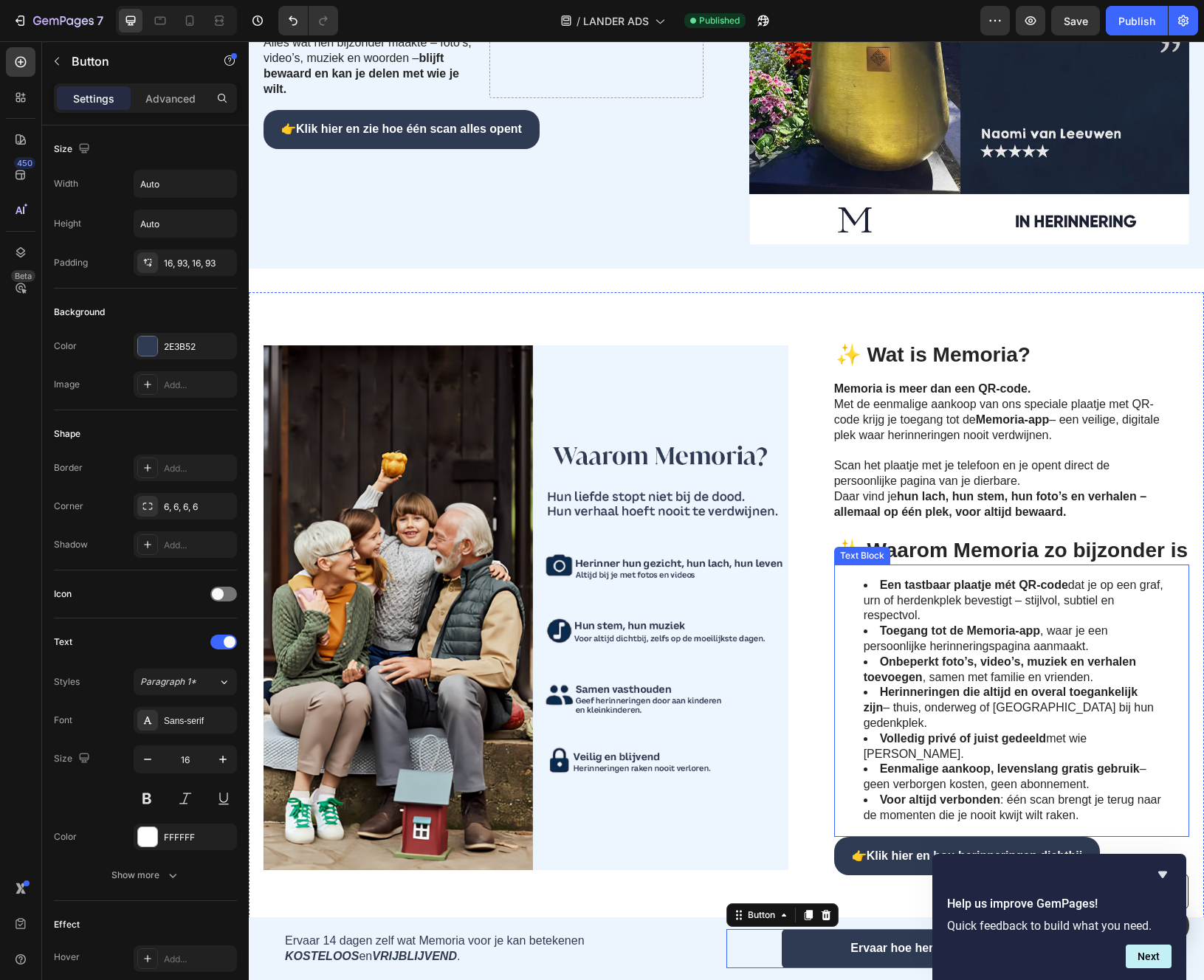
scroll to position [744, 0]
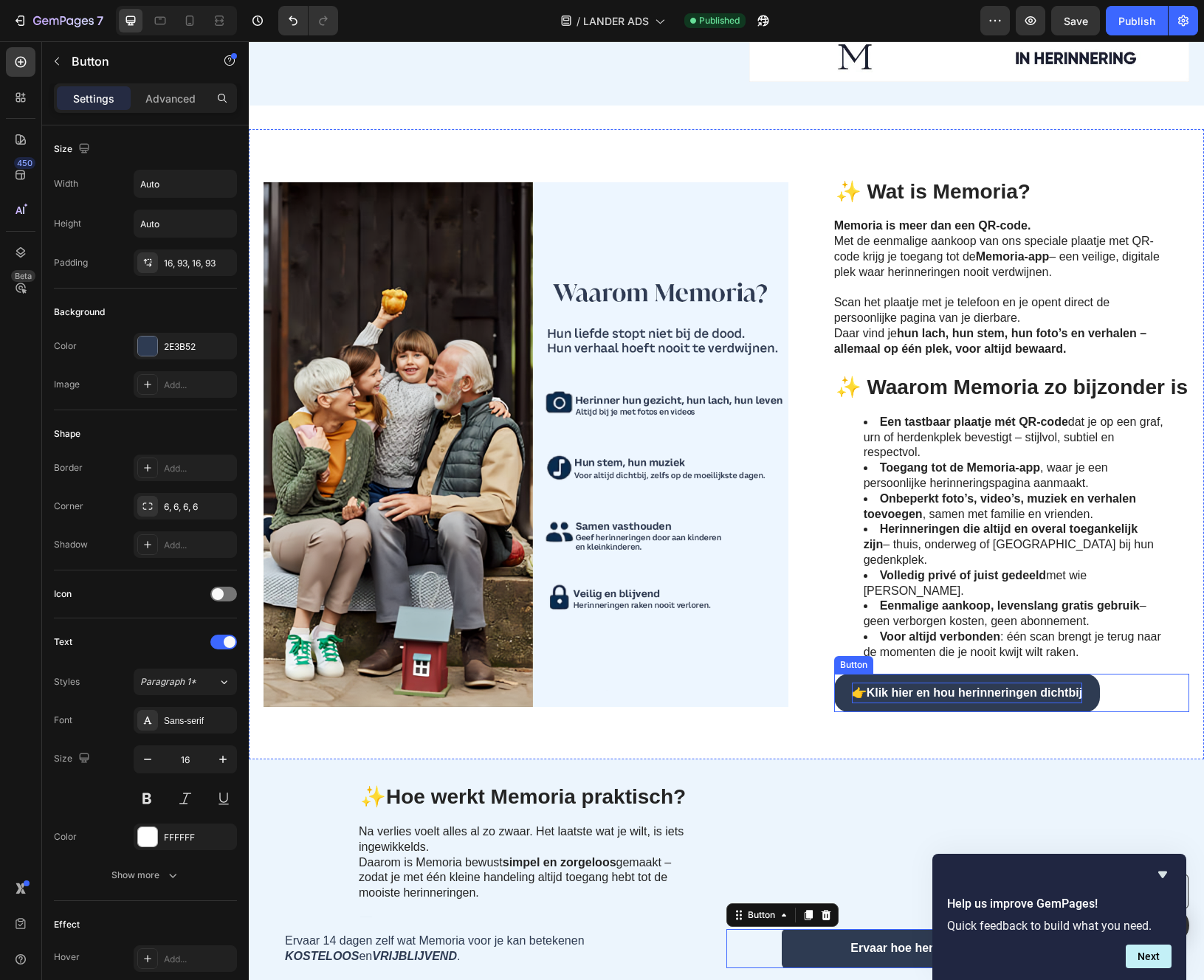
click at [940, 686] on strong "Klik hier en hou herinneringen dichtbij" at bounding box center [974, 692] width 215 height 12
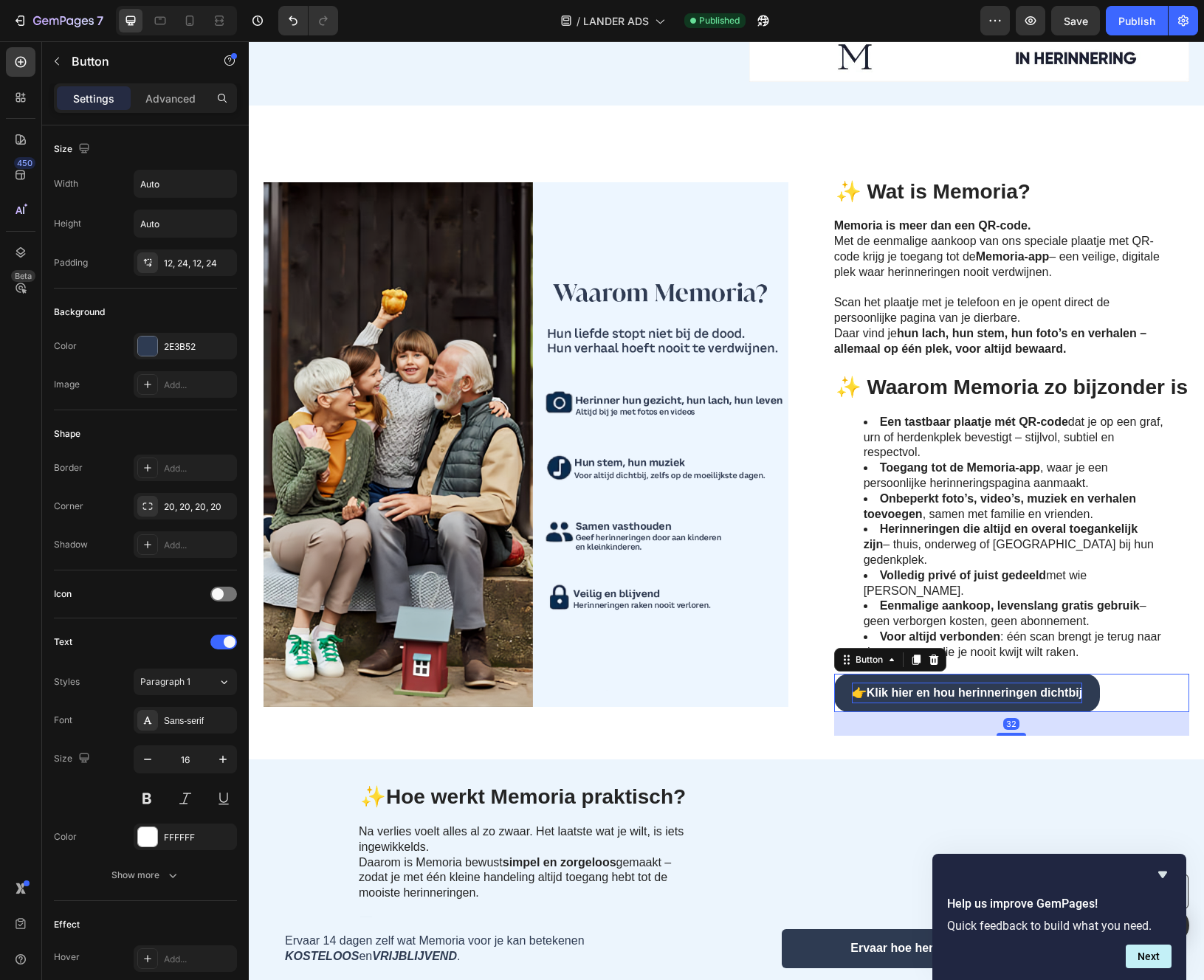
click at [927, 686] on strong "Klik hier en hou herinneringen dichtbij" at bounding box center [974, 692] width 215 height 12
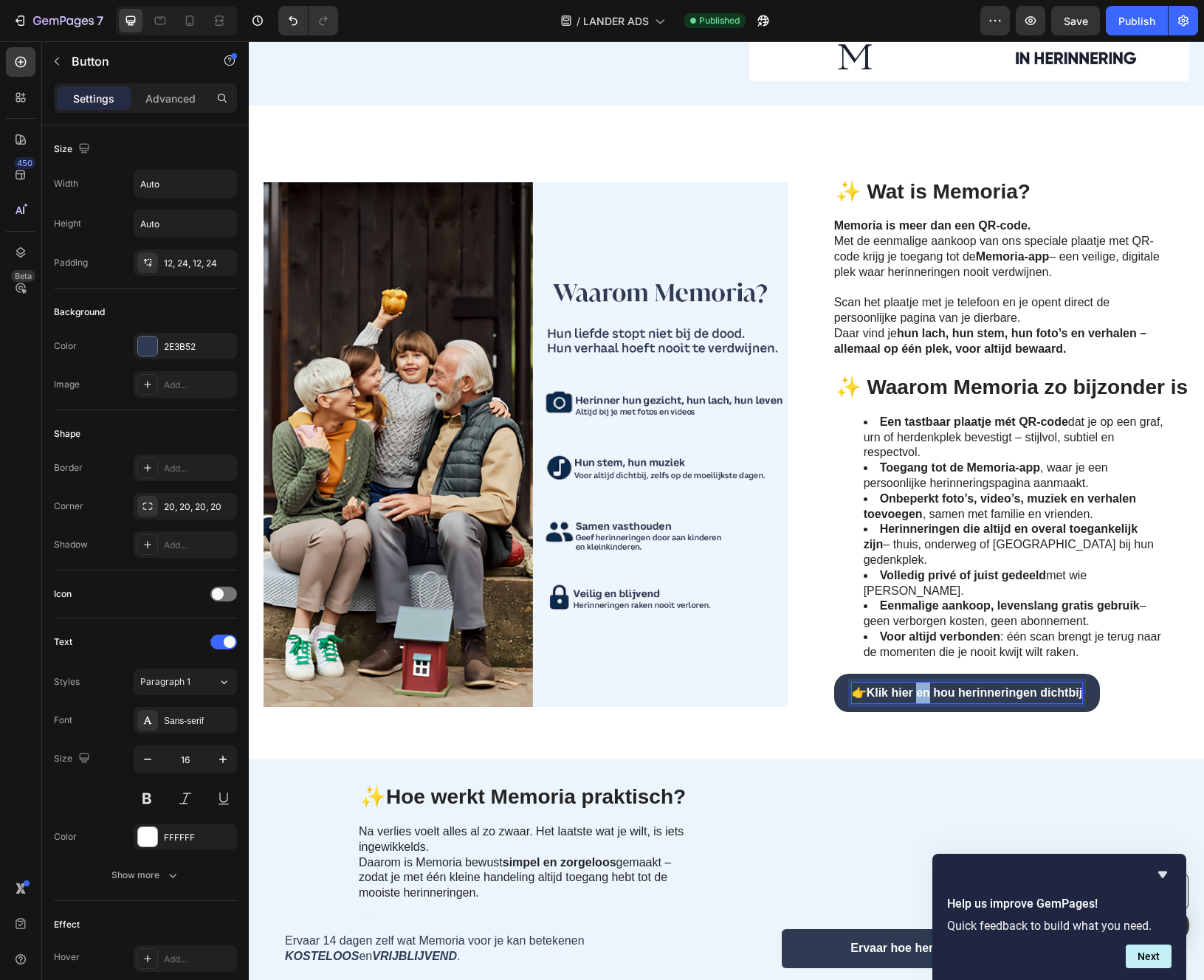
click at [927, 686] on strong "Klik hier en hou herinneringen dichtbij" at bounding box center [974, 692] width 215 height 12
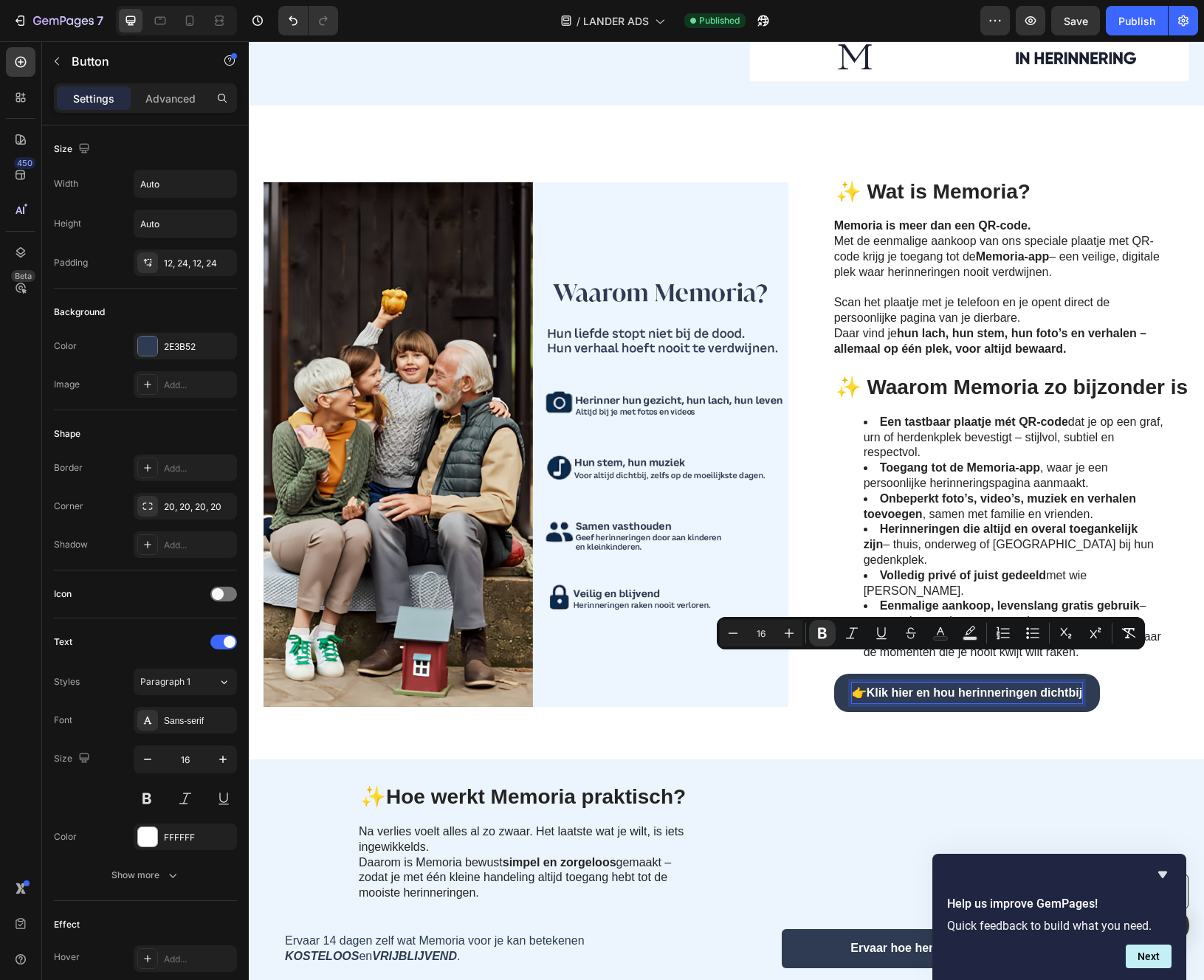
click at [884, 686] on strong "Klik hier en hou herinneringen dichtbij" at bounding box center [974, 692] width 215 height 12
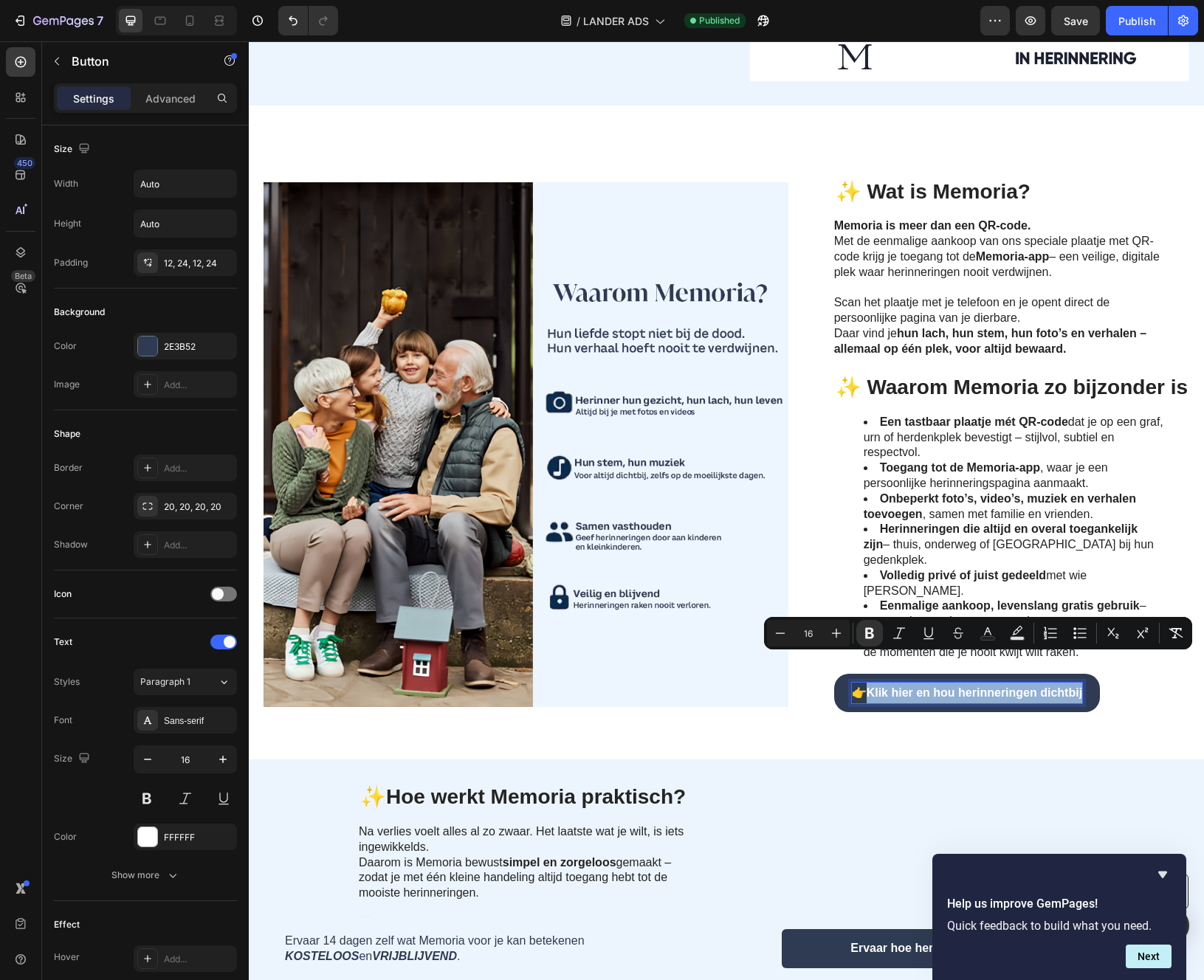
drag, startPoint x: 884, startPoint y: 665, endPoint x: 1067, endPoint y: 664, distance: 183.0
click at [1068, 686] on strong "Klik hier en hou herinneringen dichtbij" at bounding box center [974, 692] width 215 height 12
copy strong "Klik hier en hou herinneringen dichtbij"
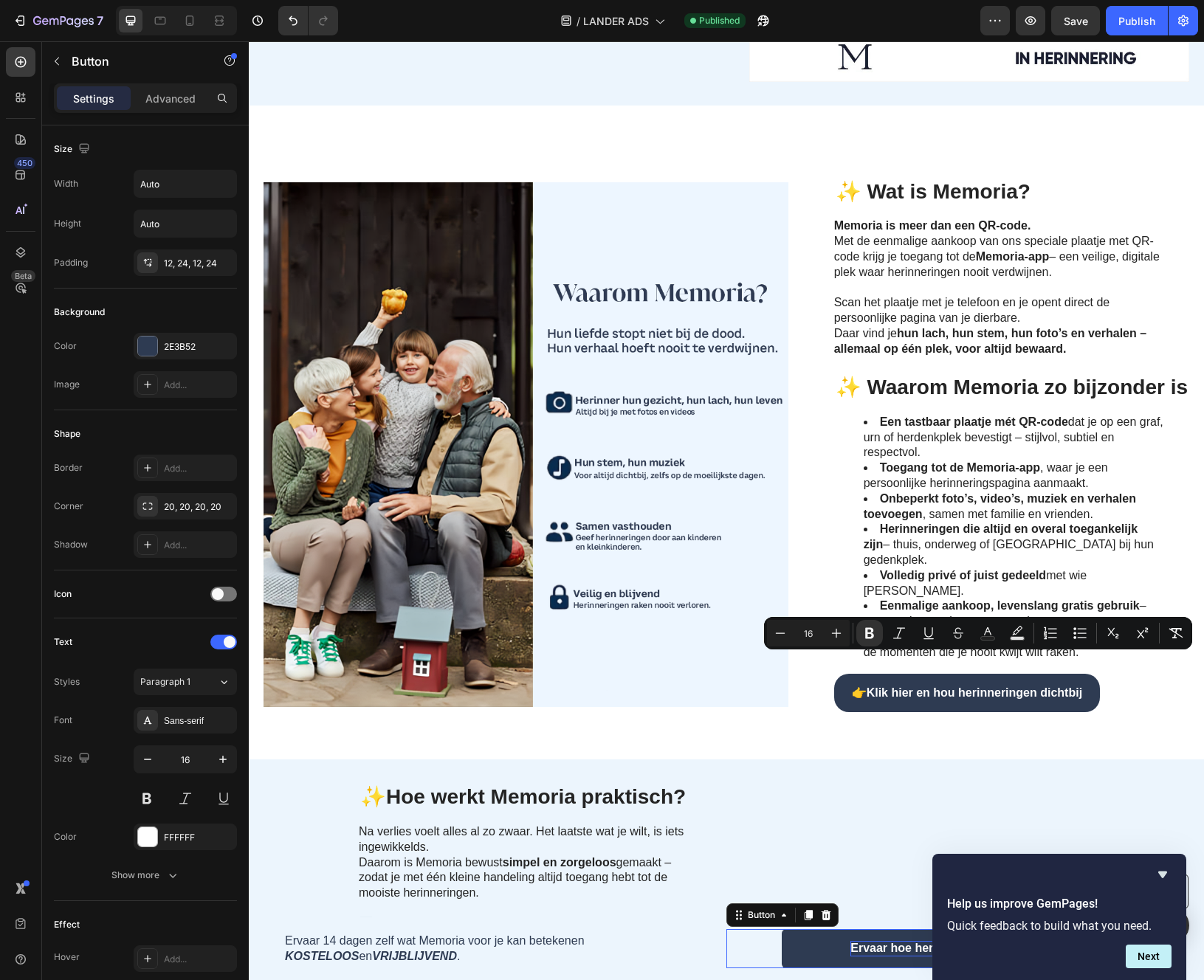
click at [869, 954] on p "Ervaar hoe herinneringen de leegte vullen →" at bounding box center [975, 949] width 250 height 16
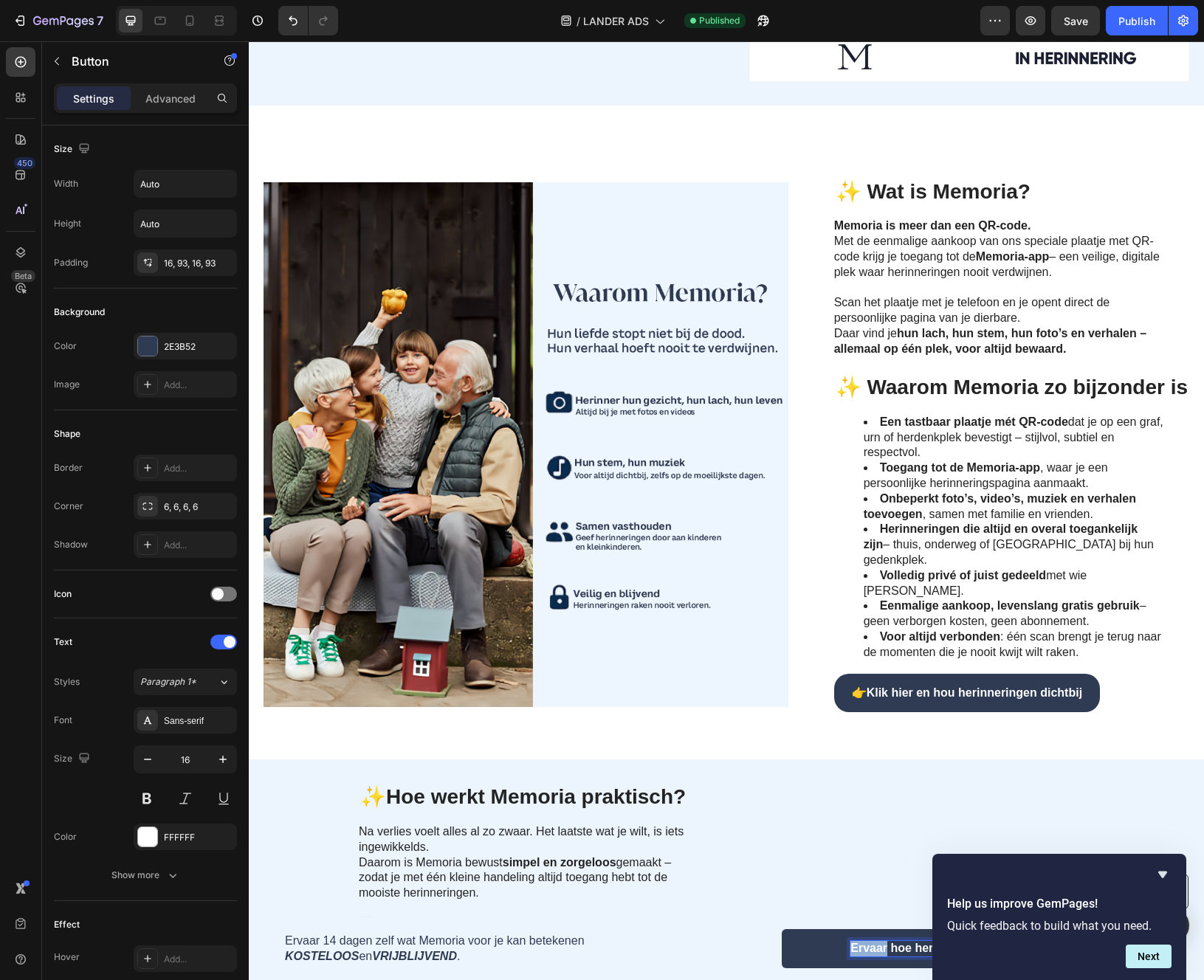
click at [869, 954] on p "Ervaar hoe herinneringen de leegte vullen →" at bounding box center [975, 949] width 250 height 16
click at [1162, 877] on icon "Hide survey" at bounding box center [1162, 875] width 9 height 7
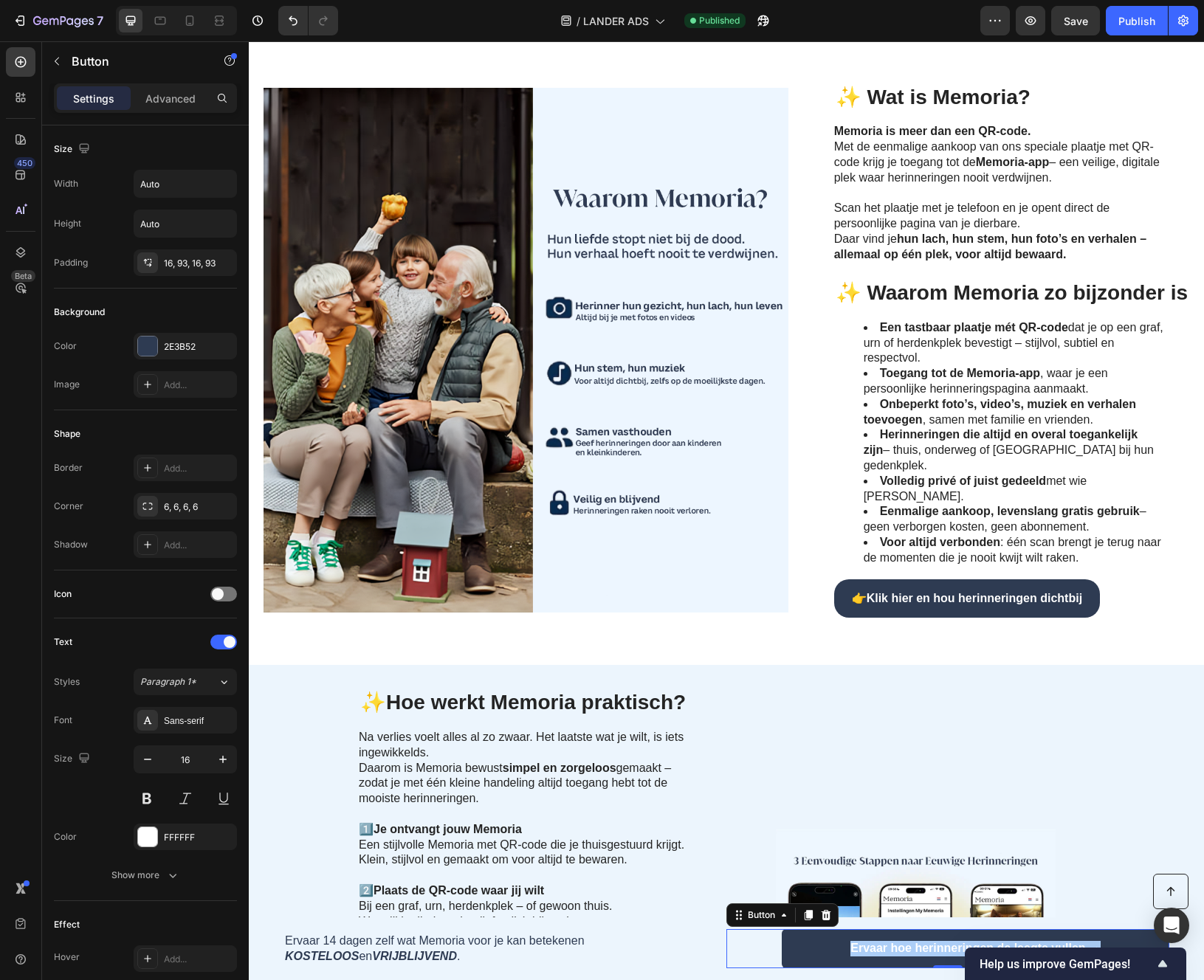
scroll to position [876, 0]
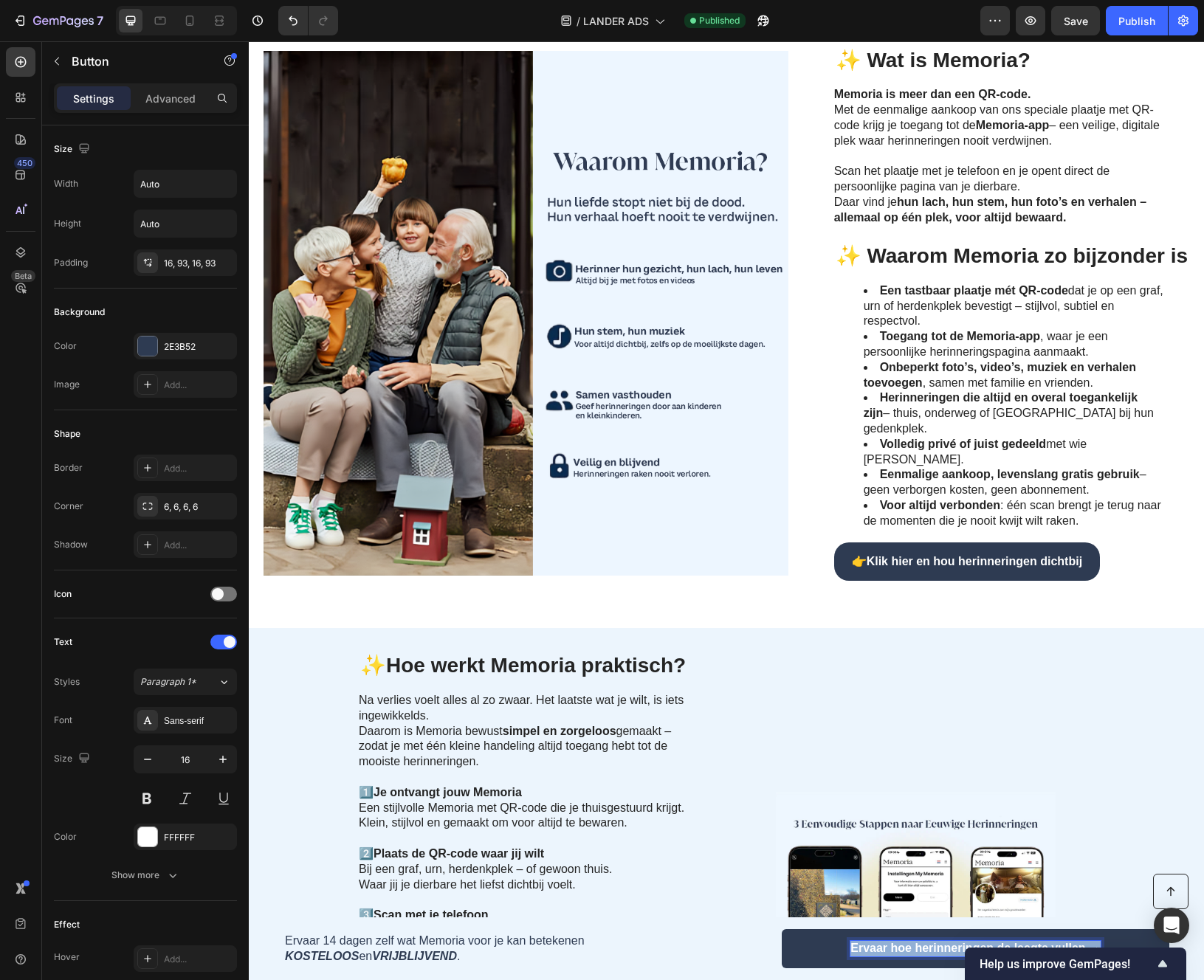
click at [912, 947] on p "Ervaar hoe herinneringen de leegte vullen →" at bounding box center [975, 949] width 250 height 16
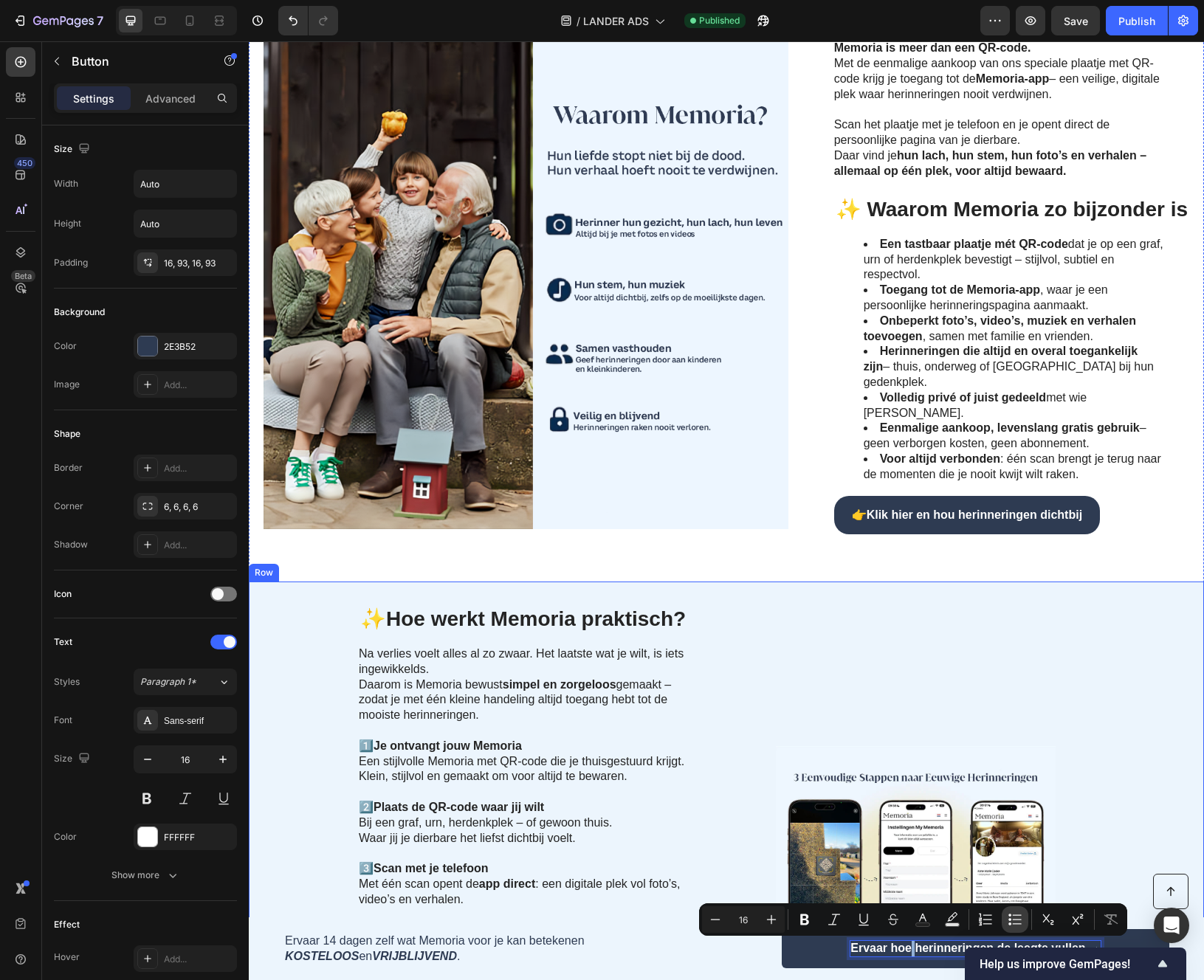
scroll to position [925, 0]
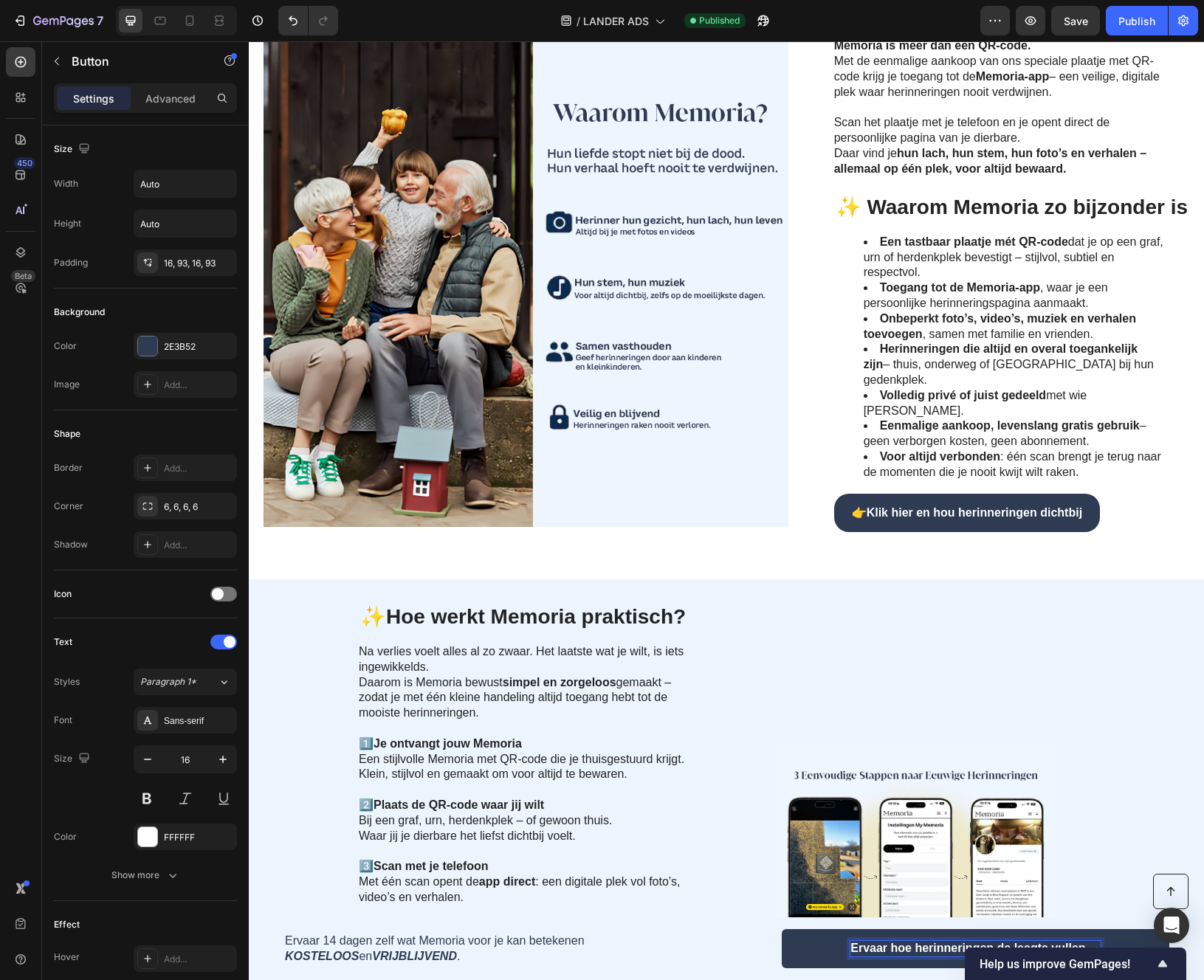
click at [931, 949] on p "Ervaar hoe herinneringen de leegte vullen →" at bounding box center [975, 949] width 250 height 16
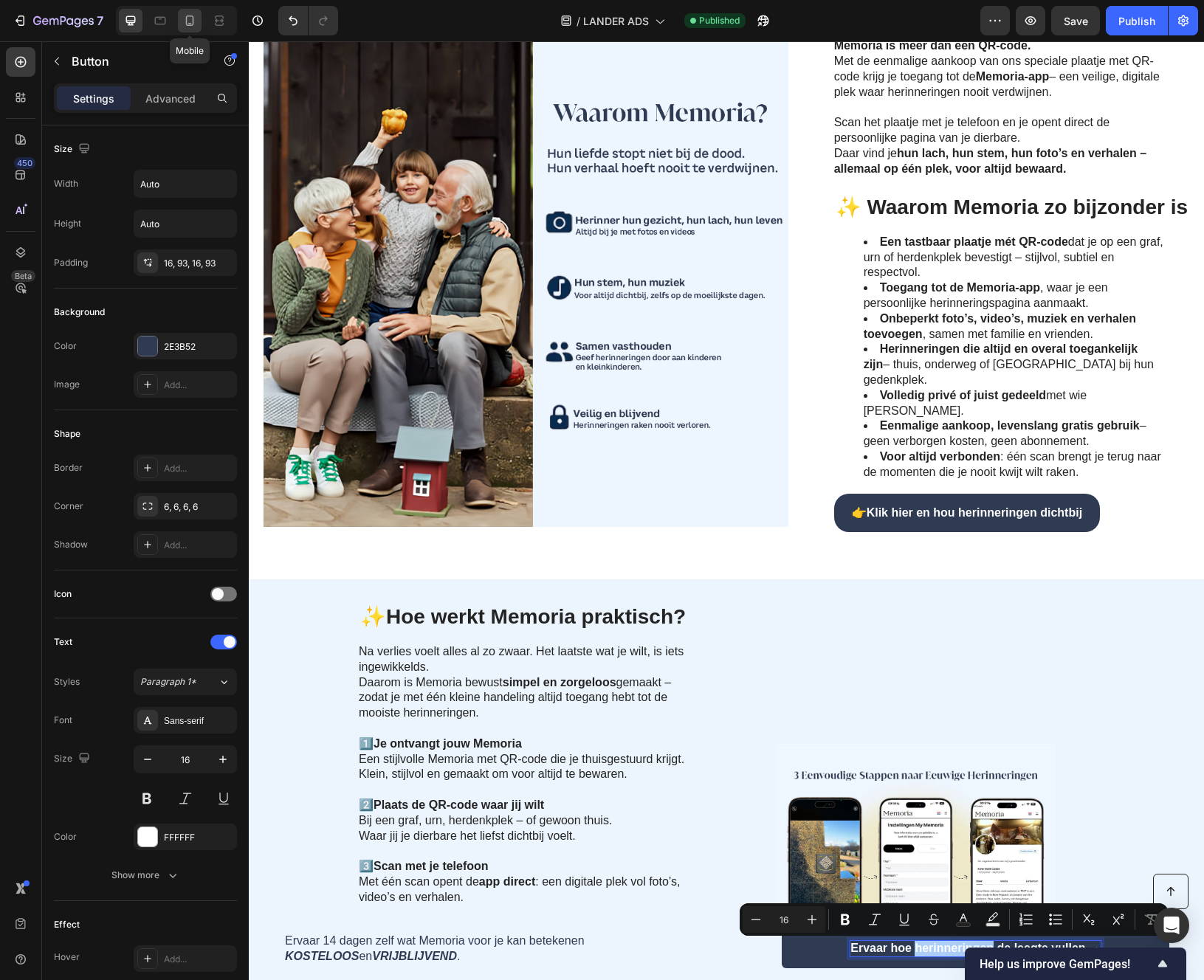
click at [190, 23] on icon at bounding box center [189, 24] width 3 height 2
type input "100%"
type input "14"
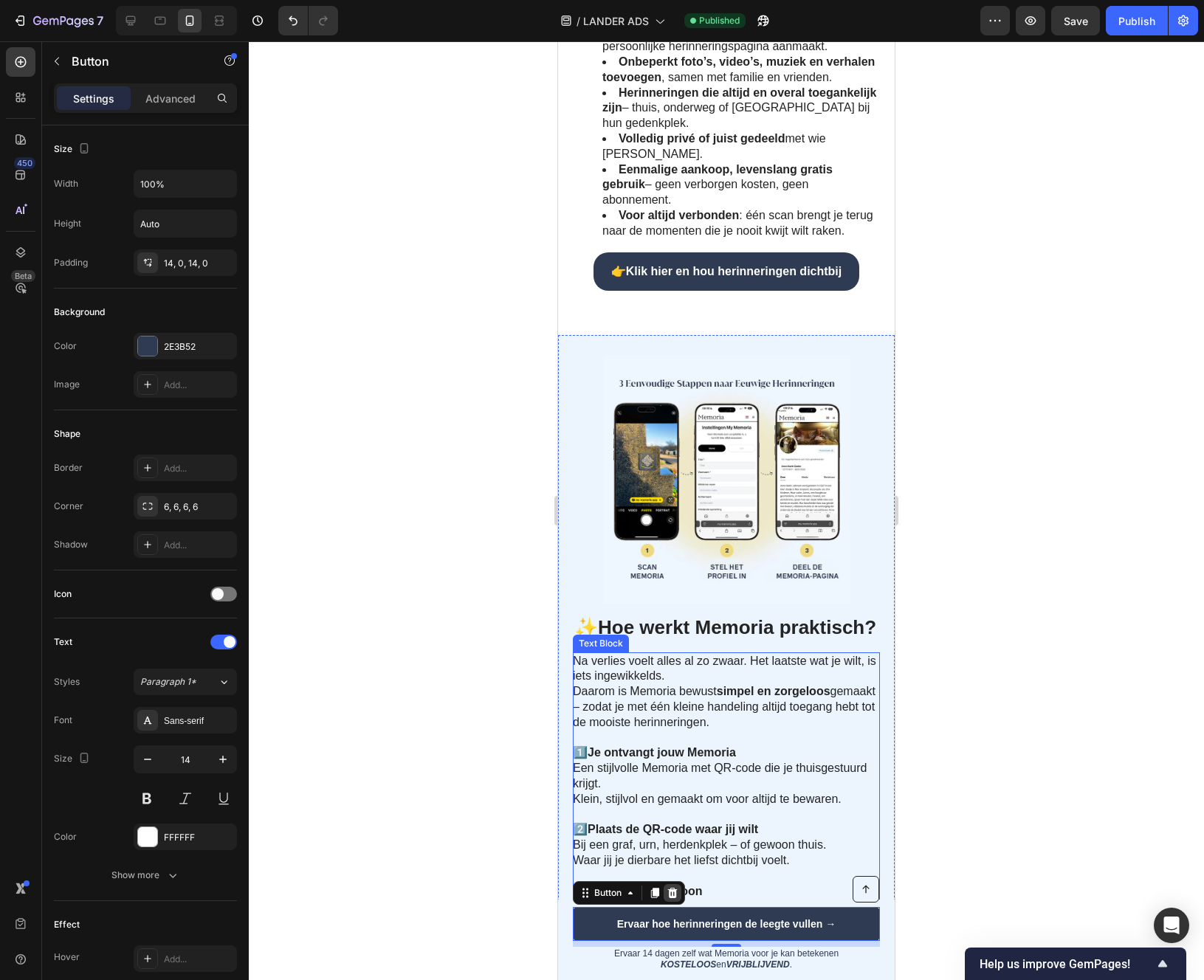
scroll to position [1629, 0]
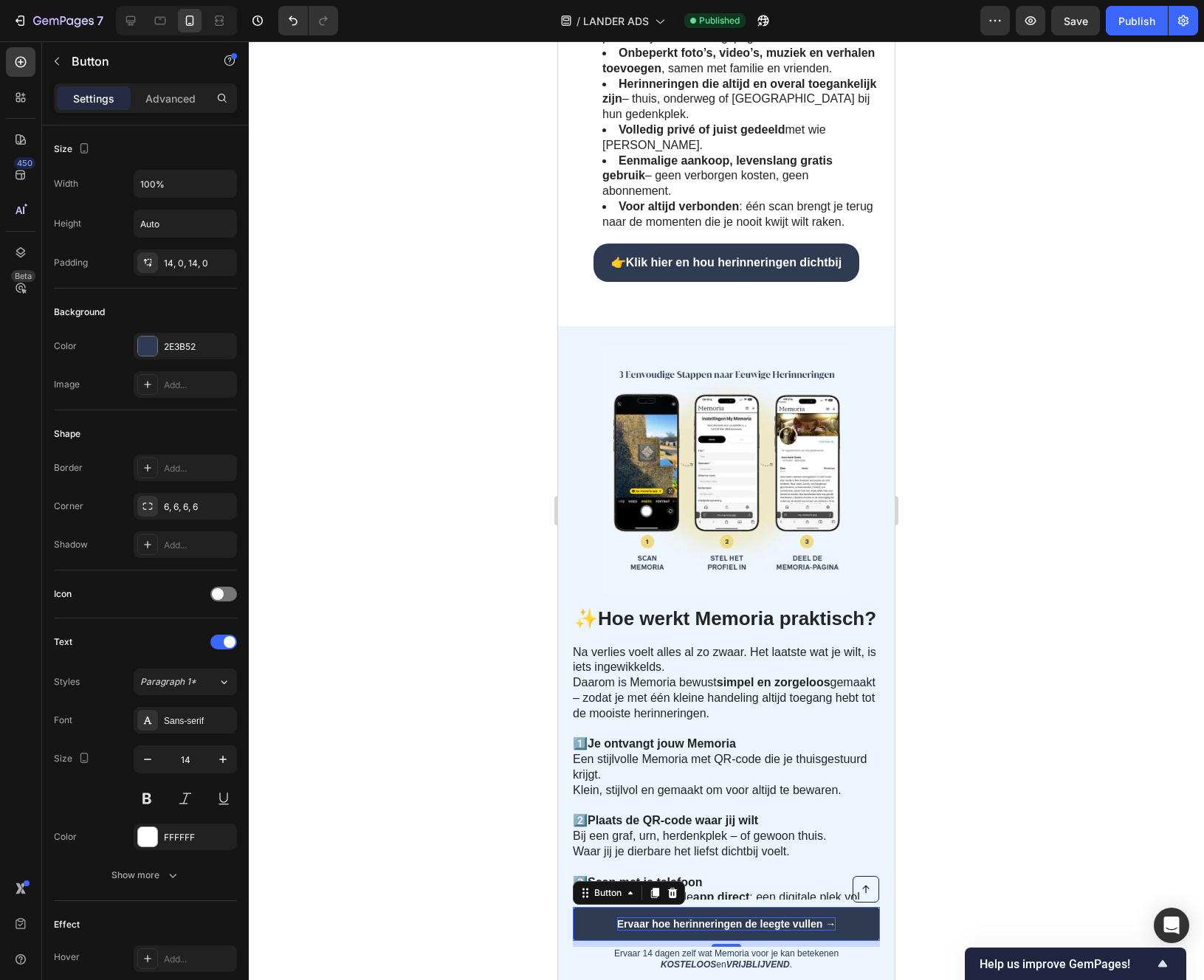
click at [704, 932] on link "Ervaar hoe herinneringen de leegte vullen →" at bounding box center [726, 924] width 307 height 34
click at [706, 922] on p "Ervaar hoe herinneringen de leegte vullen →" at bounding box center [727, 925] width 218 height 13
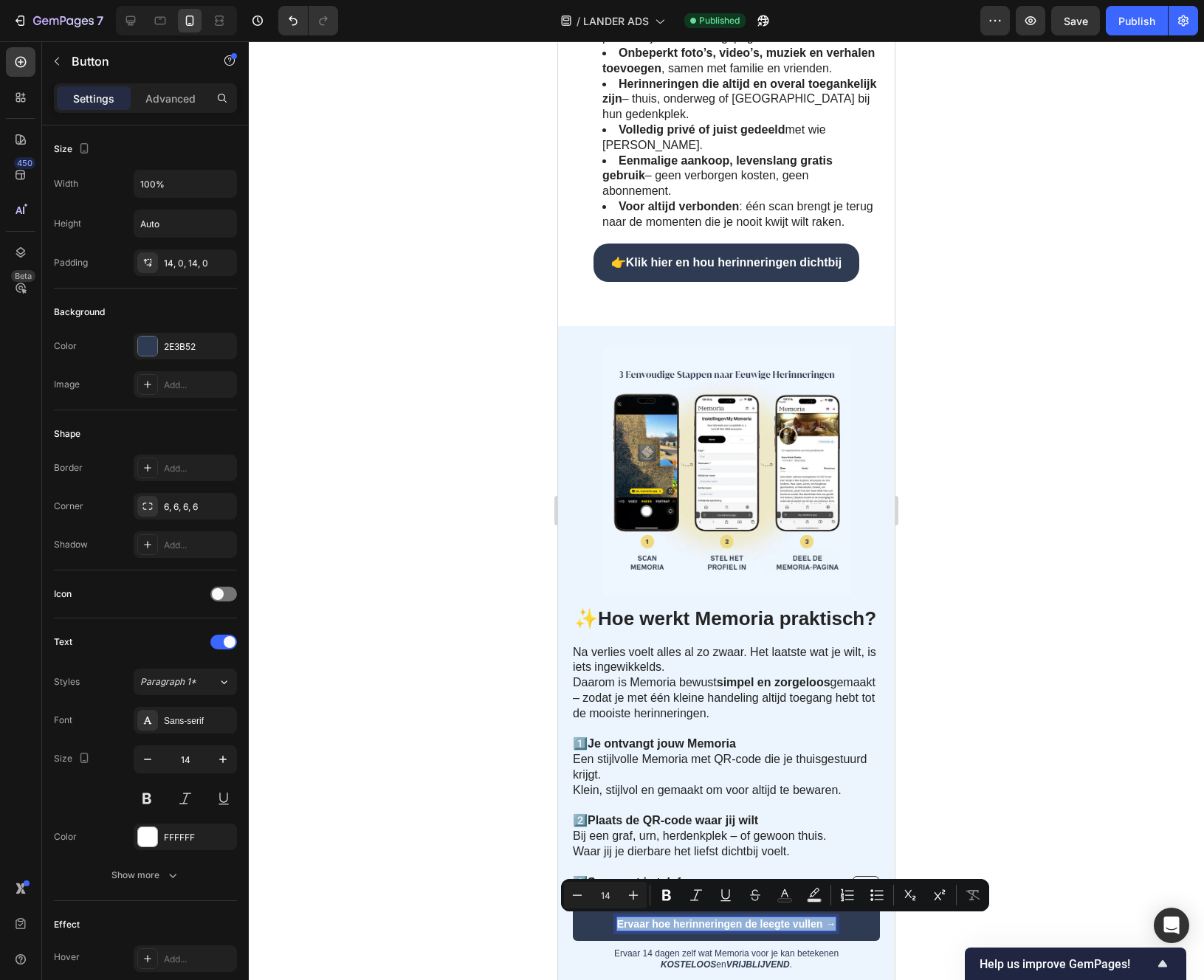
drag, startPoint x: 706, startPoint y: 922, endPoint x: 804, endPoint y: 920, distance: 98.0
click at [804, 920] on p "Ervaar hoe herinneringen de leegte vullen →" at bounding box center [727, 925] width 218 height 13
click at [710, 926] on p "Ervaar hoe herinneringen de leegte vullen →" at bounding box center [727, 925] width 218 height 13
drag, startPoint x: 710, startPoint y: 926, endPoint x: 805, endPoint y: 926, distance: 95.0
click at [805, 926] on p "Ervaar hoe herinneringen de leegte vullen →" at bounding box center [727, 925] width 218 height 13
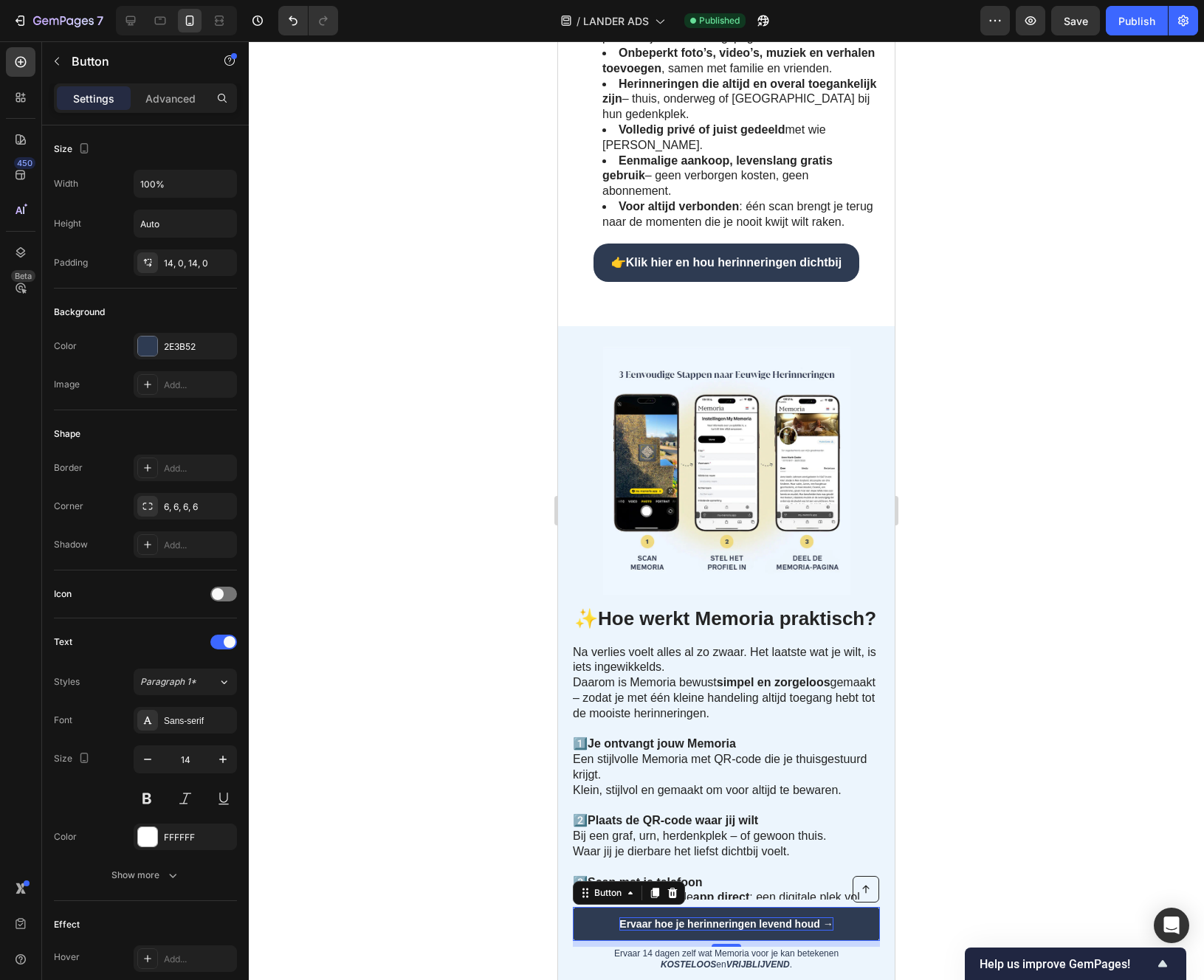
click at [1058, 898] on div at bounding box center [727, 511] width 955 height 939
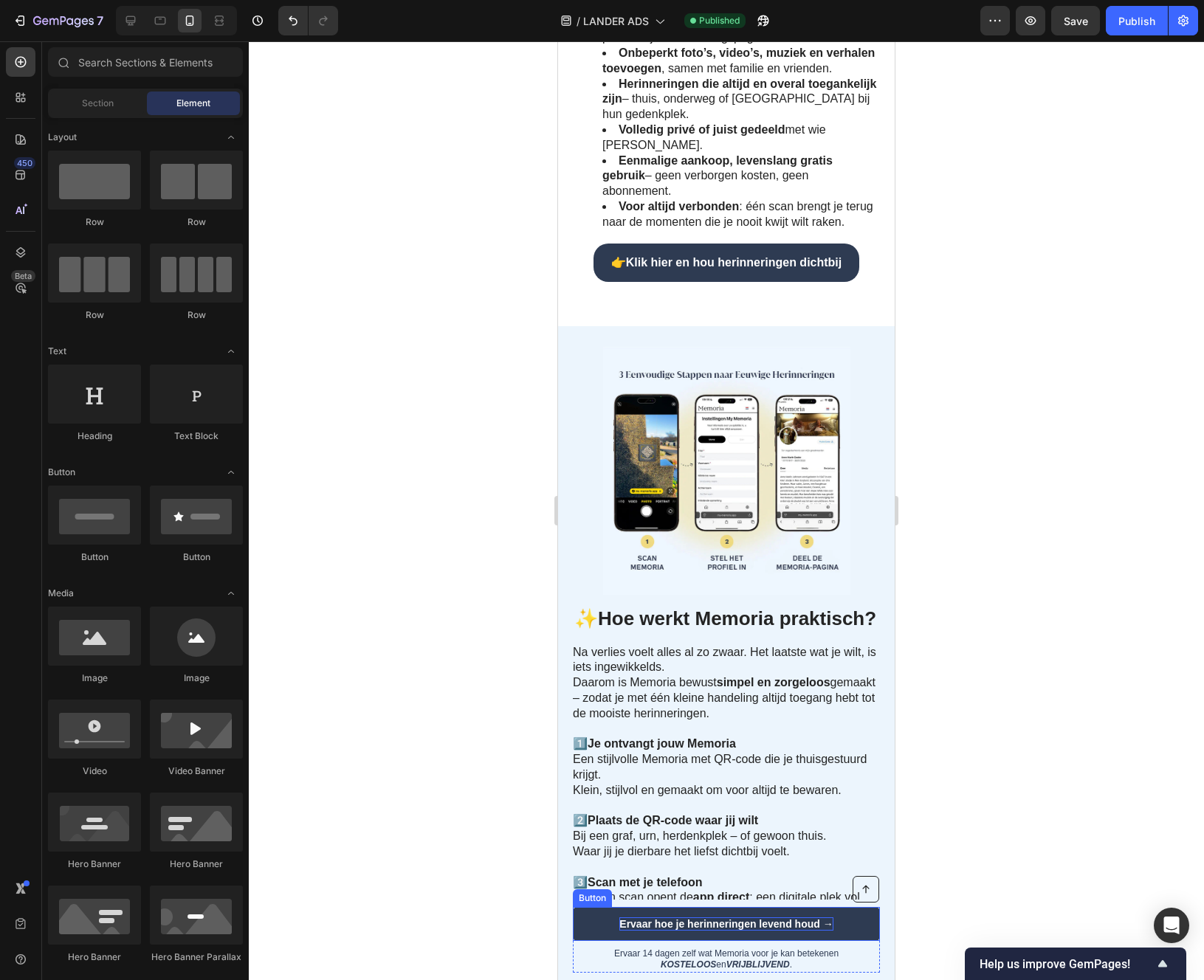
click at [763, 924] on p "Ervaar hoe je herinneringen levend houd →" at bounding box center [726, 925] width 213 height 13
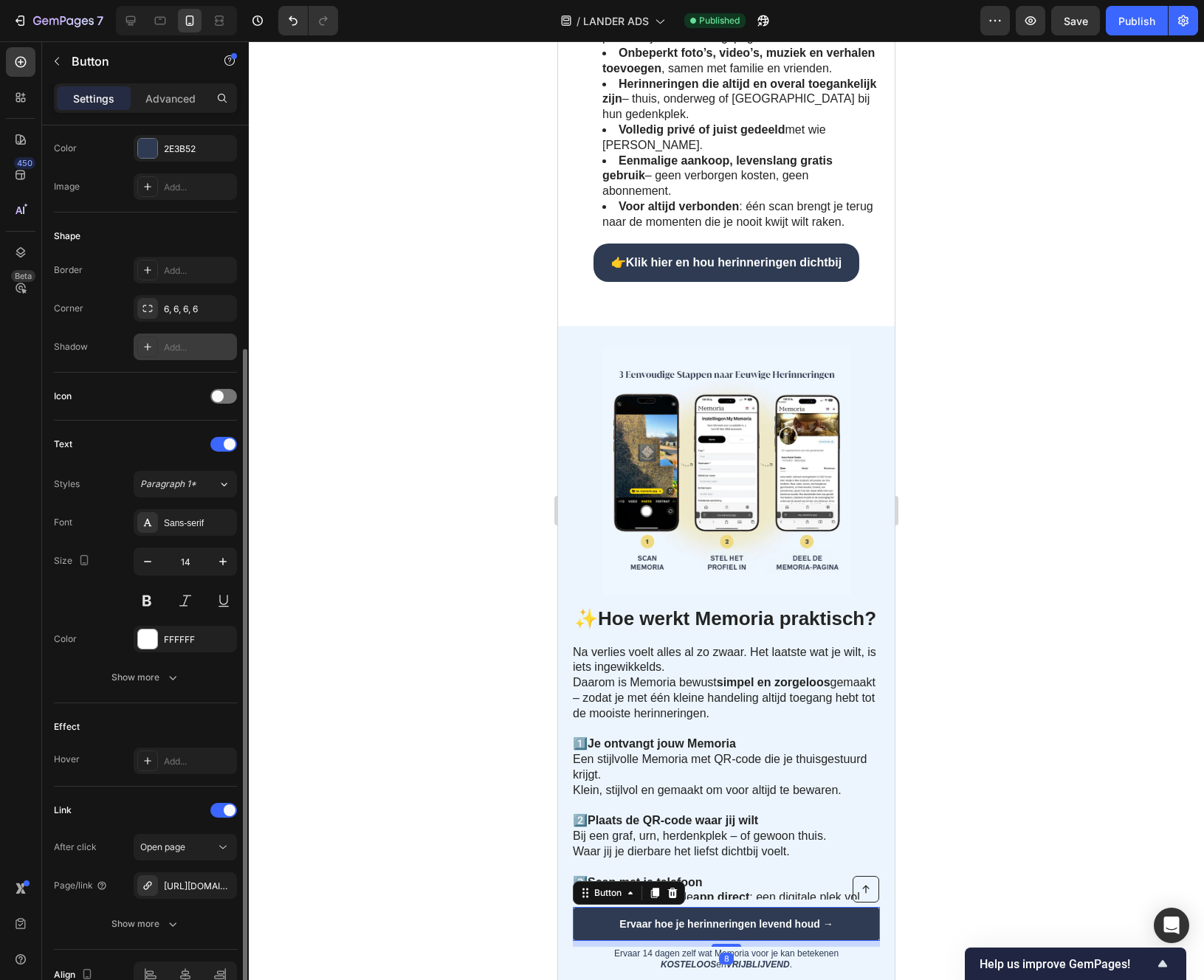
scroll to position [239, 0]
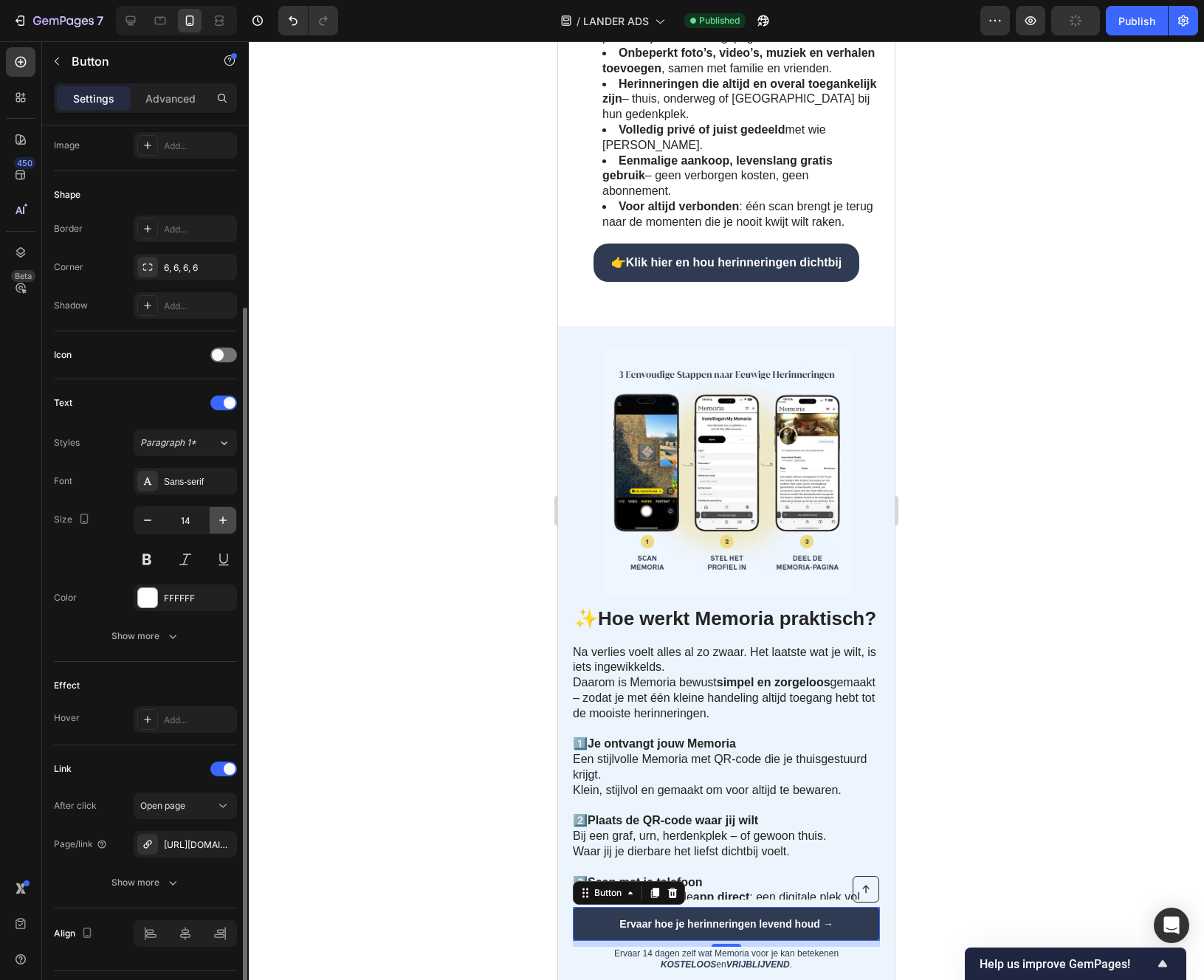
click at [222, 516] on icon "button" at bounding box center [223, 521] width 15 height 15
type input "16"
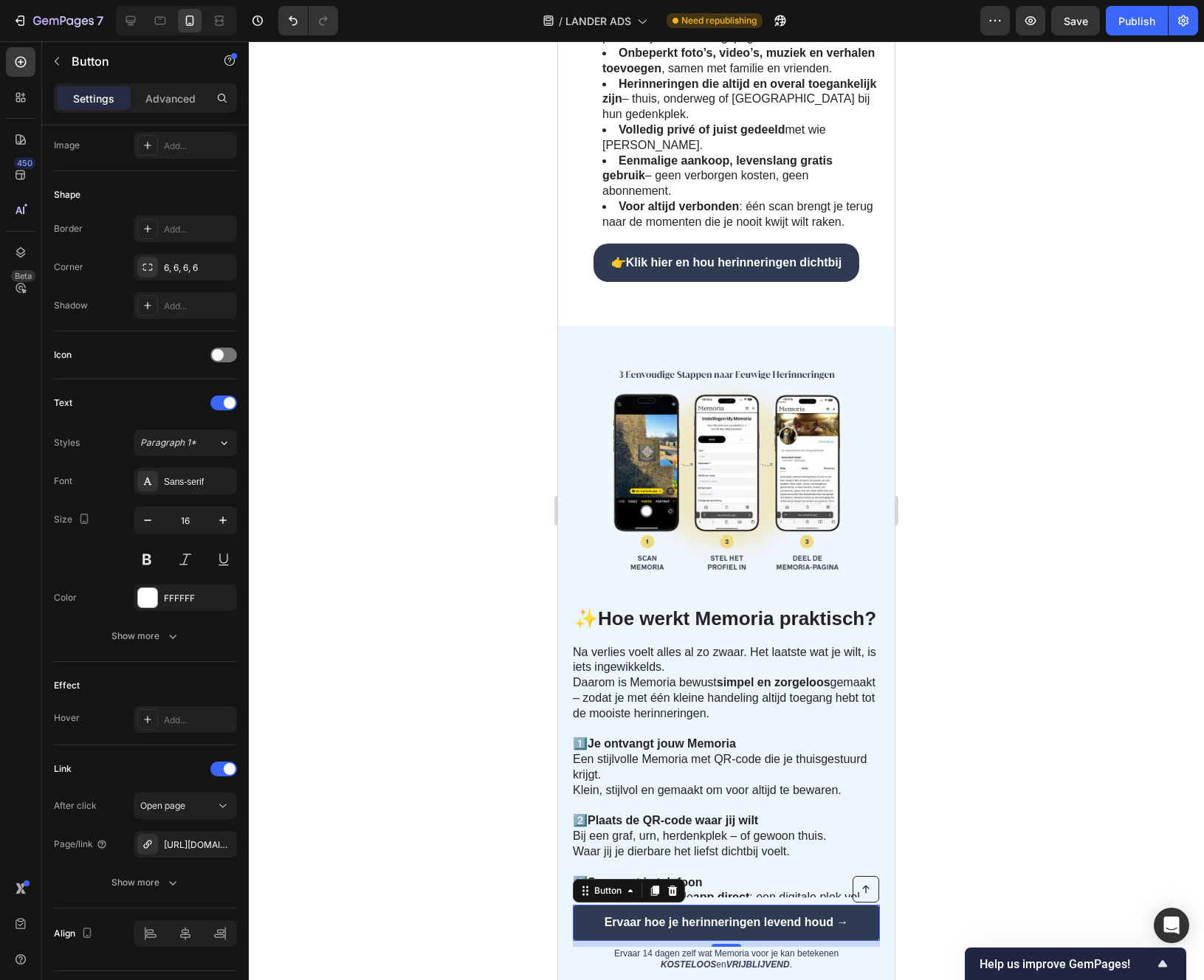
click at [391, 756] on div at bounding box center [727, 511] width 955 height 939
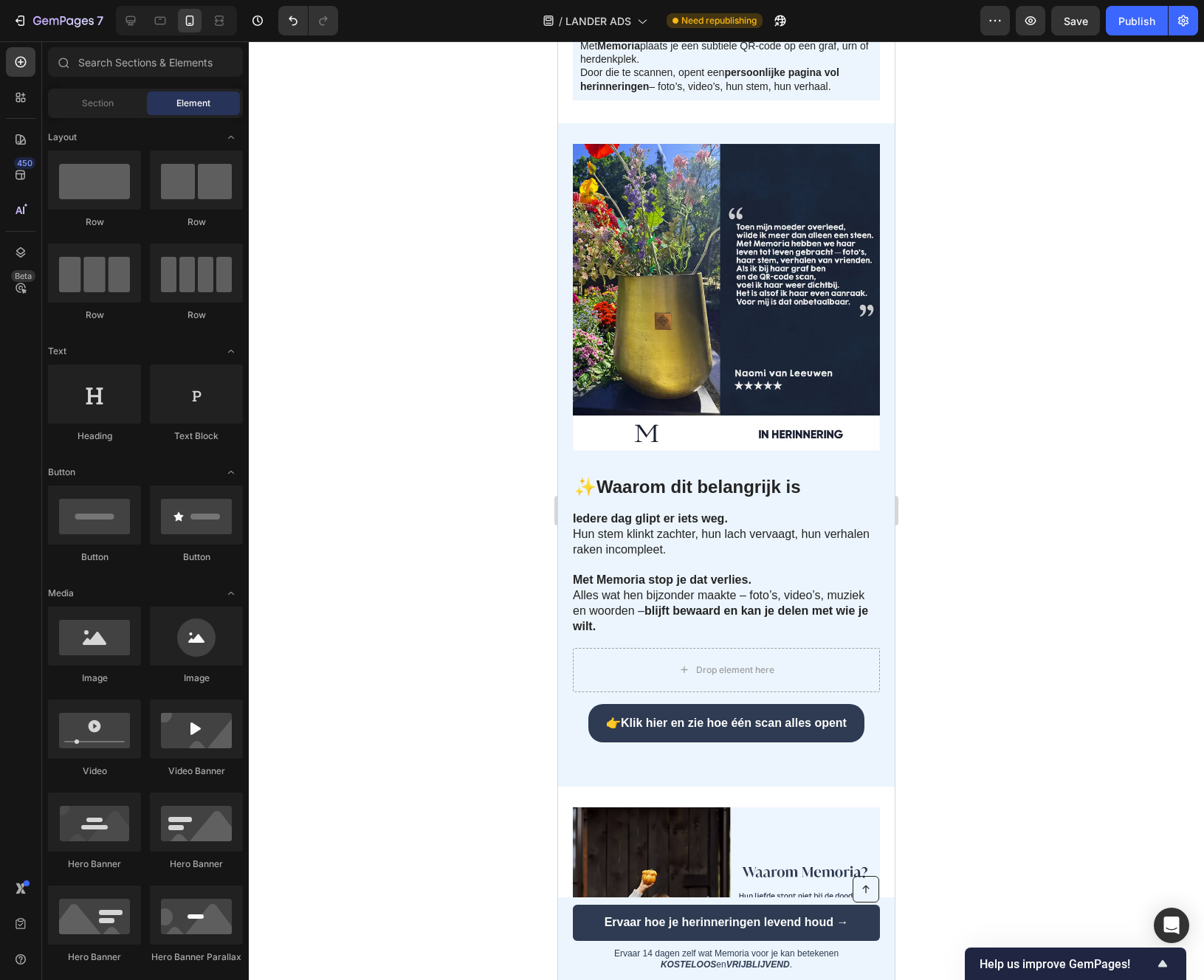
scroll to position [0, 0]
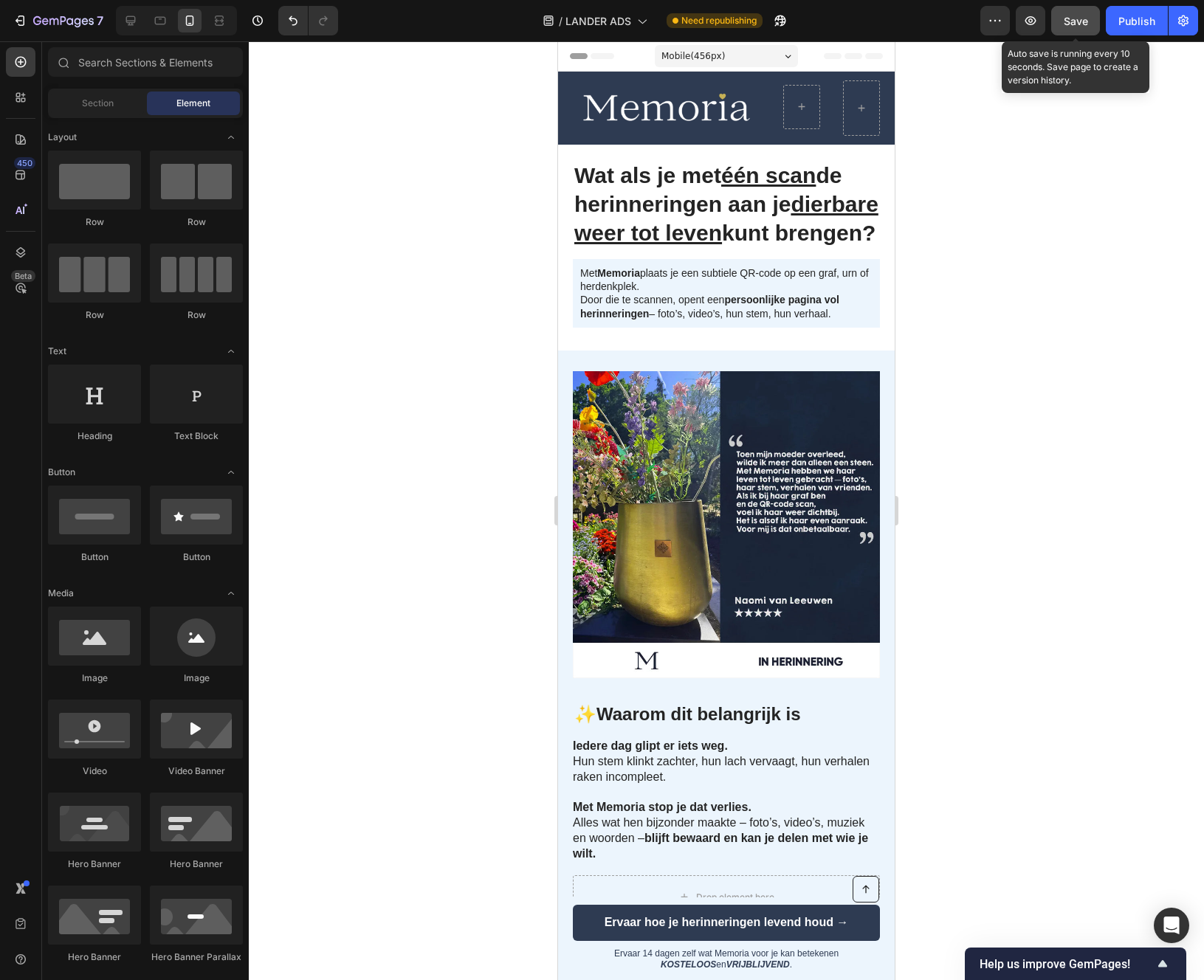
click at [1084, 22] on span "Save" at bounding box center [1075, 21] width 24 height 12
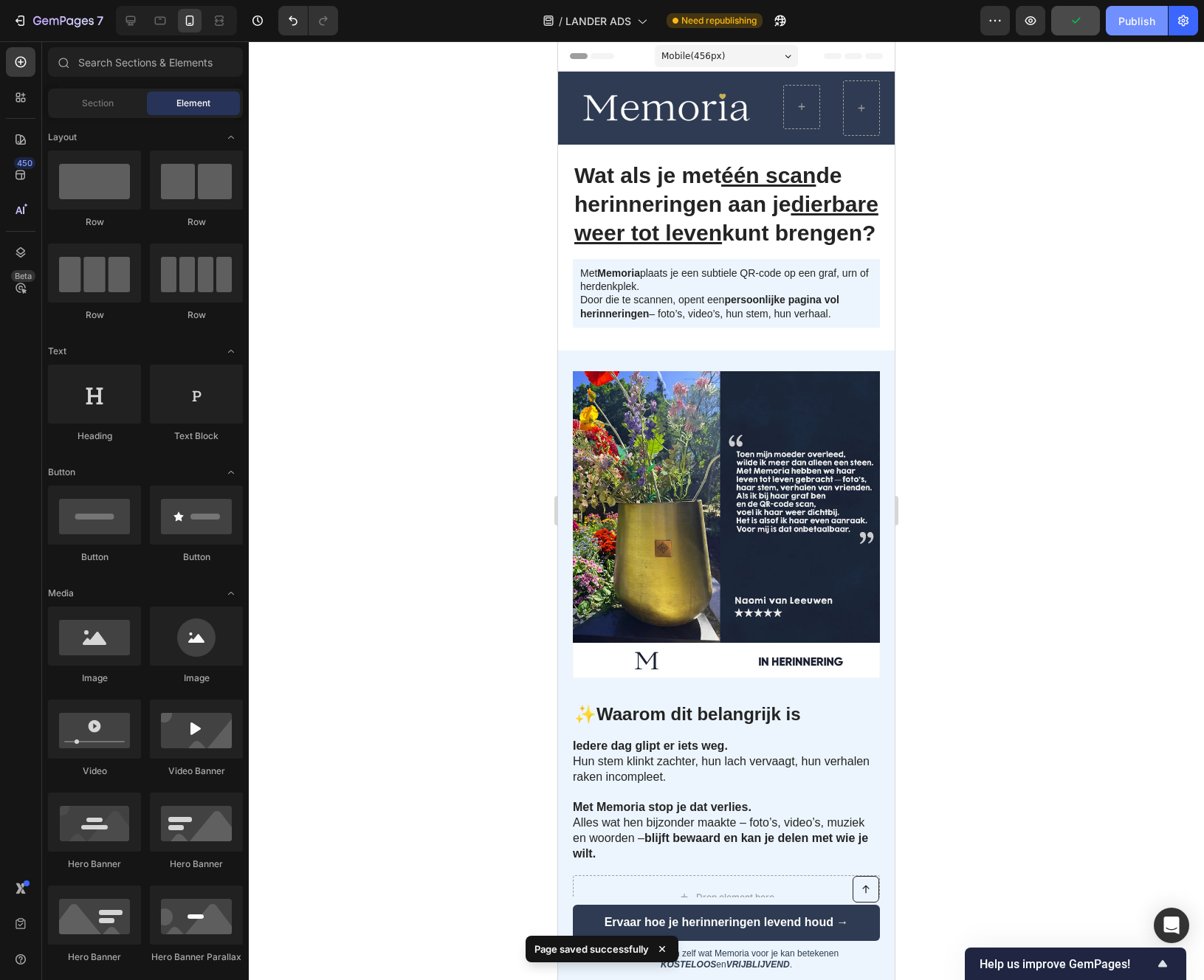
click at [1130, 24] on div "Publish" at bounding box center [1136, 21] width 37 height 16
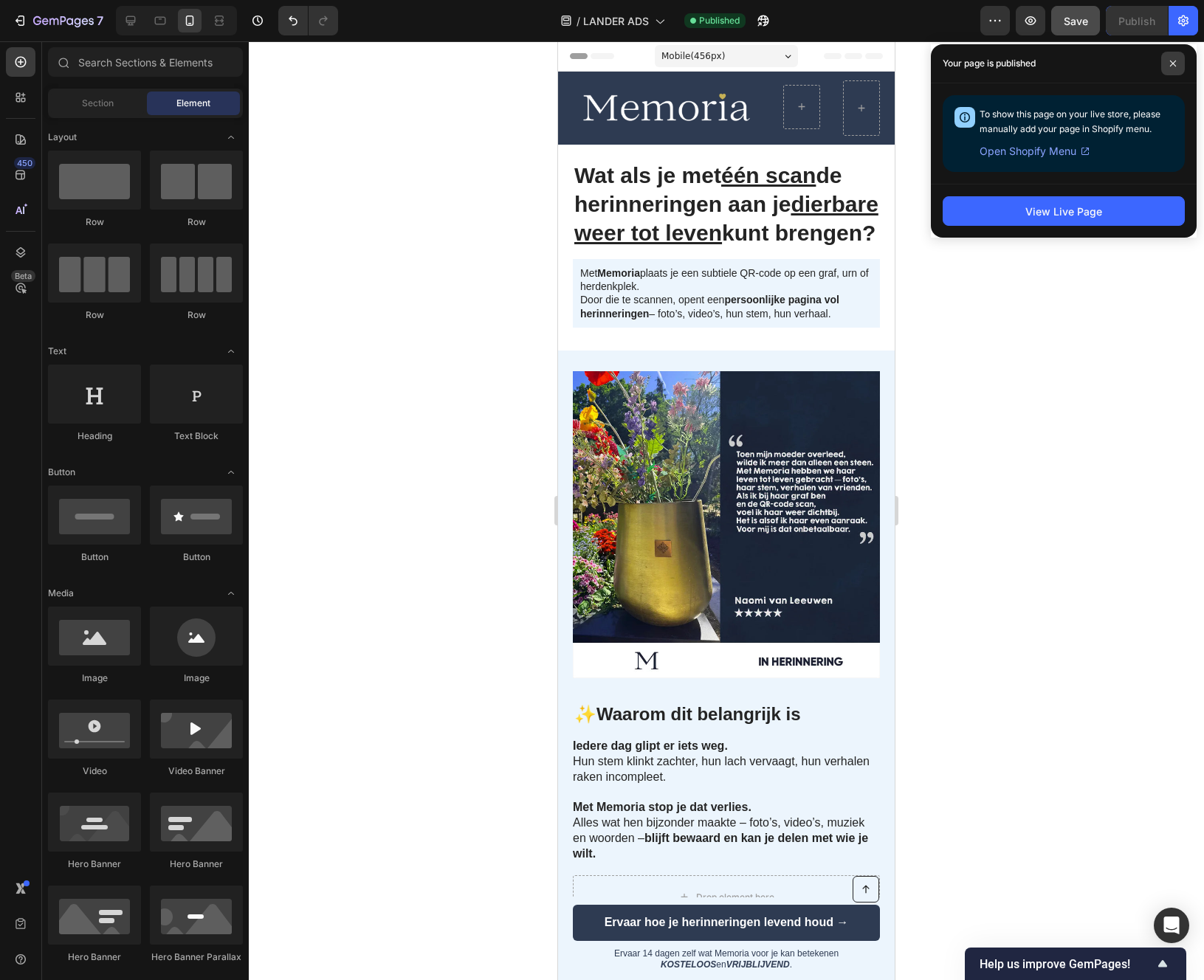
click at [1177, 72] on span at bounding box center [1173, 63] width 24 height 24
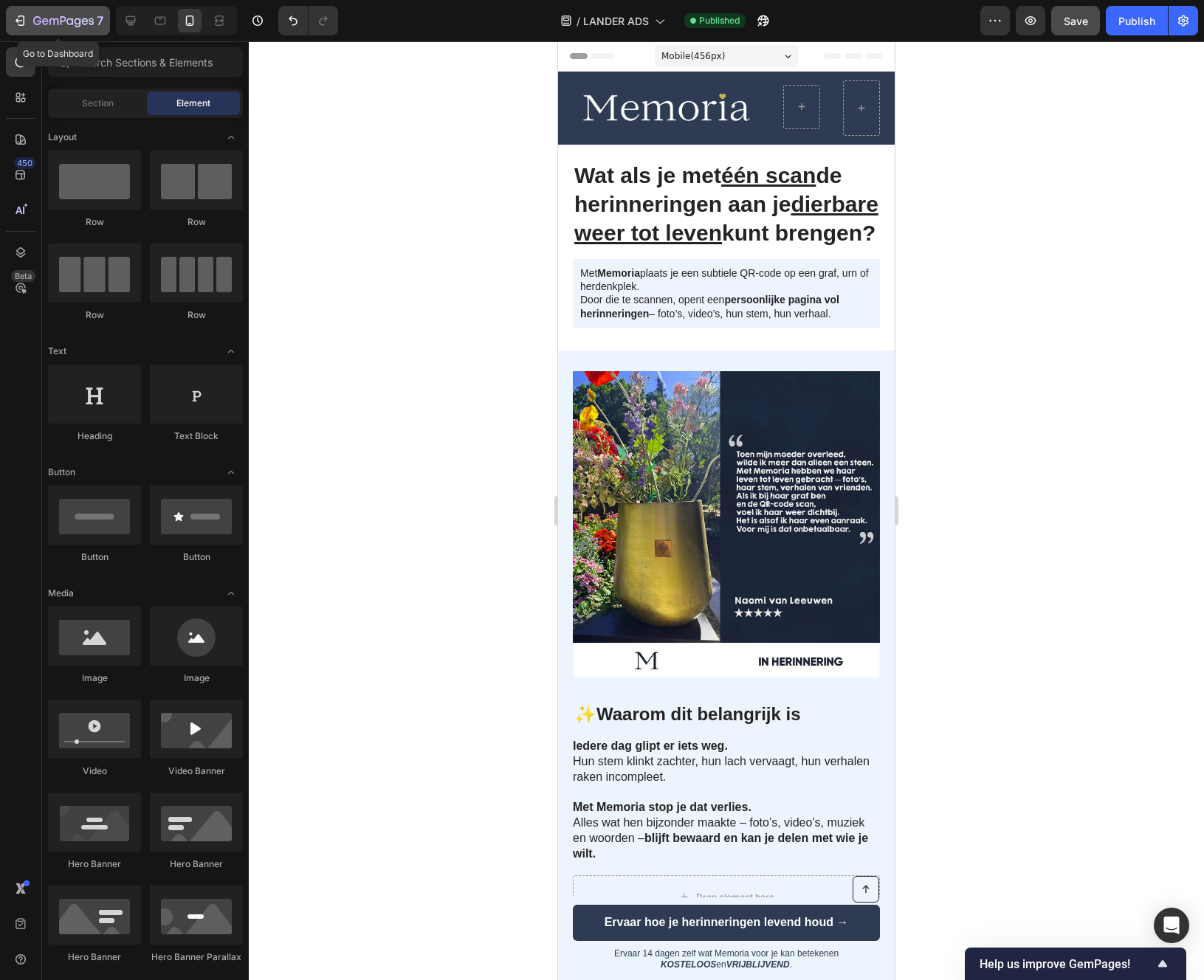
click at [66, 17] on icon "button" at bounding box center [63, 22] width 60 height 12
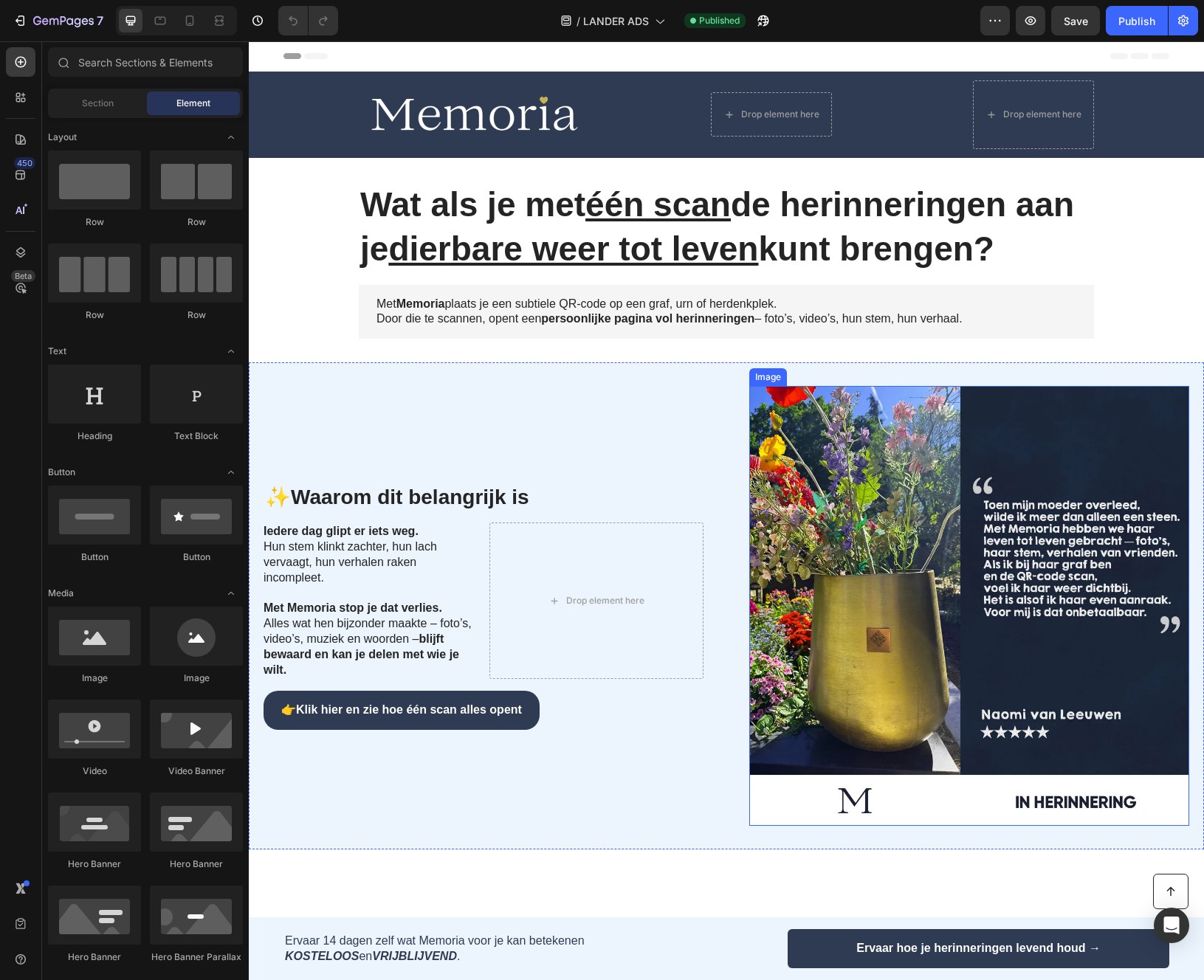
click at [871, 500] on img at bounding box center [969, 606] width 440 height 440
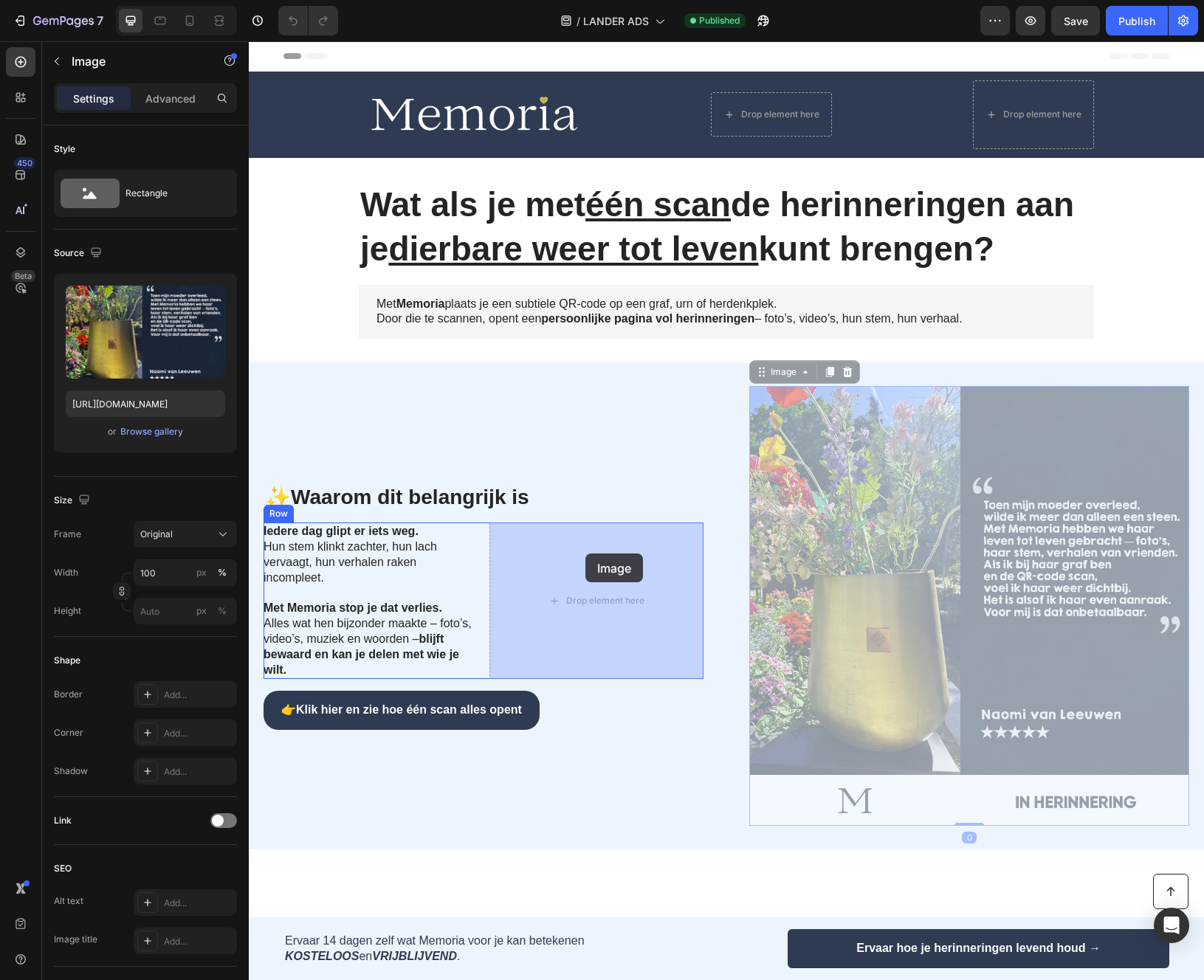
drag, startPoint x: 765, startPoint y: 376, endPoint x: 585, endPoint y: 554, distance: 253.1
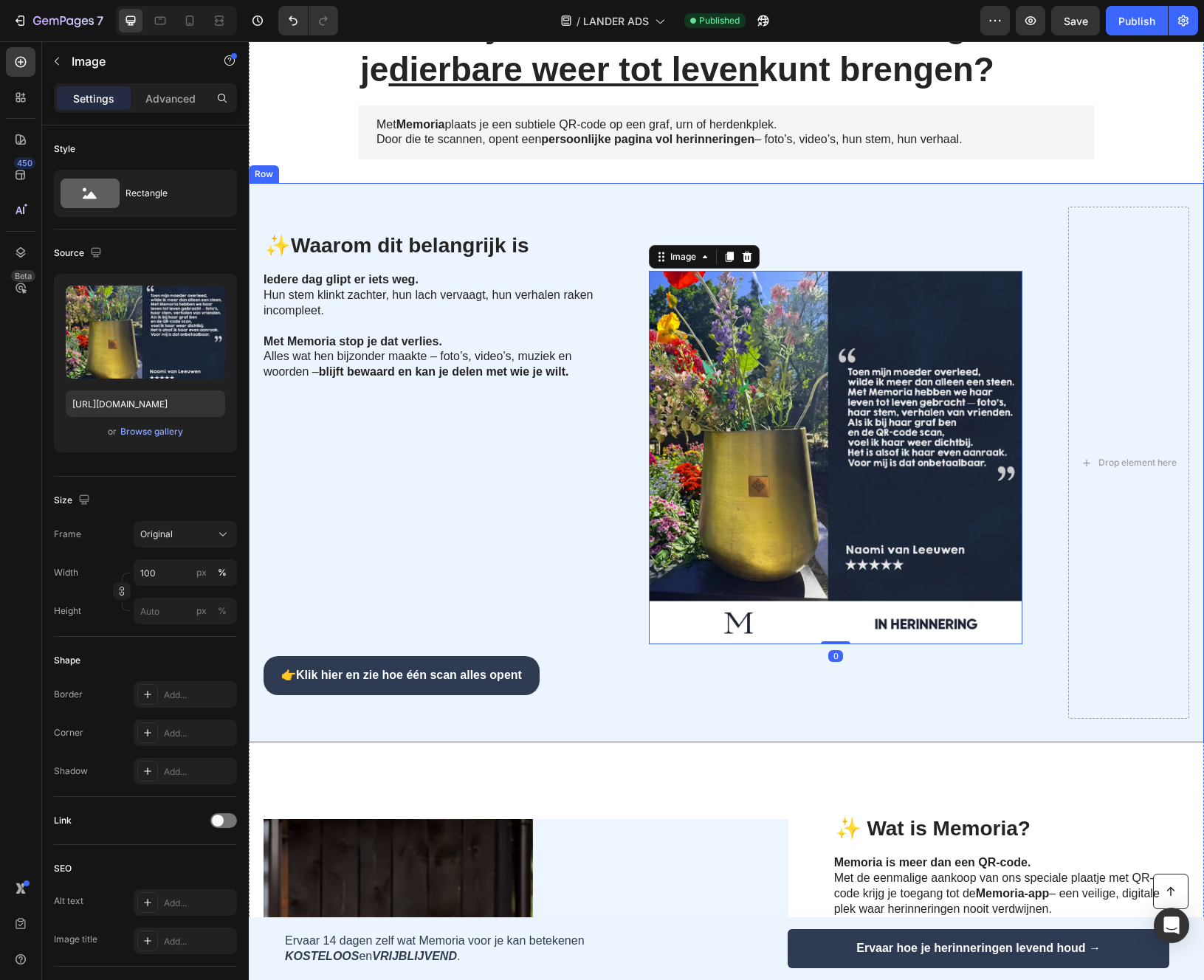
scroll to position [178, 0]
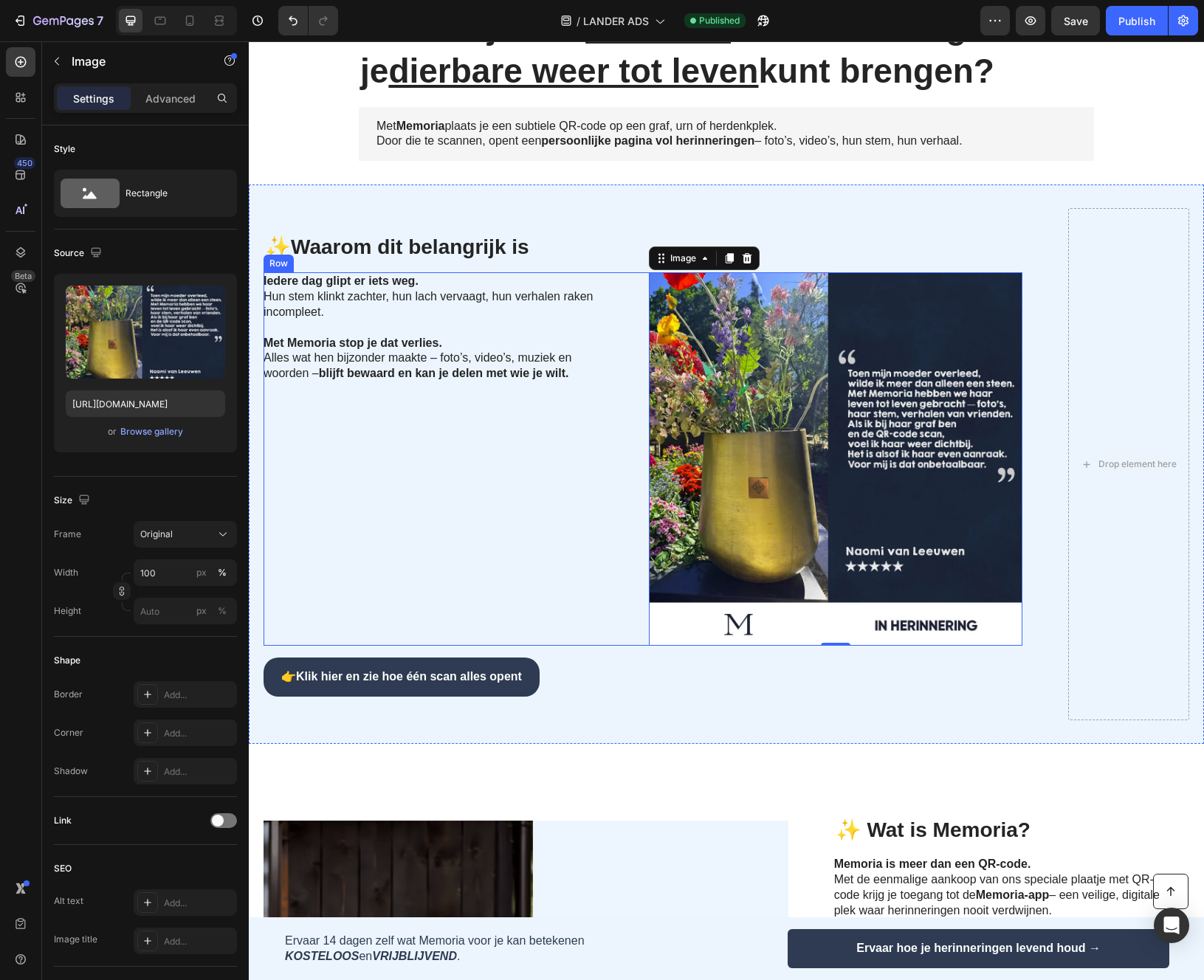
click at [357, 509] on div "Iedere dag glipt er iets weg. Hun stem klinkt zachter, hun lach vervaagt, hun v…" at bounding box center [449, 459] width 373 height 373
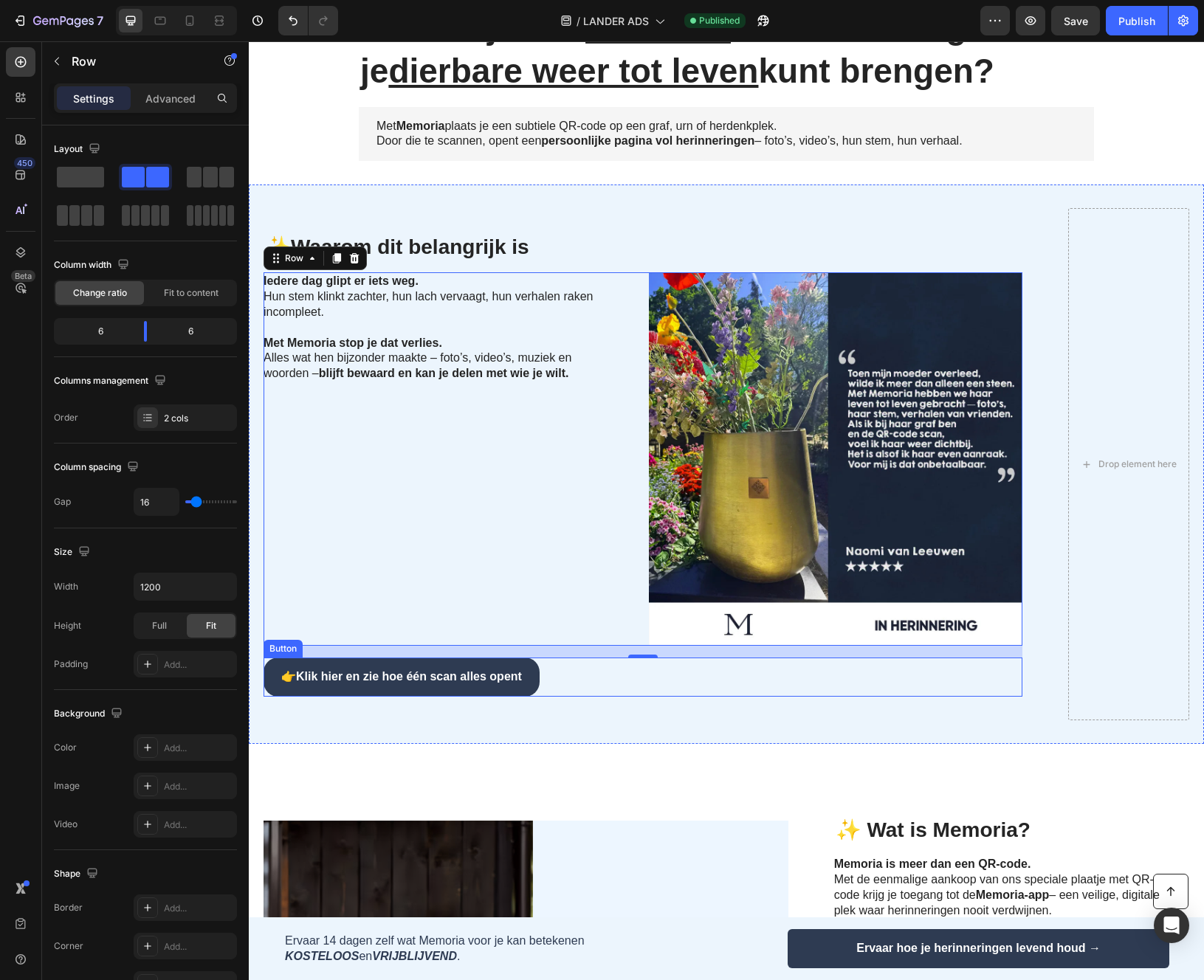
click at [271, 675] on link "👉 Klik hier en zie hoe één scan alles opent" at bounding box center [401, 677] width 276 height 39
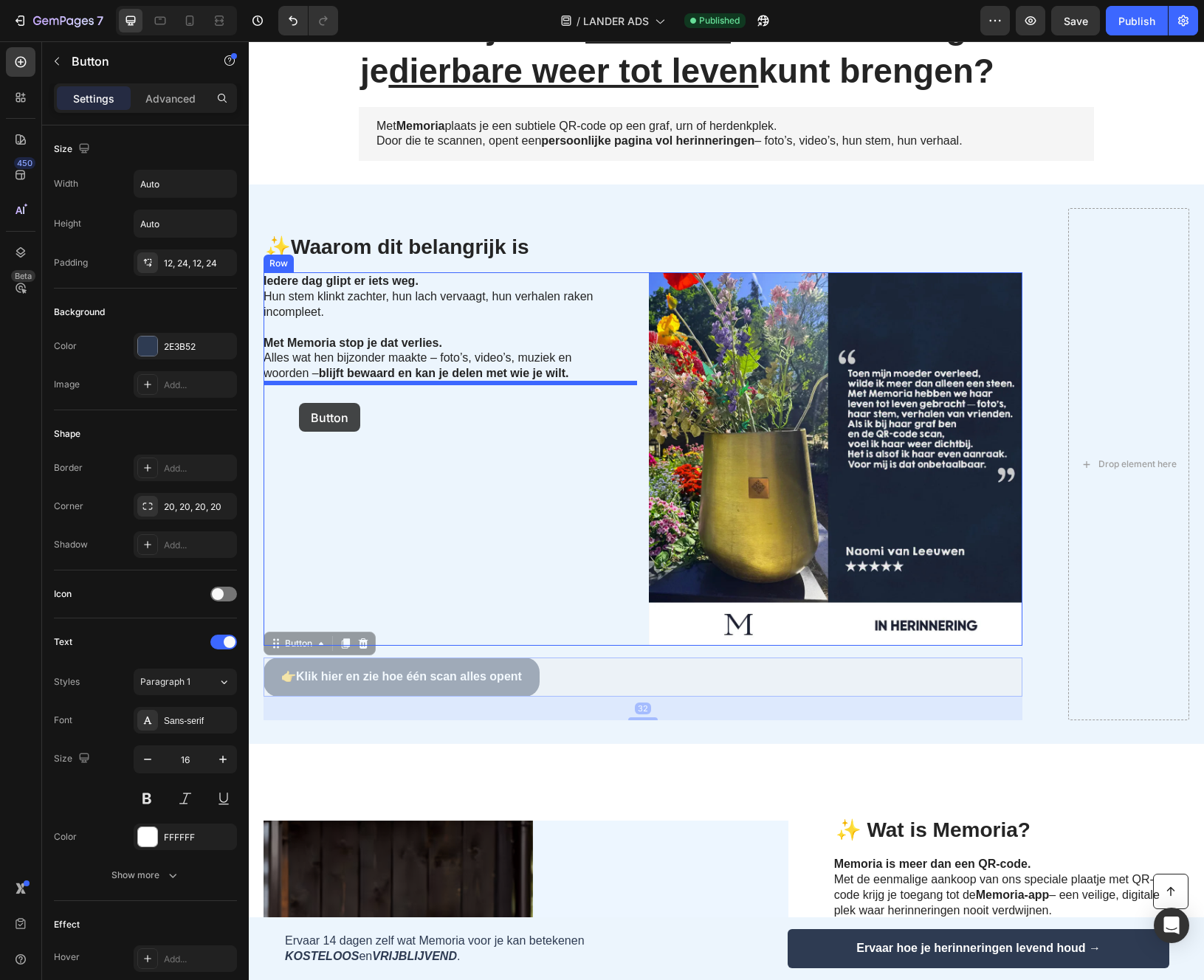
drag, startPoint x: 280, startPoint y: 646, endPoint x: 299, endPoint y: 404, distance: 242.7
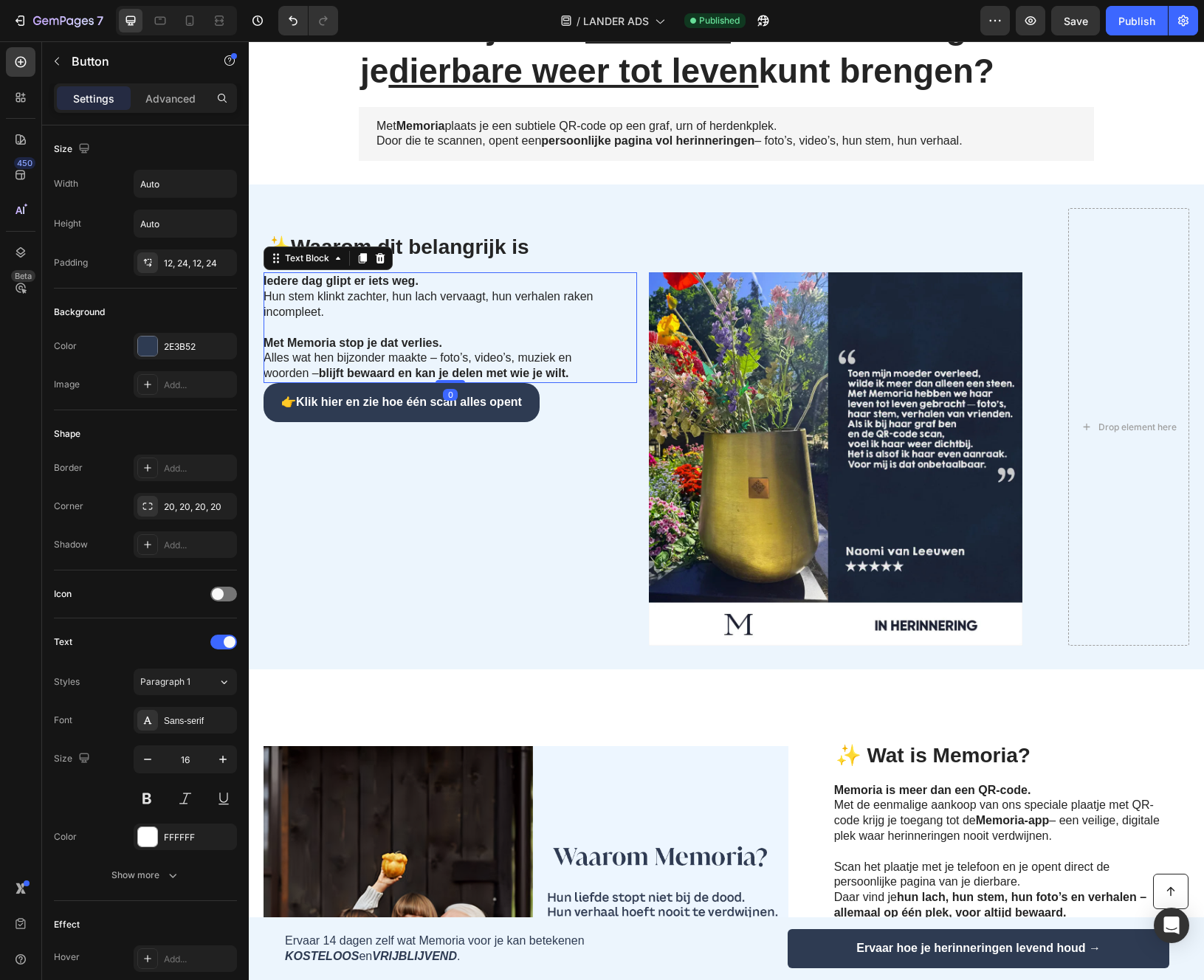
click at [616, 333] on div "Iedere dag glipt er iets weg. Hun stem klinkt zachter, hun lach vervaagt, hun v…" at bounding box center [449, 328] width 373 height 111
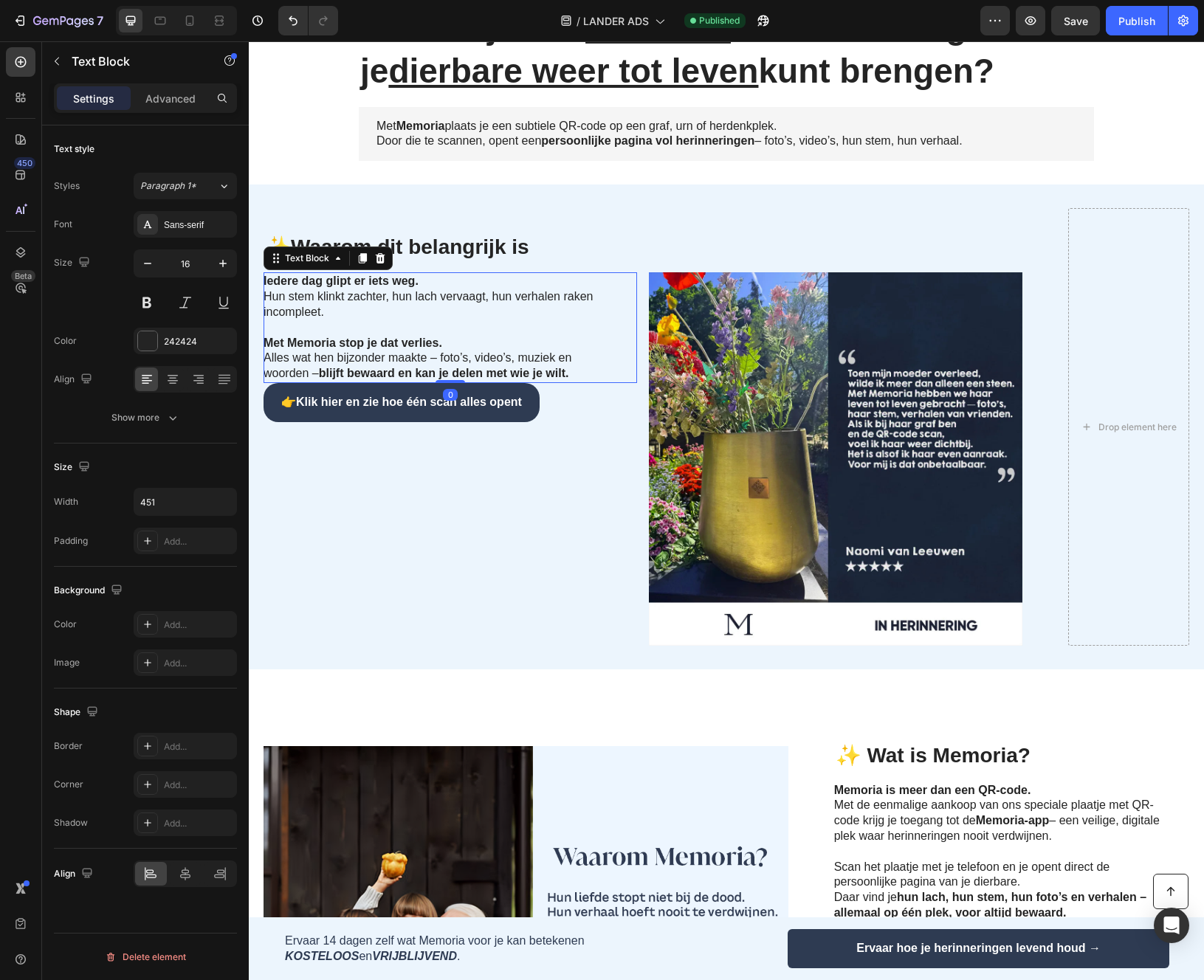
click at [589, 375] on p "Met Memoria stop je dat verlies. Alles wat hen bijzonder maakte – foto’s, video…" at bounding box center [429, 351] width 331 height 61
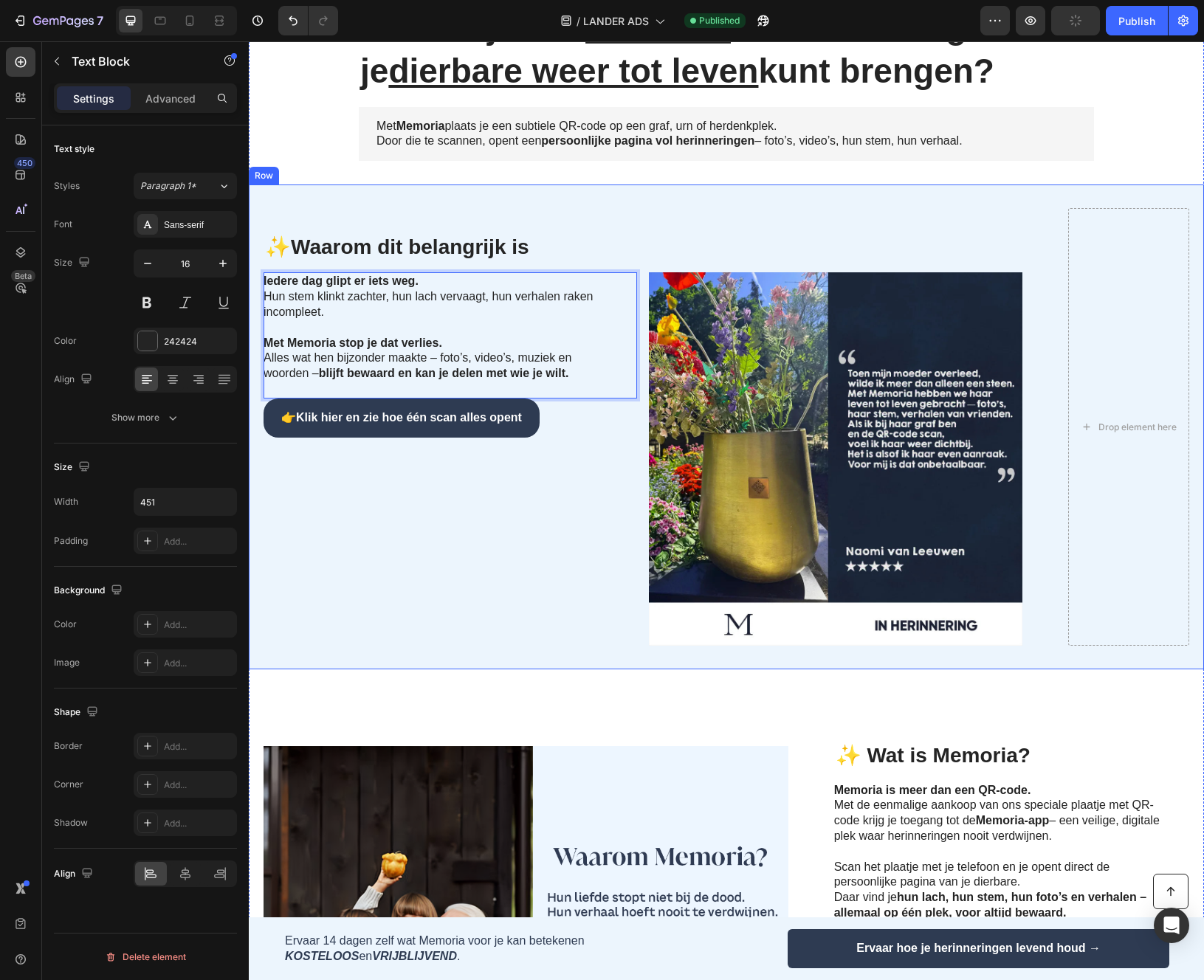
click at [784, 185] on div "✨ Waarom dit belangrijk is Heading Iedere dag glipt er iets weg. Hun stem klink…" at bounding box center [727, 427] width 955 height 485
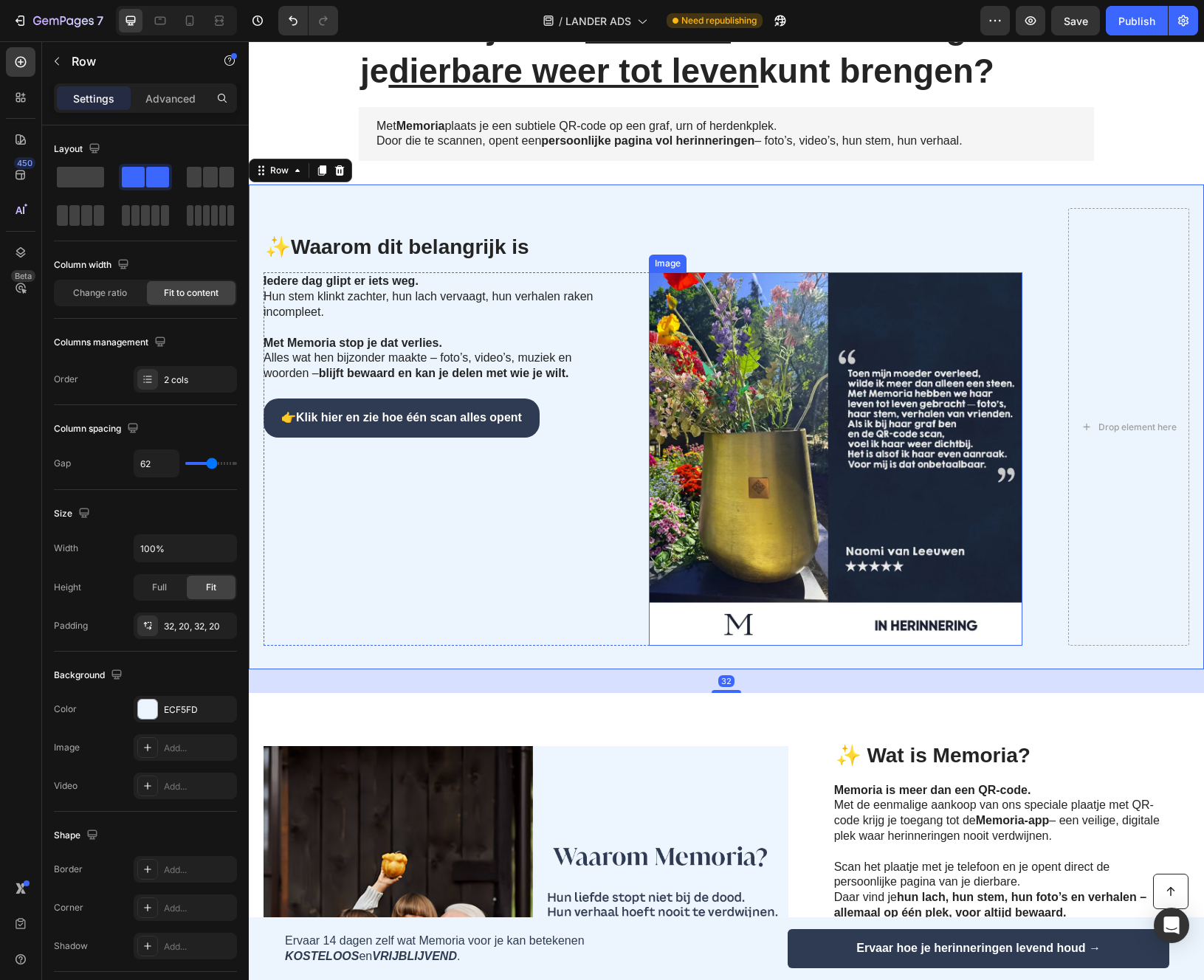
click at [1014, 616] on img at bounding box center [835, 459] width 373 height 373
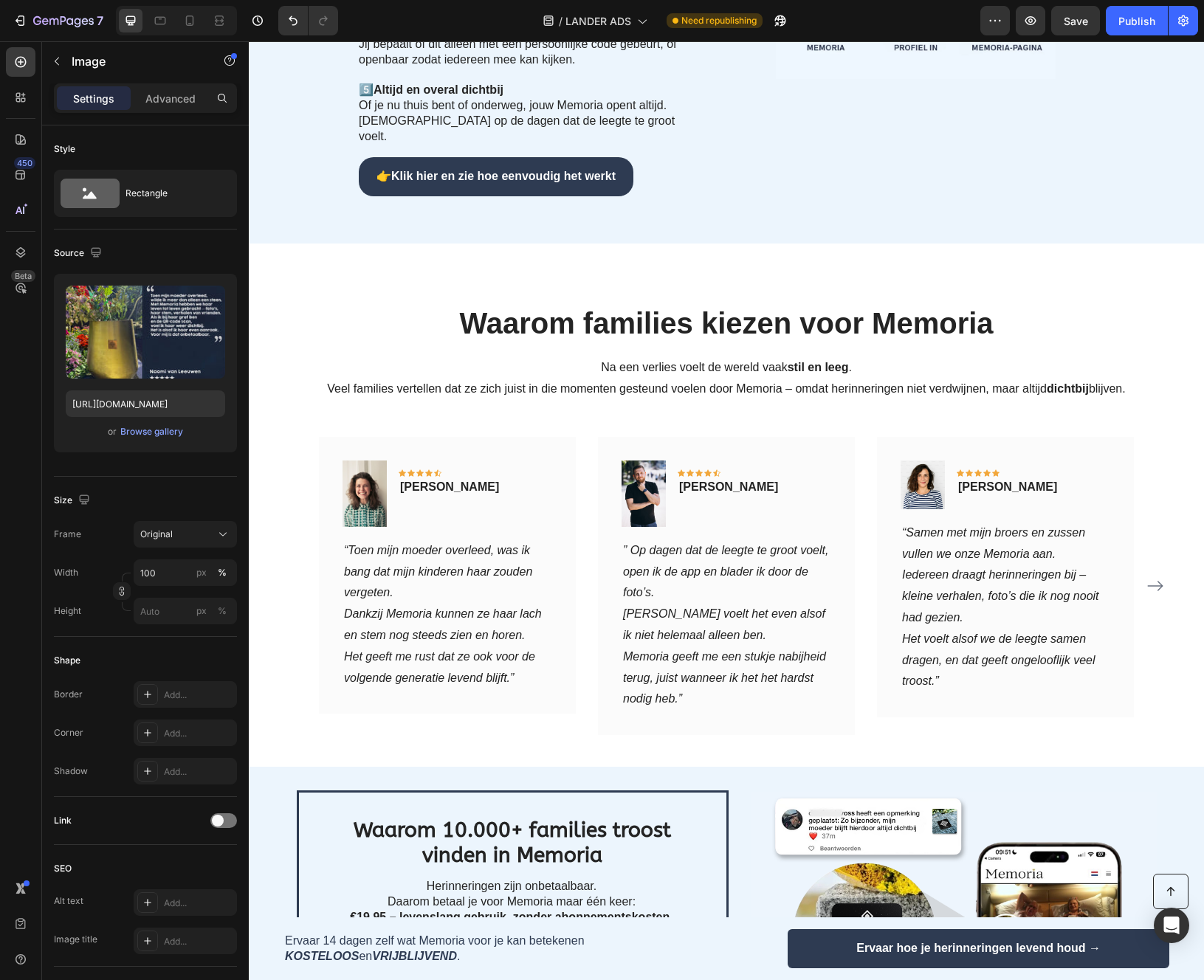
scroll to position [2020, 0]
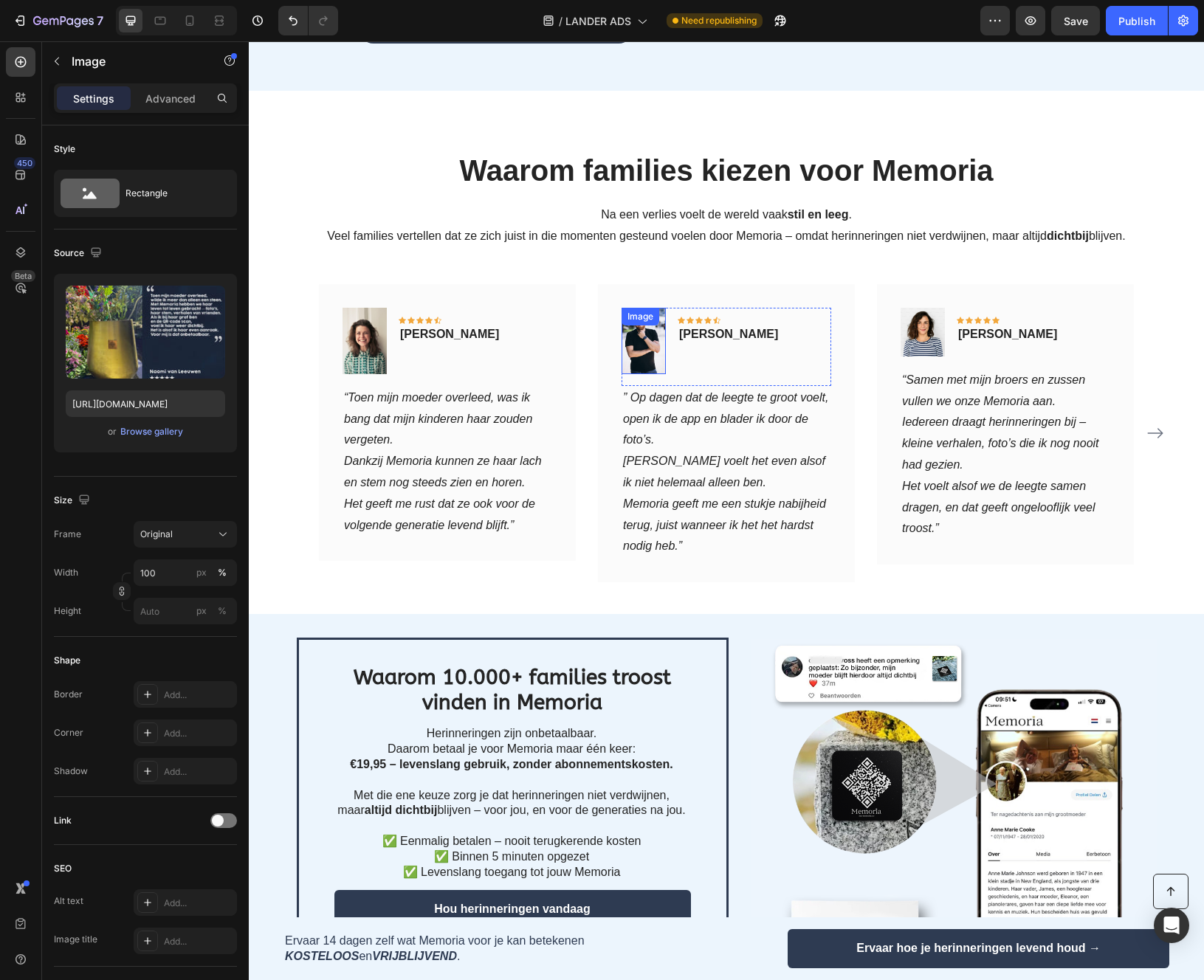
click at [641, 308] on img at bounding box center [644, 341] width 45 height 66
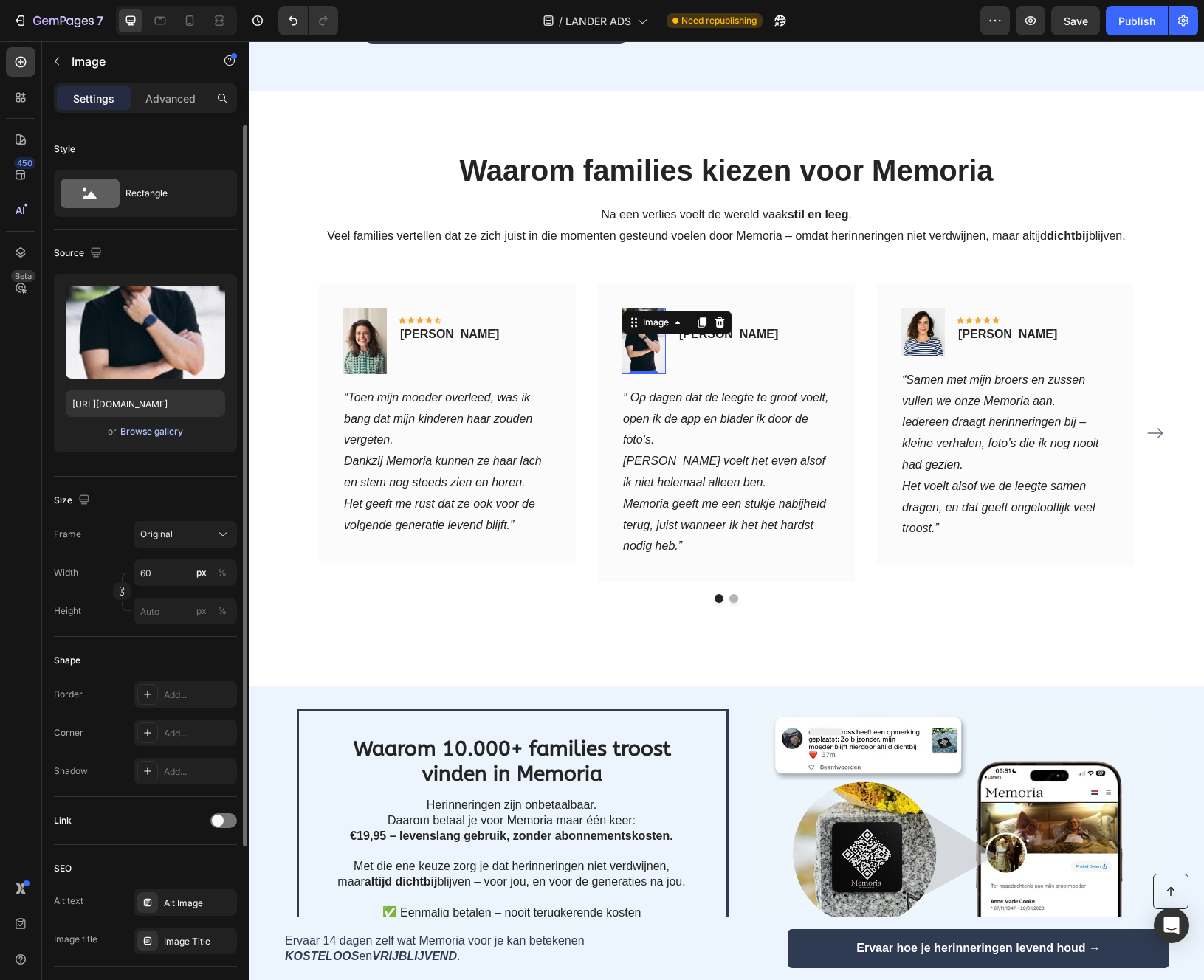
click at [142, 436] on div "Browse gallery" at bounding box center [151, 432] width 63 height 13
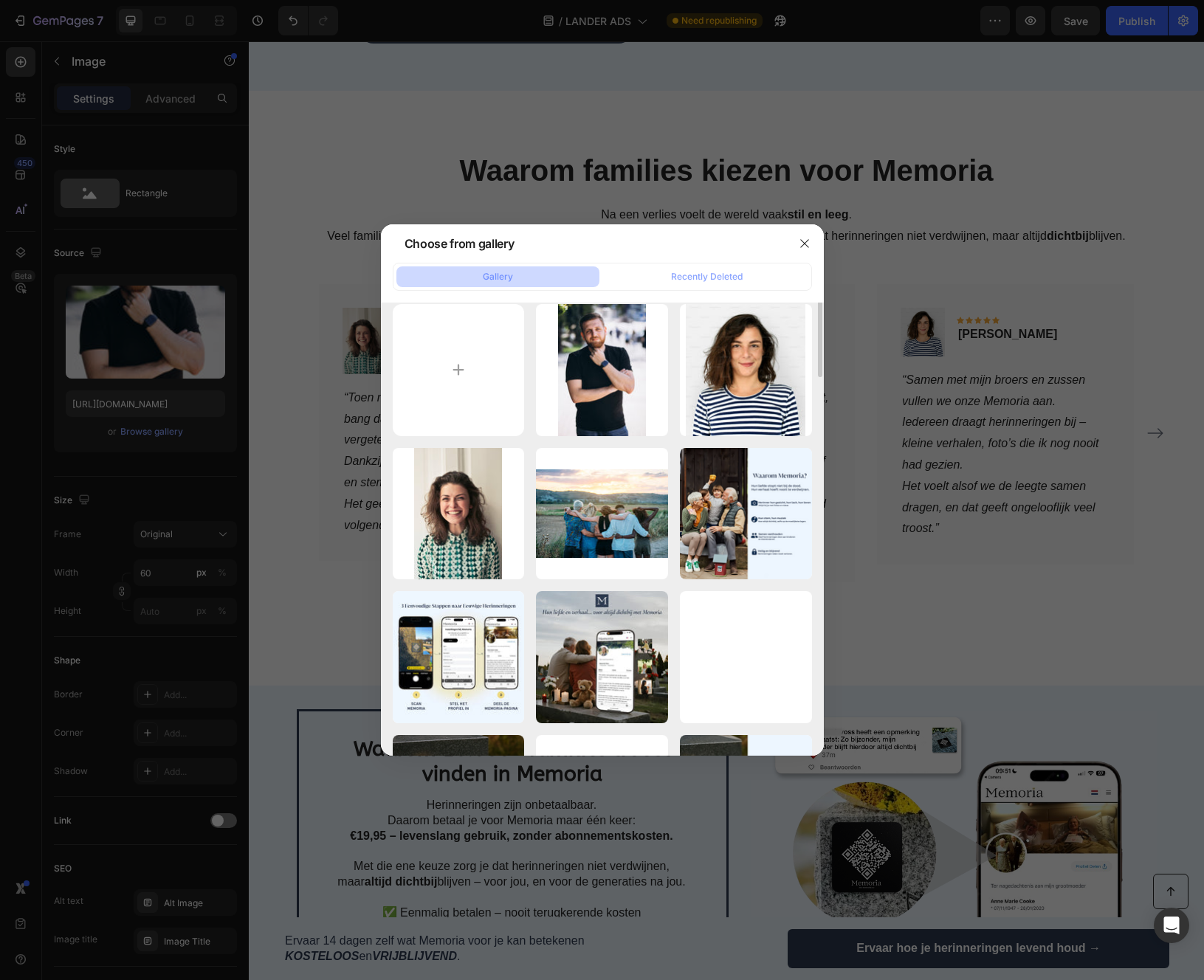
scroll to position [4, 0]
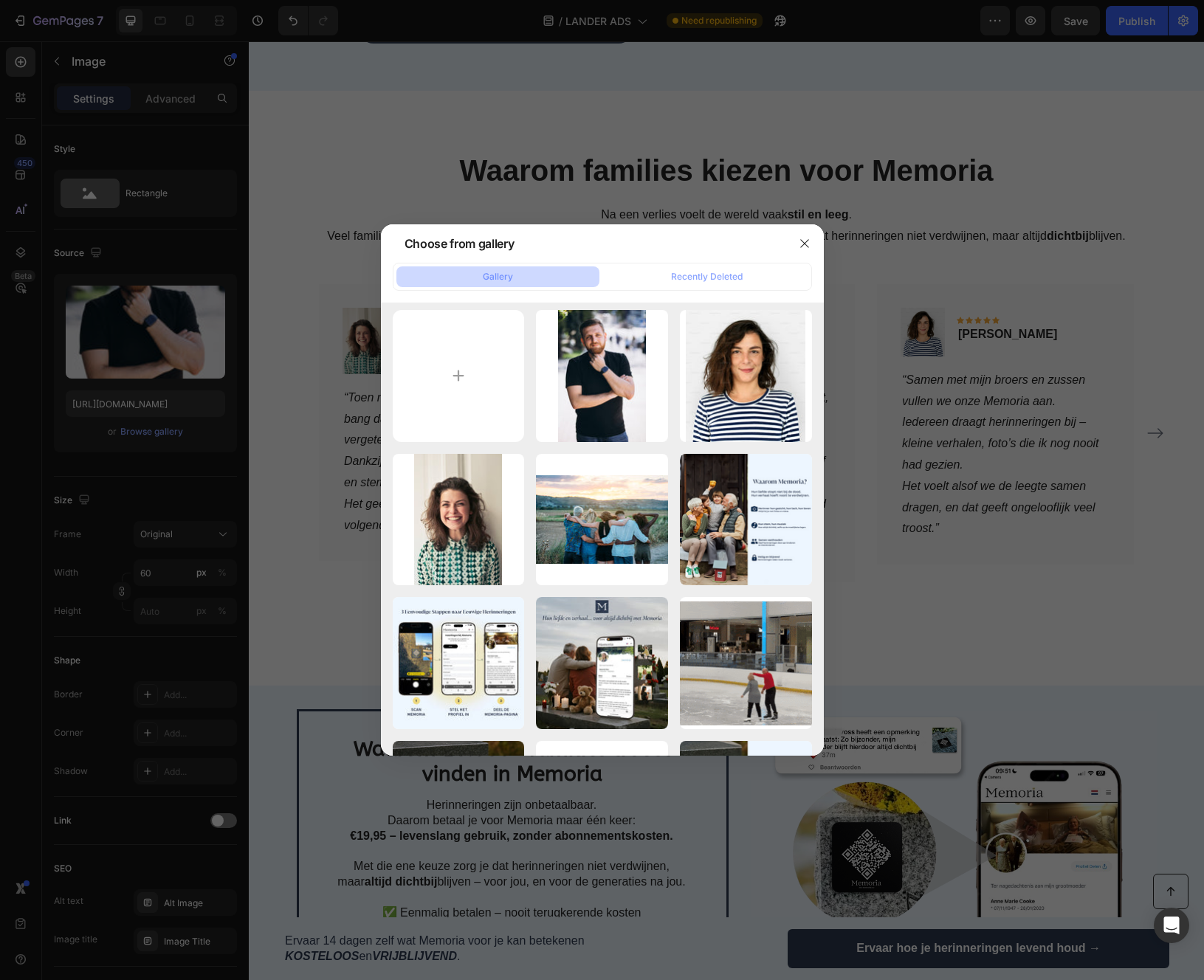
click at [973, 603] on div at bounding box center [602, 490] width 1204 height 980
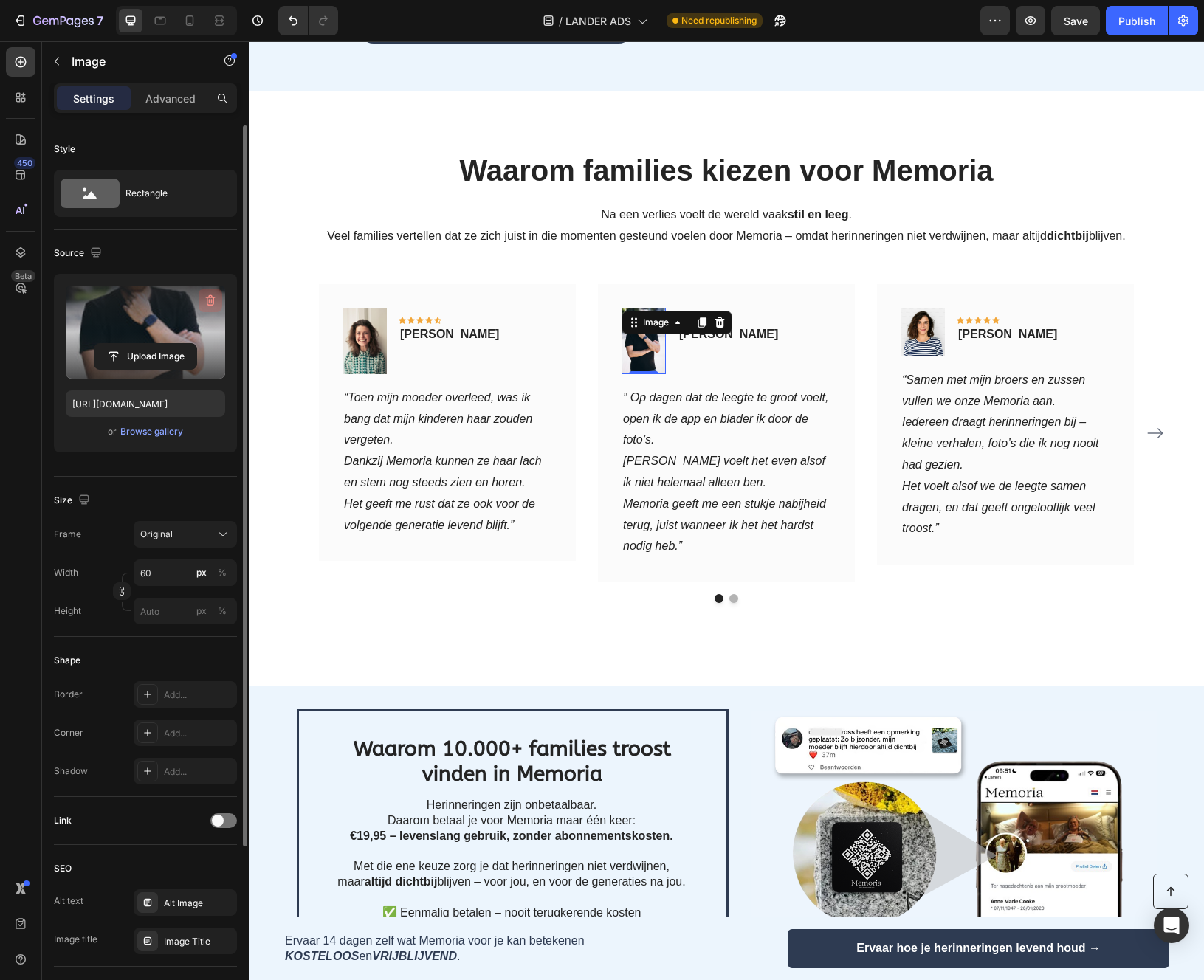
click at [213, 293] on icon "button" at bounding box center [210, 300] width 15 height 15
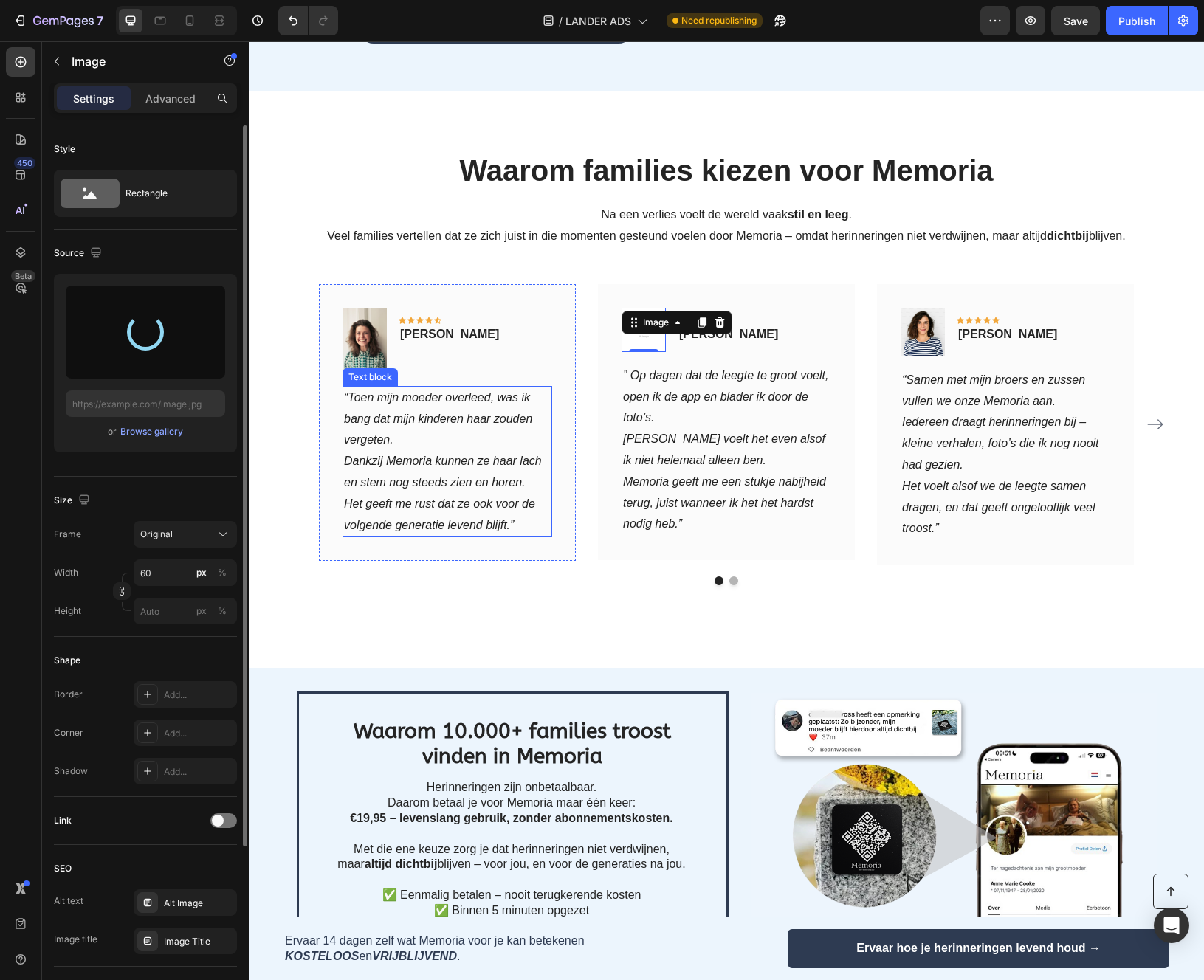
type input "https://cdn.shopify.com/s/files/1/0933/5796/5636/files/gempages_581103884580160…"
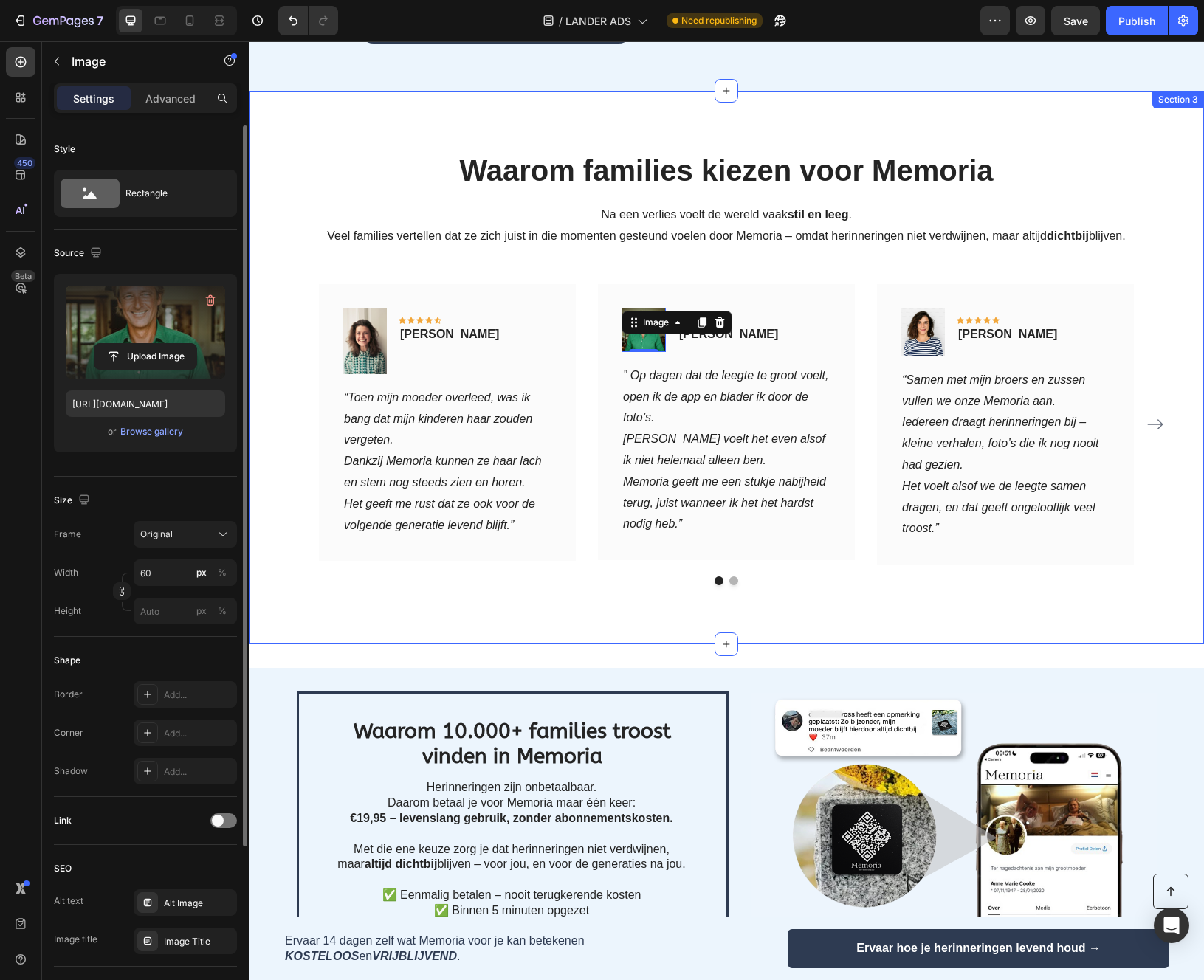
click at [859, 577] on div "Waarom families kiezen voor Memoria Heading Na een verlies voelt de wereld vaak…" at bounding box center [727, 368] width 955 height 554
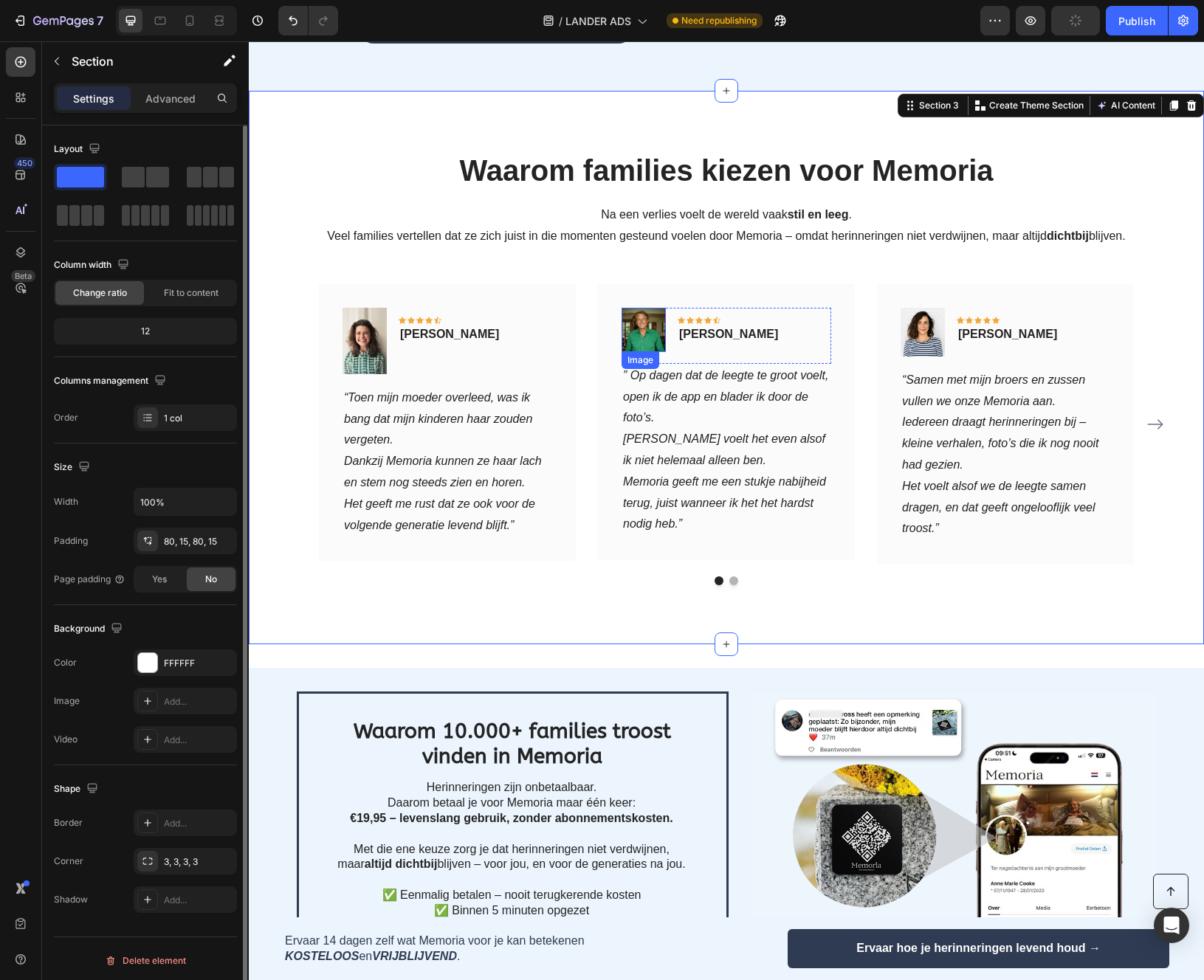
click at [640, 308] on img at bounding box center [644, 330] width 45 height 45
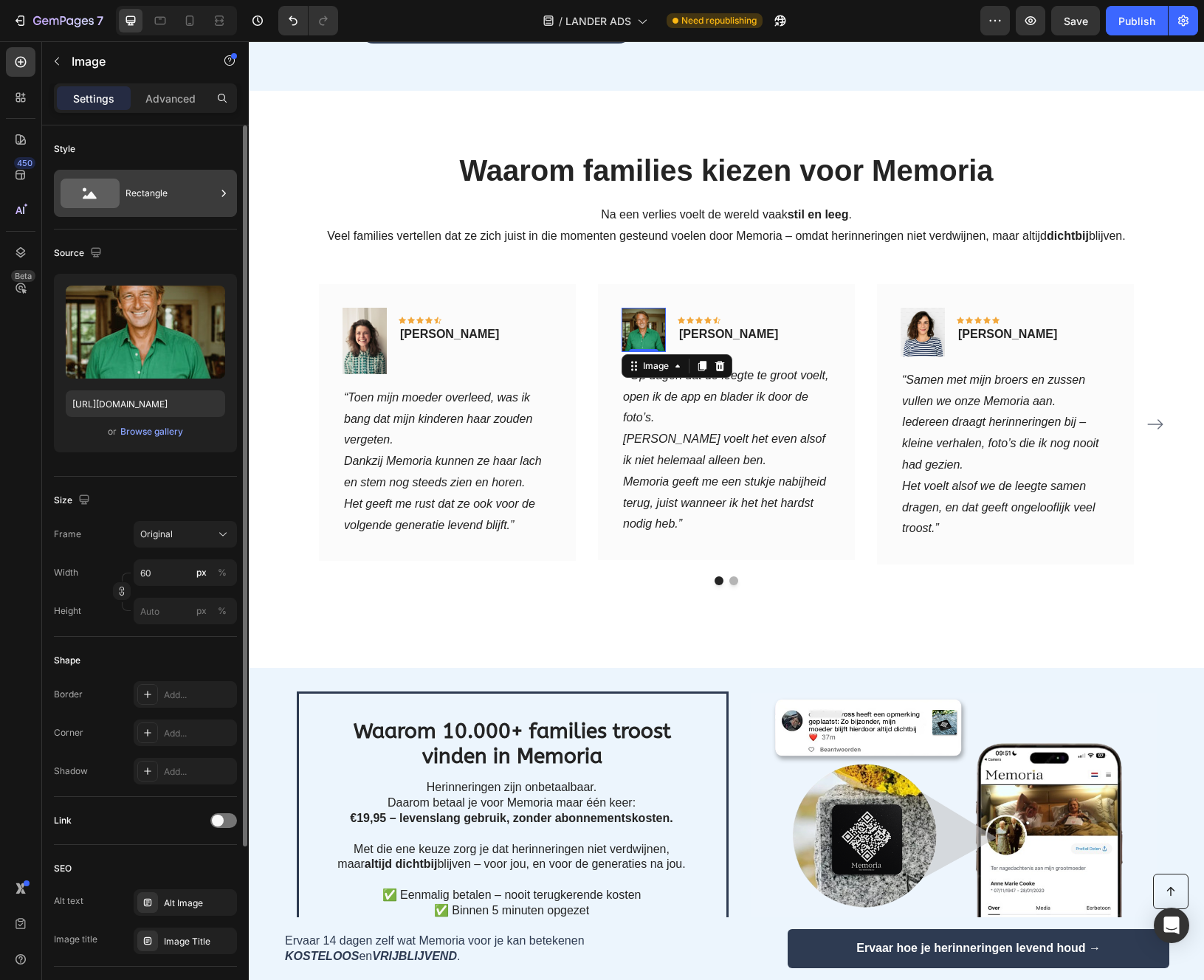
click at [163, 189] on div "Rectangle" at bounding box center [170, 193] width 90 height 34
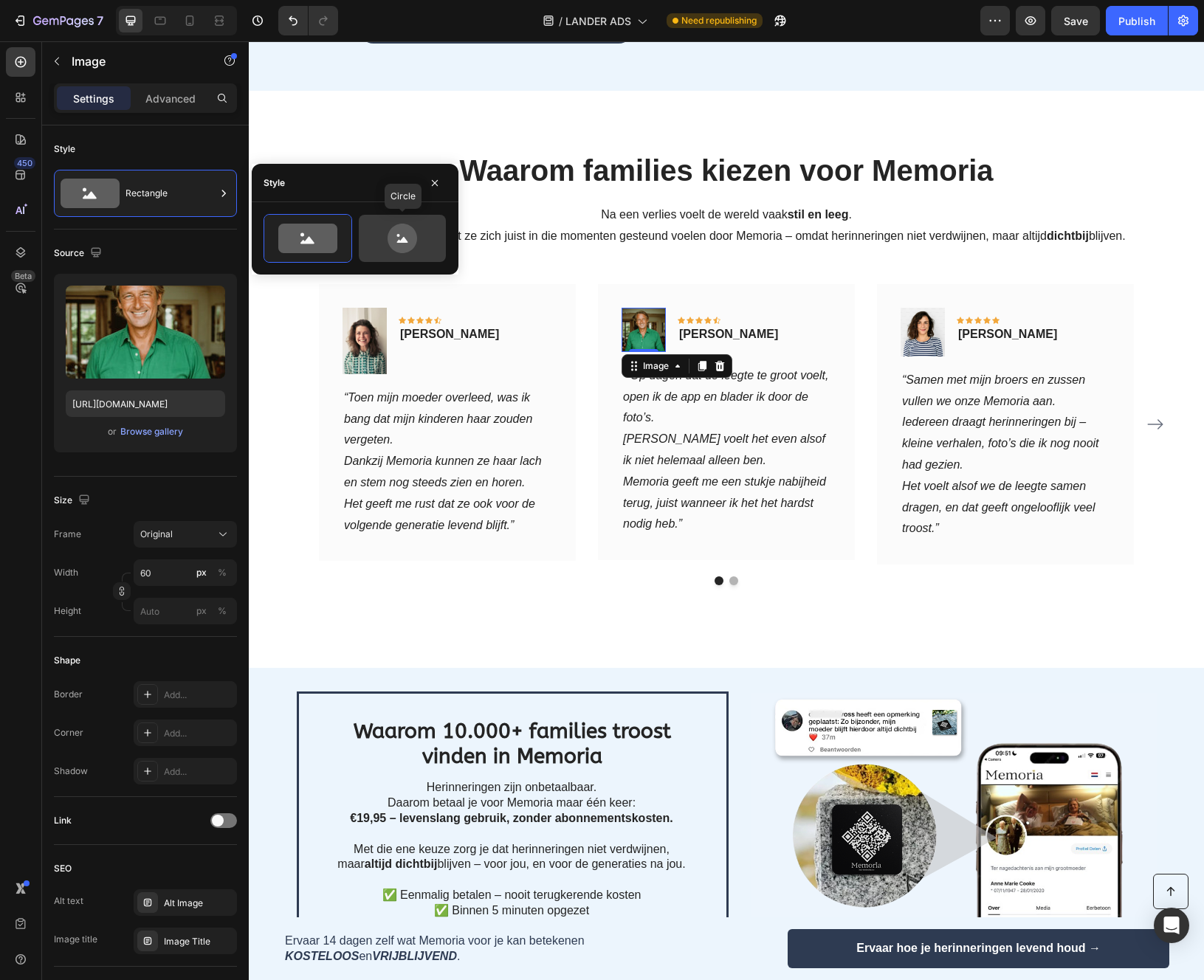
click at [421, 228] on icon at bounding box center [402, 238] width 70 height 30
type input "80"
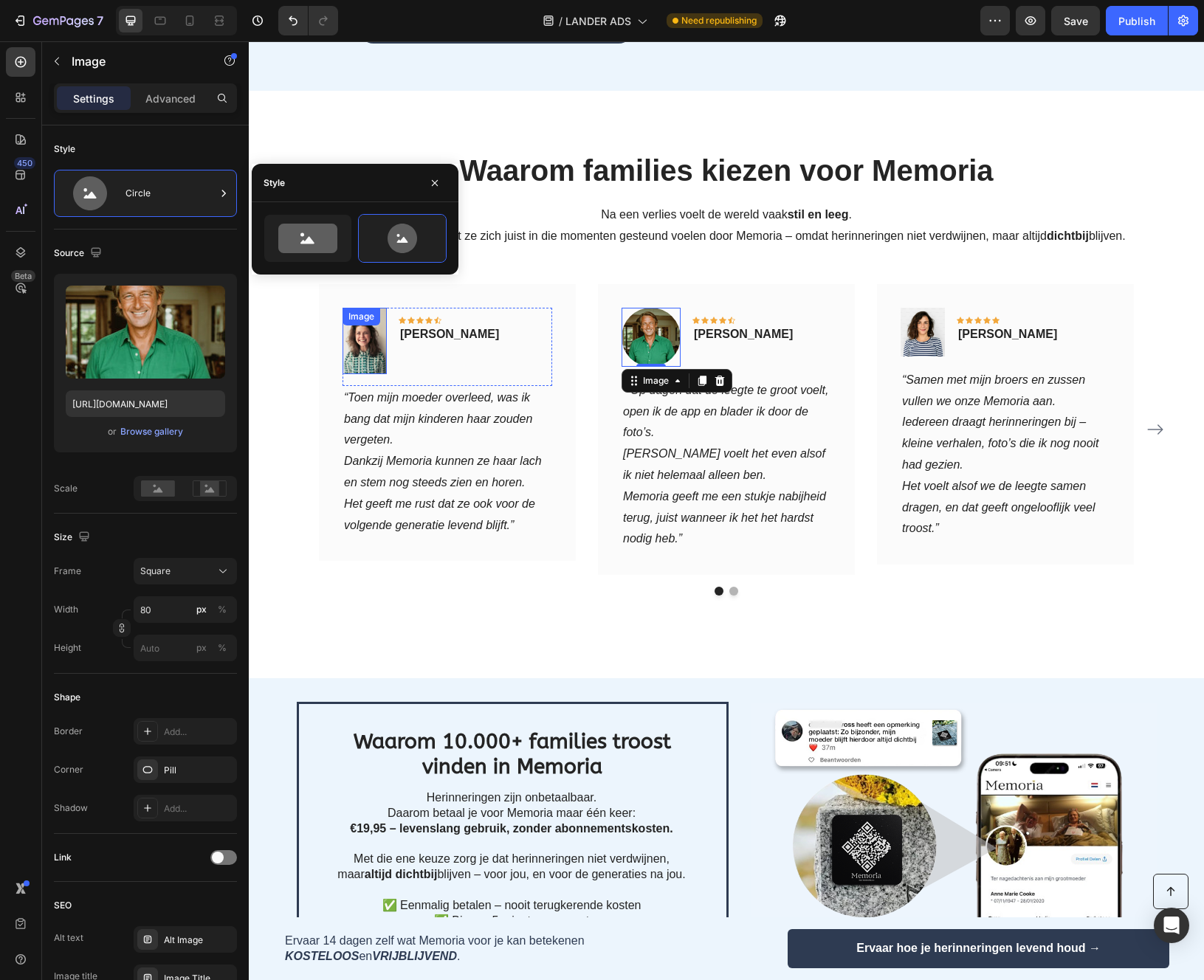
click at [369, 311] on img at bounding box center [365, 341] width 45 height 66
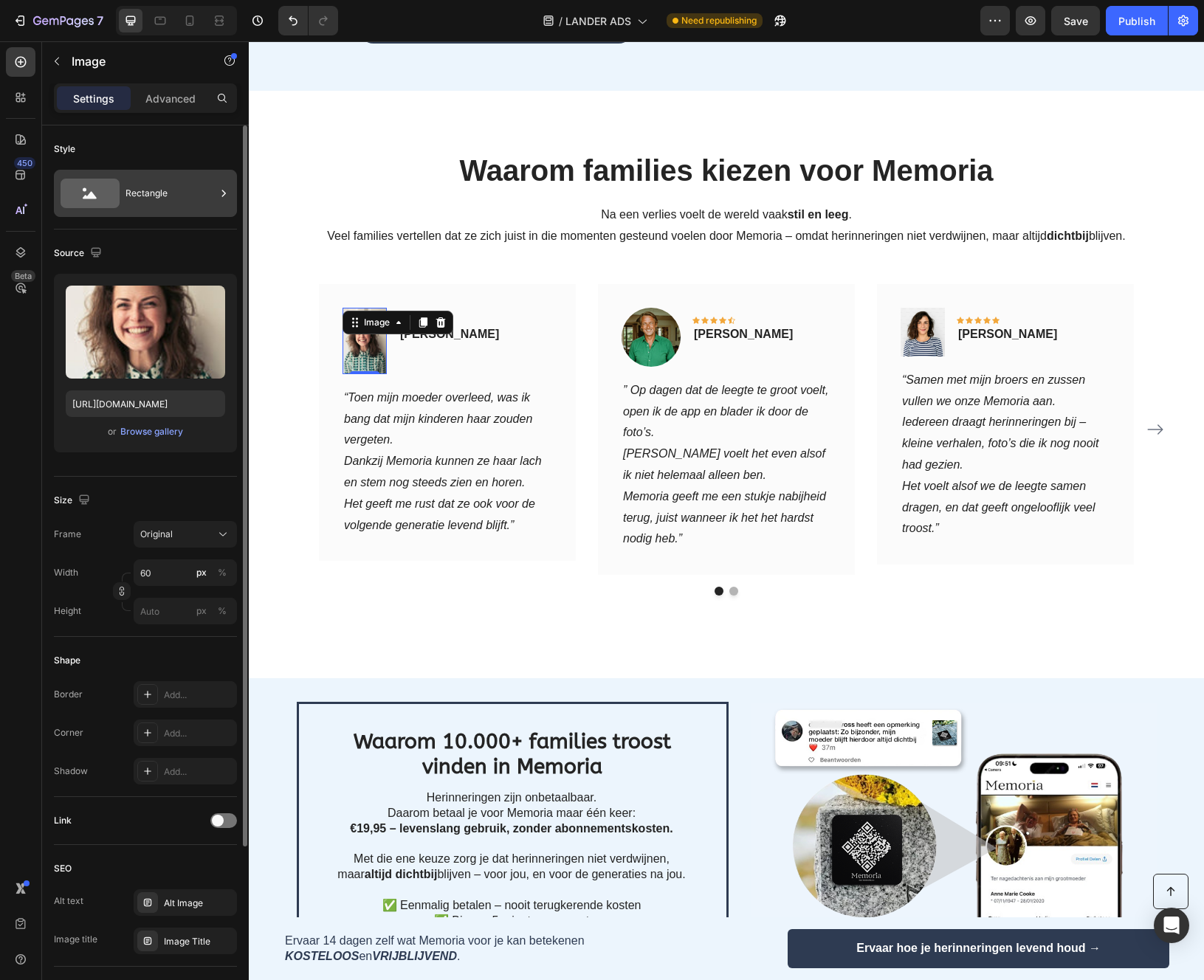
click at [146, 193] on div "Rectangle" at bounding box center [170, 193] width 90 height 34
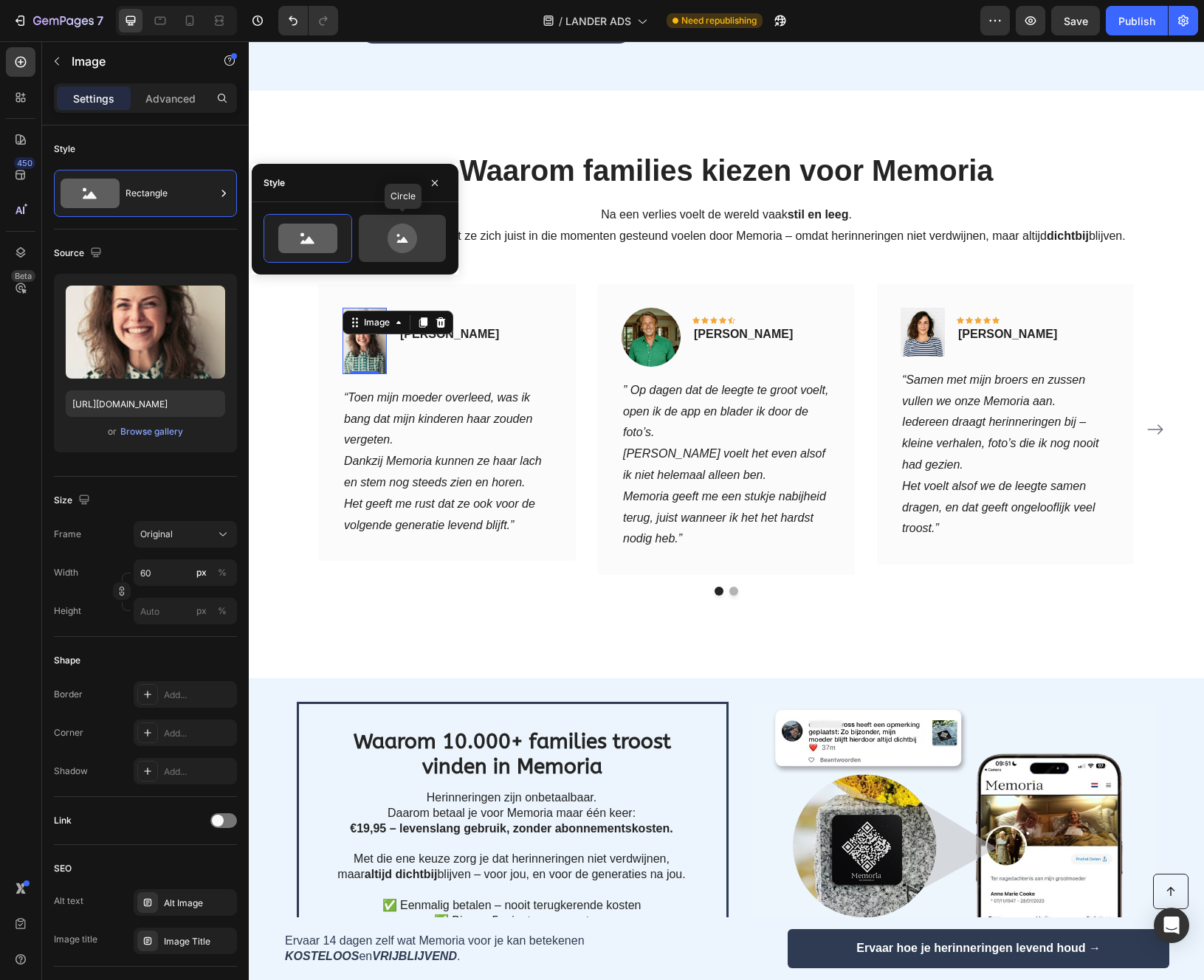
click at [391, 243] on icon at bounding box center [402, 238] width 30 height 30
type input "80"
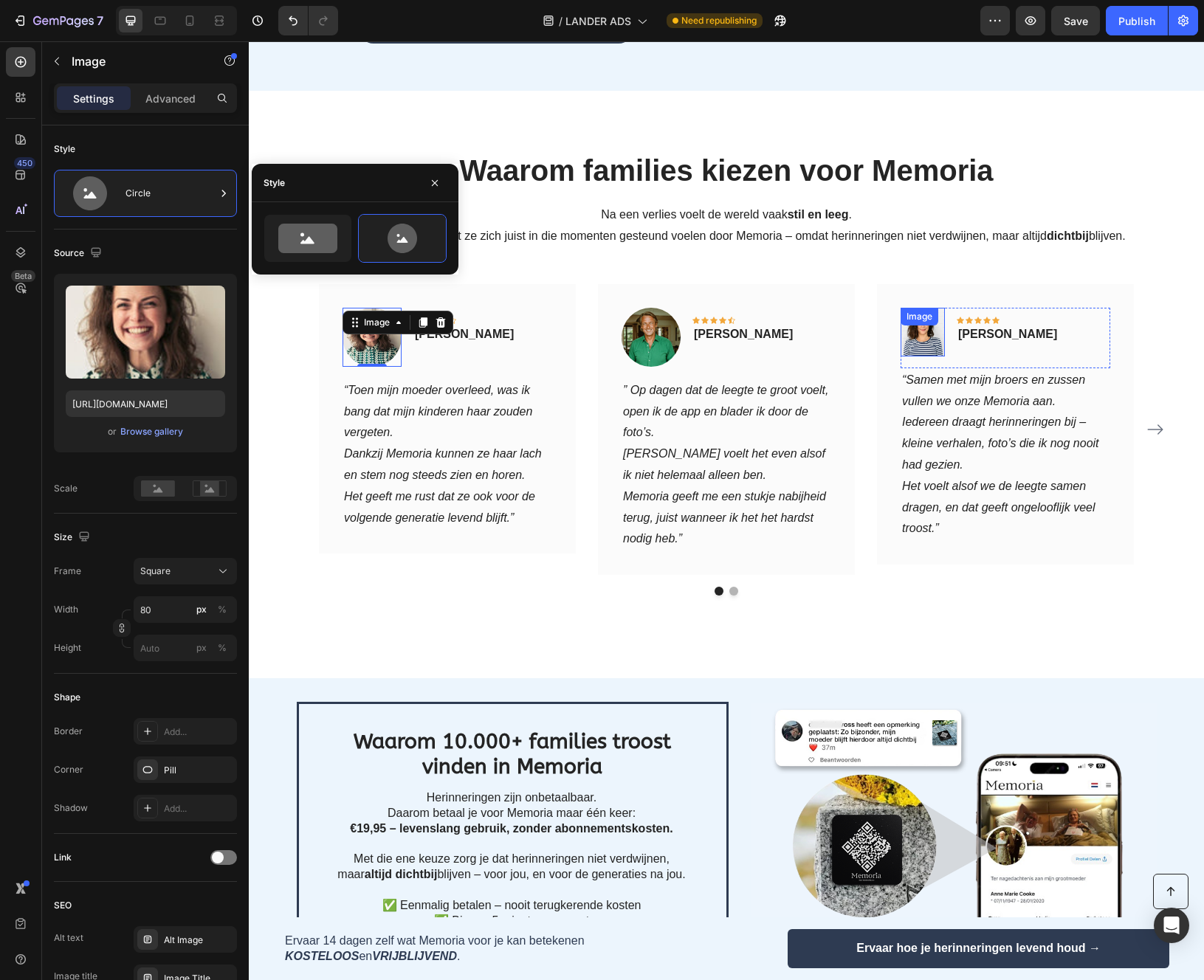
click at [938, 308] on div "Image" at bounding box center [923, 332] width 45 height 49
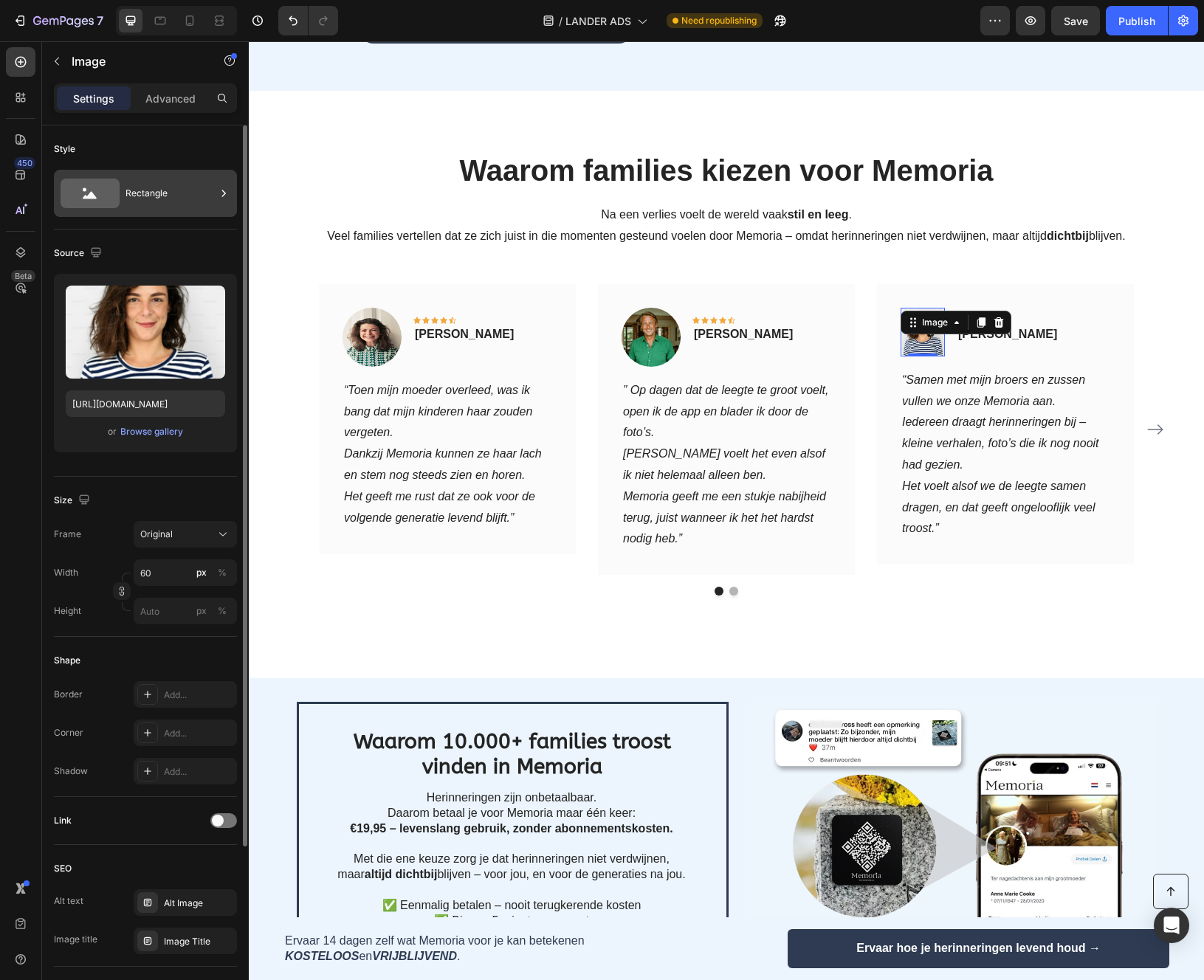
click at [156, 201] on div "Rectangle" at bounding box center [170, 193] width 90 height 34
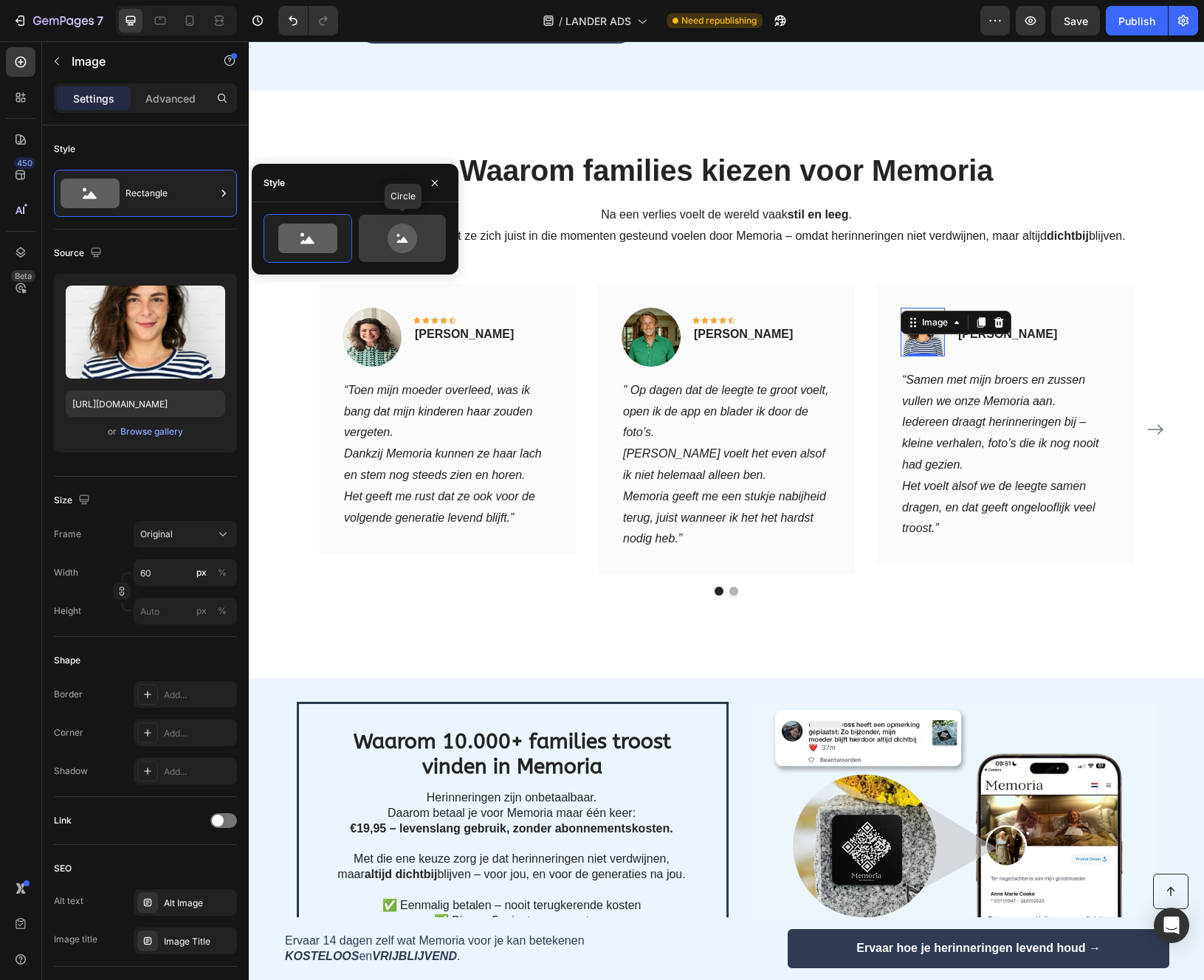
click at [391, 256] on div at bounding box center [401, 238] width 87 height 47
type input "80"
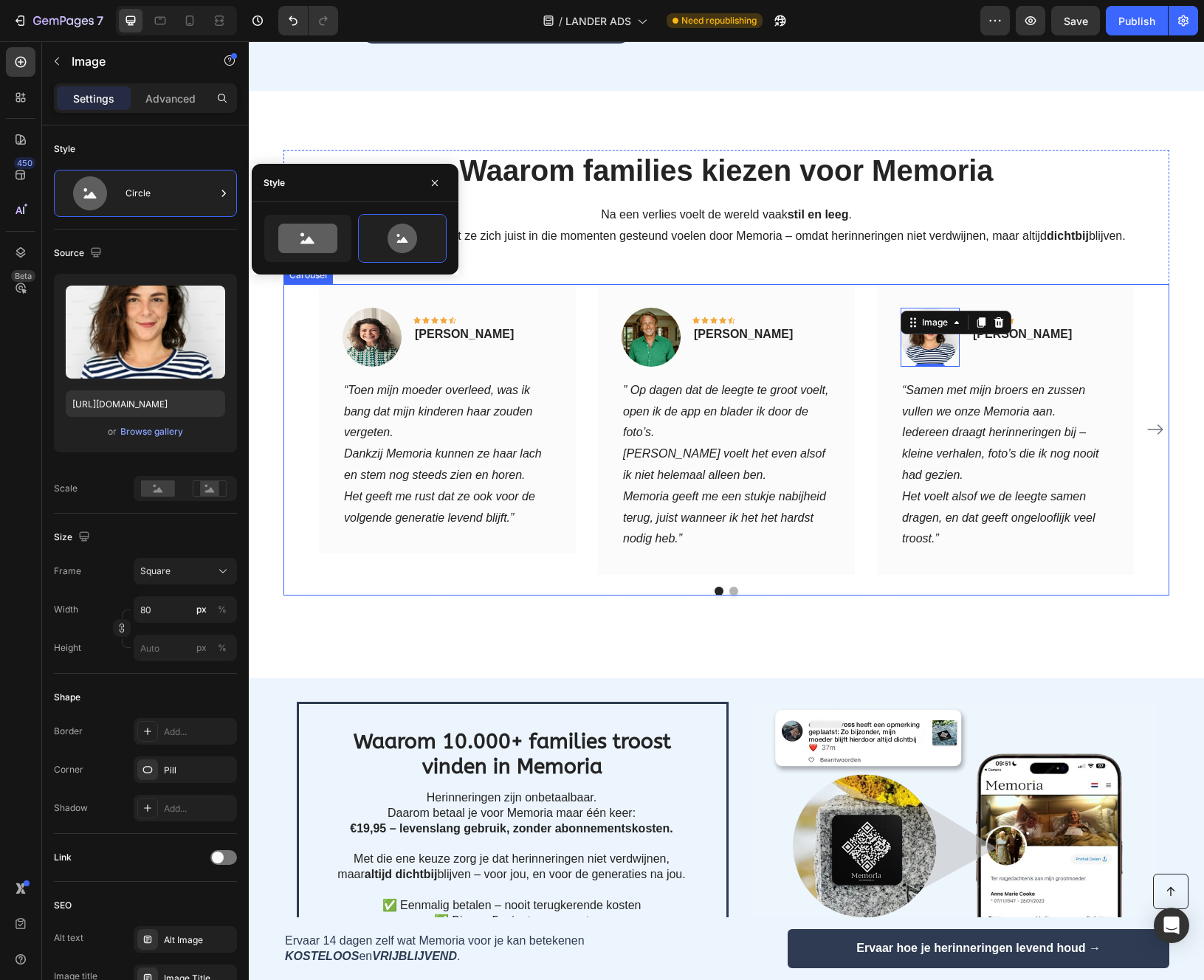
click at [736, 587] on button "Dot" at bounding box center [733, 591] width 9 height 9
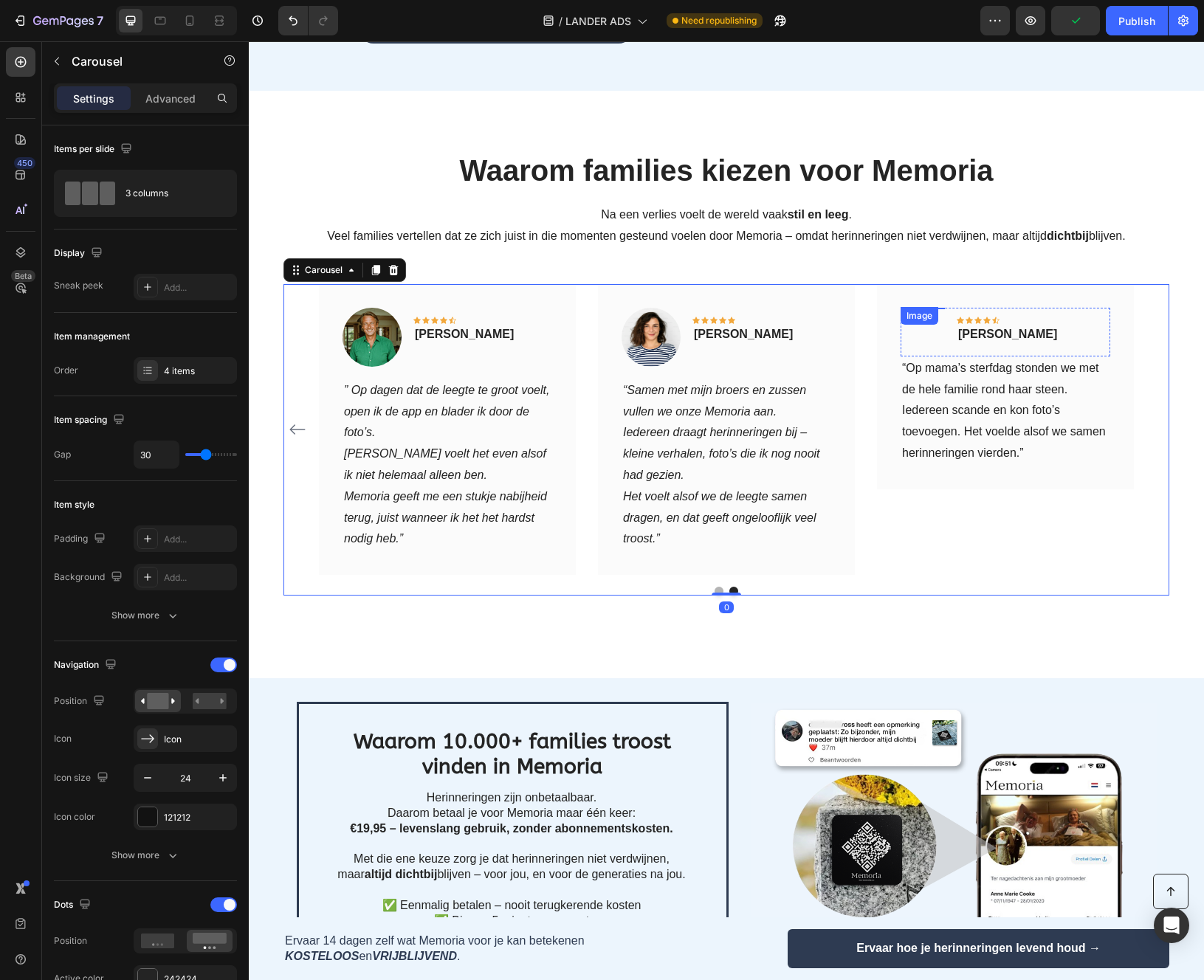
click at [916, 308] on img at bounding box center [923, 330] width 45 height 45
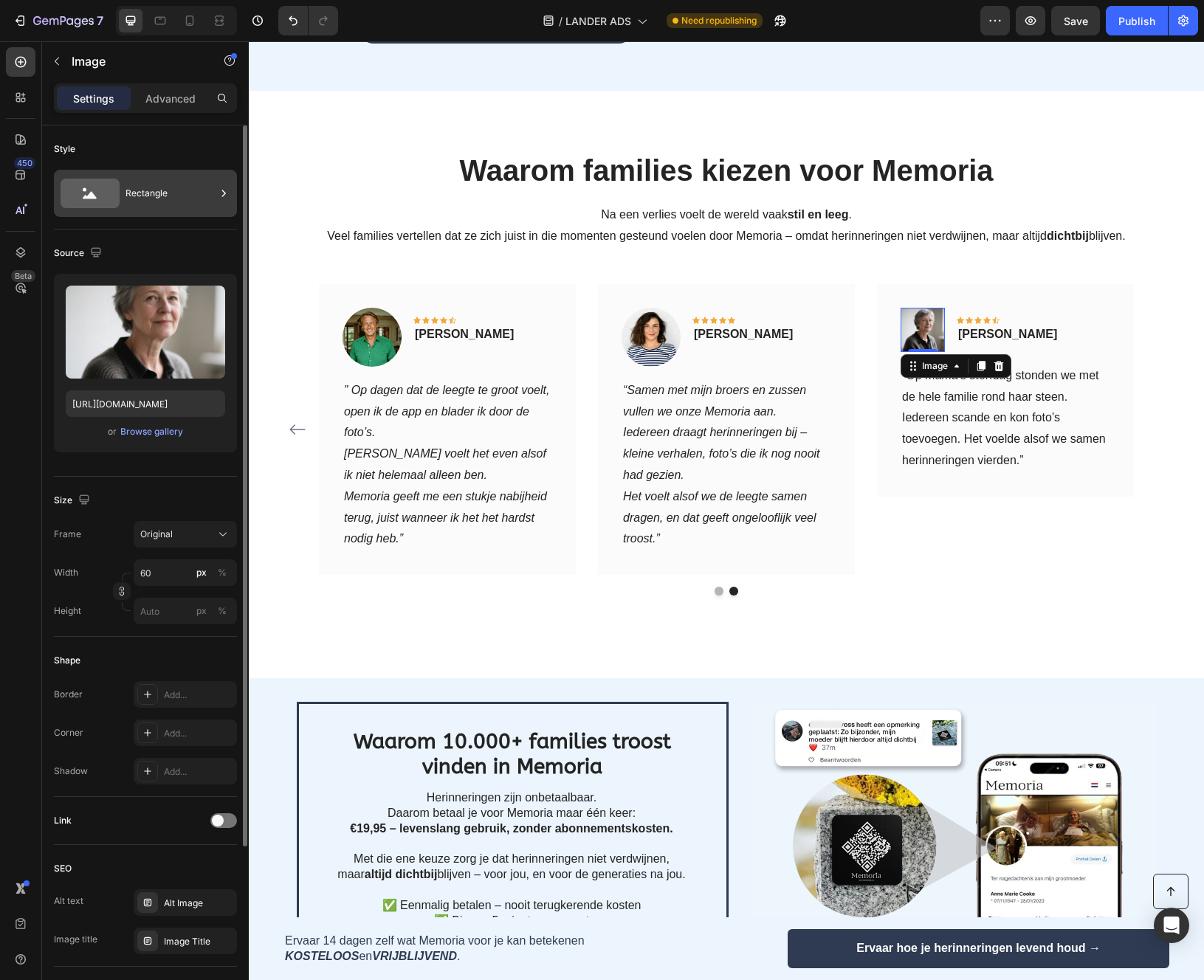
click at [164, 205] on div "Rectangle" at bounding box center [170, 193] width 90 height 34
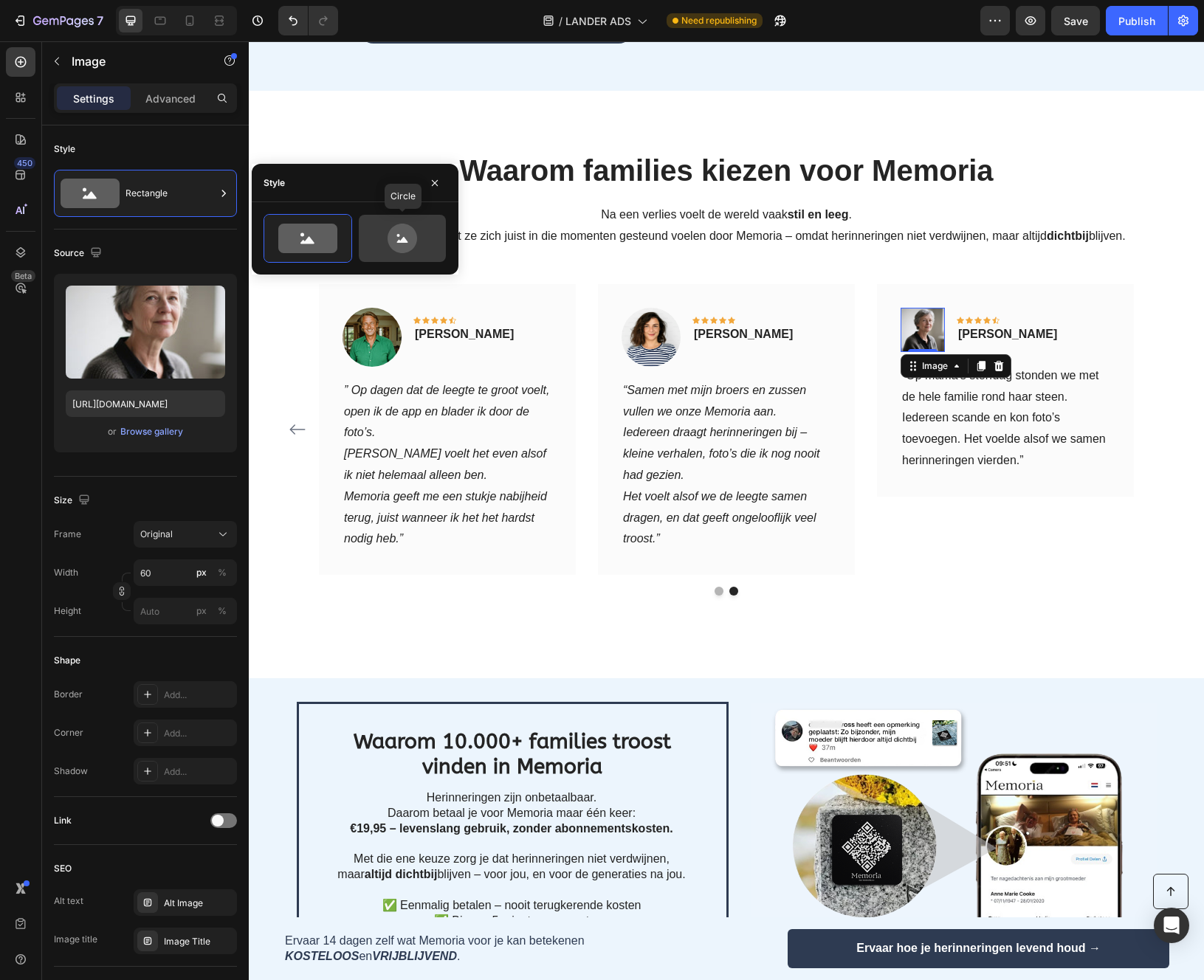
click at [392, 231] on icon at bounding box center [402, 238] width 30 height 30
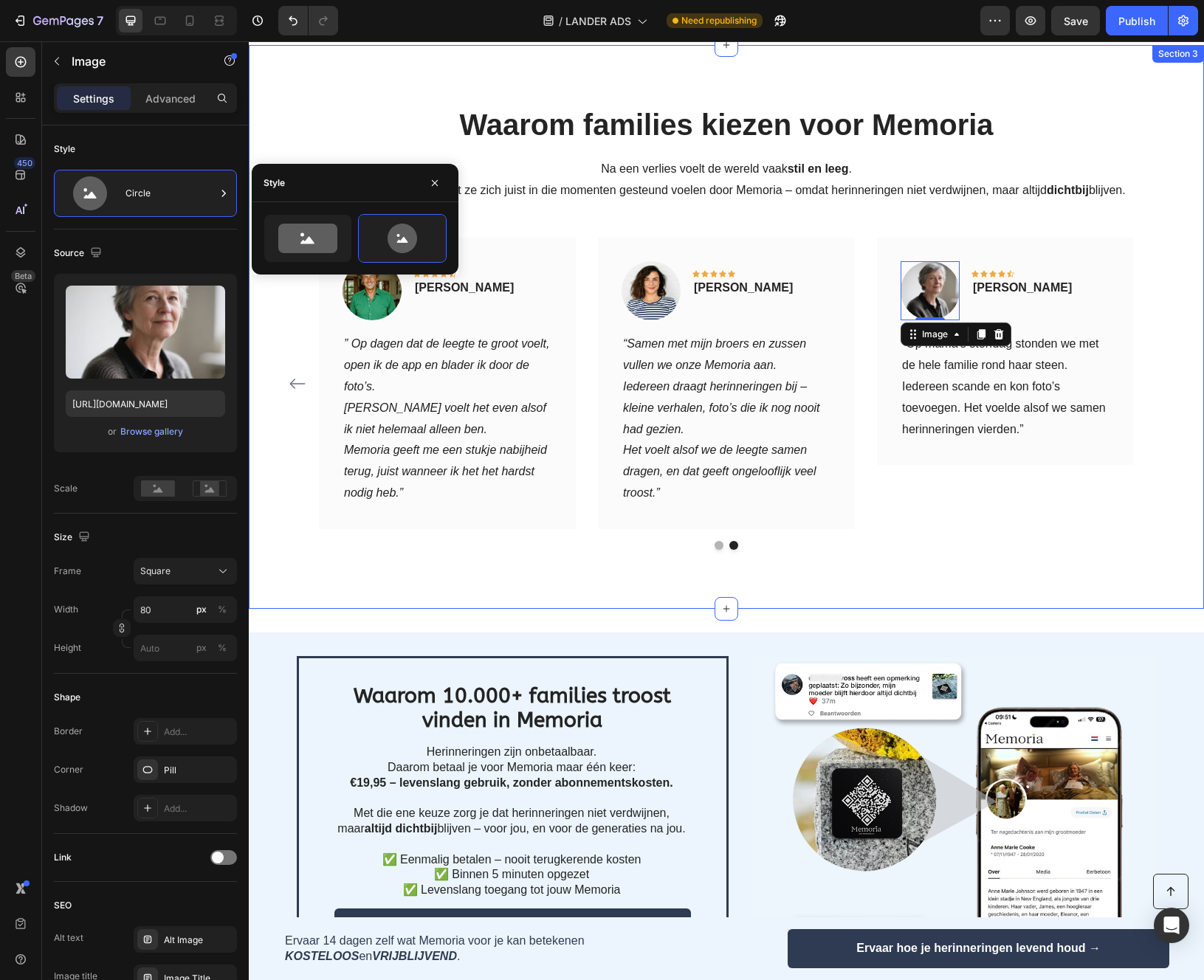
scroll to position [2465, 0]
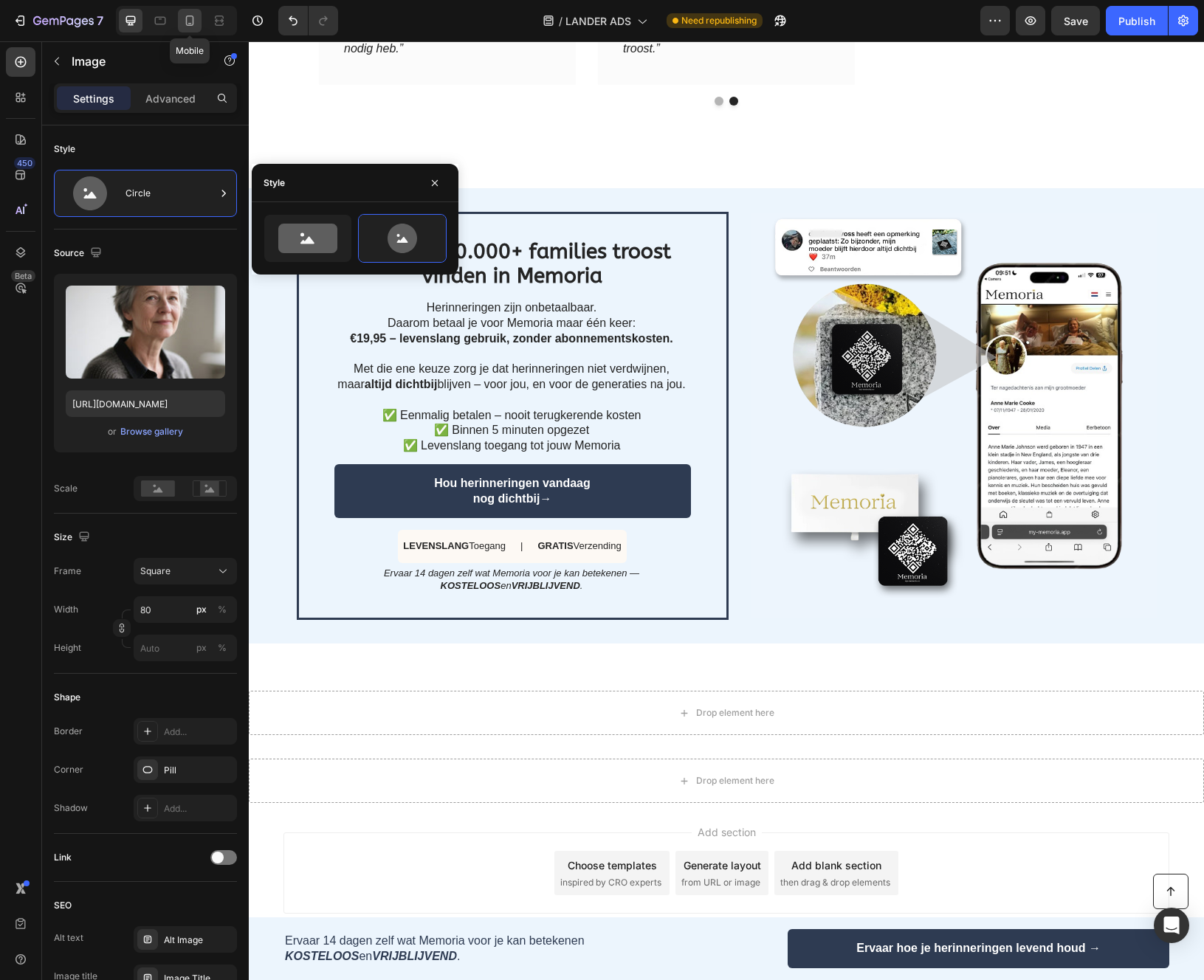
click at [194, 11] on div at bounding box center [189, 21] width 24 height 24
type input "60"
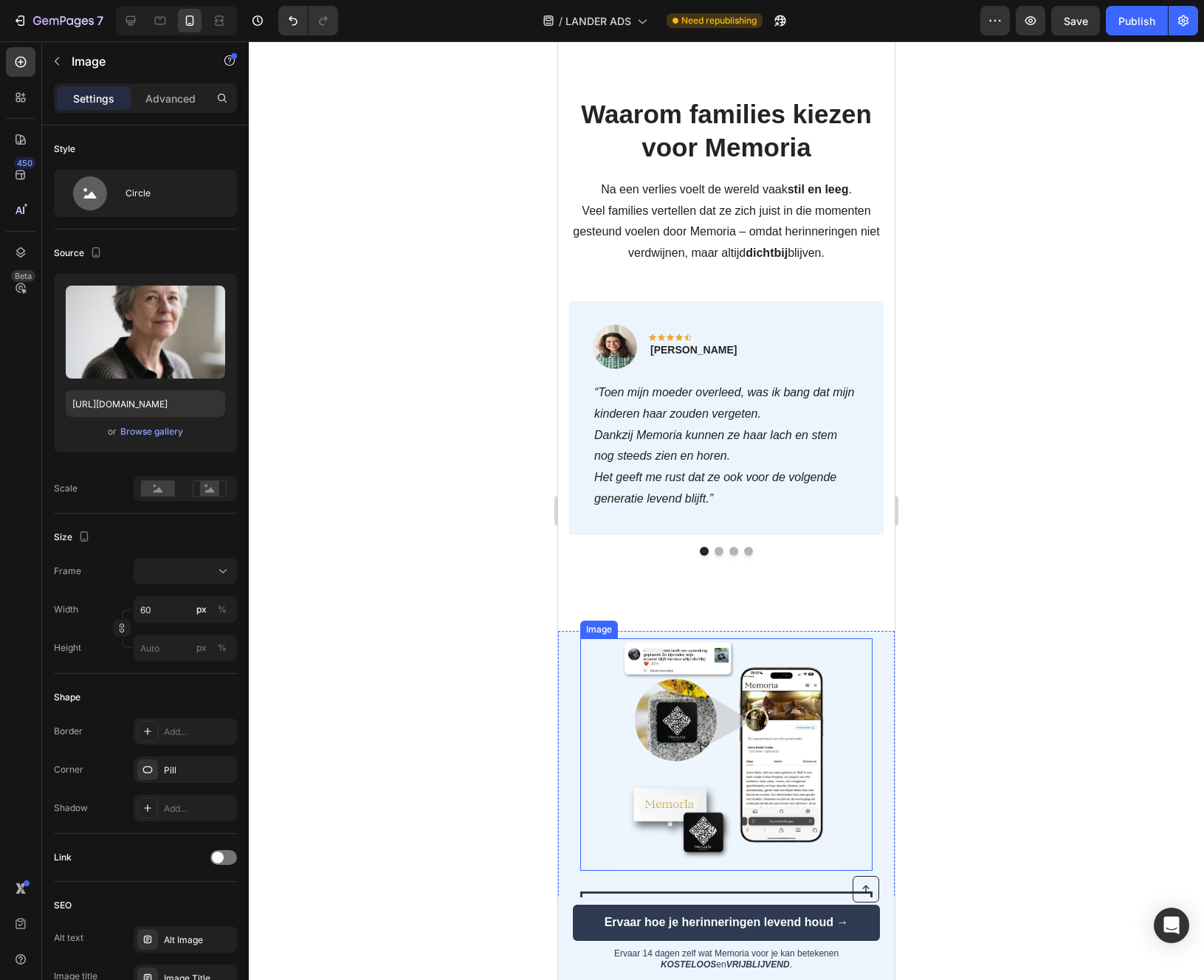
scroll to position [1997, 0]
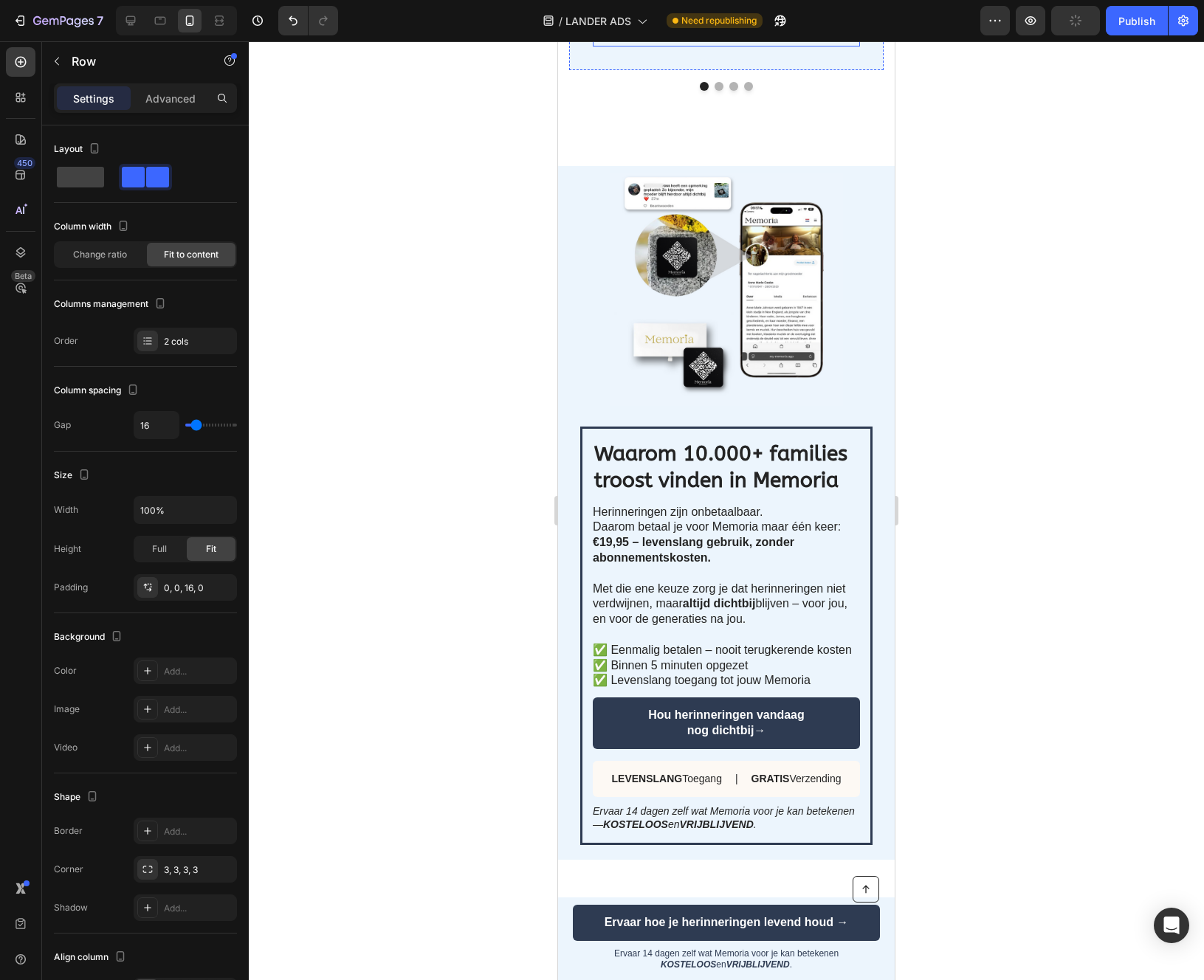
scroll to position [2658, 0]
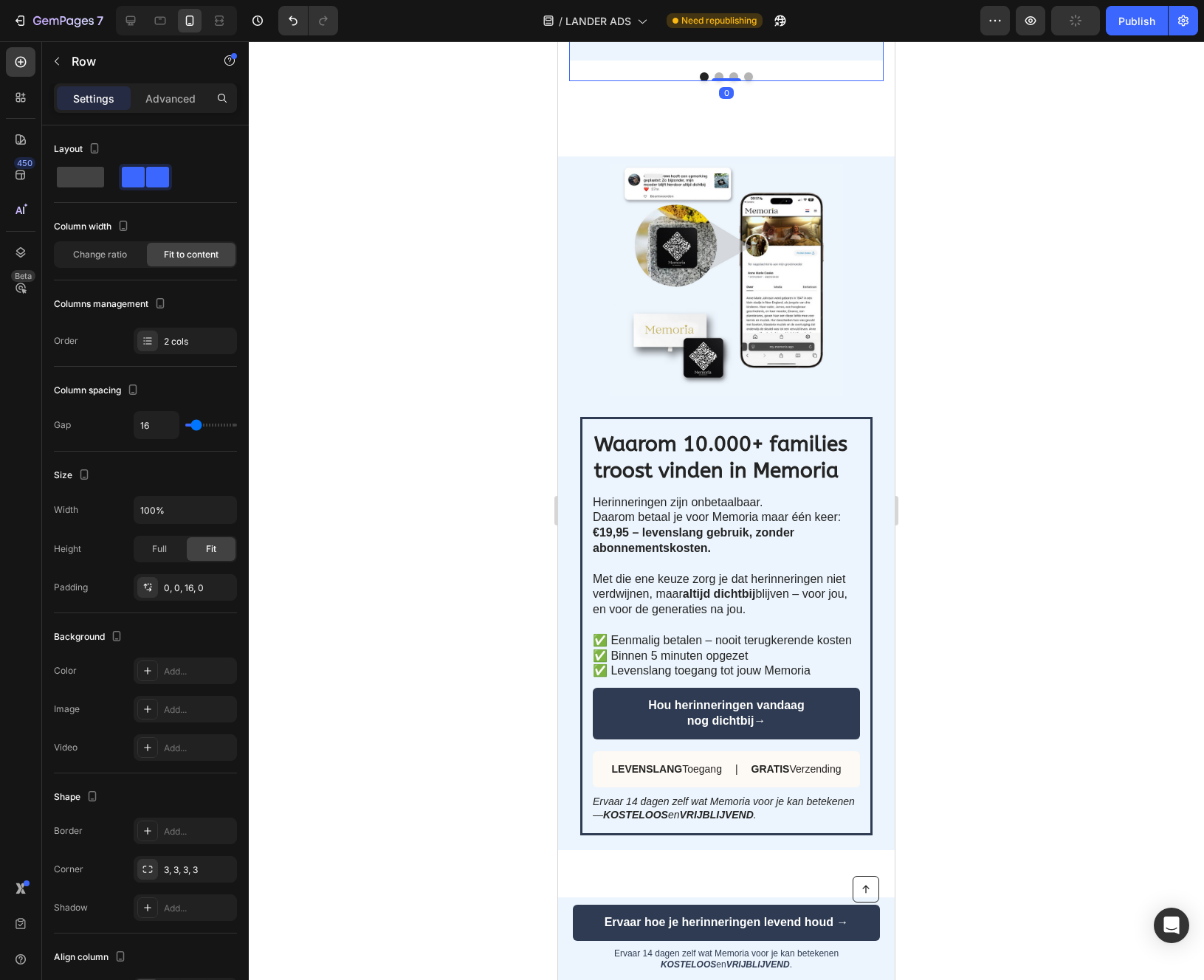
click at [719, 81] on button "Dot" at bounding box center [718, 76] width 9 height 9
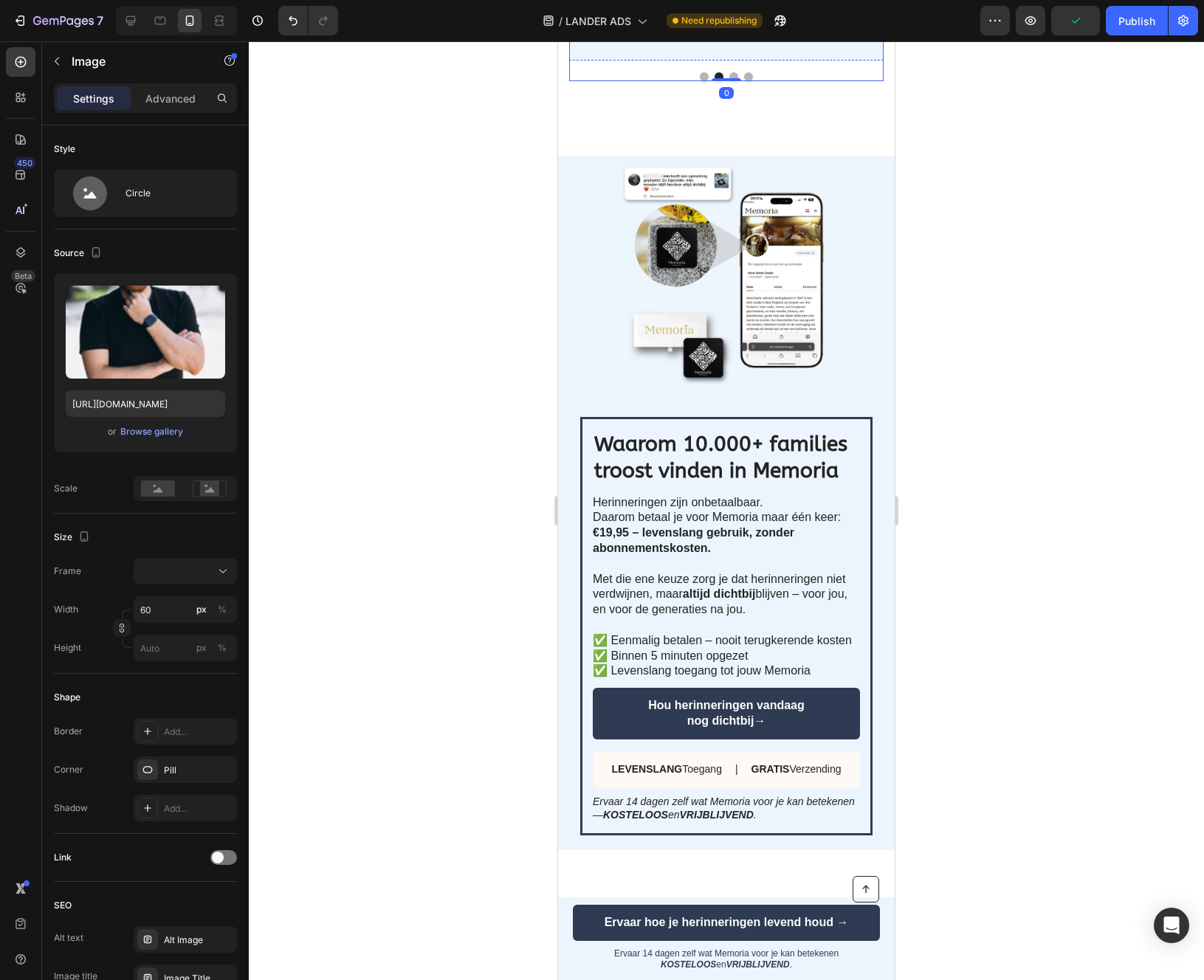
click at [149, 432] on div "Browse gallery" at bounding box center [151, 432] width 63 height 13
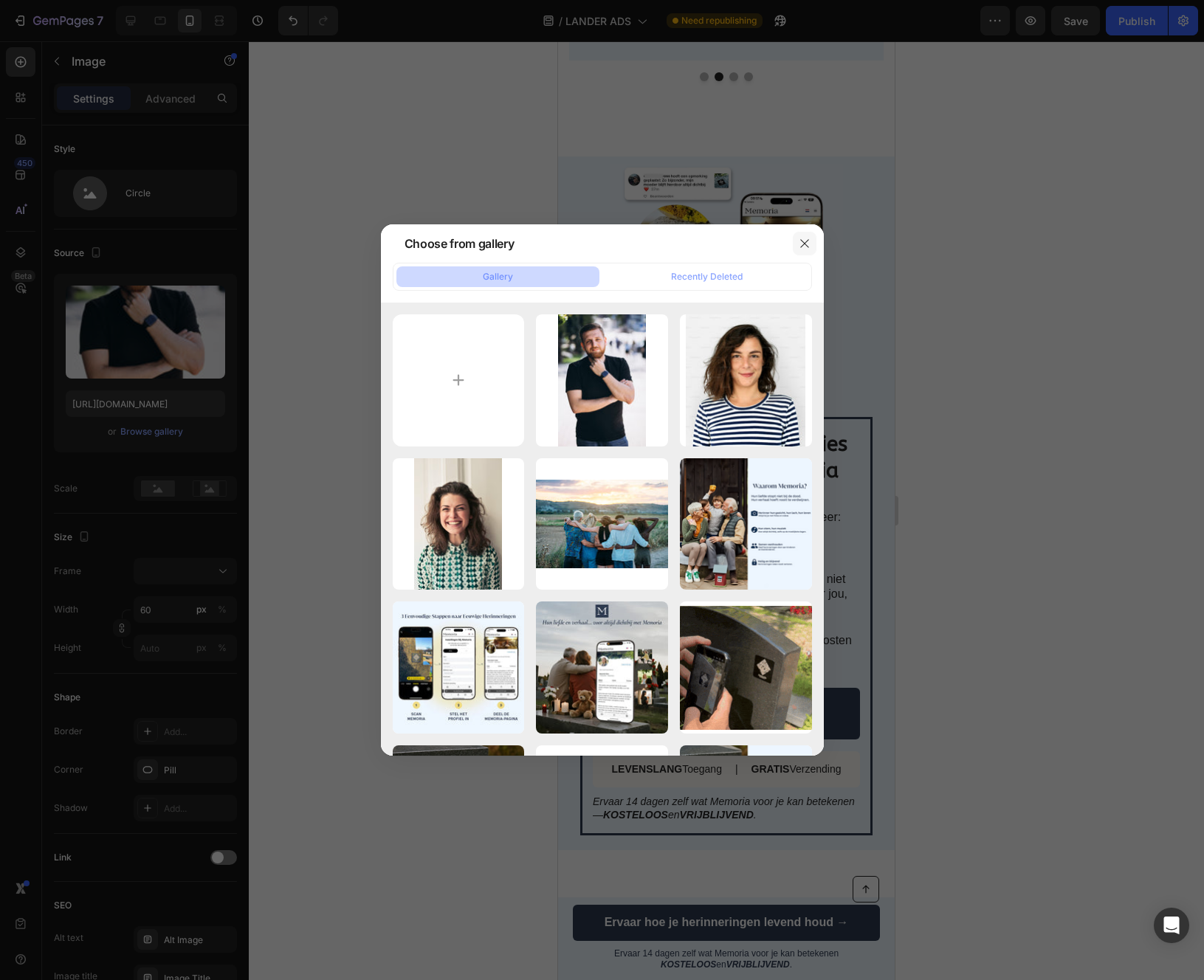
click at [804, 245] on icon "button" at bounding box center [804, 243] width 12 height 12
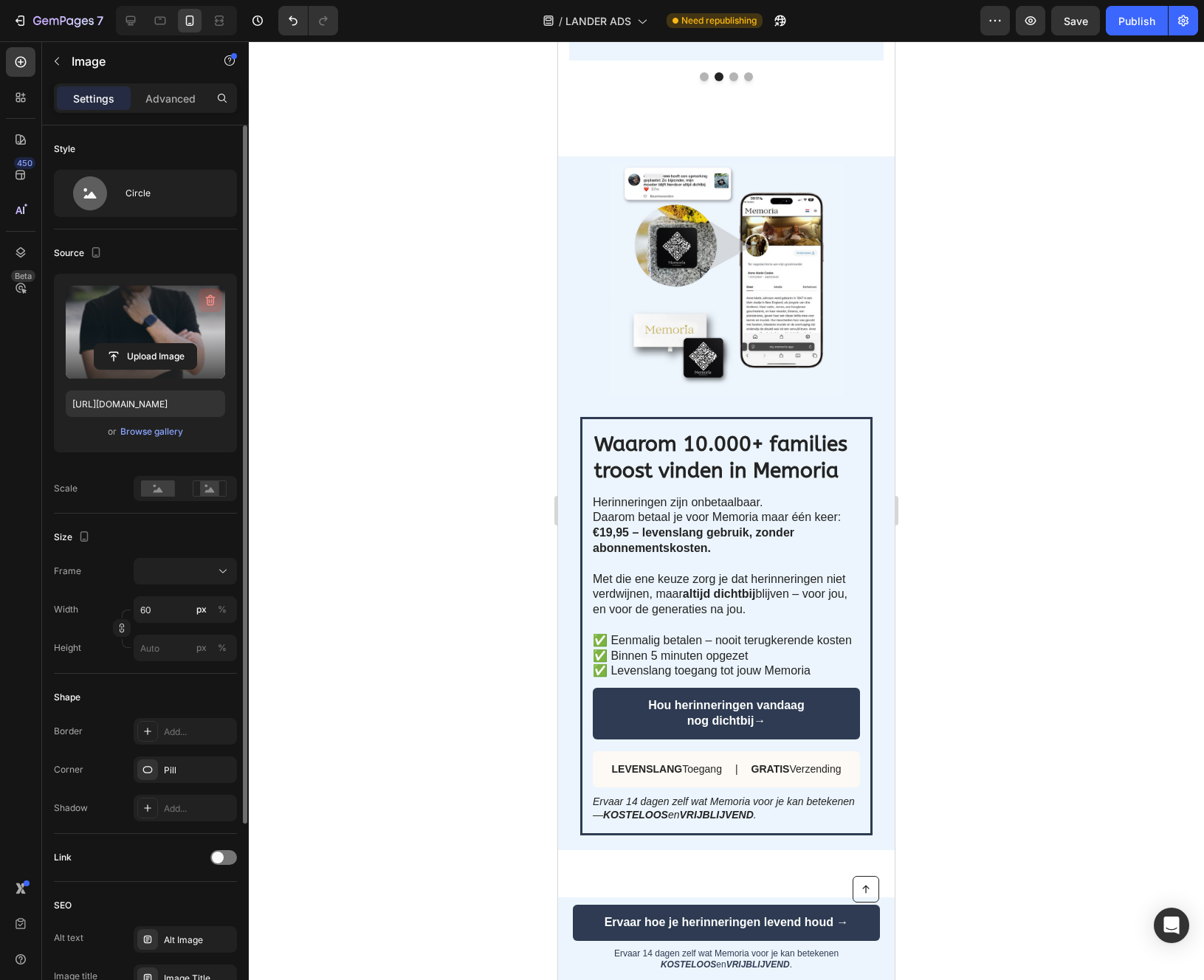
click at [213, 293] on icon "button" at bounding box center [210, 300] width 15 height 15
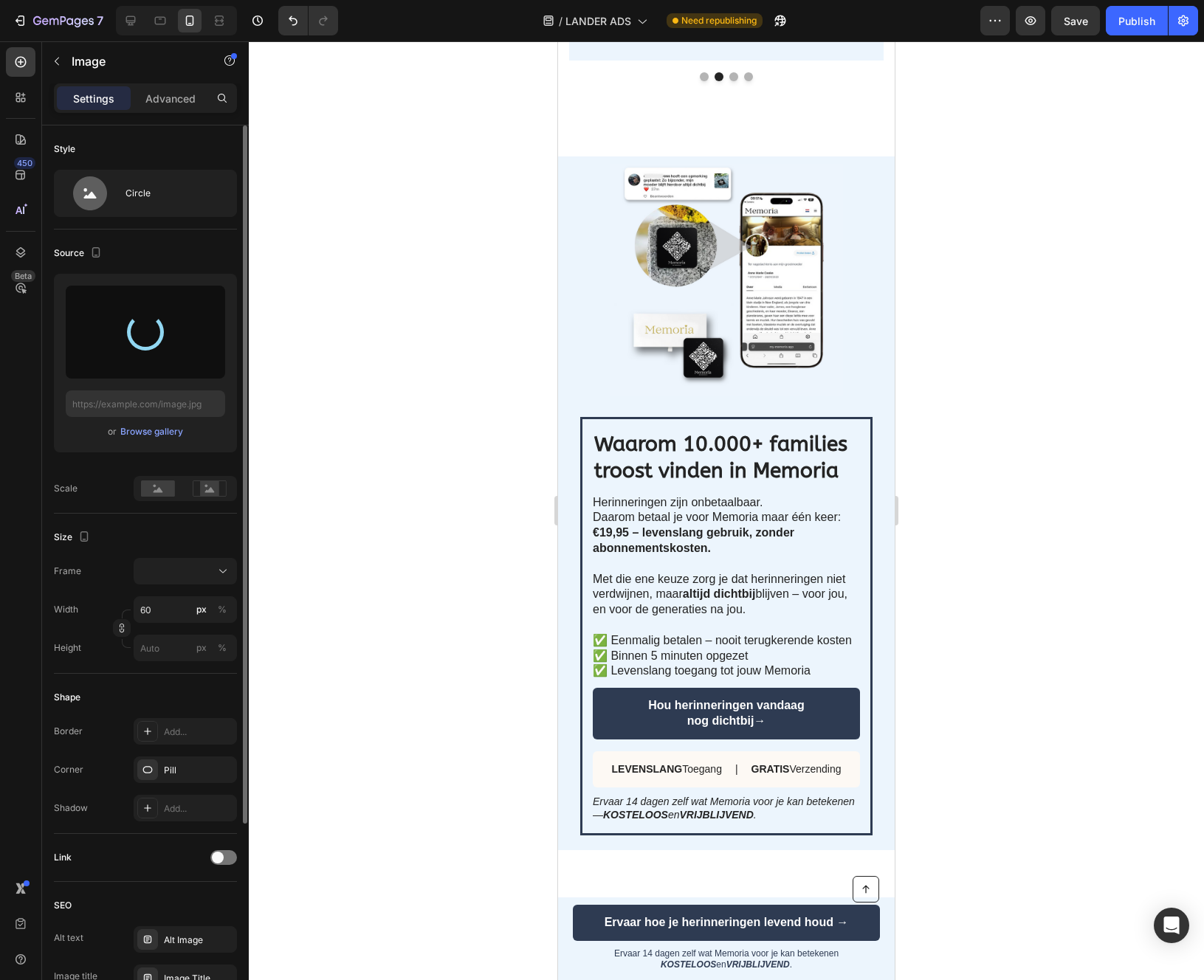
type input "https://cdn.shopify.com/s/files/1/0933/5796/5636/files/gempages_581103884580160…"
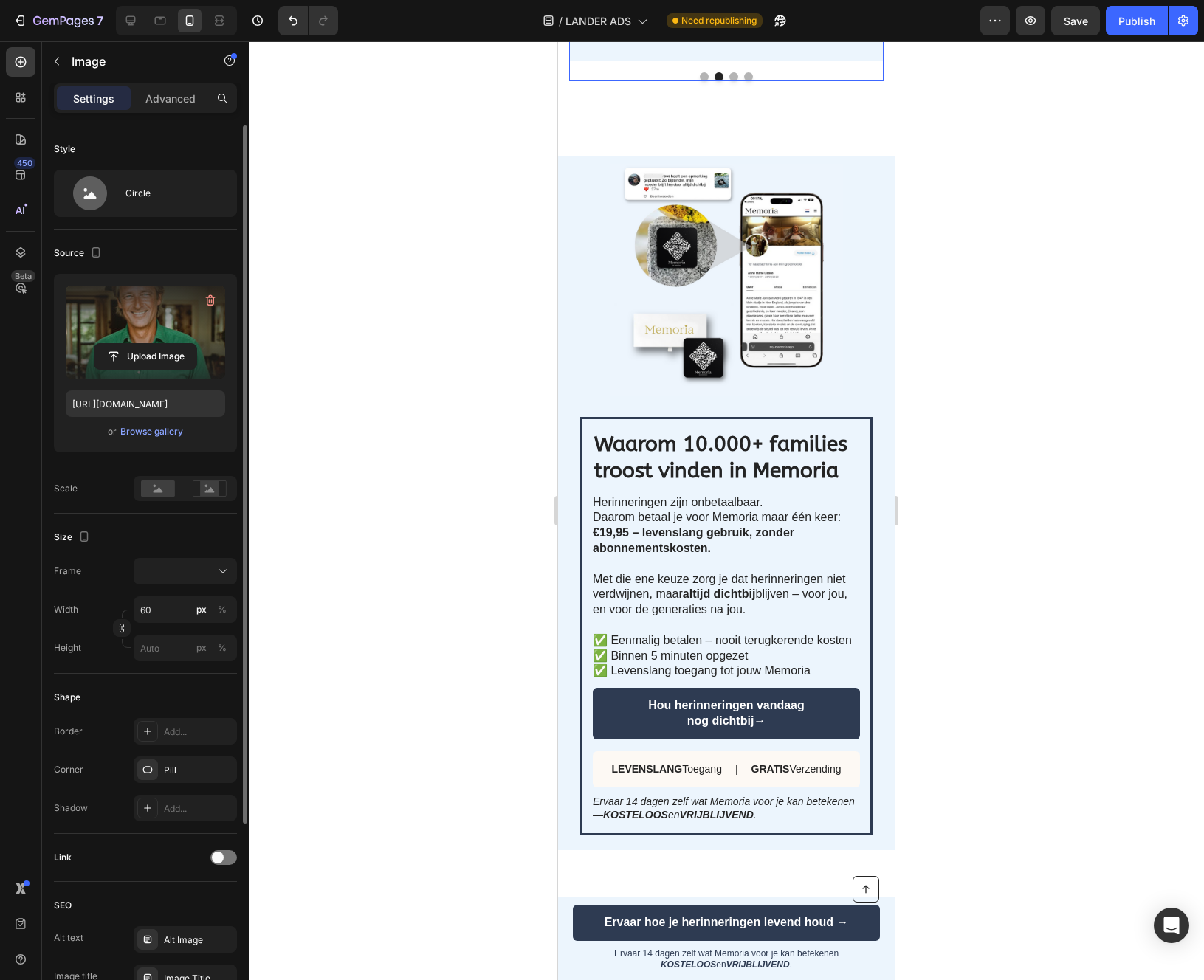
click at [732, 81] on button "Dot" at bounding box center [733, 76] width 9 height 9
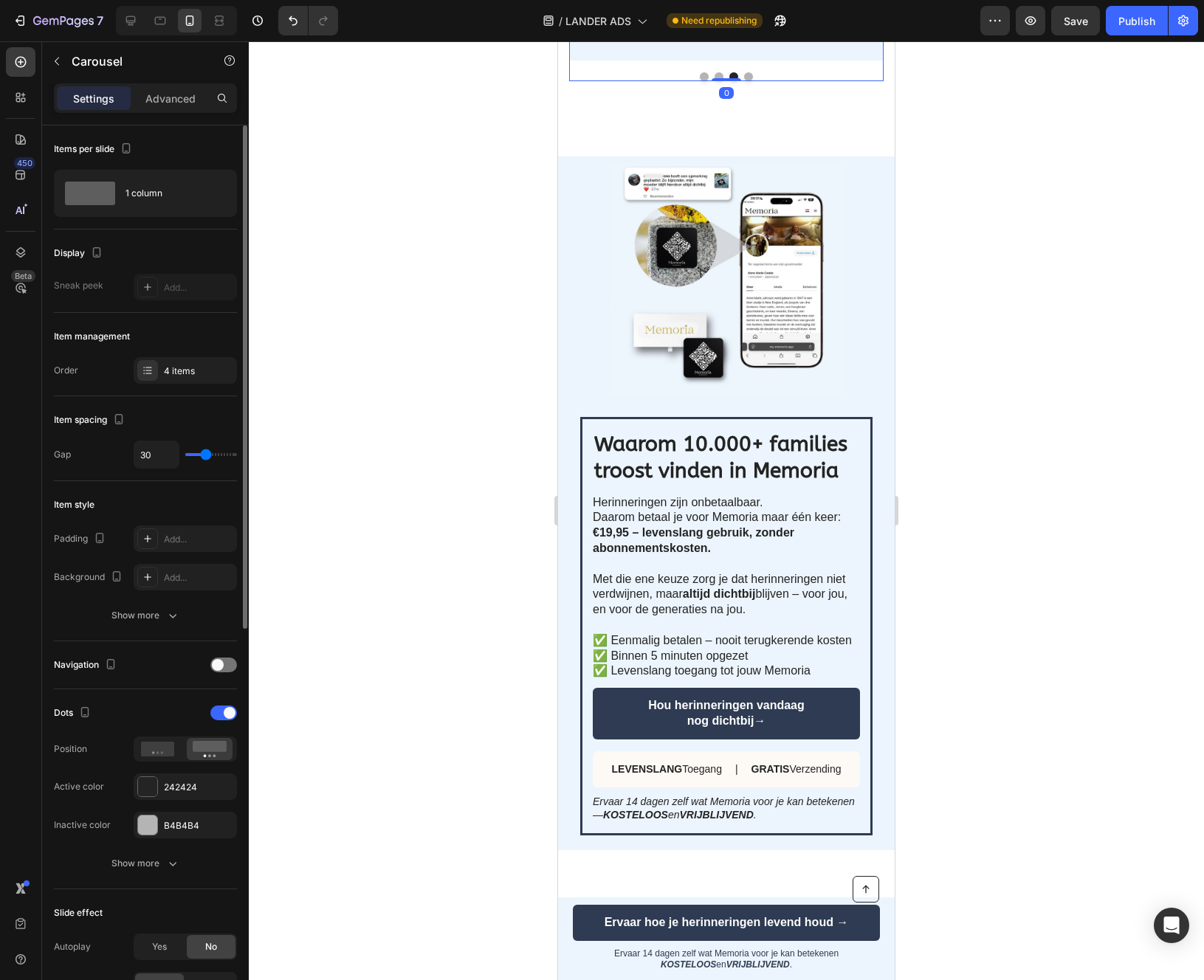
click at [747, 81] on button "Dot" at bounding box center [748, 76] width 9 height 9
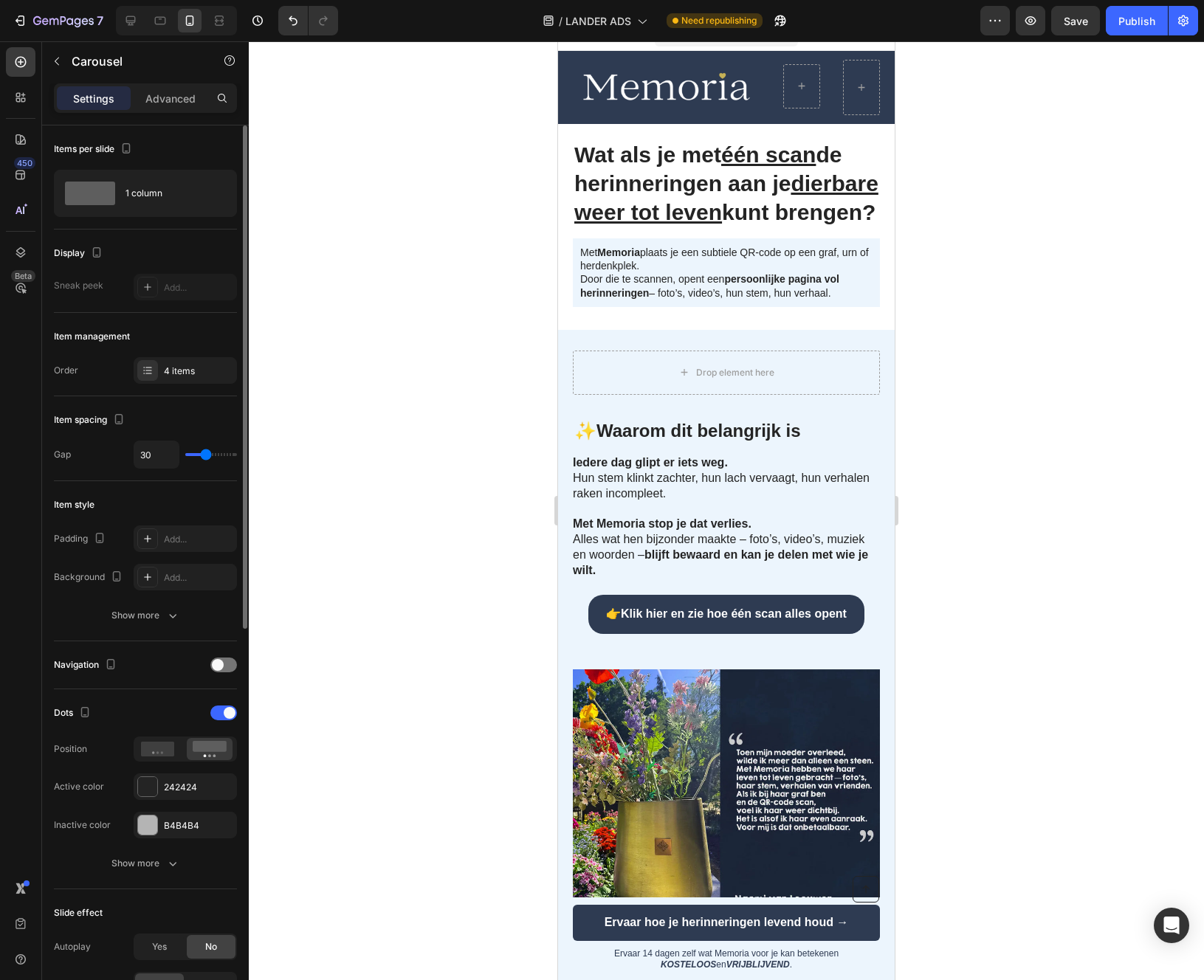
scroll to position [0, 0]
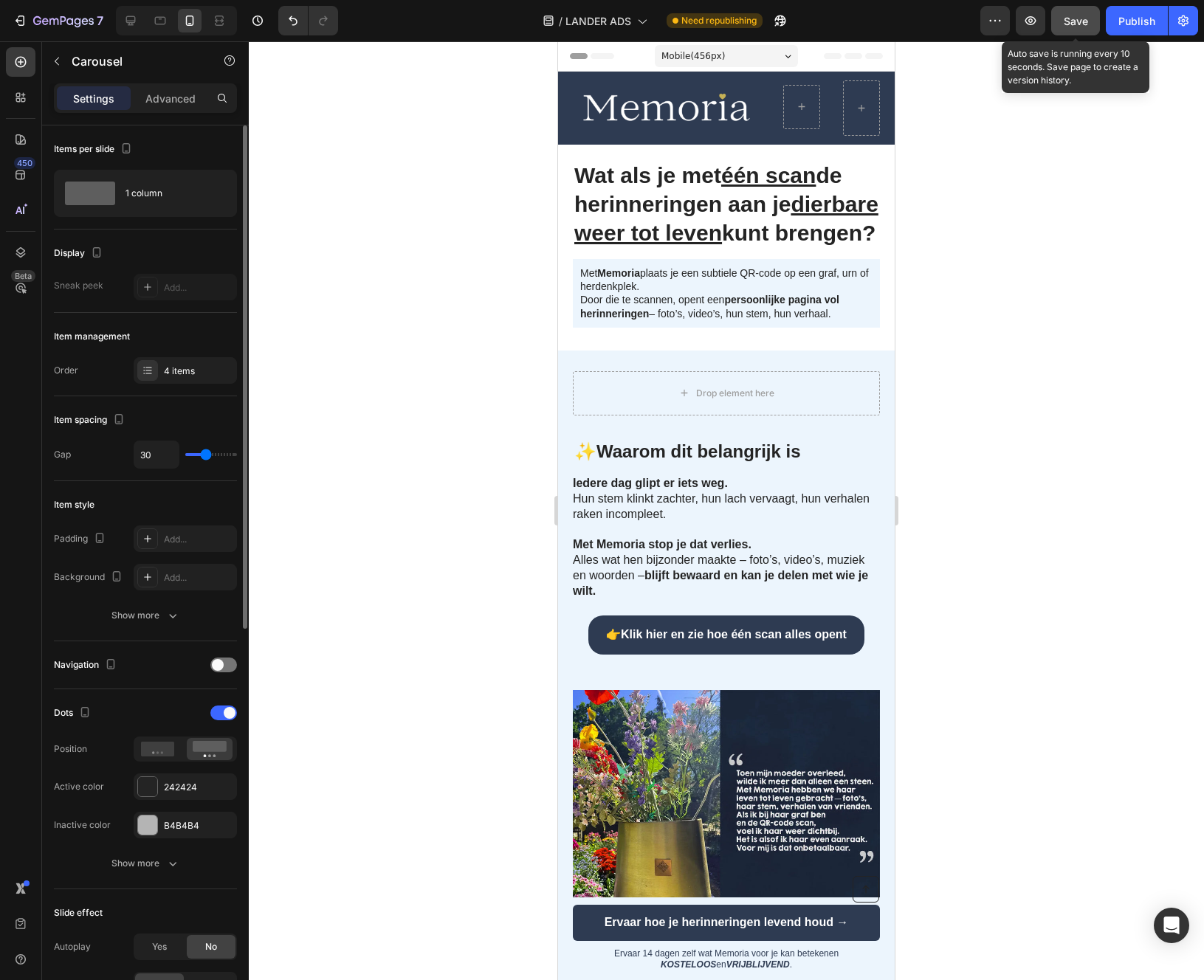
click at [1077, 15] on span "Save" at bounding box center [1075, 21] width 24 height 12
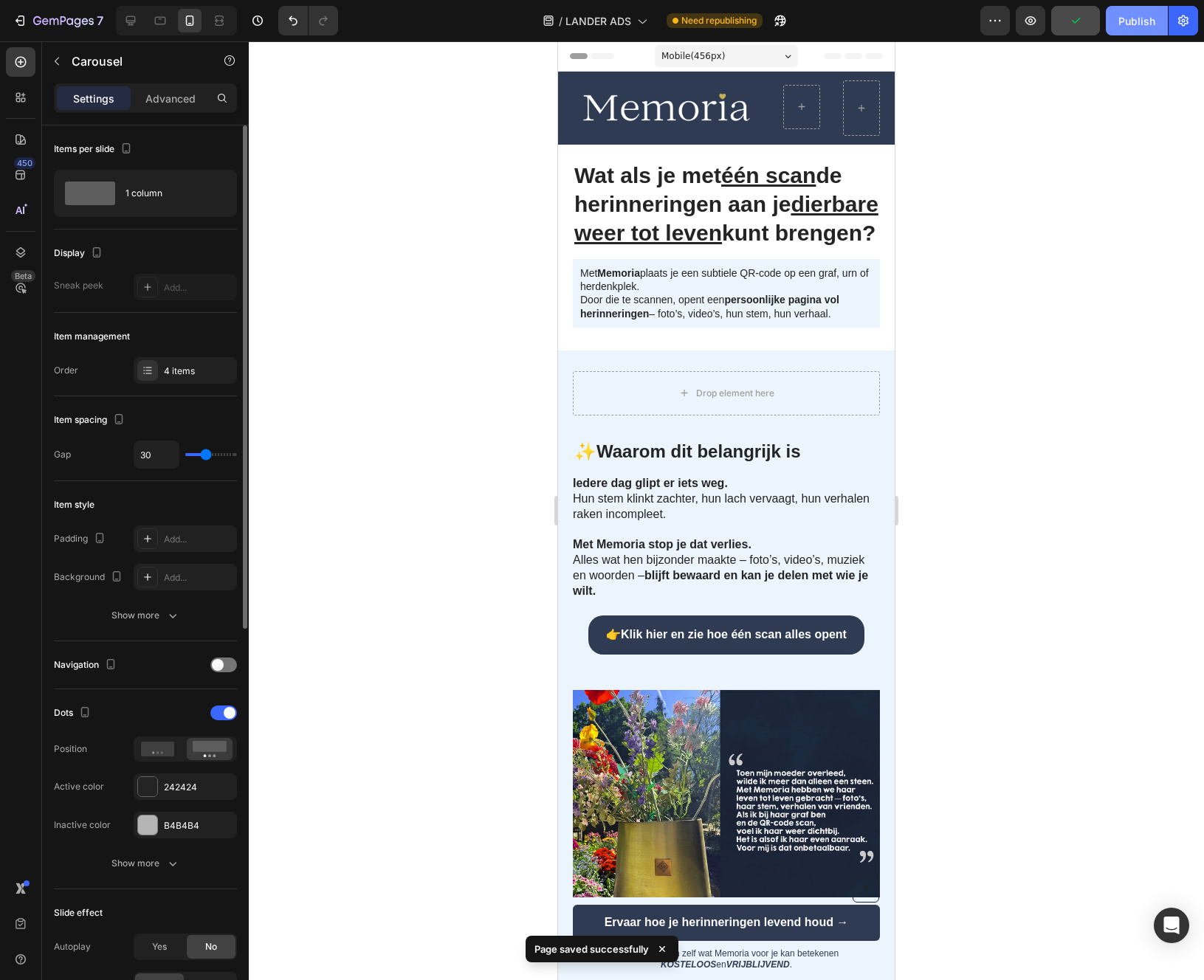
click at [1135, 27] on div "Publish" at bounding box center [1136, 21] width 37 height 16
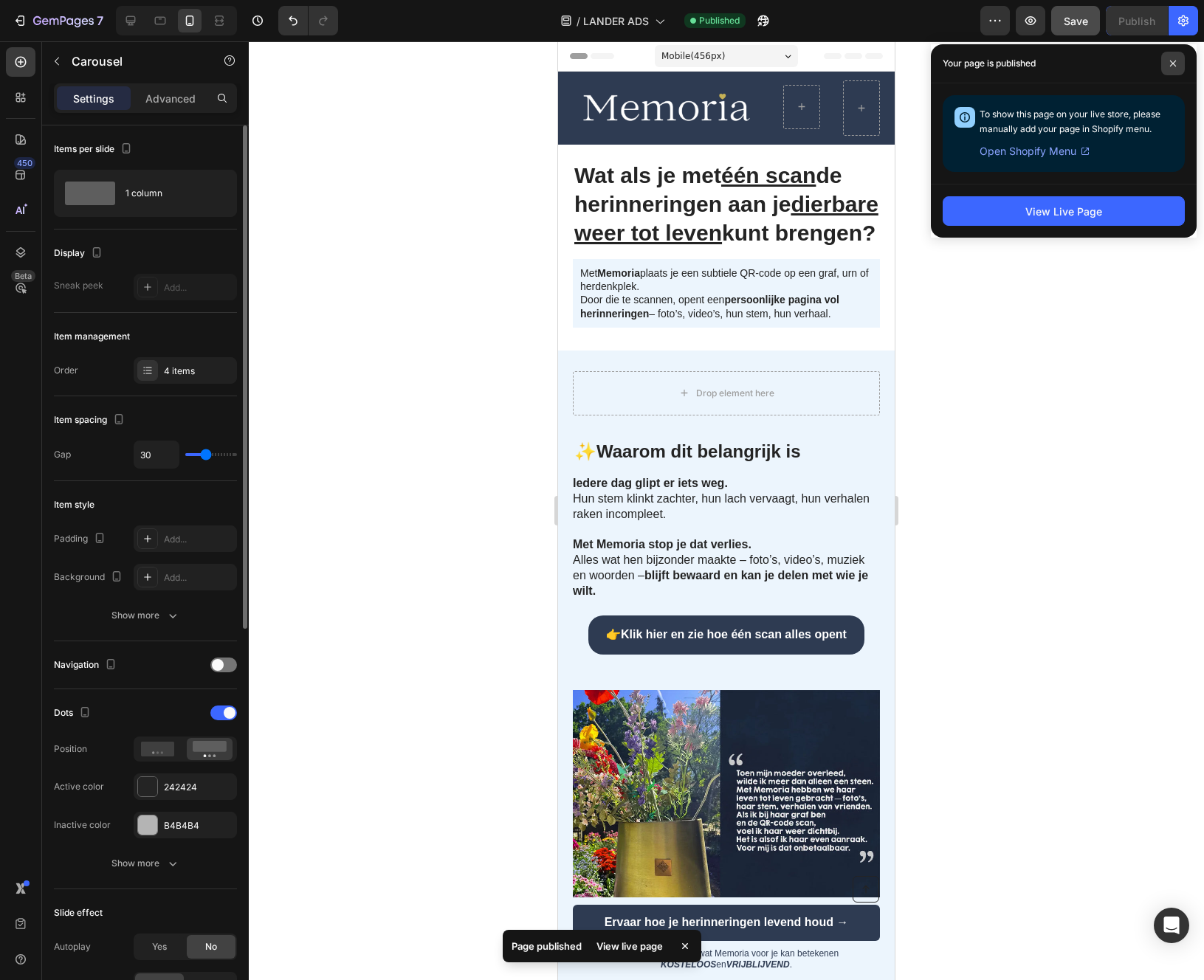
click at [1174, 58] on span at bounding box center [1173, 63] width 24 height 24
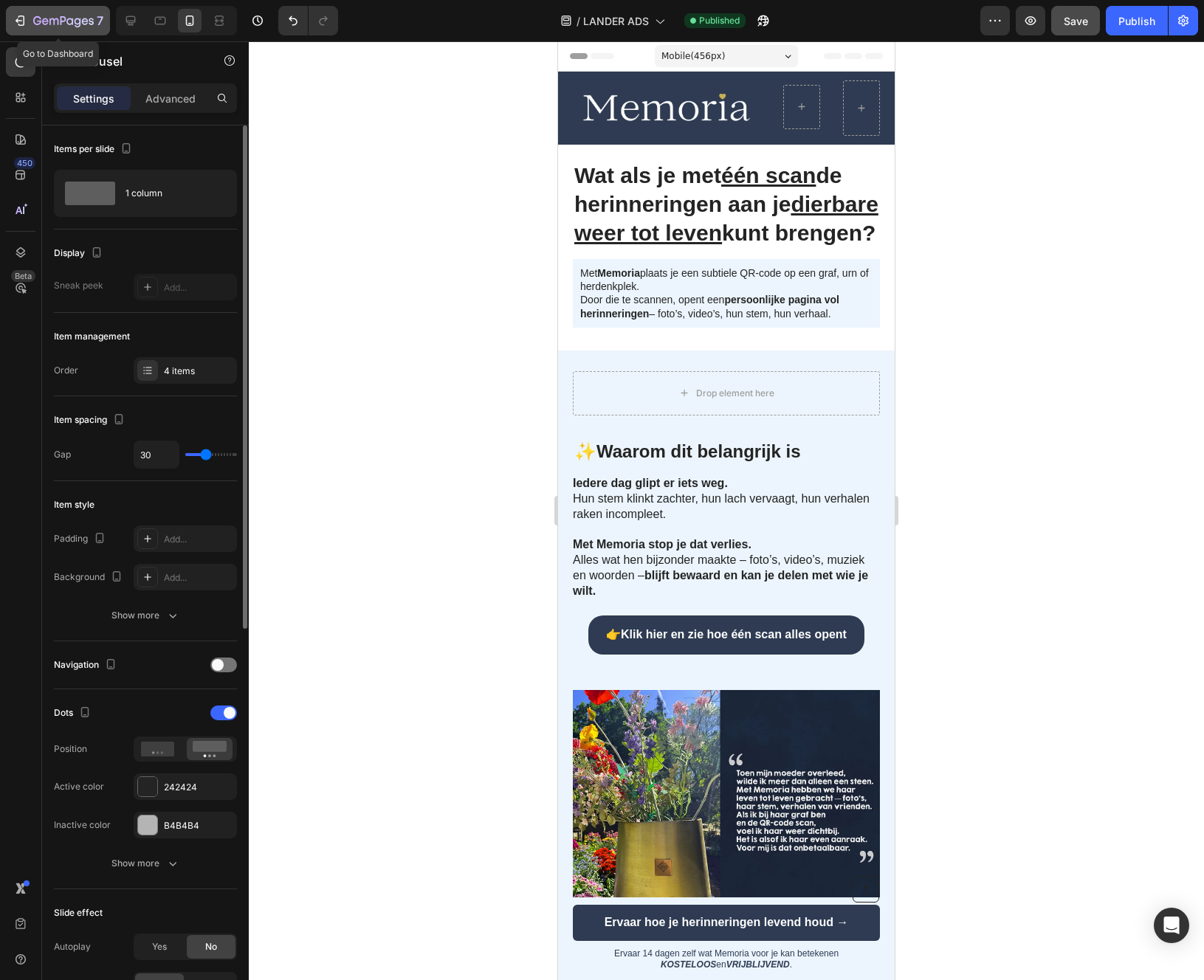
click at [67, 17] on icon "button" at bounding box center [63, 22] width 60 height 12
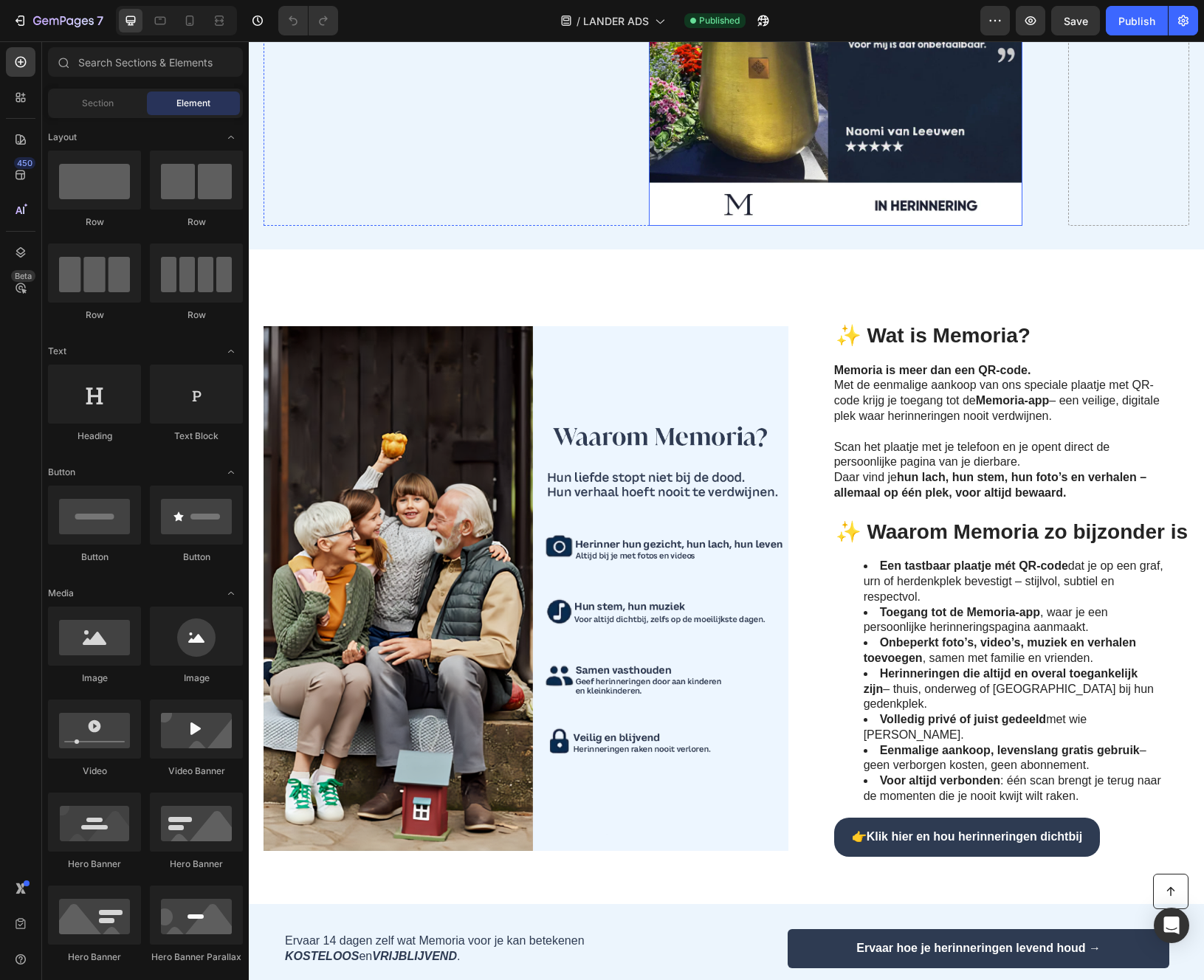
scroll to position [766, 0]
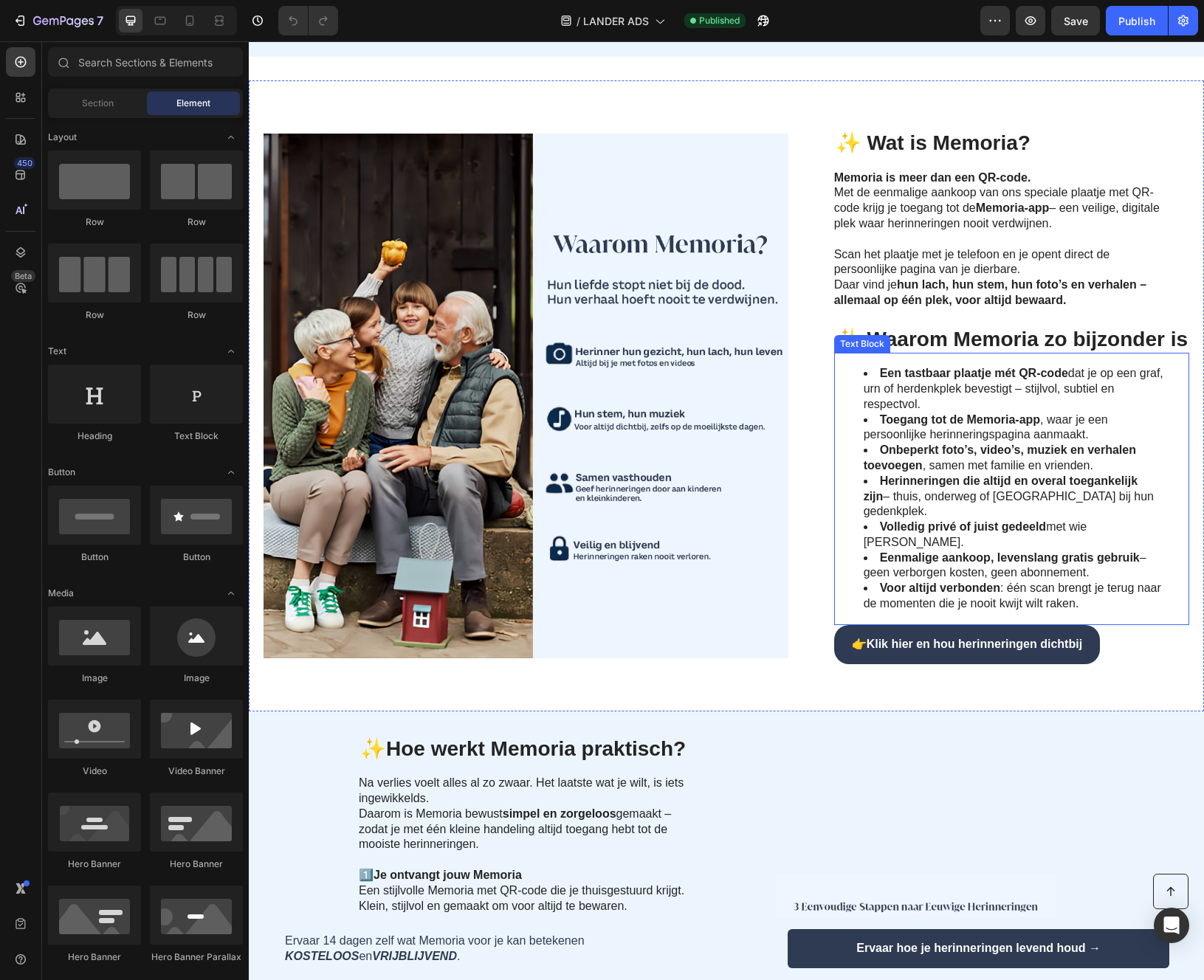
click at [1090, 353] on h2 "✨ Waarom Memoria zo bijzonder is" at bounding box center [1011, 339] width 355 height 28
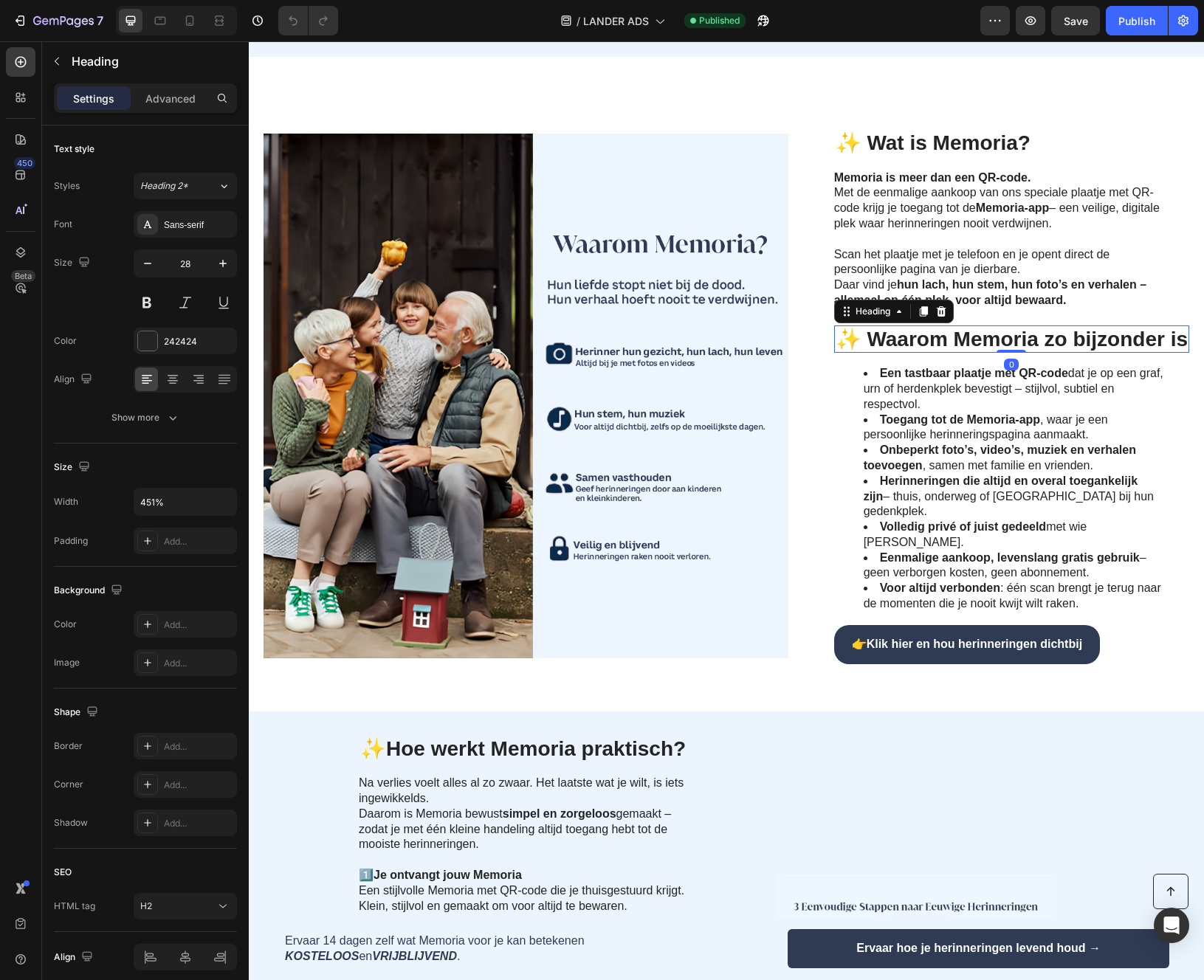
click at [1074, 353] on h2 "✨ Waarom Memoria zo bijzonder is" at bounding box center [1011, 339] width 355 height 28
click at [1000, 352] on p "✨ Waarom Memoria zo bijzonder is" at bounding box center [1011, 339] width 352 height 25
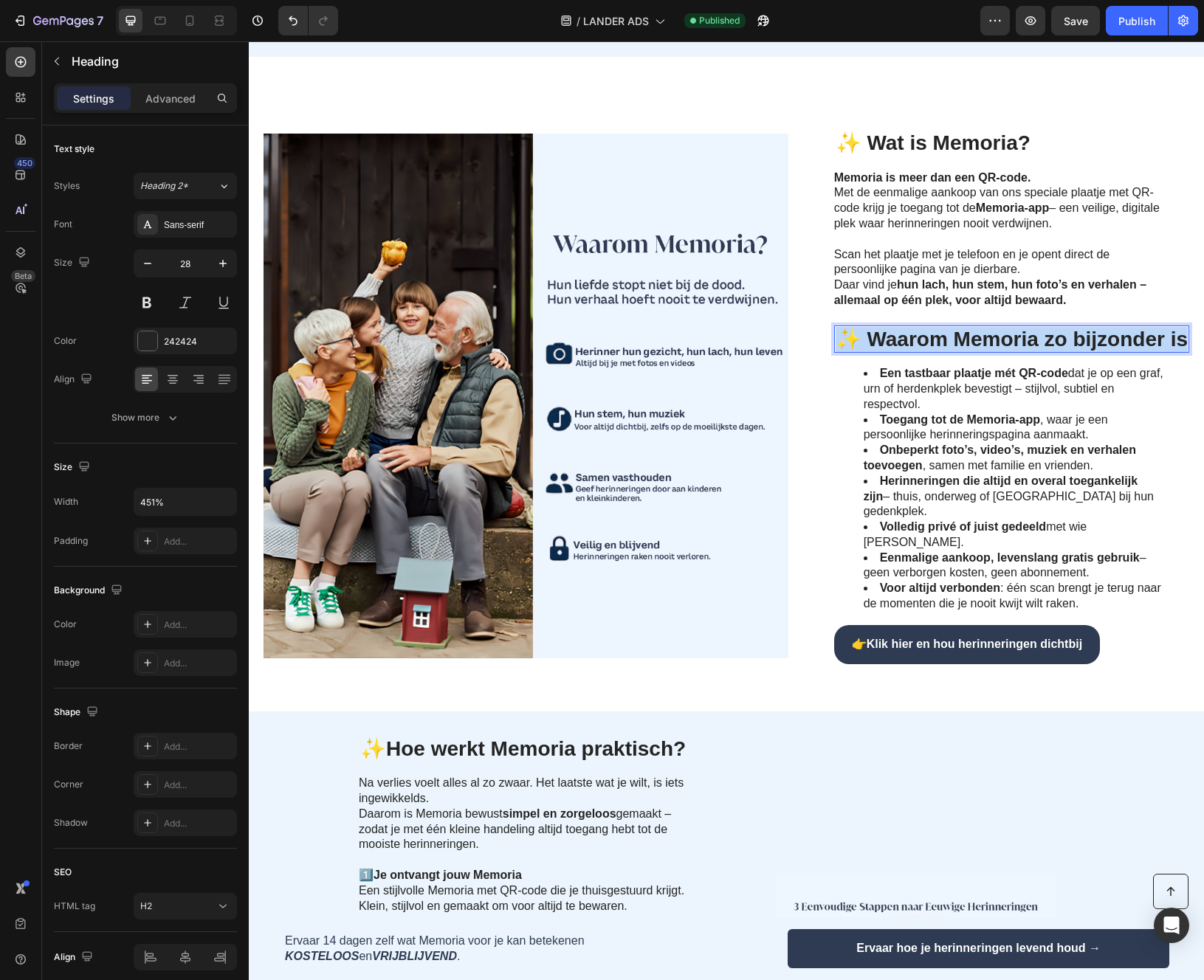
click at [1000, 352] on p "✨ Waarom Memoria zo bijzonder is" at bounding box center [1011, 339] width 352 height 25
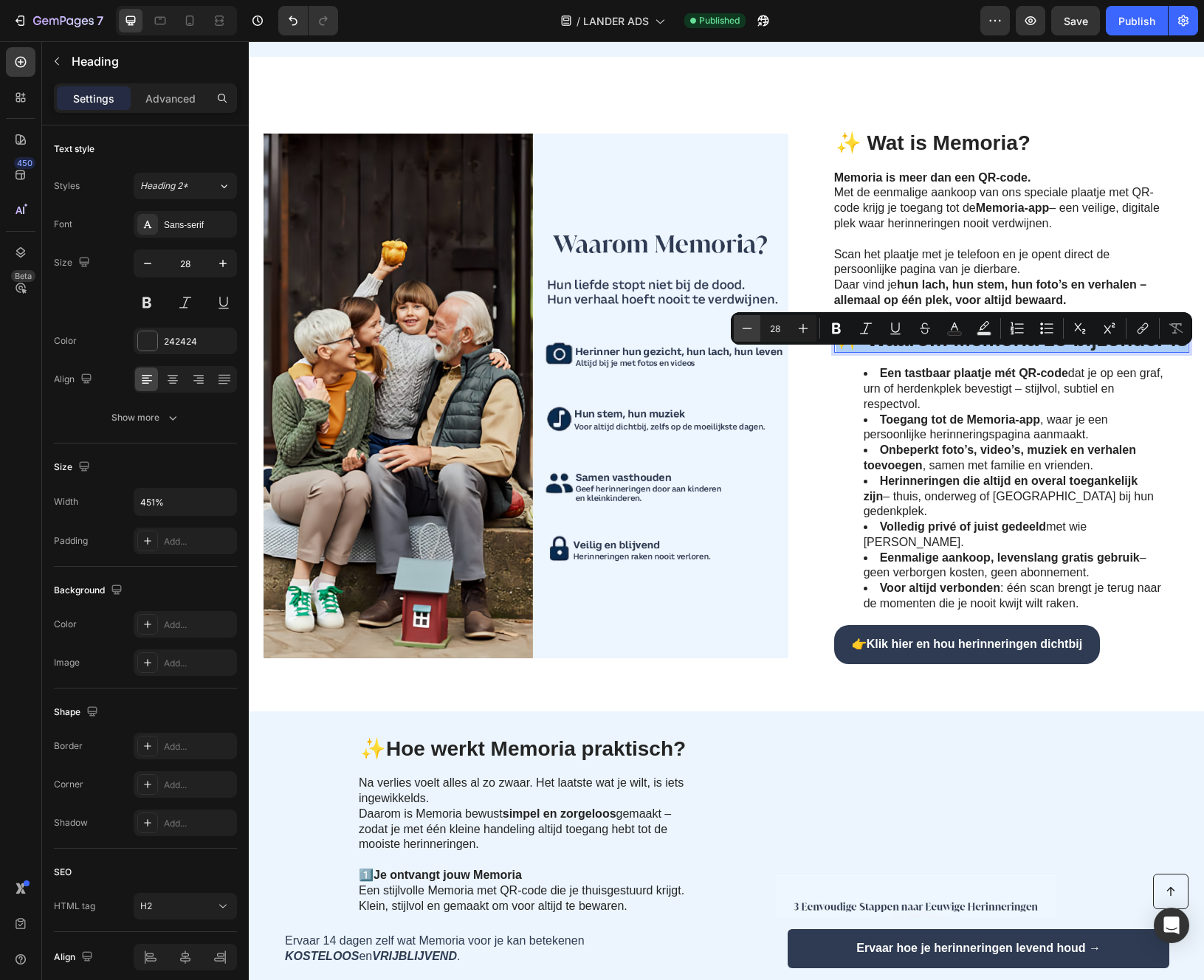
click at [754, 324] on icon "Editor contextual toolbar" at bounding box center [747, 329] width 15 height 15
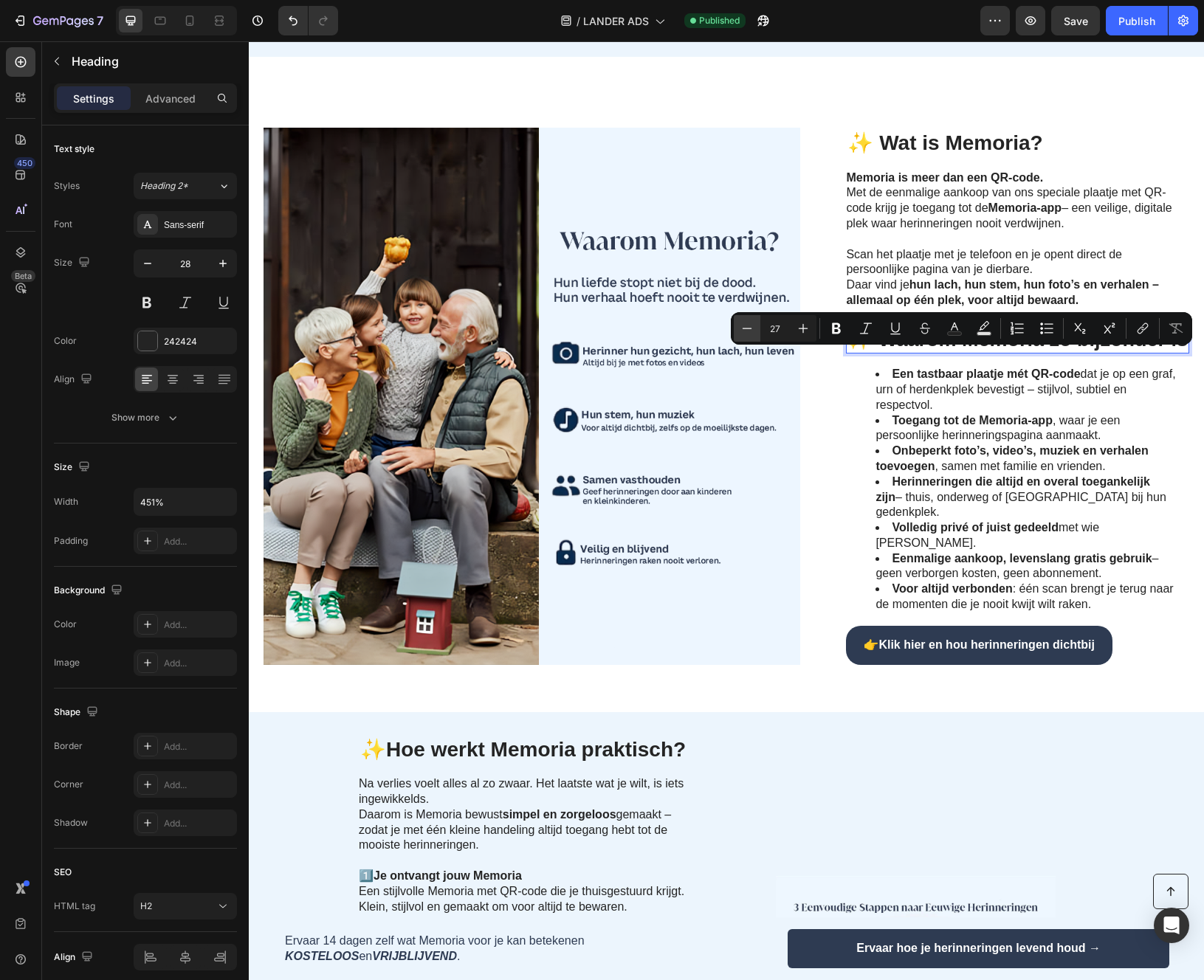
click at [754, 324] on icon "Editor contextual toolbar" at bounding box center [747, 329] width 15 height 15
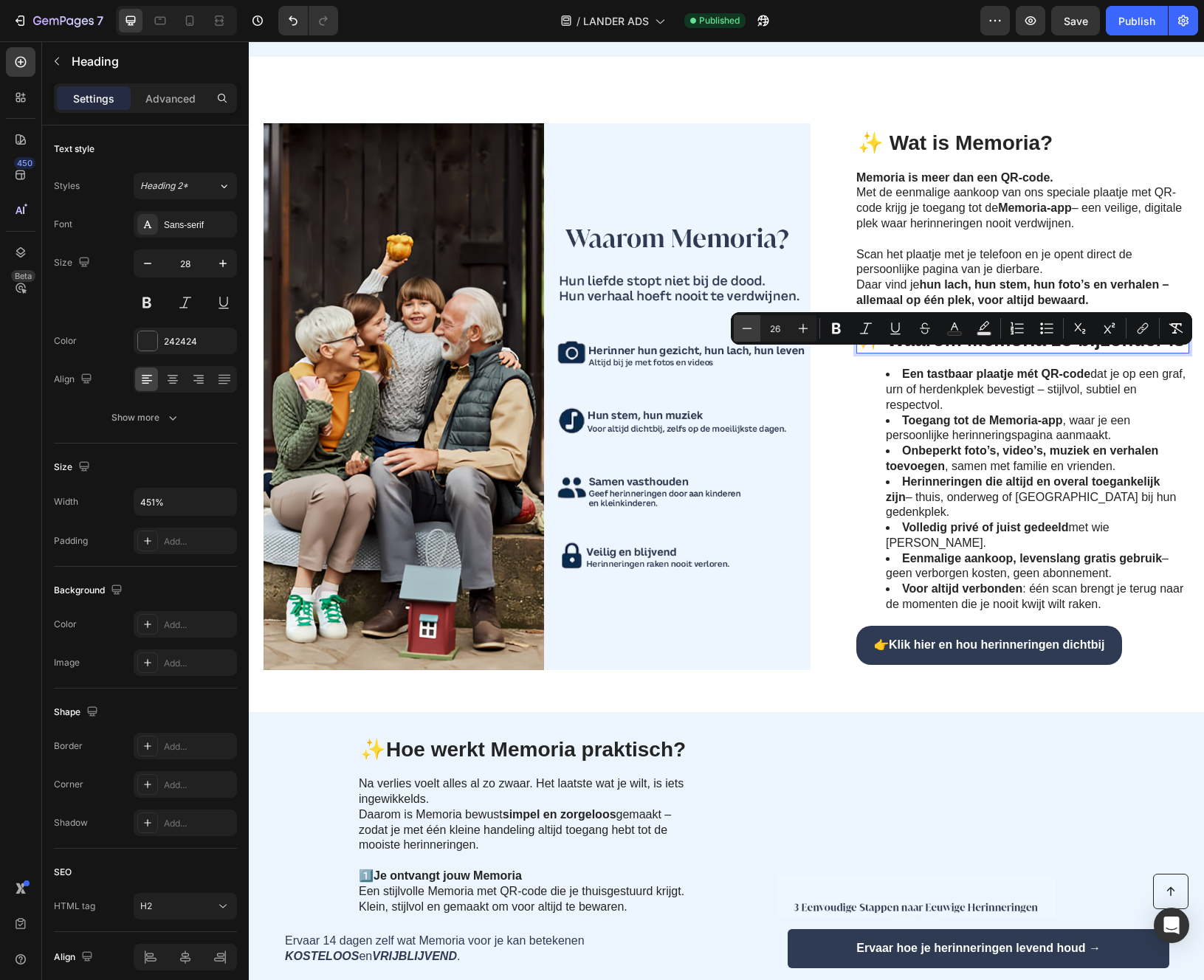
click at [754, 324] on icon "Editor contextual toolbar" at bounding box center [747, 329] width 15 height 15
type input "24"
click at [988, 444] on li "Toegang tot de Memoria-app , waar je een persoonlijke herinneringspagina aanmaa…" at bounding box center [1036, 428] width 302 height 31
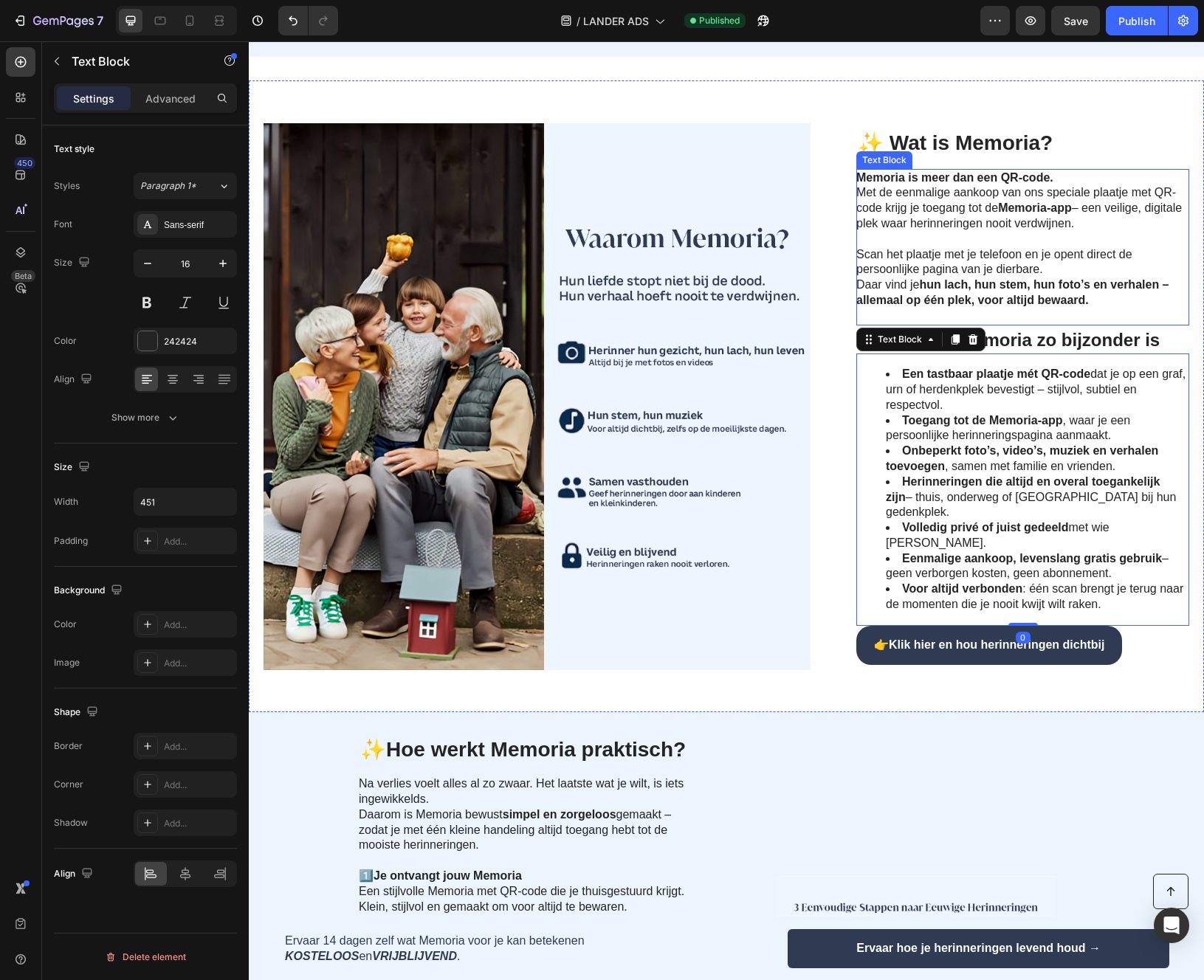
click at [1123, 324] on p at bounding box center [1022, 316] width 331 height 16
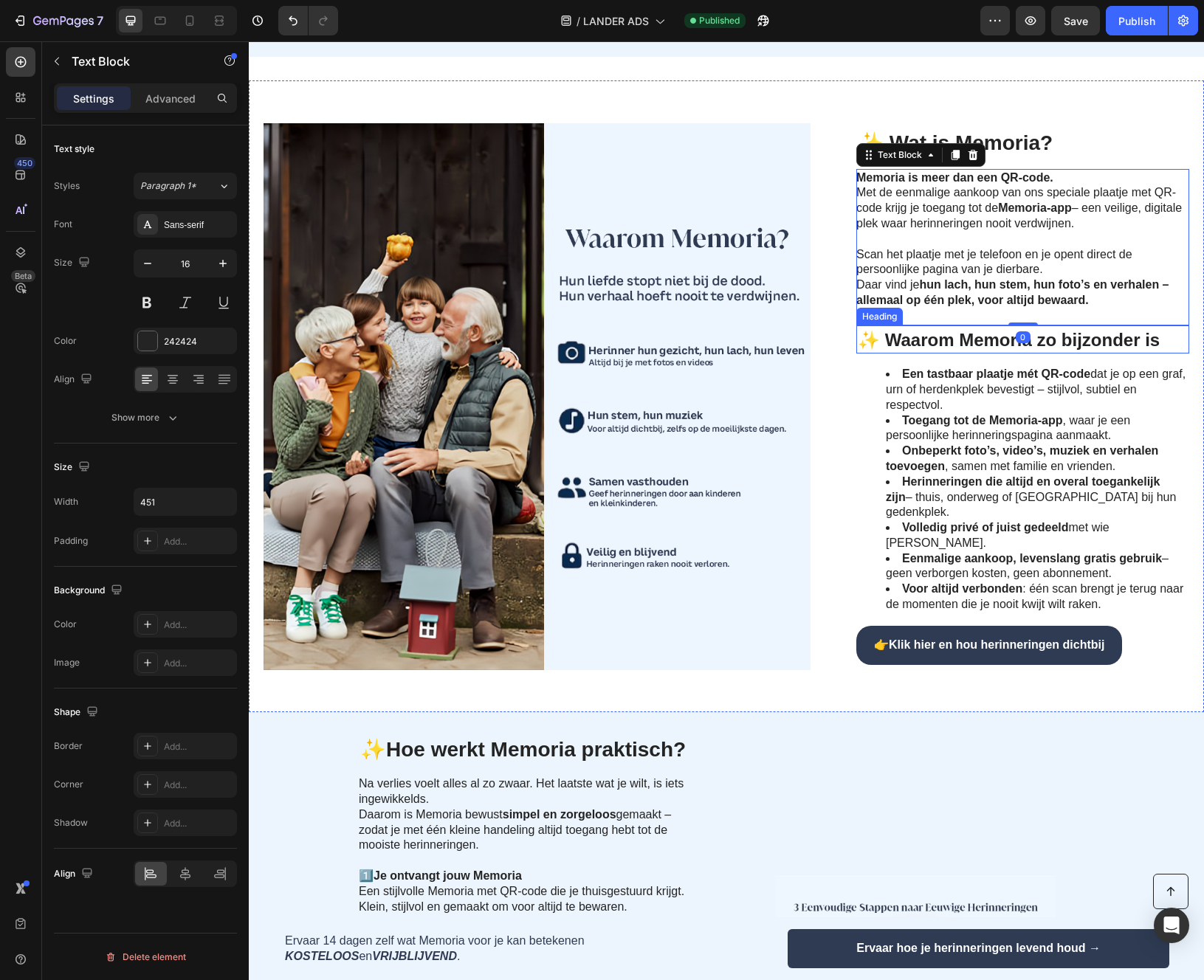
click at [1072, 350] on span "✨ Waarom Memoria zo bijzonder is" at bounding box center [1008, 340] width 302 height 20
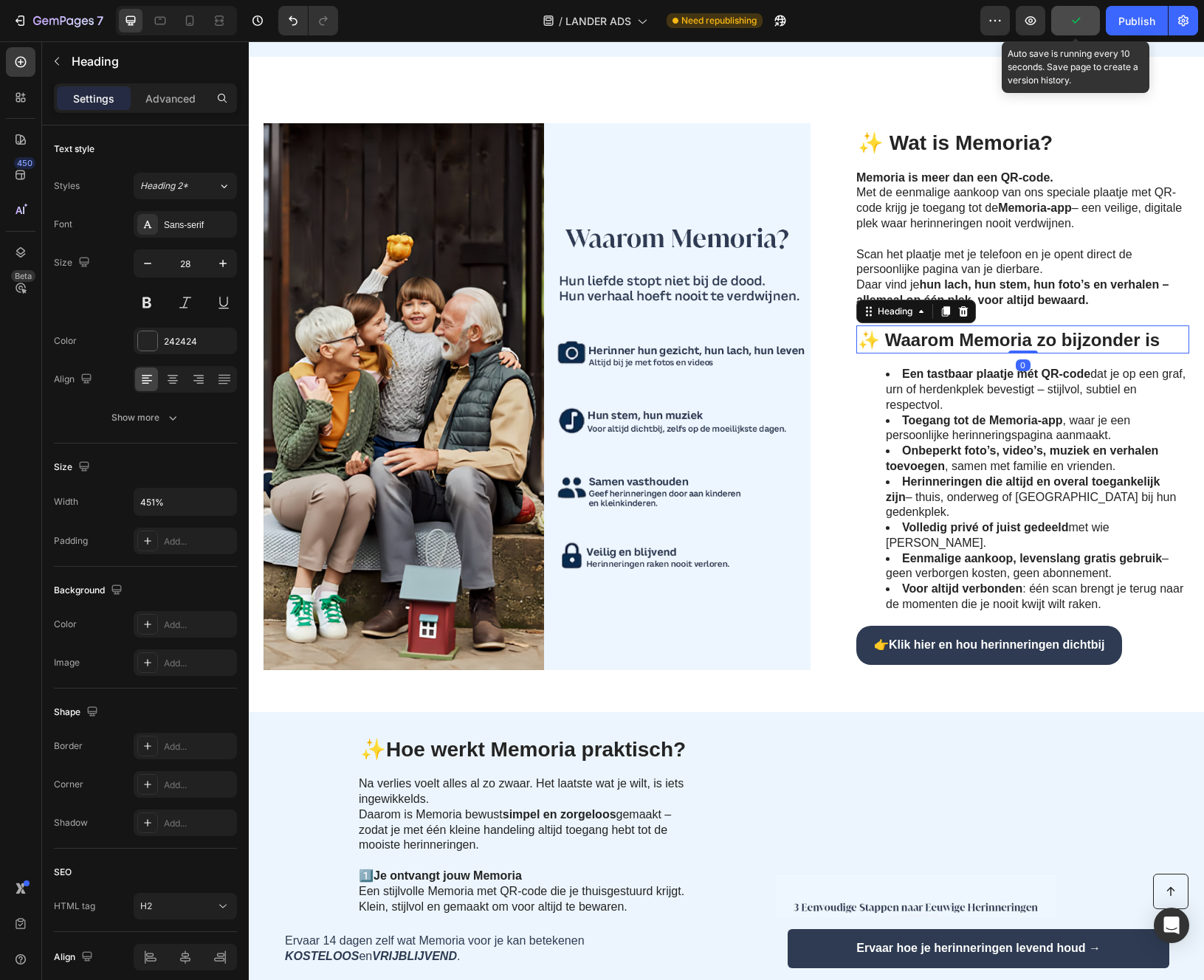
click at [1079, 25] on icon "button" at bounding box center [1076, 21] width 15 height 15
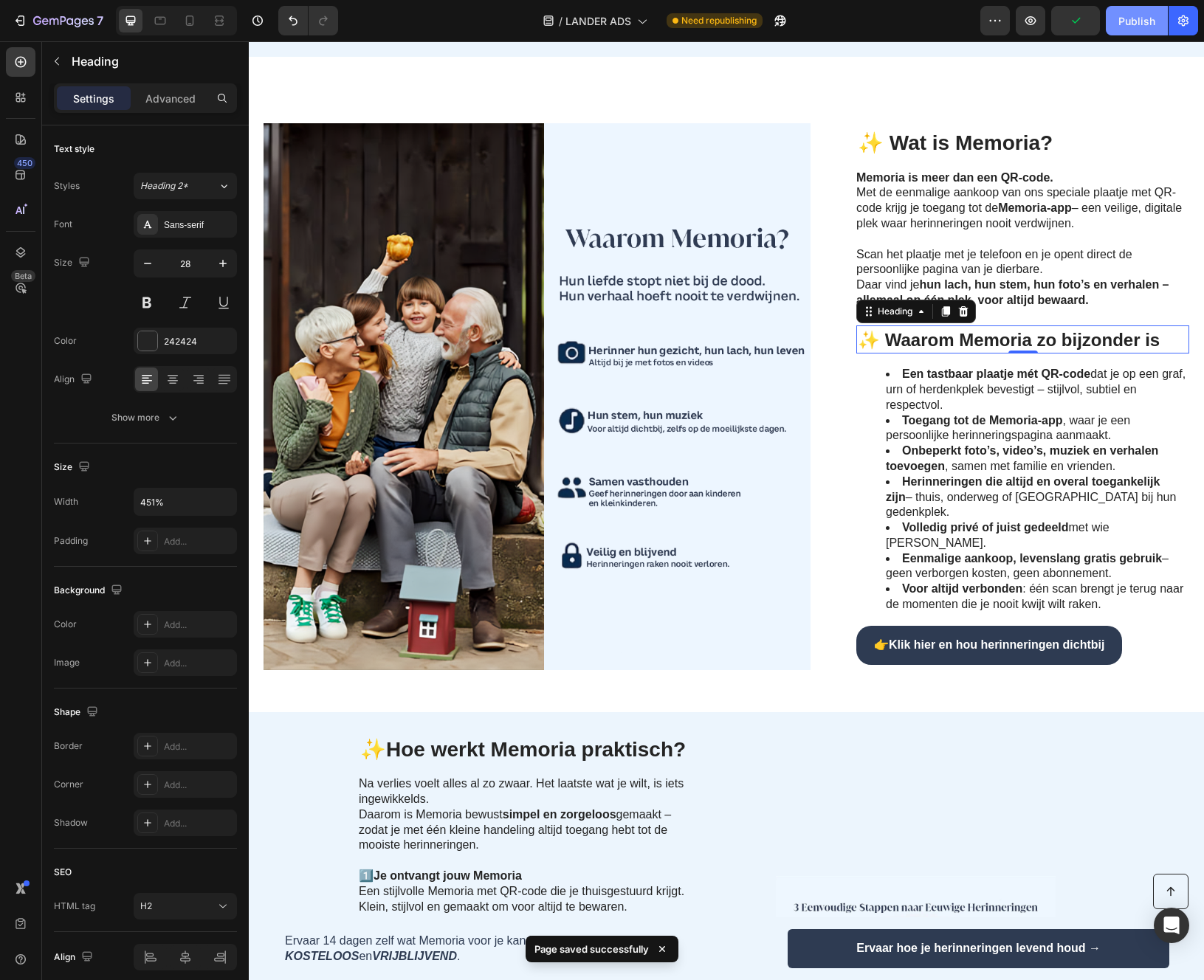
click at [1124, 25] on div "Publish" at bounding box center [1136, 21] width 37 height 16
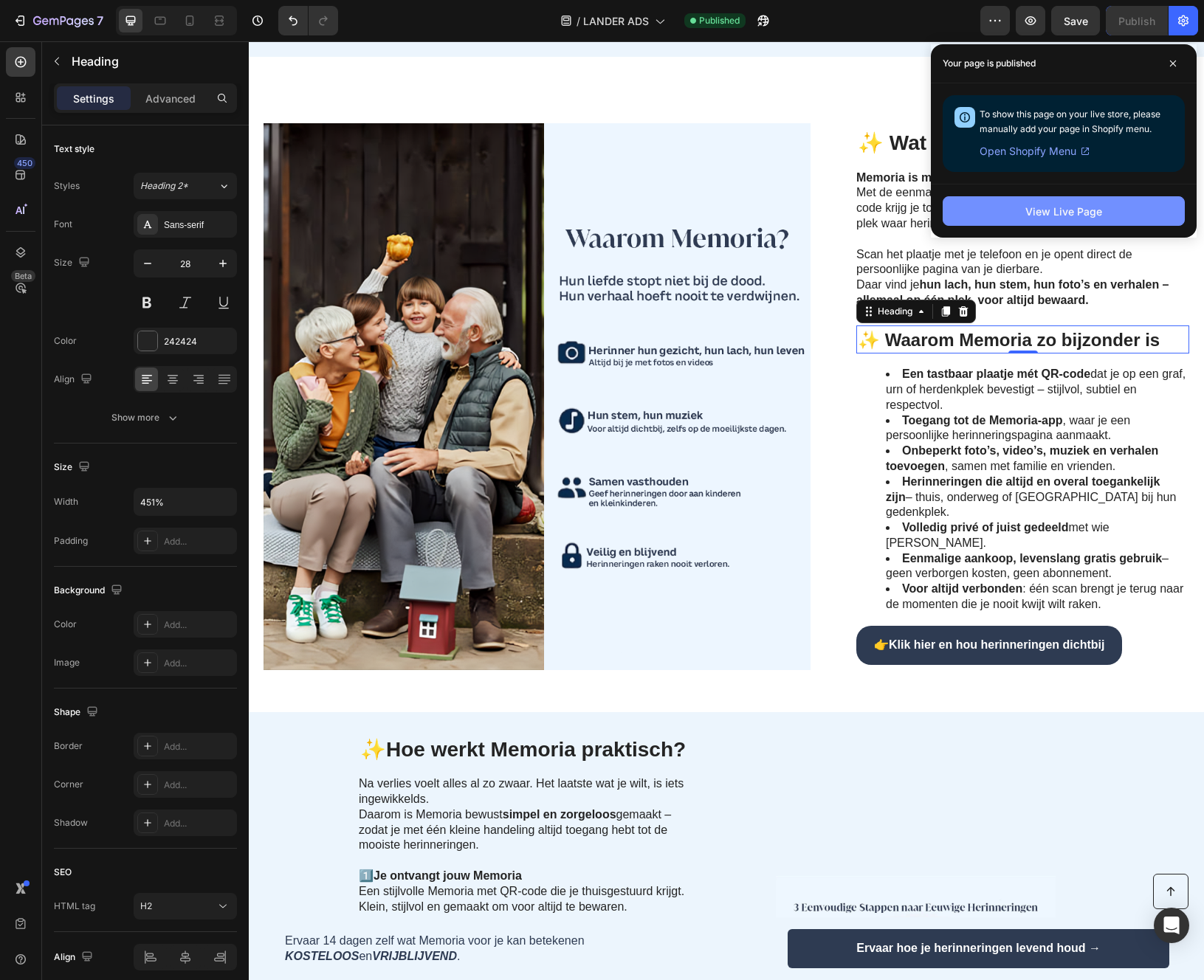
click at [1067, 211] on div "View Live Page" at bounding box center [1063, 211] width 77 height 16
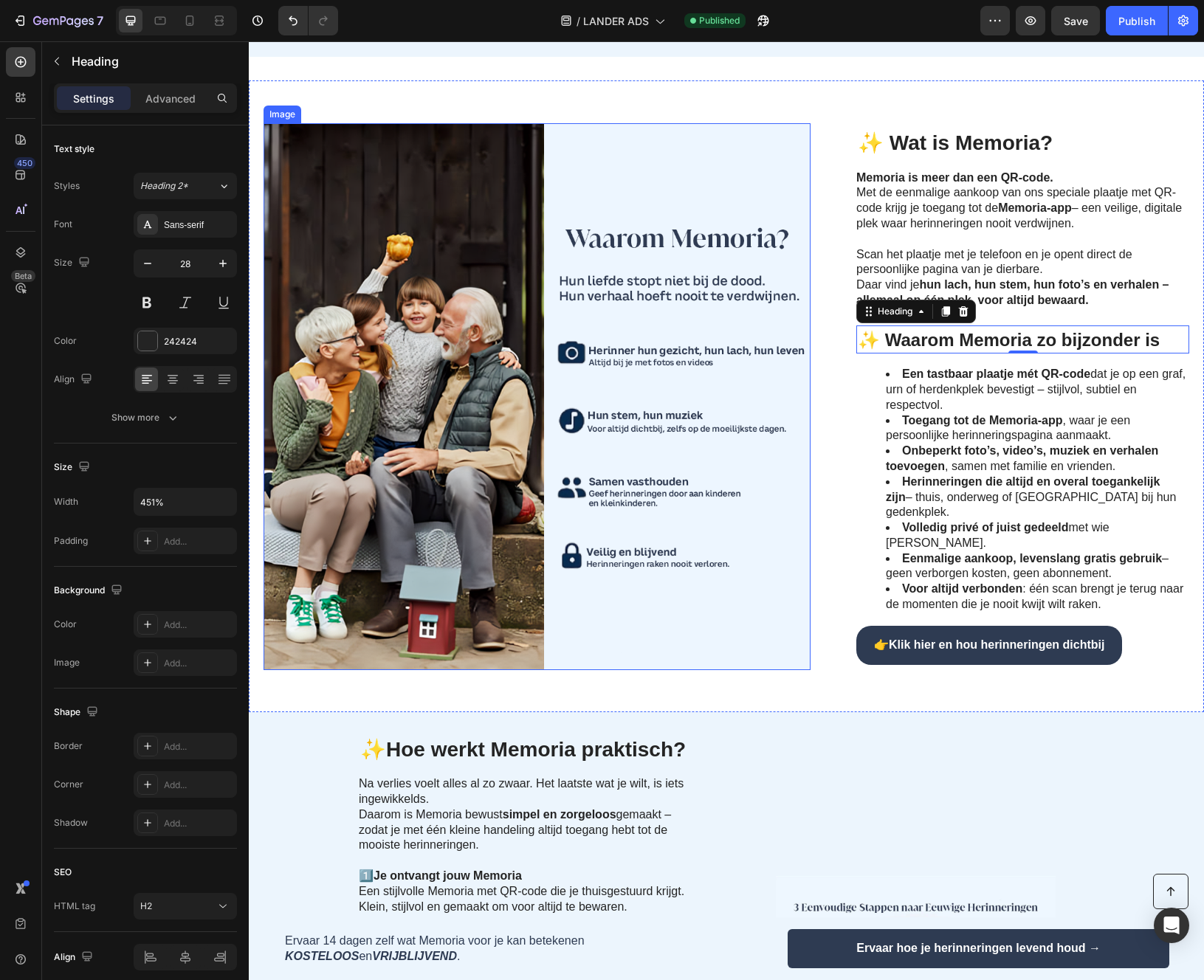
scroll to position [0, 0]
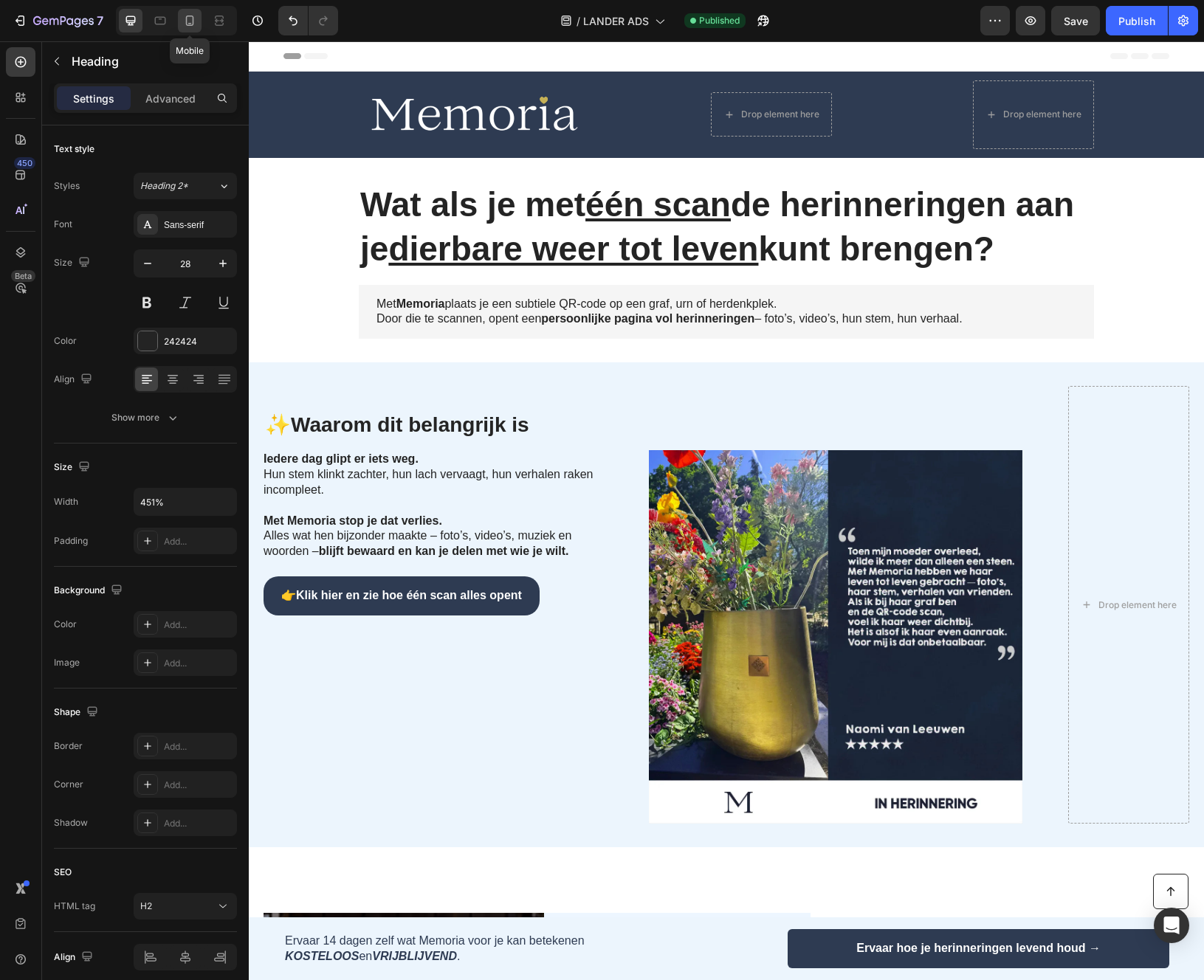
click at [195, 26] on icon at bounding box center [189, 21] width 15 height 15
type input "24"
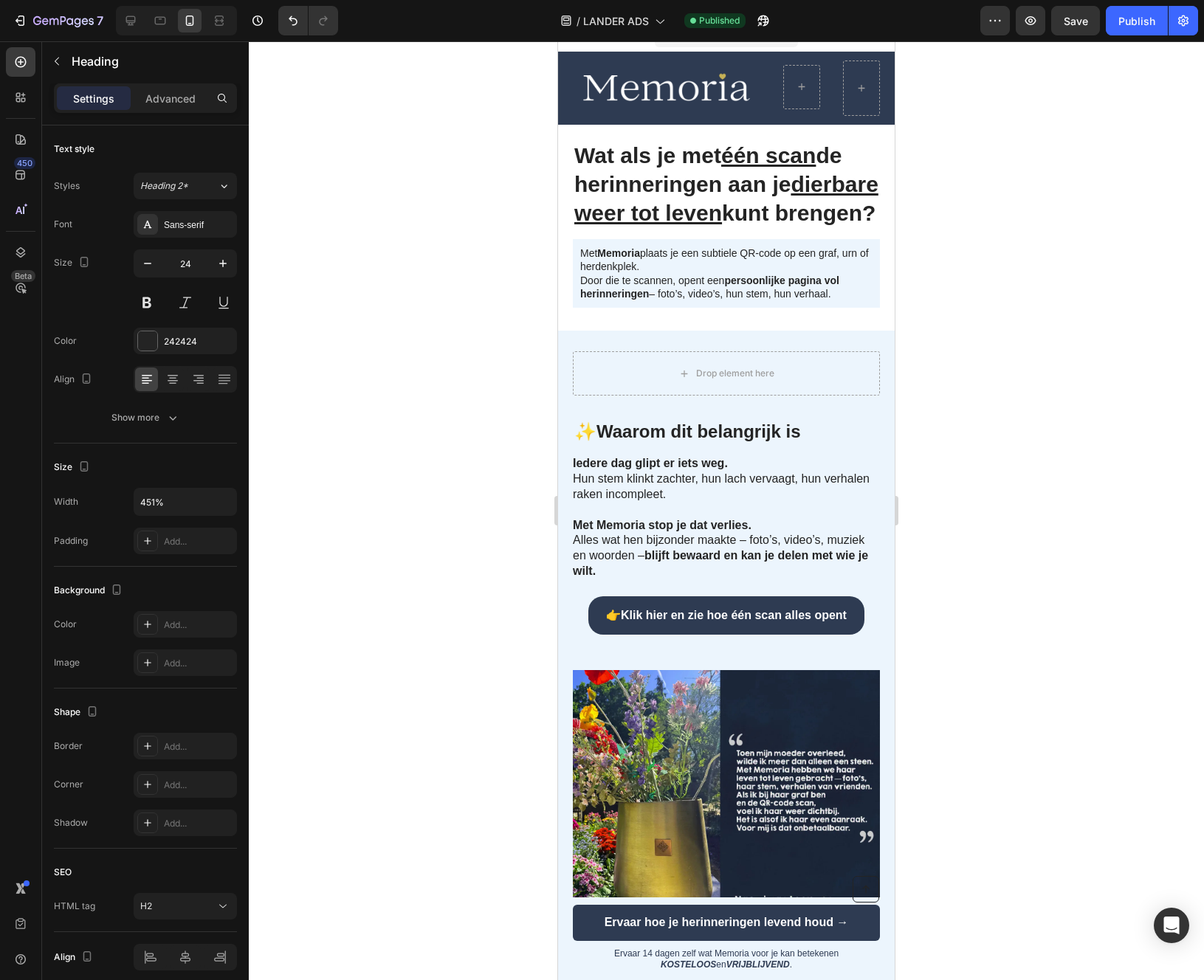
scroll to position [19, 0]
click at [664, 814] on img at bounding box center [726, 824] width 307 height 307
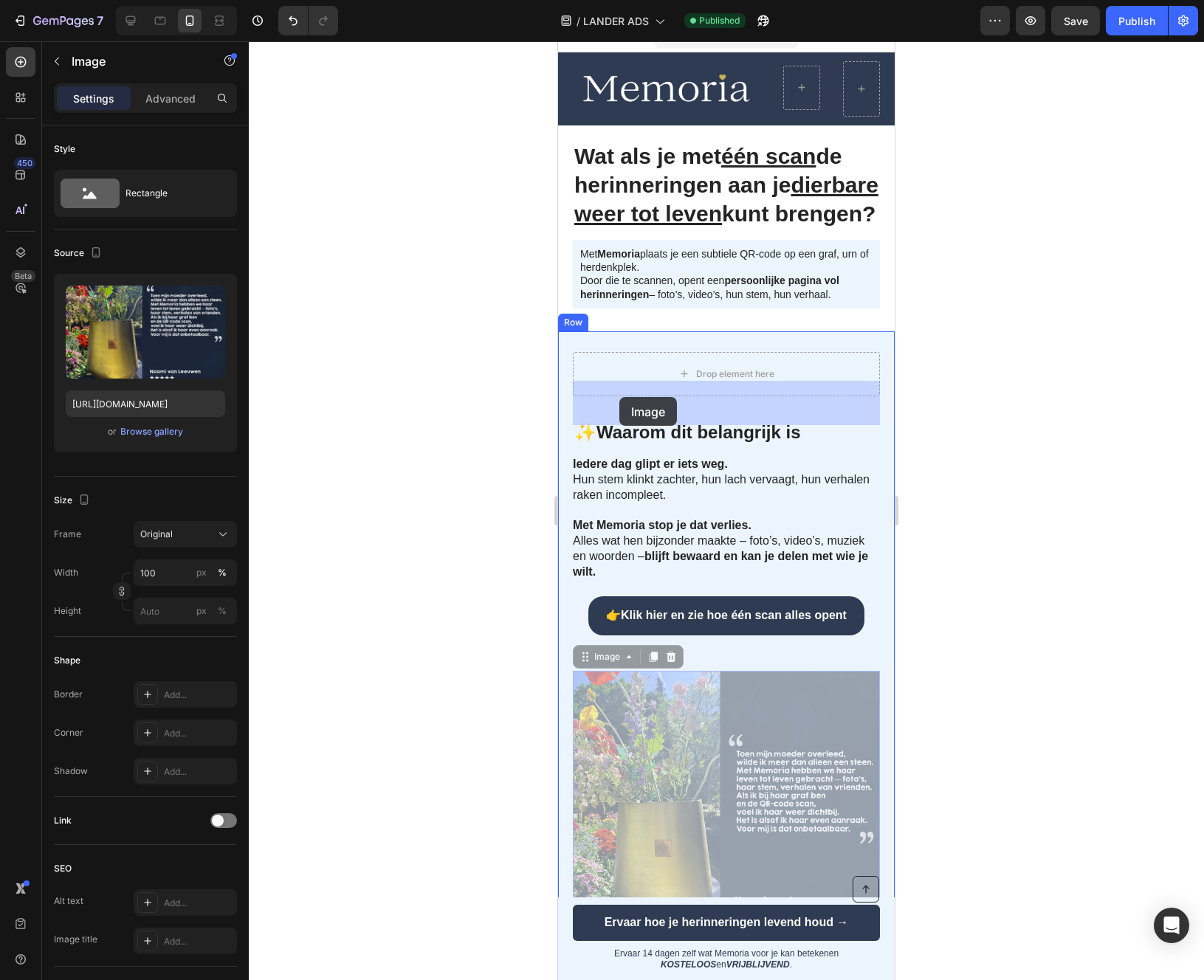
drag, startPoint x: 581, startPoint y: 693, endPoint x: 619, endPoint y: 398, distance: 297.4
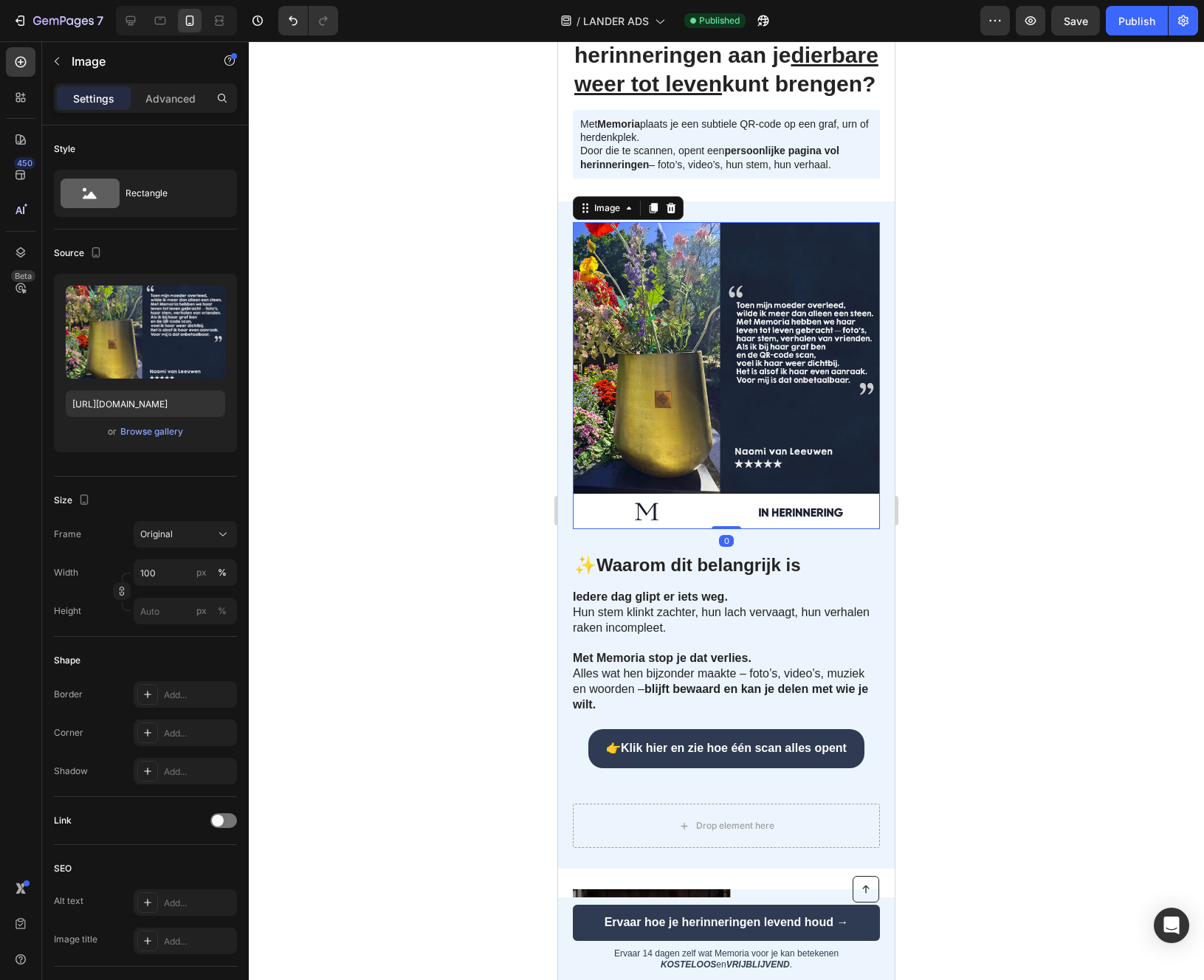
scroll to position [215, 0]
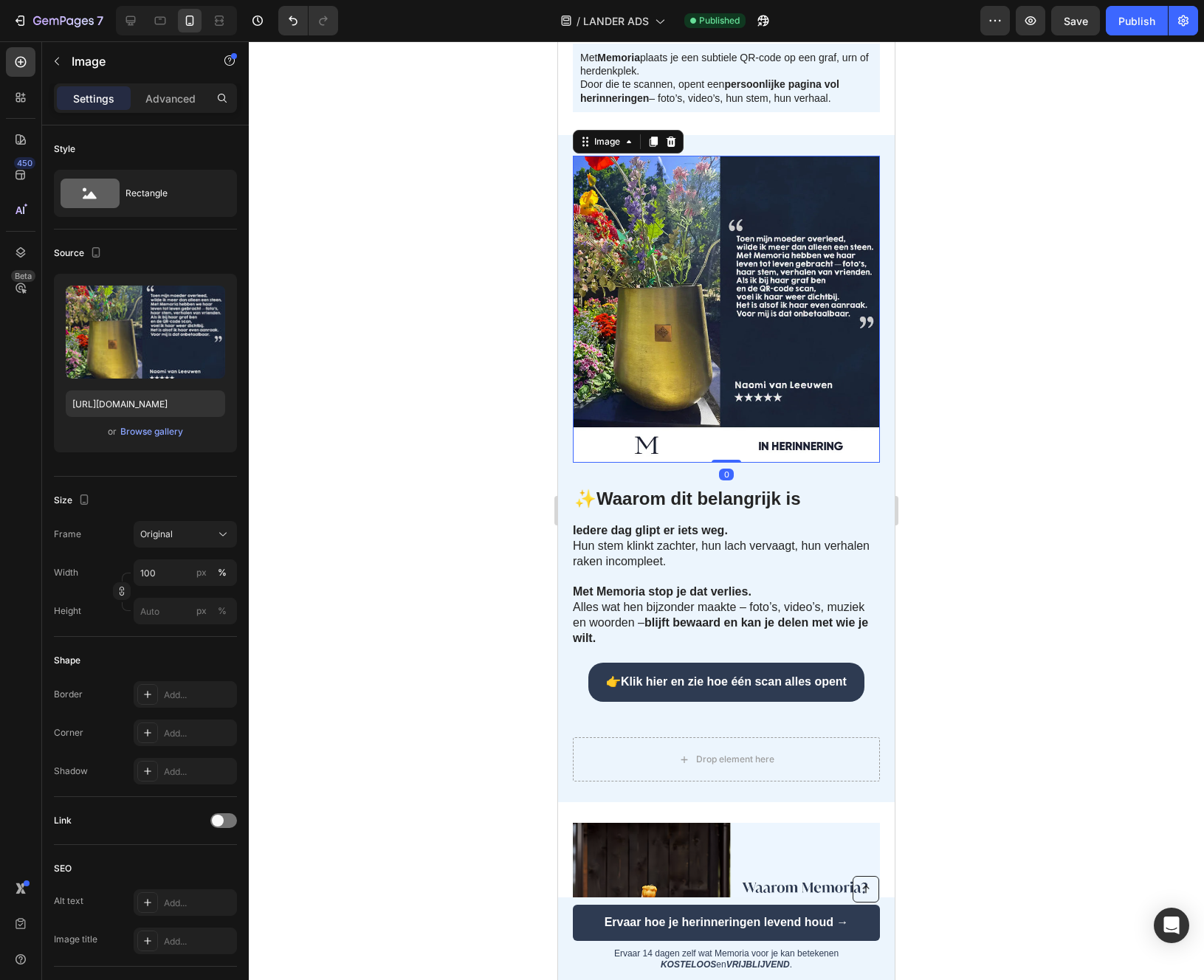
click at [492, 632] on div at bounding box center [727, 511] width 955 height 939
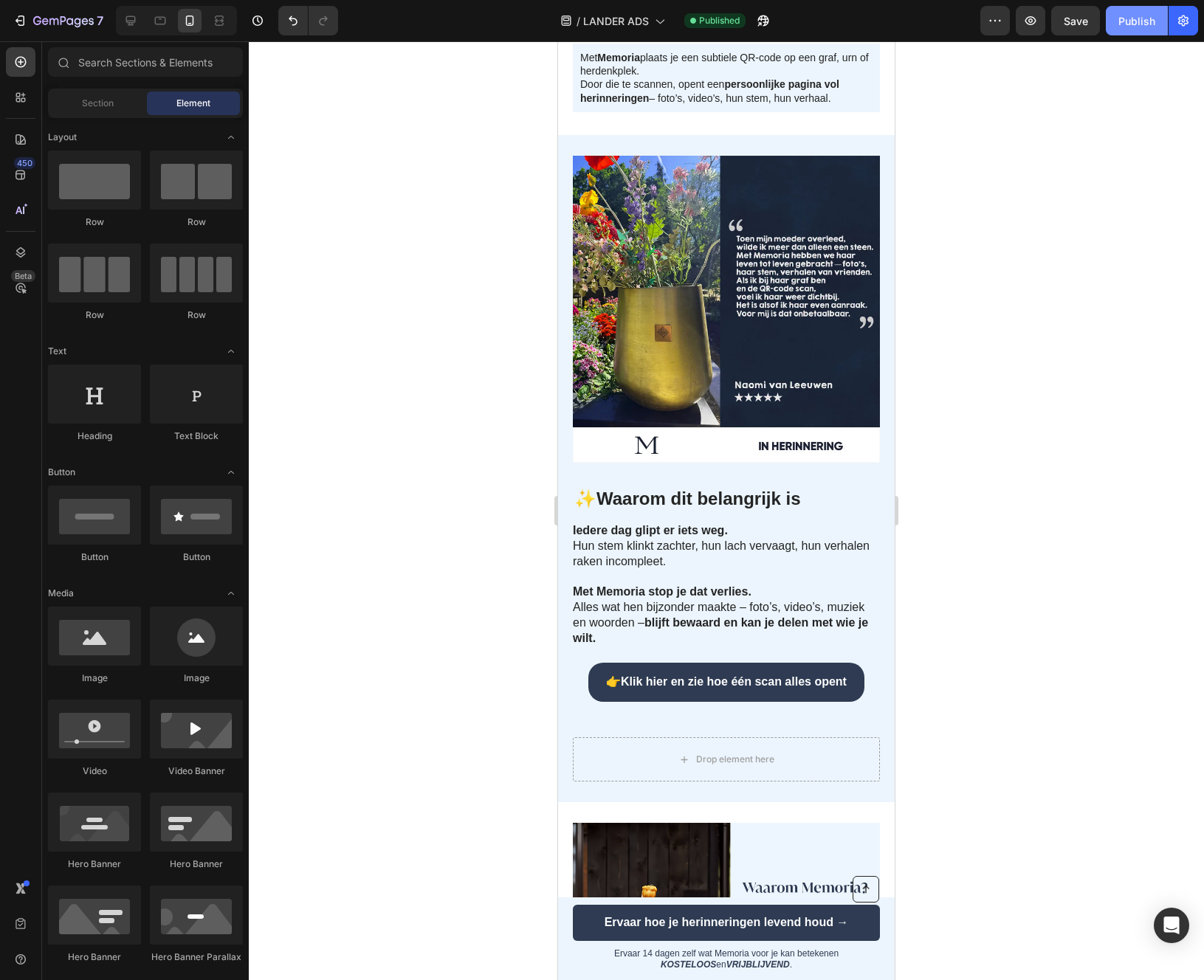
click at [1120, 13] on div "Publish" at bounding box center [1136, 21] width 37 height 16
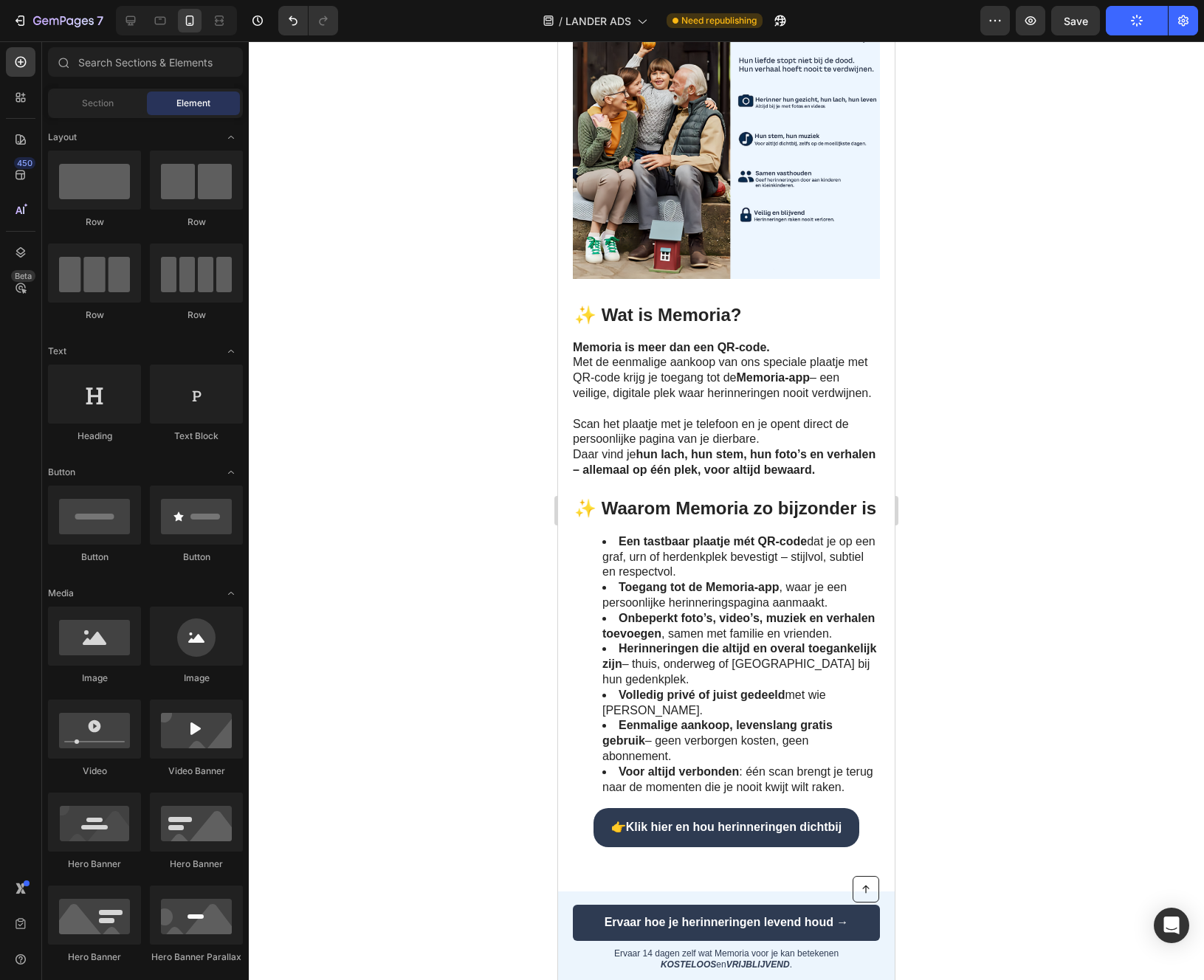
scroll to position [1088, 0]
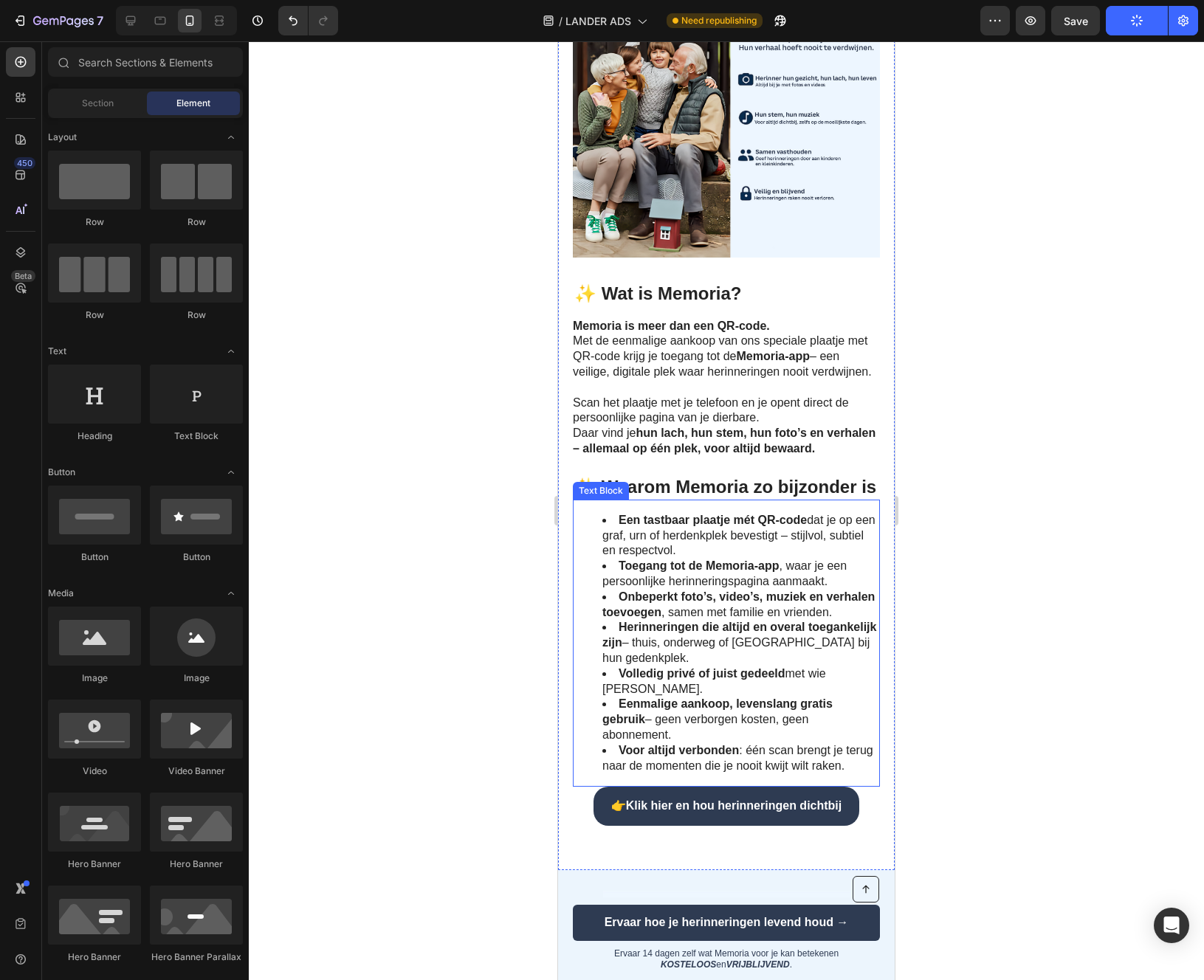
click at [730, 497] on span "✨ Waarom Memoria zo bijzonder is" at bounding box center [725, 487] width 302 height 20
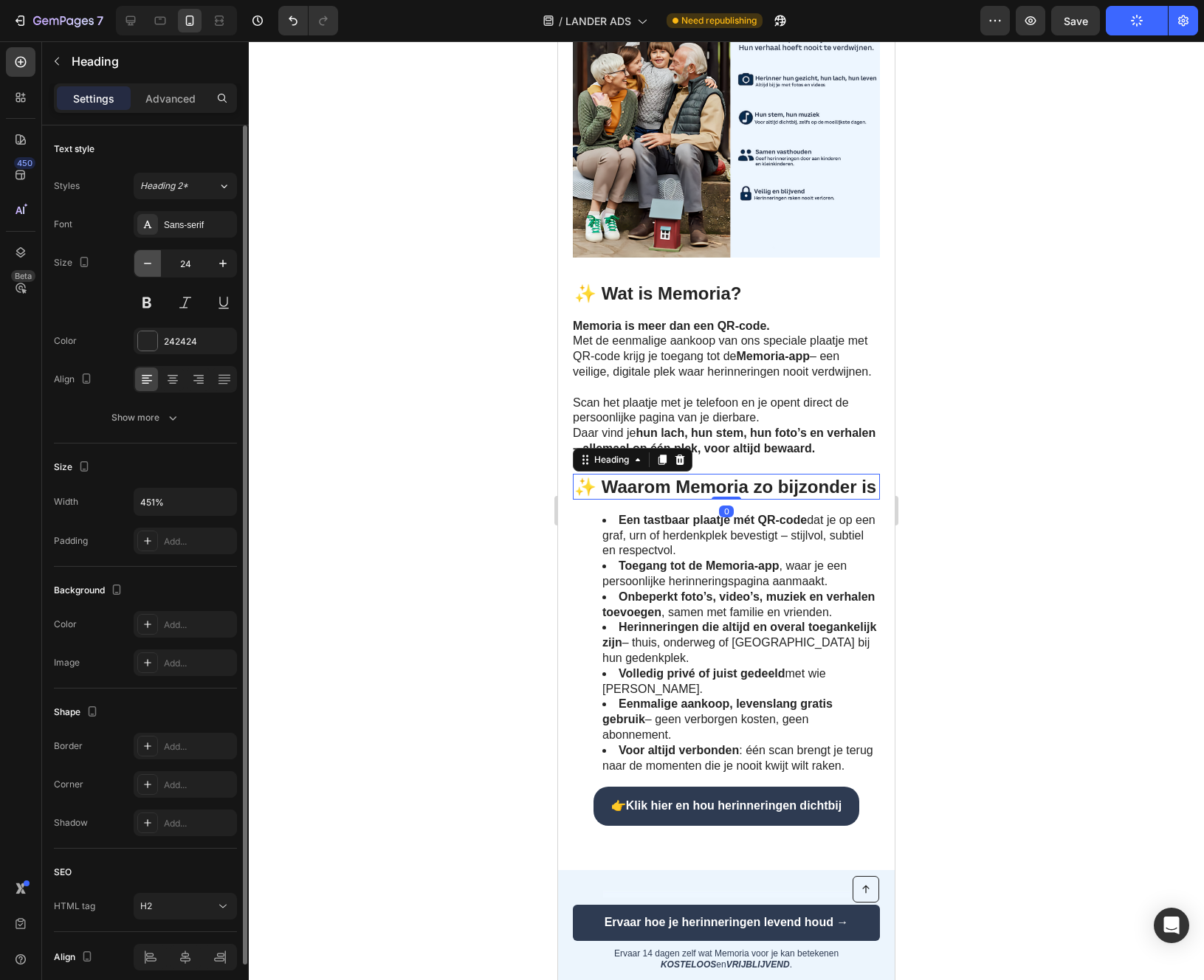
click at [154, 263] on icon "button" at bounding box center [147, 263] width 15 height 15
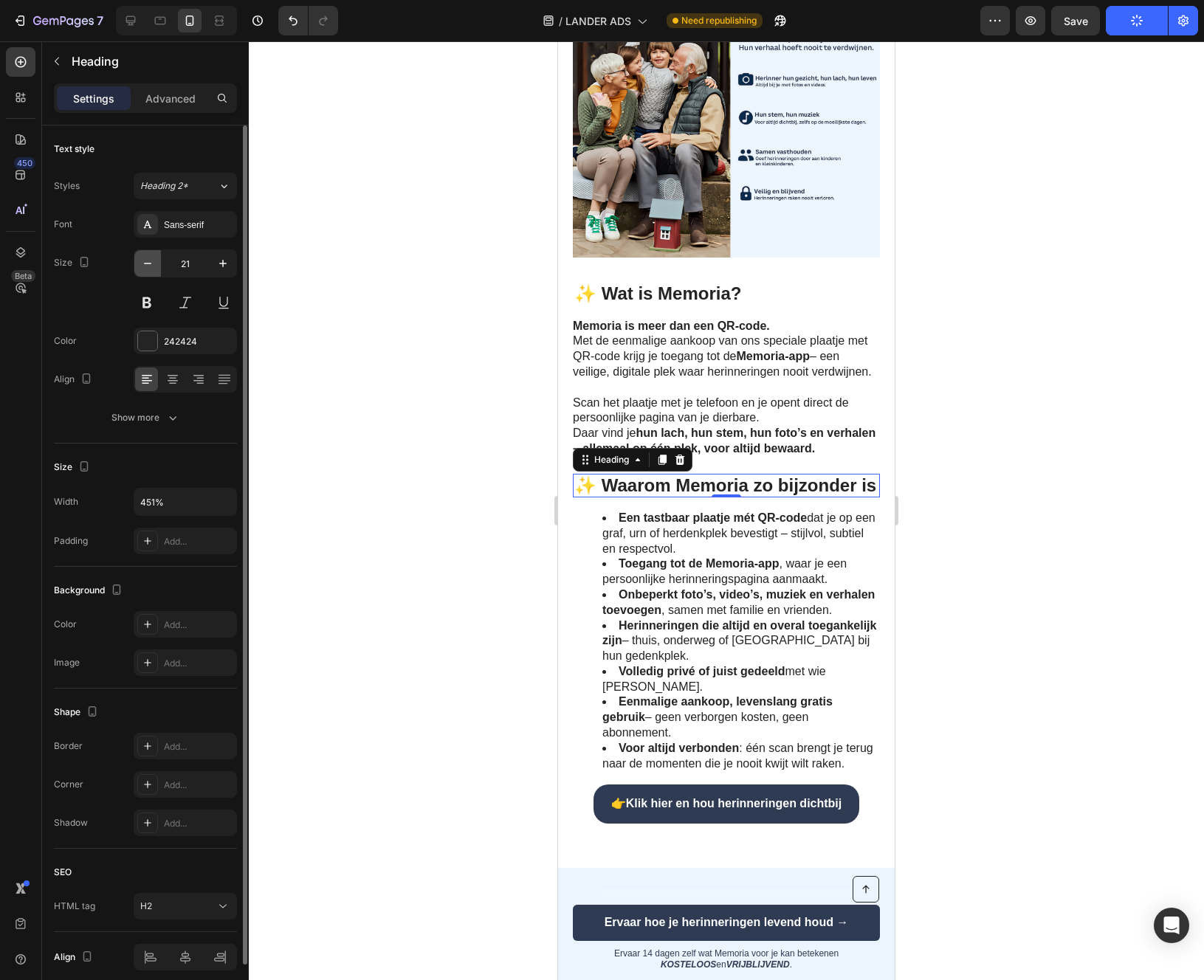
click at [154, 263] on icon "button" at bounding box center [147, 263] width 15 height 15
click at [146, 270] on icon "button" at bounding box center [147, 263] width 15 height 15
type input "17"
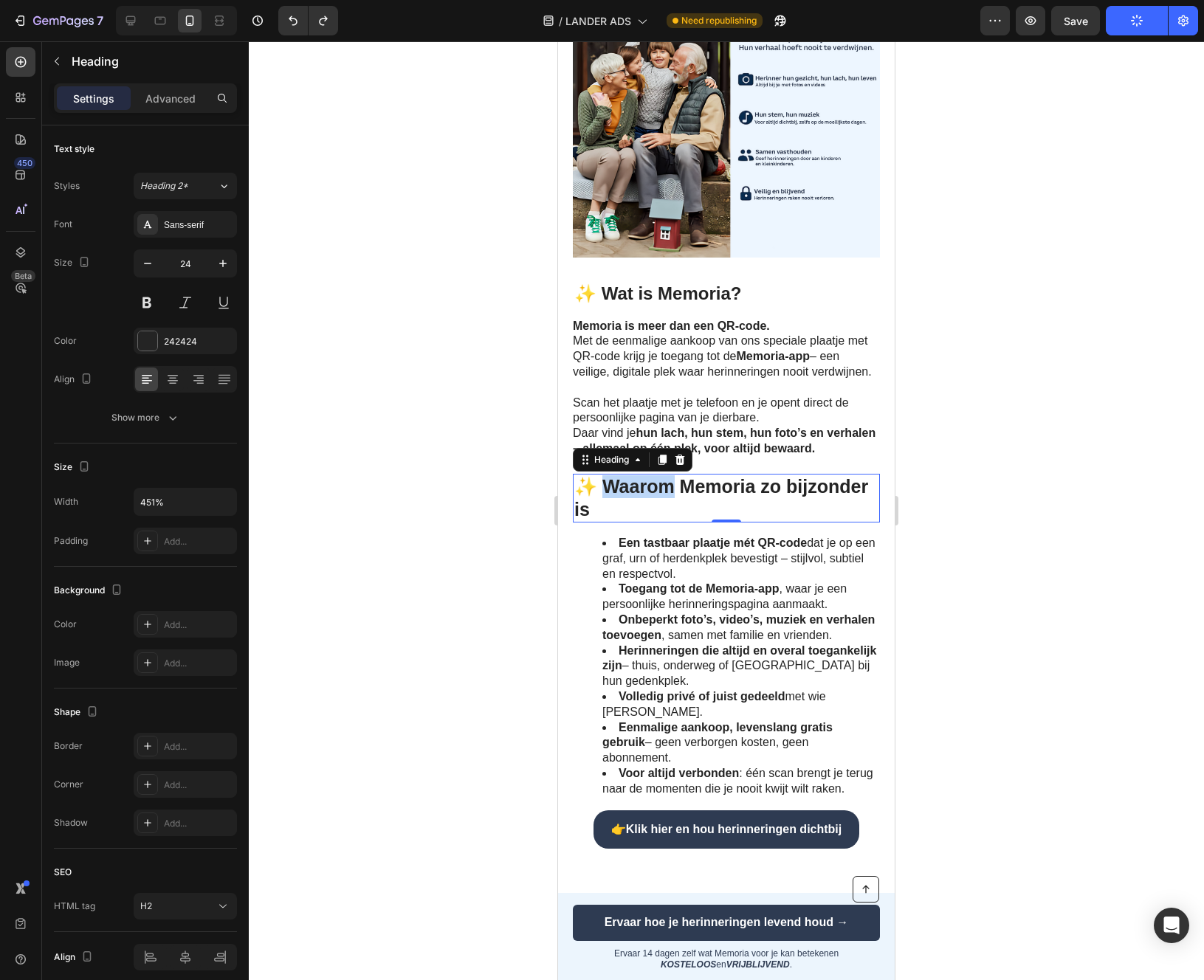
click at [654, 512] on span "✨ Waarom Memoria zo bijzonder is" at bounding box center [721, 497] width 294 height 44
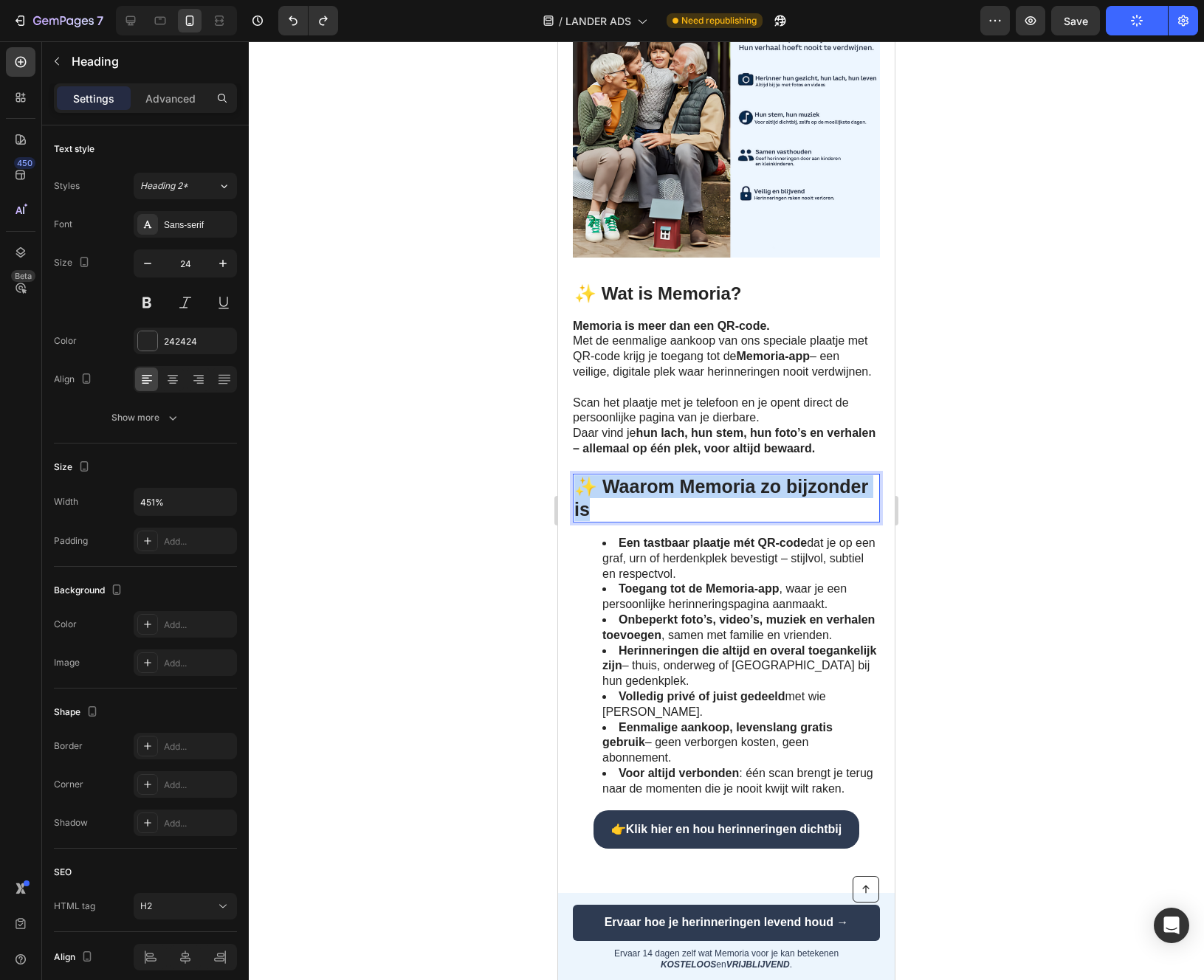
click at [654, 512] on span "✨ Waarom Memoria zo bijzonder is" at bounding box center [721, 497] width 294 height 44
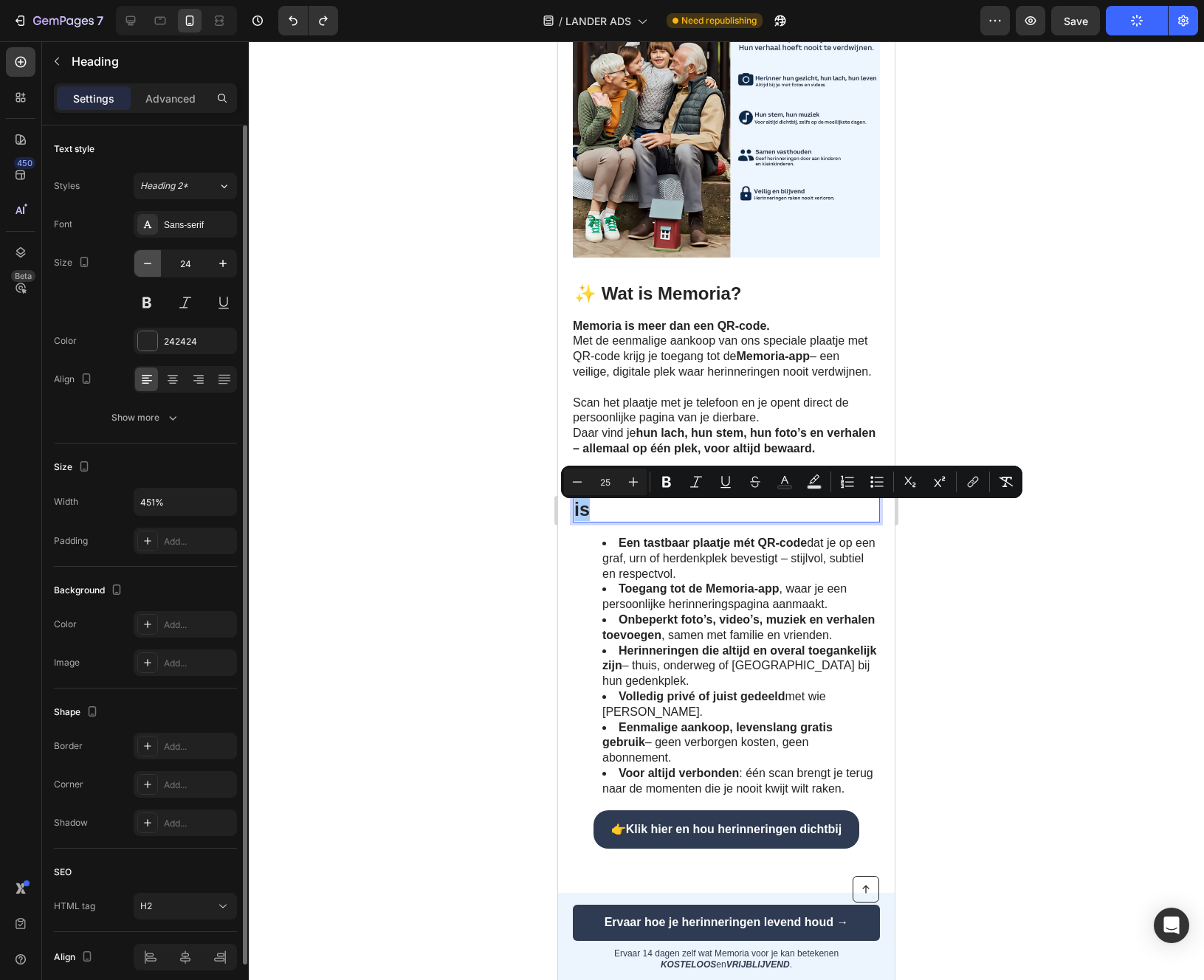
click at [145, 262] on icon "button" at bounding box center [147, 263] width 15 height 15
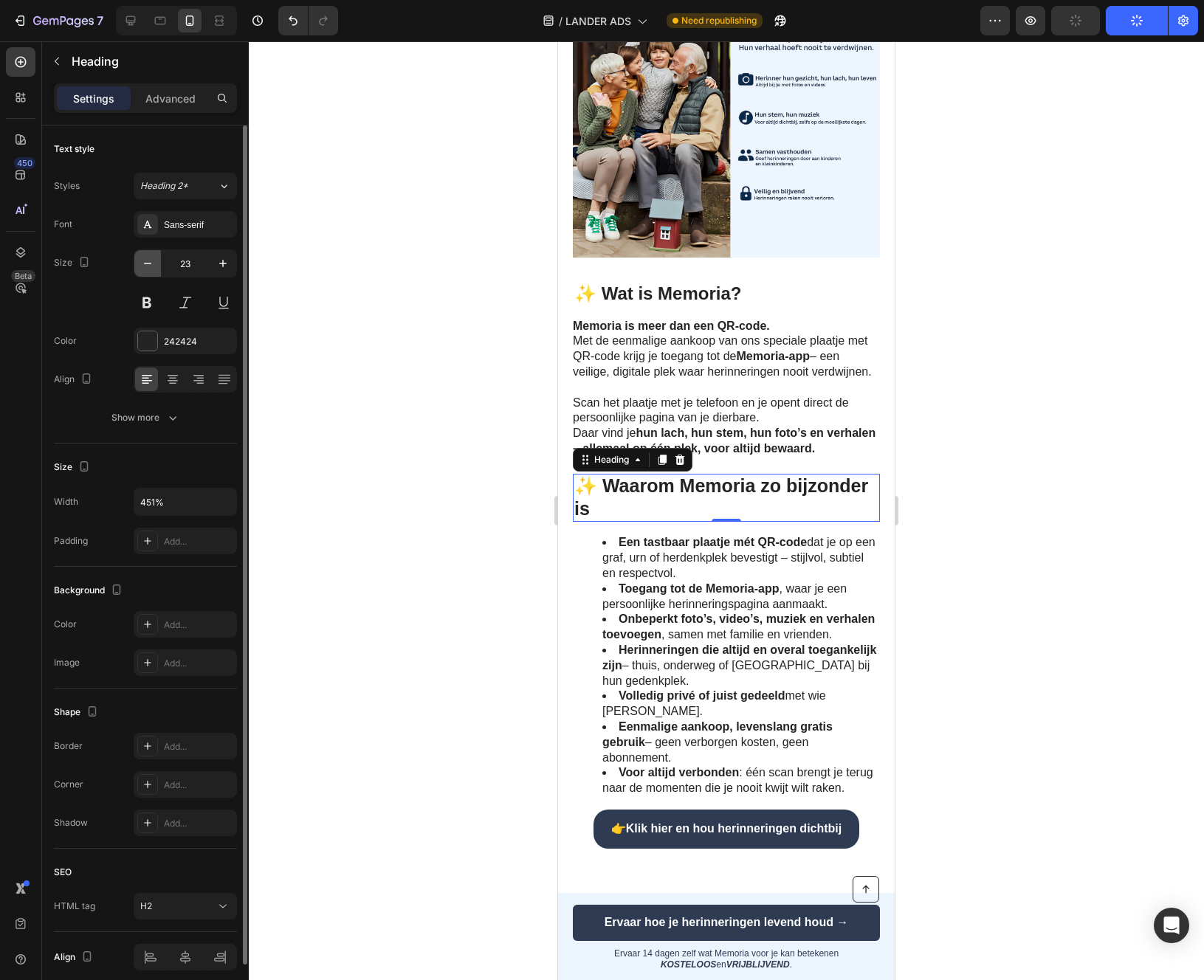
click at [145, 262] on icon "button" at bounding box center [147, 263] width 15 height 15
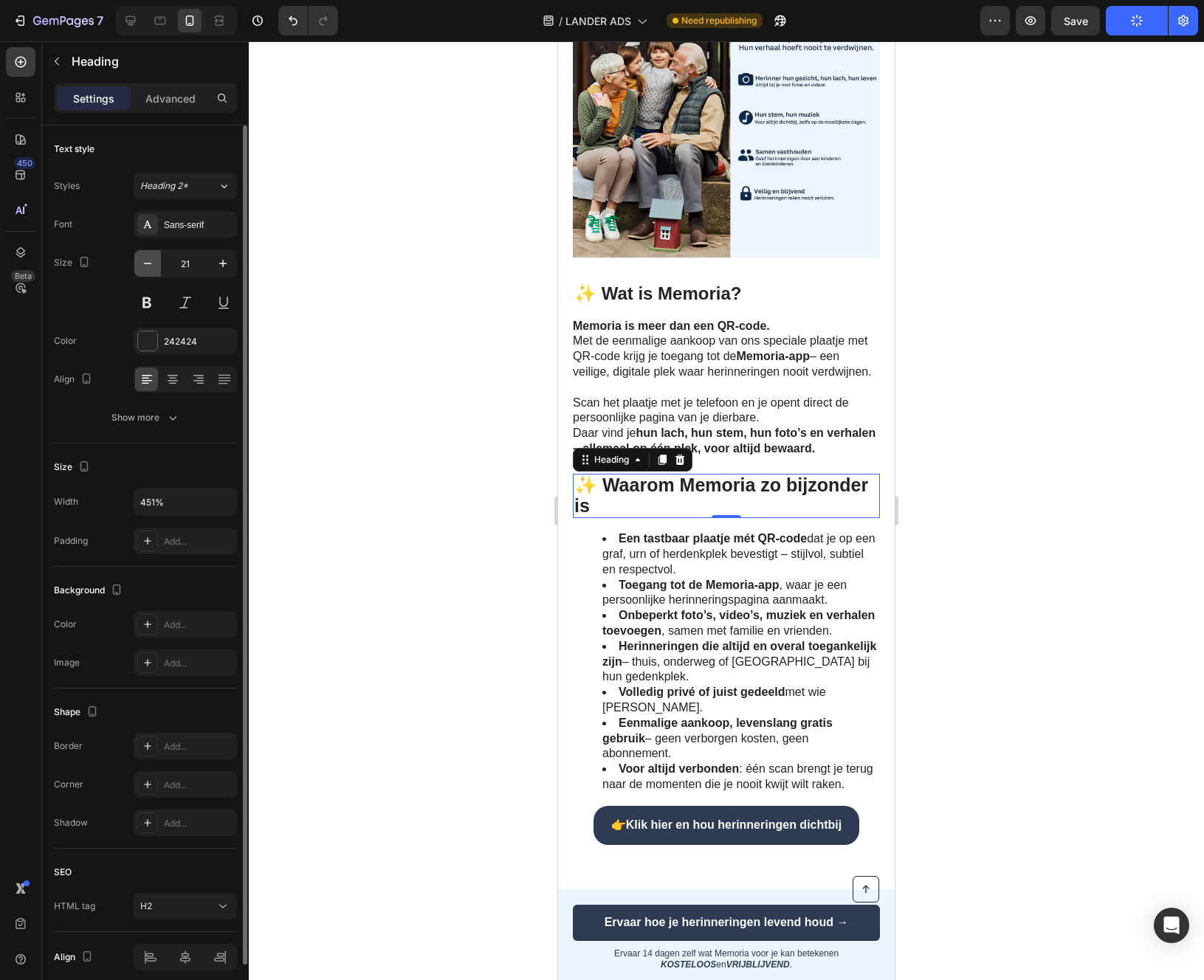
click at [145, 262] on icon "button" at bounding box center [147, 263] width 15 height 15
click at [691, 503] on span "✨ Waarom Memoria zo bijzonder is" at bounding box center [721, 495] width 294 height 41
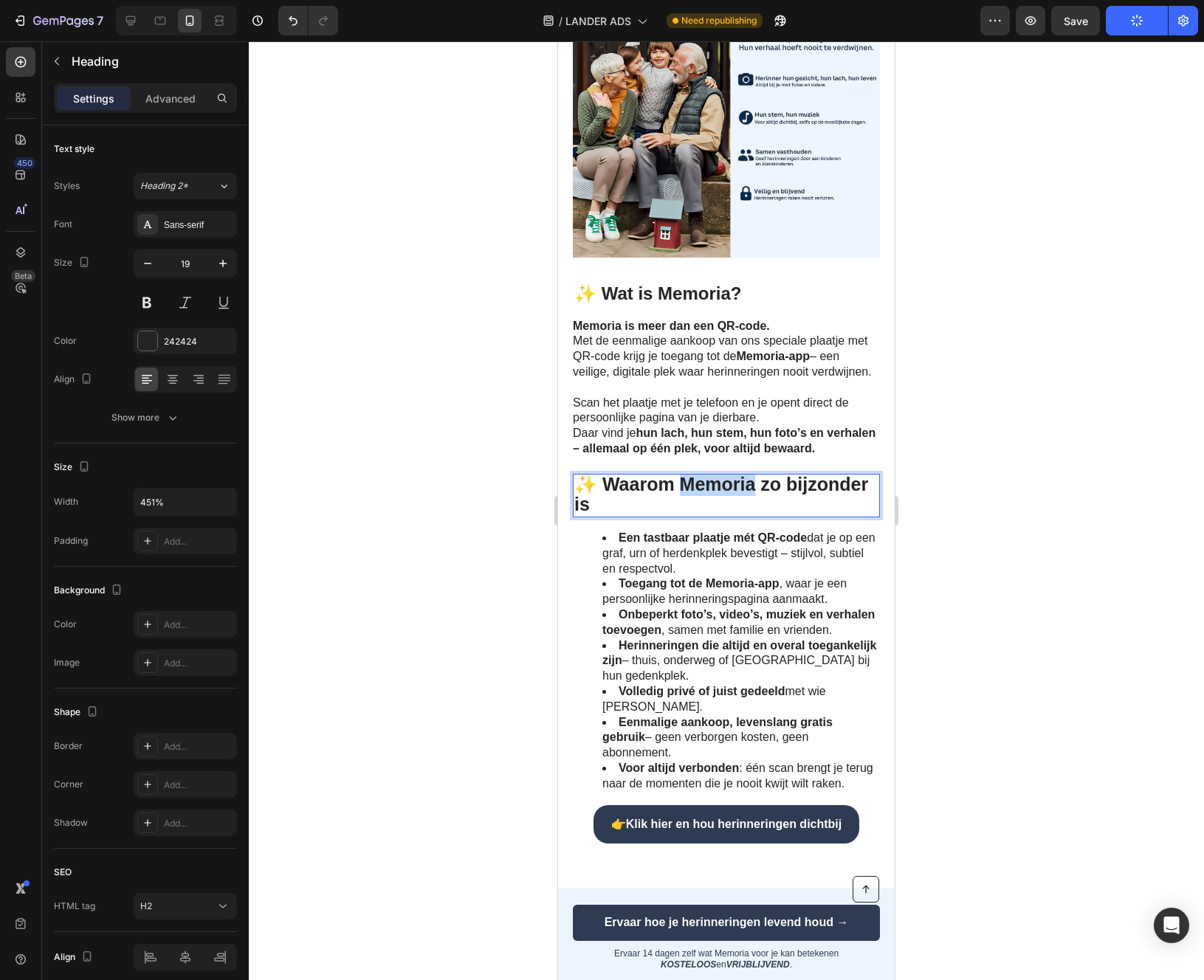
click at [691, 503] on span "✨ Waarom Memoria zo bijzonder is" at bounding box center [721, 495] width 294 height 41
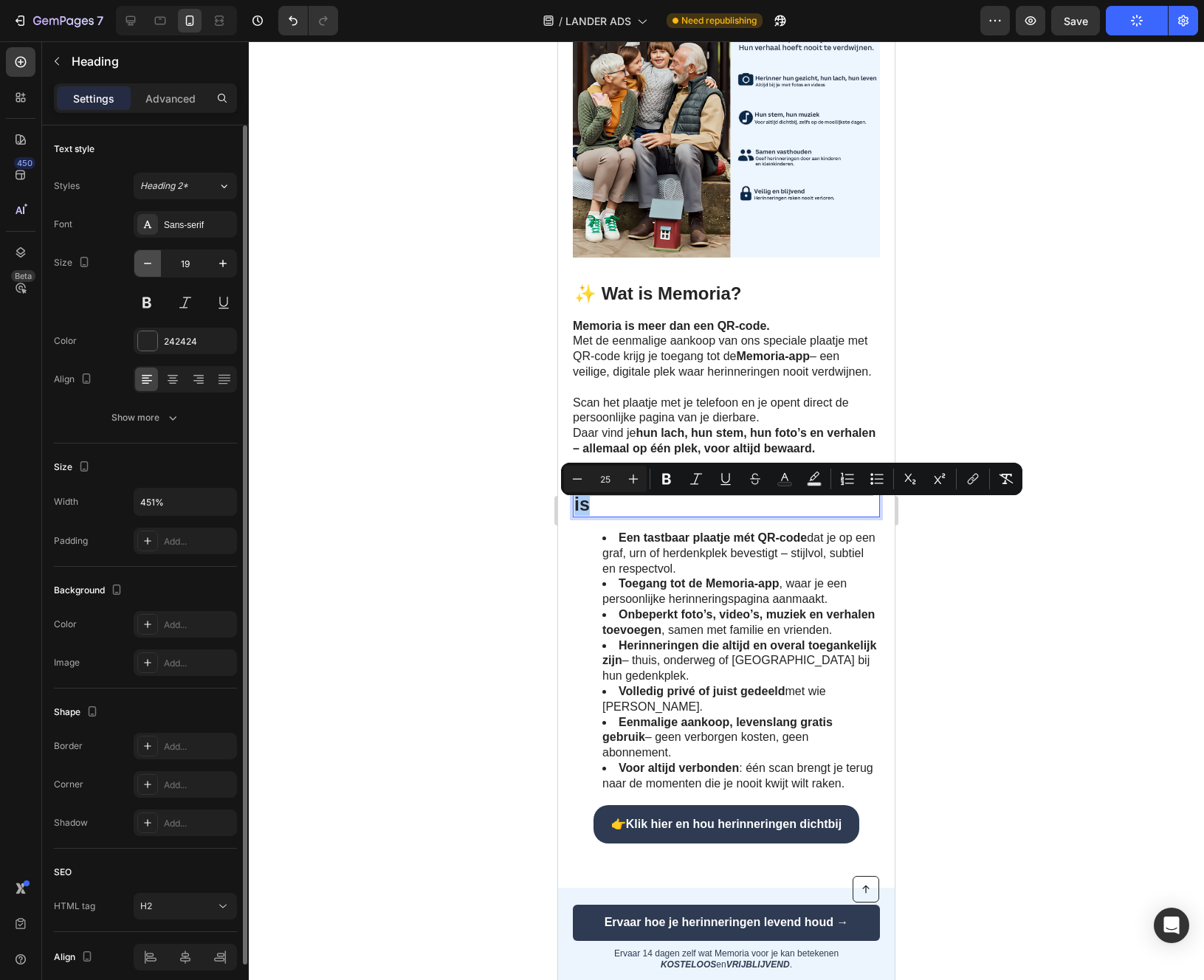
click at [154, 270] on icon "button" at bounding box center [147, 263] width 15 height 15
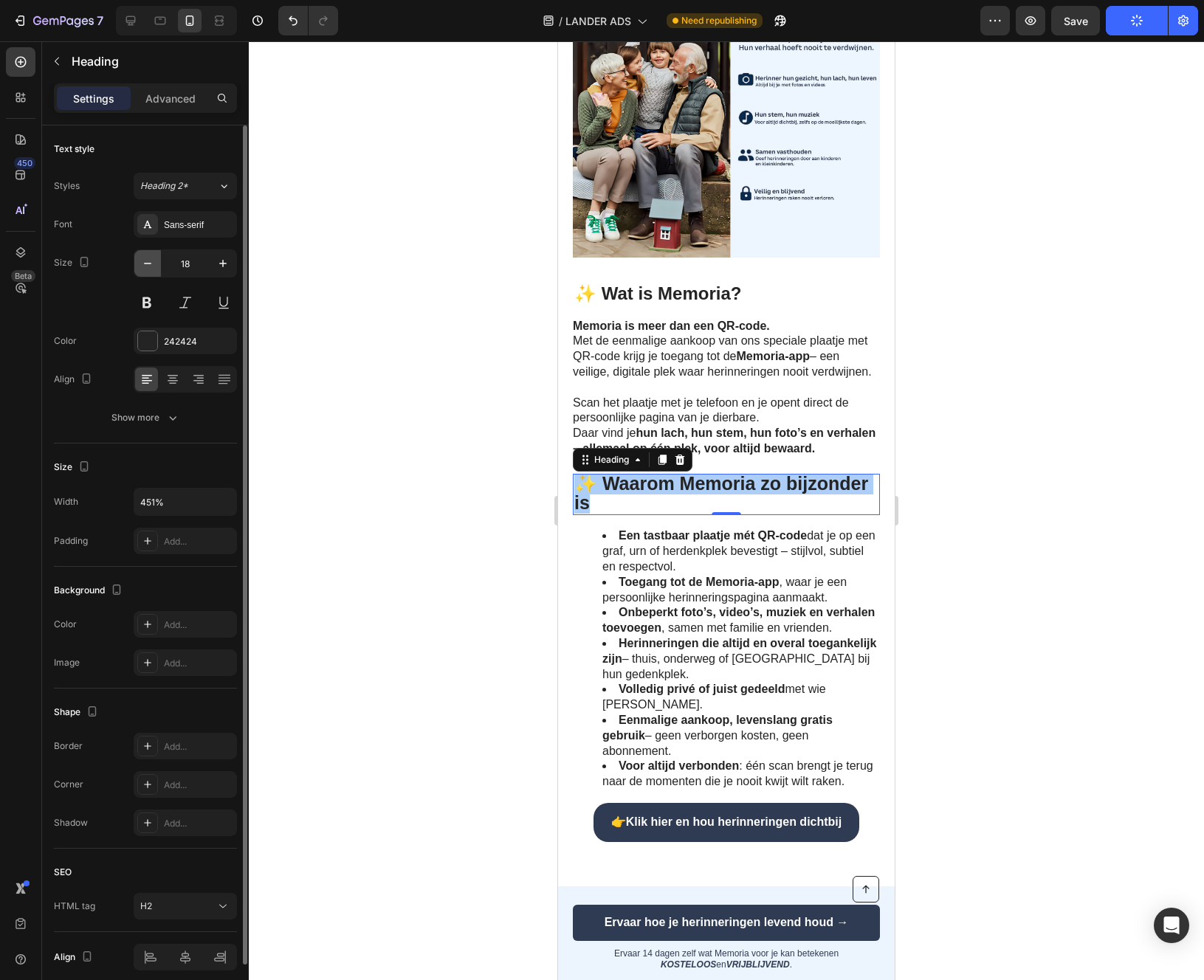
click at [154, 270] on icon "button" at bounding box center [147, 263] width 15 height 15
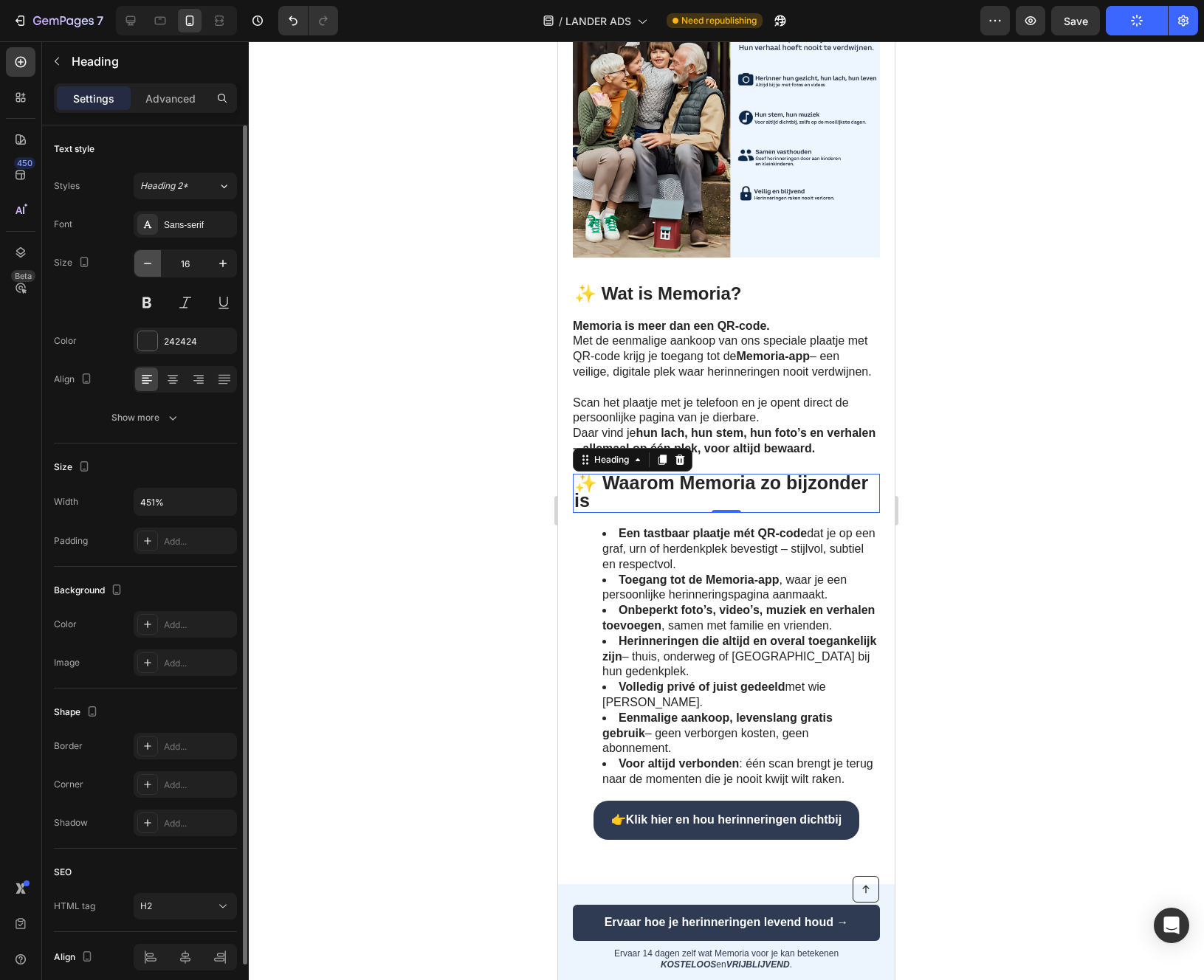
click at [154, 270] on icon "button" at bounding box center [147, 263] width 15 height 15
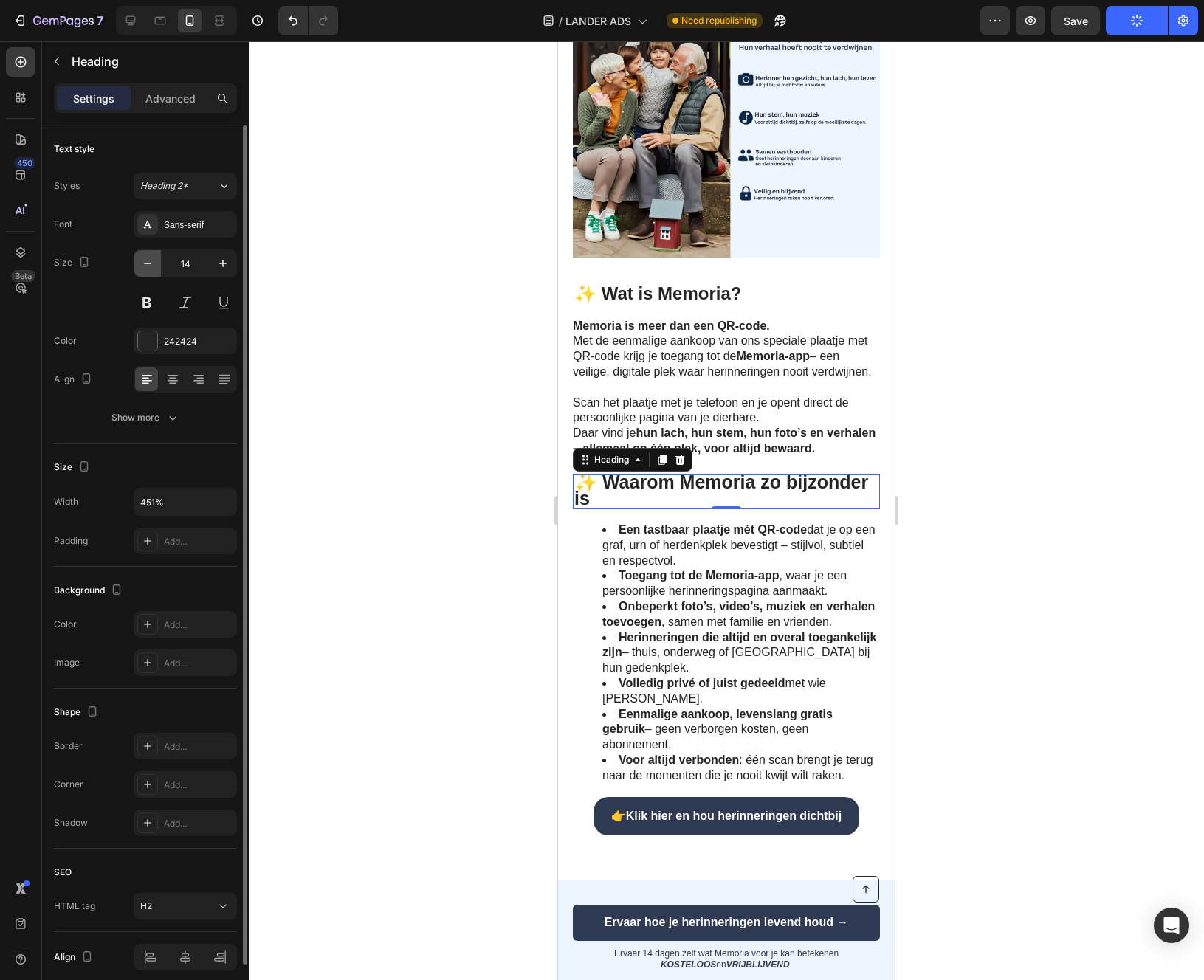
click at [154, 270] on icon "button" at bounding box center [147, 263] width 15 height 15
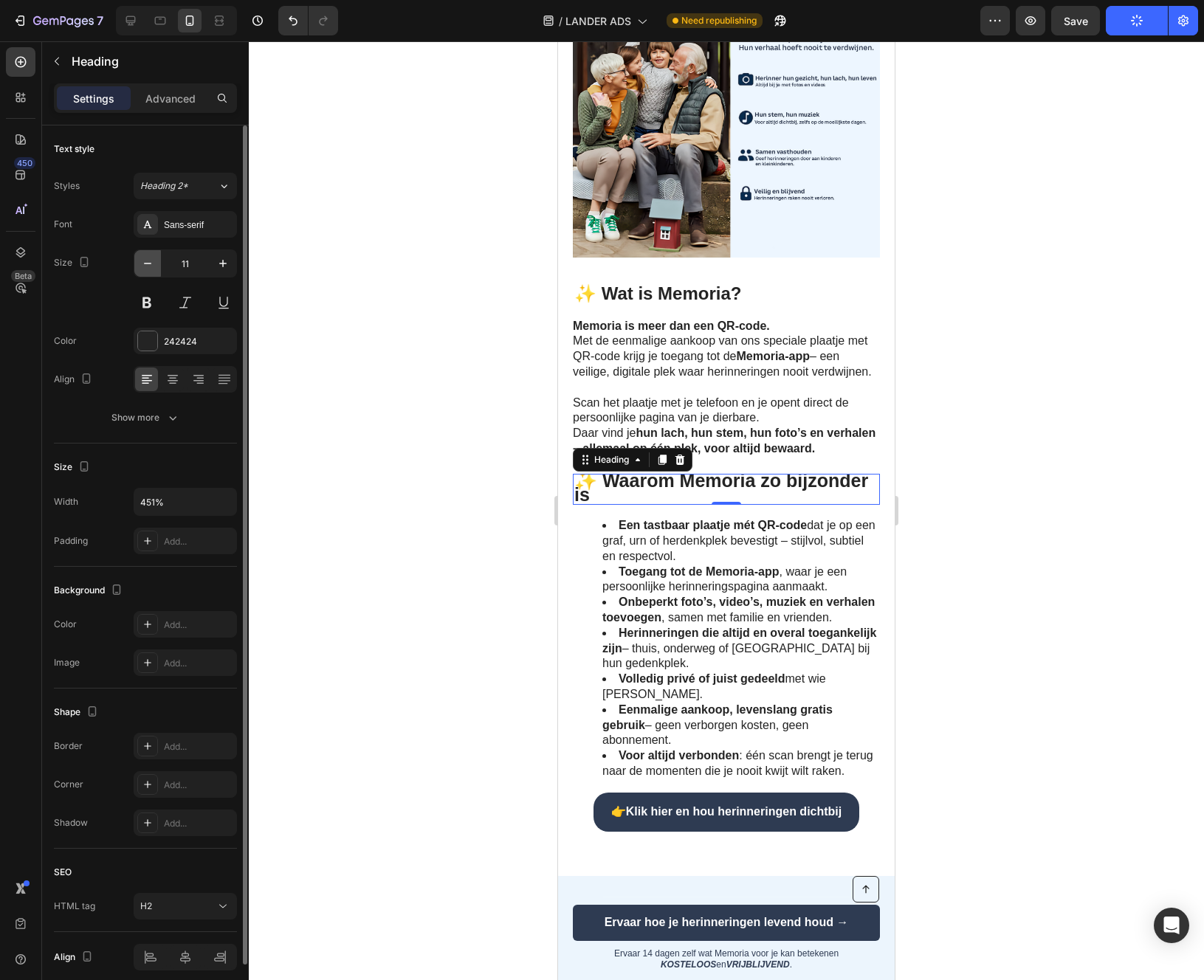
click at [154, 270] on icon "button" at bounding box center [147, 263] width 15 height 15
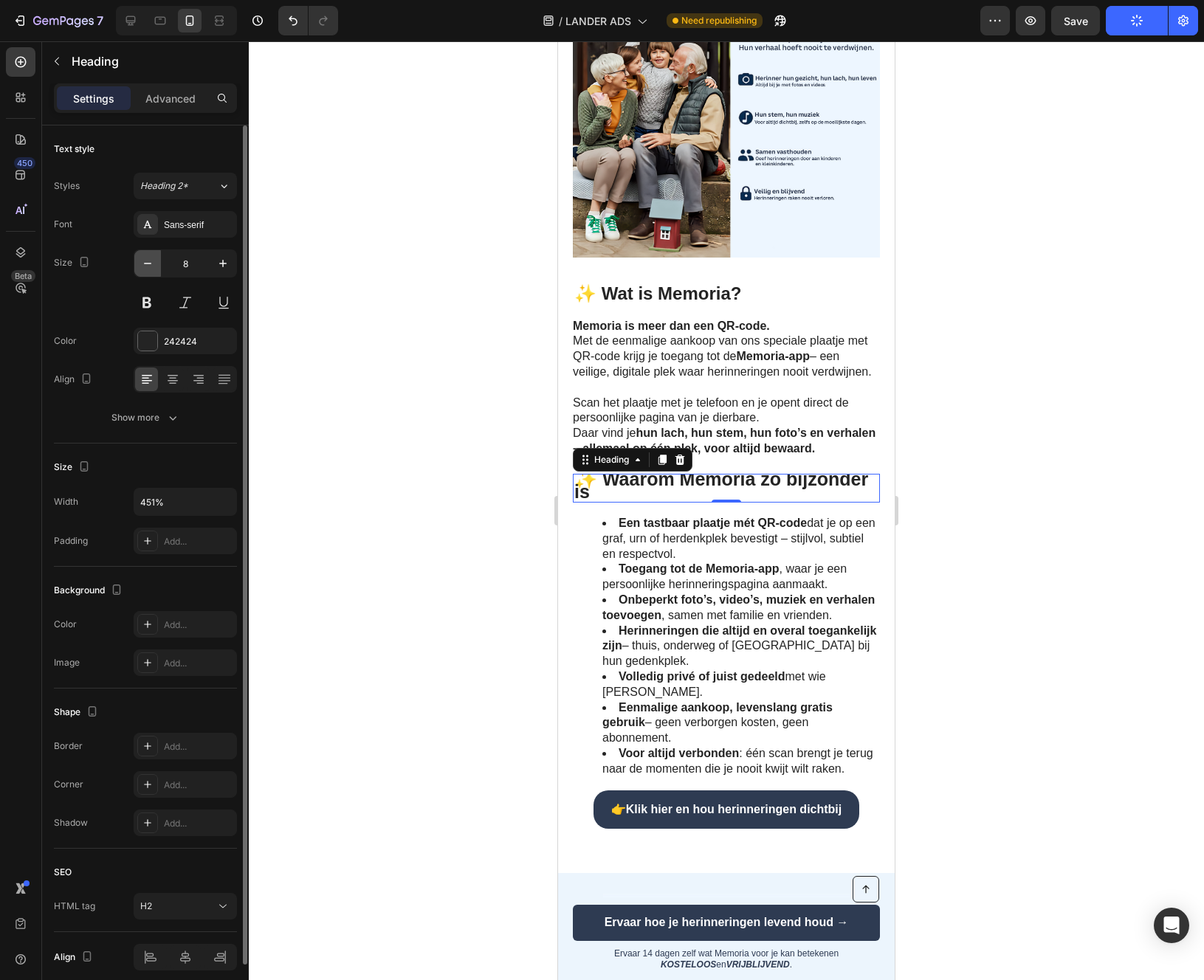
click at [154, 270] on icon "button" at bounding box center [147, 263] width 15 height 15
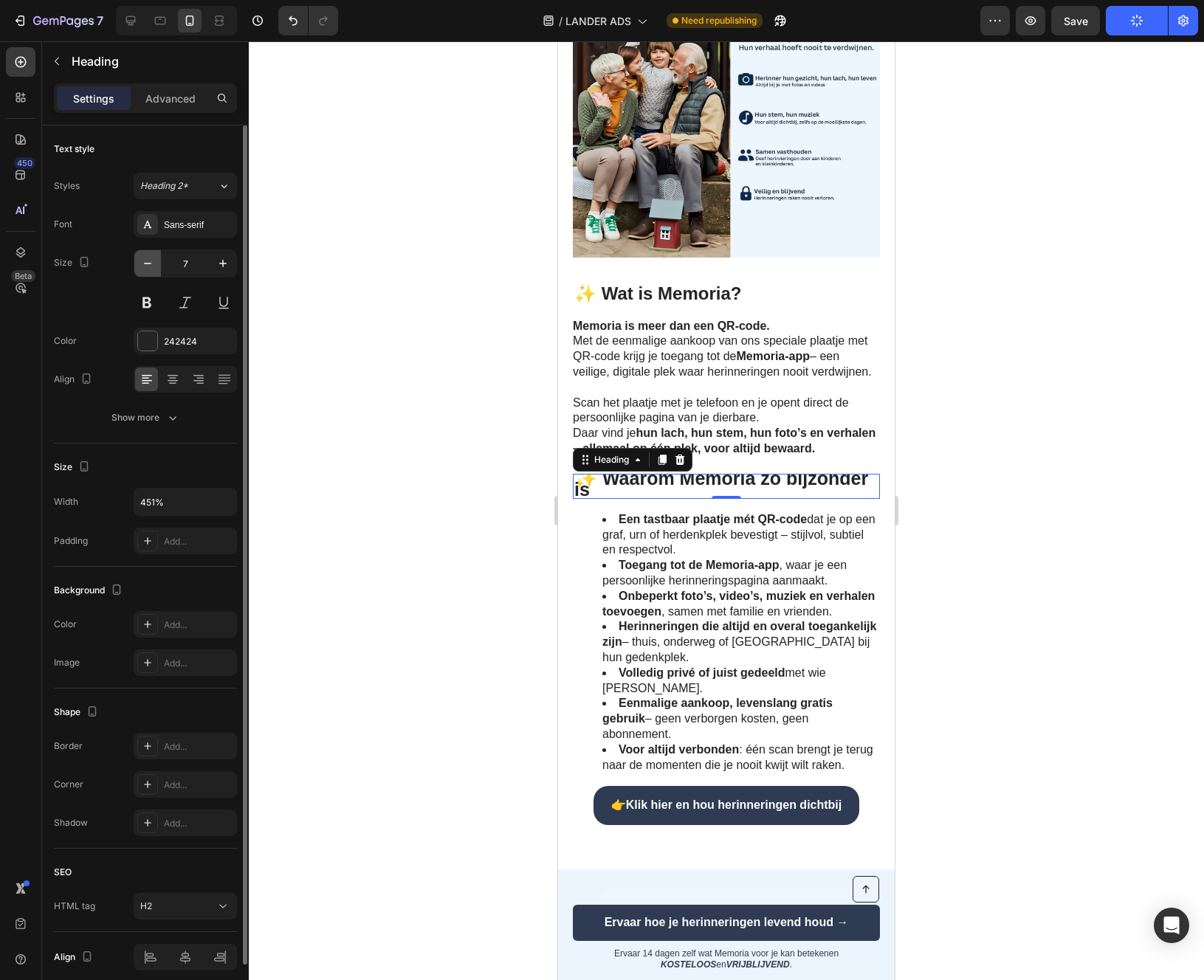
click at [154, 270] on icon "button" at bounding box center [147, 263] width 15 height 15
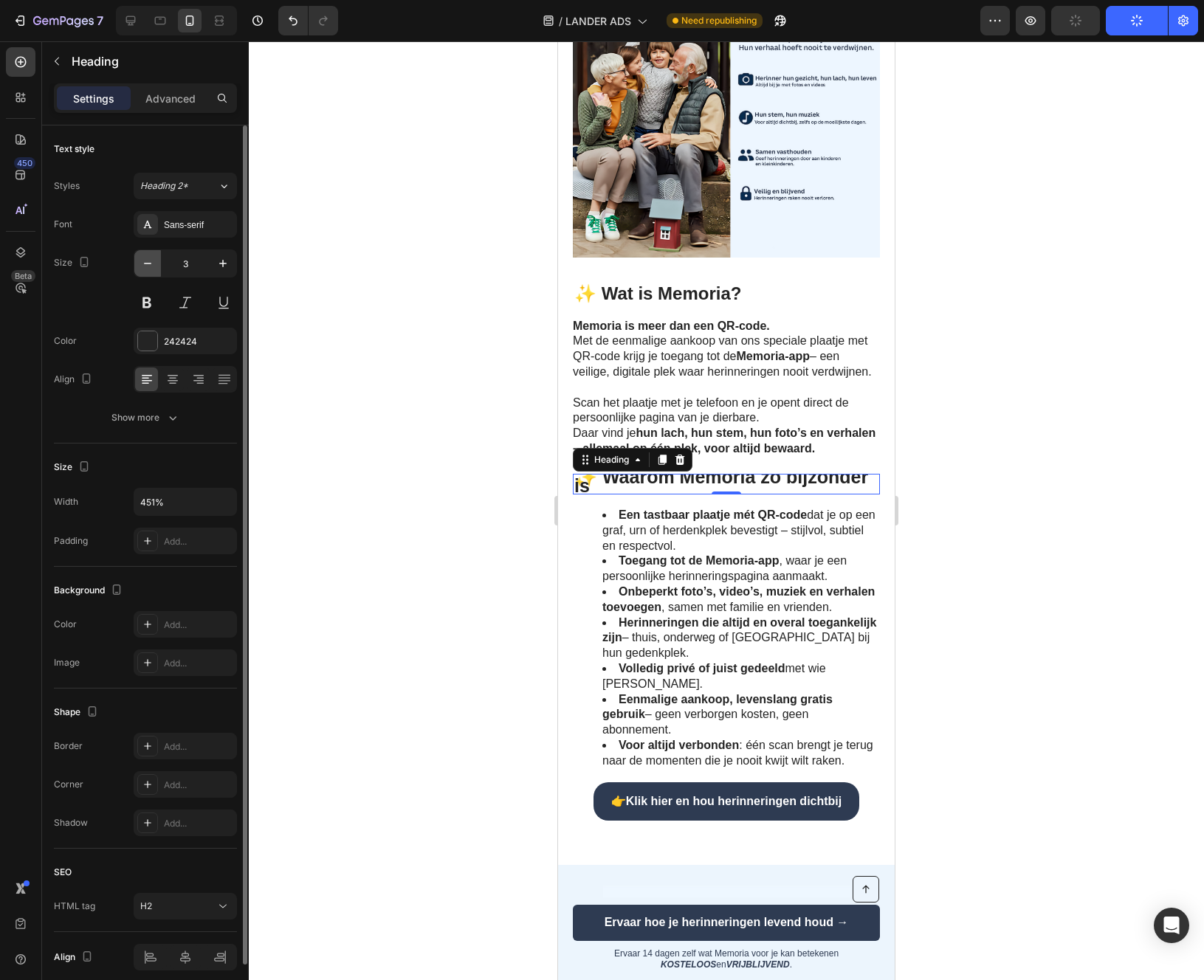
click at [154, 270] on icon "button" at bounding box center [147, 263] width 15 height 15
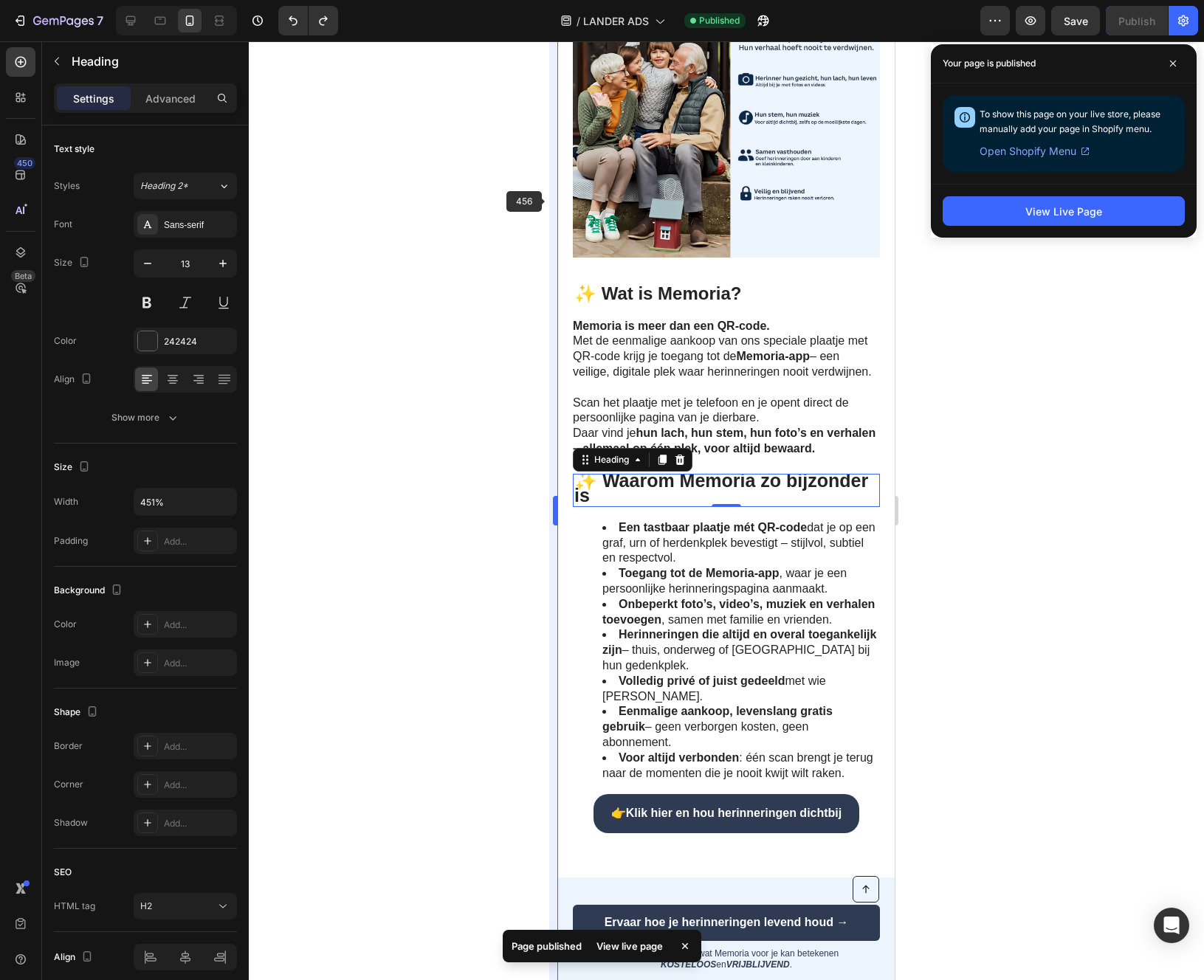
type input "14"
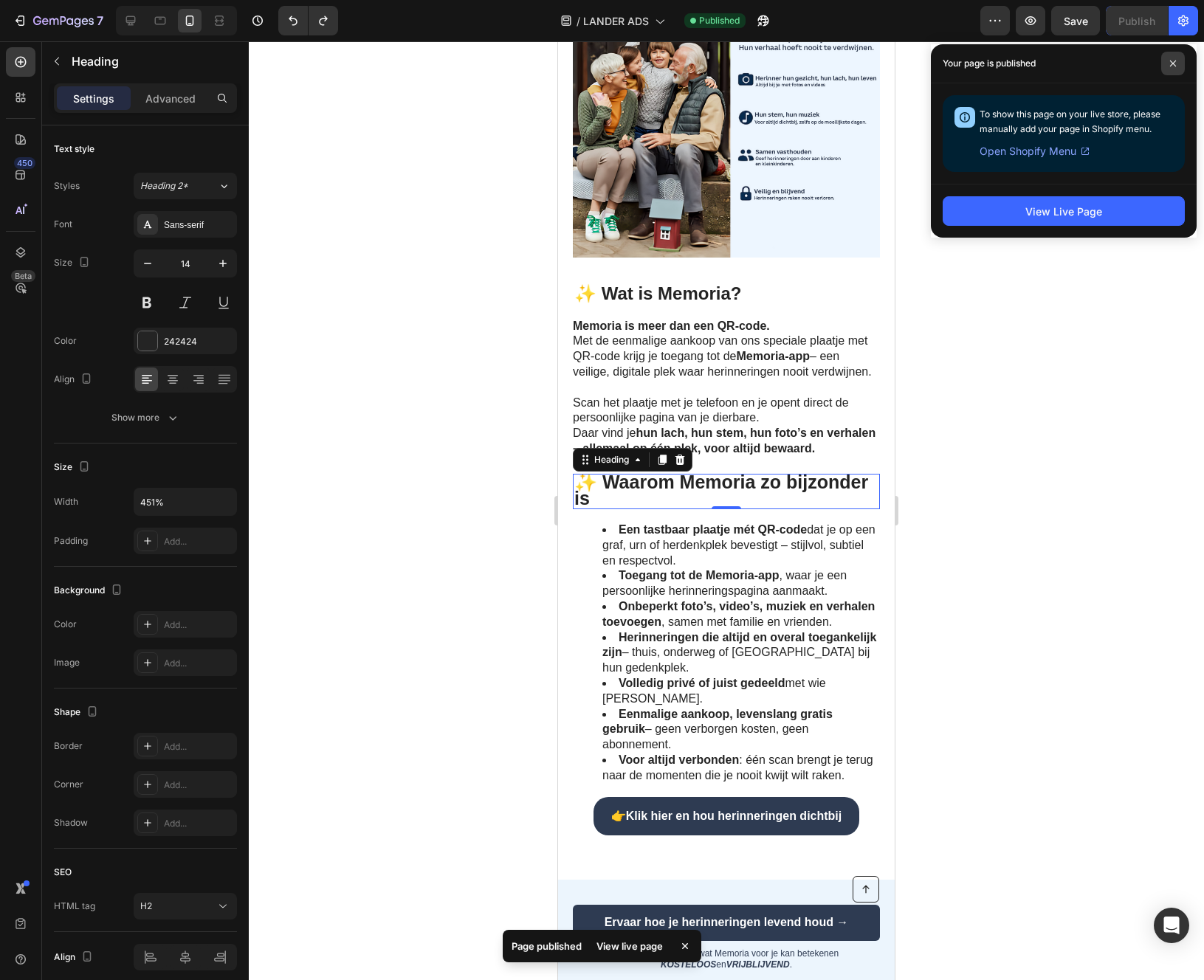
click at [1166, 70] on span at bounding box center [1173, 63] width 24 height 24
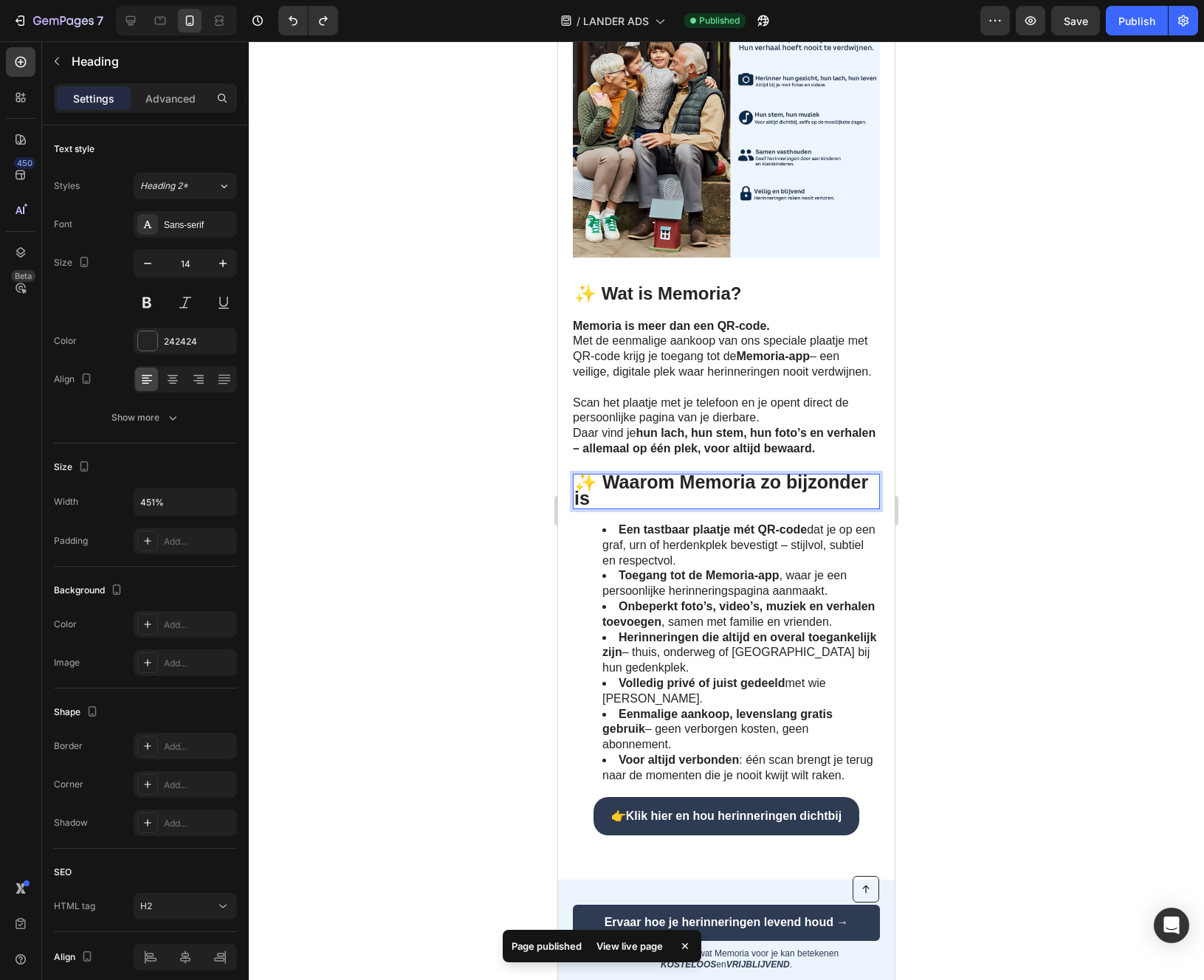
click at [725, 509] on span "✨ Waarom Memoria zo bijzonder is" at bounding box center [721, 490] width 294 height 37
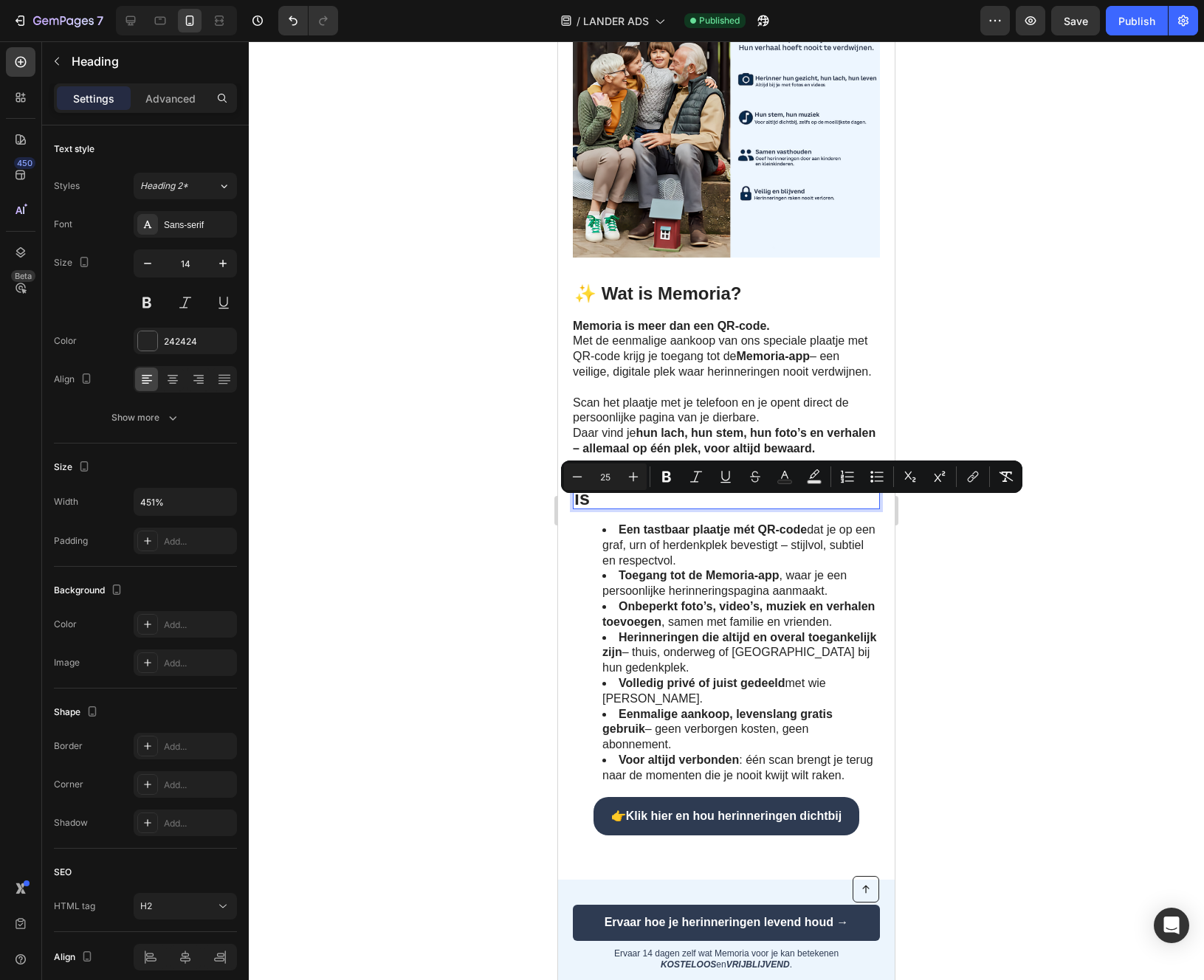
click at [693, 509] on span "✨ Waarom Memoria zo bijzonder is" at bounding box center [721, 490] width 294 height 37
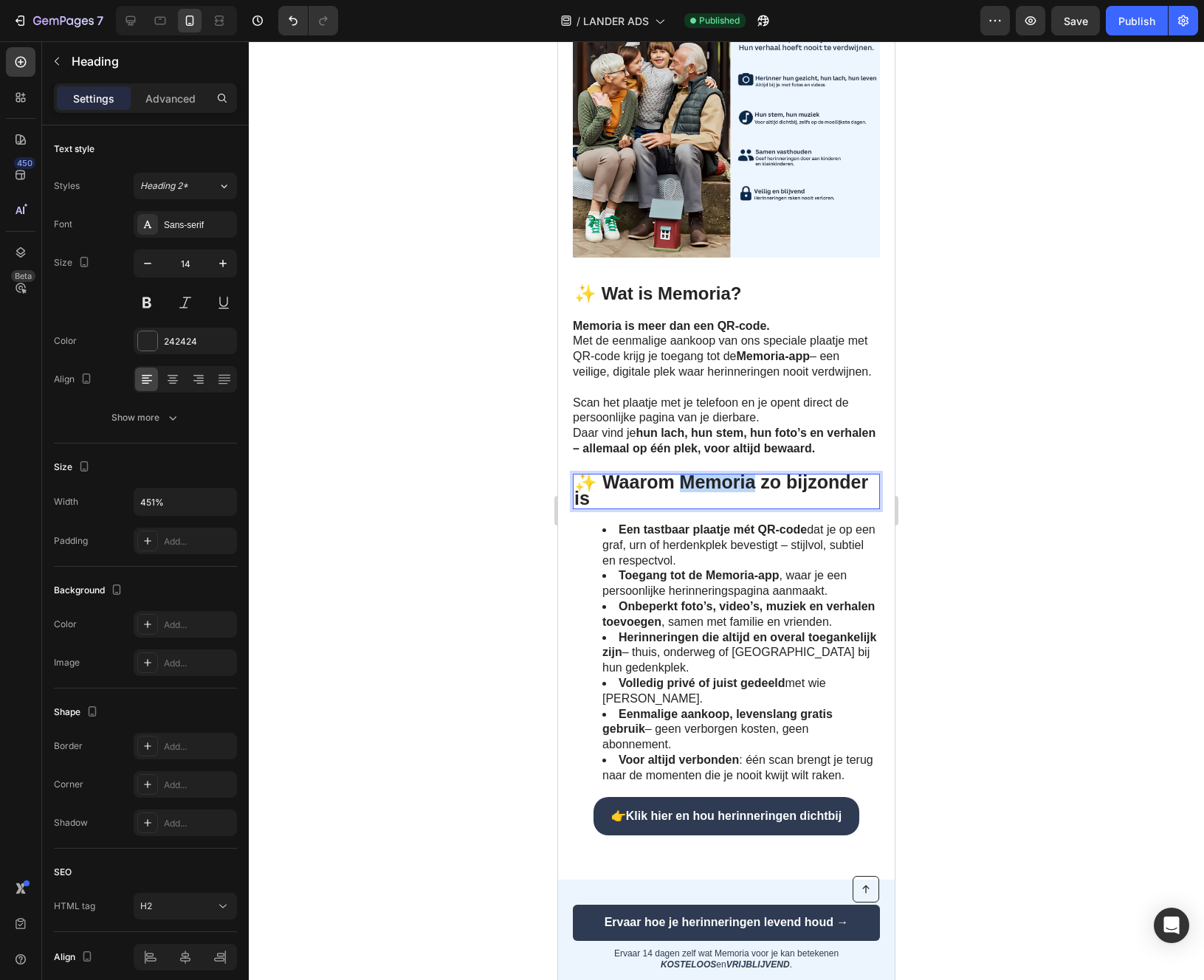
click at [693, 509] on span "✨ Waarom Memoria zo bijzonder is" at bounding box center [721, 490] width 294 height 37
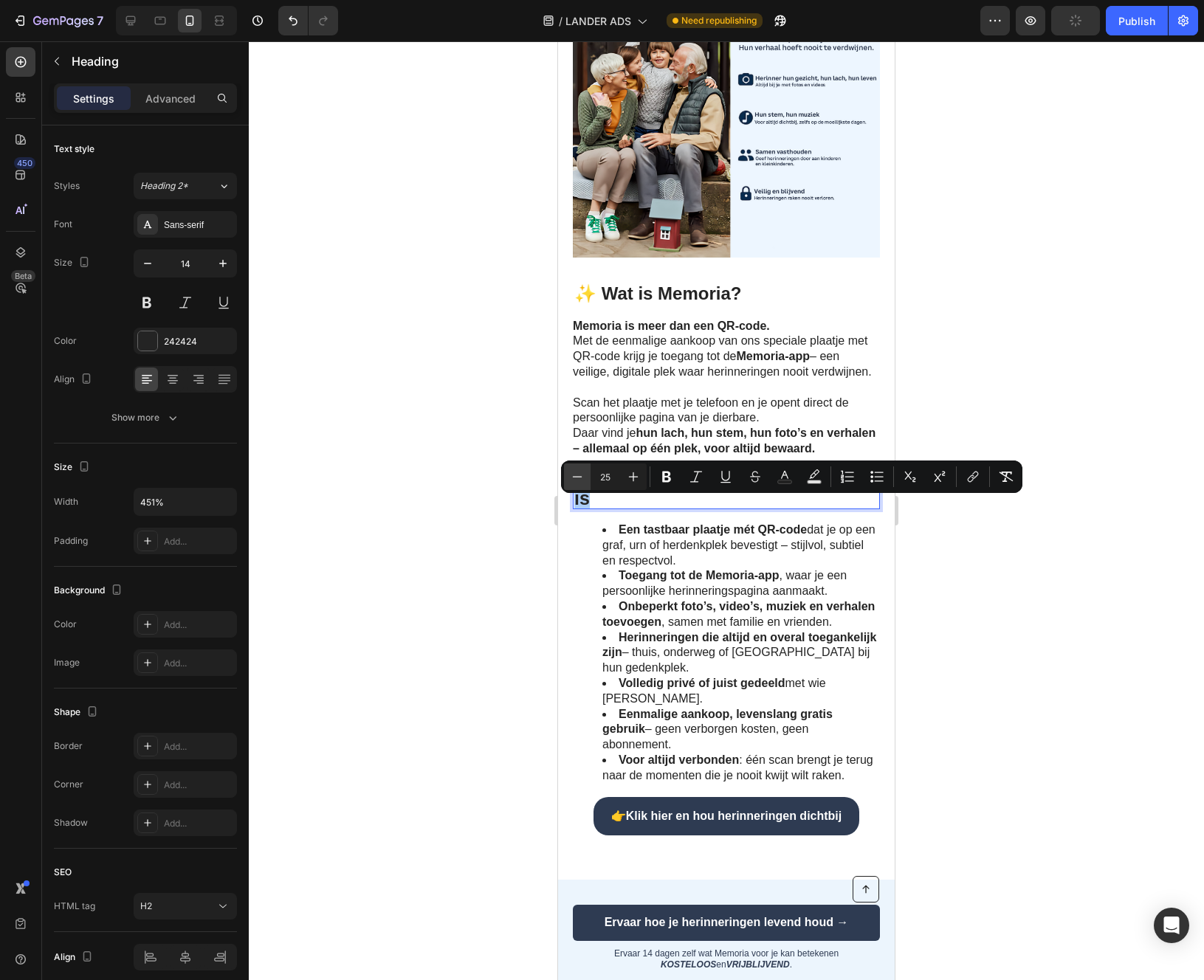
click at [578, 474] on icon "Editor contextual toolbar" at bounding box center [578, 477] width 15 height 15
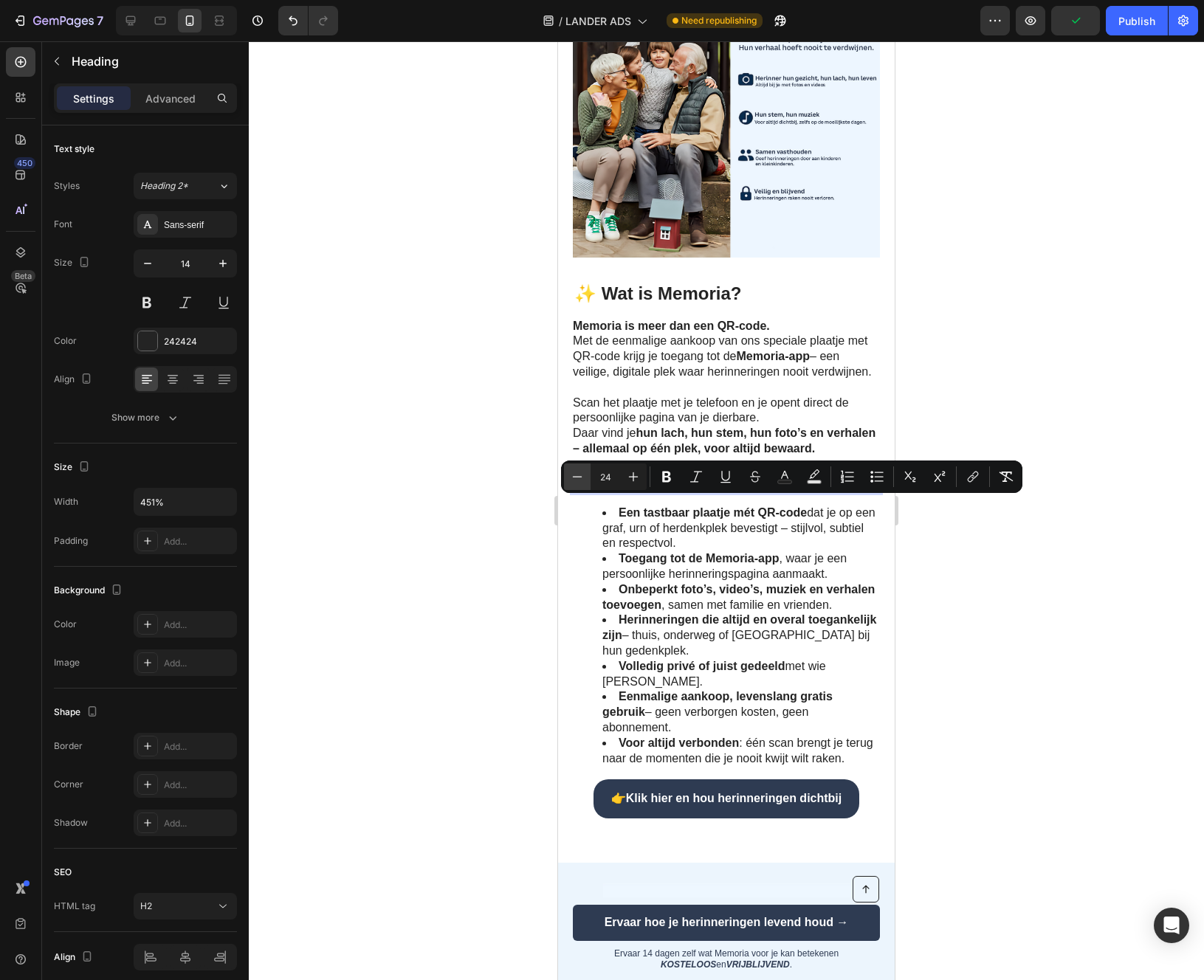
click at [578, 474] on icon "Editor contextual toolbar" at bounding box center [578, 477] width 15 height 15
type input "21"
click at [450, 549] on div at bounding box center [727, 511] width 955 height 939
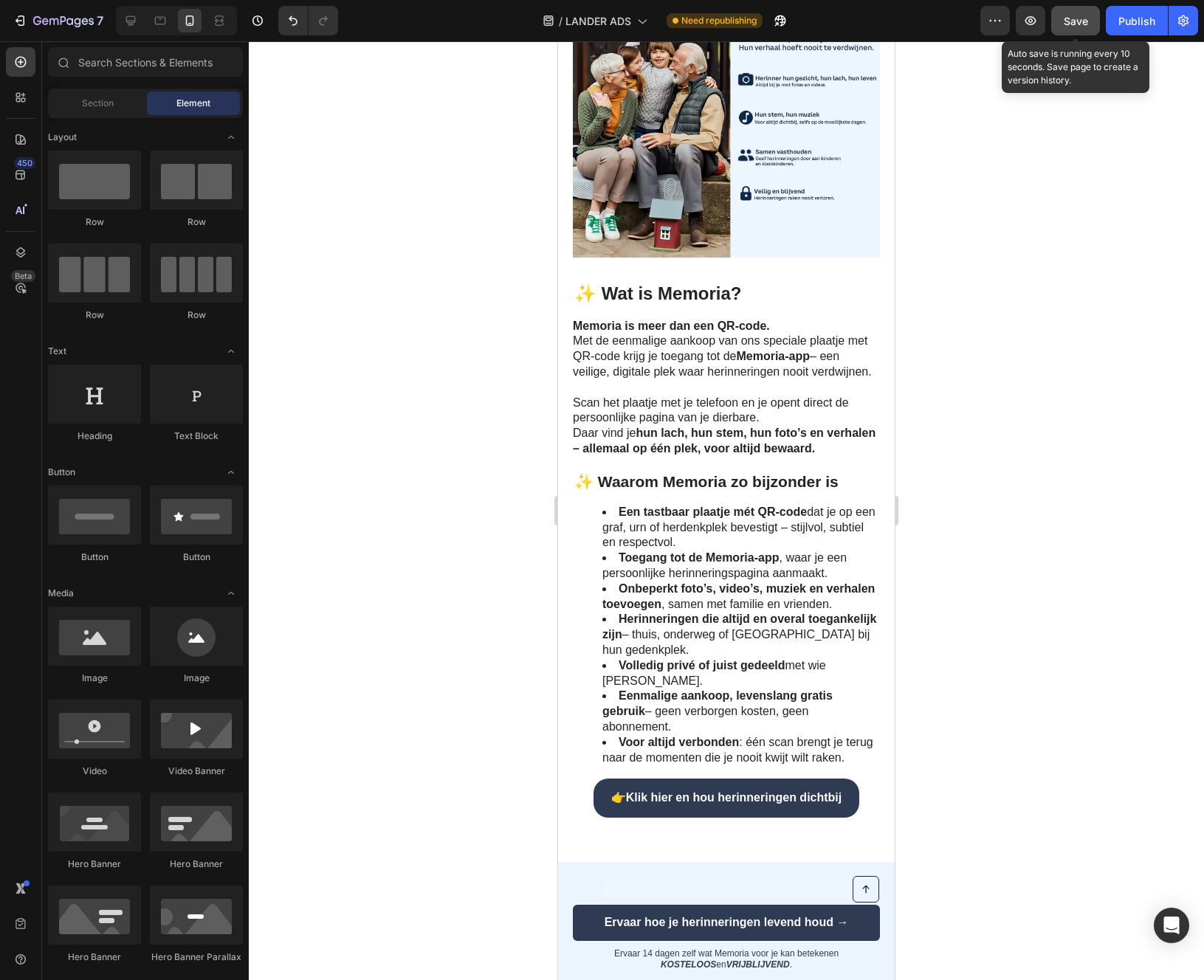
click at [1084, 19] on span "Save" at bounding box center [1075, 21] width 24 height 12
click at [1121, 19] on div "Publish" at bounding box center [1136, 21] width 37 height 16
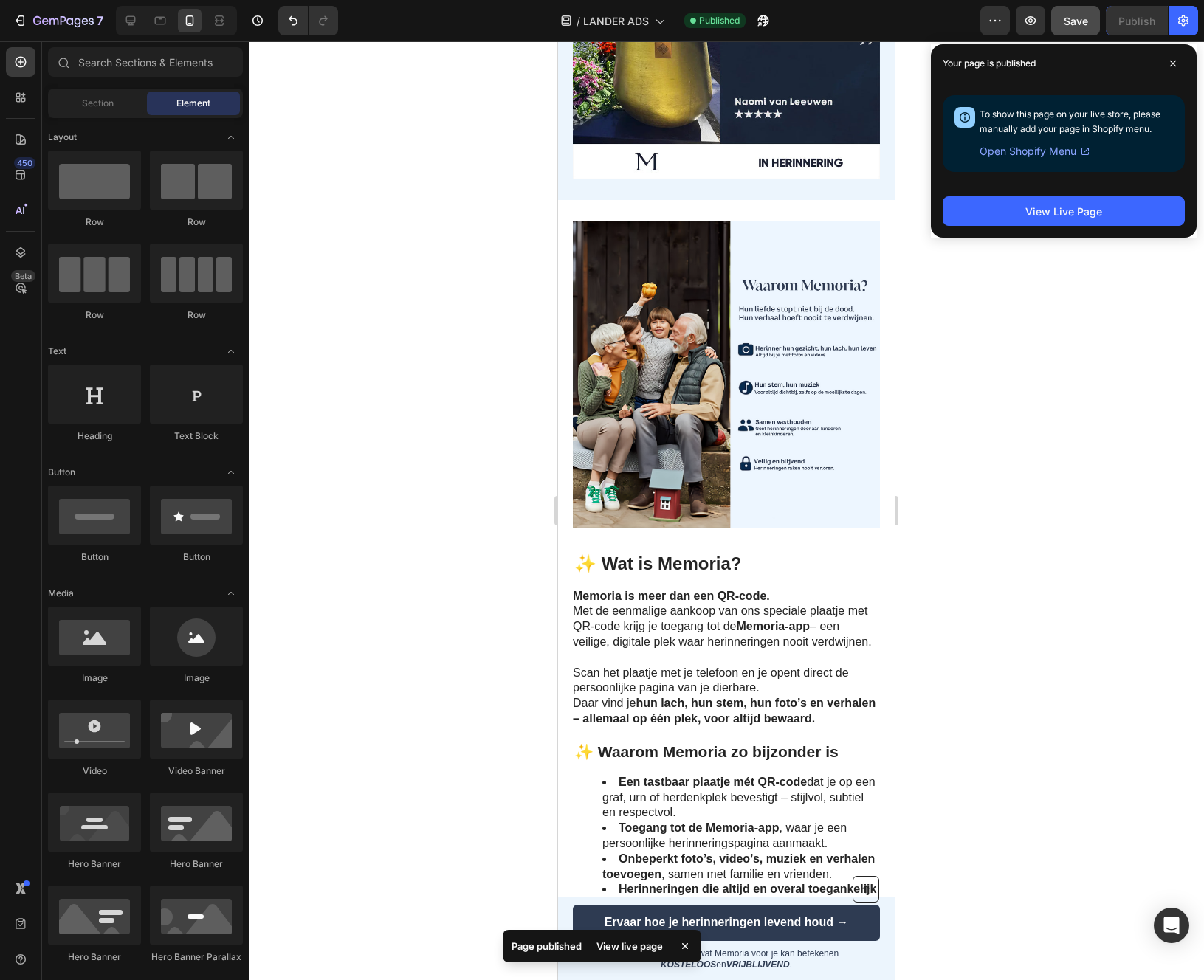
scroll to position [0, 0]
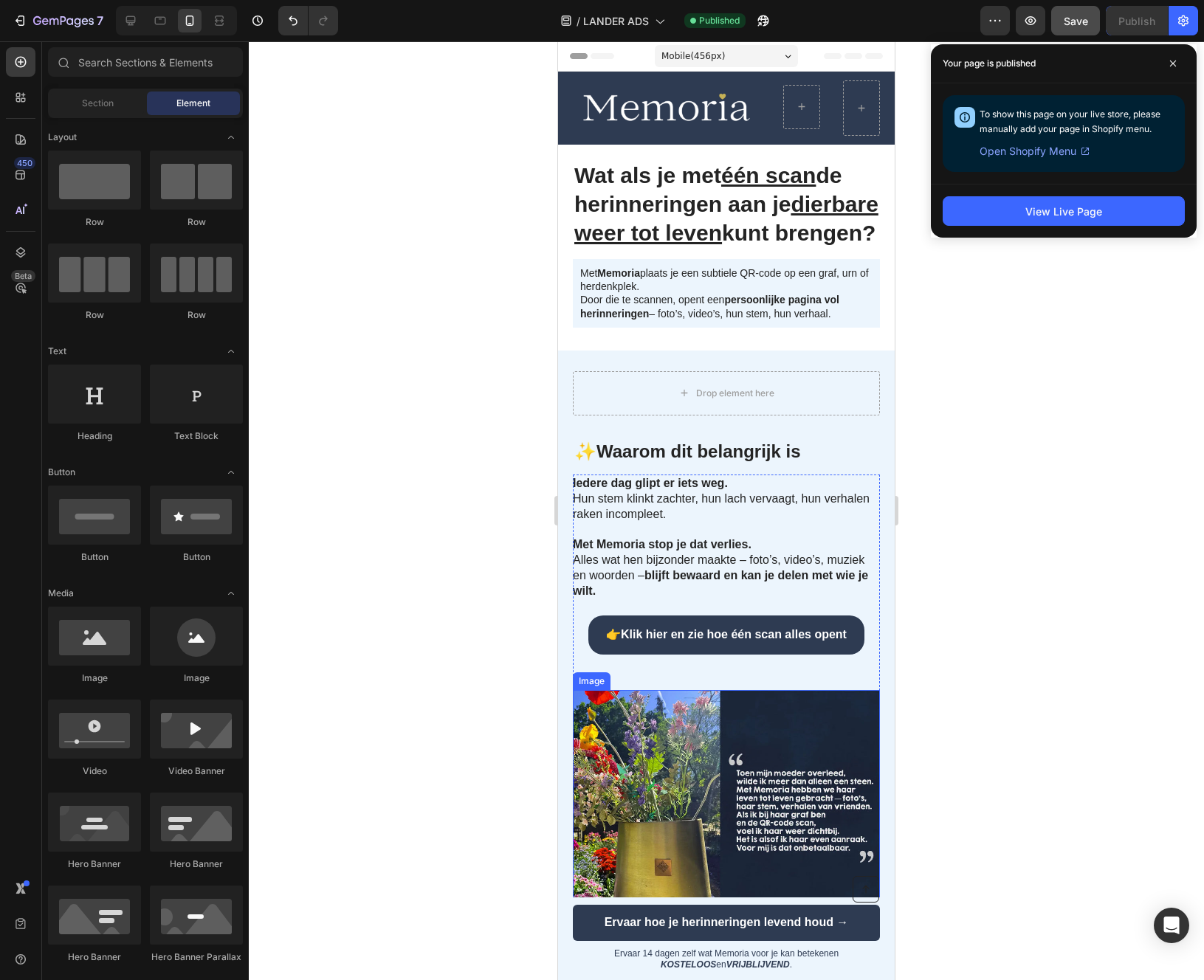
click at [605, 751] on img at bounding box center [726, 843] width 307 height 307
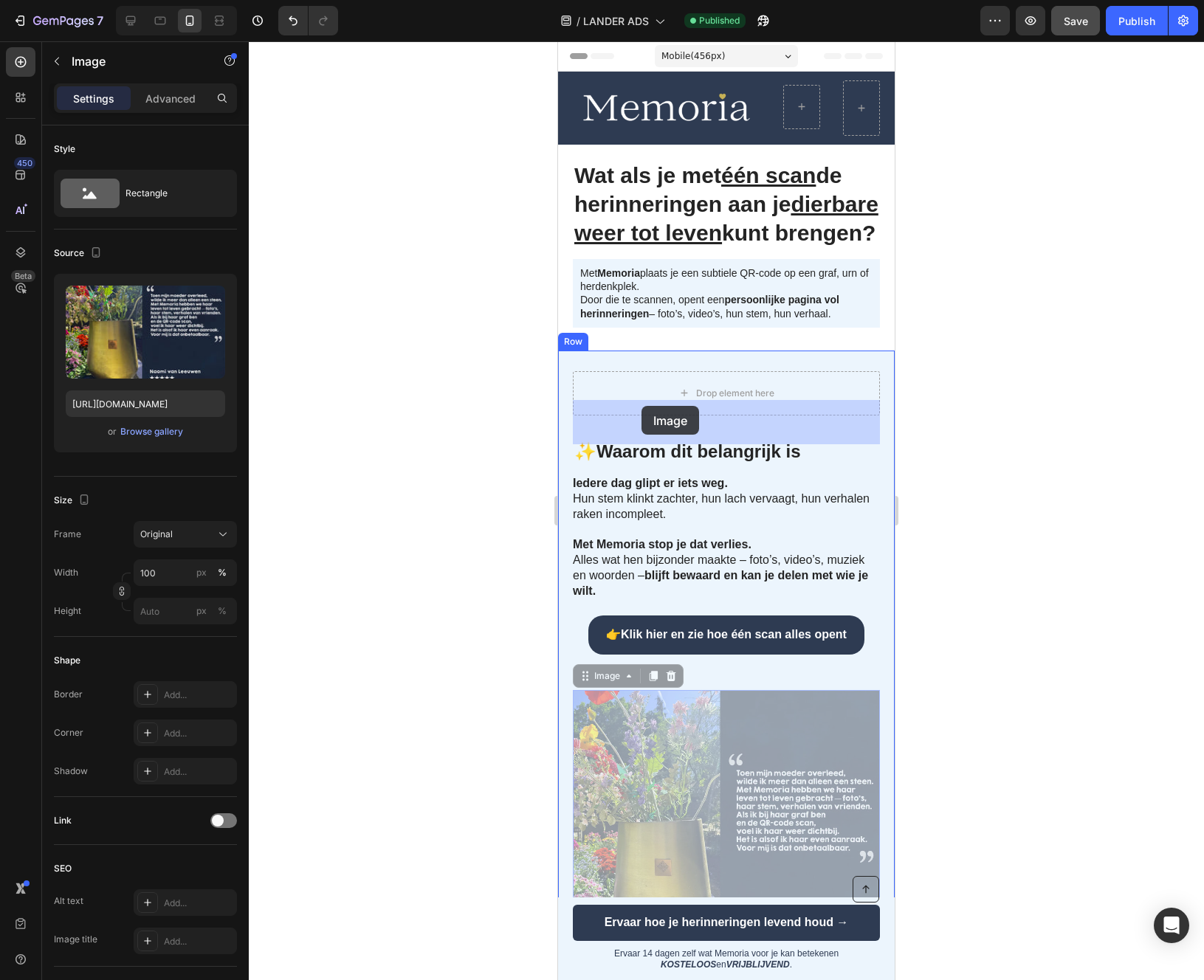
drag, startPoint x: 584, startPoint y: 705, endPoint x: 641, endPoint y: 408, distance: 302.4
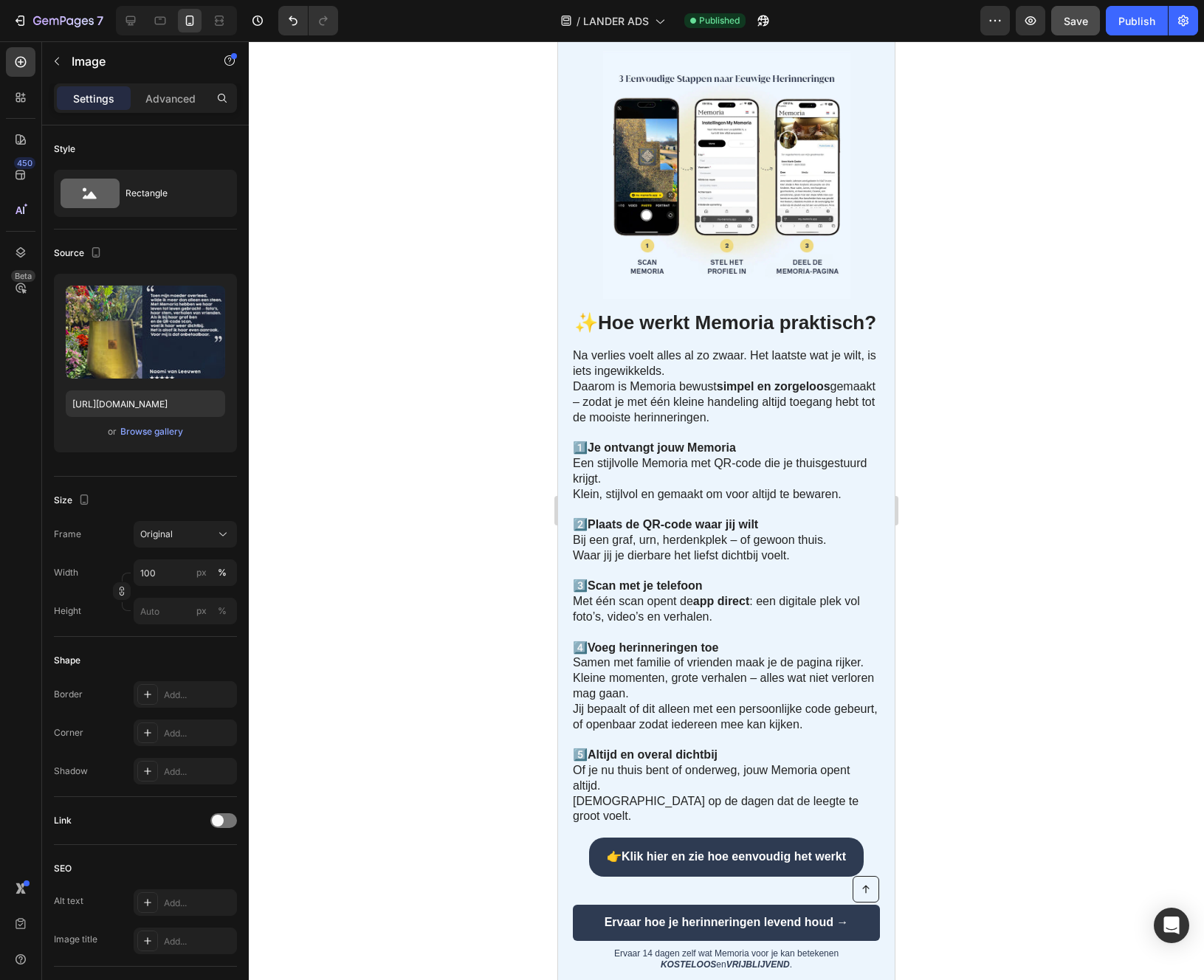
scroll to position [1921, 0]
click at [740, 312] on h2 "✨ Hoe werkt Memoria praktisch?" at bounding box center [726, 323] width 307 height 28
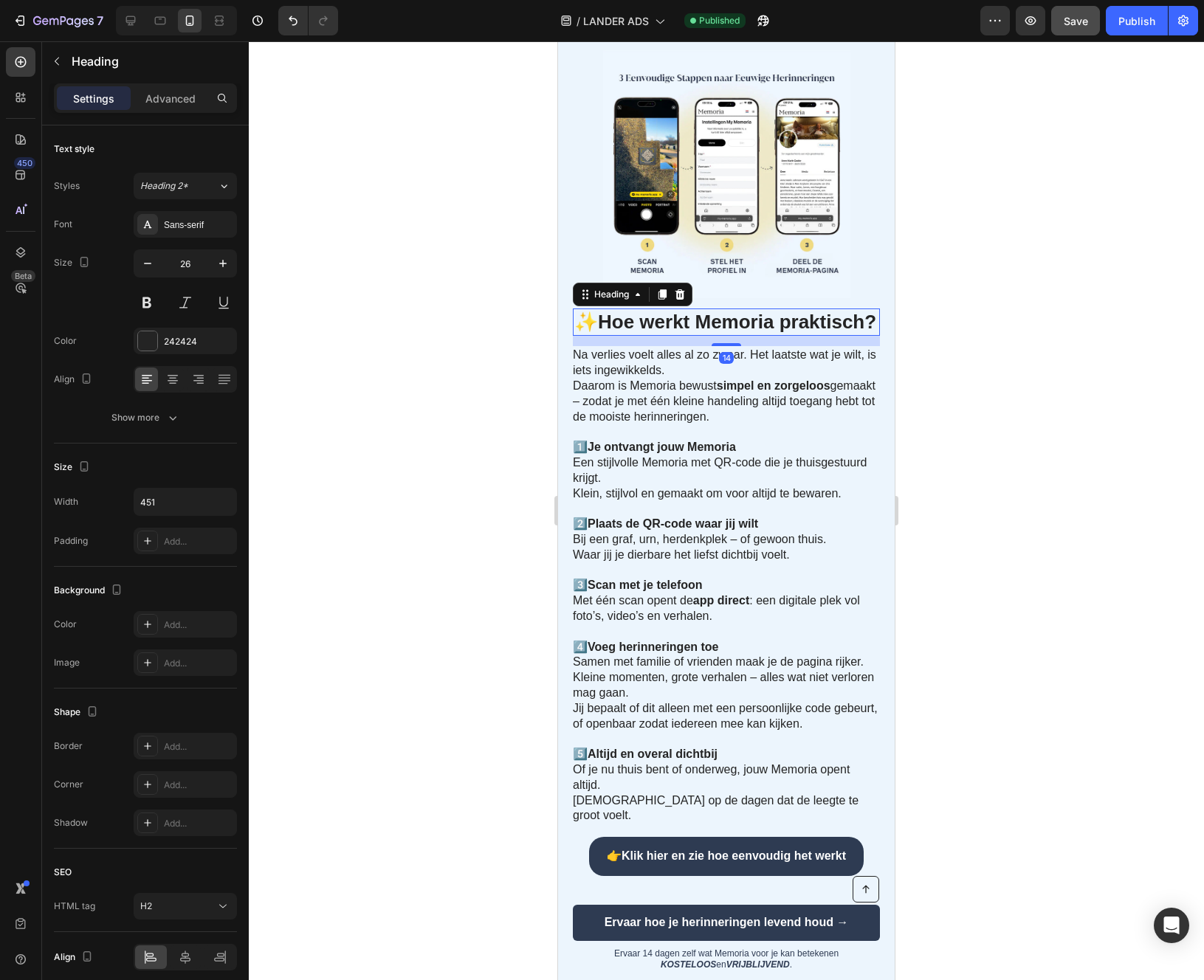
click at [733, 318] on h2 "✨ Hoe werkt Memoria praktisch?" at bounding box center [726, 323] width 307 height 28
click at [726, 318] on p "✨ Hoe werkt Memoria praktisch?" at bounding box center [726, 323] width 304 height 25
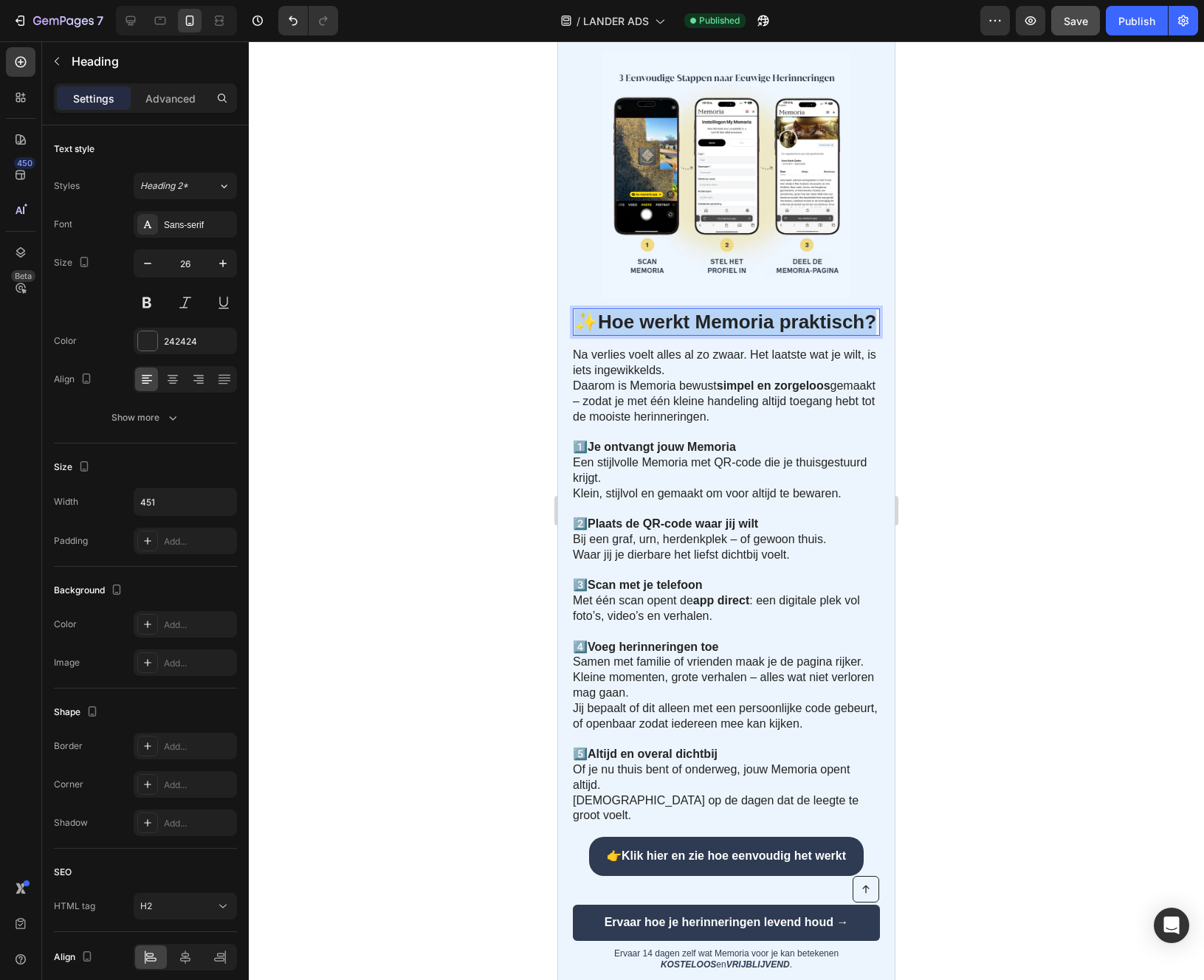
click at [726, 318] on p "✨ Hoe werkt Memoria praktisch?" at bounding box center [726, 323] width 304 height 25
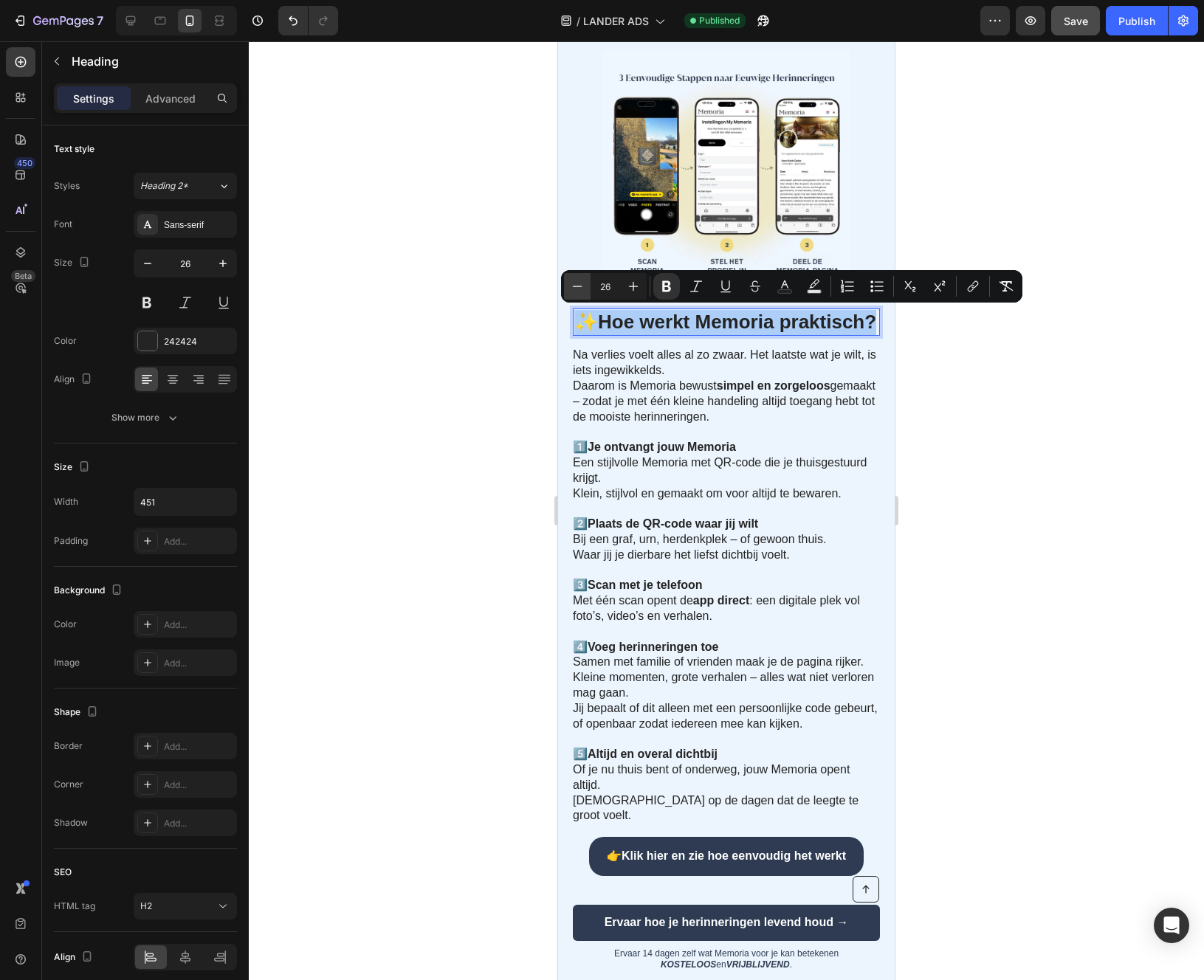
click at [579, 280] on icon "Editor contextual toolbar" at bounding box center [578, 286] width 15 height 15
click at [578, 282] on icon "Editor contextual toolbar" at bounding box center [578, 286] width 15 height 15
type input "23"
click at [521, 394] on div at bounding box center [727, 511] width 955 height 939
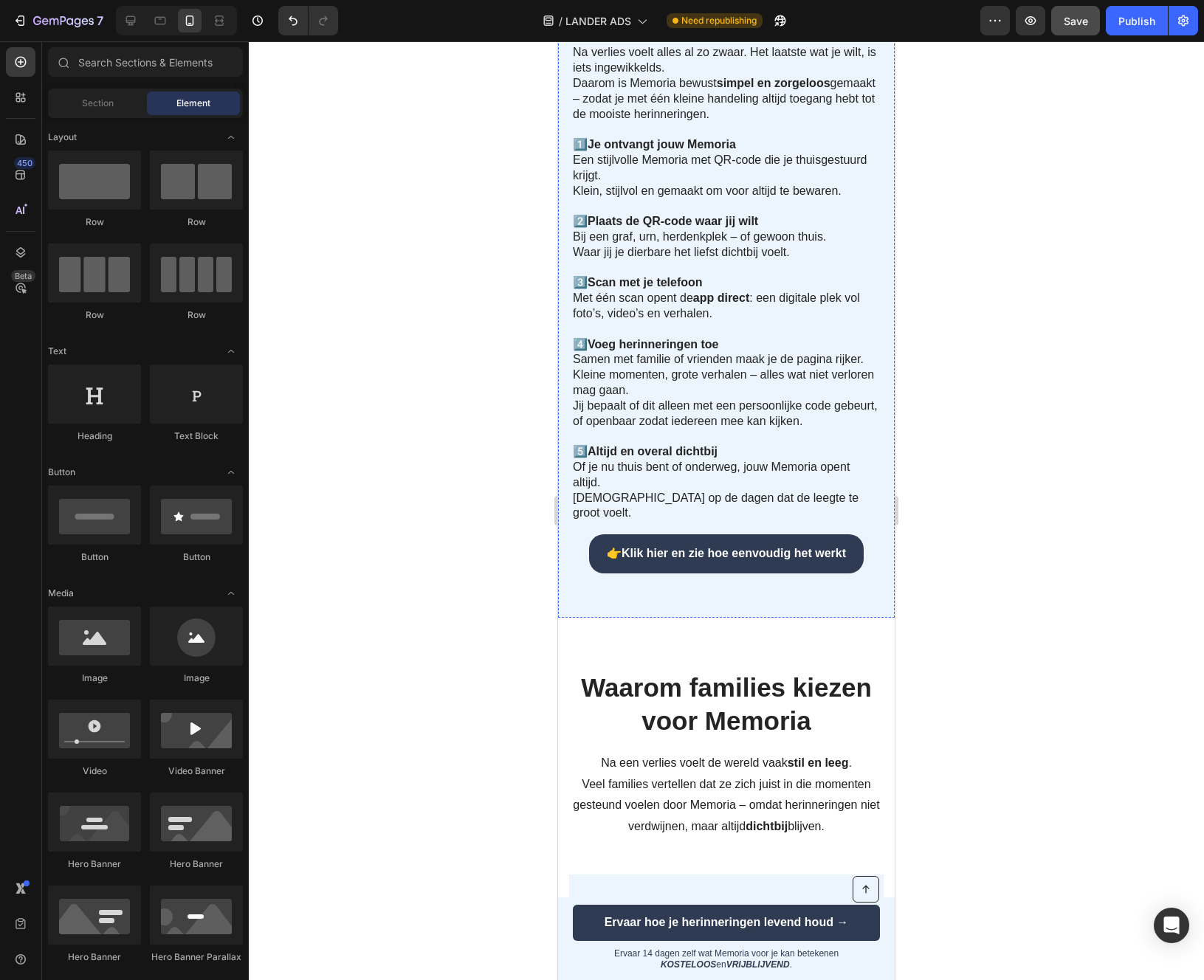
scroll to position [2328, 0]
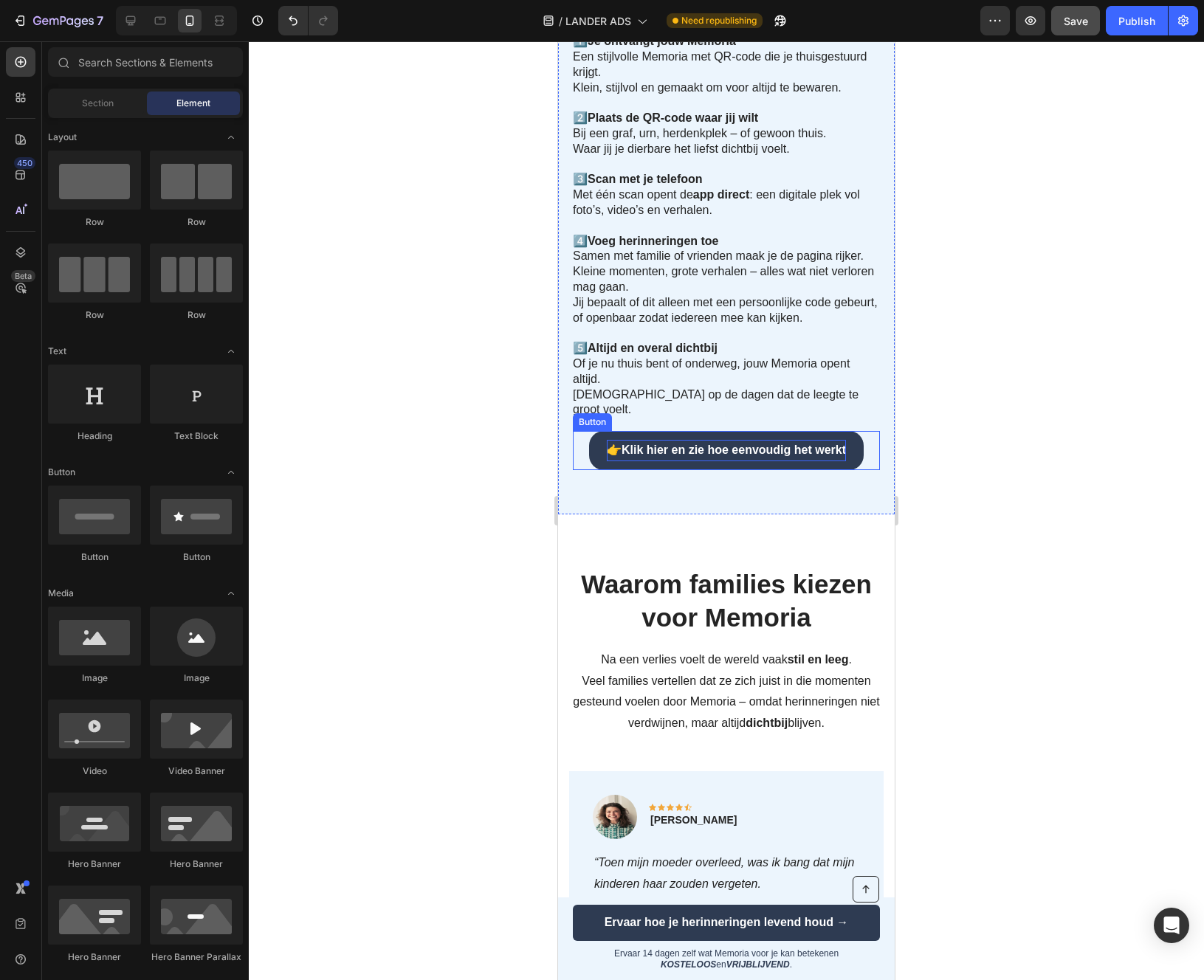
click at [768, 444] on strong "Klik hier en zie hoe eenvoudig het werkt" at bounding box center [733, 449] width 224 height 12
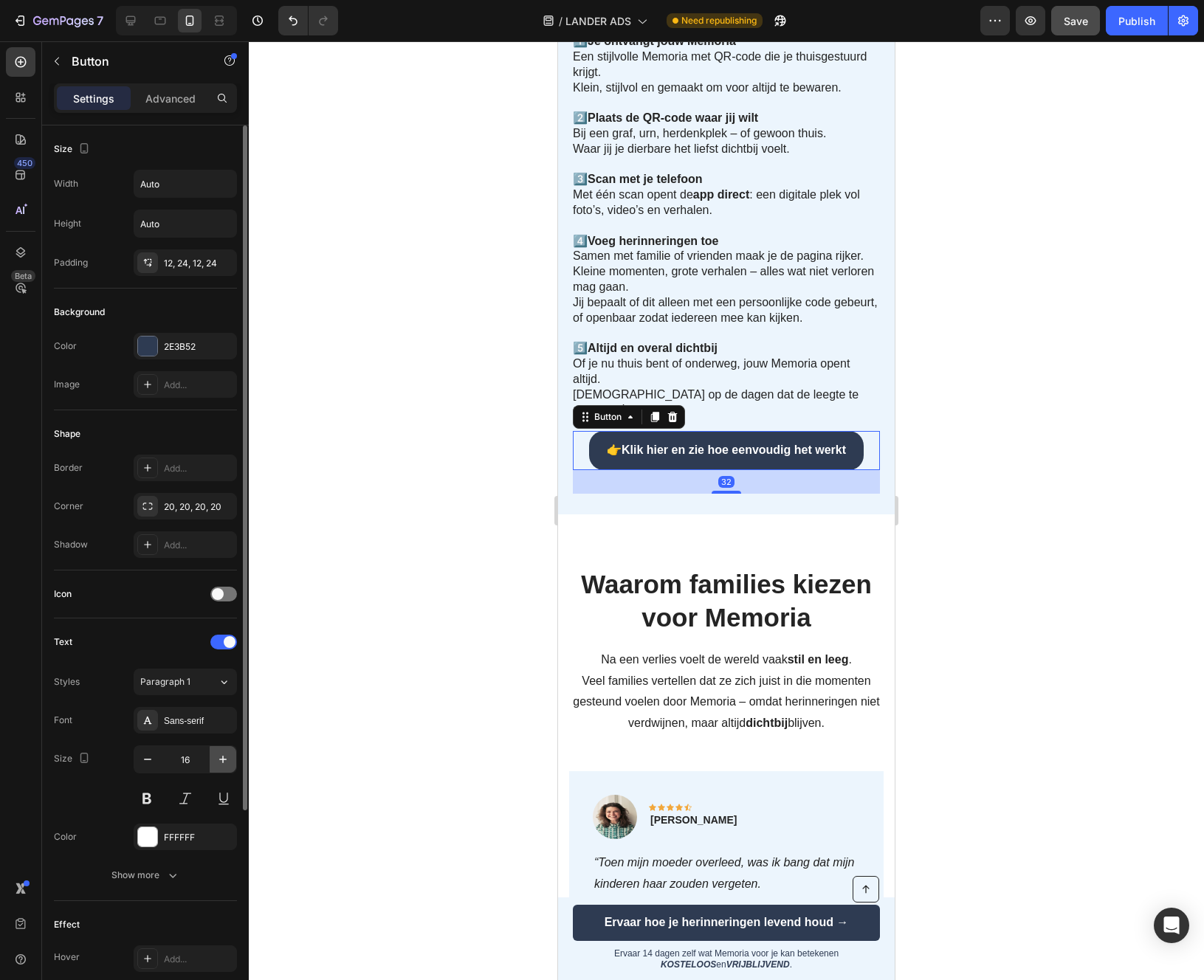
click at [213, 757] on button "button" at bounding box center [223, 760] width 26 height 26
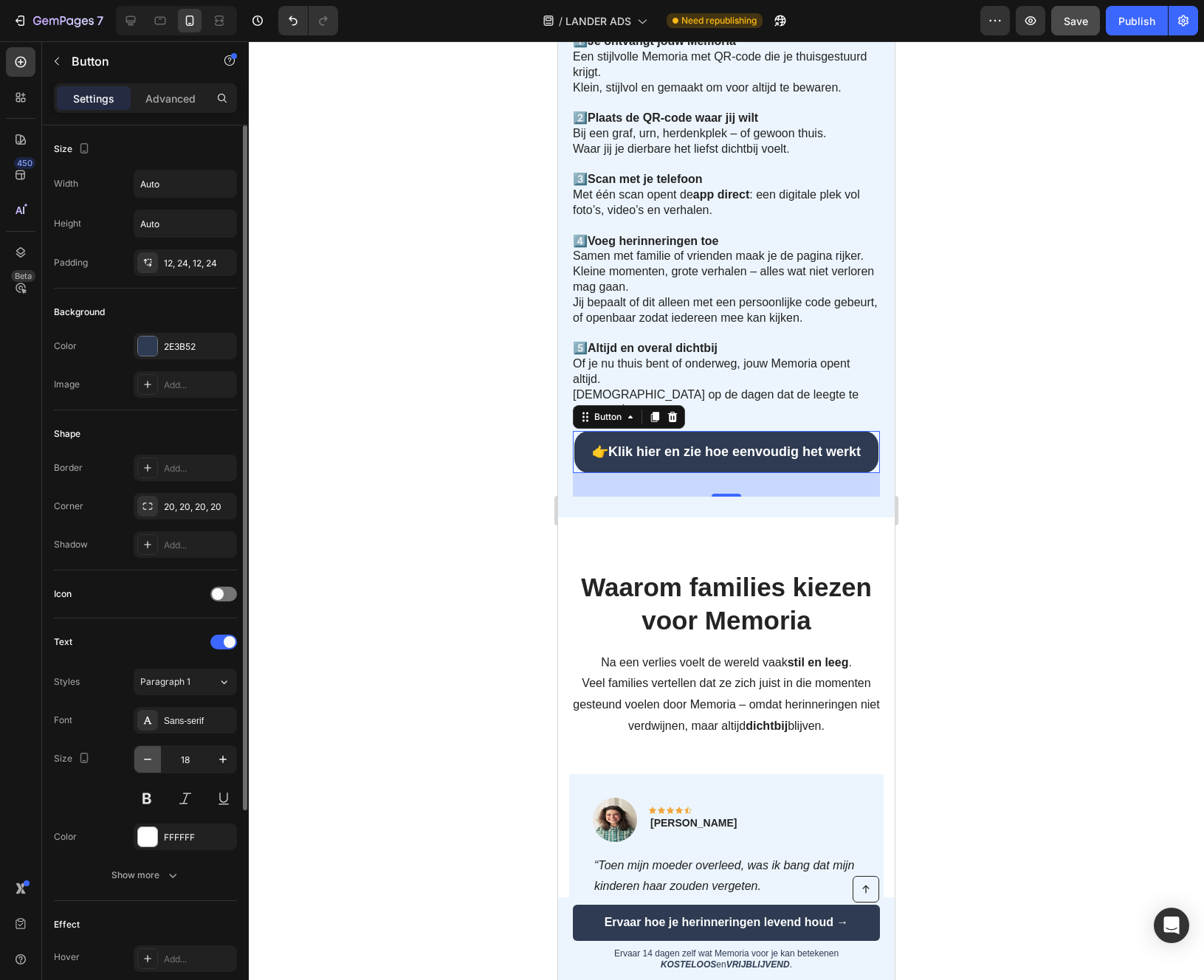
click at [153, 761] on icon "button" at bounding box center [147, 760] width 15 height 15
type input "16"
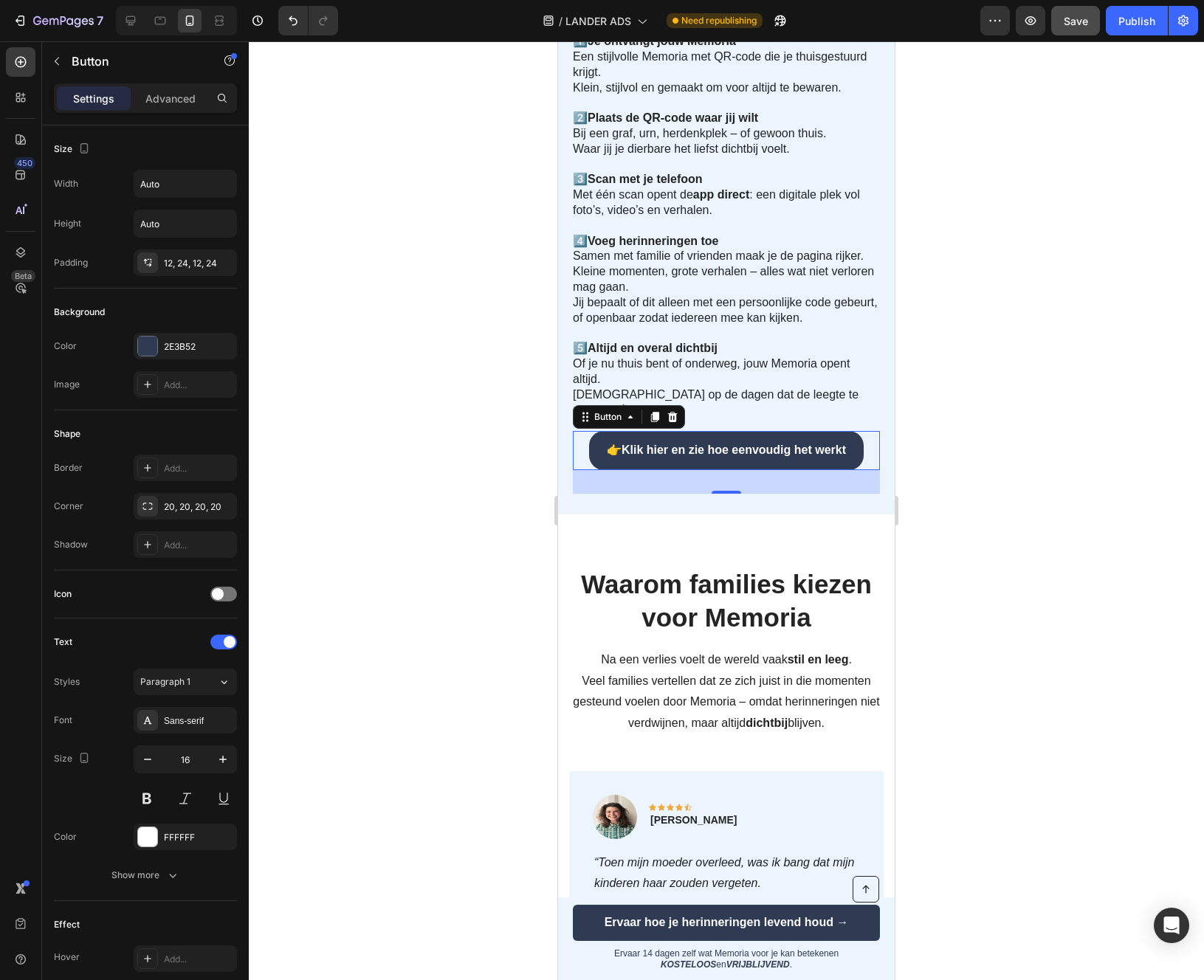
click at [1052, 516] on div at bounding box center [727, 511] width 955 height 939
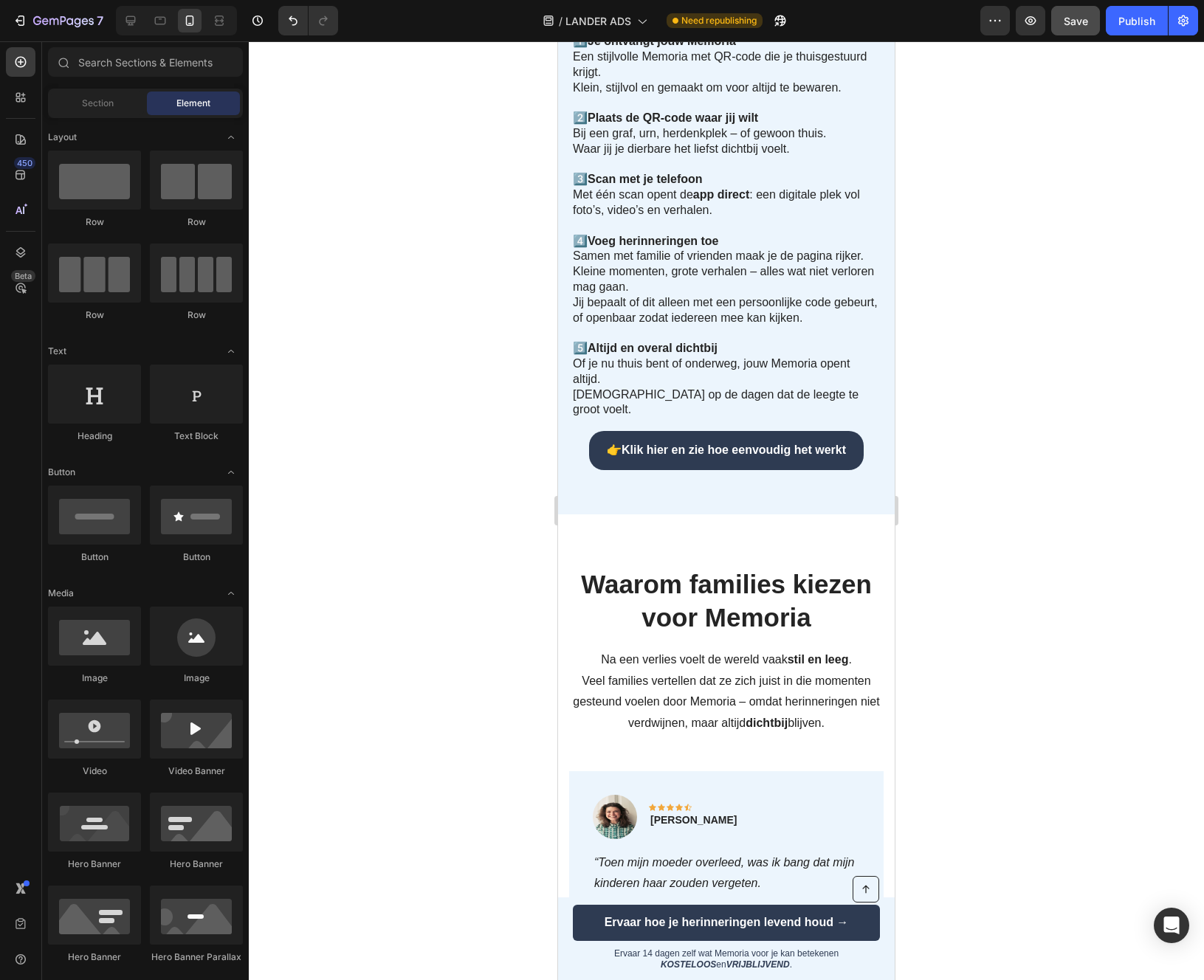
click at [1096, 7] on button "Save" at bounding box center [1075, 21] width 49 height 30
click at [1130, 15] on div "Publish" at bounding box center [1136, 21] width 37 height 16
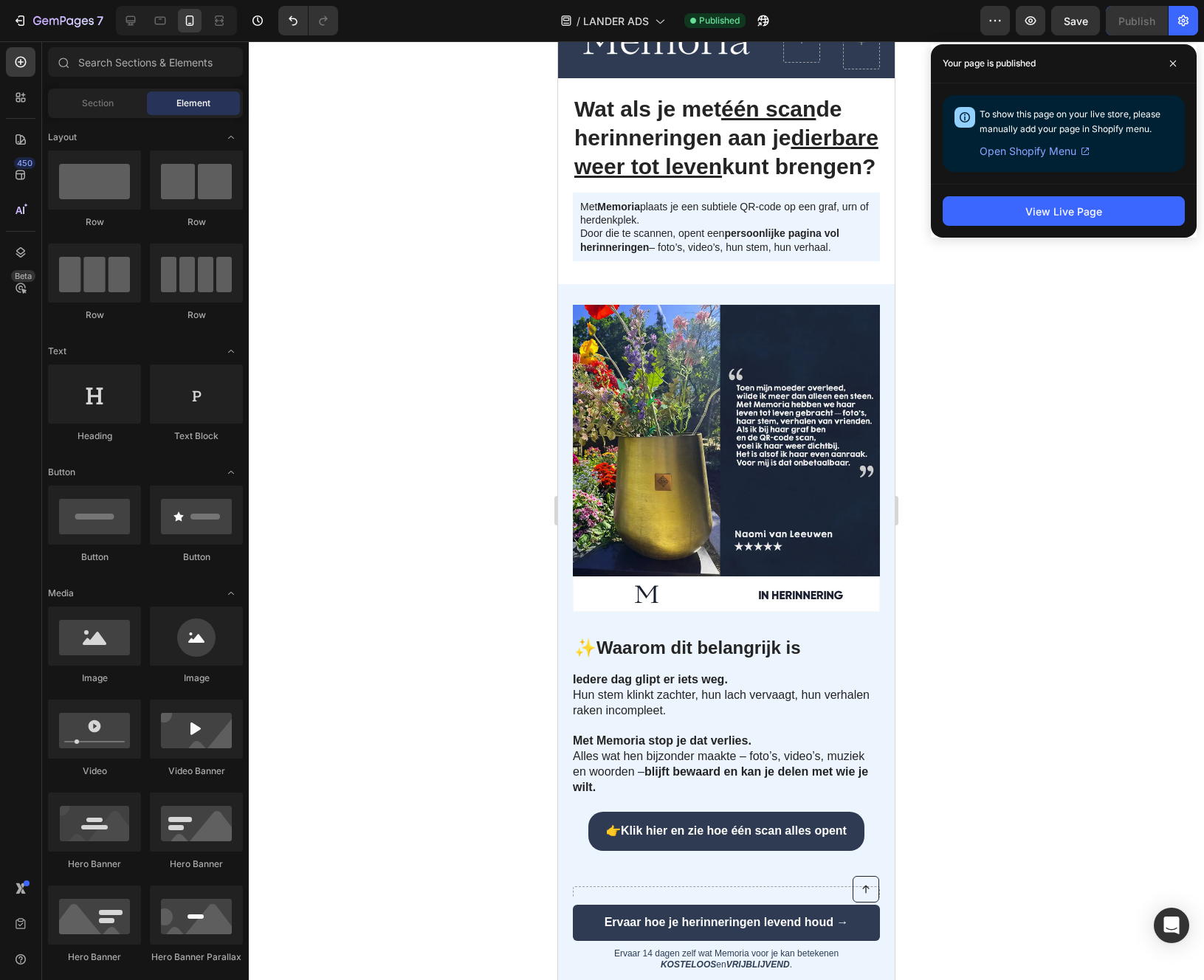
scroll to position [0, 0]
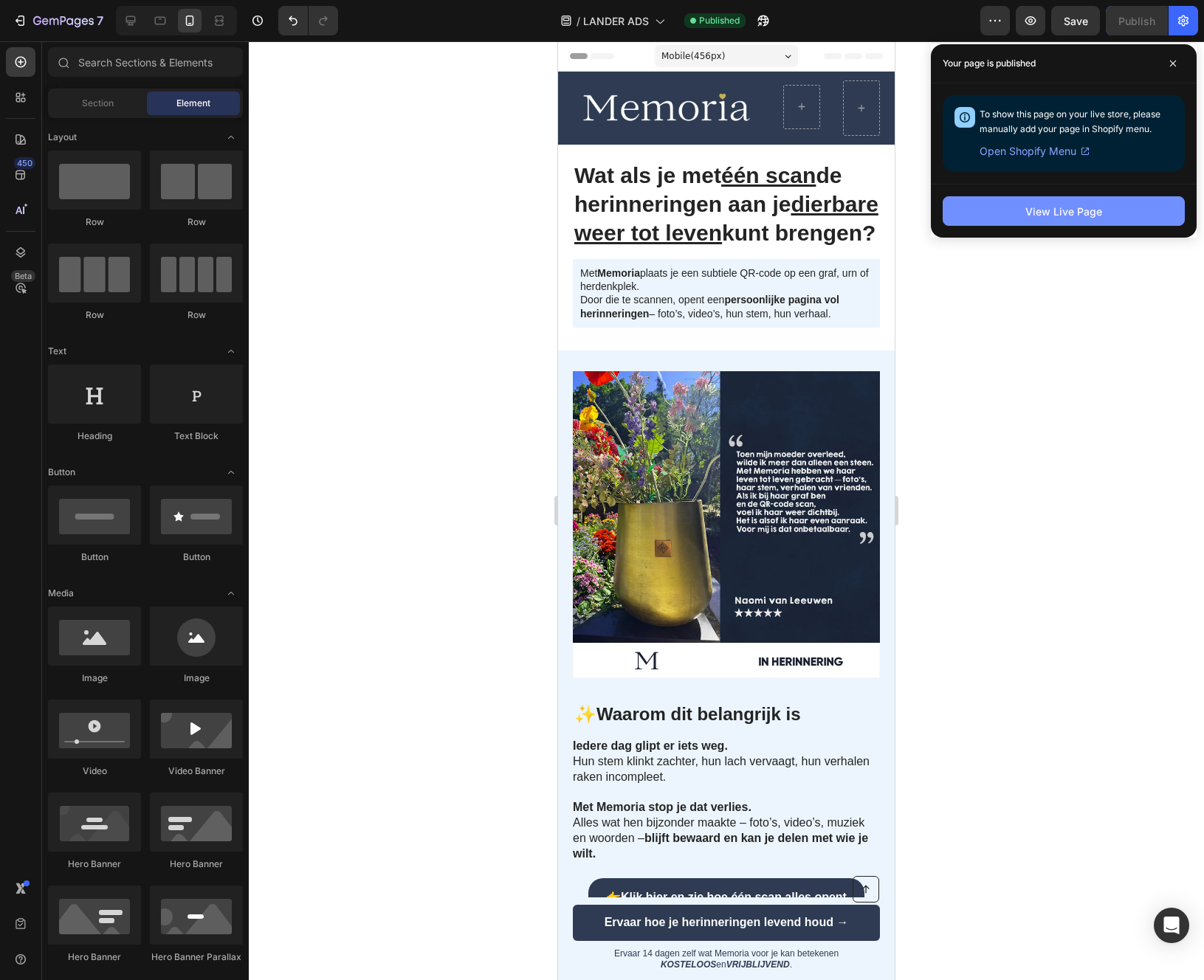
click at [1075, 201] on button "View Live Page" at bounding box center [1063, 211] width 242 height 30
